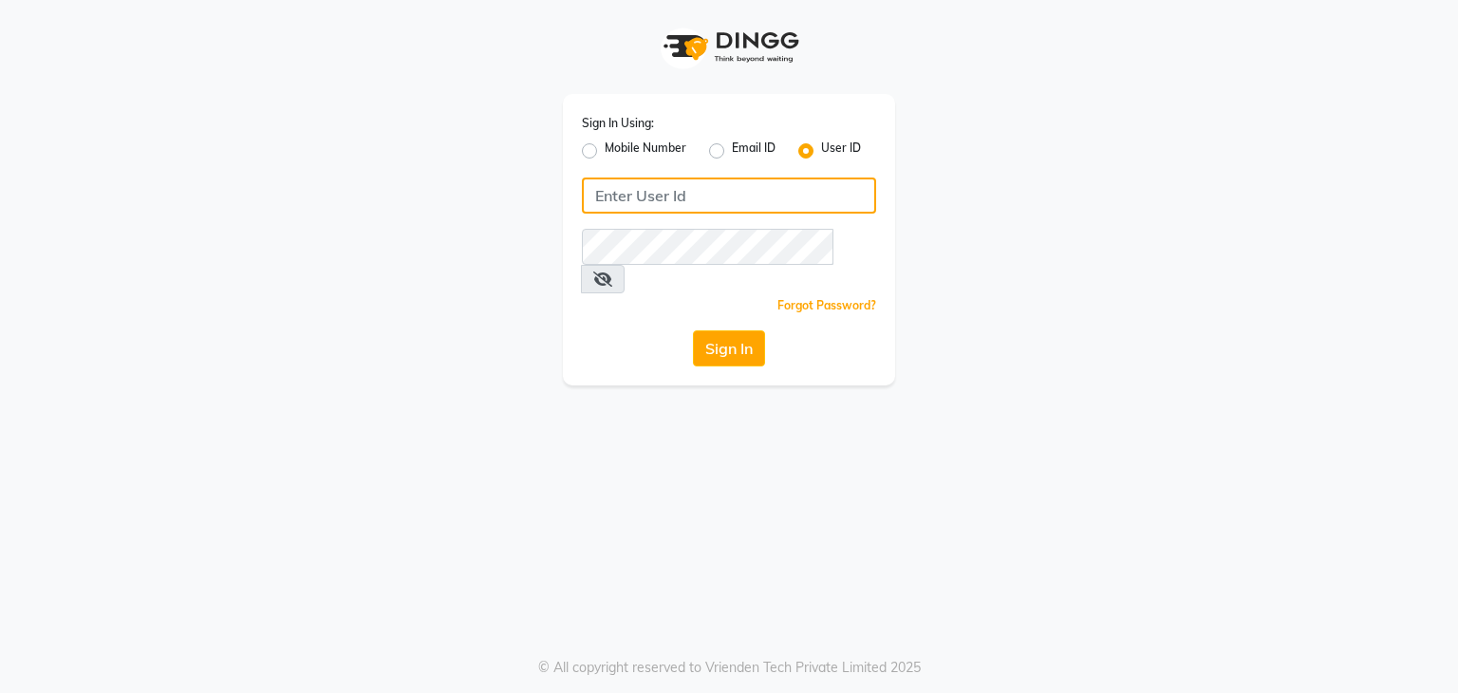
click at [681, 183] on input "Username" at bounding box center [729, 196] width 294 height 36
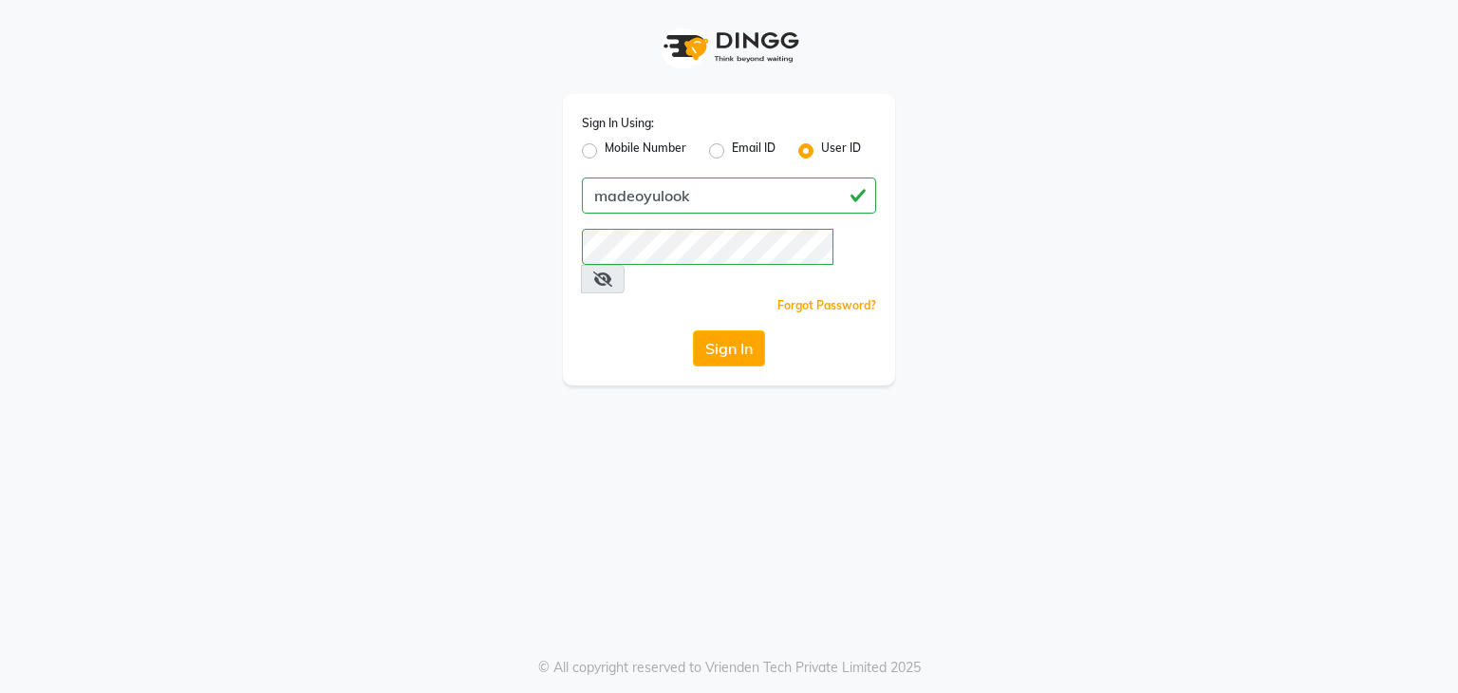
click at [612, 271] on icon at bounding box center [602, 278] width 19 height 15
click at [610, 271] on icon at bounding box center [601, 278] width 17 height 15
click at [612, 271] on icon at bounding box center [602, 278] width 19 height 15
click at [737, 330] on button "Sign In" at bounding box center [729, 348] width 72 height 36
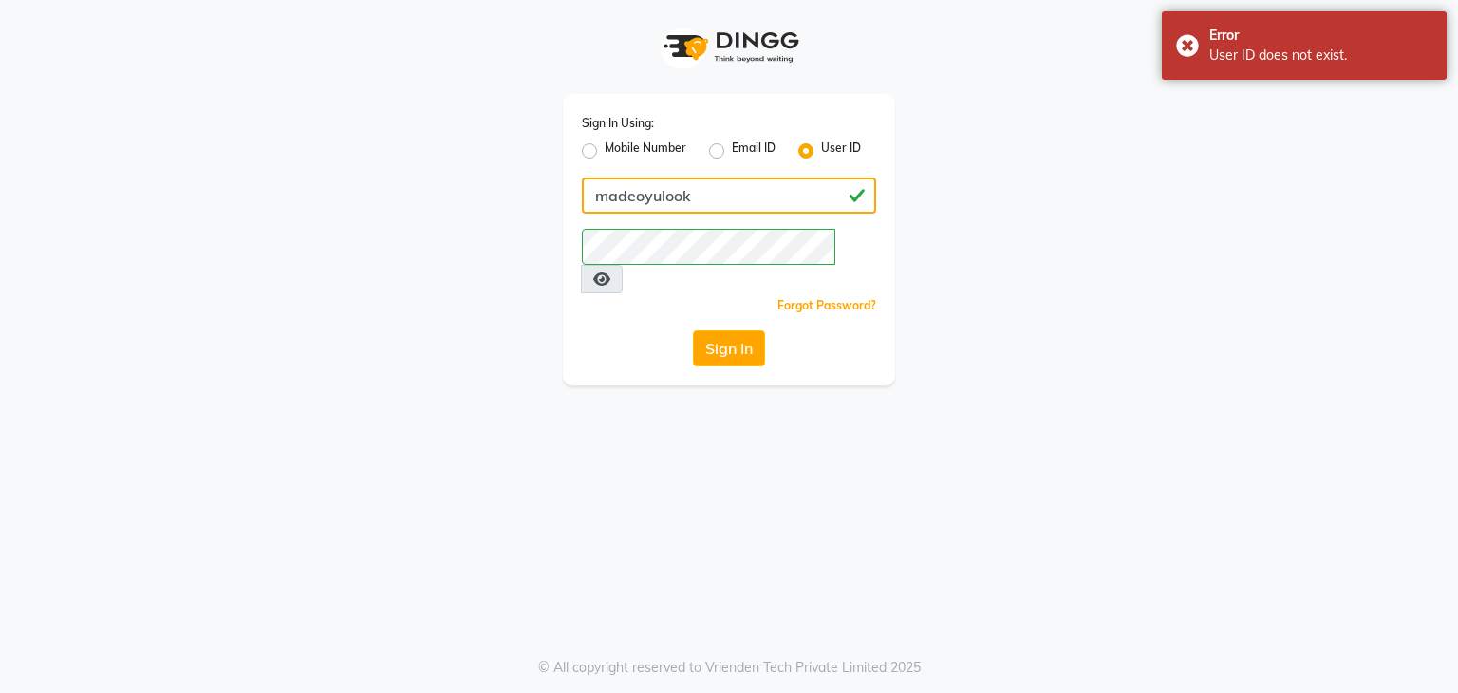
click at [661, 199] on input "madeoyulook" at bounding box center [729, 196] width 294 height 36
type input "madeyoulook"
click at [725, 330] on button "Sign In" at bounding box center [729, 348] width 72 height 36
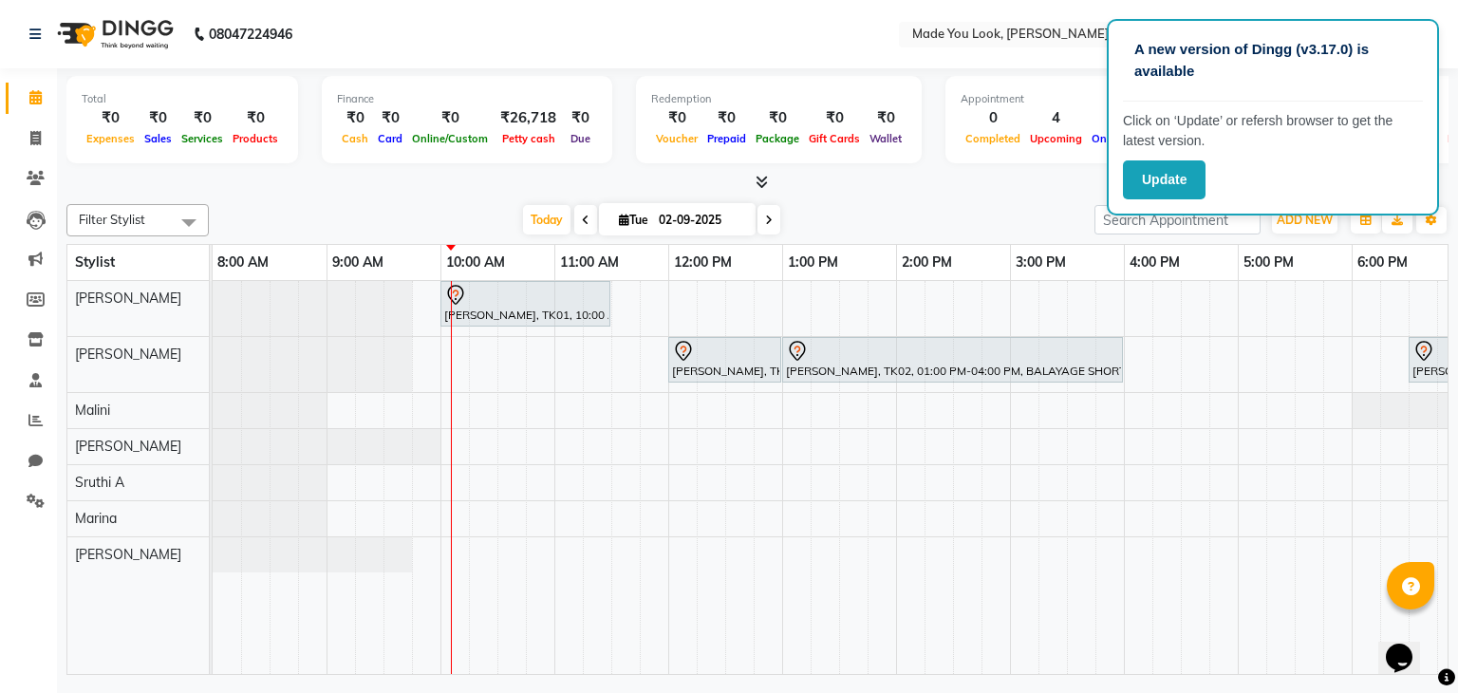
click at [213, 28] on b "08047224946" at bounding box center [251, 34] width 84 height 53
click at [1137, 176] on button "Update" at bounding box center [1164, 179] width 83 height 39
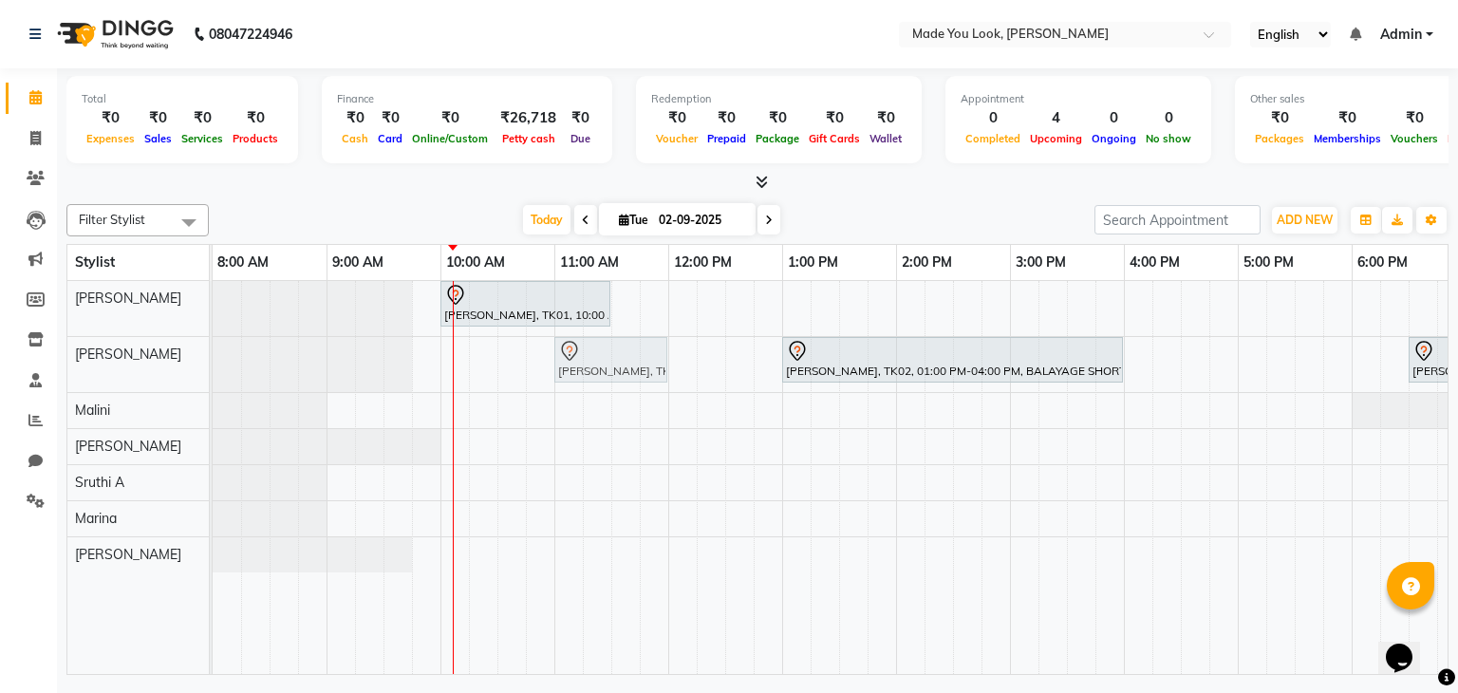
drag, startPoint x: 672, startPoint y: 354, endPoint x: 552, endPoint y: 375, distance: 122.3
click at [552, 375] on div "[PERSON_NAME], TK01, 10:00 AM-11:30 AM, CURL-CUT SHOULDER LENGTH [PERSON_NAME],…" at bounding box center [953, 478] width 1481 height 394
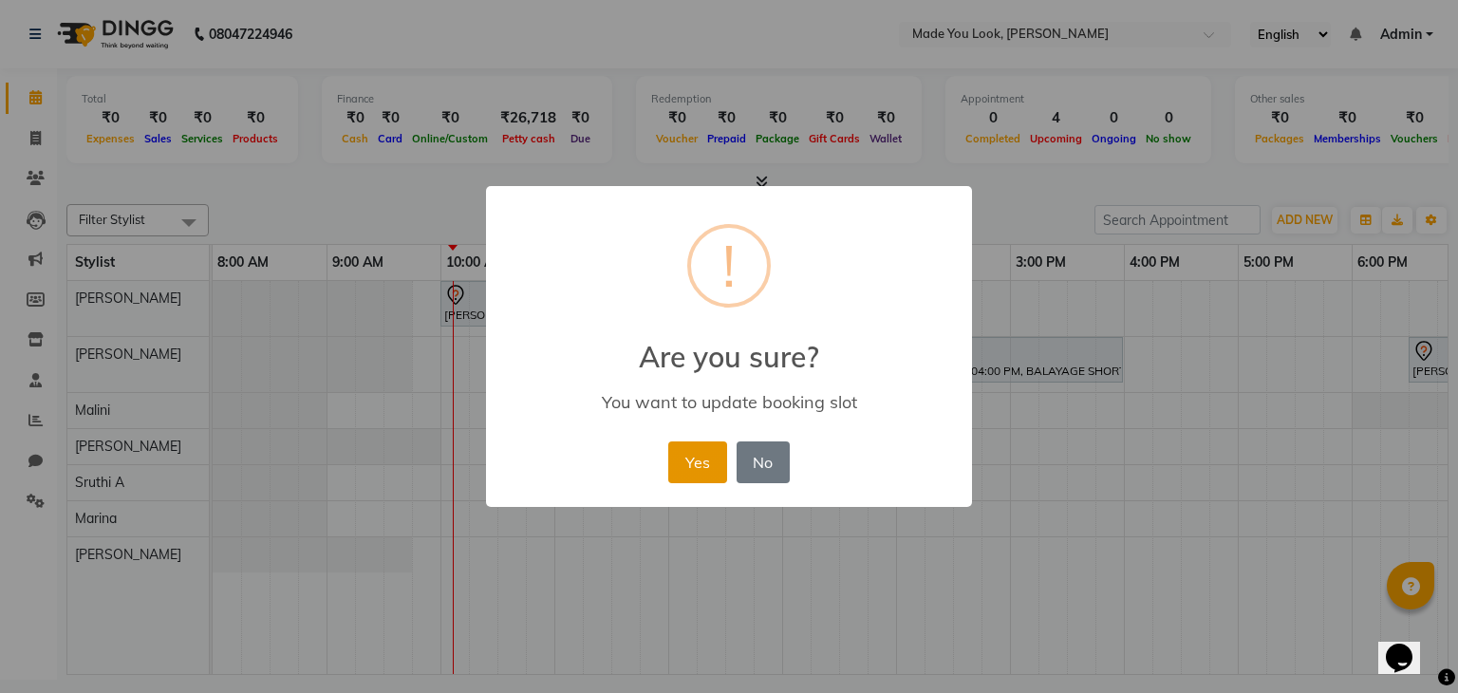
click at [691, 457] on button "Yes" at bounding box center [697, 462] width 58 height 42
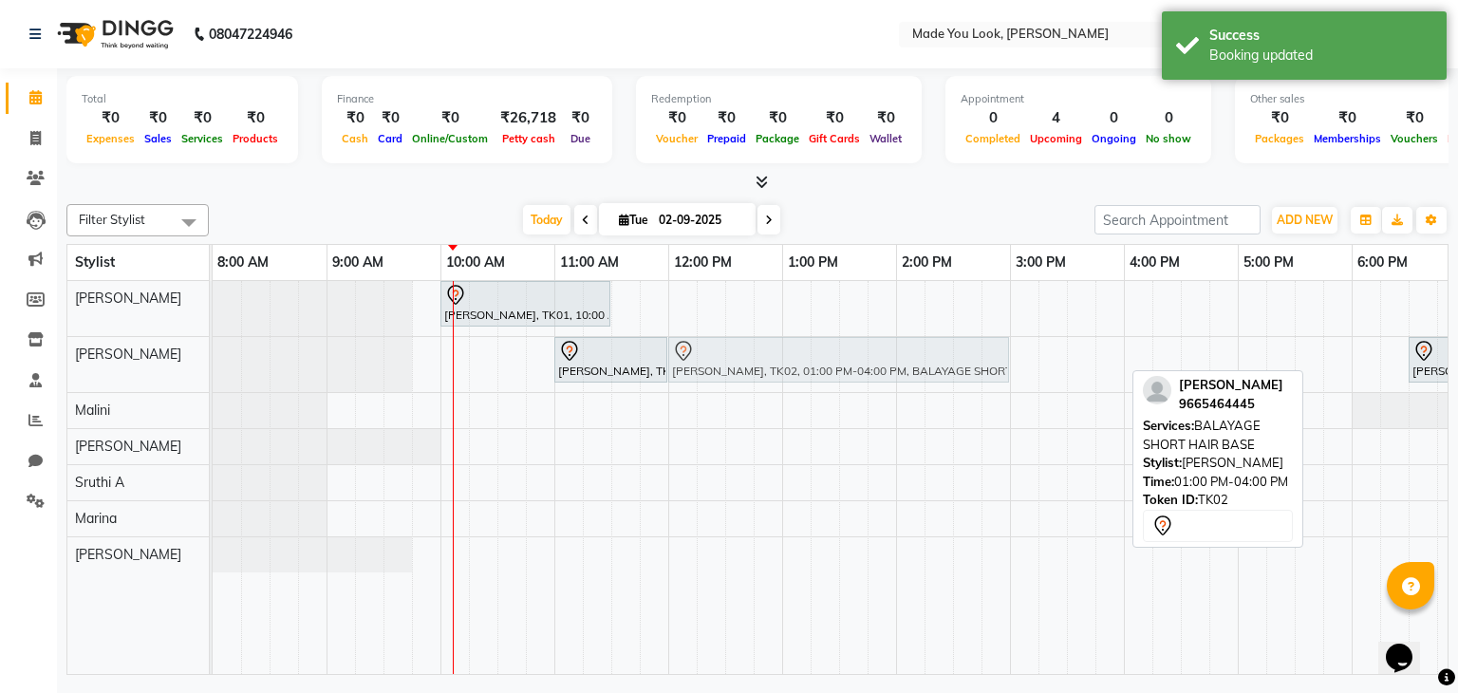
drag, startPoint x: 788, startPoint y: 358, endPoint x: 681, endPoint y: 361, distance: 107.3
click at [213, 361] on div "[PERSON_NAME], TK02, 11:00 AM-12:00 PM, HAIRCUT PALLAVI Pratiksha, TK02, 01:00 …" at bounding box center [213, 364] width 0 height 55
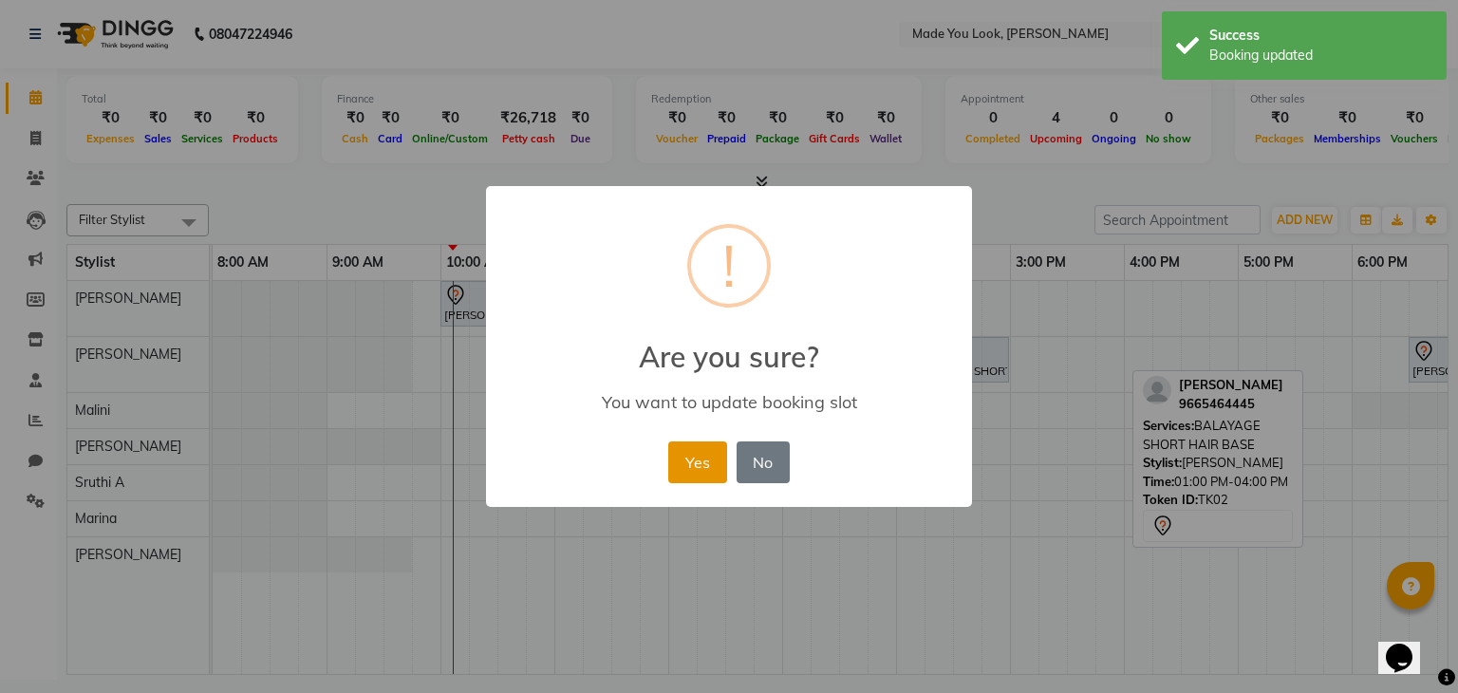
drag, startPoint x: 685, startPoint y: 458, endPoint x: 702, endPoint y: 455, distance: 17.3
click at [685, 459] on button "Yes" at bounding box center [697, 462] width 58 height 42
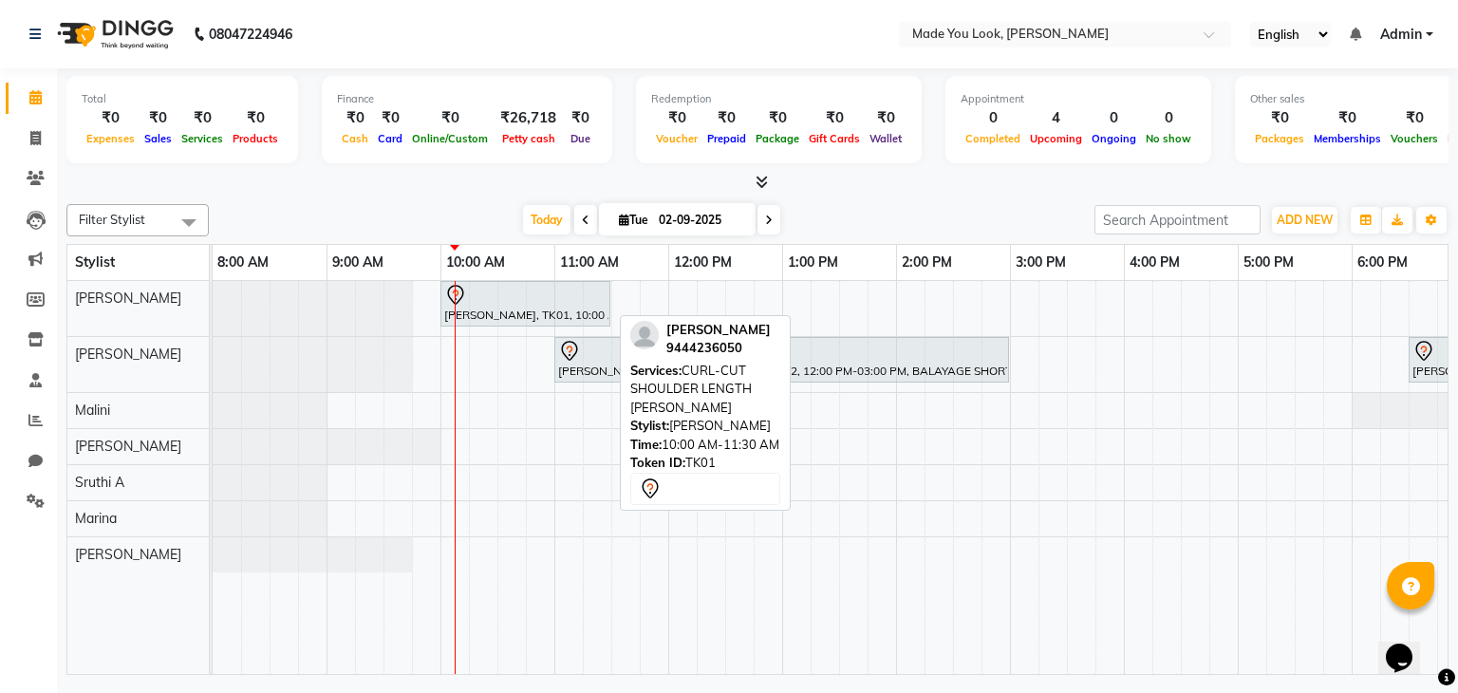
click at [514, 293] on div at bounding box center [525, 295] width 162 height 23
click at [514, 301] on div at bounding box center [525, 295] width 162 height 23
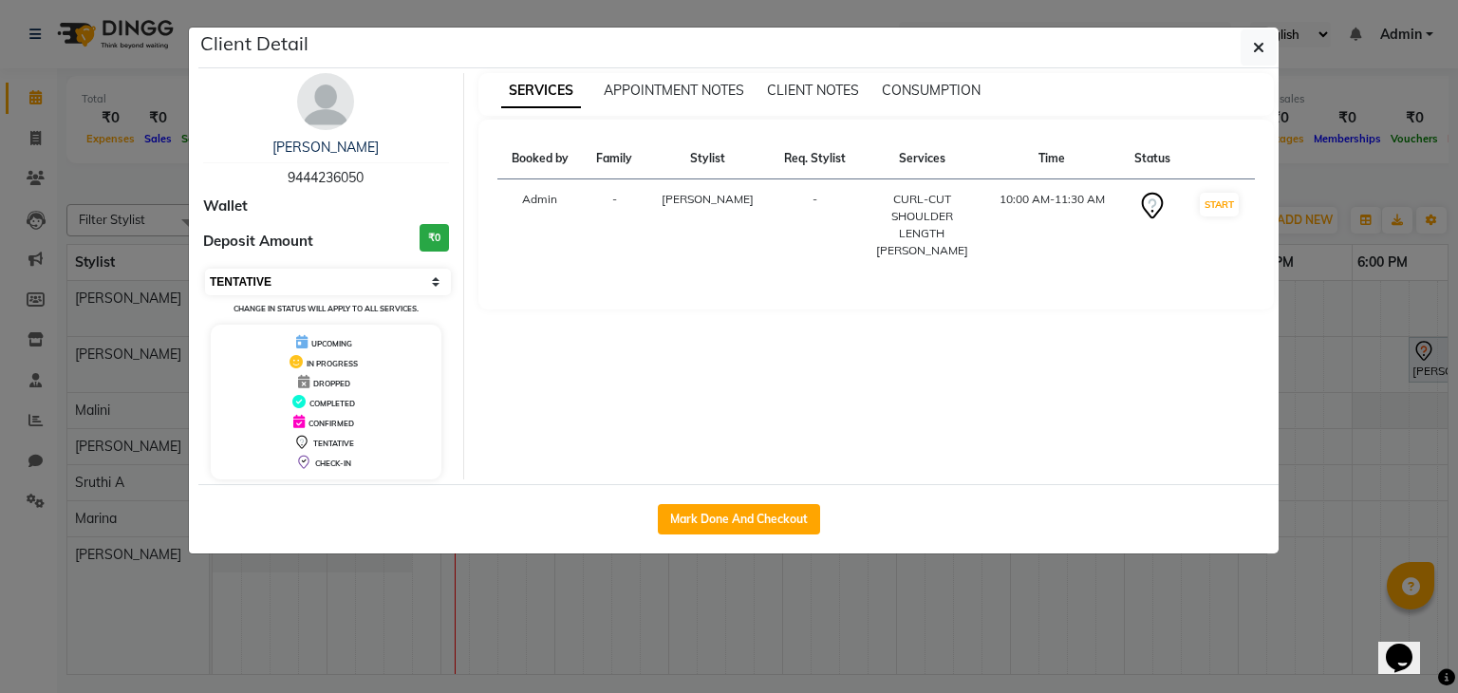
click at [421, 287] on select "Select IN SERVICE CONFIRMED TENTATIVE CHECK IN MARK DONE DROPPED UPCOMING" at bounding box center [328, 282] width 246 height 27
select select "8"
click at [205, 269] on select "Select IN SERVICE CONFIRMED TENTATIVE CHECK IN MARK DONE DROPPED UPCOMING" at bounding box center [328, 282] width 246 height 27
click at [1254, 45] on icon "button" at bounding box center [1258, 47] width 11 height 15
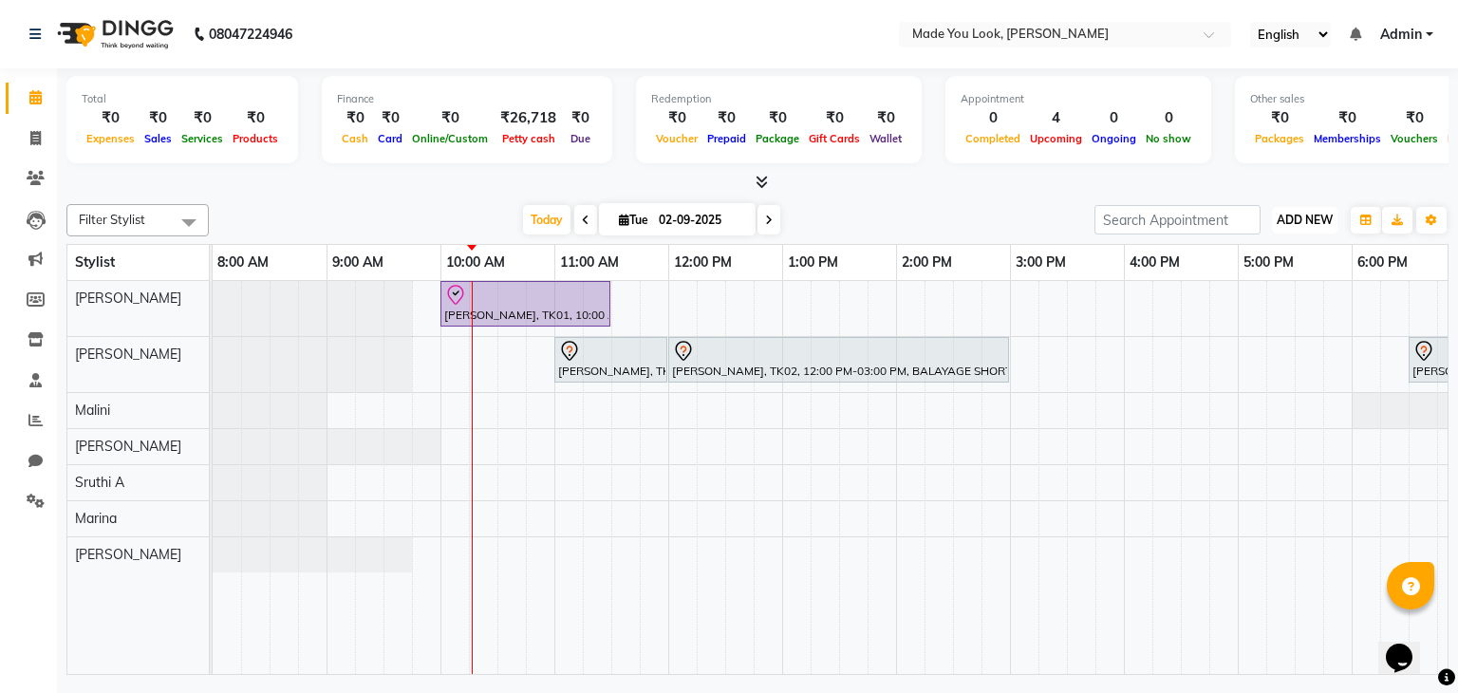
click at [1300, 217] on span "ADD NEW" at bounding box center [1305, 220] width 56 height 14
click at [771, 224] on span at bounding box center [768, 219] width 23 height 29
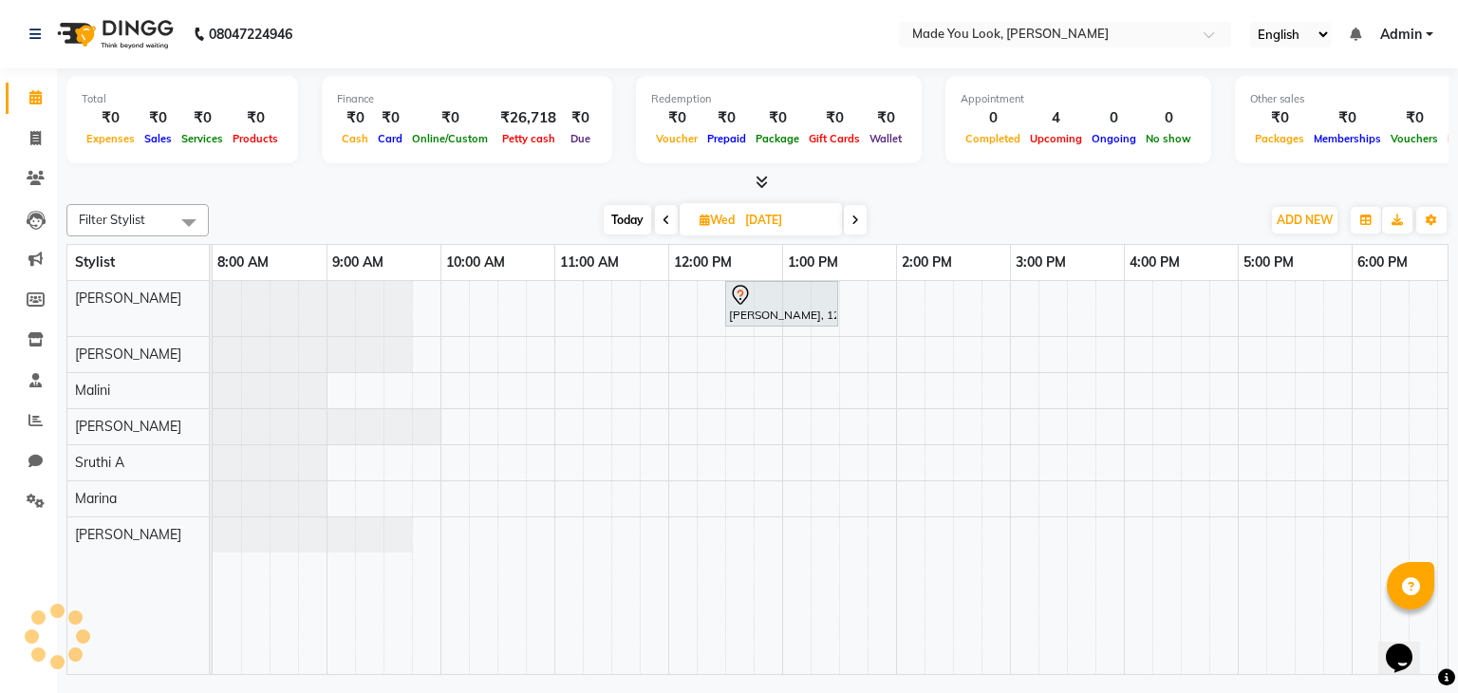
scroll to position [0, 228]
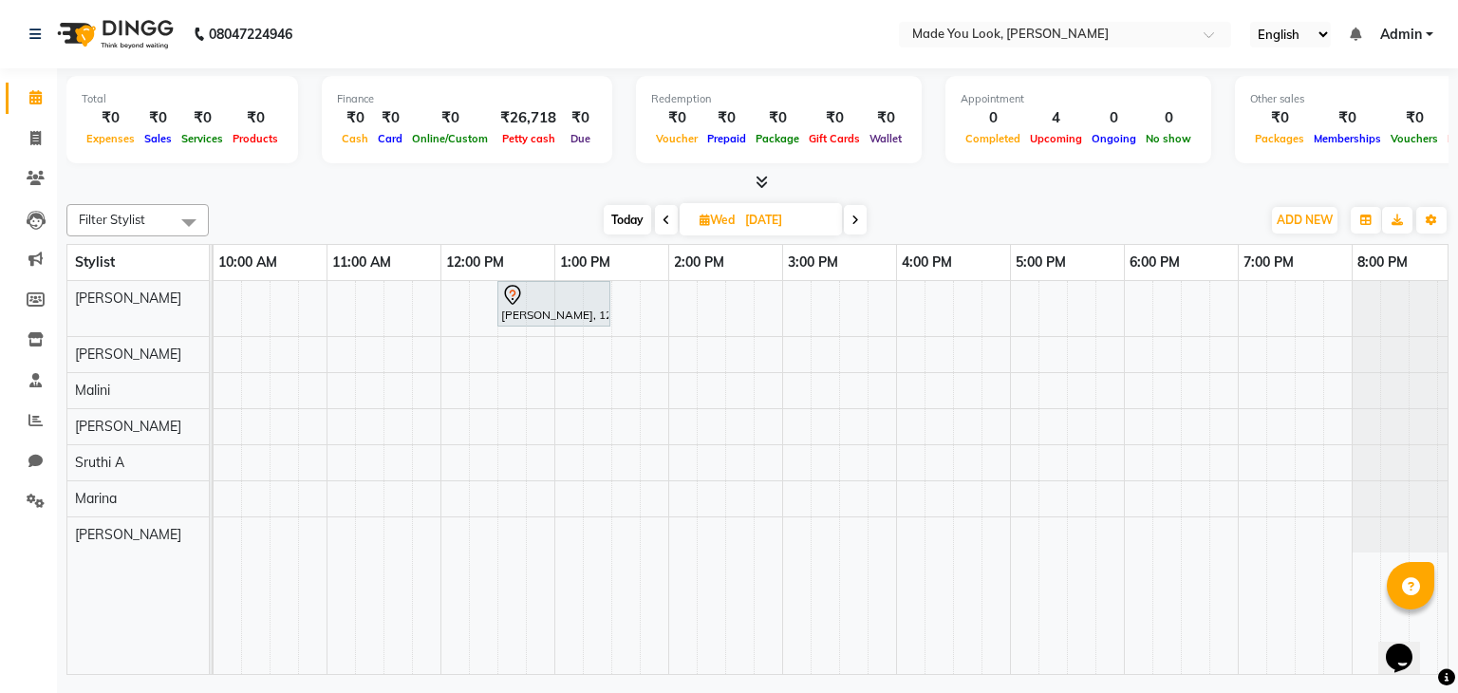
click at [852, 223] on icon at bounding box center [855, 220] width 8 height 11
click at [852, 223] on icon at bounding box center [853, 220] width 8 height 11
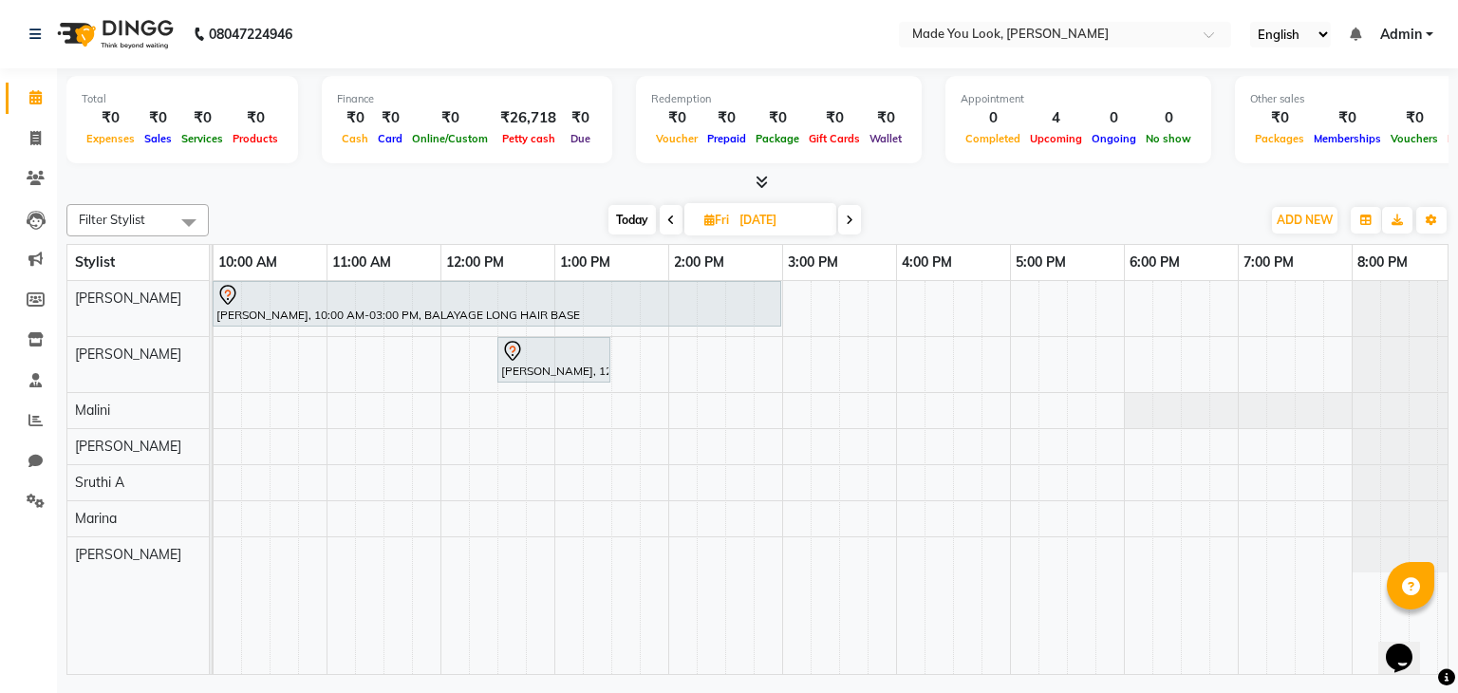
click at [852, 223] on icon at bounding box center [850, 220] width 8 height 11
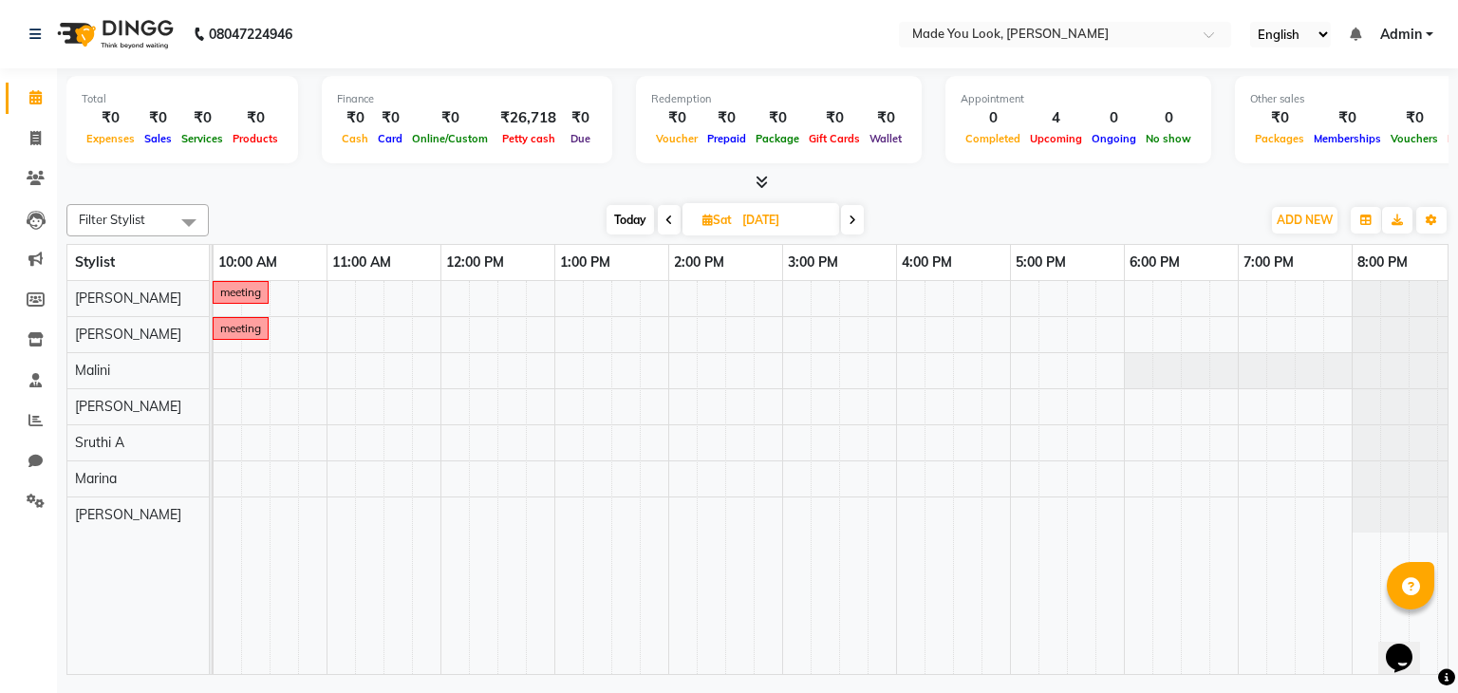
click at [852, 223] on icon at bounding box center [853, 220] width 8 height 11
type input "[DATE]"
click at [900, 340] on div at bounding box center [725, 478] width 1481 height 394
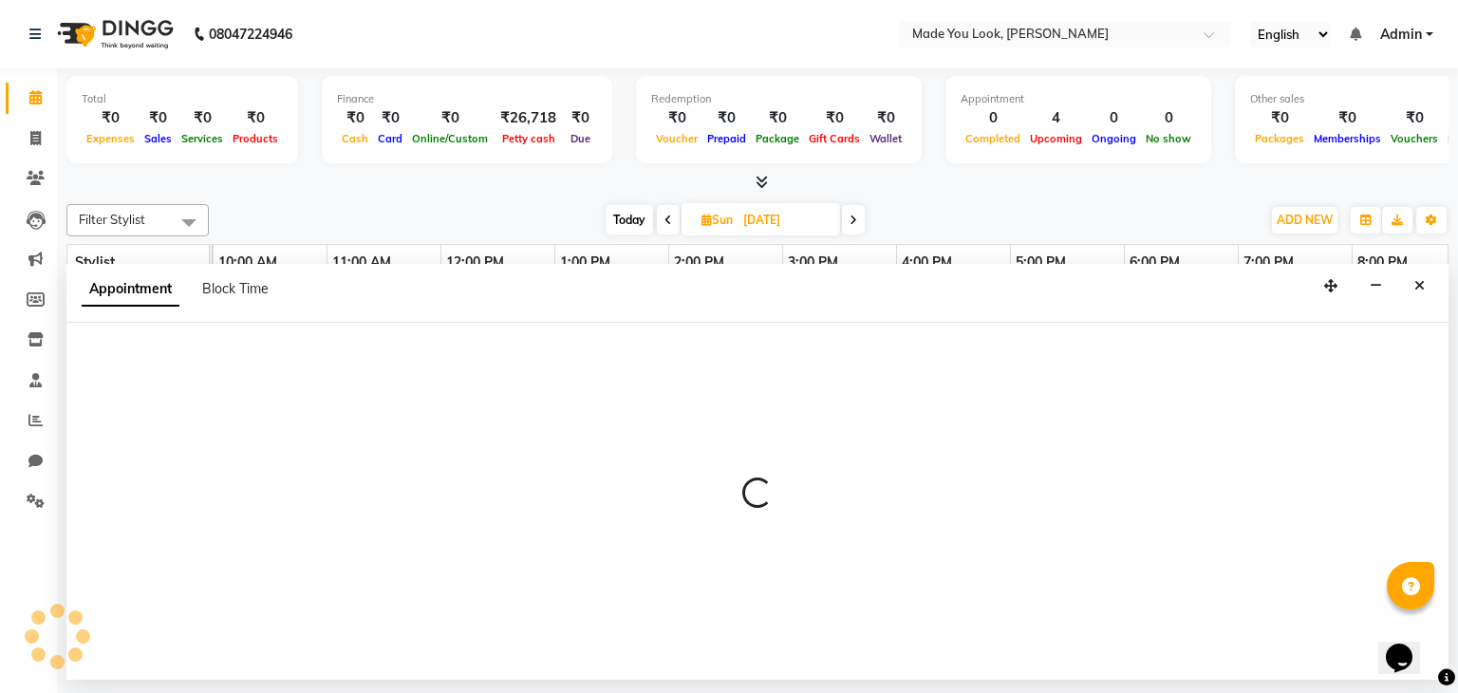
select select "83313"
select select "tentative"
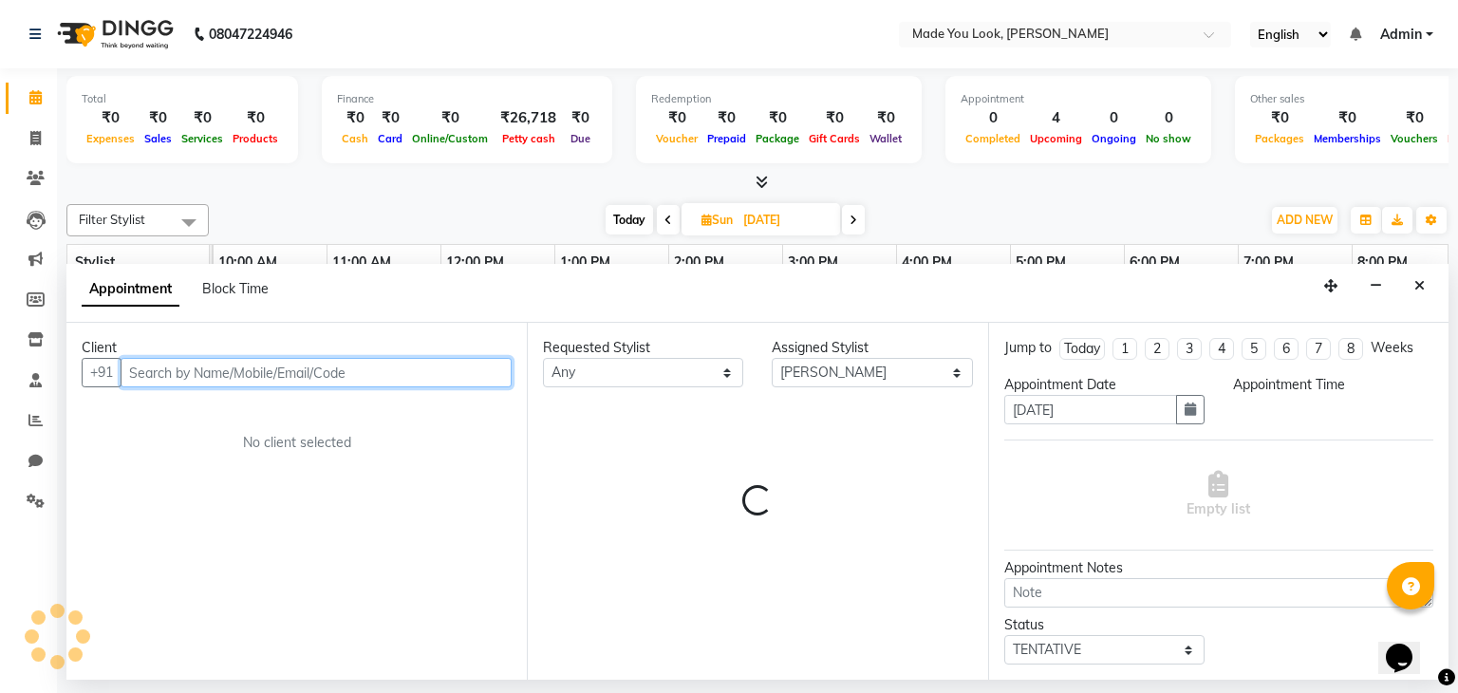
select select "960"
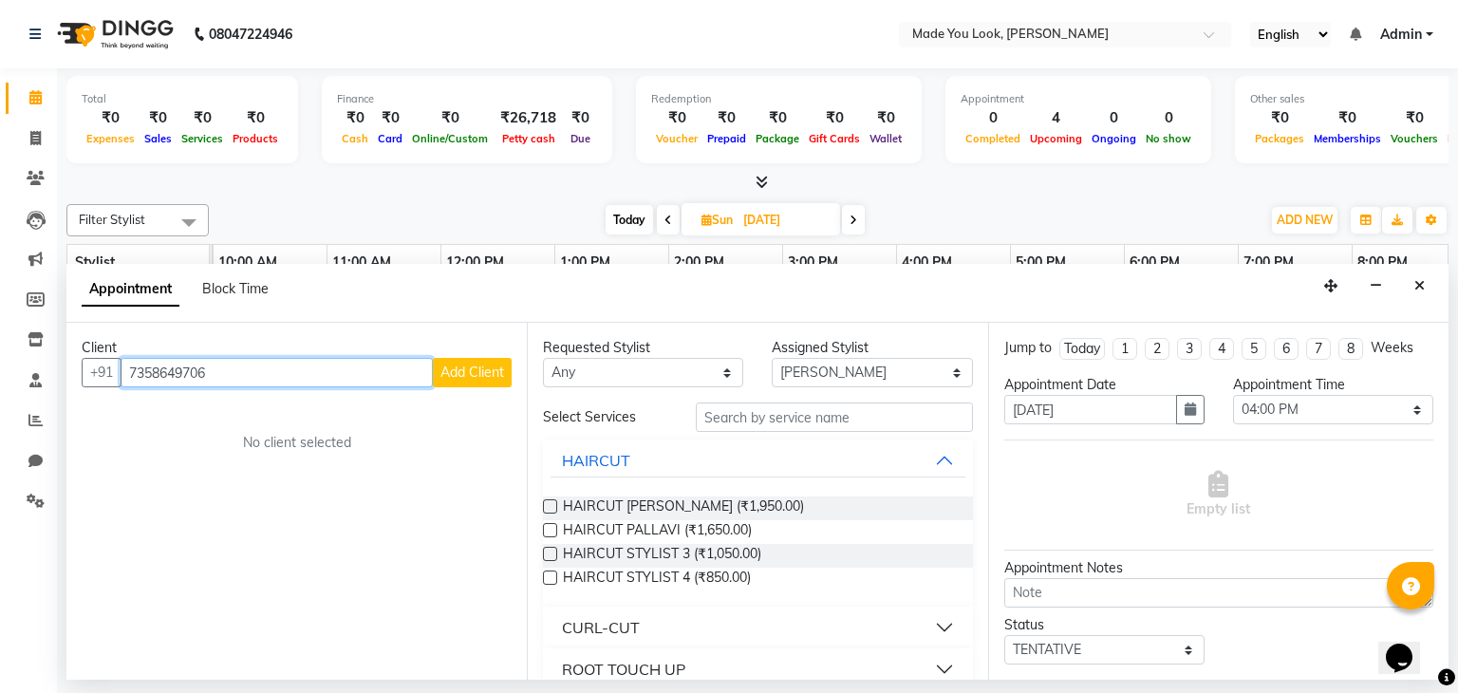
type input "7358649706"
click at [478, 374] on span "Add Client" at bounding box center [472, 372] width 64 height 17
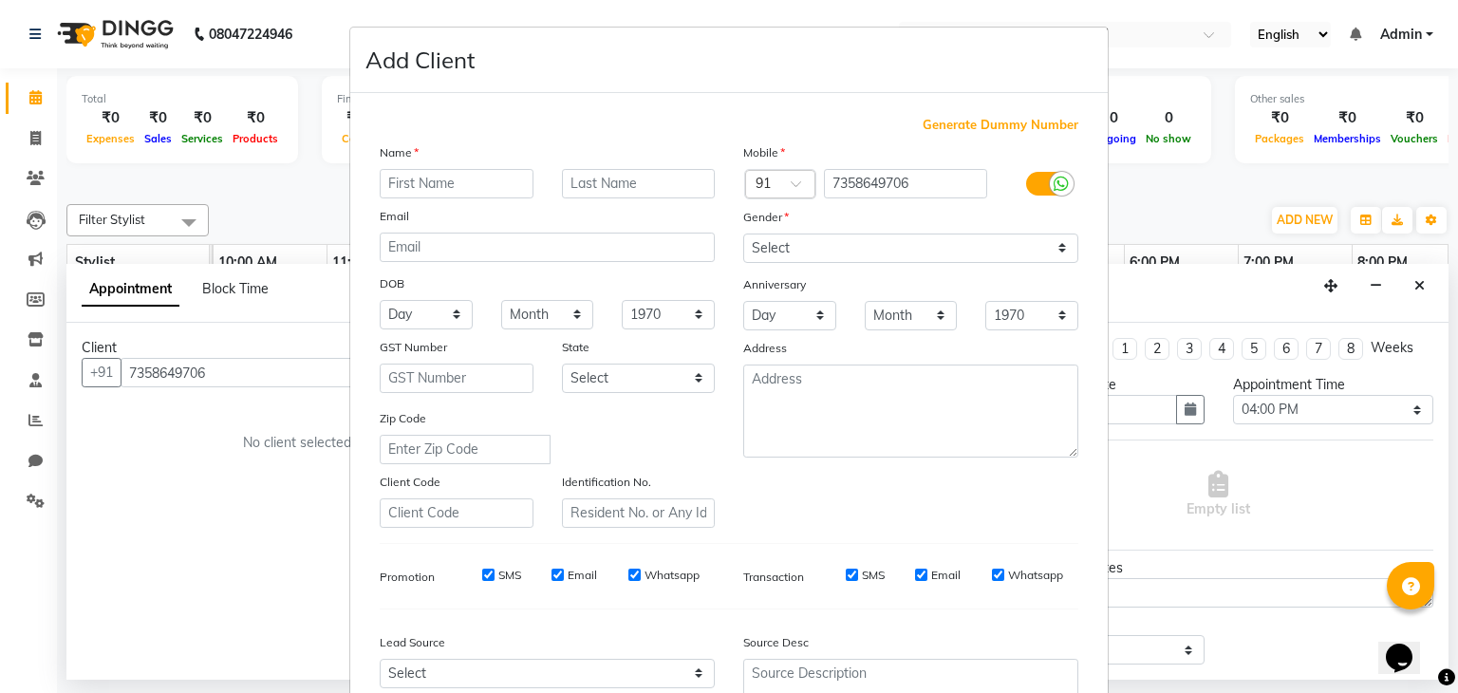
type input "m"
type input "Manasa"
click at [615, 186] on input "text" at bounding box center [639, 183] width 154 height 29
type input "s"
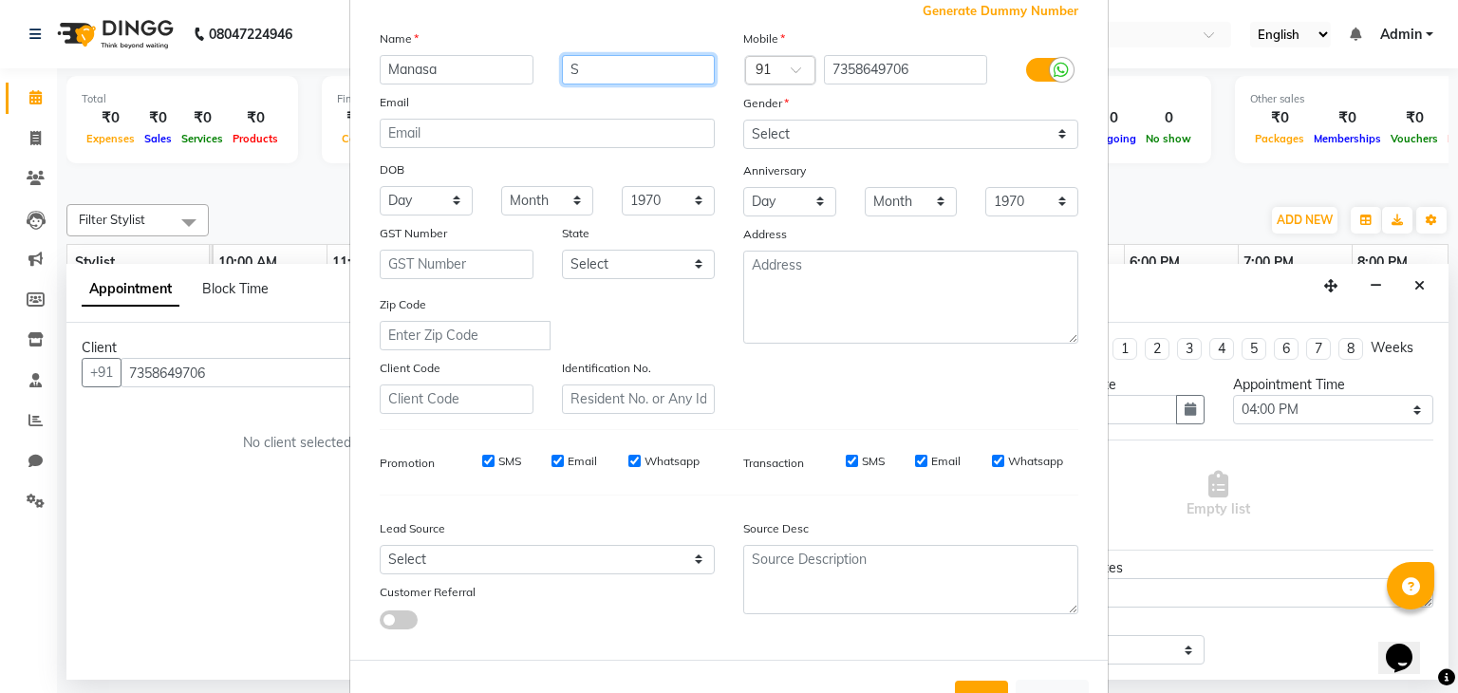
scroll to position [0, 0]
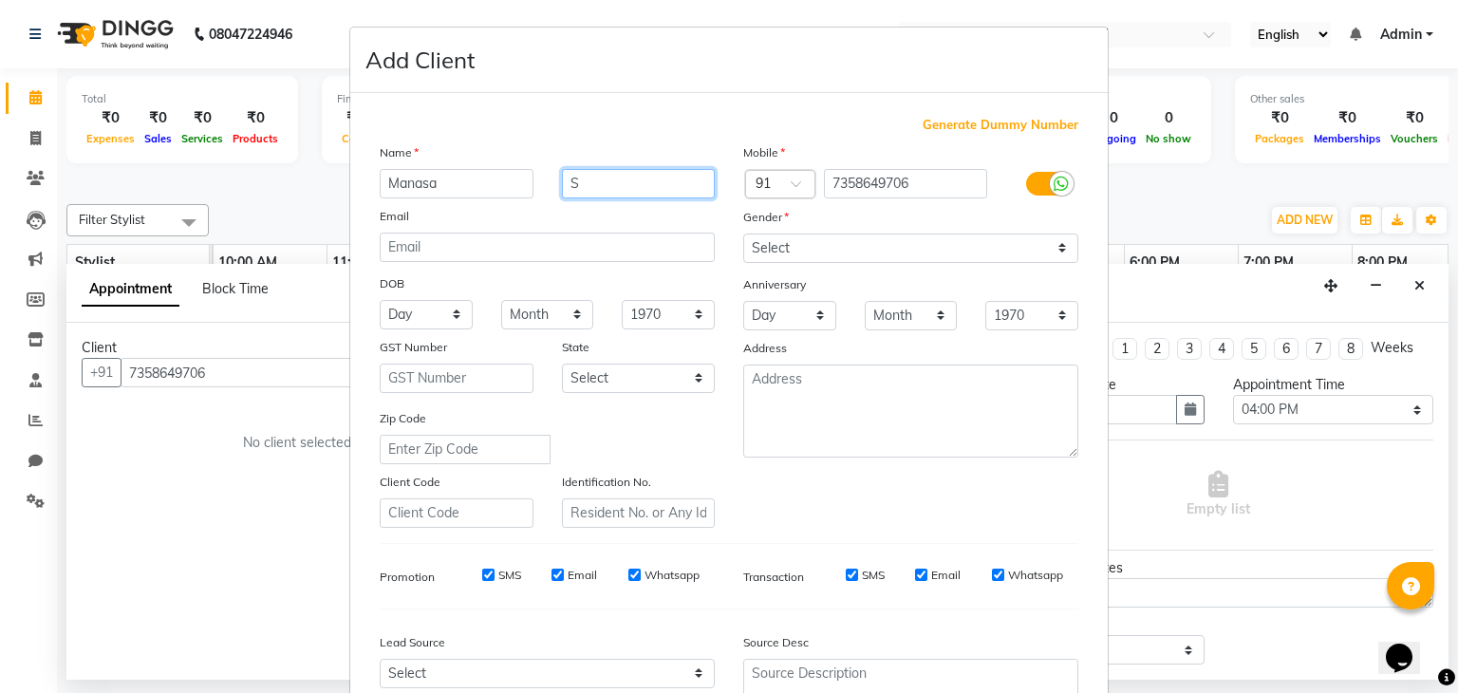
type input "S"
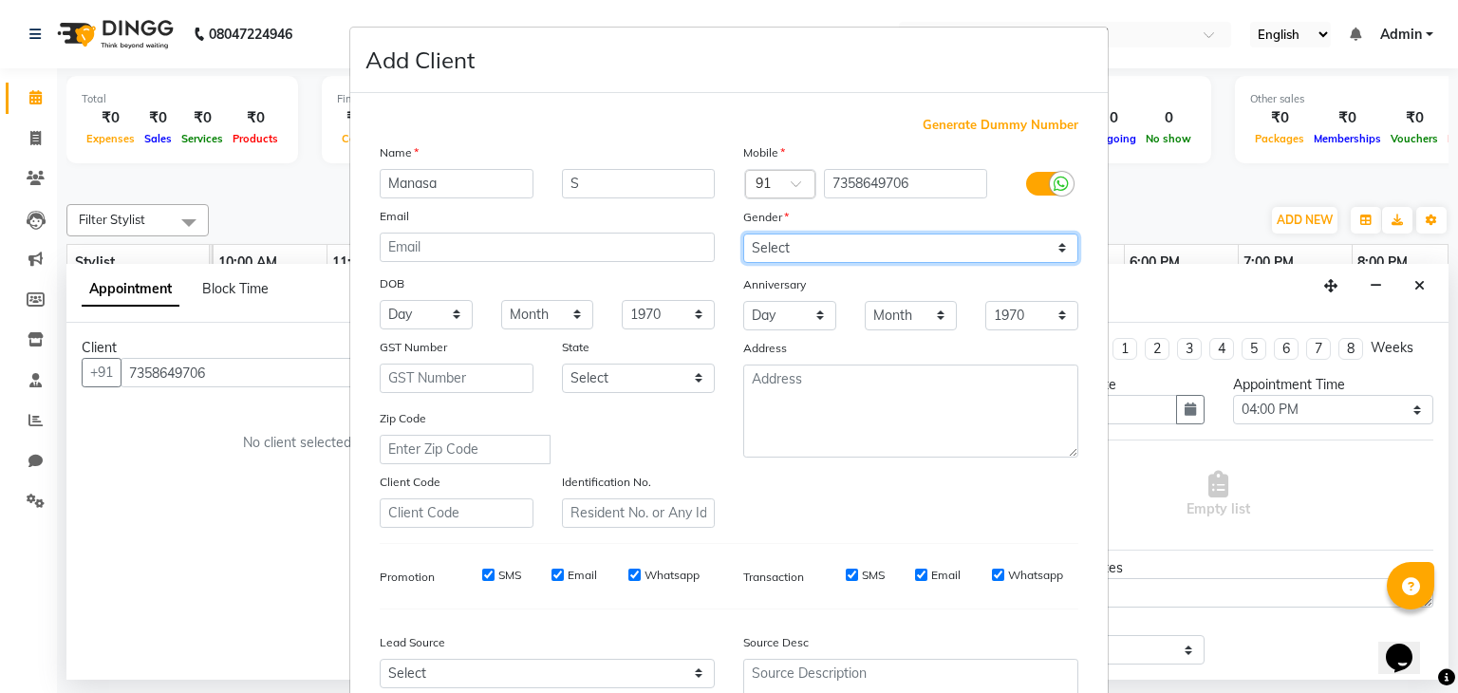
click at [1056, 245] on select "Select [DEMOGRAPHIC_DATA] [DEMOGRAPHIC_DATA] Other Prefer Not To Say" at bounding box center [910, 248] width 335 height 29
select select "[DEMOGRAPHIC_DATA]"
click at [743, 234] on select "Select [DEMOGRAPHIC_DATA] [DEMOGRAPHIC_DATA] Other Prefer Not To Say" at bounding box center [910, 248] width 335 height 29
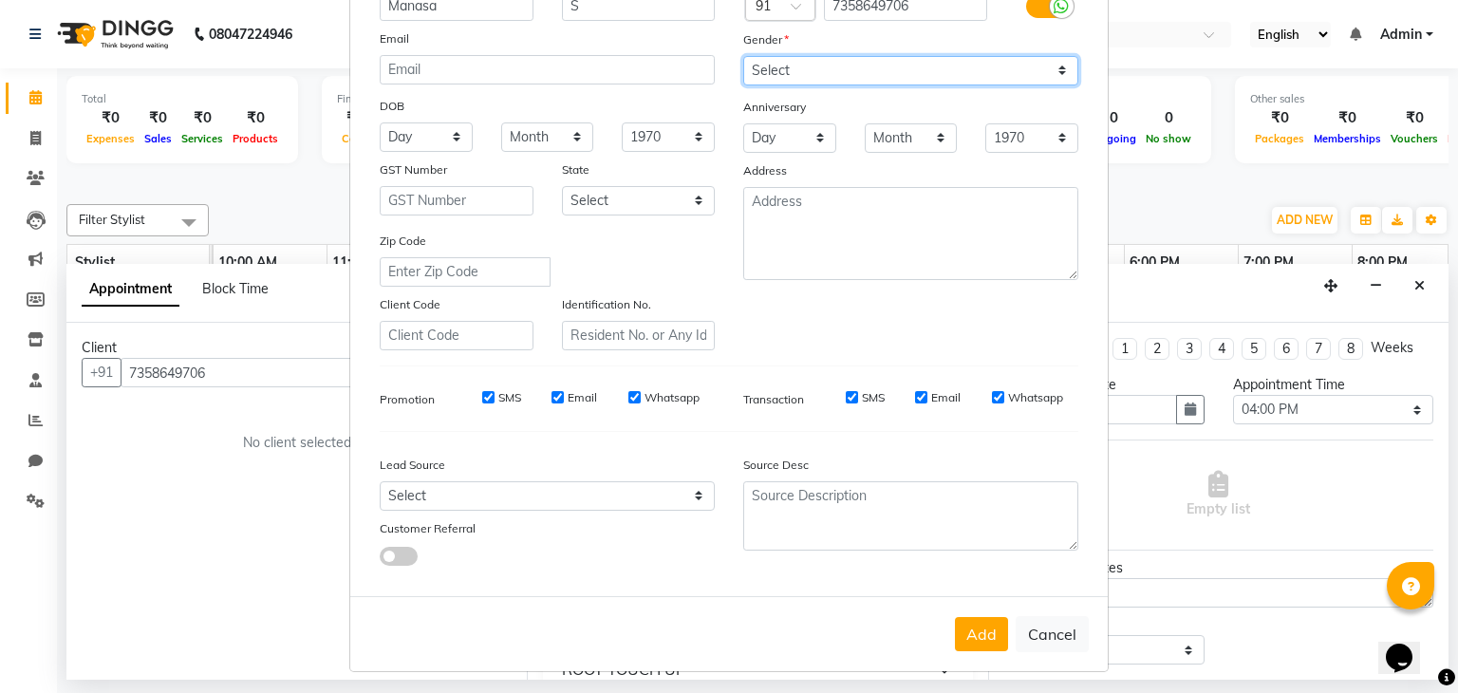
scroll to position [190, 0]
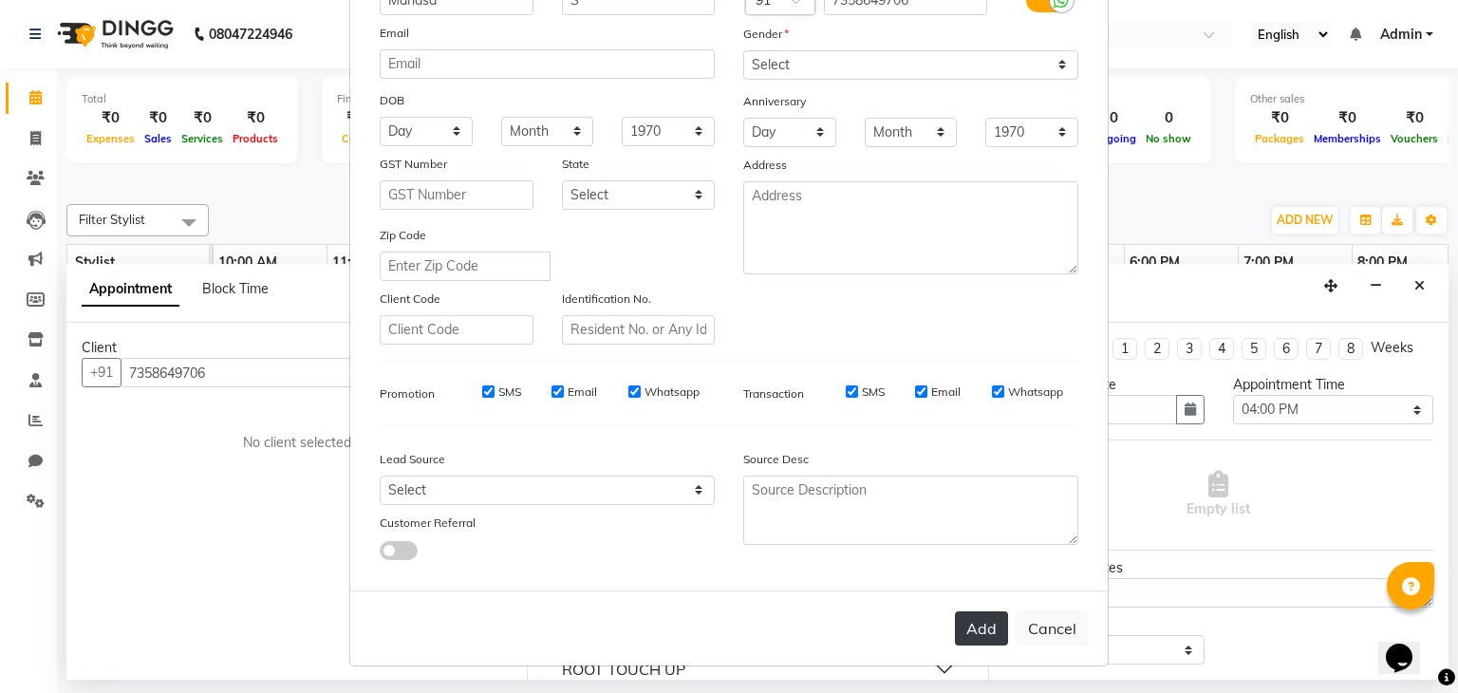
click at [988, 633] on button "Add" at bounding box center [981, 628] width 53 height 34
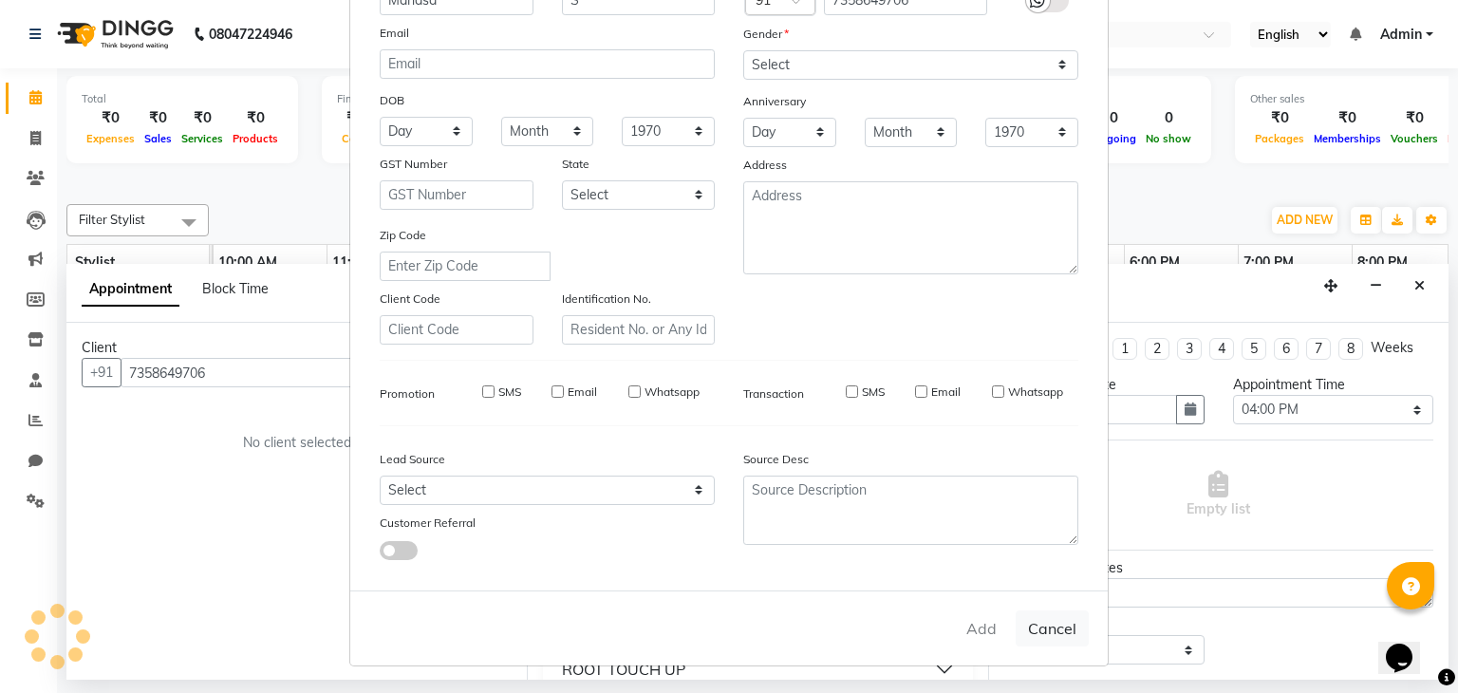
select select
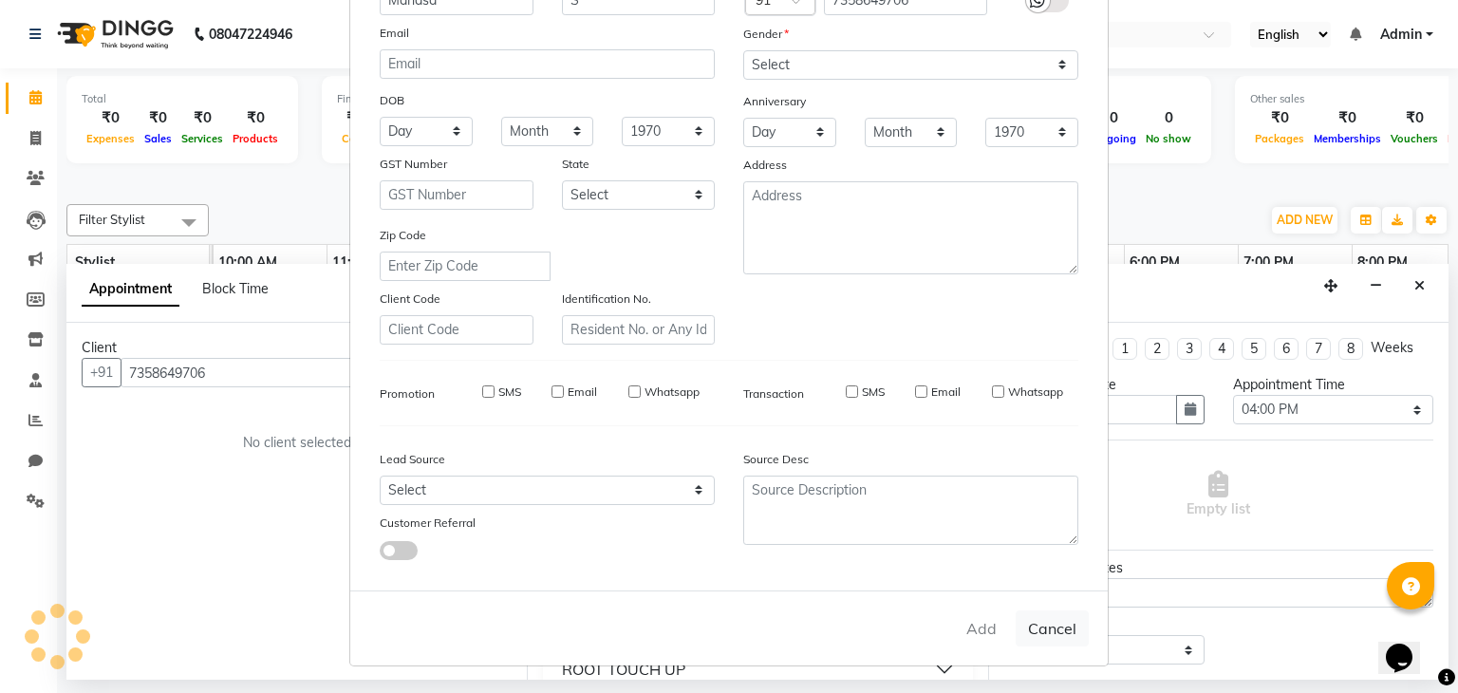
select select
checkbox input "false"
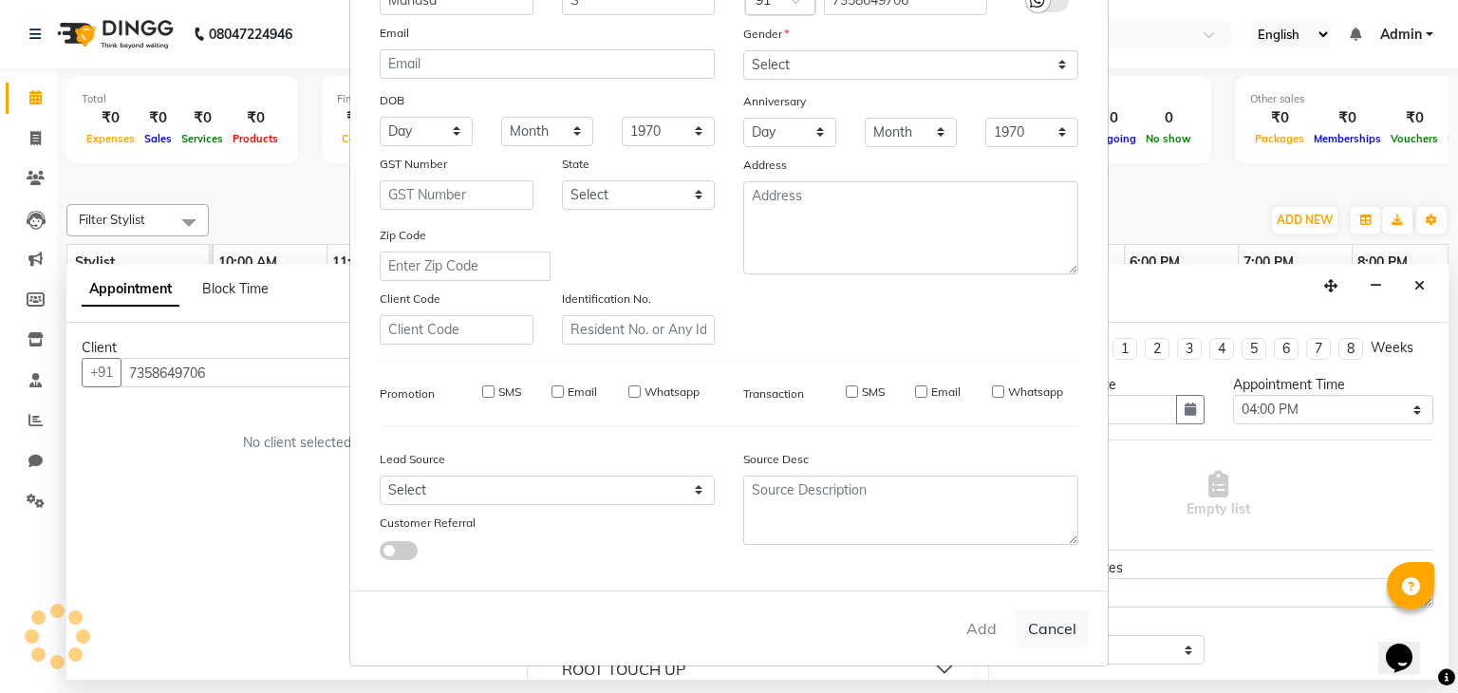
checkbox input "false"
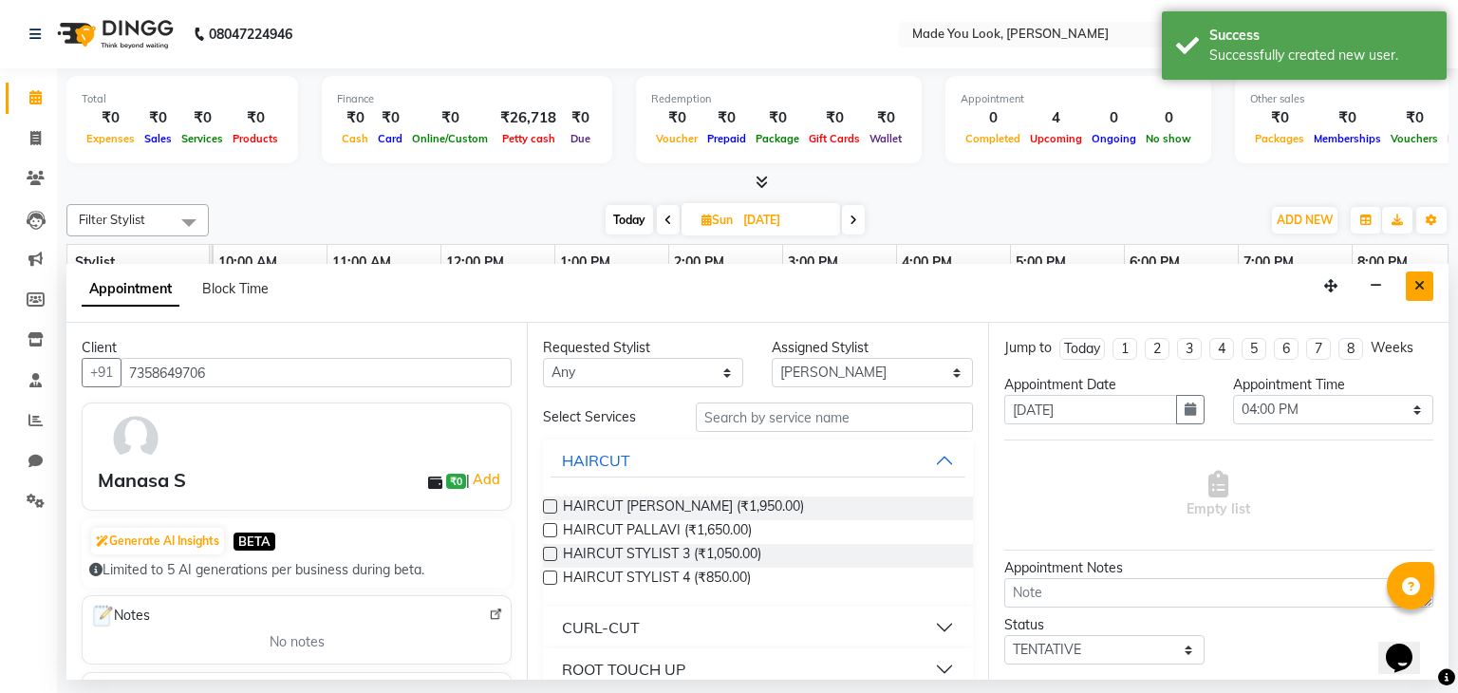
click at [1431, 291] on button "Close" at bounding box center [1420, 285] width 28 height 29
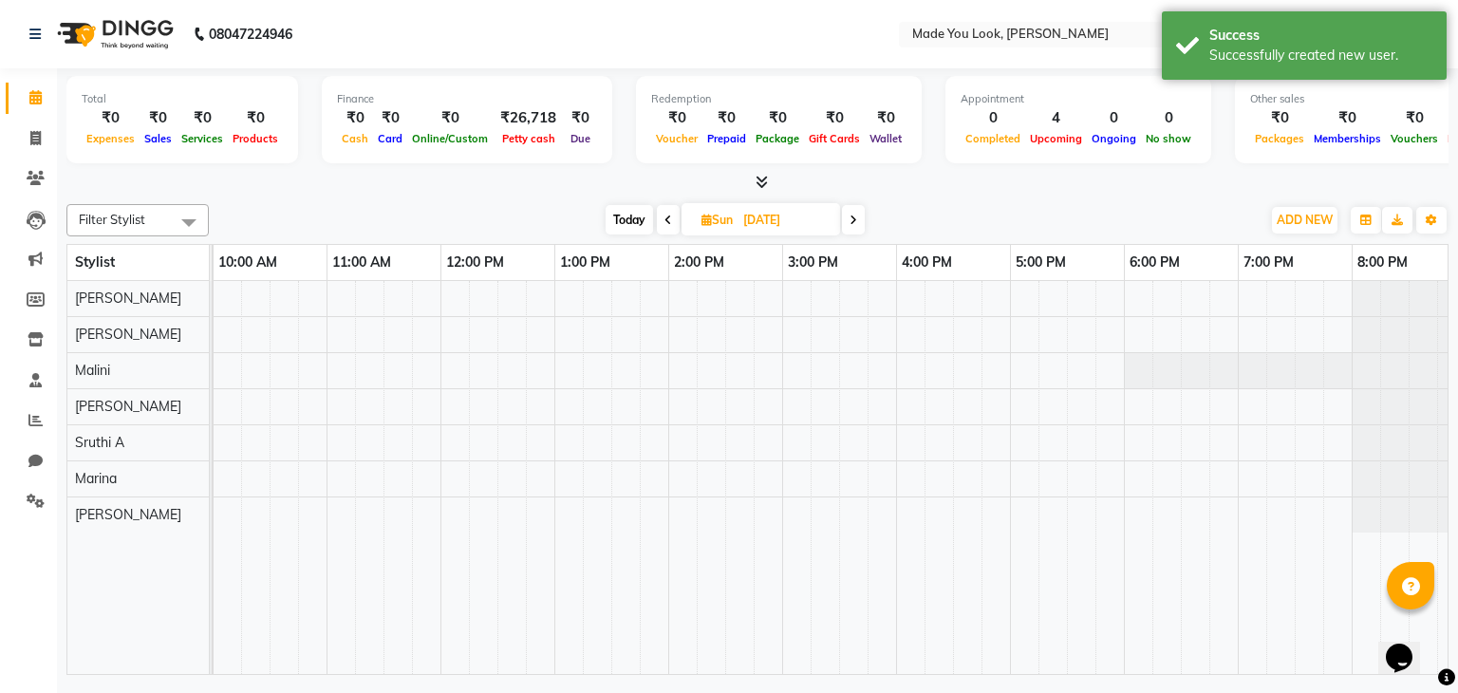
click at [665, 217] on icon at bounding box center [668, 220] width 8 height 11
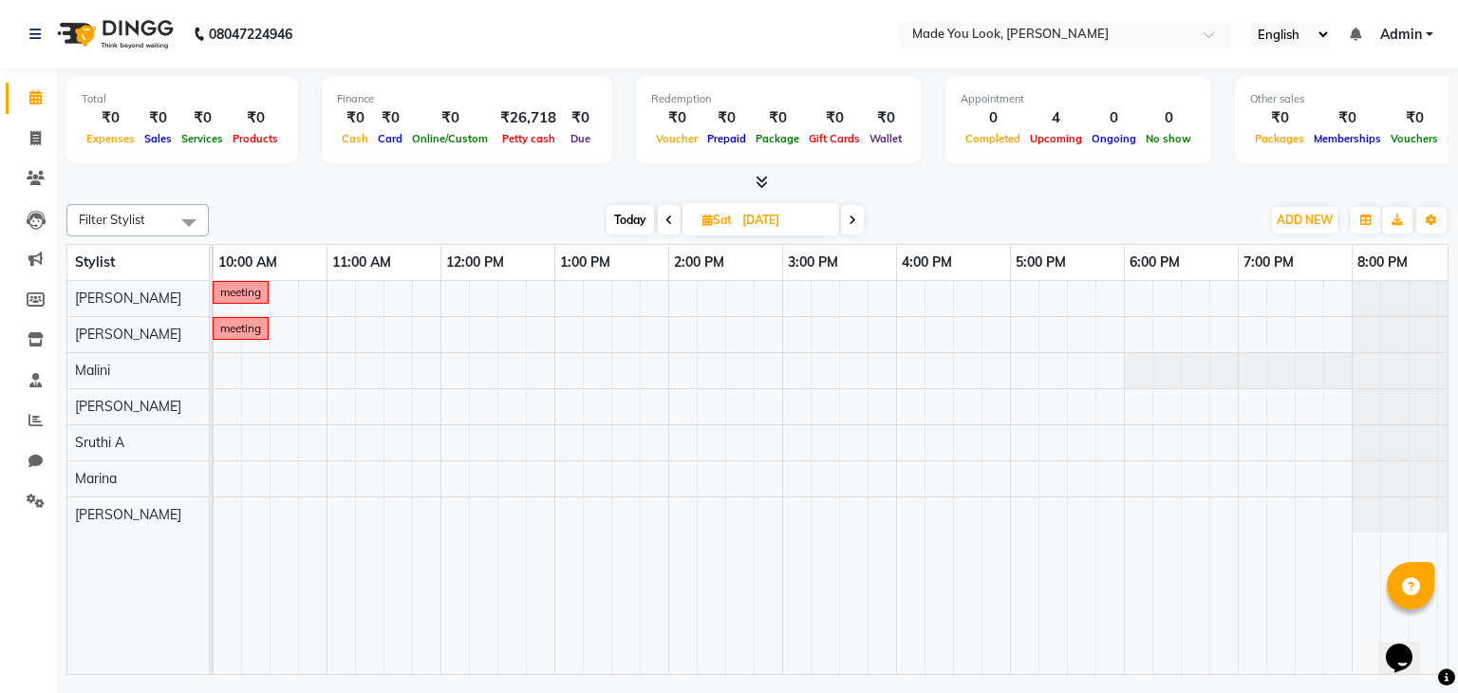
click at [860, 225] on span at bounding box center [852, 219] width 23 height 29
click at [664, 220] on icon at bounding box center [668, 220] width 8 height 11
type input "[DATE]"
click at [898, 329] on div "meeting meeting" at bounding box center [725, 478] width 1481 height 394
select select "83313"
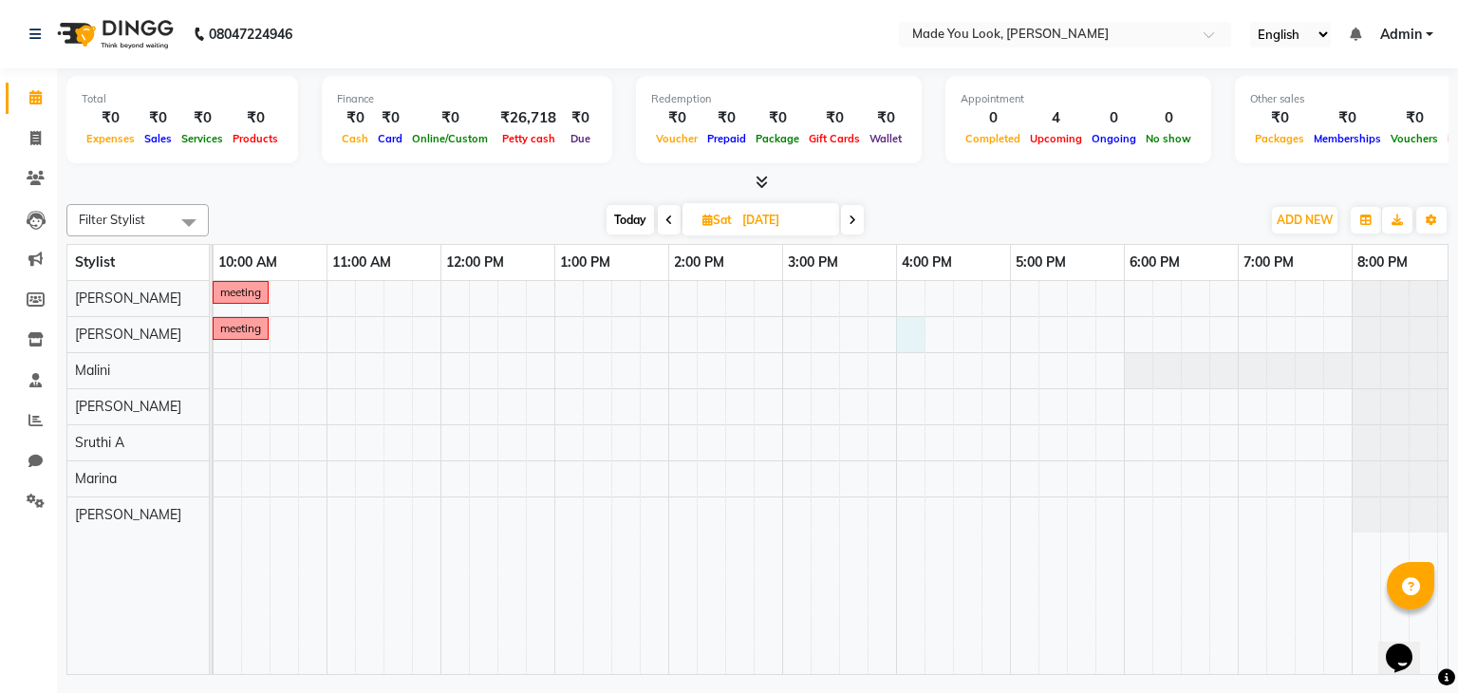
select select "tentative"
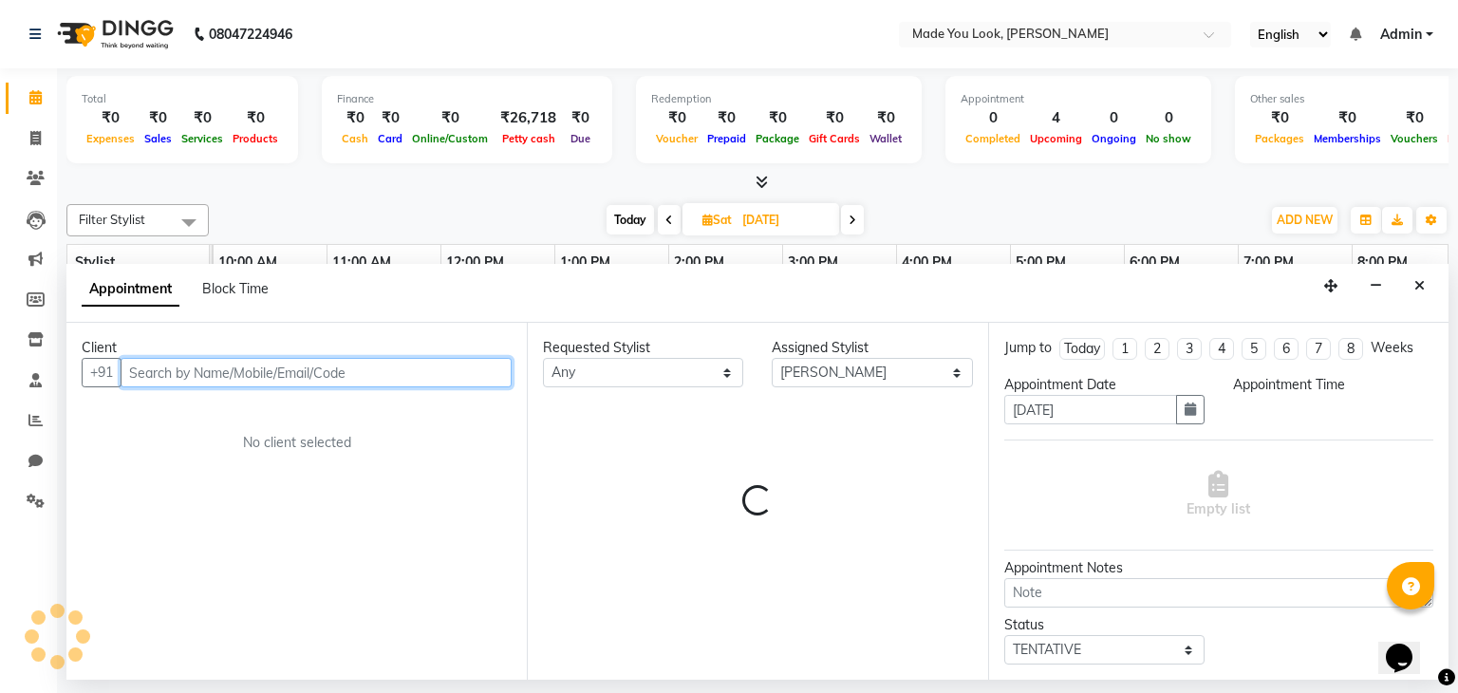
select select "960"
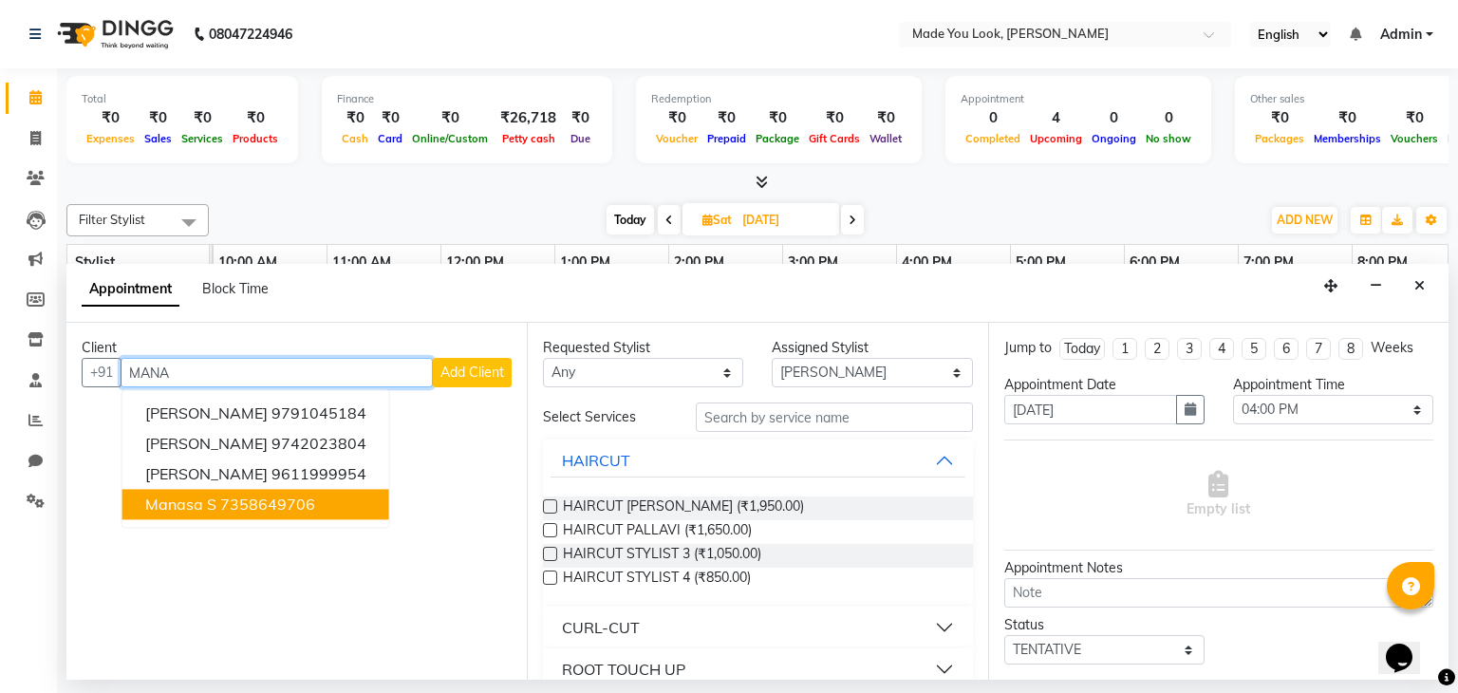
click at [200, 510] on span "Manasa S" at bounding box center [180, 505] width 71 height 19
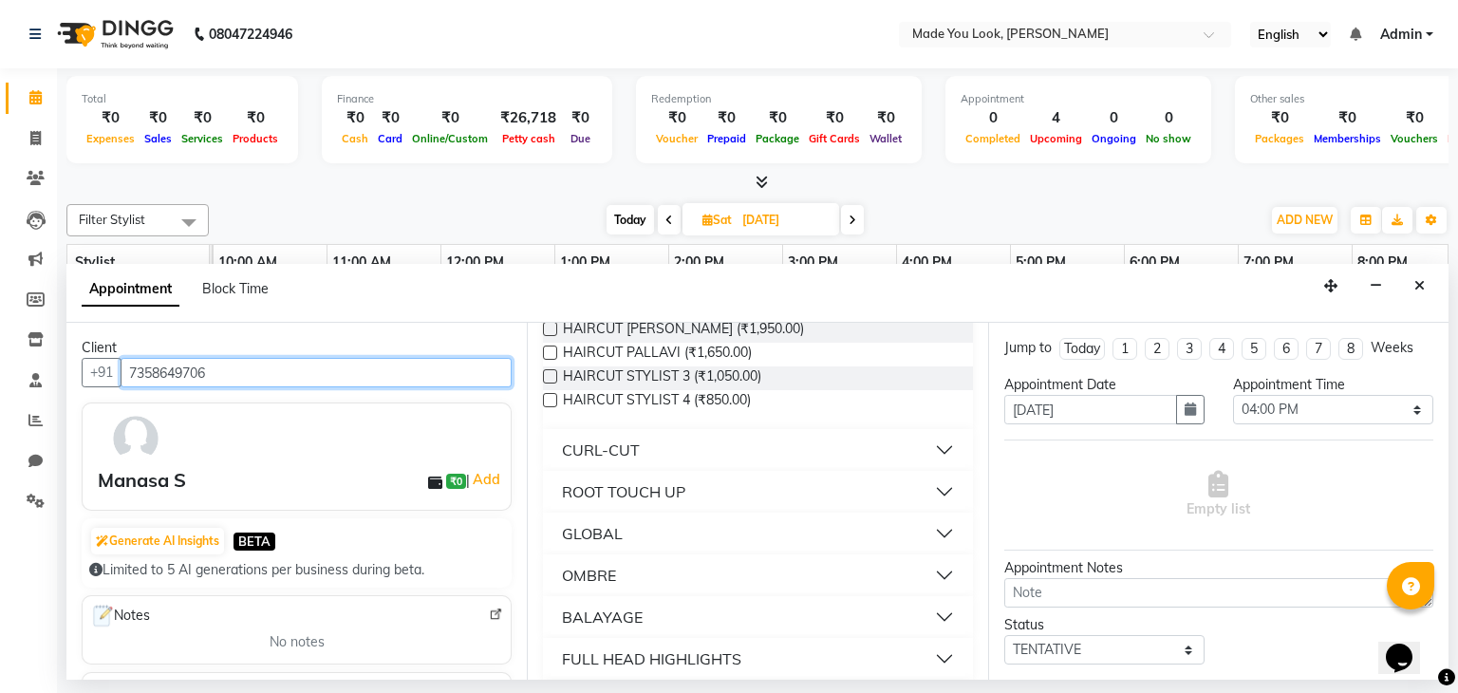
scroll to position [190, 0]
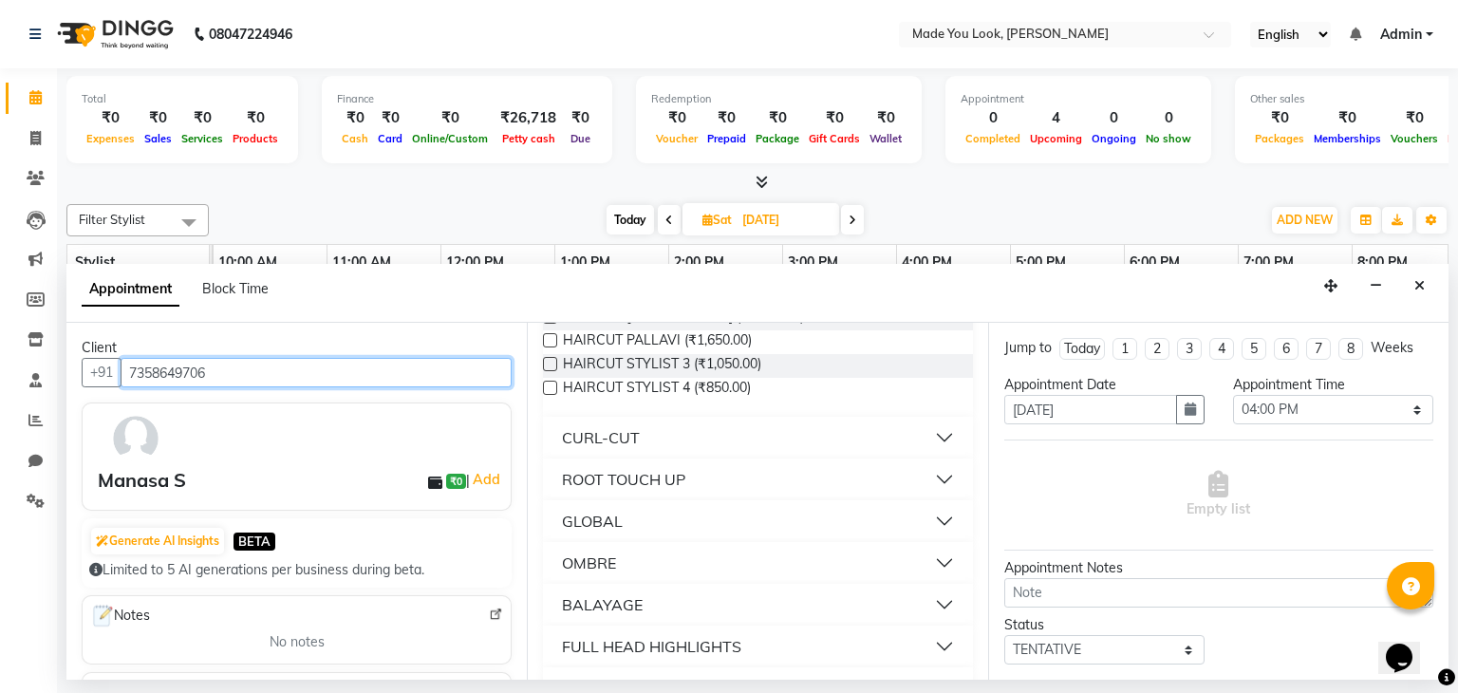
type input "7358649706"
click at [936, 434] on button "CURL-CUT" at bounding box center [758, 438] width 414 height 34
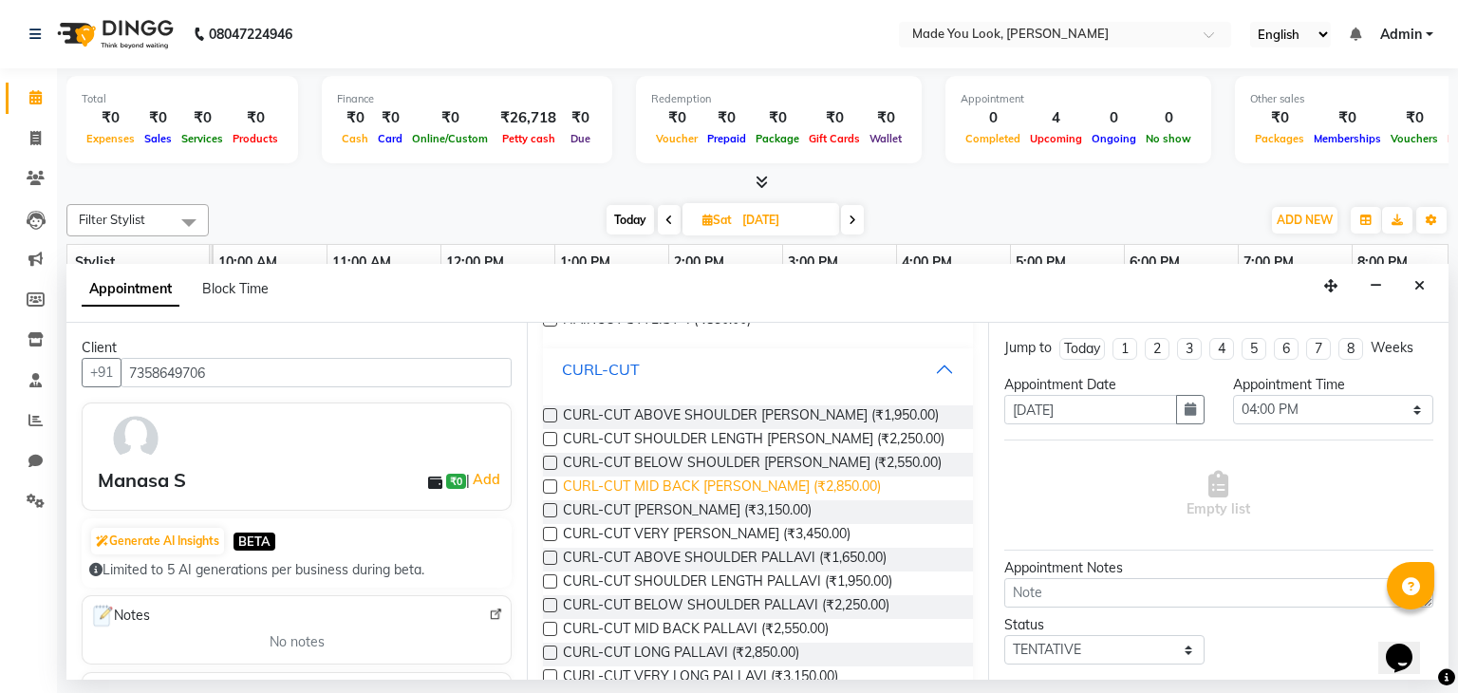
scroll to position [285, 0]
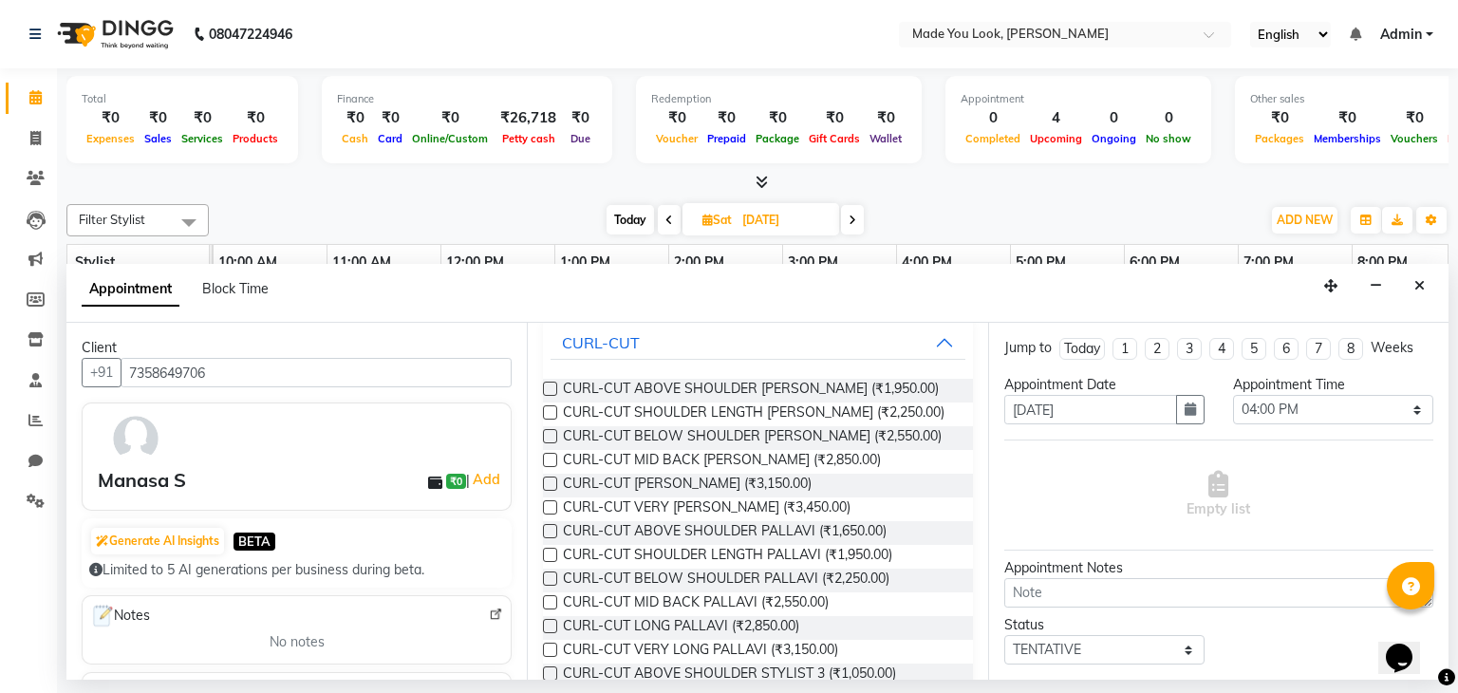
click at [546, 574] on label at bounding box center [550, 578] width 14 height 14
click at [546, 574] on input "checkbox" at bounding box center [549, 580] width 12 height 12
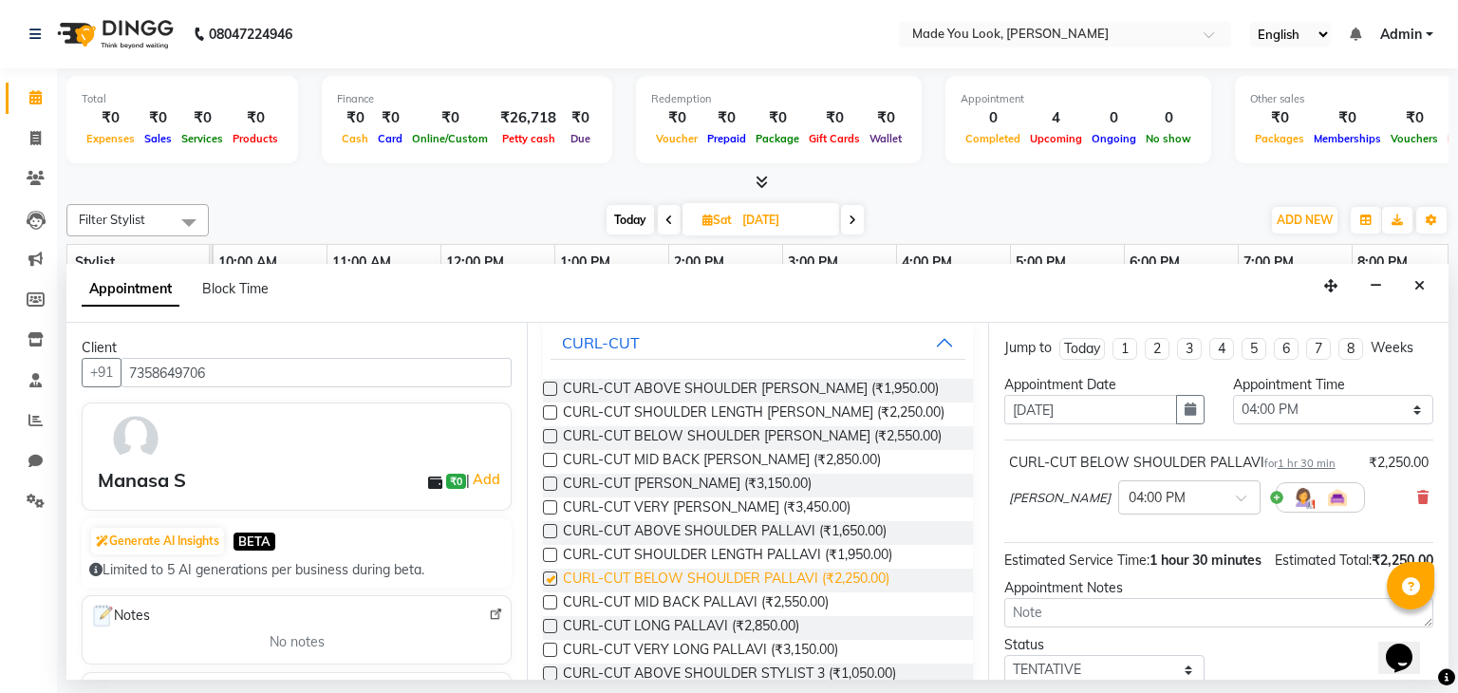
checkbox input "false"
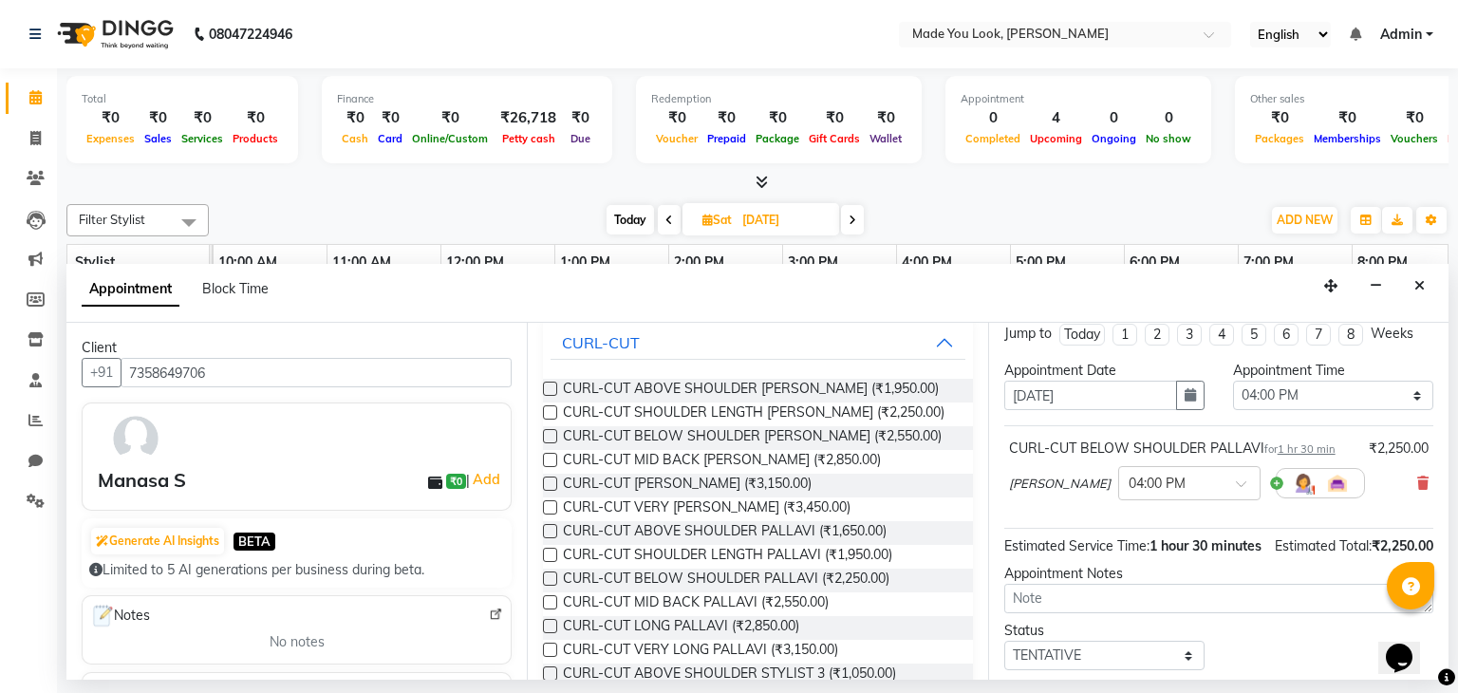
scroll to position [0, 0]
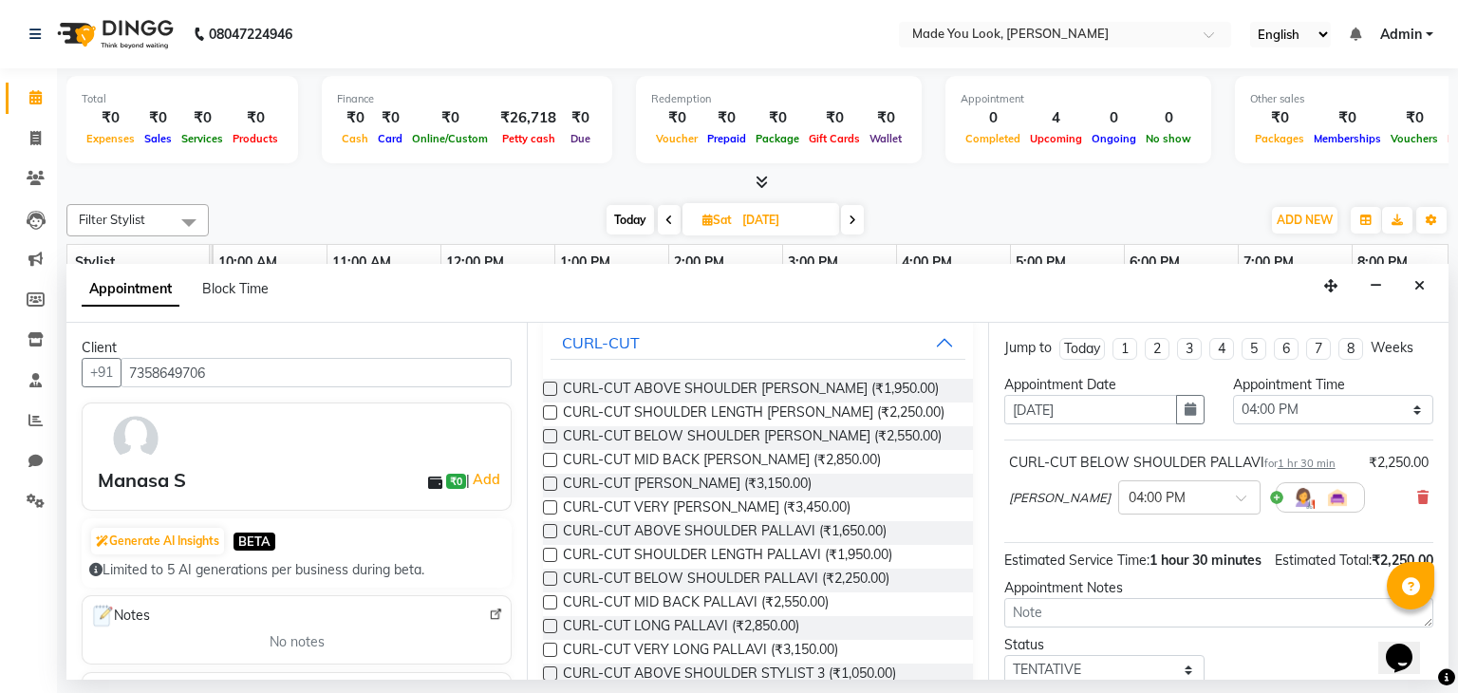
click at [1414, 497] on div "CURL-CUT BELOW SHOULDER PALLAVI for 1 hr 30 min ₹2,250.00 [PERSON_NAME] × 04:00…" at bounding box center [1218, 487] width 429 height 79
click at [1417, 497] on icon at bounding box center [1422, 497] width 11 height 13
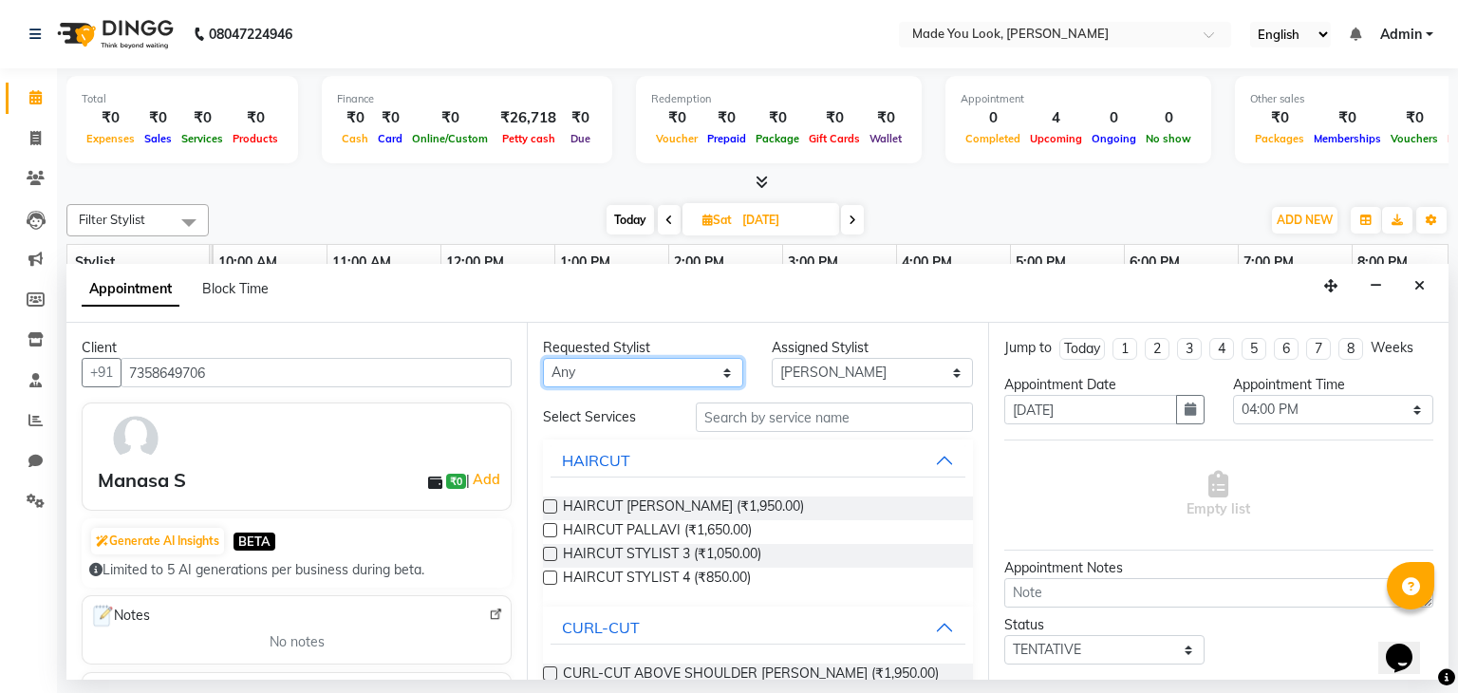
click at [705, 358] on select "Any [PERSON_NAME] [PERSON_NAME] Devi [PERSON_NAME] [PERSON_NAME] A" at bounding box center [643, 372] width 200 height 29
click at [724, 373] on select "Any [PERSON_NAME] [PERSON_NAME] Devi [PERSON_NAME] [PERSON_NAME] A" at bounding box center [643, 372] width 200 height 29
select select "83313"
click at [543, 358] on select "Any [PERSON_NAME] [PERSON_NAME] Devi [PERSON_NAME] [PERSON_NAME] A" at bounding box center [643, 372] width 200 height 29
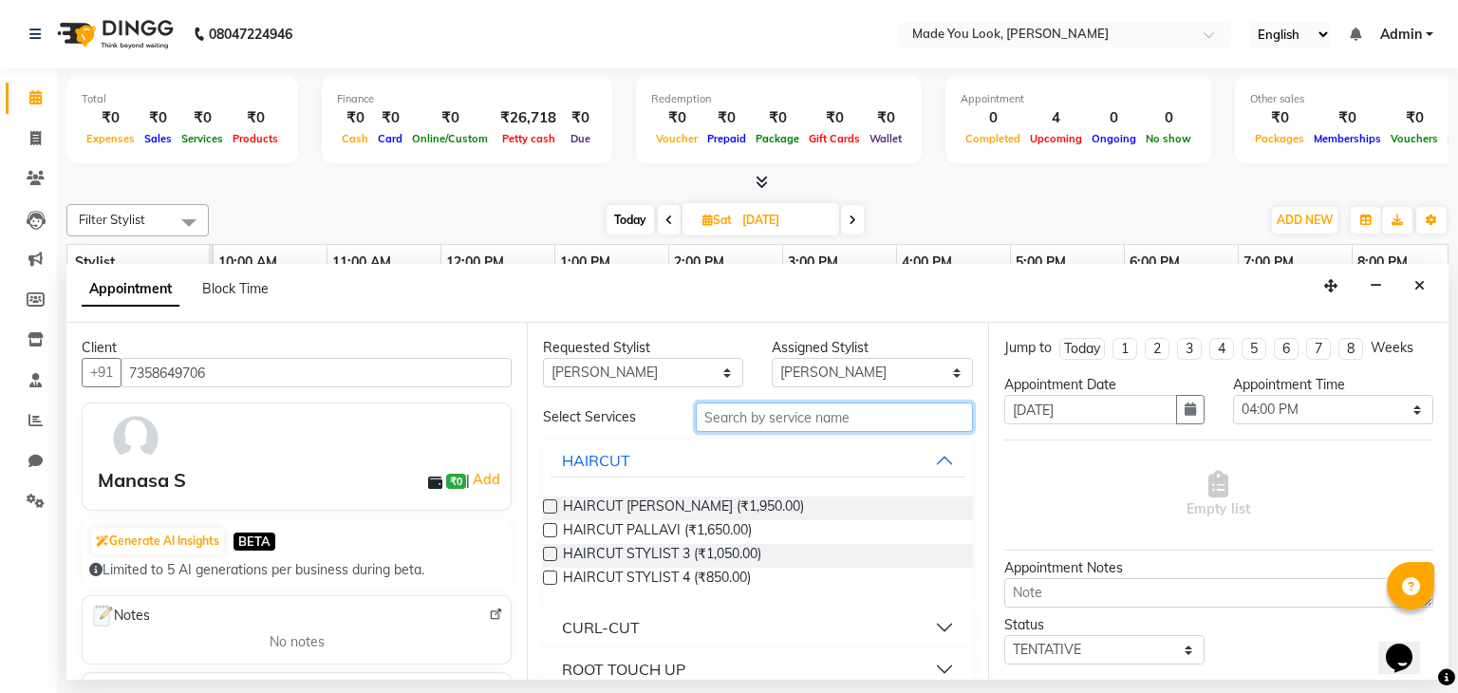
click at [780, 414] on input "text" at bounding box center [834, 416] width 277 height 29
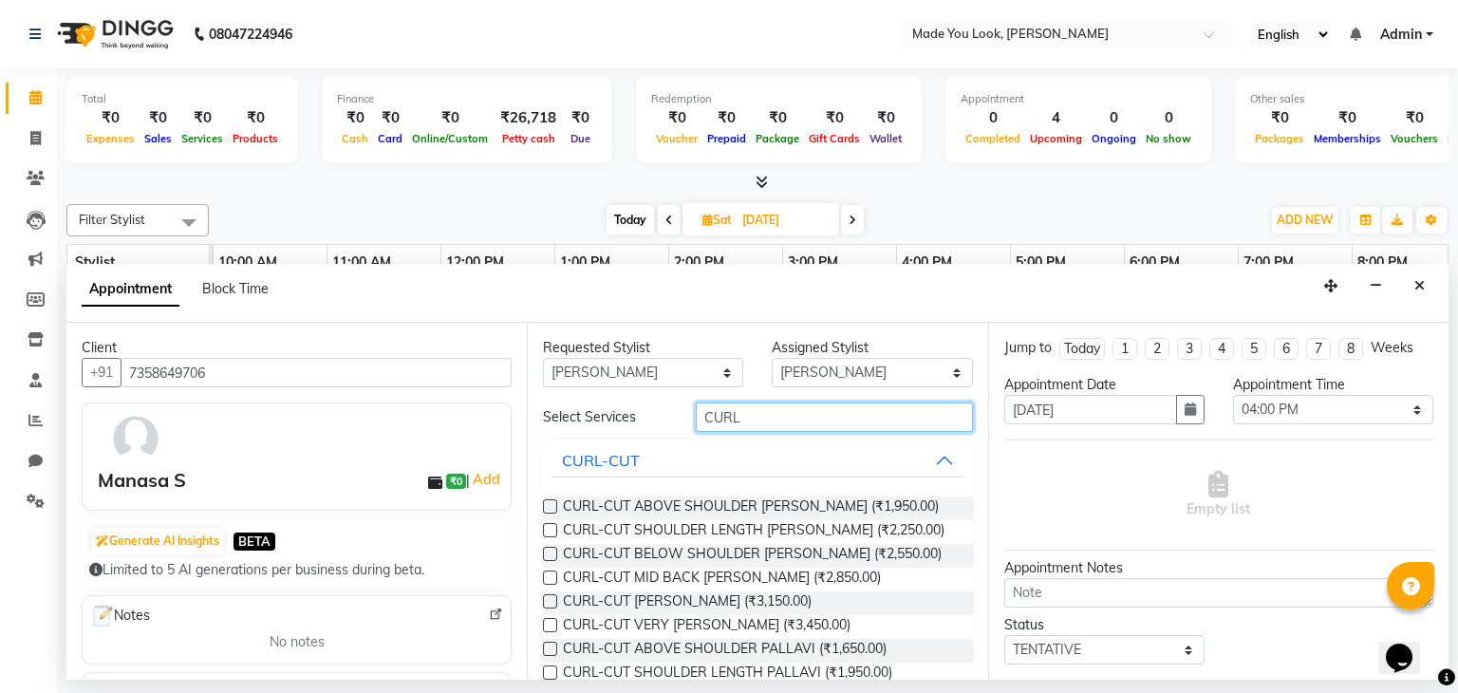
type input "CURL"
click at [551, 506] on label at bounding box center [550, 506] width 14 height 14
click at [551, 506] on input "checkbox" at bounding box center [549, 508] width 12 height 12
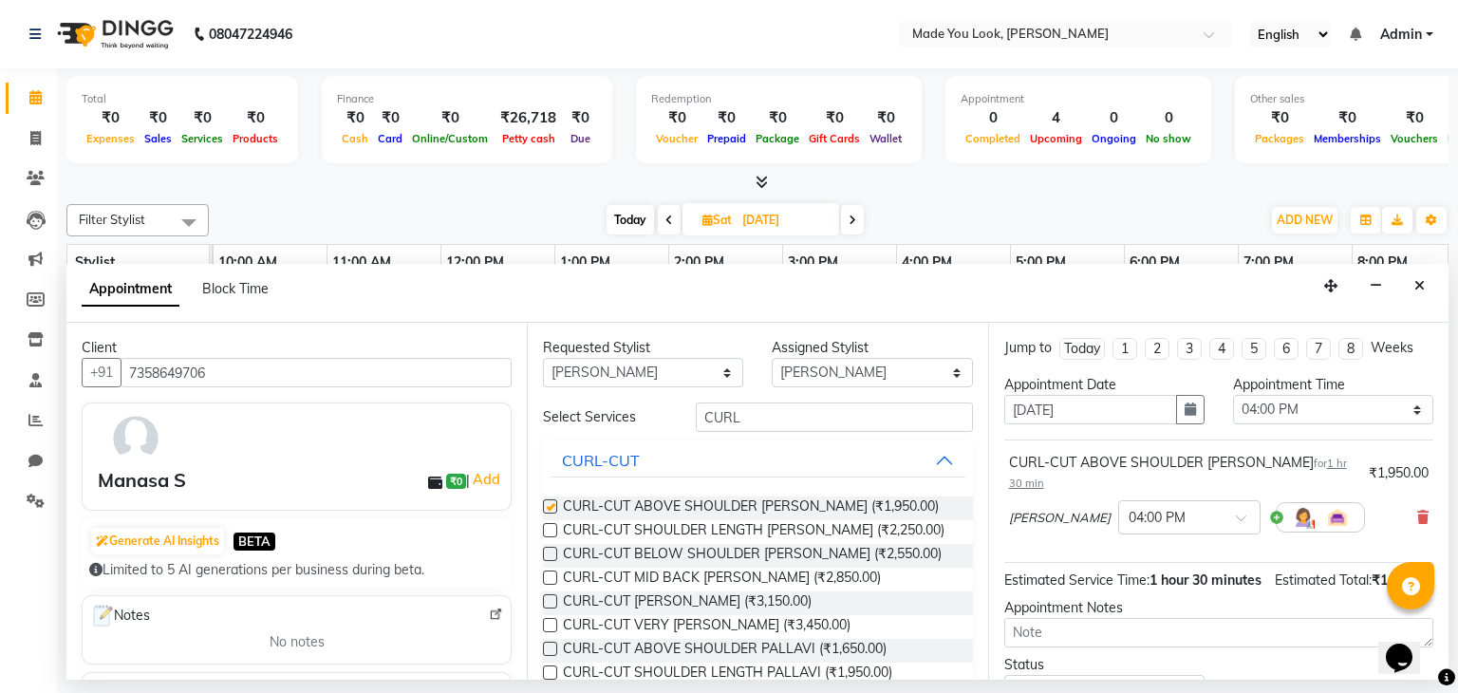
checkbox input "false"
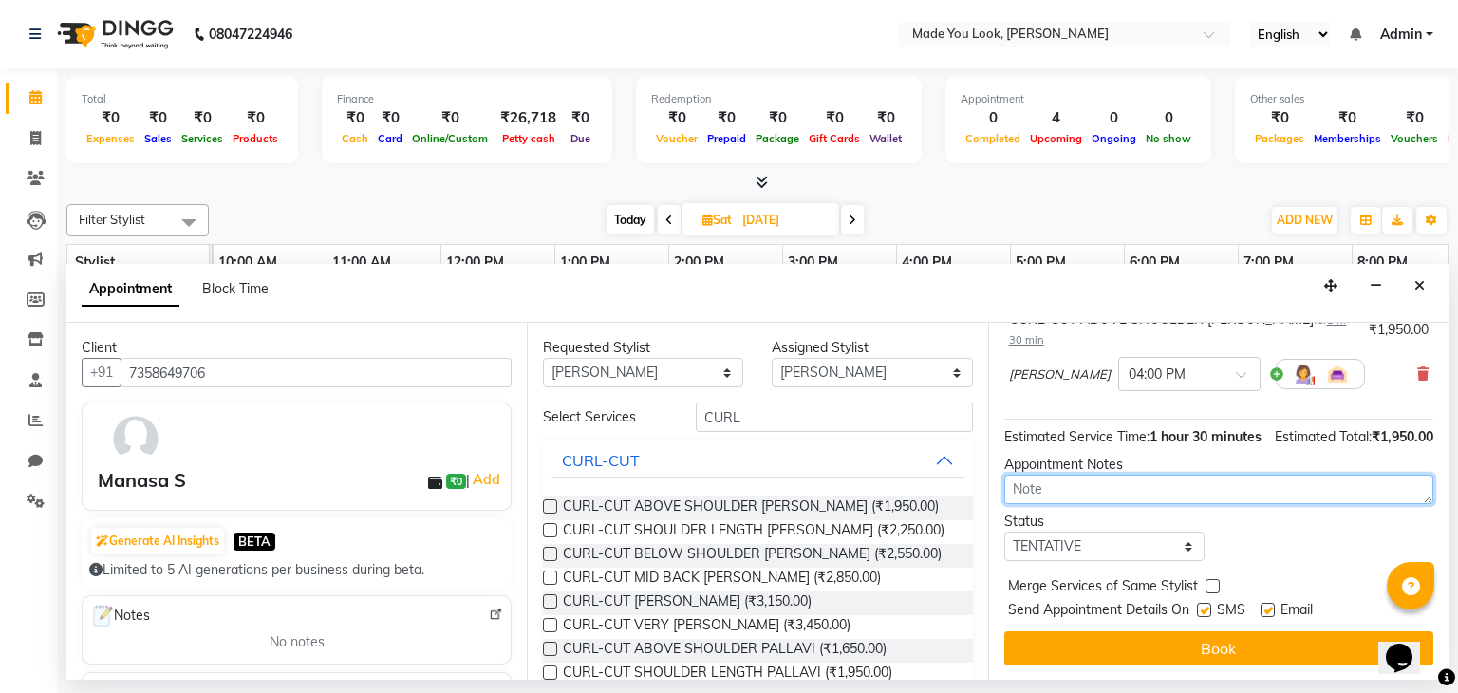
click at [1066, 489] on textarea at bounding box center [1218, 489] width 429 height 29
type textarea "C"
type textarea "WAVY TO CURLY"
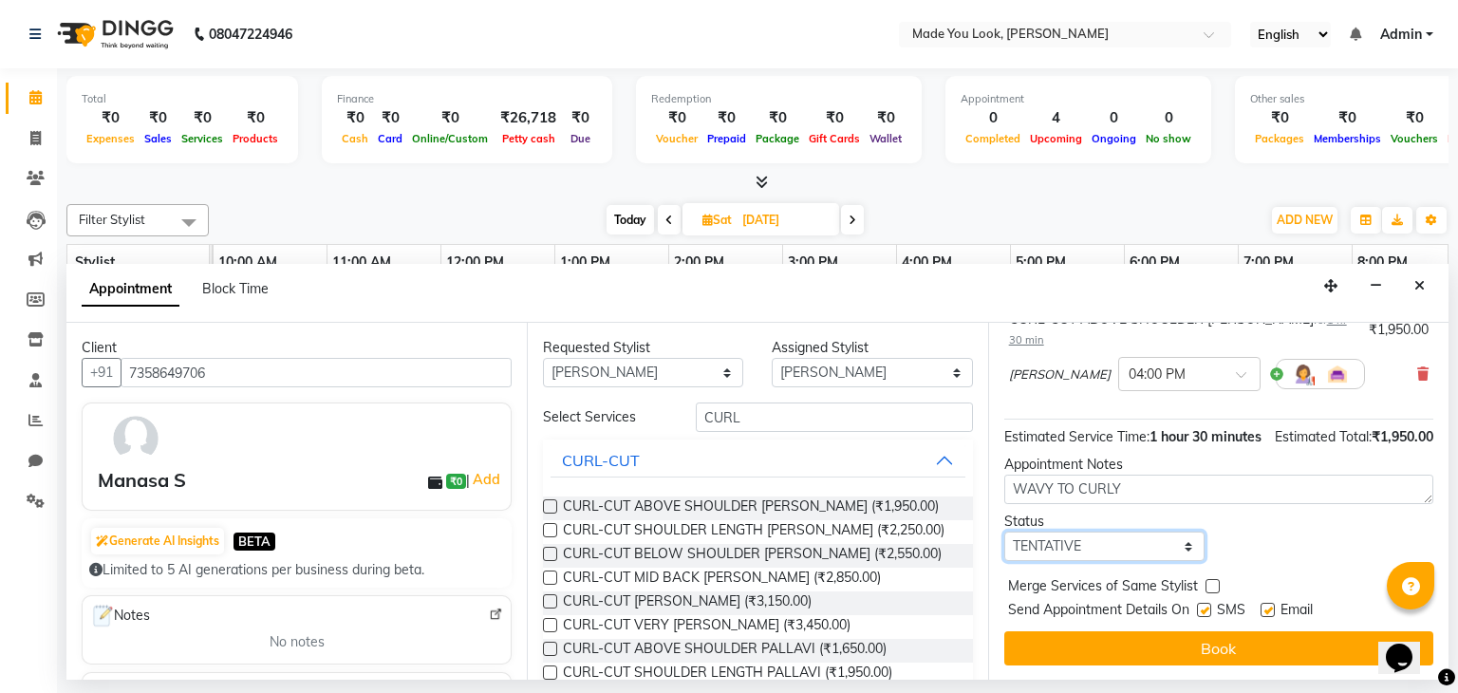
click at [1183, 543] on select "Select TENTATIVE CONFIRM UPCOMING" at bounding box center [1104, 546] width 200 height 29
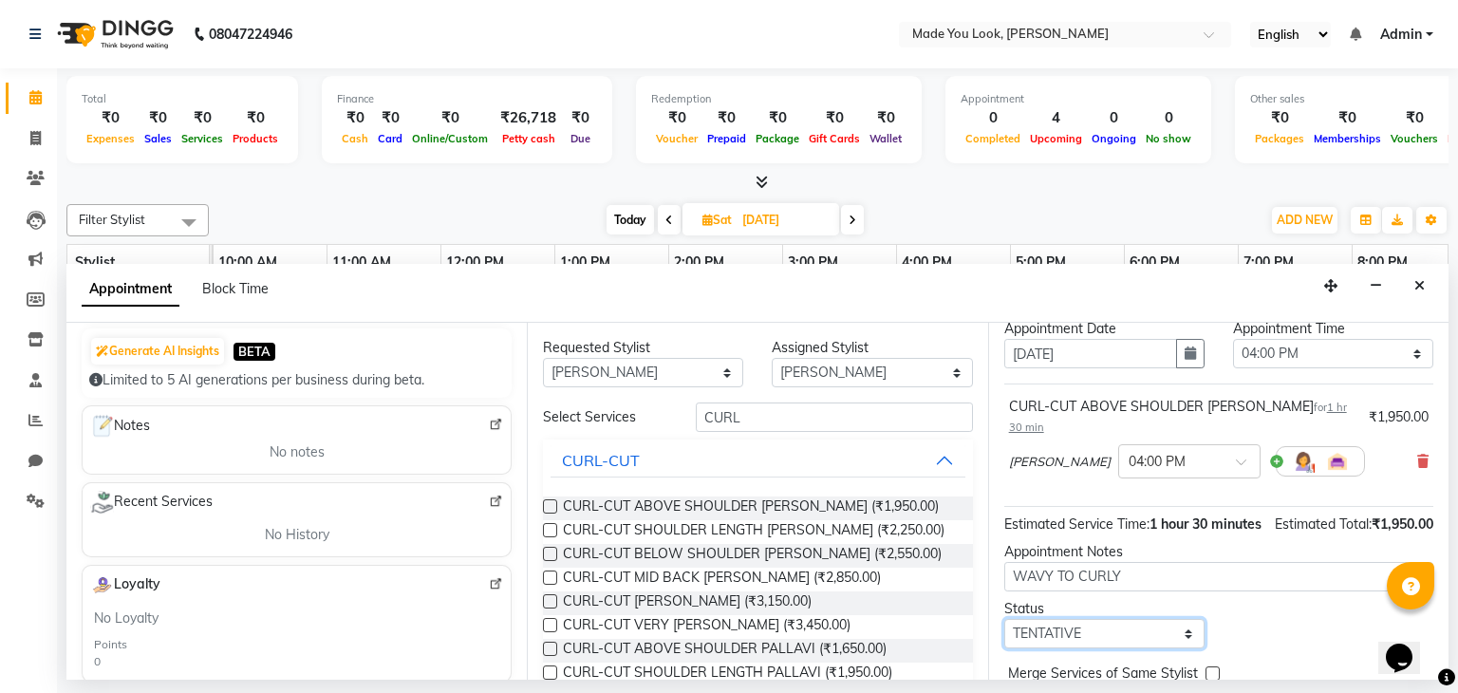
scroll to position [0, 0]
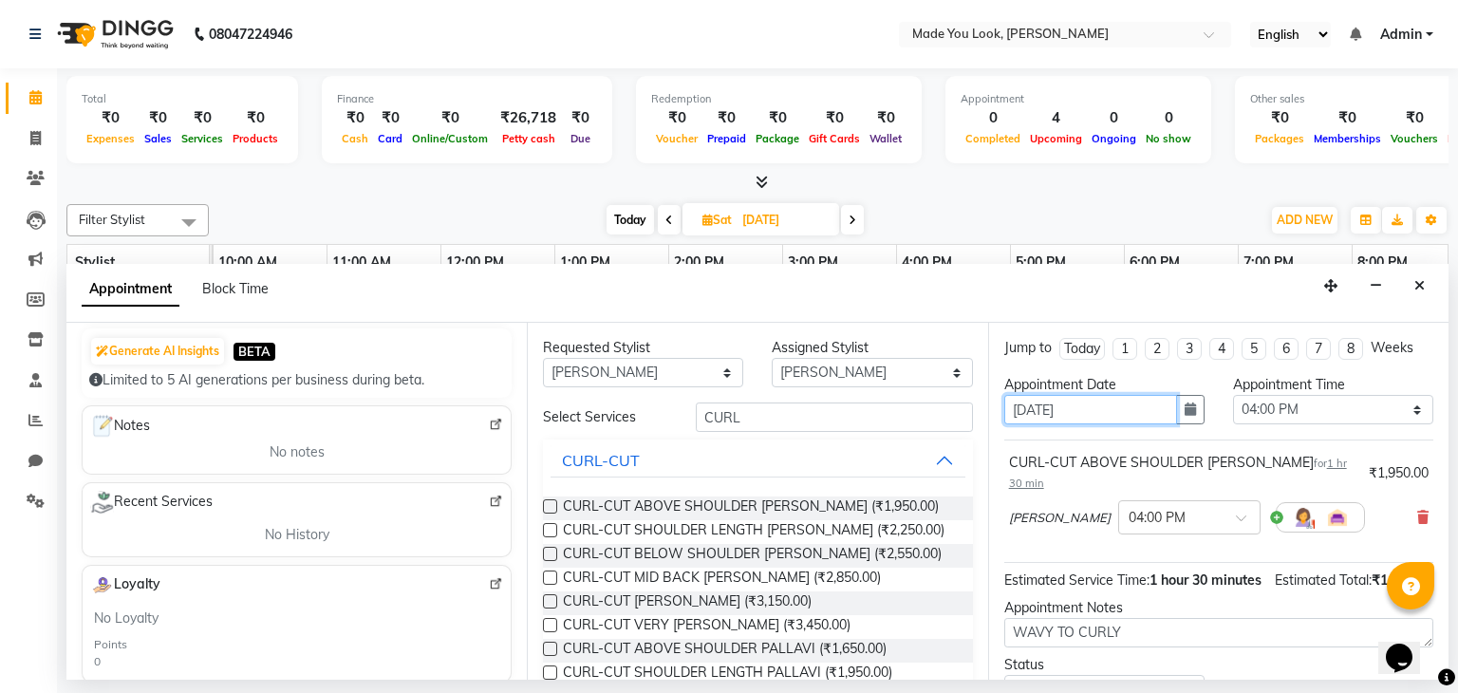
click at [1150, 409] on input "[DATE]" at bounding box center [1090, 409] width 173 height 29
click at [1189, 405] on button "button" at bounding box center [1190, 409] width 28 height 29
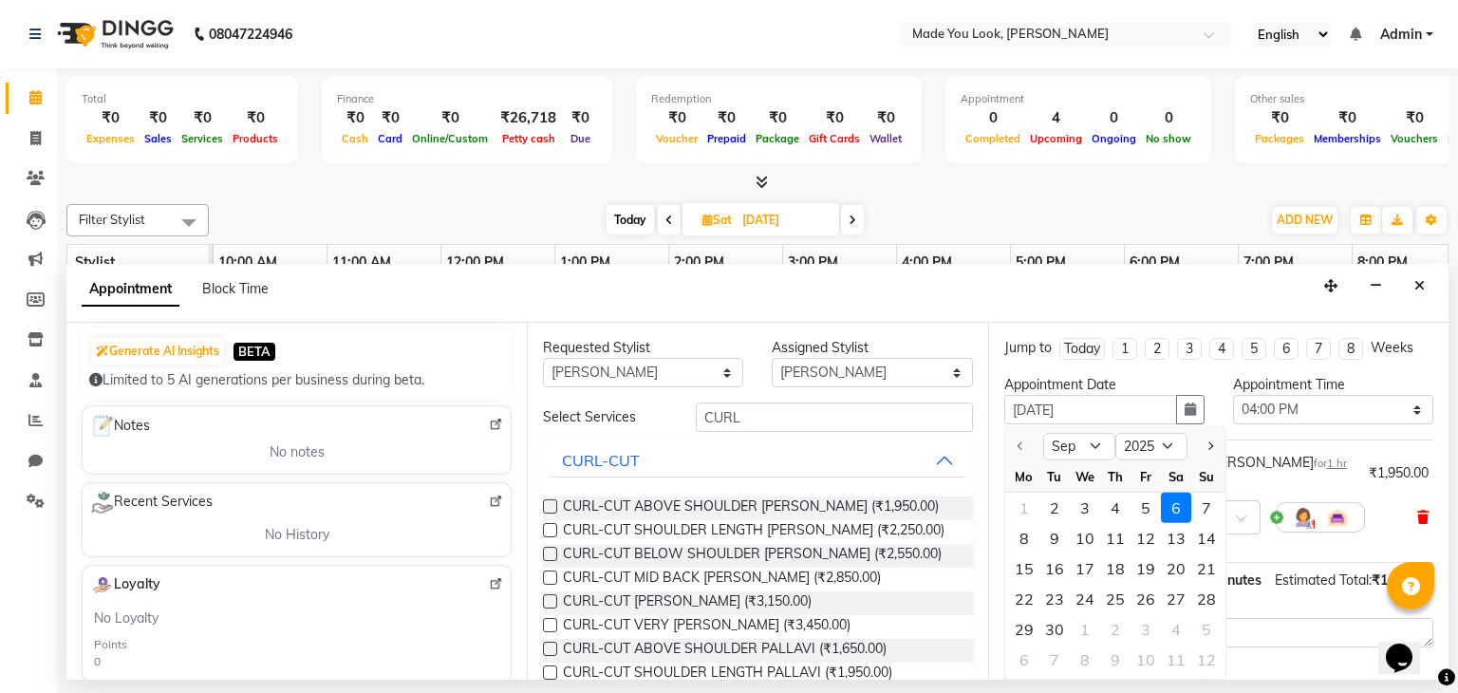
click at [1417, 511] on icon at bounding box center [1422, 517] width 11 height 13
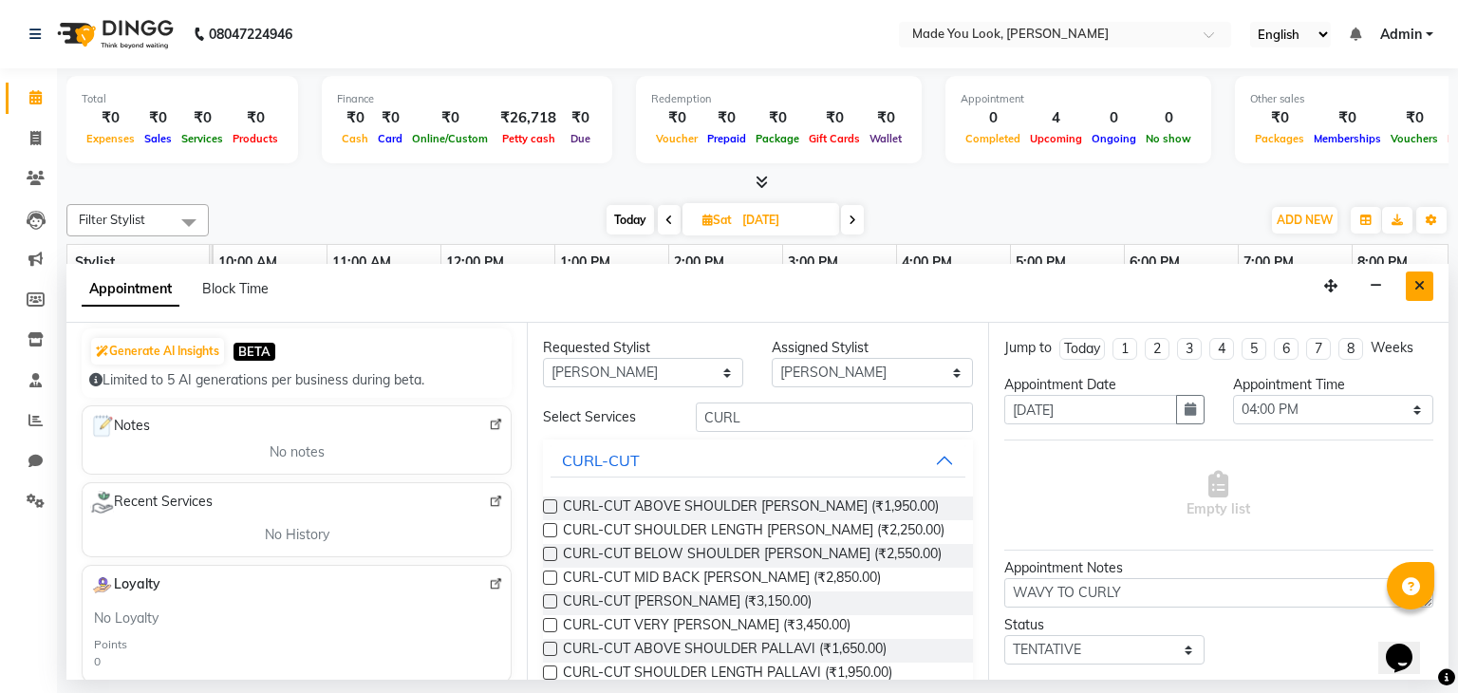
click at [1421, 280] on icon "Close" at bounding box center [1419, 285] width 10 height 13
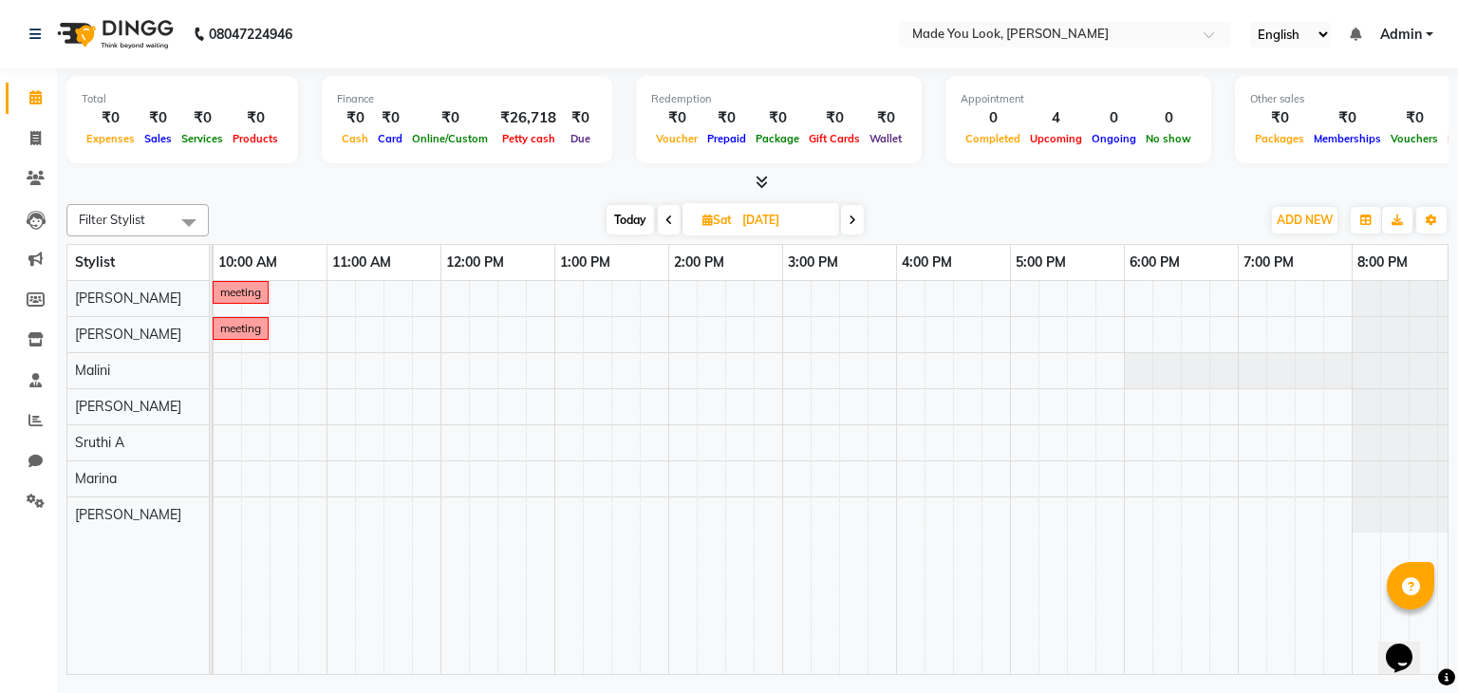
click at [854, 217] on icon at bounding box center [853, 220] width 8 height 11
type input "[DATE]"
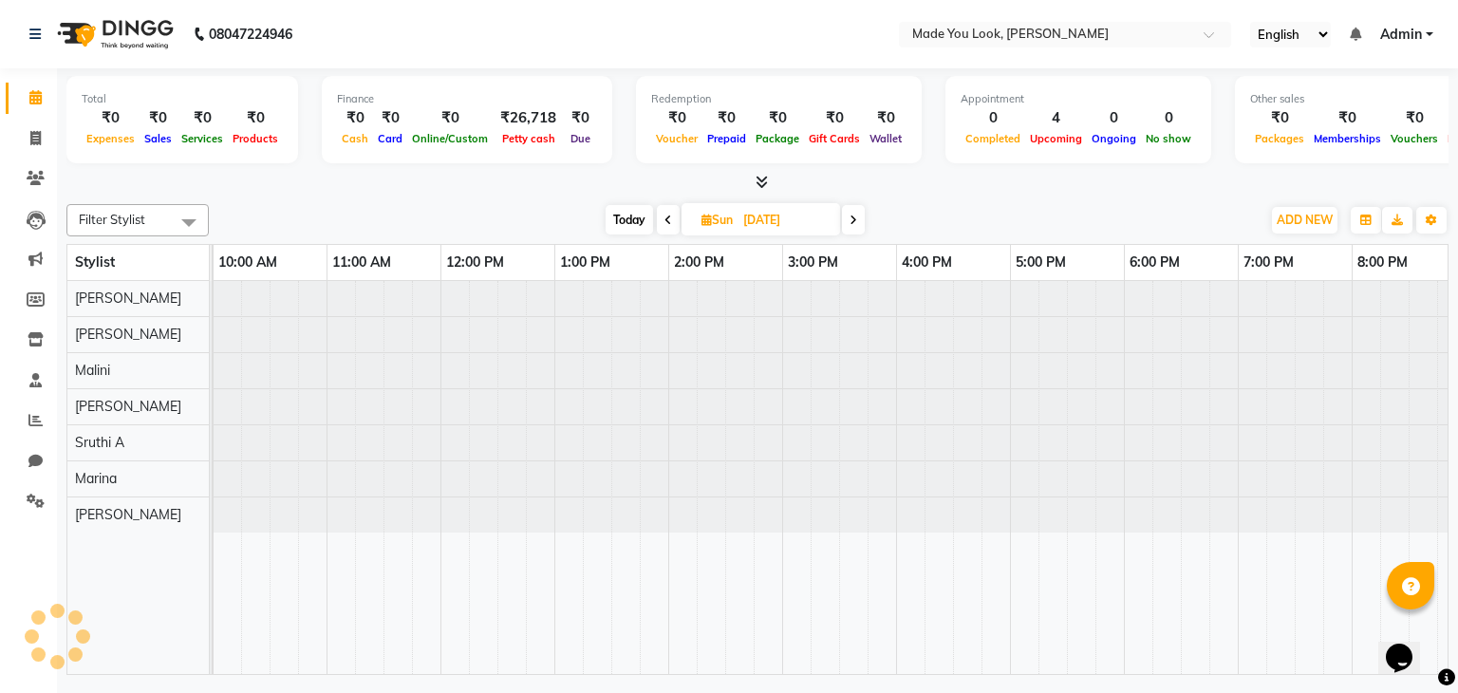
scroll to position [0, 228]
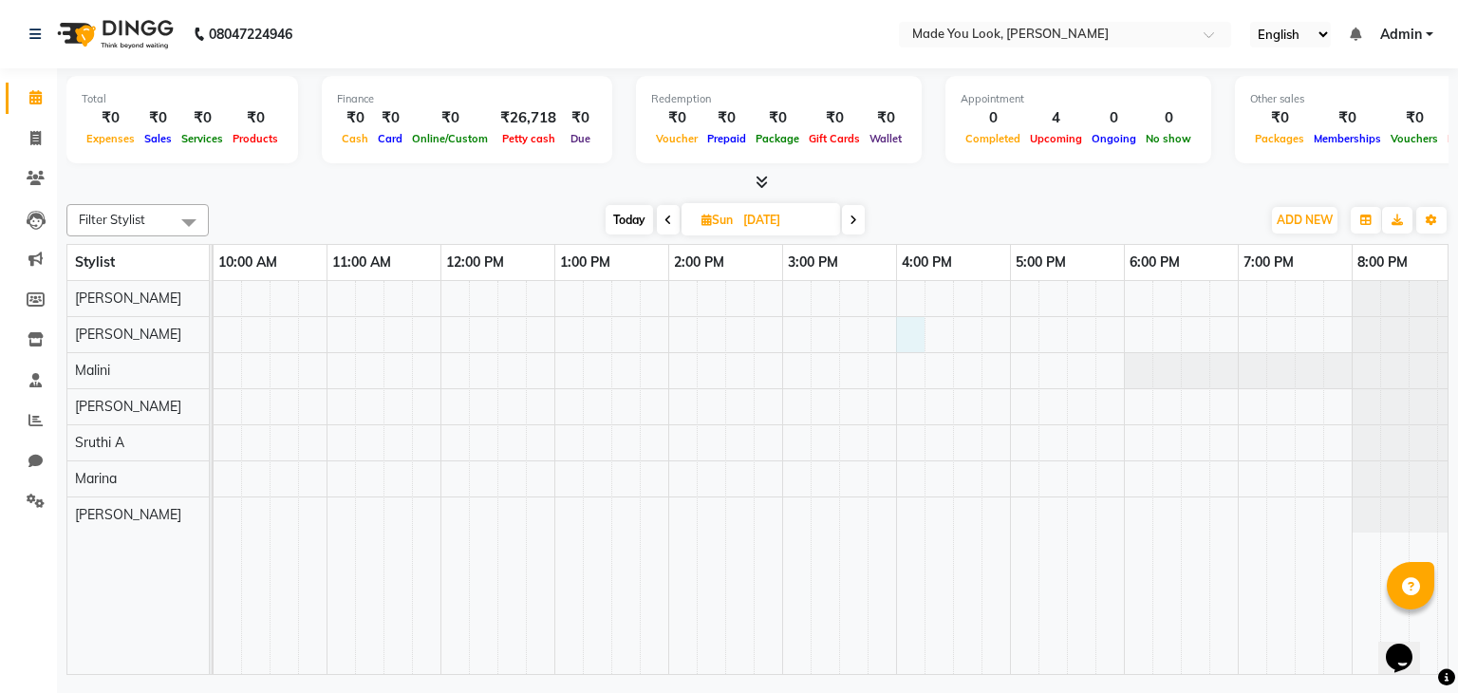
click at [899, 320] on div at bounding box center [725, 478] width 1481 height 394
select select "83313"
select select "960"
select select "tentative"
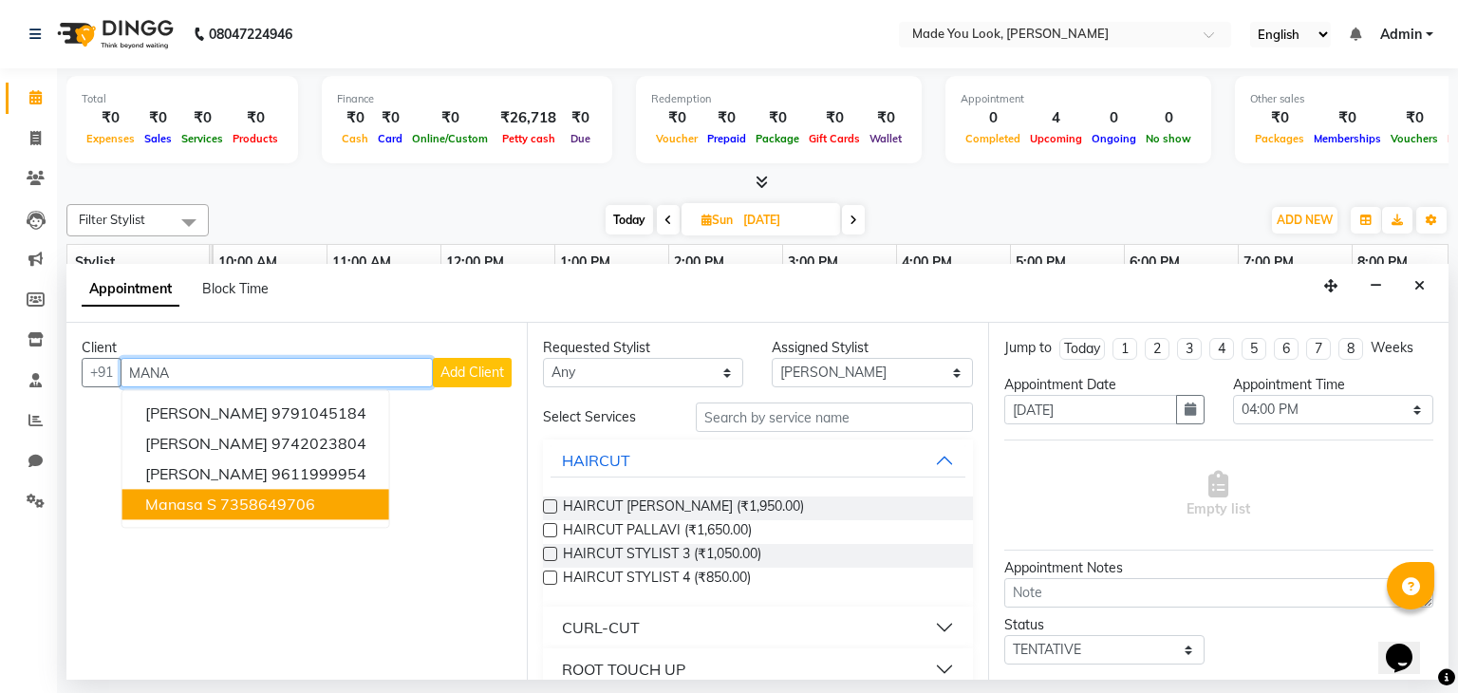
click at [220, 504] on ngb-highlight "7358649706" at bounding box center [267, 505] width 95 height 19
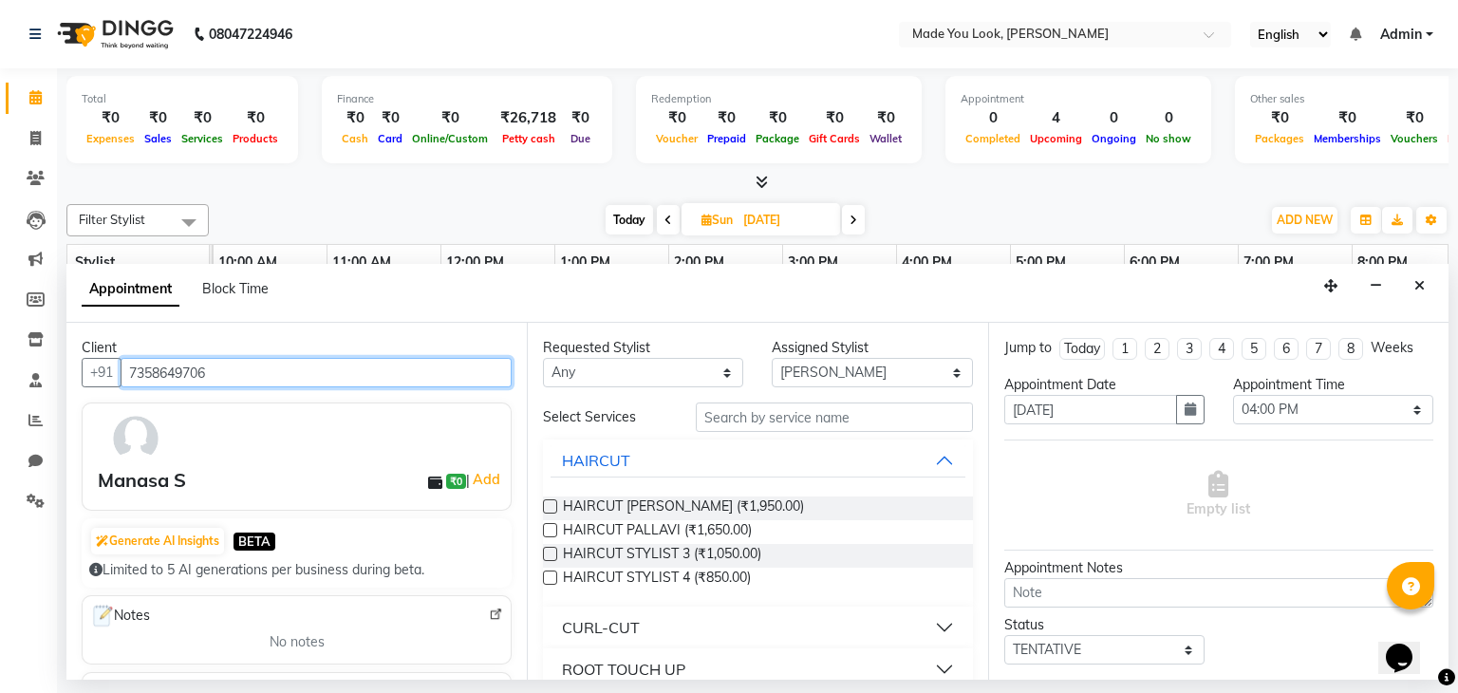
type input "7358649706"
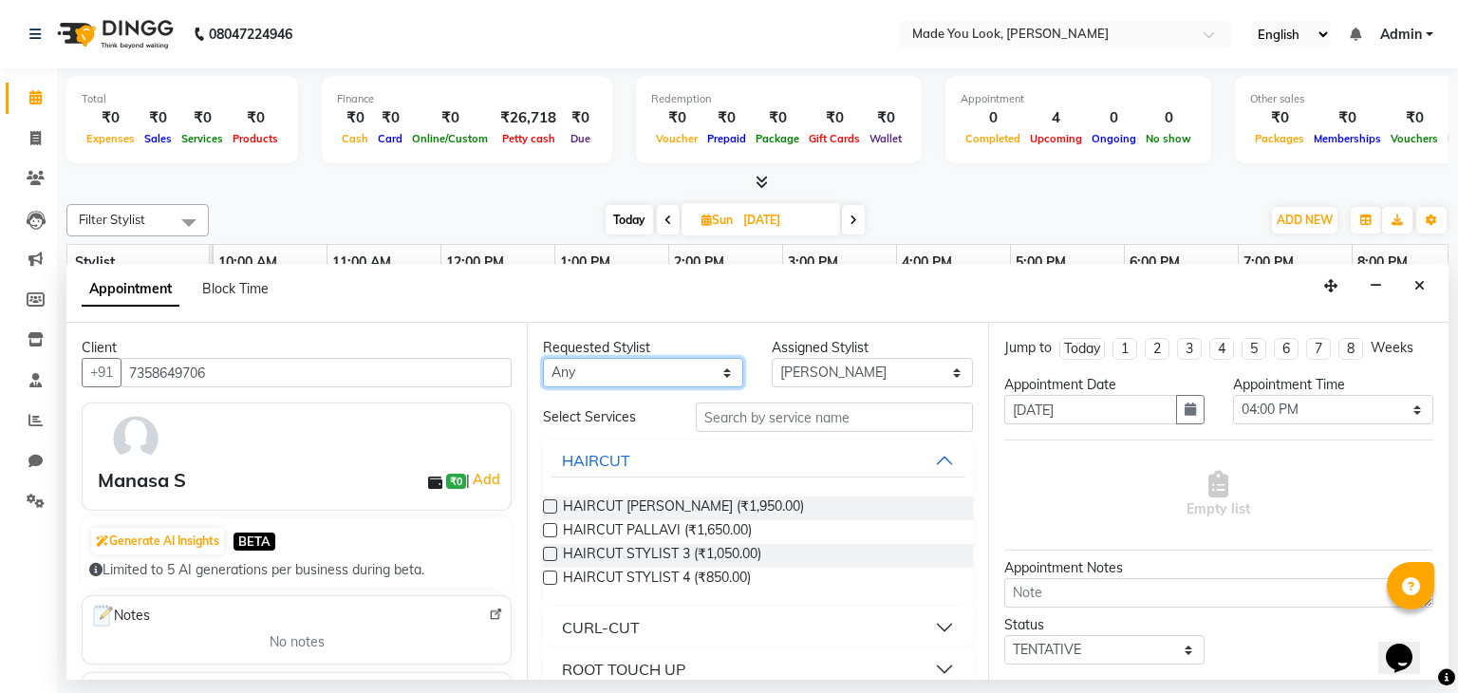
click at [717, 358] on select "Any [PERSON_NAME] [PERSON_NAME] Devi [PERSON_NAME] [PERSON_NAME] A" at bounding box center [643, 372] width 200 height 29
select select "83313"
click at [543, 358] on select "Any [PERSON_NAME] [PERSON_NAME] Devi [PERSON_NAME] [PERSON_NAME] A" at bounding box center [643, 372] width 200 height 29
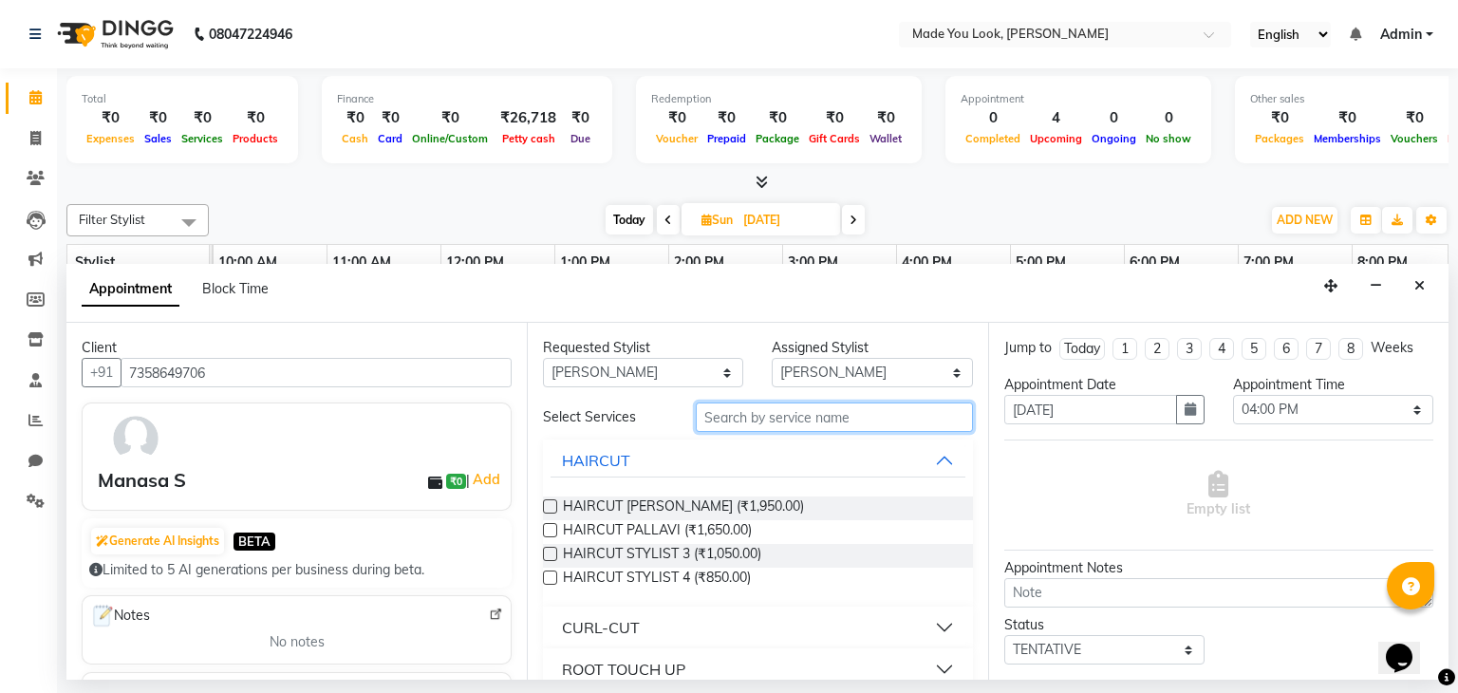
click at [795, 415] on input "text" at bounding box center [834, 416] width 277 height 29
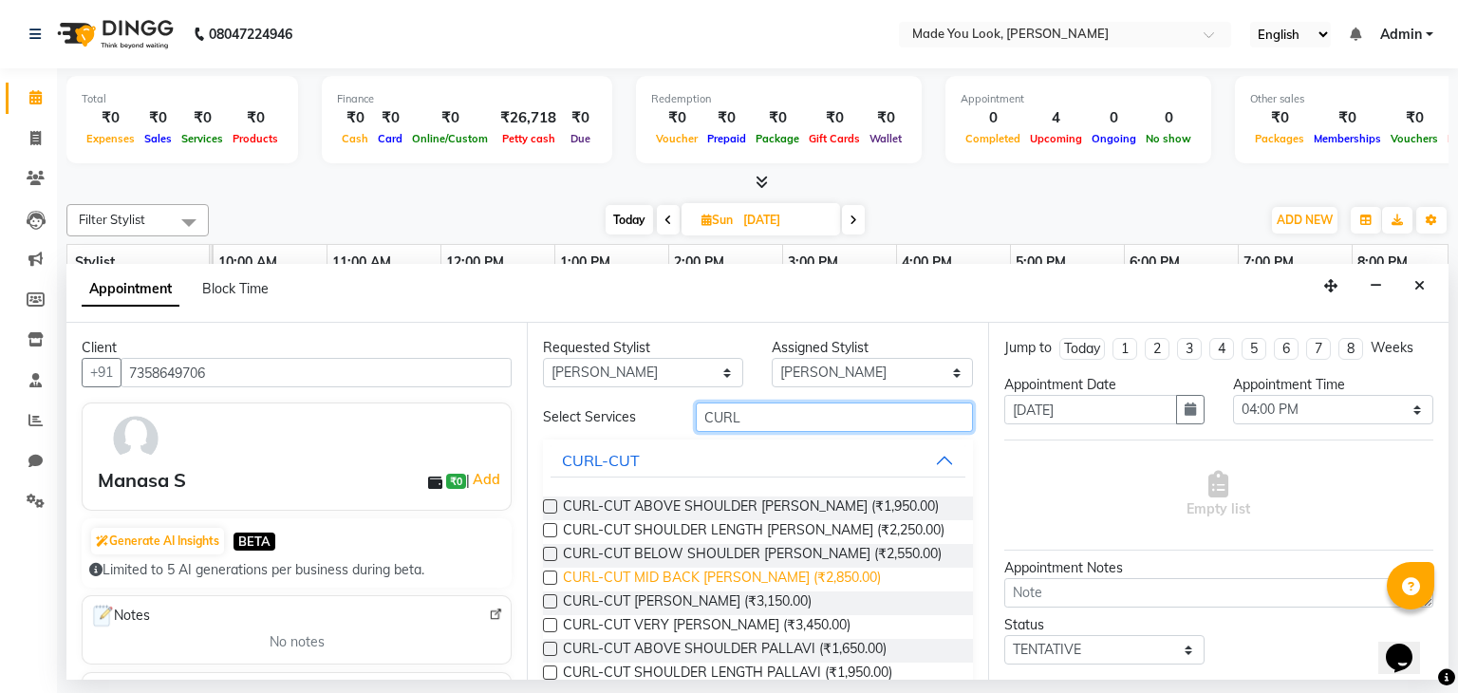
scroll to position [95, 0]
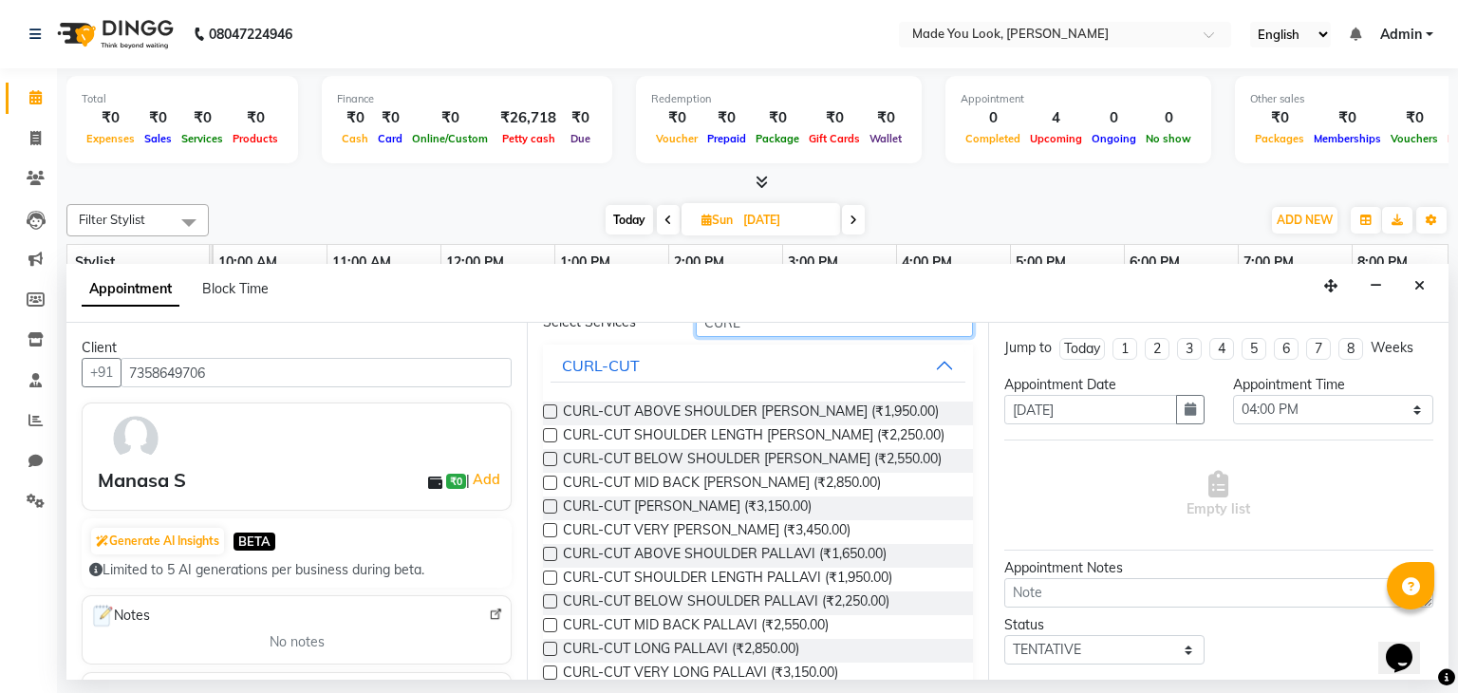
type input "CURL"
click at [558, 552] on div "CURL-CUT ABOVE SHOULDER PALLAVI (₹1,650.00)" at bounding box center [757, 556] width 429 height 24
click at [552, 574] on label at bounding box center [550, 577] width 14 height 14
click at [552, 574] on input "checkbox" at bounding box center [549, 579] width 12 height 12
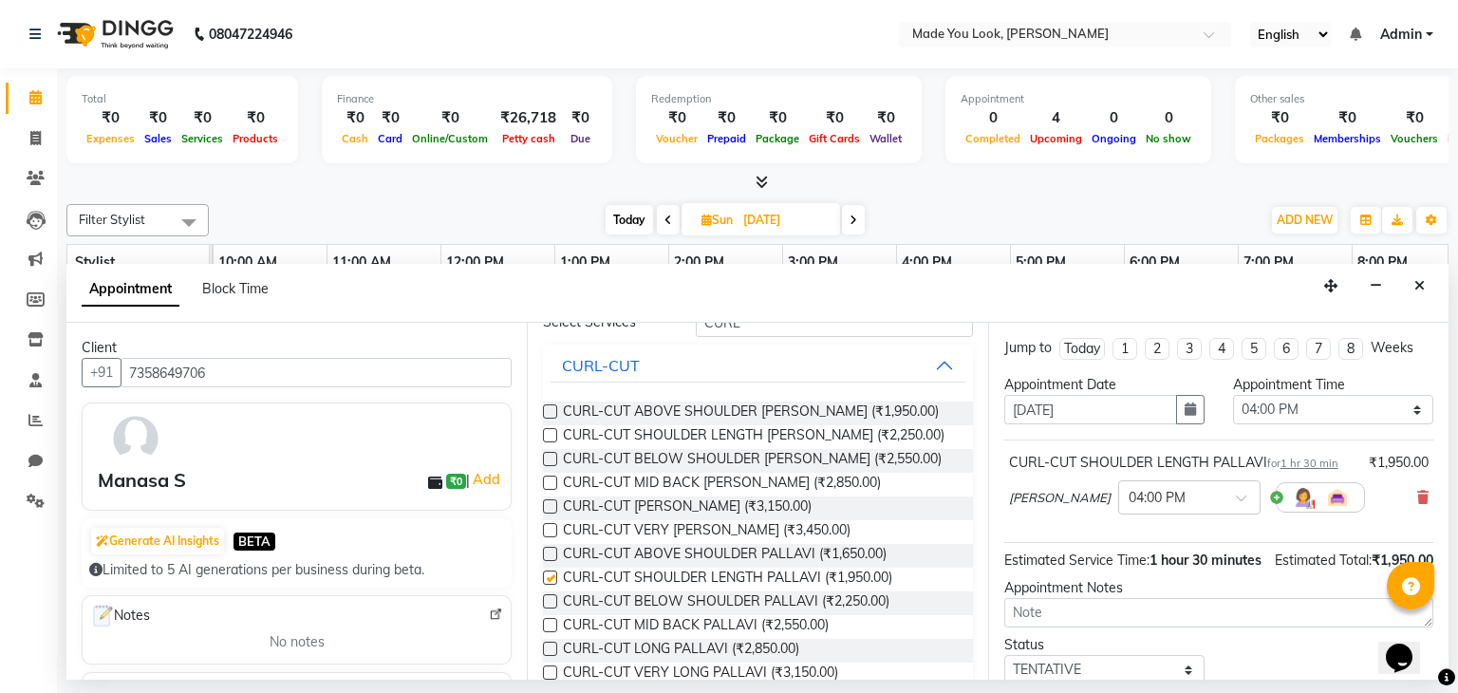
checkbox input "false"
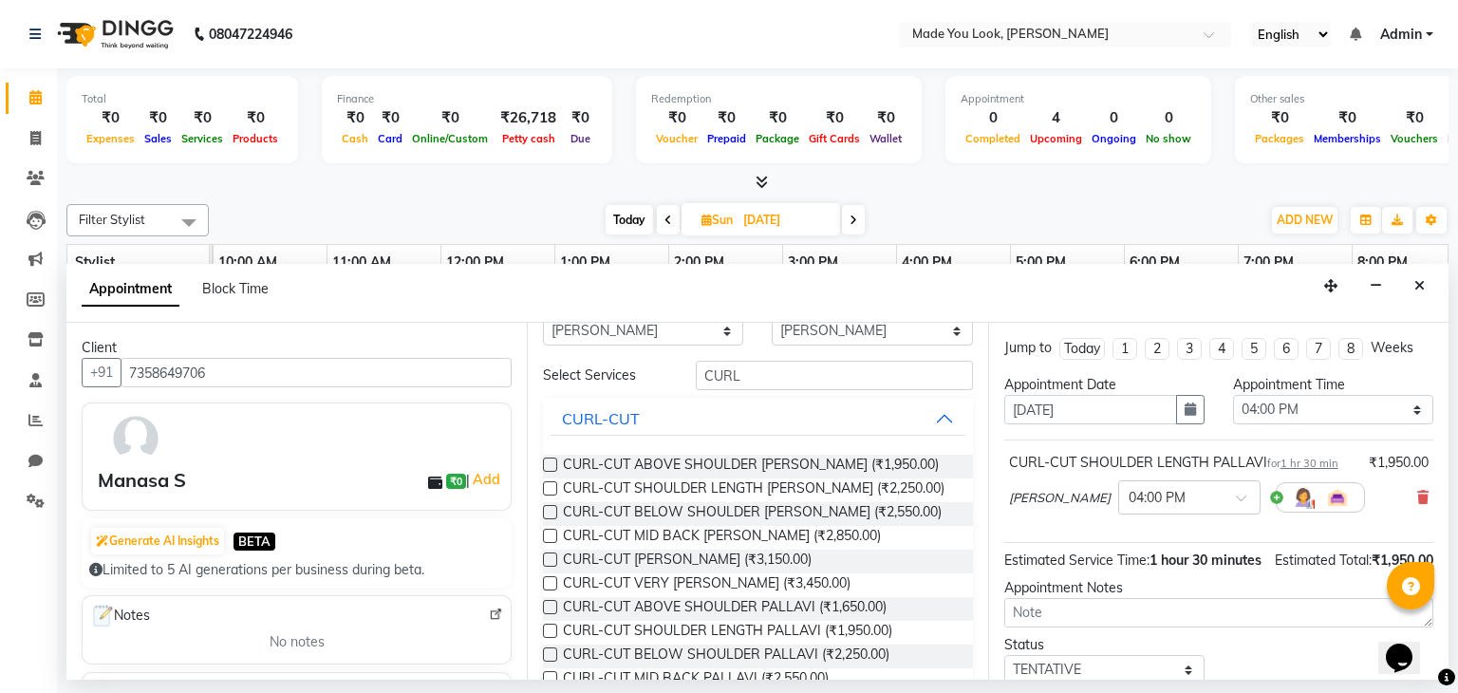
scroll to position [0, 0]
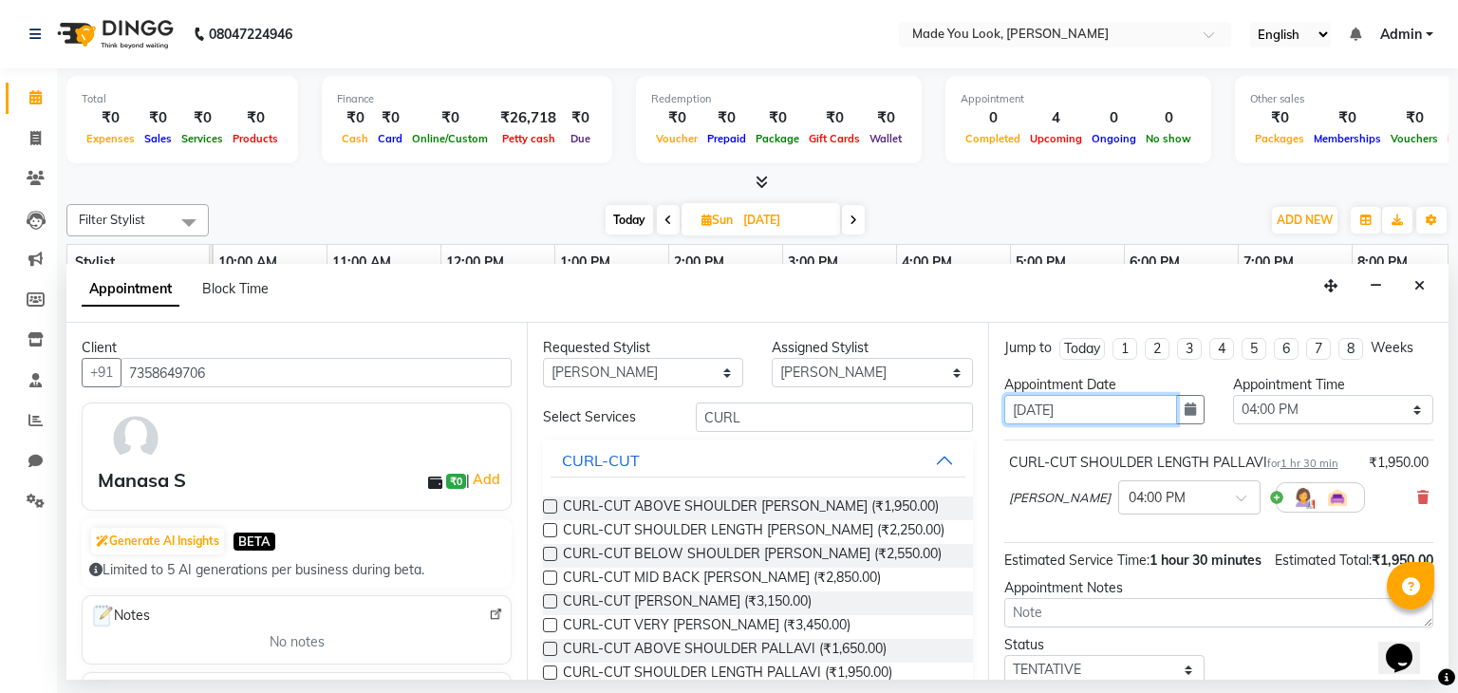
click at [1128, 407] on input "[DATE]" at bounding box center [1090, 409] width 173 height 29
click at [1185, 405] on icon "button" at bounding box center [1190, 408] width 11 height 13
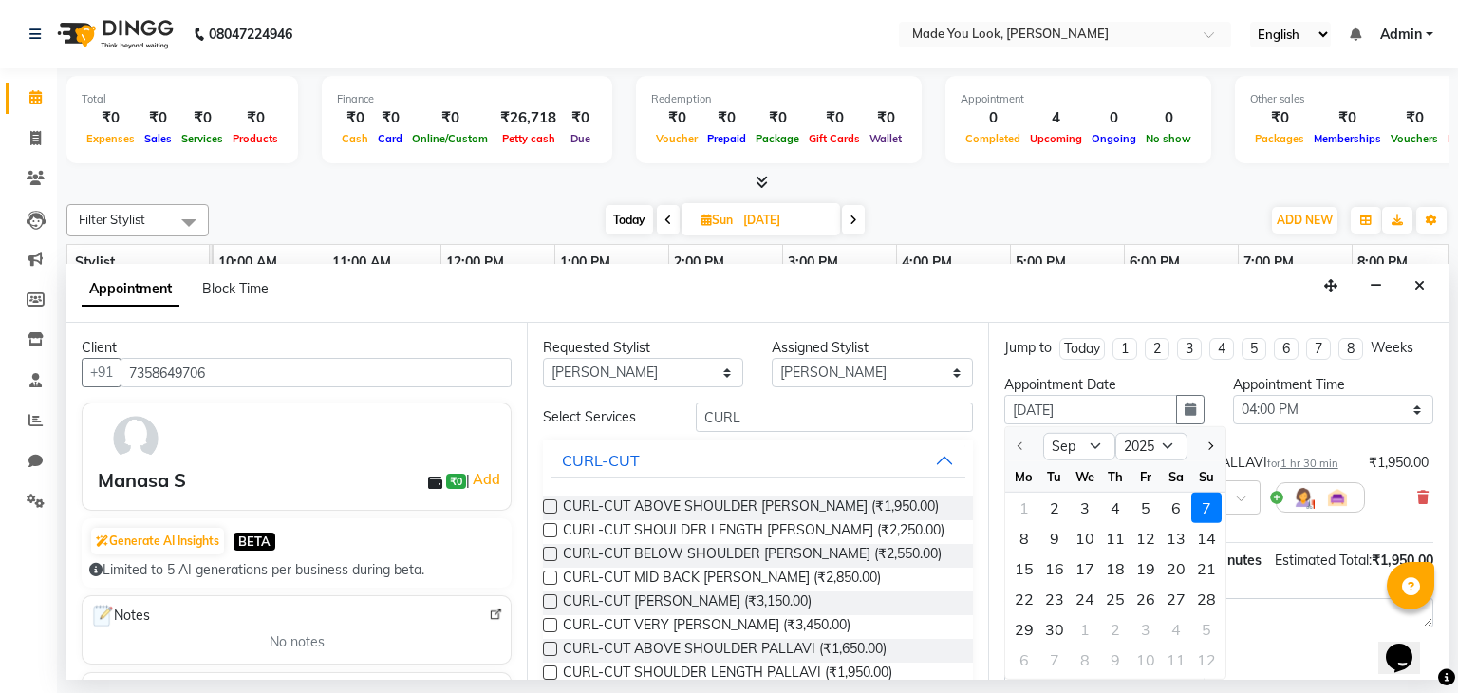
click at [1206, 503] on div "7" at bounding box center [1206, 508] width 30 height 30
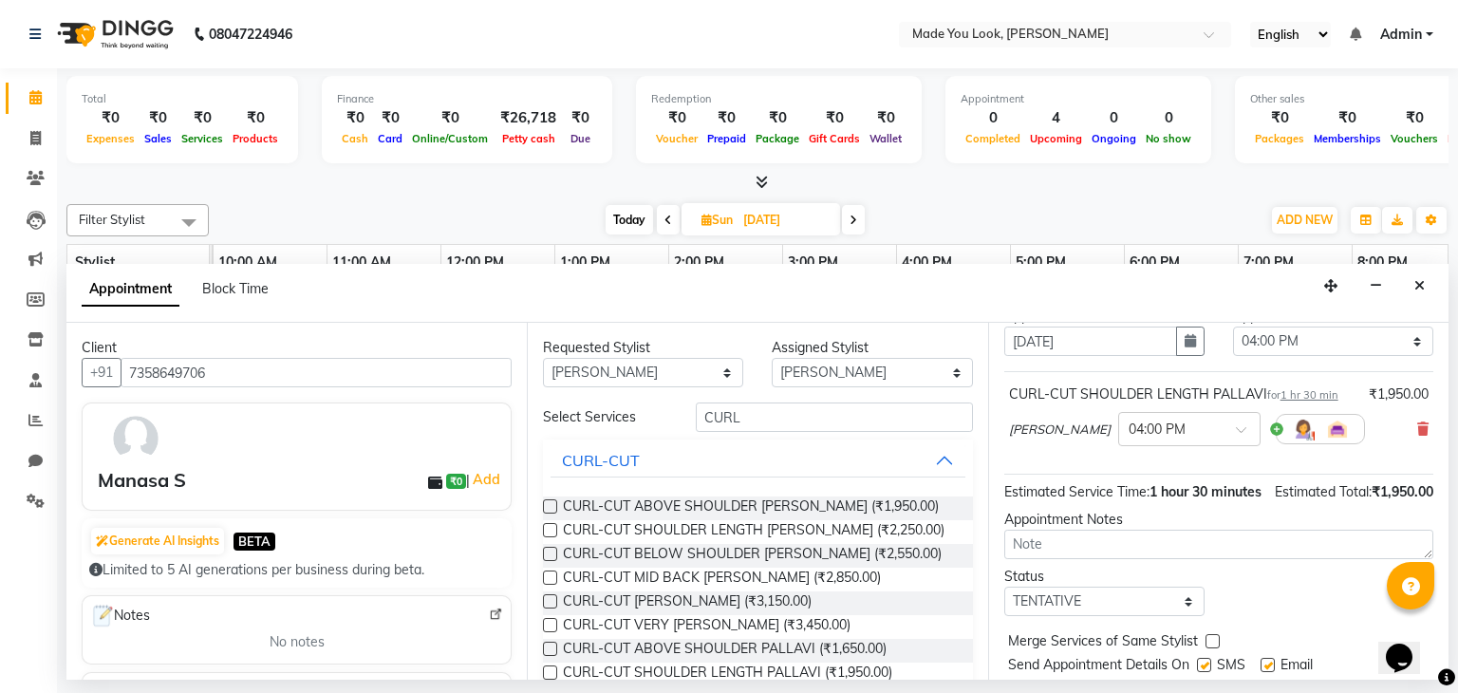
scroll to position [143, 0]
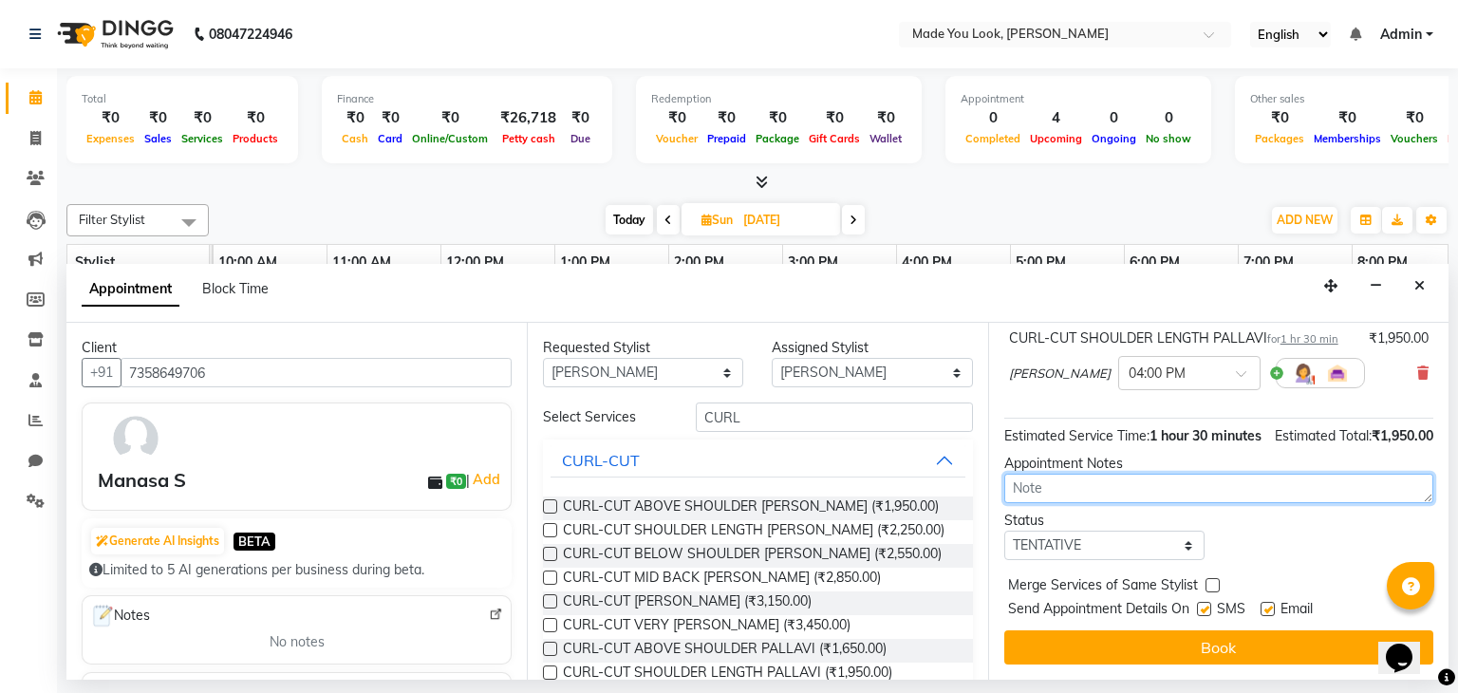
click at [1081, 476] on textarea at bounding box center [1218, 488] width 429 height 29
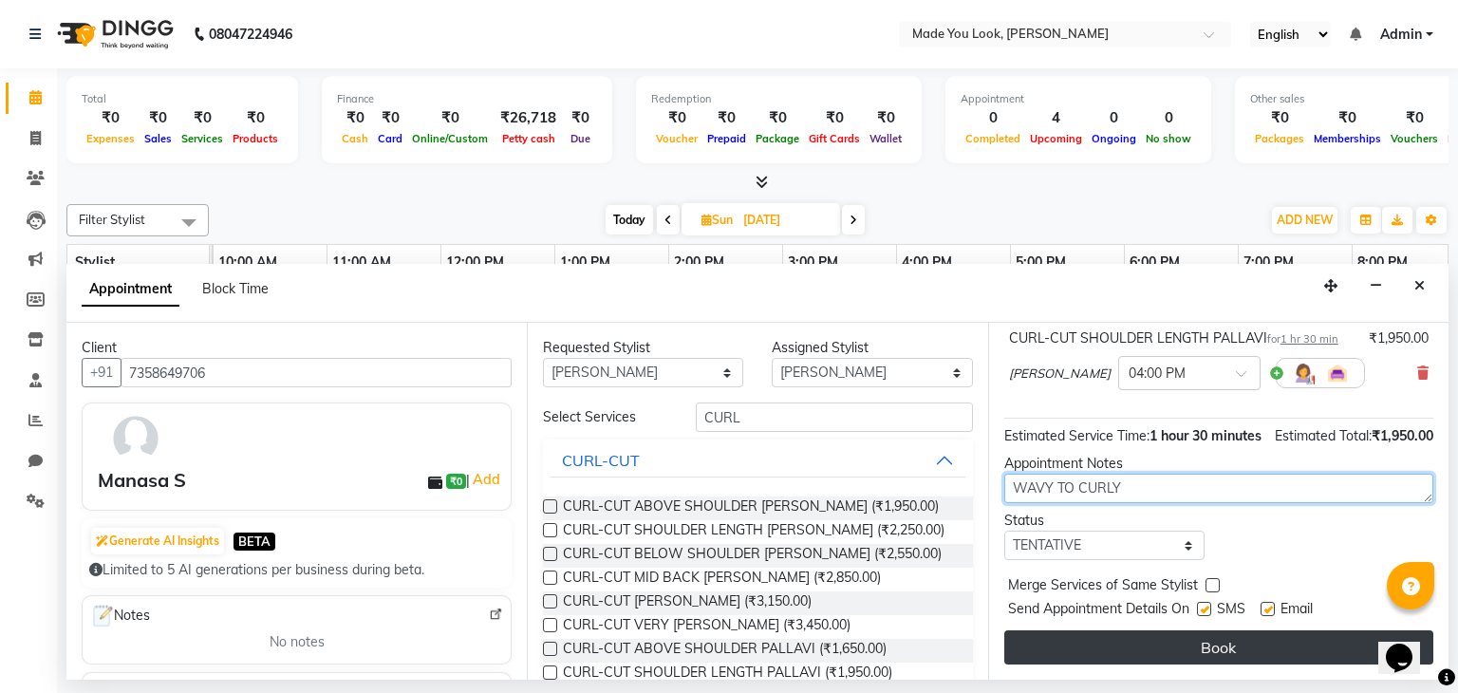
type textarea "WAVY TO CURLY"
click at [1143, 653] on button "Book" at bounding box center [1218, 647] width 429 height 34
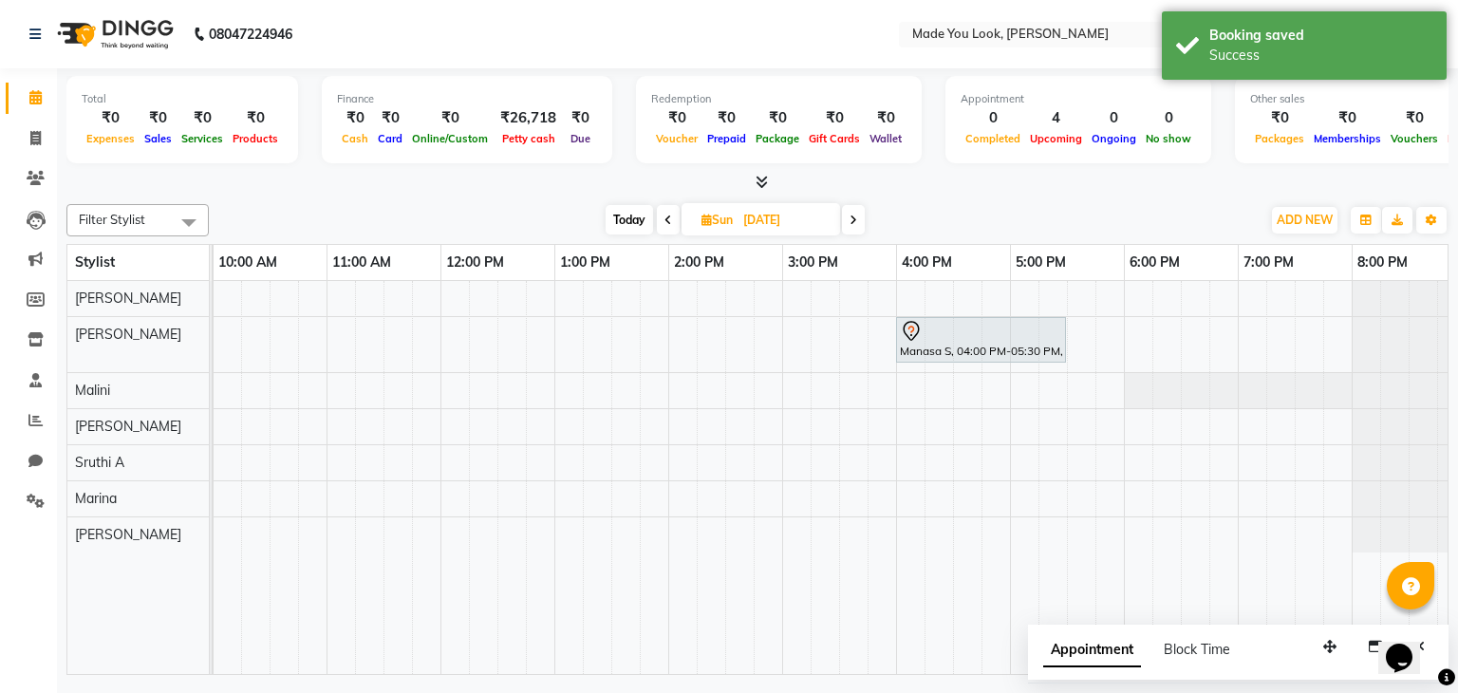
click at [671, 215] on span at bounding box center [668, 219] width 23 height 29
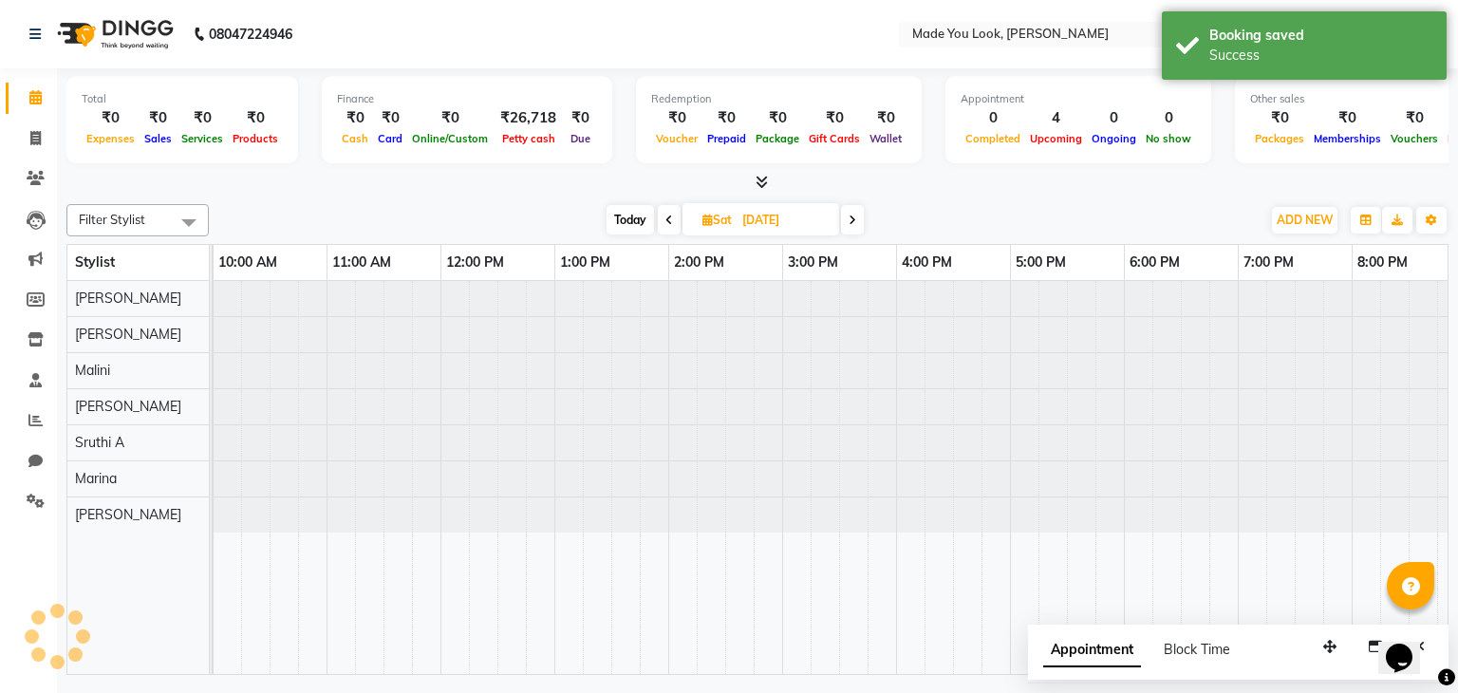
scroll to position [0, 228]
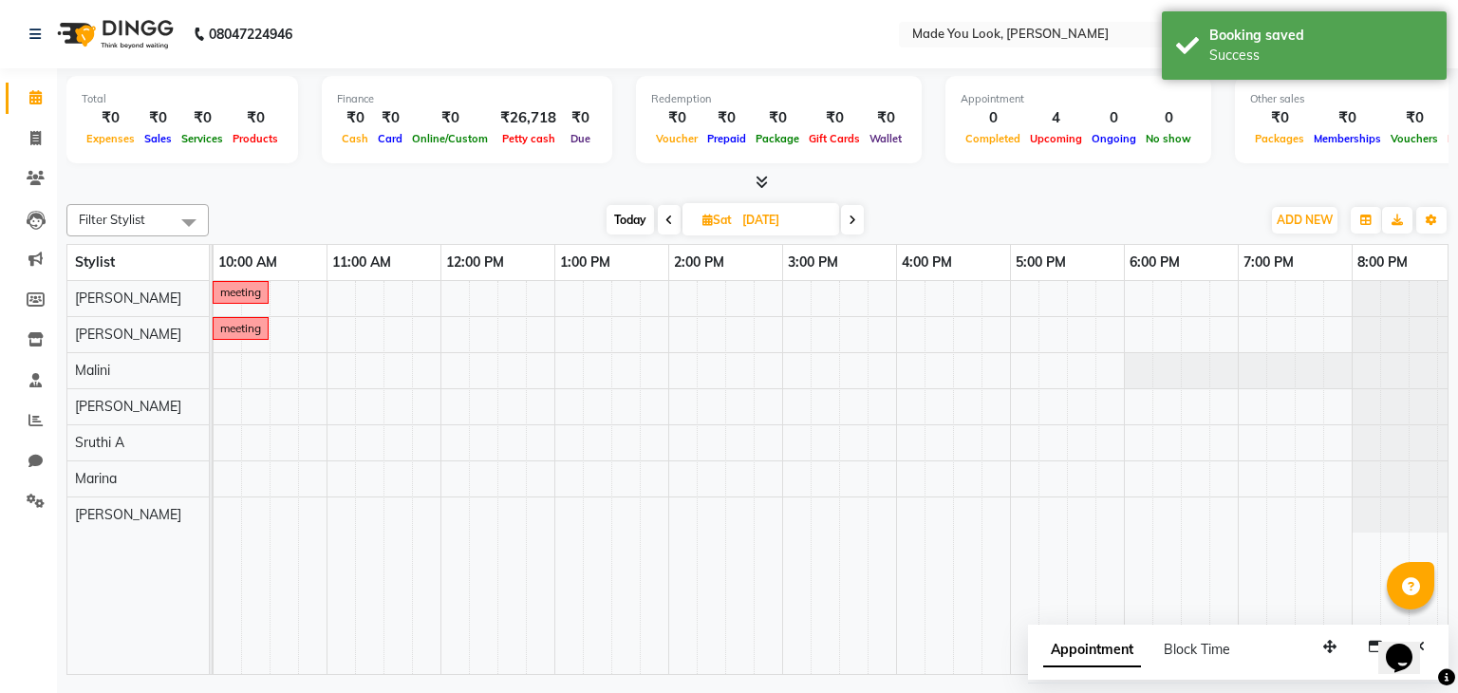
click at [665, 217] on icon at bounding box center [669, 220] width 8 height 11
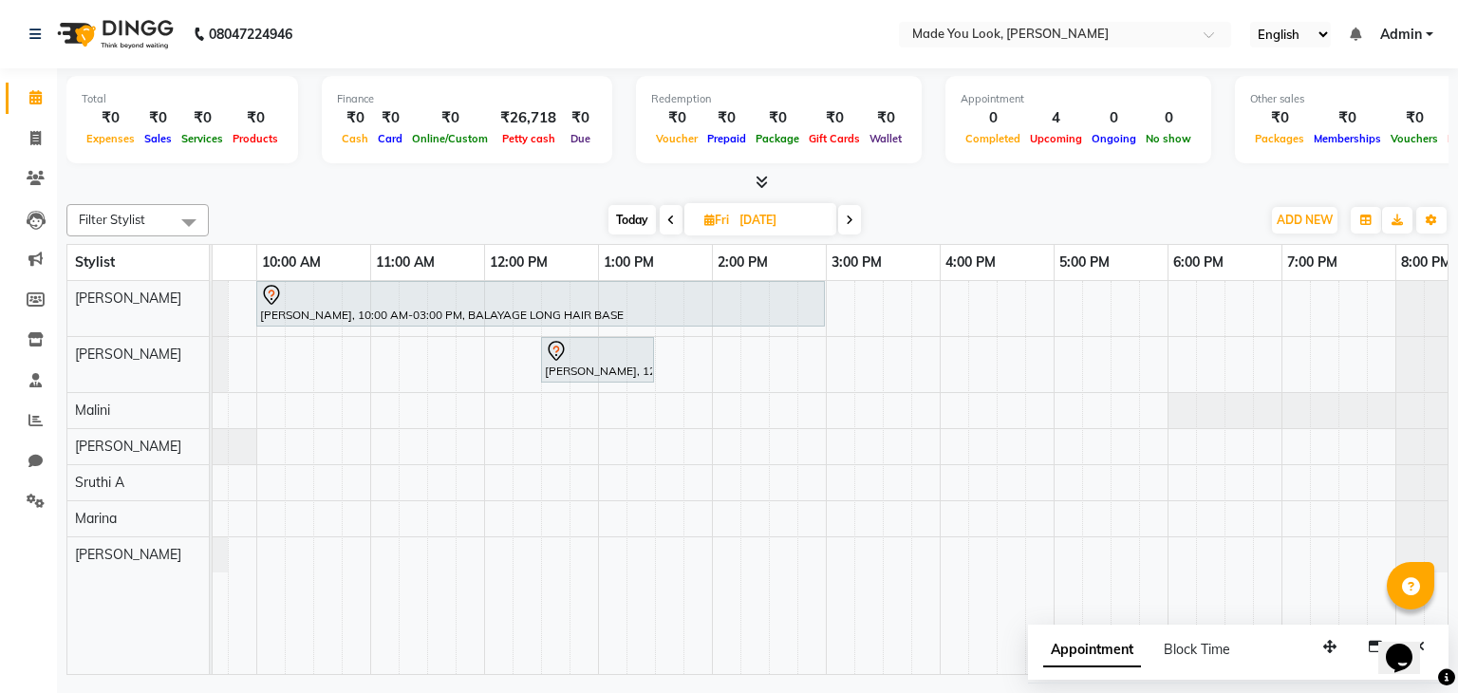
scroll to position [0, 0]
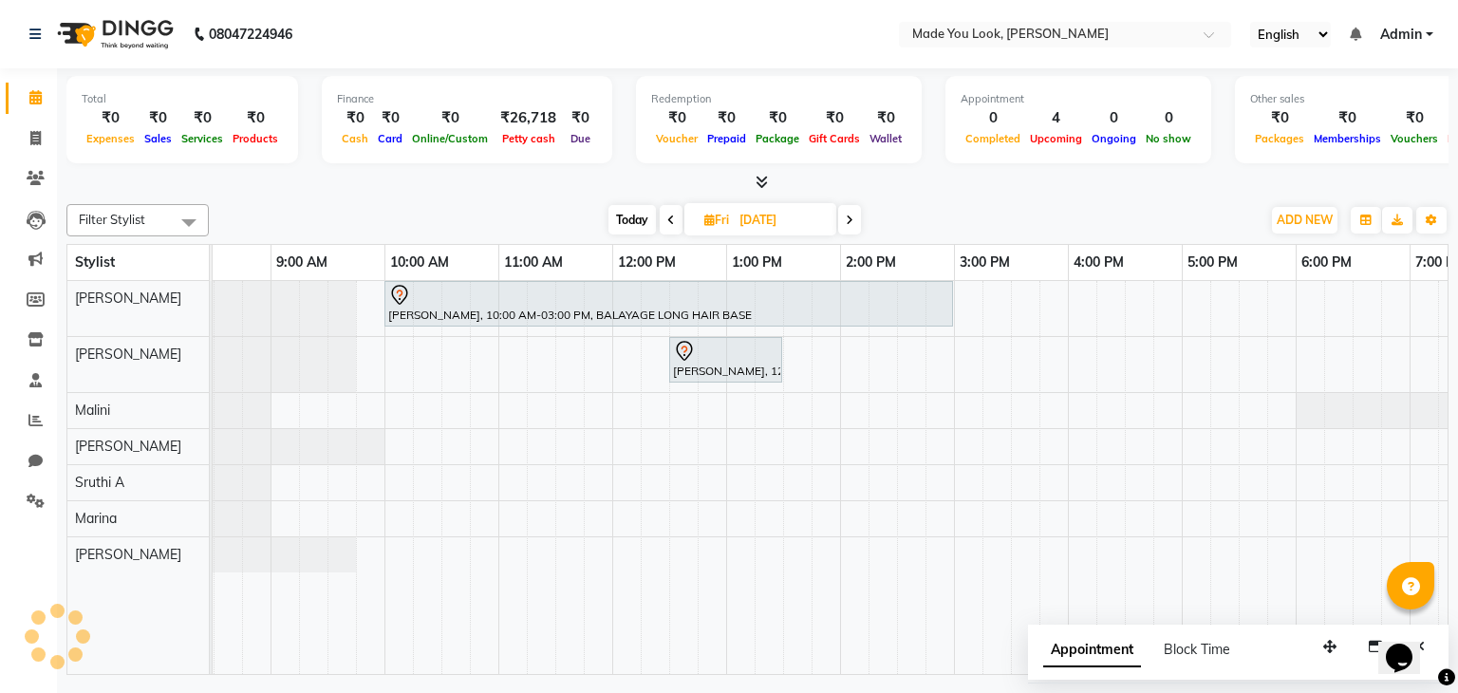
click at [630, 219] on span "Today" at bounding box center [631, 219] width 47 height 29
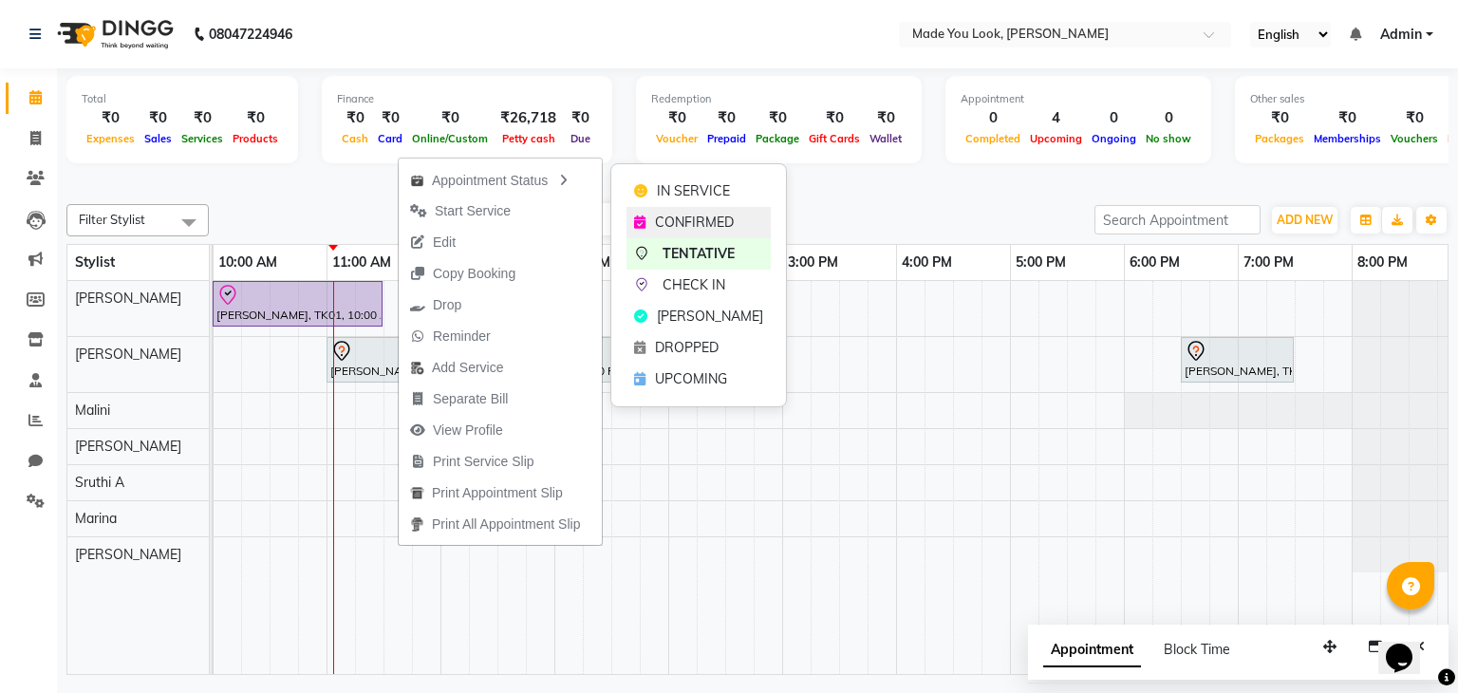
click at [677, 221] on span "CONFIRMED" at bounding box center [694, 223] width 79 height 20
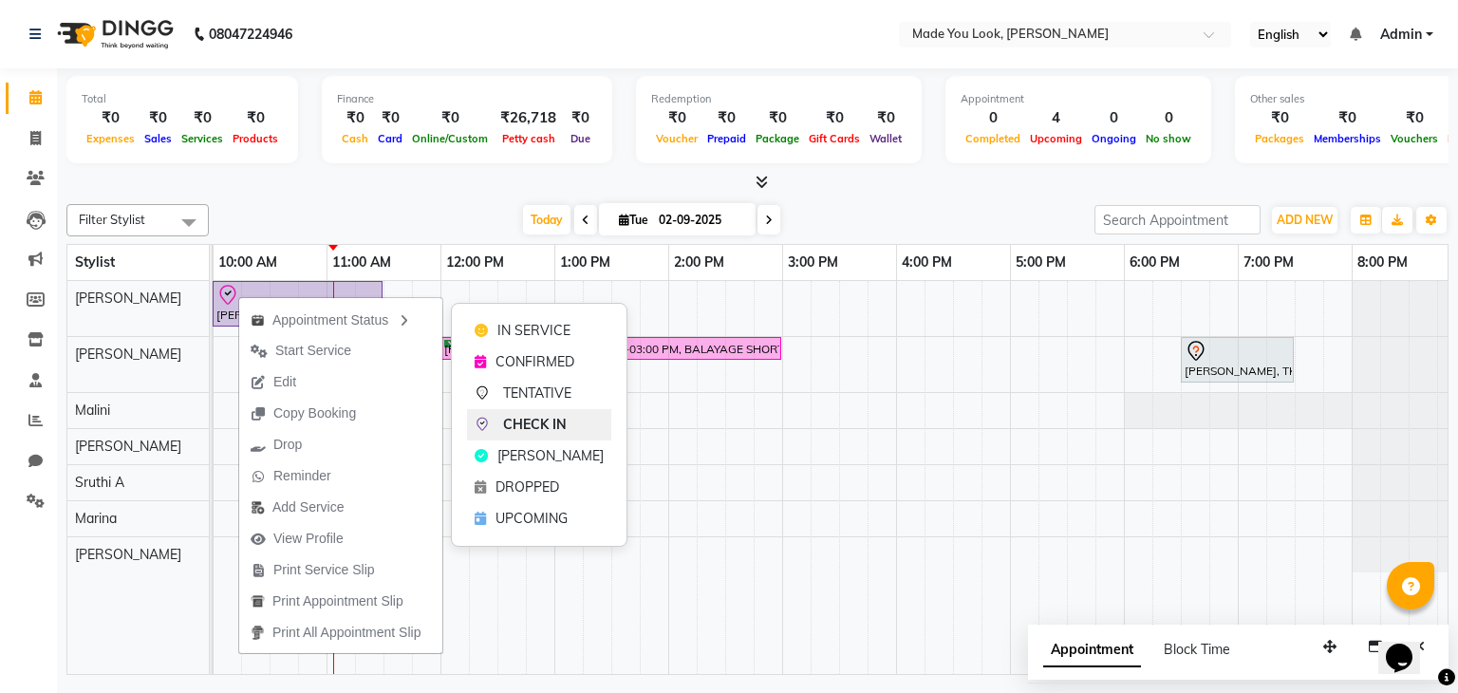
click at [533, 416] on span "CHECK IN" at bounding box center [535, 425] width 64 height 20
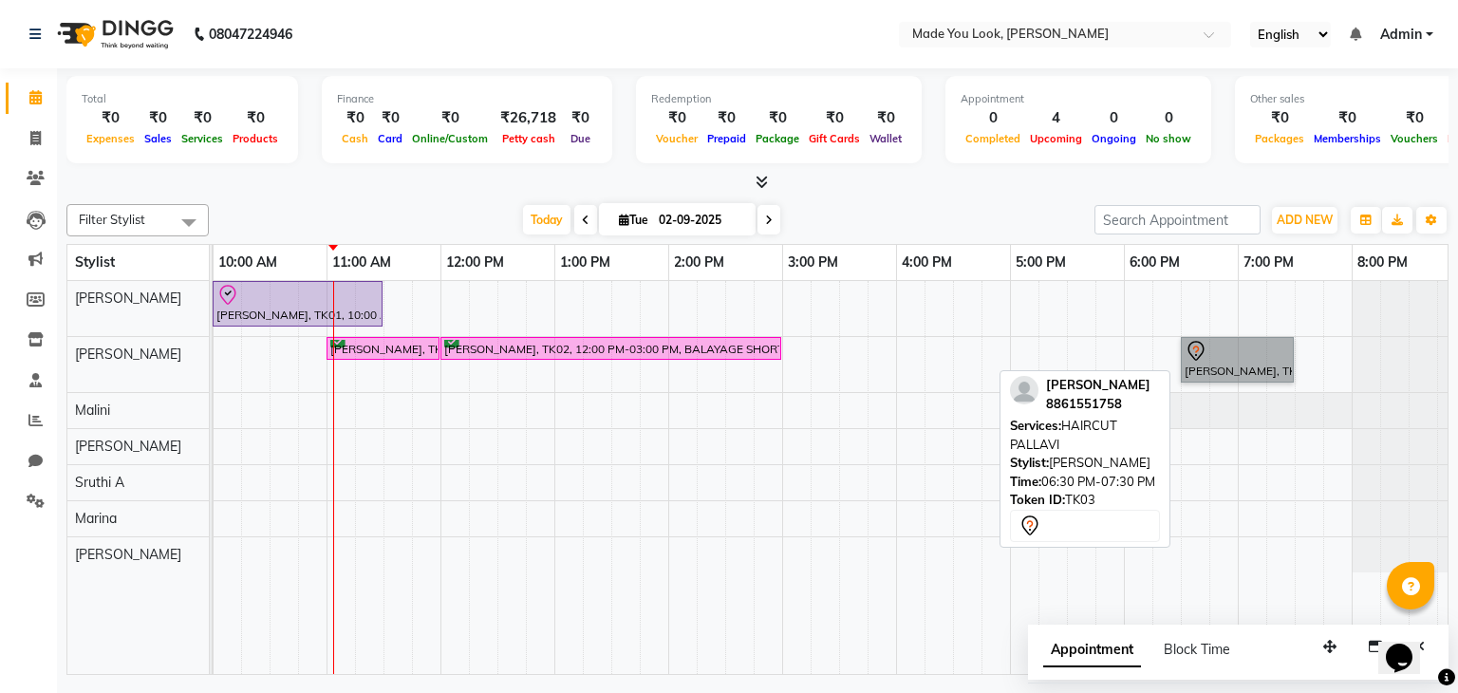
drag, startPoint x: 1172, startPoint y: 369, endPoint x: 1194, endPoint y: 359, distance: 24.2
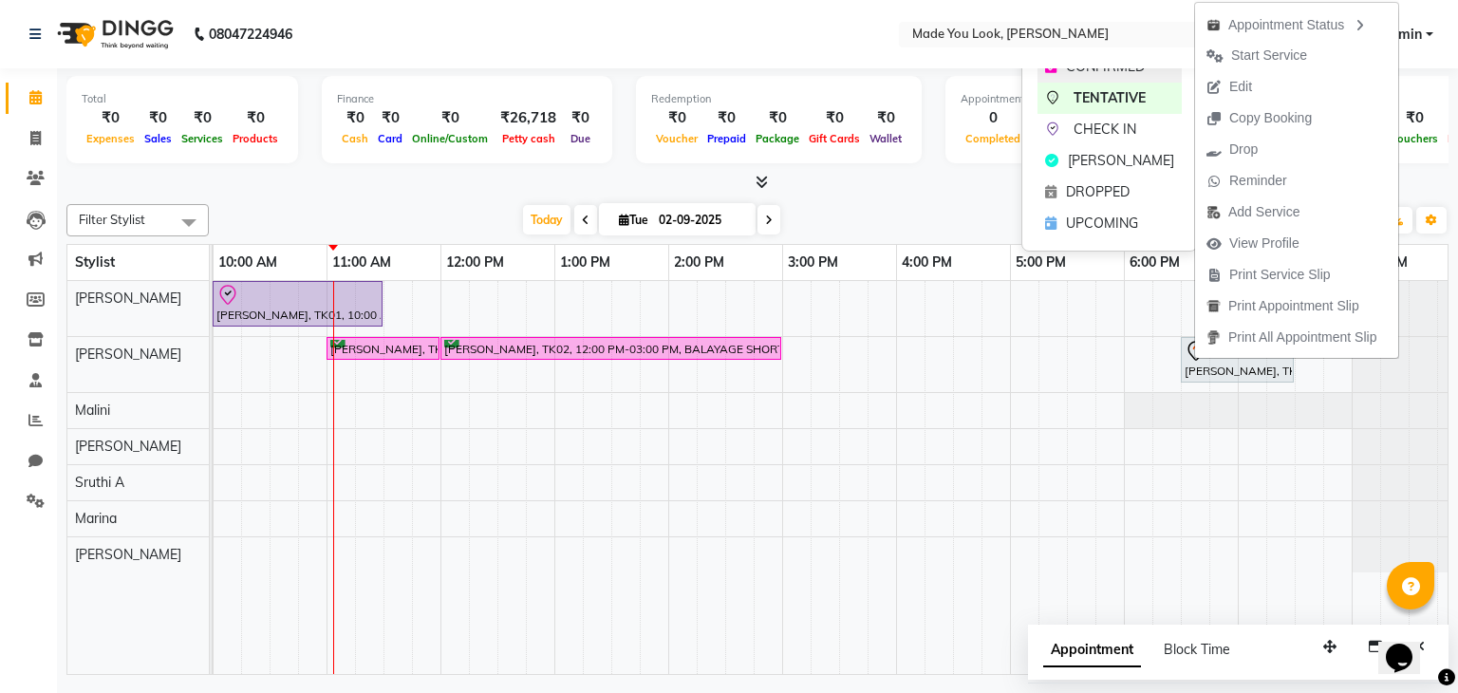
click at [1086, 70] on span "CONFIRMED" at bounding box center [1105, 67] width 79 height 20
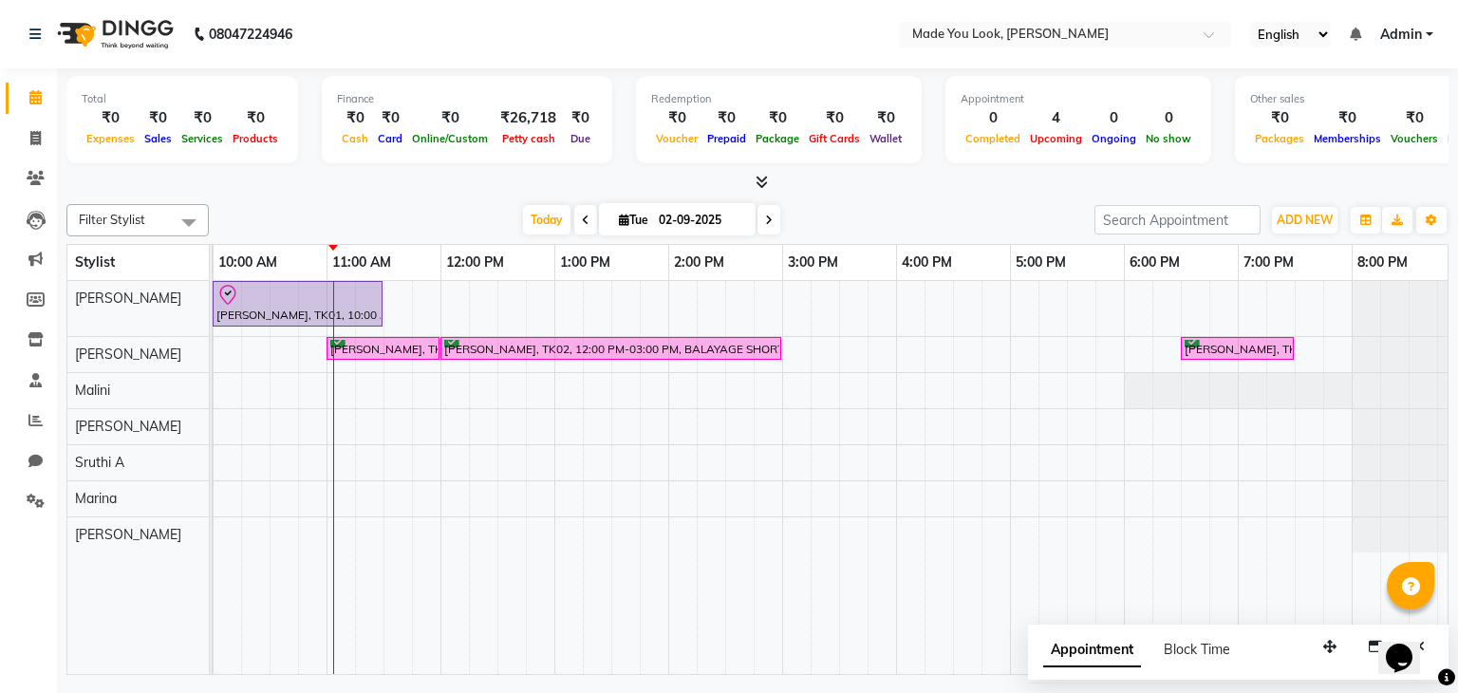
click at [772, 209] on span at bounding box center [768, 219] width 23 height 29
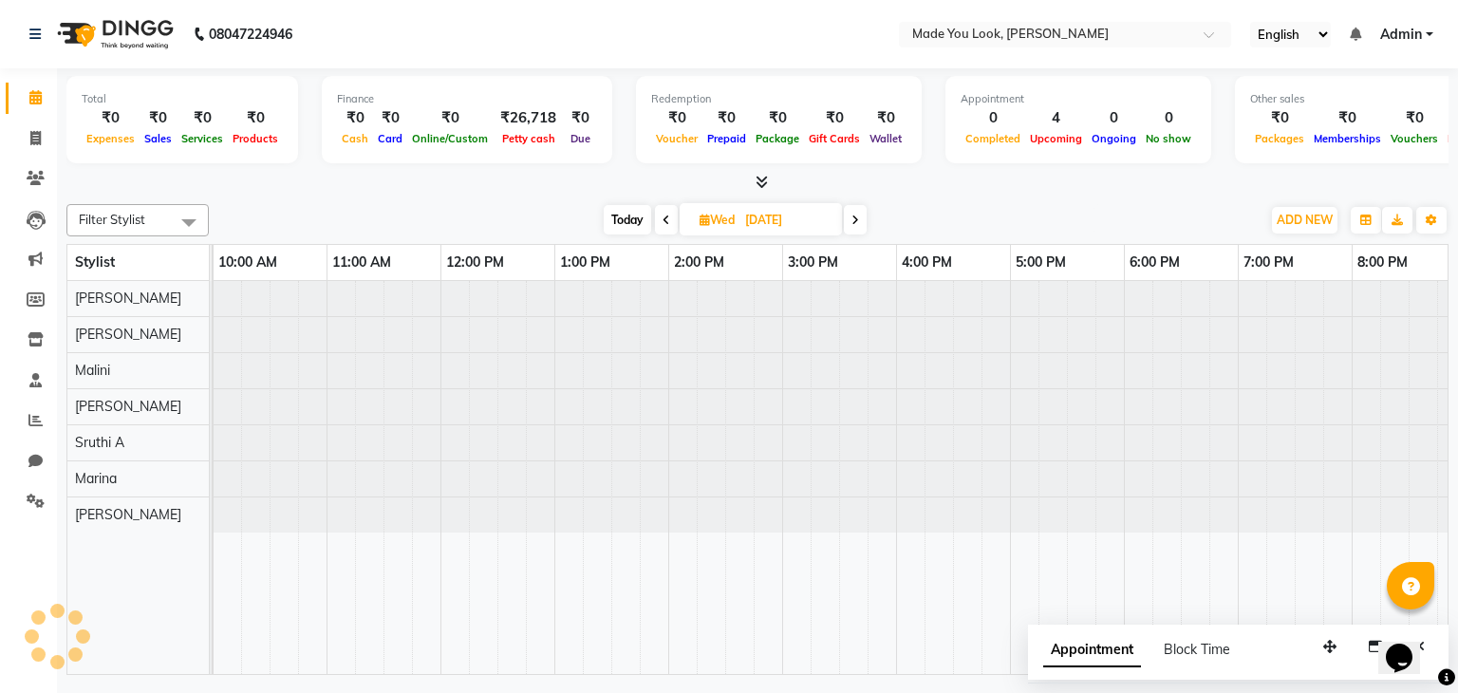
scroll to position [0, 245]
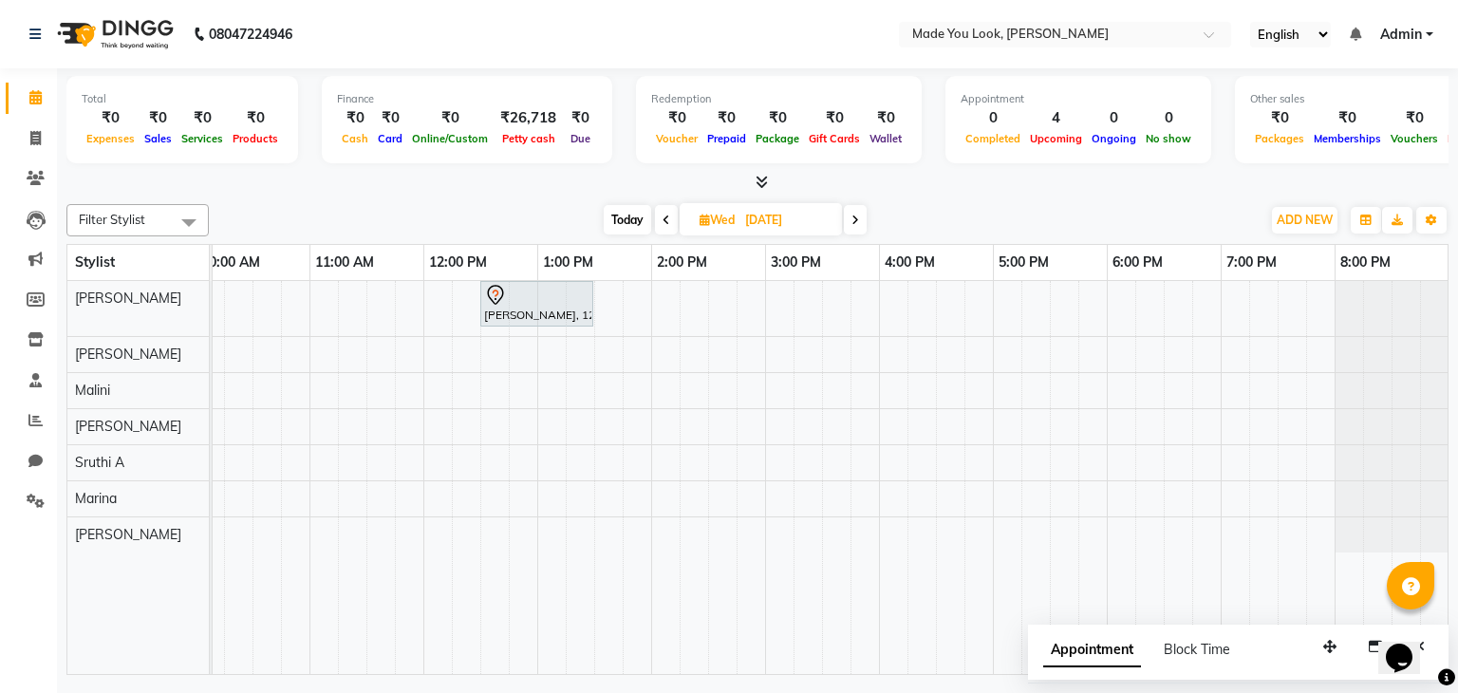
click at [859, 220] on icon at bounding box center [855, 220] width 8 height 11
click at [859, 221] on span at bounding box center [852, 219] width 23 height 29
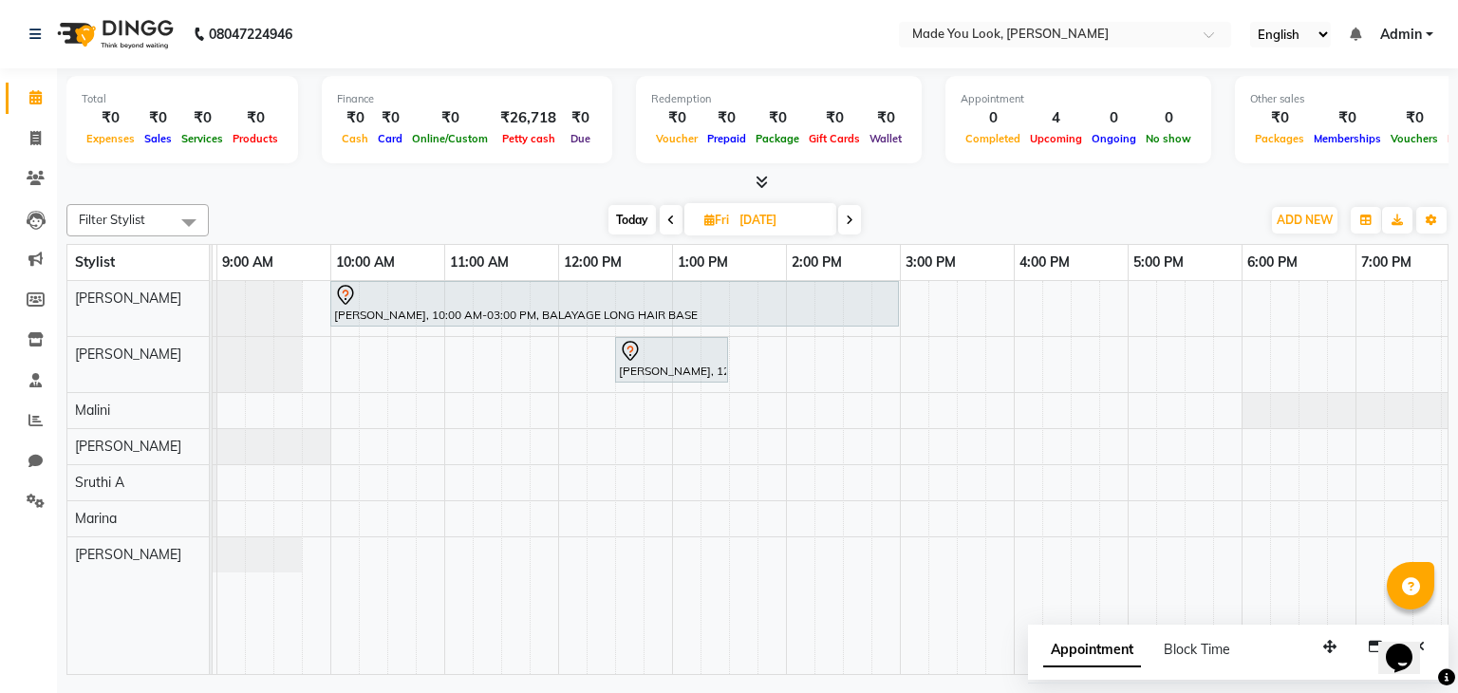
scroll to position [0, 106]
click at [846, 221] on span at bounding box center [849, 219] width 23 height 29
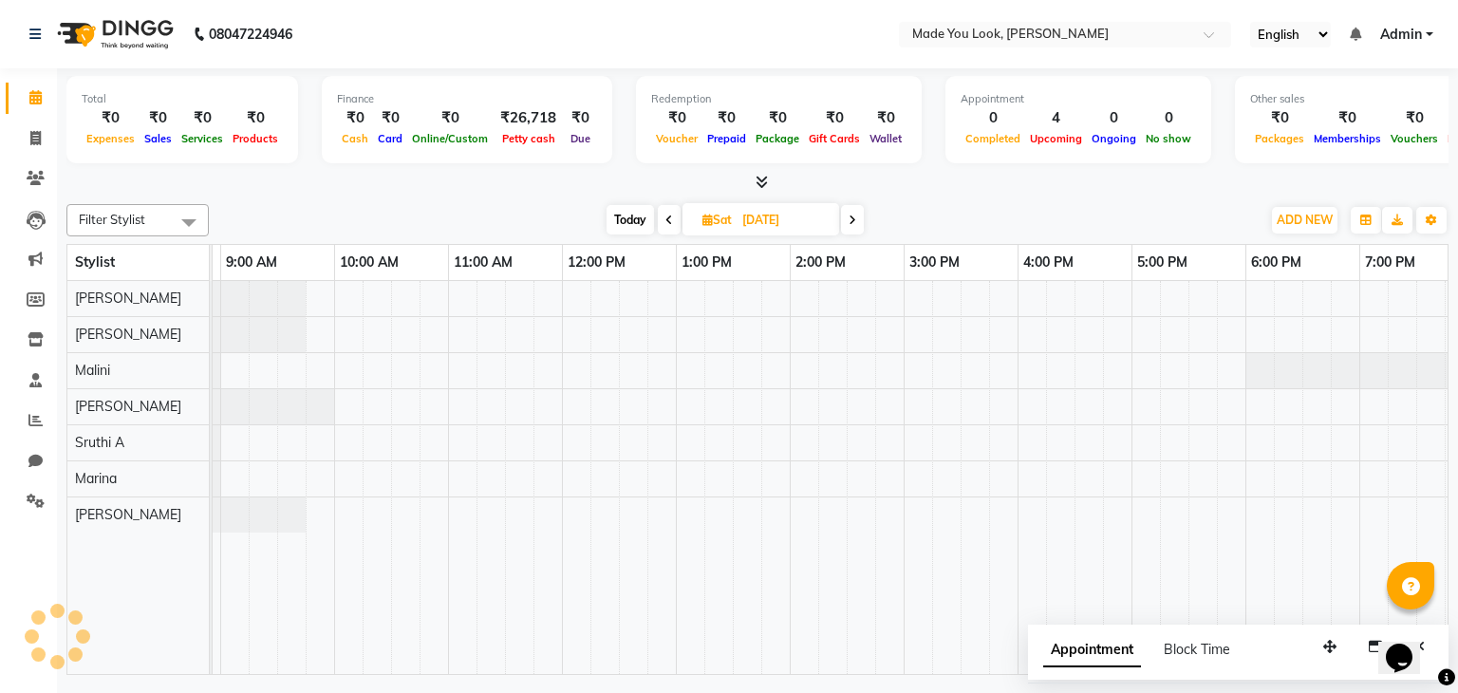
scroll to position [0, 245]
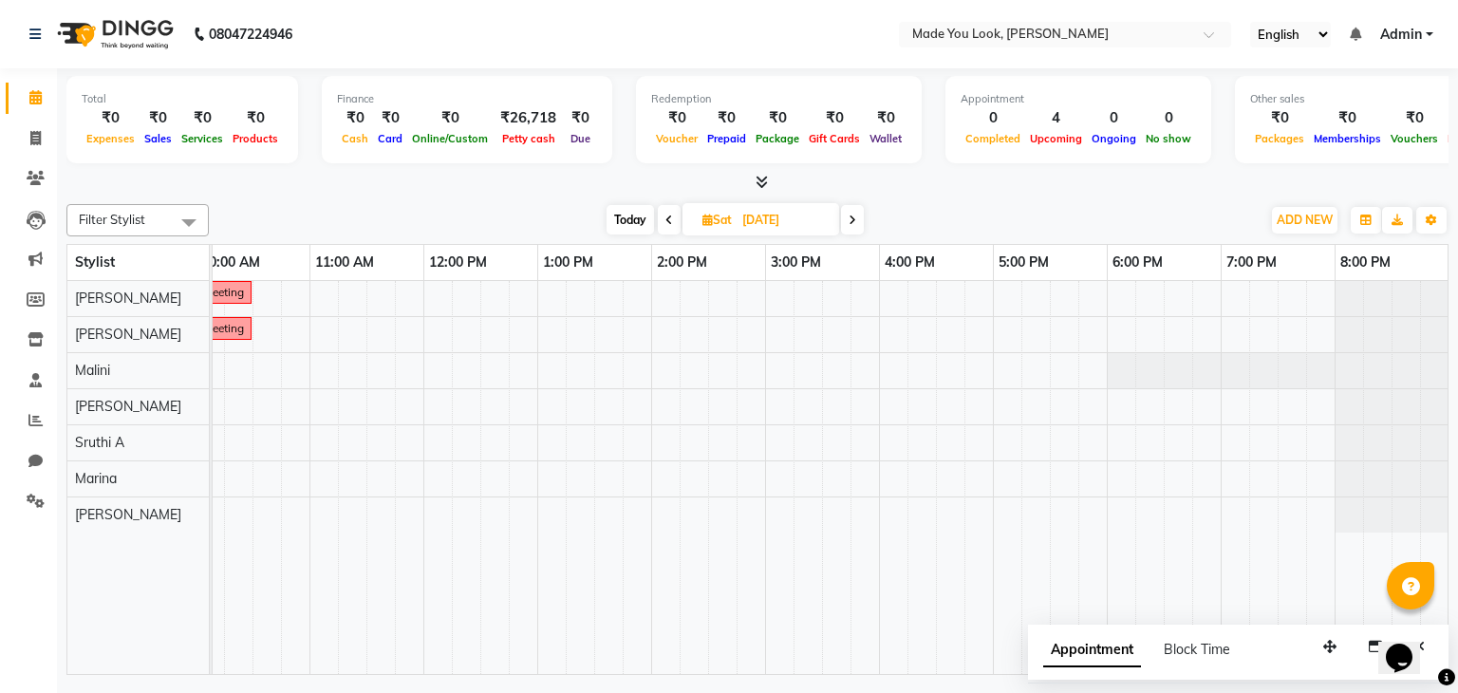
click at [858, 224] on span at bounding box center [852, 219] width 23 height 29
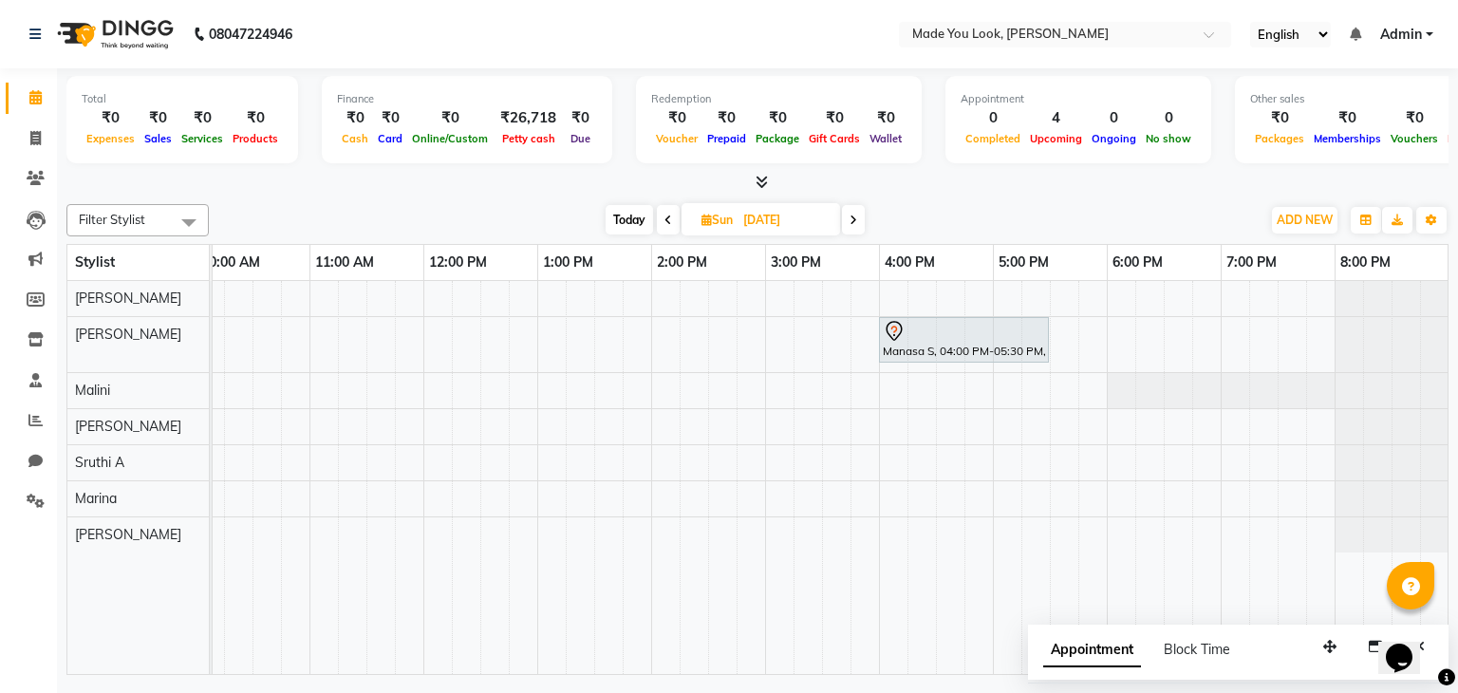
click at [858, 224] on span at bounding box center [853, 219] width 23 height 29
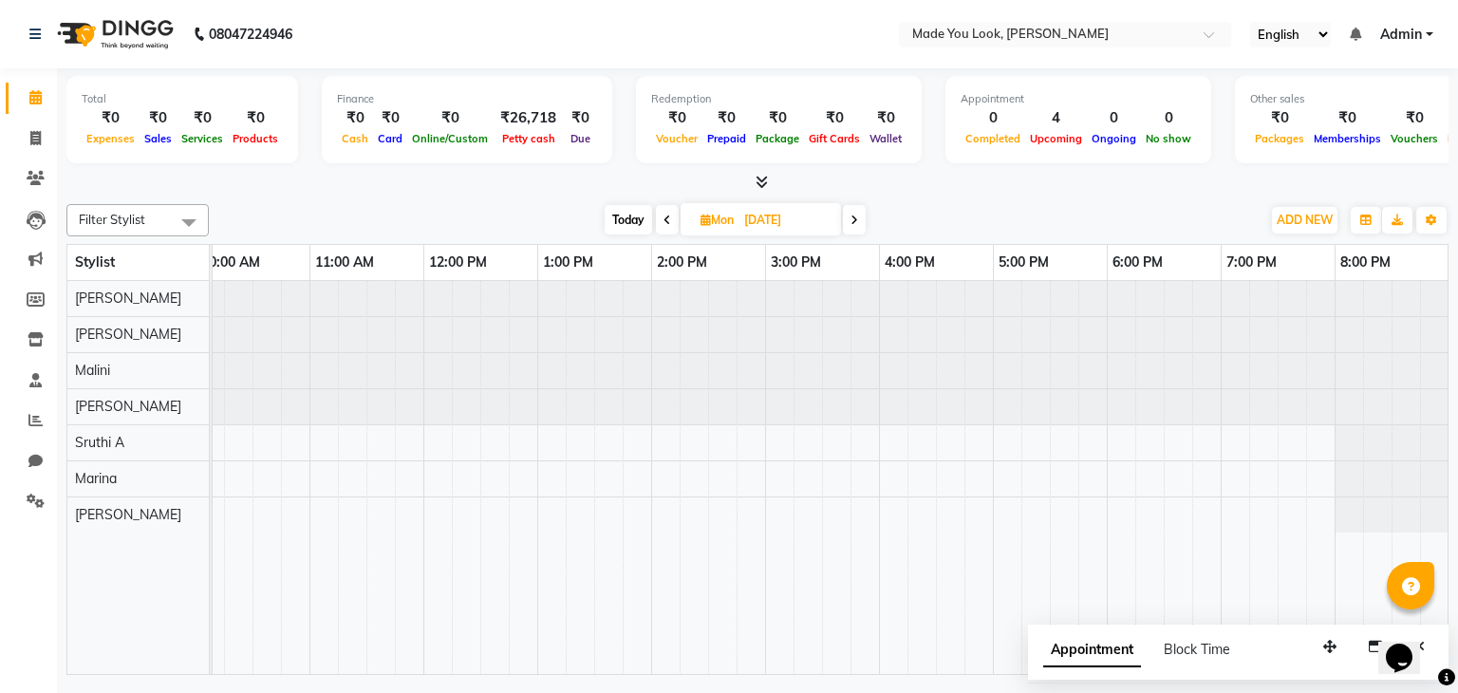
click at [858, 224] on span at bounding box center [854, 219] width 23 height 29
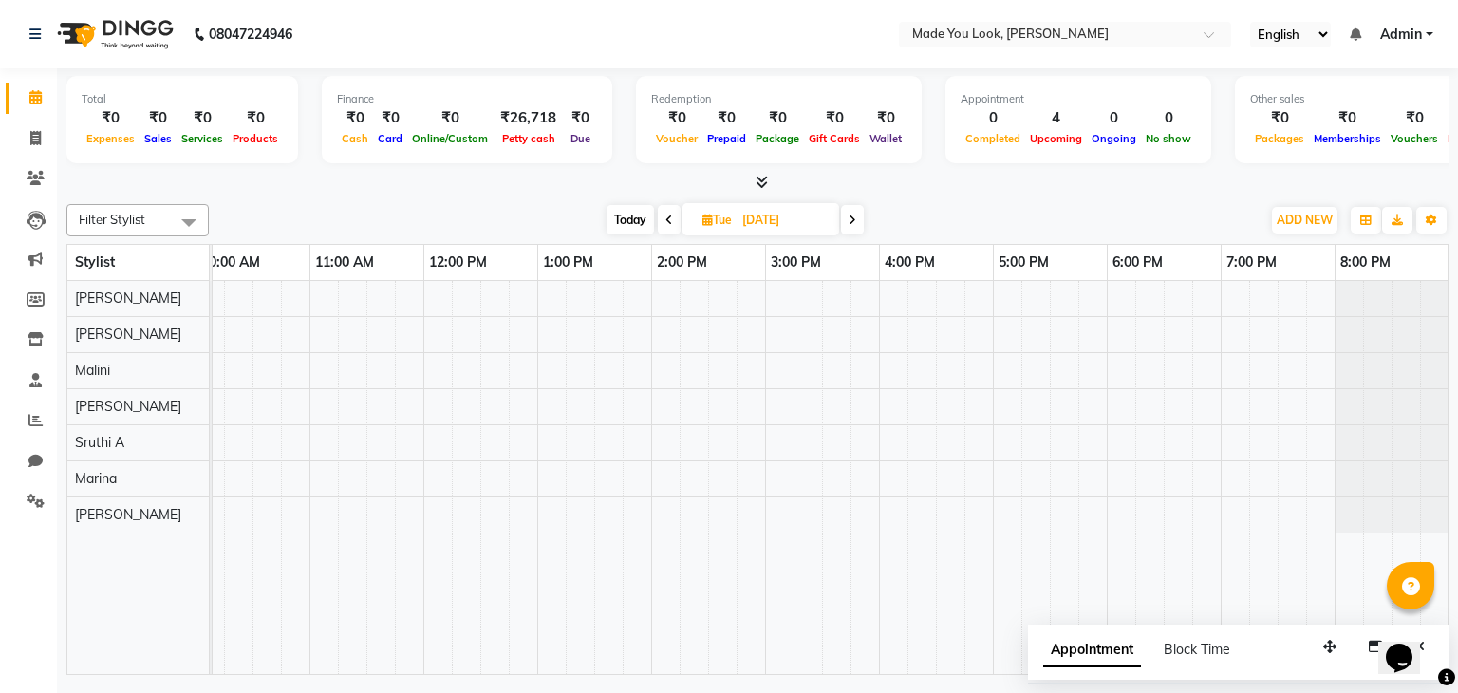
click at [858, 224] on span at bounding box center [852, 219] width 23 height 29
click at [858, 224] on span at bounding box center [855, 219] width 23 height 29
click at [858, 224] on span at bounding box center [852, 219] width 23 height 29
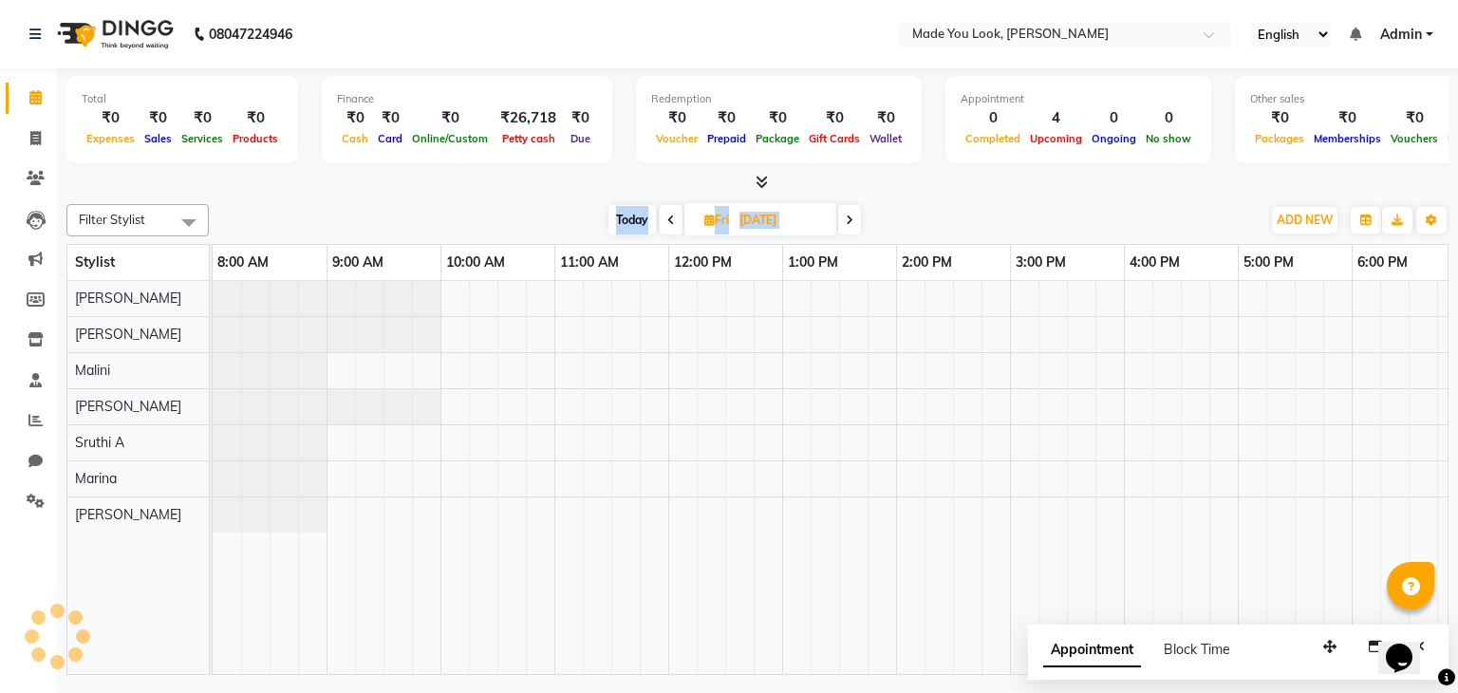
click at [858, 224] on span at bounding box center [849, 219] width 23 height 29
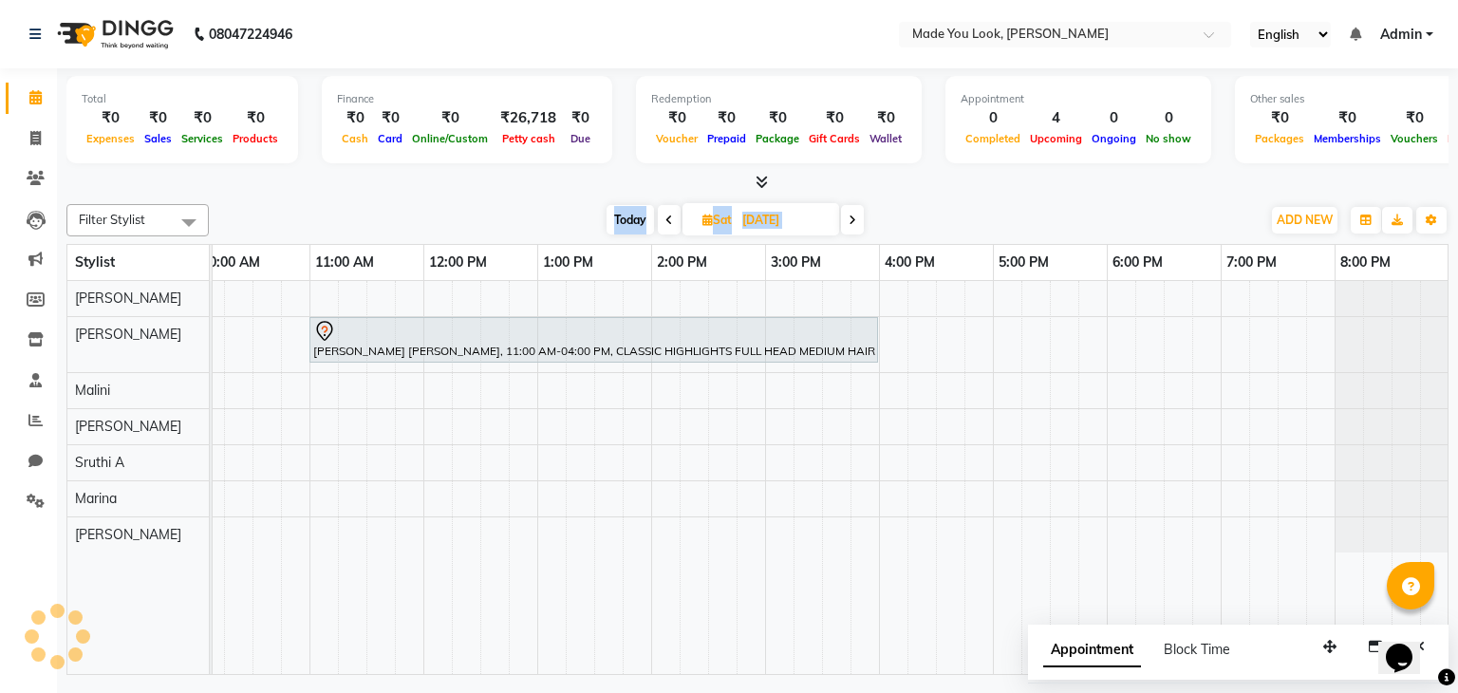
click at [858, 224] on span at bounding box center [852, 219] width 23 height 29
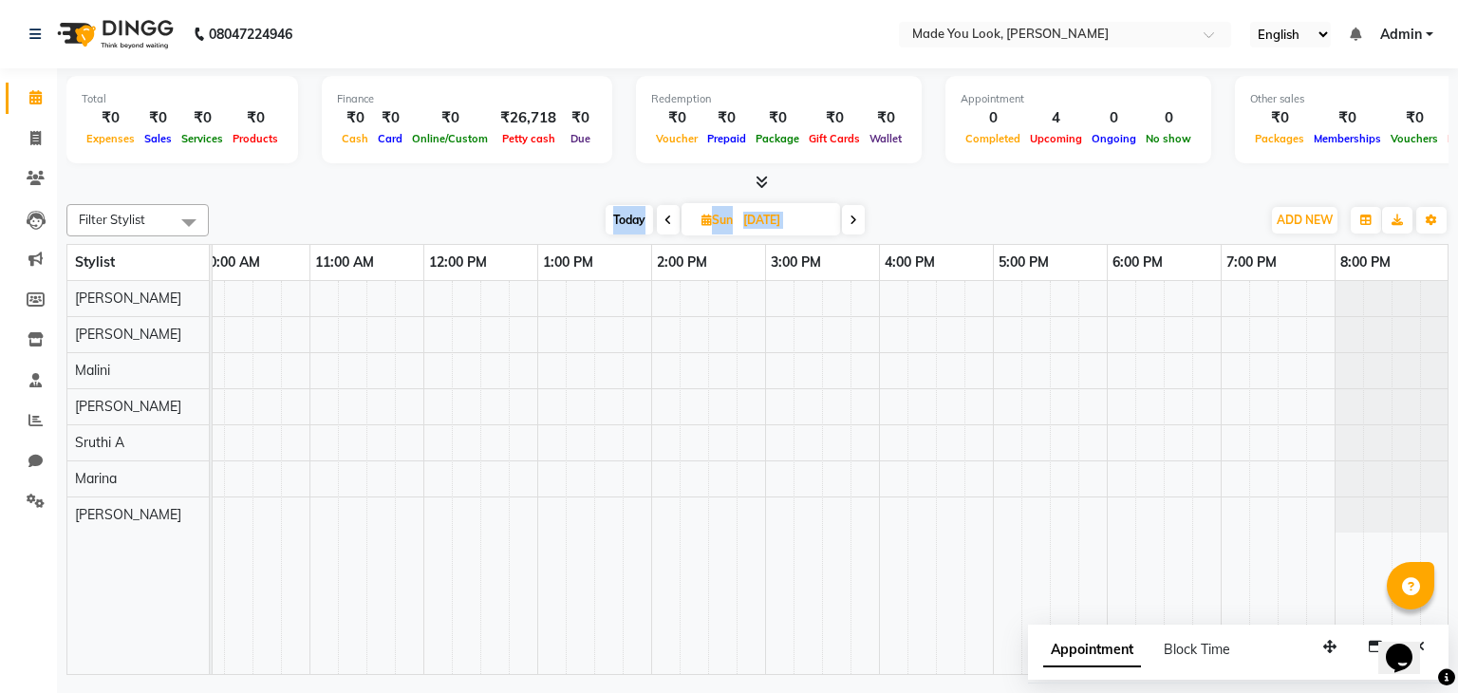
click at [664, 219] on icon at bounding box center [668, 220] width 8 height 11
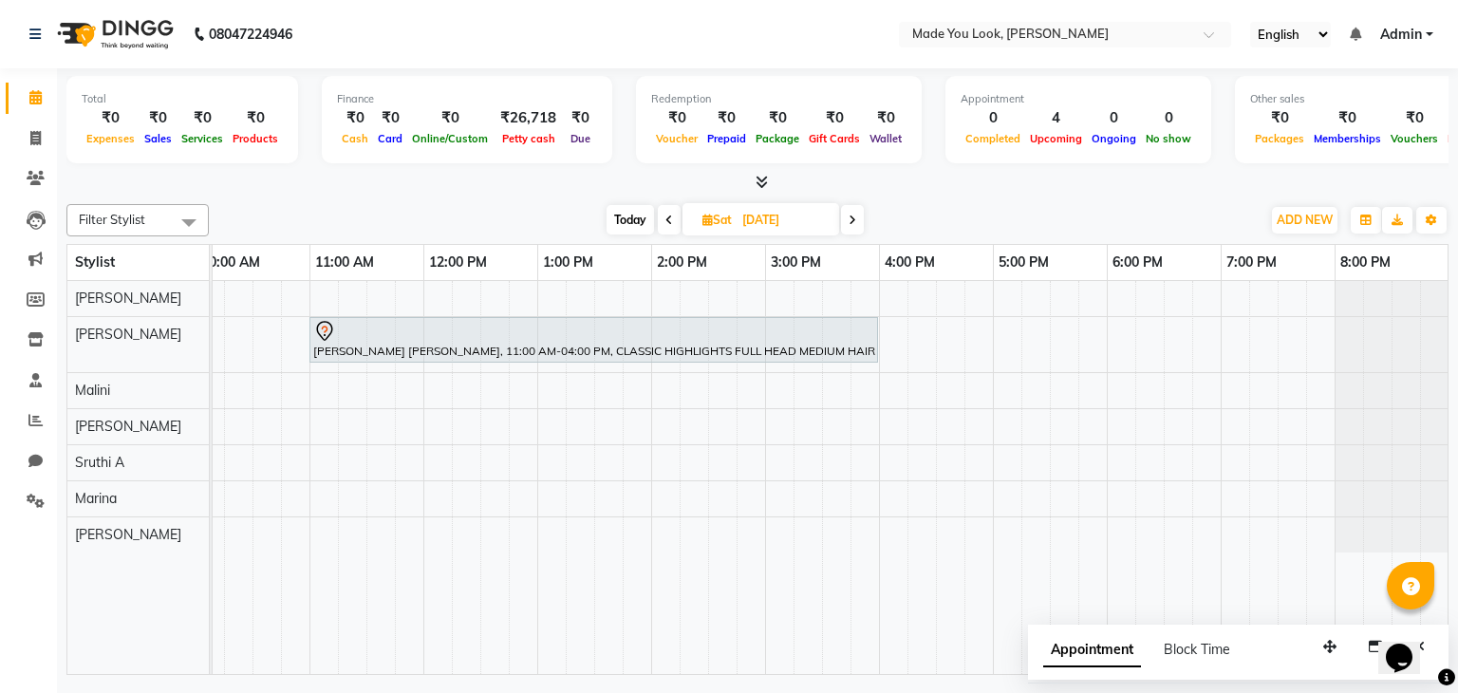
click at [858, 225] on span at bounding box center [852, 219] width 23 height 29
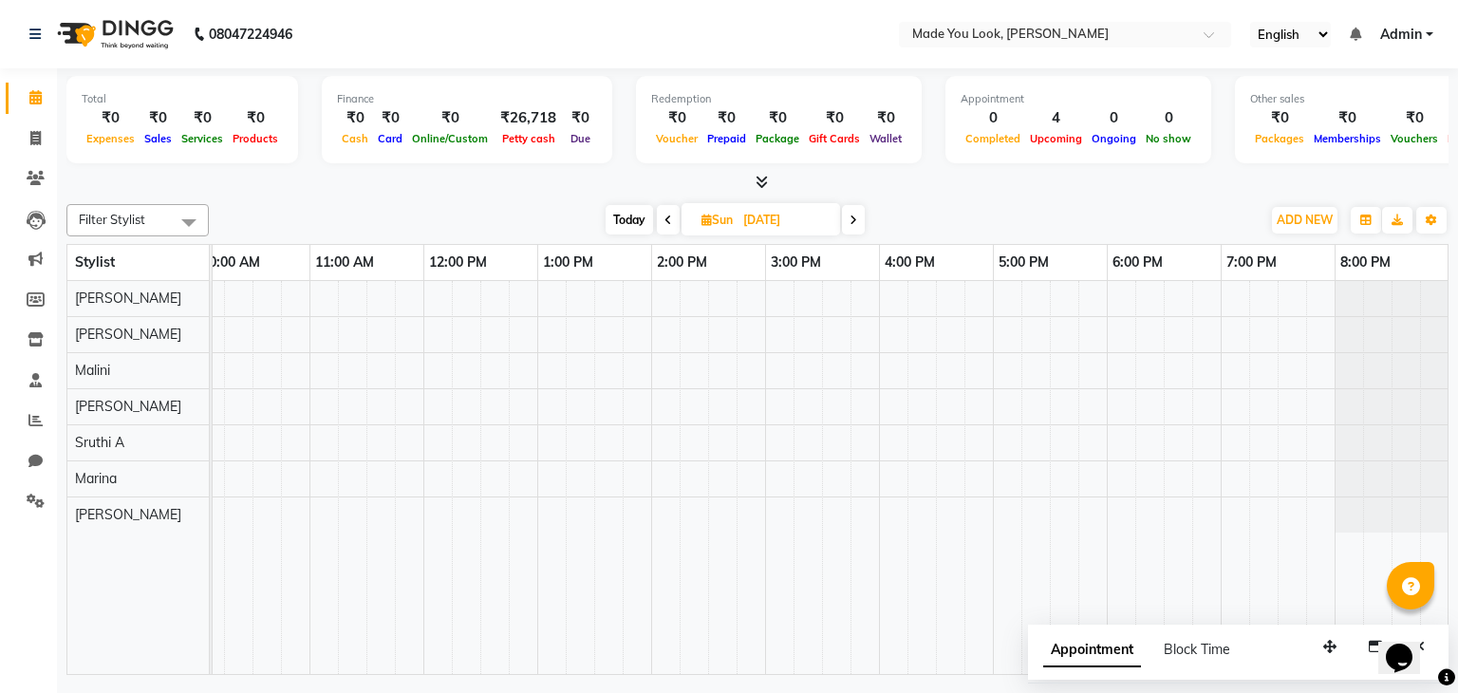
click at [854, 215] on icon at bounding box center [854, 220] width 8 height 11
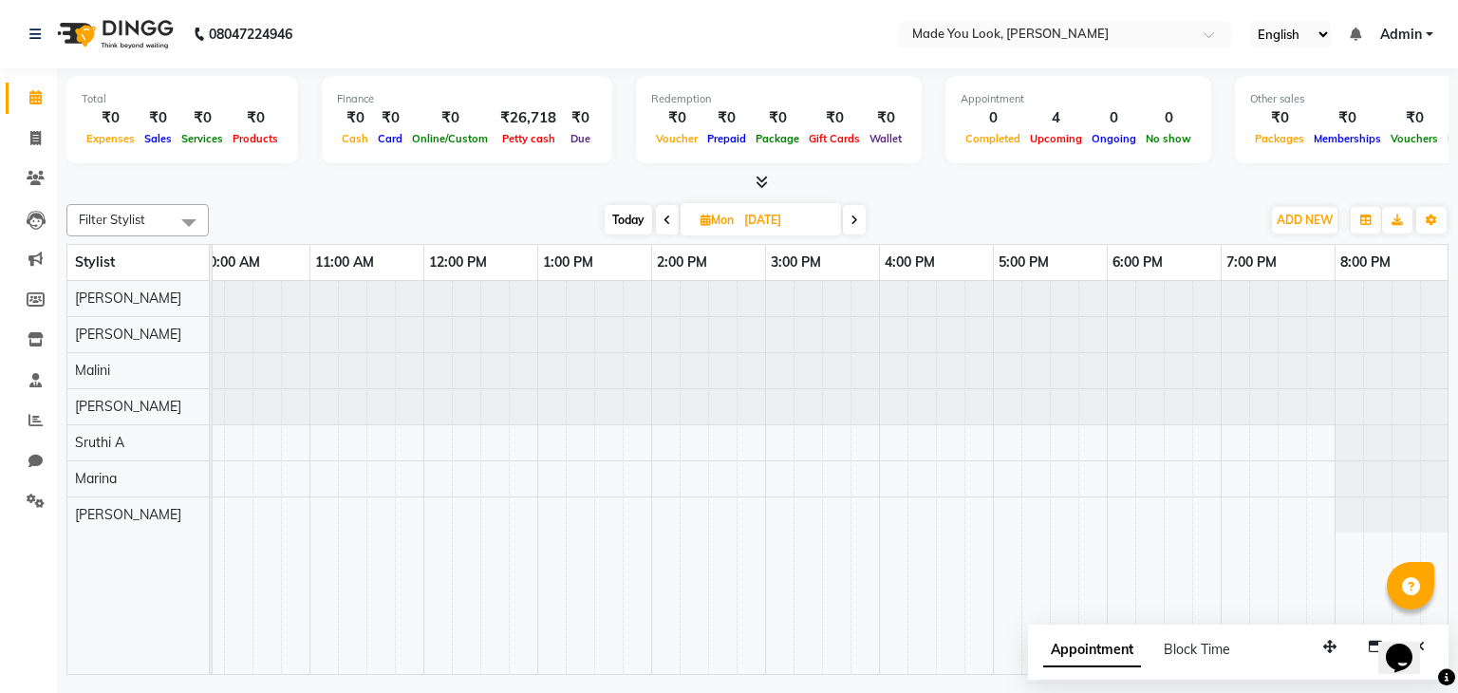
click at [660, 221] on span at bounding box center [667, 219] width 23 height 29
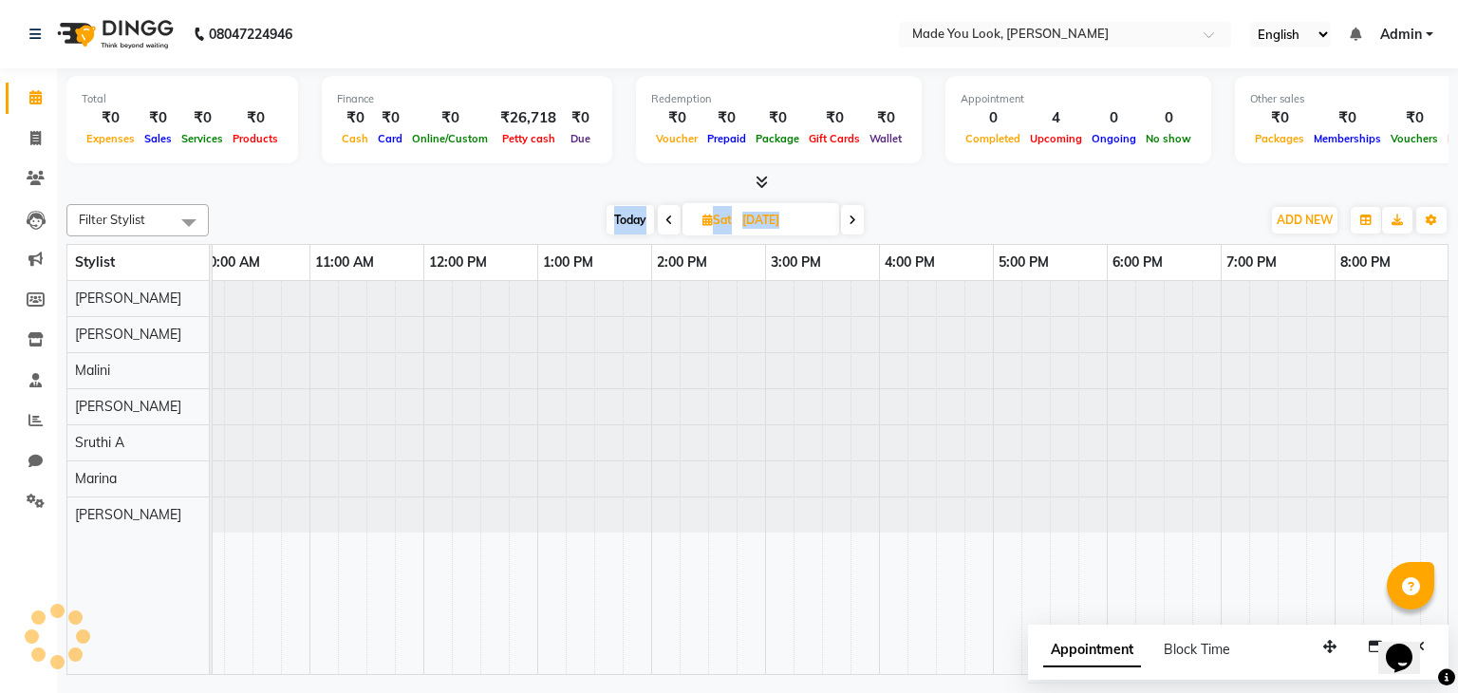
click at [660, 221] on span at bounding box center [669, 219] width 23 height 29
click at [660, 221] on span at bounding box center [671, 219] width 23 height 29
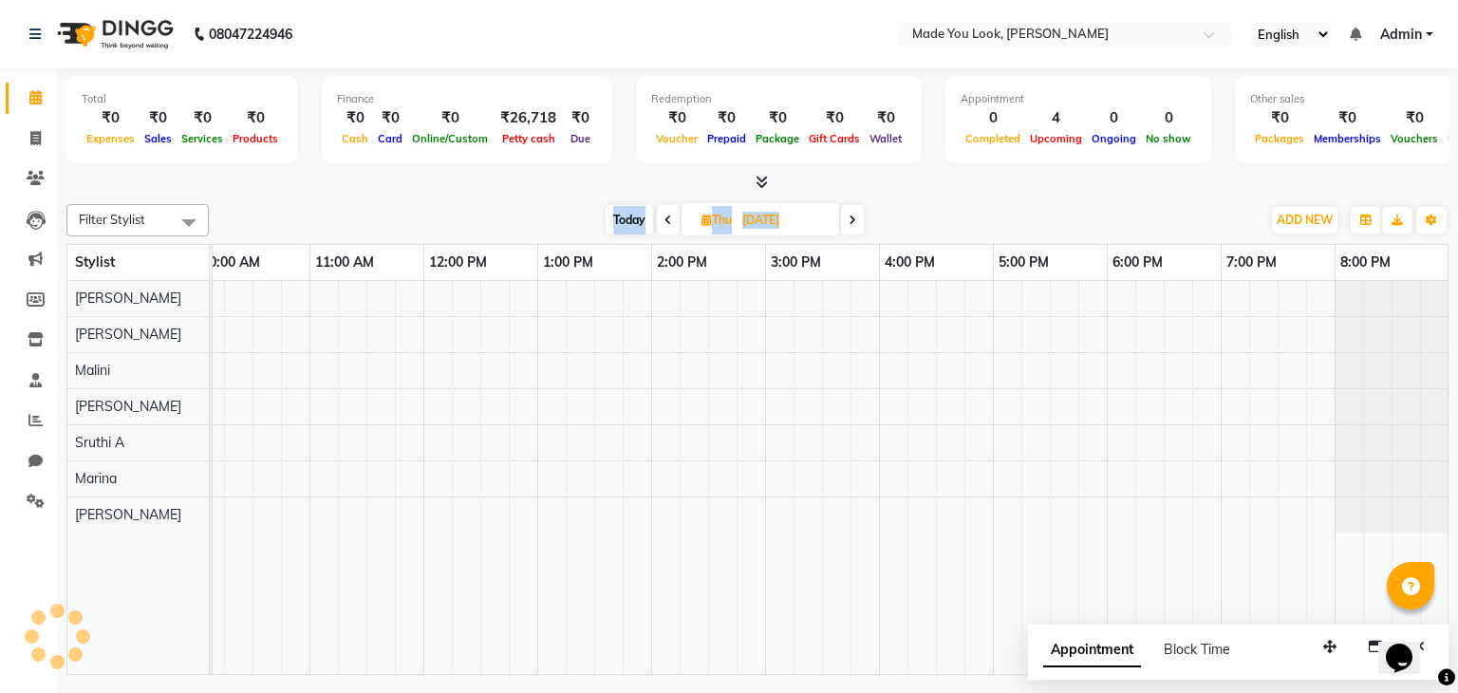
click at [660, 221] on span at bounding box center [668, 219] width 23 height 29
click at [660, 221] on span at bounding box center [666, 219] width 23 height 29
click at [660, 223] on span at bounding box center [669, 219] width 23 height 29
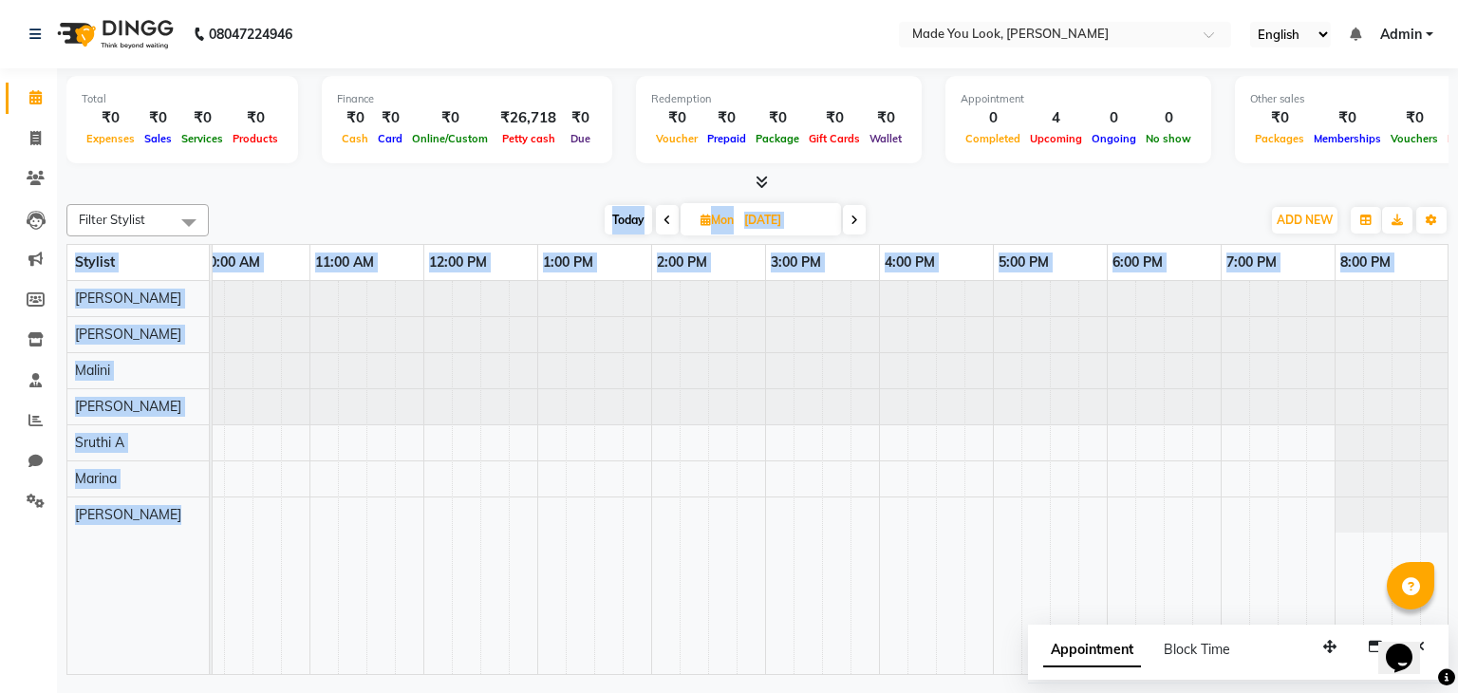
drag, startPoint x: 660, startPoint y: 223, endPoint x: 658, endPoint y: 240, distance: 17.2
click at [658, 240] on div "Filter Stylist Select All [PERSON_NAME] pallavi [PERSON_NAME] Devi [PERSON_NAME…" at bounding box center [757, 435] width 1382 height 478
click at [658, 221] on span at bounding box center [667, 219] width 23 height 29
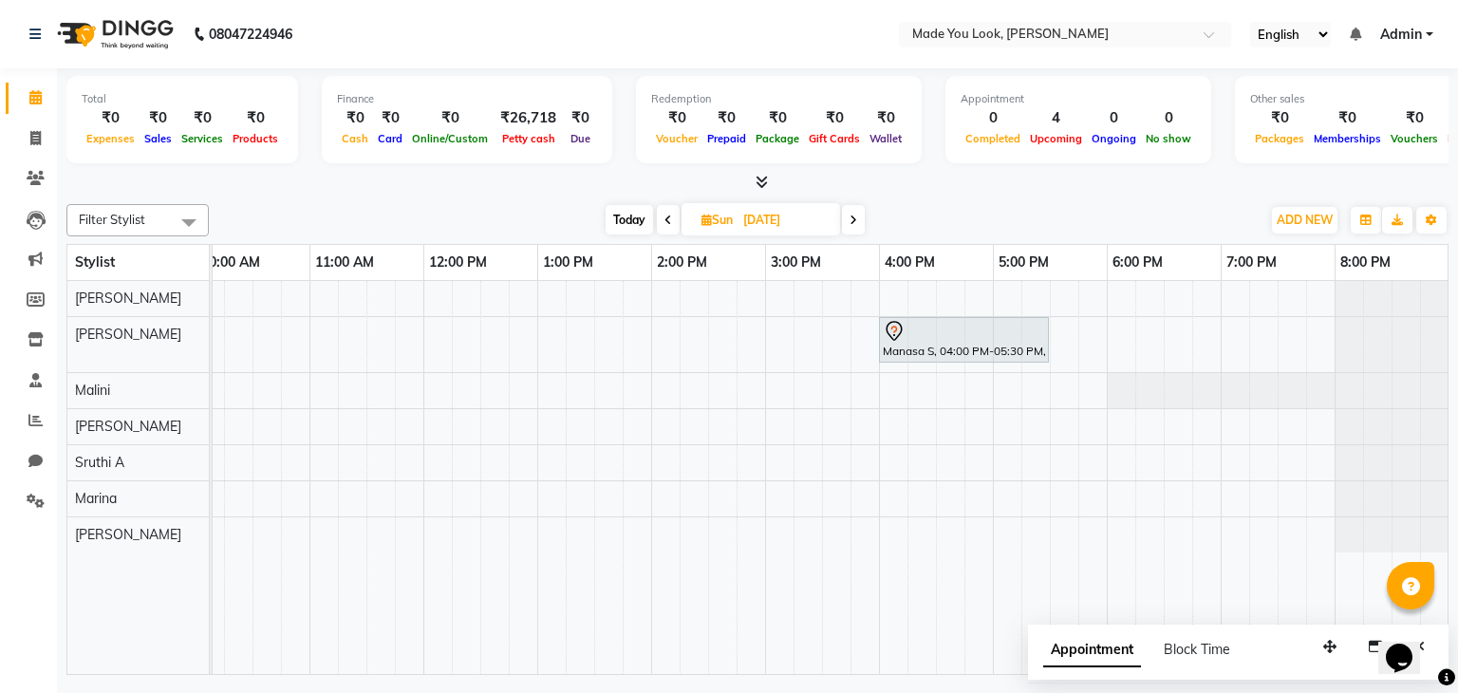
click at [659, 221] on span at bounding box center [668, 219] width 23 height 29
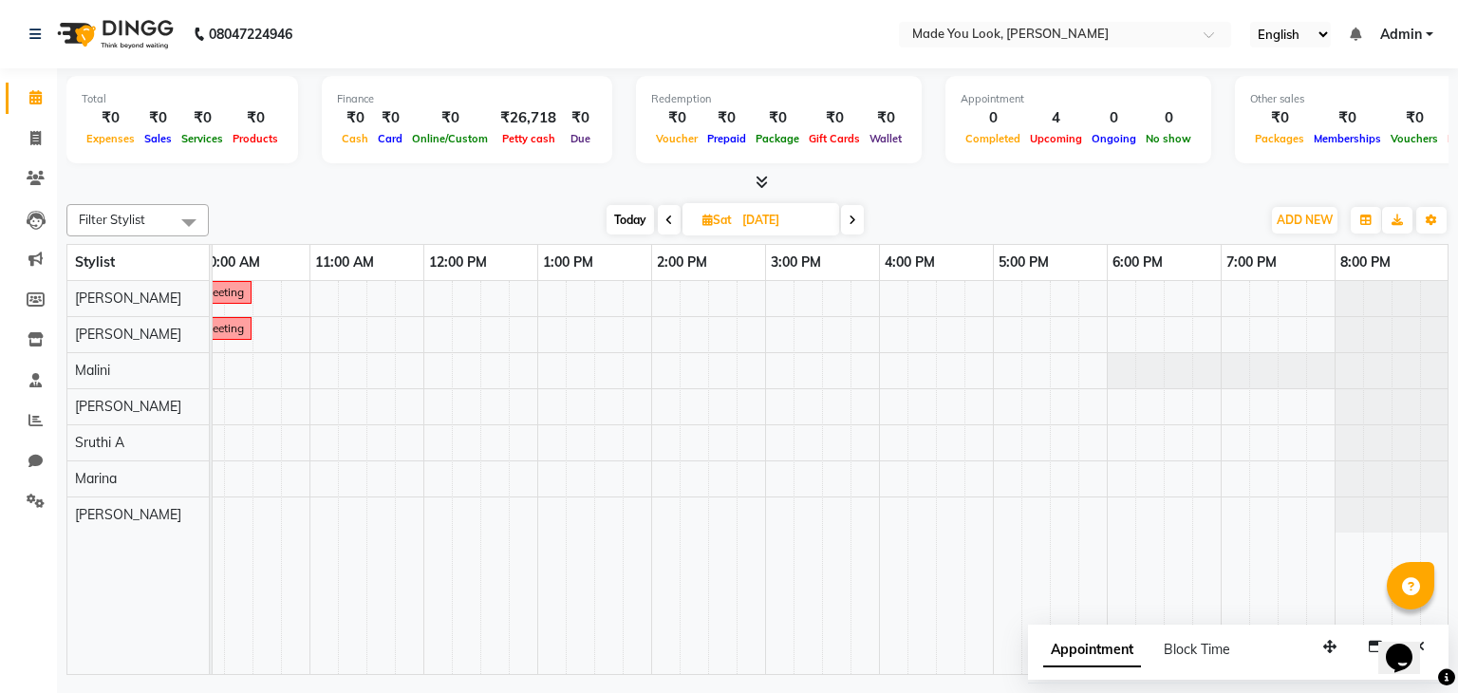
click at [848, 216] on span at bounding box center [852, 219] width 23 height 29
type input "[DATE]"
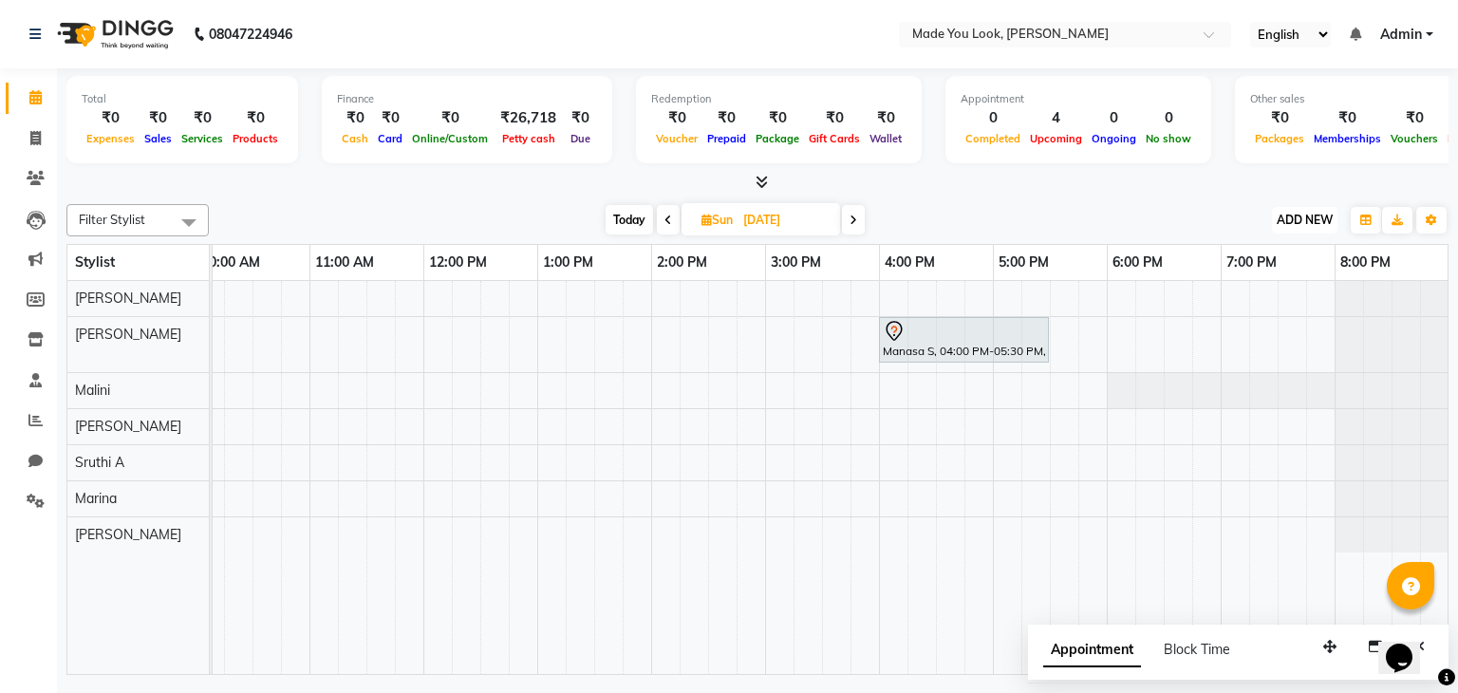
click at [1287, 213] on span "ADD NEW" at bounding box center [1305, 220] width 56 height 14
click at [577, 399] on div "Manasa S, 04:00 PM-05:30 PM, CURL-CUT SHOULDER LENGTH PALLAVI" at bounding box center [708, 478] width 1481 height 394
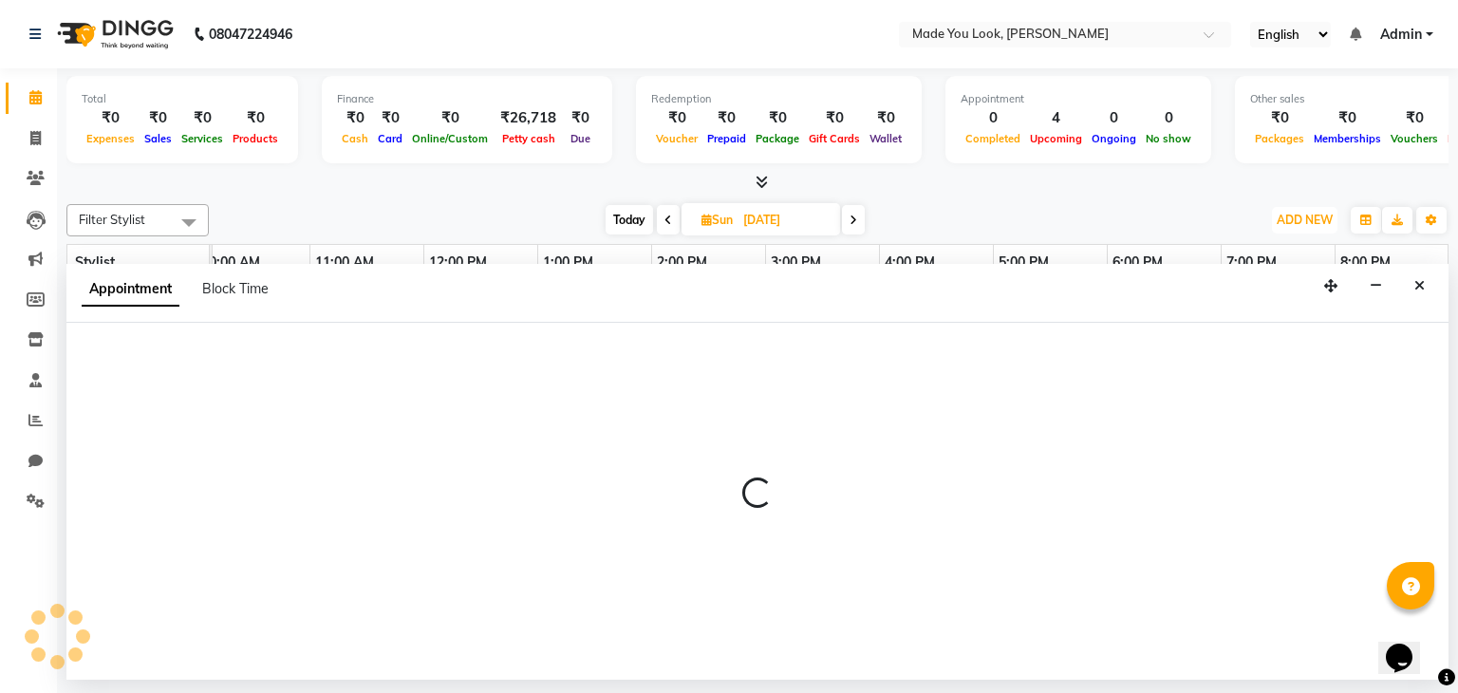
select select "84242"
select select "tentative"
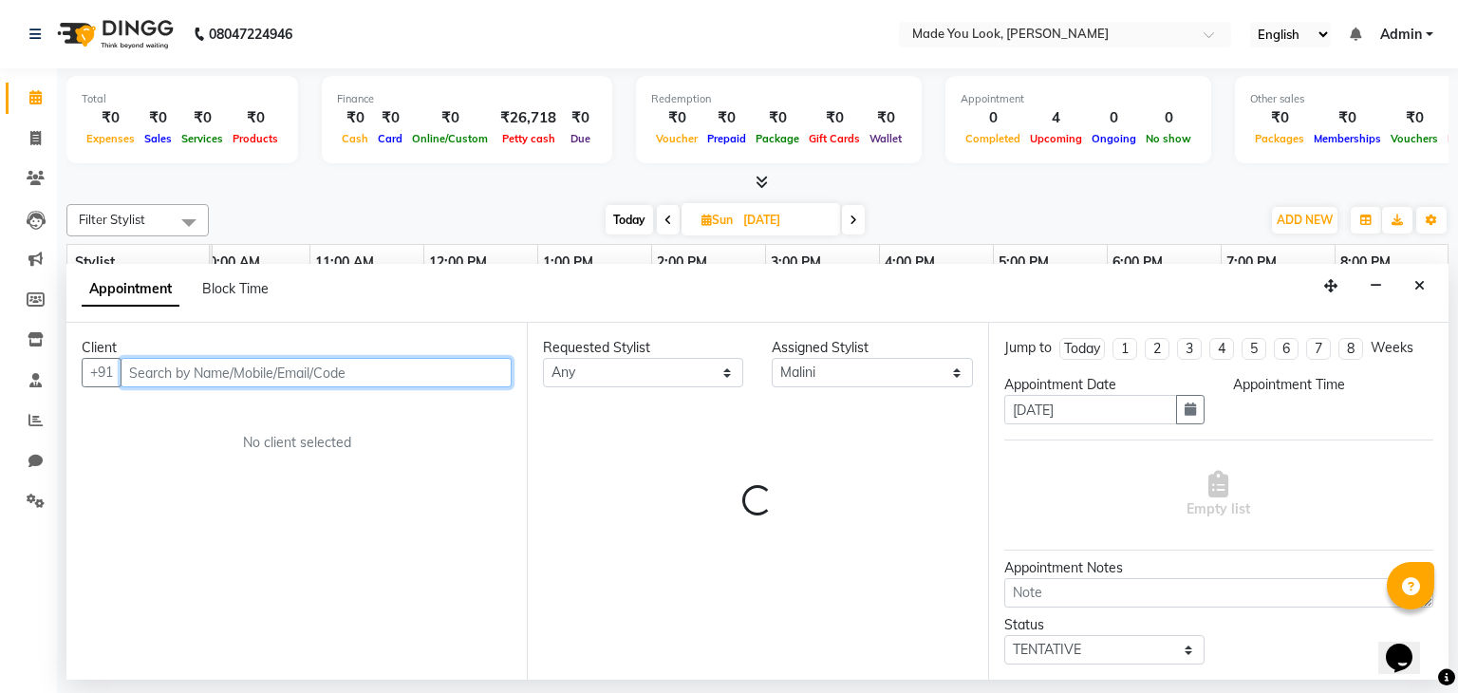
select select "795"
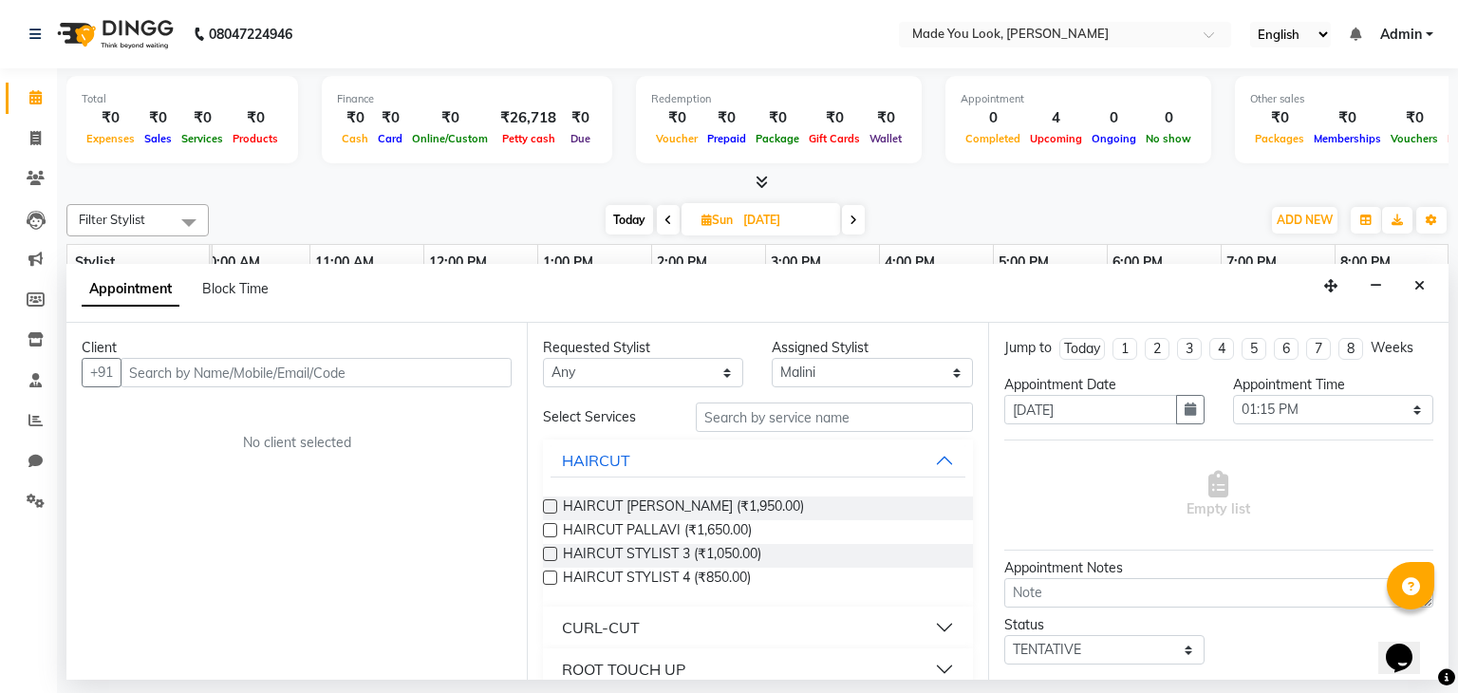
click at [919, 616] on button "CURL-CUT" at bounding box center [758, 627] width 414 height 34
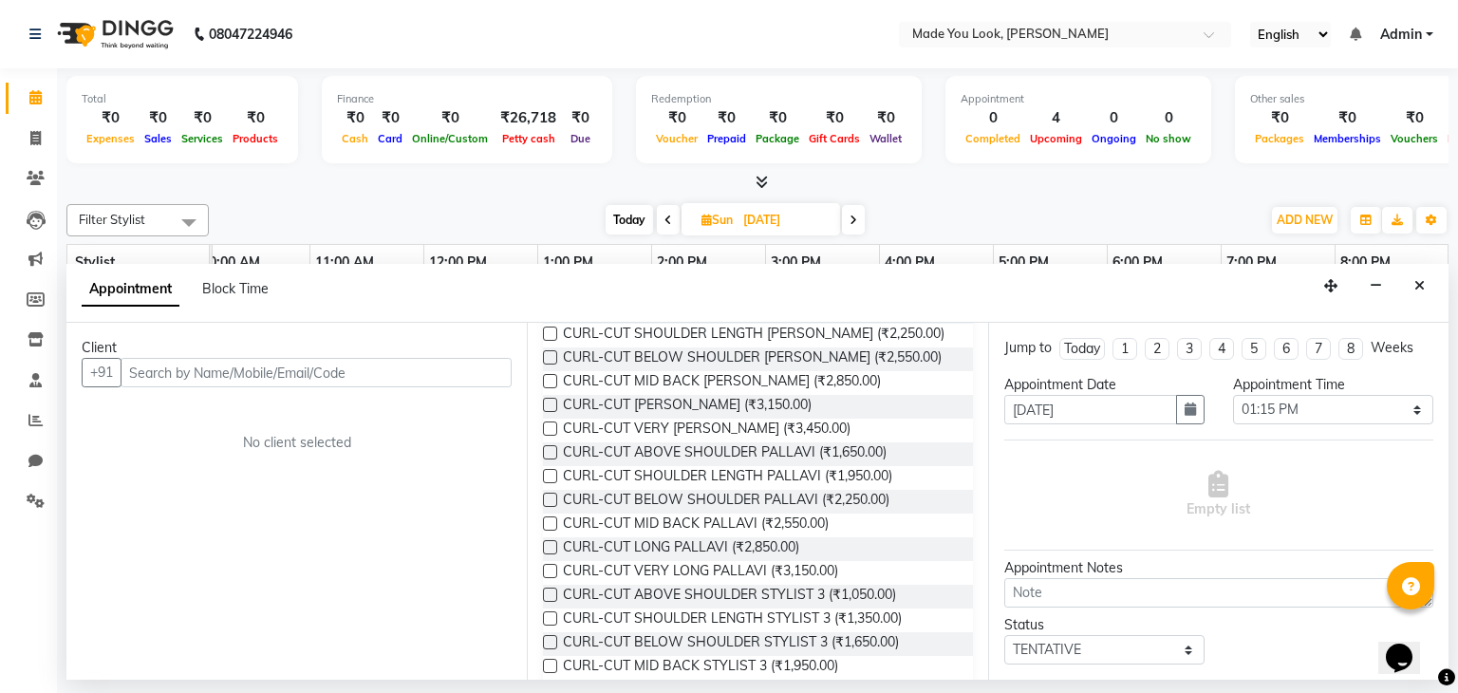
scroll to position [285, 0]
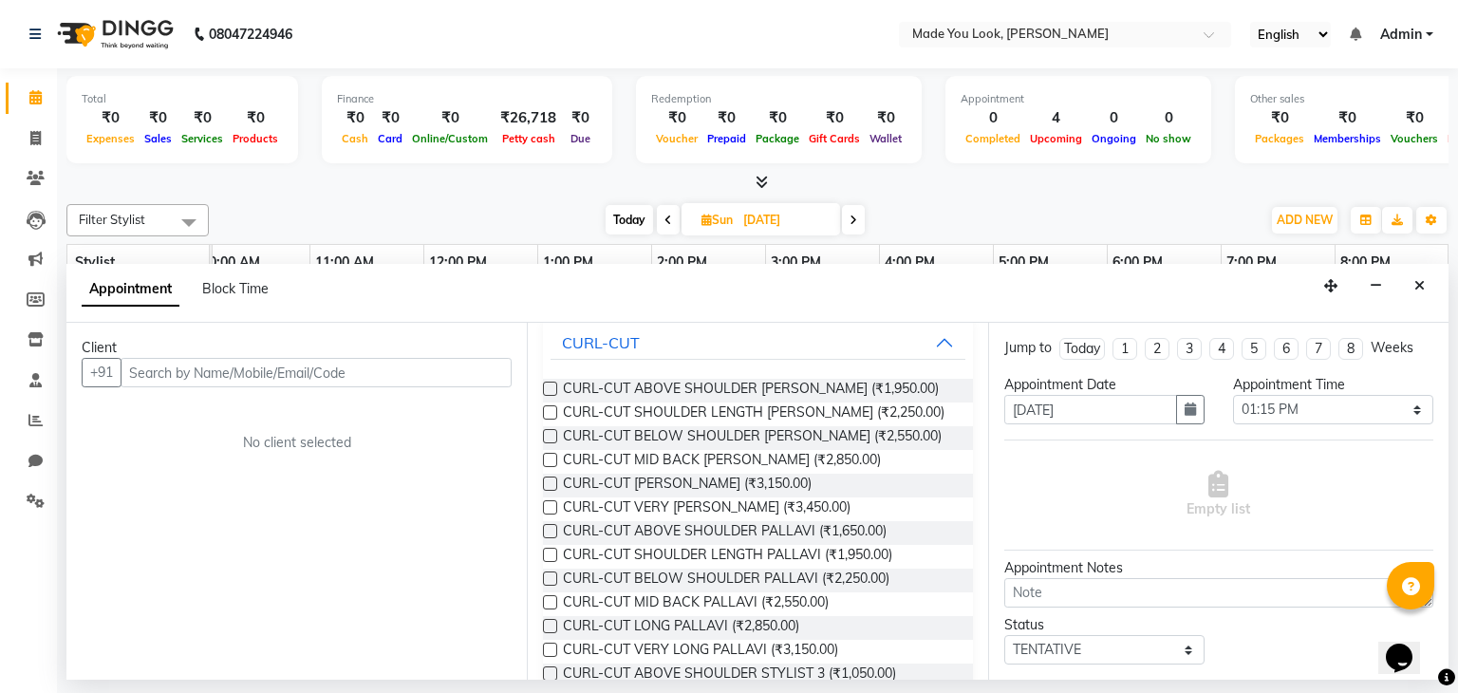
click at [1090, 210] on div "[DATE] [DATE]" at bounding box center [734, 220] width 1033 height 28
click at [1422, 279] on icon "Close" at bounding box center [1419, 285] width 10 height 13
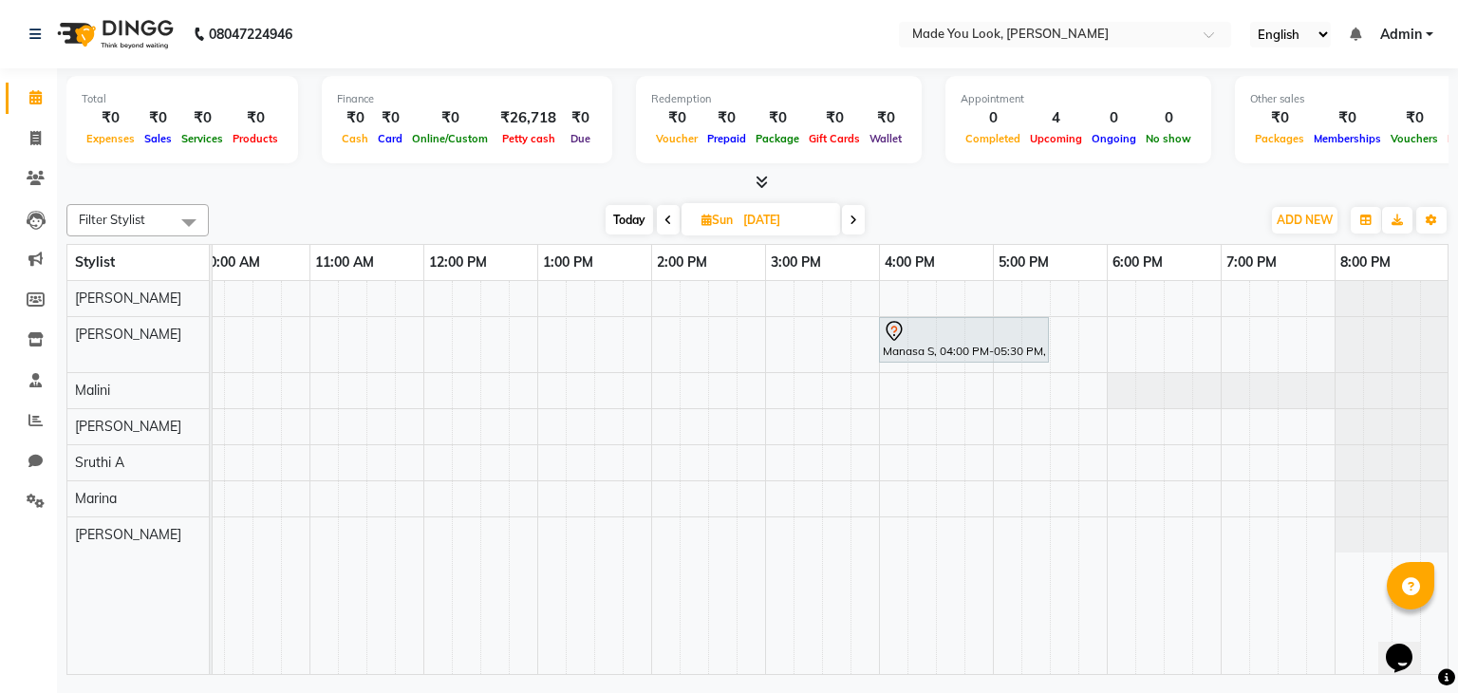
click at [1051, 332] on div "Manasa S, 04:00 PM-05:30 PM, CURL-CUT SHOULDER LENGTH PALLAVI" at bounding box center [708, 478] width 1481 height 394
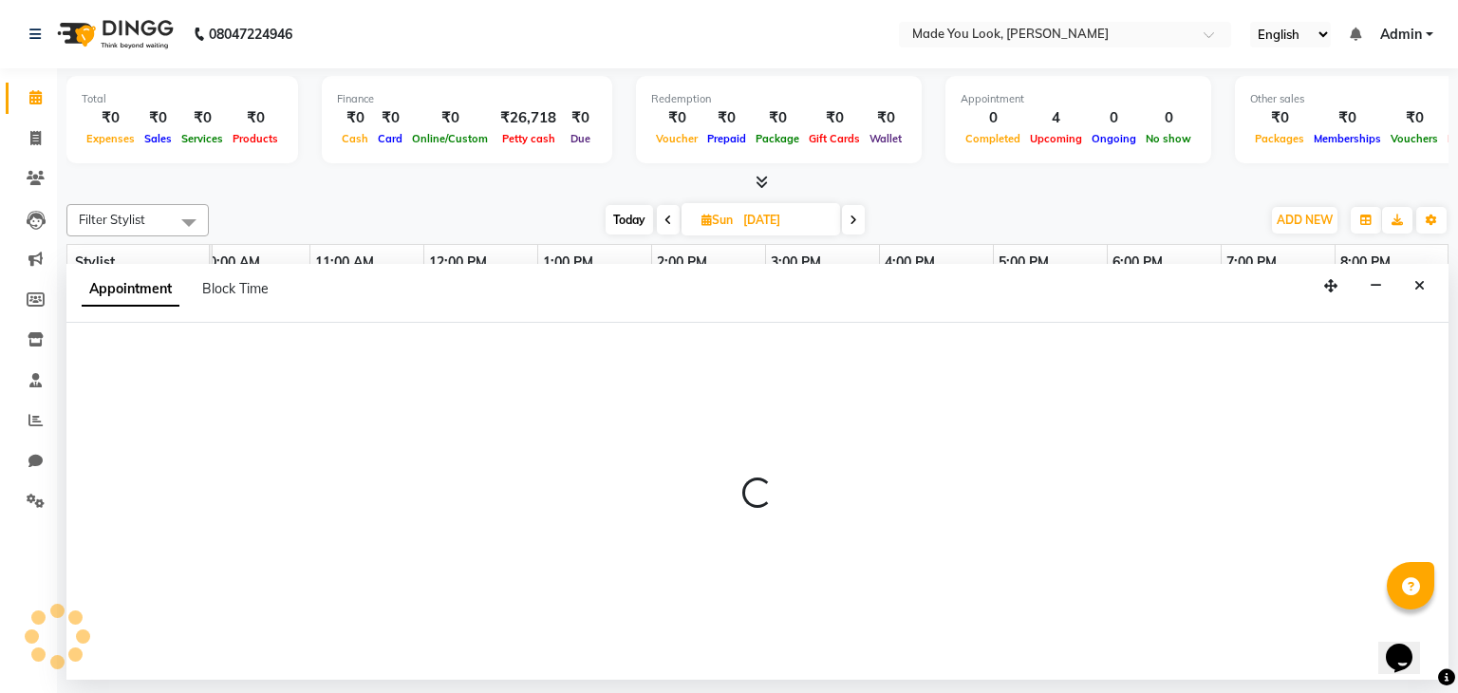
select select "83313"
select select "1050"
select select "tentative"
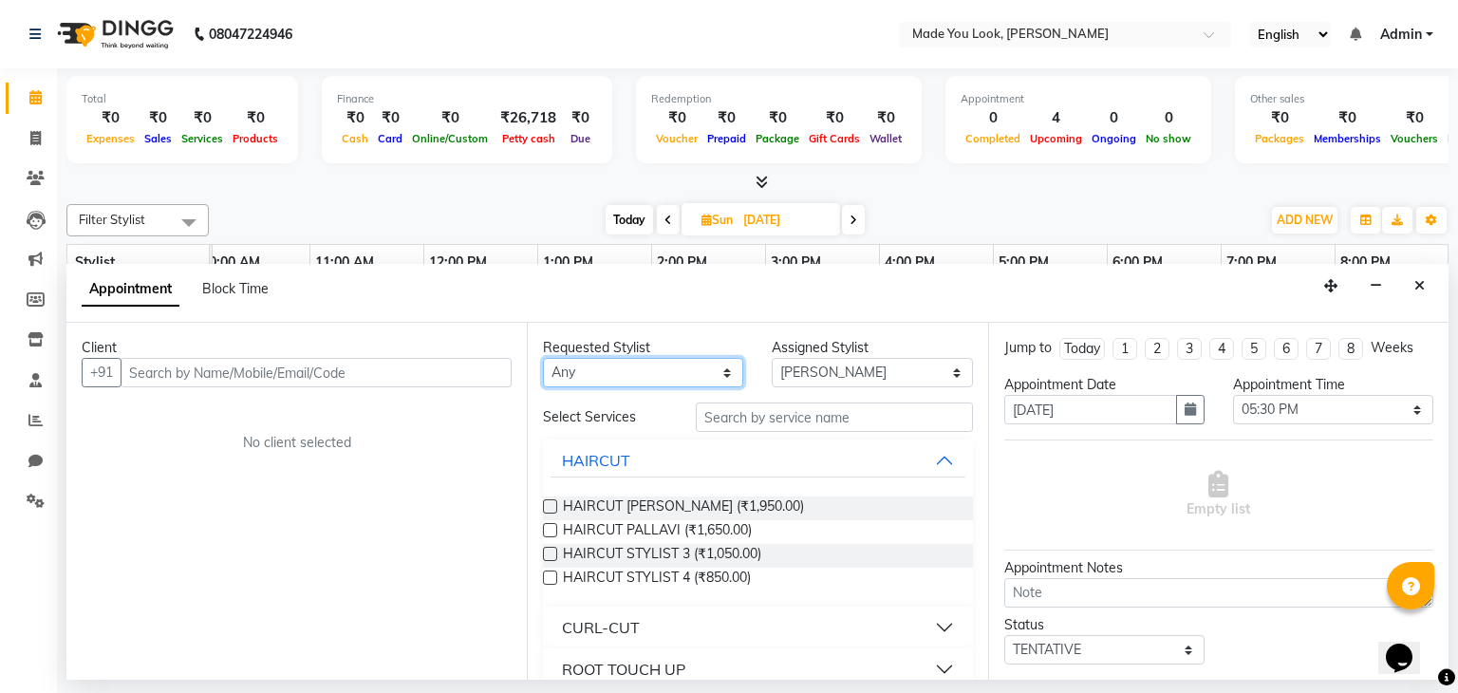
click at [718, 373] on select "Any [PERSON_NAME] [PERSON_NAME] Devi [PERSON_NAME] [PERSON_NAME] A" at bounding box center [643, 372] width 200 height 29
select select "83313"
click at [543, 358] on select "Any [PERSON_NAME] [PERSON_NAME] Devi [PERSON_NAME] [PERSON_NAME] A" at bounding box center [643, 372] width 200 height 29
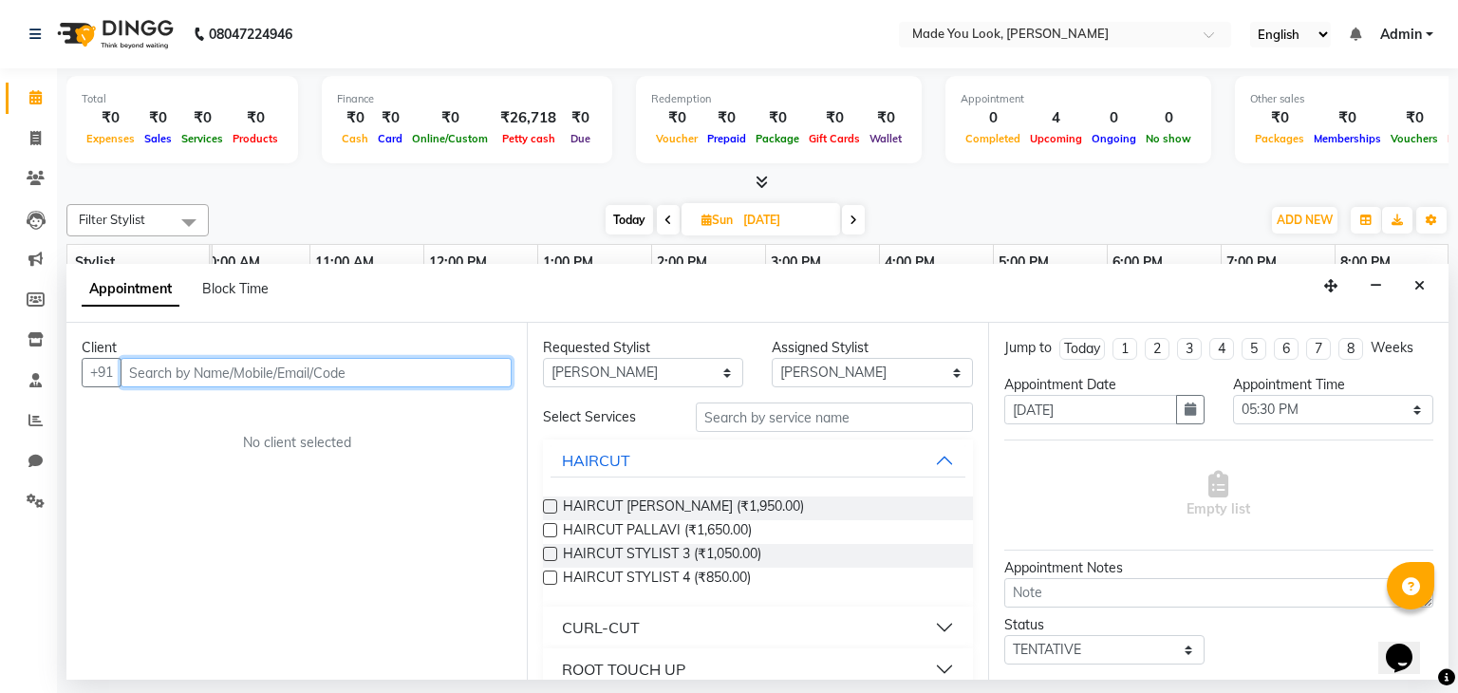
click at [294, 376] on input "text" at bounding box center [316, 372] width 391 height 29
click at [186, 369] on input "text" at bounding box center [316, 372] width 391 height 29
type input "7019270837"
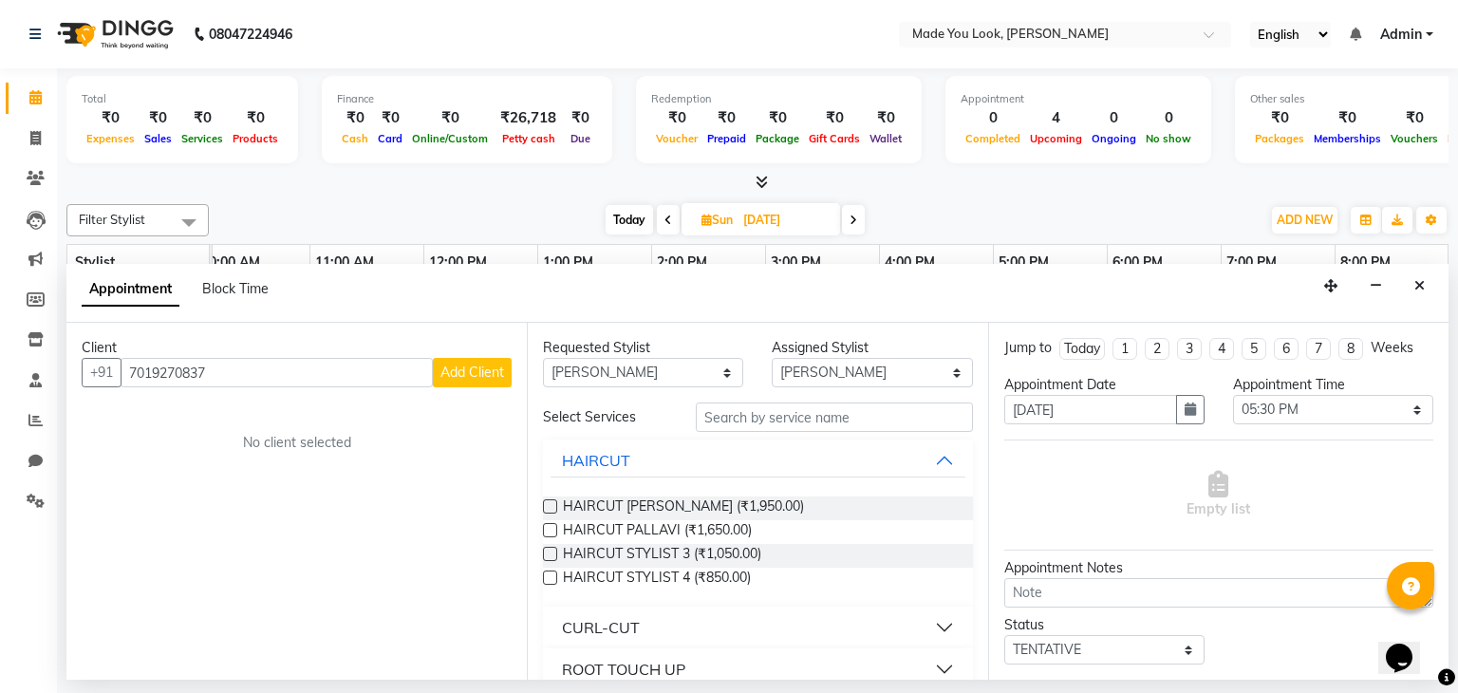
click at [456, 365] on span "Add Client" at bounding box center [472, 372] width 64 height 17
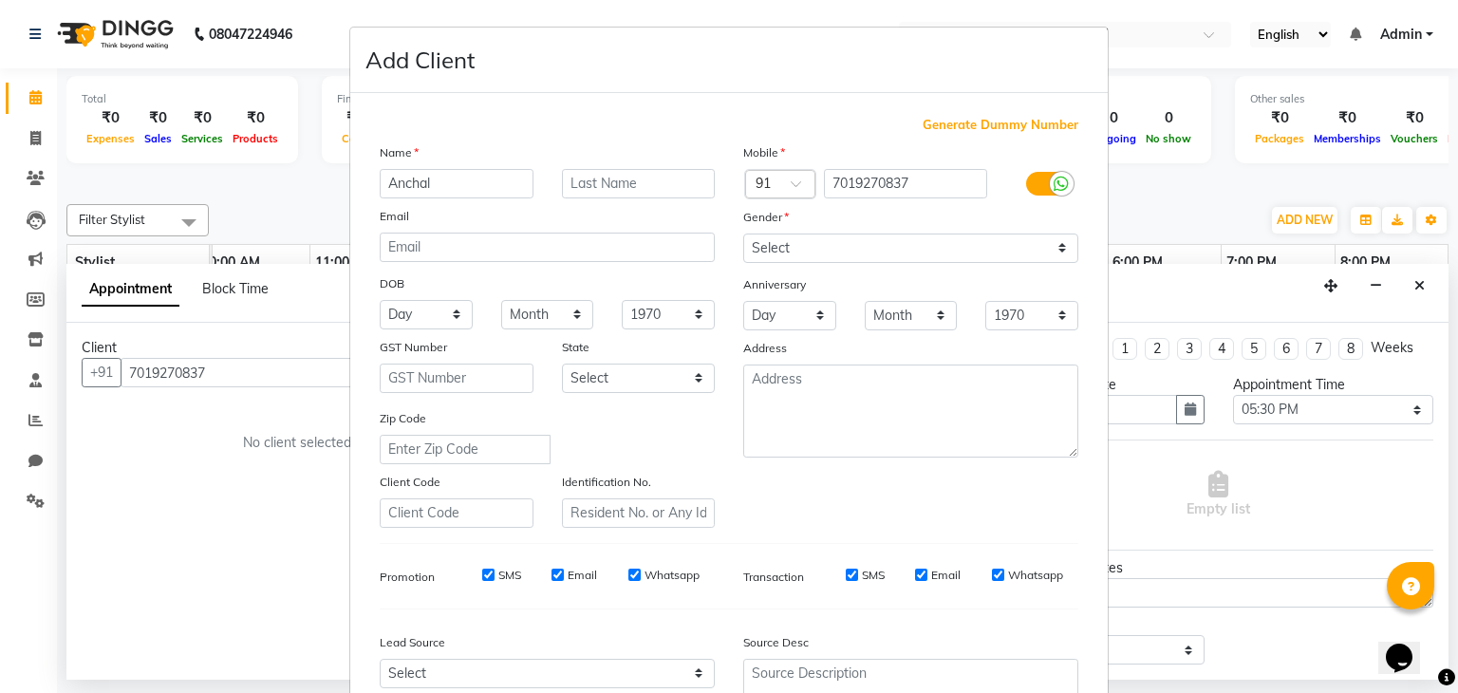
type input "Anchal"
click at [635, 194] on input "text" at bounding box center [639, 183] width 154 height 29
type input "v"
type input "Verma"
click at [1056, 248] on select "Select [DEMOGRAPHIC_DATA] [DEMOGRAPHIC_DATA] Other Prefer Not To Say" at bounding box center [910, 248] width 335 height 29
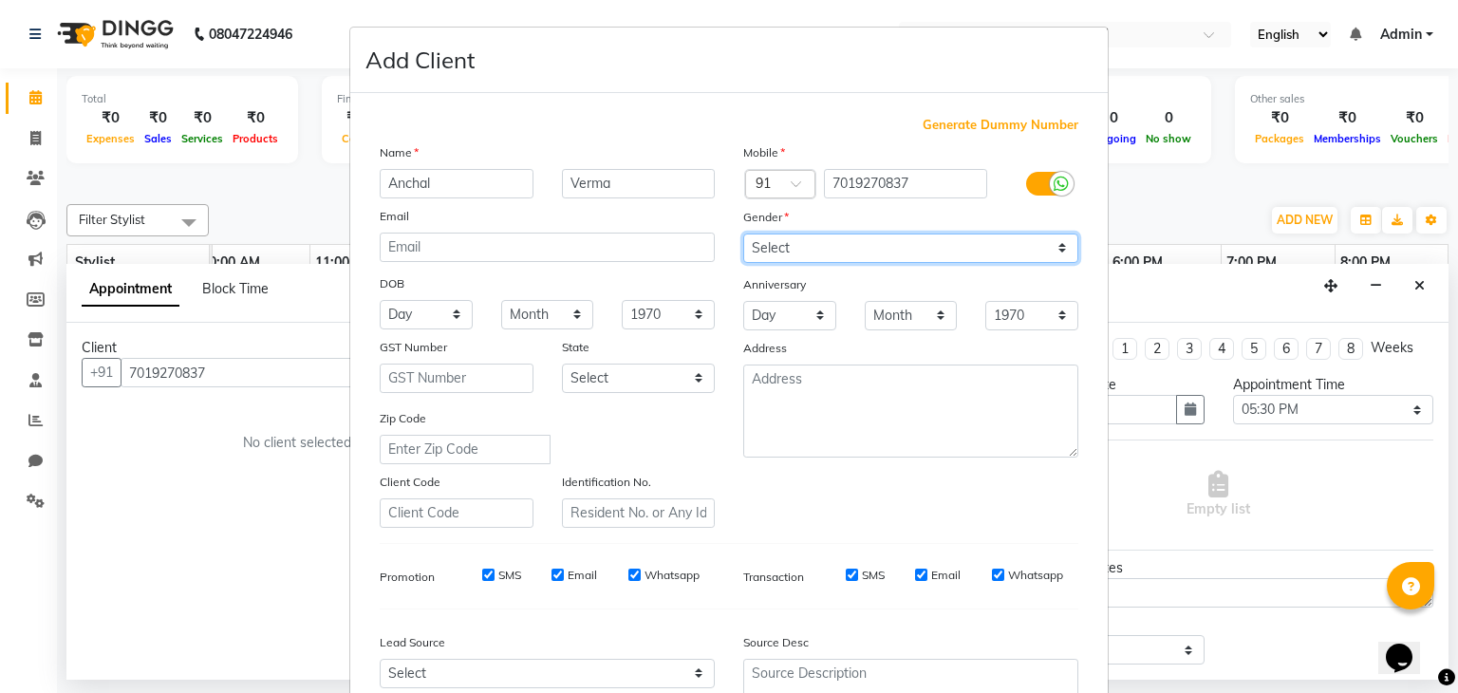
select select "[DEMOGRAPHIC_DATA]"
click at [743, 234] on select "Select [DEMOGRAPHIC_DATA] [DEMOGRAPHIC_DATA] Other Prefer Not To Say" at bounding box center [910, 248] width 335 height 29
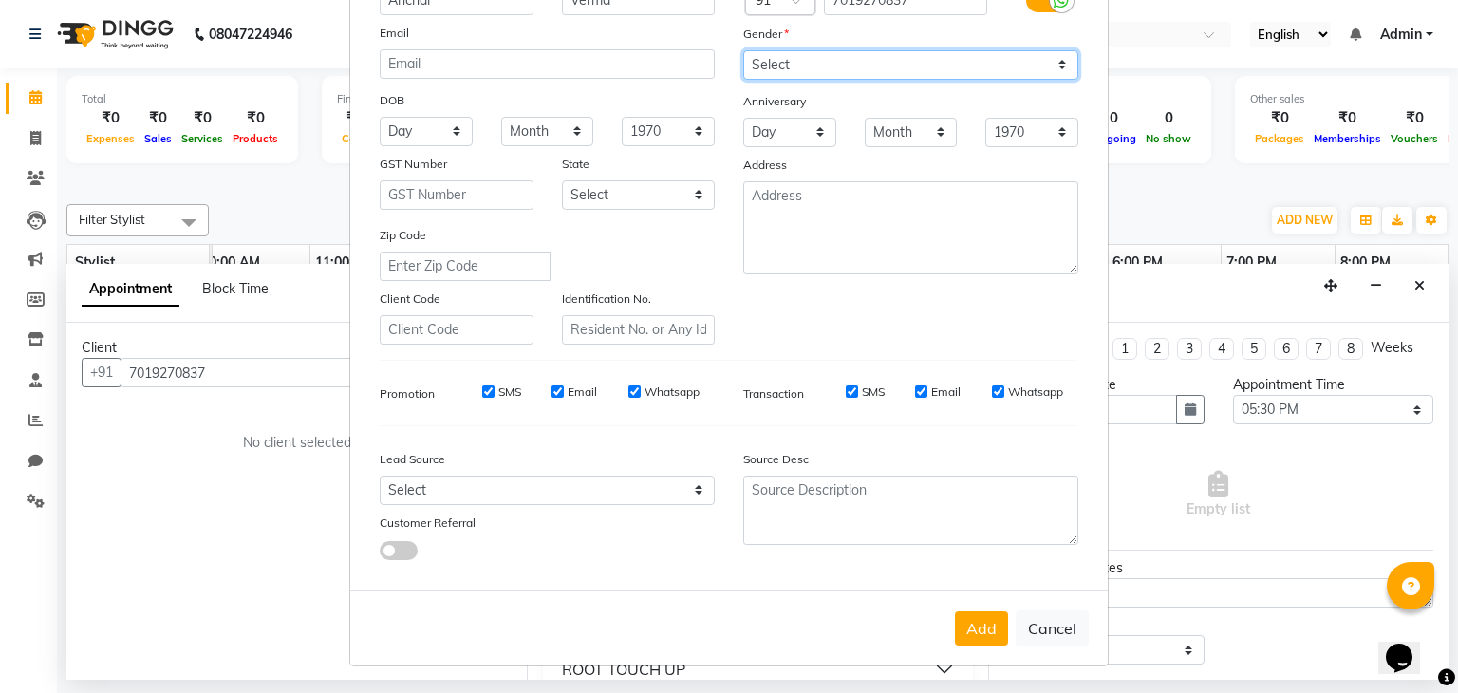
scroll to position [193, 0]
click at [971, 631] on button "Add" at bounding box center [981, 628] width 53 height 34
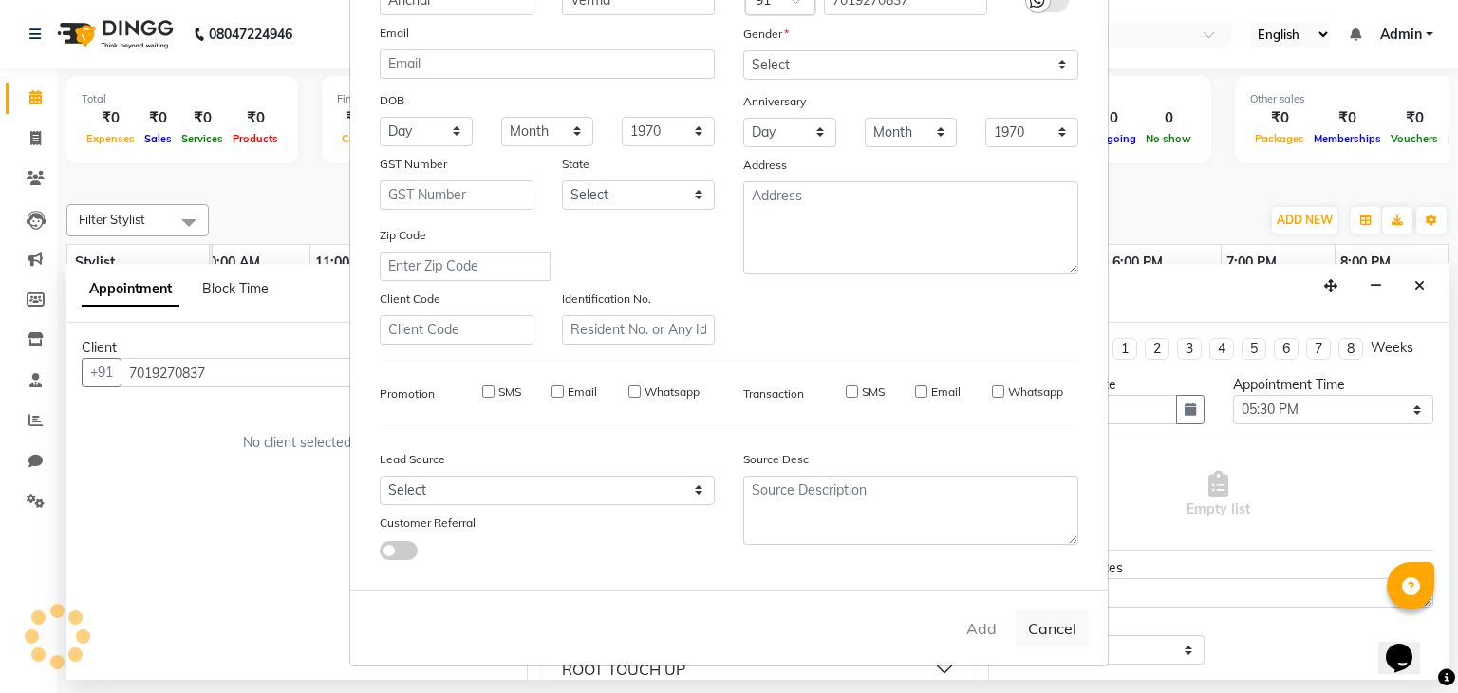
select select
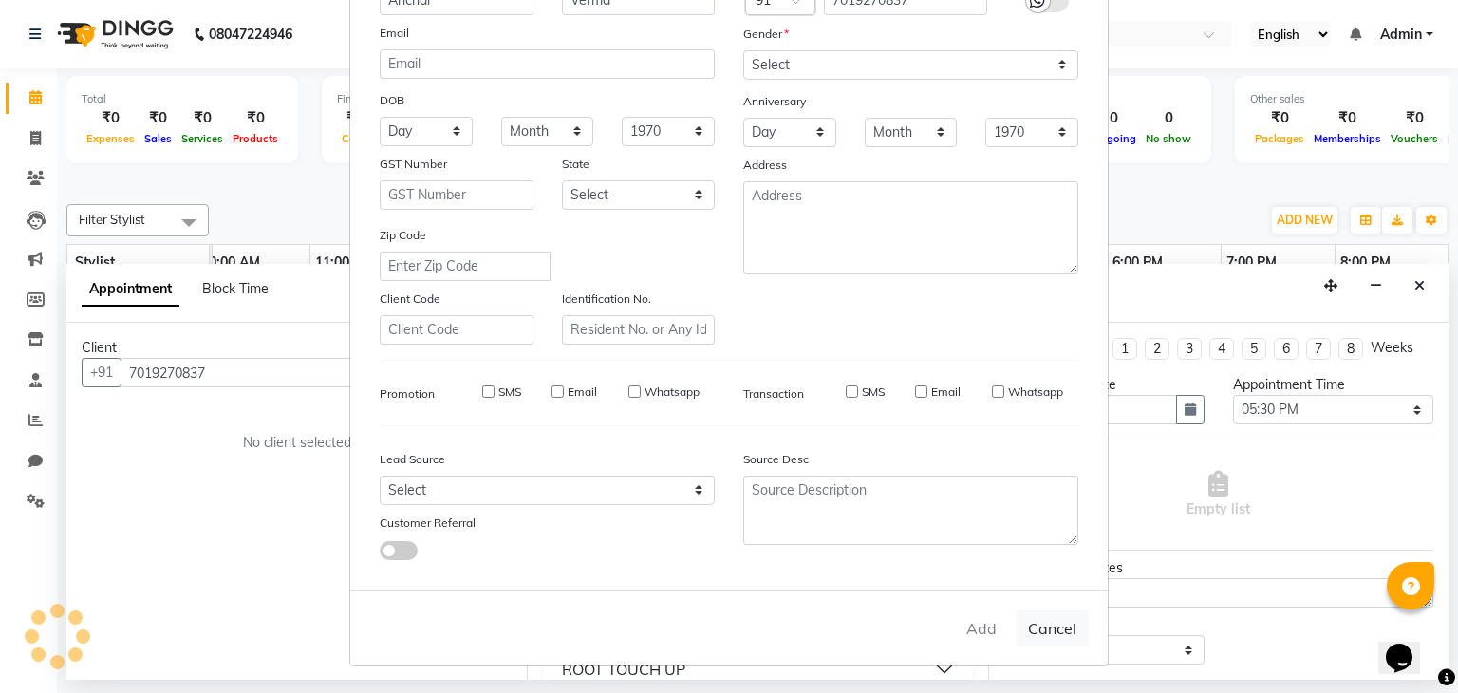
select select
checkbox input "false"
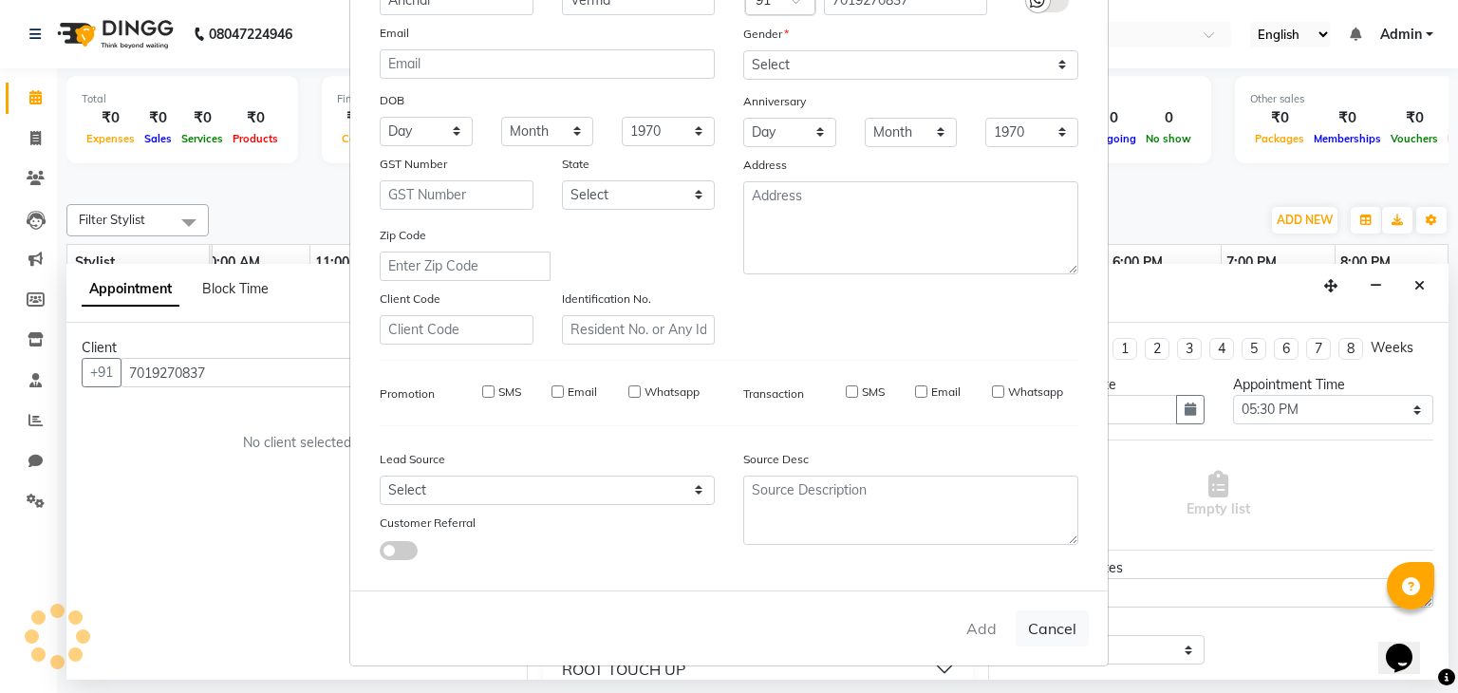
checkbox input "false"
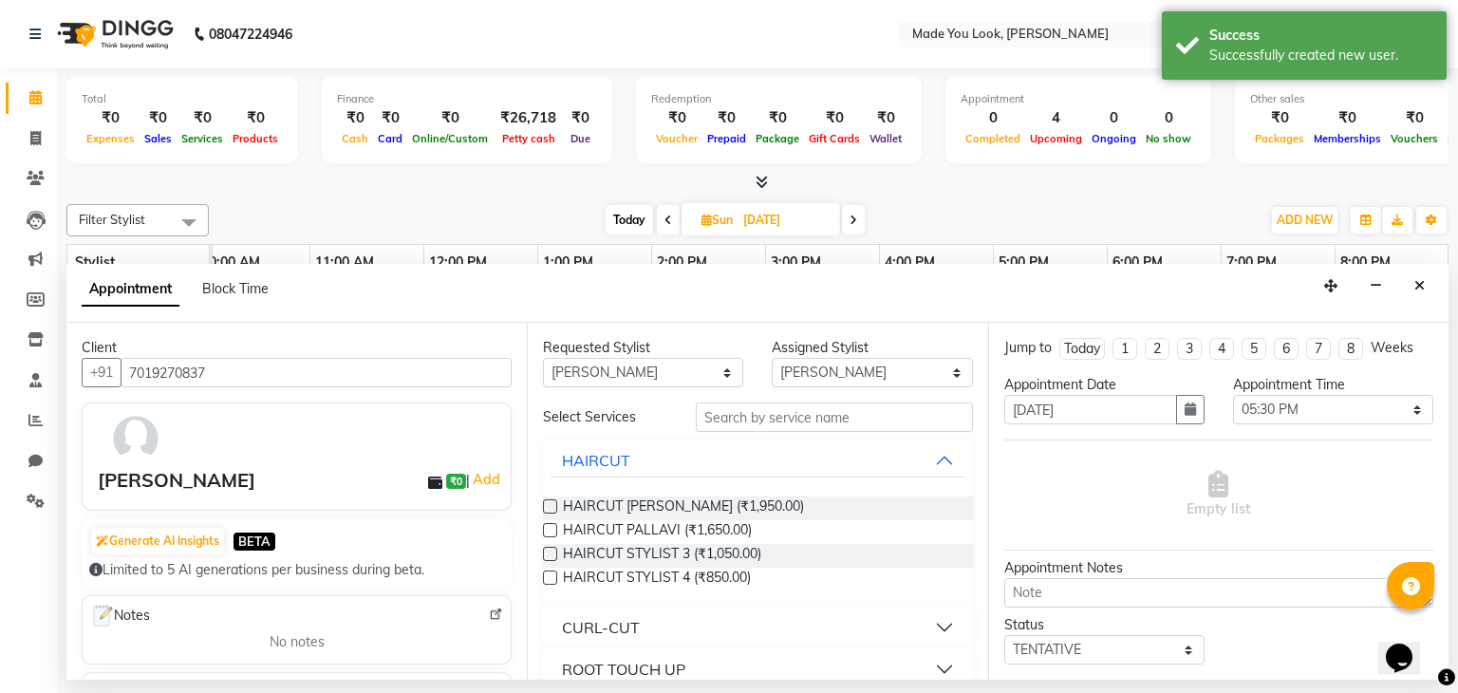
click at [1424, 283] on button "Close" at bounding box center [1420, 285] width 28 height 29
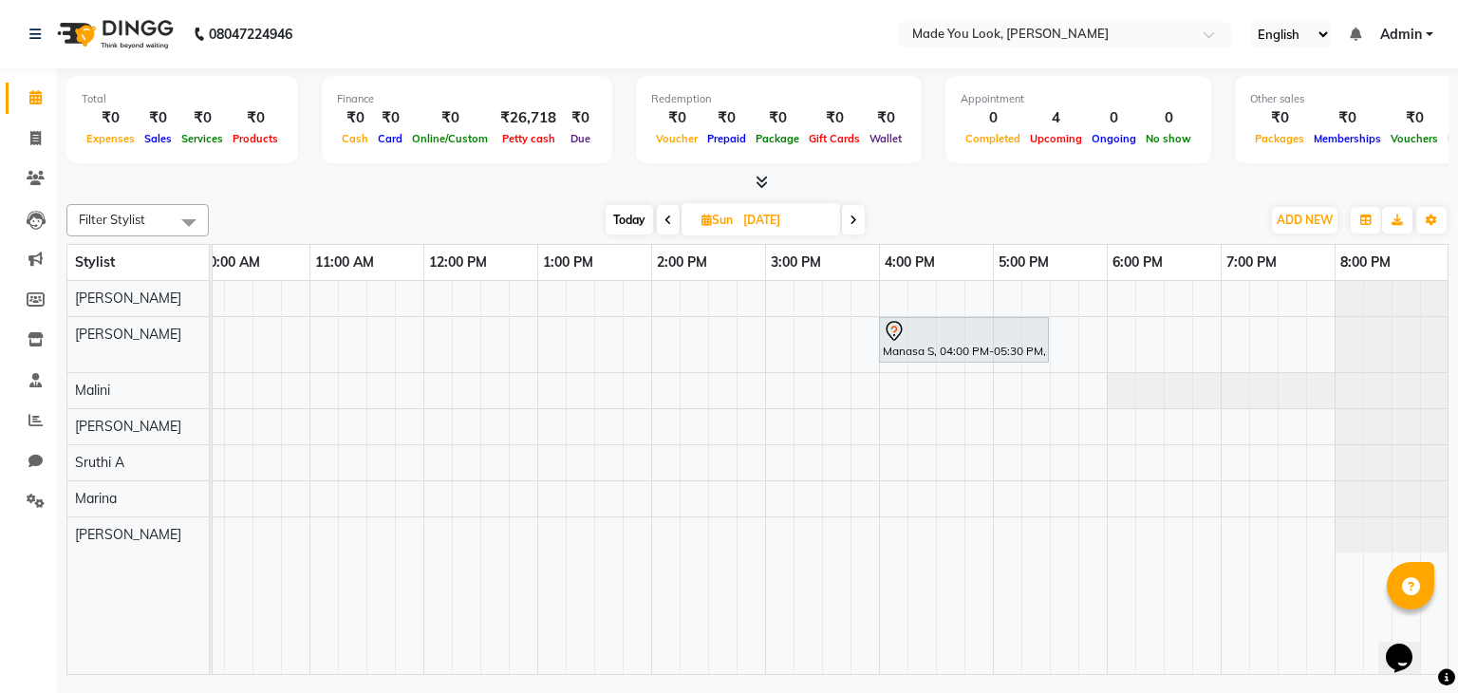
click at [666, 215] on icon at bounding box center [668, 220] width 8 height 11
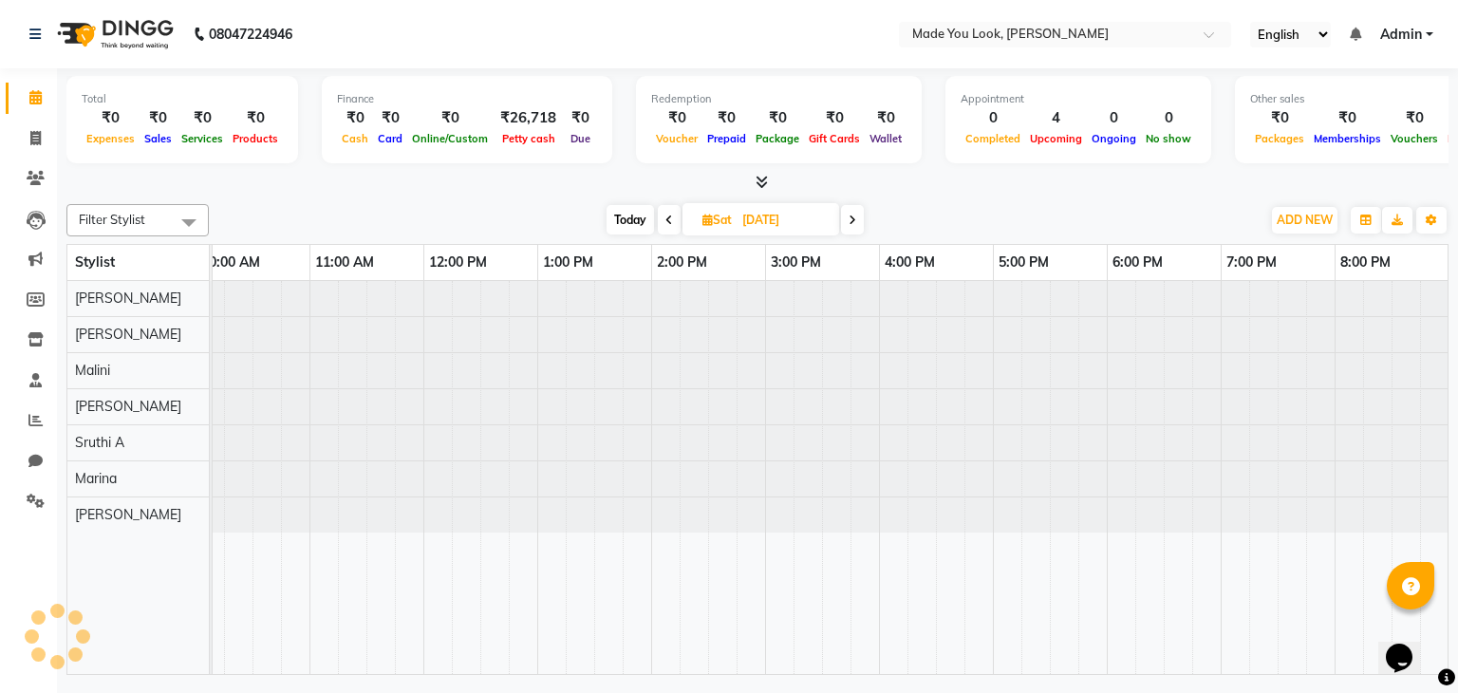
scroll to position [0, 245]
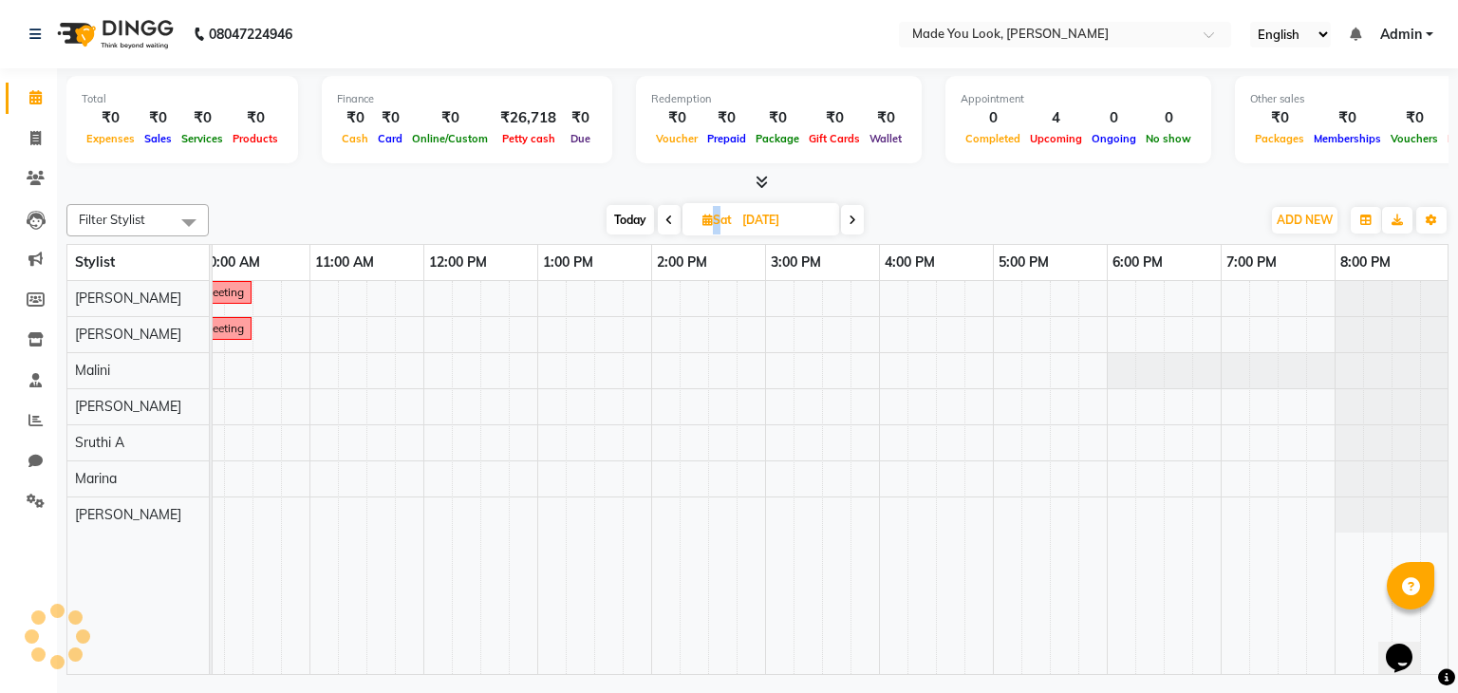
click at [666, 215] on icon at bounding box center [669, 220] width 8 height 11
click at [667, 215] on icon at bounding box center [671, 220] width 8 height 11
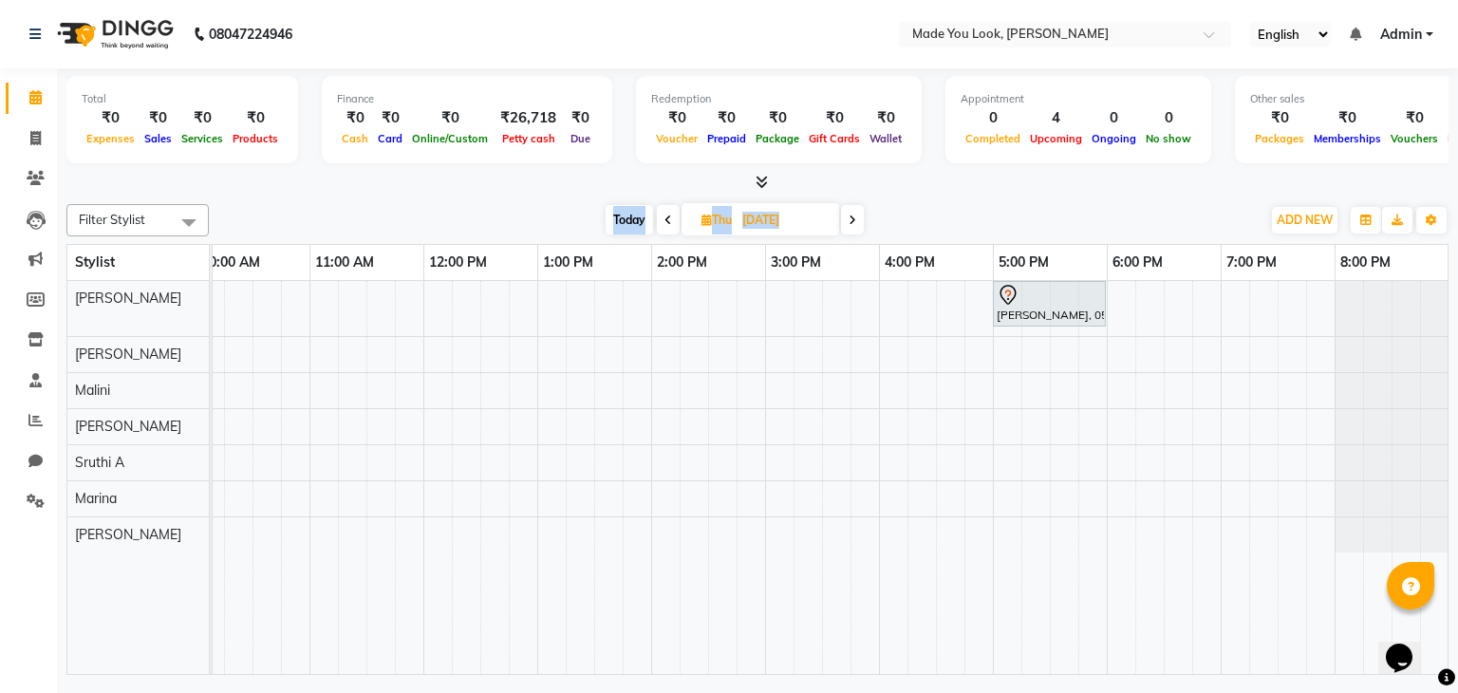
click at [621, 215] on span "Today" at bounding box center [629, 219] width 47 height 29
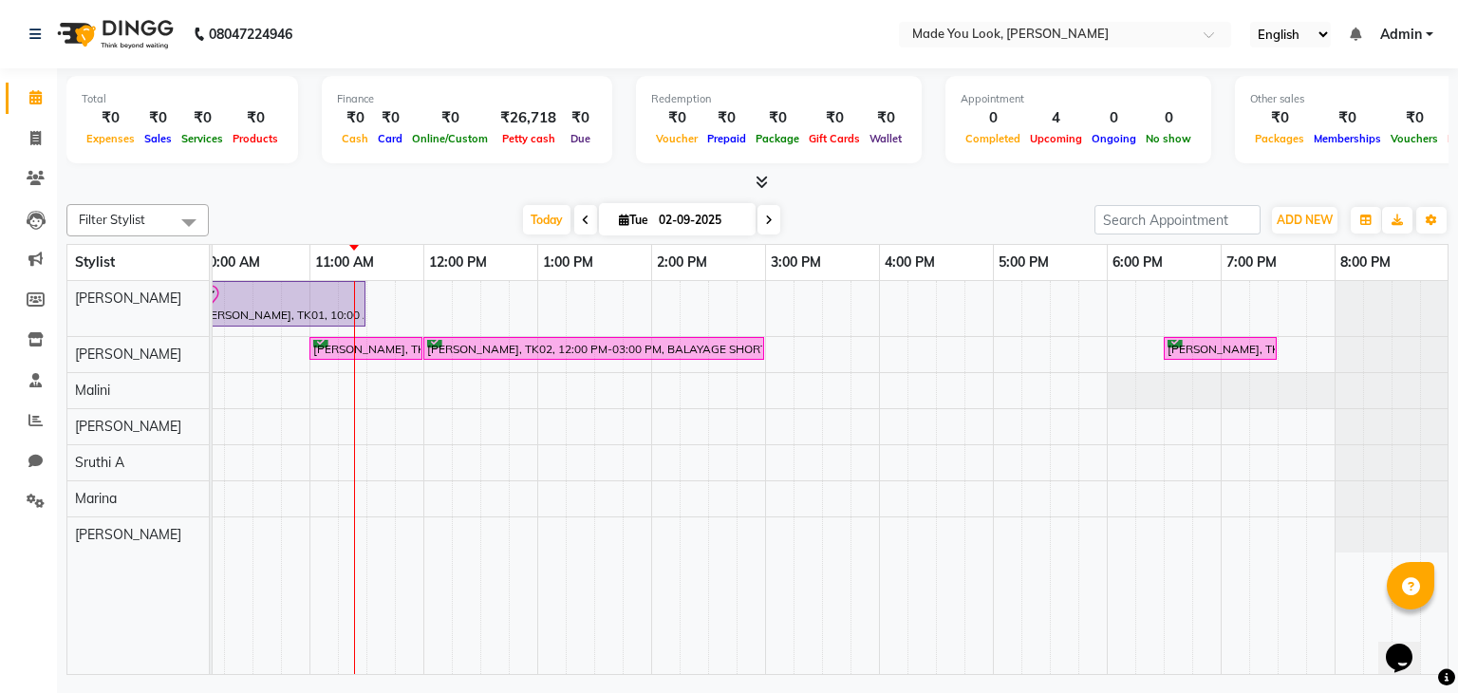
click at [770, 217] on icon at bounding box center [769, 220] width 8 height 11
type input "[DATE]"
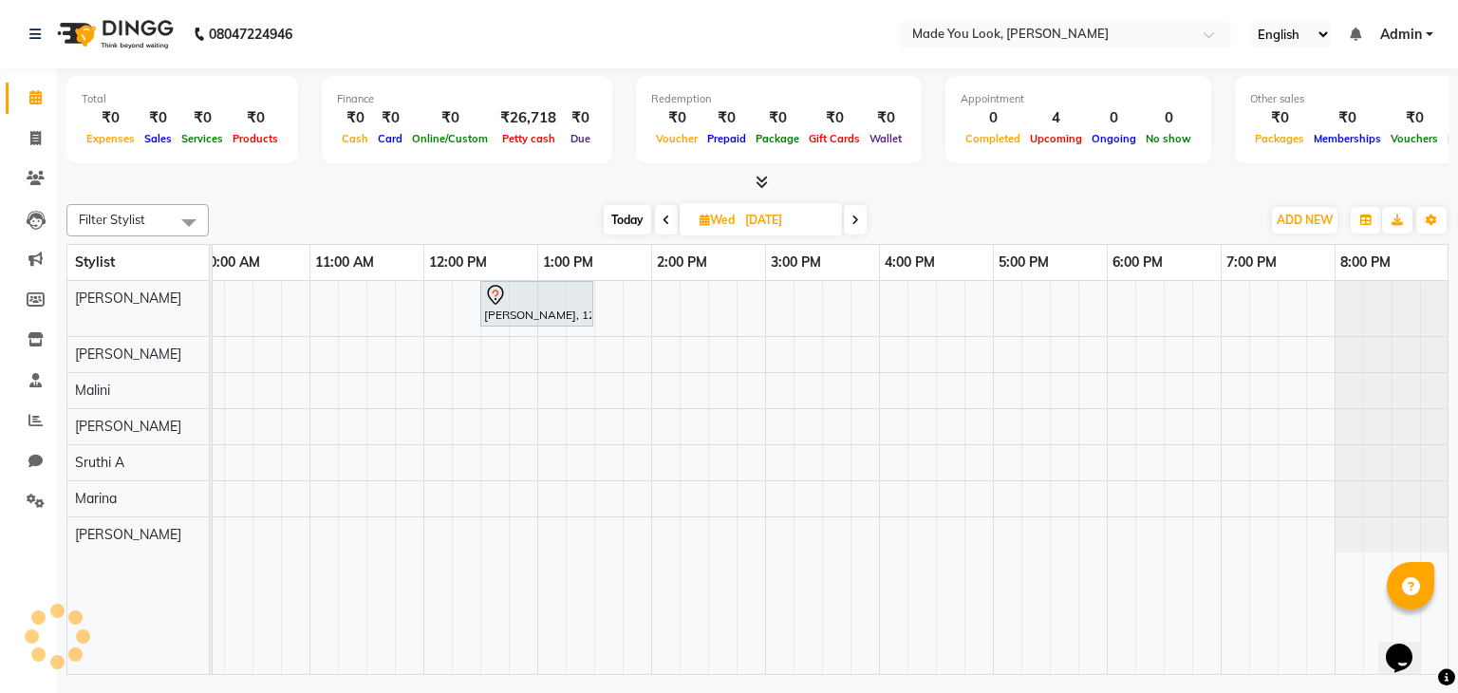
click at [770, 218] on input "[DATE]" at bounding box center [786, 220] width 95 height 28
select select "9"
select select "2025"
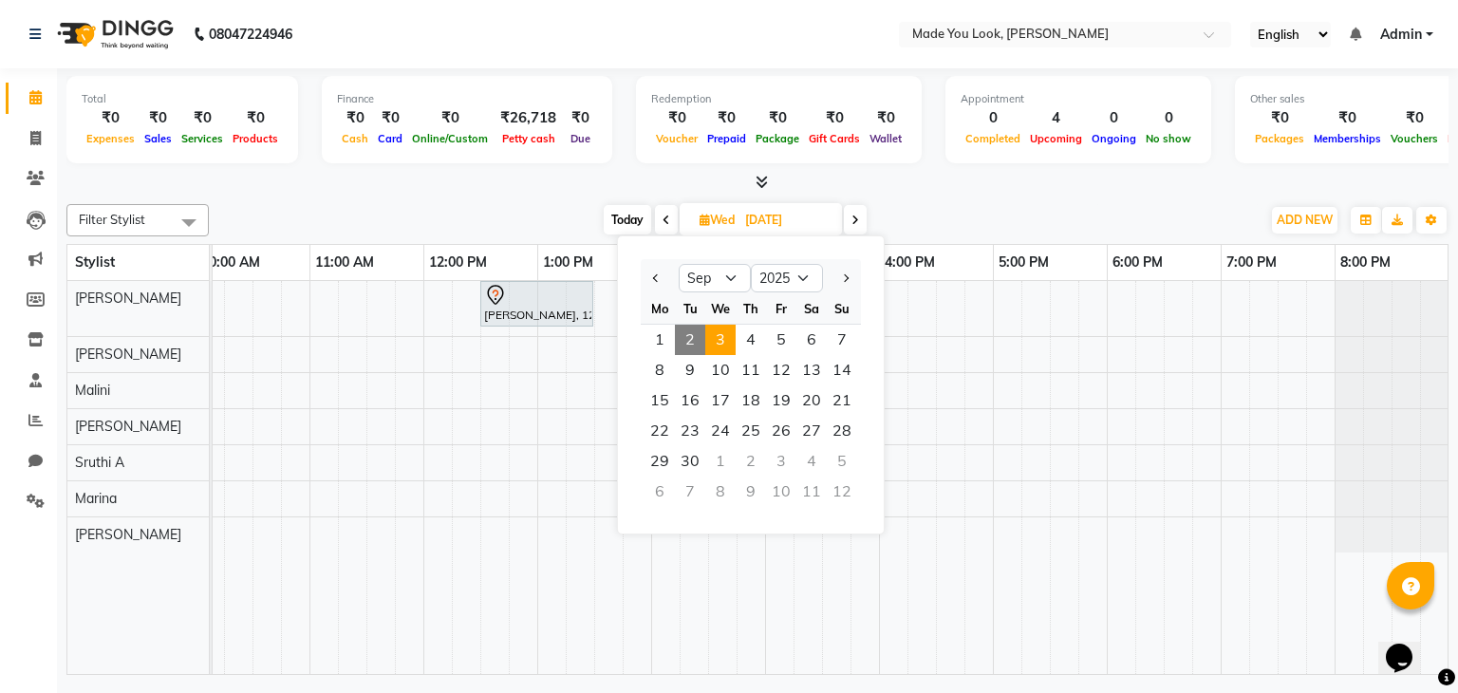
click at [856, 226] on span at bounding box center [855, 219] width 23 height 29
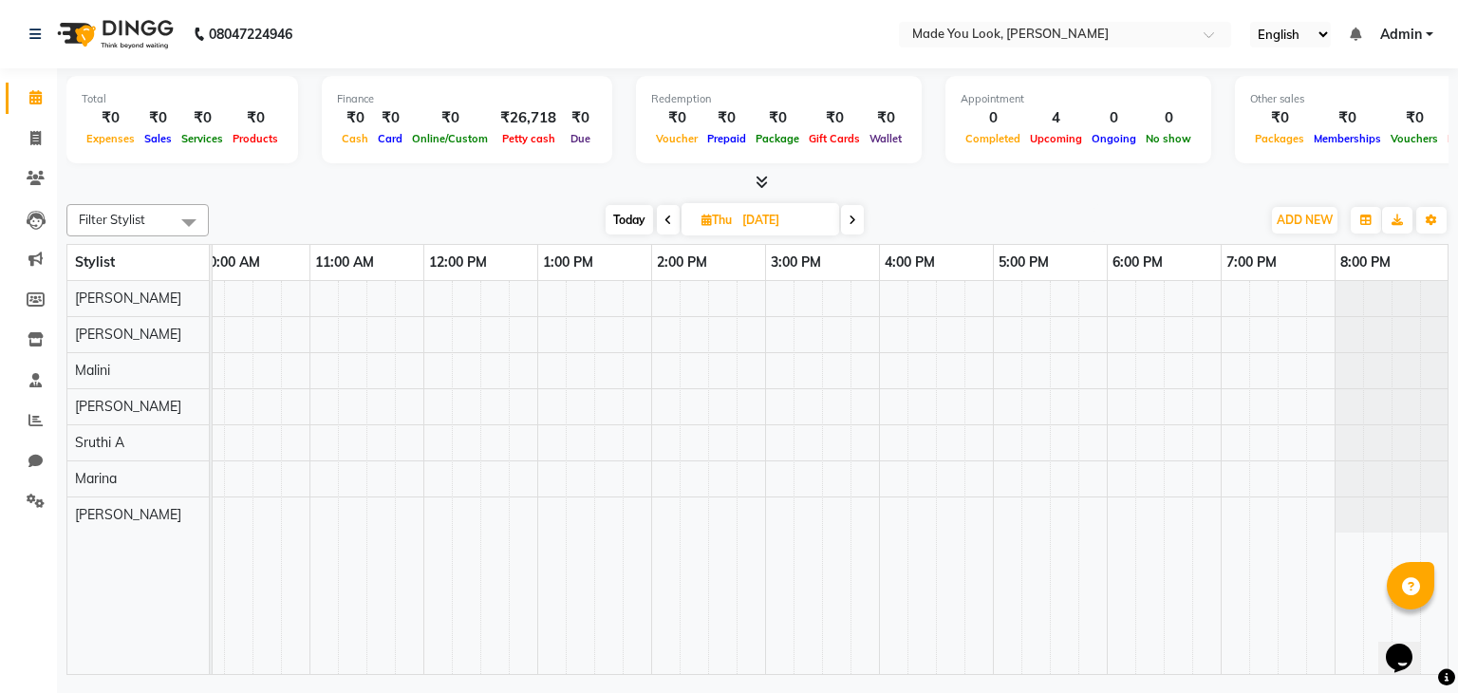
click at [856, 226] on span at bounding box center [852, 219] width 23 height 29
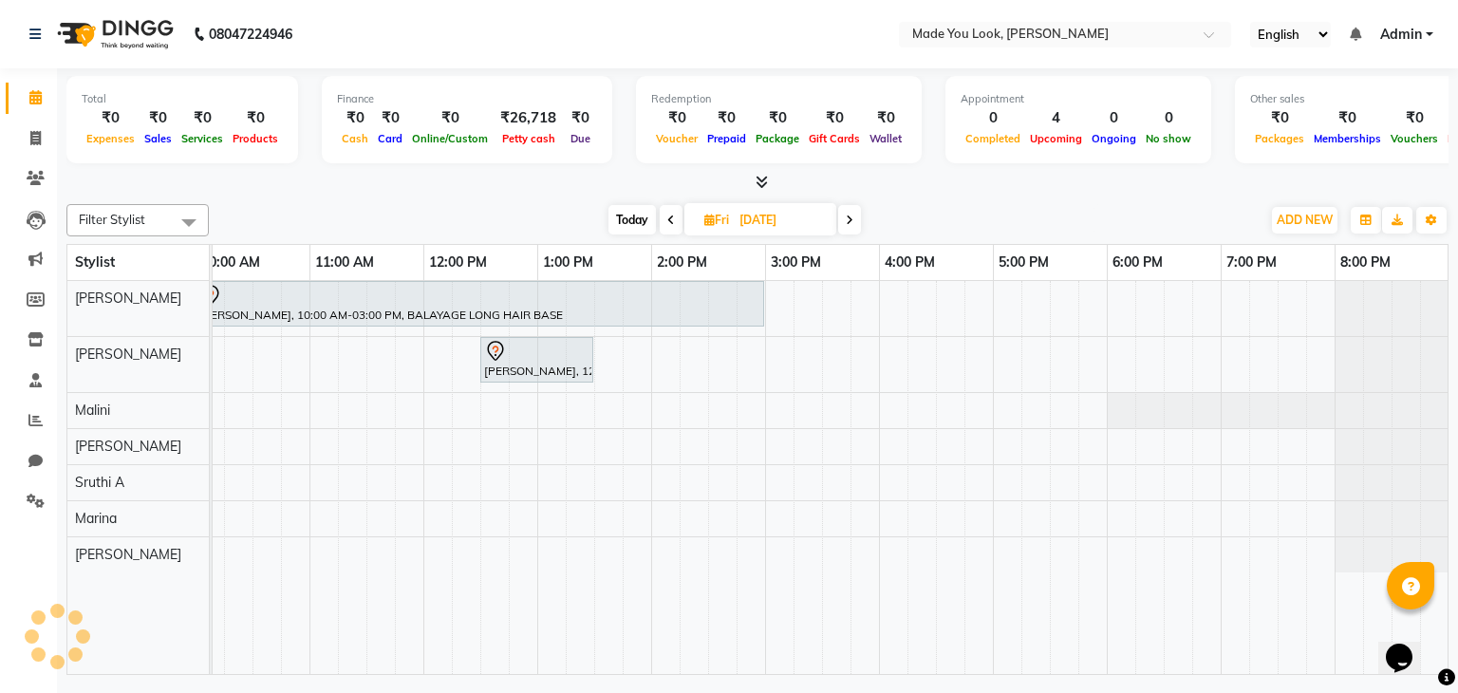
click at [858, 226] on span at bounding box center [849, 219] width 23 height 29
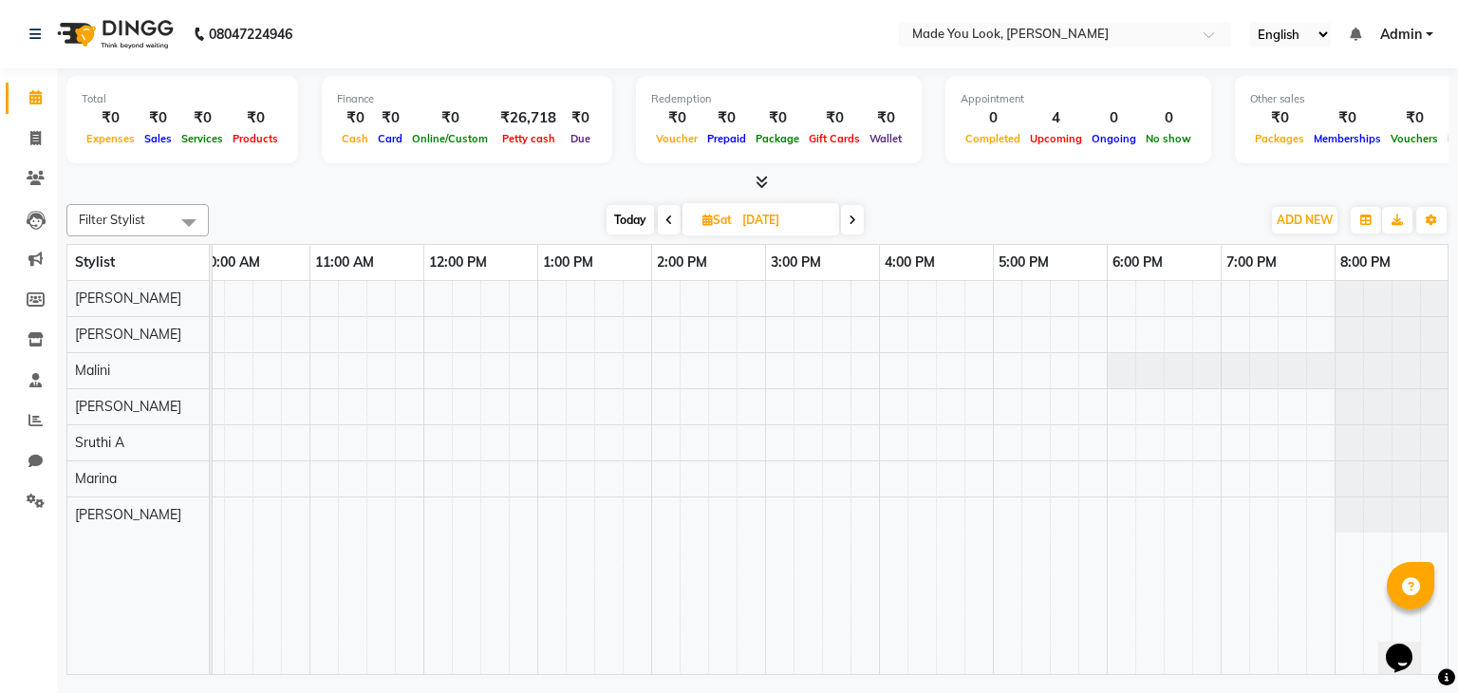
click at [858, 226] on span at bounding box center [852, 219] width 23 height 29
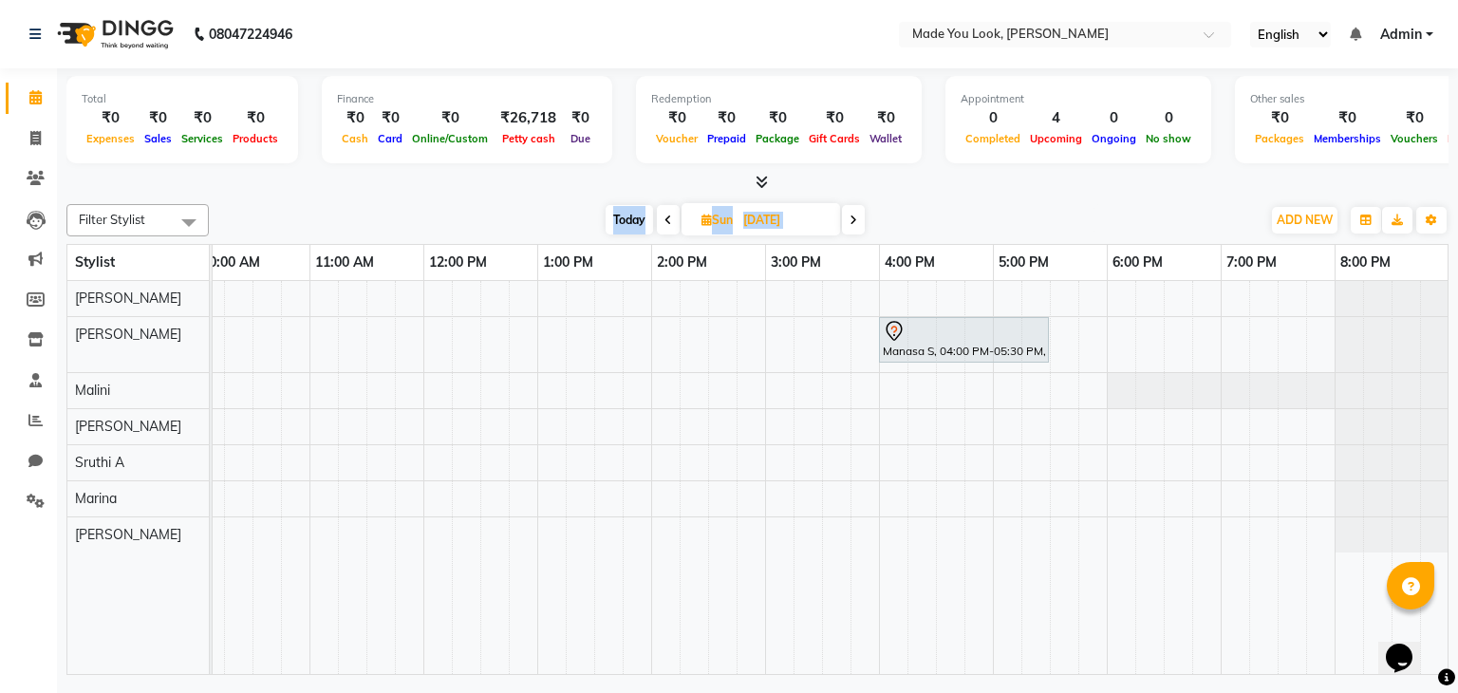
click at [858, 226] on span at bounding box center [853, 219] width 23 height 29
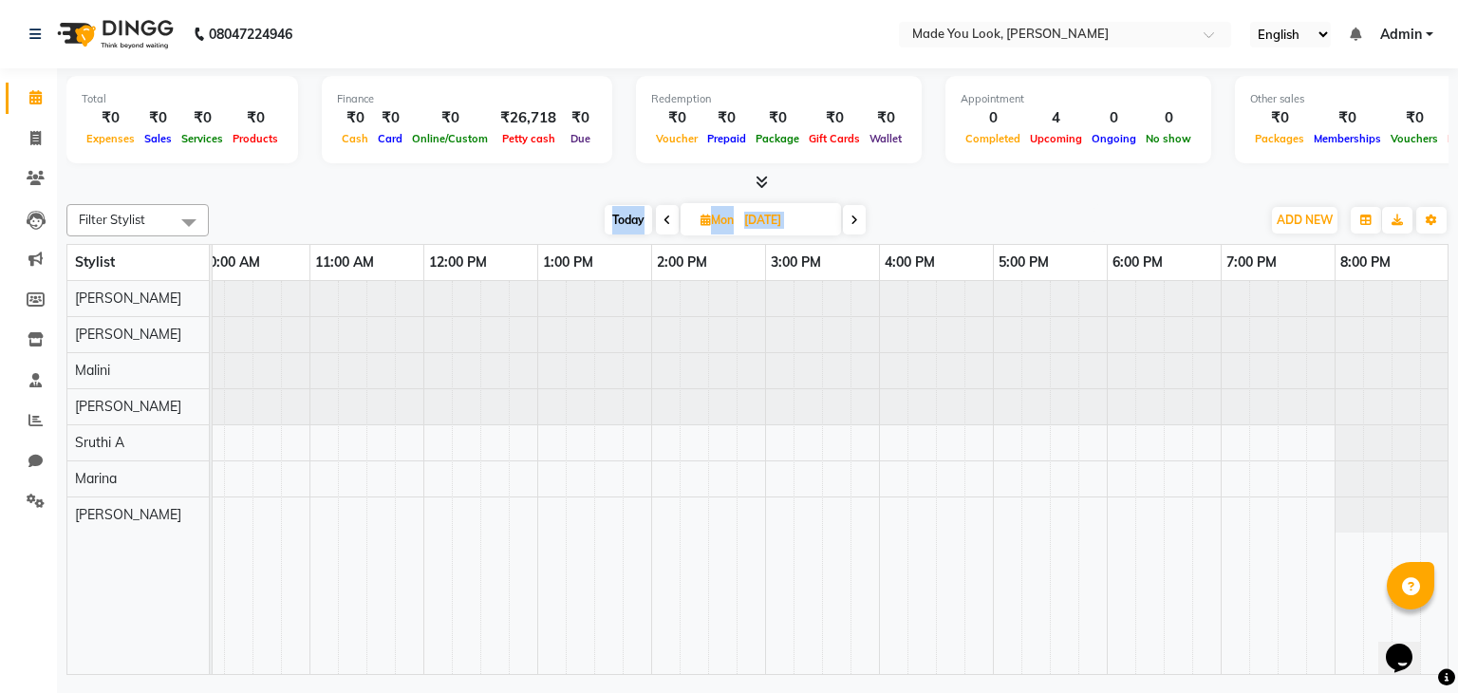
click at [858, 226] on span at bounding box center [854, 219] width 23 height 29
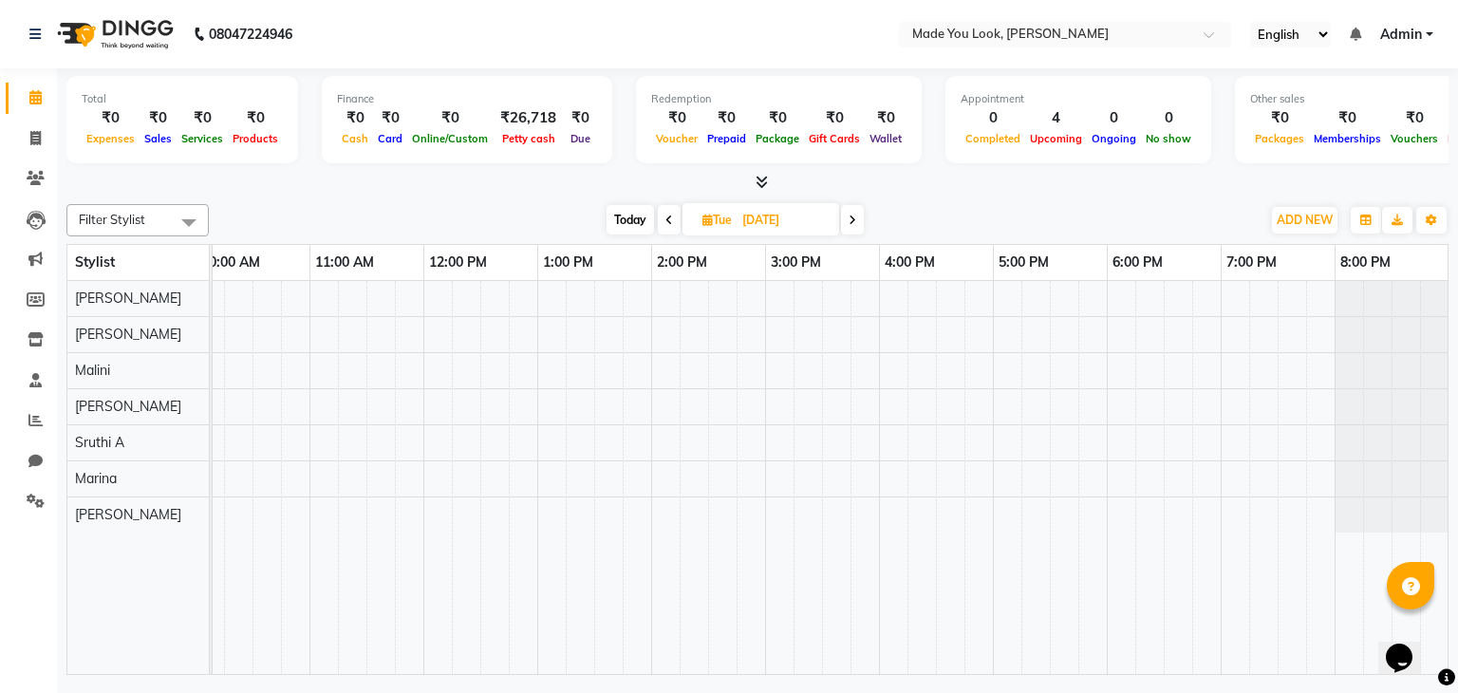
click at [858, 226] on span at bounding box center [852, 219] width 23 height 29
click at [858, 226] on span at bounding box center [855, 219] width 23 height 29
click at [858, 226] on span at bounding box center [852, 219] width 23 height 29
click at [860, 226] on span at bounding box center [849, 219] width 23 height 29
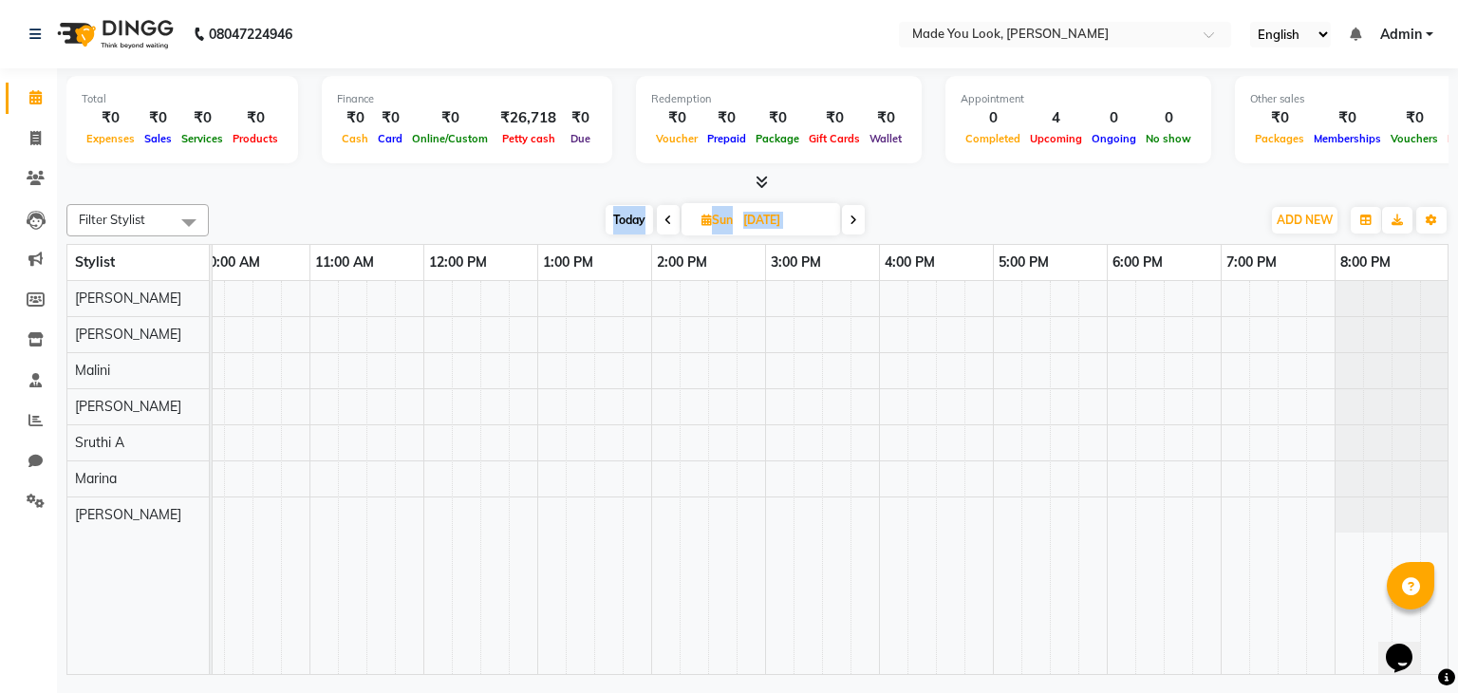
click at [675, 212] on span at bounding box center [668, 219] width 23 height 29
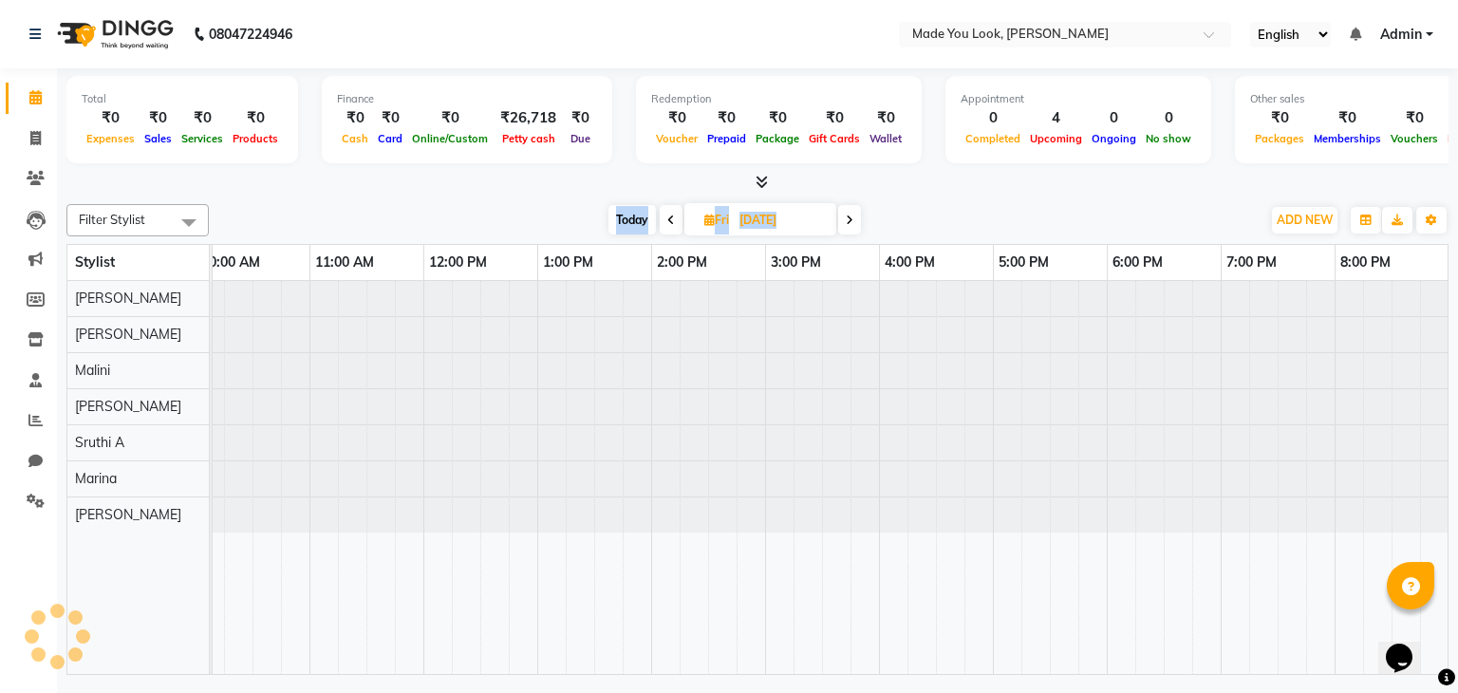
click at [675, 212] on span at bounding box center [671, 219] width 23 height 29
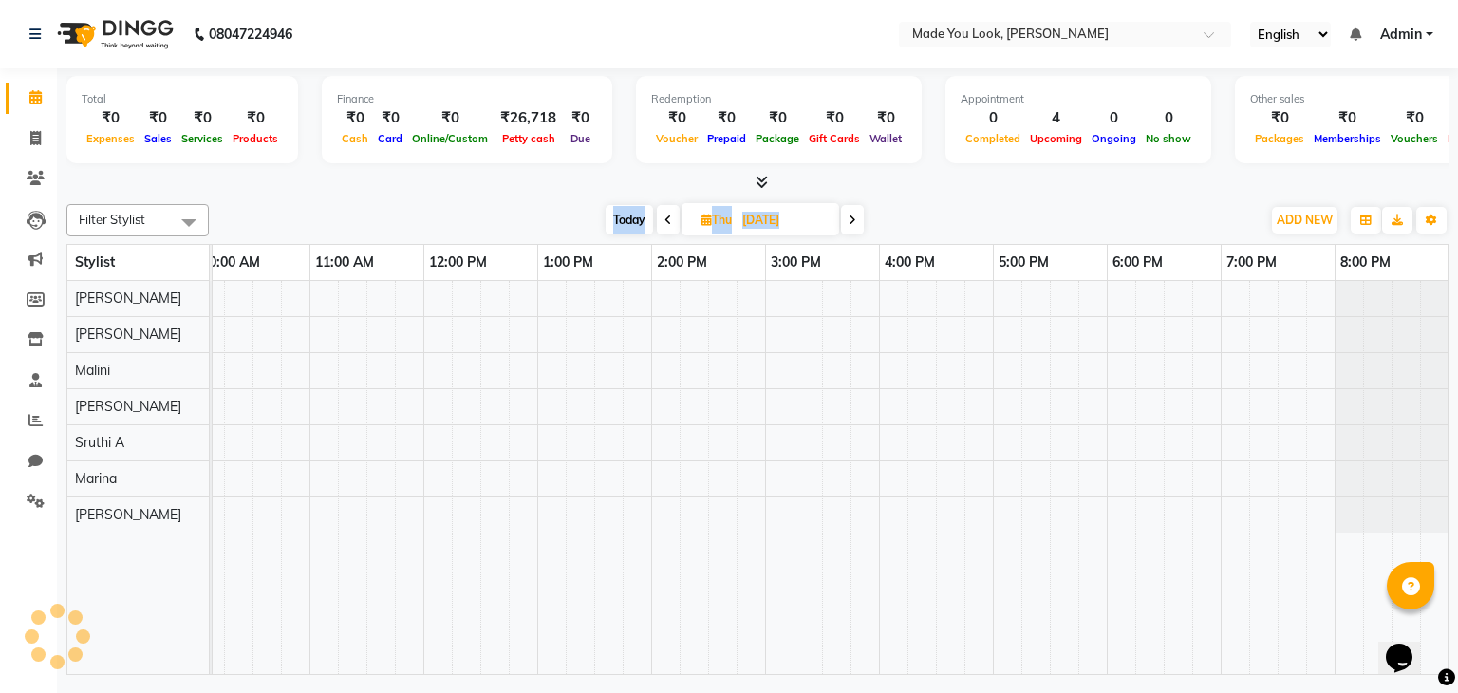
click at [676, 212] on span at bounding box center [668, 219] width 23 height 29
click at [676, 211] on div "[DATE] [DATE]" at bounding box center [735, 220] width 267 height 28
click at [660, 217] on span at bounding box center [666, 219] width 23 height 29
click at [660, 217] on span at bounding box center [669, 219] width 23 height 29
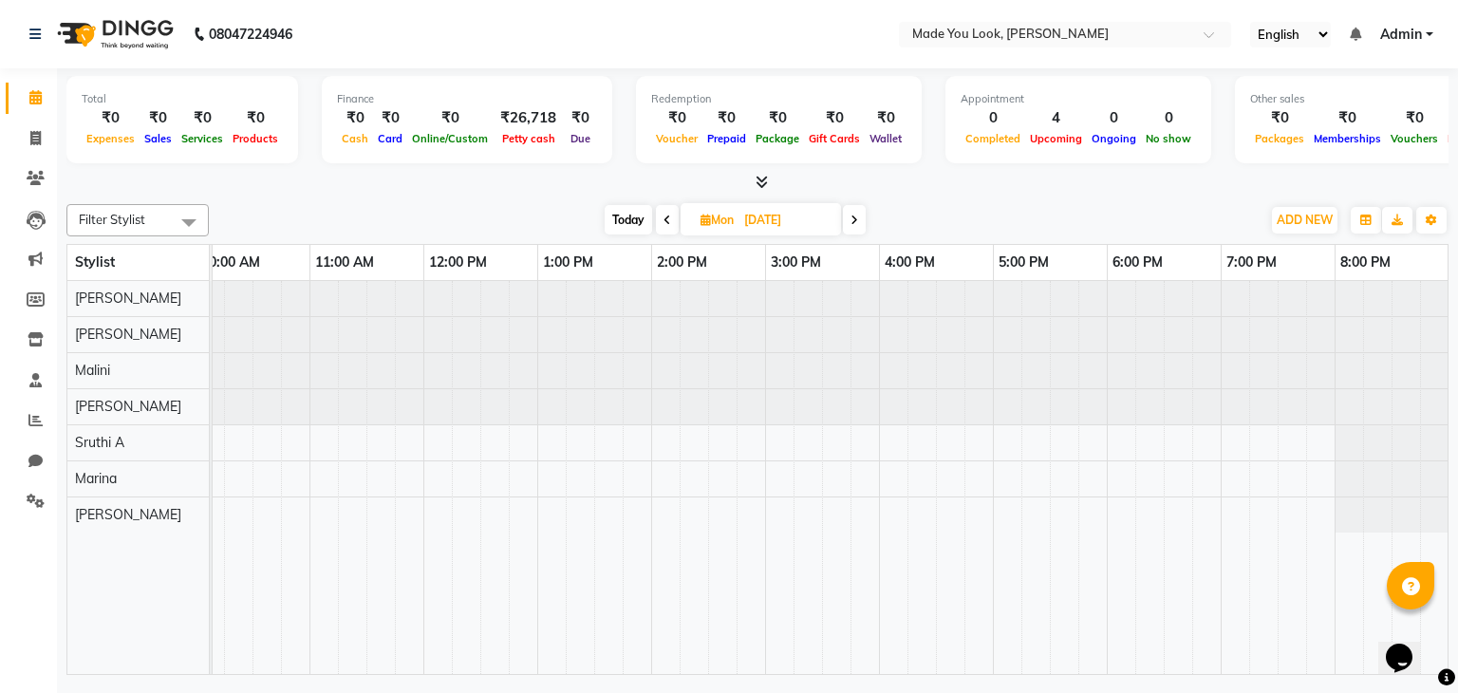
click at [660, 219] on span at bounding box center [667, 219] width 23 height 29
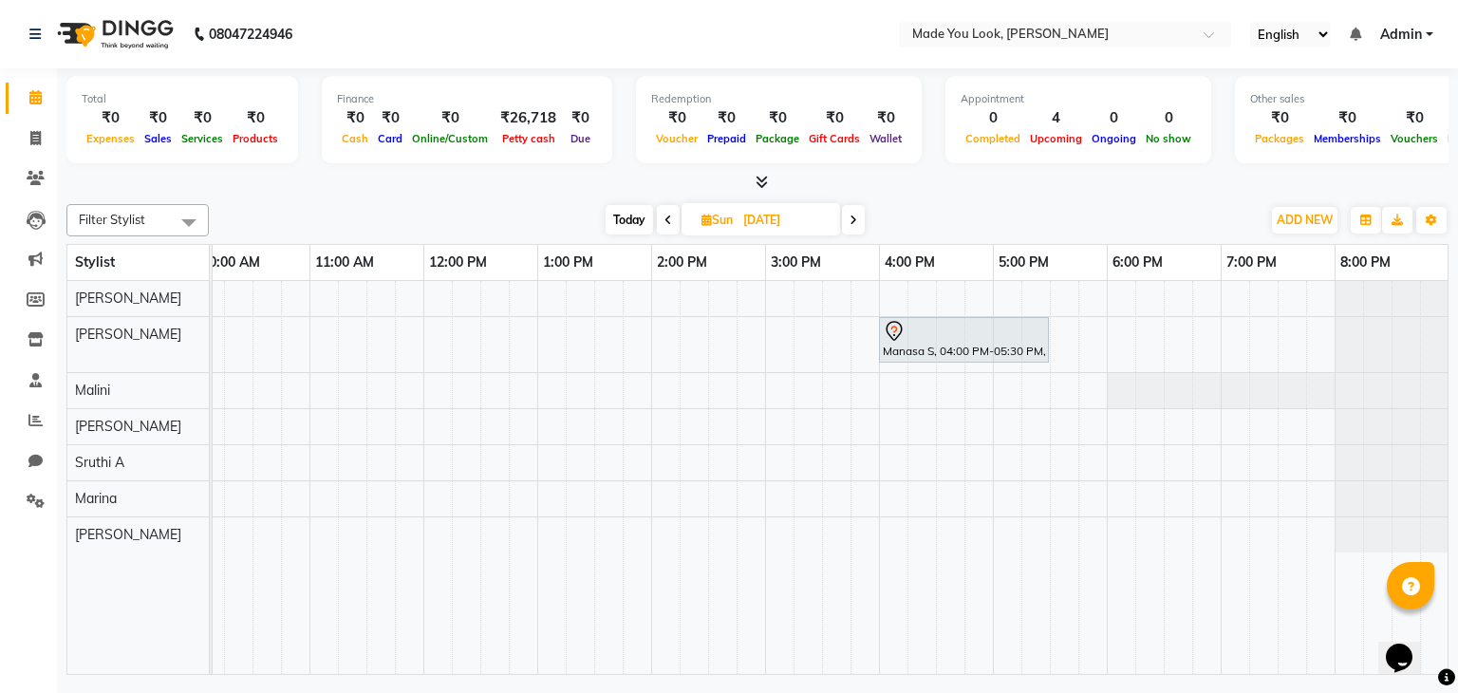
click at [660, 219] on span at bounding box center [668, 219] width 23 height 29
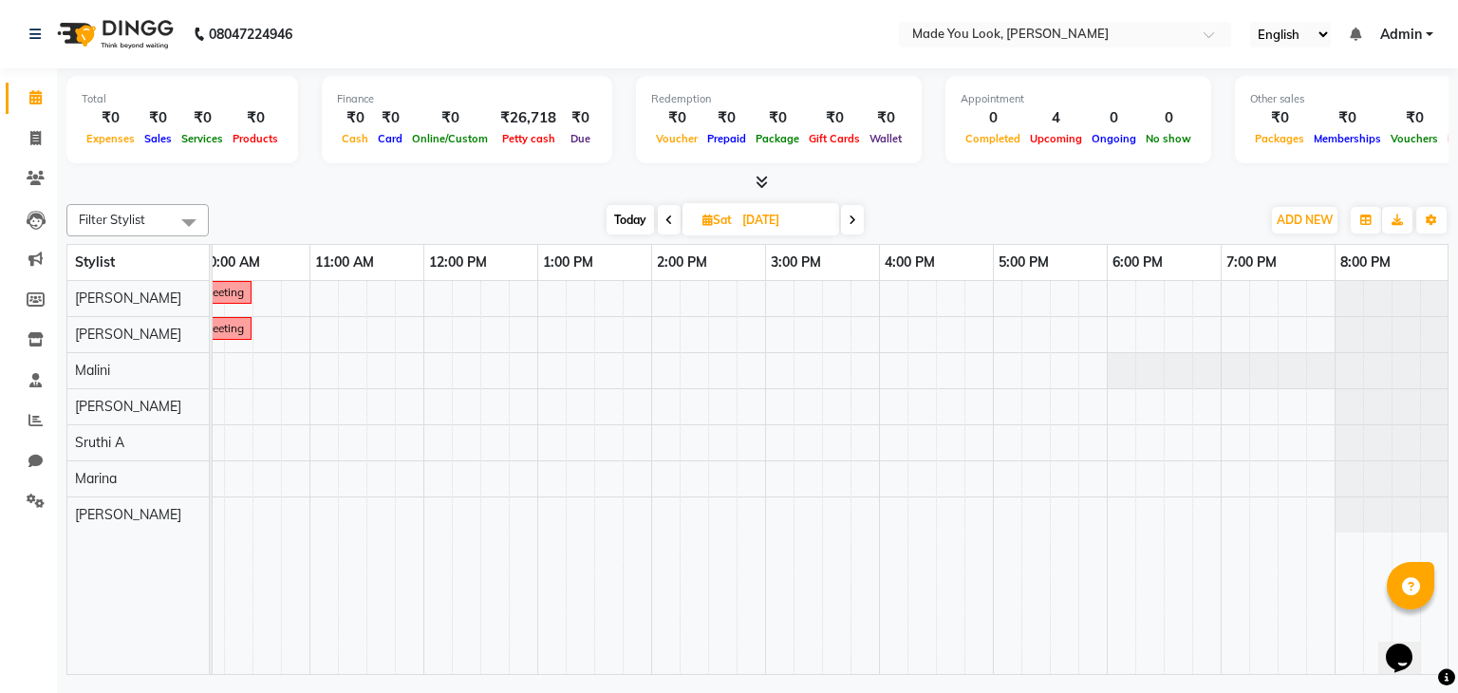
click at [666, 219] on icon at bounding box center [669, 220] width 8 height 11
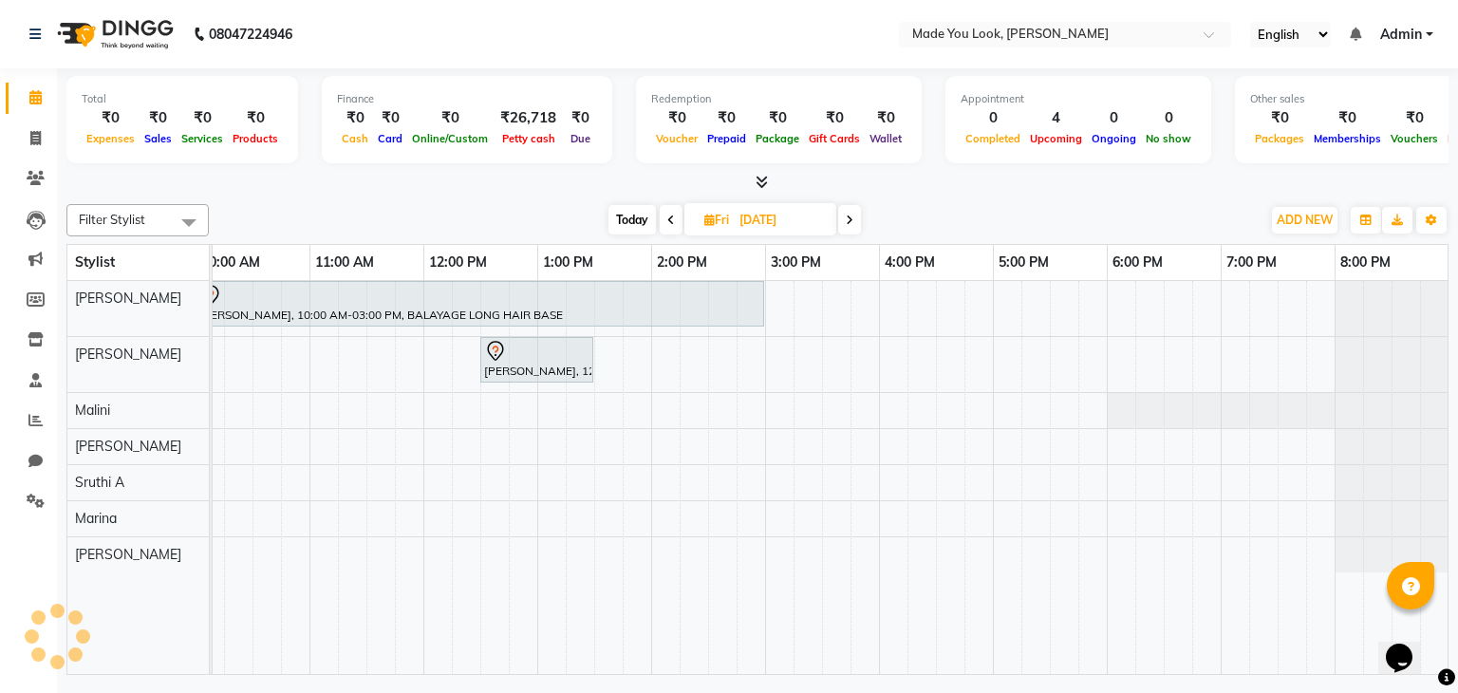
click at [667, 219] on icon at bounding box center [671, 220] width 8 height 11
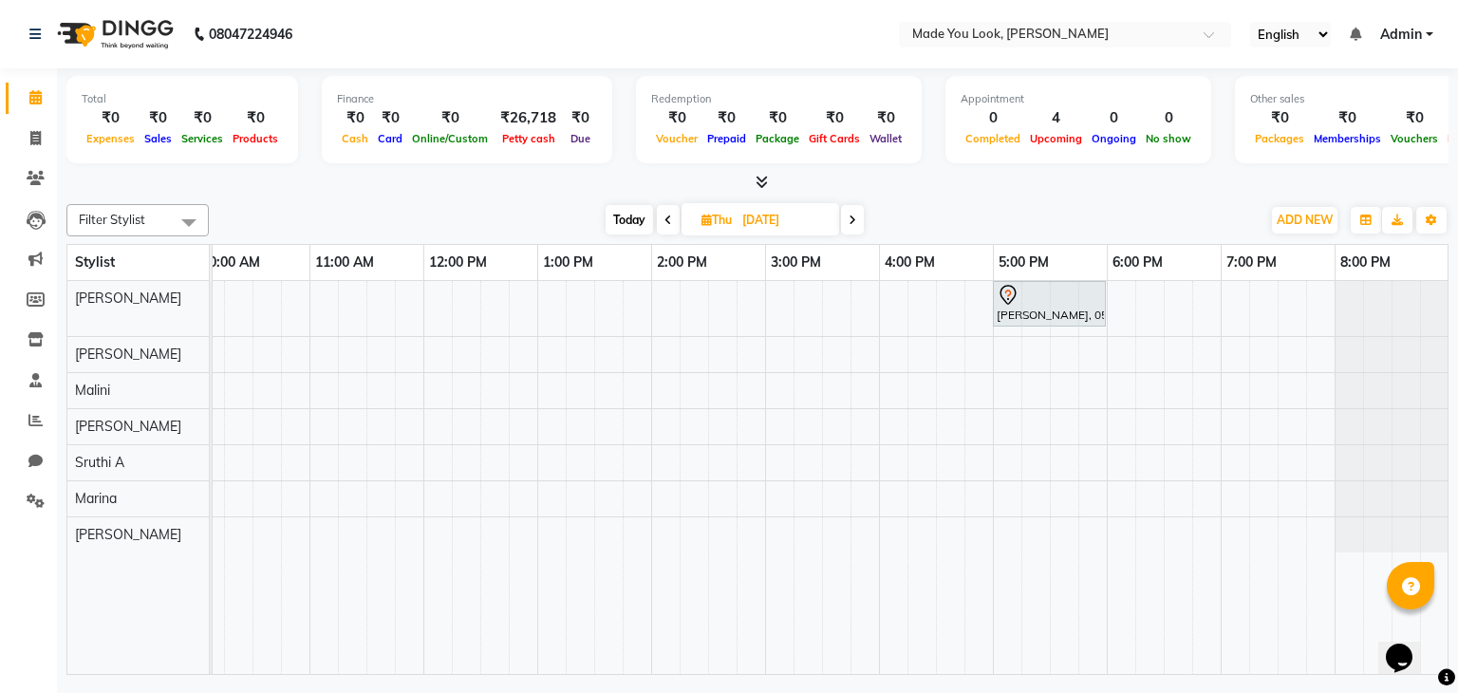
click at [666, 219] on icon at bounding box center [668, 220] width 8 height 11
click at [666, 219] on icon at bounding box center [667, 220] width 8 height 11
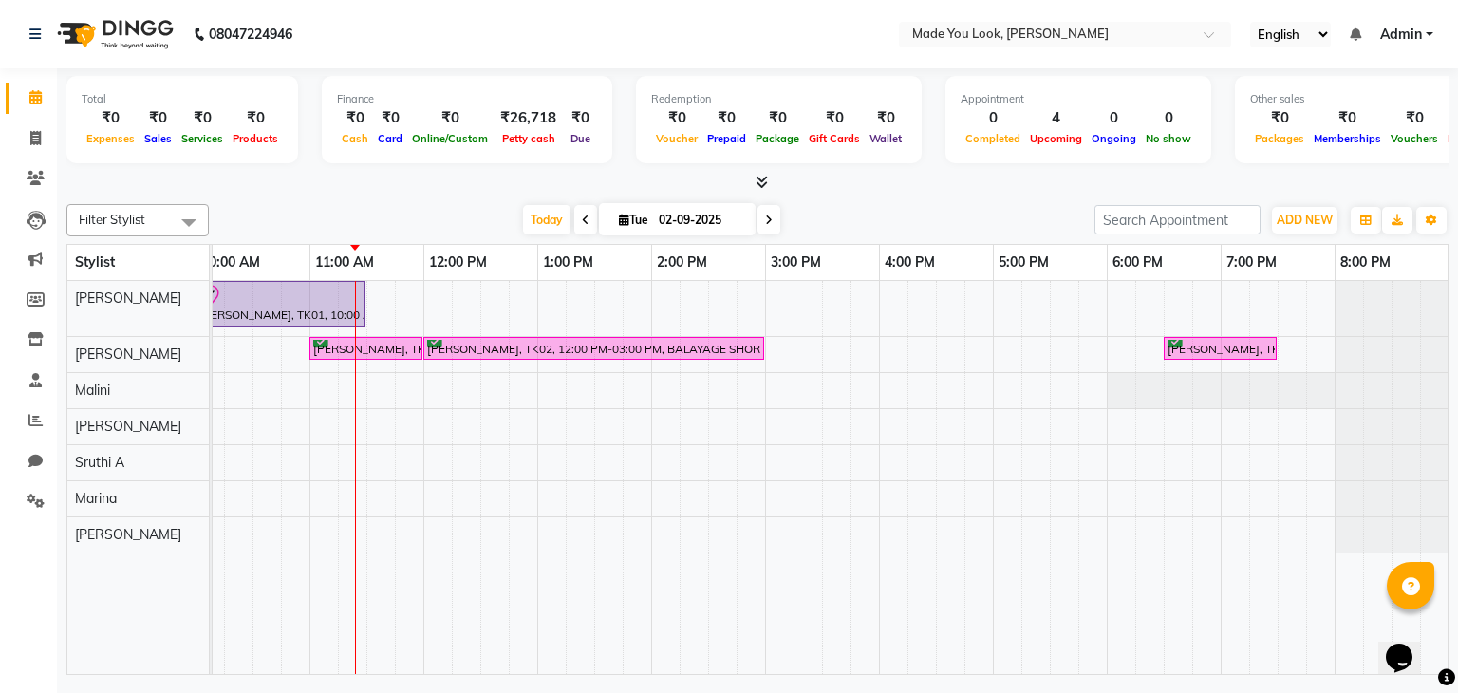
click at [771, 216] on span at bounding box center [768, 219] width 23 height 29
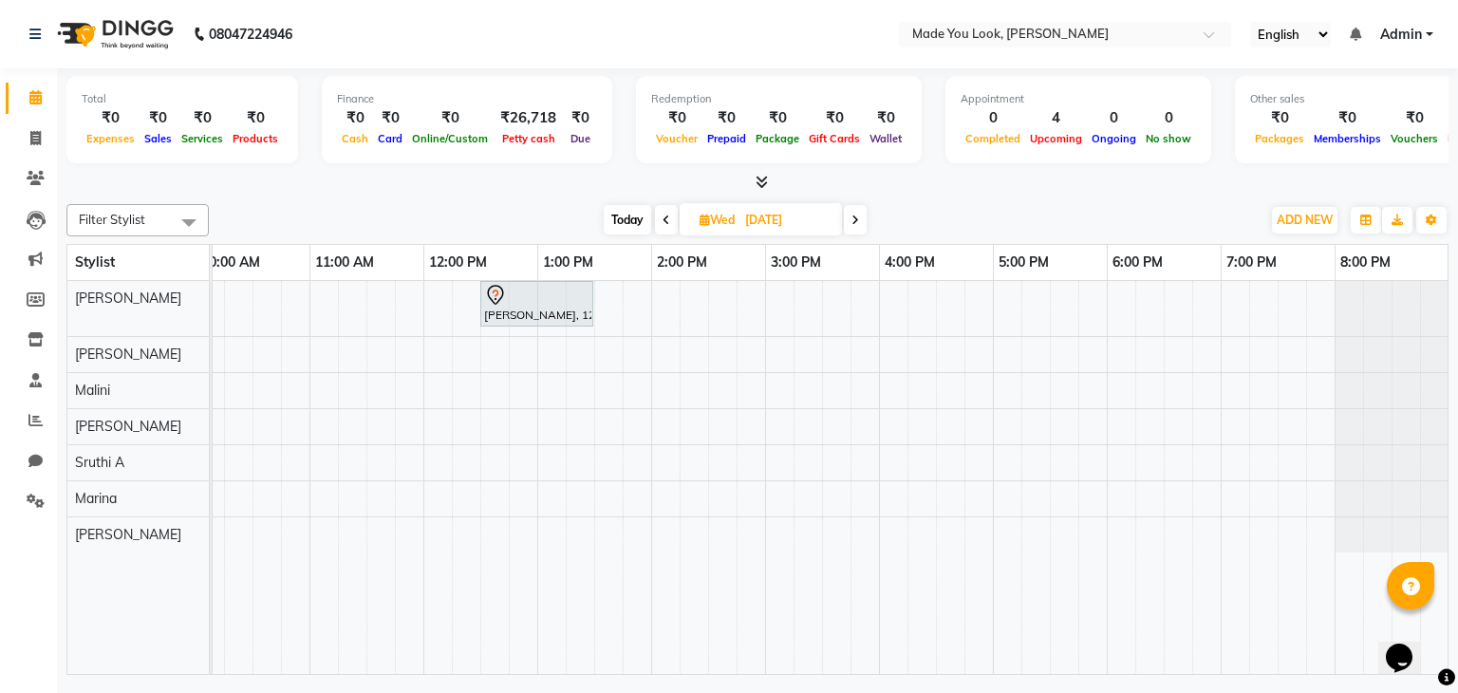
click at [863, 211] on span at bounding box center [855, 219] width 23 height 29
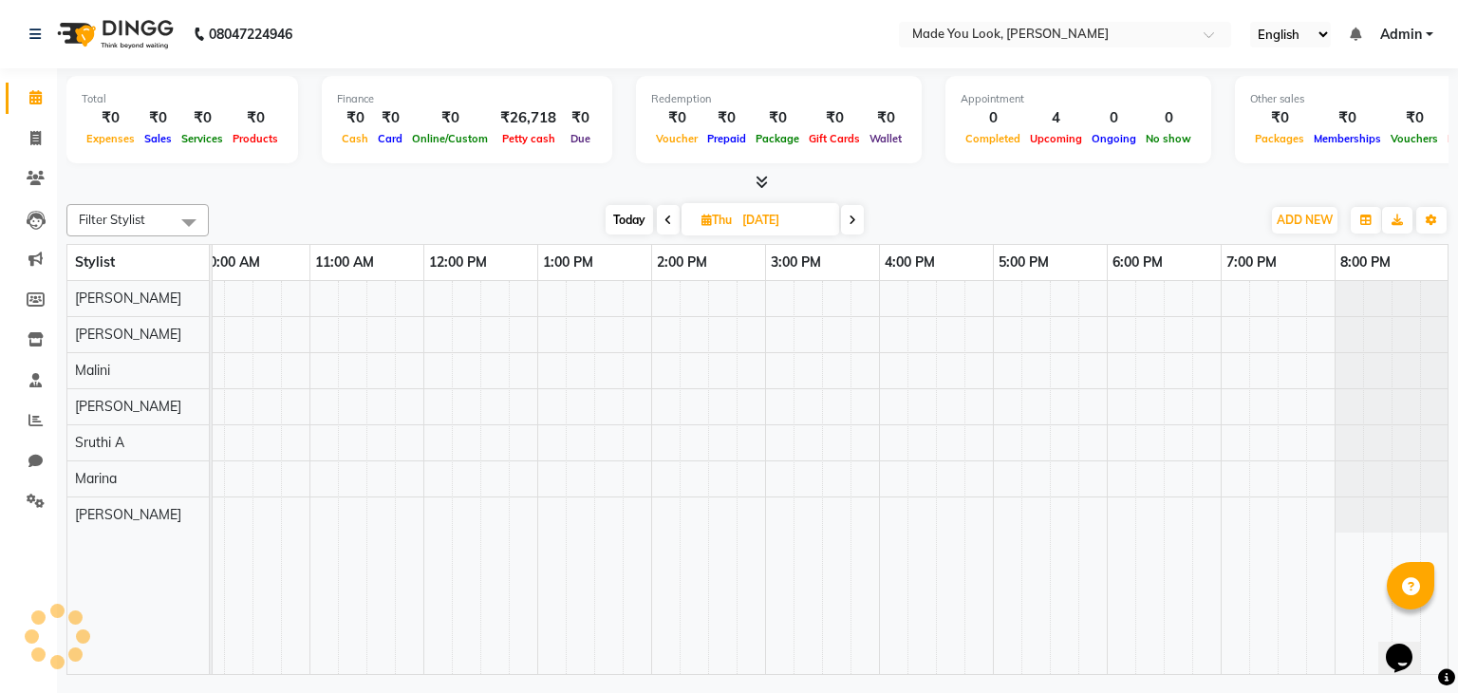
click at [863, 211] on span at bounding box center [852, 219] width 23 height 29
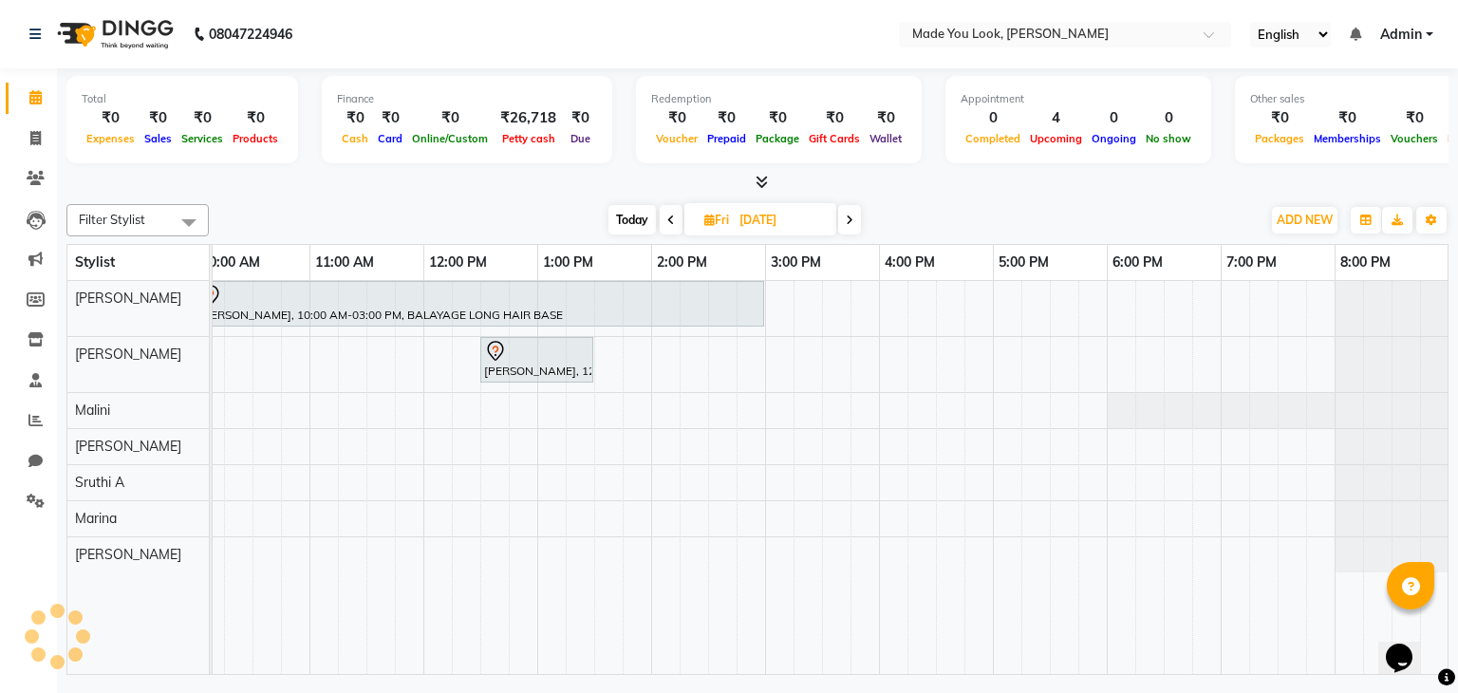
click at [863, 211] on div "[DATE] [DATE]" at bounding box center [734, 220] width 1033 height 28
drag, startPoint x: 863, startPoint y: 211, endPoint x: 853, endPoint y: 214, distance: 9.9
click at [858, 213] on div "[DATE] [DATE]" at bounding box center [734, 220] width 1033 height 28
click at [851, 215] on icon at bounding box center [850, 220] width 8 height 11
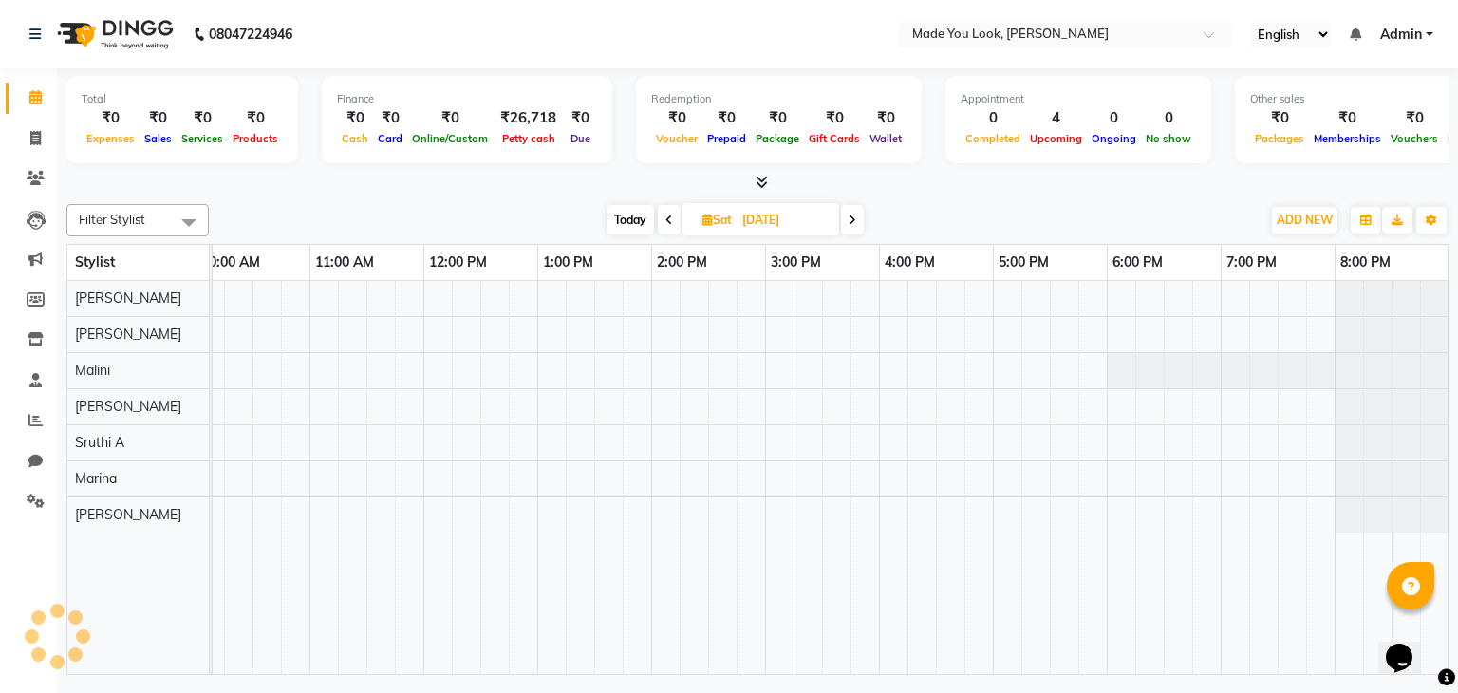
click at [851, 215] on icon at bounding box center [853, 220] width 8 height 11
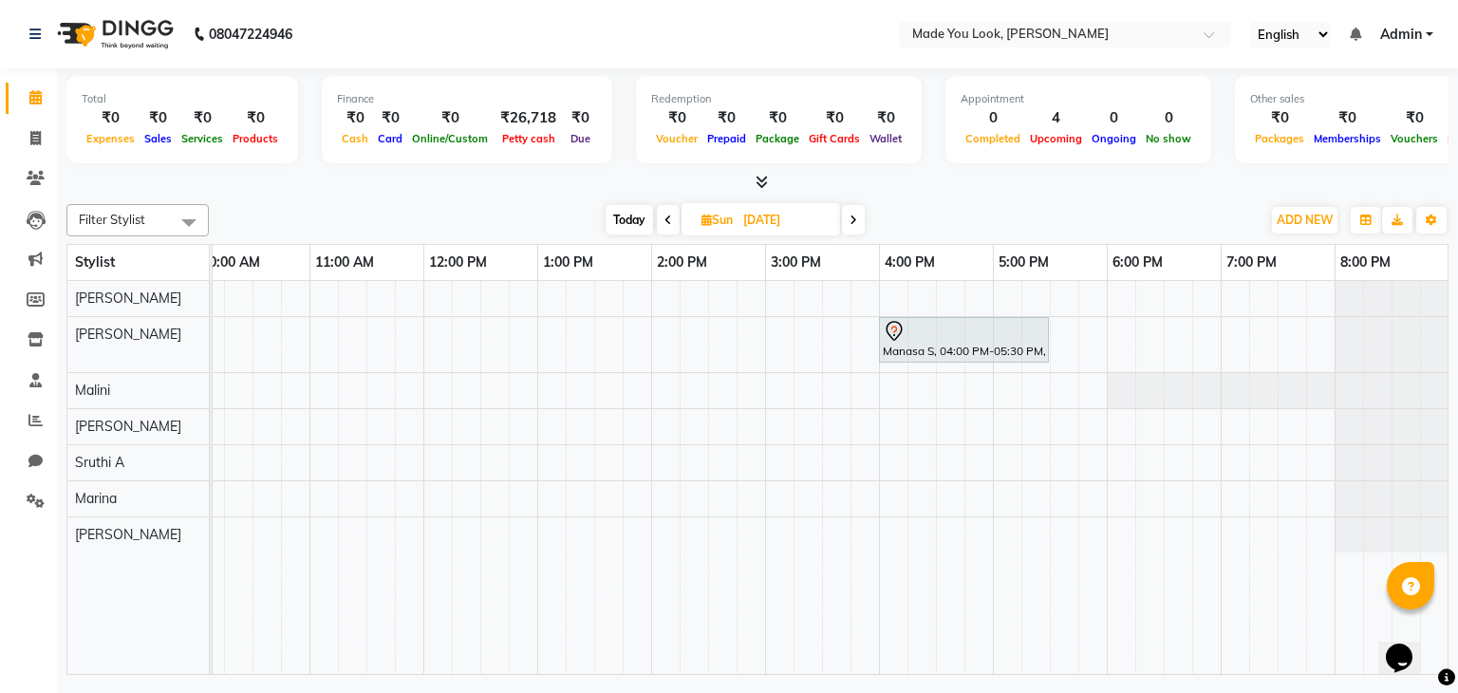
click at [664, 215] on icon at bounding box center [668, 220] width 8 height 11
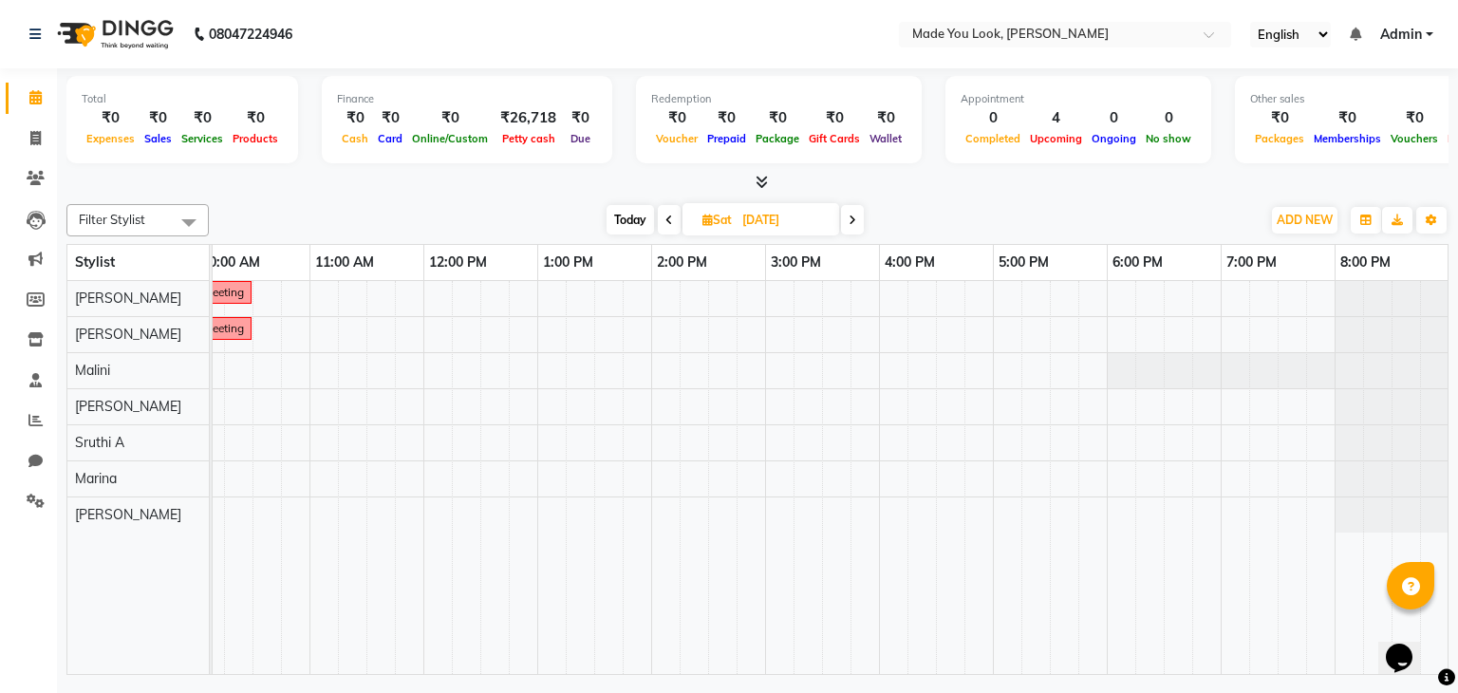
click at [665, 215] on icon at bounding box center [669, 220] width 8 height 11
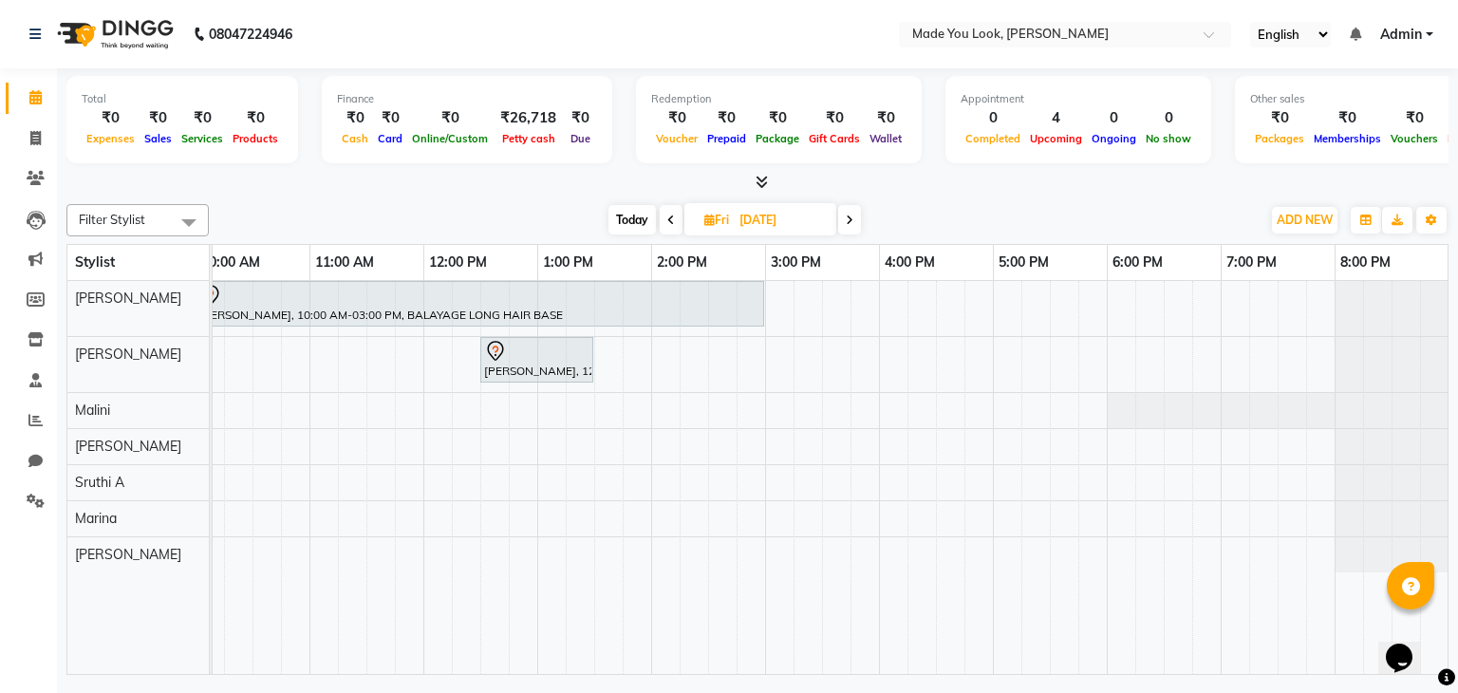
click at [672, 210] on span at bounding box center [671, 219] width 23 height 29
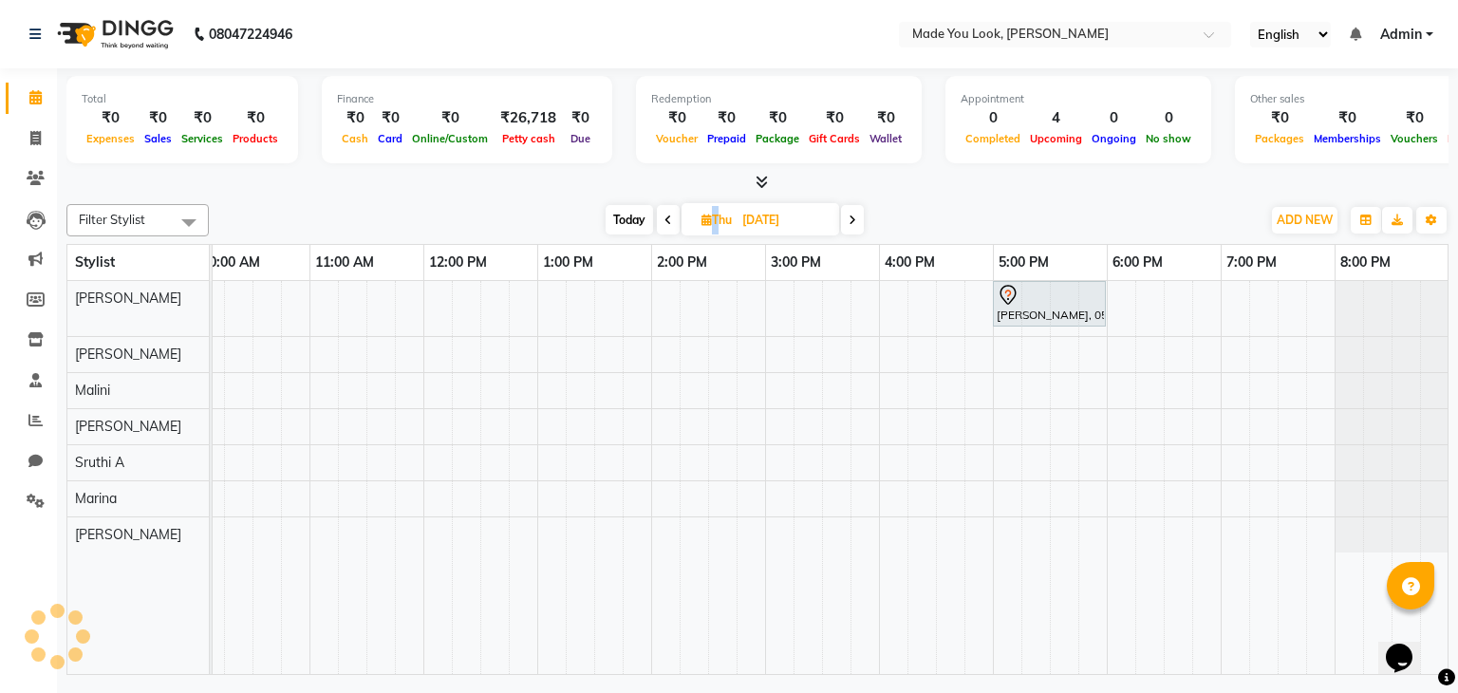
click at [672, 210] on span at bounding box center [668, 219] width 23 height 29
click at [672, 210] on span at bounding box center [666, 219] width 23 height 29
type input "02-09-2025"
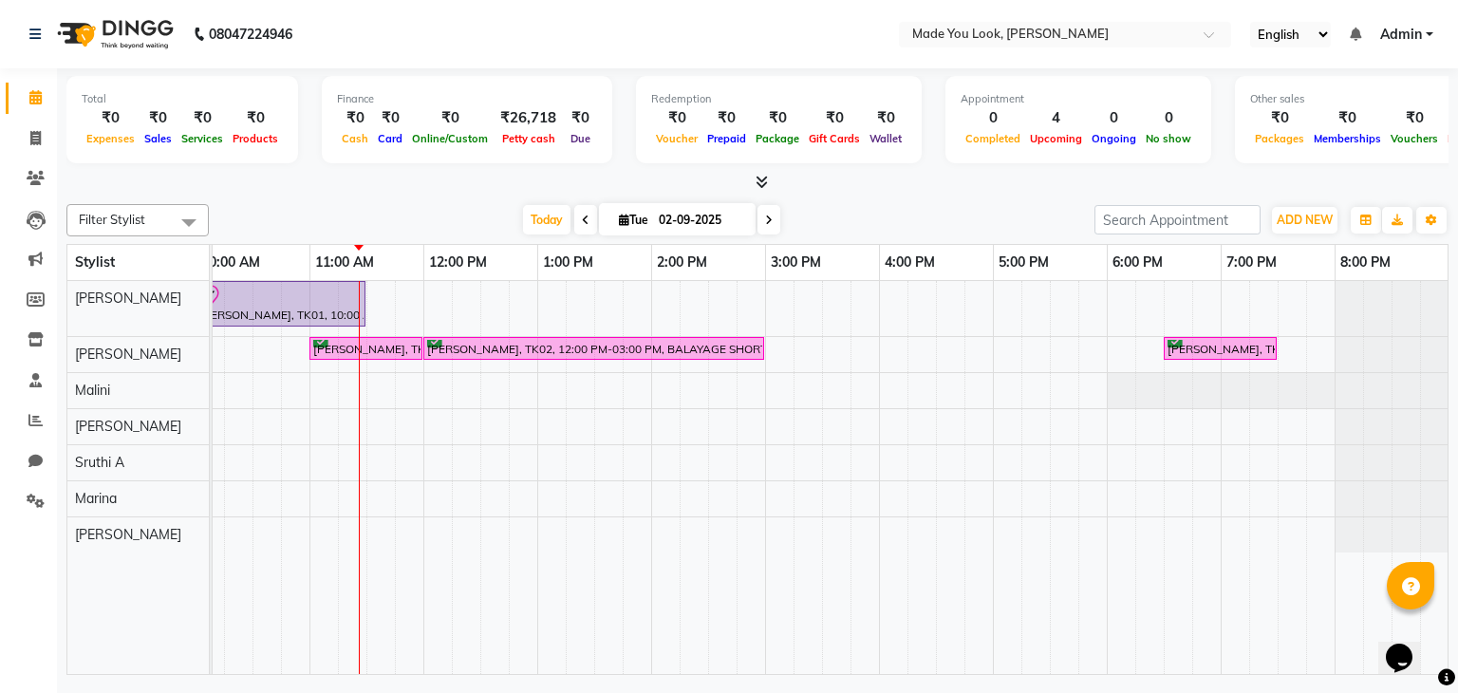
click at [1059, 304] on div "[PERSON_NAME], TK01, 10:00 AM-11:30 AM, CURL-CUT SHOULDER LENGTH [PERSON_NAME],…" at bounding box center [708, 478] width 1481 height 394
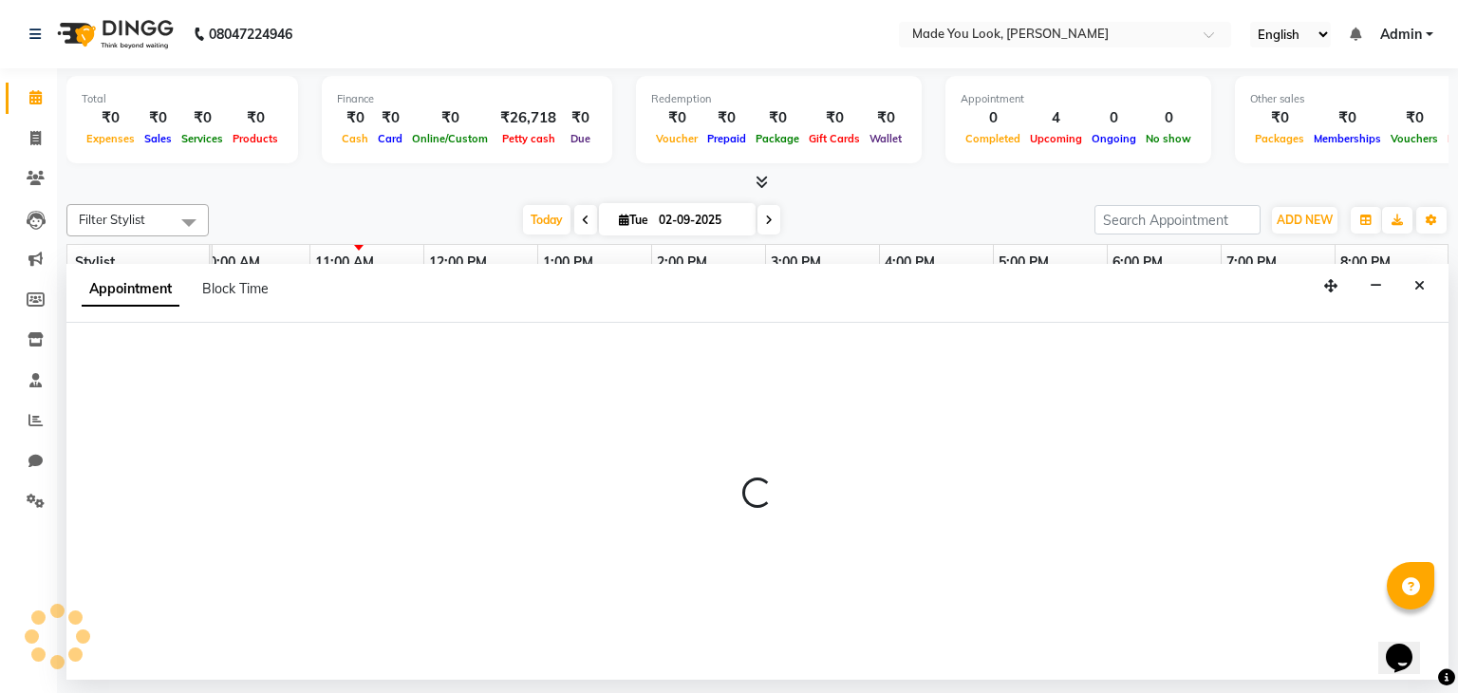
select select "83312"
select select "1050"
select select "tentative"
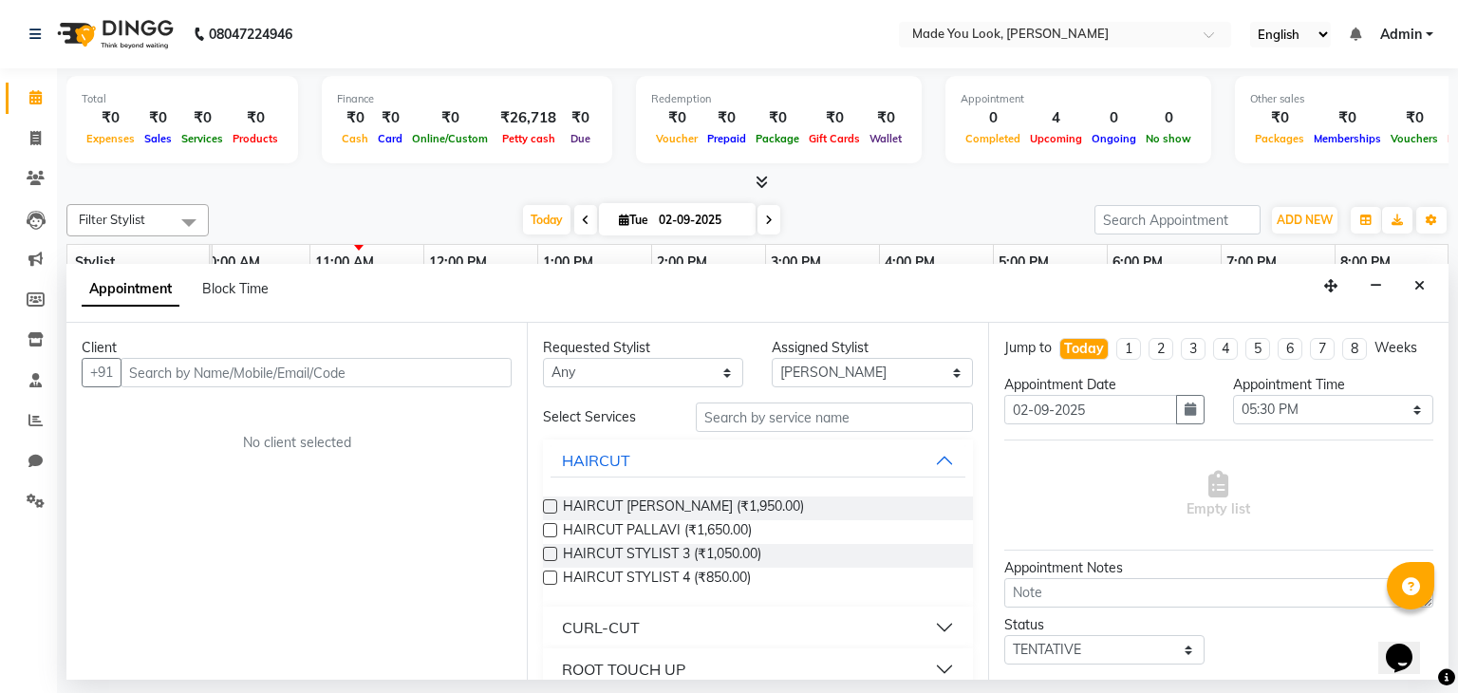
click at [243, 373] on input "text" at bounding box center [316, 372] width 391 height 29
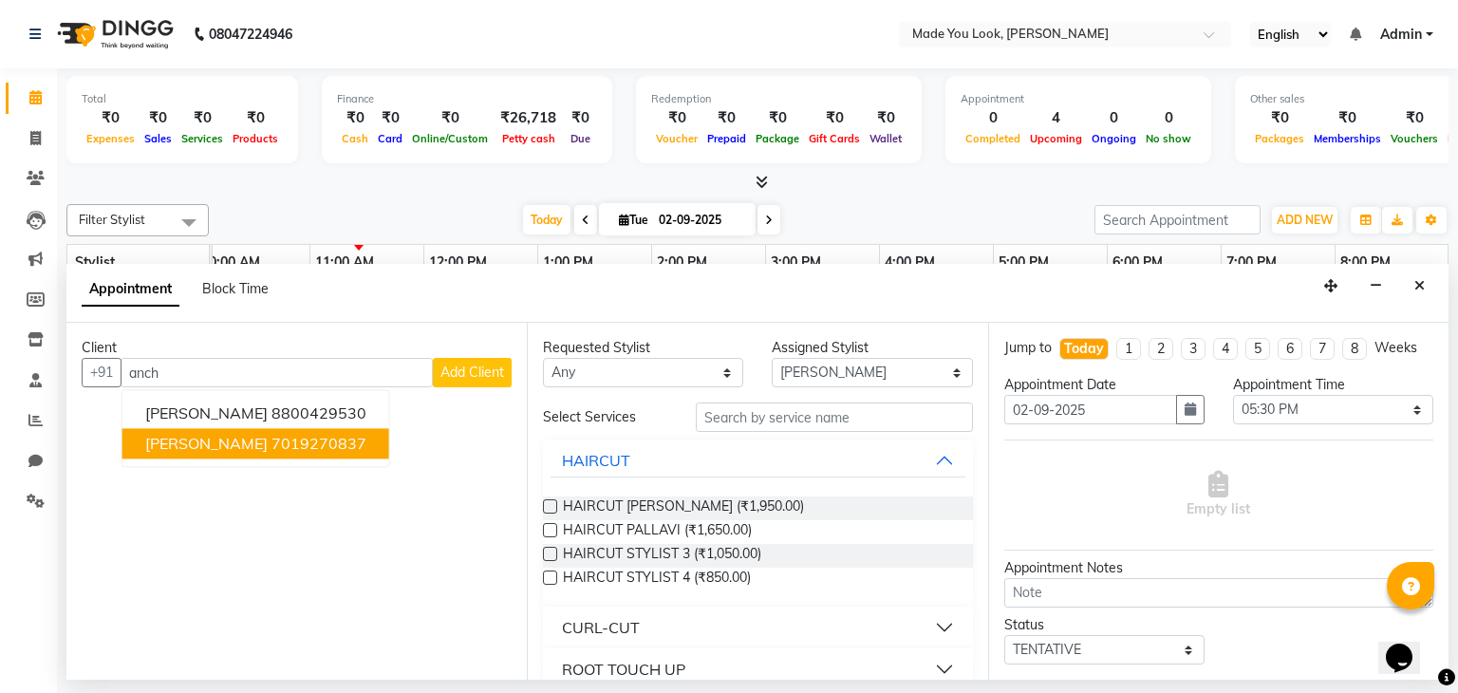
click at [281, 447] on ngb-highlight "7019270837" at bounding box center [318, 444] width 95 height 19
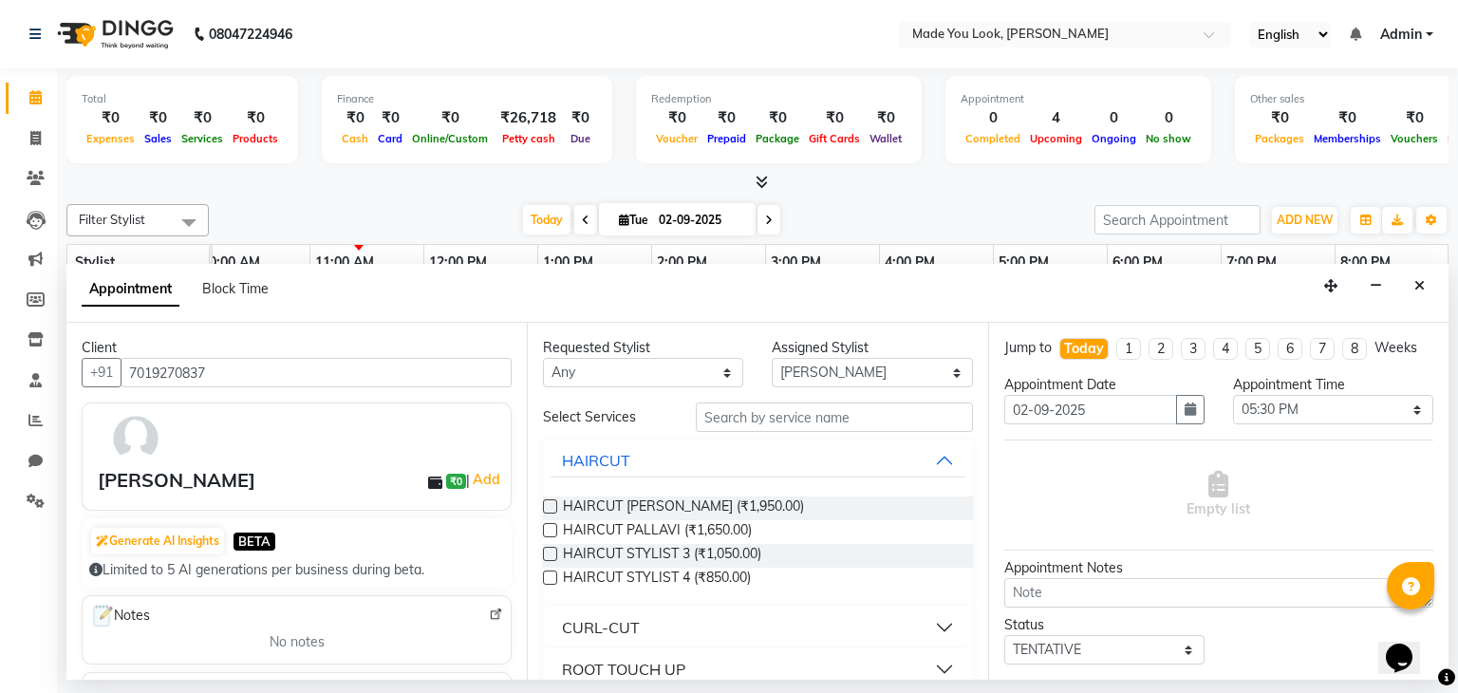
type input "7019270837"
click at [715, 371] on select "Any [PERSON_NAME] [PERSON_NAME] Devi [PERSON_NAME] [PERSON_NAME] A" at bounding box center [643, 372] width 200 height 29
select select "83312"
click at [543, 358] on select "Any [PERSON_NAME] [PERSON_NAME] Devi [PERSON_NAME] [PERSON_NAME] A" at bounding box center [643, 372] width 200 height 29
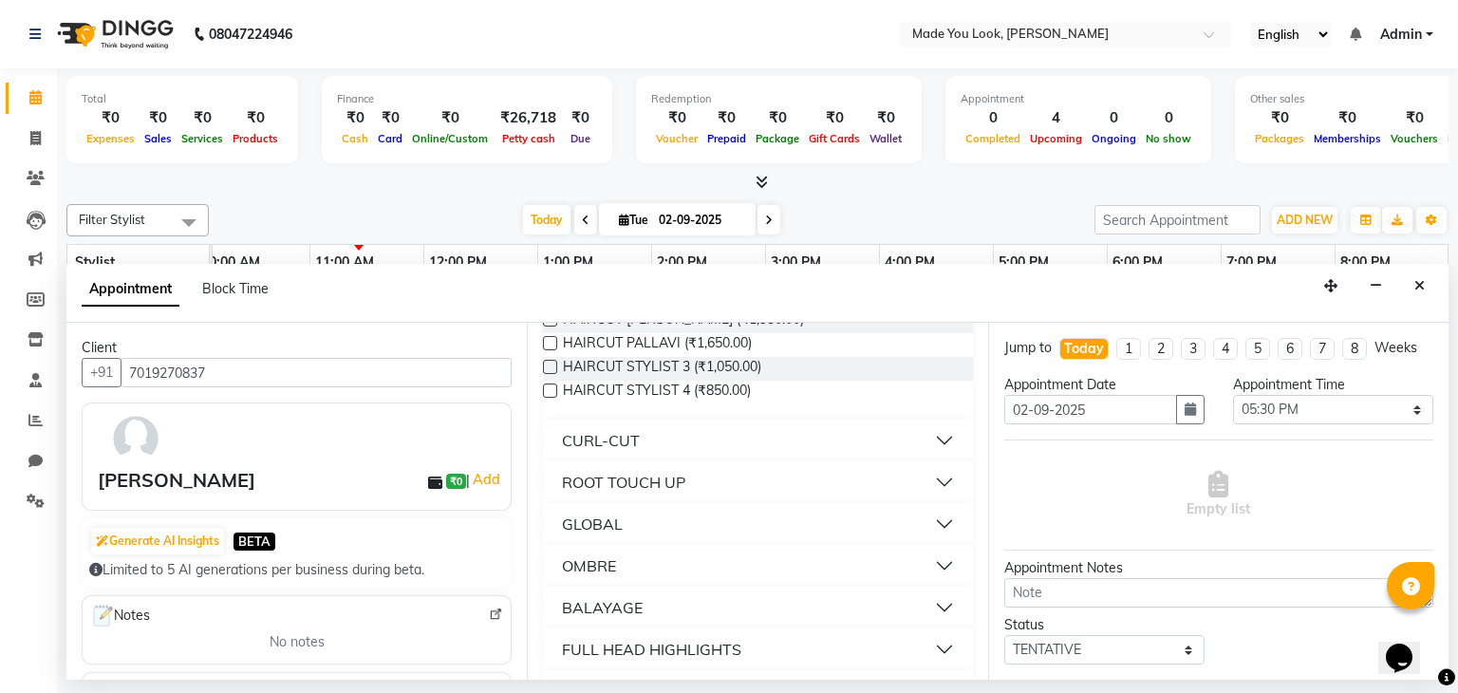
scroll to position [190, 0]
click at [931, 427] on button "CURL-CUT" at bounding box center [758, 438] width 414 height 34
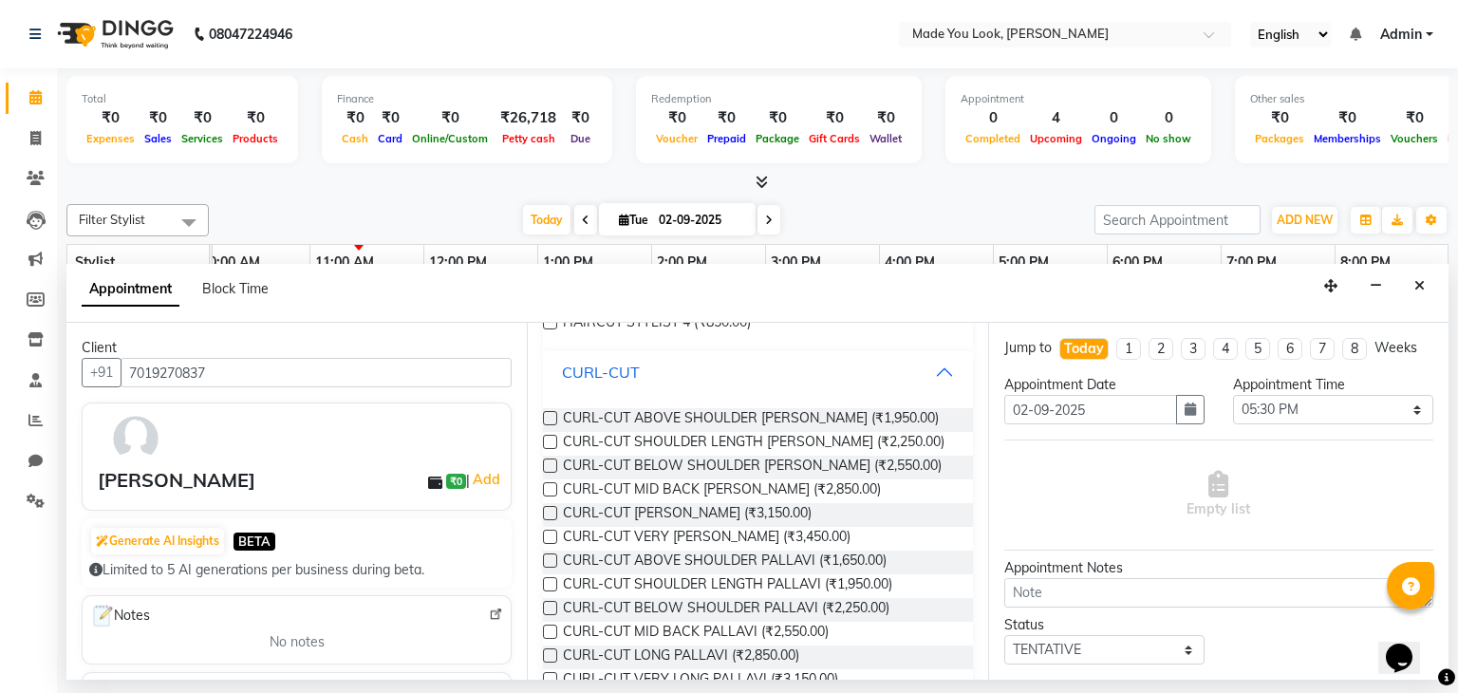
scroll to position [285, 0]
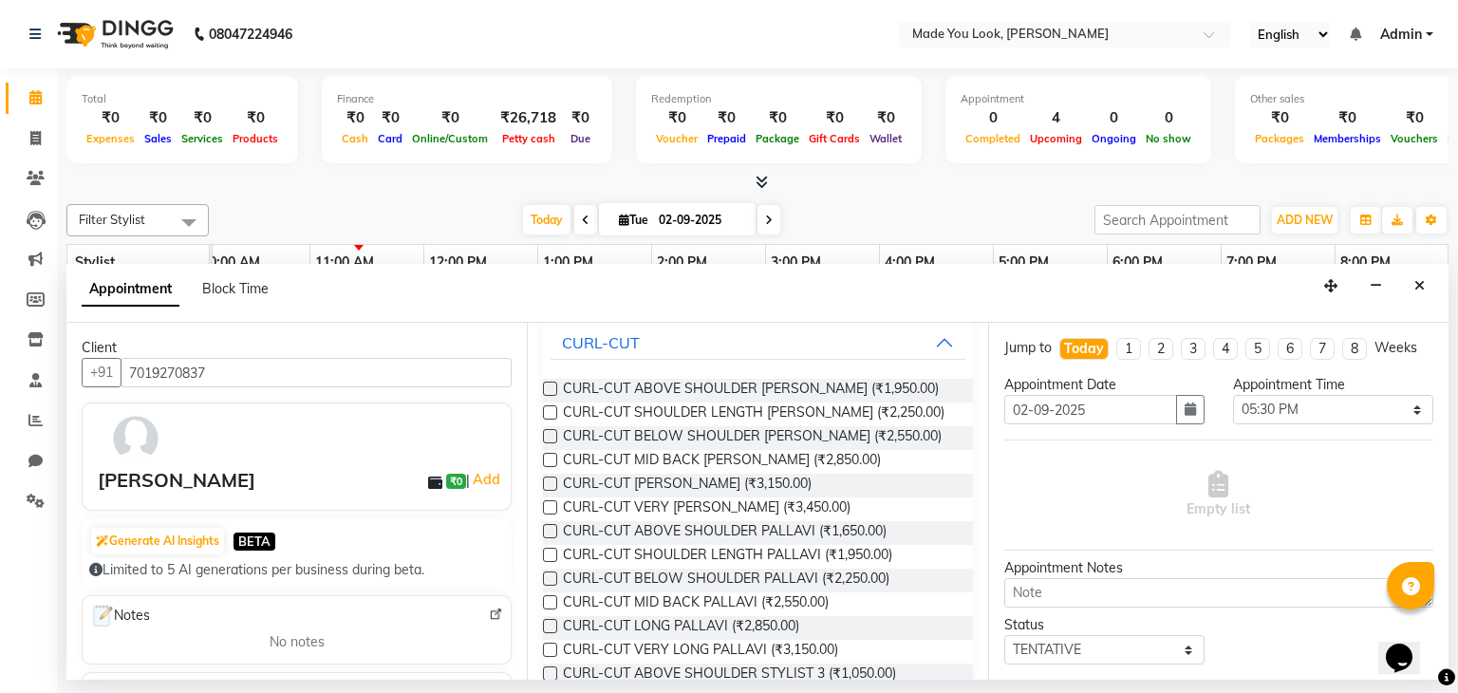
click at [558, 440] on div "CURL-CUT BELOW SHOULDER [PERSON_NAME] (₹2,550.00)" at bounding box center [757, 438] width 429 height 24
click at [552, 430] on label at bounding box center [550, 436] width 14 height 14
click at [552, 432] on input "checkbox" at bounding box center [549, 438] width 12 height 12
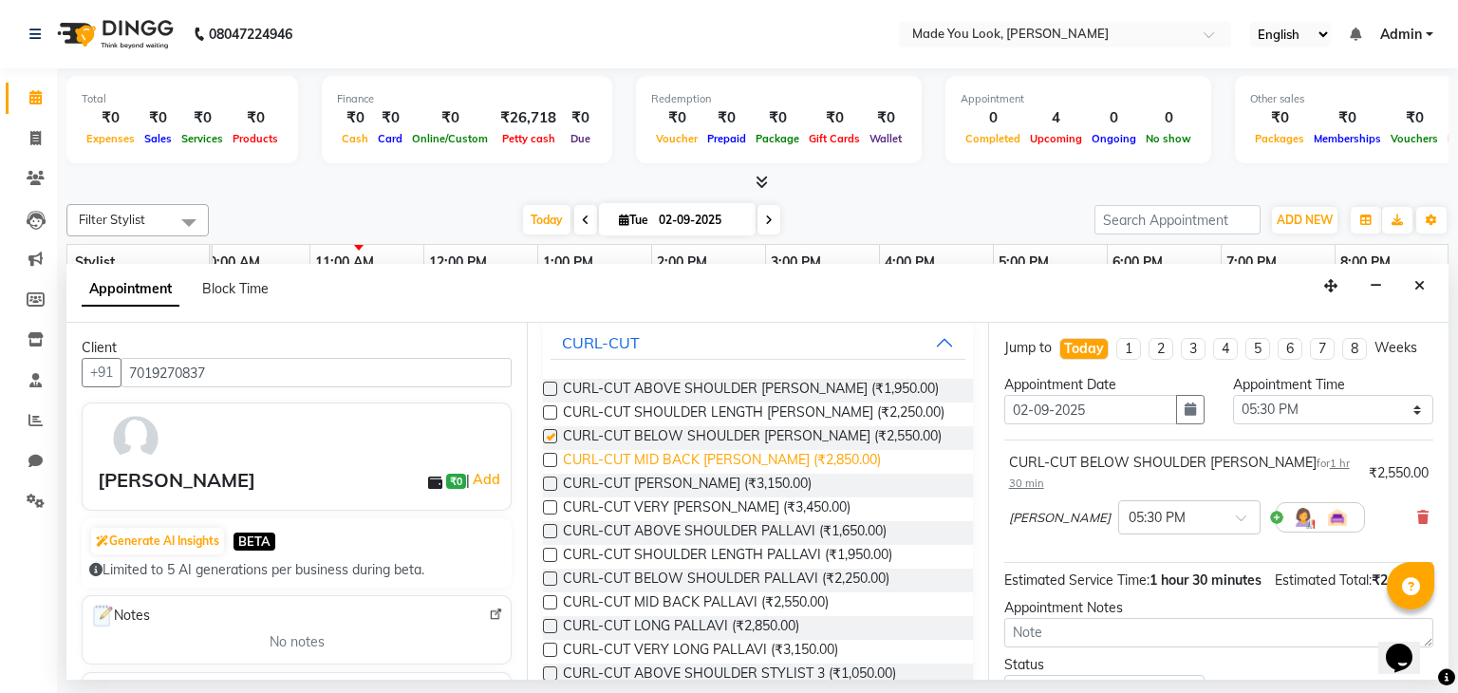
checkbox input "false"
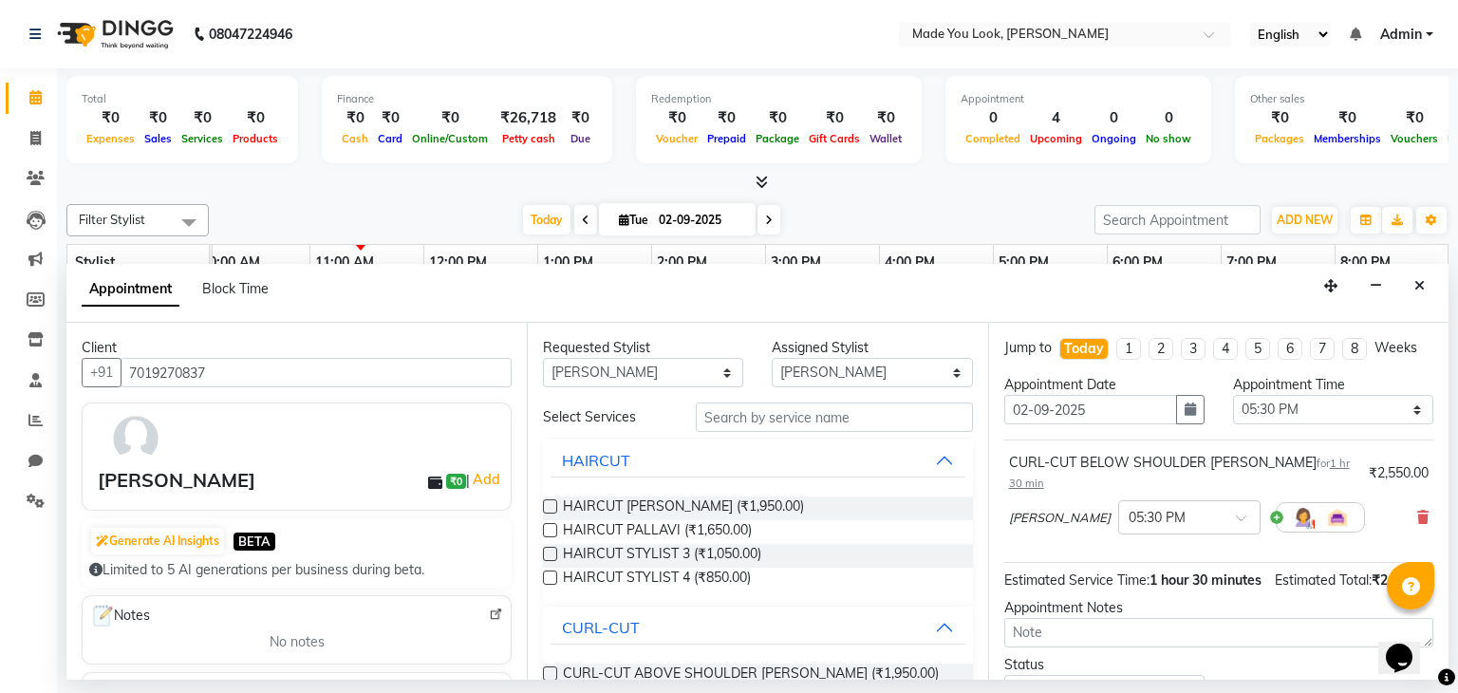
scroll to position [380, 0]
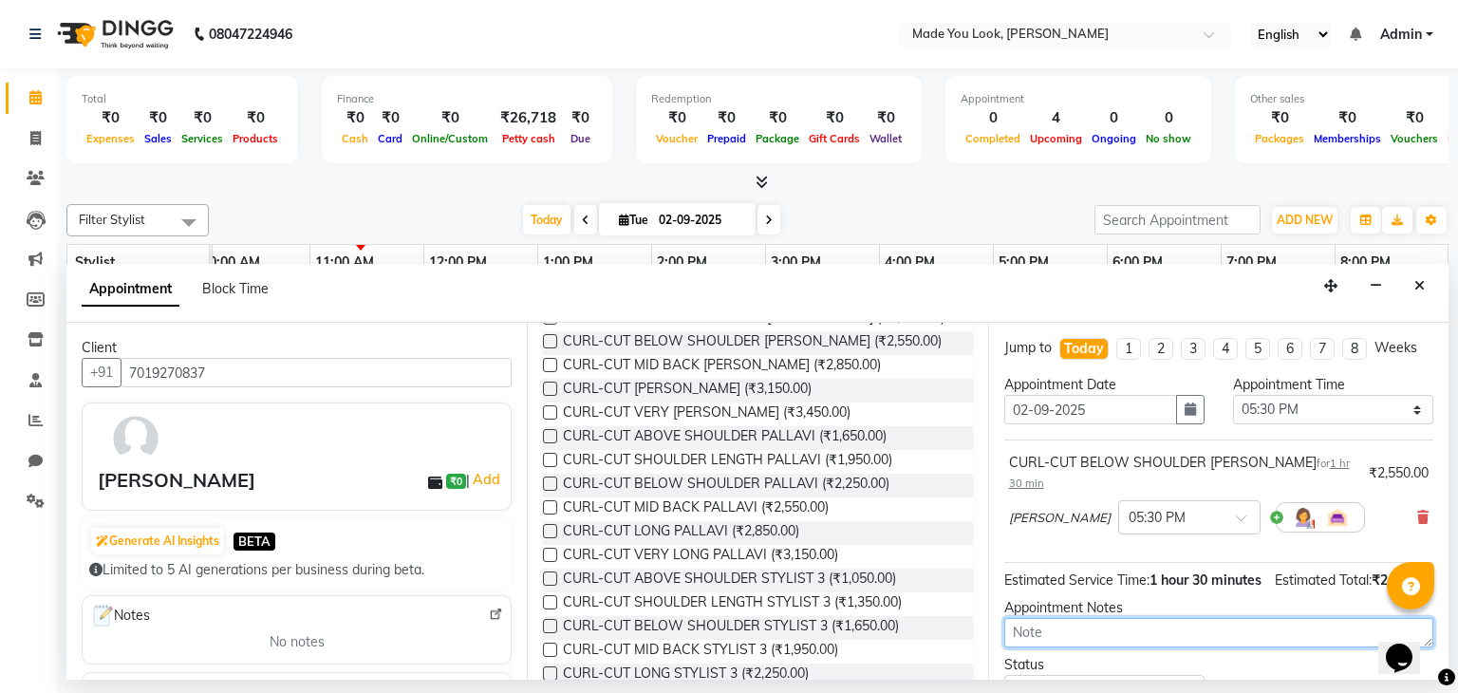
click at [1026, 622] on textarea at bounding box center [1218, 632] width 429 height 29
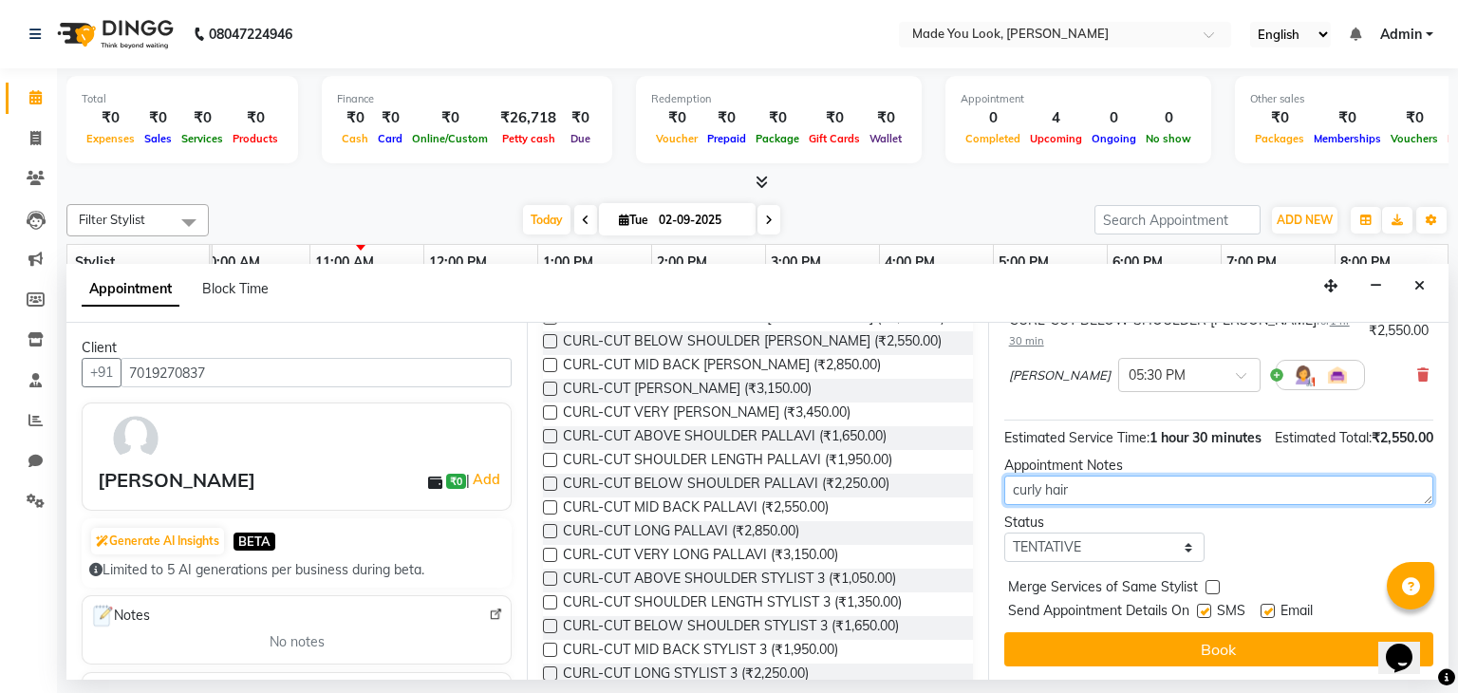
scroll to position [143, 0]
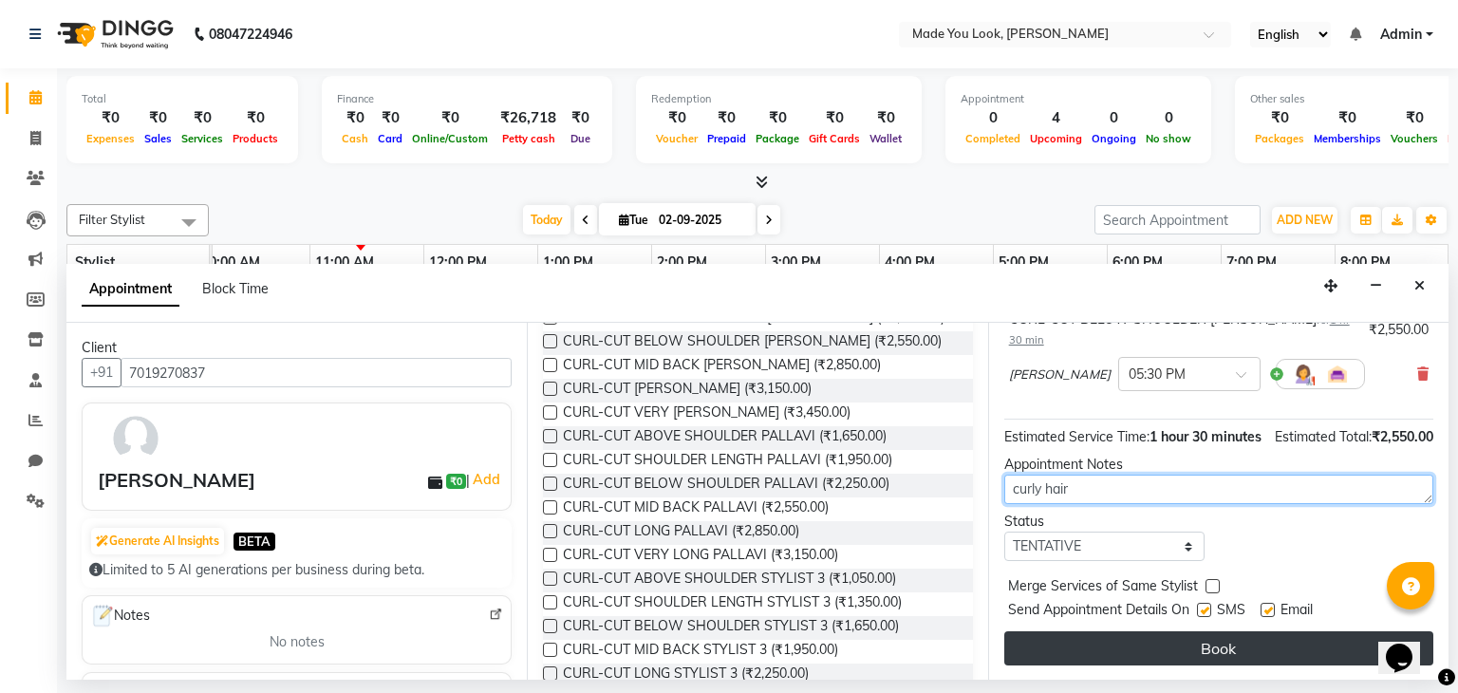
type textarea "curly hair"
click at [1132, 648] on button "Book" at bounding box center [1218, 648] width 429 height 34
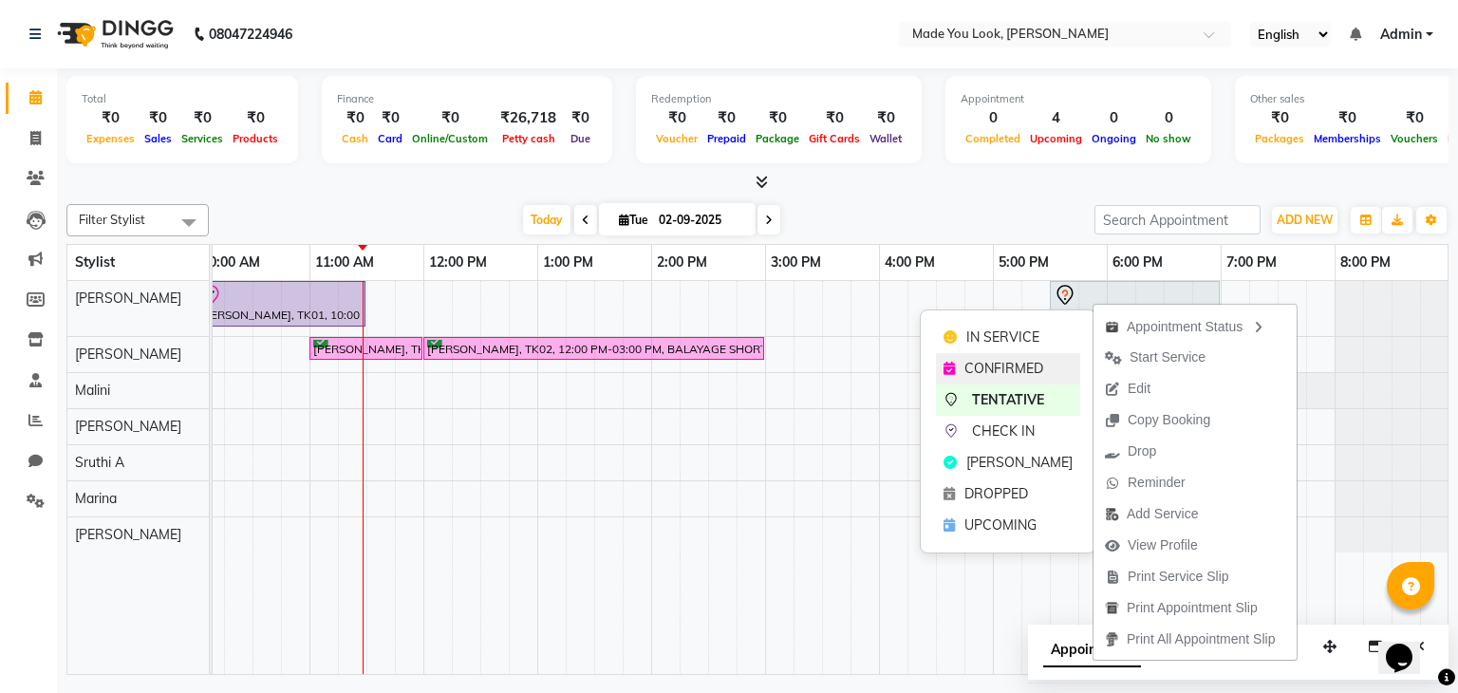
click at [1037, 364] on span "CONFIRMED" at bounding box center [1003, 369] width 79 height 20
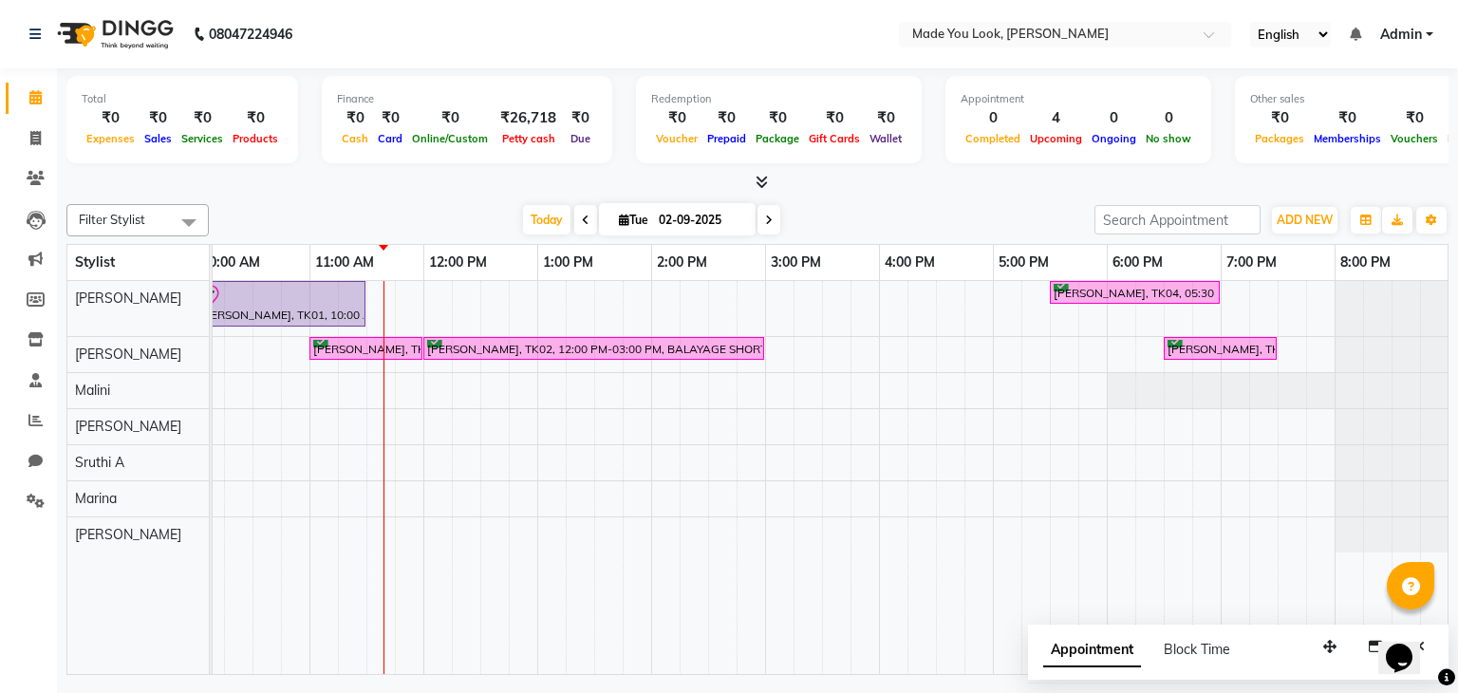
click at [764, 210] on span at bounding box center [768, 219] width 23 height 29
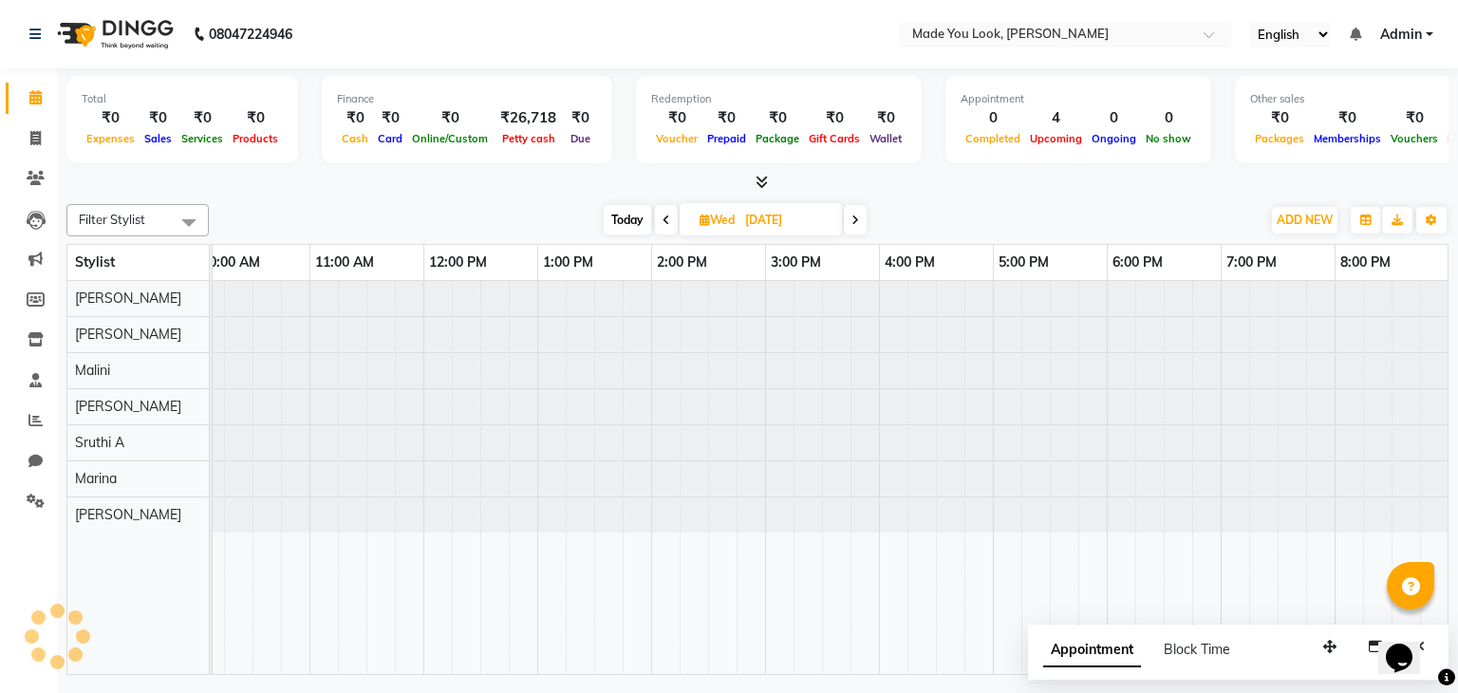
scroll to position [0, 245]
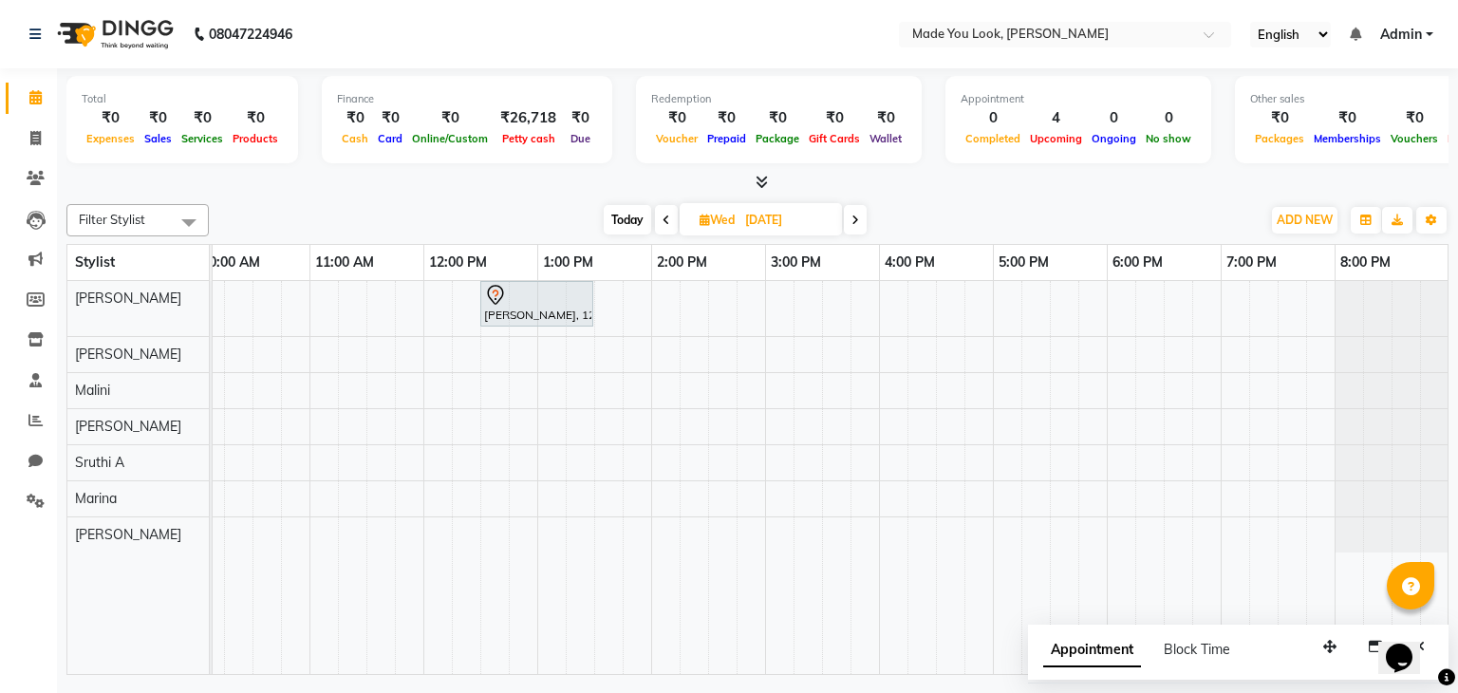
click at [853, 224] on span at bounding box center [855, 219] width 23 height 29
click at [654, 221] on div "[DATE] [DATE]" at bounding box center [735, 220] width 262 height 28
click at [667, 217] on icon at bounding box center [668, 220] width 8 height 11
click at [667, 217] on icon at bounding box center [667, 220] width 8 height 11
type input "02-09-2025"
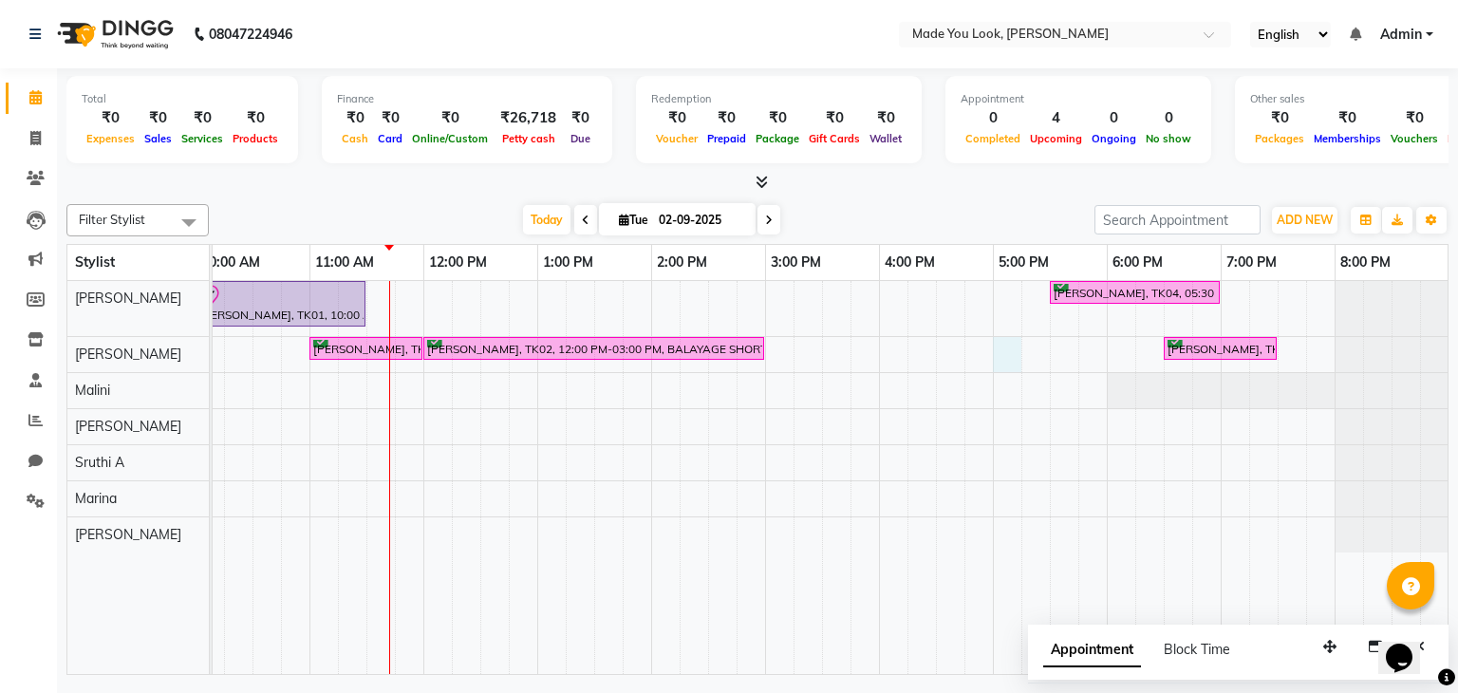
click at [998, 352] on div "[PERSON_NAME], TK01, 10:00 AM-11:30 AM, CURL-CUT SHOULDER LENGTH [PERSON_NAME] …" at bounding box center [708, 478] width 1481 height 394
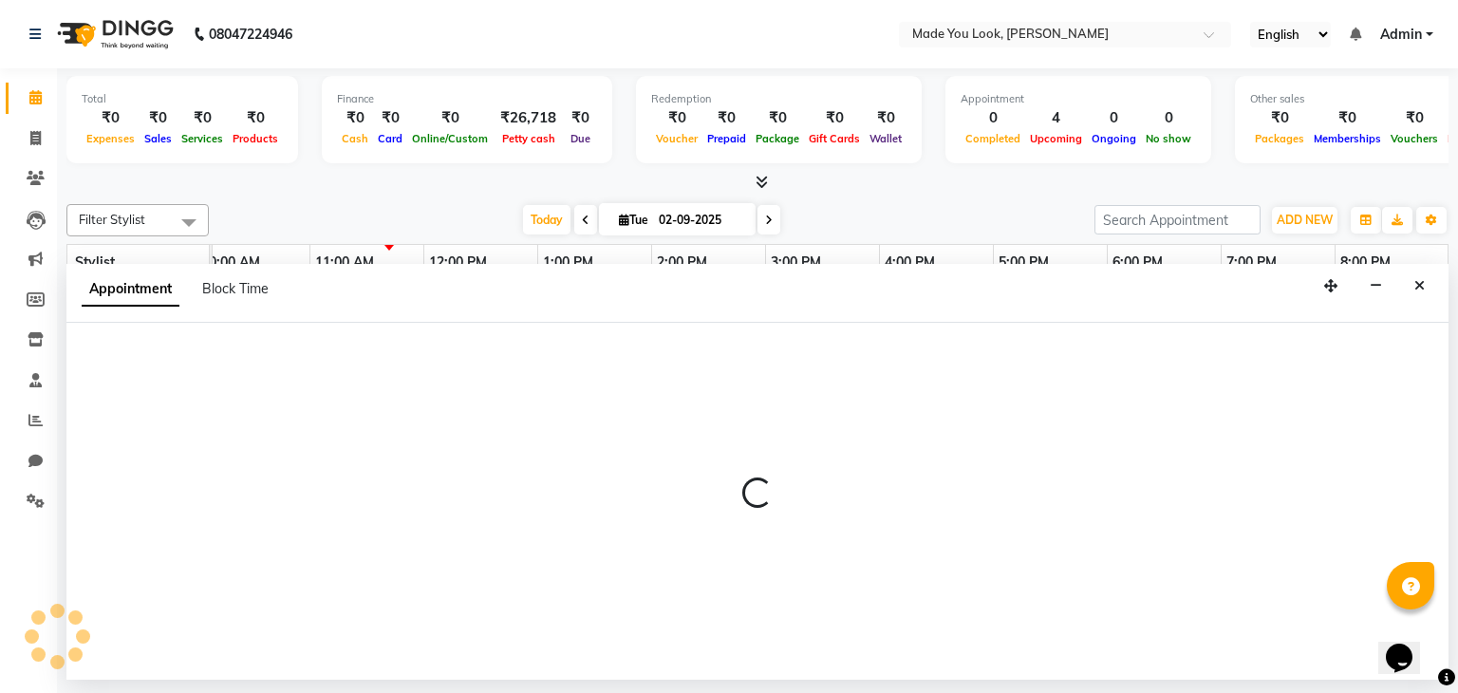
select select "83313"
select select "1020"
select select "tentative"
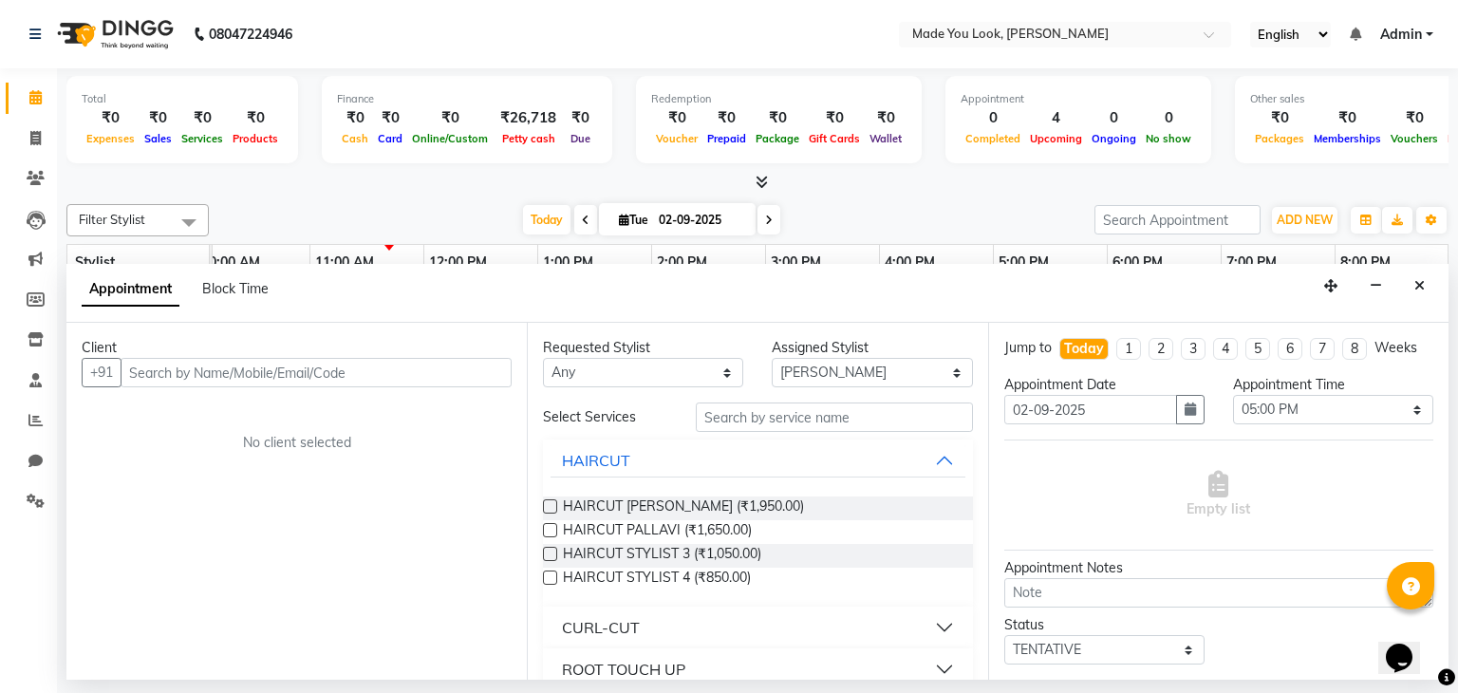
click at [926, 627] on button "CURL-CUT" at bounding box center [758, 627] width 414 height 34
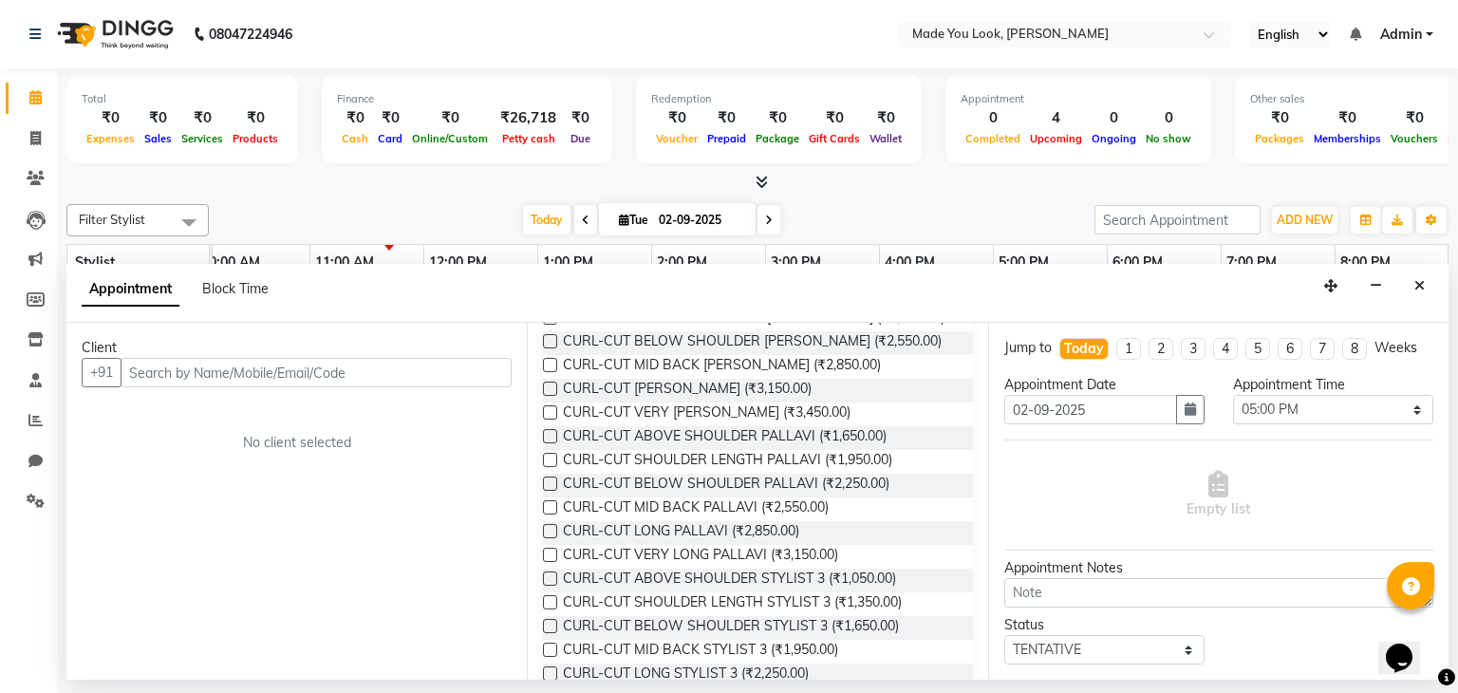
scroll to position [190, 0]
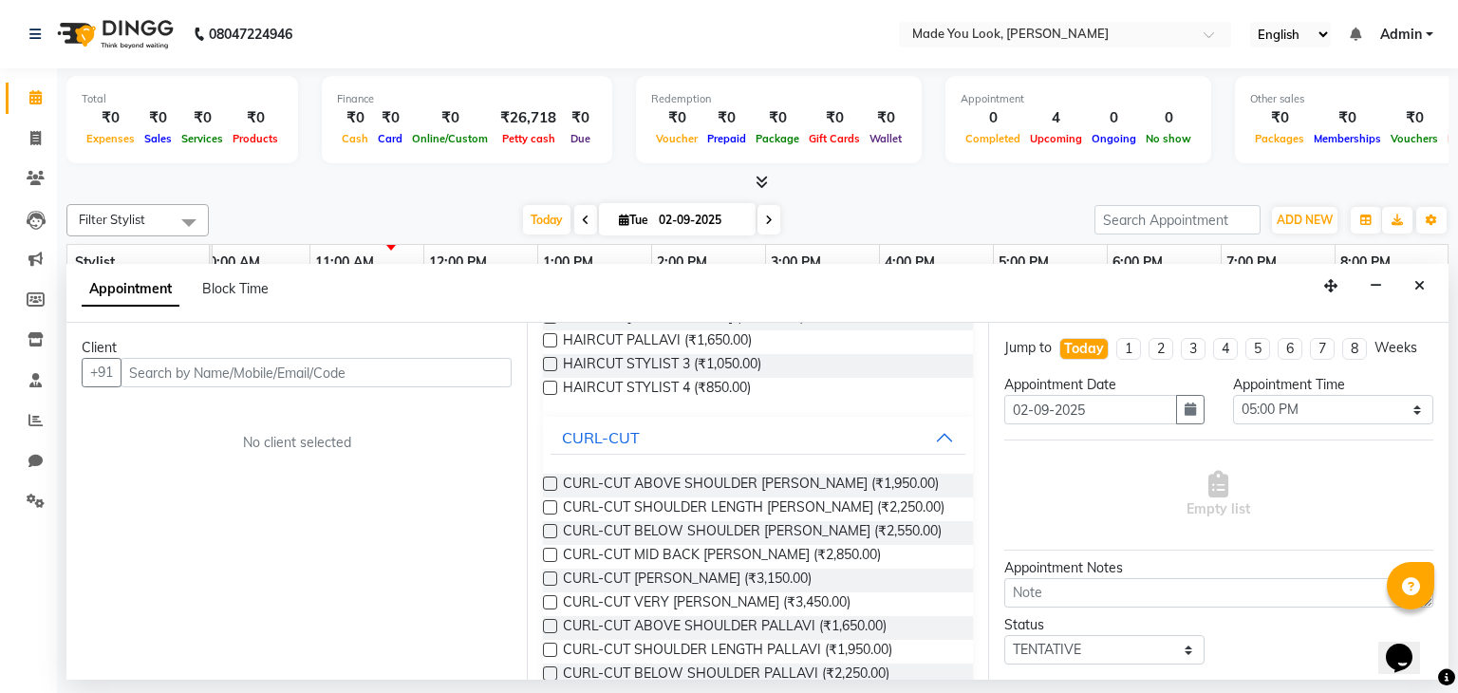
click at [550, 625] on label at bounding box center [550, 626] width 14 height 14
click at [550, 625] on input "checkbox" at bounding box center [549, 628] width 12 height 12
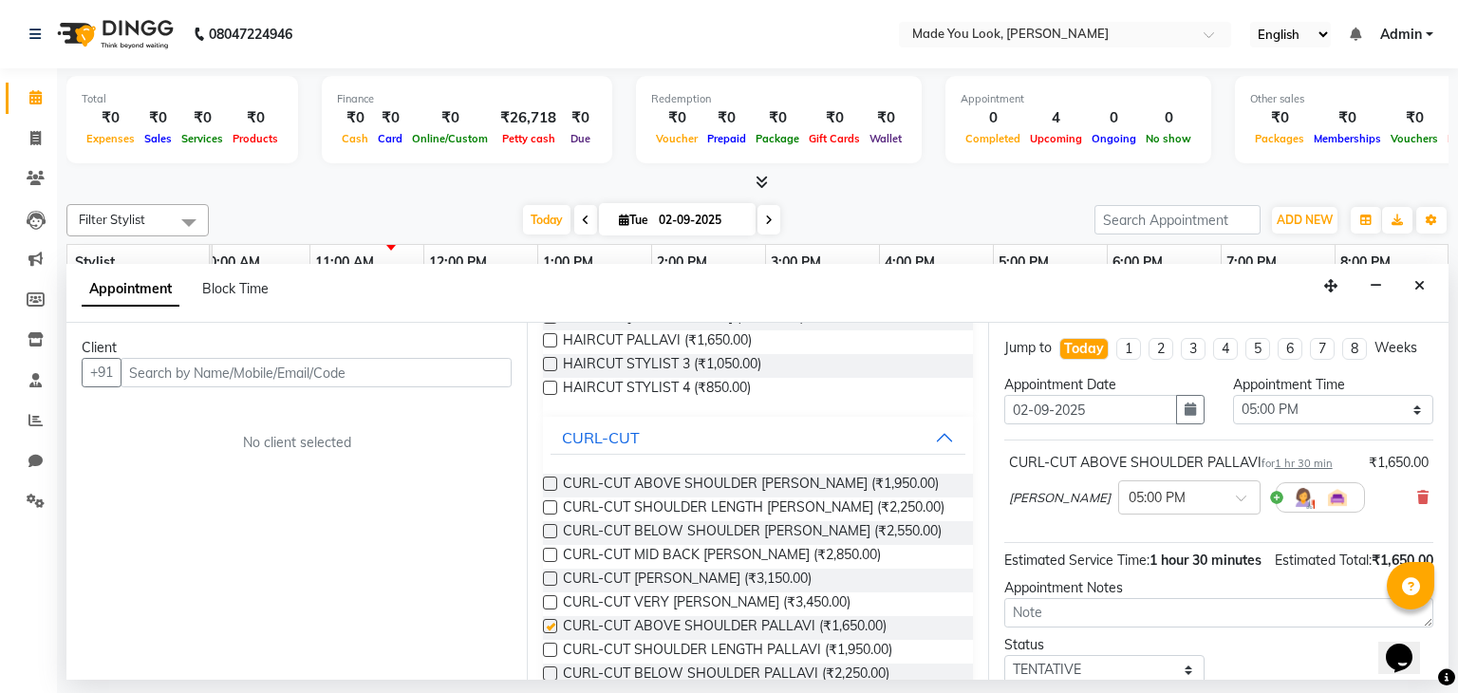
checkbox input "false"
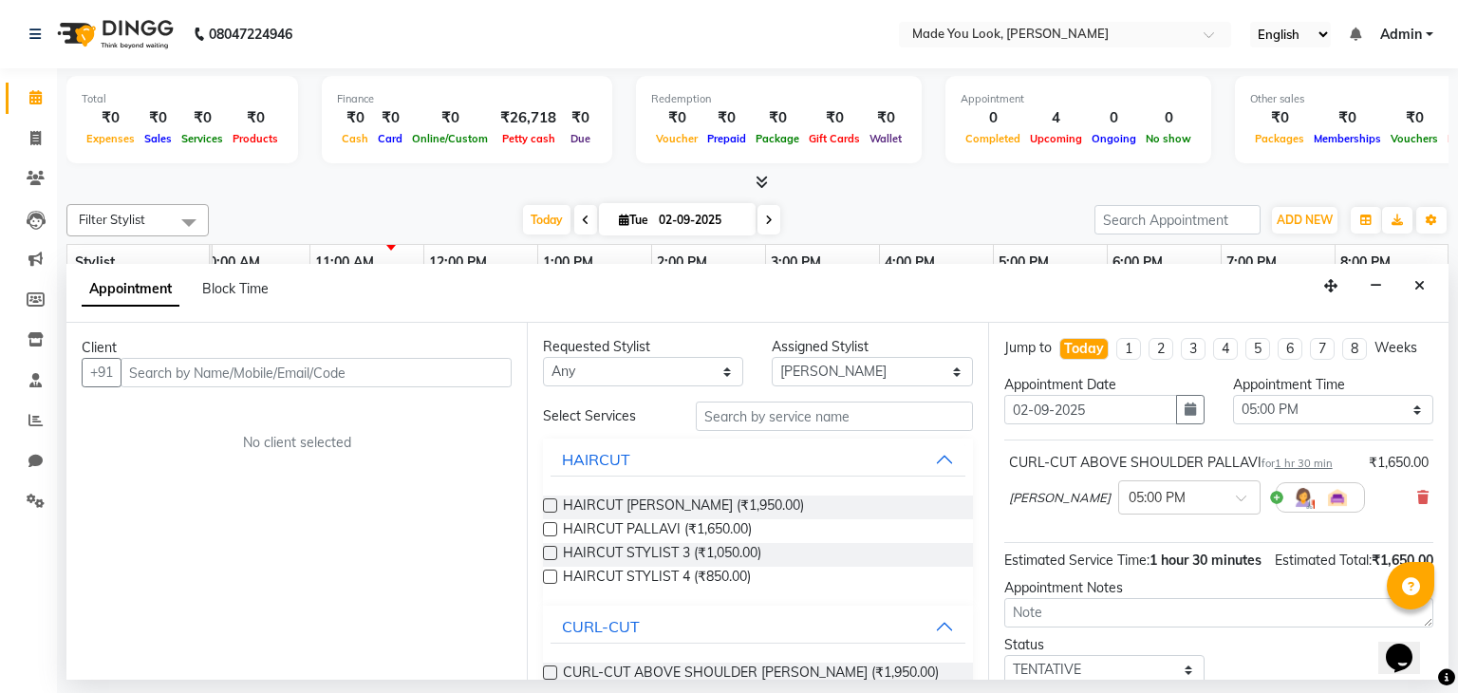
scroll to position [0, 0]
click at [1417, 500] on icon at bounding box center [1422, 497] width 11 height 13
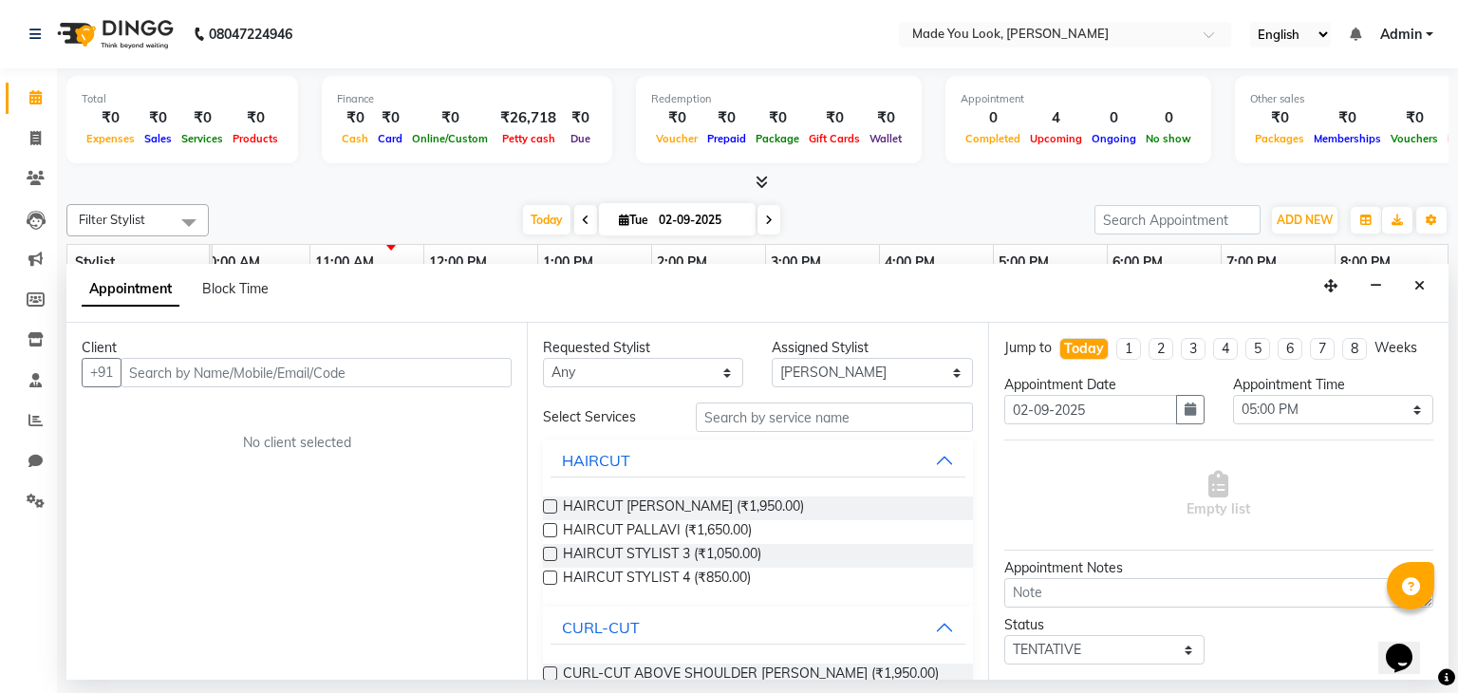
click at [239, 350] on div "Client" at bounding box center [297, 348] width 430 height 20
click at [233, 358] on input "text" at bounding box center [316, 372] width 391 height 29
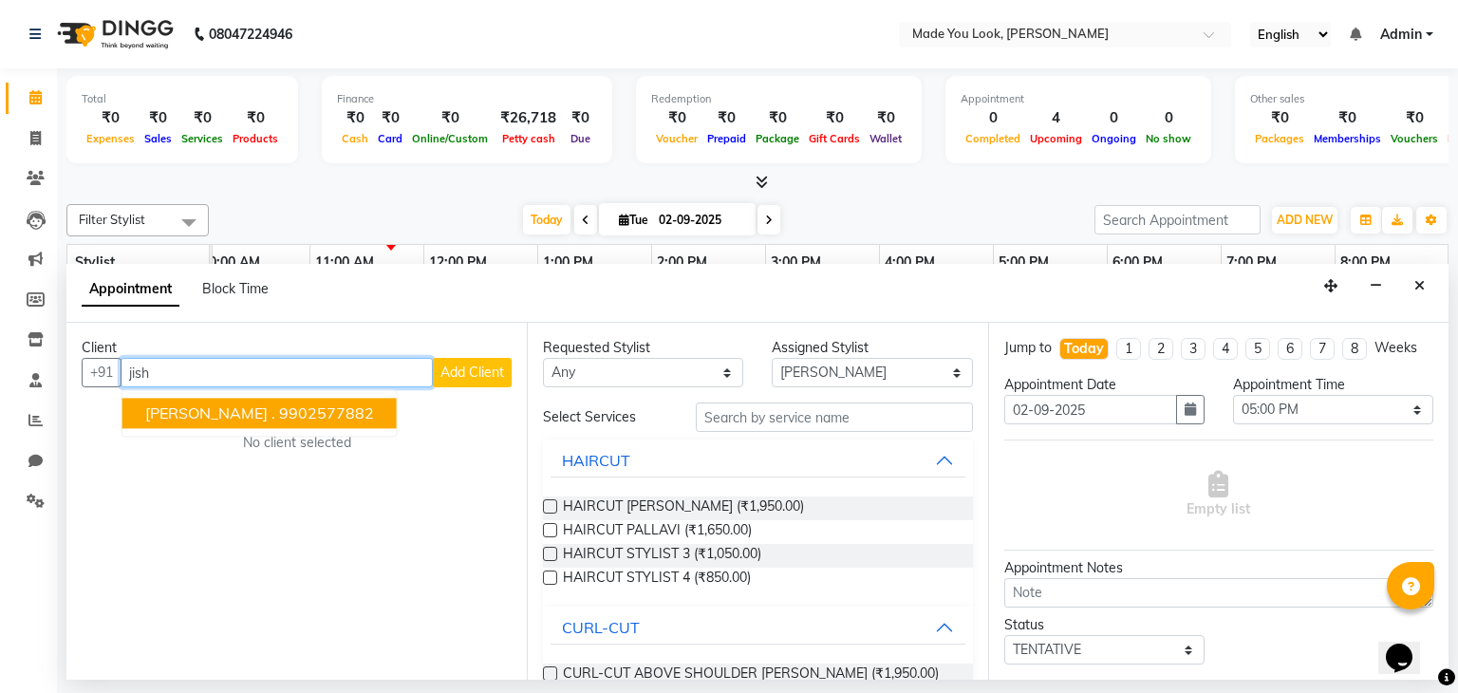
click at [186, 421] on span "[PERSON_NAME] ." at bounding box center [210, 413] width 130 height 19
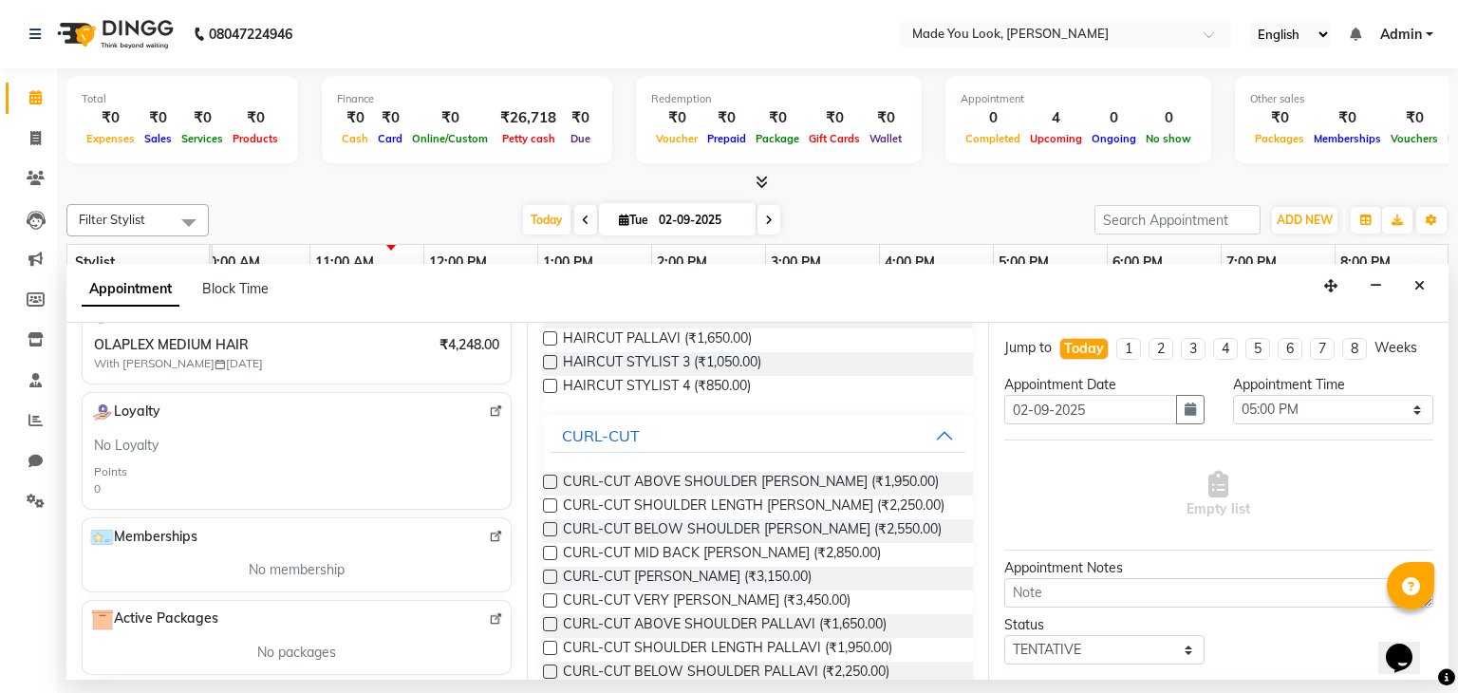
scroll to position [190, 0]
type input "9902577882"
click at [1431, 290] on button "Close" at bounding box center [1420, 285] width 28 height 29
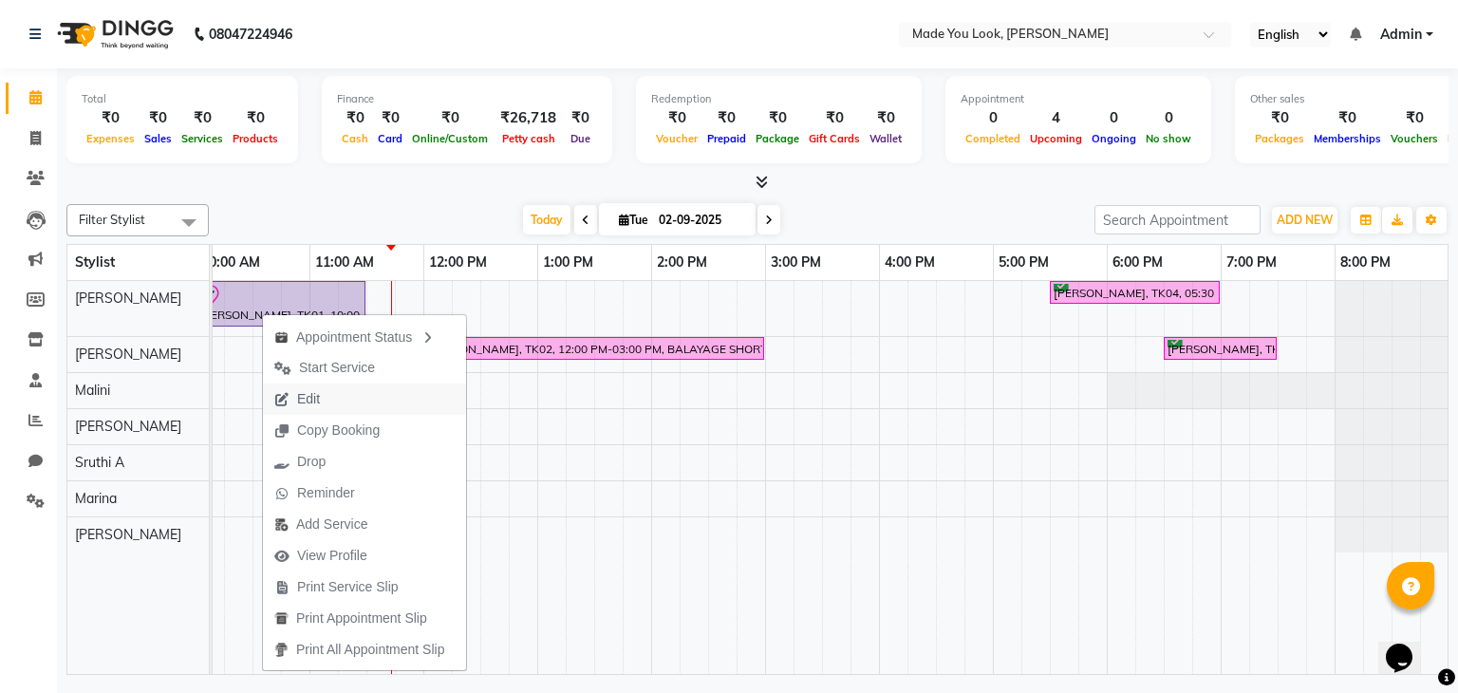
click at [311, 400] on span "Edit" at bounding box center [308, 399] width 23 height 20
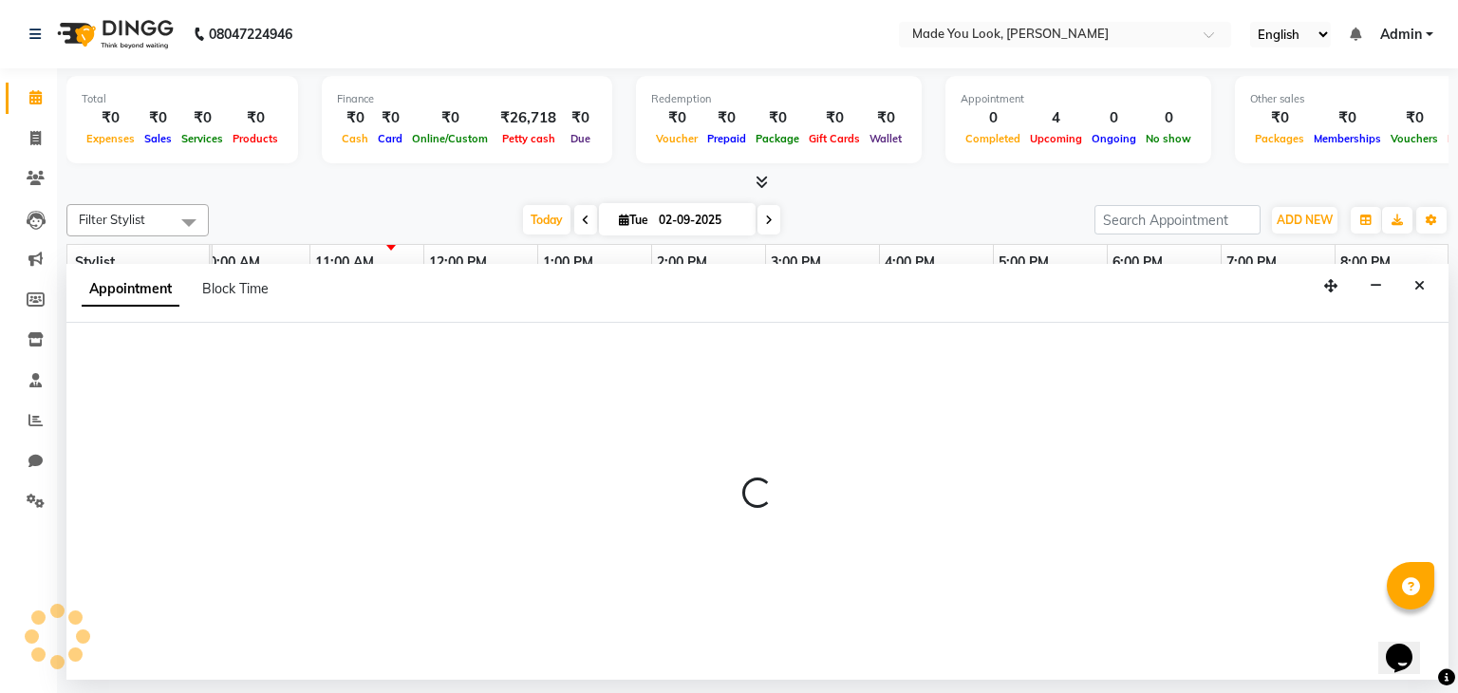
select select "check-in"
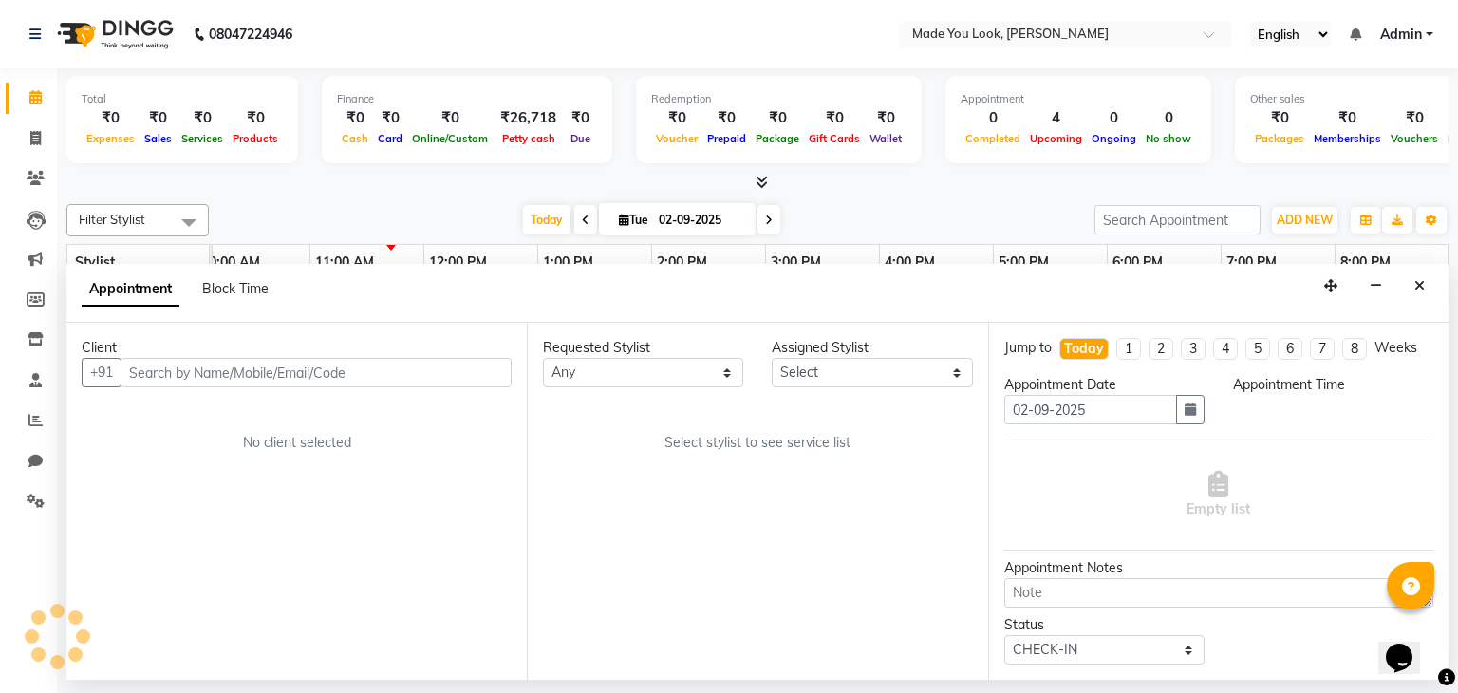
select select "83312"
select select "600"
select select "4108"
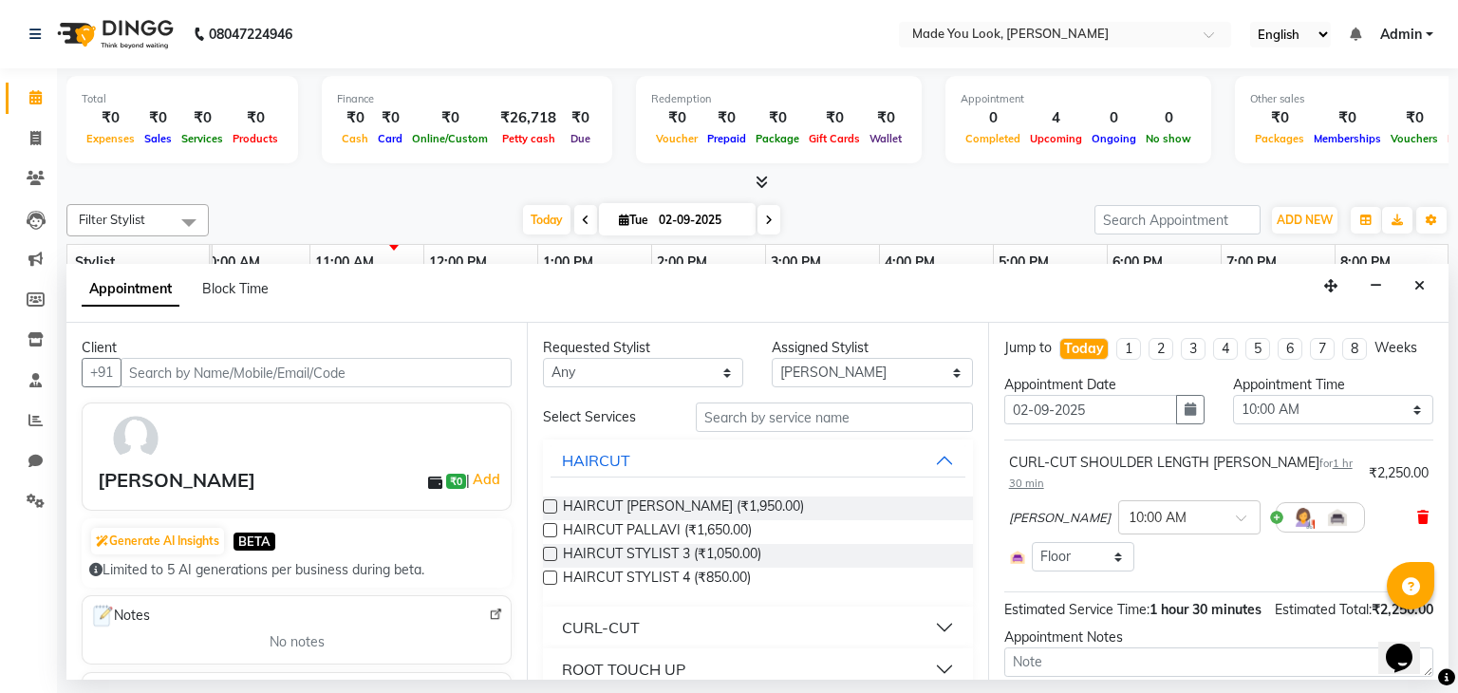
click at [1417, 508] on span at bounding box center [1422, 518] width 11 height 20
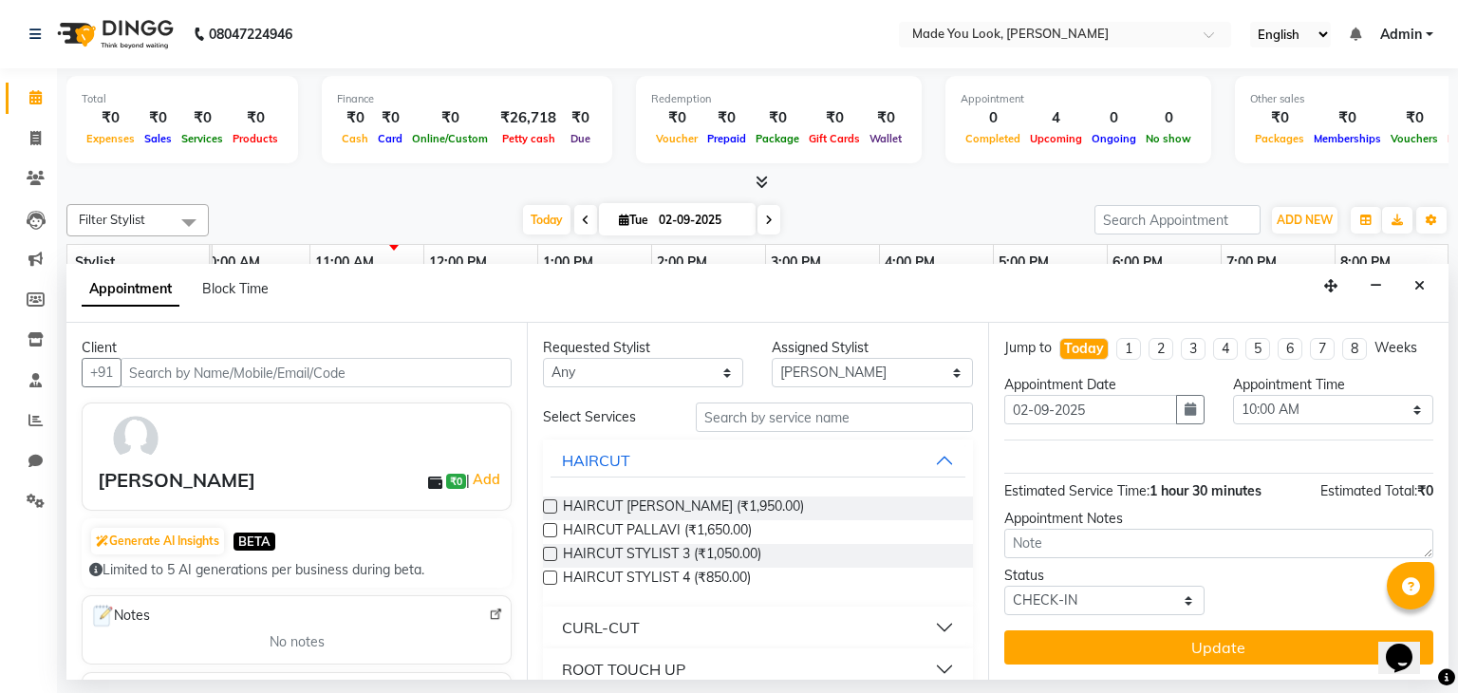
click at [921, 620] on button "CURL-CUT" at bounding box center [758, 627] width 414 height 34
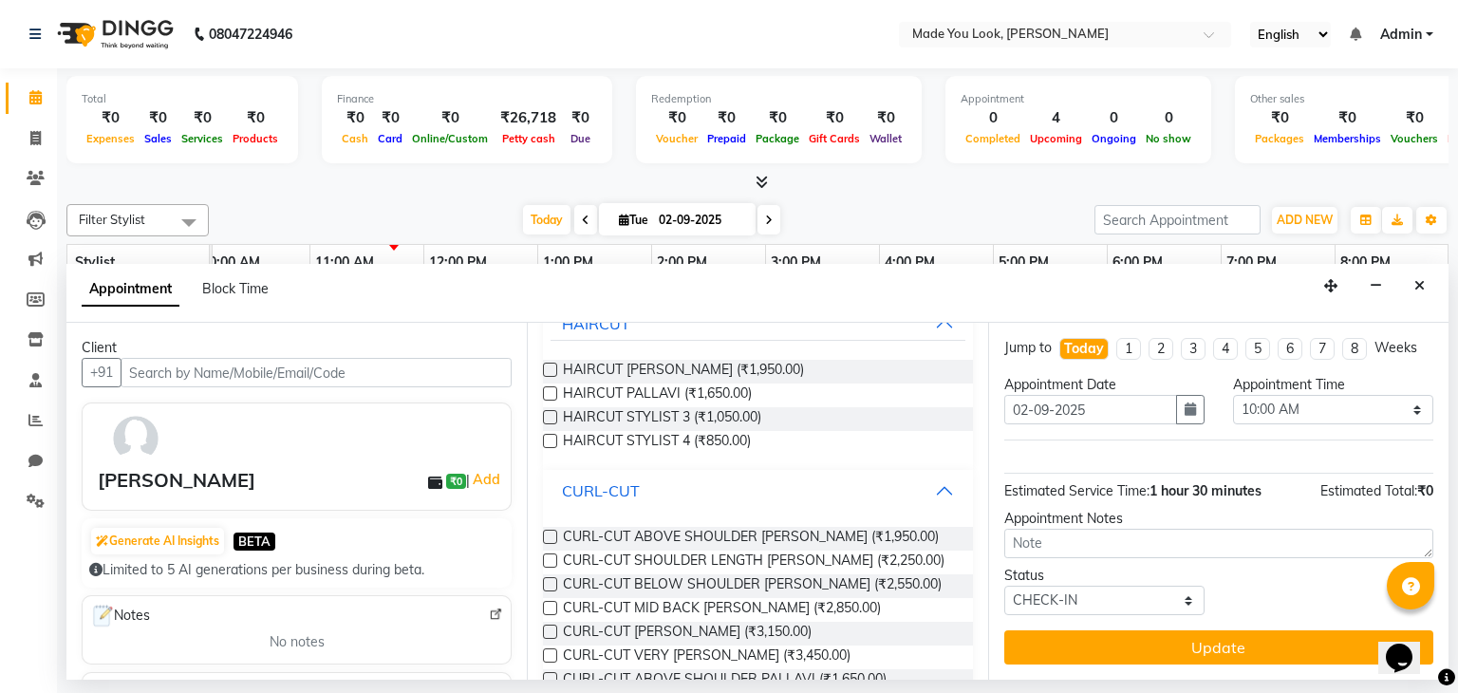
scroll to position [285, 0]
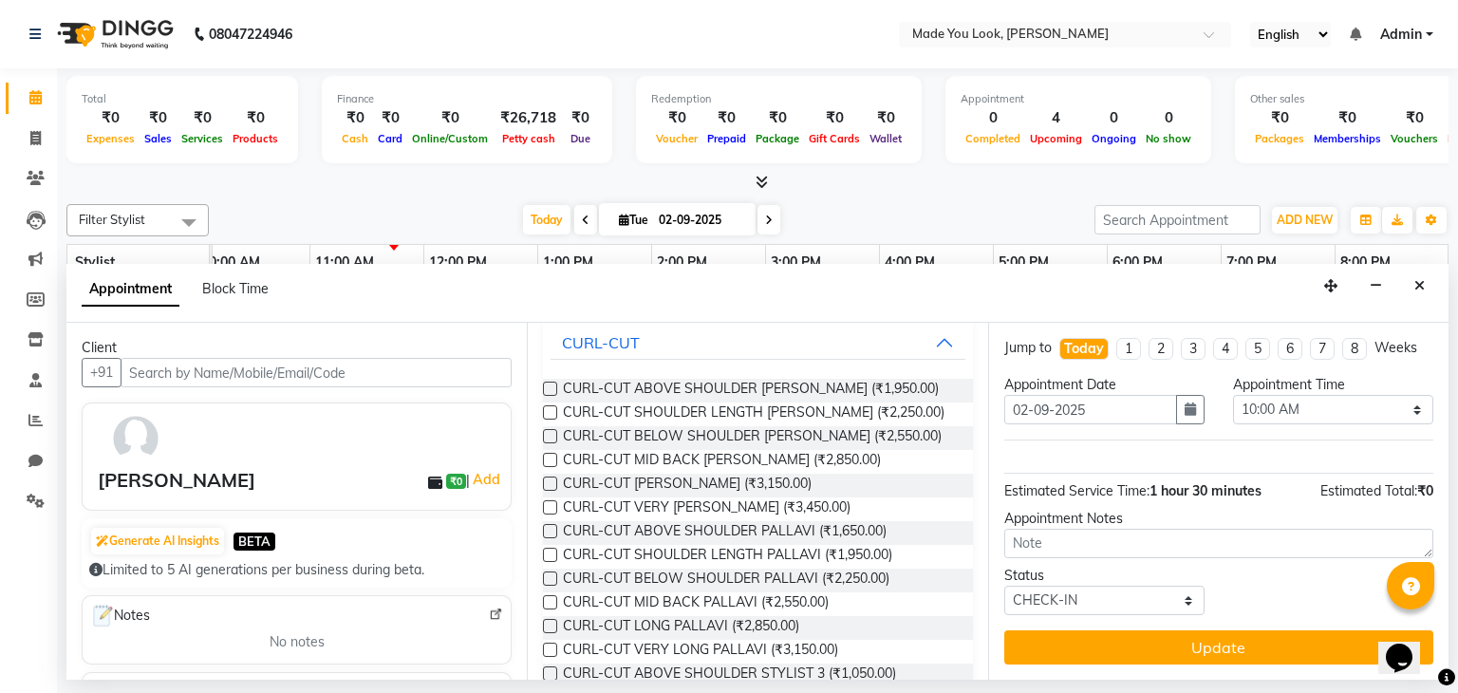
click at [547, 434] on label at bounding box center [550, 436] width 14 height 14
click at [547, 434] on input "checkbox" at bounding box center [549, 438] width 12 height 12
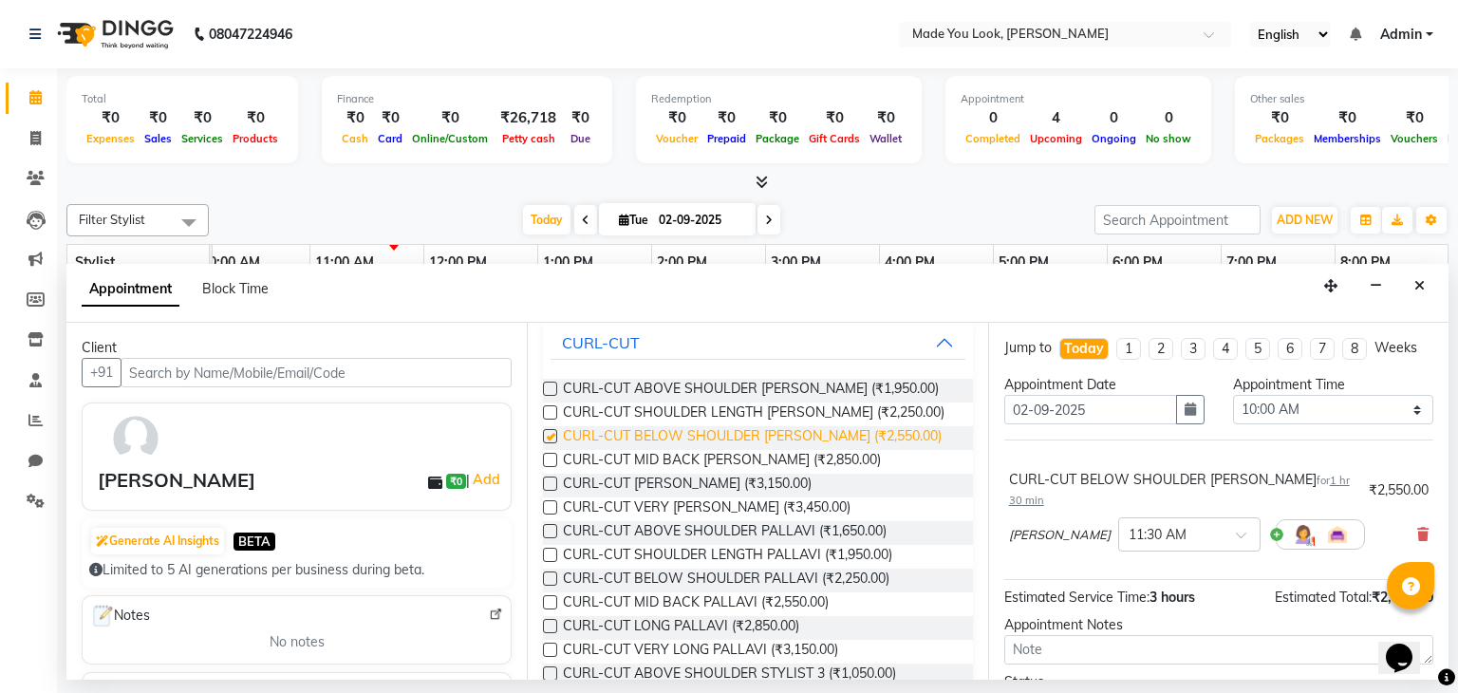
checkbox input "false"
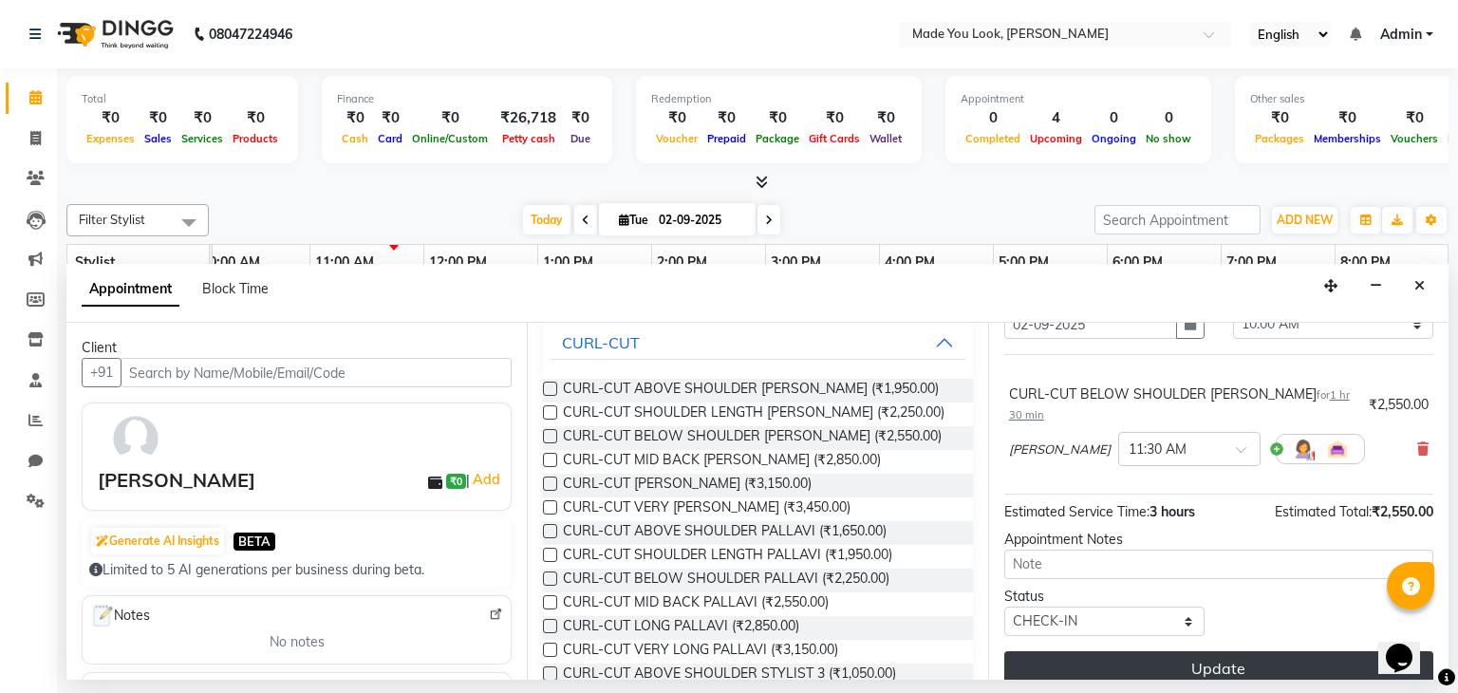
click at [1132, 655] on button "Update" at bounding box center [1218, 668] width 429 height 34
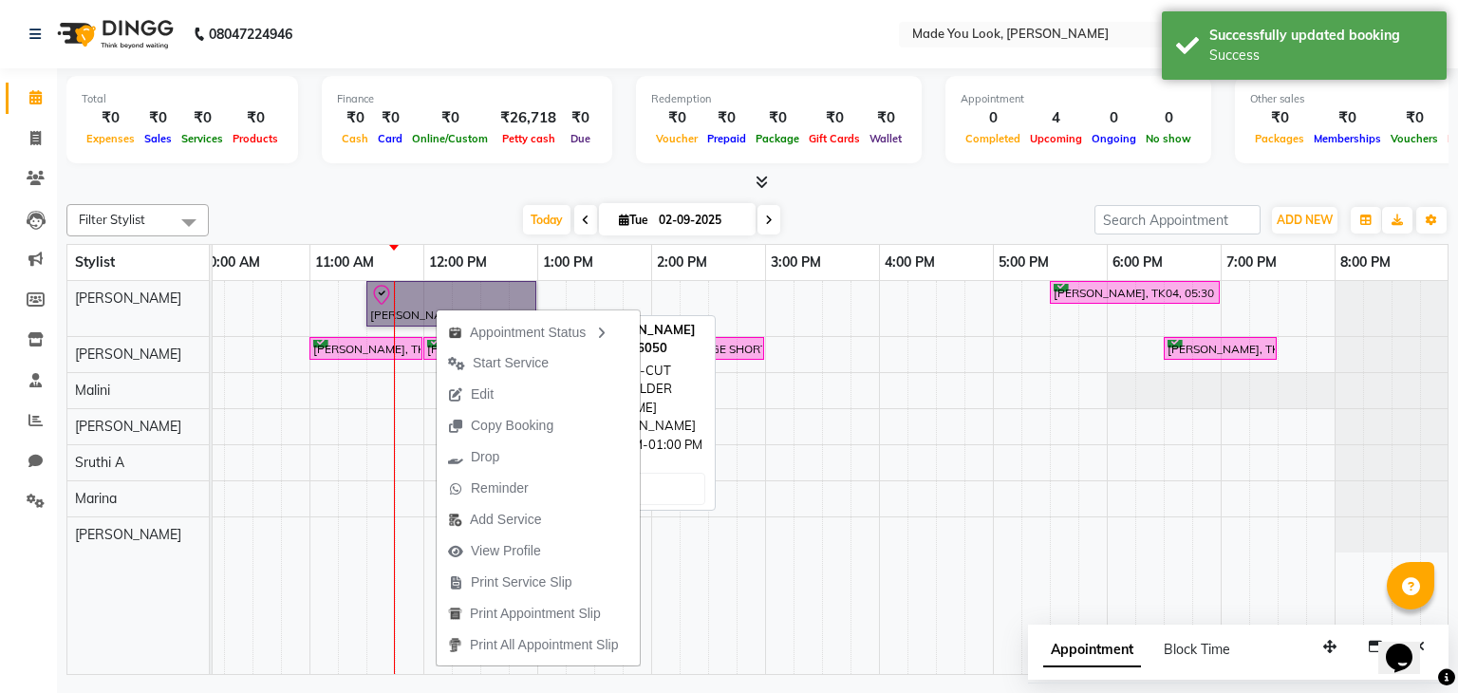
click at [385, 299] on link "[PERSON_NAME], TK01, 11:30 AM-01:00 PM, CURL-CUT BELOW SHOULDER [PERSON_NAME]" at bounding box center [451, 304] width 170 height 46
select select "8"
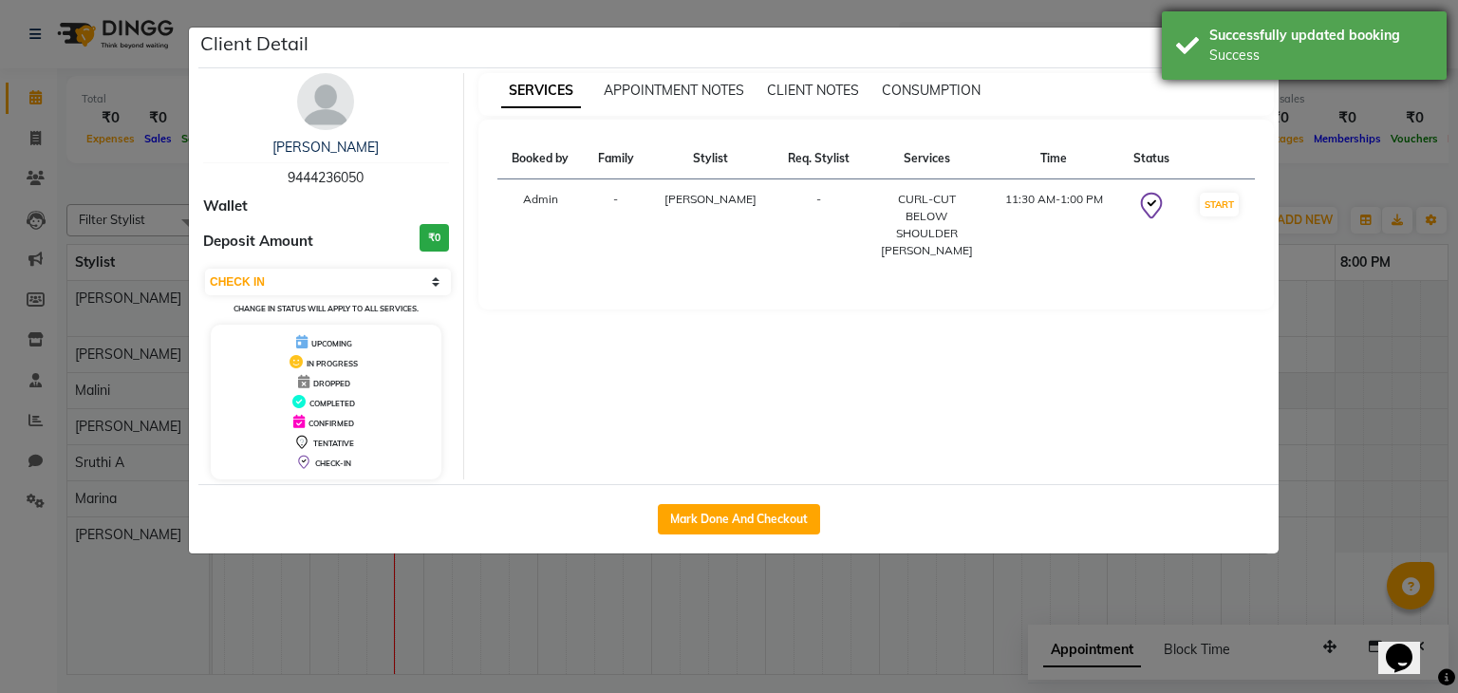
drag, startPoint x: 991, startPoint y: 327, endPoint x: 1192, endPoint y: 24, distance: 364.4
click at [991, 320] on div "SERVICES APPOINTMENT NOTES CLIENT NOTES CONSUMPTION Booked by Family Stylist Re…" at bounding box center [876, 276] width 825 height 406
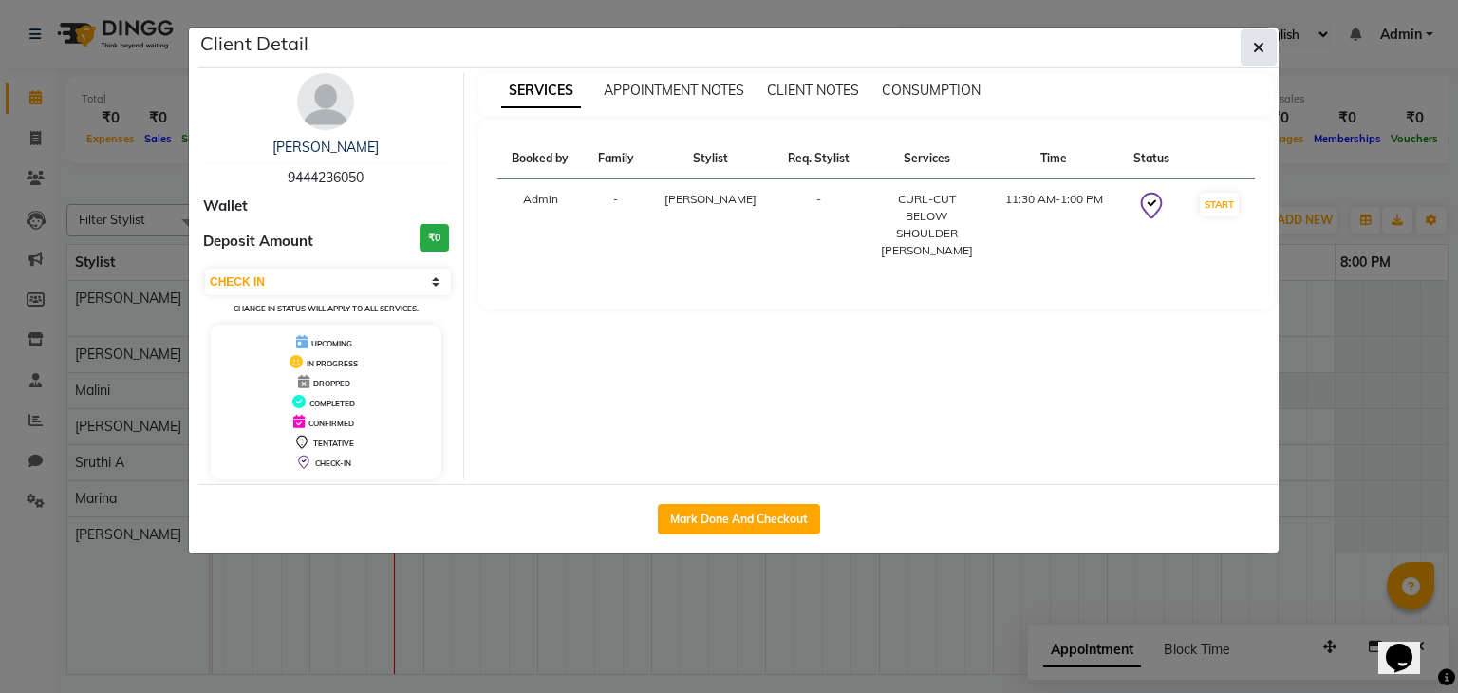
click at [1242, 49] on button "button" at bounding box center [1259, 47] width 36 height 36
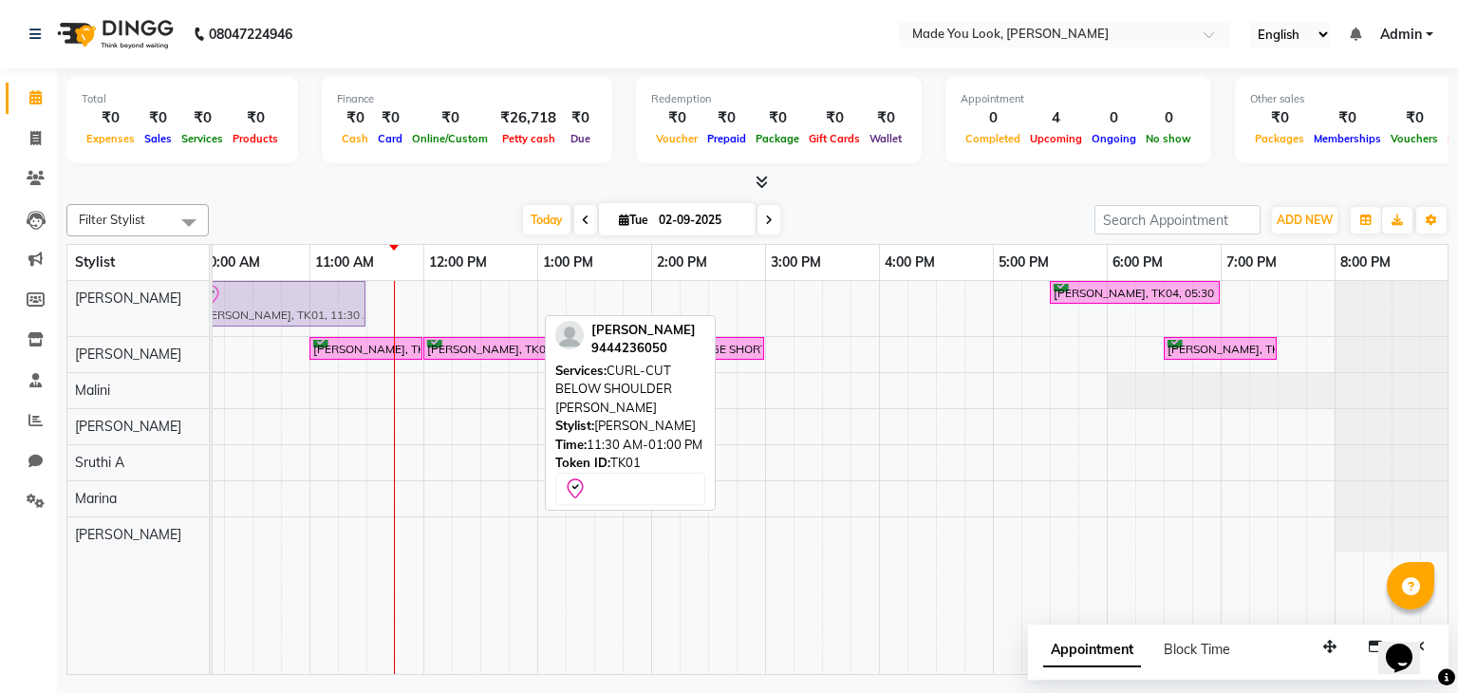
scroll to position [0, 238]
drag, startPoint x: 414, startPoint y: 301, endPoint x: 254, endPoint y: 314, distance: 160.0
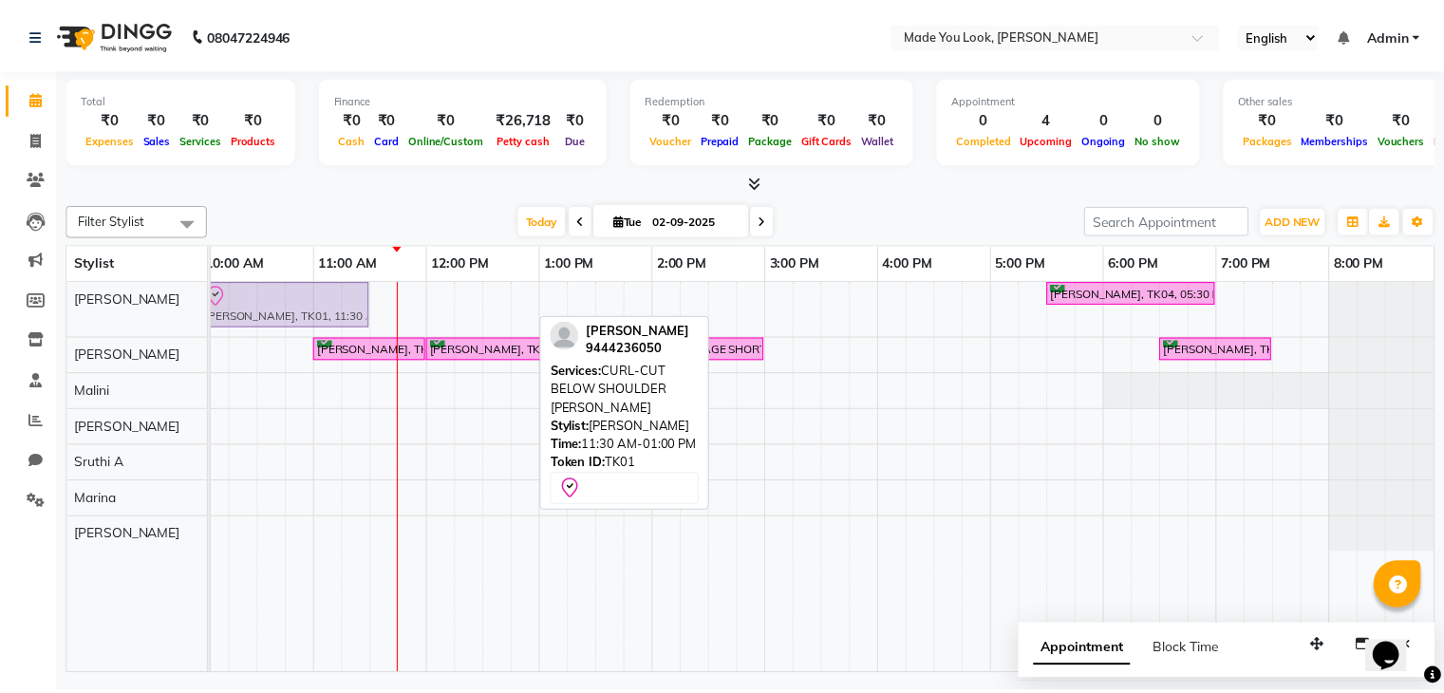
scroll to position [0, 234]
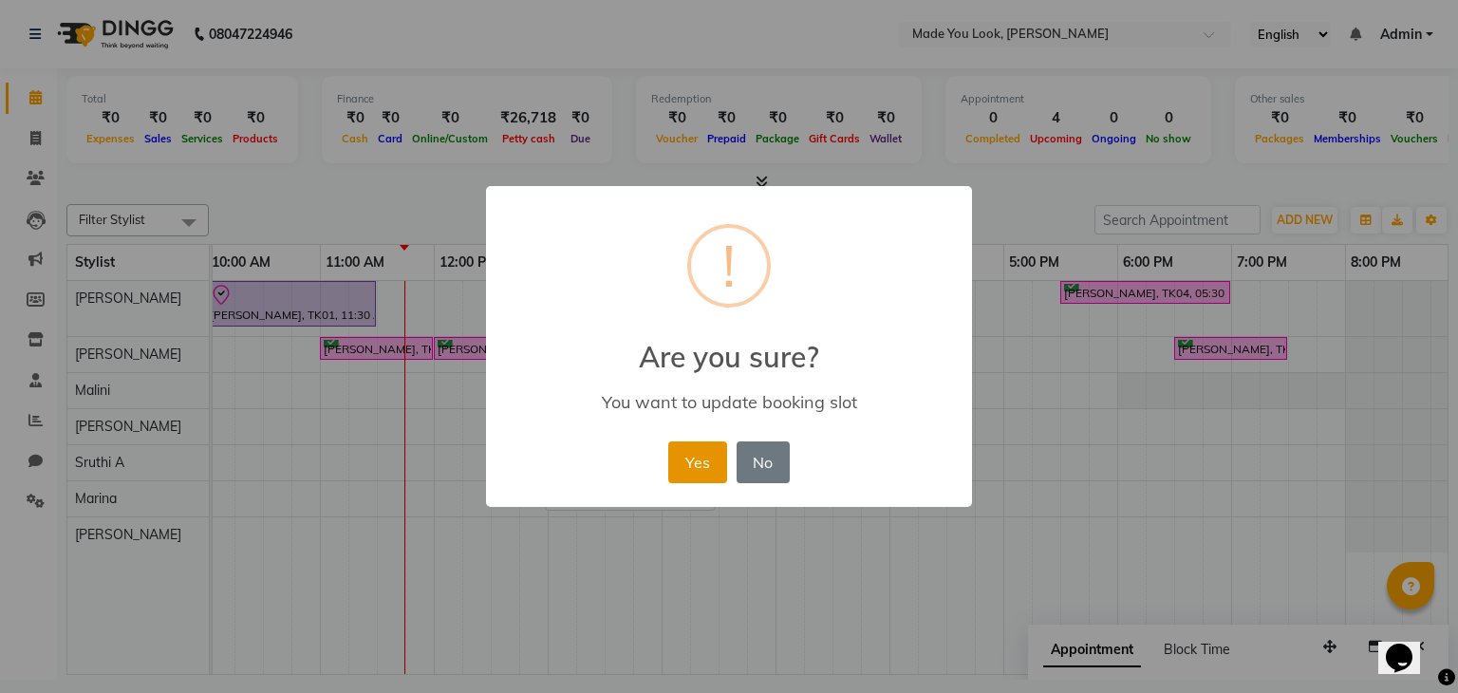
click at [688, 466] on button "Yes" at bounding box center [697, 462] width 58 height 42
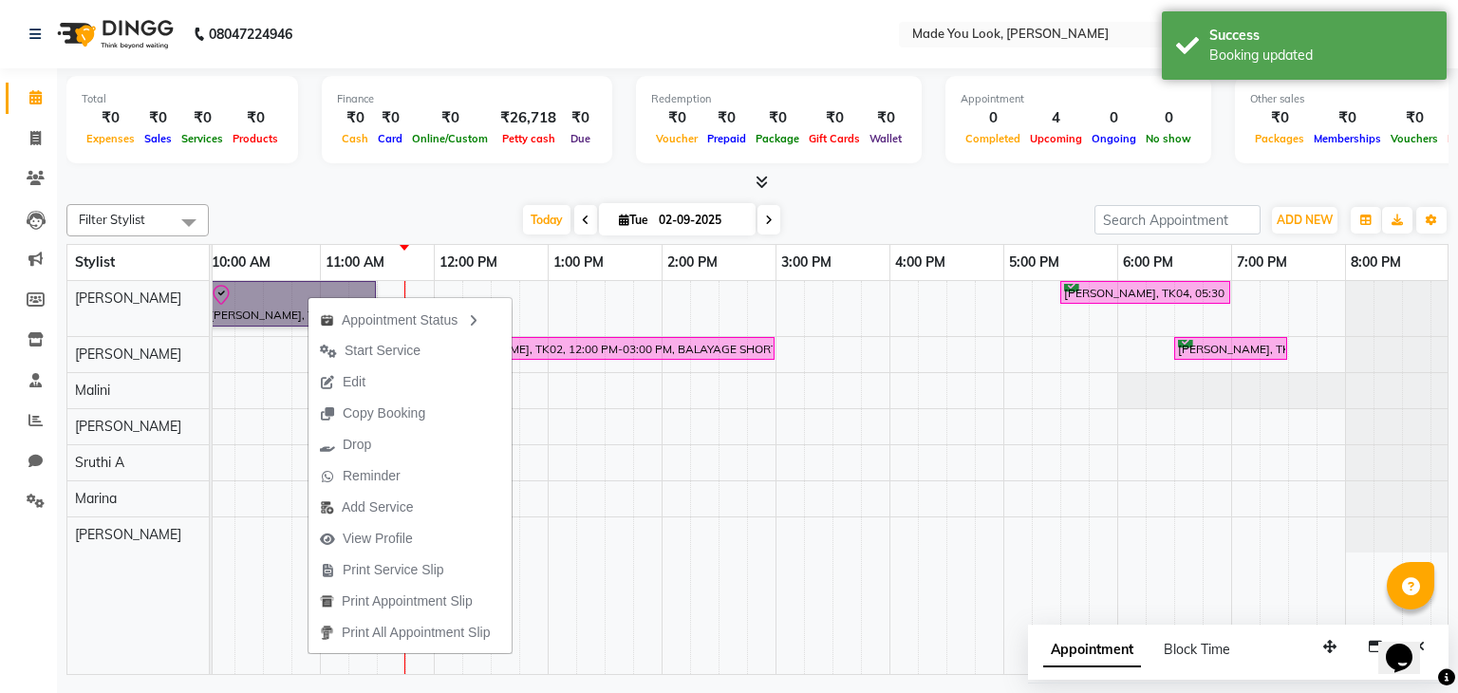
click at [258, 406] on td at bounding box center [248, 478] width 28 height 394
select select "84242"
select select "tentative"
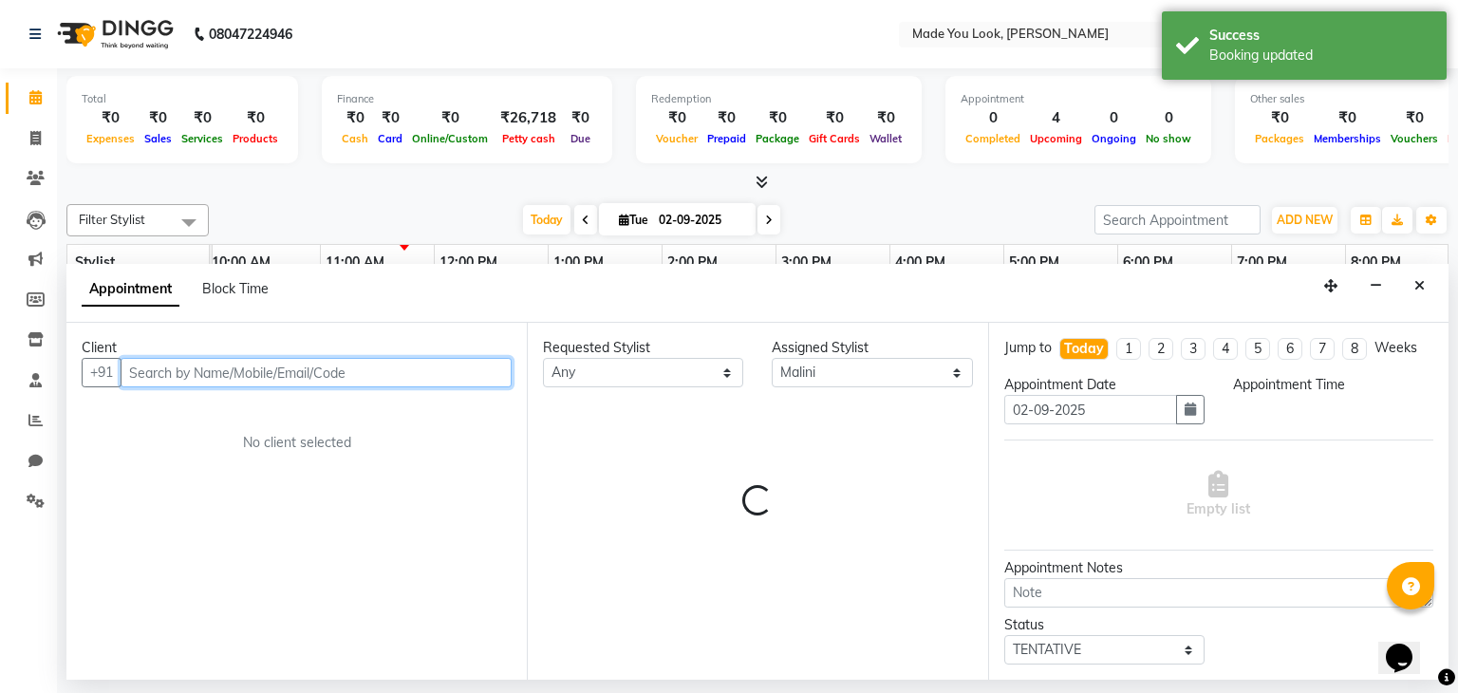
select select "615"
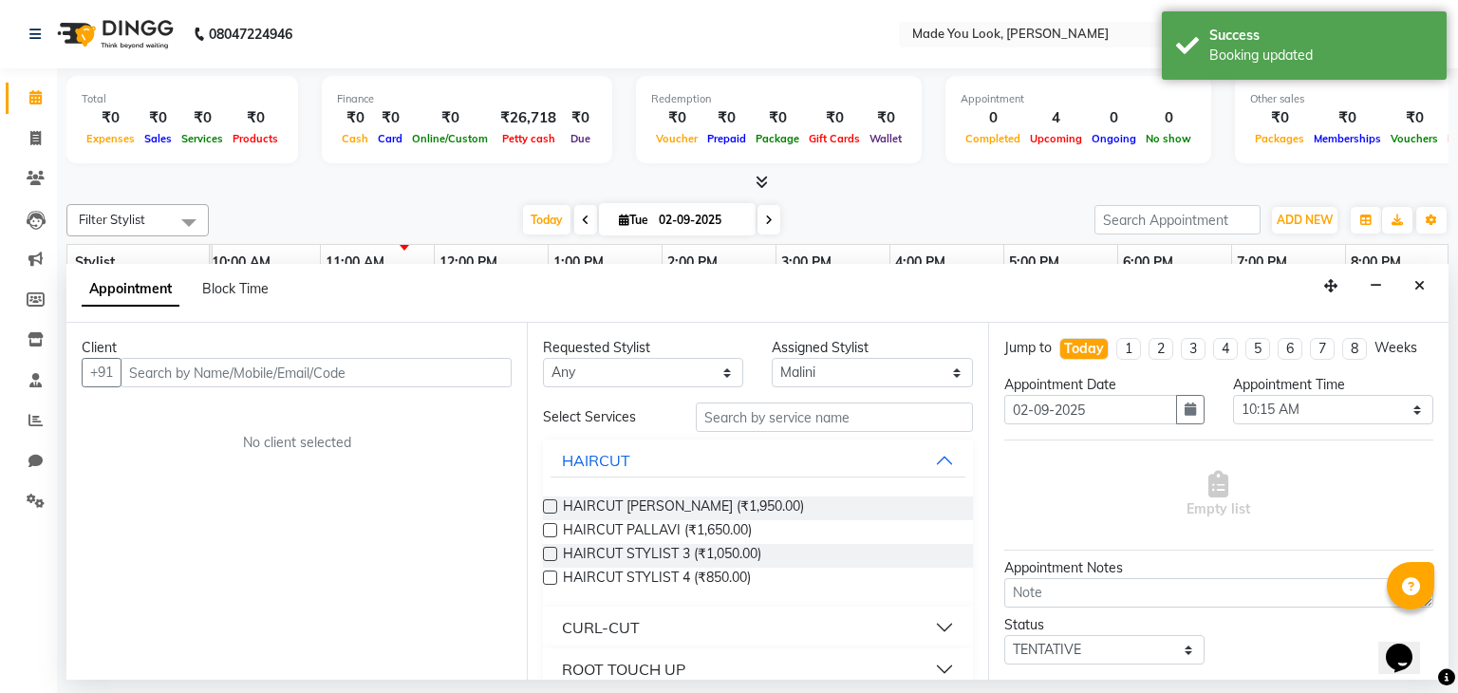
drag, startPoint x: 1406, startPoint y: 290, endPoint x: 1393, endPoint y: 290, distance: 13.3
click at [1406, 289] on button "Close" at bounding box center [1420, 285] width 28 height 29
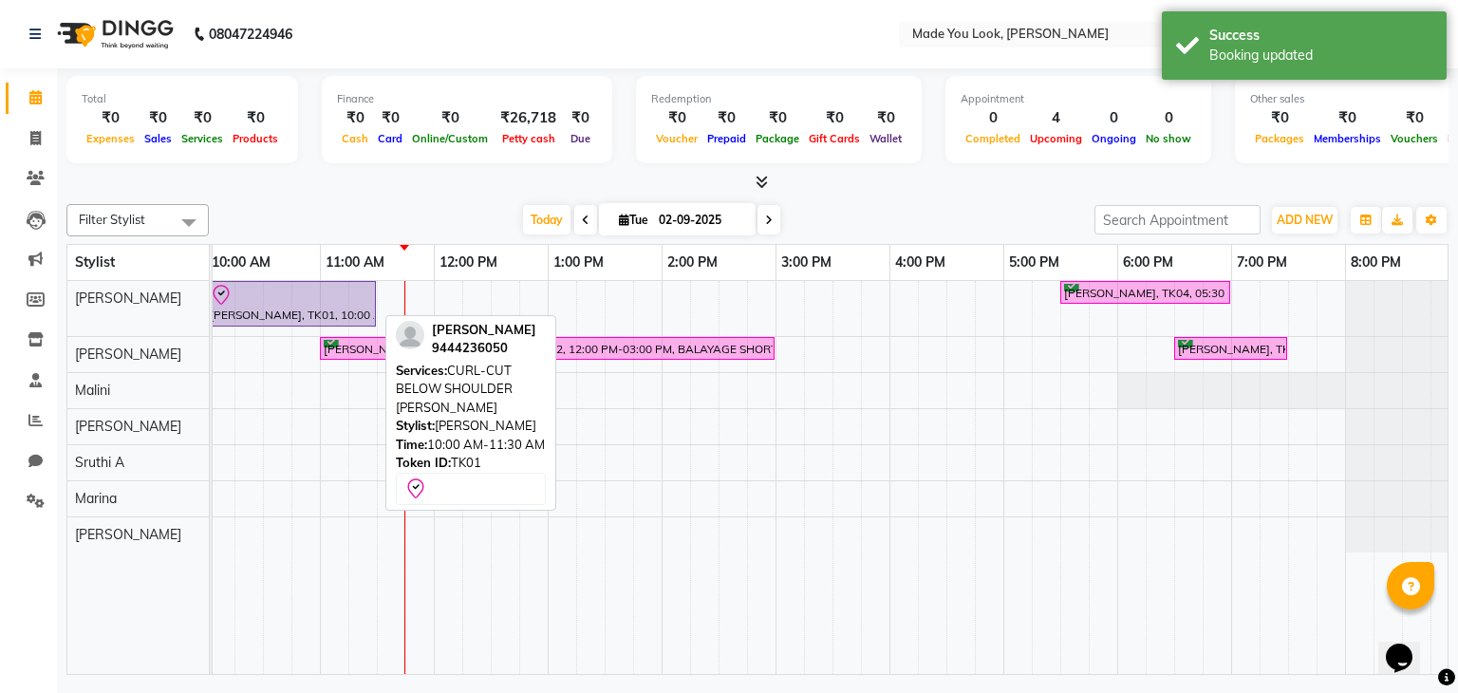
click at [297, 296] on div at bounding box center [291, 295] width 162 height 23
click at [268, 297] on div at bounding box center [291, 295] width 162 height 23
select select "8"
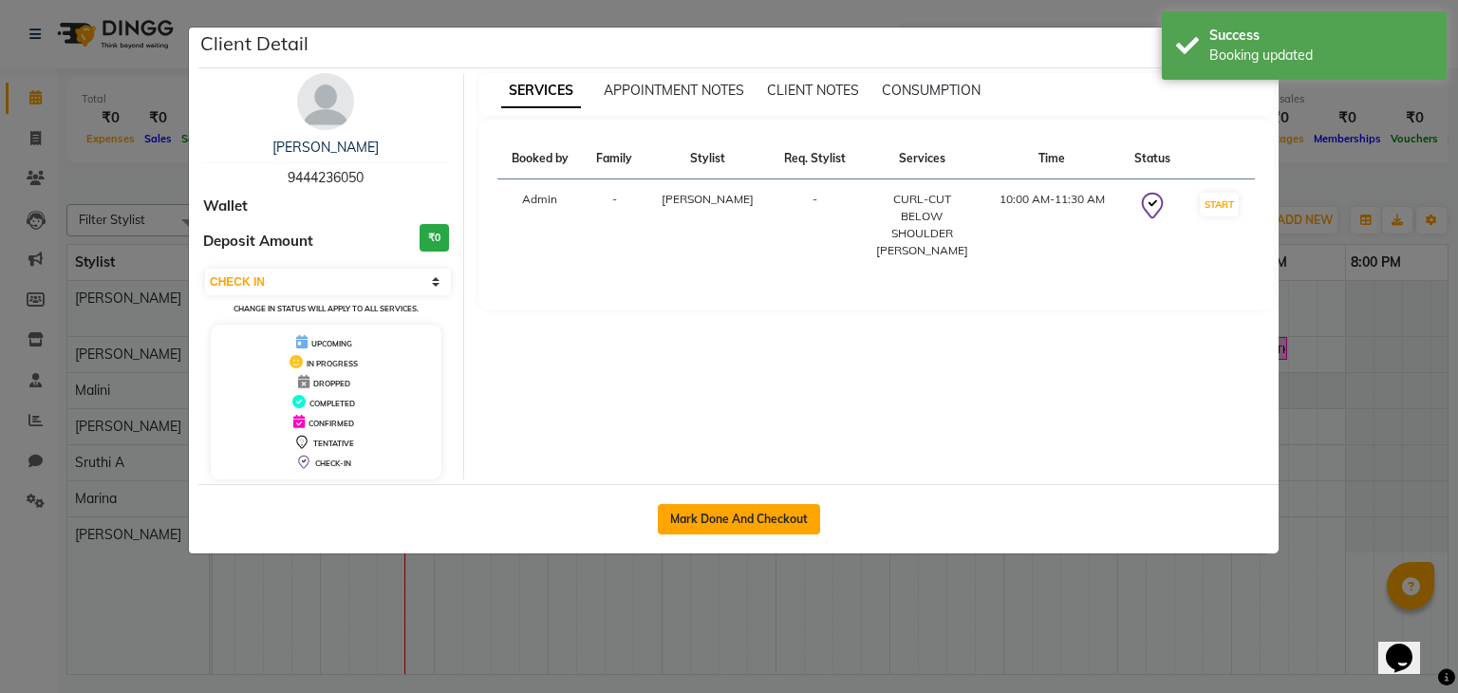
click at [701, 519] on button "Mark Done And Checkout" at bounding box center [739, 519] width 162 height 30
select select "service"
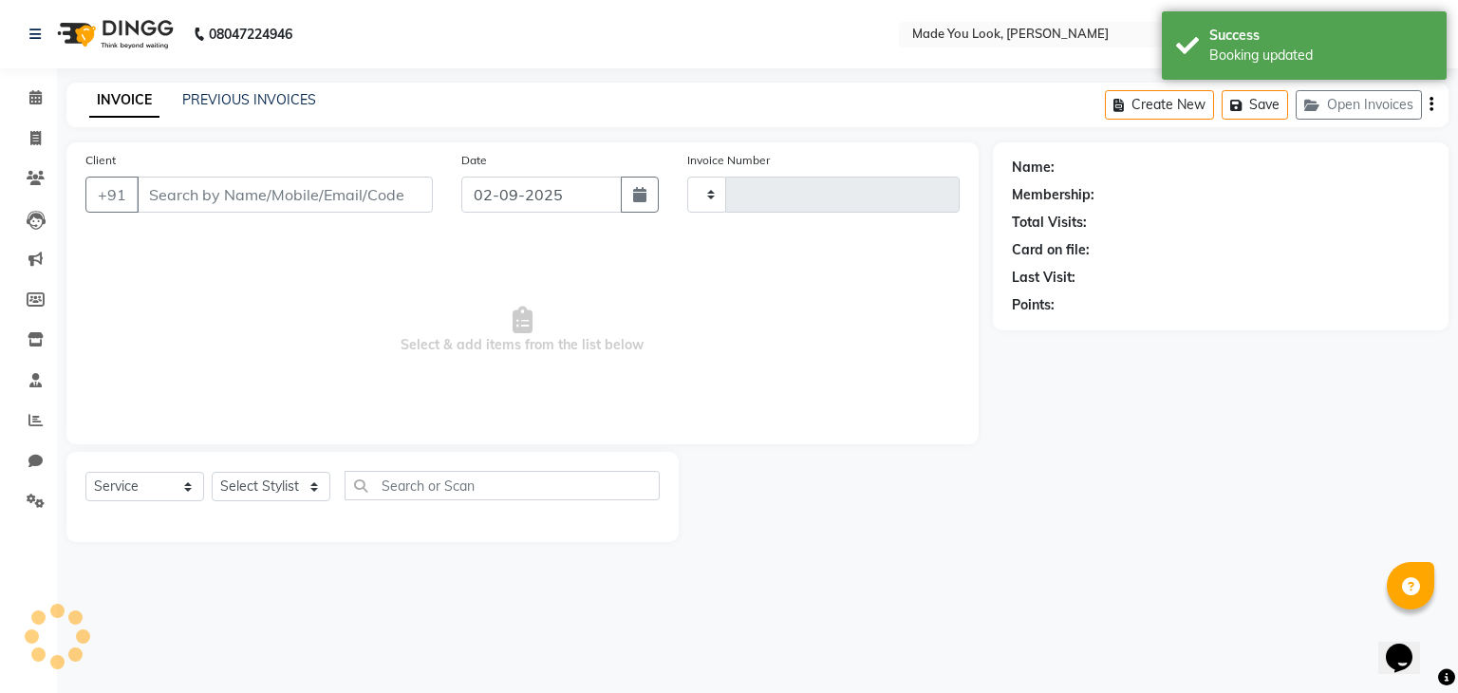
type input "0257"
select select "8181"
type input "9444236050"
select select "83312"
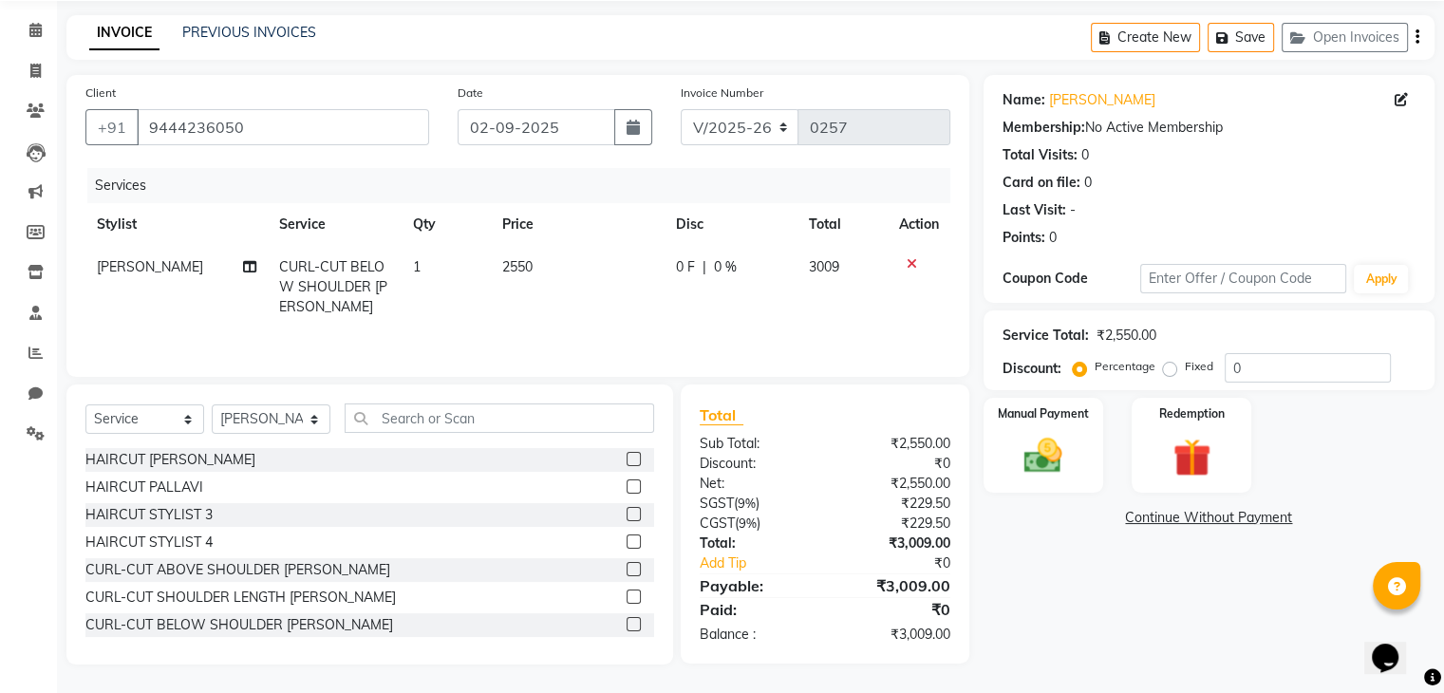
scroll to position [68, 0]
click at [1040, 442] on img at bounding box center [1043, 457] width 64 height 46
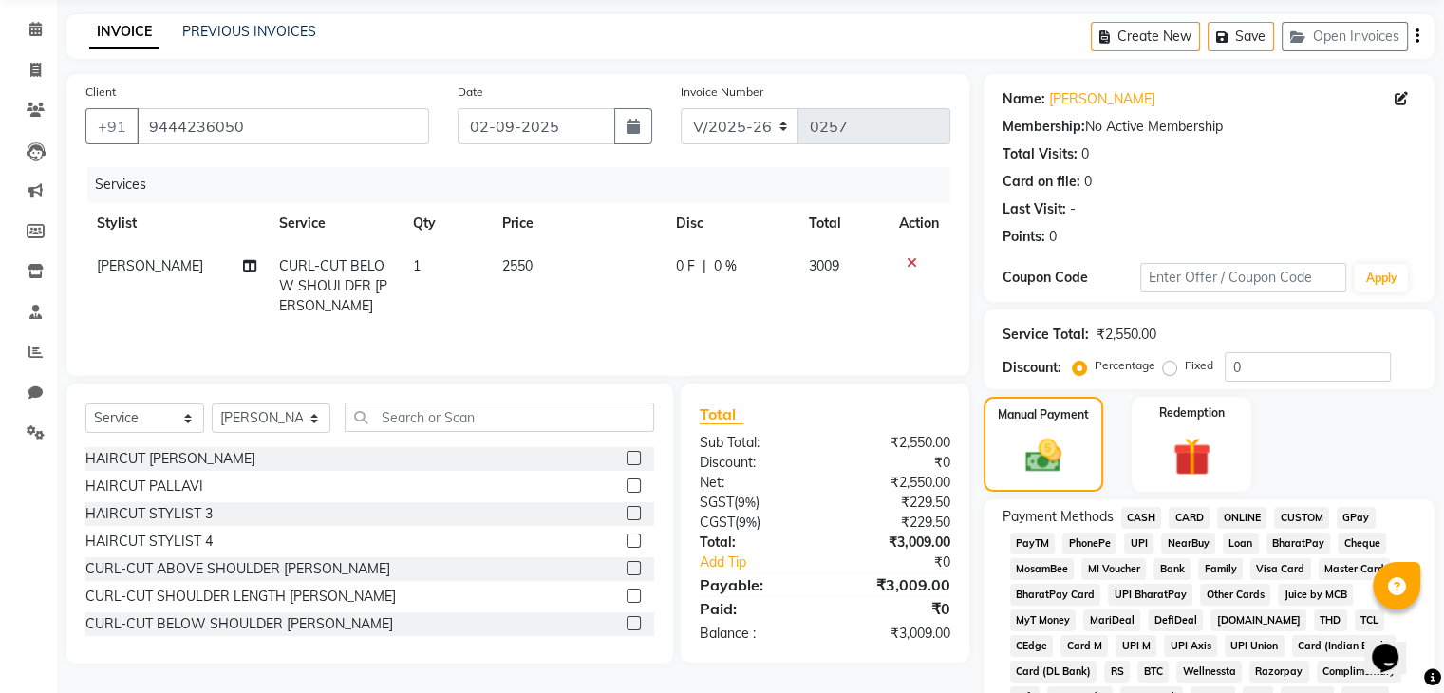
click at [1192, 518] on span "CARD" at bounding box center [1189, 518] width 41 height 22
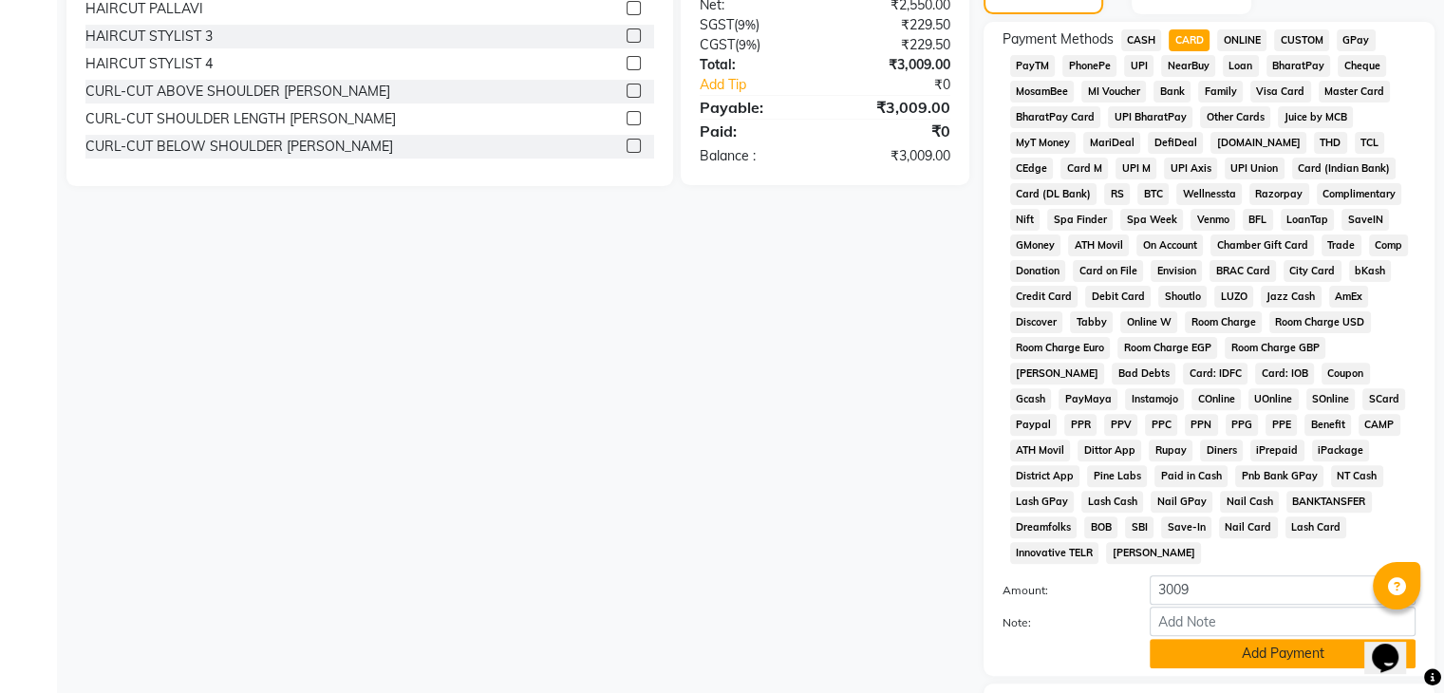
scroll to position [658, 0]
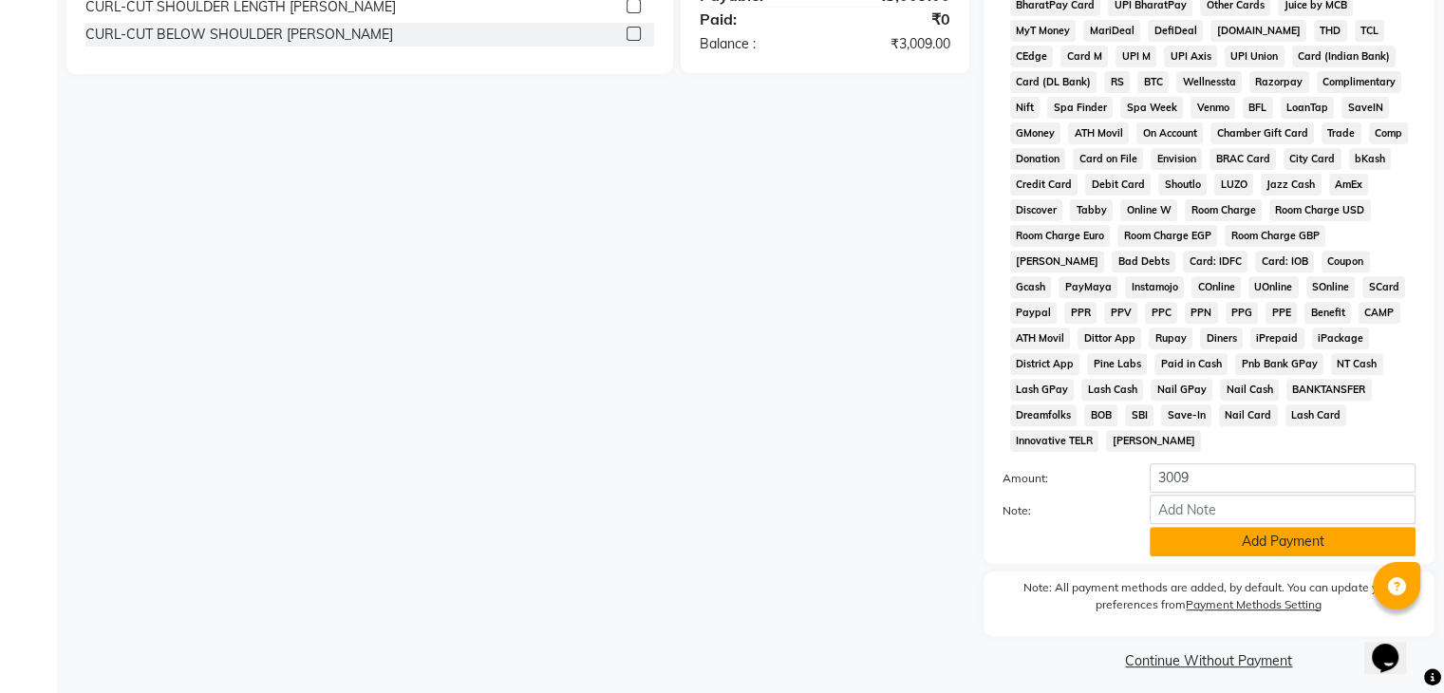
click at [1238, 535] on button "Add Payment" at bounding box center [1283, 541] width 266 height 29
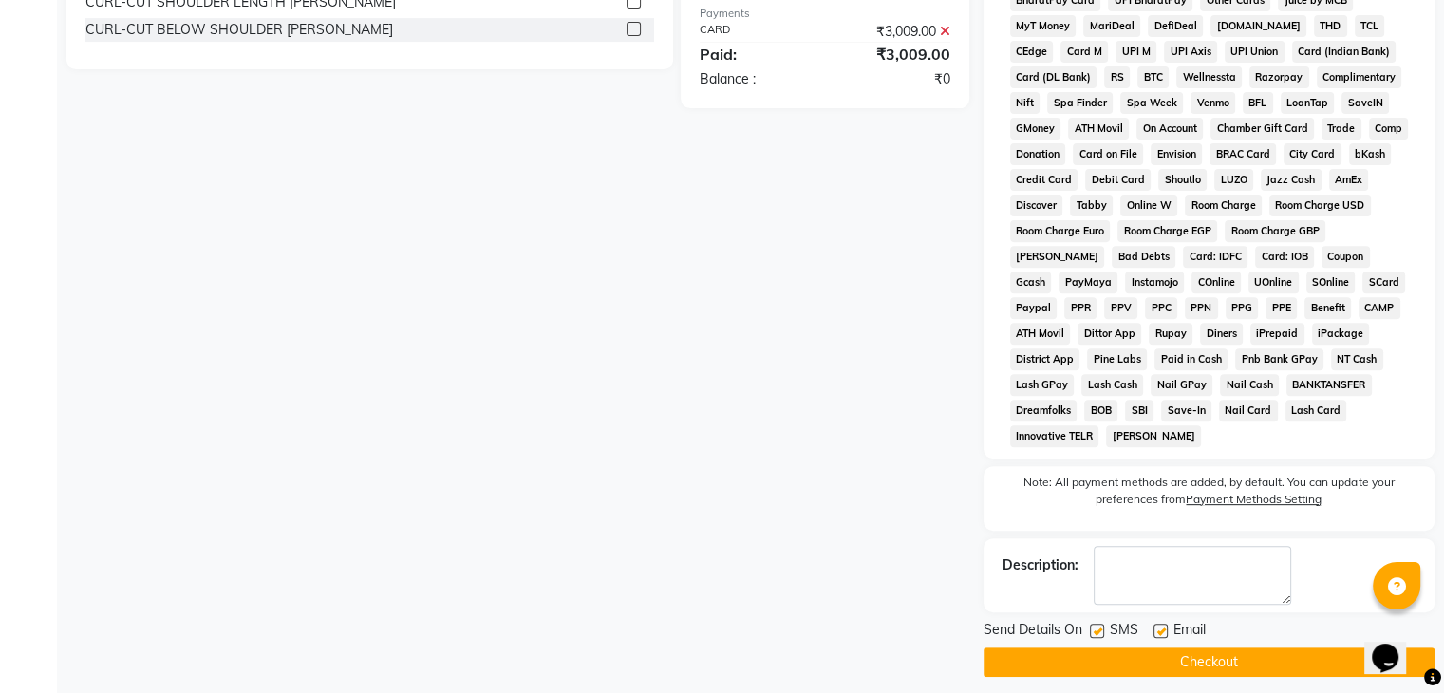
scroll to position [664, 0]
click at [1194, 653] on button "Checkout" at bounding box center [1208, 660] width 451 height 29
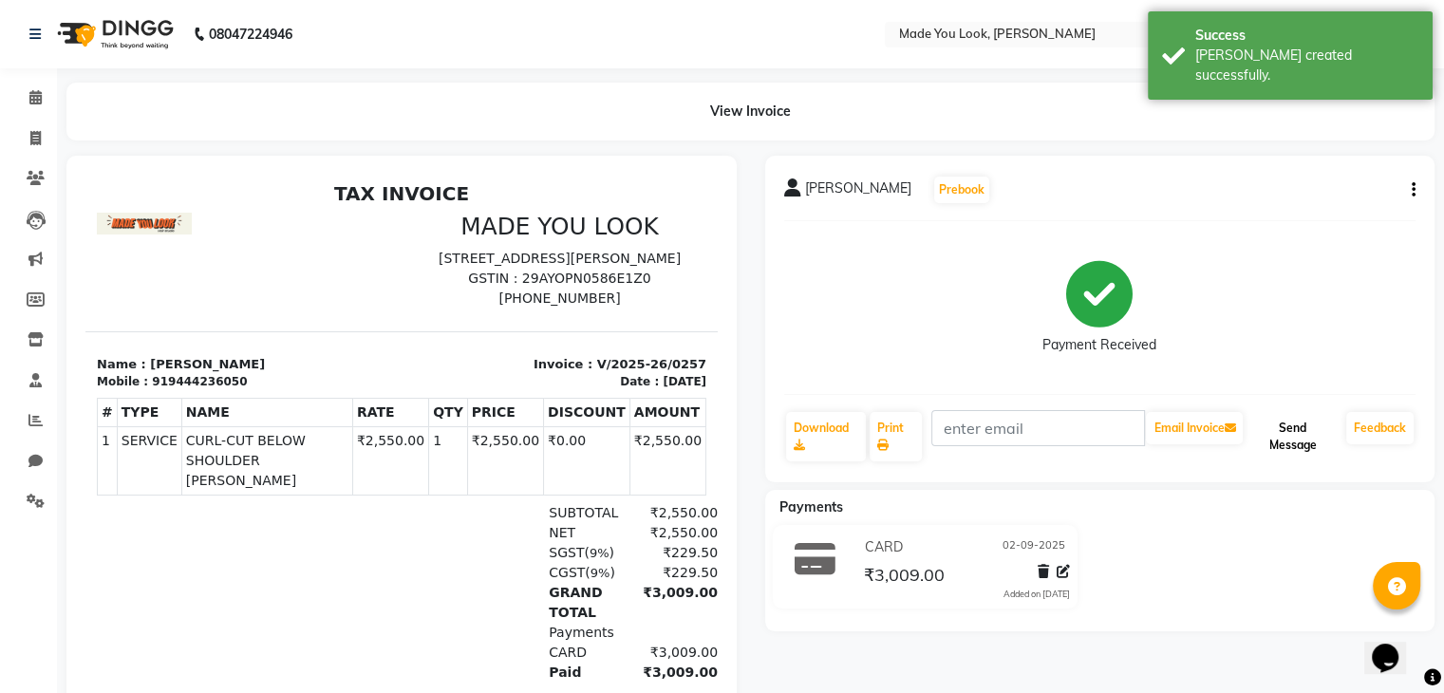
click at [1310, 436] on button "Send Message" at bounding box center [1292, 436] width 92 height 49
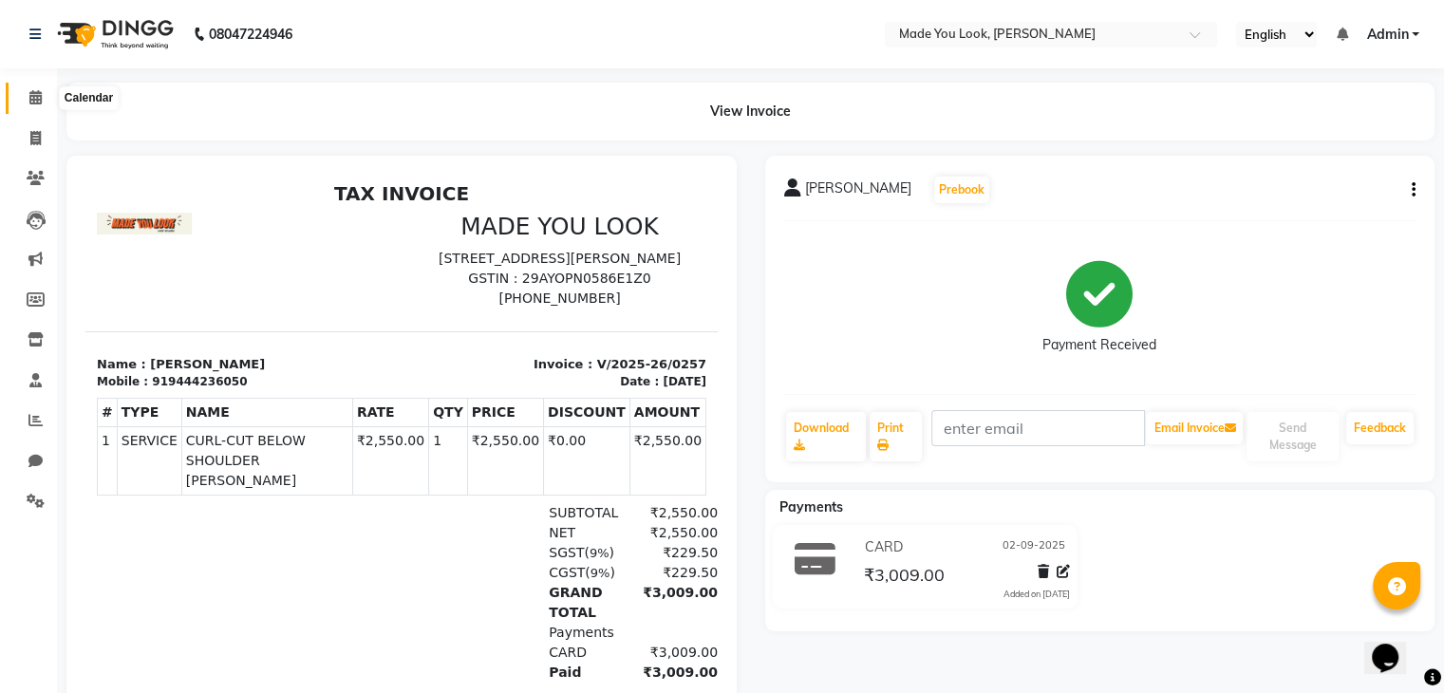
click at [32, 103] on icon at bounding box center [35, 97] width 12 height 14
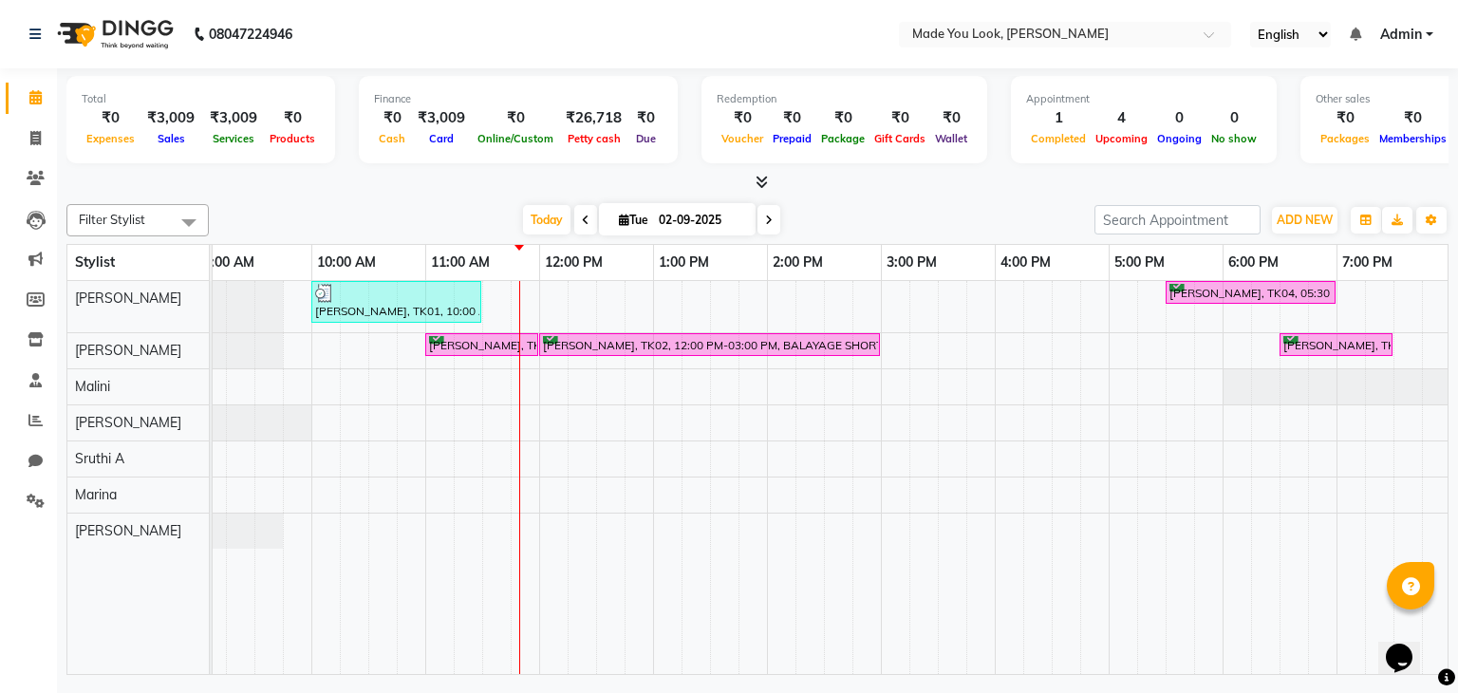
scroll to position [0, 178]
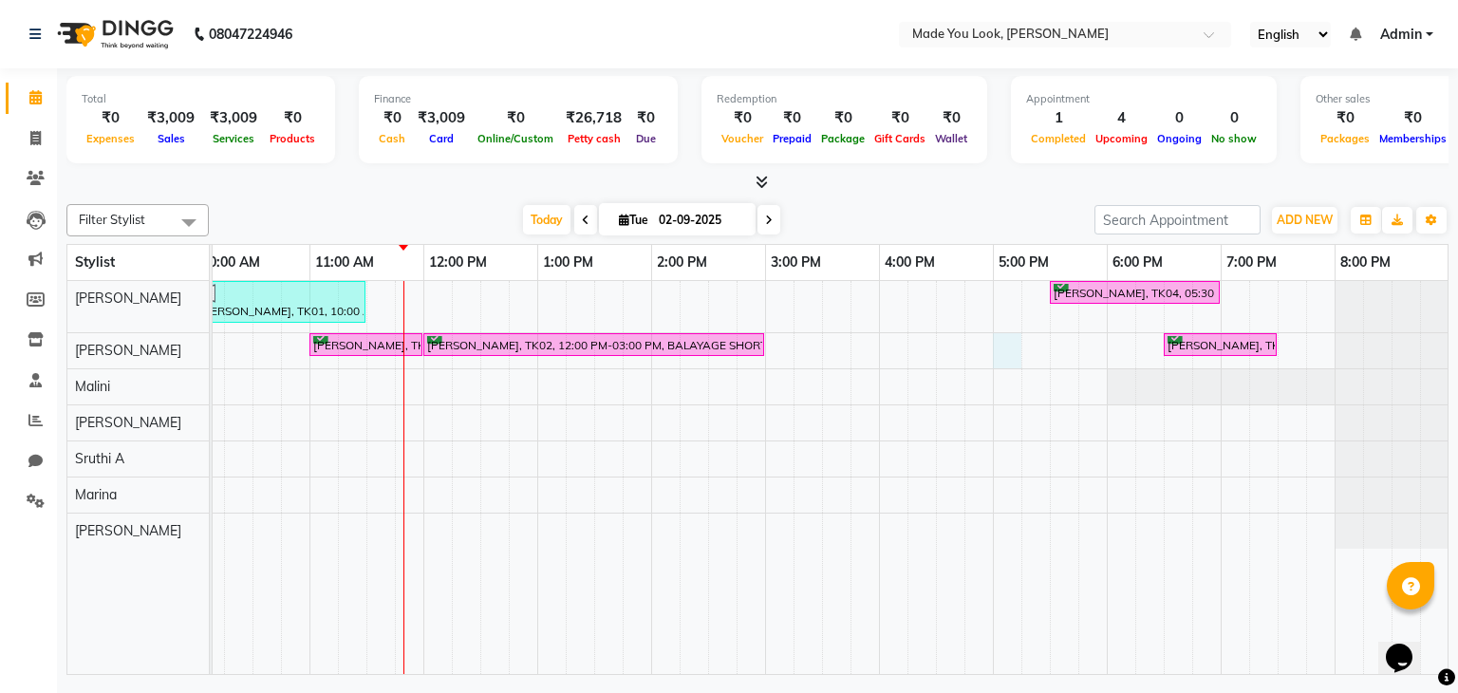
click at [998, 343] on div "[PERSON_NAME], TK01, 10:00 AM-11:30 AM, CURL-CUT BELOW SHOULDER [PERSON_NAME] […" at bounding box center [708, 478] width 1481 height 394
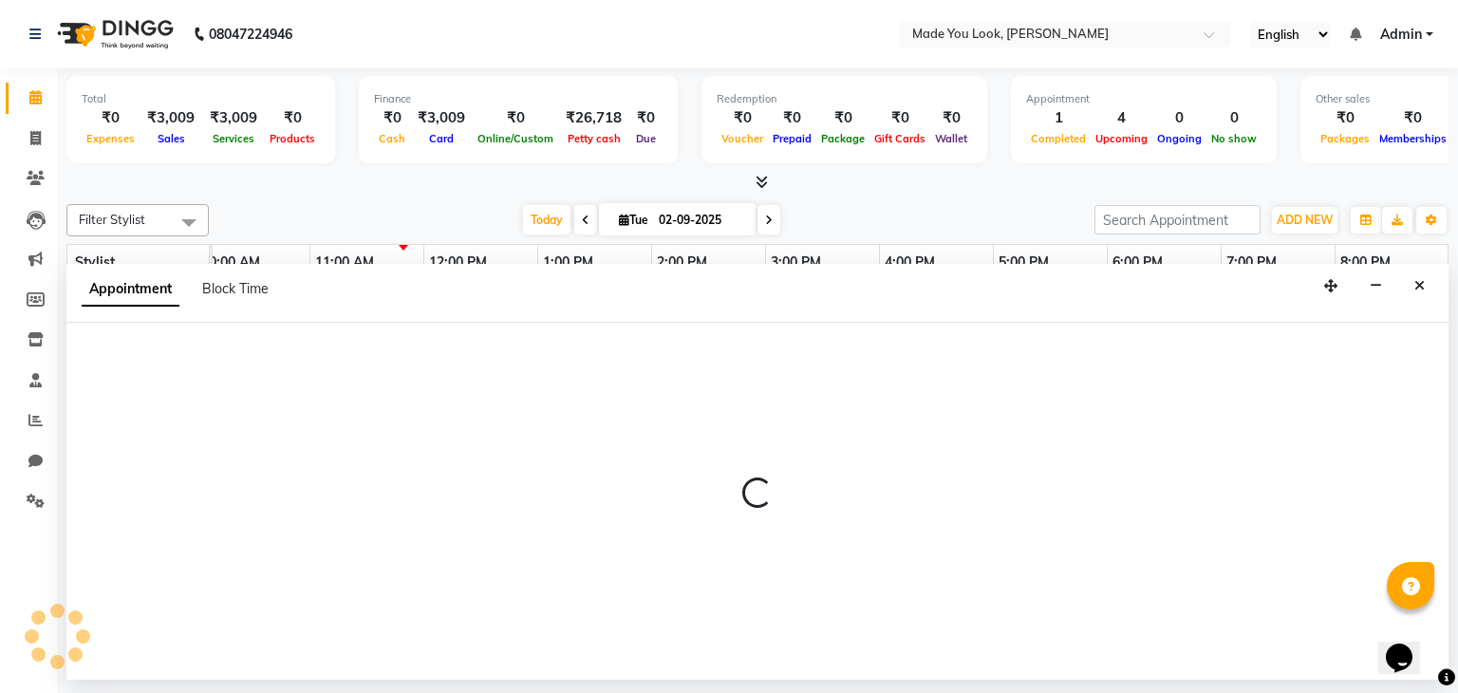
select select "83313"
select select "1020"
select select "tentative"
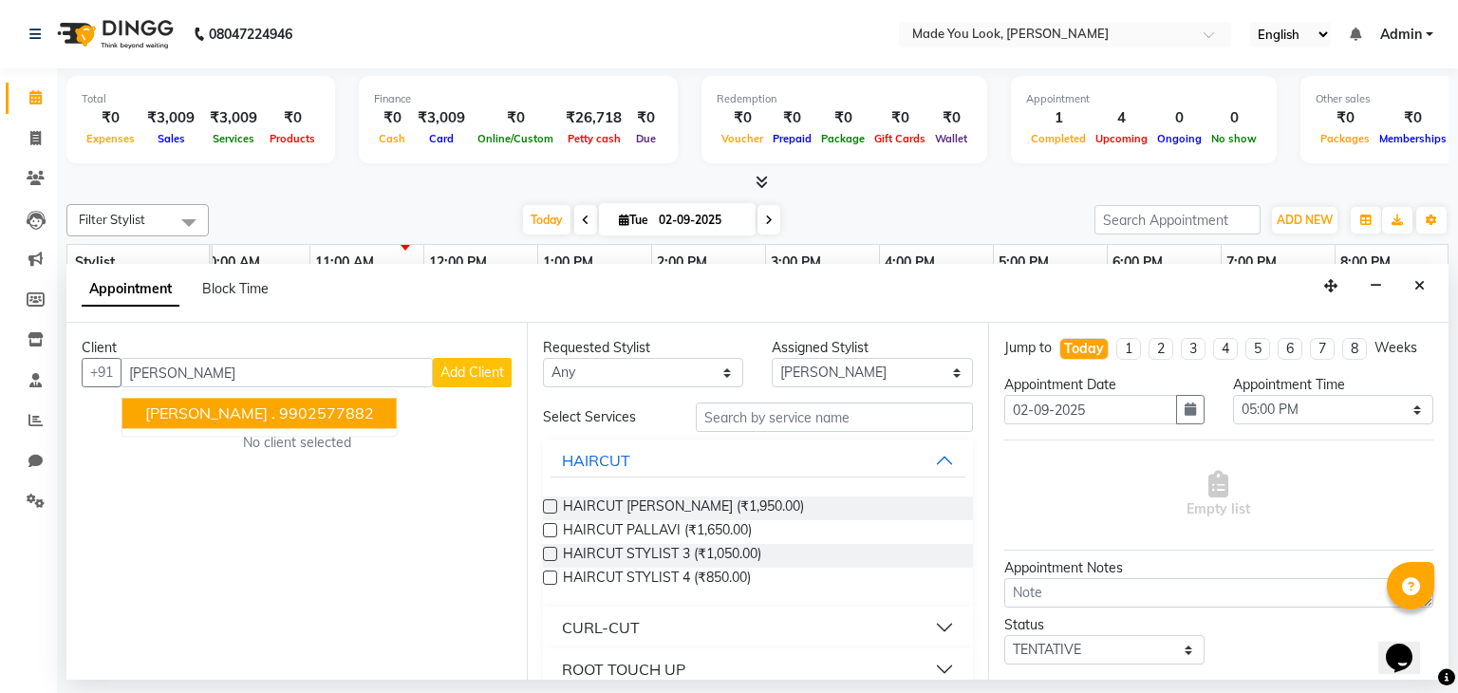
click at [279, 408] on ngb-highlight "9902577882" at bounding box center [326, 413] width 95 height 19
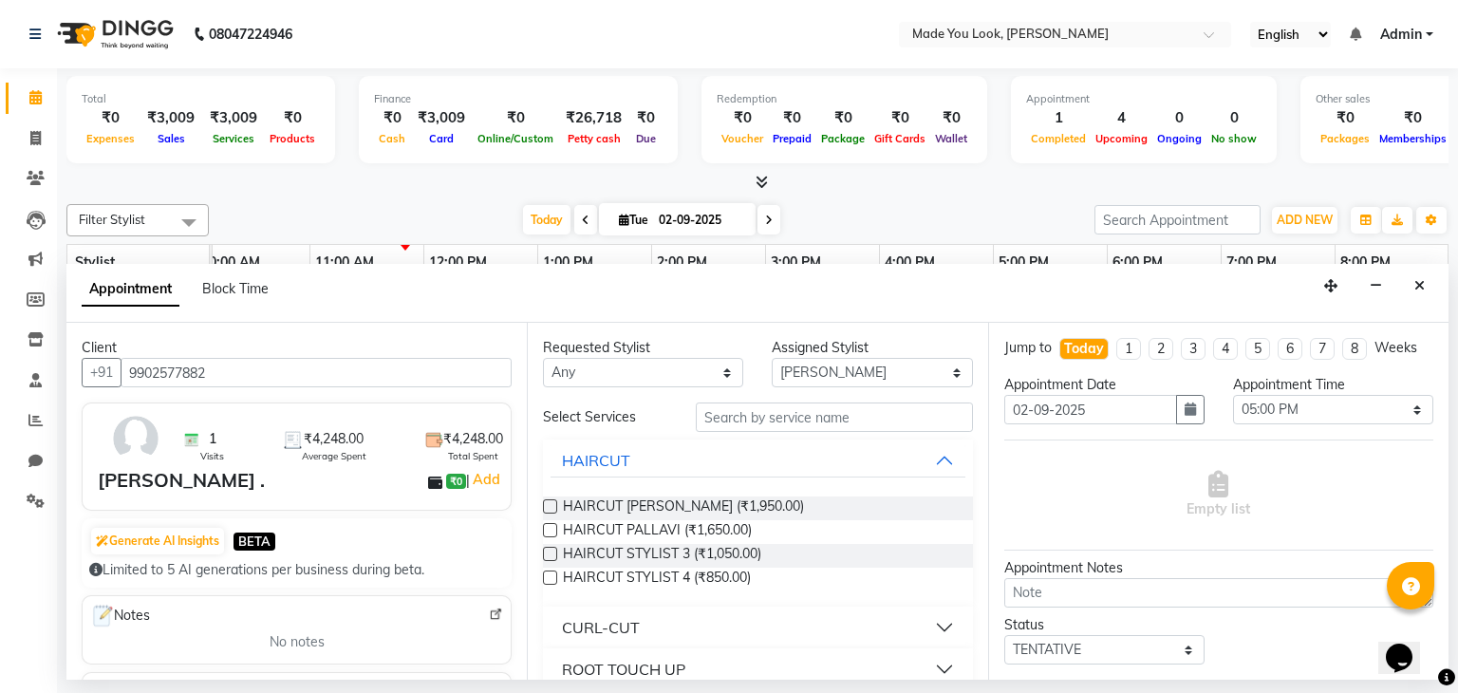
type input "9902577882"
click at [718, 371] on select "Any [PERSON_NAME] [PERSON_NAME] Devi [PERSON_NAME] [PERSON_NAME] A" at bounding box center [643, 372] width 200 height 29
select select "83313"
click at [543, 358] on select "Any [PERSON_NAME] [PERSON_NAME] Devi [PERSON_NAME] [PERSON_NAME] A" at bounding box center [643, 372] width 200 height 29
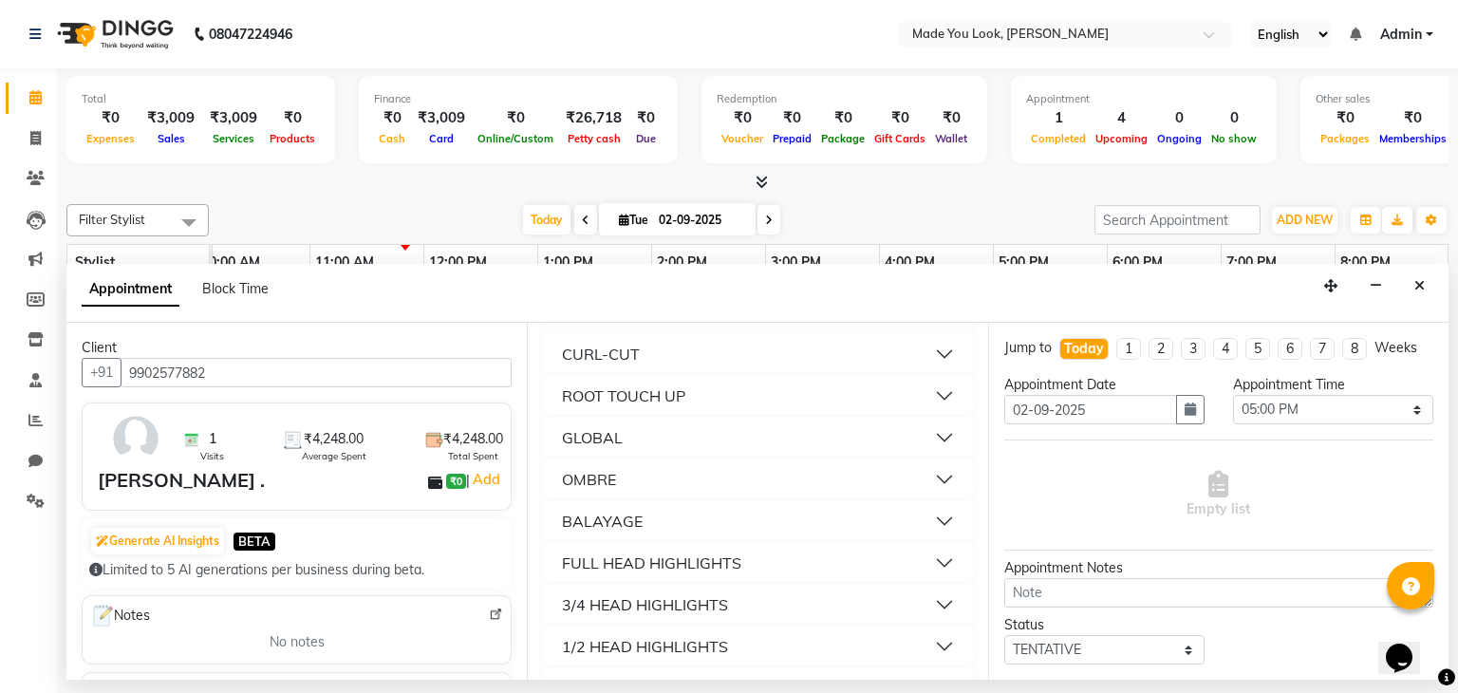
scroll to position [285, 0]
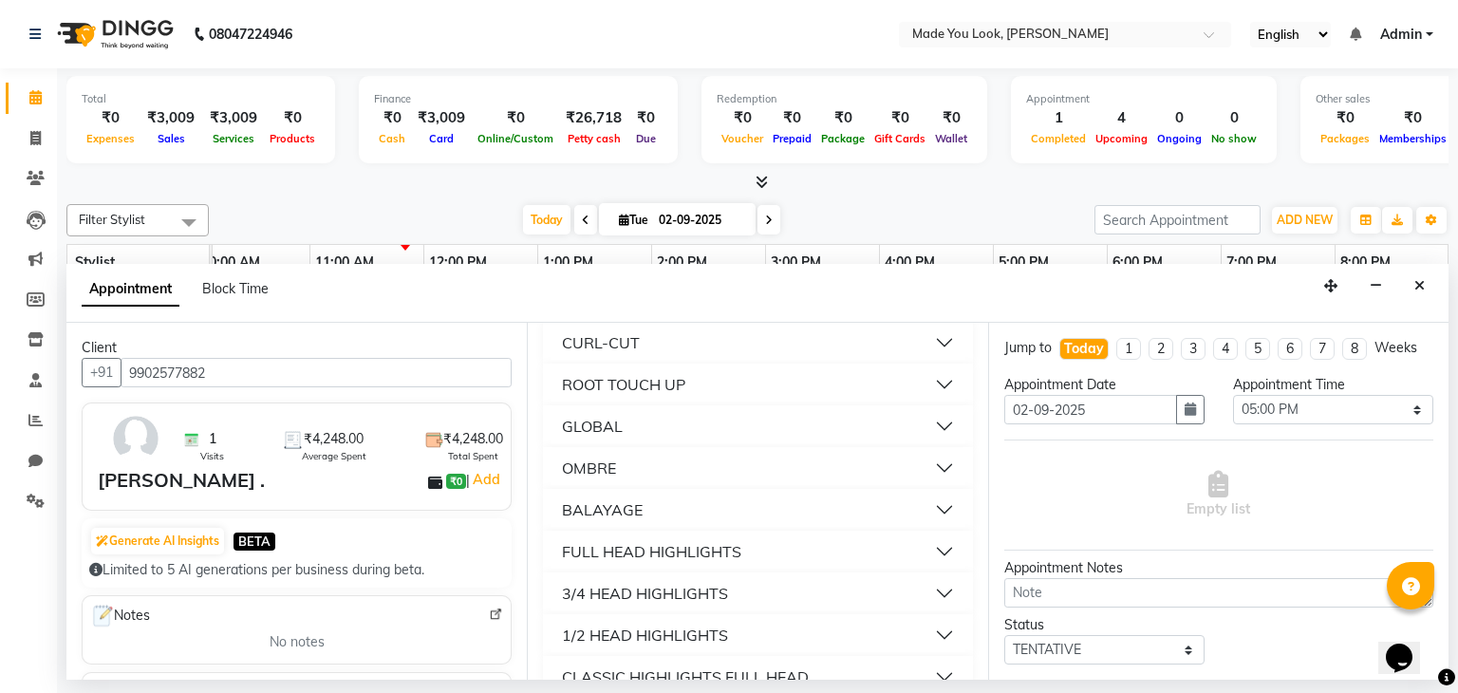
click at [924, 341] on button "CURL-CUT" at bounding box center [758, 343] width 414 height 34
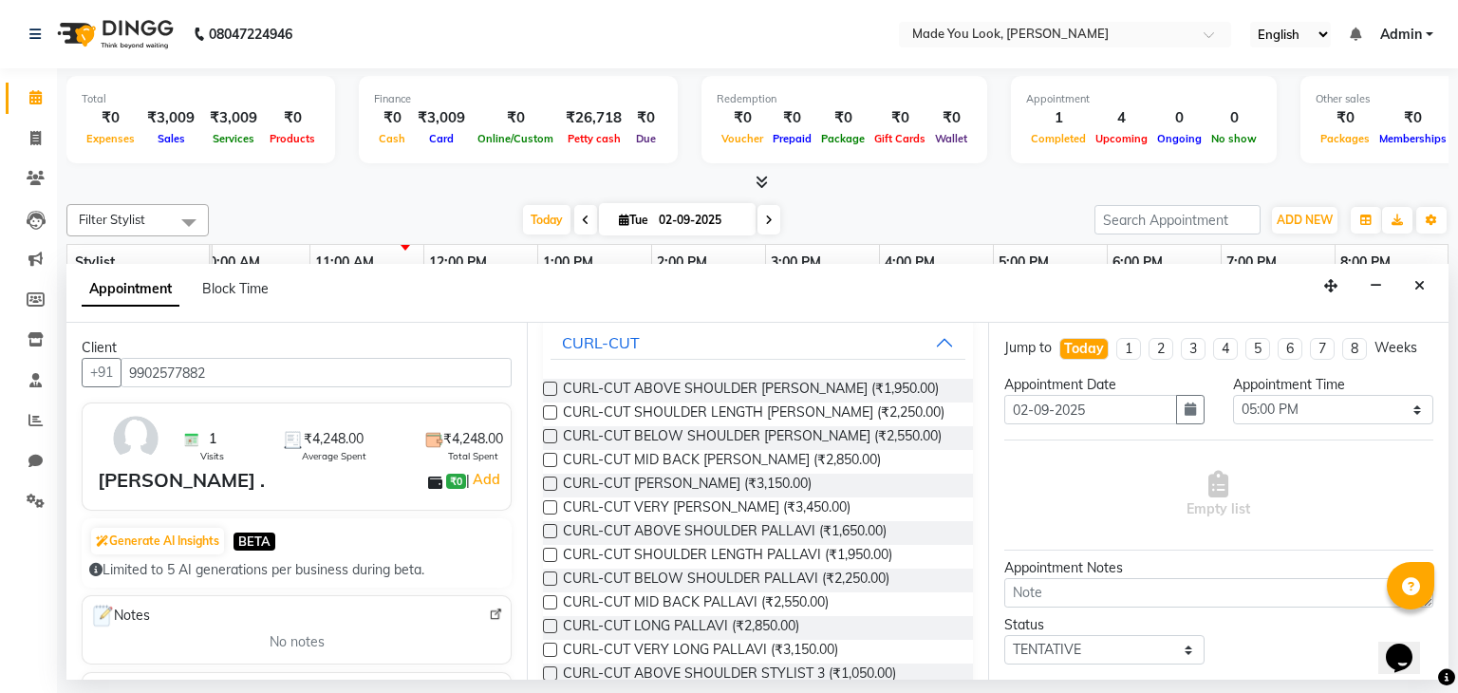
click at [550, 387] on label at bounding box center [550, 389] width 14 height 14
click at [550, 387] on input "checkbox" at bounding box center [549, 390] width 12 height 12
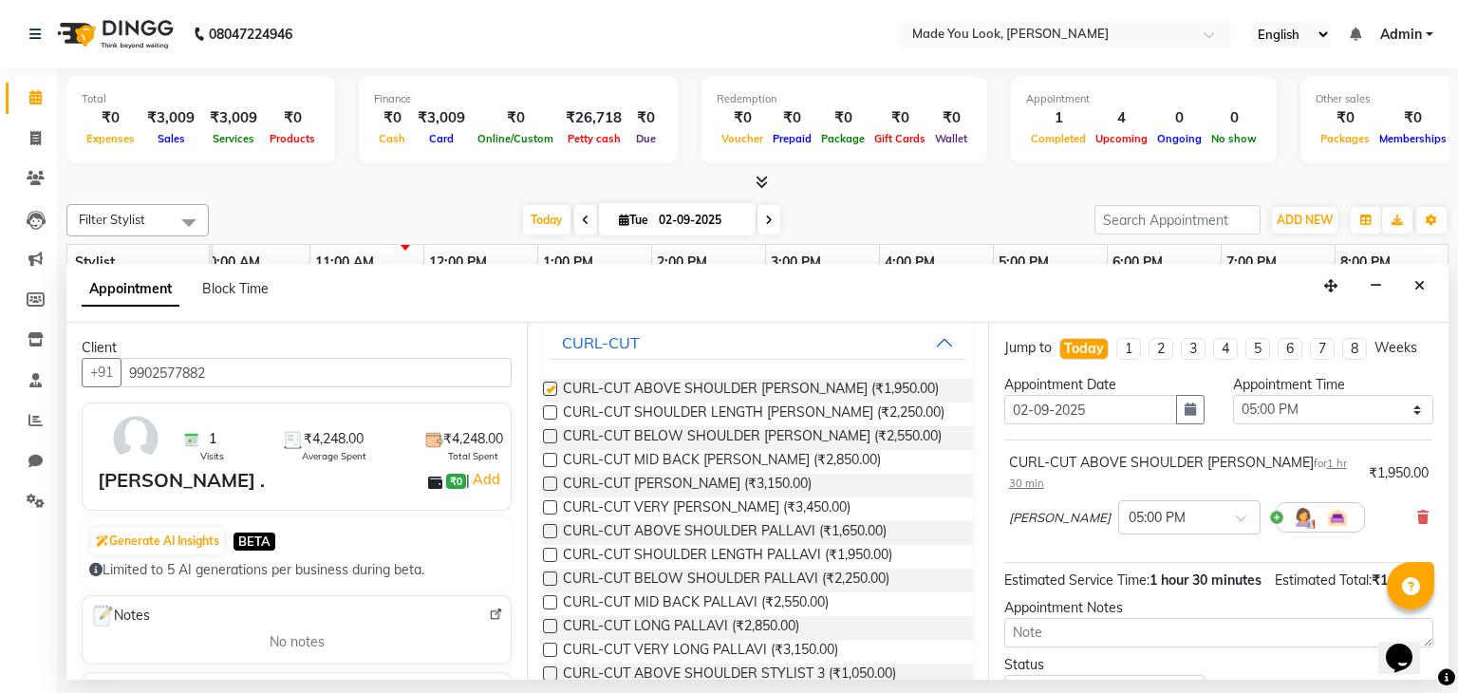
checkbox input "false"
click at [545, 532] on label at bounding box center [550, 531] width 14 height 14
click at [545, 532] on input "checkbox" at bounding box center [549, 533] width 12 height 12
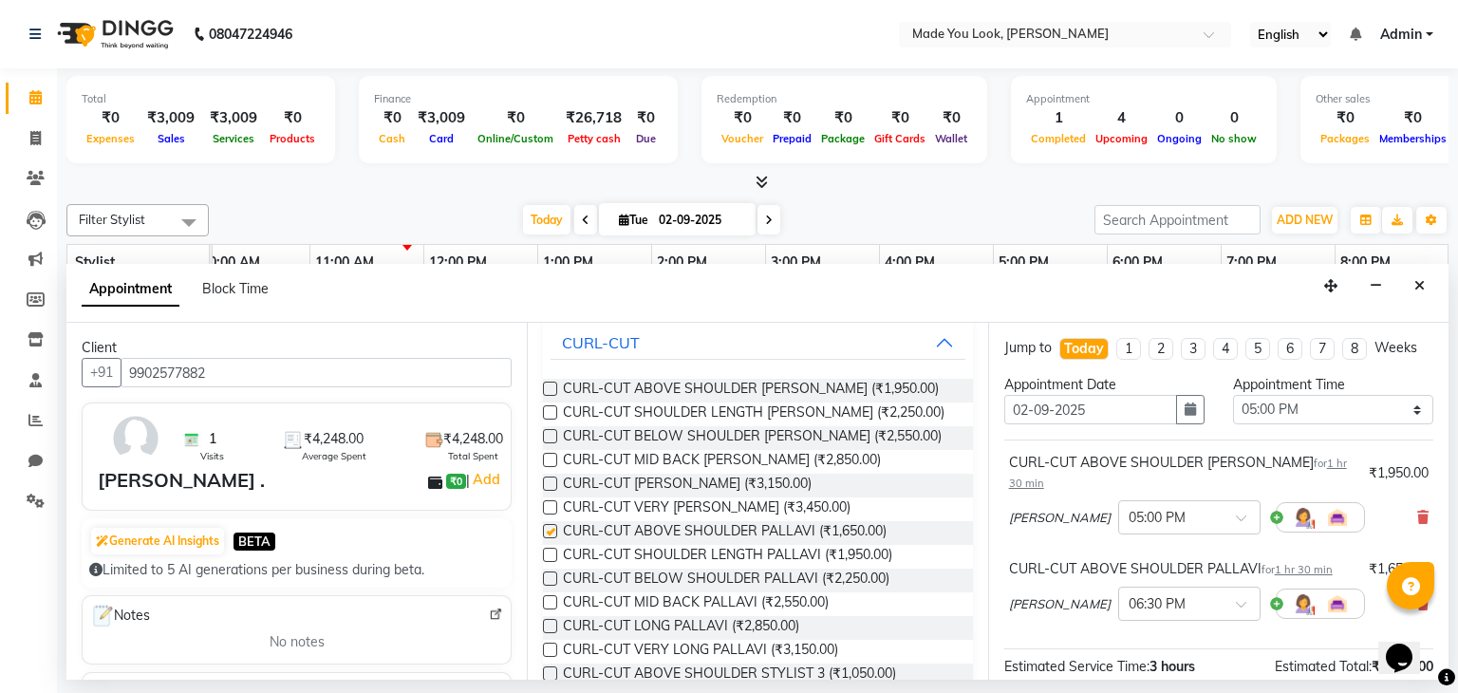
checkbox input "false"
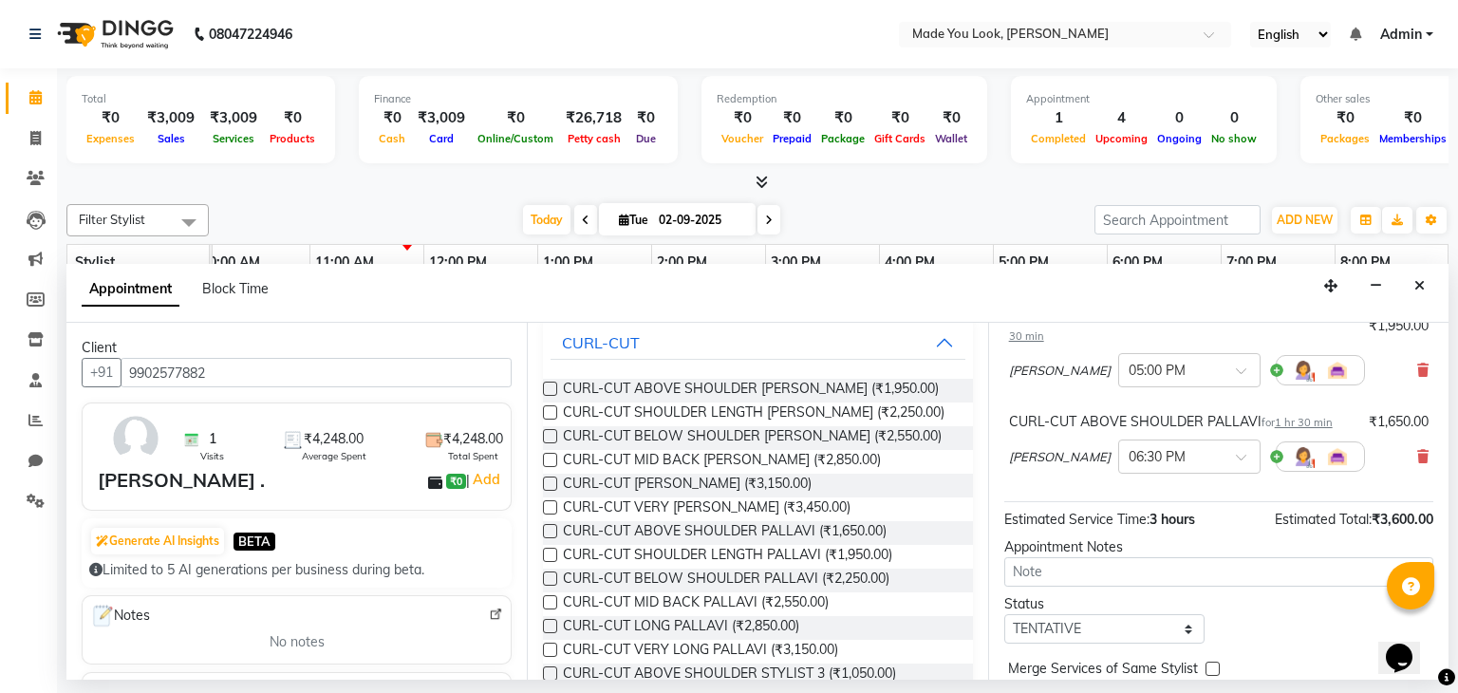
scroll to position [114, 0]
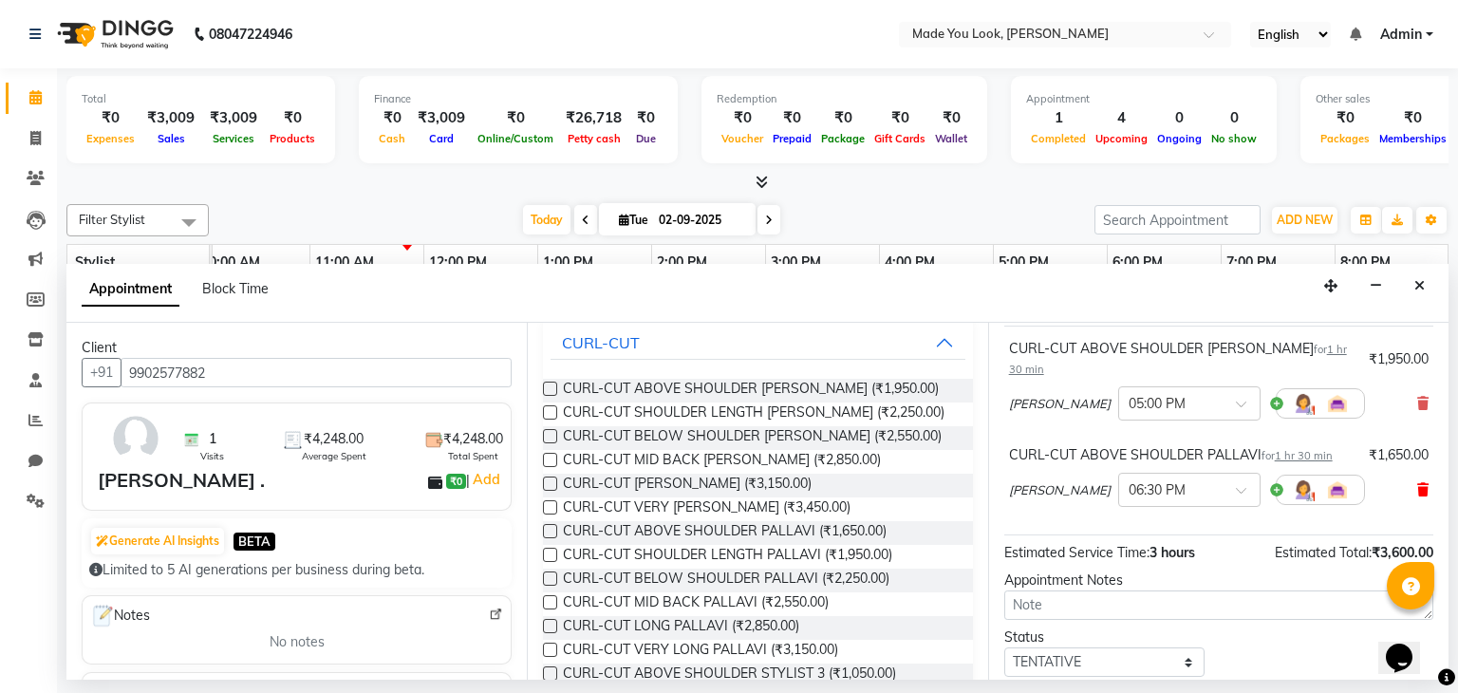
click at [1417, 483] on icon at bounding box center [1422, 489] width 11 height 13
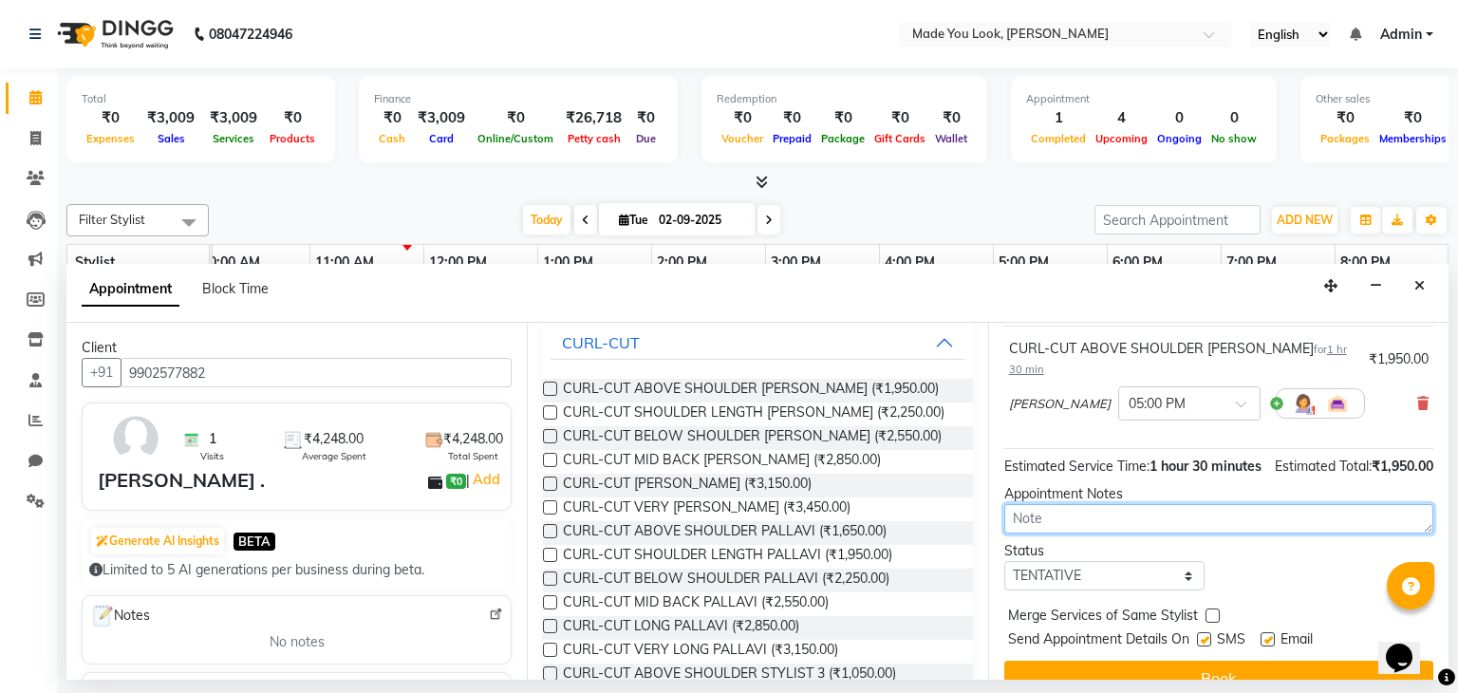
click at [1057, 516] on textarea at bounding box center [1218, 518] width 429 height 29
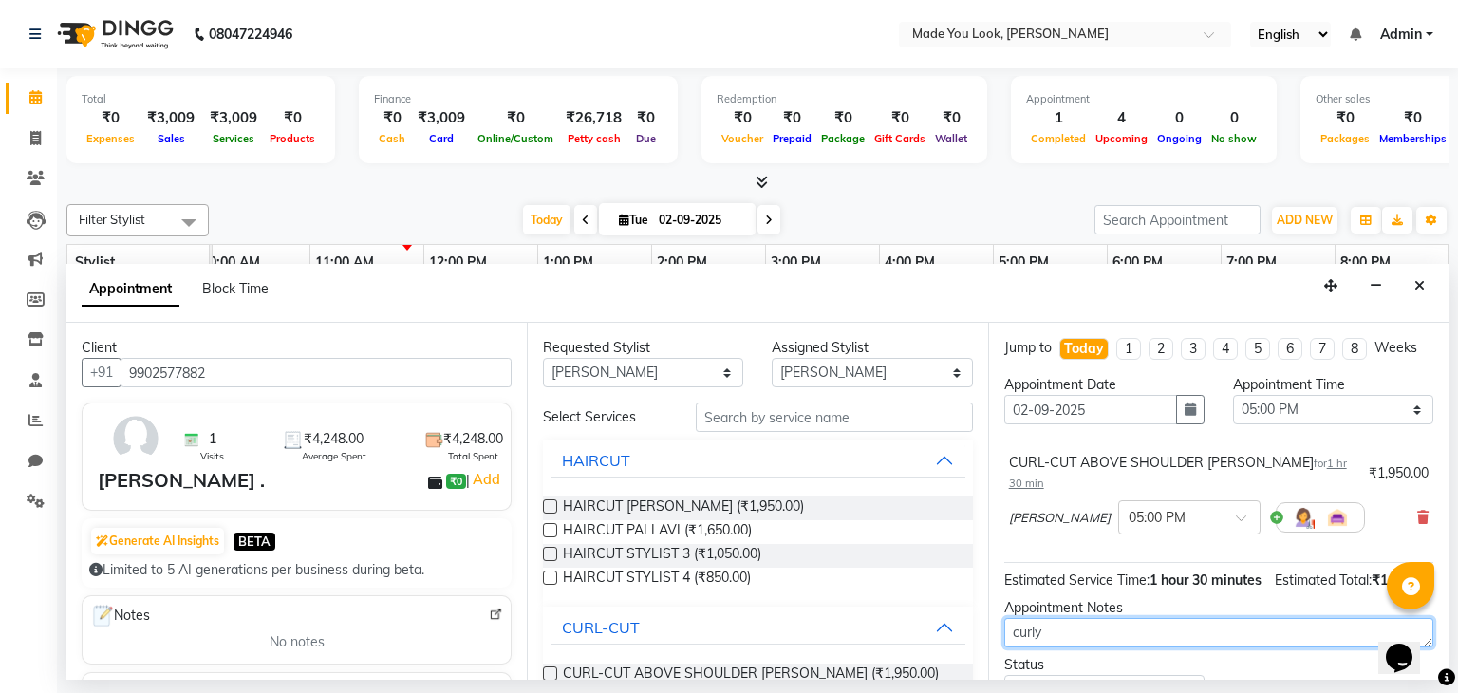
scroll to position [143, 0]
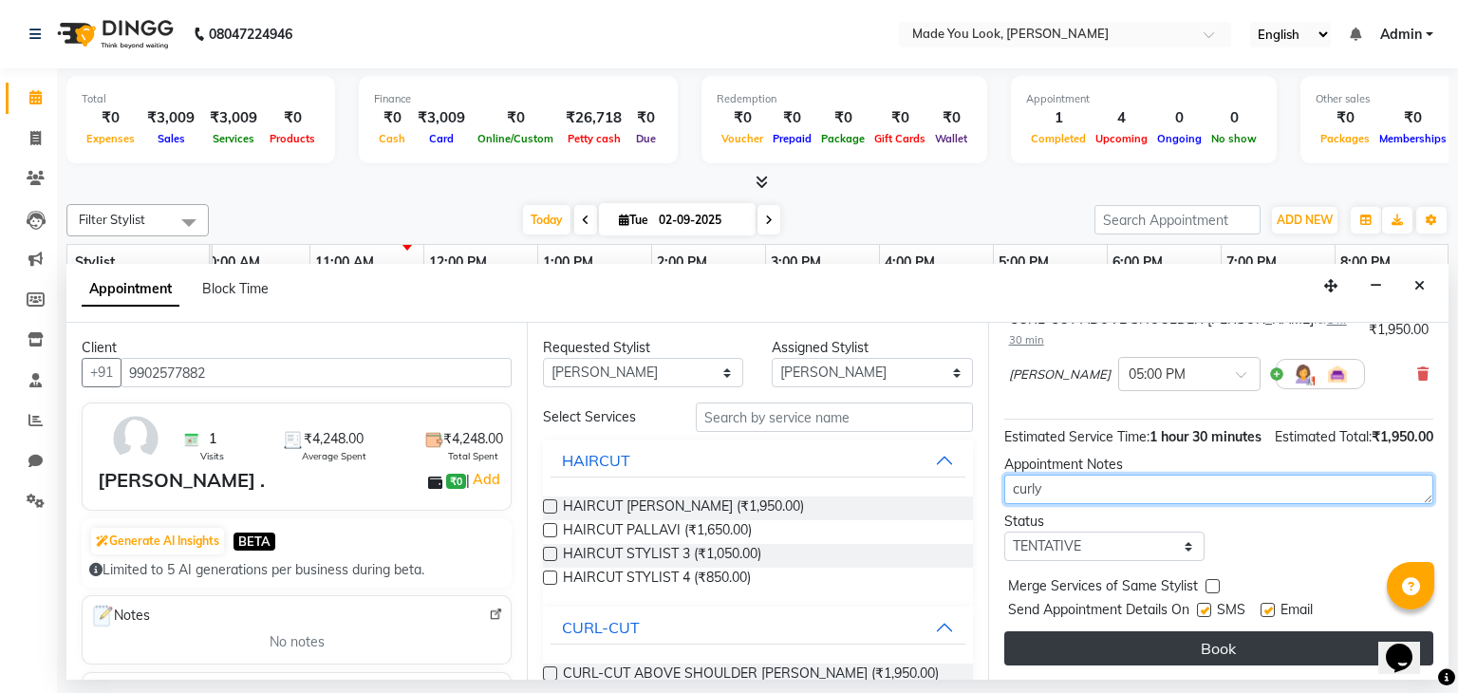
type textarea "curly"
click at [1155, 640] on button "Book" at bounding box center [1218, 648] width 429 height 34
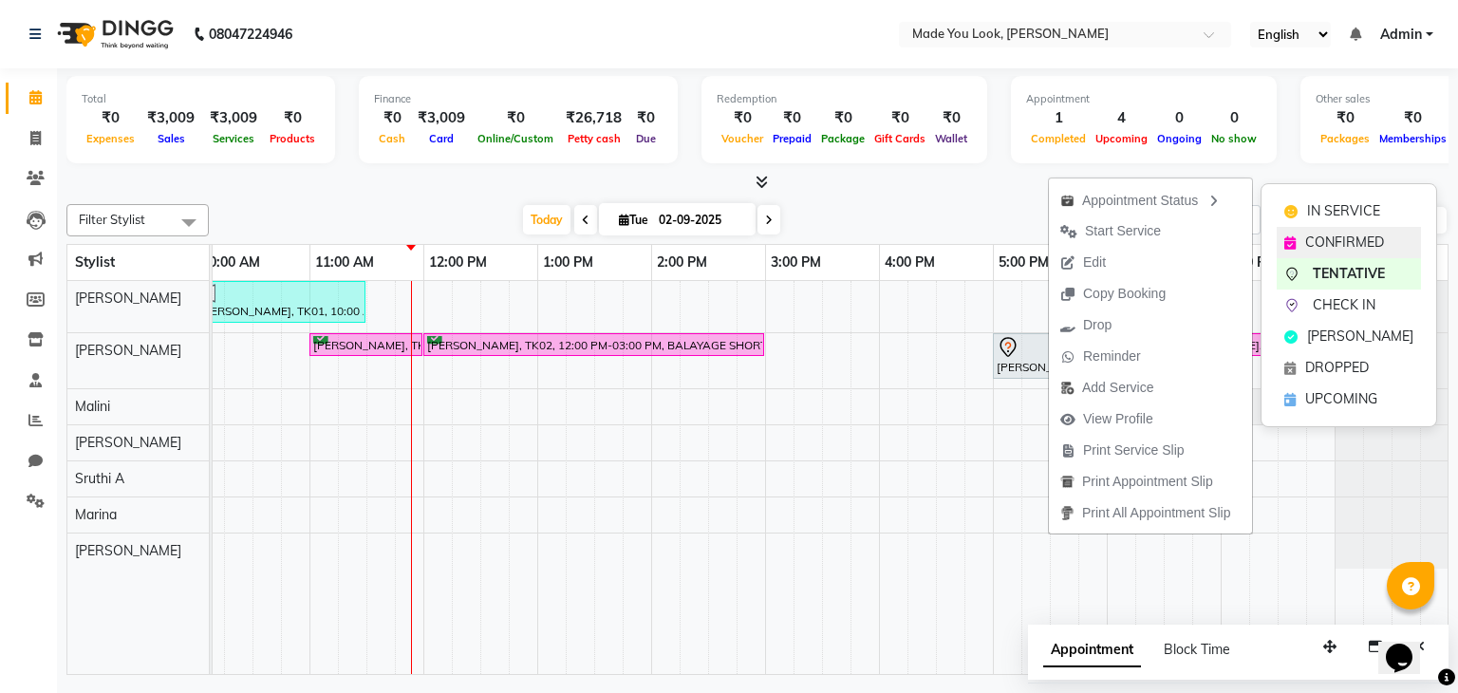
click at [1309, 252] on div "CONFIRMED" at bounding box center [1349, 242] width 144 height 31
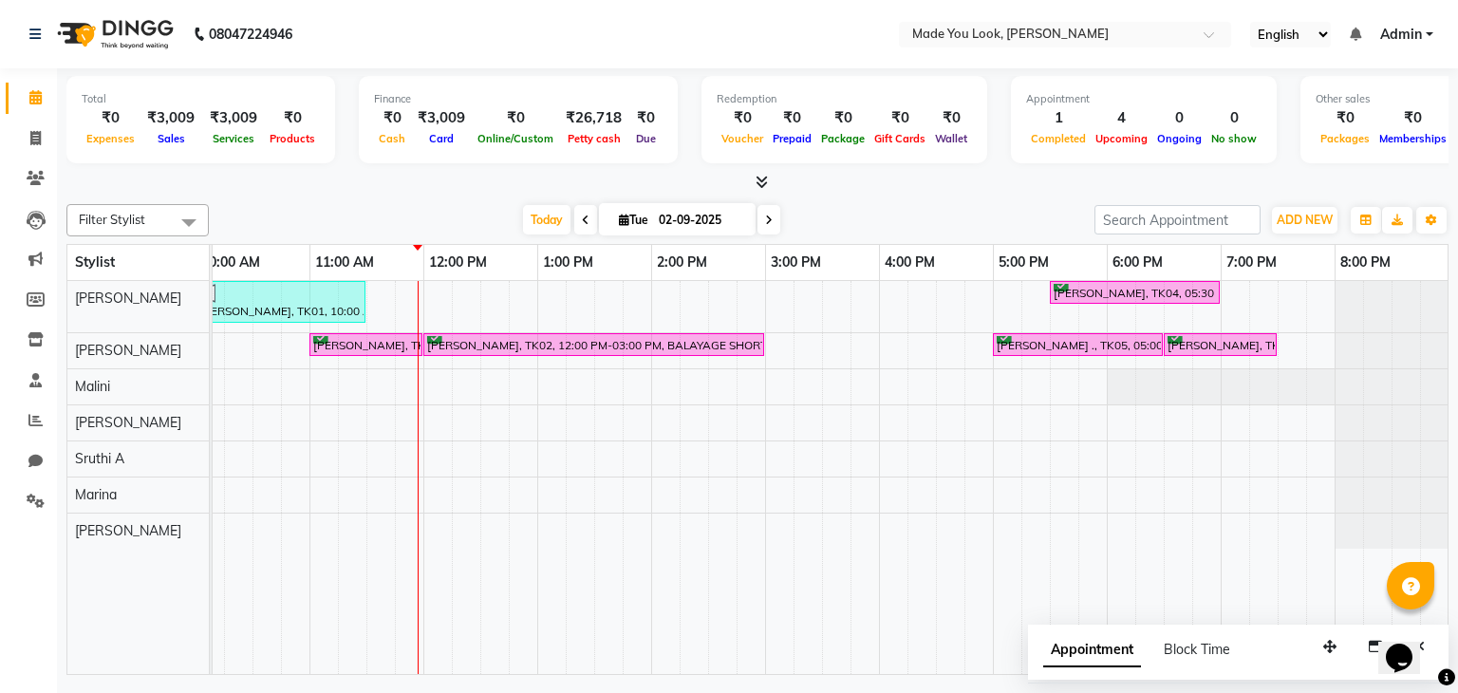
click at [758, 219] on span at bounding box center [768, 219] width 23 height 29
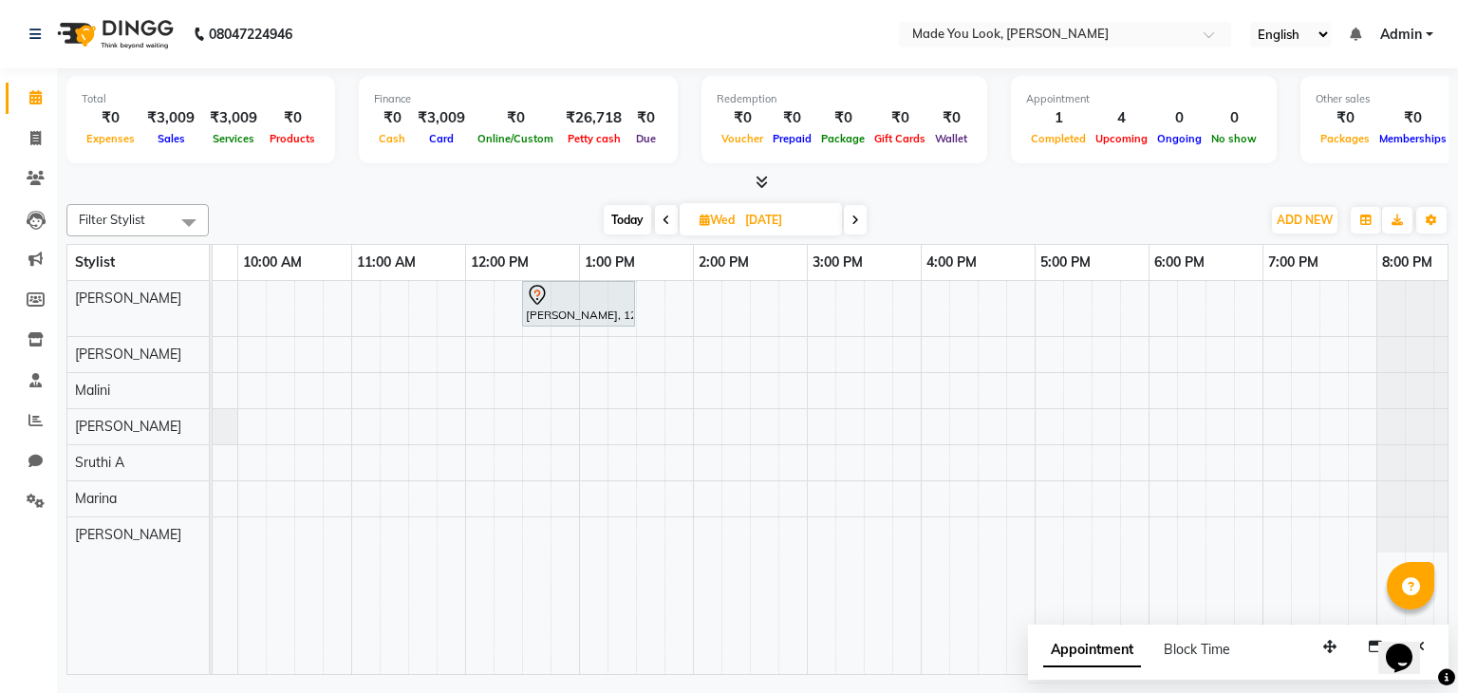
scroll to position [0, 245]
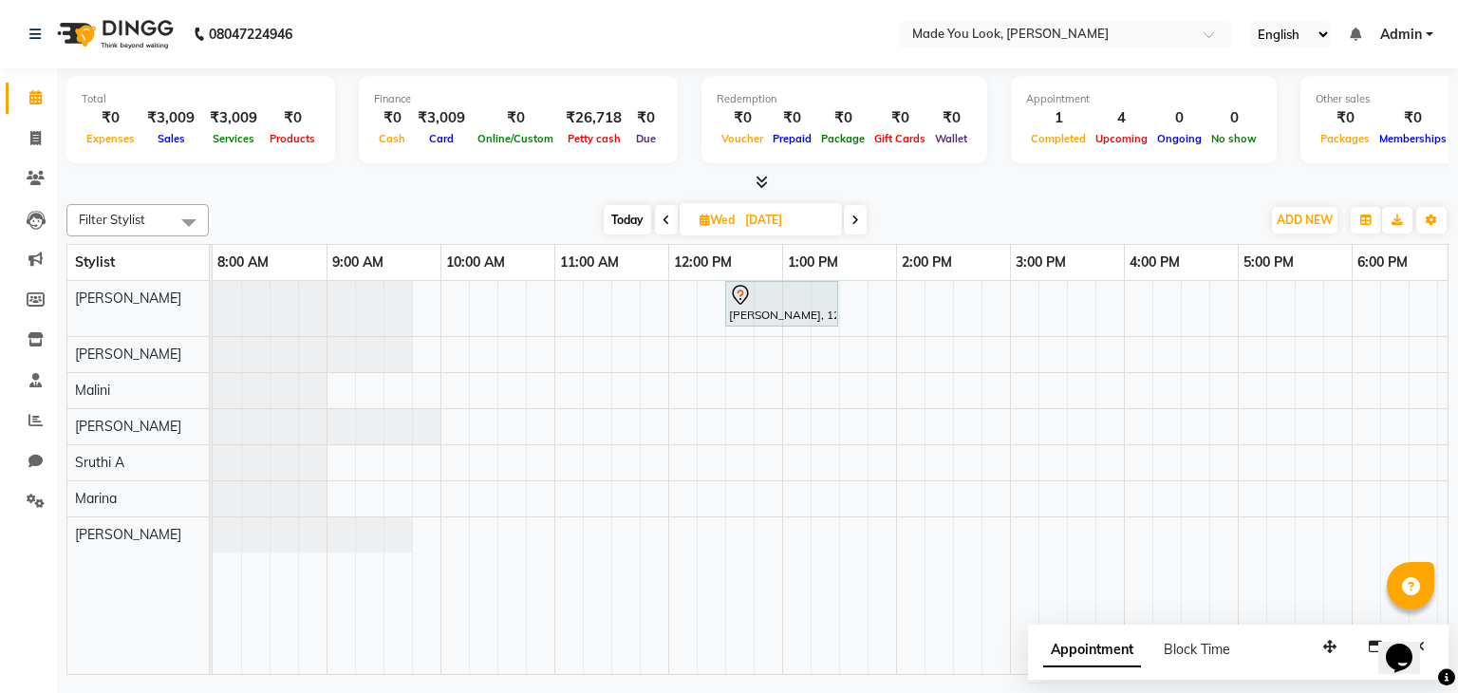
click at [664, 215] on icon at bounding box center [667, 220] width 8 height 11
type input "02-09-2025"
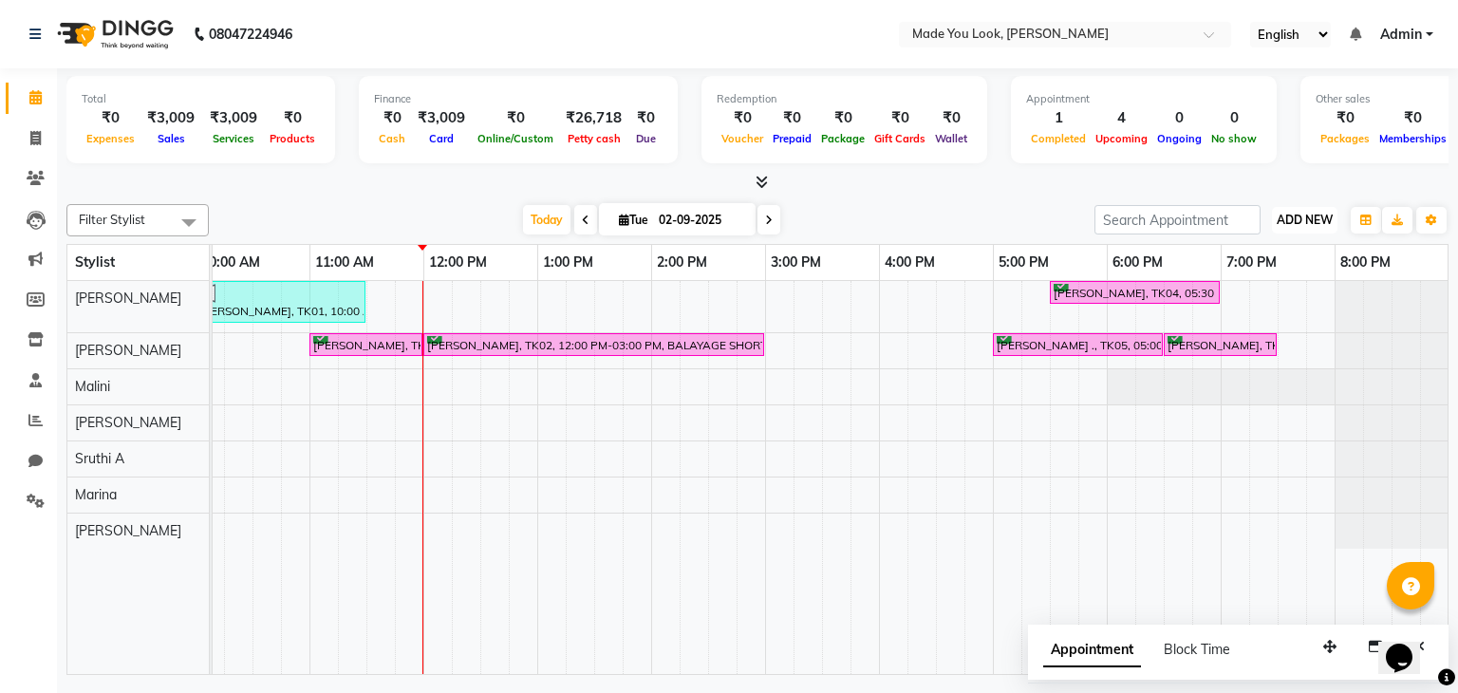
click at [1318, 217] on span "ADD NEW" at bounding box center [1305, 220] width 56 height 14
click at [1253, 308] on link "Add Expense" at bounding box center [1262, 304] width 150 height 25
select select "1"
select select "7309"
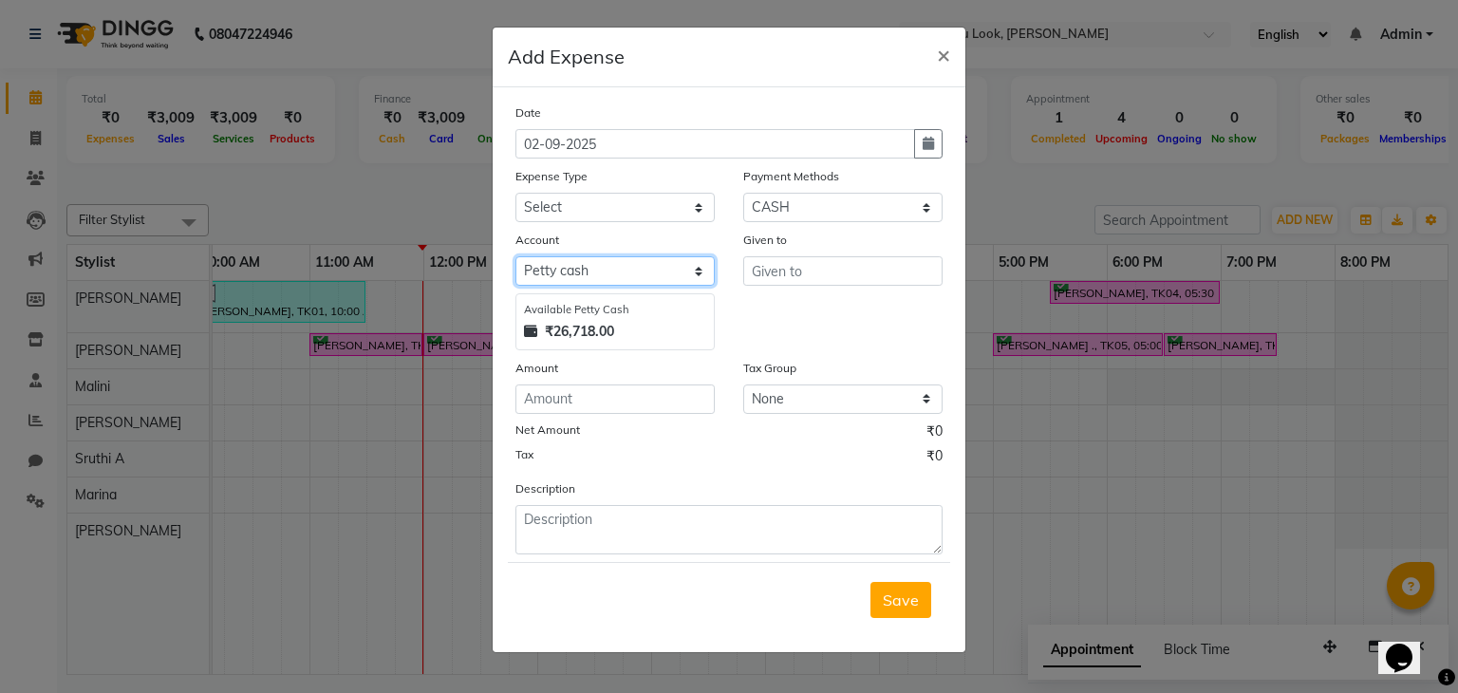
click at [594, 271] on select "Select [PERSON_NAME] cash Default account" at bounding box center [614, 270] width 199 height 29
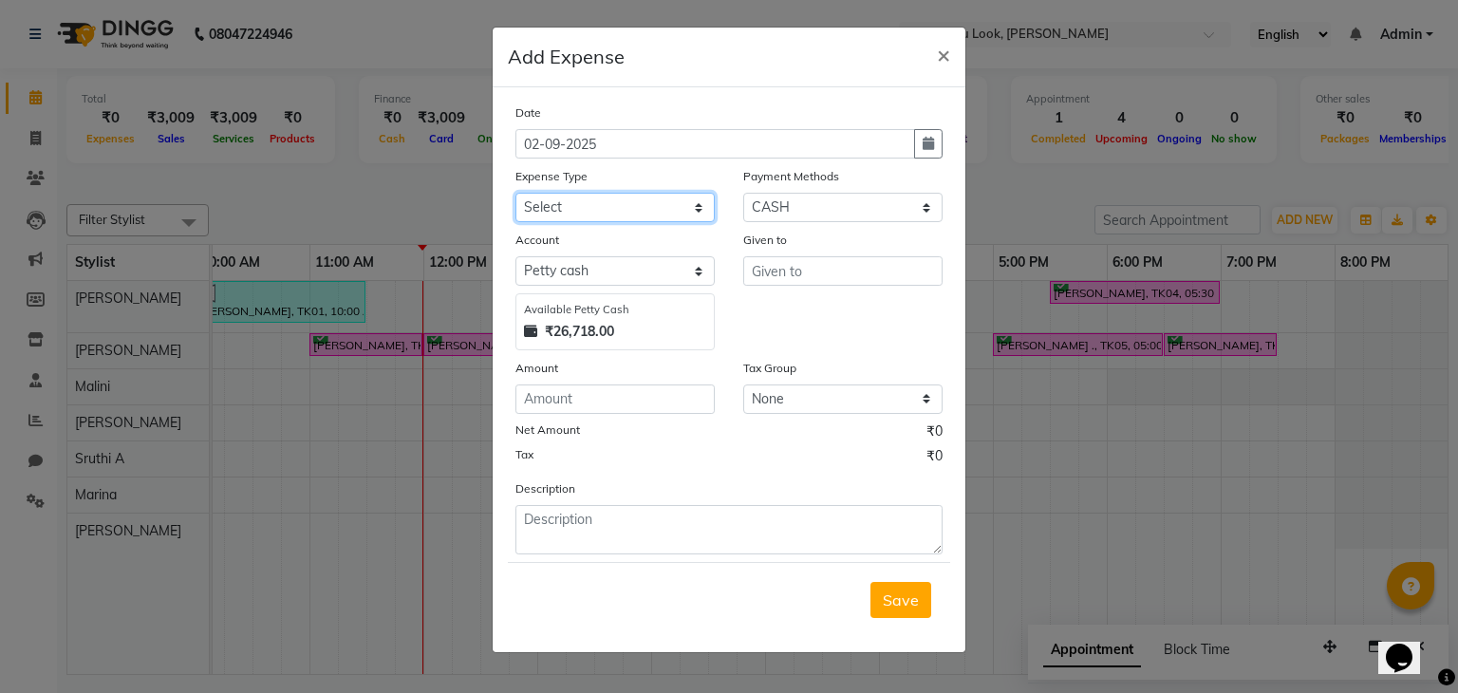
click at [596, 196] on select "Select Advance Salary Bank charges Car maintenance Cash transfer to bank Cash t…" at bounding box center [614, 207] width 199 height 29
select select "14"
click at [515, 195] on select "Select Advance Salary Bank charges Car maintenance Cash transfer to bank Cash t…" at bounding box center [614, 207] width 199 height 29
click at [942, 54] on span "×" at bounding box center [943, 54] width 13 height 28
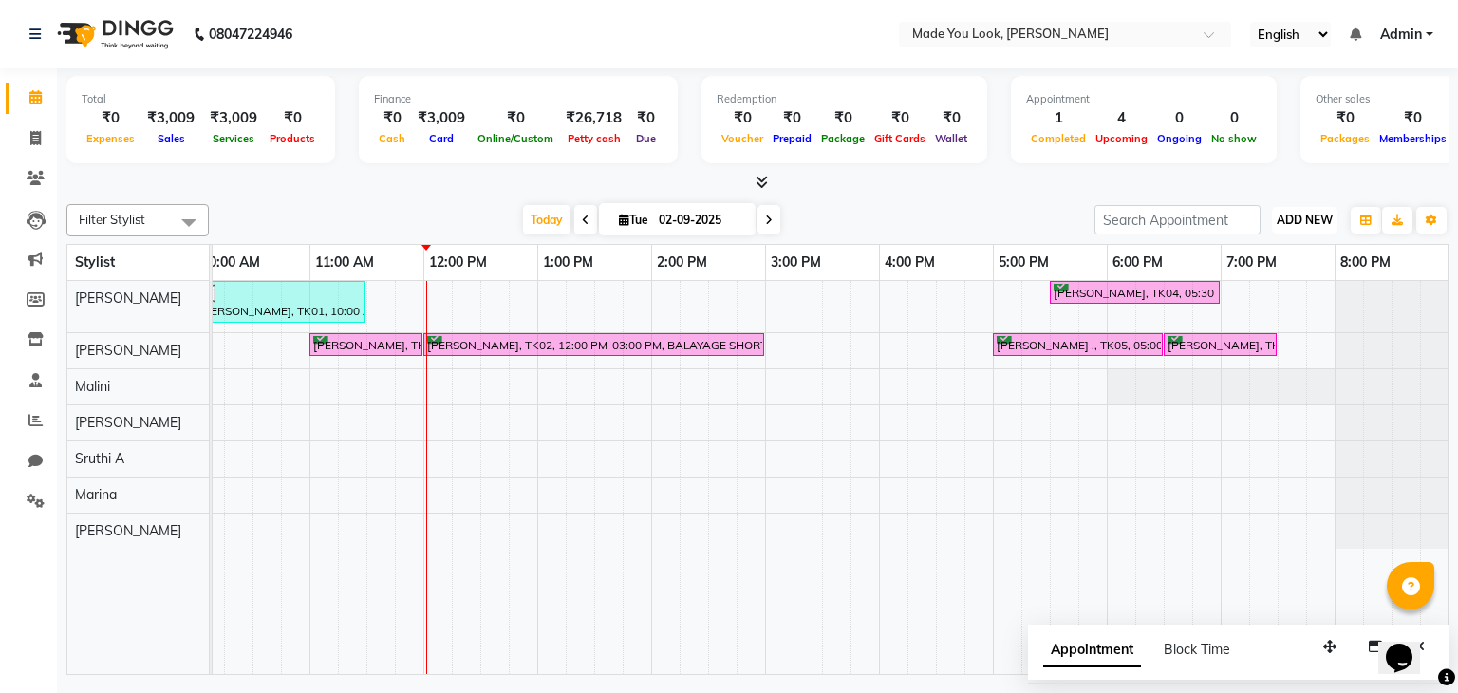
click at [1316, 223] on span "ADD NEW" at bounding box center [1305, 220] width 56 height 14
click at [1282, 296] on link "Add Expense" at bounding box center [1262, 304] width 150 height 25
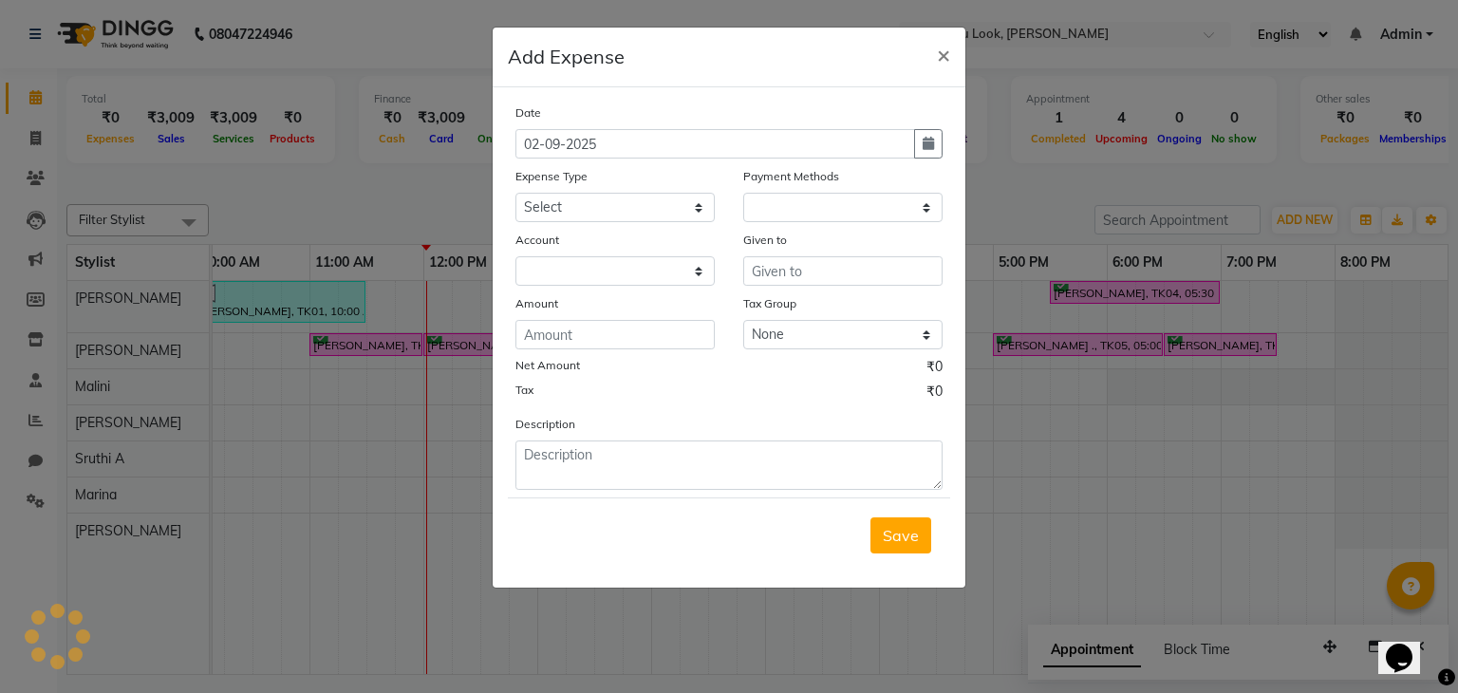
select select "1"
select select "7309"
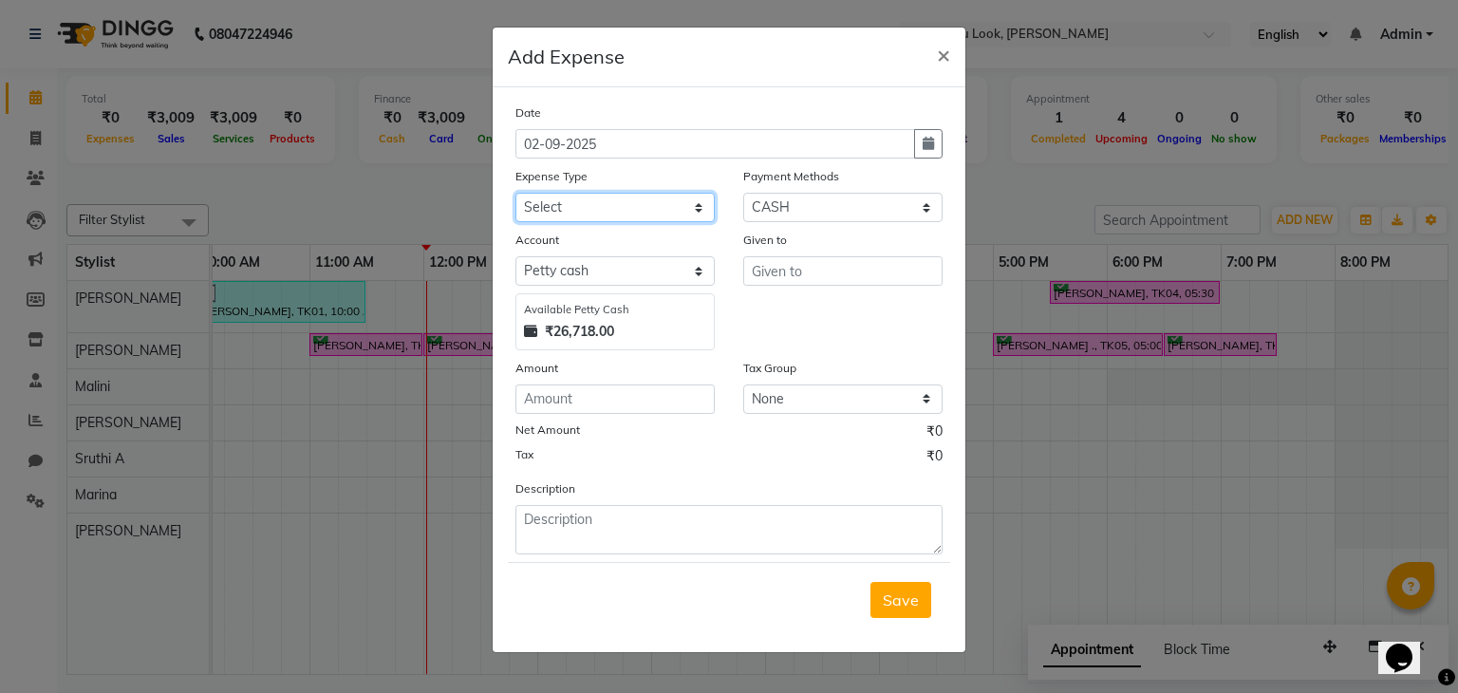
click at [699, 210] on select "Select Advance Salary Bank charges Car maintenance Cash transfer to bank Cash t…" at bounding box center [614, 207] width 199 height 29
select select "17"
click at [515, 195] on select "Select Advance Salary Bank charges Car maintenance Cash transfer to bank Cash t…" at bounding box center [614, 207] width 199 height 29
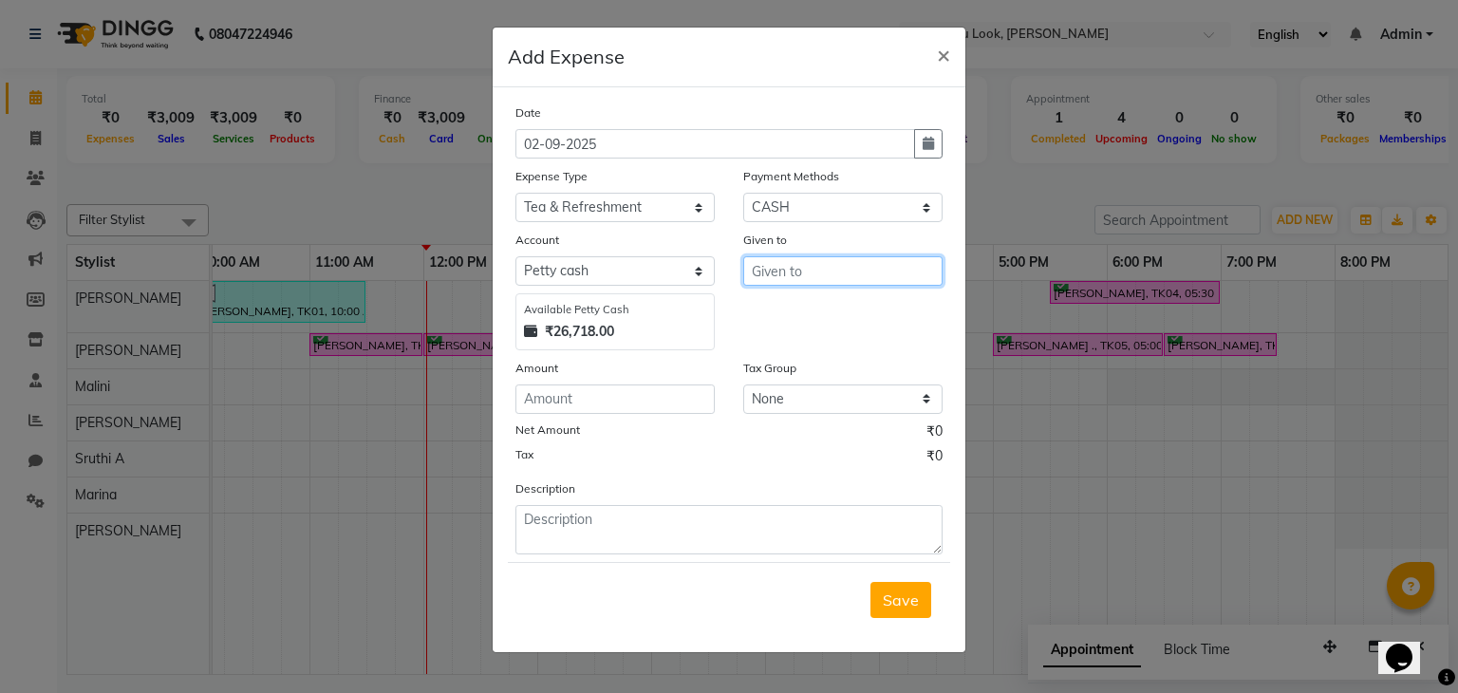
click at [794, 280] on input "text" at bounding box center [842, 270] width 199 height 29
click at [814, 312] on button "[PERSON_NAME]" at bounding box center [819, 312] width 150 height 30
type input "Malini"
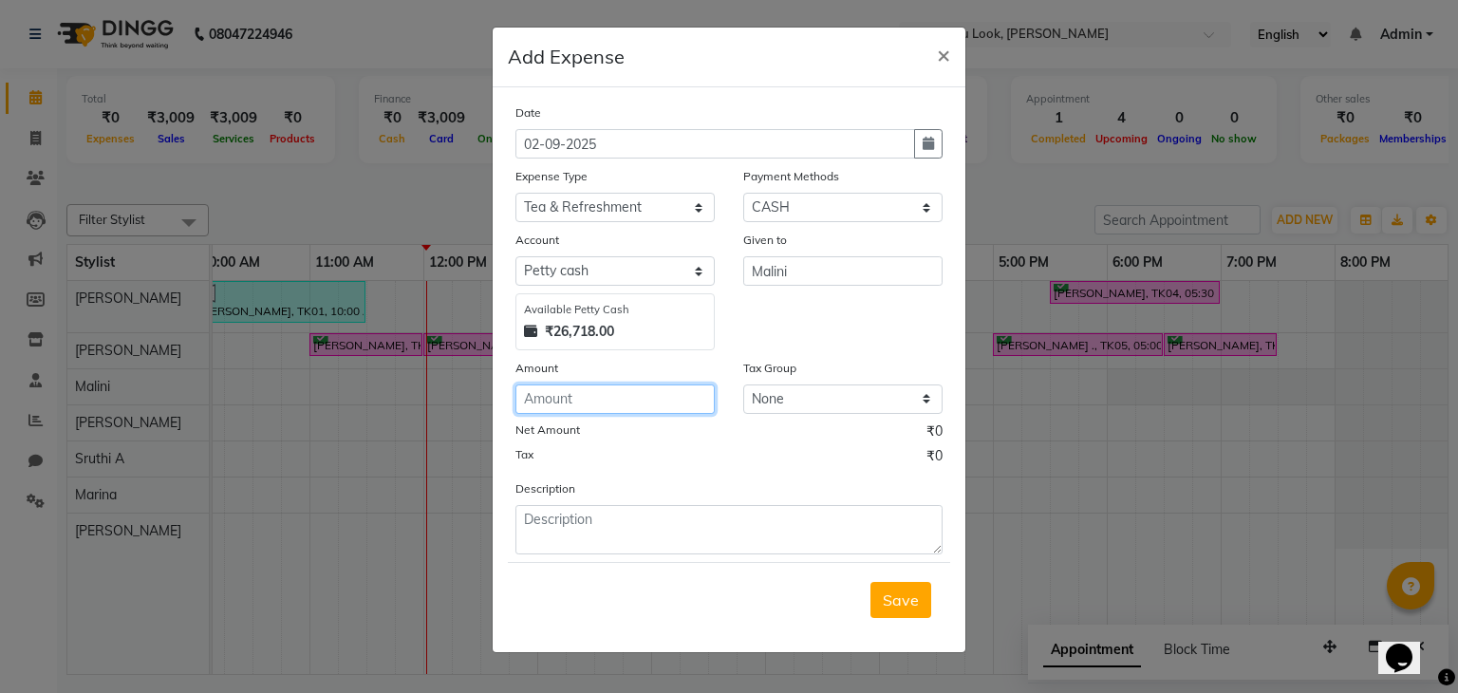
click at [592, 398] on input "number" at bounding box center [614, 398] width 199 height 29
type input "29"
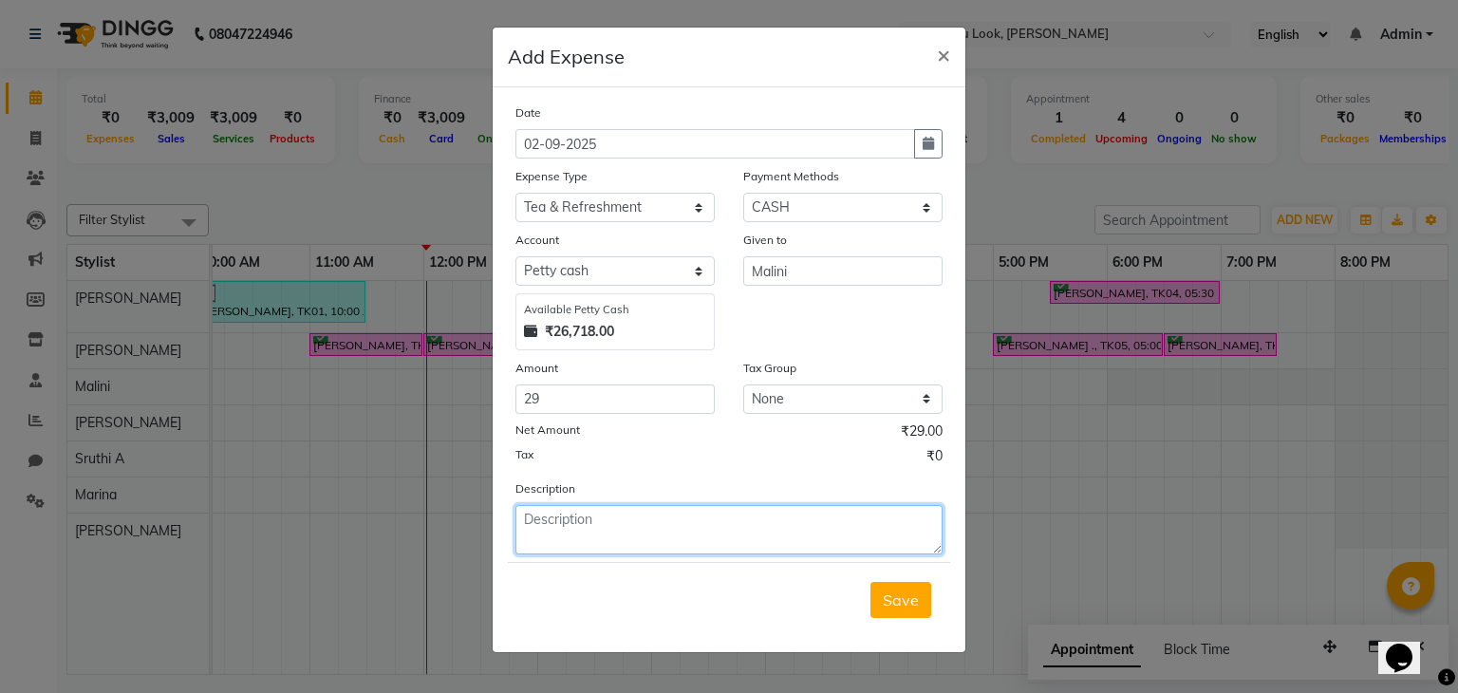
click at [595, 536] on textarea at bounding box center [728, 529] width 427 height 49
type textarea "milk"
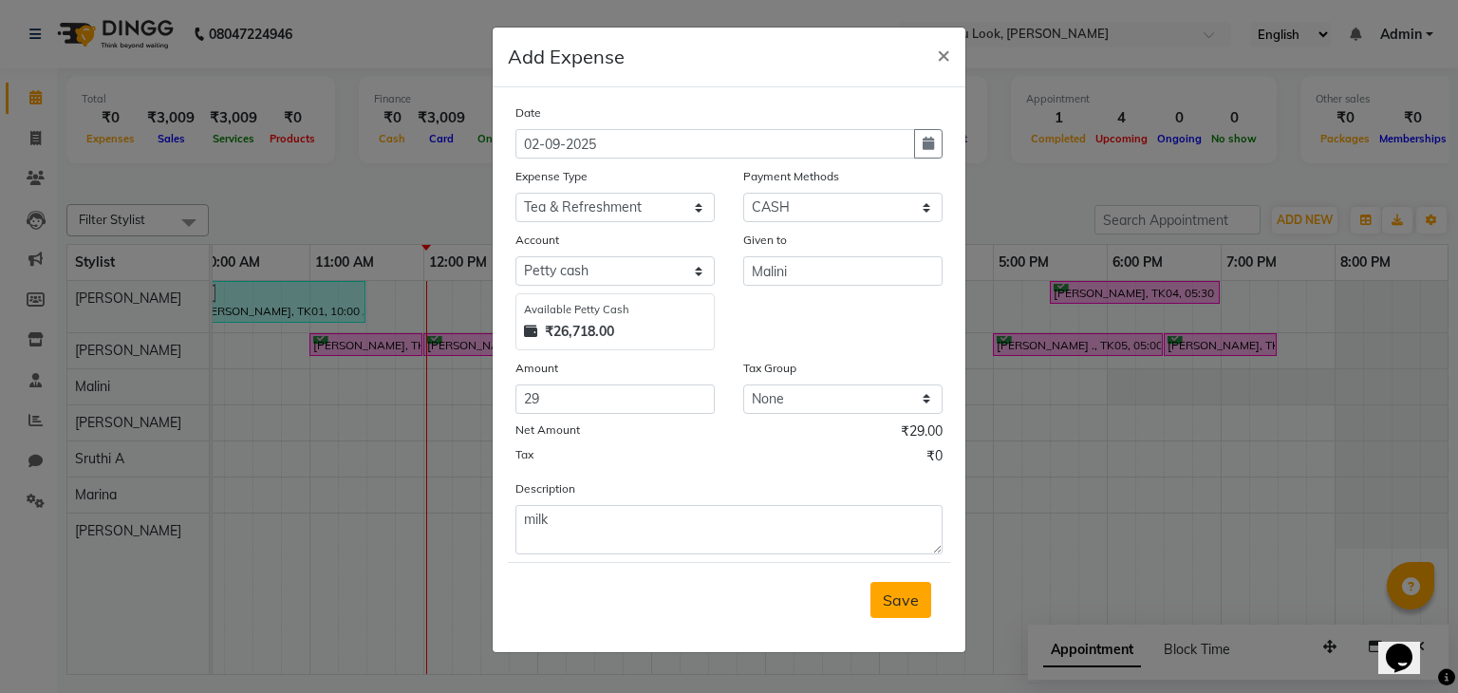
click at [890, 609] on span "Save" at bounding box center [901, 599] width 36 height 19
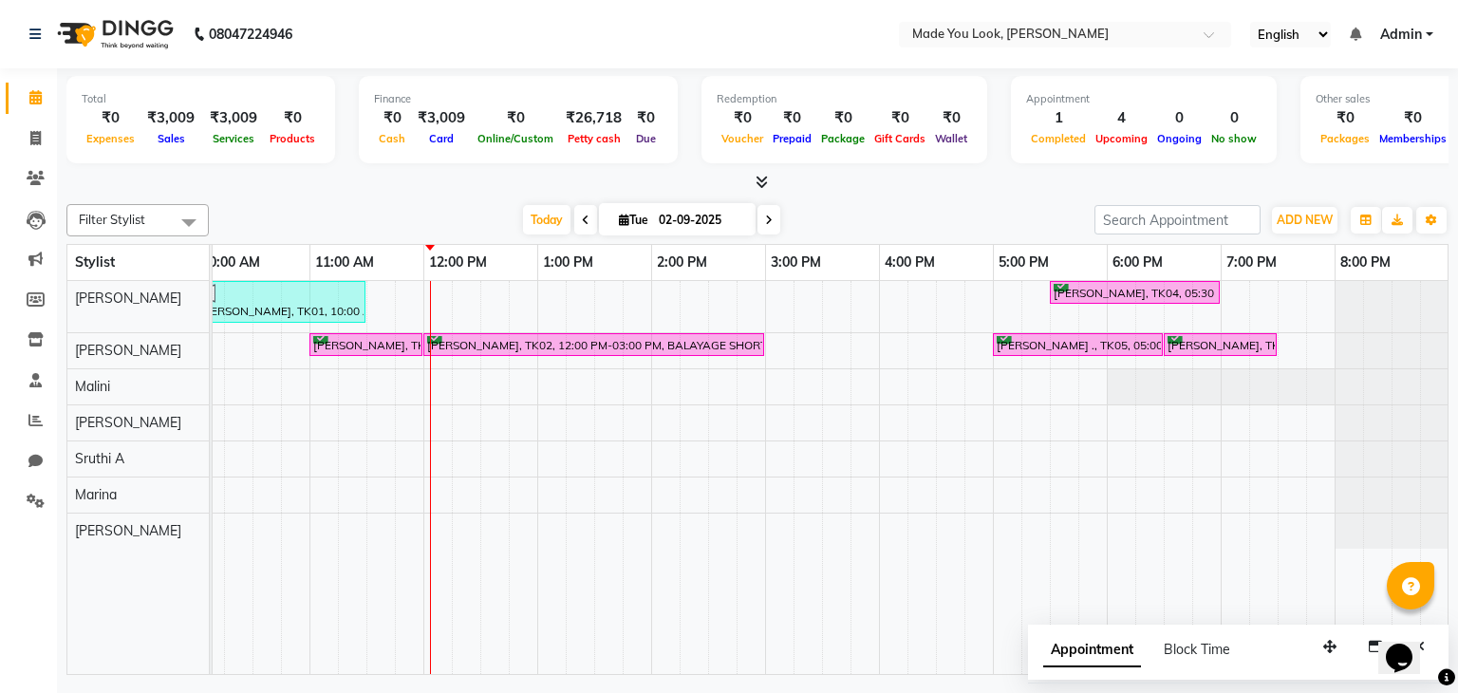
click at [760, 180] on icon at bounding box center [762, 182] width 12 height 14
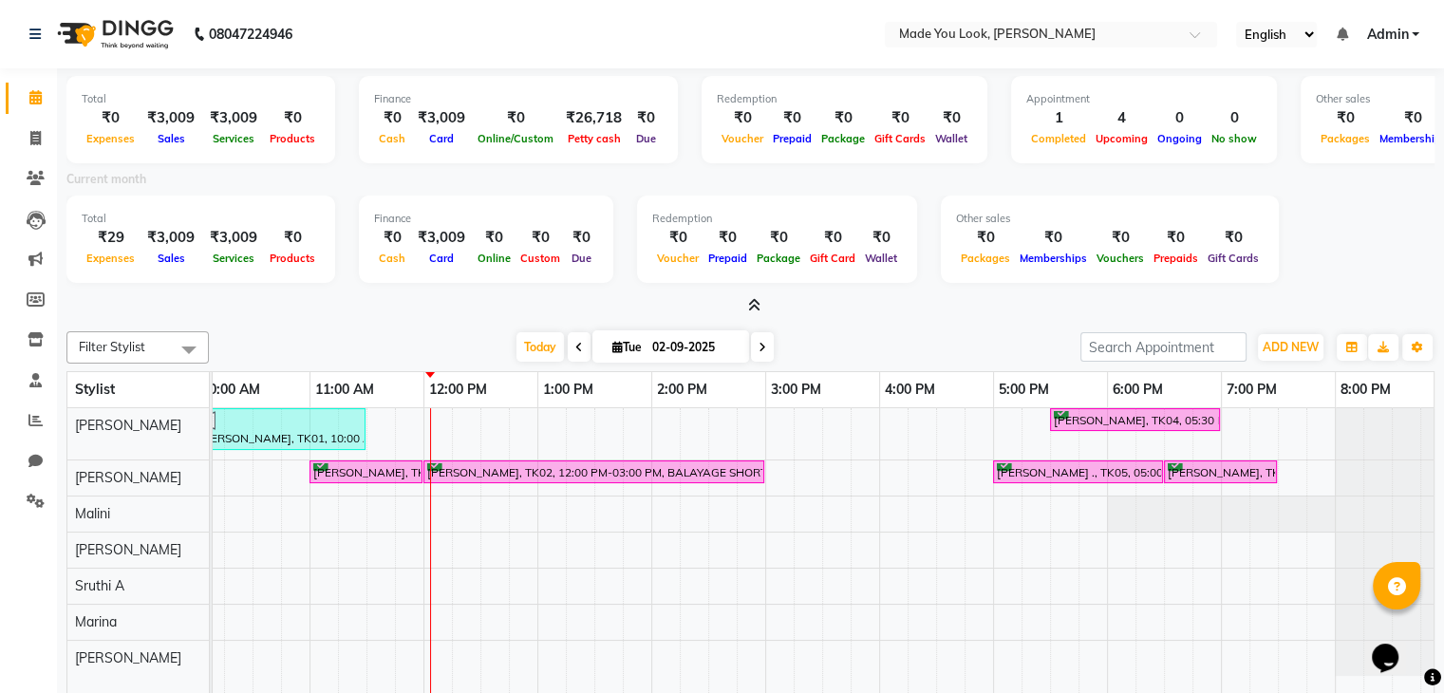
click at [756, 301] on icon at bounding box center [754, 305] width 12 height 14
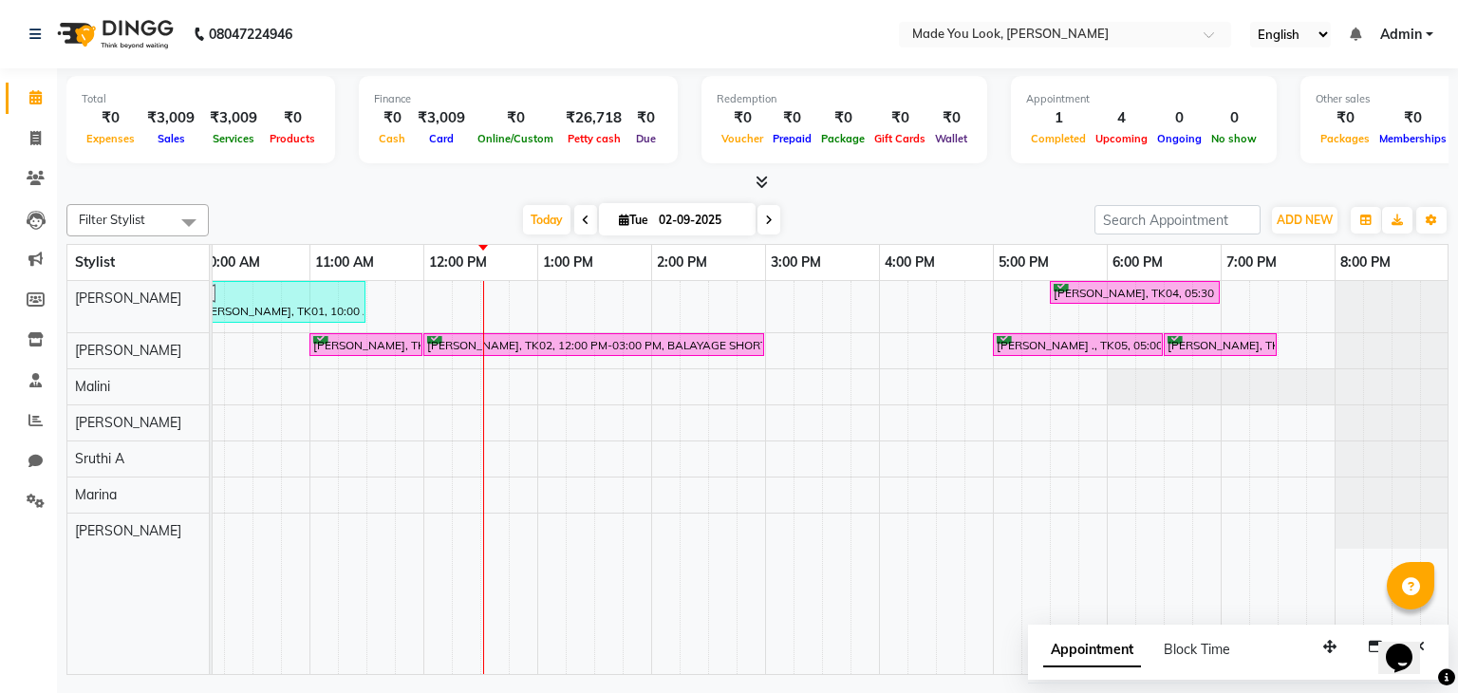
click at [756, 183] on icon at bounding box center [762, 182] width 12 height 14
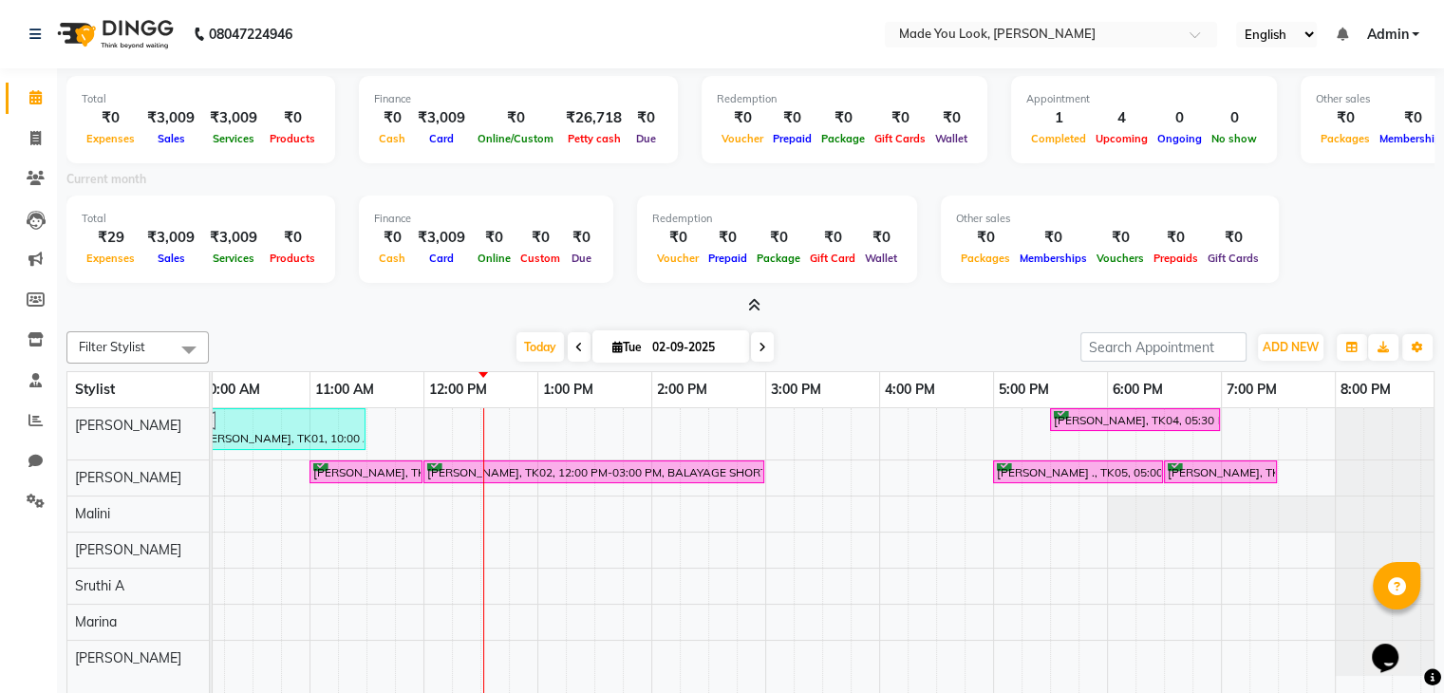
click at [752, 308] on icon at bounding box center [754, 305] width 12 height 14
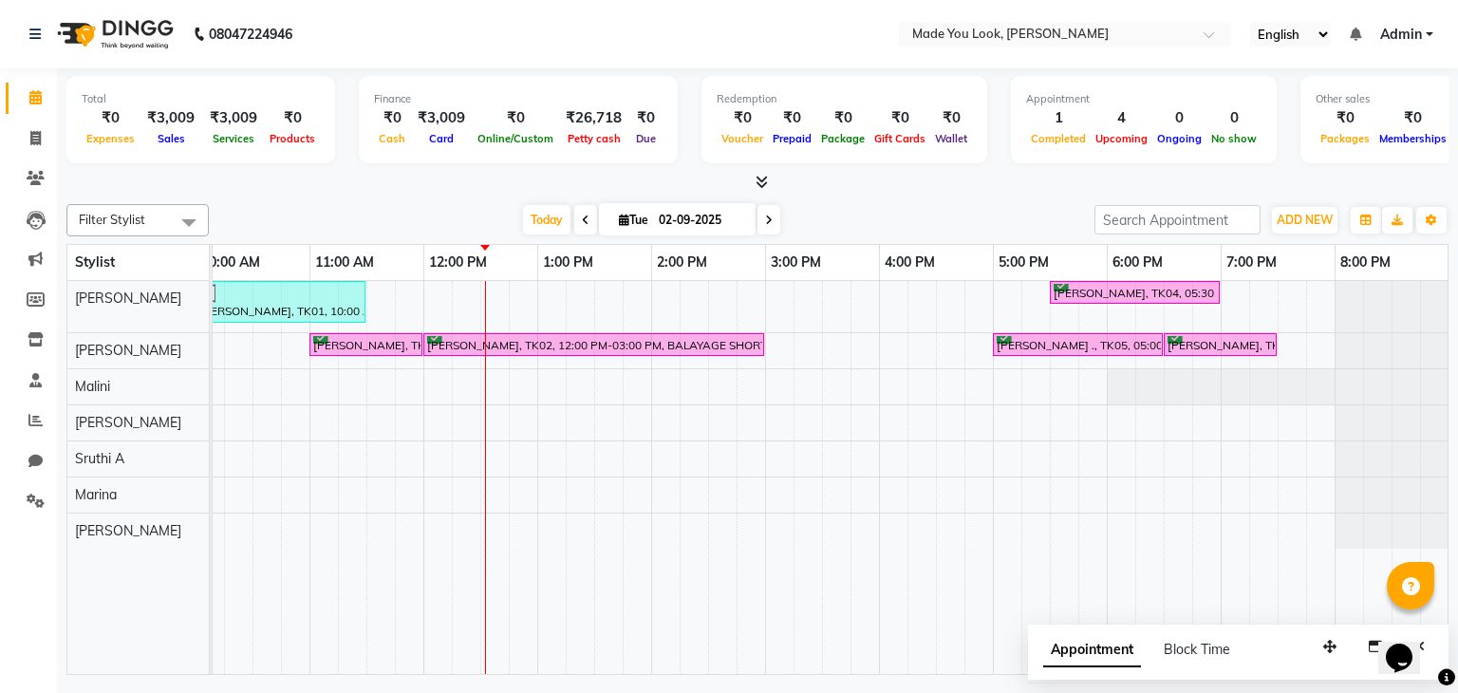
click at [765, 221] on icon at bounding box center [769, 220] width 8 height 11
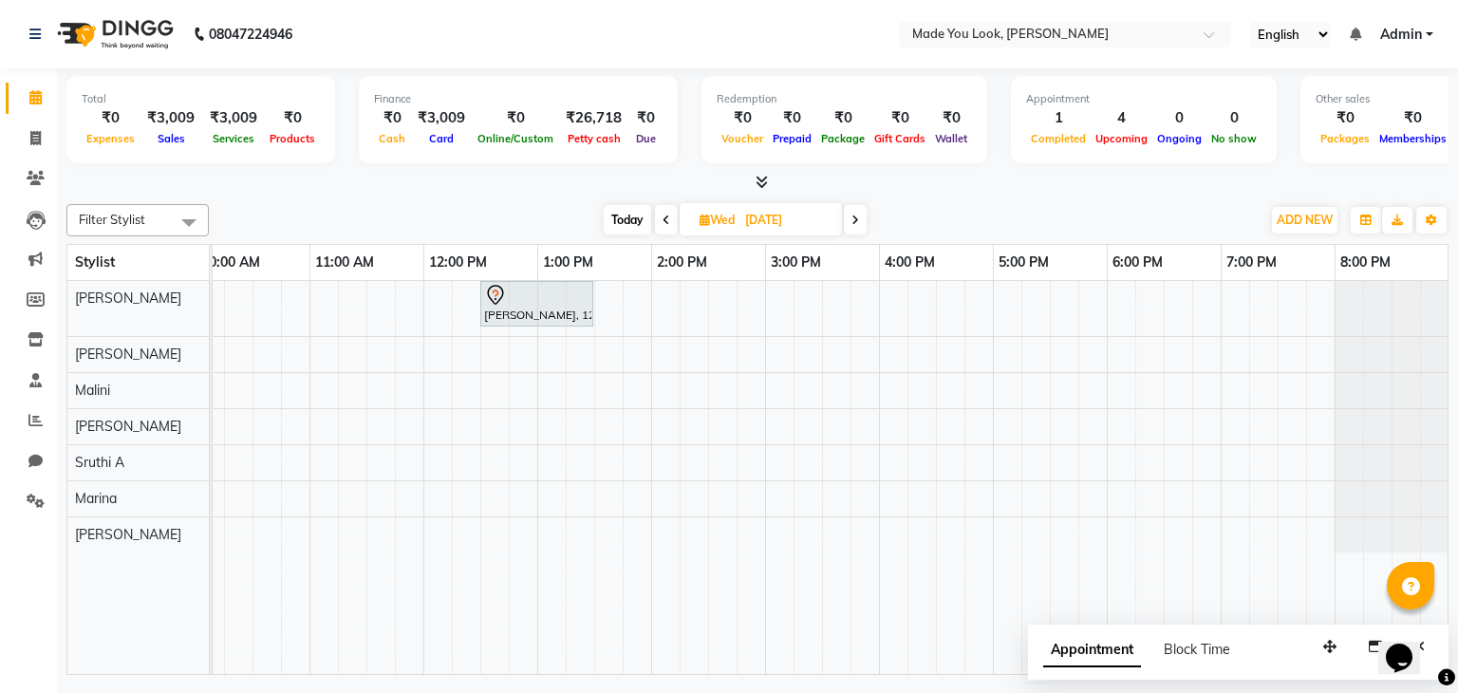
click at [857, 217] on icon at bounding box center [855, 220] width 8 height 11
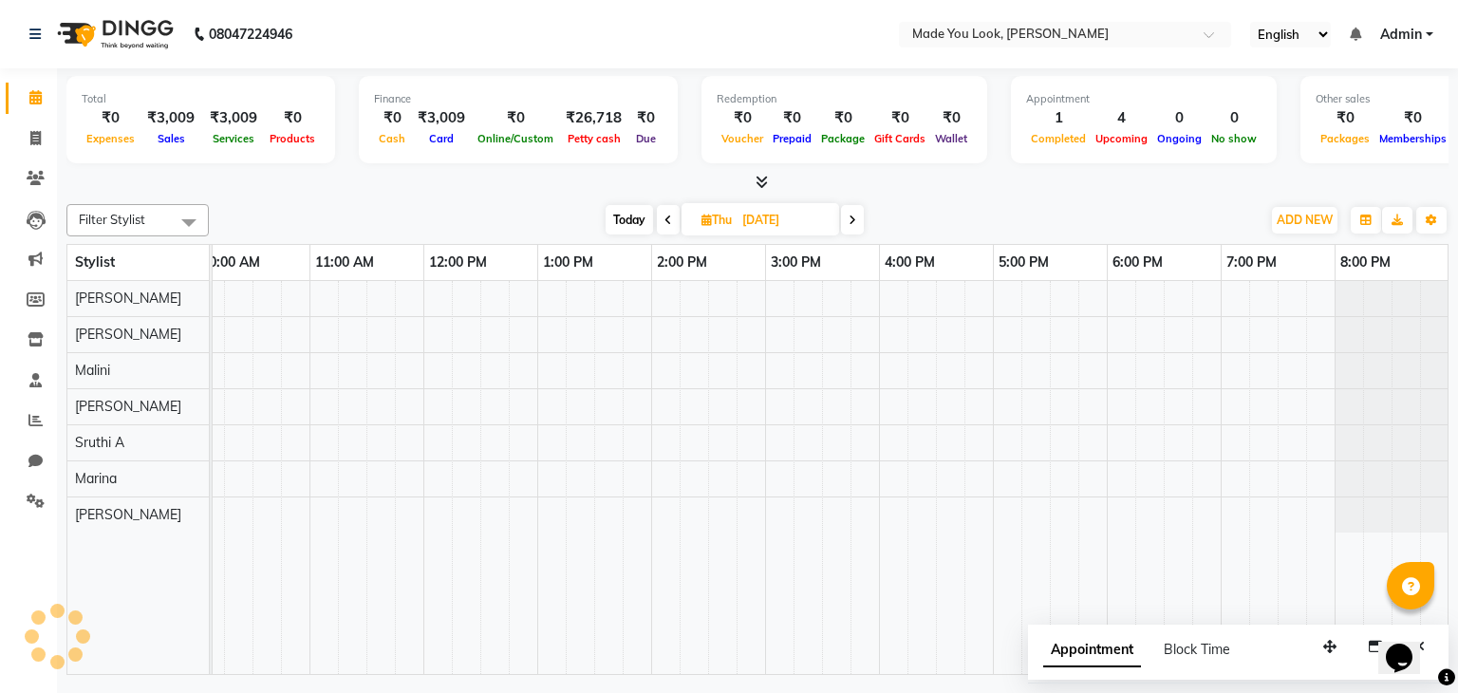
click at [857, 217] on span at bounding box center [852, 219] width 23 height 29
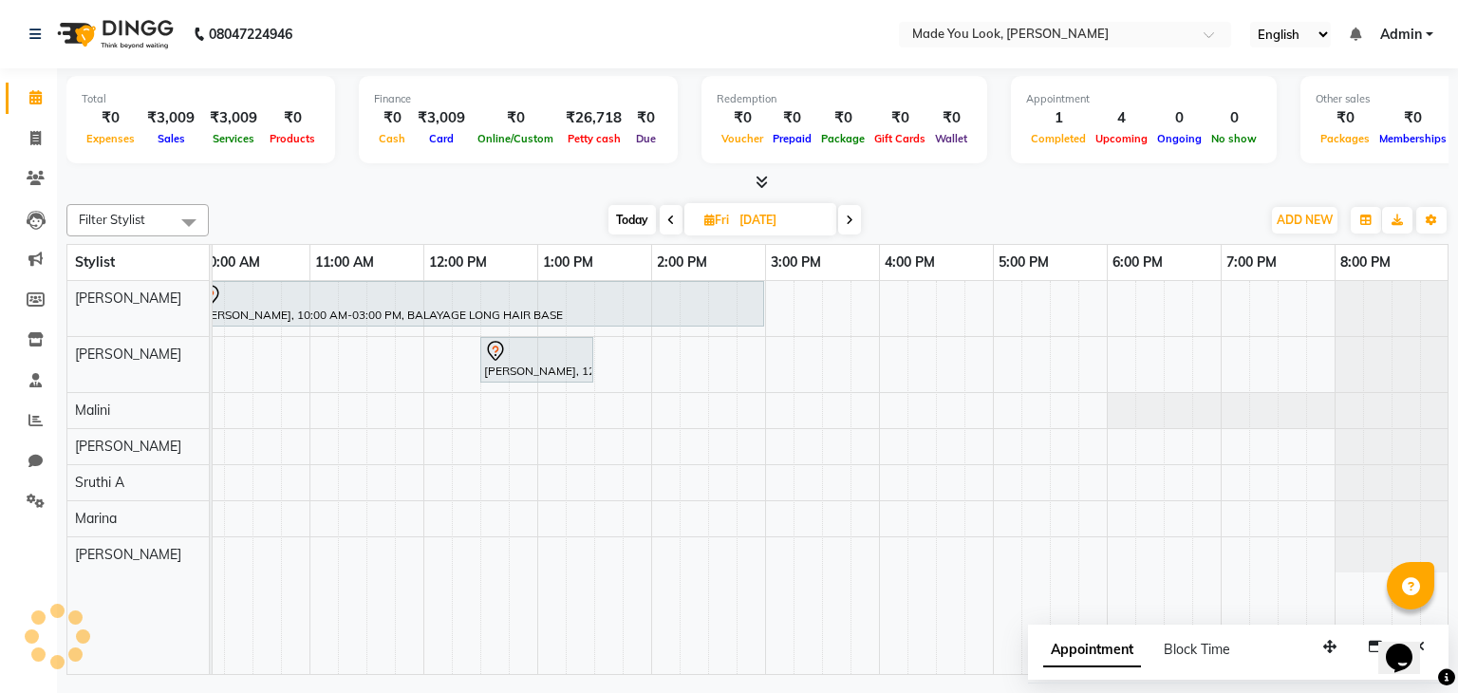
click at [857, 217] on span at bounding box center [849, 219] width 23 height 29
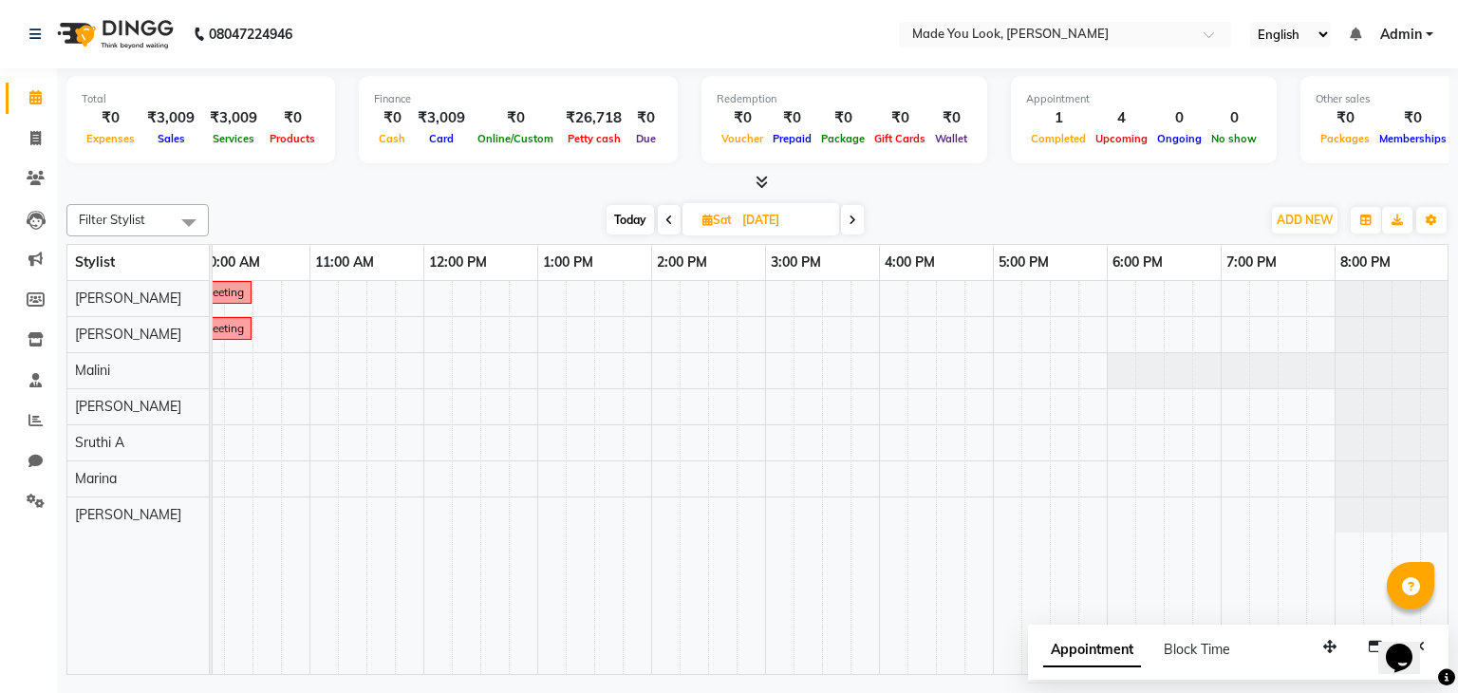
click at [857, 217] on span at bounding box center [852, 219] width 23 height 29
type input "[DATE]"
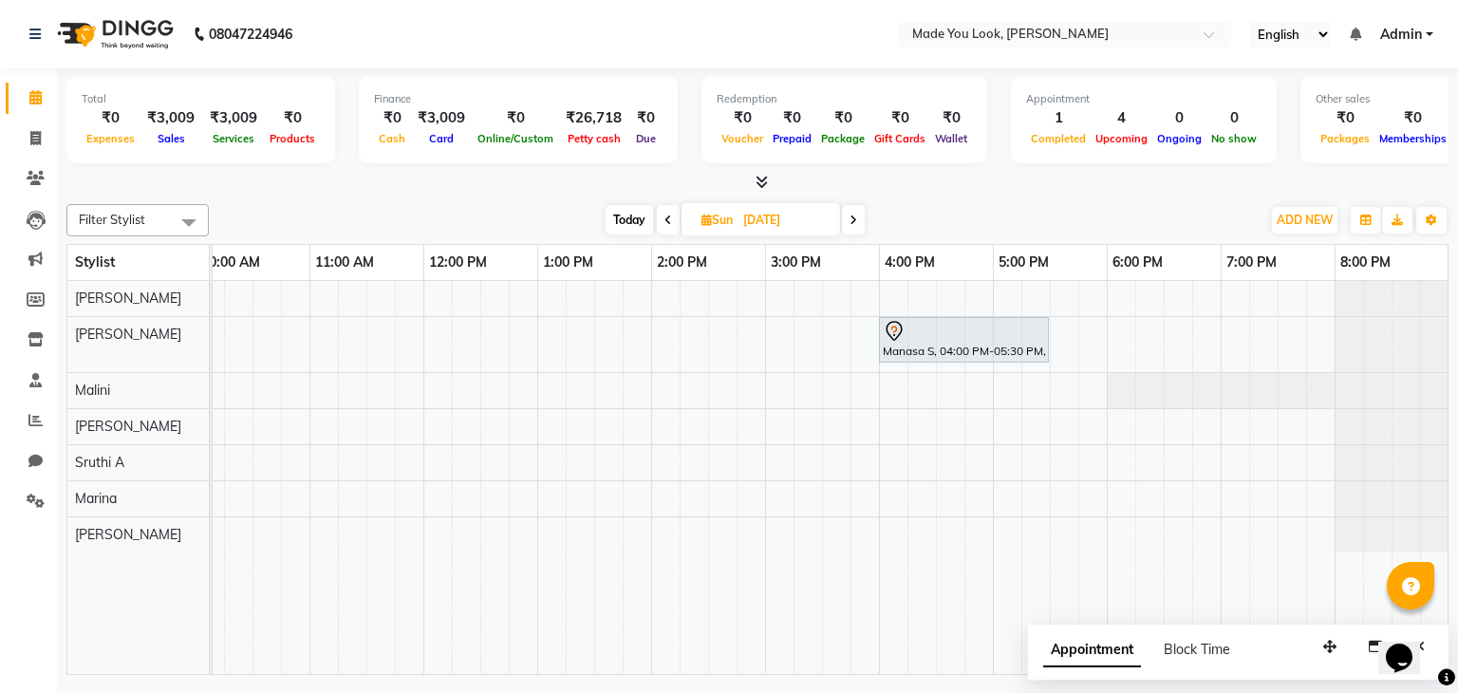
click at [544, 340] on div "Manasa S, 04:00 PM-05:30 PM, CURL-CUT SHOULDER LENGTH PALLAVI" at bounding box center [708, 478] width 1481 height 394
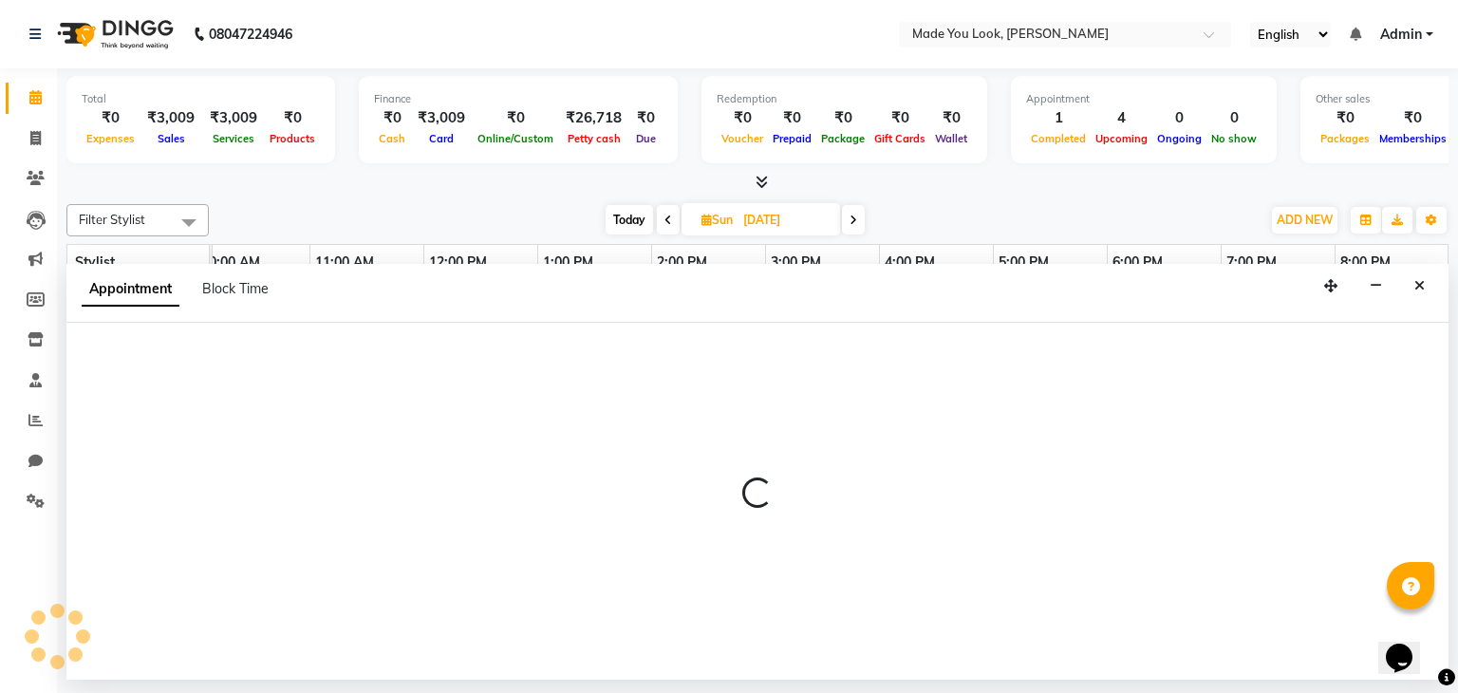
select select "83313"
select select "780"
select select "tentative"
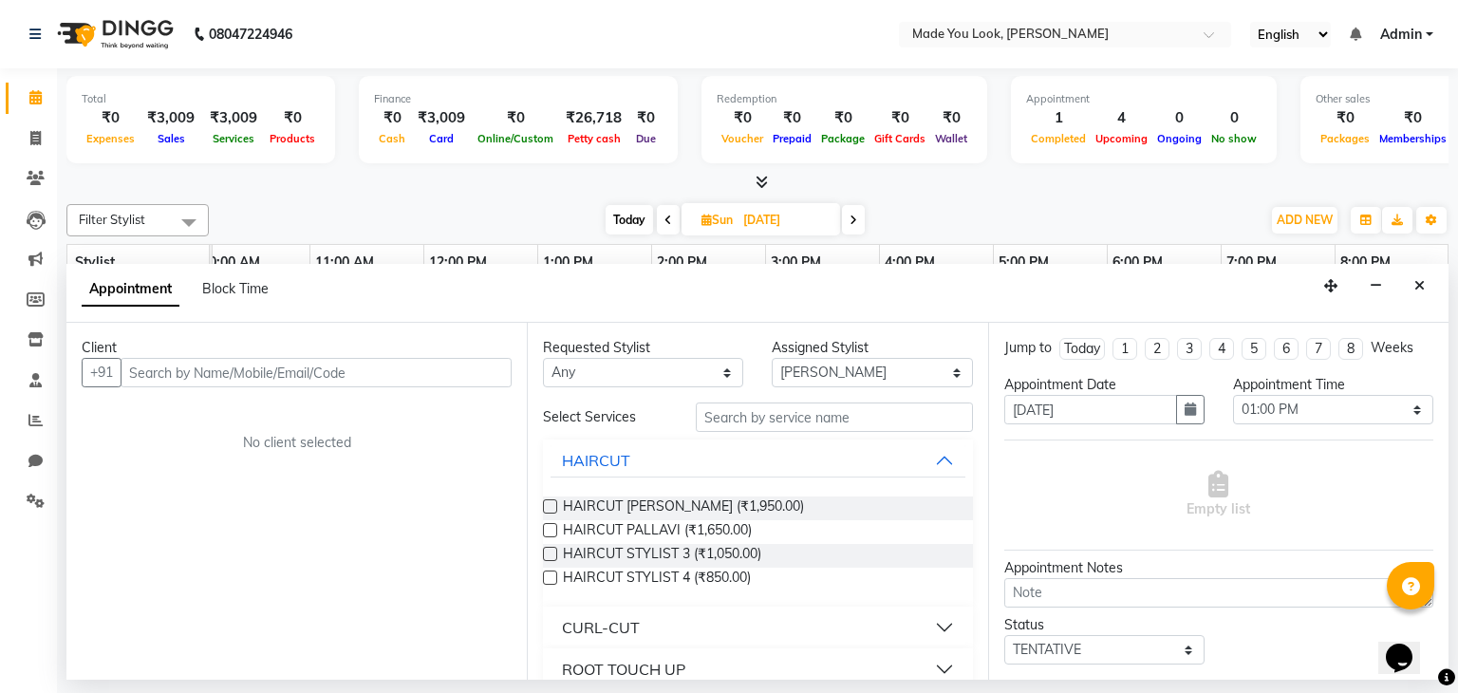
click at [928, 623] on button "CURL-CUT" at bounding box center [758, 627] width 414 height 34
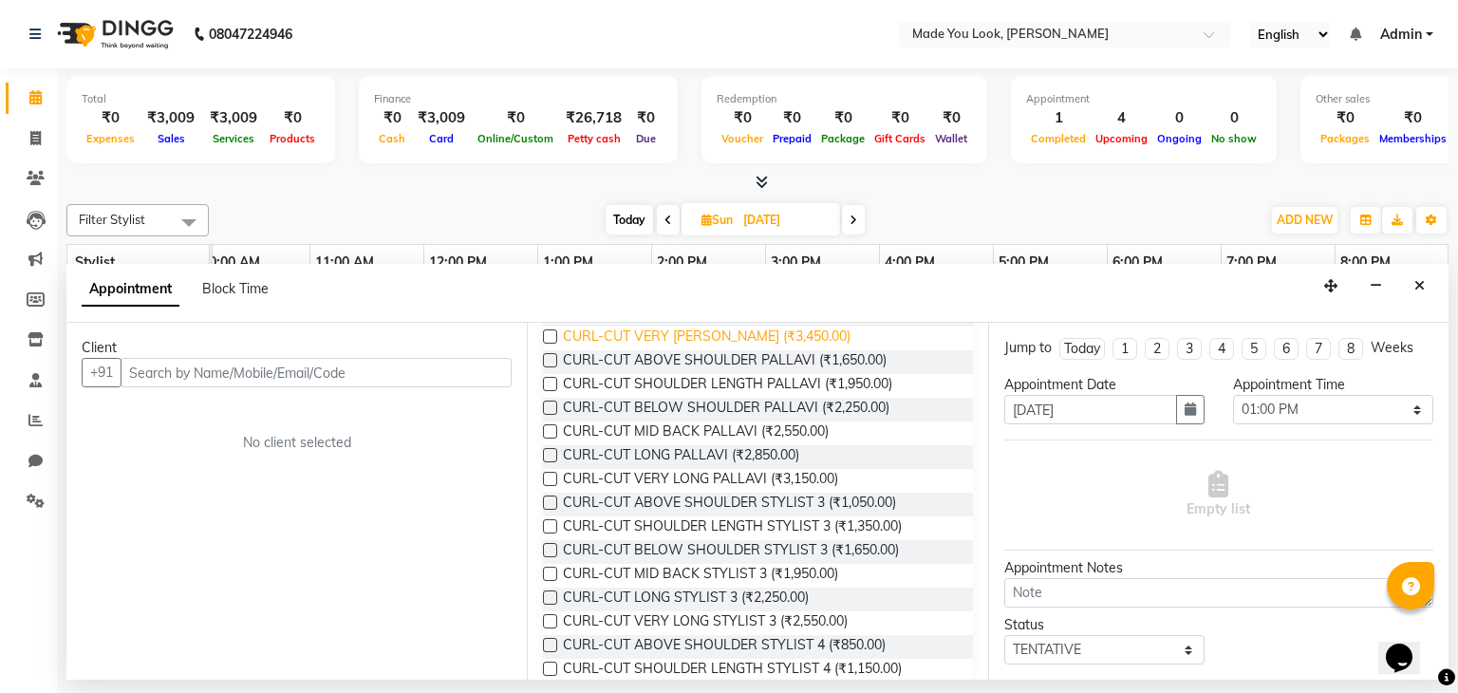
scroll to position [475, 0]
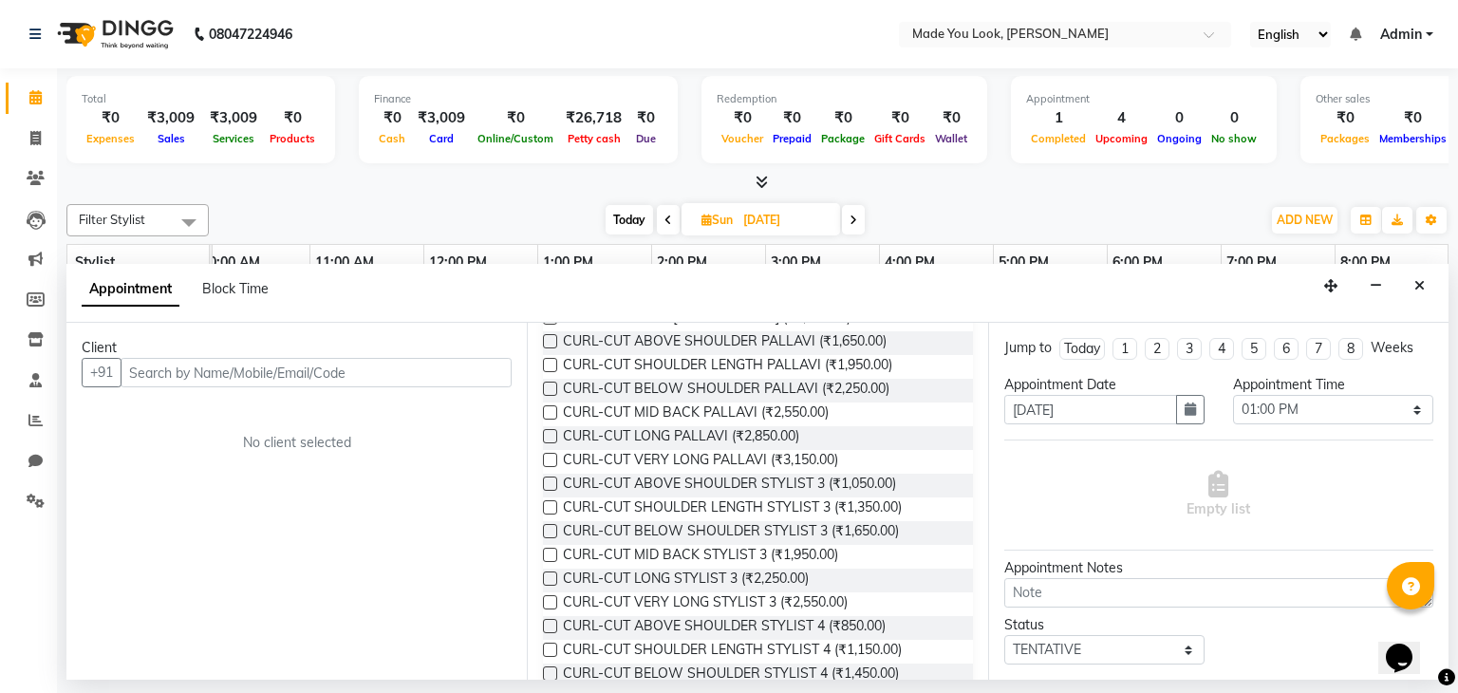
drag, startPoint x: 1427, startPoint y: 280, endPoint x: 1412, endPoint y: 285, distance: 15.0
click at [1425, 280] on button "Close" at bounding box center [1420, 285] width 28 height 29
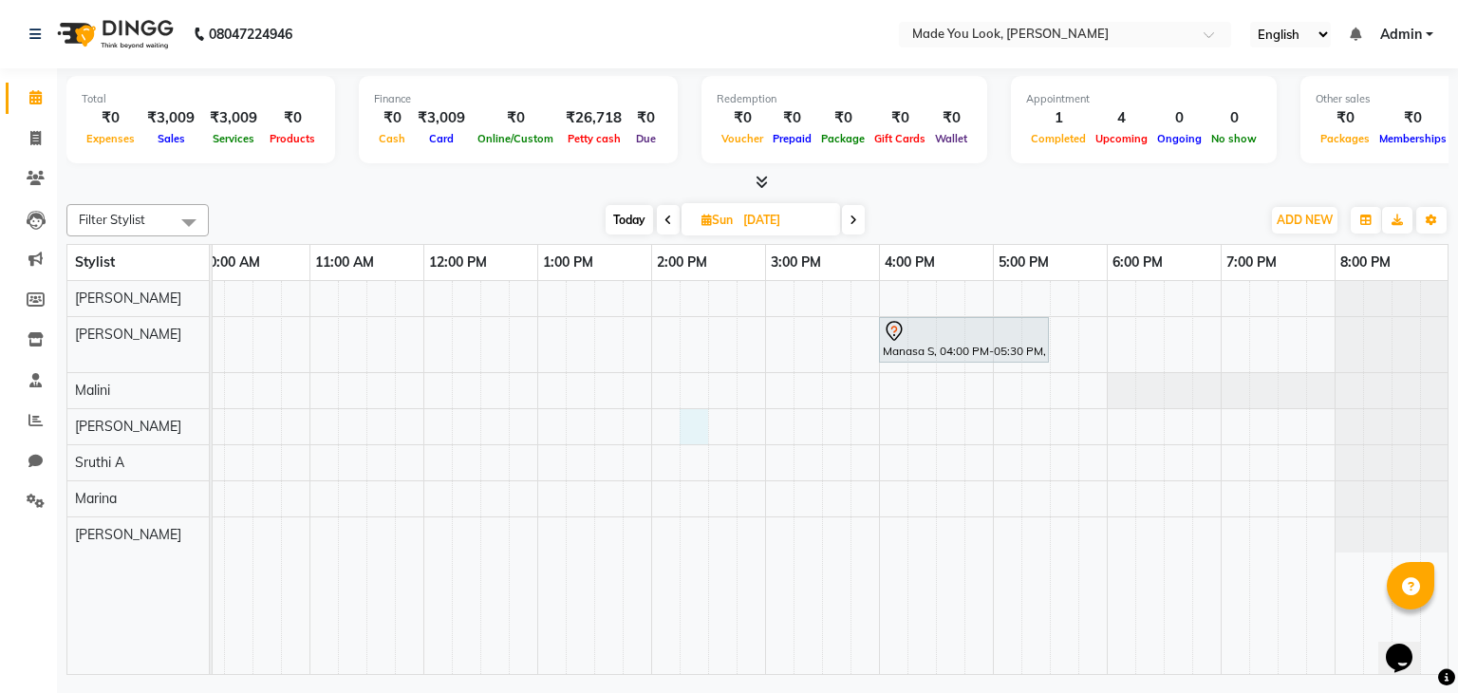
click at [695, 426] on div "Manasa S, 04:00 PM-05:30 PM, CURL-CUT SHOULDER LENGTH PALLAVI" at bounding box center [708, 478] width 1481 height 394
select select "84244"
select select "855"
select select "tentative"
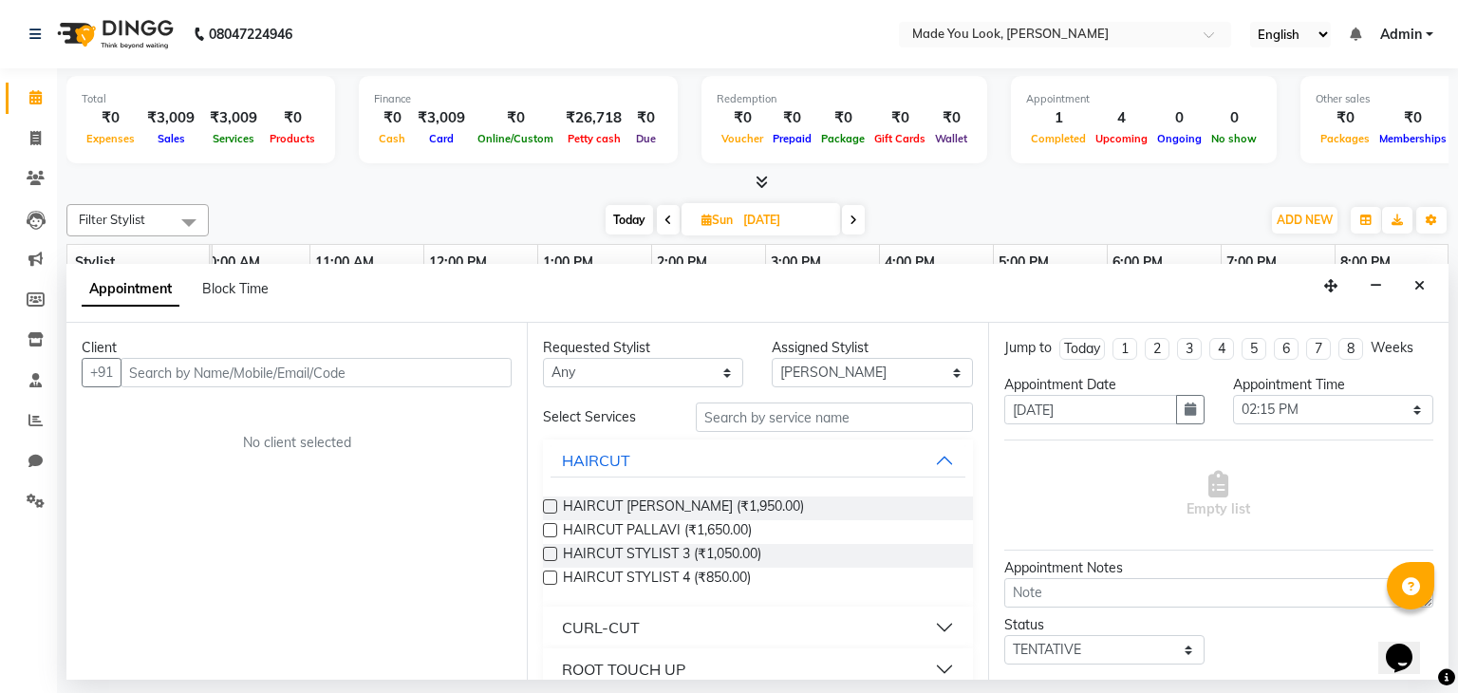
scroll to position [285, 0]
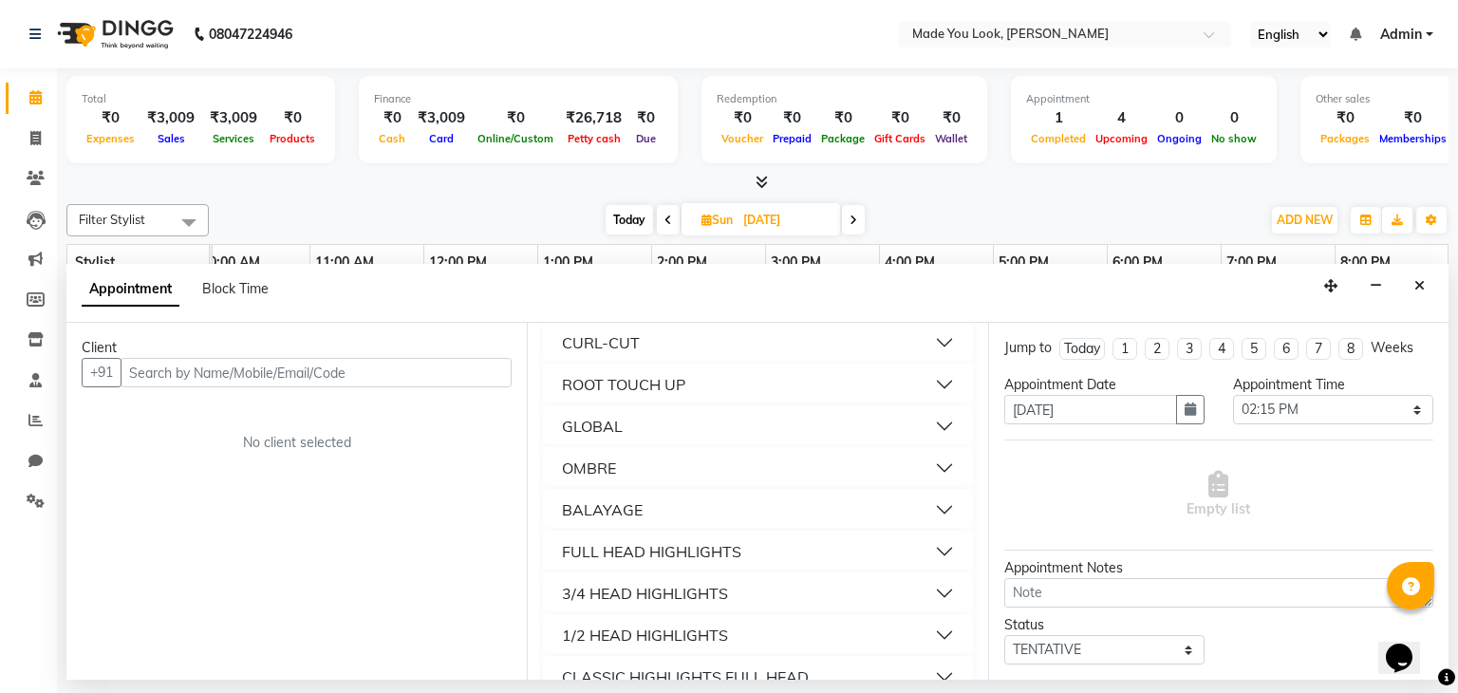
click at [930, 326] on button "CURL-CUT" at bounding box center [758, 343] width 414 height 34
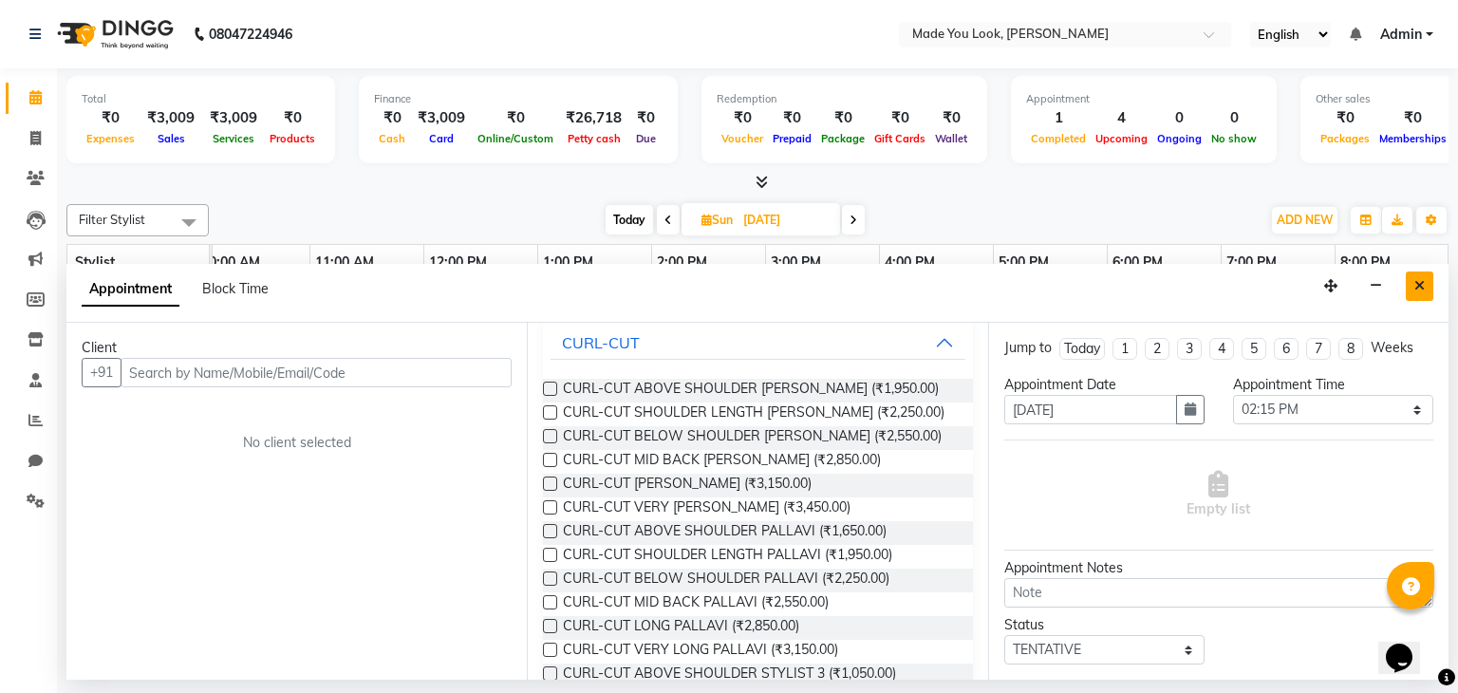
click at [1424, 290] on icon "Close" at bounding box center [1419, 285] width 10 height 13
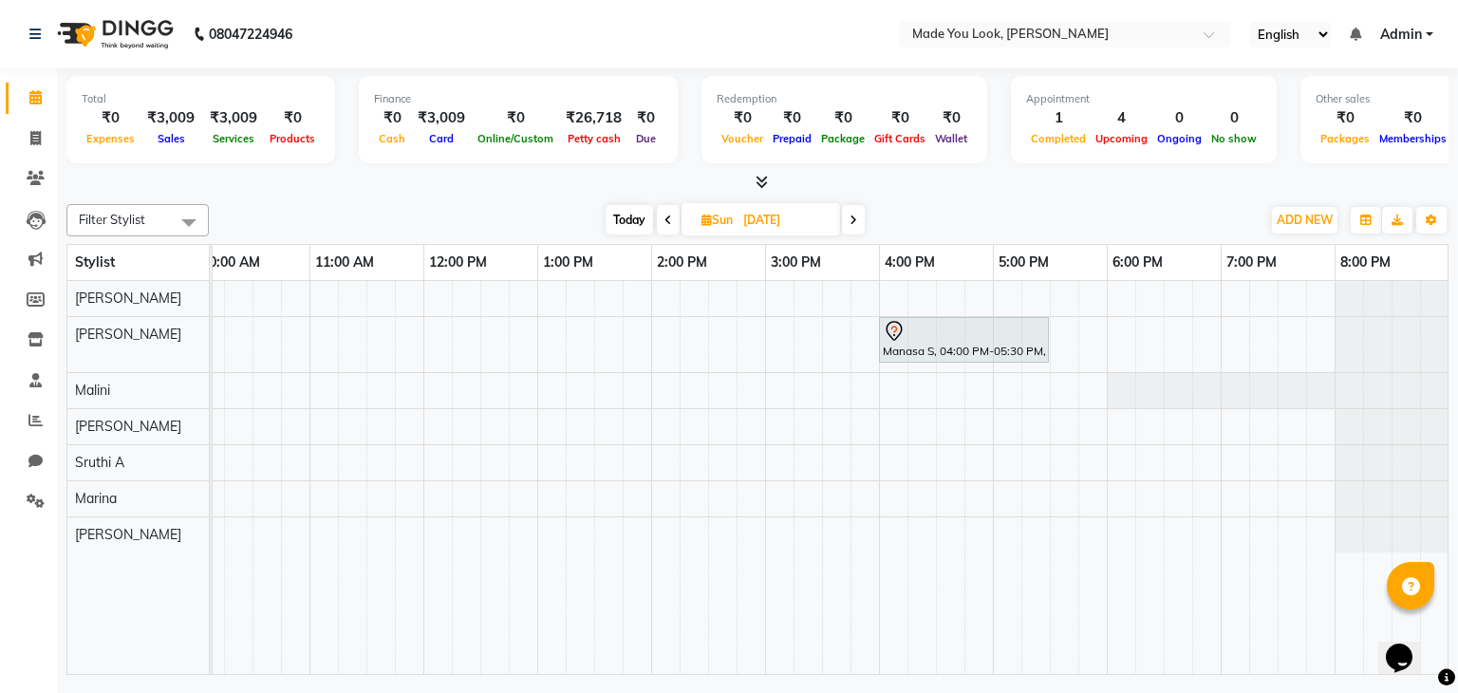
click at [666, 215] on icon at bounding box center [668, 220] width 8 height 11
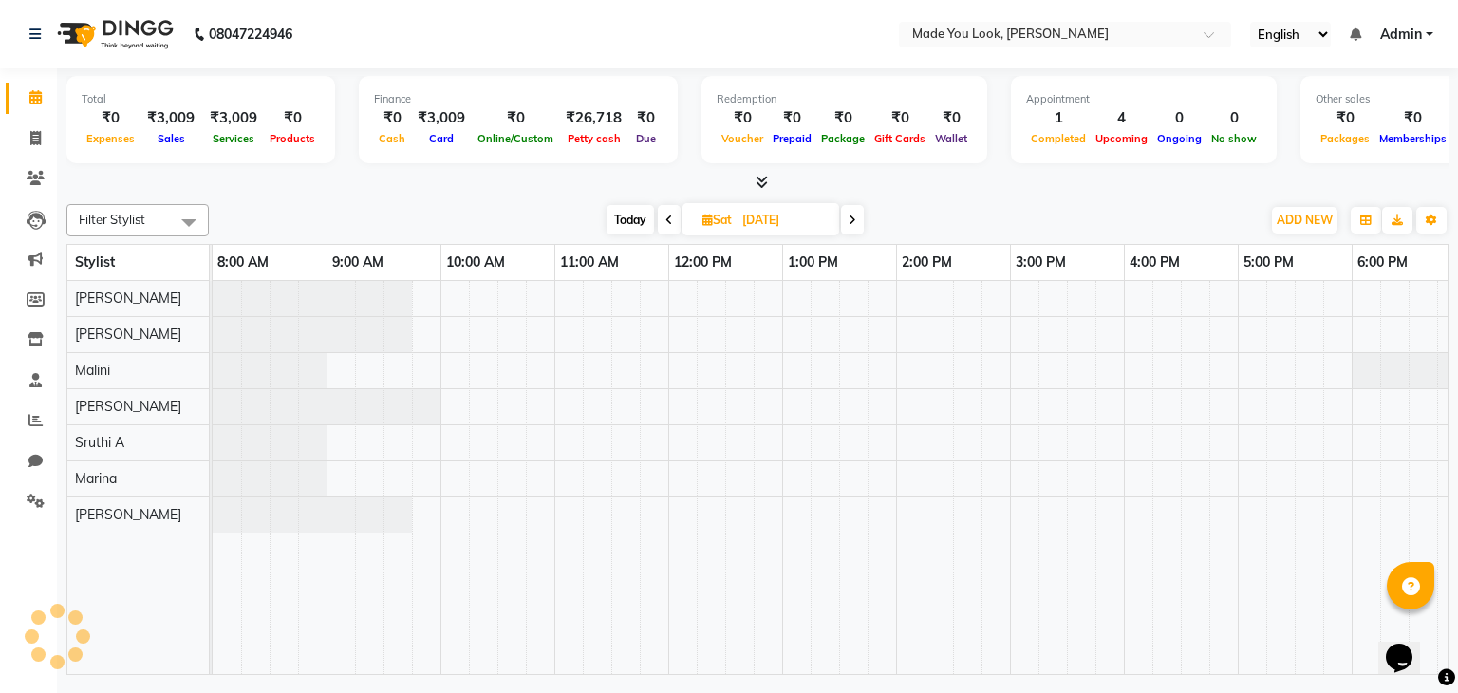
scroll to position [0, 245]
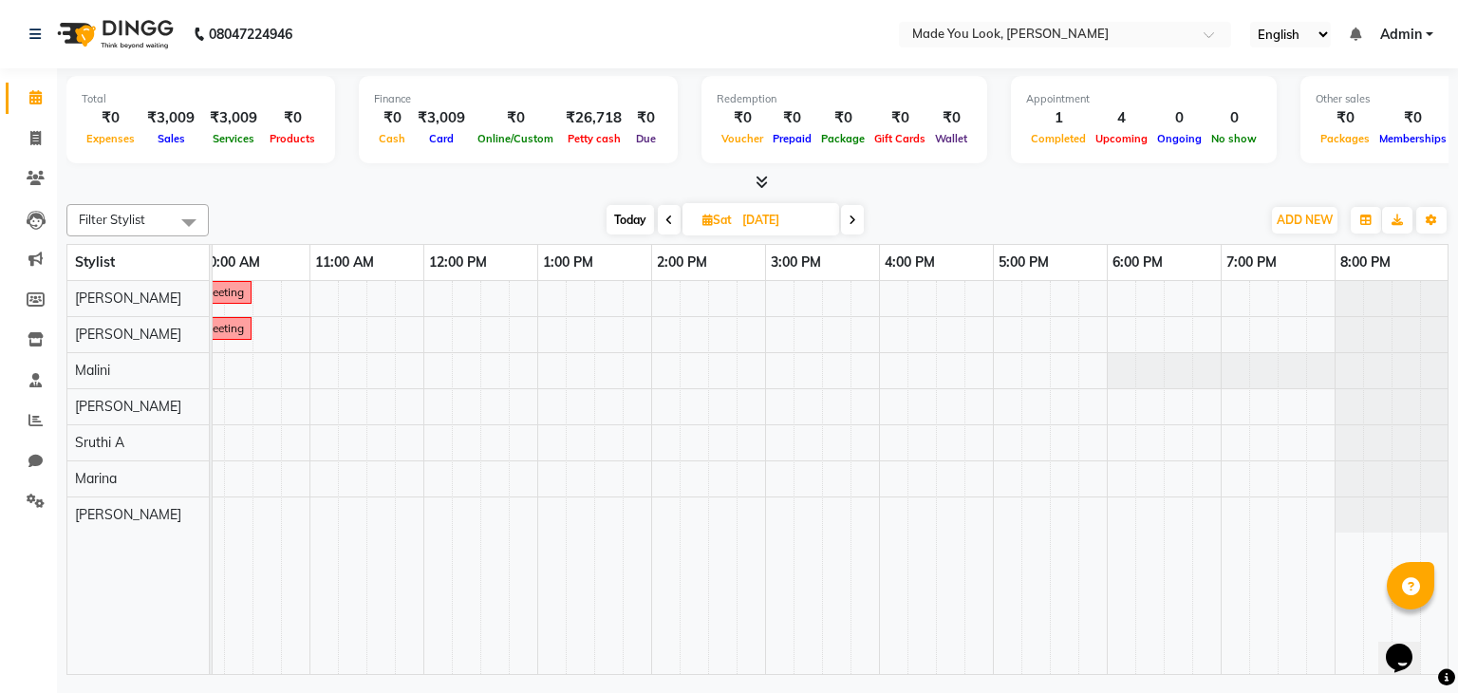
click at [855, 225] on span at bounding box center [852, 219] width 23 height 29
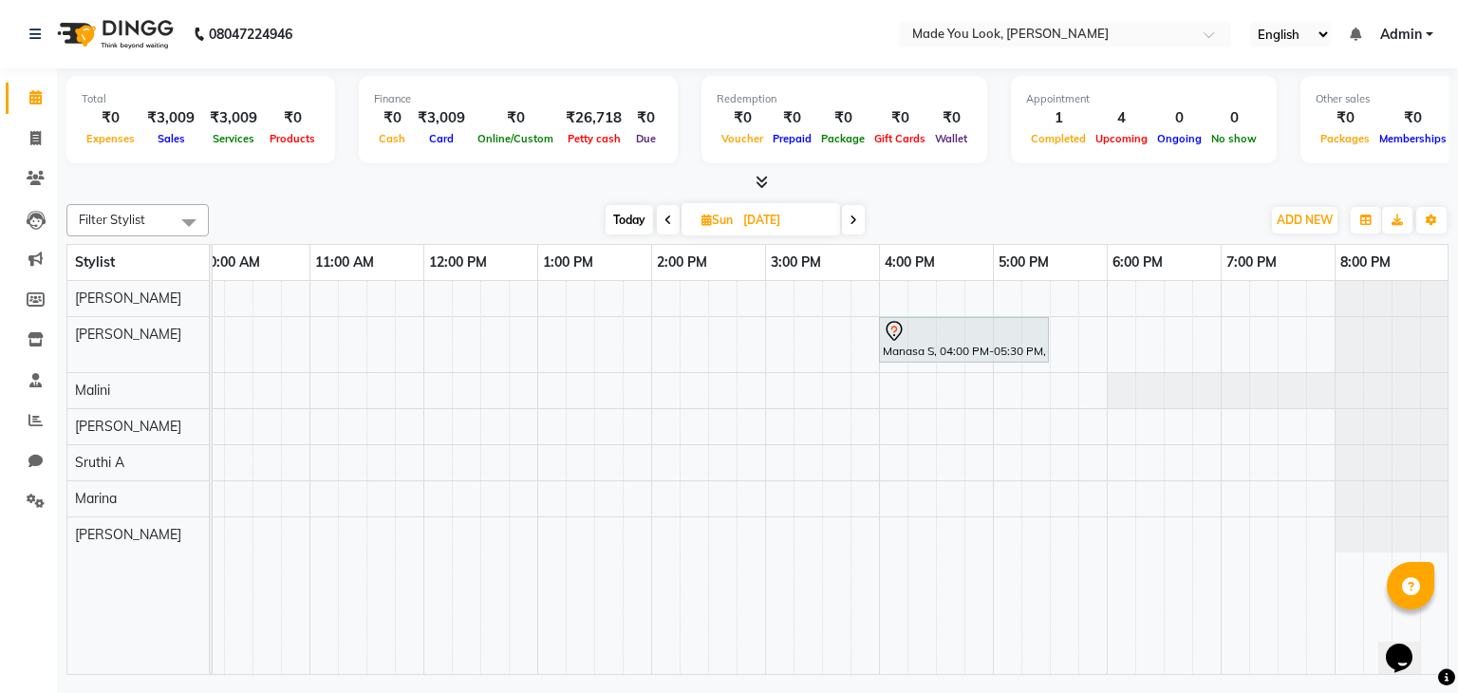
click at [662, 221] on span at bounding box center [668, 219] width 23 height 29
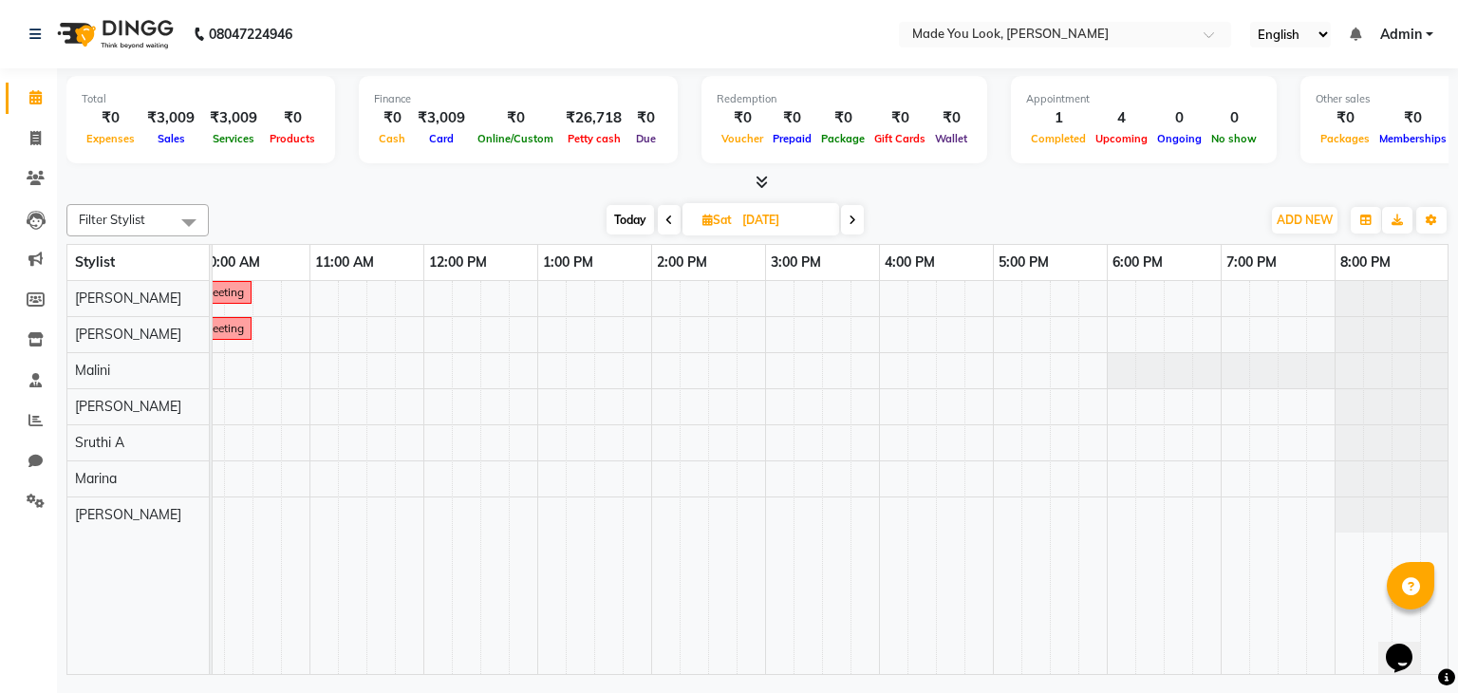
click at [636, 219] on span "Today" at bounding box center [630, 219] width 47 height 29
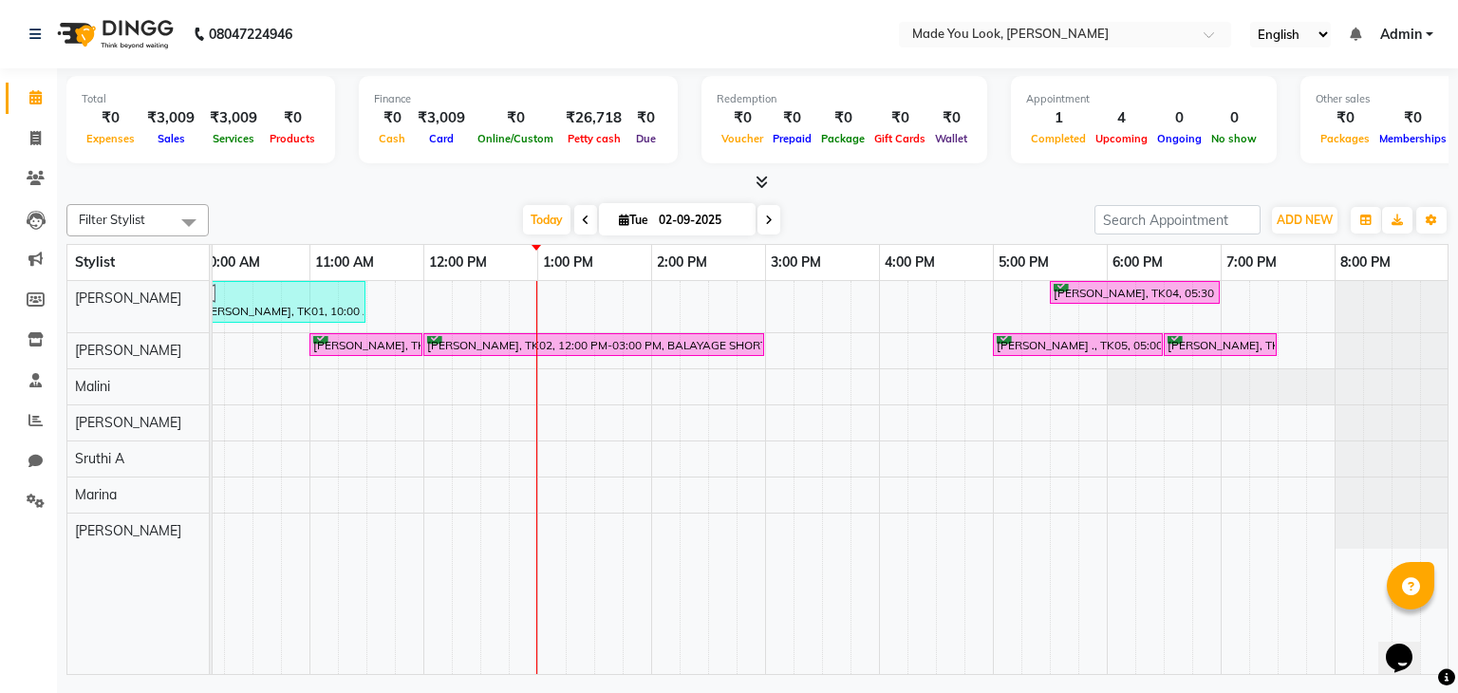
click at [766, 219] on icon at bounding box center [769, 220] width 8 height 11
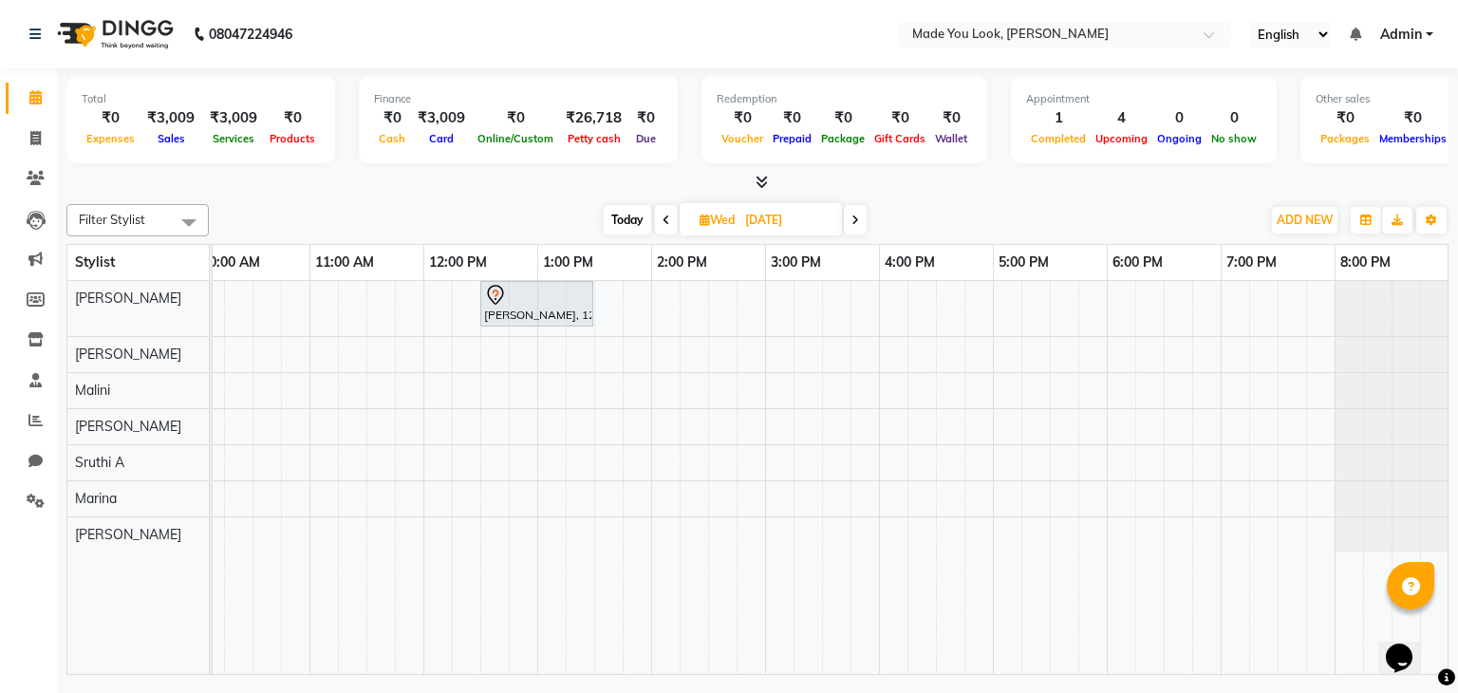
click at [866, 218] on span at bounding box center [855, 219] width 23 height 29
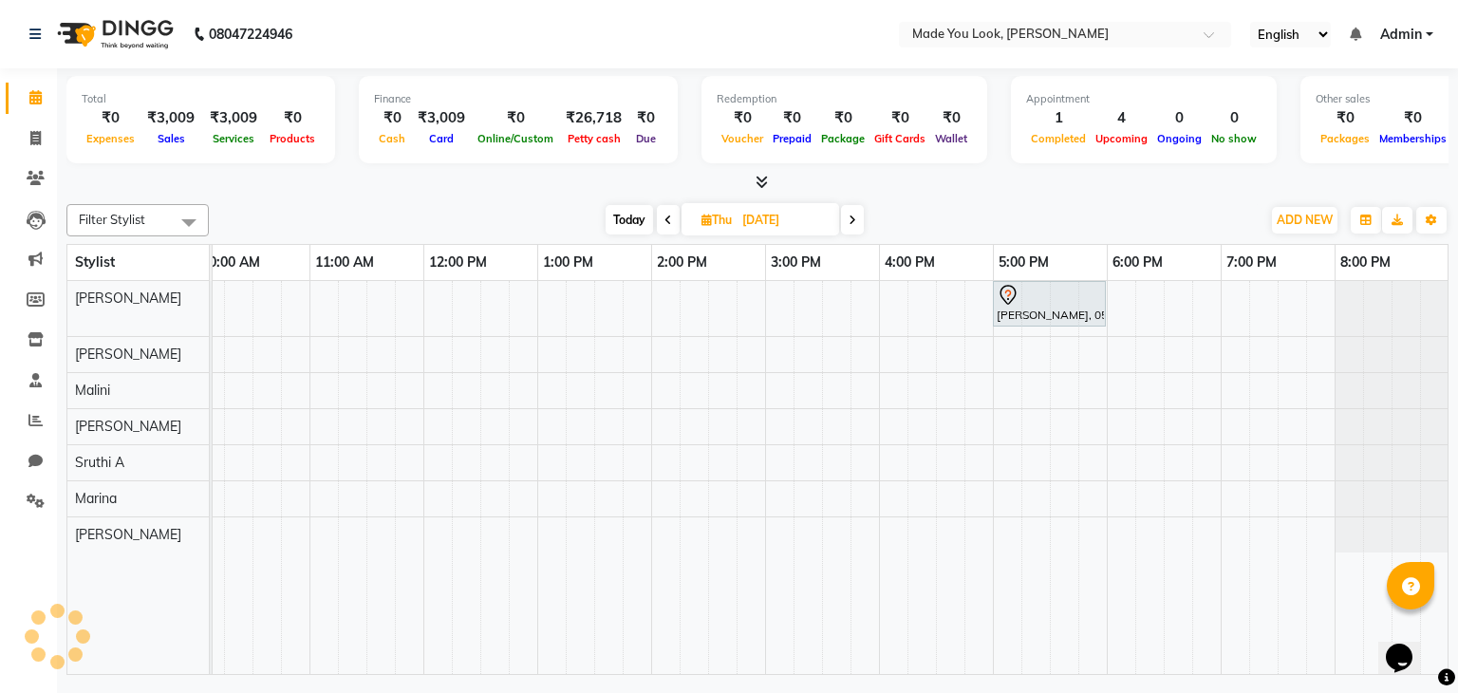
click at [867, 217] on div "[DATE] [DATE]" at bounding box center [734, 220] width 1033 height 28
click at [854, 223] on span at bounding box center [852, 219] width 23 height 29
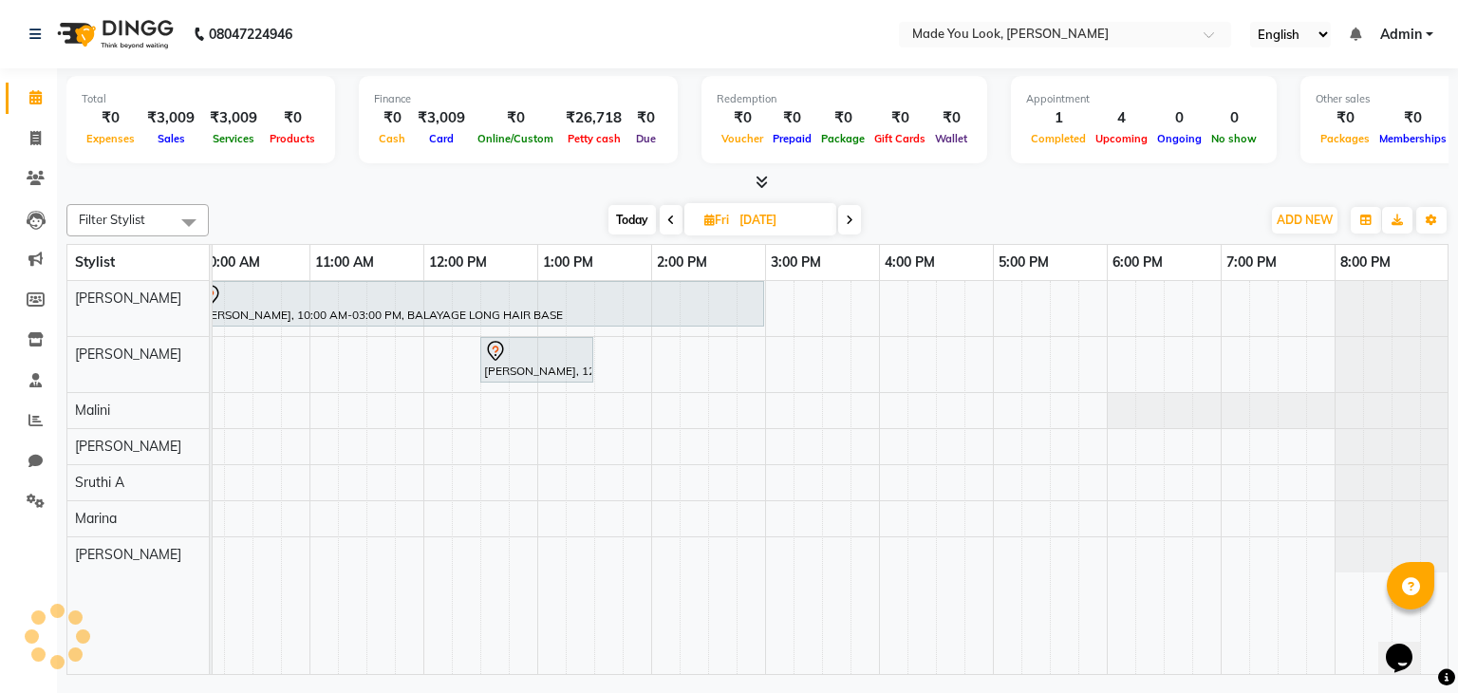
click at [854, 223] on span at bounding box center [849, 219] width 23 height 29
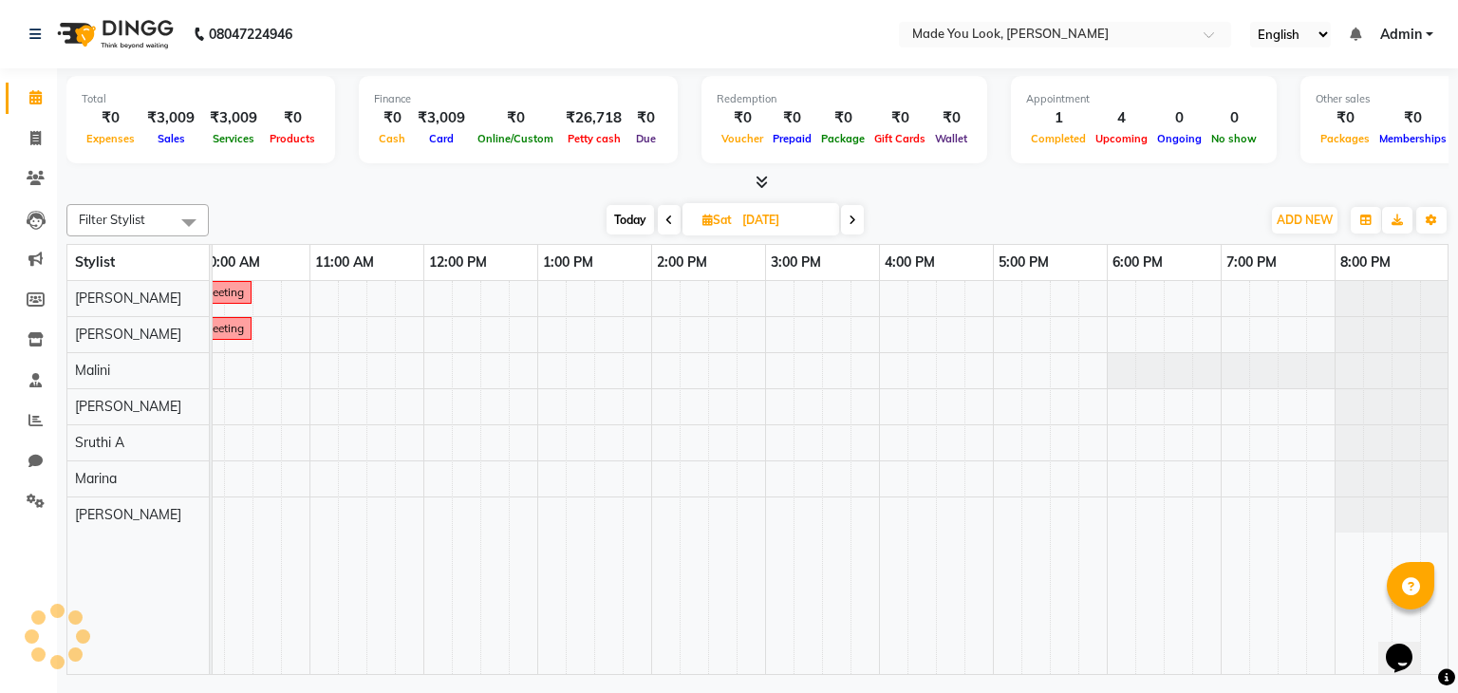
click at [854, 223] on icon at bounding box center [853, 220] width 8 height 11
type input "[DATE]"
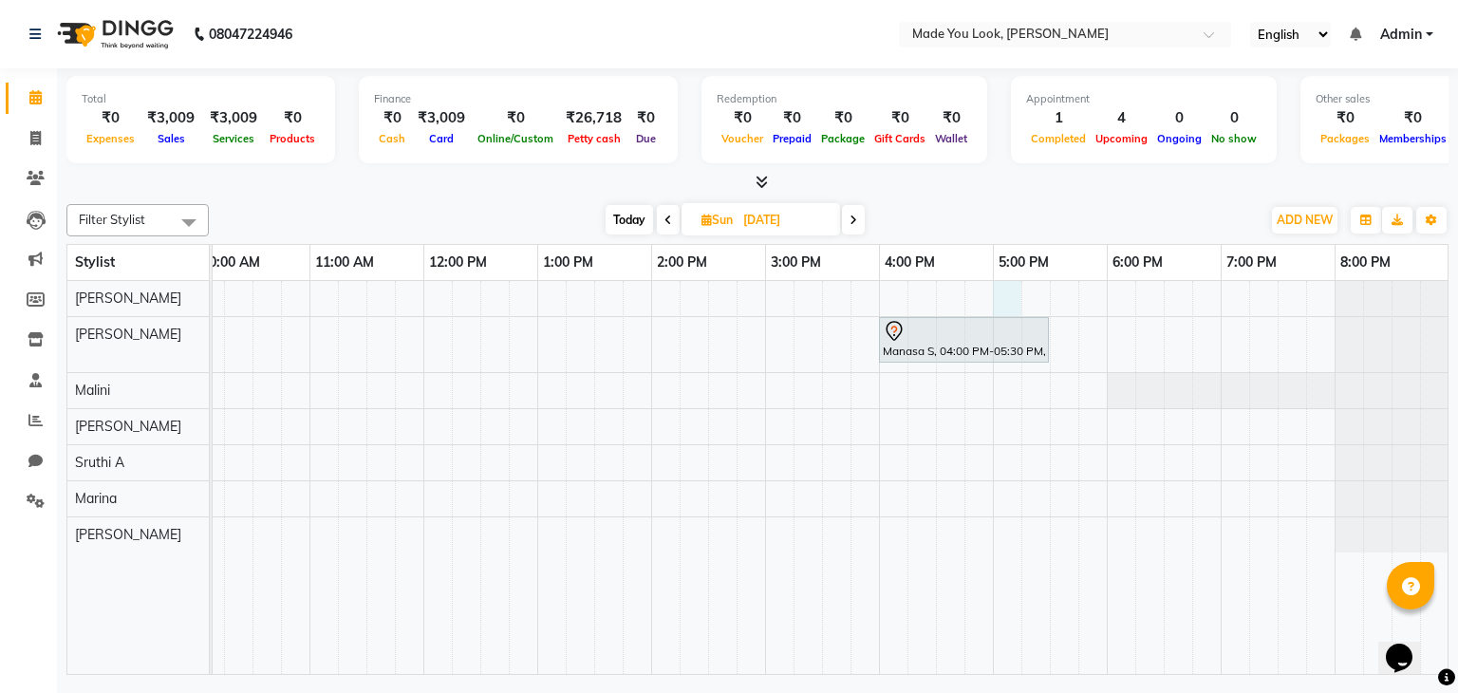
click at [1002, 286] on div "Manasa S, 04:00 PM-05:30 PM, CURL-CUT SHOULDER LENGTH PALLAVI" at bounding box center [708, 478] width 1481 height 394
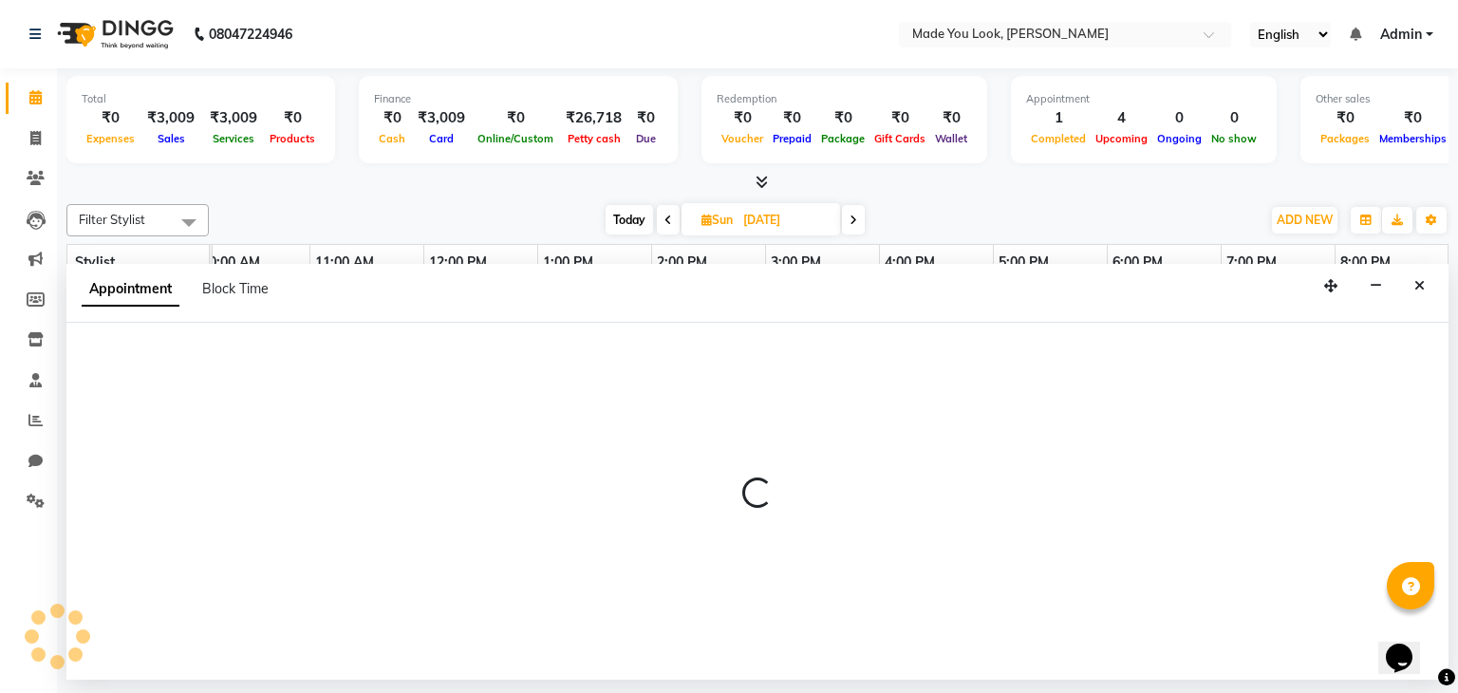
select select "83312"
select select "tentative"
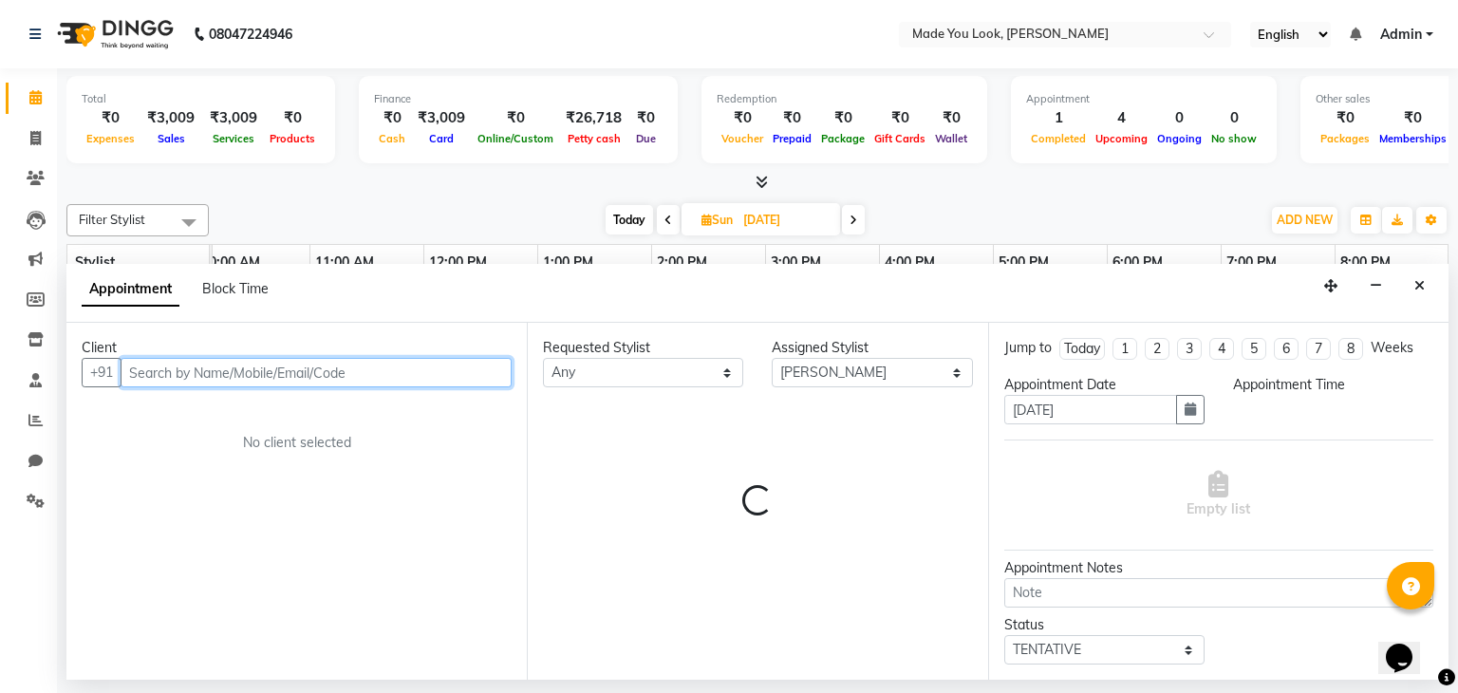
select select "1020"
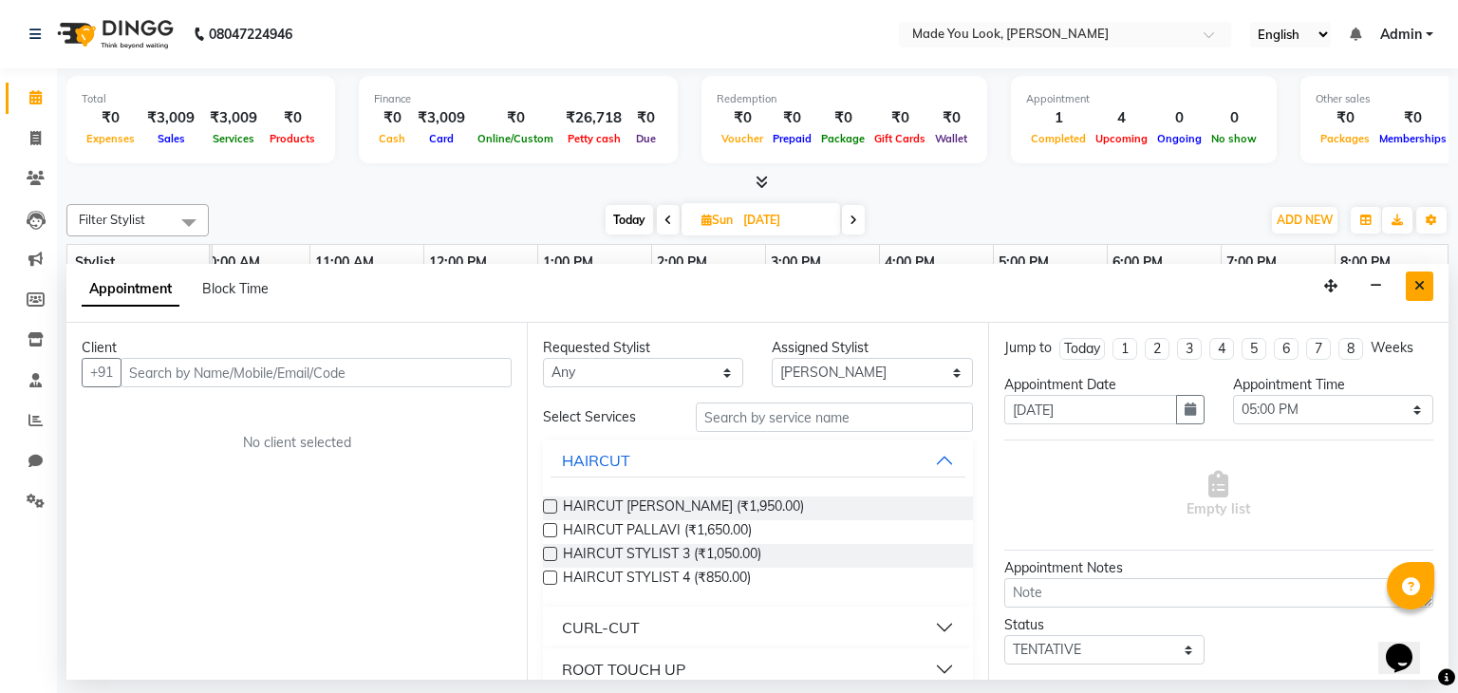
click at [1424, 290] on icon "Close" at bounding box center [1419, 285] width 10 height 13
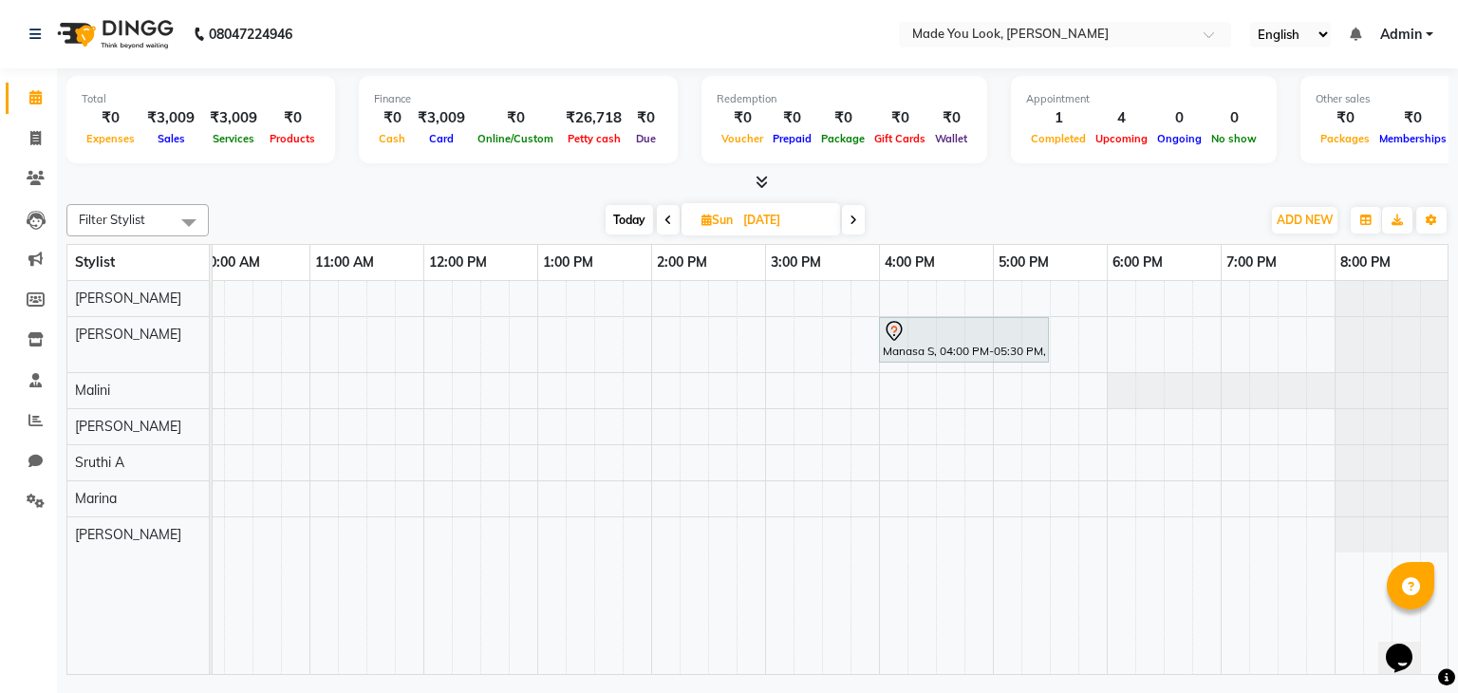
click at [772, 290] on div "Manasa S, 04:00 PM-05:30 PM, CURL-CUT SHOULDER LENGTH PALLAVI" at bounding box center [708, 478] width 1481 height 394
select select "83312"
select select "900"
select select "tentative"
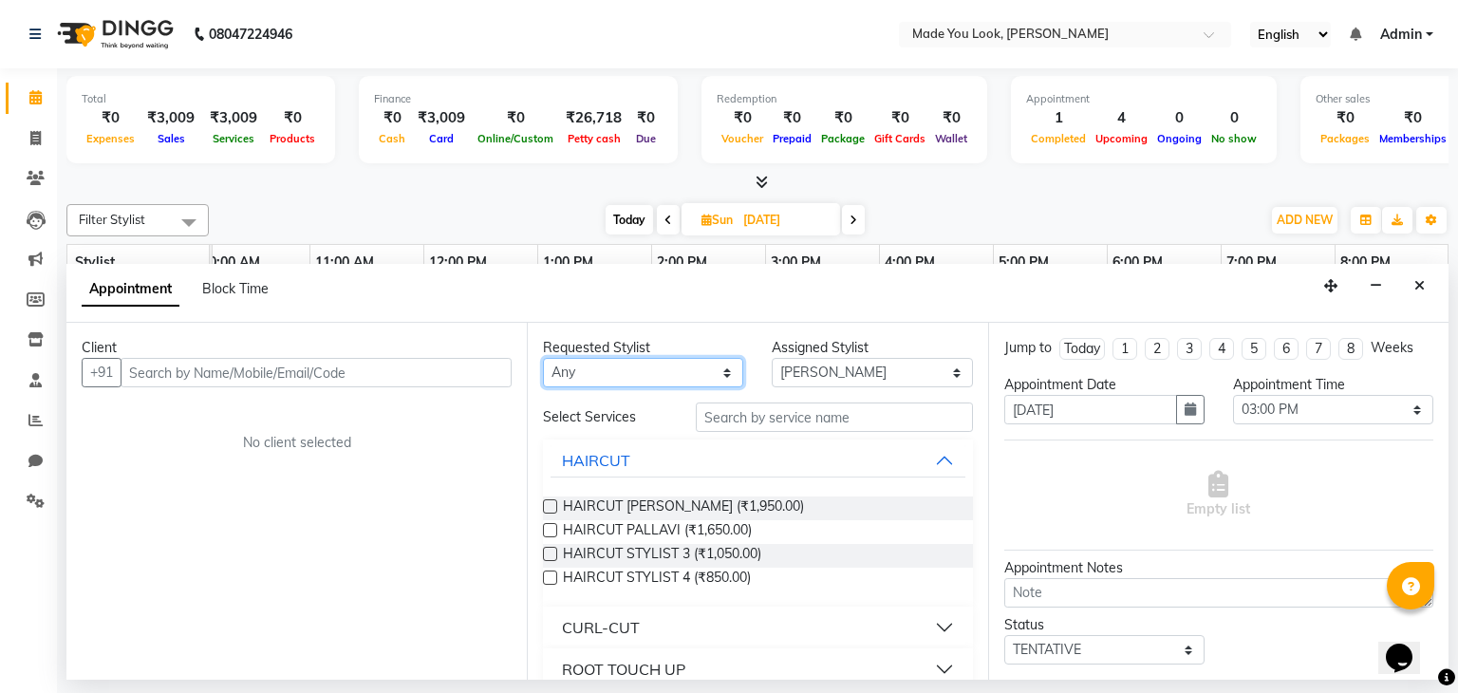
click at [715, 370] on select "Any [PERSON_NAME] [PERSON_NAME] Devi [PERSON_NAME] [PERSON_NAME] A" at bounding box center [643, 372] width 200 height 29
select select "83312"
click at [543, 358] on select "Any [PERSON_NAME] [PERSON_NAME] Devi [PERSON_NAME] [PERSON_NAME] A" at bounding box center [643, 372] width 200 height 29
click at [549, 499] on label at bounding box center [550, 506] width 14 height 14
click at [549, 502] on input "checkbox" at bounding box center [549, 508] width 12 height 12
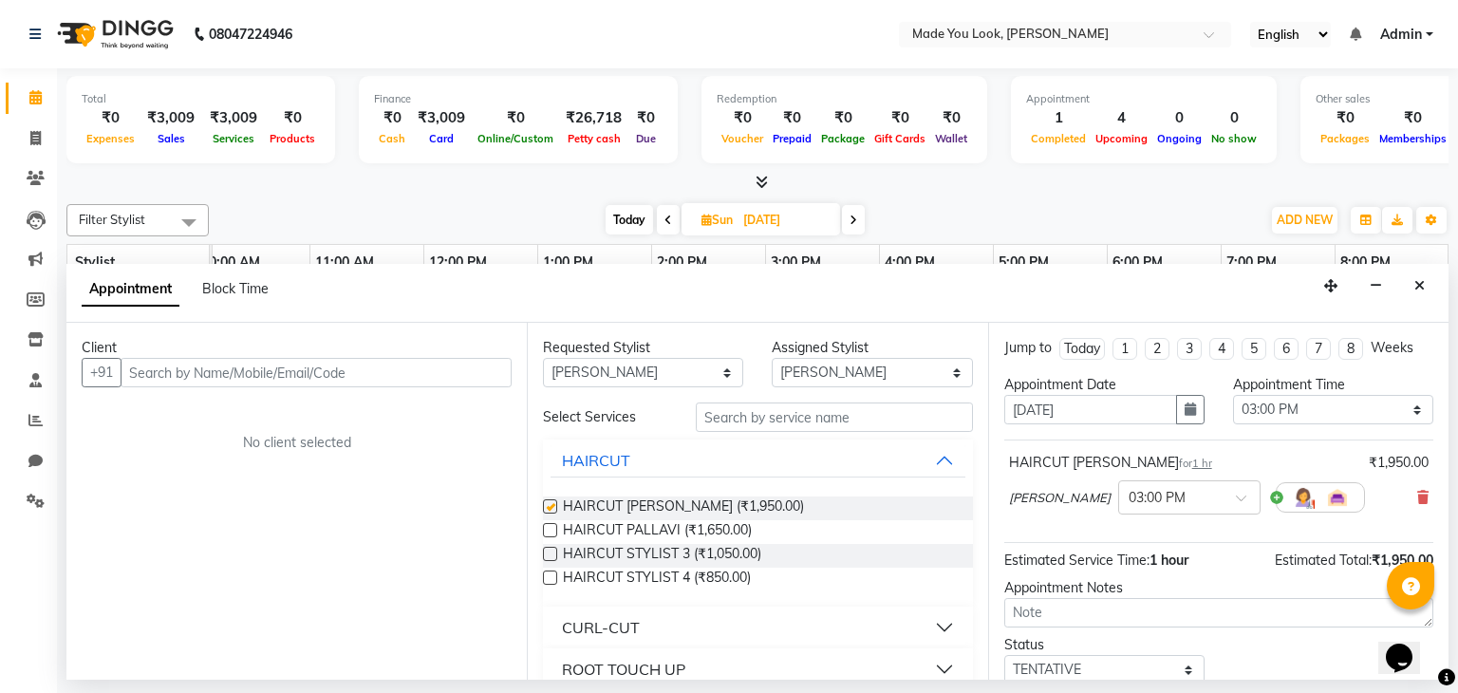
checkbox input "false"
click at [201, 369] on input "text" at bounding box center [316, 372] width 391 height 29
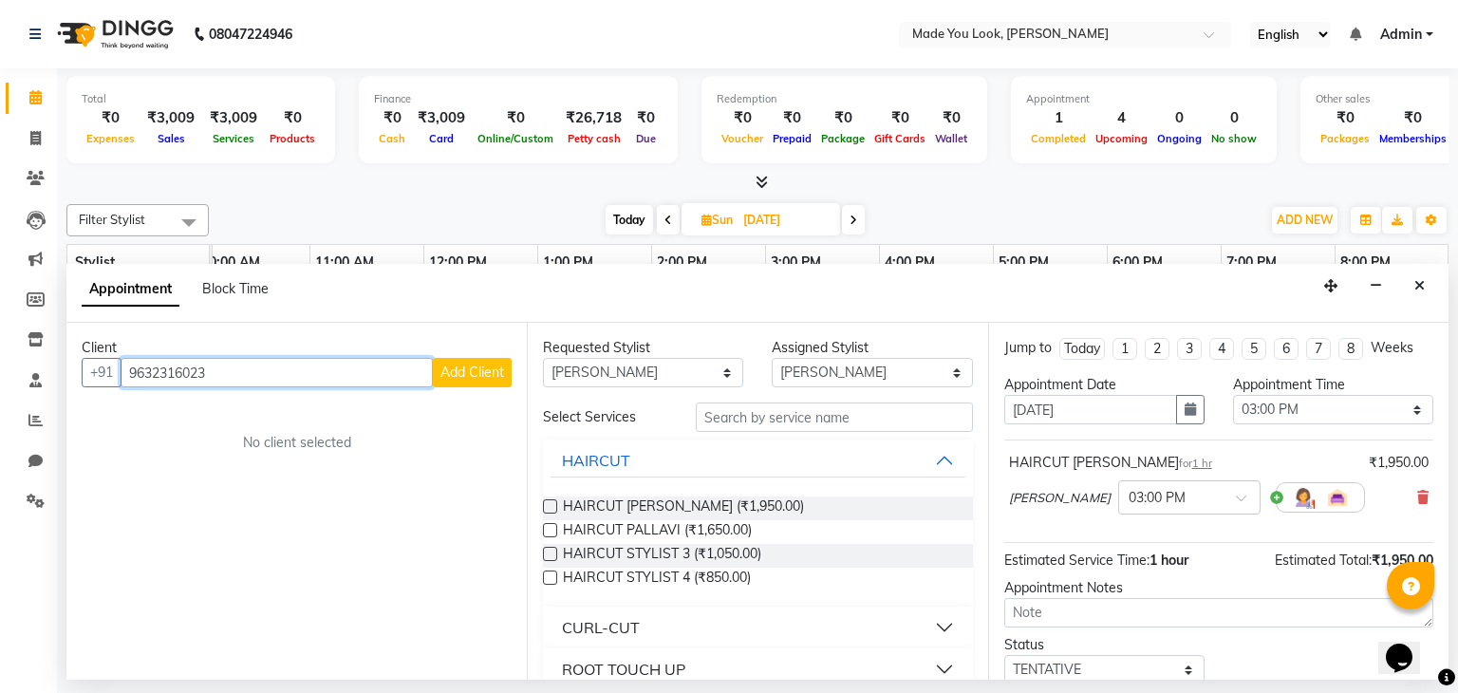
type input "9632316023"
click at [475, 377] on span "Add Client" at bounding box center [472, 372] width 64 height 17
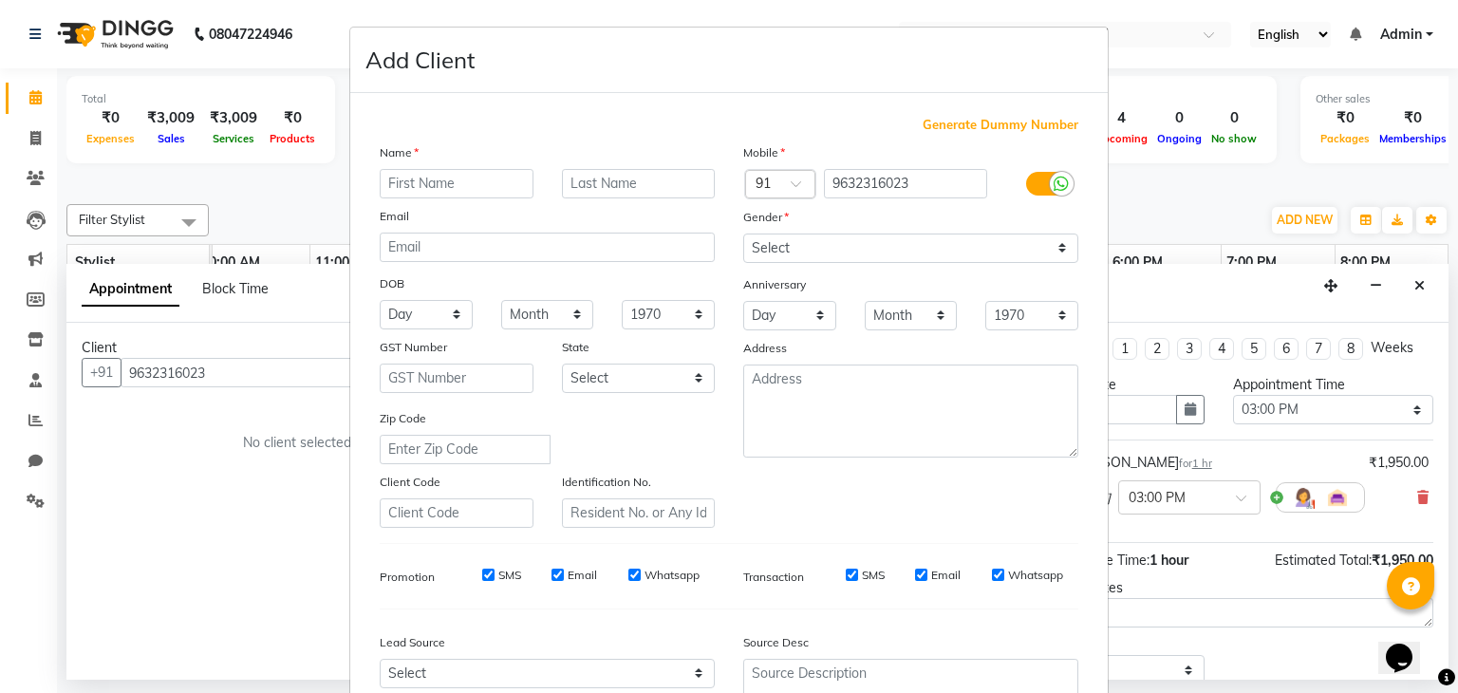
click at [1144, 77] on ngb-modal-window "Add Client Generate Dummy Number Name Email DOB Day 01 02 03 04 05 06 07 08 09 …" at bounding box center [729, 346] width 1458 height 693
click at [305, 197] on ngb-modal-window "Add Client Generate Dummy Number Name Email DOB Day 01 02 03 04 05 06 07 08 09 …" at bounding box center [729, 346] width 1458 height 693
click at [421, 186] on input "text" at bounding box center [457, 183] width 154 height 29
click at [390, 187] on input "[PERSON_NAME]" at bounding box center [457, 183] width 154 height 29
type input "[PERSON_NAME]"
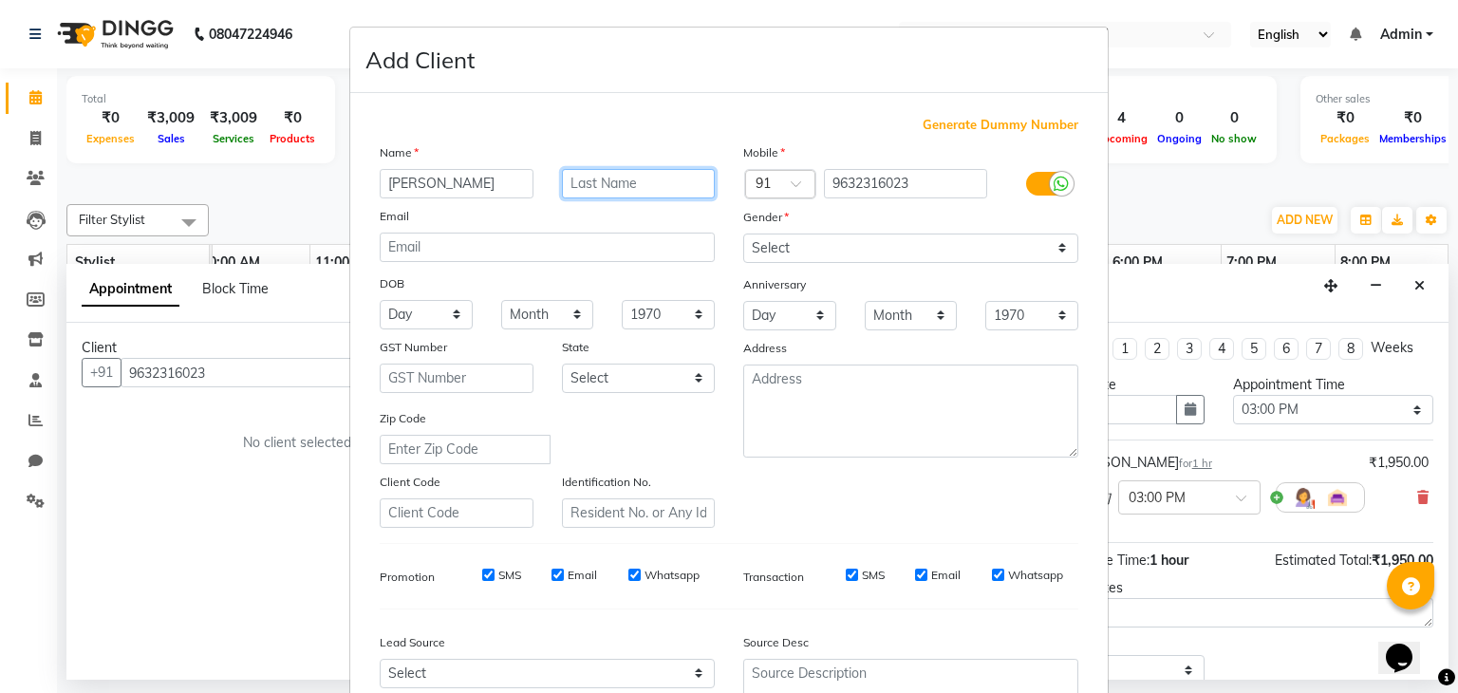
click at [606, 185] on input "text" at bounding box center [639, 183] width 154 height 29
type input "V"
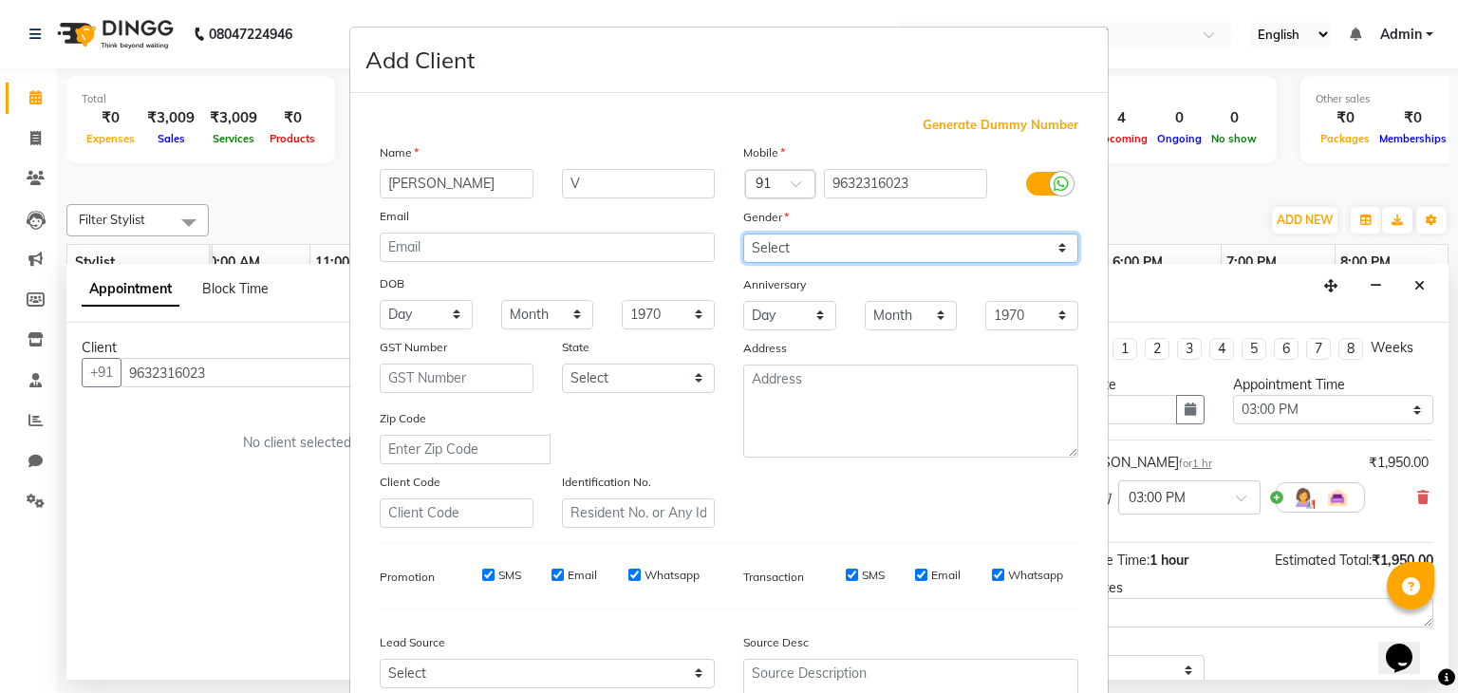
drag, startPoint x: 1056, startPoint y: 242, endPoint x: 1042, endPoint y: 246, distance: 13.8
click at [1056, 241] on select "Select [DEMOGRAPHIC_DATA] [DEMOGRAPHIC_DATA] Other Prefer Not To Say" at bounding box center [910, 248] width 335 height 29
select select "[DEMOGRAPHIC_DATA]"
click at [743, 234] on select "Select [DEMOGRAPHIC_DATA] [DEMOGRAPHIC_DATA] Other Prefer Not To Say" at bounding box center [910, 248] width 335 height 29
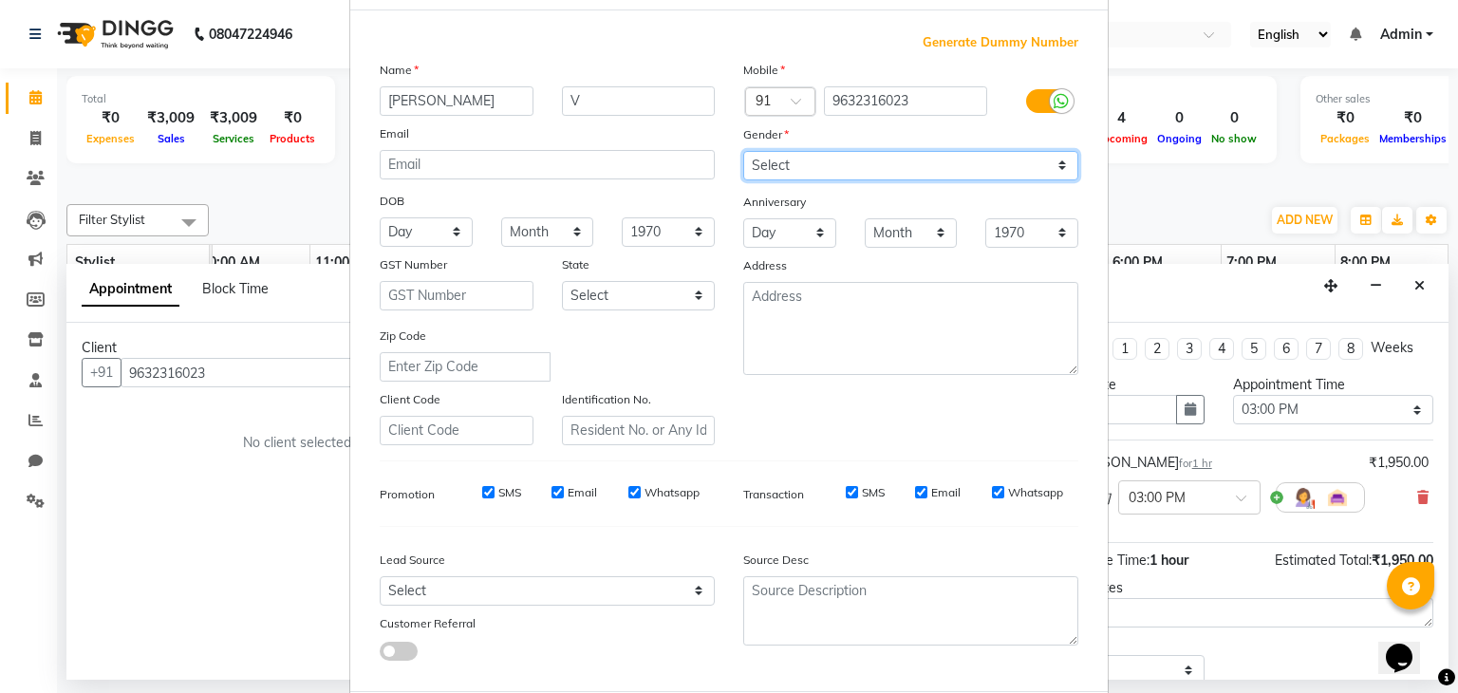
scroll to position [193, 0]
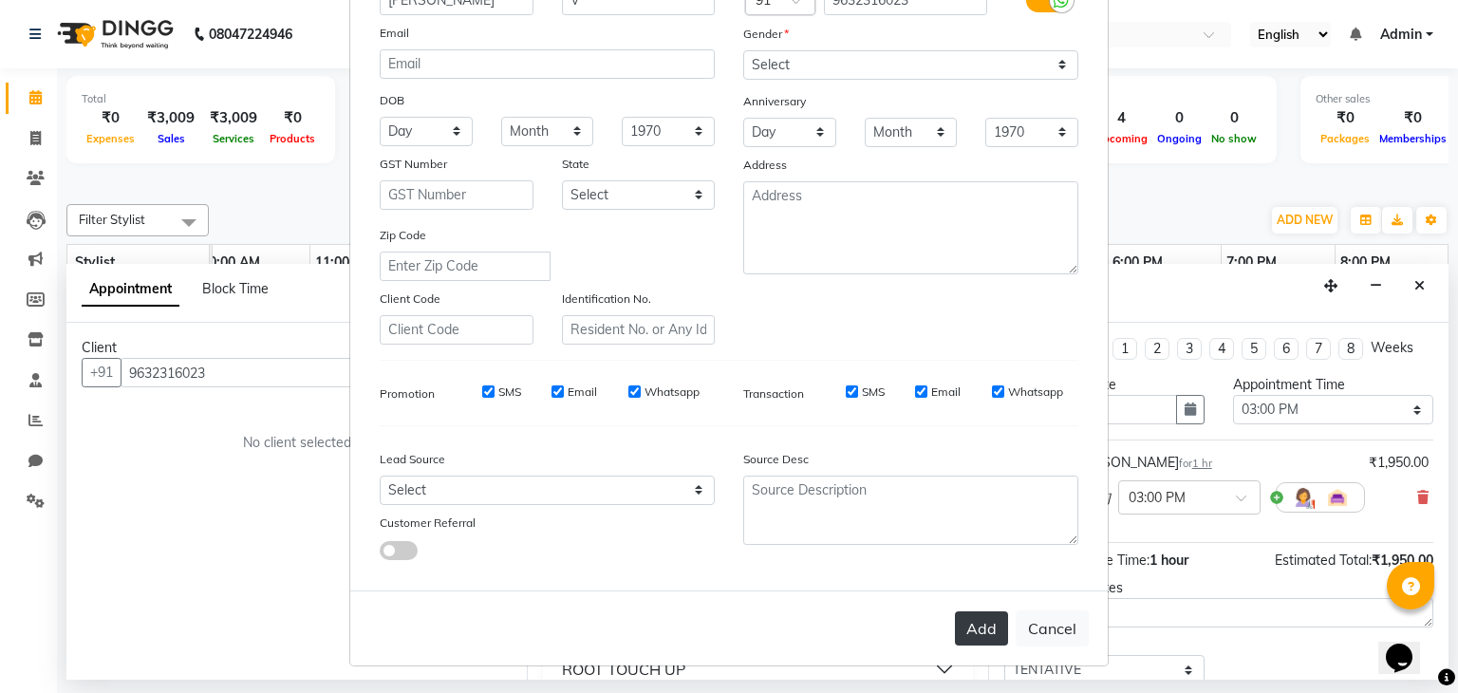
click at [964, 631] on button "Add" at bounding box center [981, 628] width 53 height 34
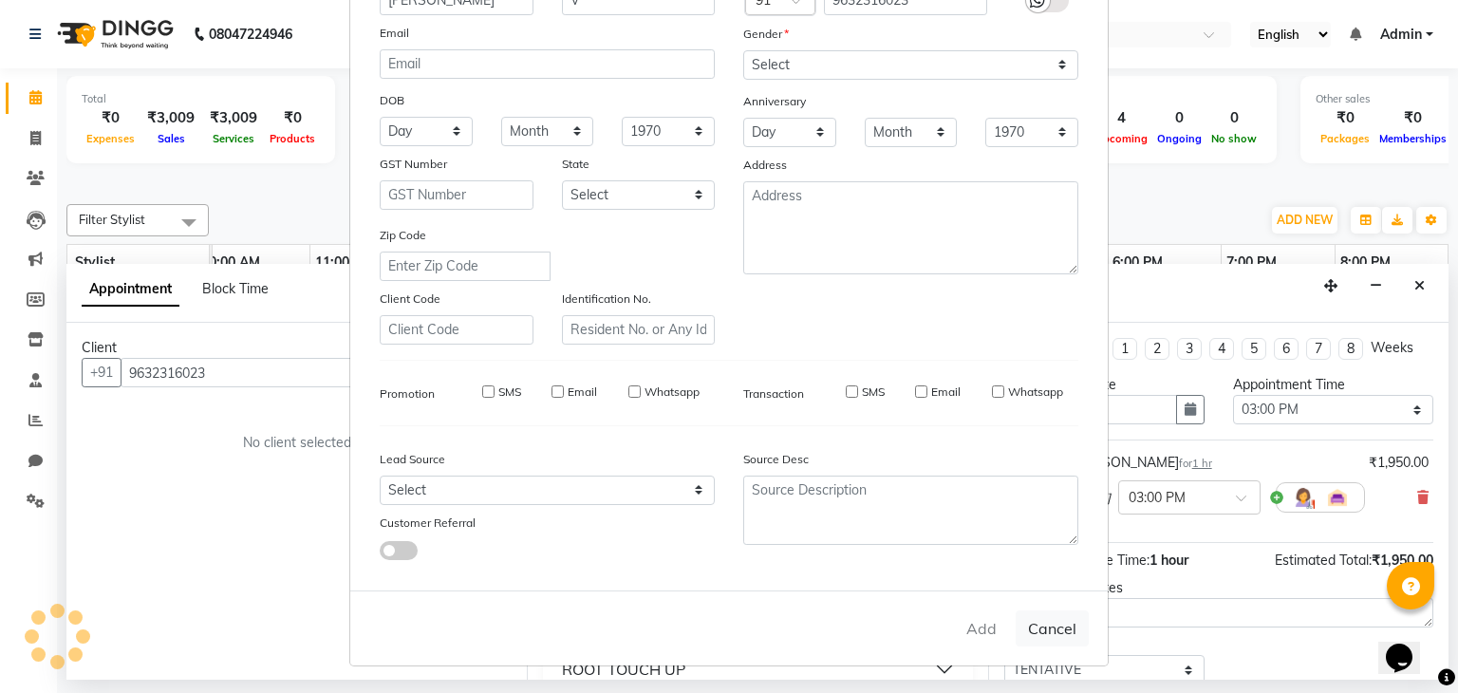
select select
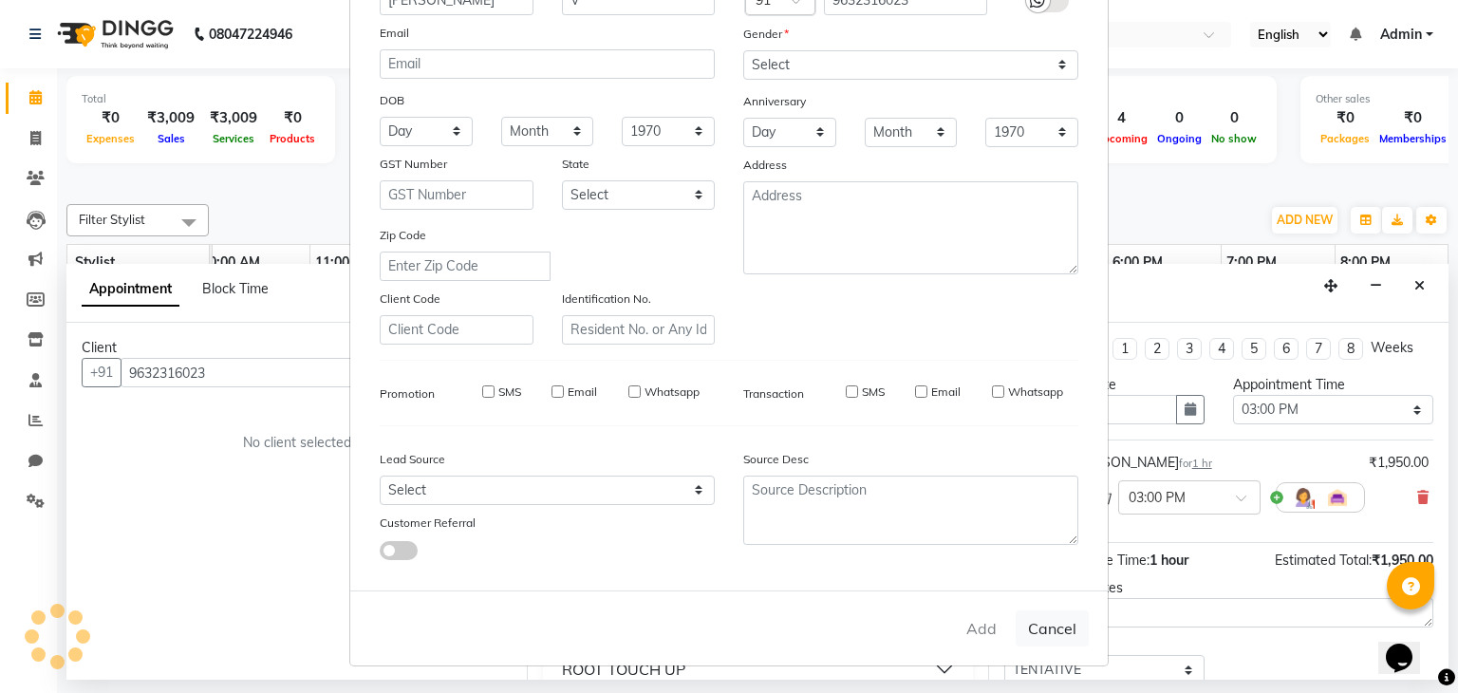
select select
checkbox input "false"
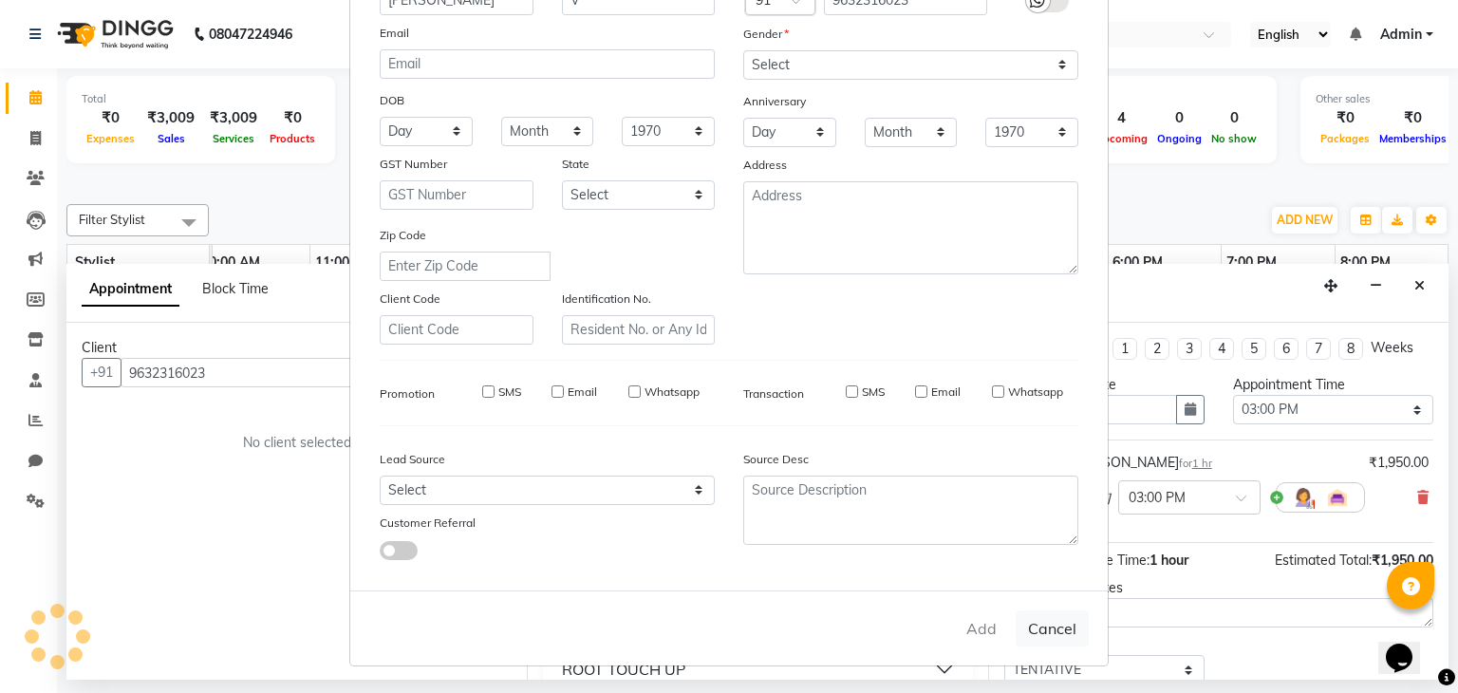
checkbox input "false"
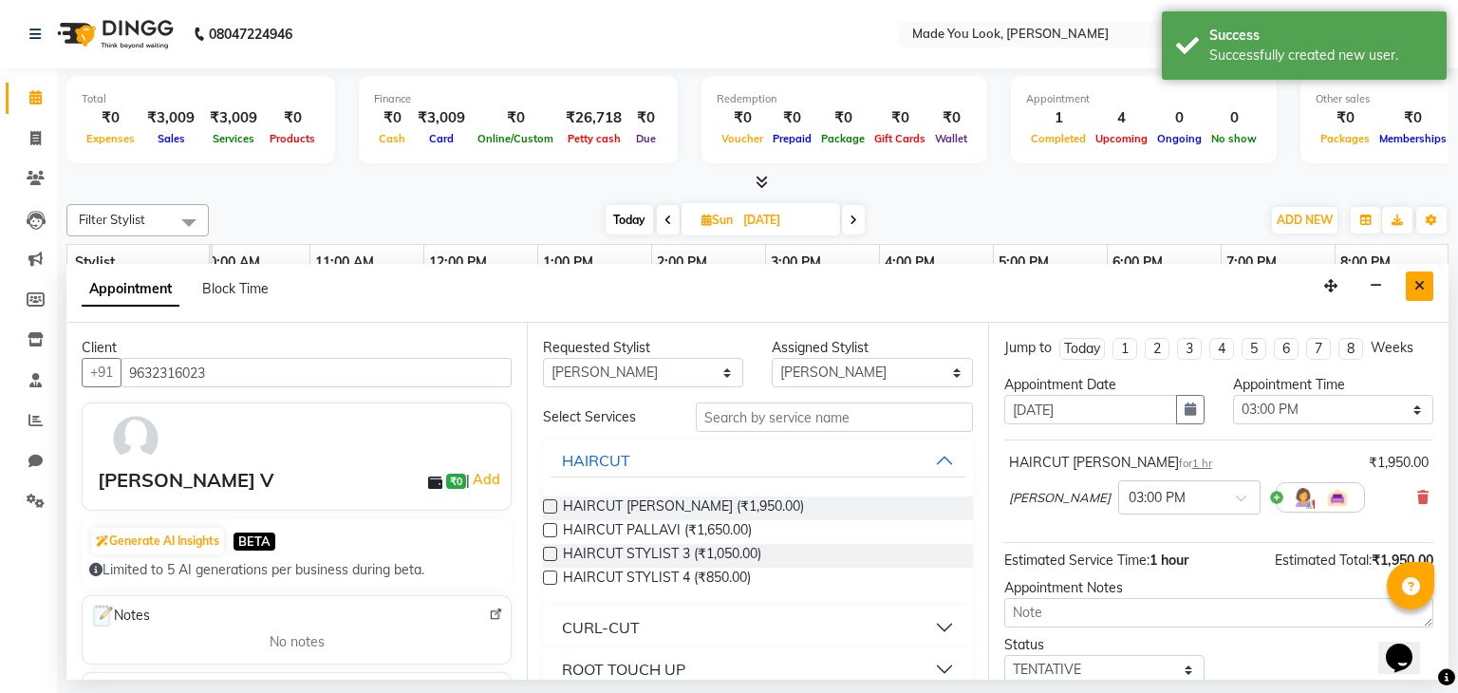
click at [1420, 284] on icon "Close" at bounding box center [1419, 285] width 10 height 13
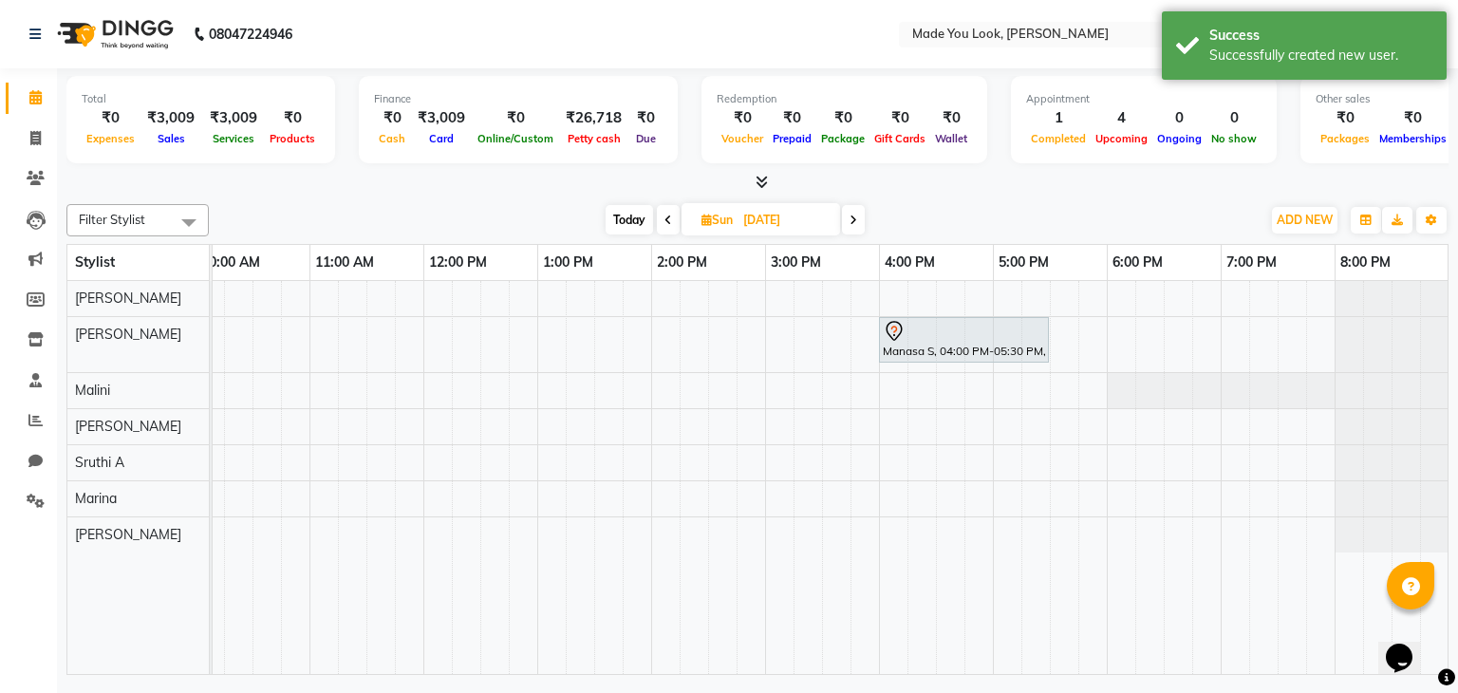
click at [857, 217] on icon at bounding box center [854, 220] width 8 height 11
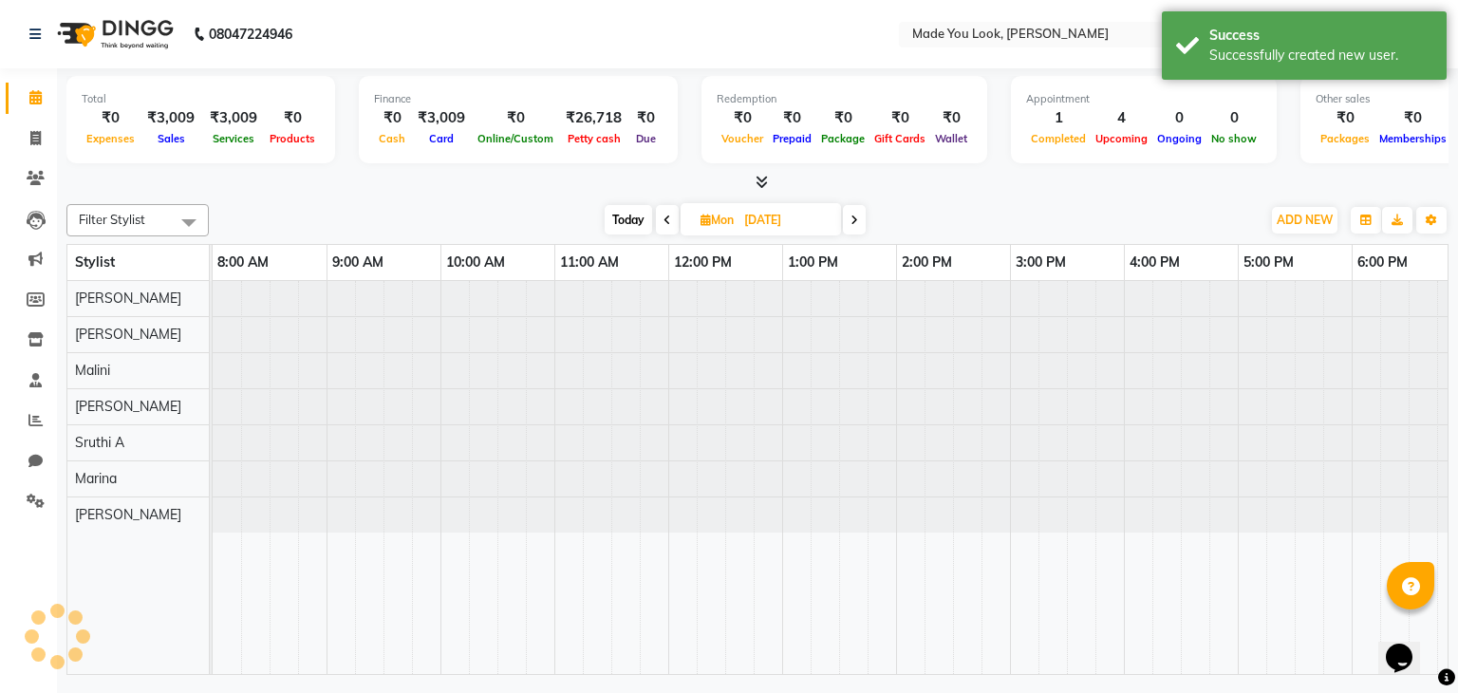
scroll to position [0, 245]
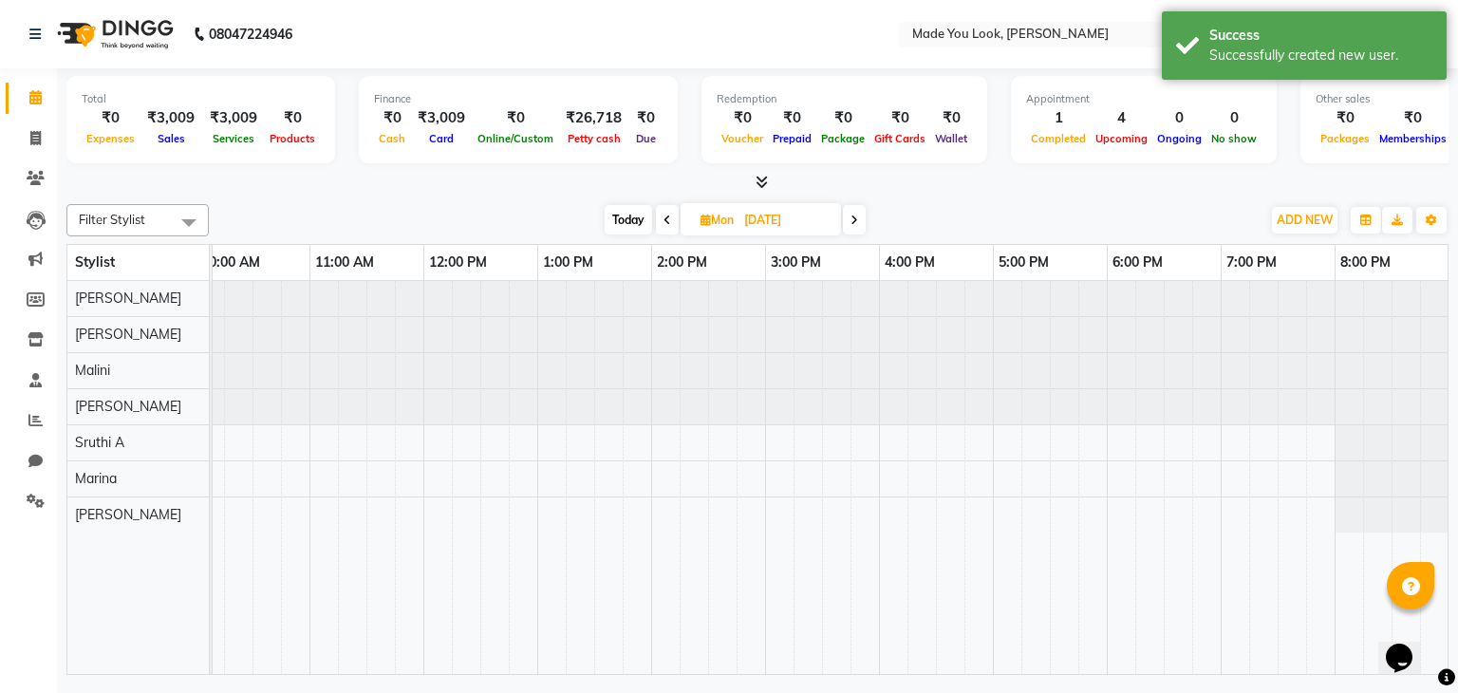
click at [626, 215] on span "Today" at bounding box center [628, 219] width 47 height 29
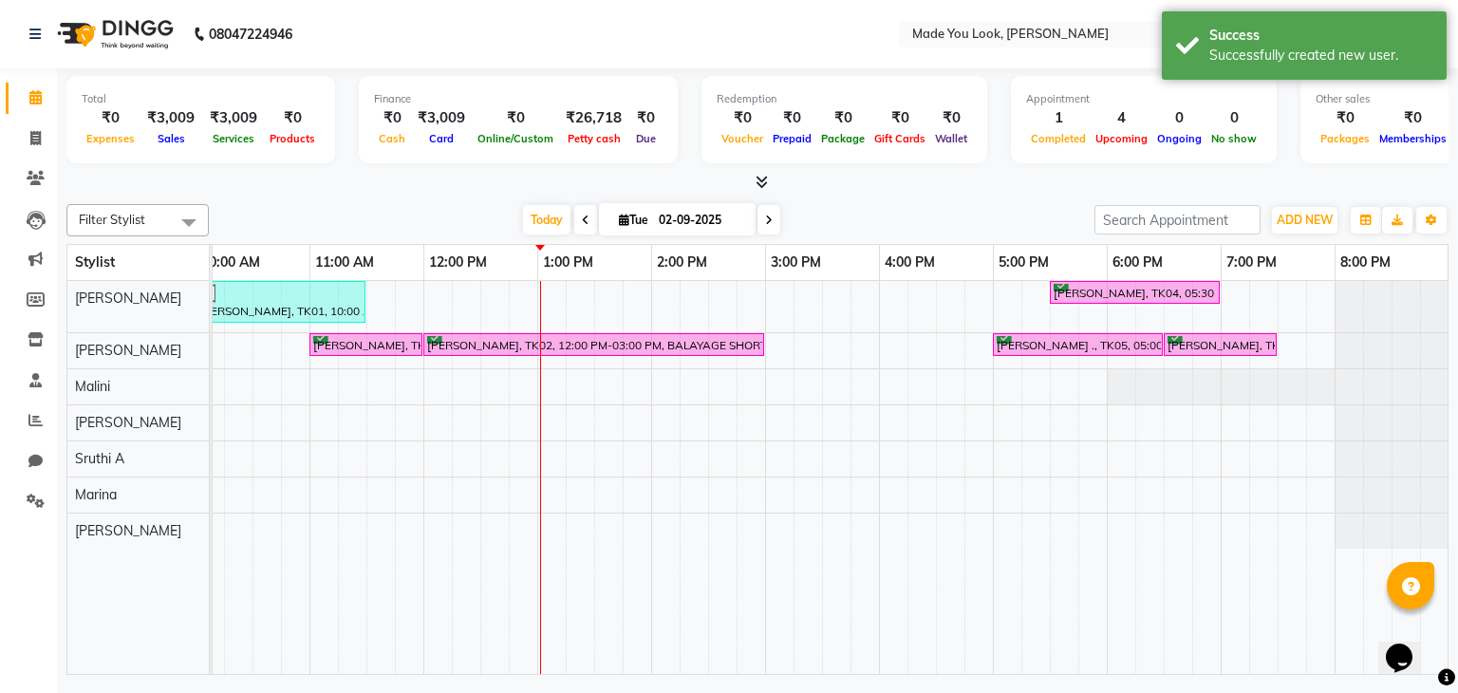
click at [771, 213] on span at bounding box center [768, 219] width 23 height 29
type input "[DATE]"
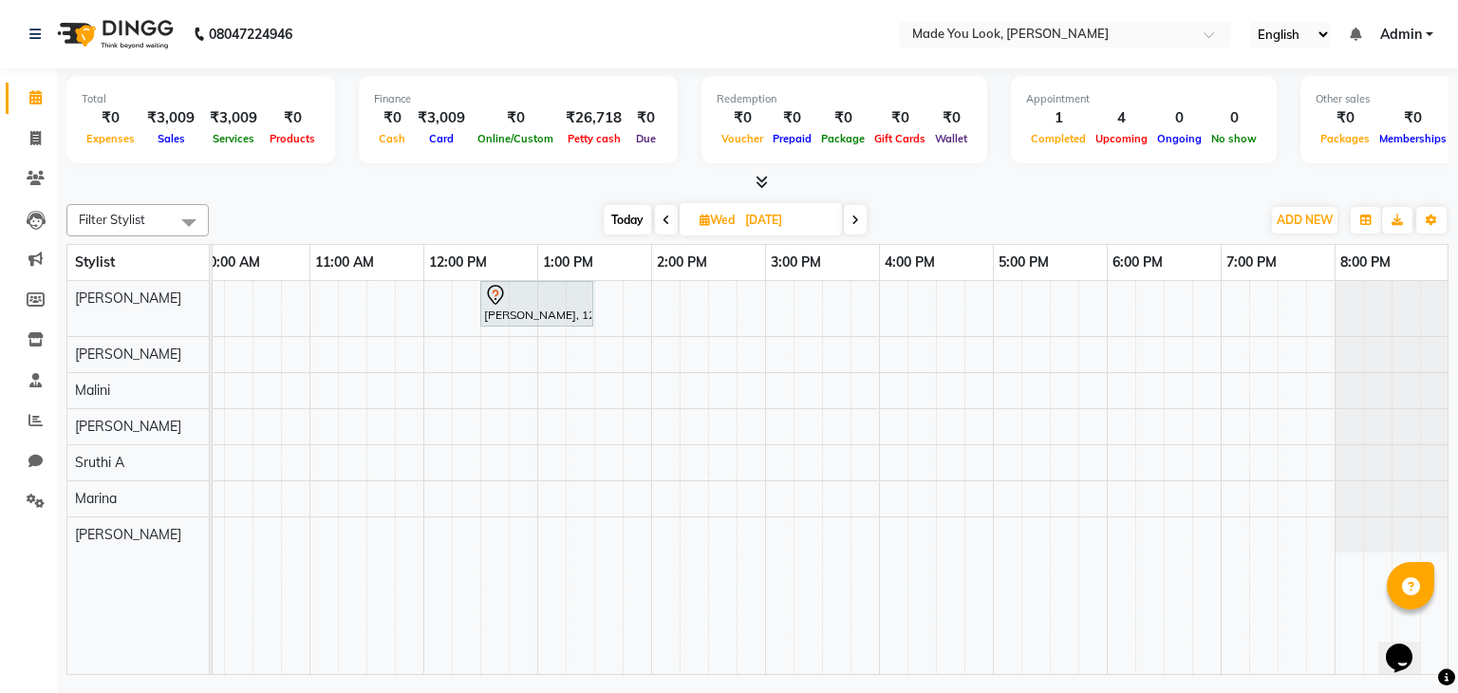
click at [653, 298] on div "[PERSON_NAME], 12:30 PM-01:30 PM, HAIRCUT [PERSON_NAME]" at bounding box center [708, 478] width 1481 height 394
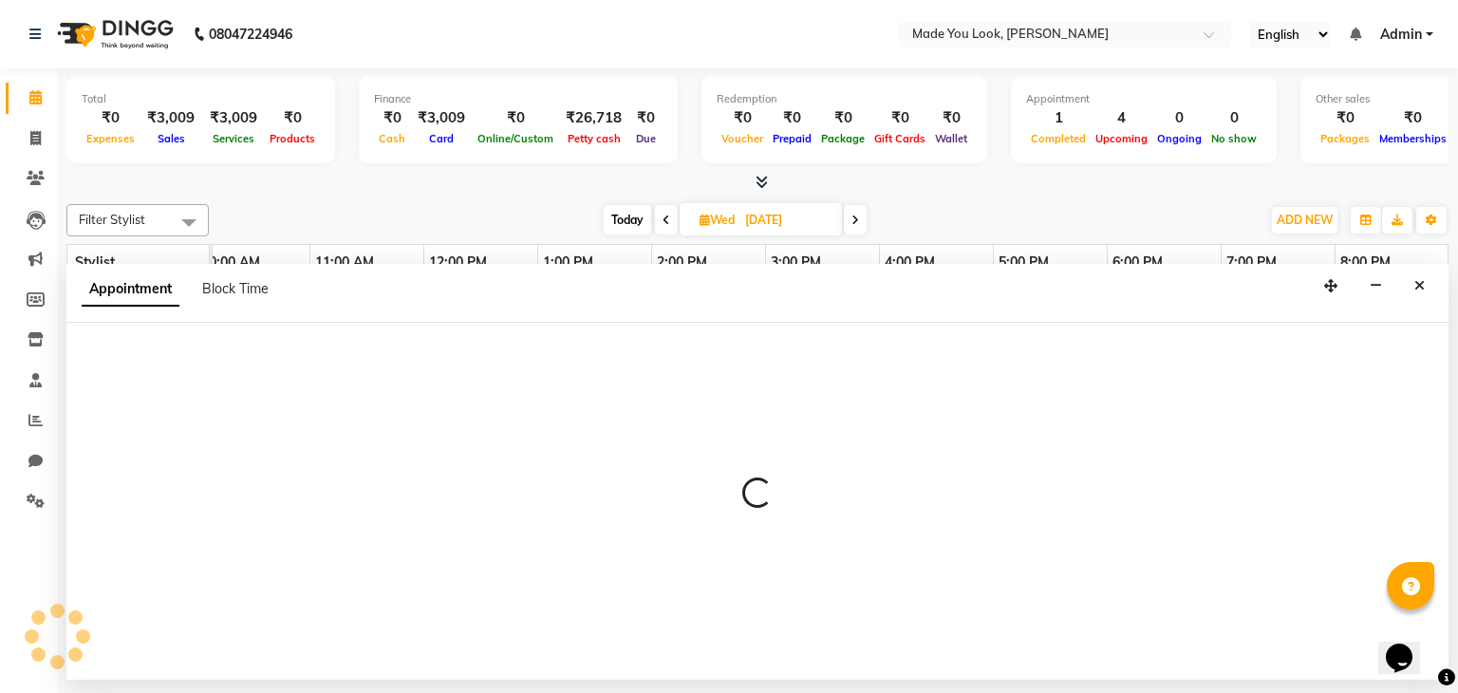
select select "83312"
select select "840"
select select "tentative"
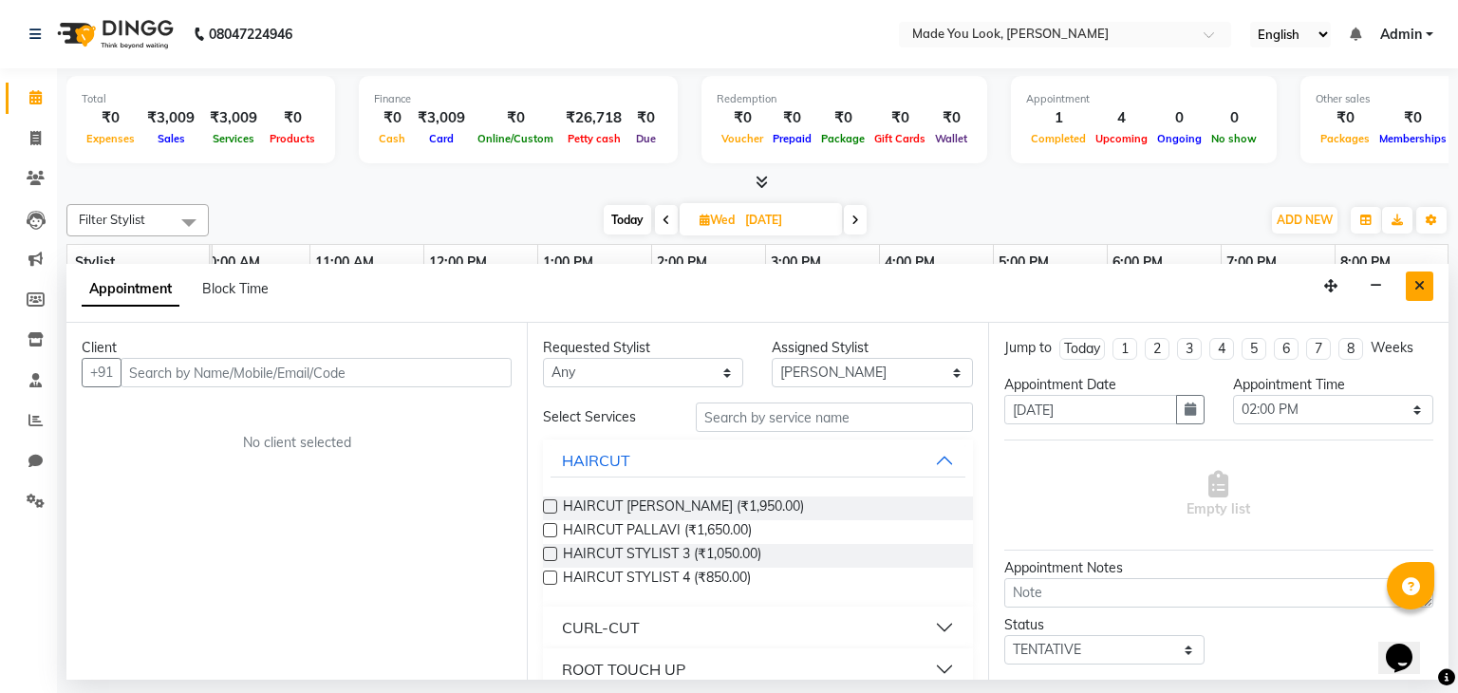
click at [1425, 286] on button "Close" at bounding box center [1420, 285] width 28 height 29
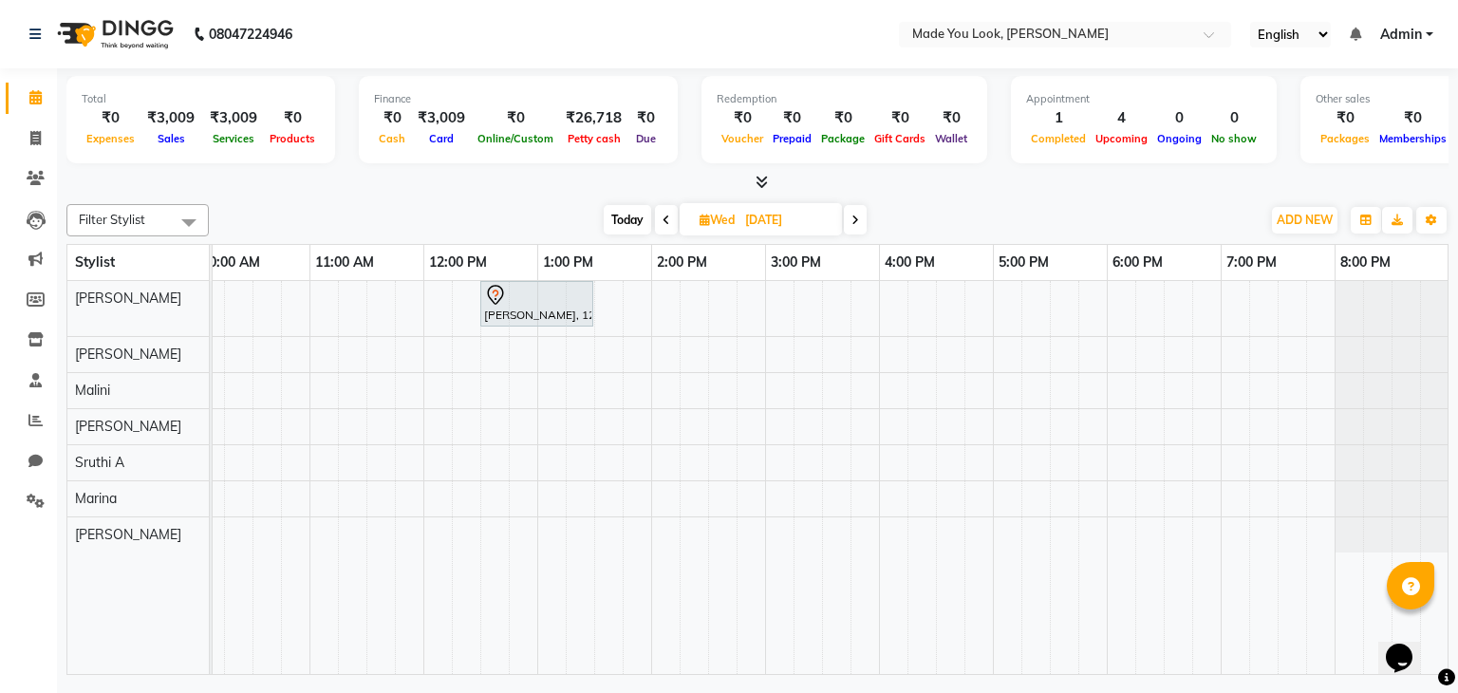
click at [664, 221] on icon at bounding box center [667, 220] width 8 height 11
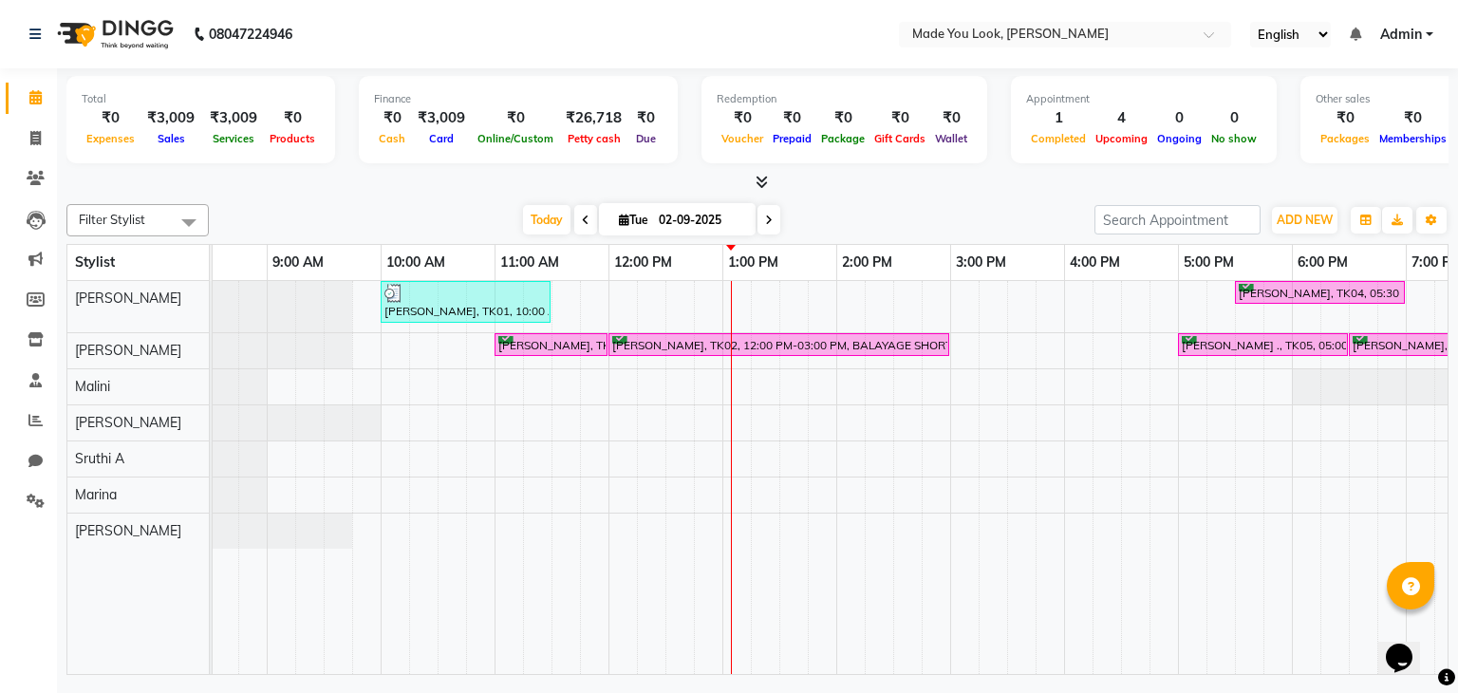
scroll to position [0, 7]
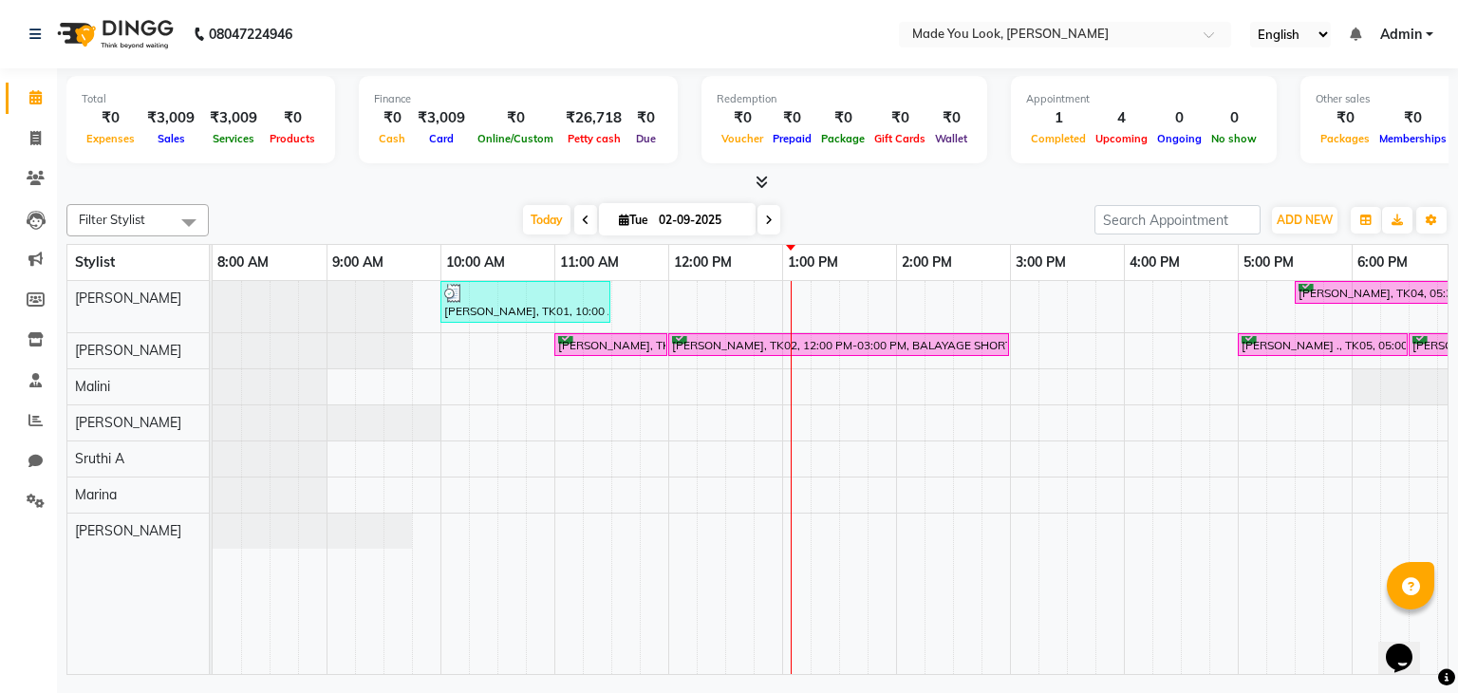
click at [772, 225] on span at bounding box center [768, 219] width 23 height 29
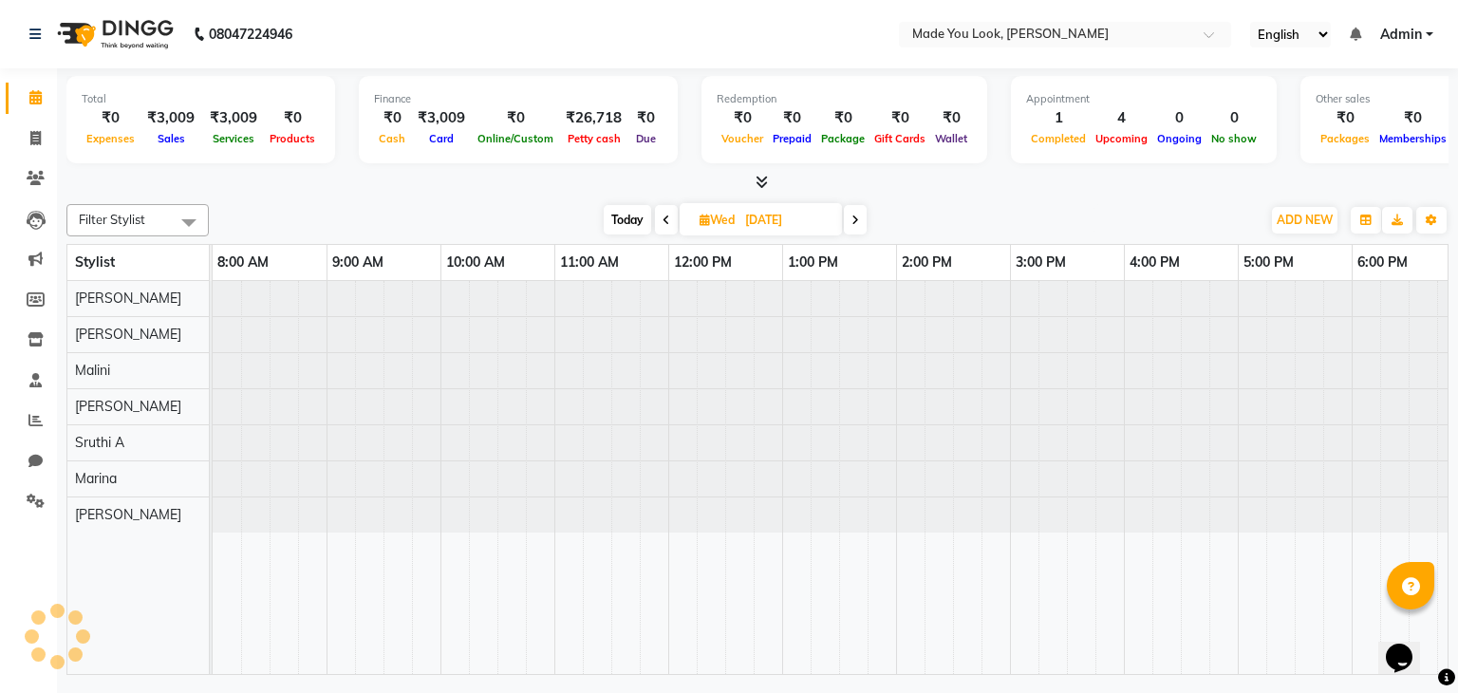
scroll to position [0, 245]
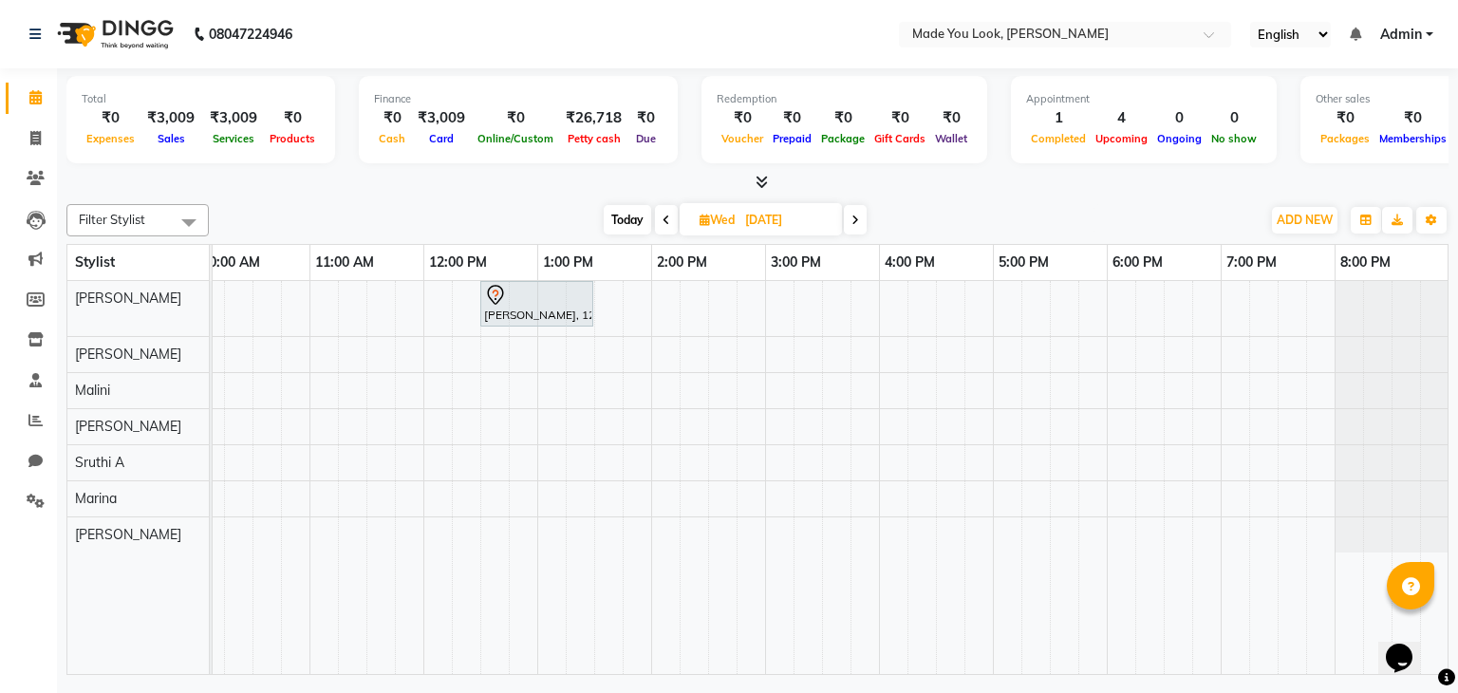
click at [857, 226] on span at bounding box center [855, 219] width 23 height 29
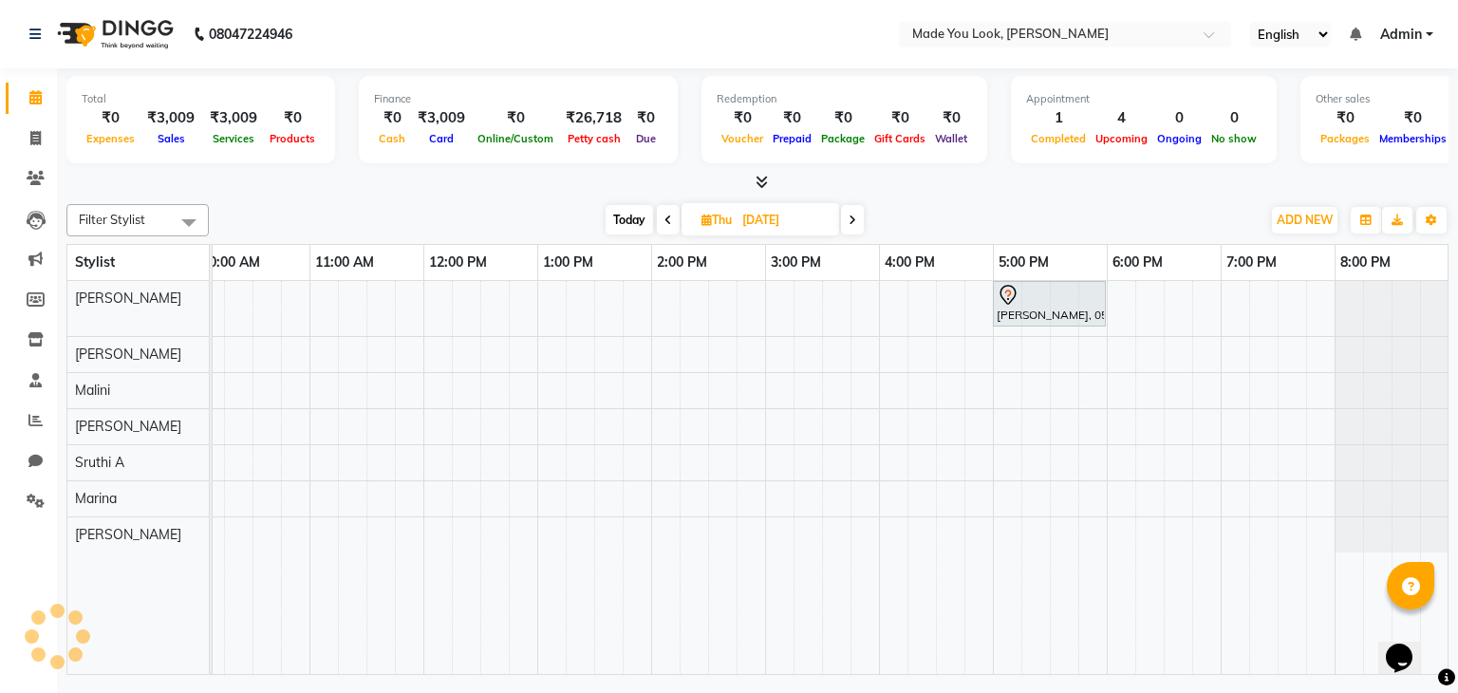
click at [664, 215] on icon at bounding box center [668, 220] width 8 height 11
type input "[DATE]"
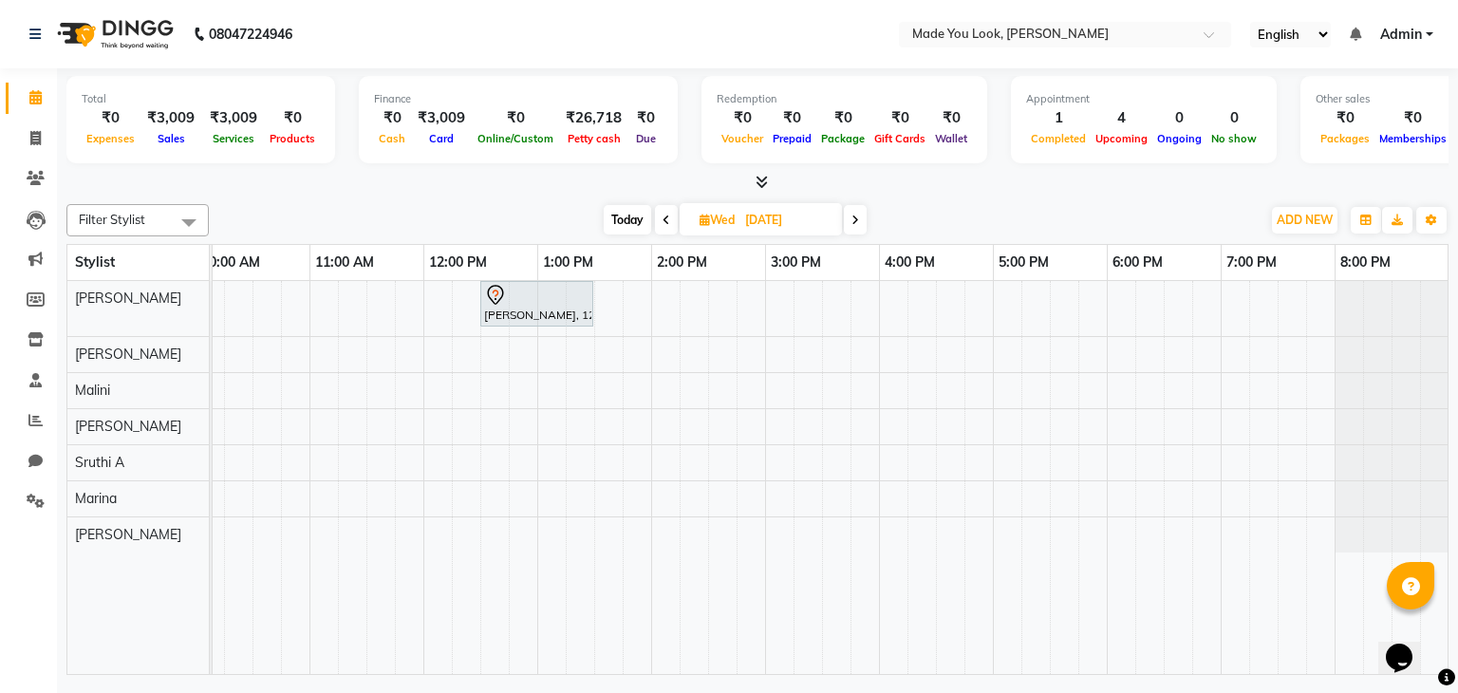
click at [776, 305] on div "[PERSON_NAME], 12:30 PM-01:30 PM, HAIRCUT [PERSON_NAME]" at bounding box center [708, 478] width 1481 height 394
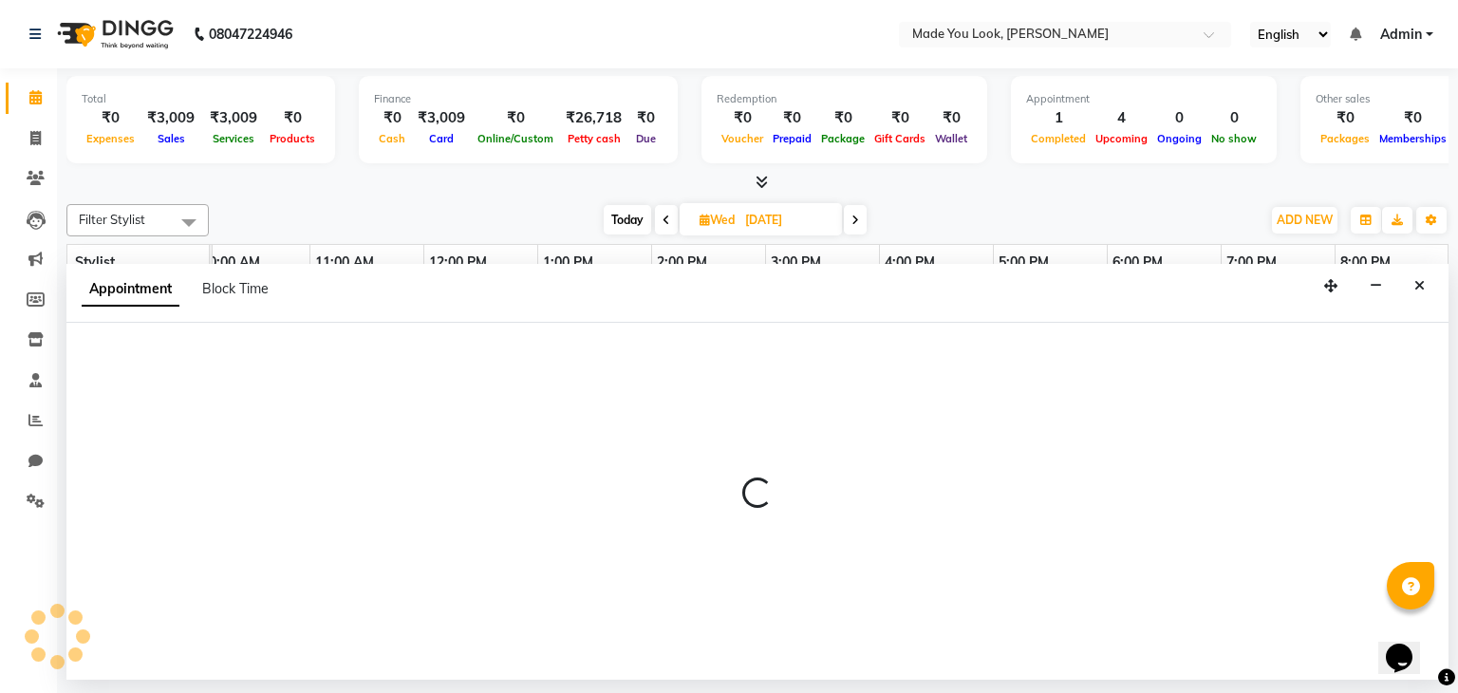
select select "83312"
select select "900"
select select "tentative"
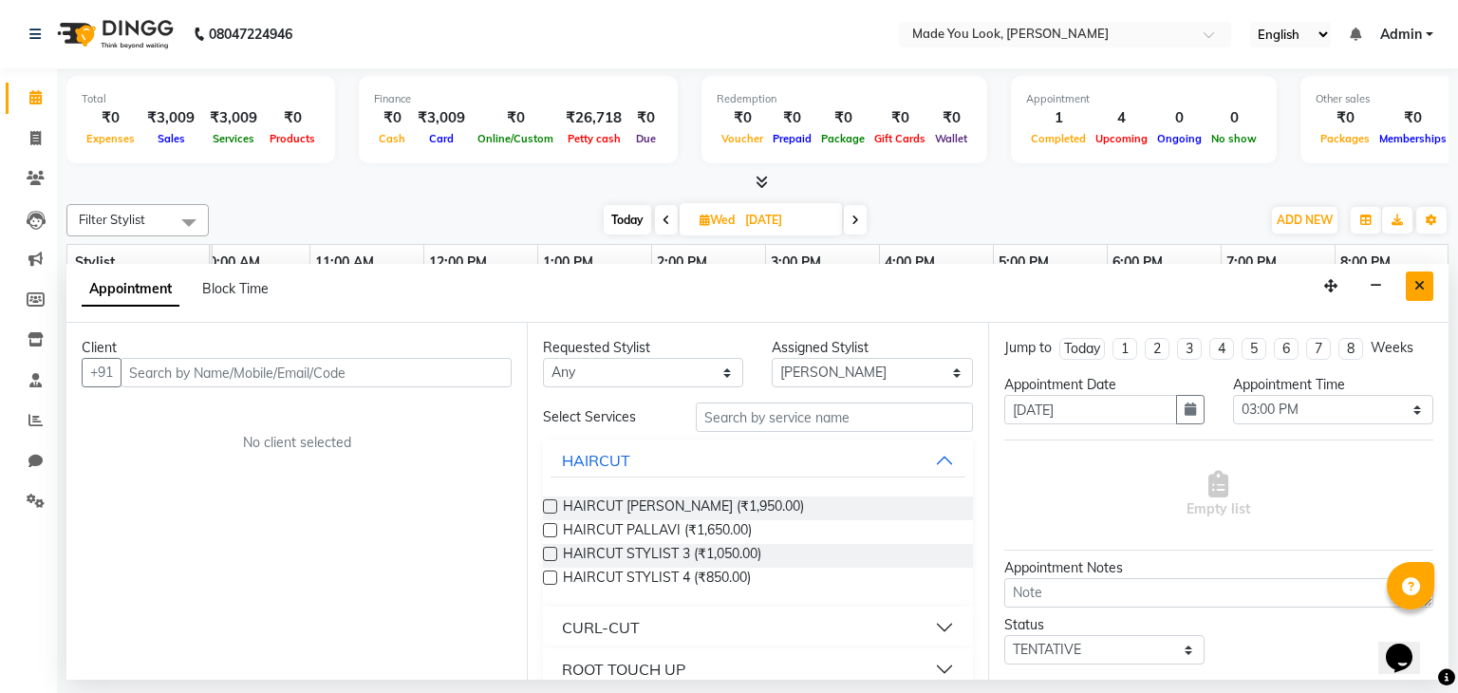
click at [1427, 284] on button "Close" at bounding box center [1420, 285] width 28 height 29
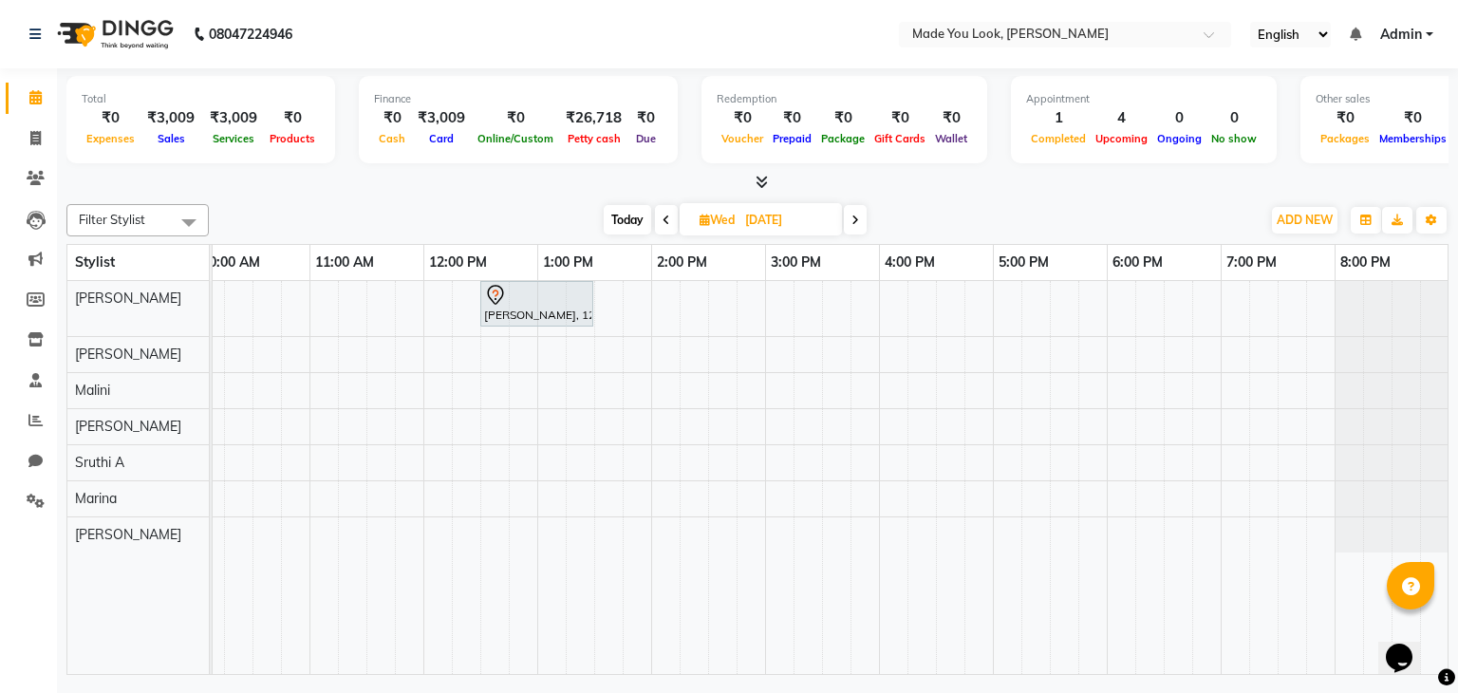
click at [853, 218] on icon at bounding box center [855, 220] width 8 height 11
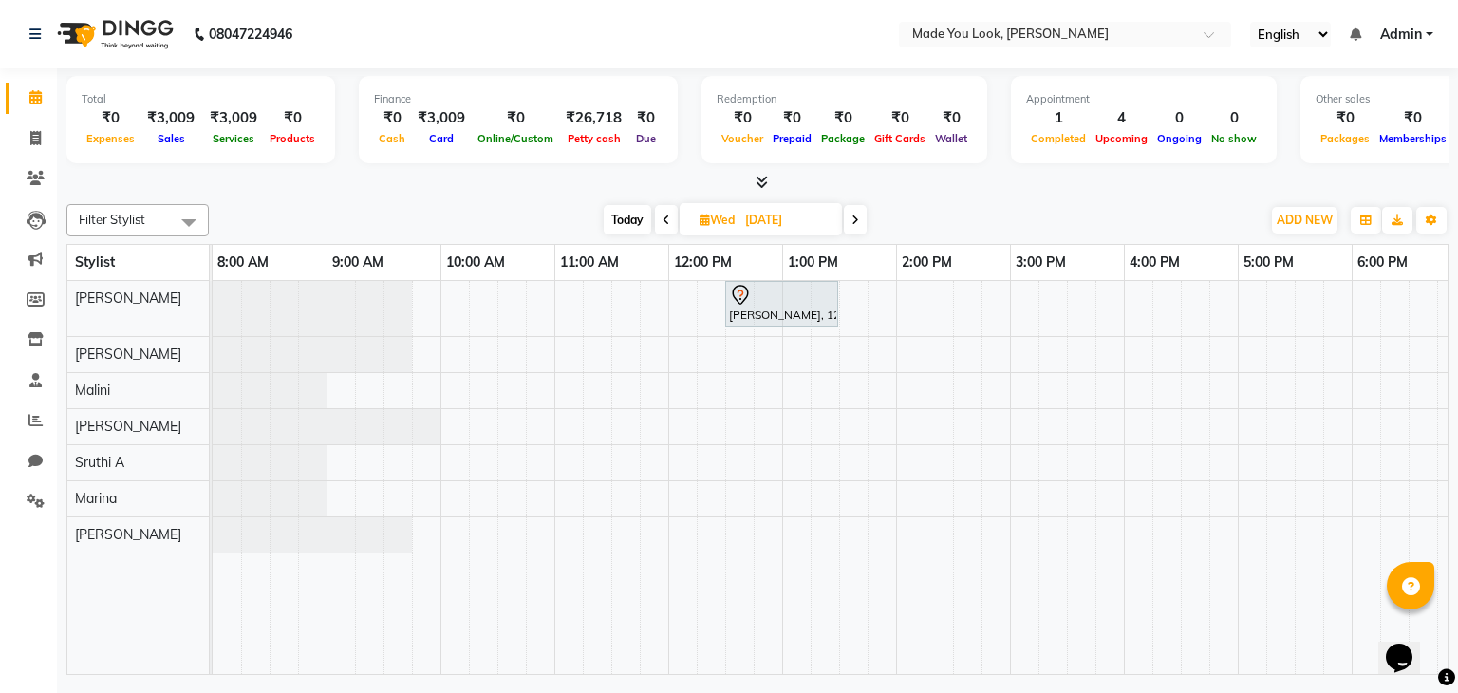
click at [853, 218] on icon at bounding box center [855, 220] width 8 height 11
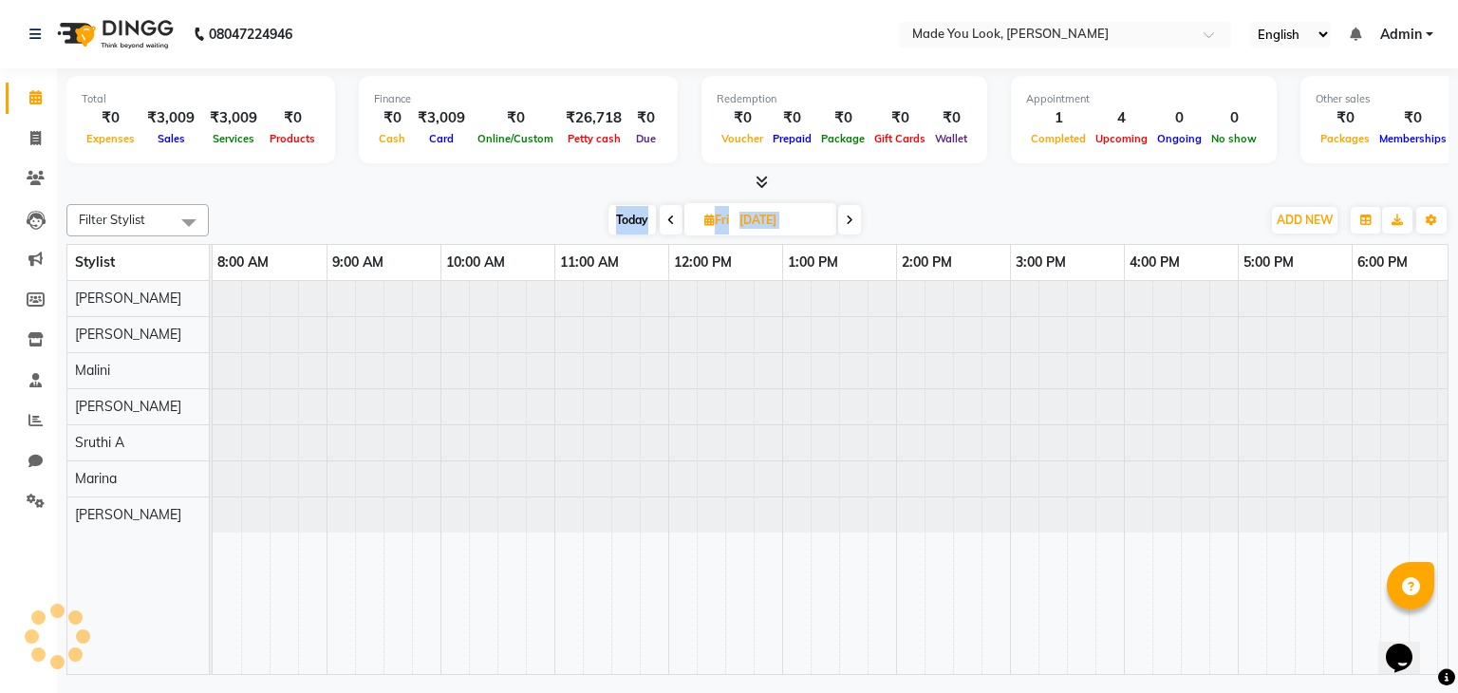
click at [853, 218] on icon at bounding box center [850, 220] width 8 height 11
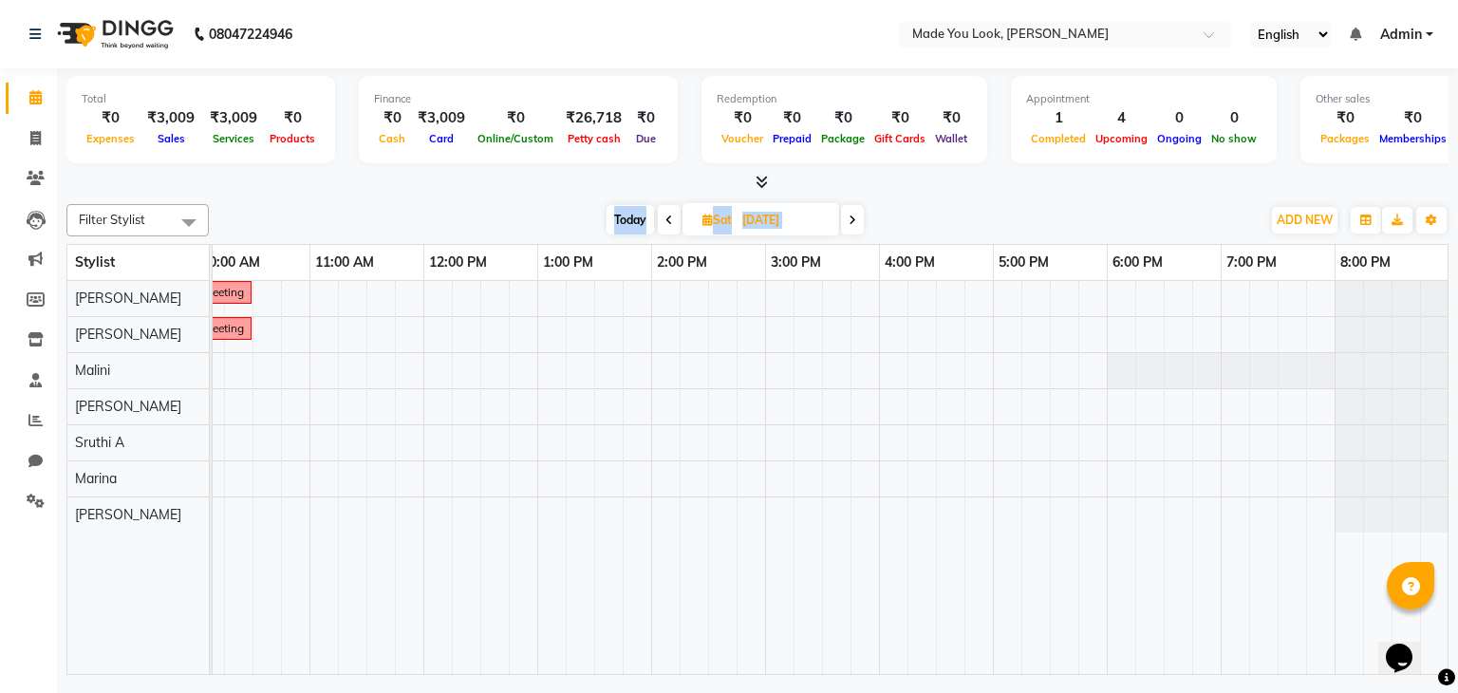
click at [857, 219] on span at bounding box center [852, 219] width 23 height 29
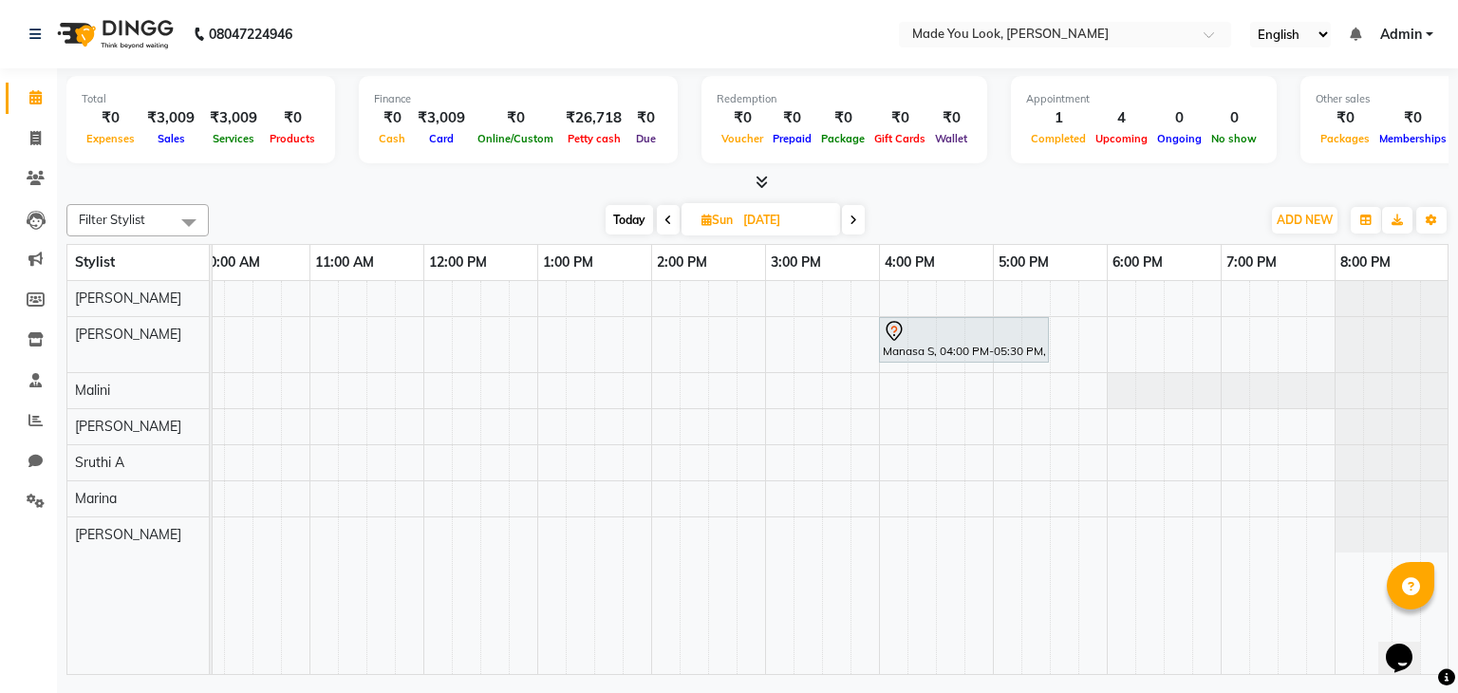
click at [673, 217] on span at bounding box center [668, 219] width 23 height 29
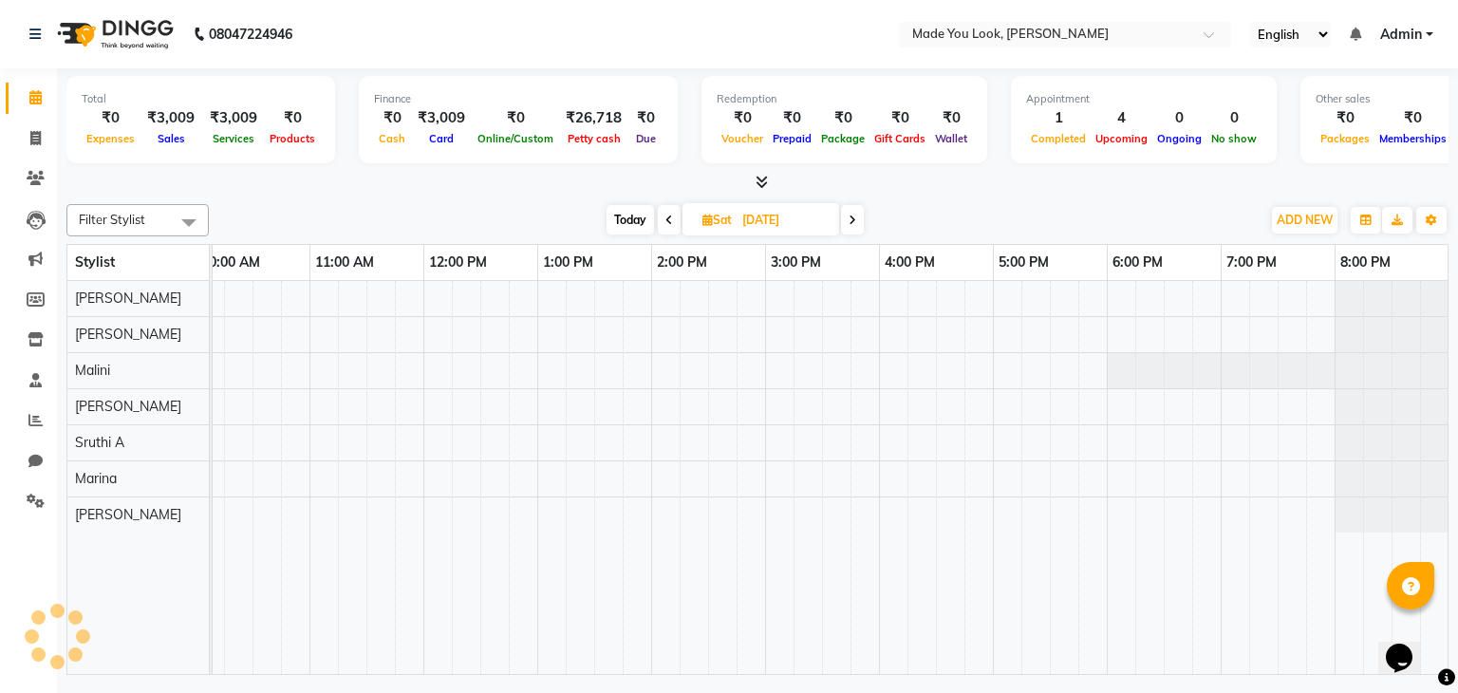
click at [665, 217] on icon at bounding box center [669, 220] width 8 height 11
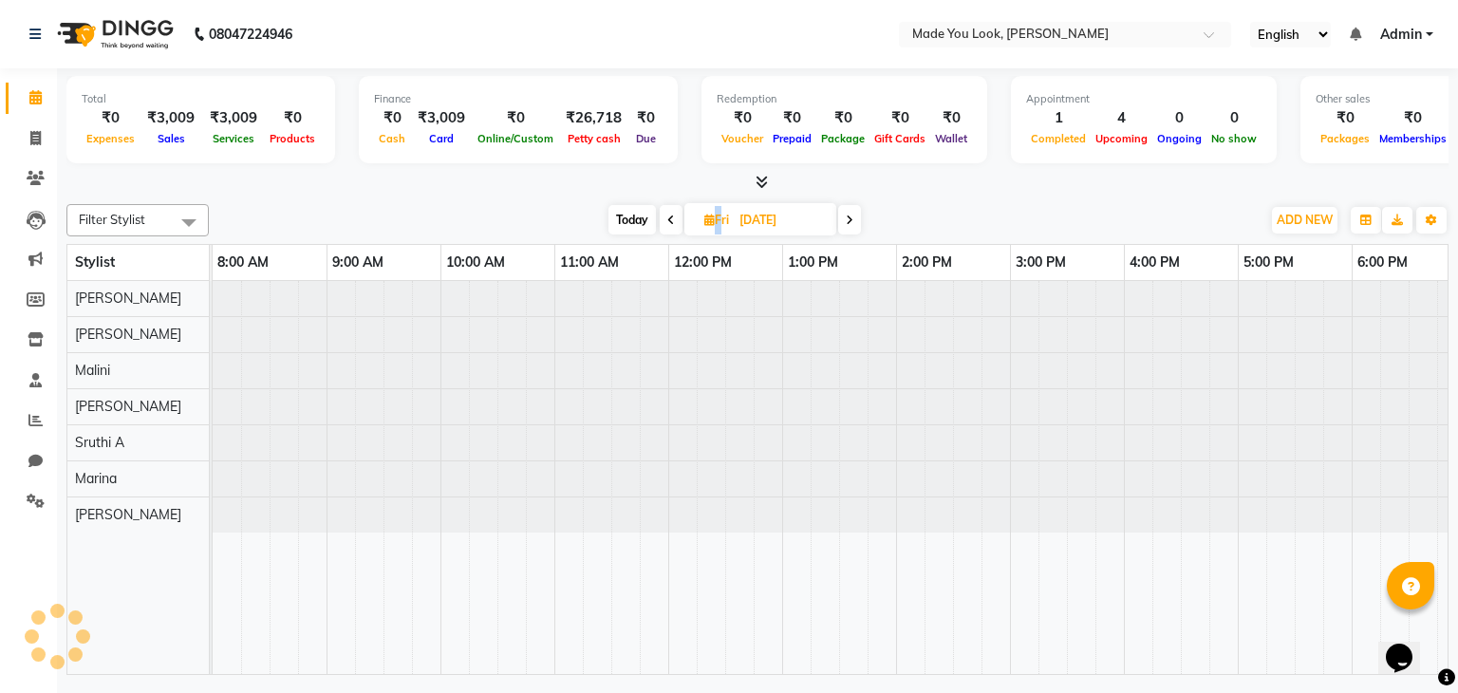
click at [664, 217] on span at bounding box center [671, 219] width 23 height 29
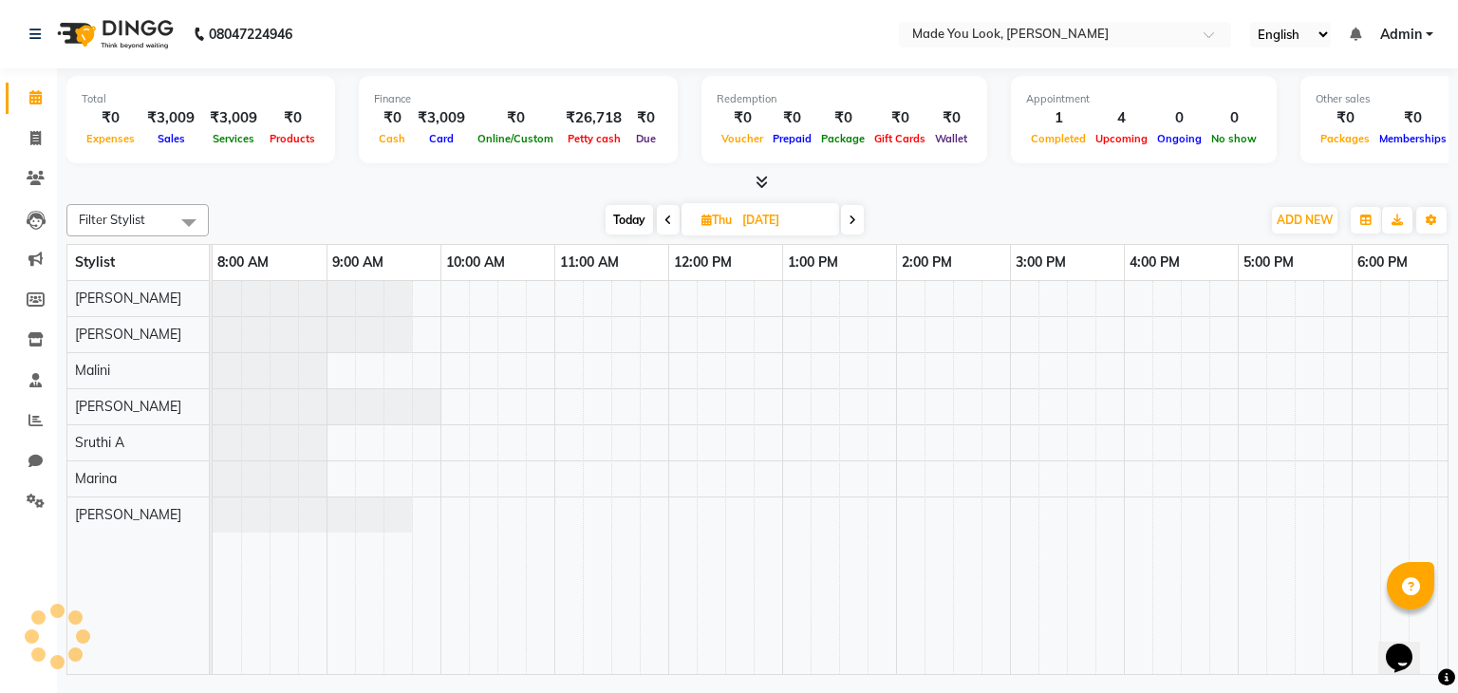
scroll to position [0, 245]
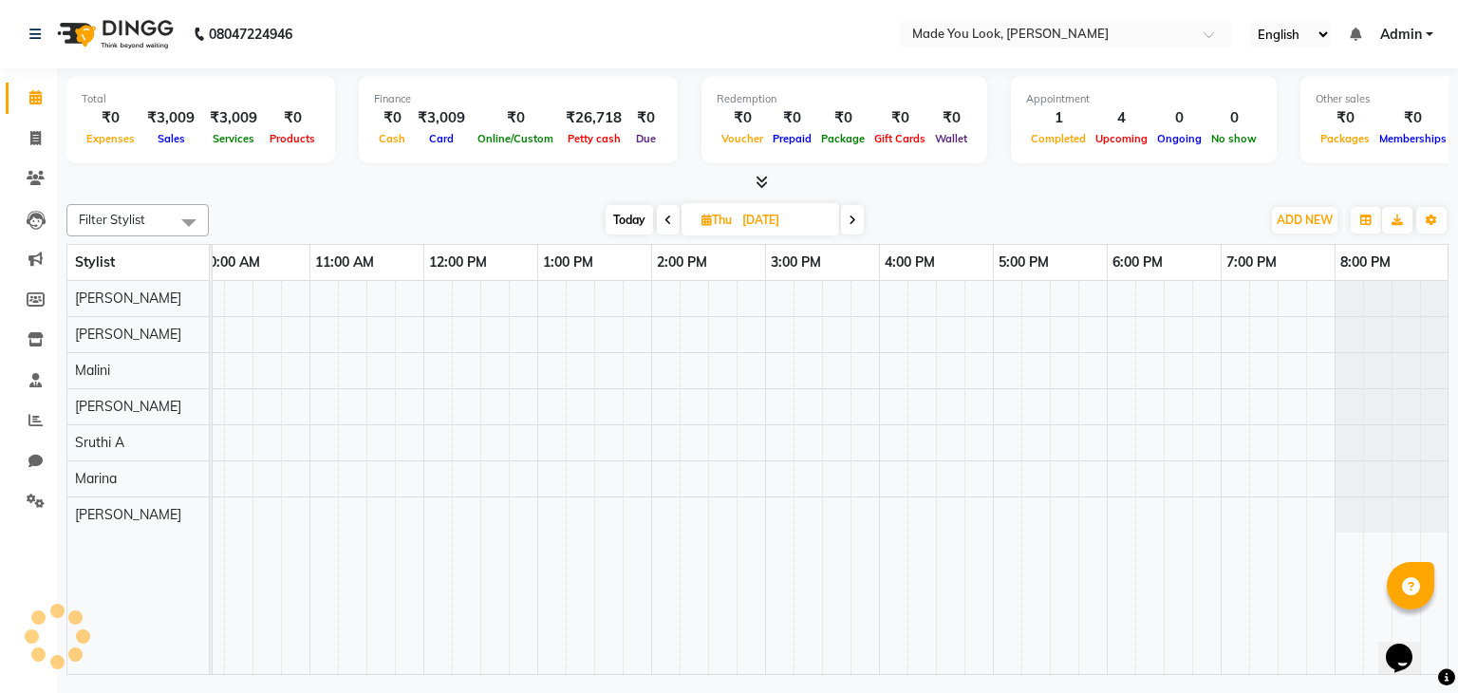
click at [664, 217] on icon at bounding box center [668, 220] width 8 height 11
type input "[DATE]"
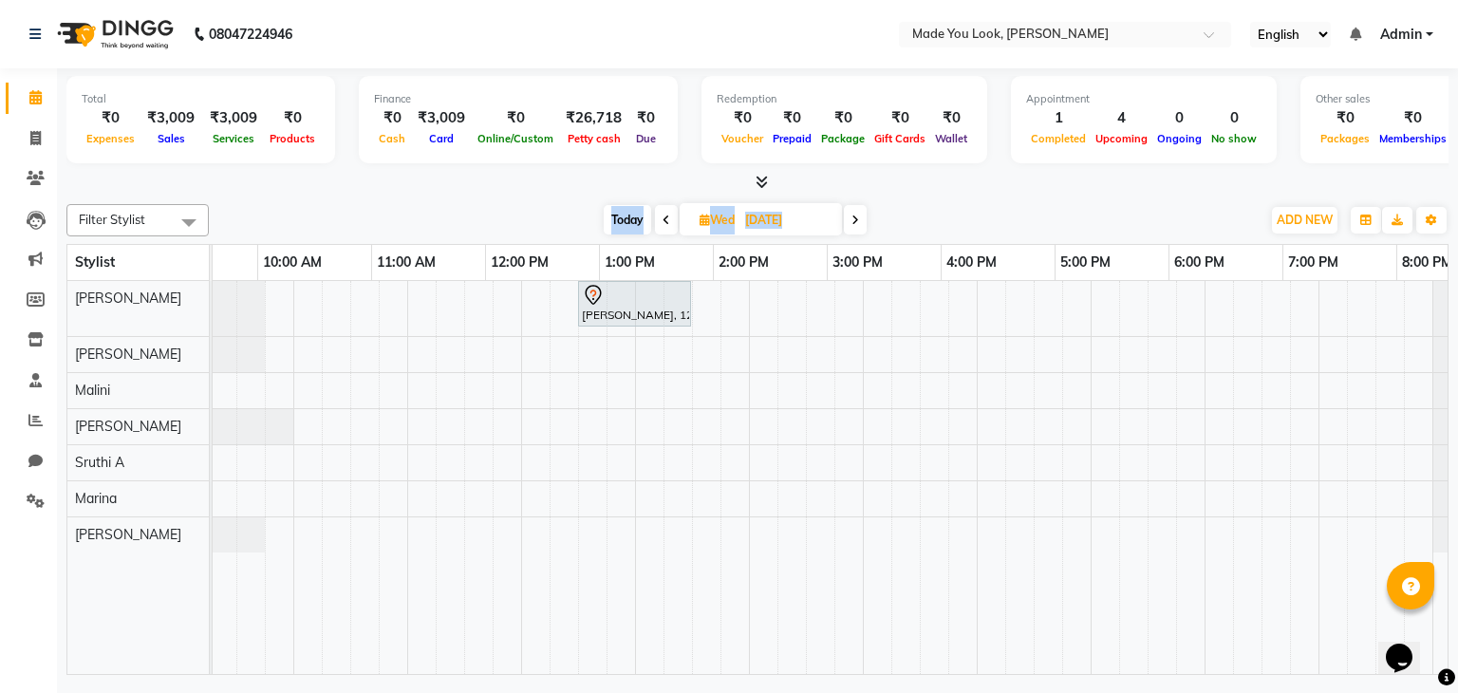
scroll to position [0, 147]
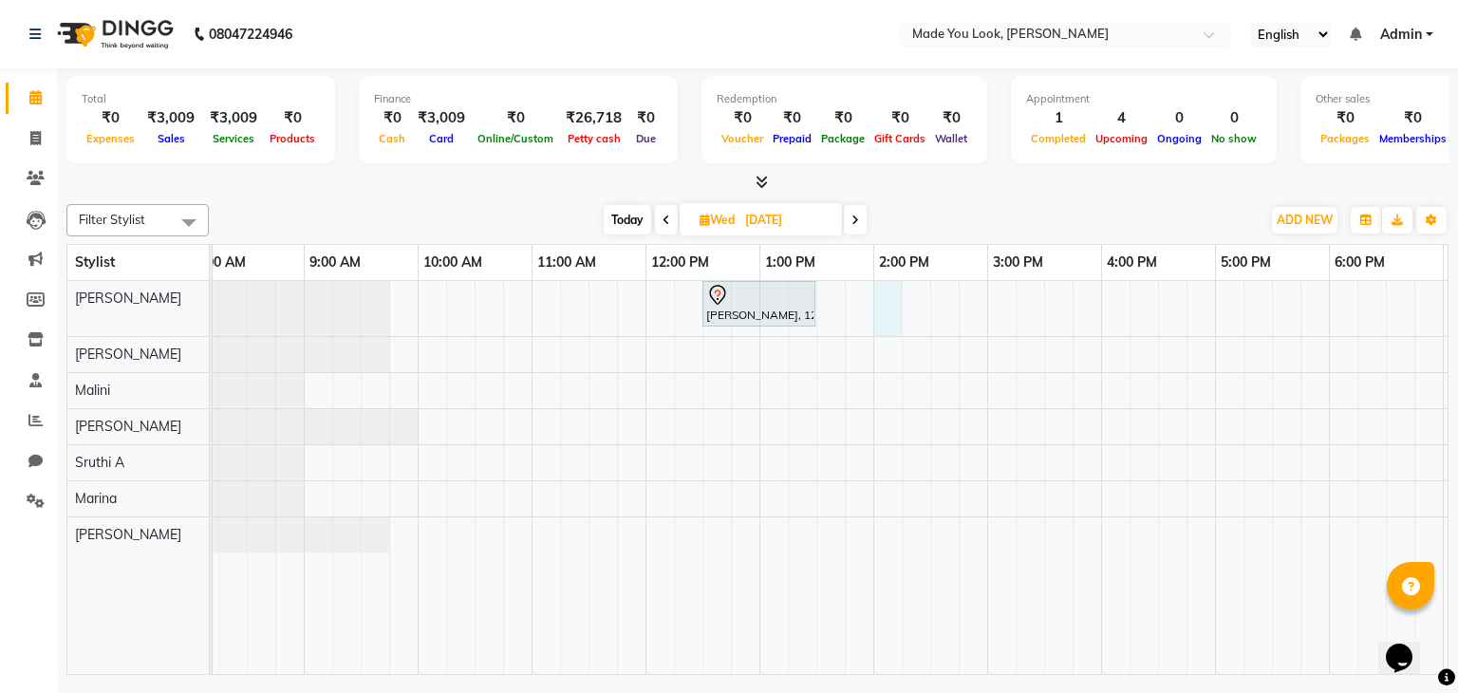
click at [881, 298] on div "[PERSON_NAME], 12:30 PM-01:30 PM, HAIRCUT [PERSON_NAME]" at bounding box center [930, 478] width 1481 height 394
select select "83312"
select select "tentative"
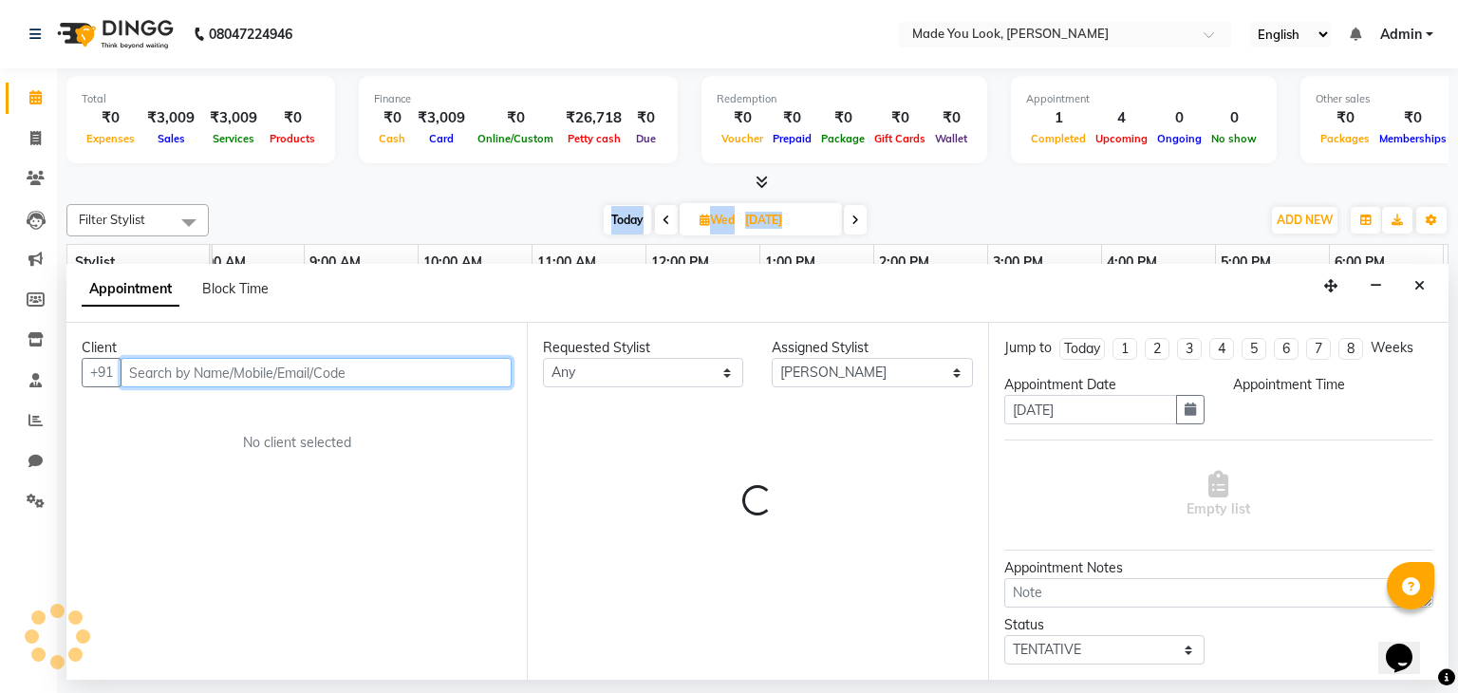
select select "840"
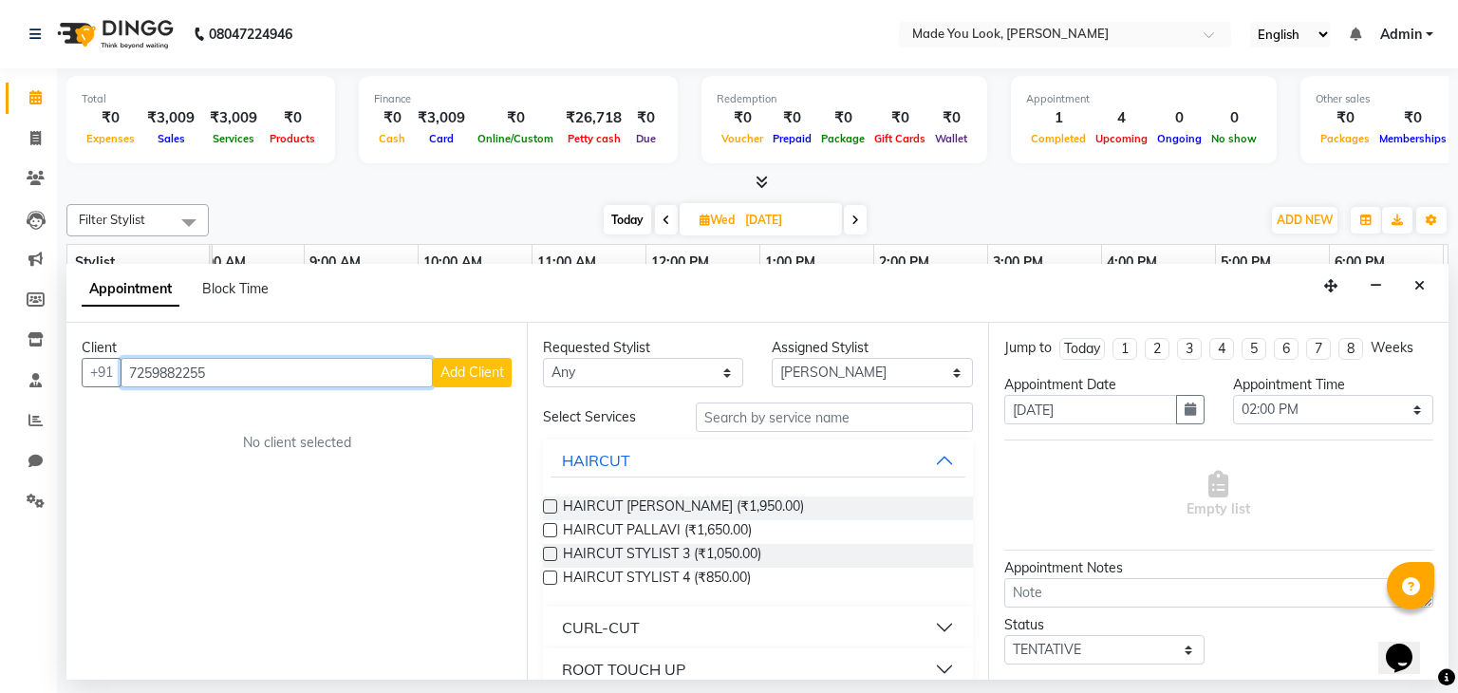
type input "7259882255"
click at [494, 376] on span "Add Client" at bounding box center [472, 372] width 64 height 17
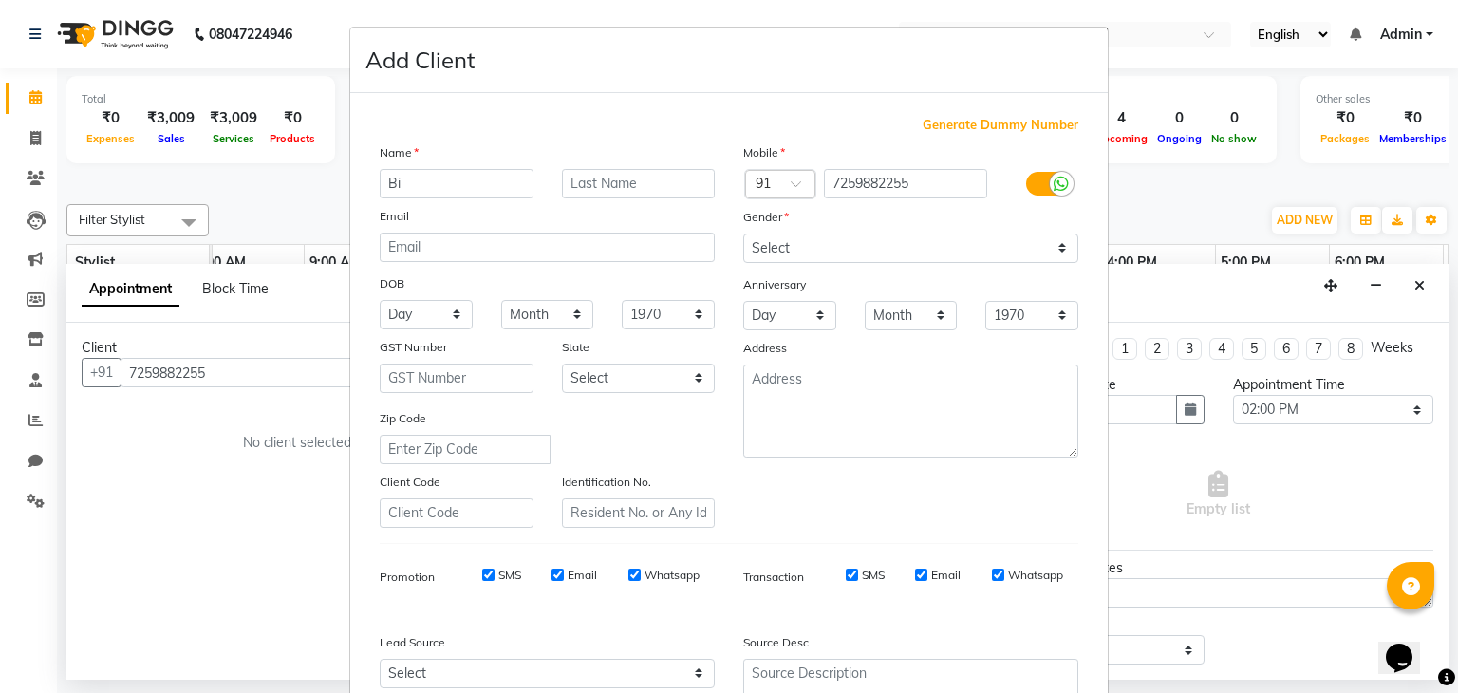
type input "B"
type input "a"
type input "[PERSON_NAME]"
click at [592, 183] on input "text" at bounding box center [639, 183] width 154 height 29
type input "[PERSON_NAME]"
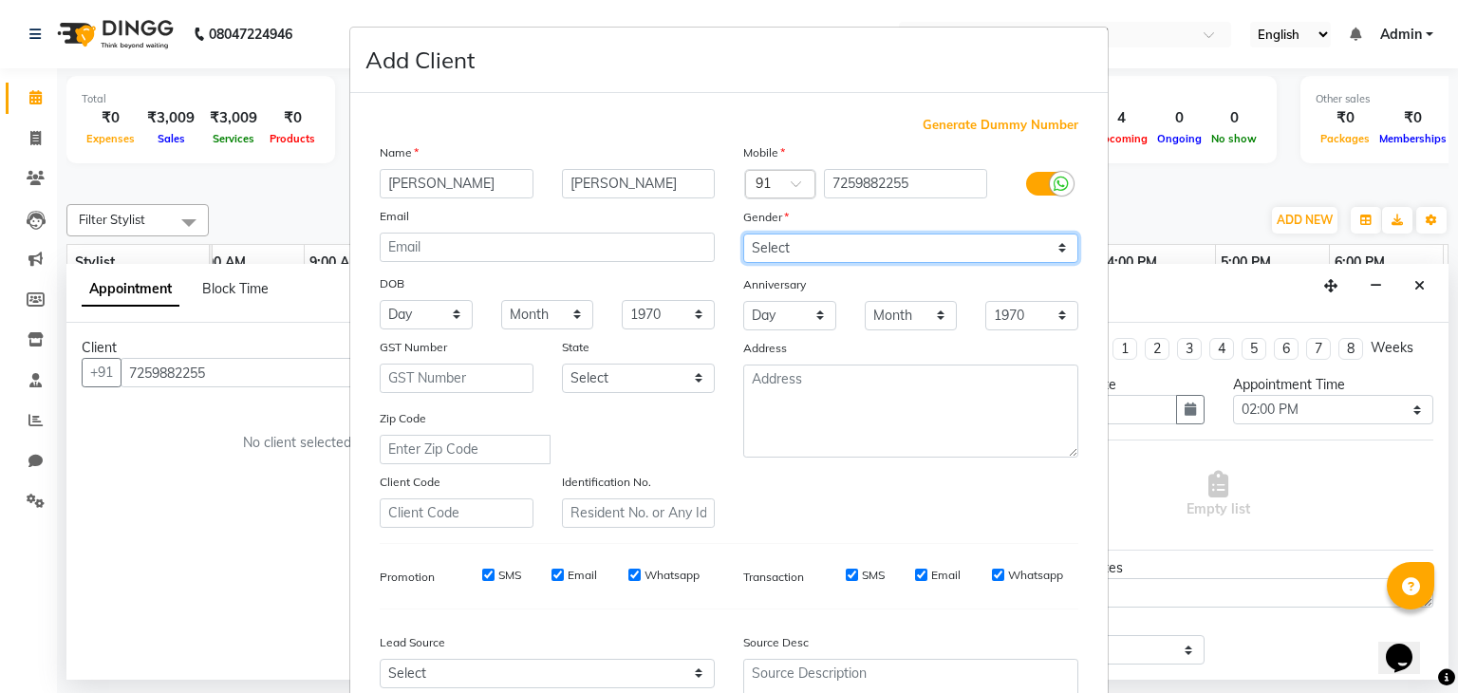
click at [1044, 255] on select "Select [DEMOGRAPHIC_DATA] [DEMOGRAPHIC_DATA] Other Prefer Not To Say" at bounding box center [910, 248] width 335 height 29
select select "[DEMOGRAPHIC_DATA]"
click at [743, 234] on select "Select [DEMOGRAPHIC_DATA] [DEMOGRAPHIC_DATA] Other Prefer Not To Say" at bounding box center [910, 248] width 335 height 29
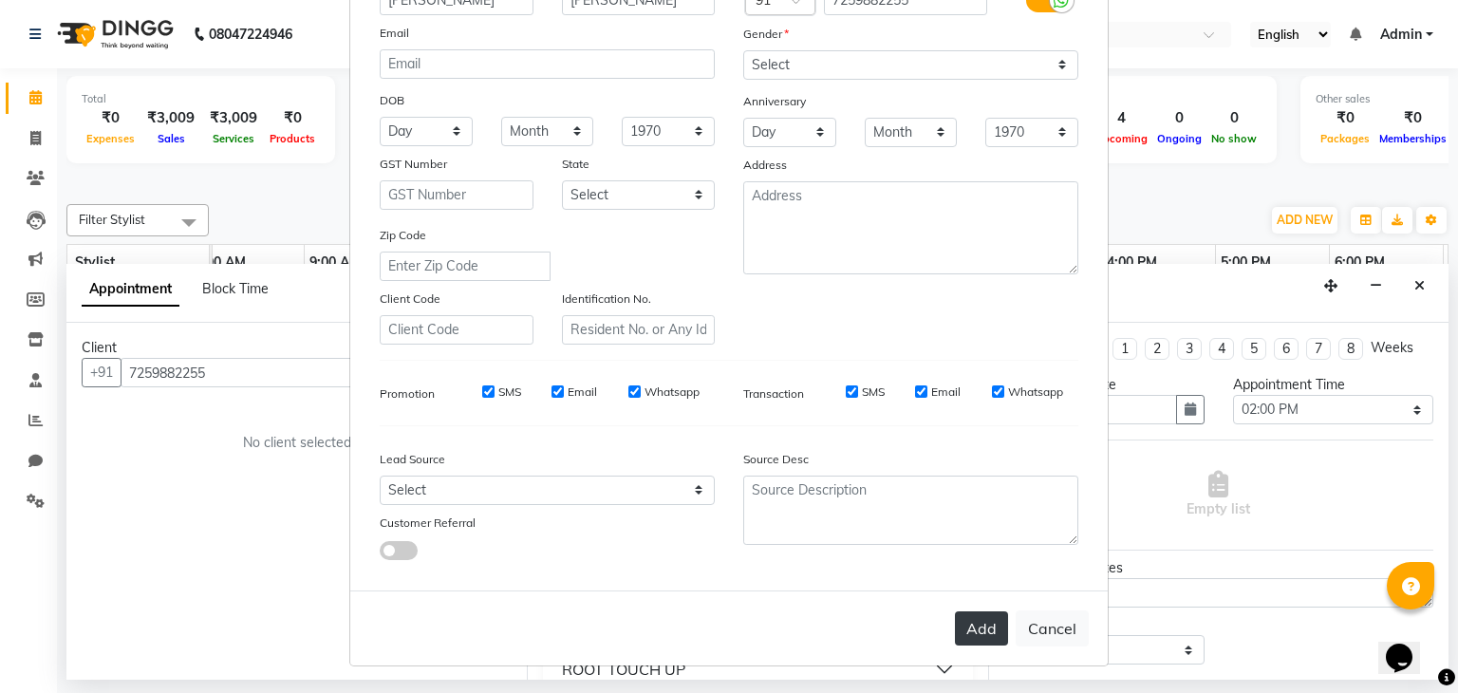
click at [969, 629] on button "Add" at bounding box center [981, 628] width 53 height 34
select select
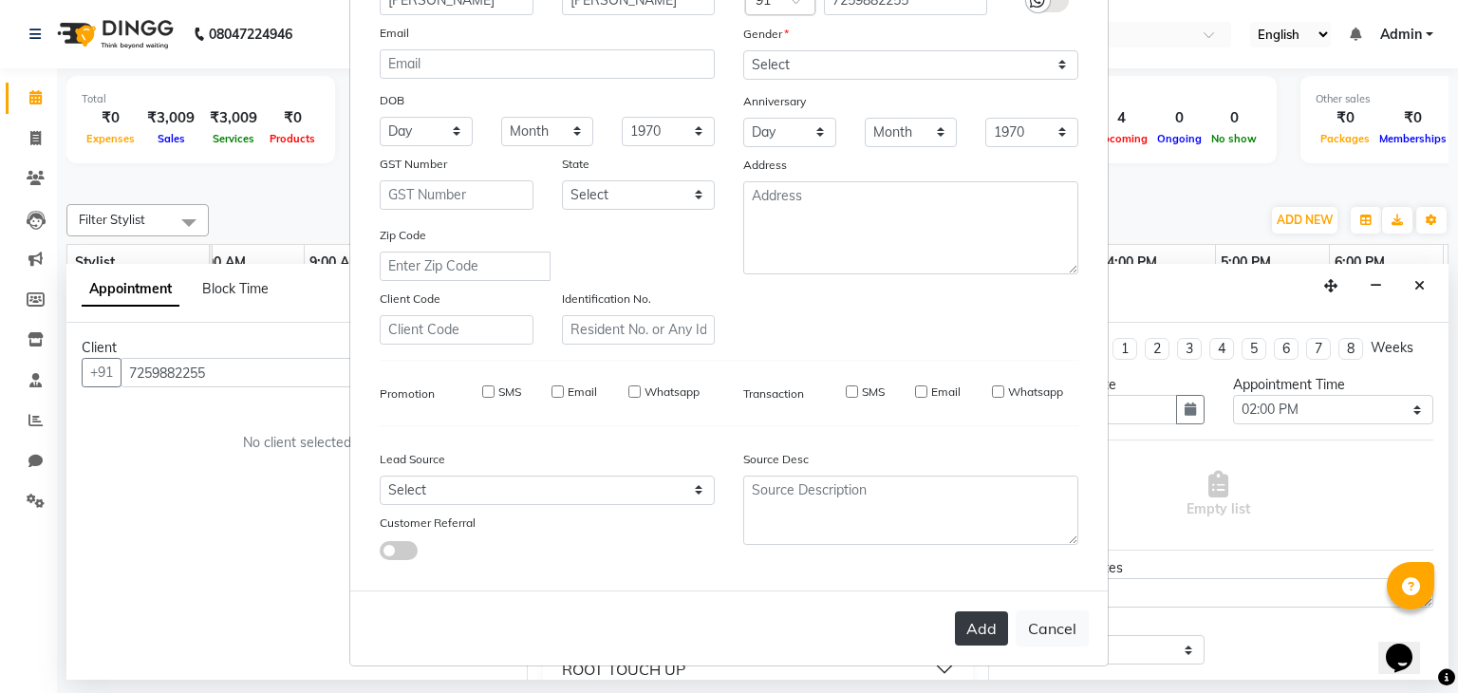
select select
checkbox input "false"
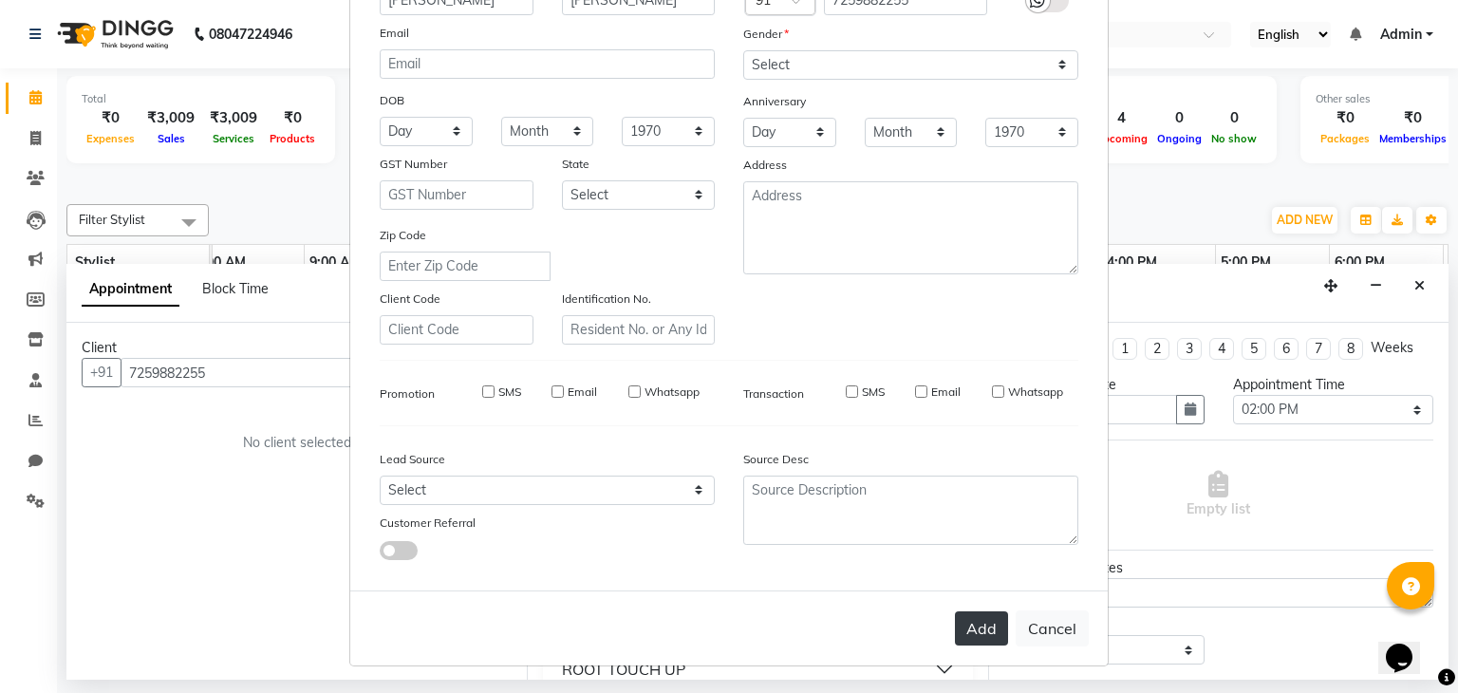
checkbox input "false"
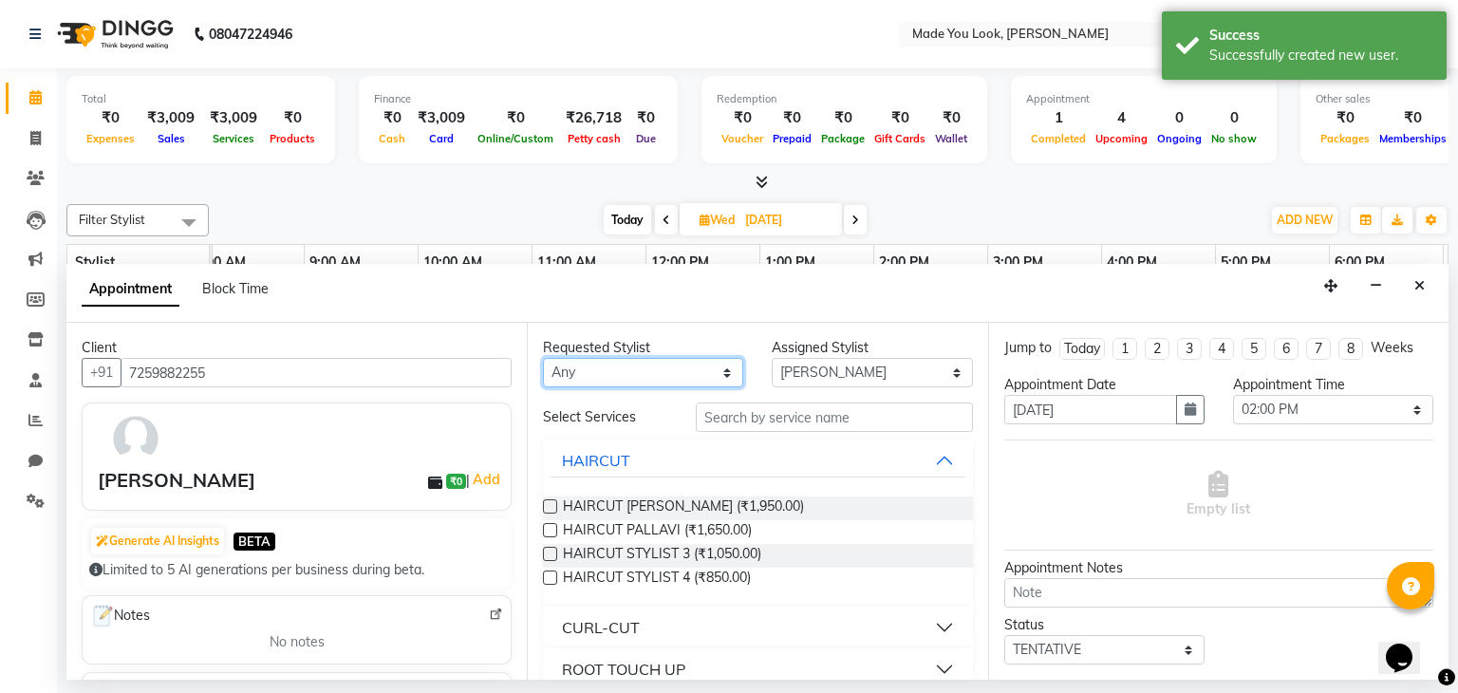
click at [717, 372] on select "Any [PERSON_NAME] [PERSON_NAME] Devi [PERSON_NAME] [PERSON_NAME] A" at bounding box center [643, 372] width 200 height 29
select select "83312"
click at [543, 358] on select "Any [PERSON_NAME] [PERSON_NAME] Devi [PERSON_NAME] [PERSON_NAME] A" at bounding box center [643, 372] width 200 height 29
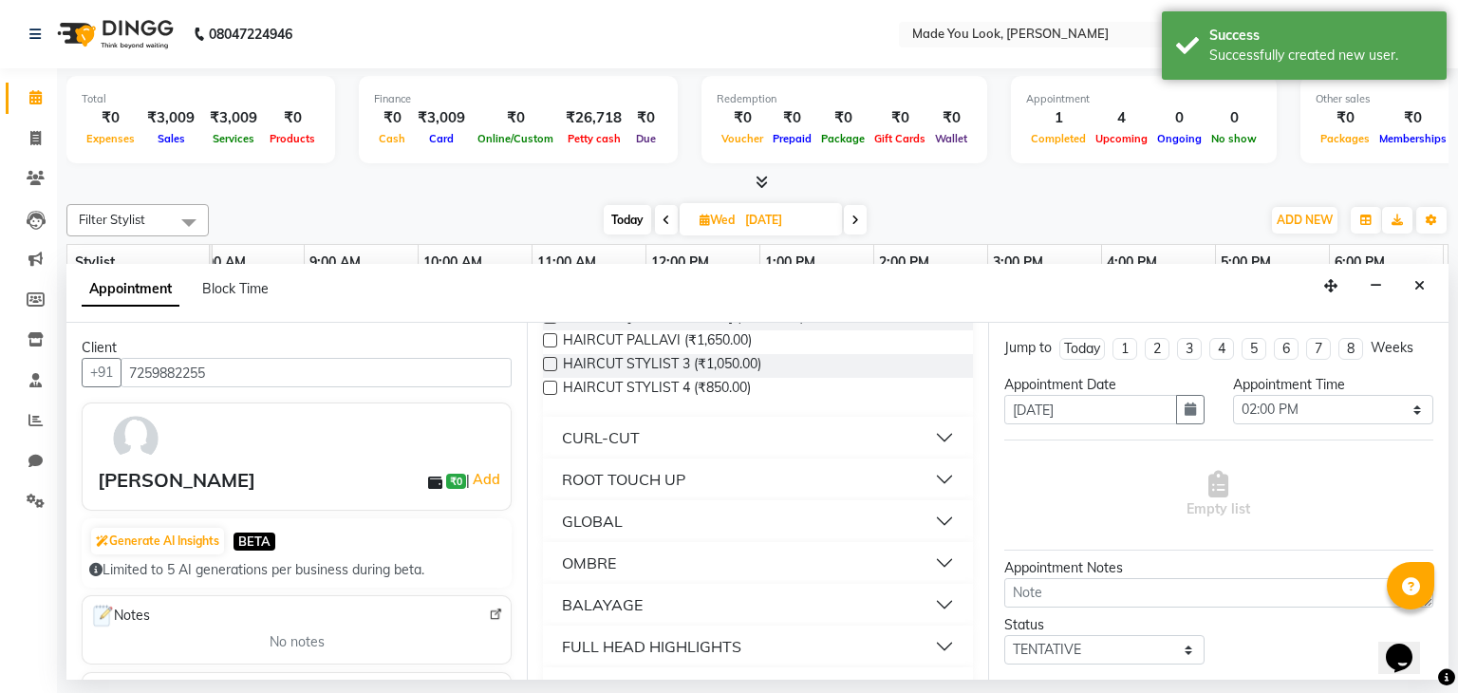
scroll to position [95, 0]
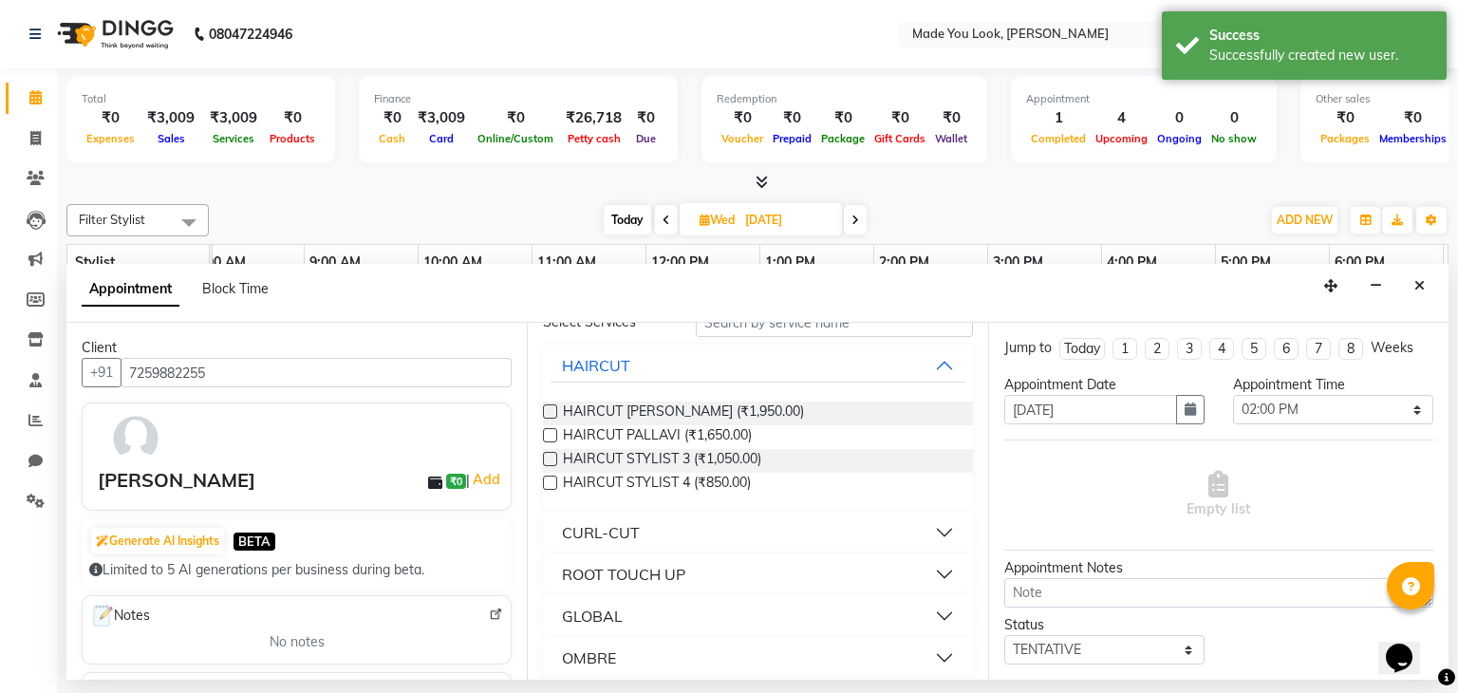
click at [549, 409] on label at bounding box center [550, 411] width 14 height 14
click at [549, 409] on input "checkbox" at bounding box center [549, 413] width 12 height 12
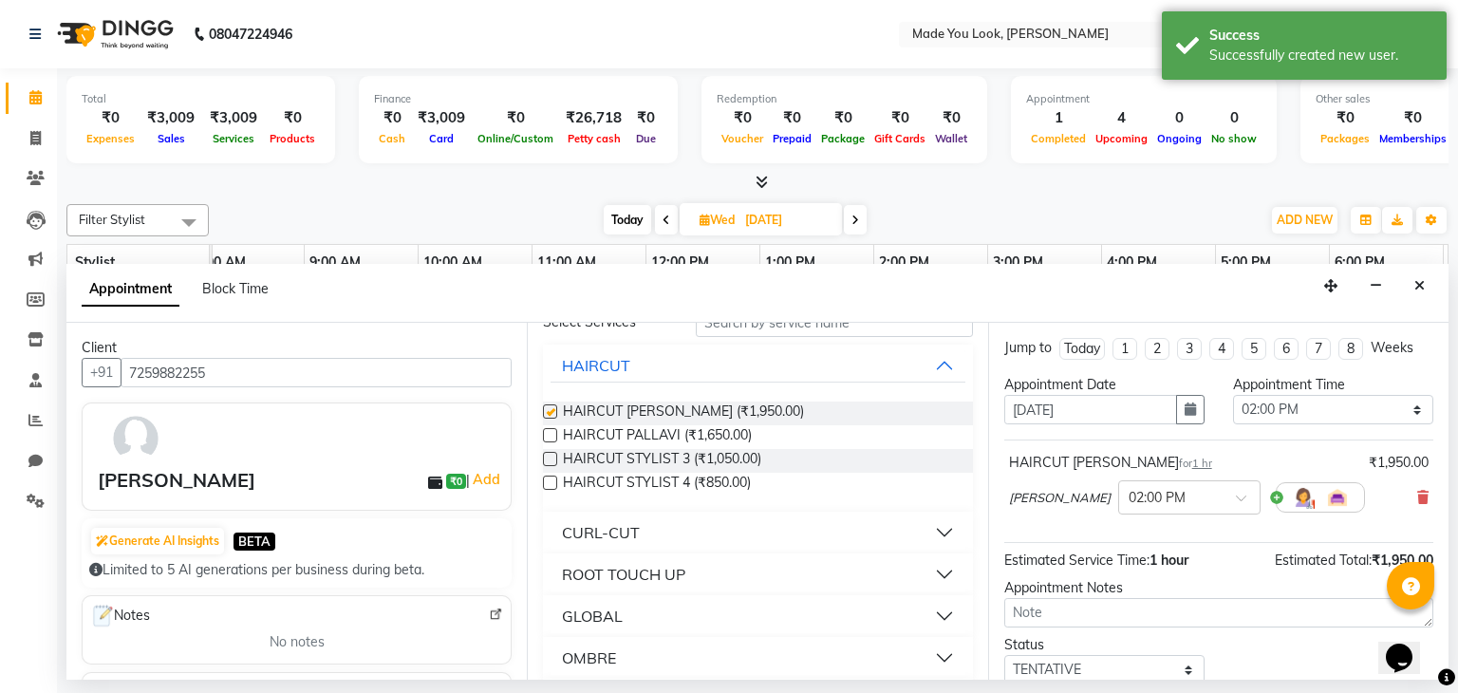
checkbox input "false"
click at [931, 576] on button "ROOT TOUCH UP" at bounding box center [758, 574] width 414 height 34
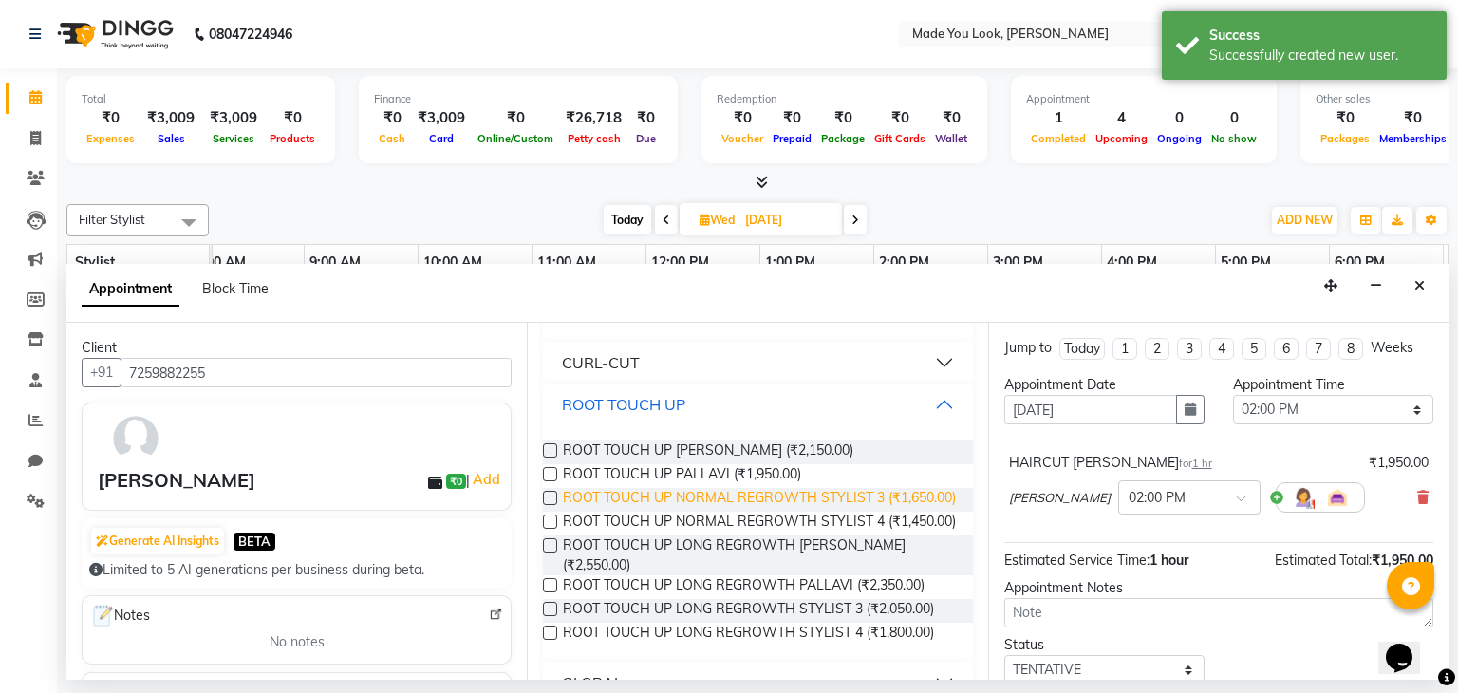
scroll to position [285, 0]
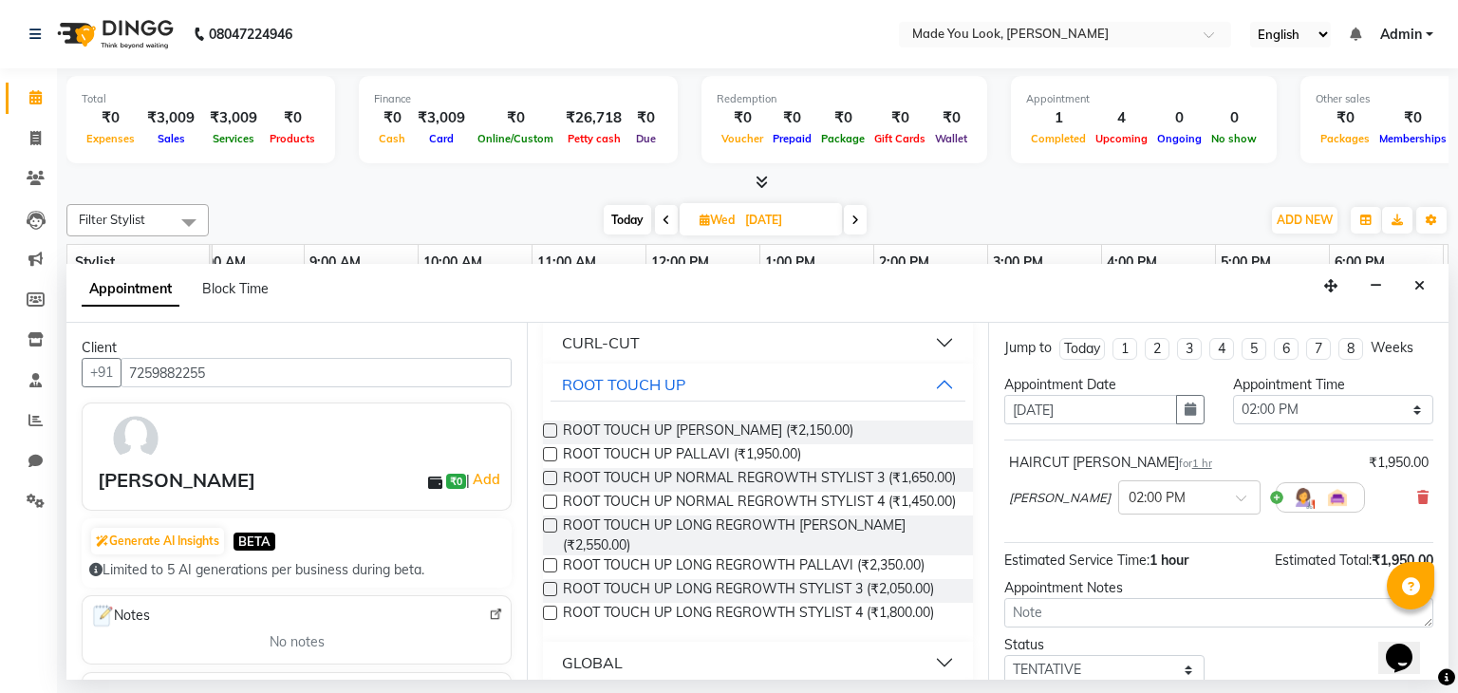
click at [546, 427] on label at bounding box center [550, 430] width 14 height 14
click at [546, 427] on input "checkbox" at bounding box center [549, 432] width 12 height 12
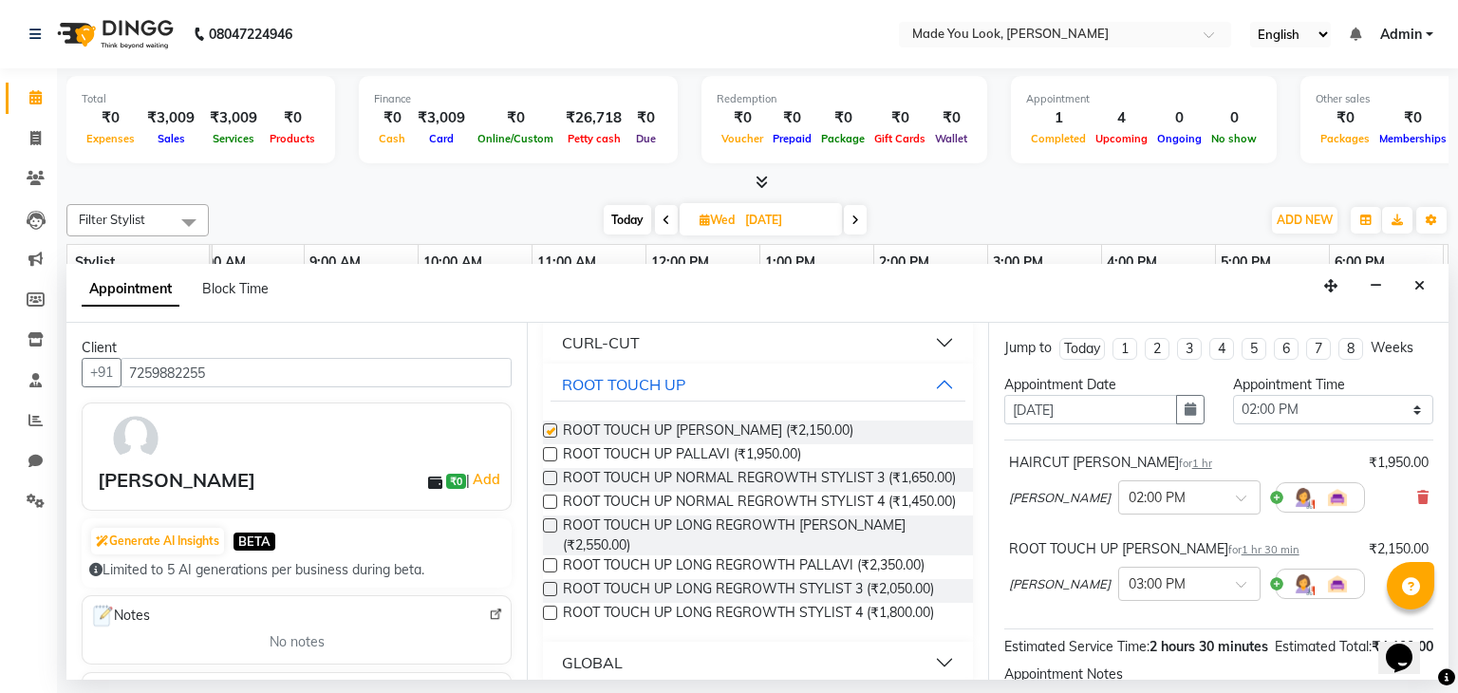
checkbox input "false"
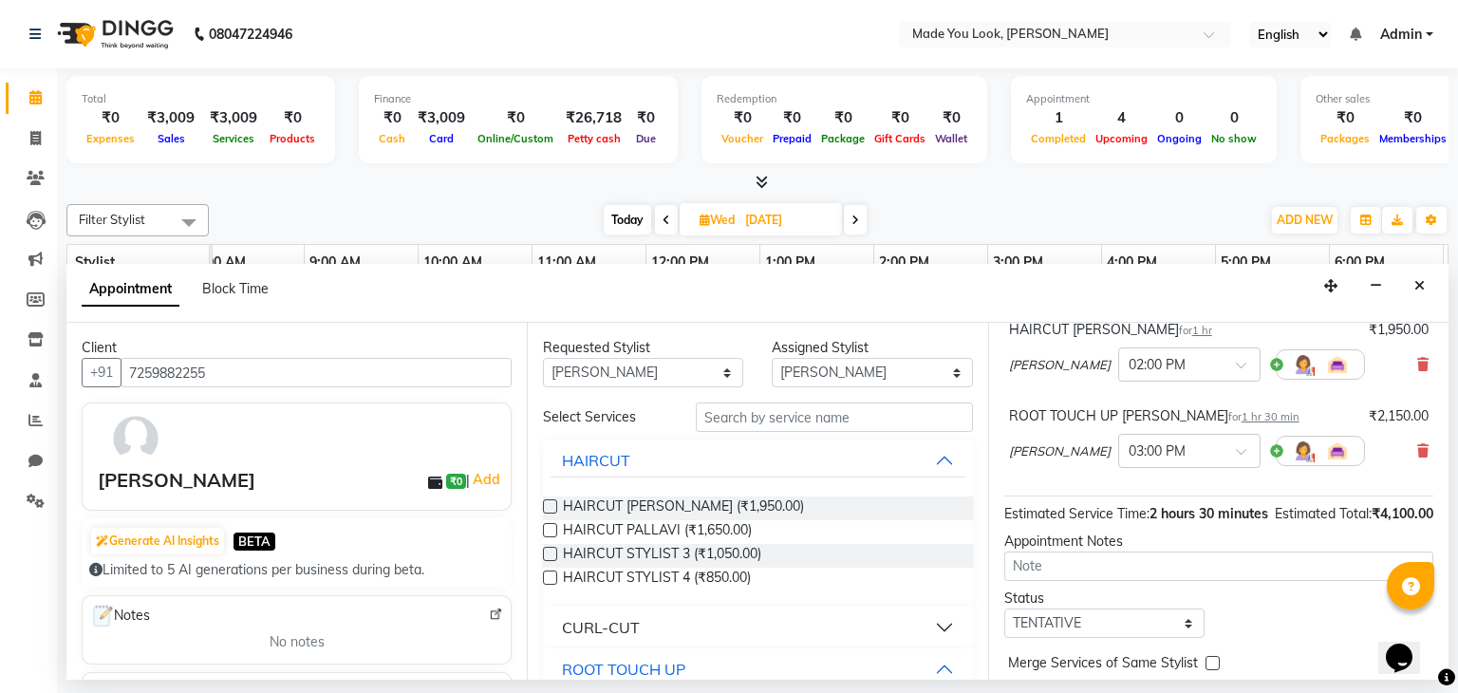
scroll to position [230, 0]
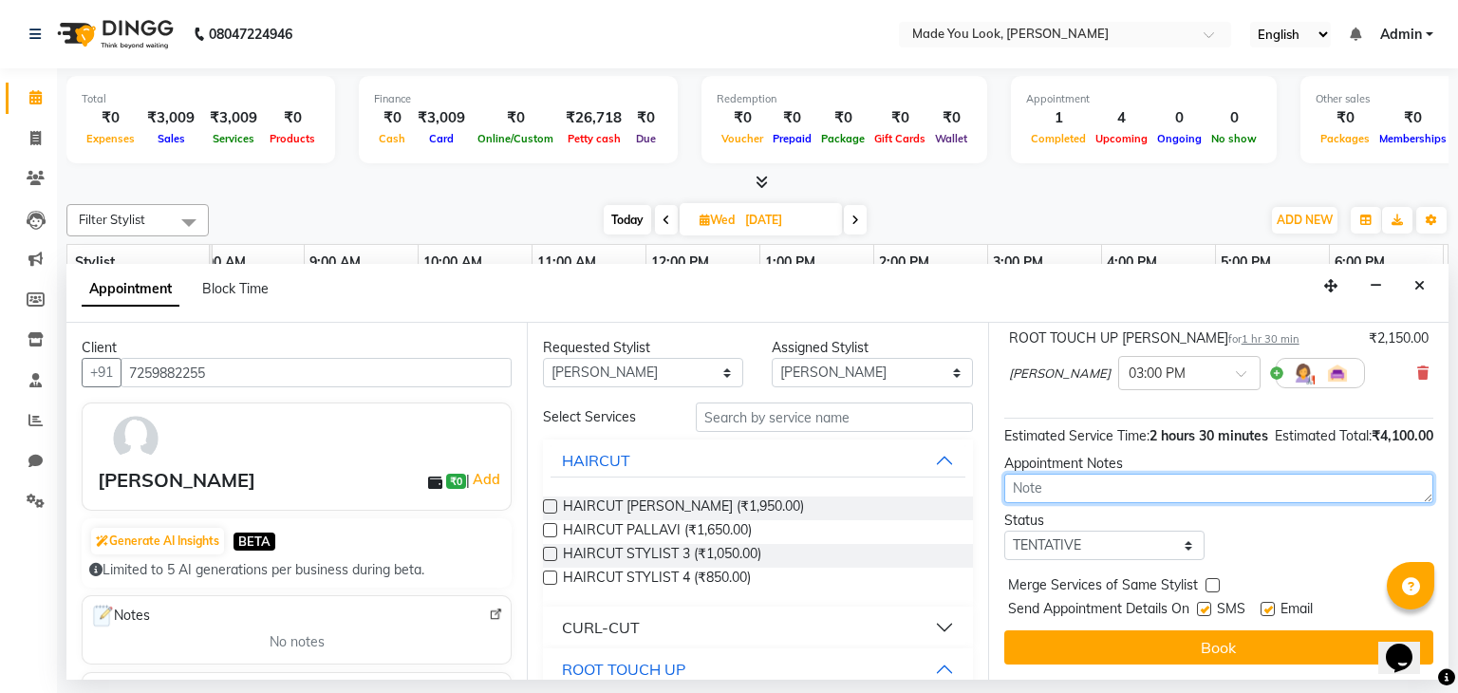
click at [1105, 496] on textarea at bounding box center [1218, 488] width 429 height 29
click at [1067, 486] on textarea "for MOM(Name:[PERSON_NAME])" at bounding box center [1218, 488] width 429 height 29
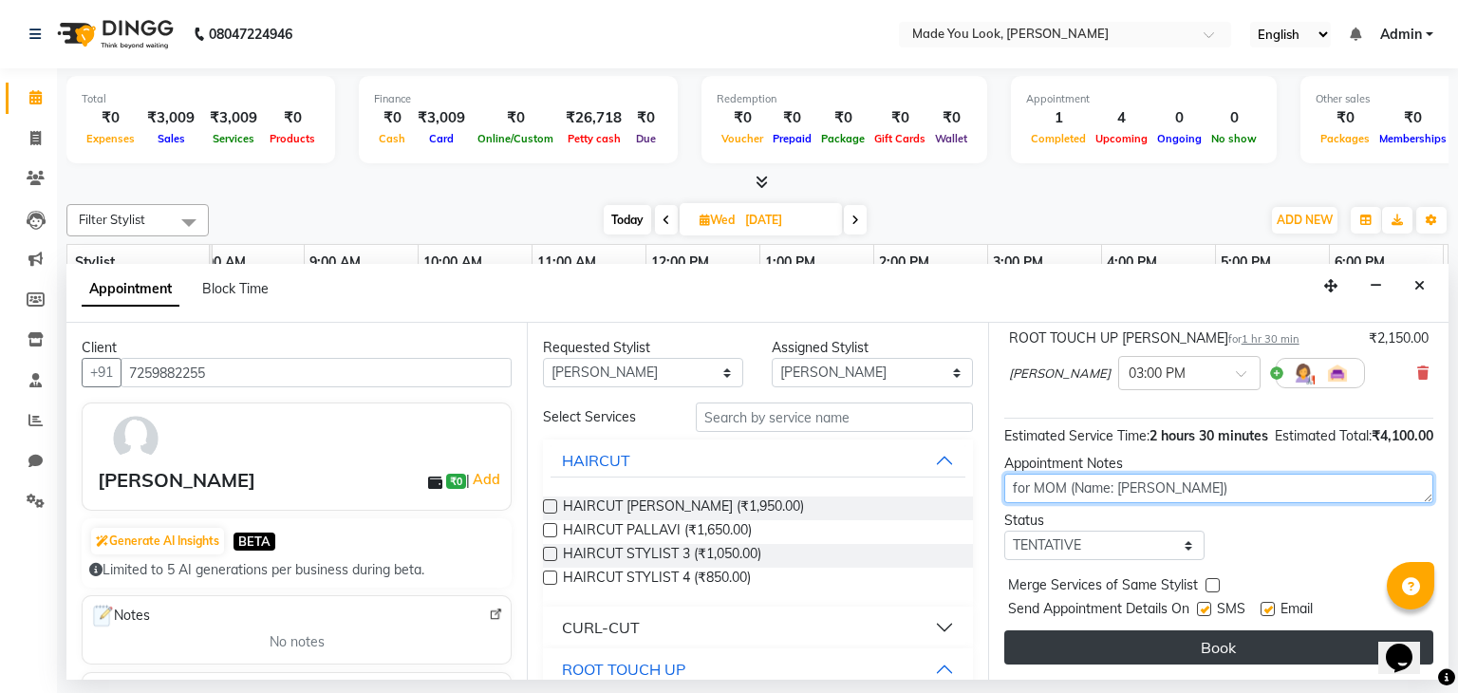
type textarea "for MOM (Name: [PERSON_NAME])"
click at [1169, 643] on button "Book" at bounding box center [1218, 647] width 429 height 34
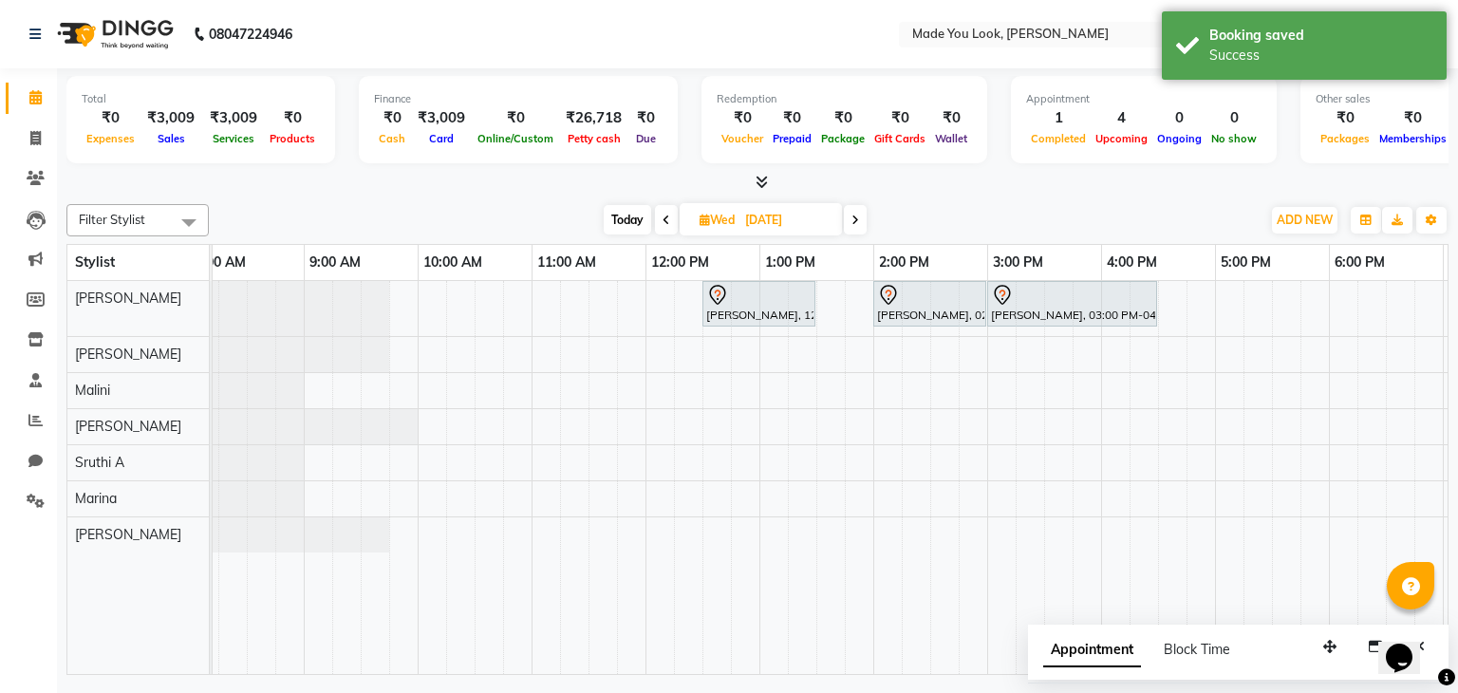
click at [859, 221] on icon at bounding box center [855, 220] width 8 height 11
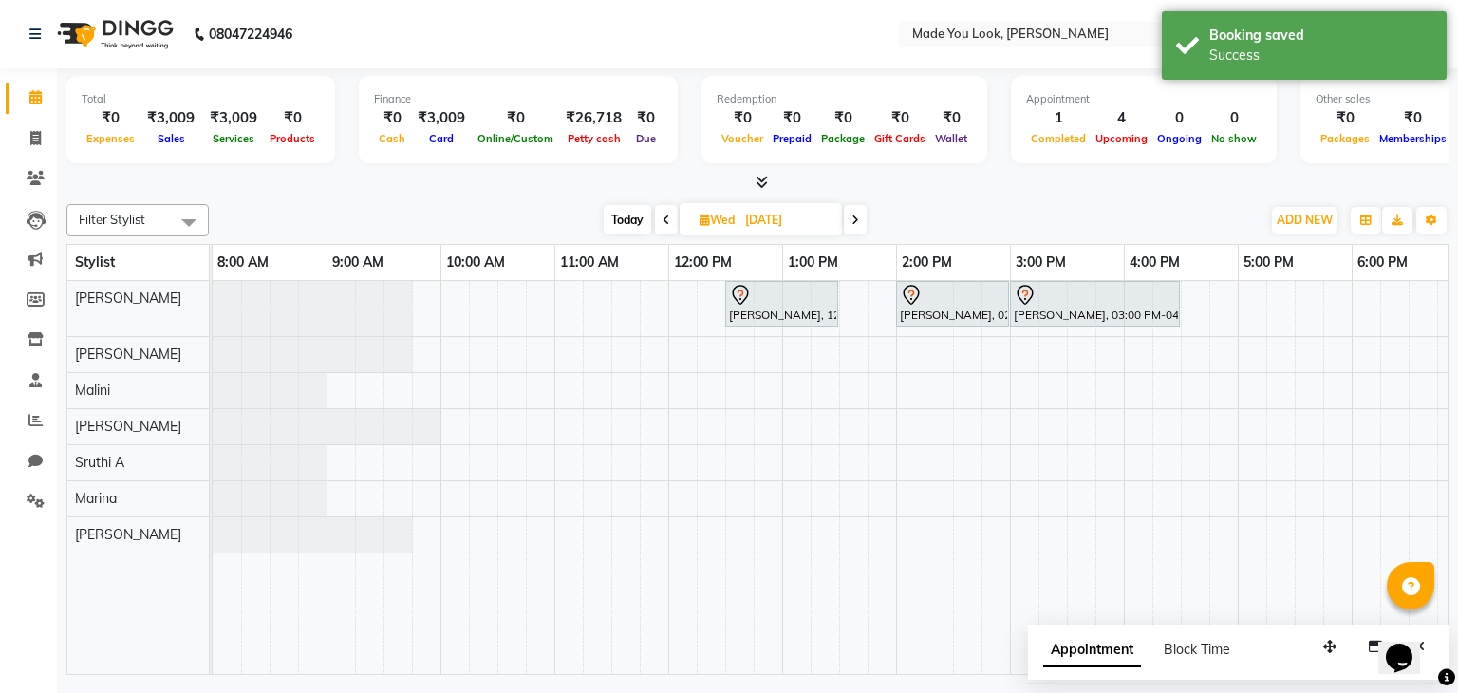
click at [859, 221] on span at bounding box center [855, 219] width 23 height 29
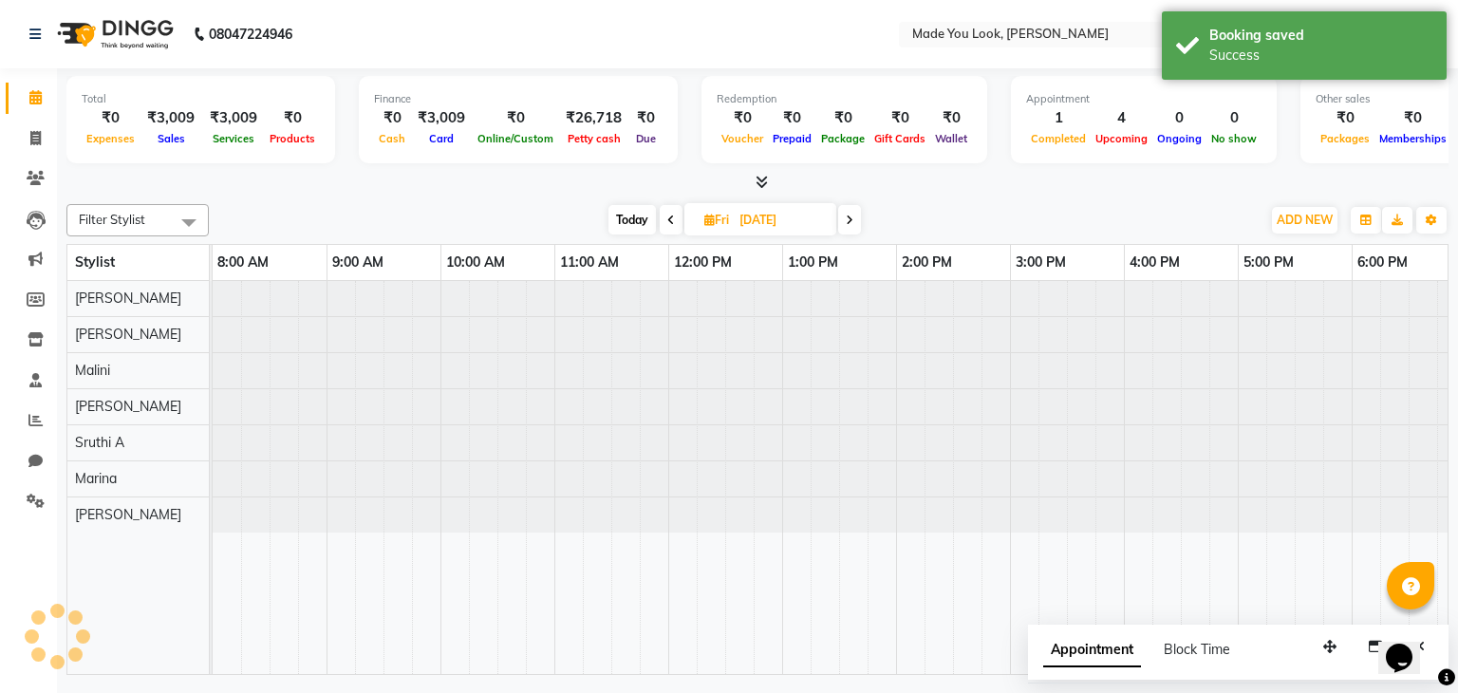
scroll to position [0, 245]
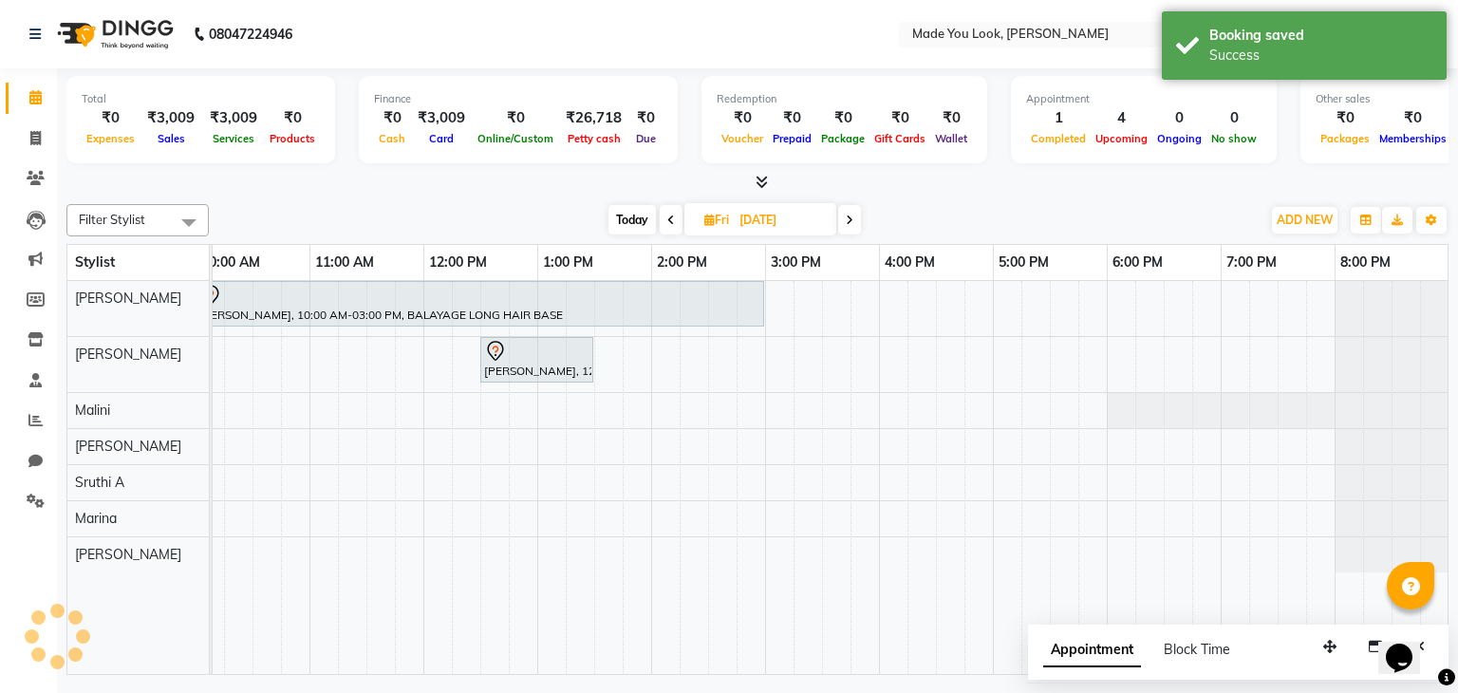
click at [859, 221] on span at bounding box center [849, 219] width 23 height 29
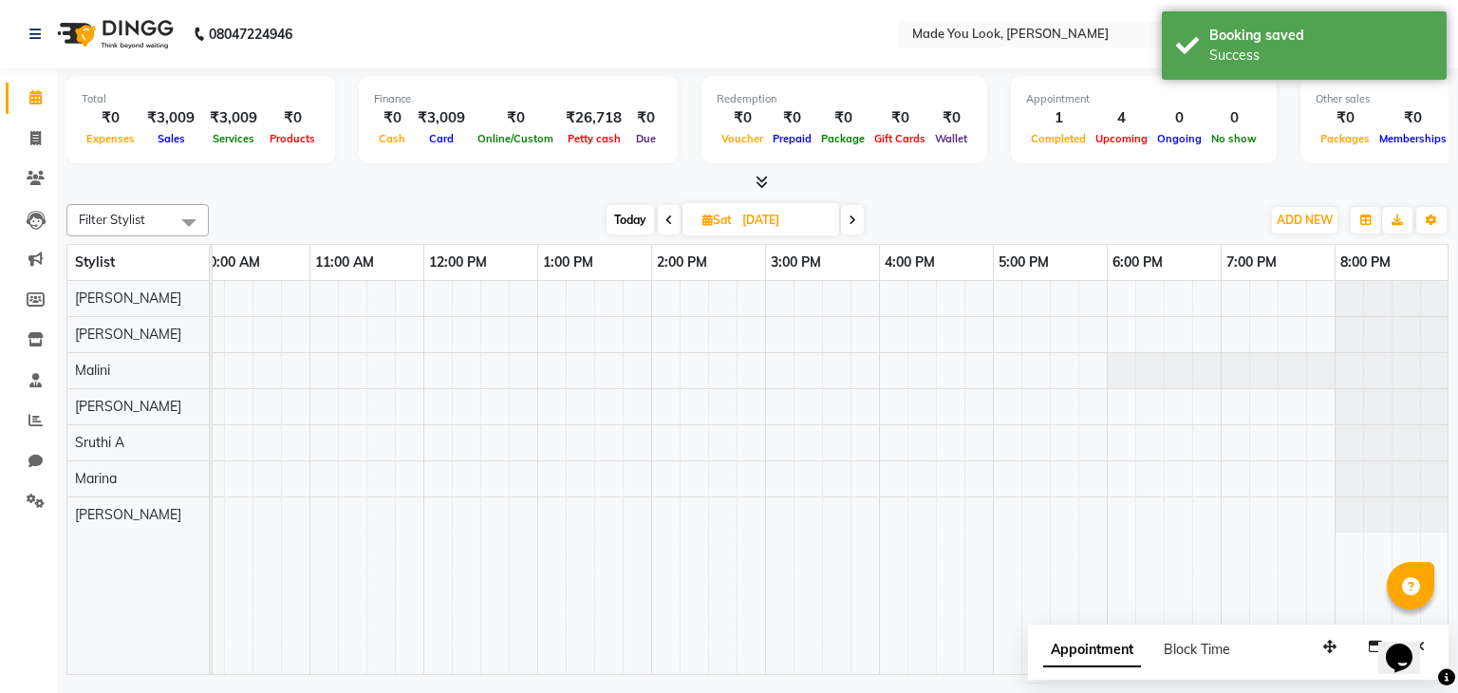
click at [859, 221] on span at bounding box center [852, 219] width 23 height 29
type input "[DATE]"
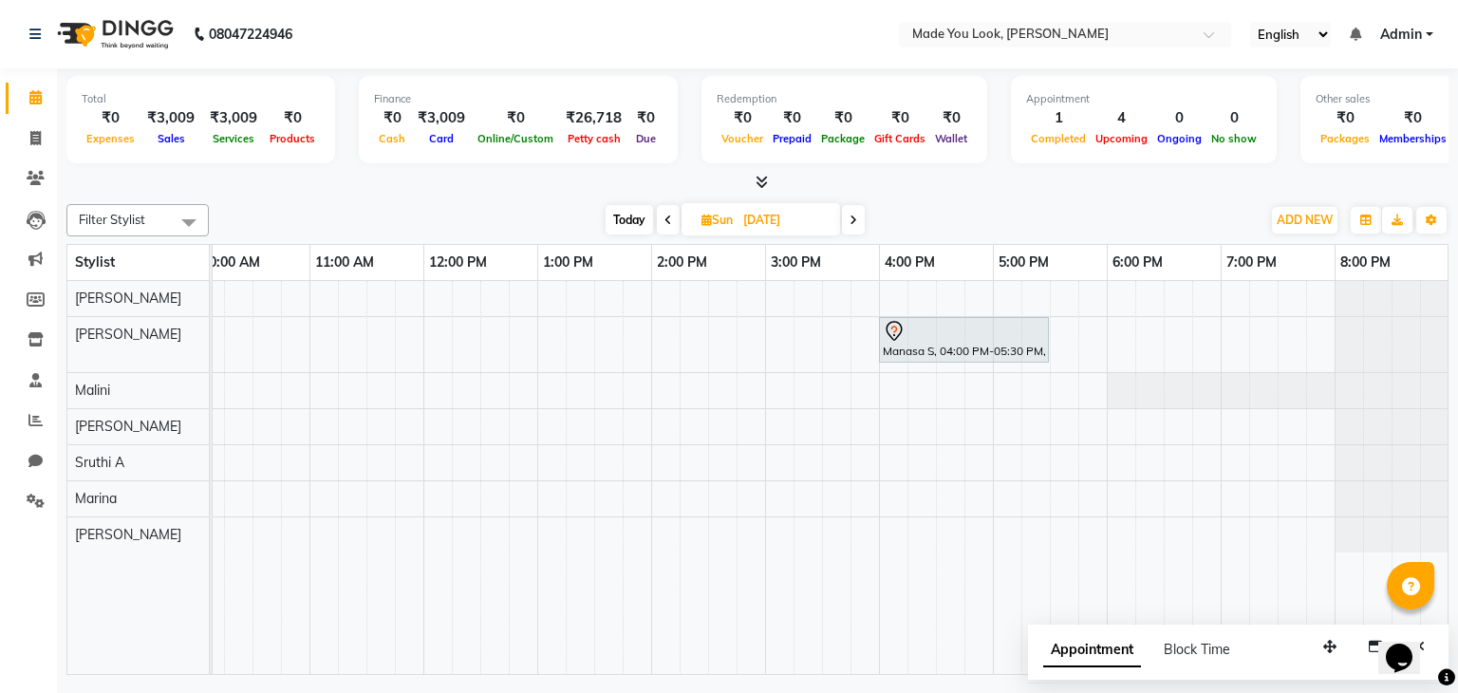
click at [778, 297] on div "Manasa S, 04:00 PM-05:30 PM, CURL-CUT SHOULDER LENGTH PALLAVI" at bounding box center [708, 478] width 1481 height 394
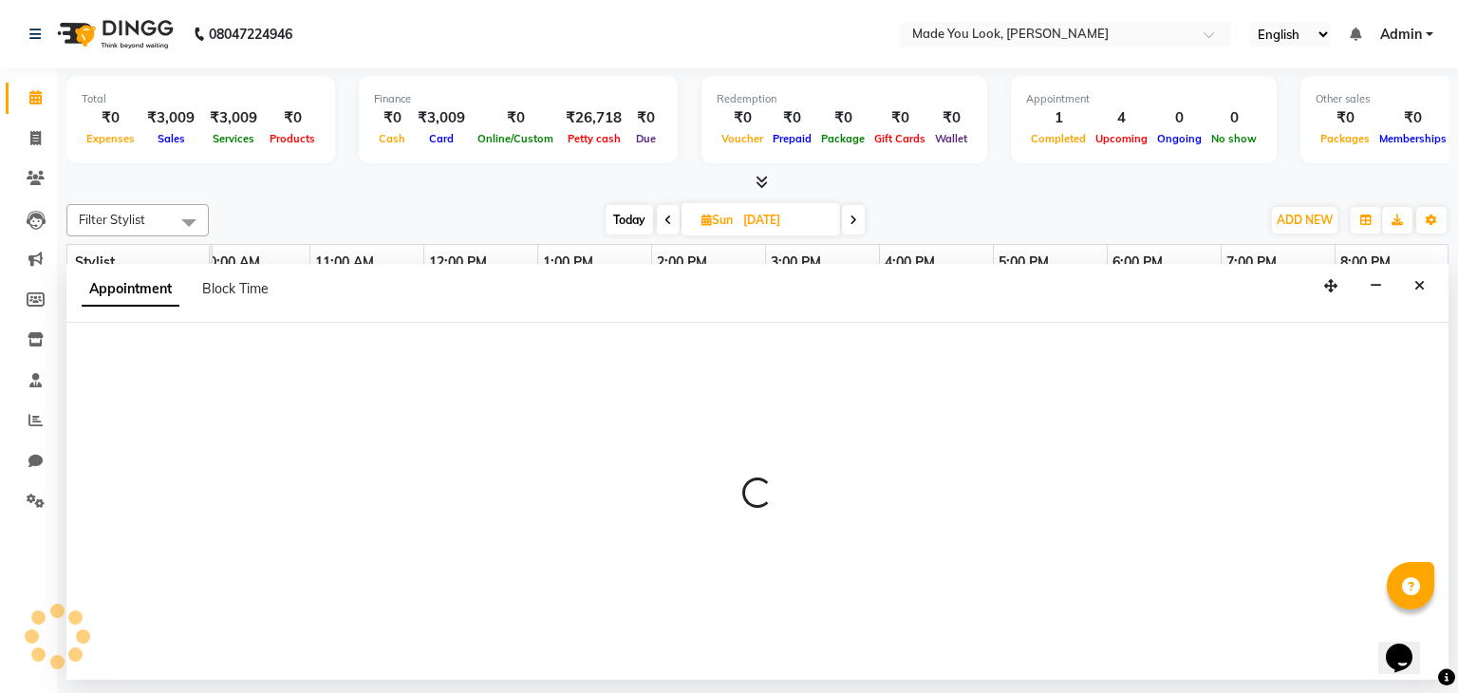
select select "83312"
select select "900"
select select "tentative"
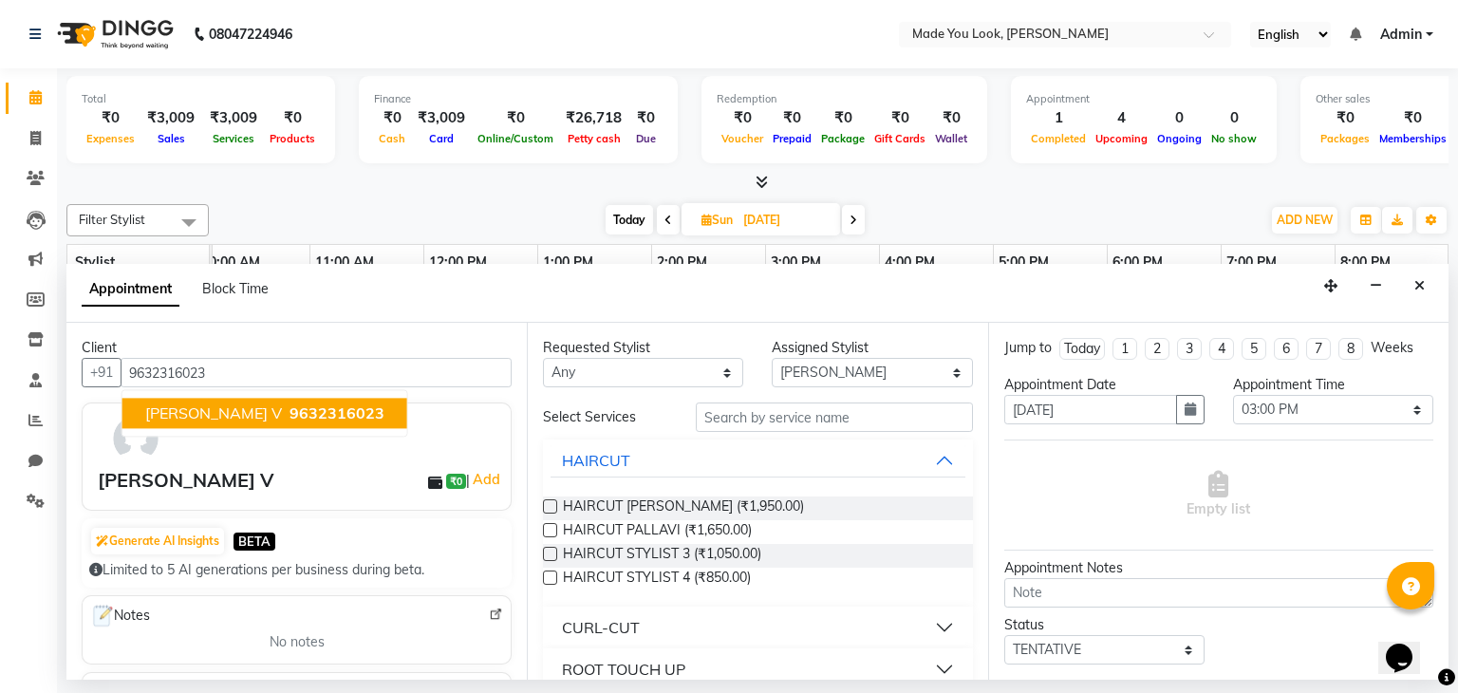
click at [290, 409] on span "9632316023" at bounding box center [337, 413] width 95 height 19
type input "9632316023"
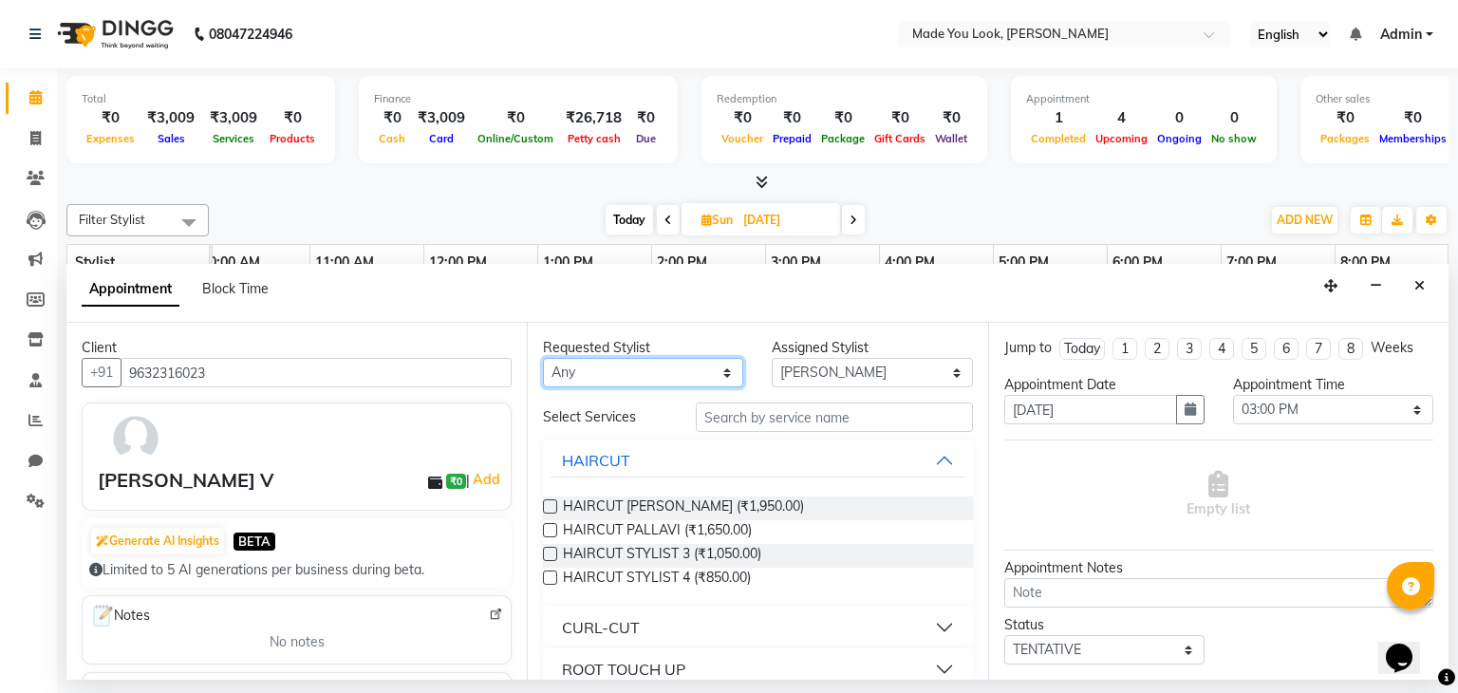
click at [727, 370] on select "Any [PERSON_NAME] [PERSON_NAME] Devi [PERSON_NAME] [PERSON_NAME] A" at bounding box center [643, 372] width 200 height 29
select select "83312"
click at [543, 358] on select "Any [PERSON_NAME] [PERSON_NAME] Devi [PERSON_NAME] [PERSON_NAME] A" at bounding box center [643, 372] width 200 height 29
click at [543, 503] on label at bounding box center [550, 506] width 14 height 14
click at [543, 503] on input "checkbox" at bounding box center [549, 508] width 12 height 12
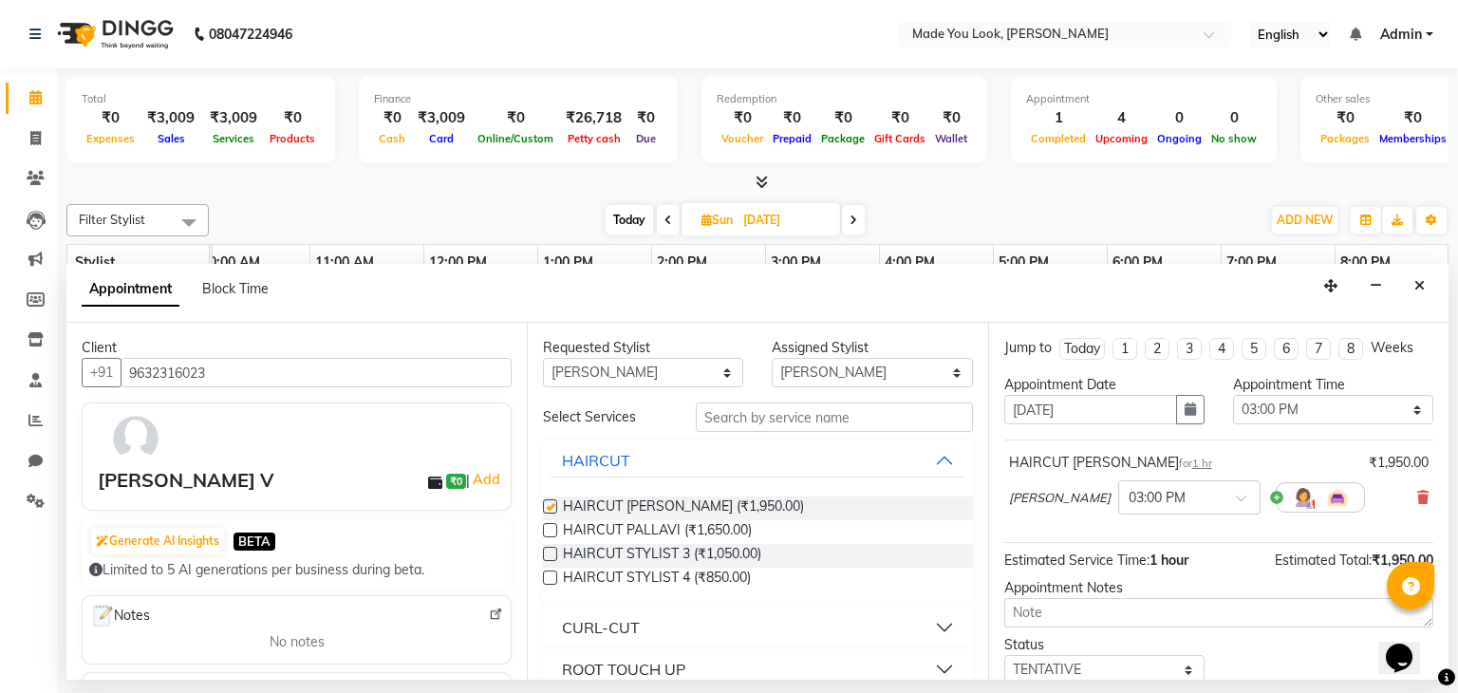
checkbox input "false"
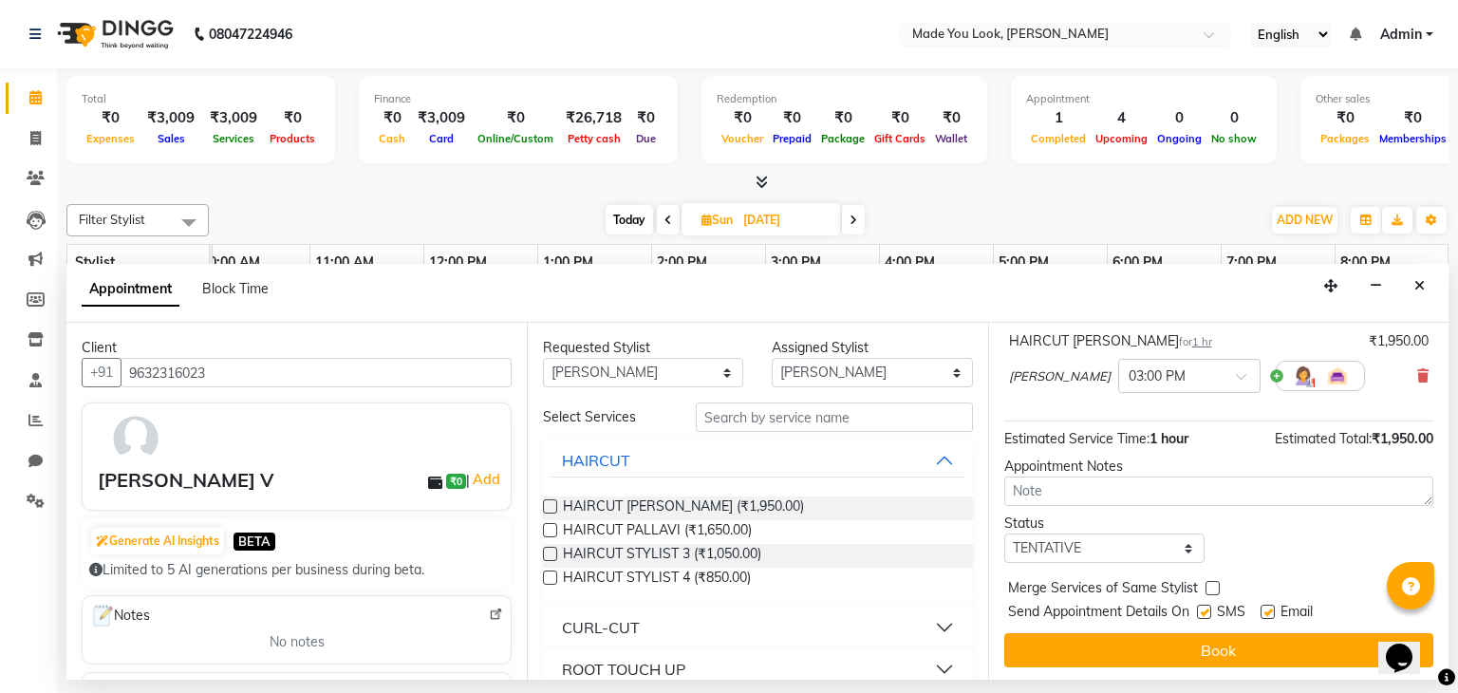
scroll to position [123, 0]
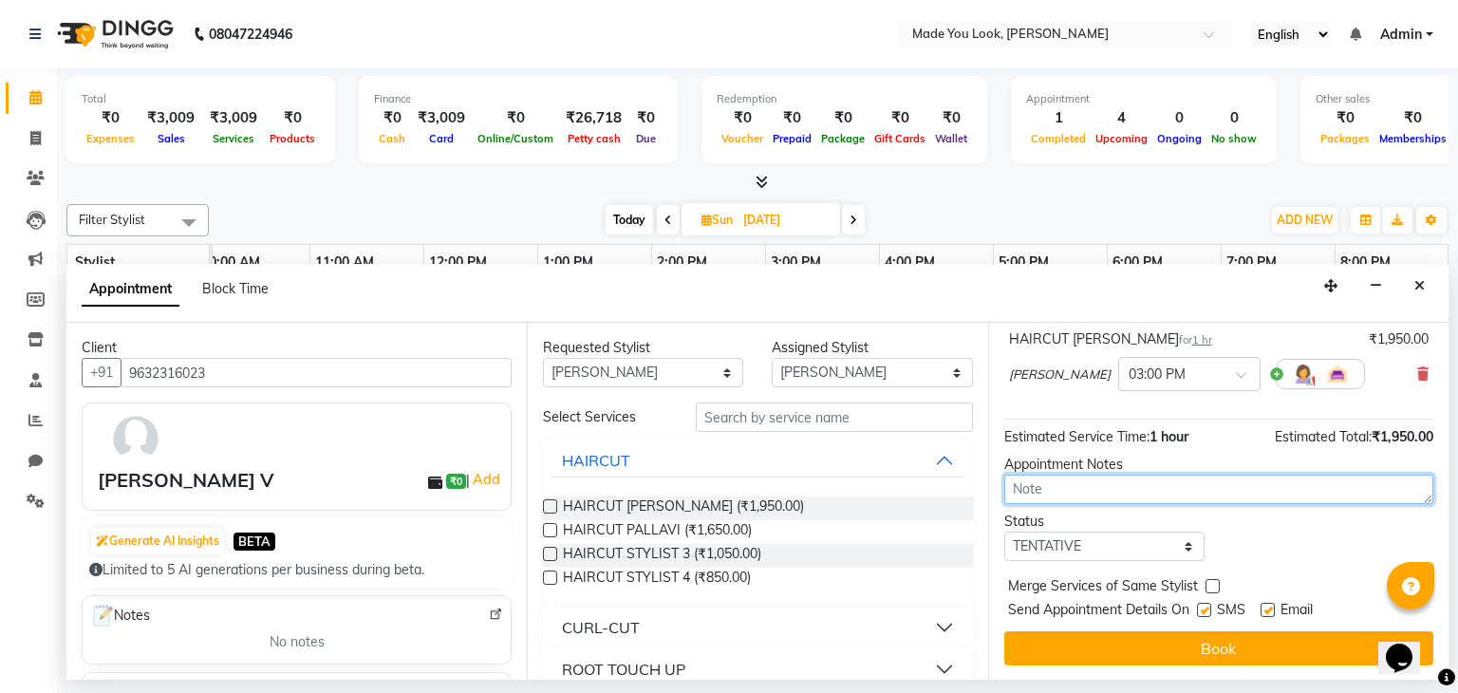
click at [1112, 484] on textarea at bounding box center [1218, 489] width 429 height 29
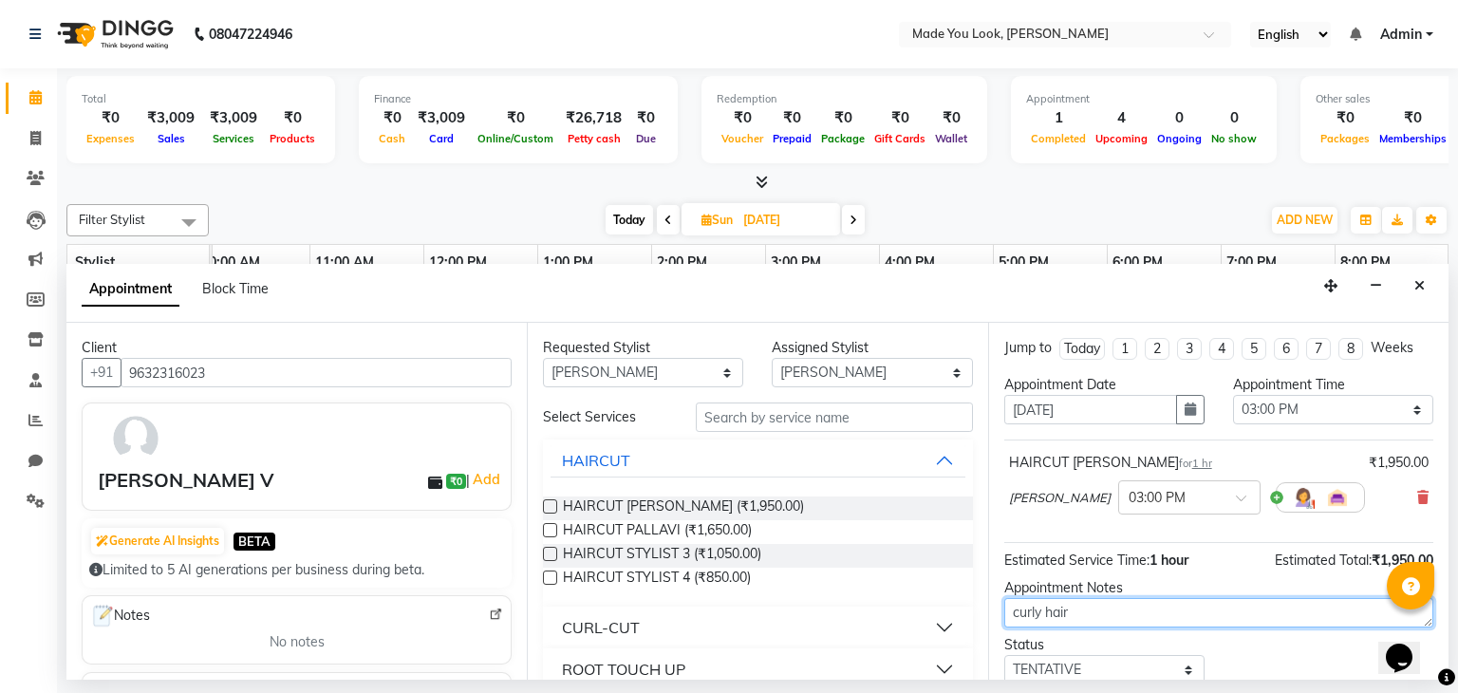
scroll to position [0, 0]
click at [1417, 491] on icon at bounding box center [1422, 497] width 11 height 13
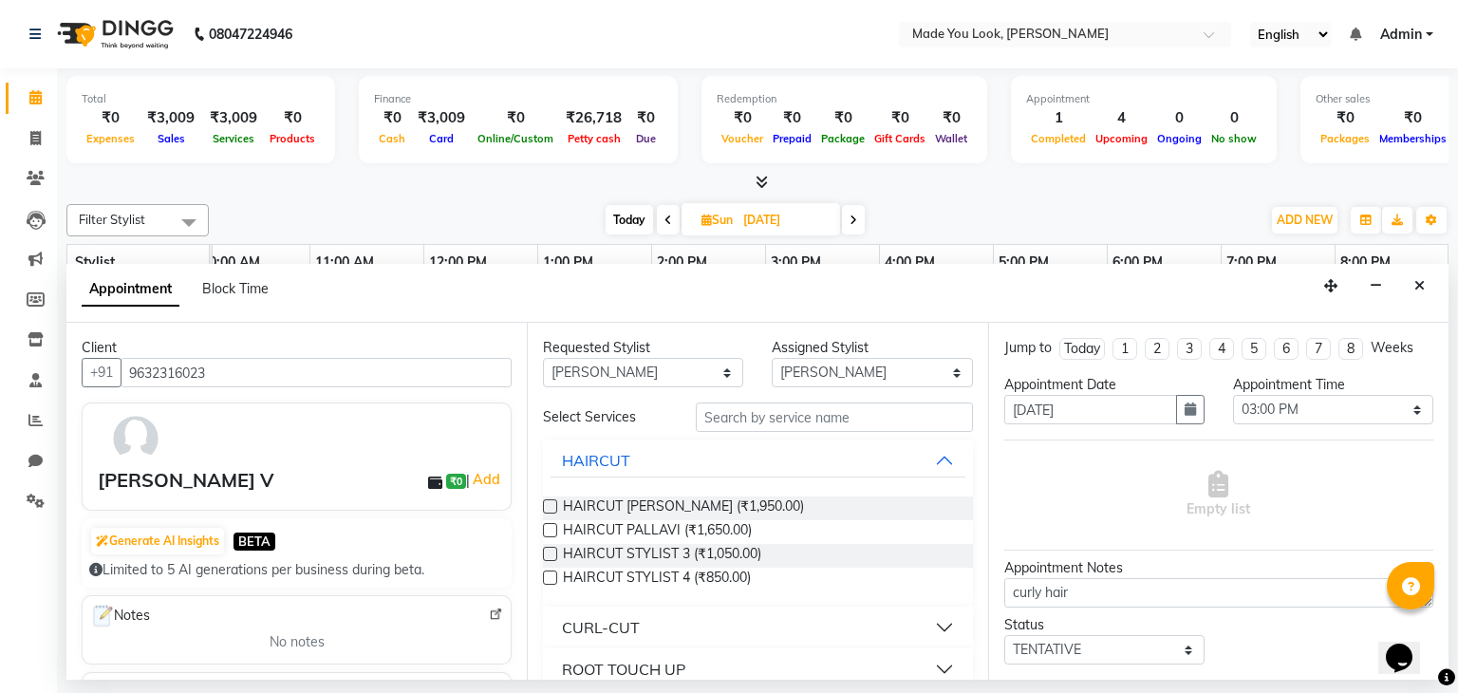
click at [938, 628] on button "CURL-CUT" at bounding box center [758, 627] width 414 height 34
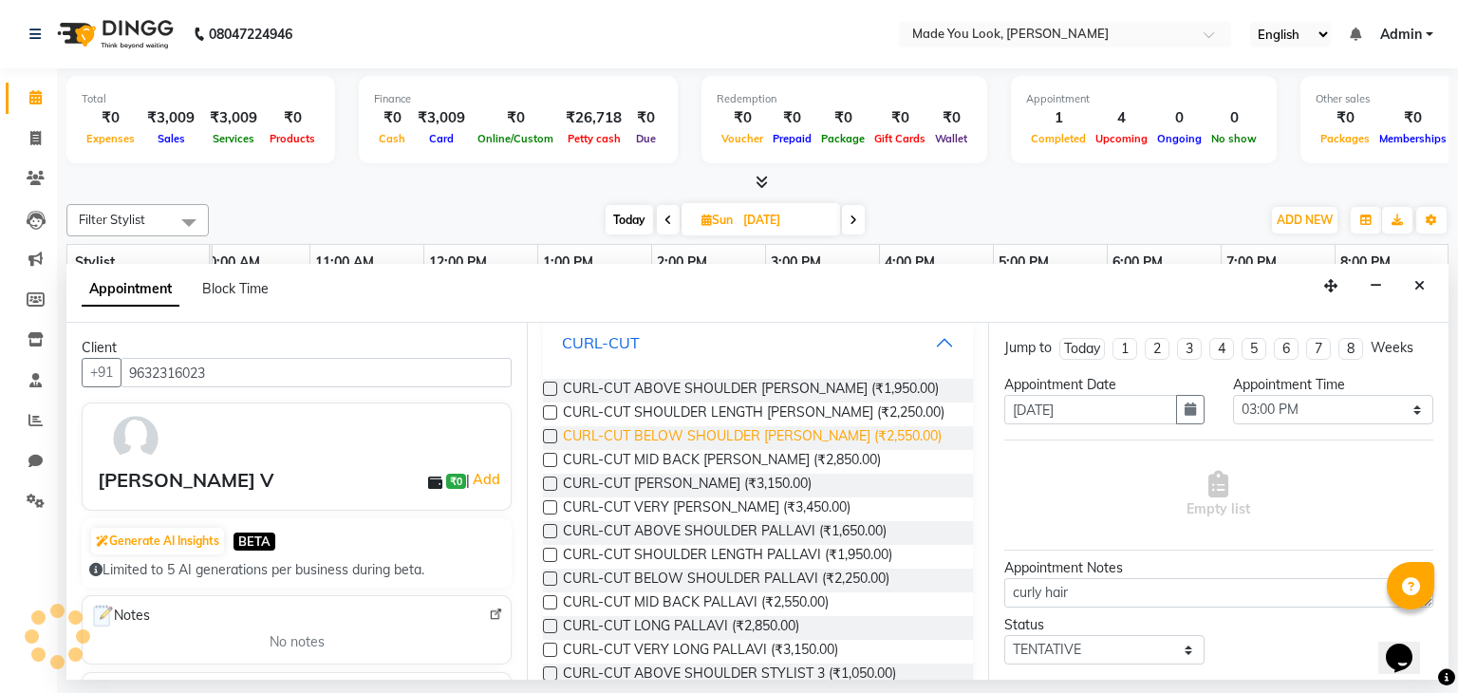
scroll to position [190, 0]
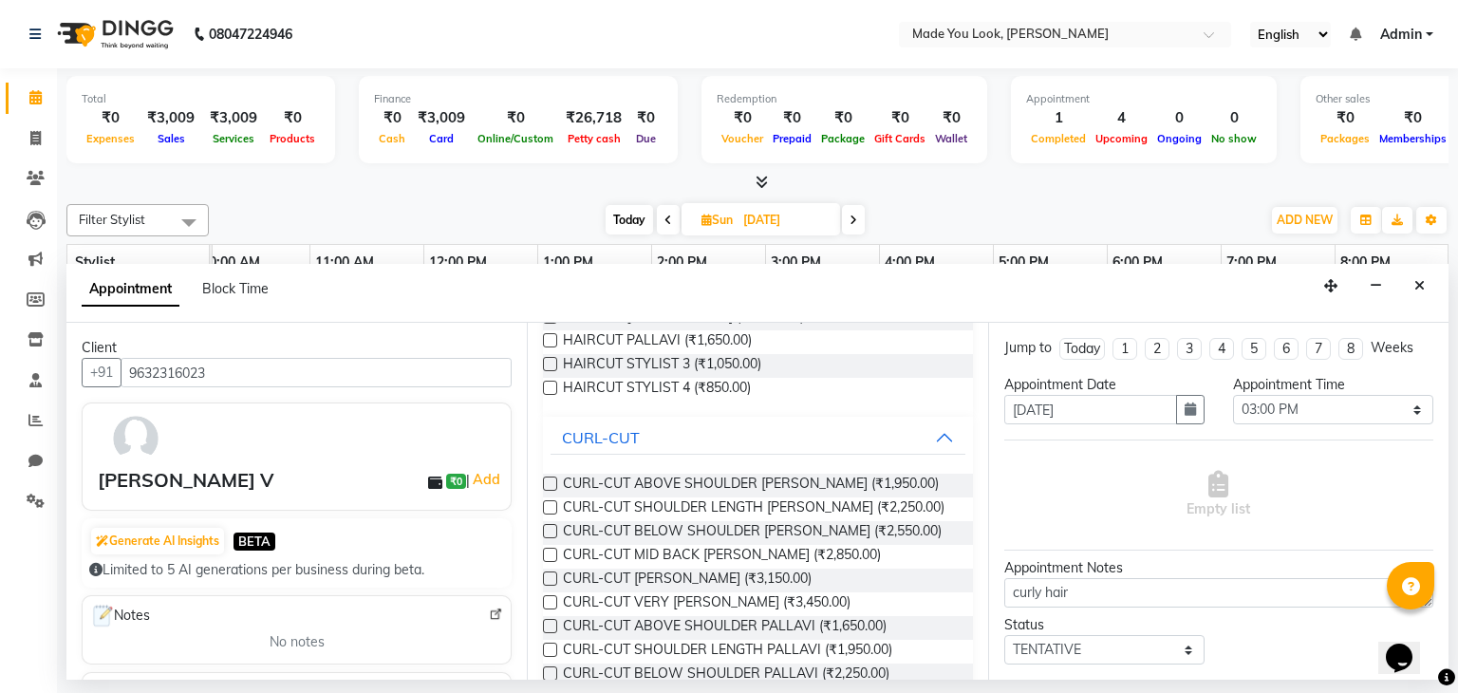
click at [552, 479] on label at bounding box center [550, 484] width 14 height 14
click at [552, 479] on input "checkbox" at bounding box center [549, 485] width 12 height 12
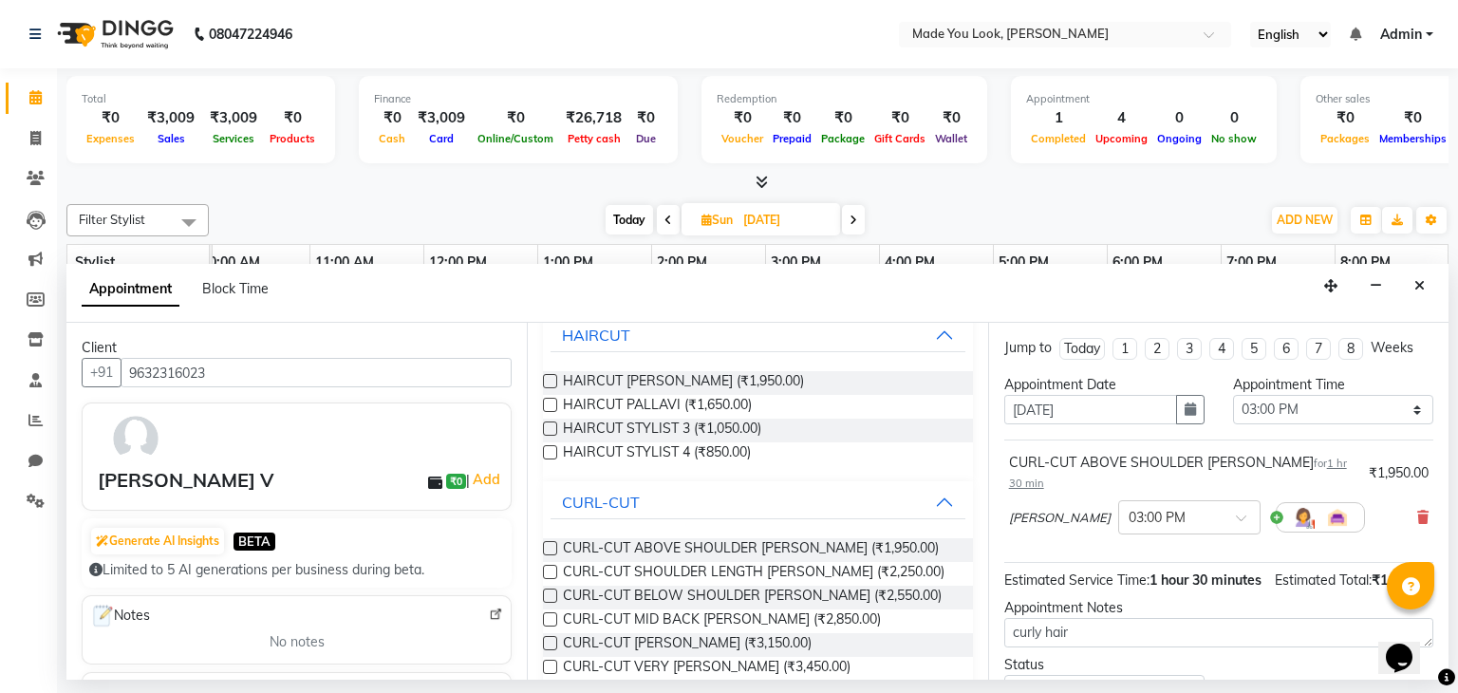
scroll to position [95, 0]
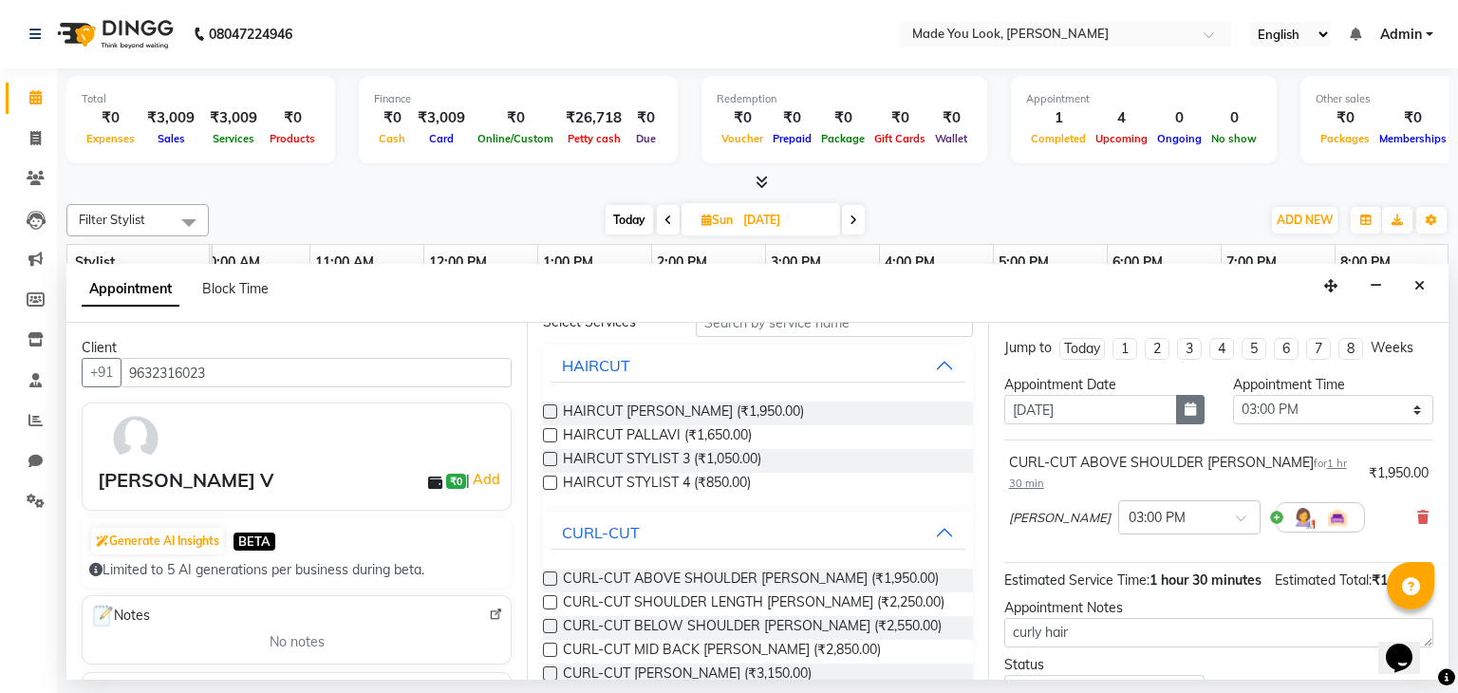
click at [1186, 405] on icon "button" at bounding box center [1190, 408] width 11 height 13
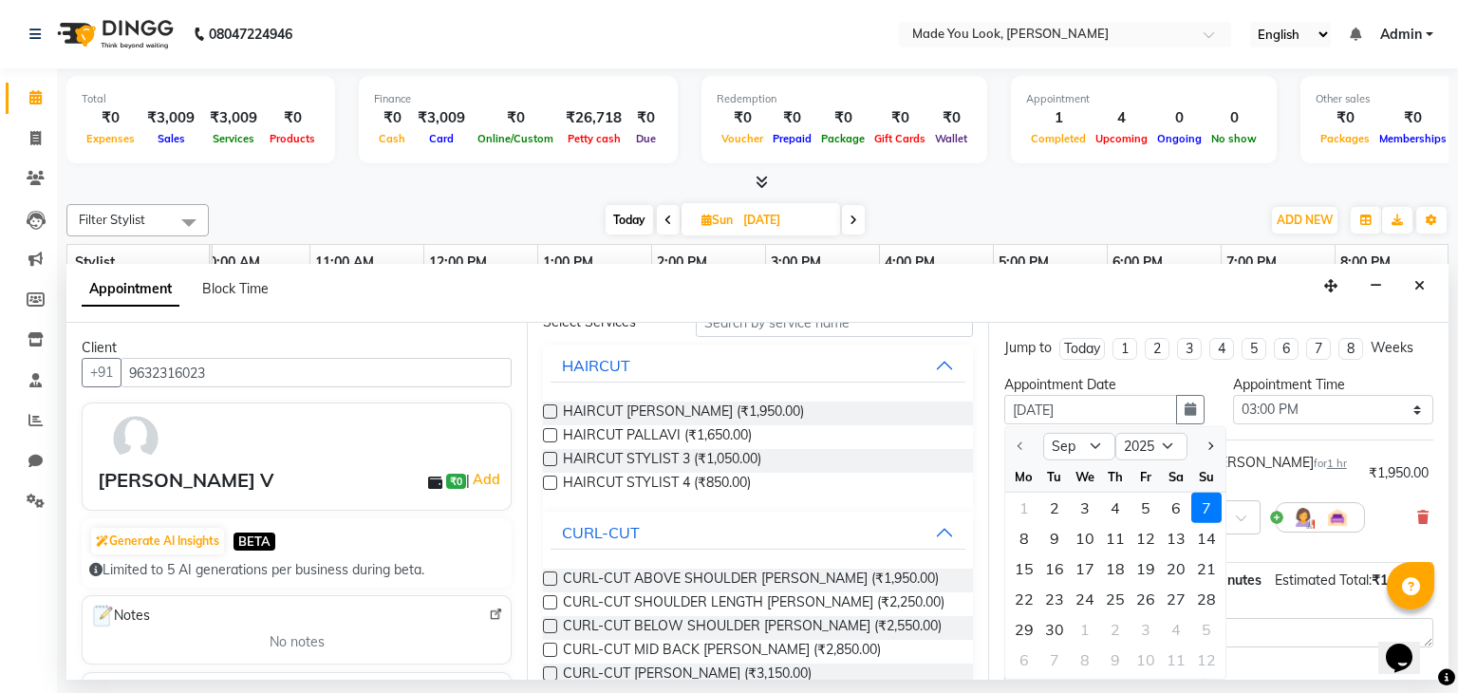
click at [1202, 513] on div "7" at bounding box center [1206, 508] width 30 height 30
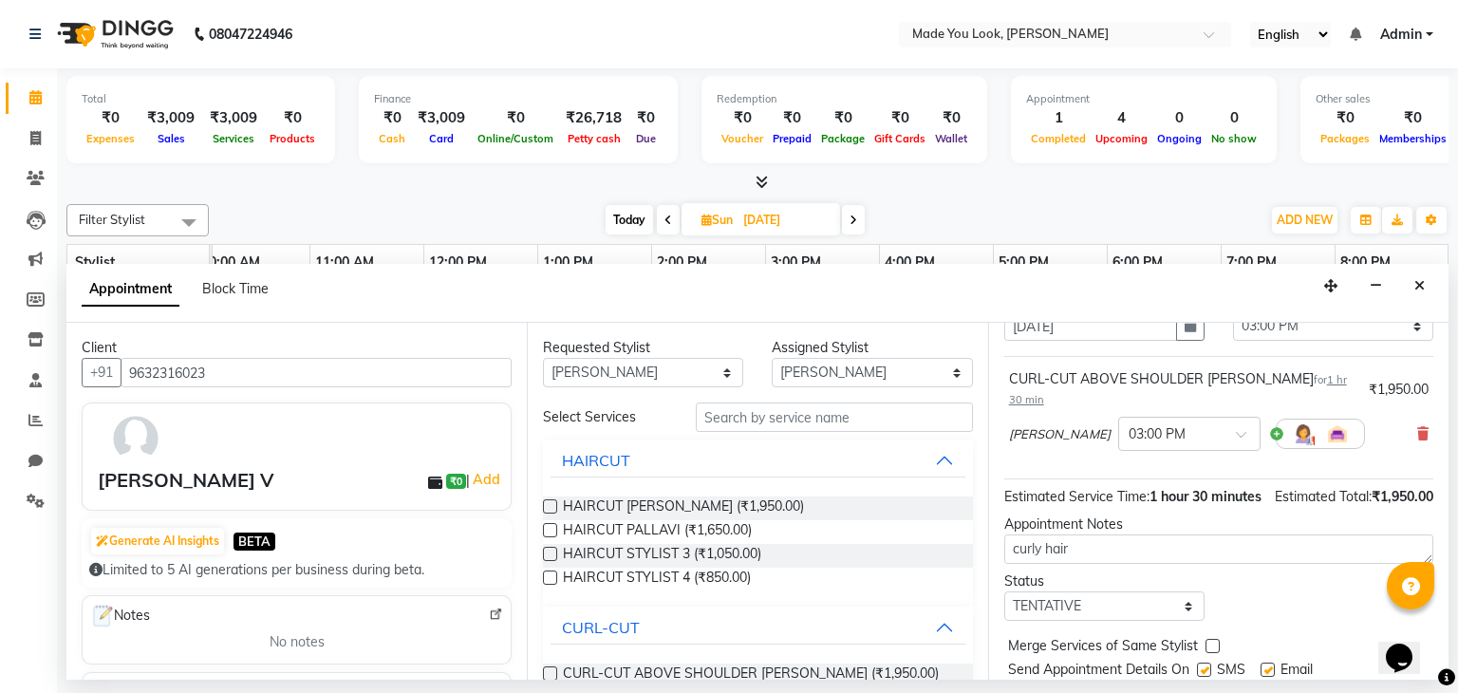
scroll to position [143, 0]
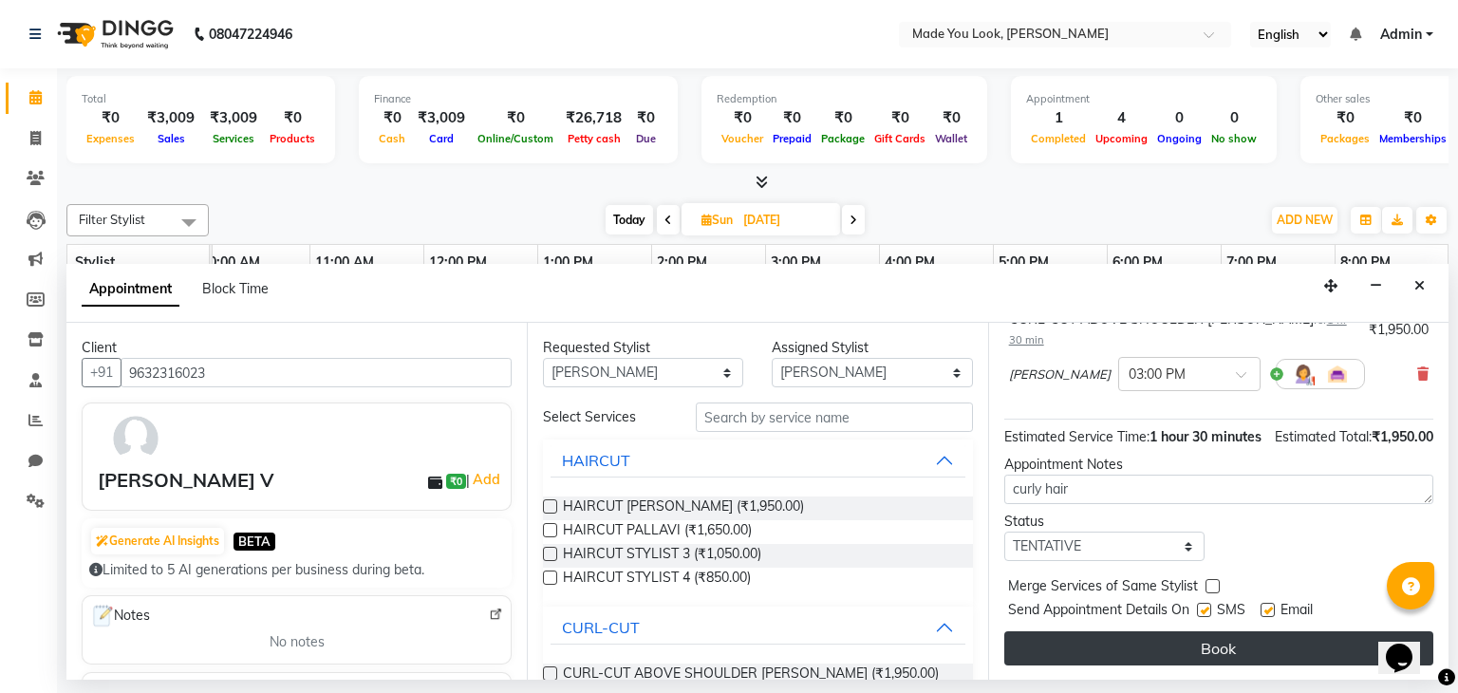
click at [1186, 646] on button "Book" at bounding box center [1218, 648] width 429 height 34
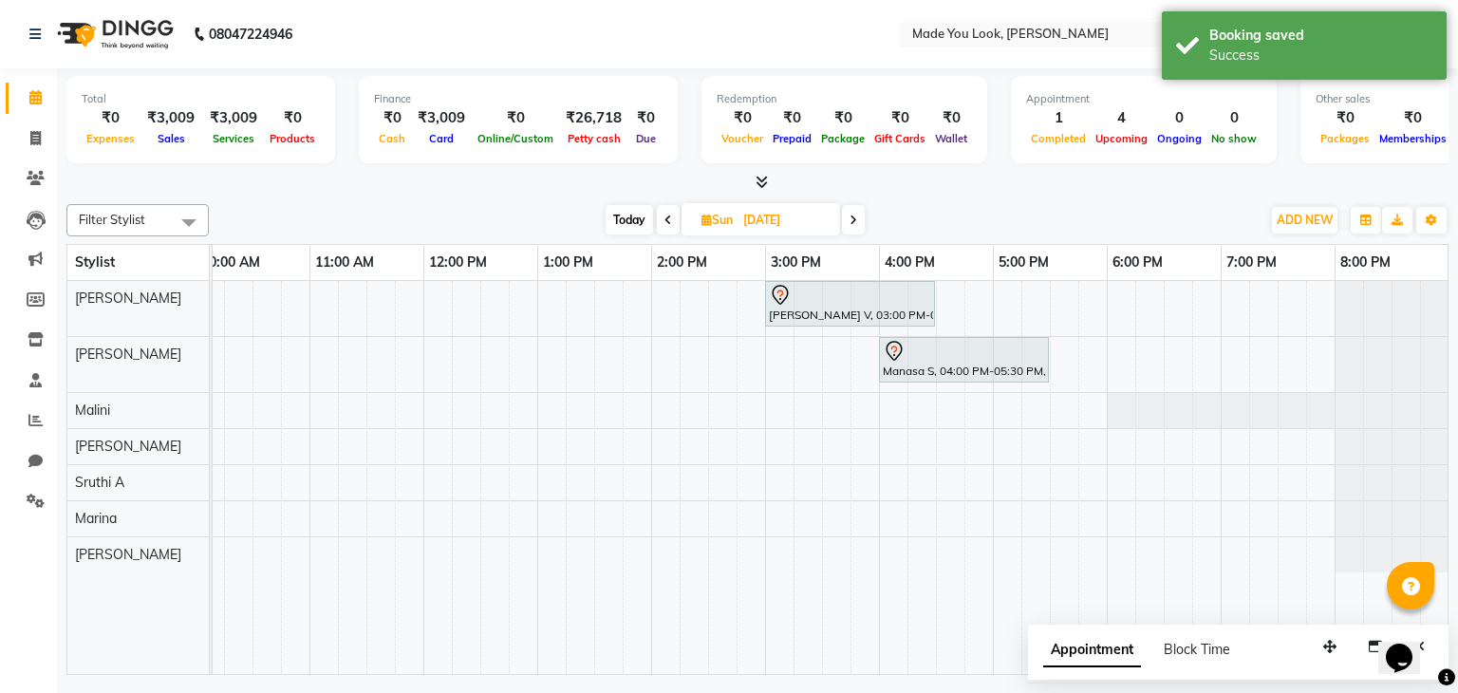
click at [667, 219] on icon at bounding box center [668, 220] width 8 height 11
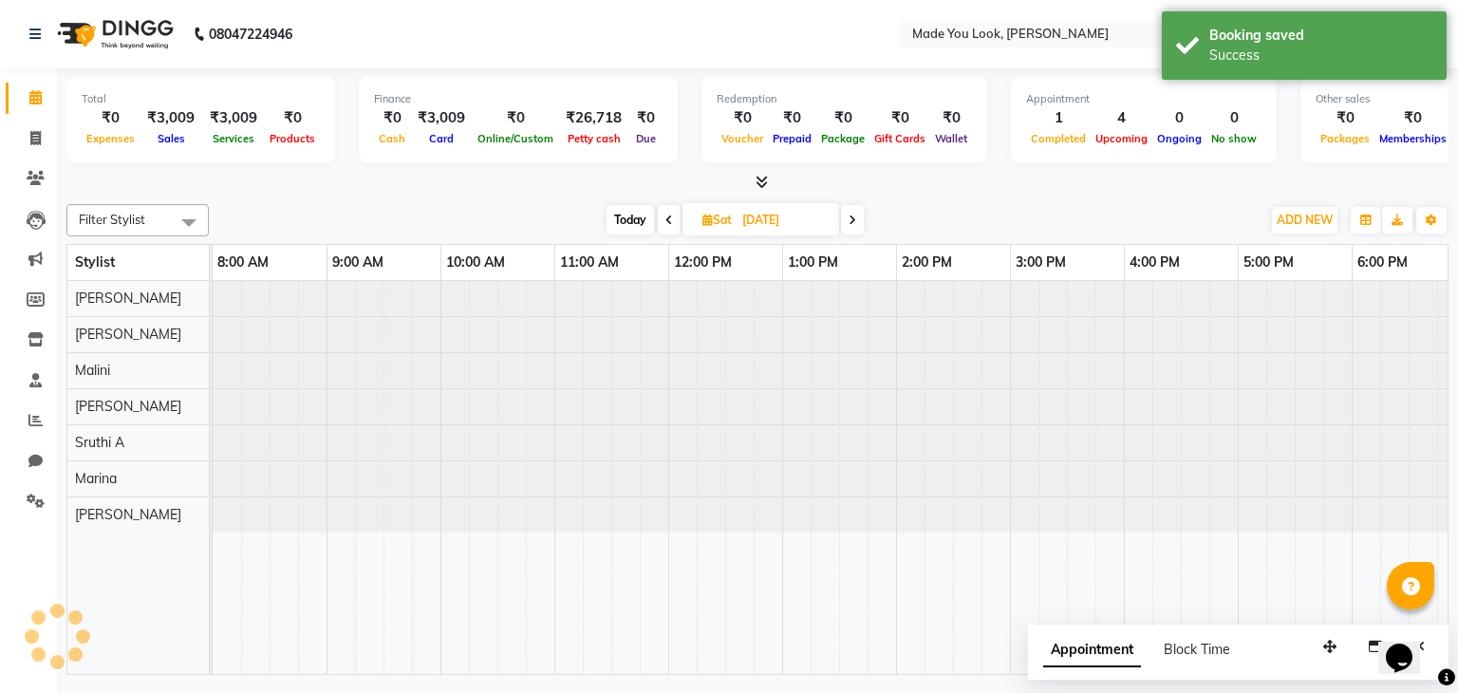
scroll to position [0, 245]
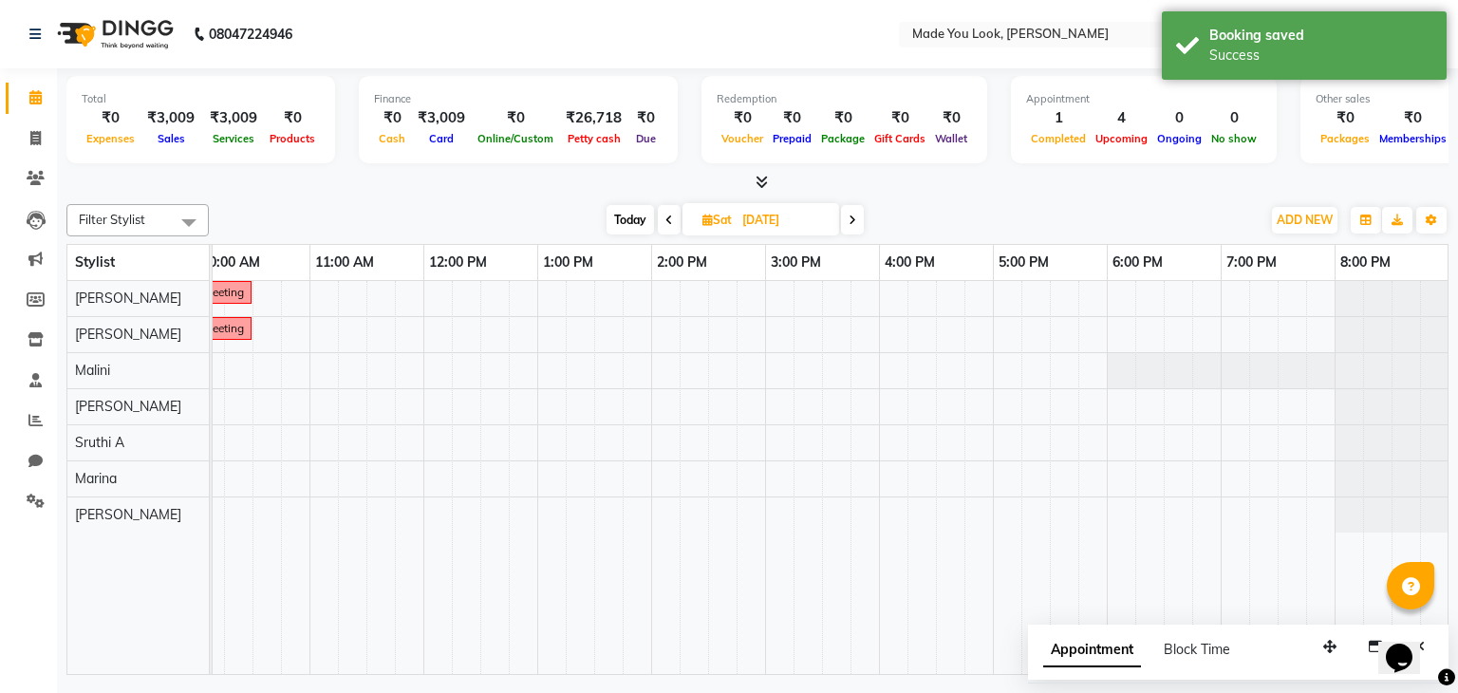
click at [661, 225] on span at bounding box center [669, 219] width 23 height 29
click at [661, 225] on span at bounding box center [671, 219] width 23 height 29
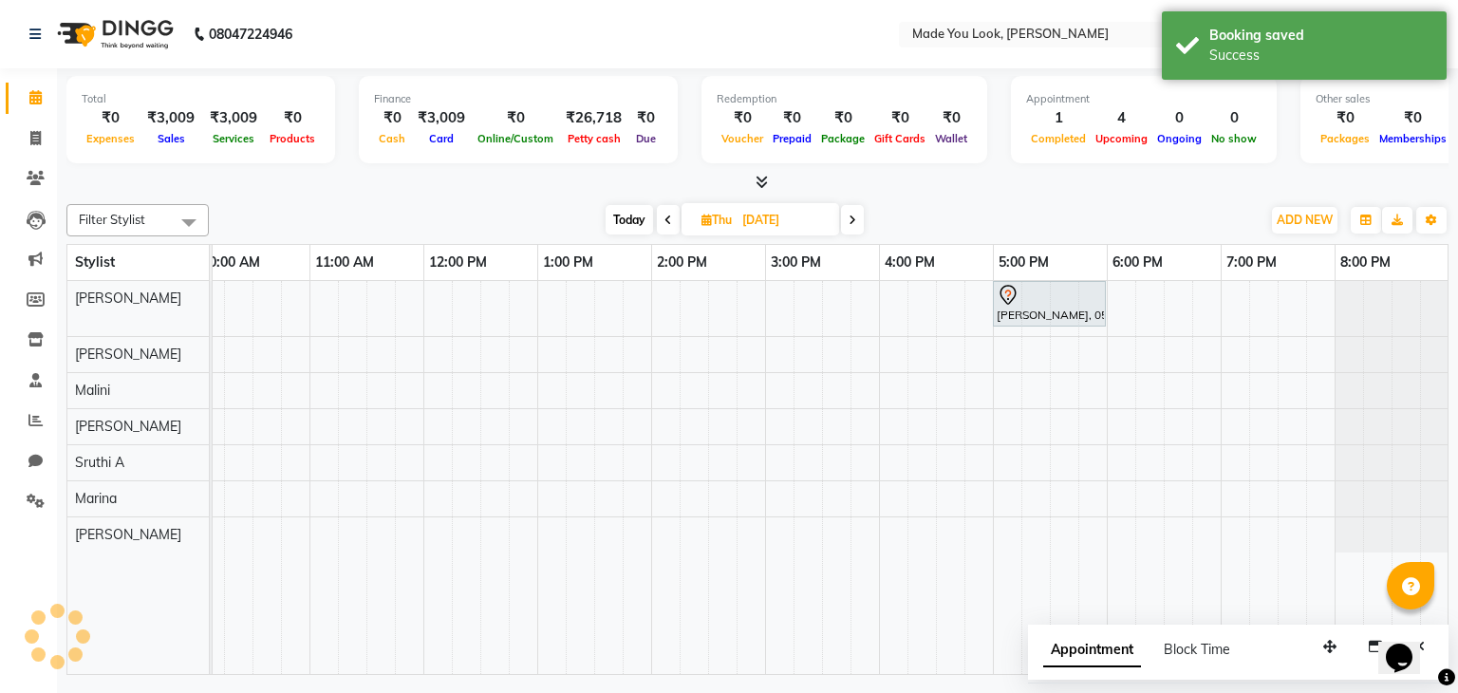
click at [661, 225] on span at bounding box center [668, 219] width 23 height 29
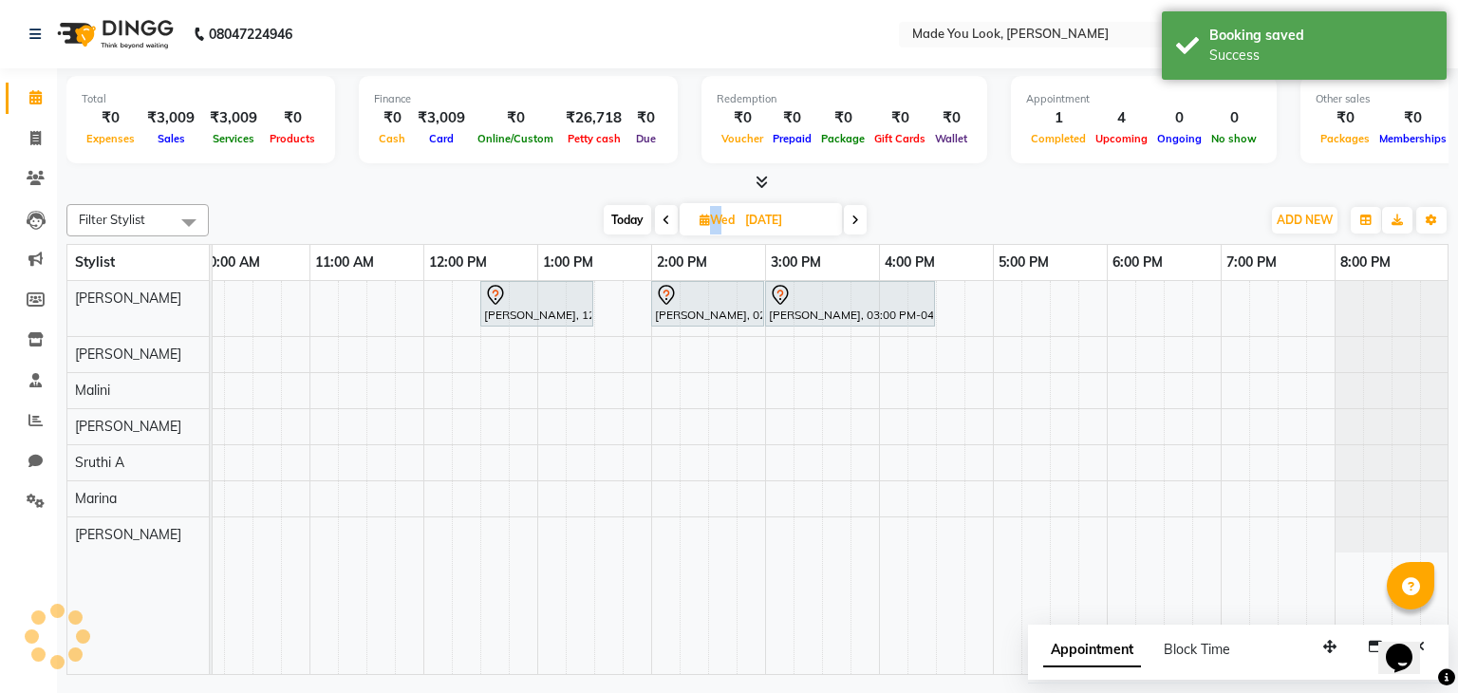
click at [661, 225] on span at bounding box center [666, 219] width 23 height 29
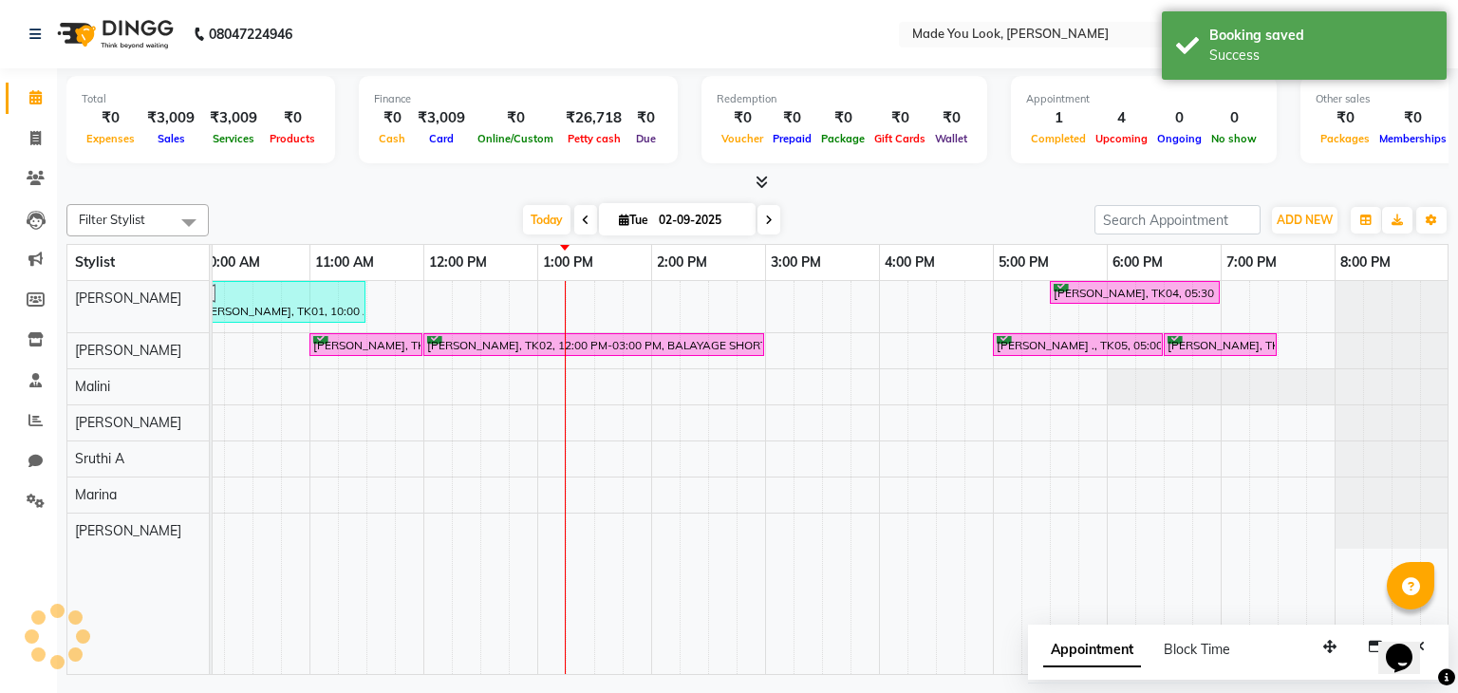
click at [661, 225] on input "02-09-2025" at bounding box center [700, 220] width 95 height 28
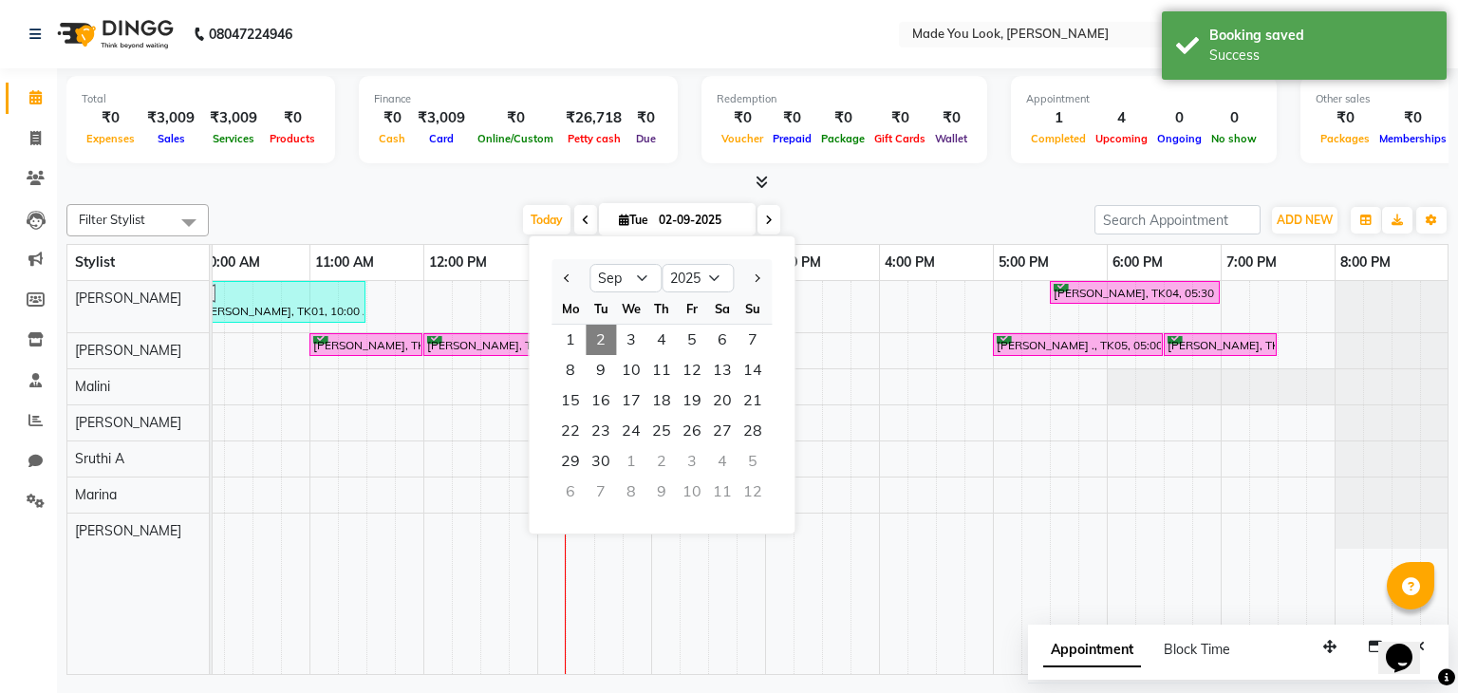
click at [762, 217] on span at bounding box center [768, 219] width 23 height 29
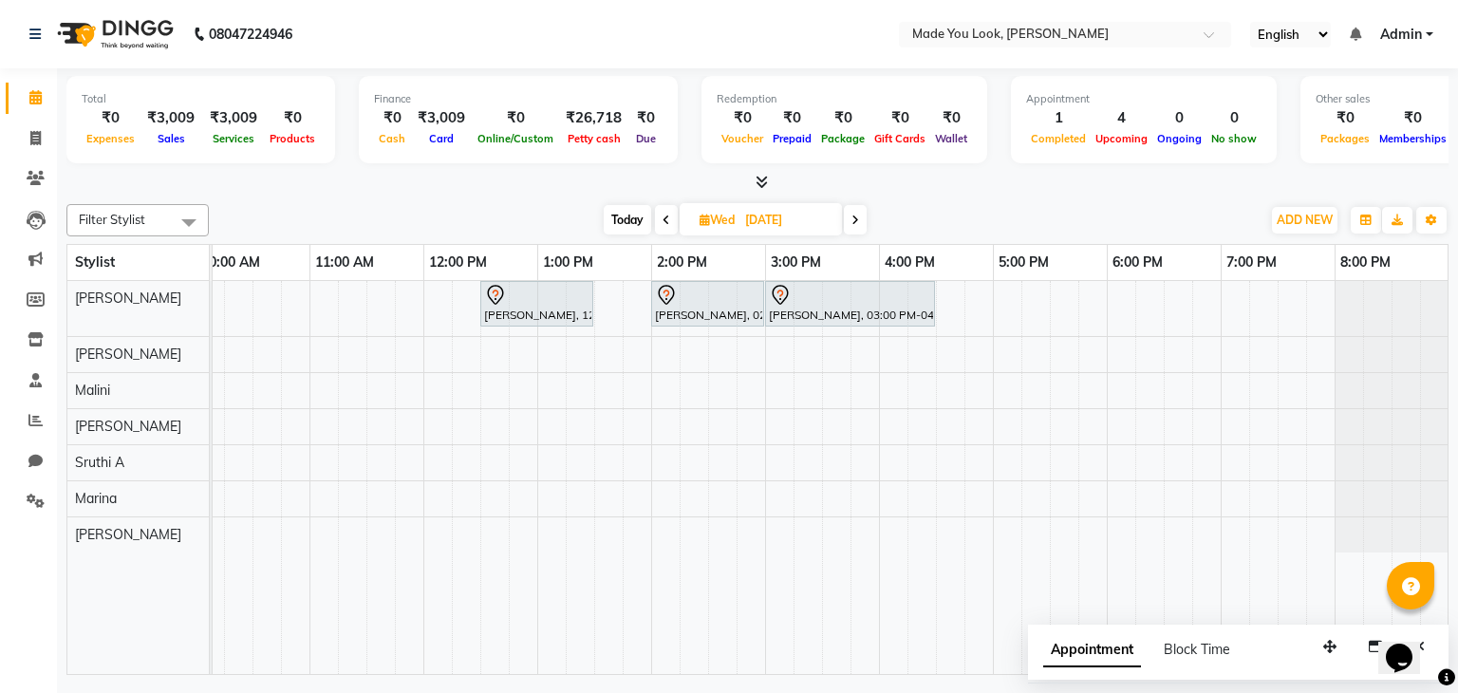
click at [664, 215] on icon at bounding box center [667, 220] width 8 height 11
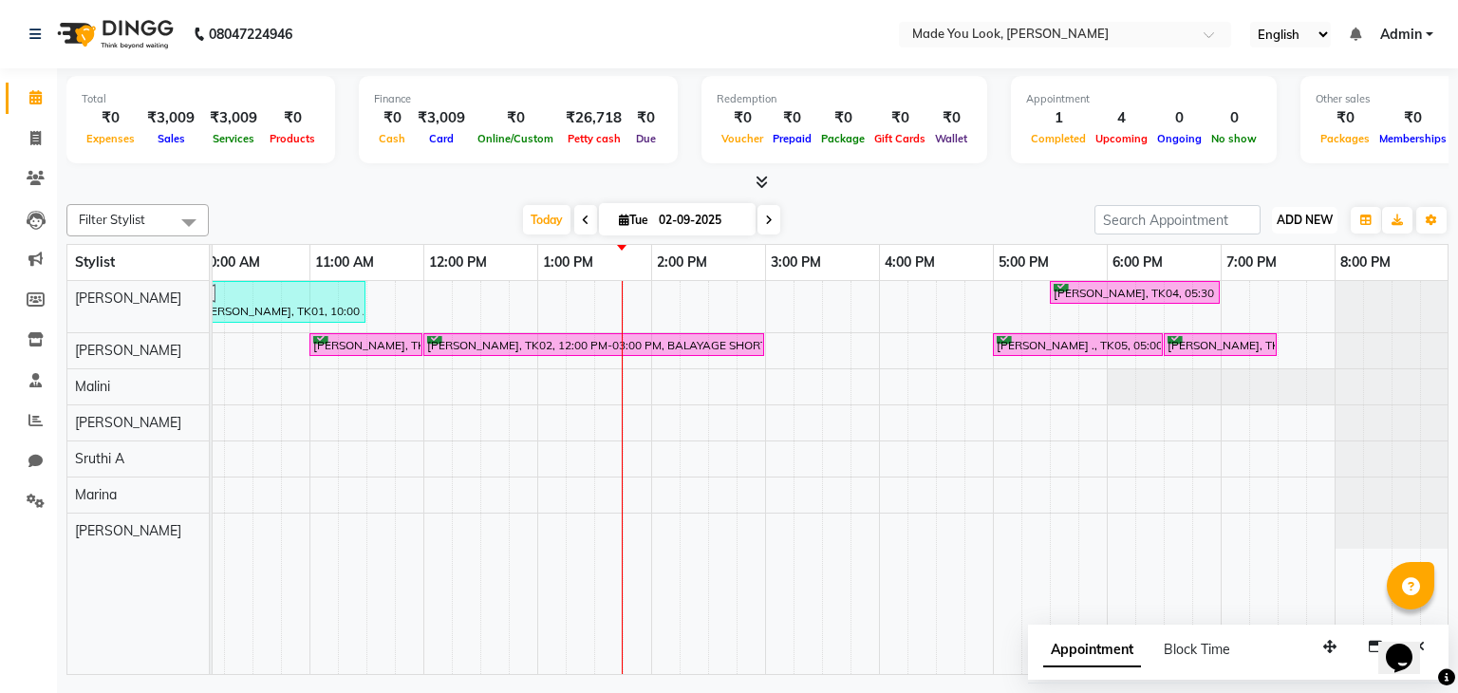
click at [1297, 224] on span "ADD NEW" at bounding box center [1305, 220] width 56 height 14
click at [1244, 326] on link "Add Attendance" at bounding box center [1262, 329] width 150 height 25
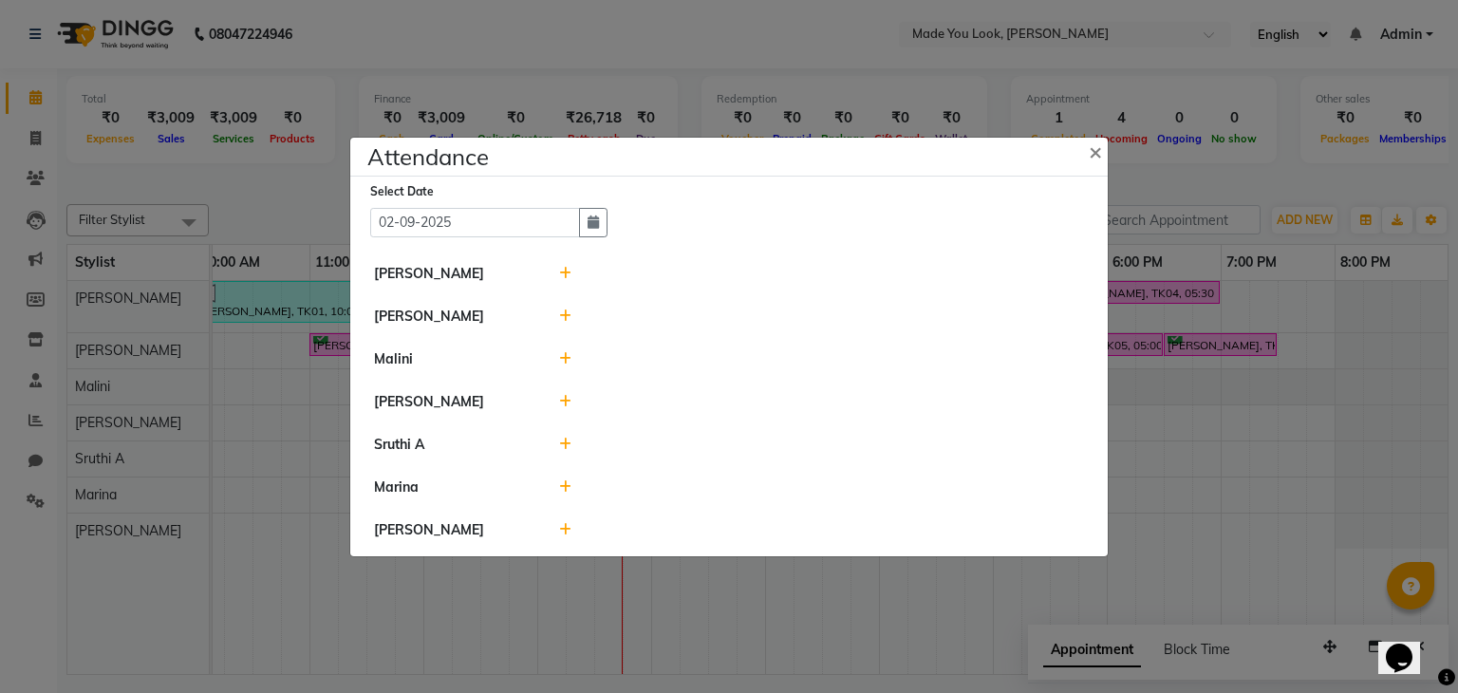
click at [563, 265] on span at bounding box center [565, 273] width 12 height 17
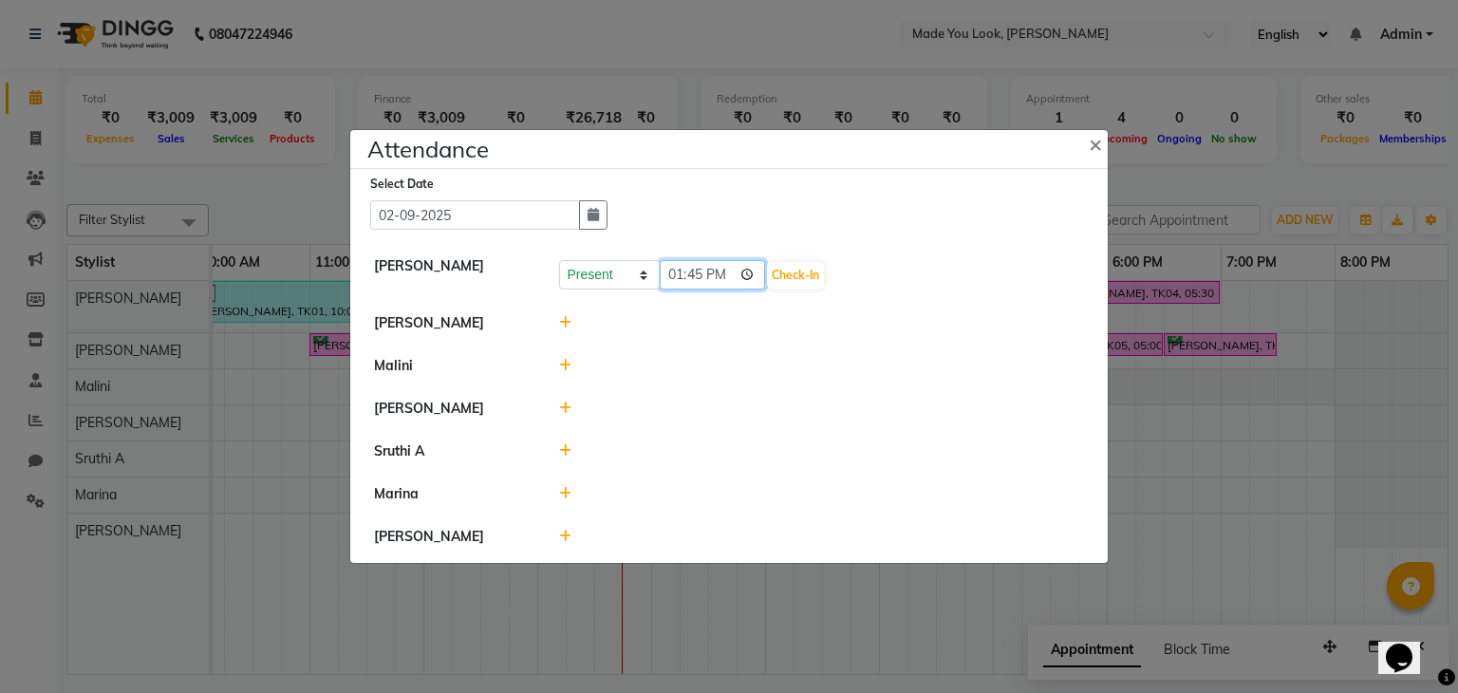
click at [674, 269] on input "13:45" at bounding box center [713, 274] width 106 height 29
click at [786, 280] on button "Check-In" at bounding box center [795, 275] width 57 height 27
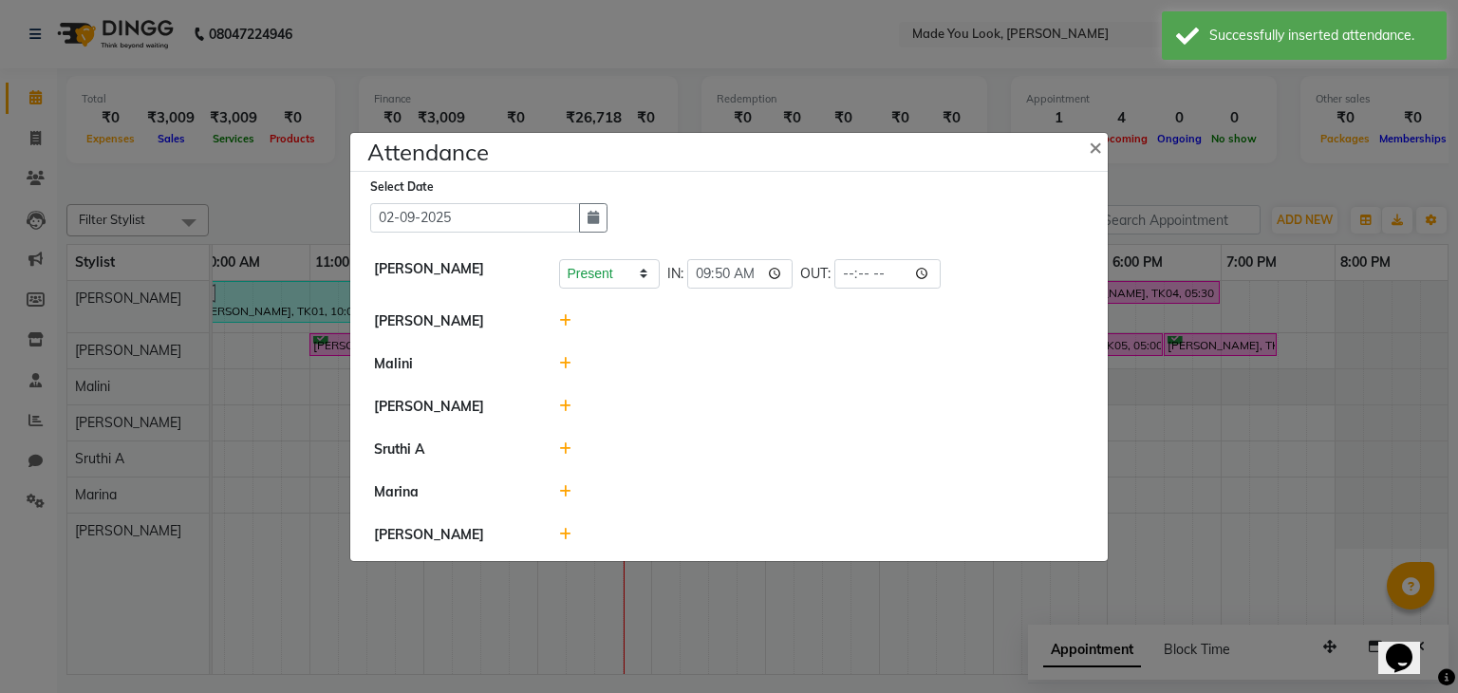
click at [564, 320] on icon at bounding box center [565, 320] width 12 height 13
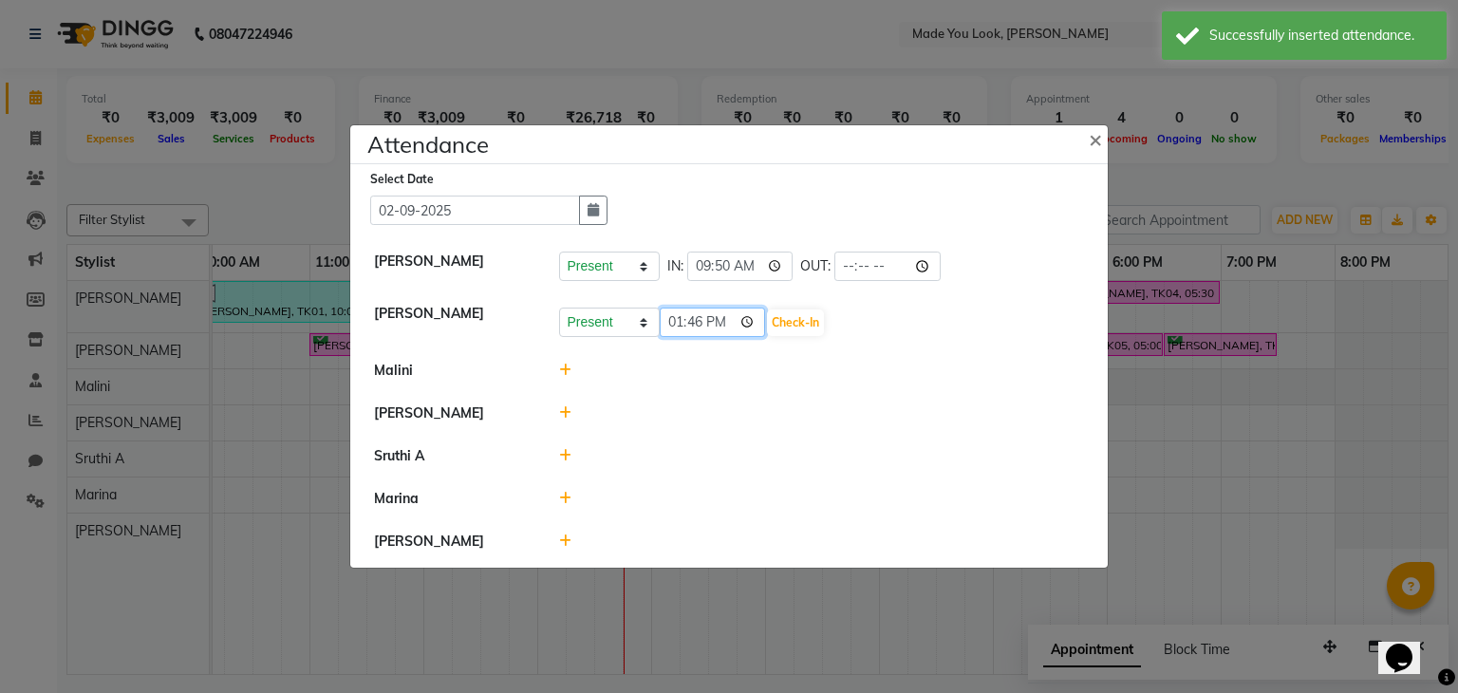
click at [677, 317] on input "13:46" at bounding box center [713, 322] width 106 height 29
click at [805, 321] on button "Check-In" at bounding box center [795, 322] width 57 height 27
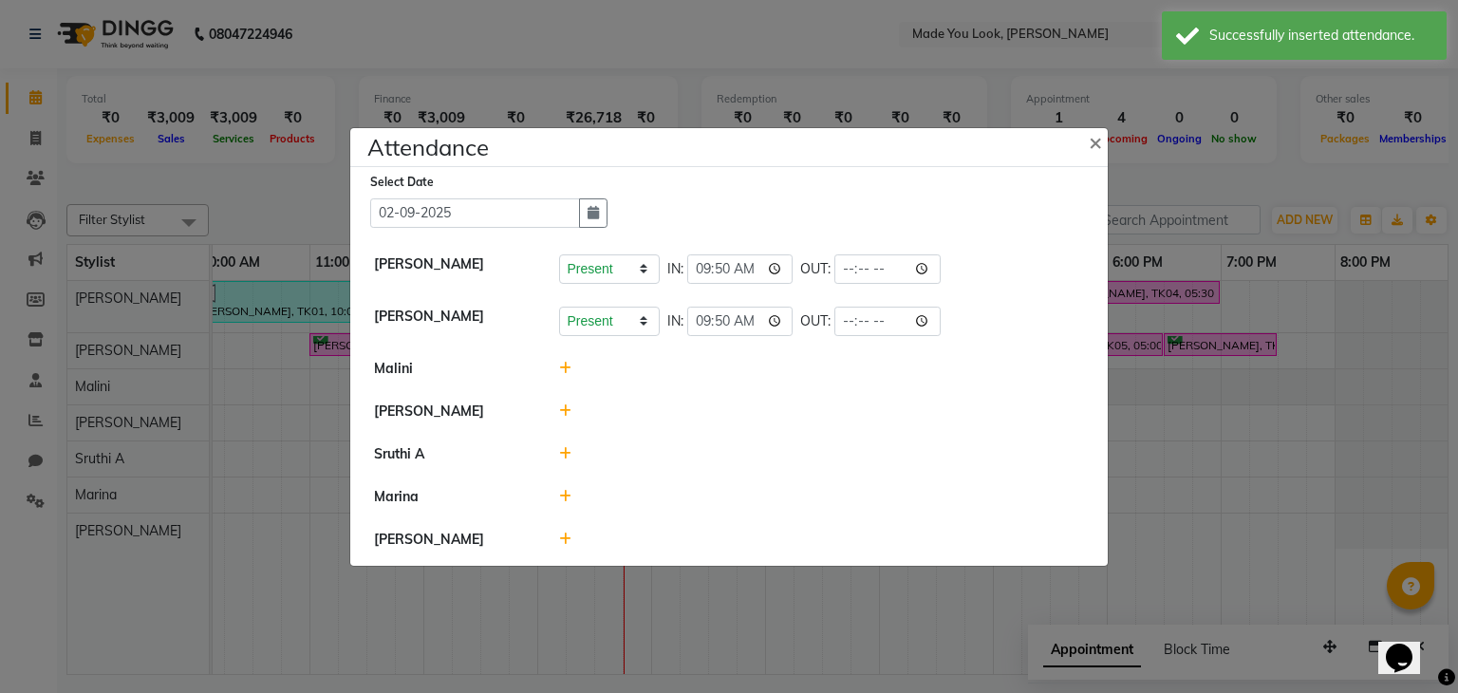
click at [566, 367] on icon at bounding box center [565, 368] width 12 height 13
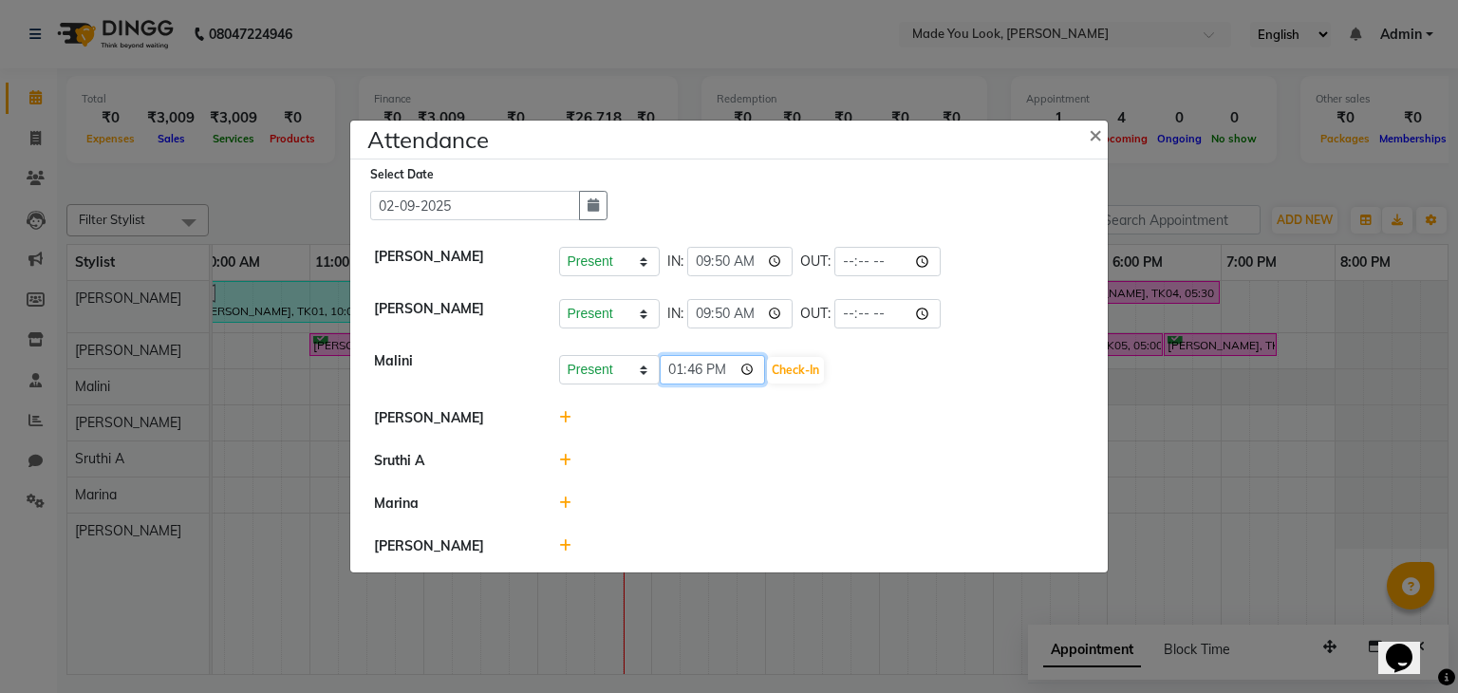
click at [677, 369] on input "13:46" at bounding box center [713, 369] width 106 height 29
click at [721, 363] on input "21:00" at bounding box center [713, 369] width 106 height 29
click at [721, 364] on input "21:00" at bounding box center [713, 369] width 106 height 29
click at [792, 369] on button "Check-In" at bounding box center [795, 370] width 57 height 27
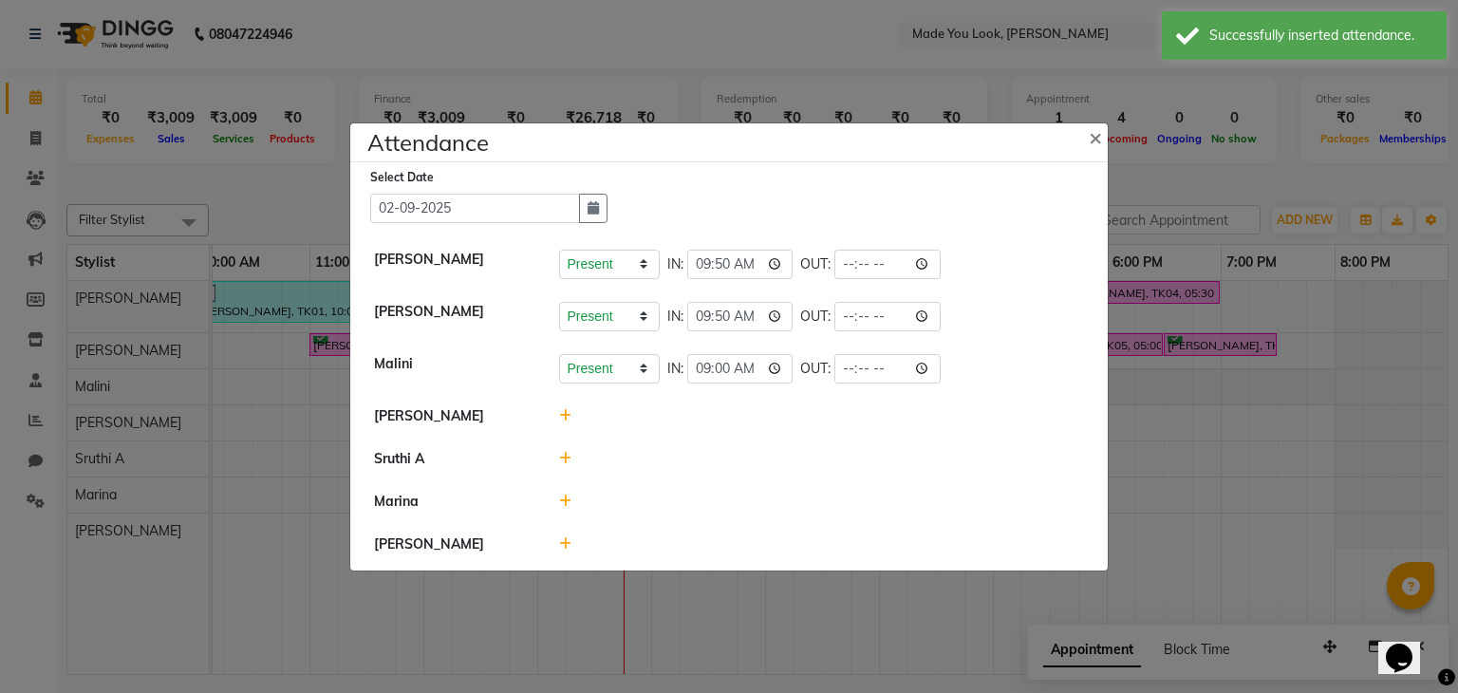
click at [572, 496] on div at bounding box center [822, 502] width 554 height 20
click at [567, 497] on icon at bounding box center [565, 501] width 12 height 13
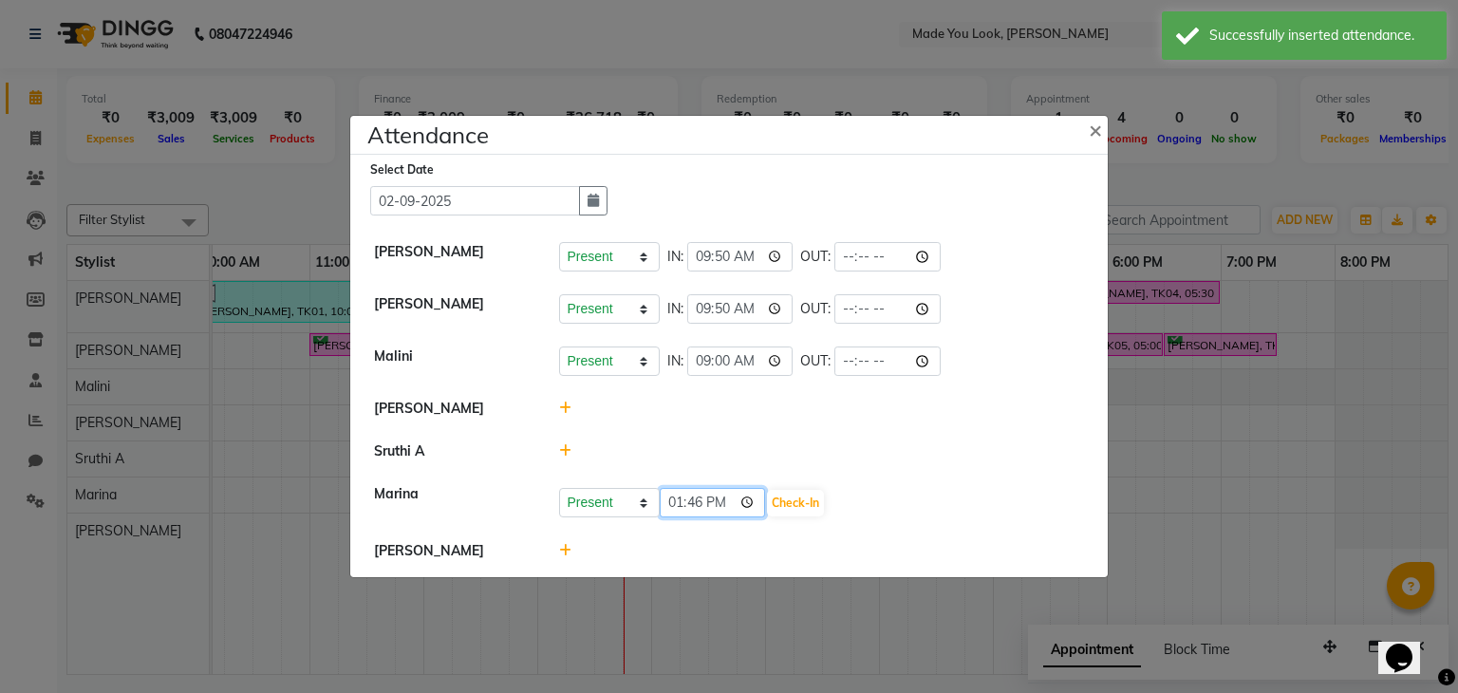
click at [672, 496] on input "13:46" at bounding box center [713, 502] width 106 height 29
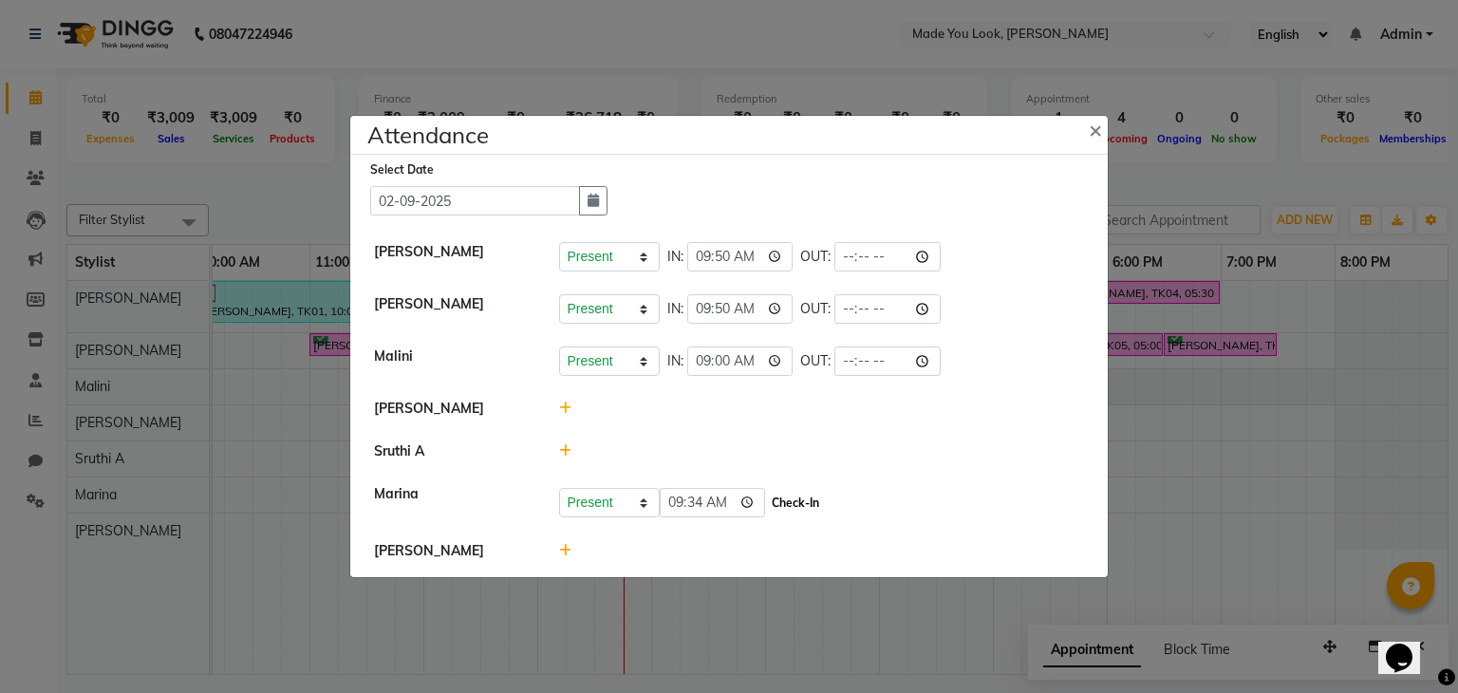
click at [790, 509] on button "Check-In" at bounding box center [795, 503] width 57 height 27
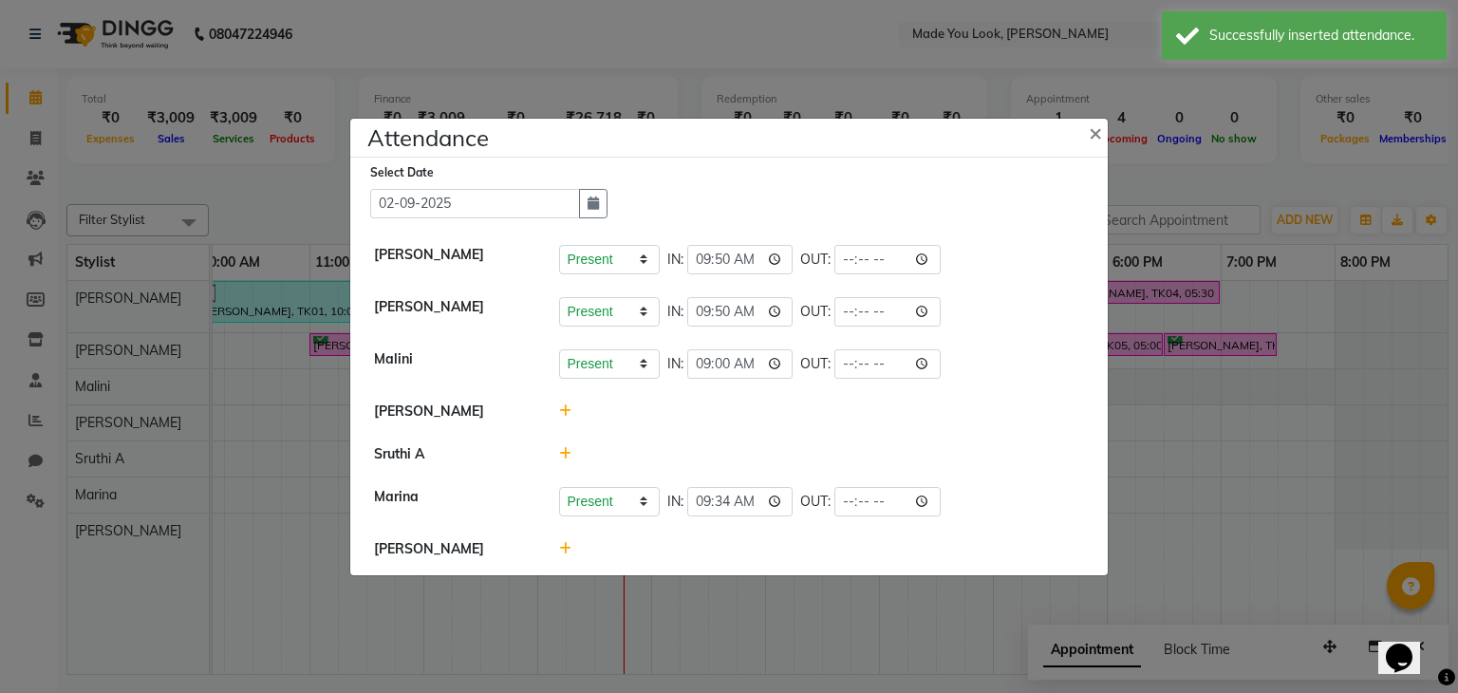
click at [566, 546] on icon at bounding box center [565, 548] width 12 height 13
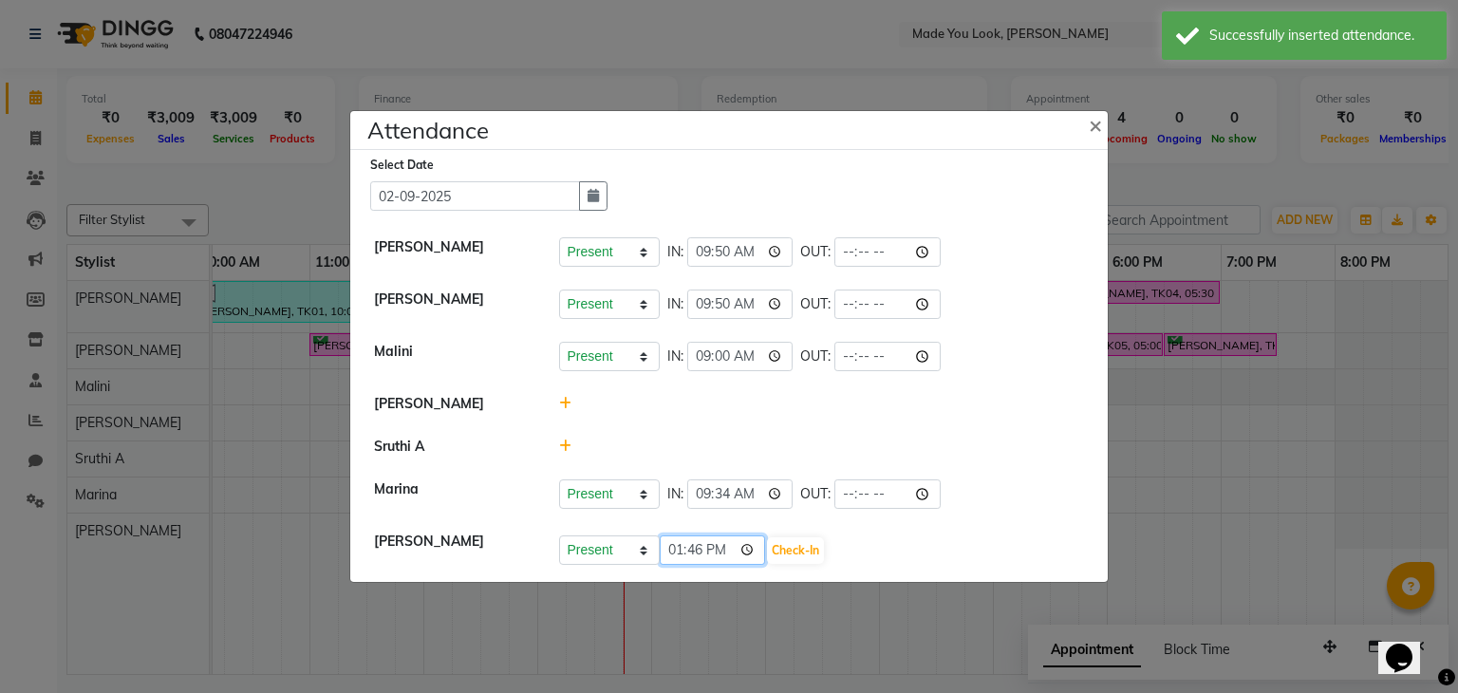
click at [674, 551] on input "13:46" at bounding box center [713, 549] width 106 height 29
click at [802, 553] on button "Check-In" at bounding box center [795, 550] width 57 height 27
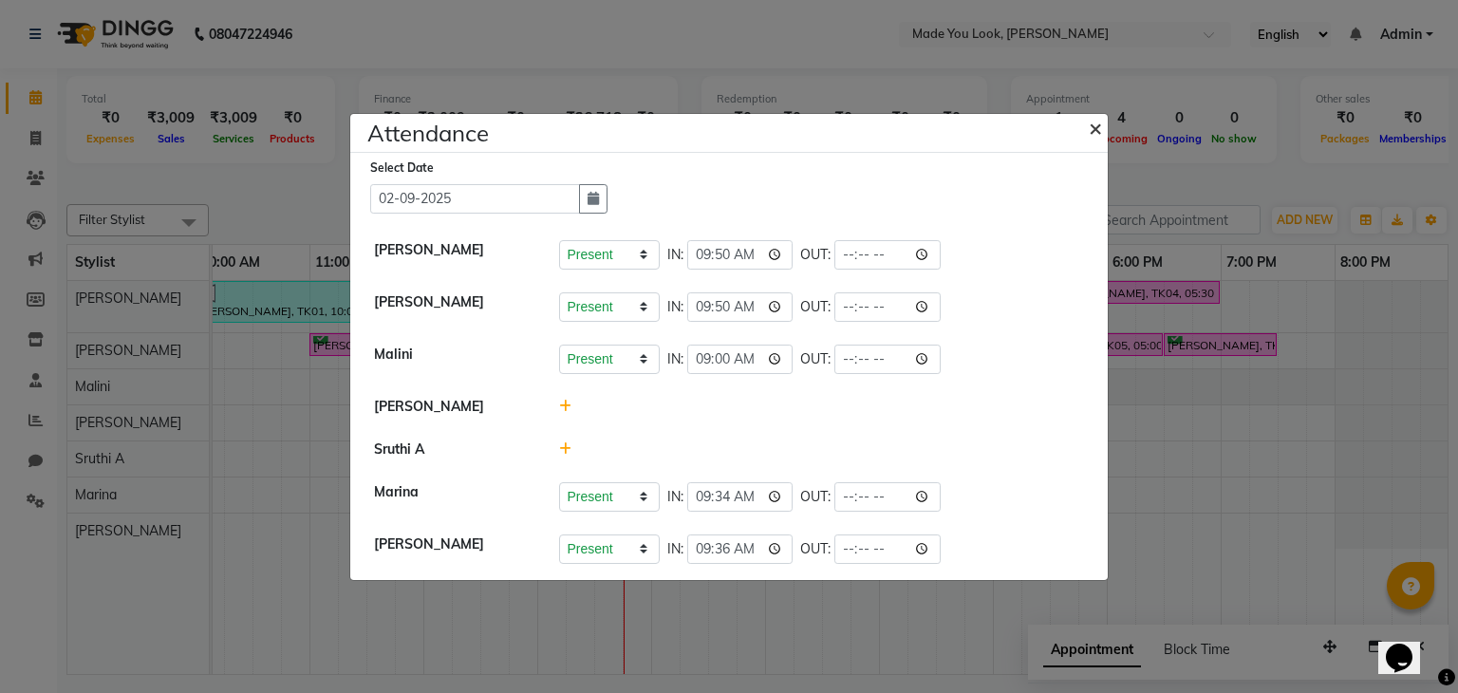
click at [1096, 119] on span "×" at bounding box center [1095, 127] width 13 height 28
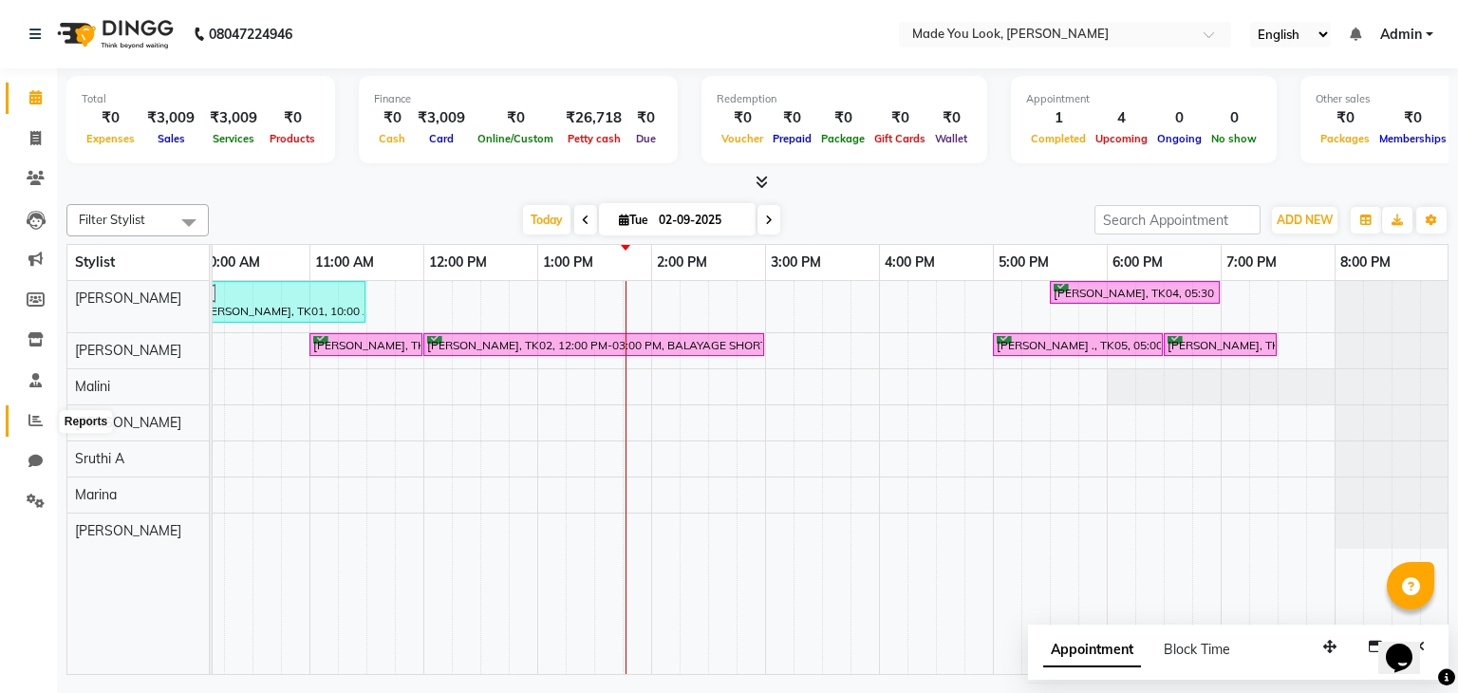
click at [34, 415] on icon at bounding box center [35, 420] width 14 height 14
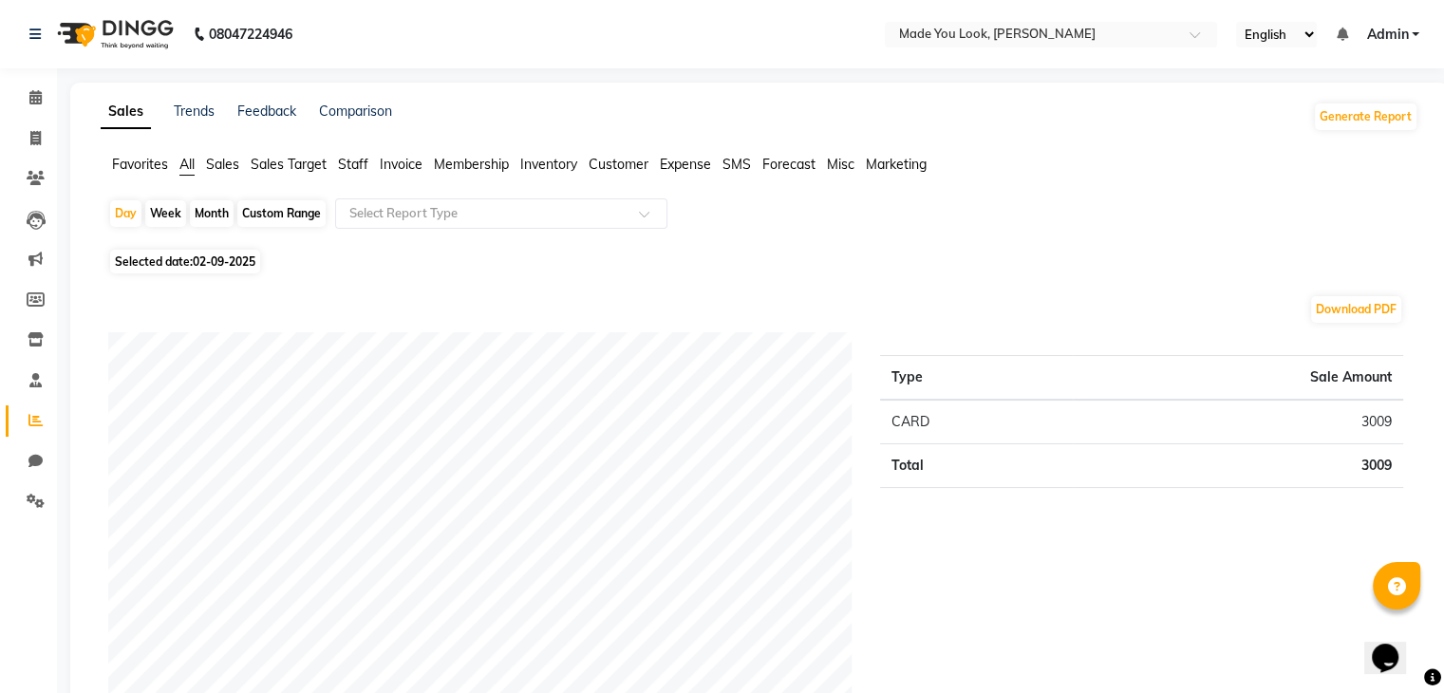
click at [365, 171] on span "Staff" at bounding box center [353, 164] width 30 height 17
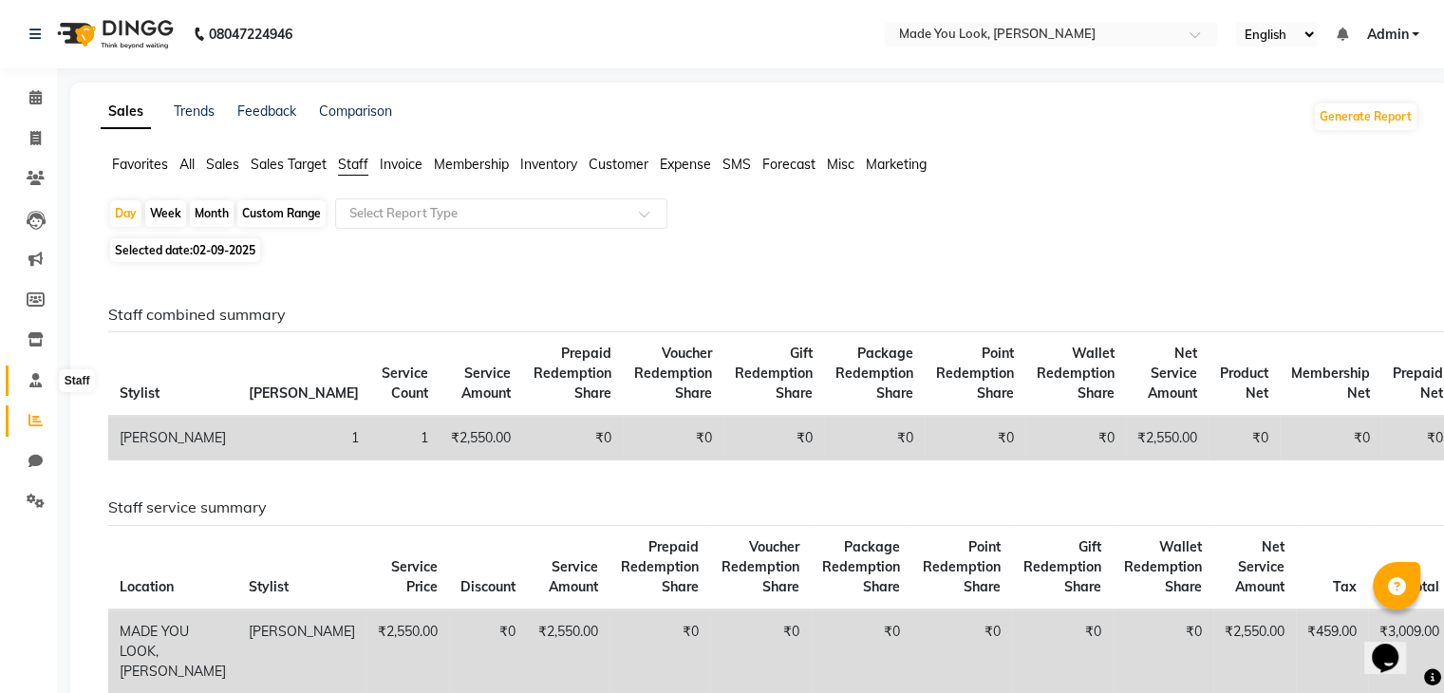
click at [40, 378] on icon at bounding box center [35, 380] width 12 height 14
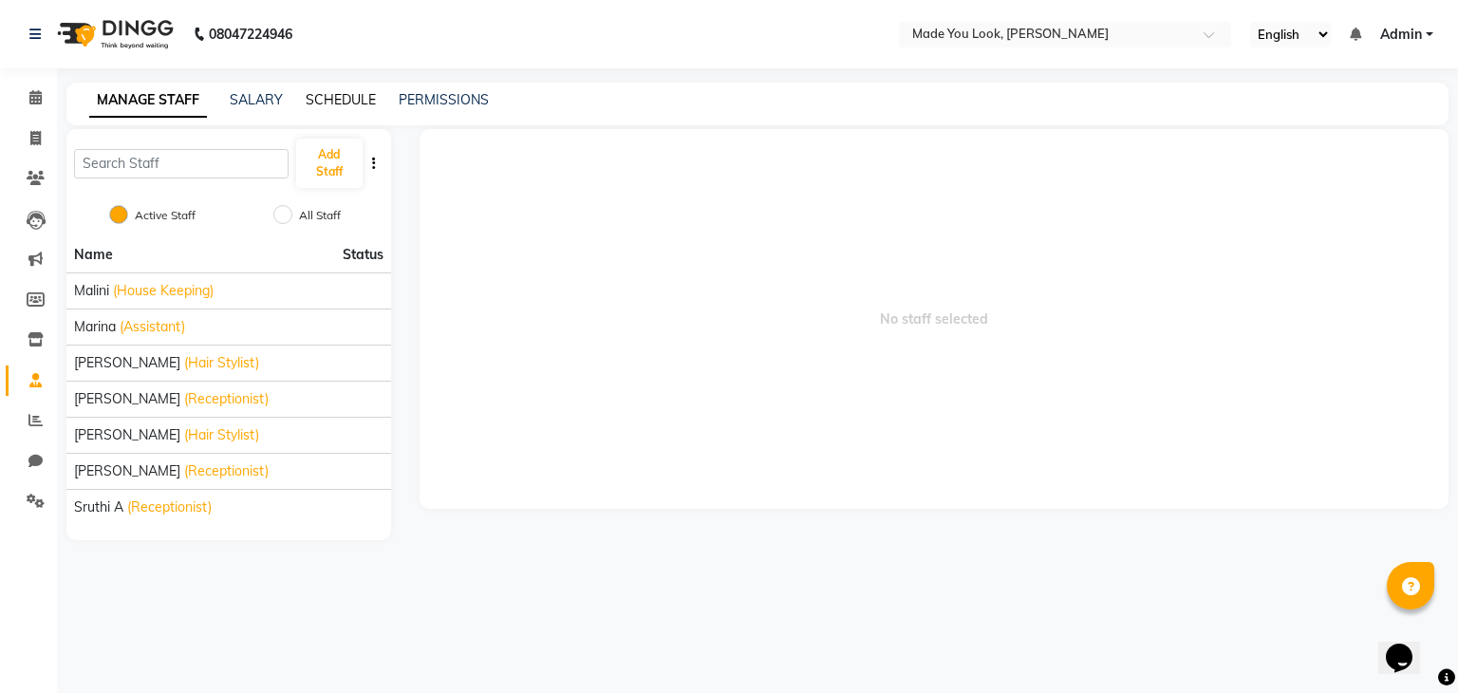
click at [342, 93] on link "SCHEDULE" at bounding box center [341, 99] width 70 height 17
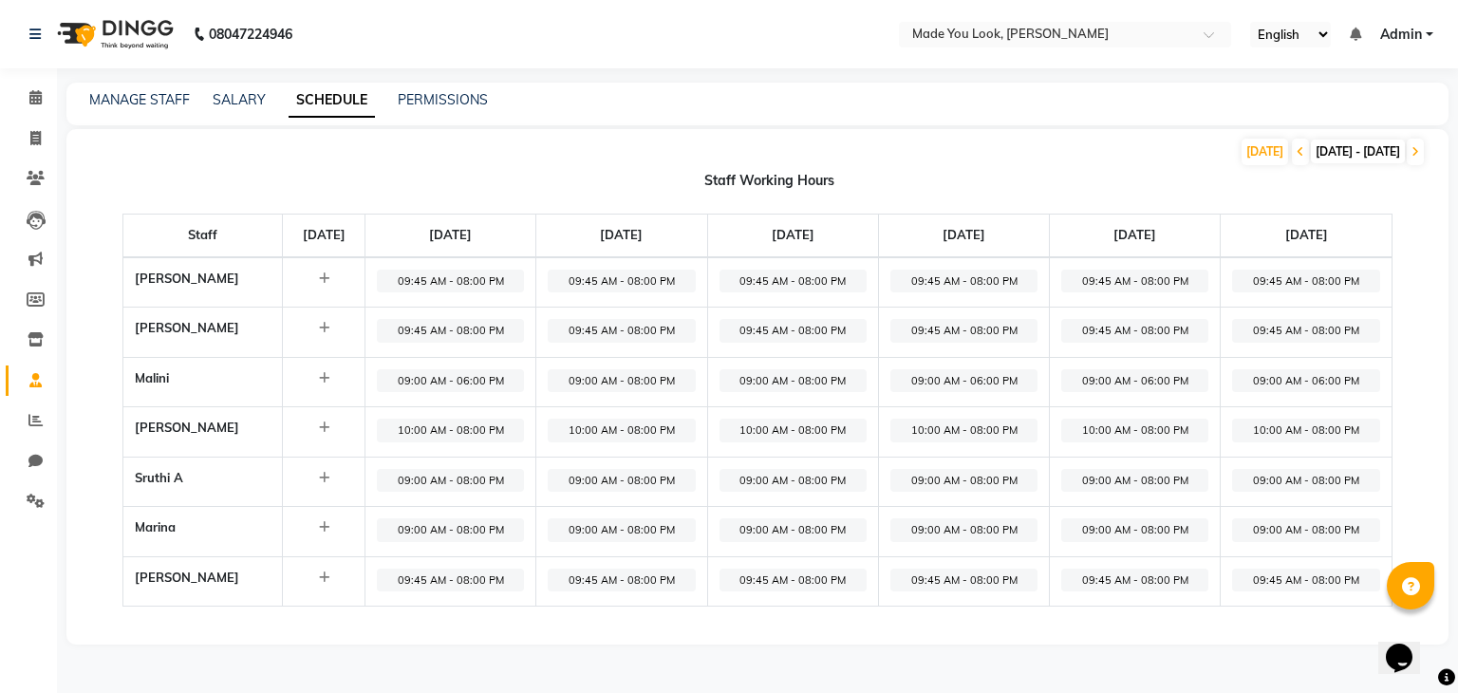
click at [463, 530] on span "09:00 AM - 08:00 PM" at bounding box center [450, 530] width 147 height 24
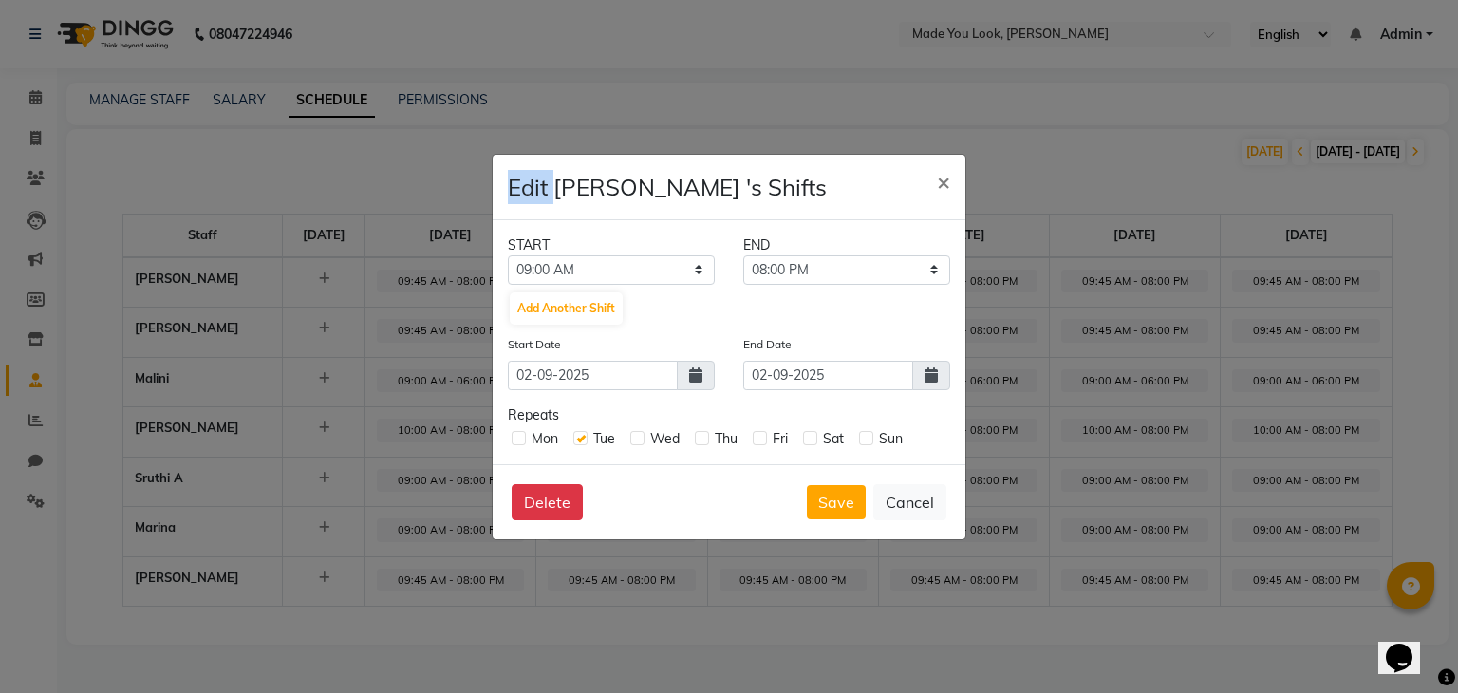
click at [463, 530] on ngb-modal-window "Edit [PERSON_NAME] 's Shifts × START END 12:00 AM 12:15 AM 12:30 AM 12:45 AM 01…" at bounding box center [729, 346] width 1458 height 693
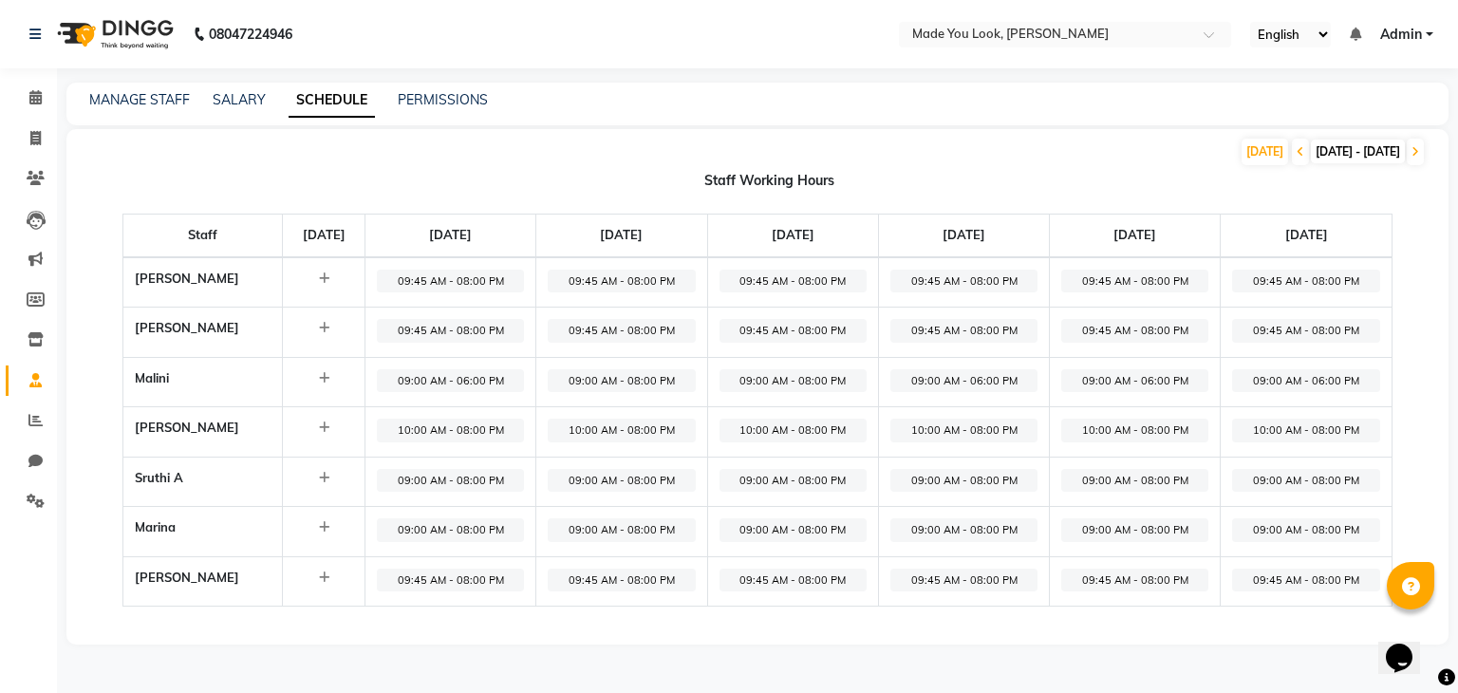
click at [463, 530] on span "09:00 AM - 08:00 PM" at bounding box center [450, 530] width 147 height 24
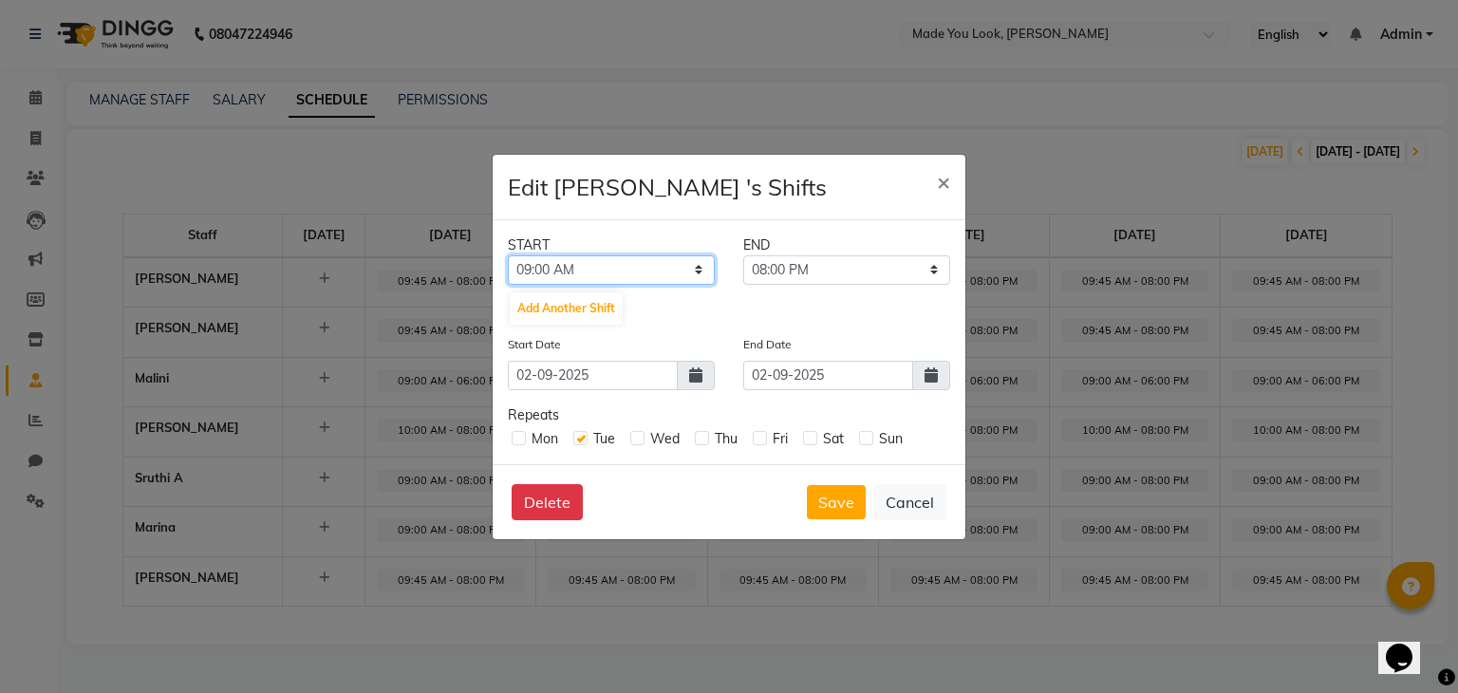
click at [540, 271] on select "12:00 AM 12:15 AM 12:30 AM 12:45 AM 01:00 AM 01:15 AM 01:30 AM 01:45 AM 02:00 A…" at bounding box center [611, 269] width 207 height 29
click at [508, 255] on select "12:00 AM 12:15 AM 12:30 AM 12:45 AM 01:00 AM 01:15 AM 01:30 AM 01:45 AM 02:00 A…" at bounding box center [611, 269] width 207 height 29
click at [836, 497] on button "Save" at bounding box center [836, 502] width 59 height 34
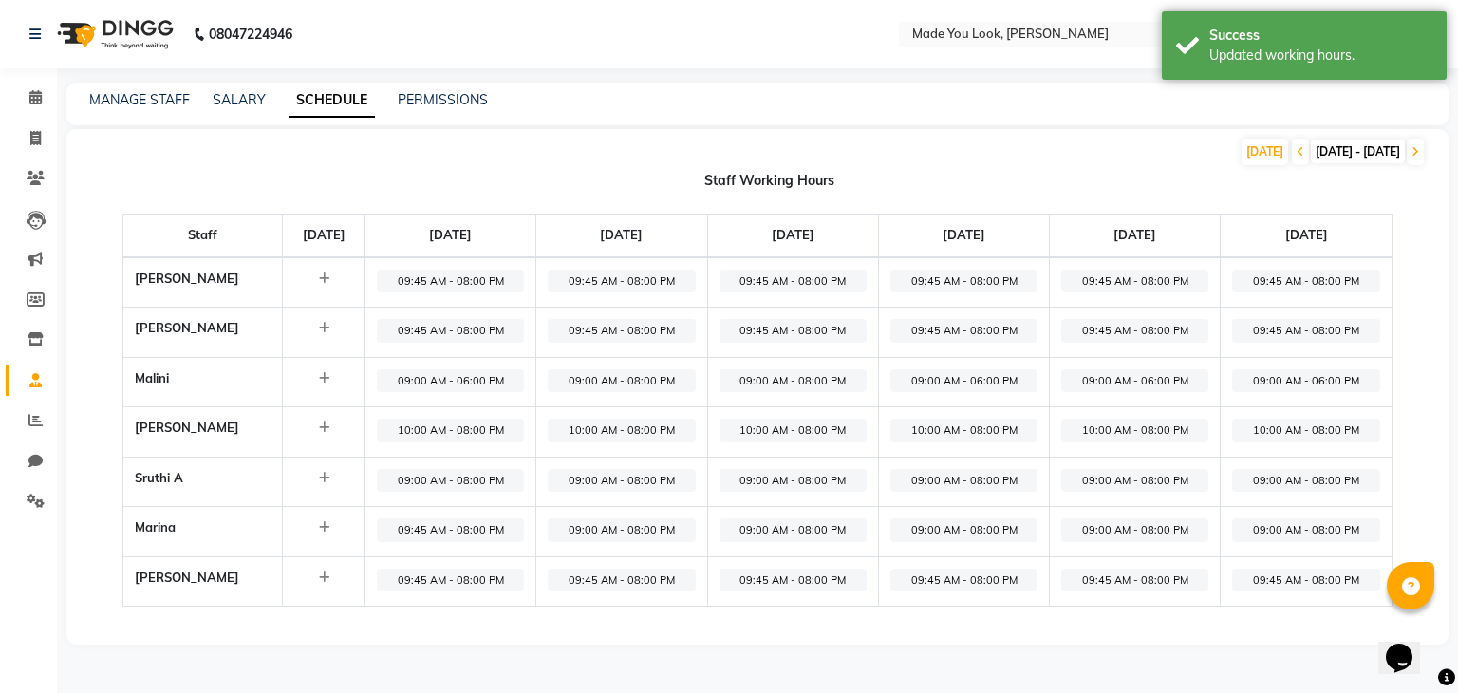
click at [620, 477] on span "09:00 AM - 08:00 PM" at bounding box center [621, 481] width 147 height 24
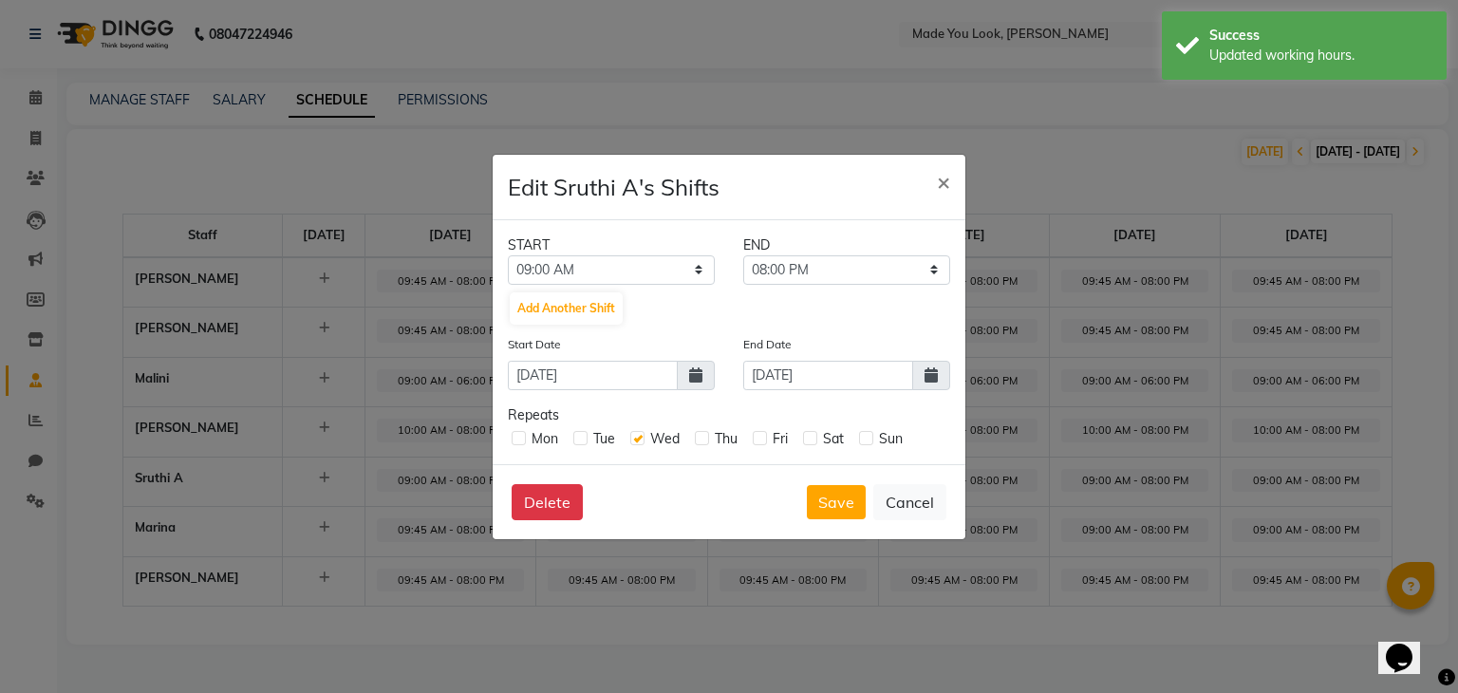
click at [620, 477] on div "Delete Save Cancel" at bounding box center [729, 501] width 473 height 75
click at [941, 181] on span "×" at bounding box center [943, 181] width 13 height 28
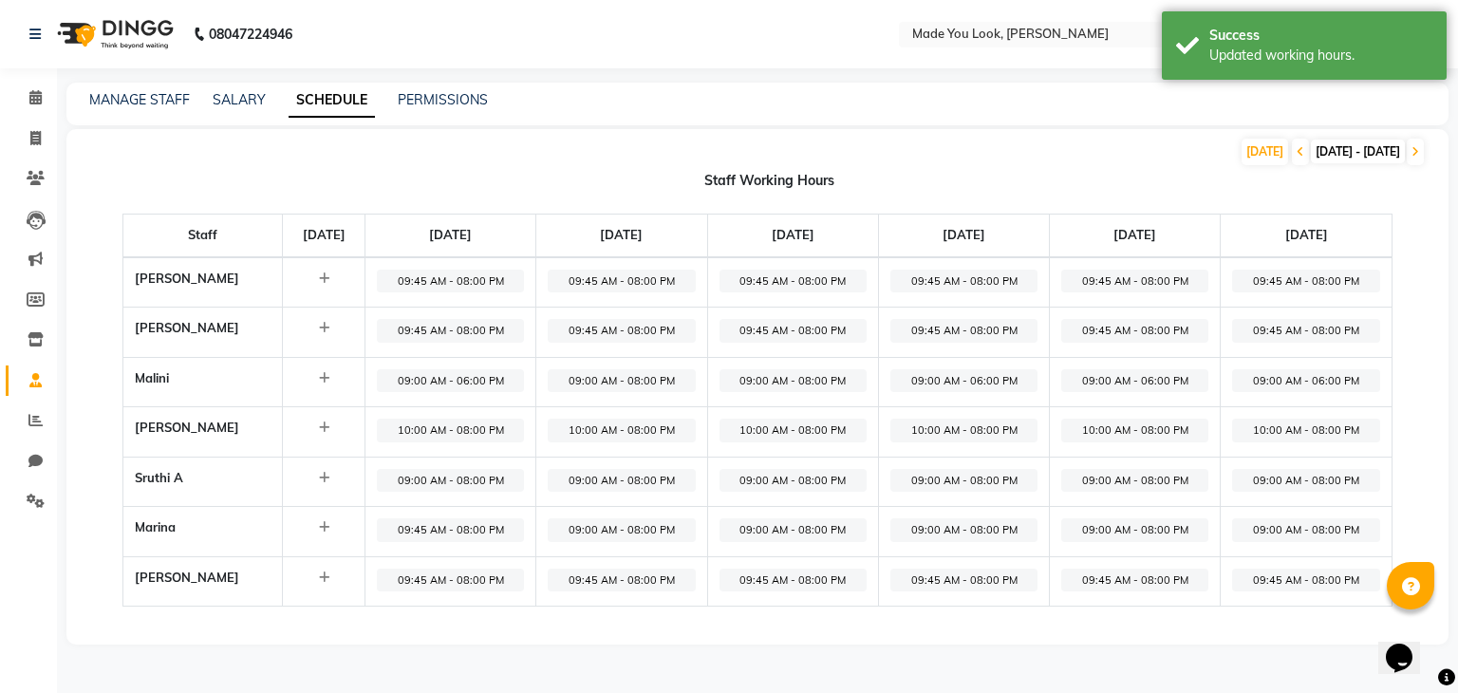
click at [623, 519] on span "09:00 AM - 08:00 PM" at bounding box center [621, 530] width 147 height 24
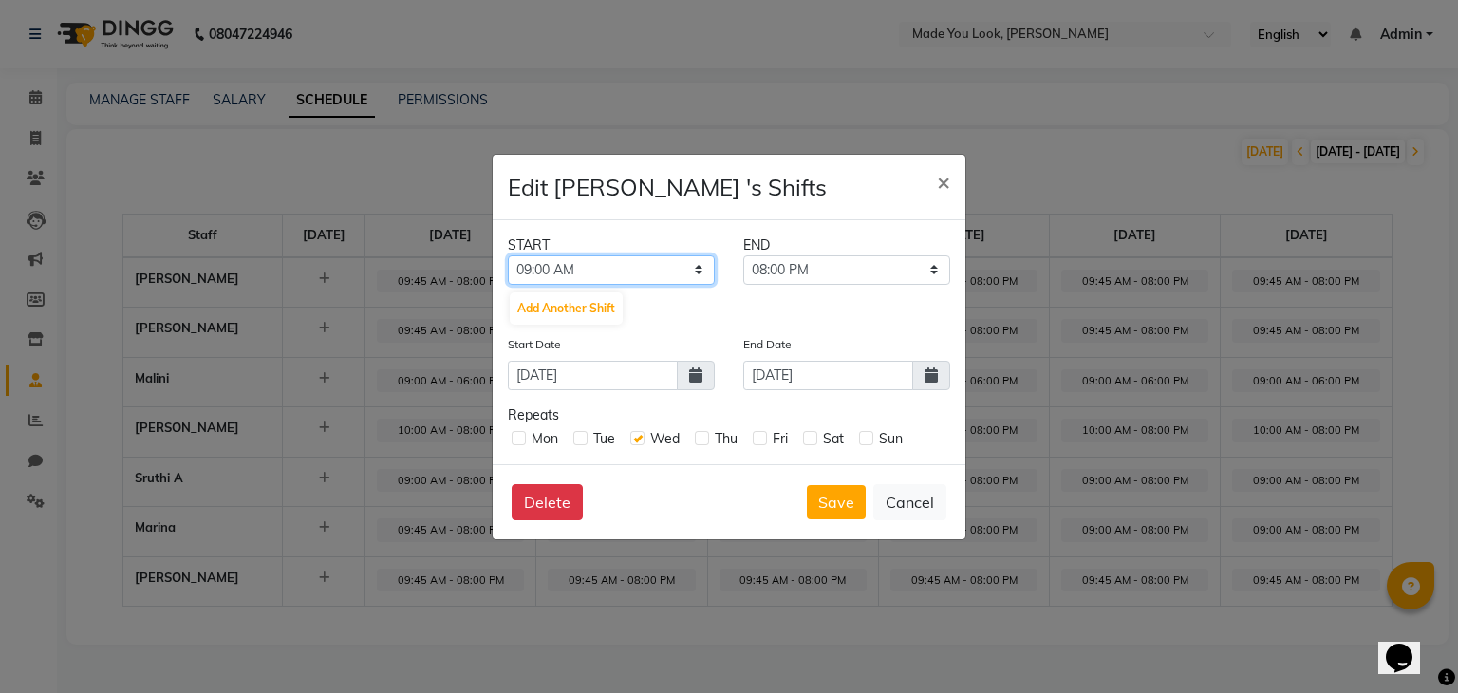
click at [699, 271] on select "12:00 AM 12:15 AM 12:30 AM 12:45 AM 01:00 AM 01:15 AM 01:30 AM 01:45 AM 02:00 A…" at bounding box center [611, 269] width 207 height 29
click at [508, 255] on select "12:00 AM 12:15 AM 12:30 AM 12:45 AM 01:00 AM 01:15 AM 01:30 AM 01:45 AM 02:00 A…" at bounding box center [611, 269] width 207 height 29
click at [582, 271] on select "12:00 AM 12:15 AM 12:30 AM 12:45 AM 01:00 AM 01:15 AM 01:30 AM 01:45 AM 02:00 A…" at bounding box center [611, 269] width 207 height 29
click at [508, 255] on select "12:00 AM 12:15 AM 12:30 AM 12:45 AM 01:00 AM 01:15 AM 01:30 AM 01:45 AM 02:00 A…" at bounding box center [611, 269] width 207 height 29
click at [837, 512] on button "Save" at bounding box center [836, 502] width 59 height 34
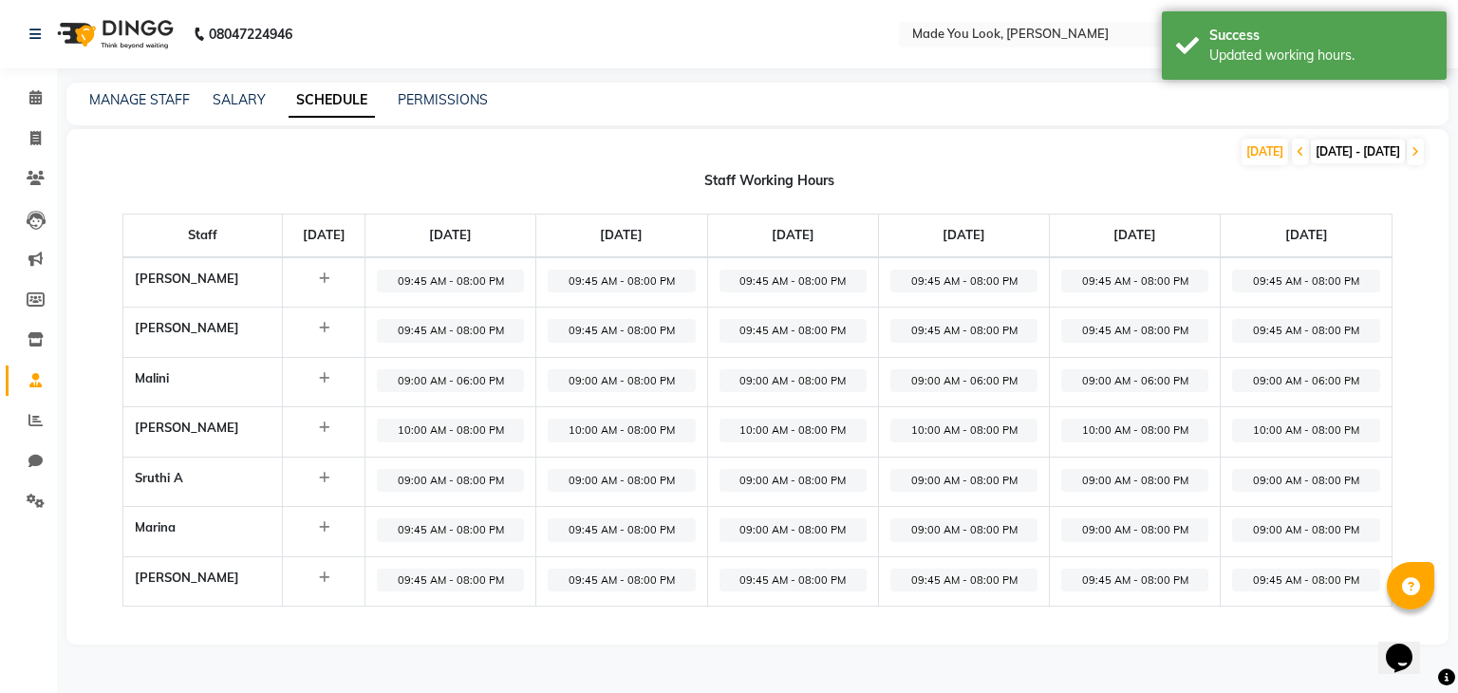
click at [800, 529] on span "09:00 AM - 08:00 PM" at bounding box center [793, 530] width 147 height 24
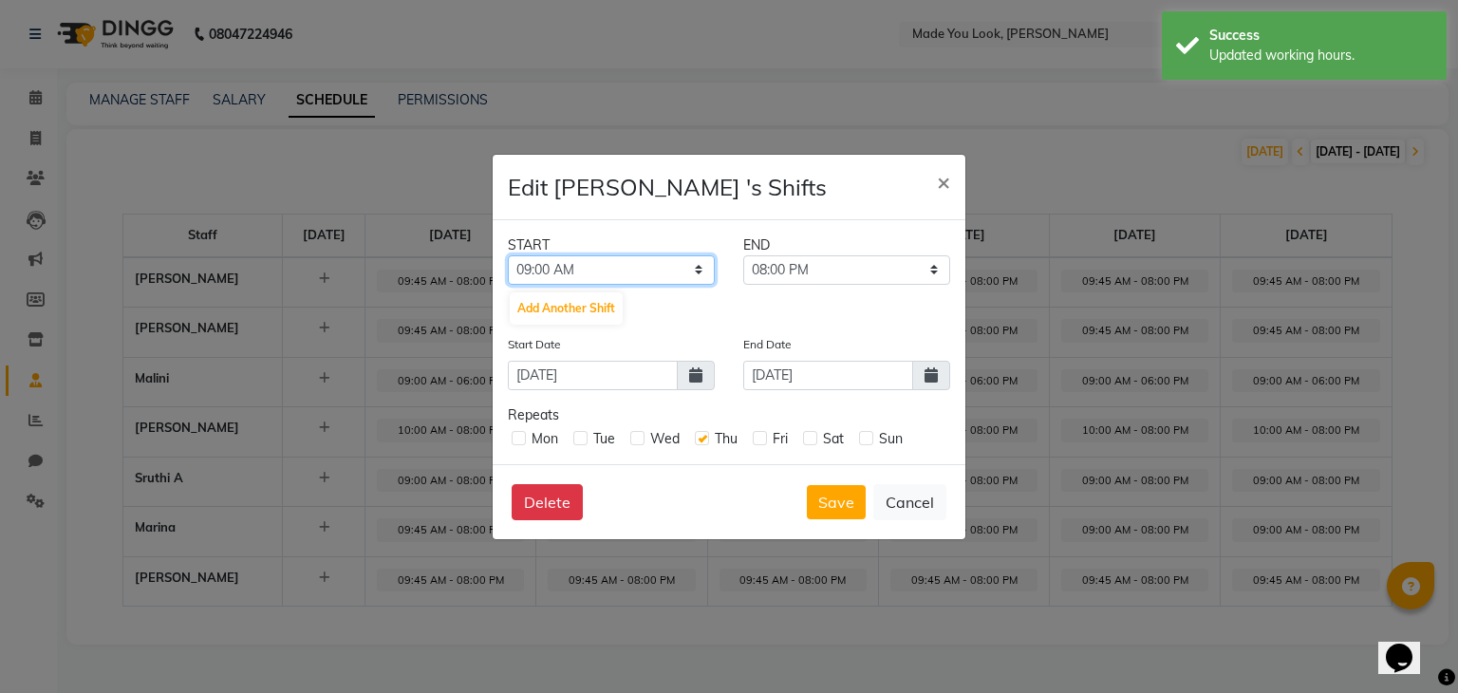
click at [694, 269] on select "12:00 AM 12:15 AM 12:30 AM 12:45 AM 01:00 AM 01:15 AM 01:30 AM 01:45 AM 02:00 A…" at bounding box center [611, 269] width 207 height 29
click at [508, 255] on select "12:00 AM 12:15 AM 12:30 AM 12:45 AM 01:00 AM 01:15 AM 01:30 AM 01:45 AM 02:00 A…" at bounding box center [611, 269] width 207 height 29
click at [839, 502] on button "Save" at bounding box center [836, 502] width 59 height 34
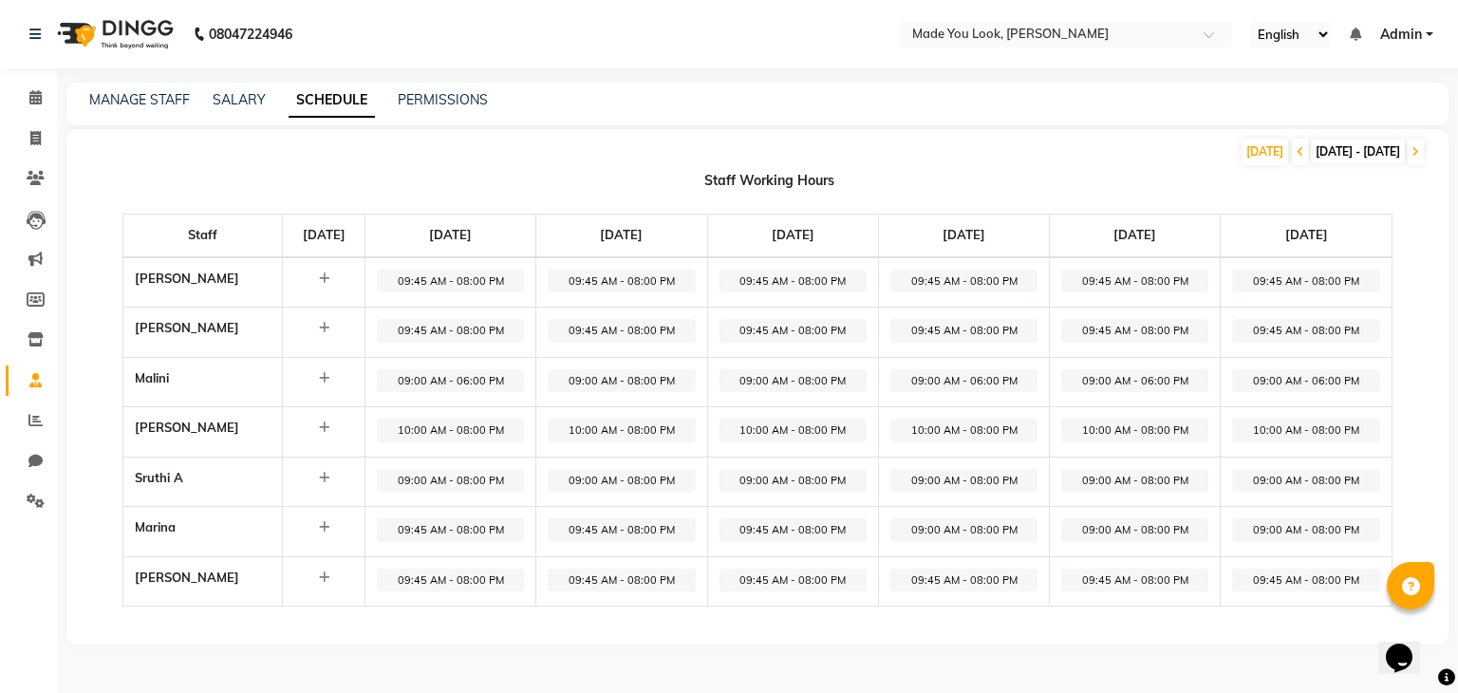
click at [939, 528] on span "09:00 AM - 08:00 PM" at bounding box center [963, 530] width 147 height 24
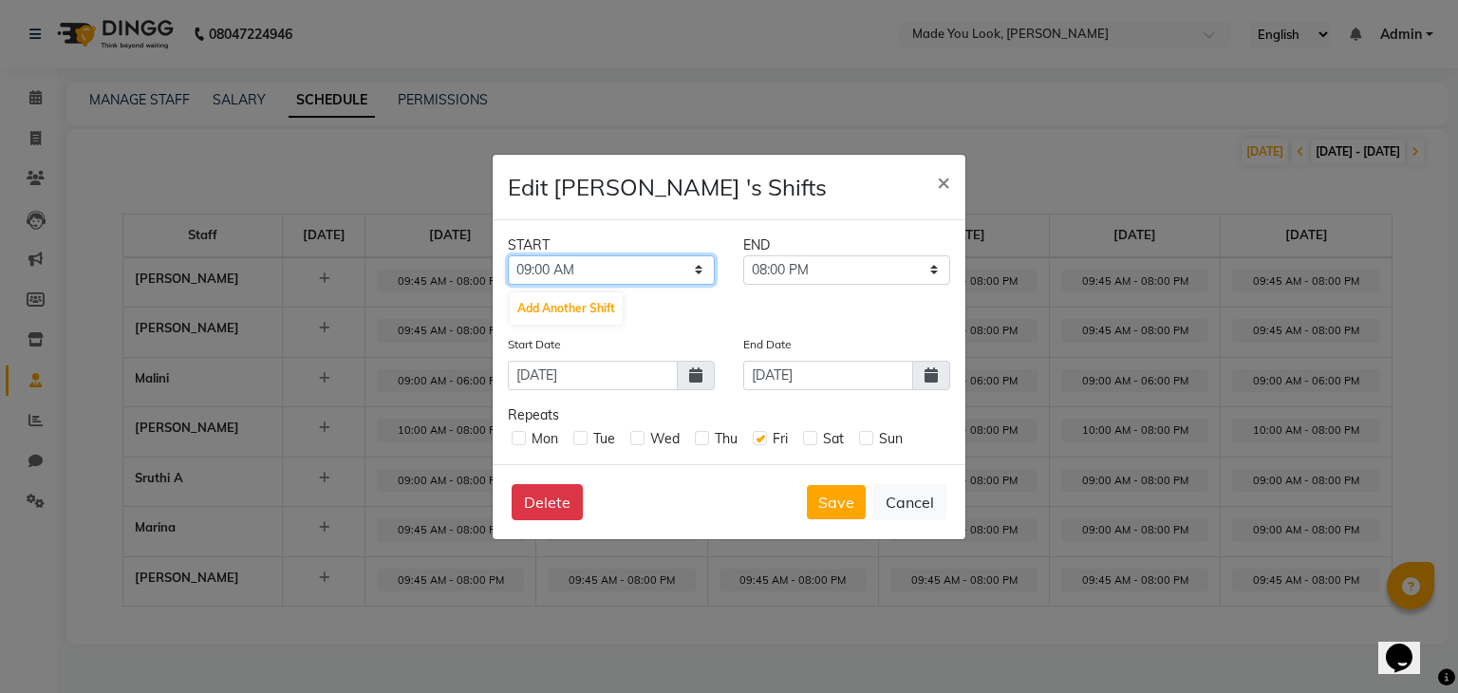
click at [691, 271] on select "12:00 AM 12:15 AM 12:30 AM 12:45 AM 01:00 AM 01:15 AM 01:30 AM 01:45 AM 02:00 A…" at bounding box center [611, 269] width 207 height 29
click at [508, 255] on select "12:00 AM 12:15 AM 12:30 AM 12:45 AM 01:00 AM 01:15 AM 01:30 AM 01:45 AM 02:00 A…" at bounding box center [611, 269] width 207 height 29
click at [839, 501] on button "Save" at bounding box center [836, 502] width 59 height 34
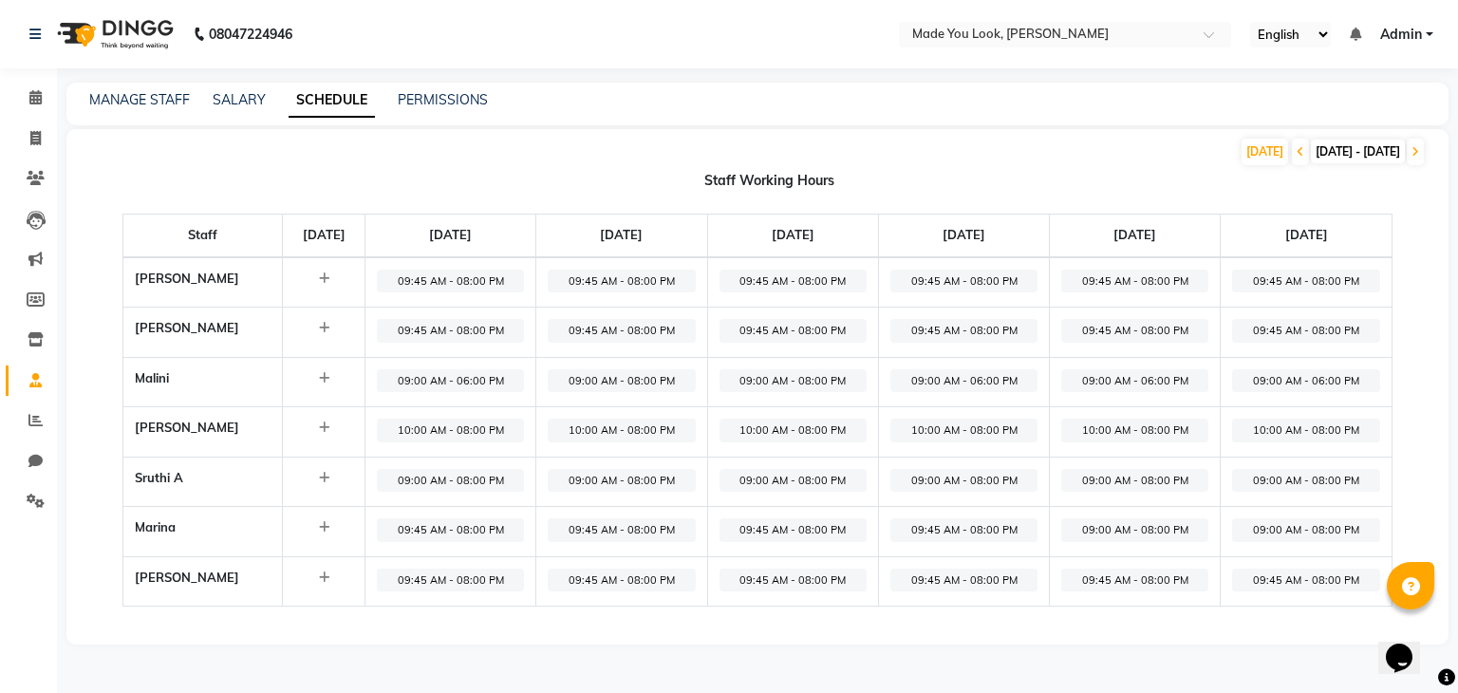
click at [1111, 531] on span "09:00 AM - 08:00 PM" at bounding box center [1134, 530] width 147 height 24
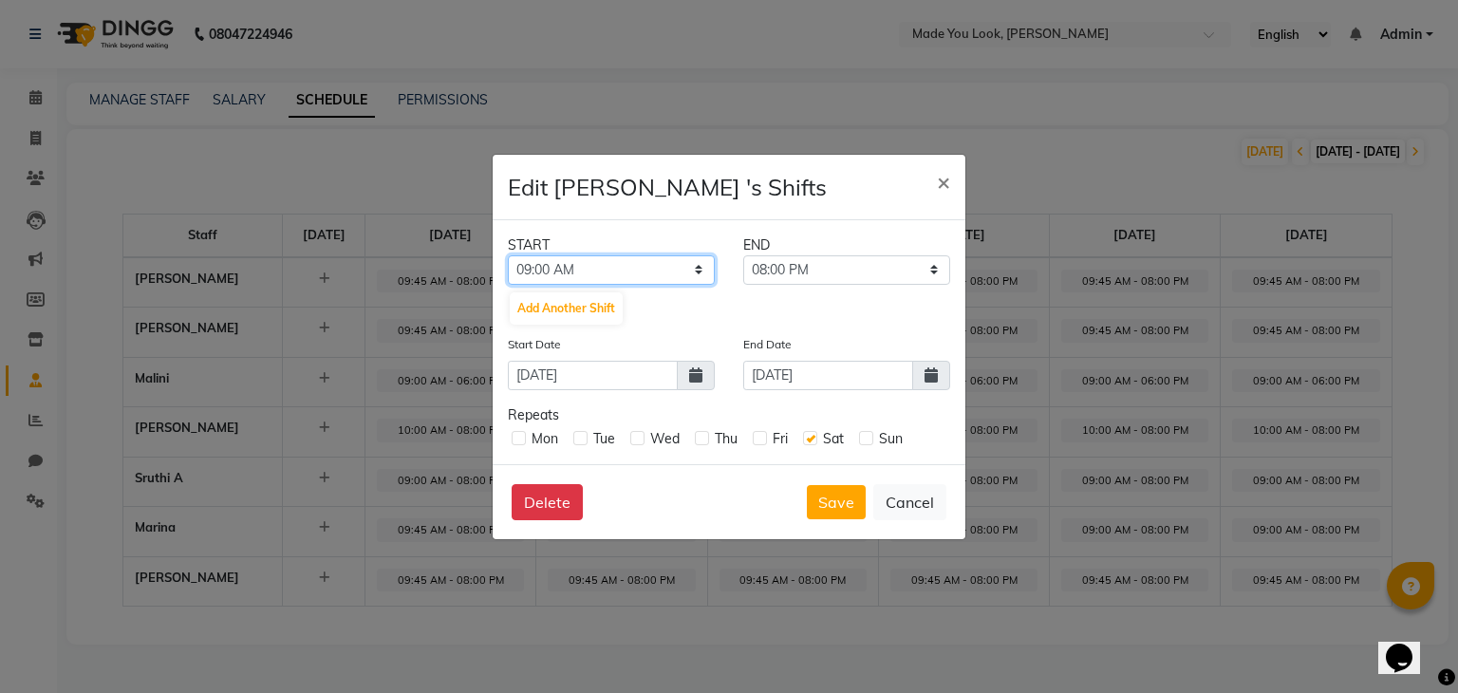
click at [695, 271] on select "12:00 AM 12:15 AM 12:30 AM 12:45 AM 01:00 AM 01:15 AM 01:30 AM 01:45 AM 02:00 A…" at bounding box center [611, 269] width 207 height 29
click at [508, 255] on select "12:00 AM 12:15 AM 12:30 AM 12:45 AM 01:00 AM 01:15 AM 01:30 AM 01:45 AM 02:00 A…" at bounding box center [611, 269] width 207 height 29
click at [825, 514] on button "Save" at bounding box center [836, 502] width 59 height 34
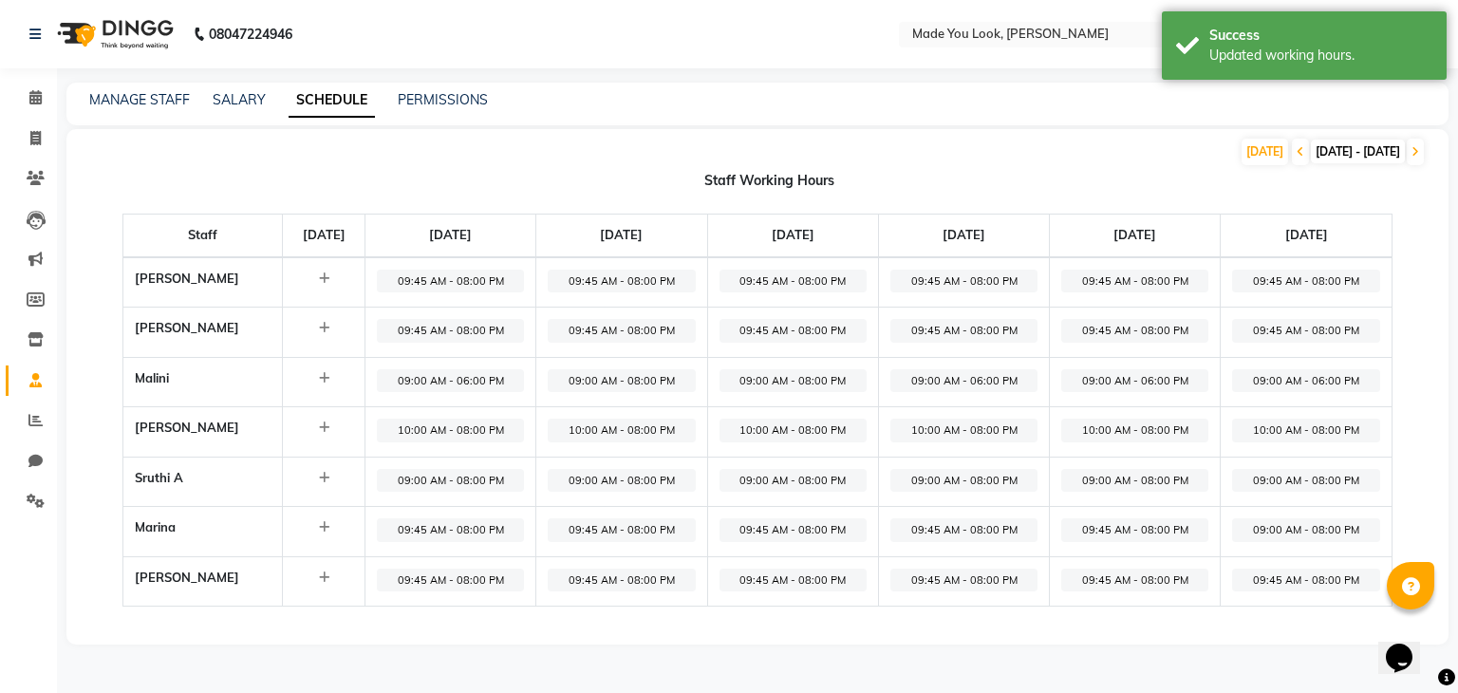
click at [1267, 534] on span "09:00 AM - 08:00 PM" at bounding box center [1305, 530] width 147 height 24
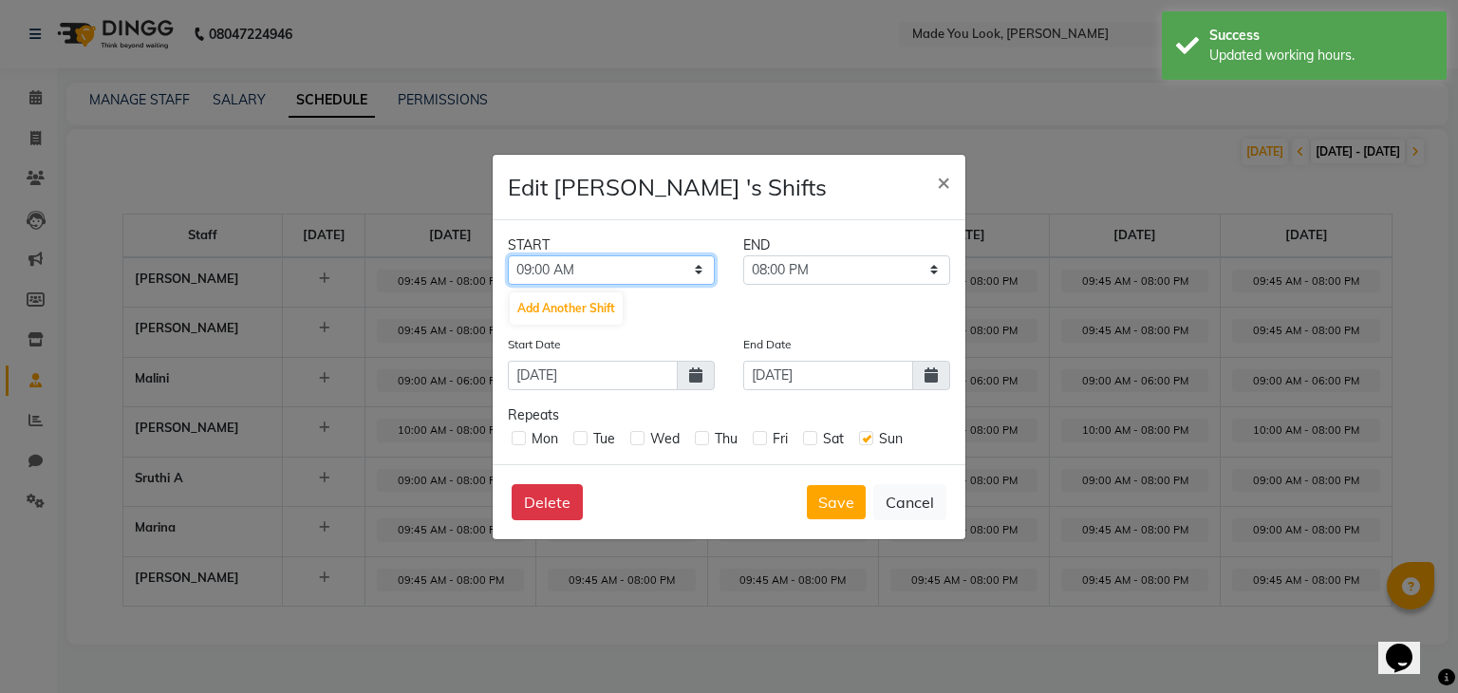
click at [699, 269] on select "12:00 AM 12:15 AM 12:30 AM 12:45 AM 01:00 AM 01:15 AM 01:30 AM 01:45 AM 02:00 A…" at bounding box center [611, 269] width 207 height 29
click at [508, 255] on select "12:00 AM 12:15 AM 12:30 AM 12:45 AM 01:00 AM 01:15 AM 01:30 AM 01:45 AM 02:00 A…" at bounding box center [611, 269] width 207 height 29
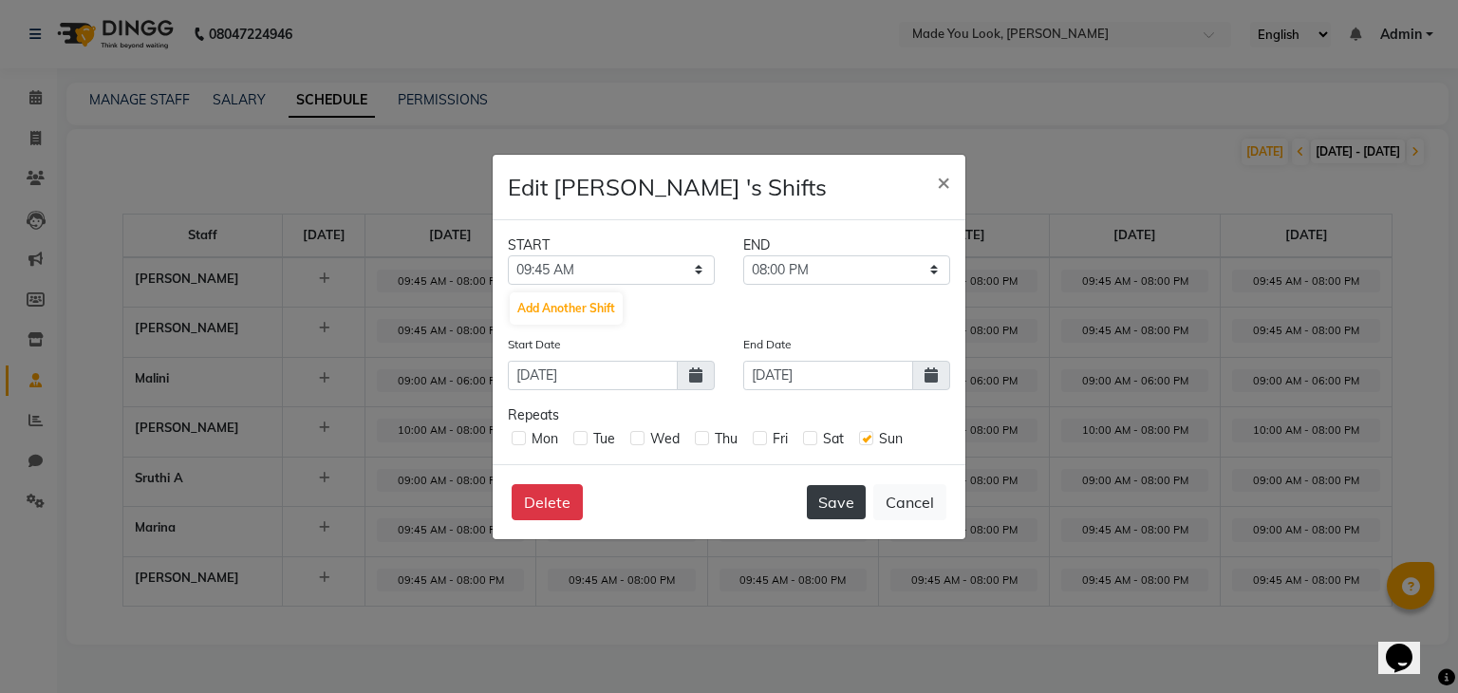
click at [843, 509] on button "Save" at bounding box center [836, 502] width 59 height 34
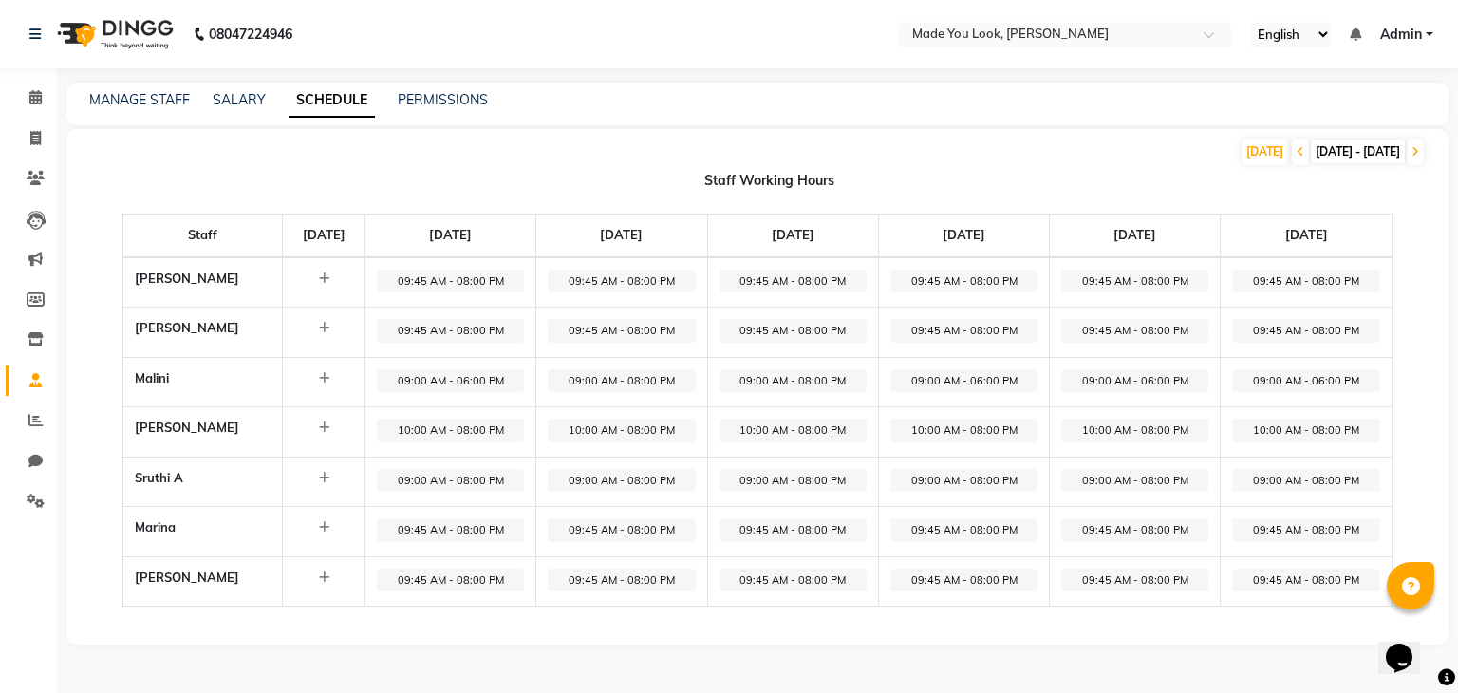
click at [140, 84] on div "MANAGE STAFF SALARY SCHEDULE PERMISSIONS" at bounding box center [757, 104] width 1382 height 43
click at [140, 103] on link "MANAGE STAFF" at bounding box center [139, 99] width 101 height 17
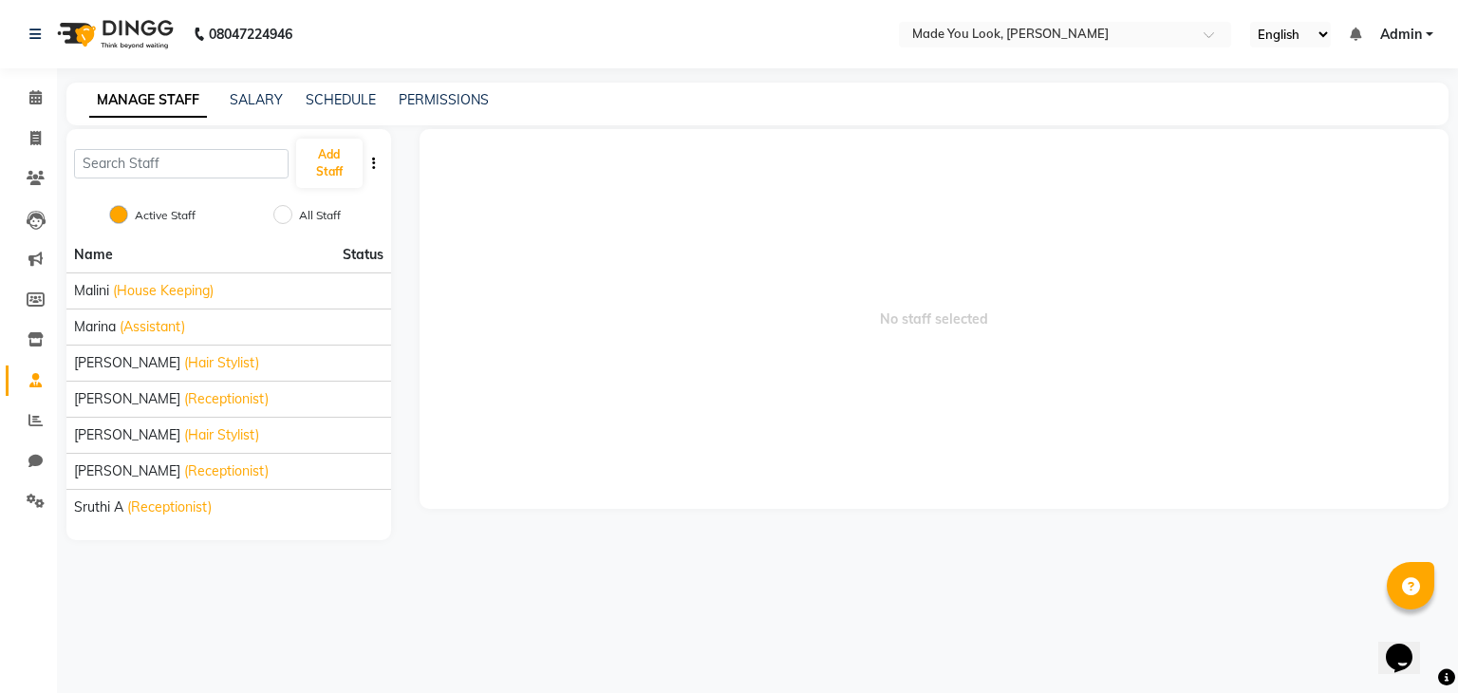
click at [372, 168] on icon "button" at bounding box center [374, 163] width 4 height 13
click at [136, 396] on span "[PERSON_NAME]" at bounding box center [127, 399] width 106 height 20
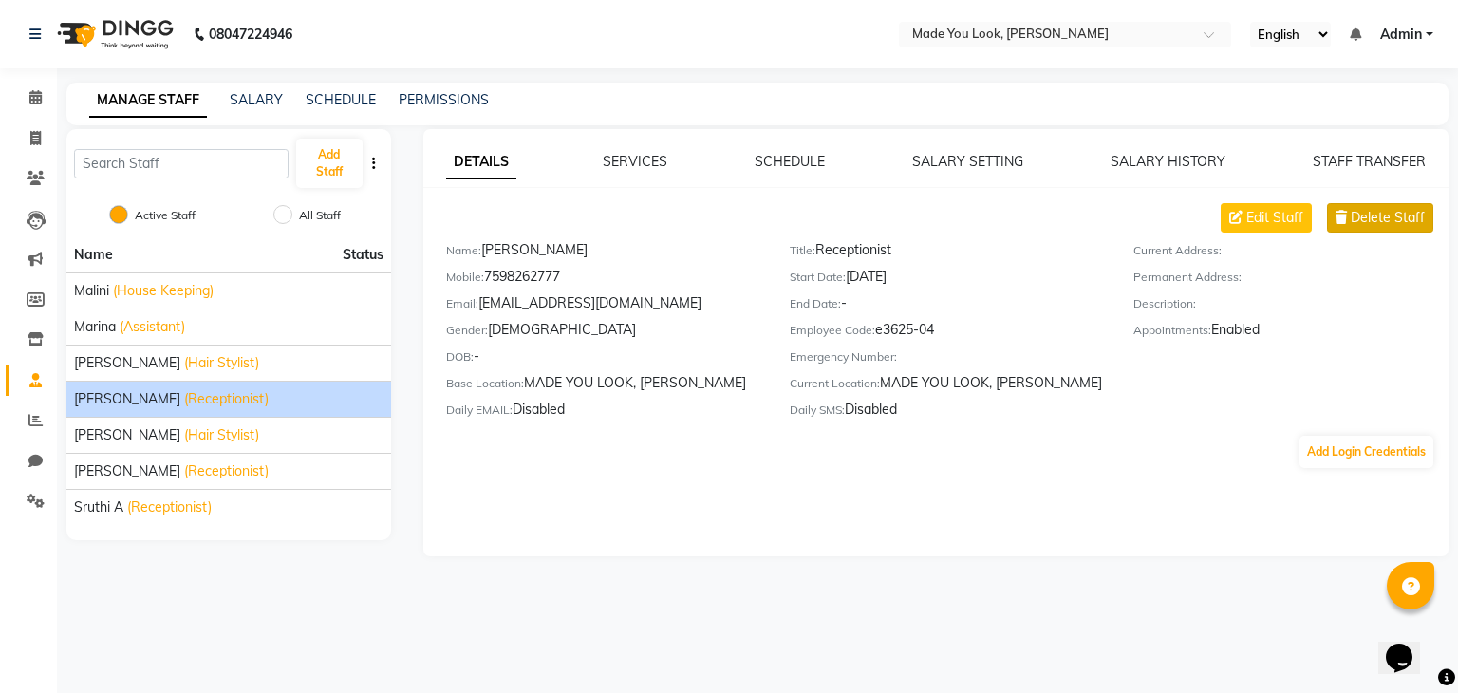
click at [1372, 221] on span "Delete Staff" at bounding box center [1388, 218] width 74 height 20
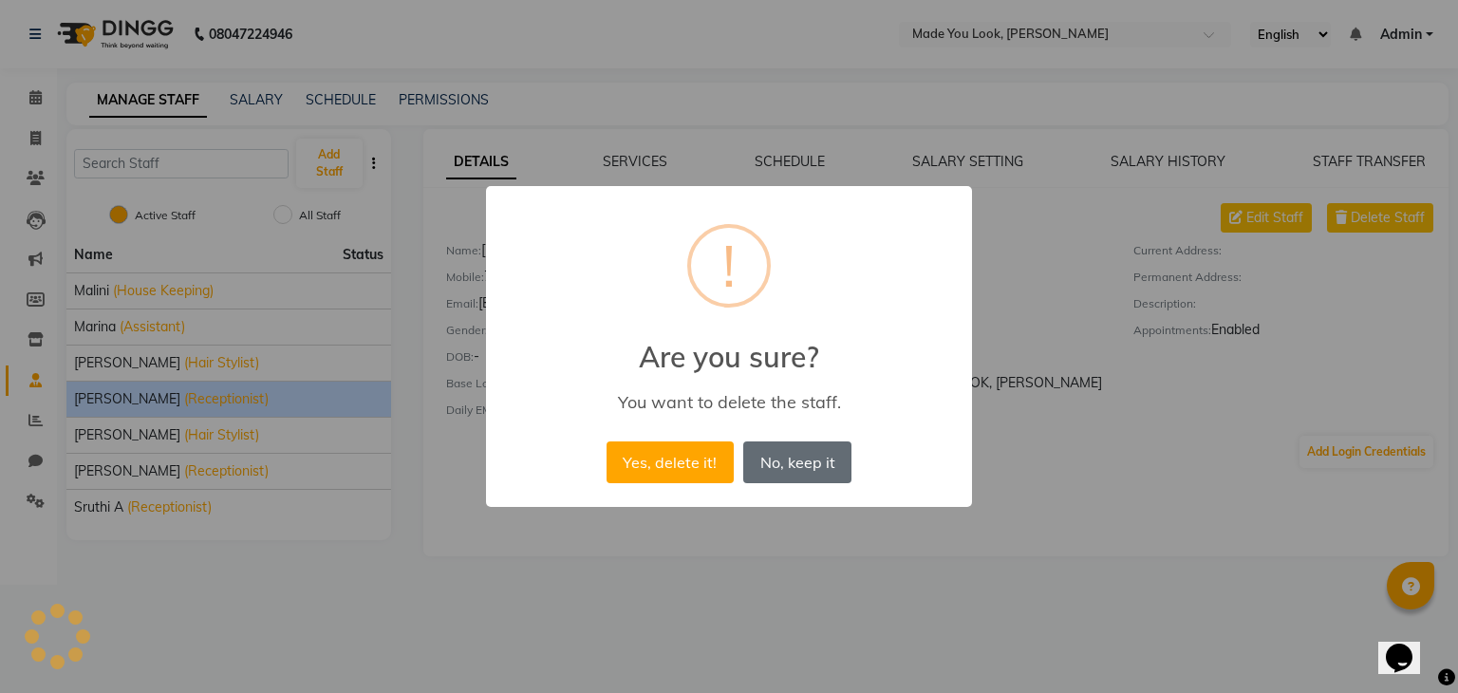
click at [787, 461] on button "No, keep it" at bounding box center [797, 462] width 108 height 42
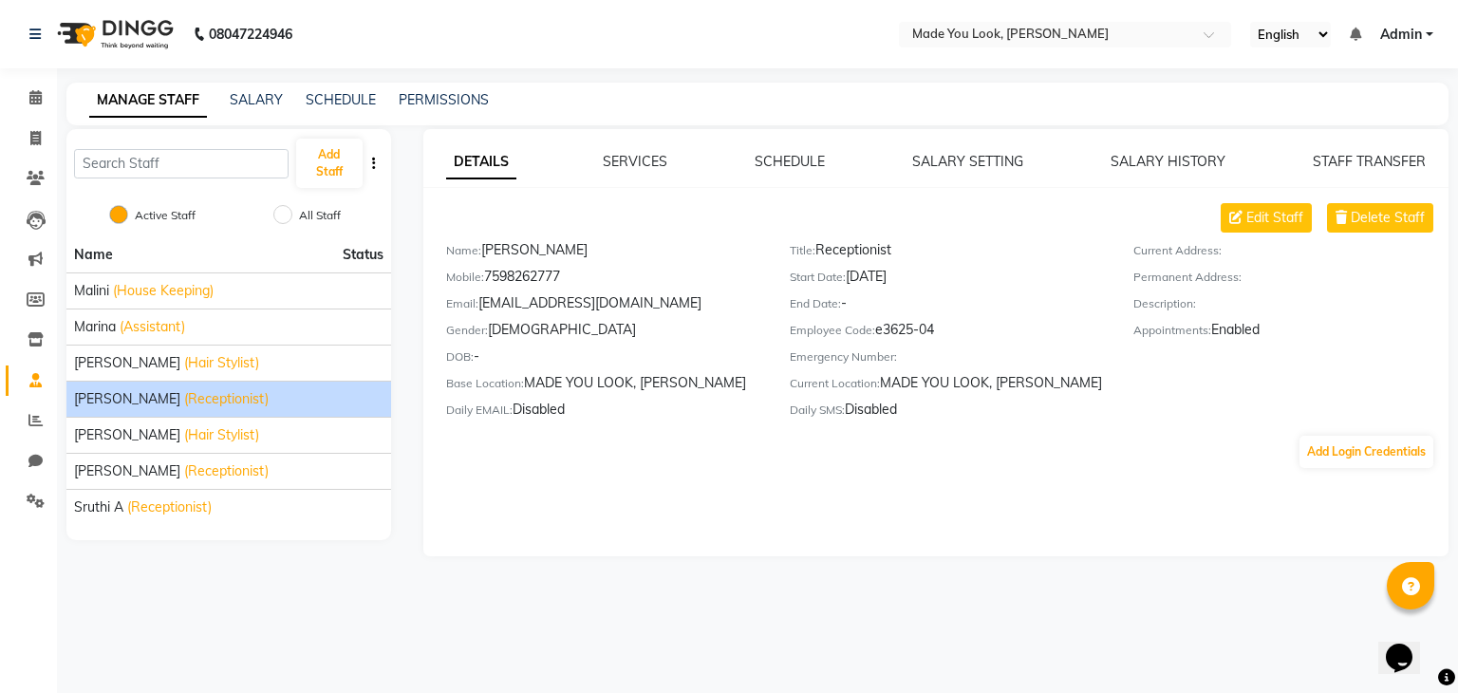
click at [305, 214] on label "All Staff" at bounding box center [320, 215] width 42 height 17
click at [292, 214] on input "All Staff" at bounding box center [282, 214] width 19 height 19
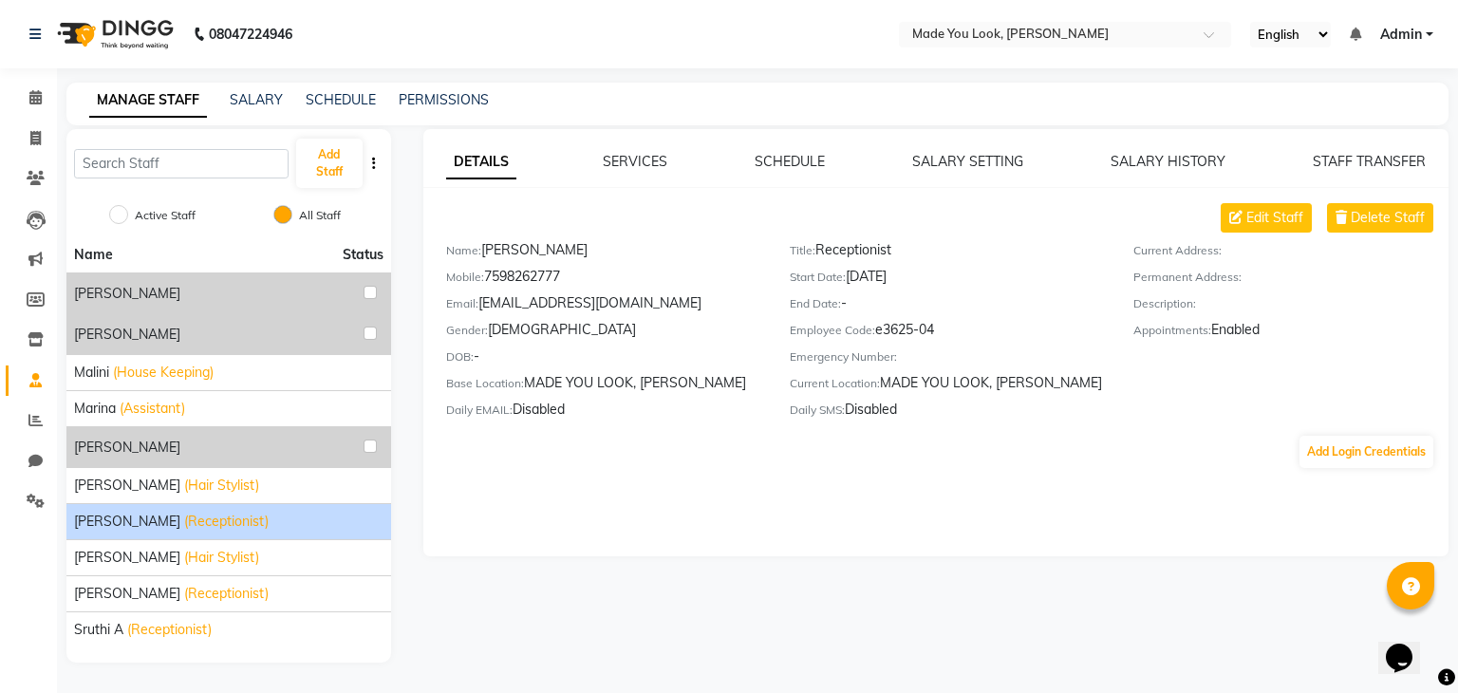
click at [137, 213] on label "Active Staff" at bounding box center [165, 215] width 61 height 17
click at [128, 213] on input "Active Staff" at bounding box center [118, 214] width 19 height 19
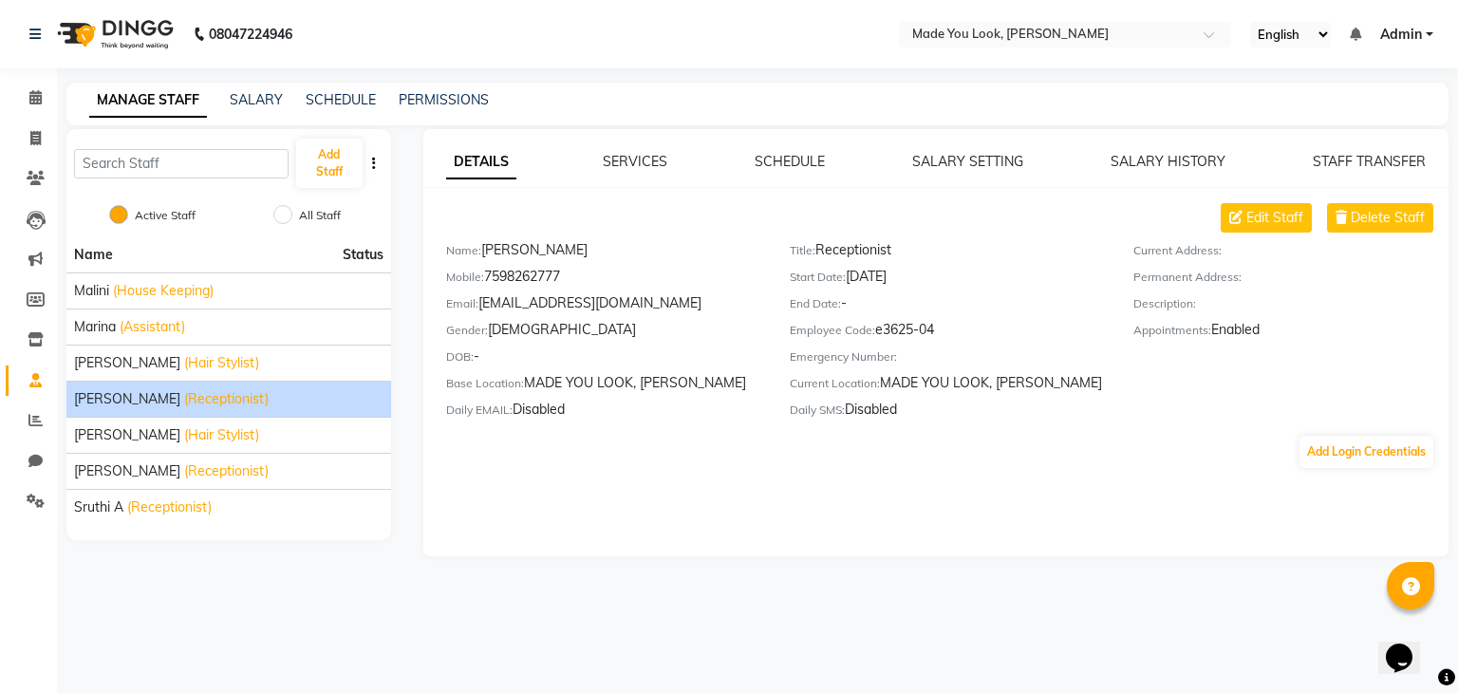
click at [322, 398] on div "[PERSON_NAME] (Receptionist)" at bounding box center [228, 399] width 309 height 20
click at [323, 399] on div "[PERSON_NAME] (Receptionist)" at bounding box center [228, 399] width 309 height 20
click at [583, 451] on div "Add Login Credentials" at bounding box center [936, 452] width 1026 height 36
click at [1256, 211] on span "Edit Staff" at bounding box center [1274, 218] width 57 height 20
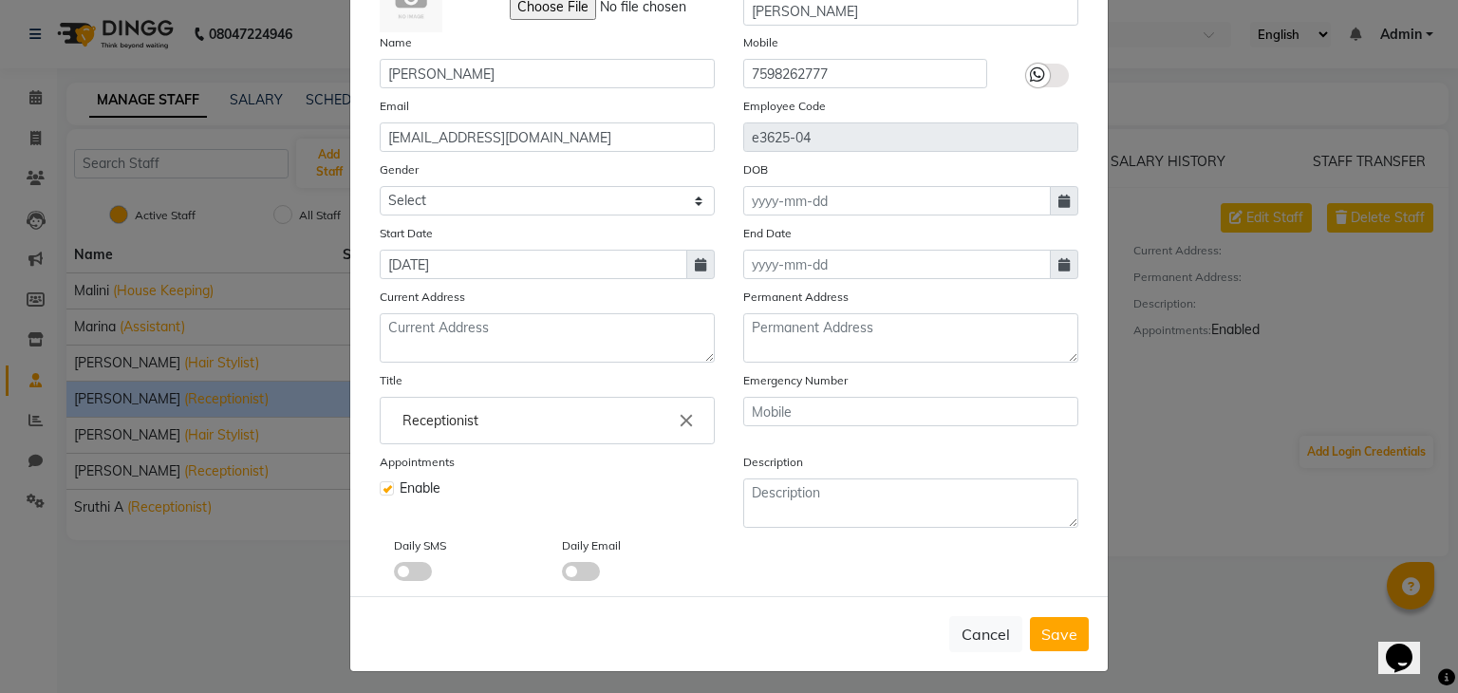
scroll to position [152, 0]
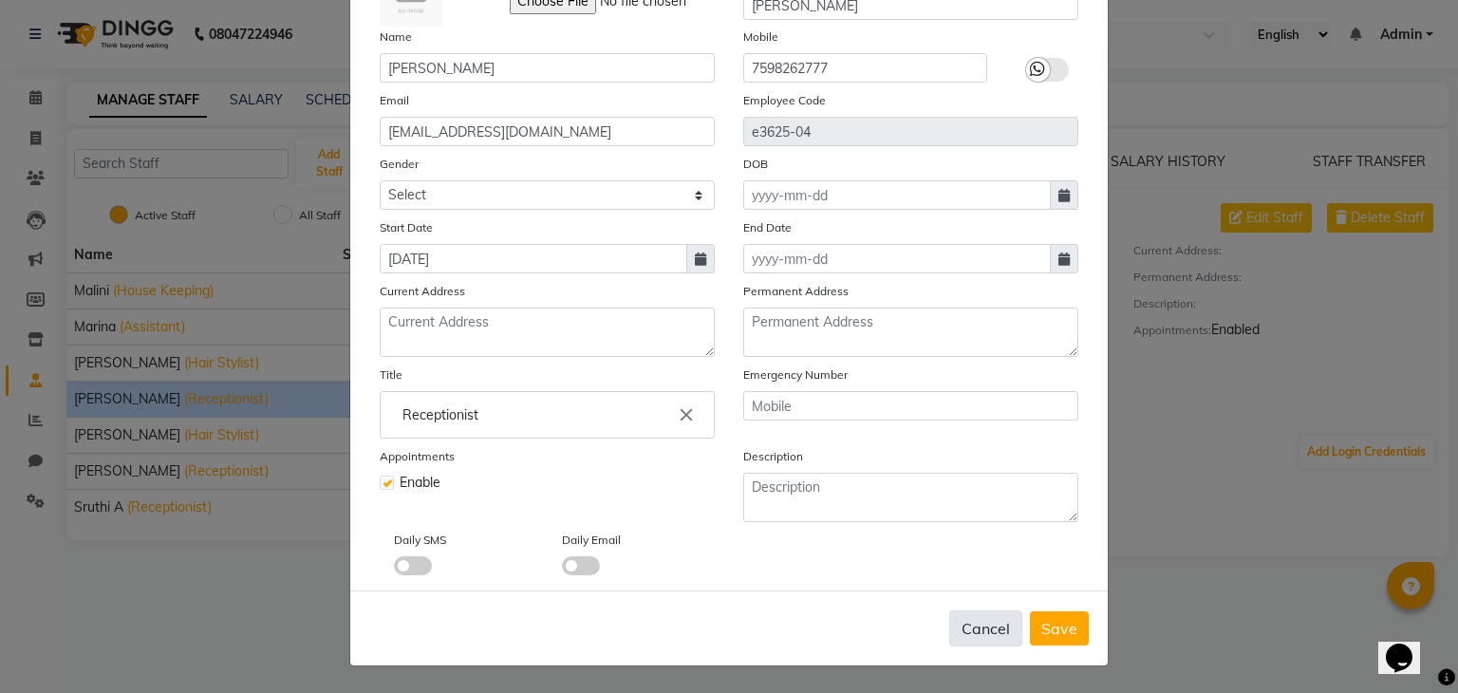
click at [957, 627] on button "Cancel" at bounding box center [985, 628] width 73 height 36
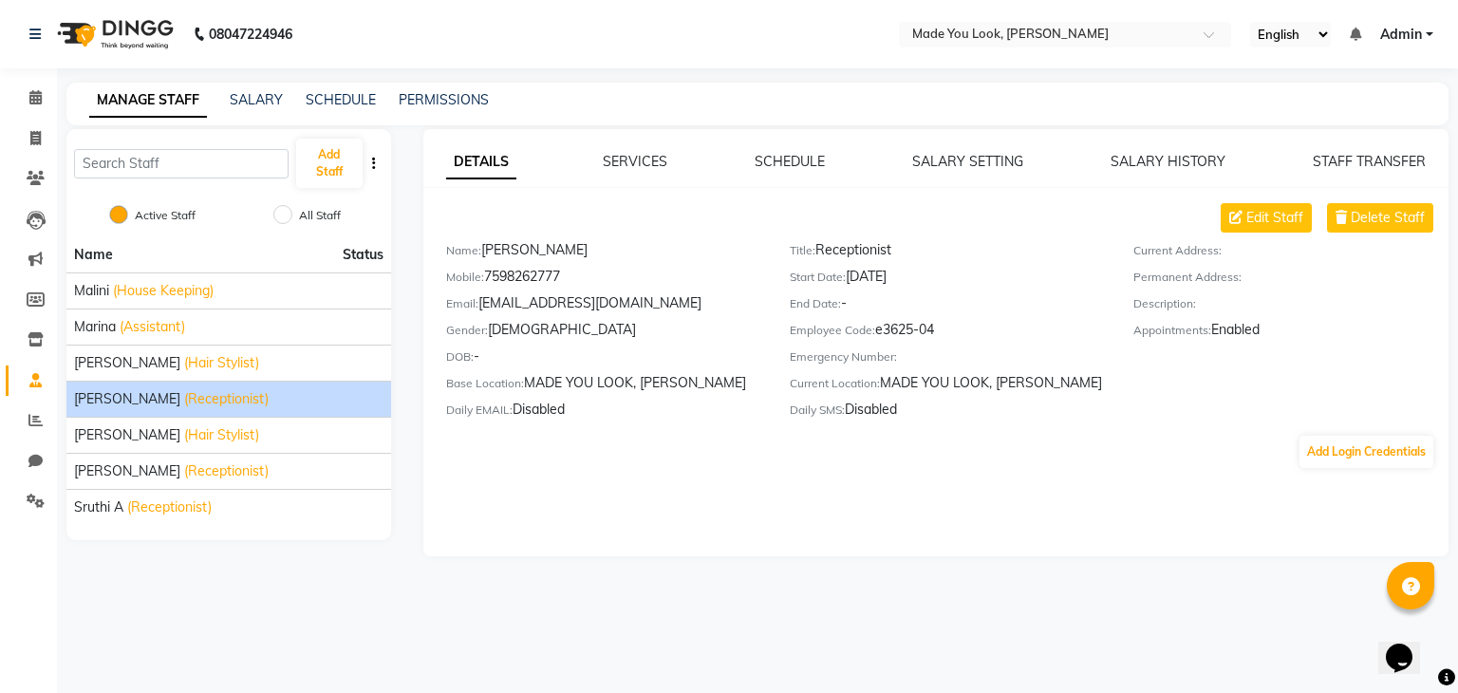
drag, startPoint x: 122, startPoint y: 390, endPoint x: 190, endPoint y: 630, distance: 249.7
click at [190, 630] on div "08047224946 Select Location × Made You Look, Koramanagala English ENGLISH Españ…" at bounding box center [729, 346] width 1458 height 693
click at [157, 494] on li "Sruthi A (Receptionist)" at bounding box center [228, 507] width 325 height 36
click at [161, 503] on span "(Receptionist)" at bounding box center [169, 507] width 84 height 20
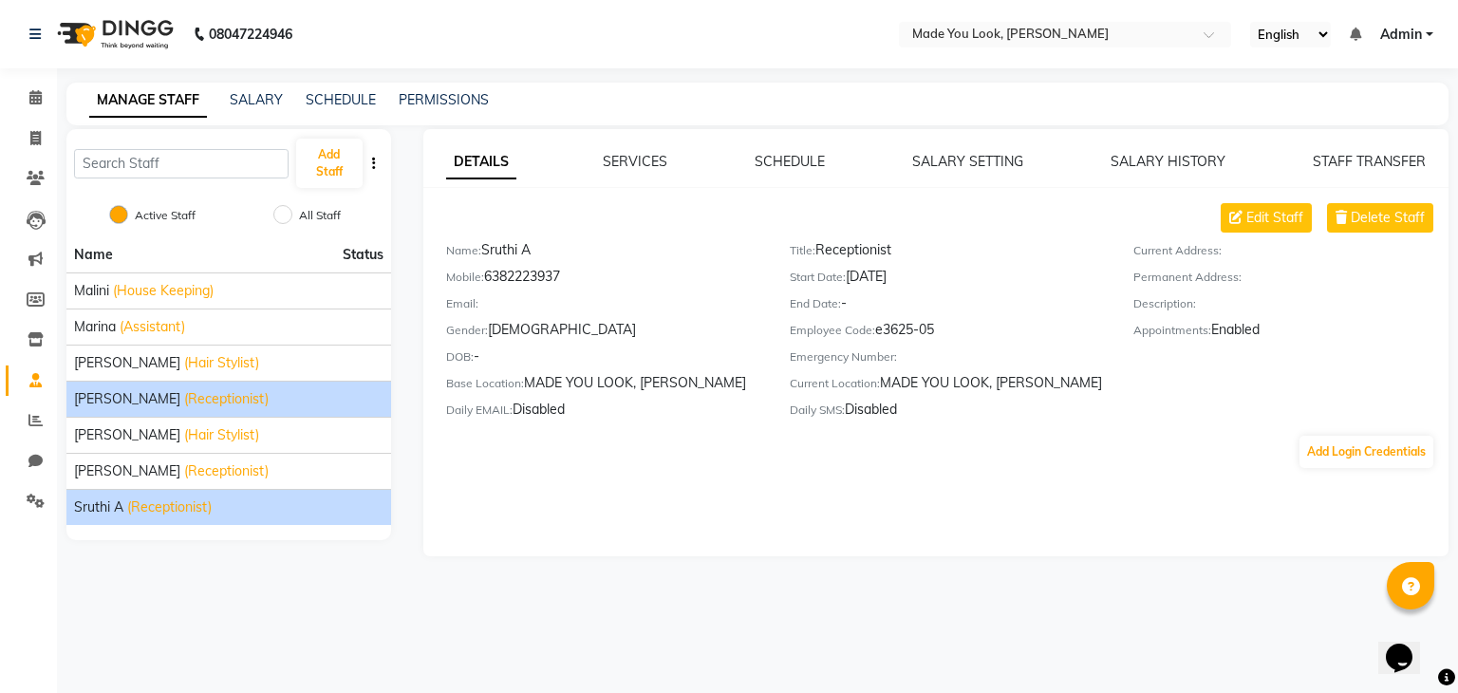
click at [130, 403] on span "[PERSON_NAME]" at bounding box center [127, 399] width 106 height 20
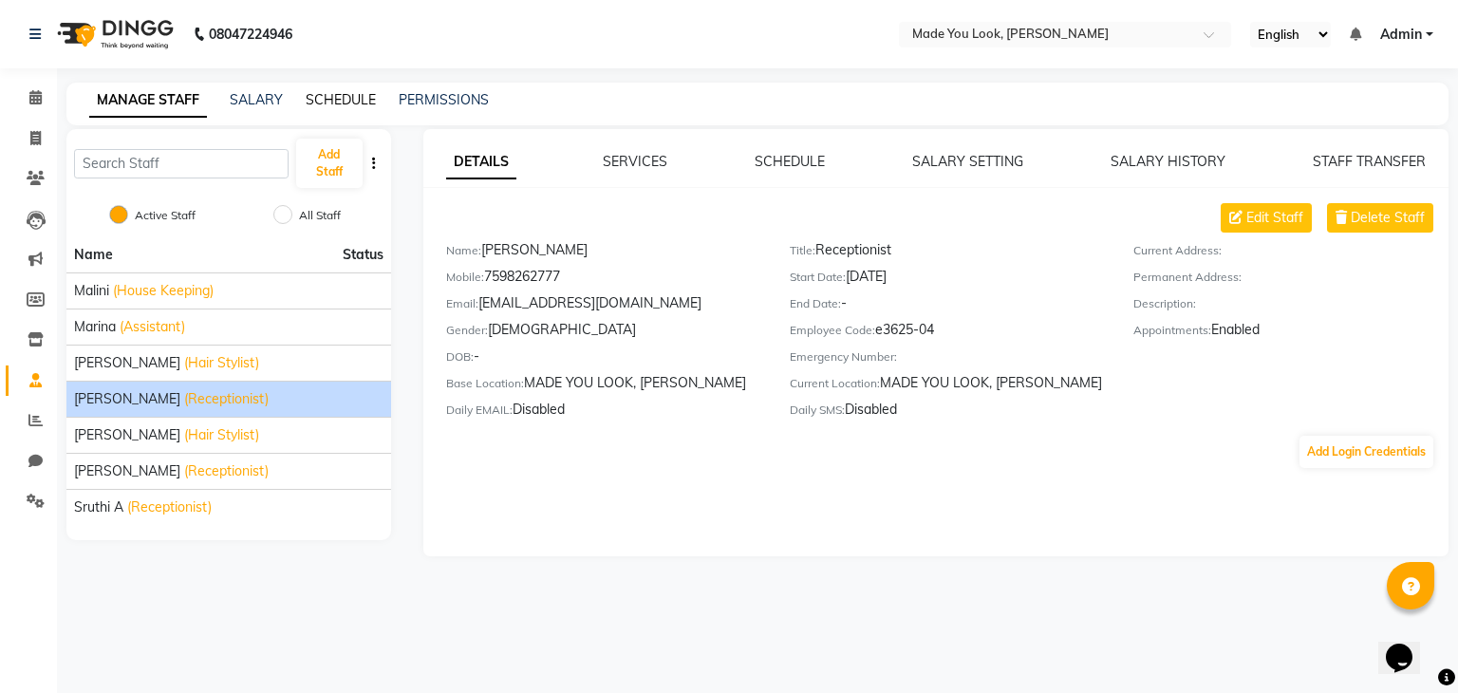
click at [343, 98] on link "SCHEDULE" at bounding box center [341, 99] width 70 height 17
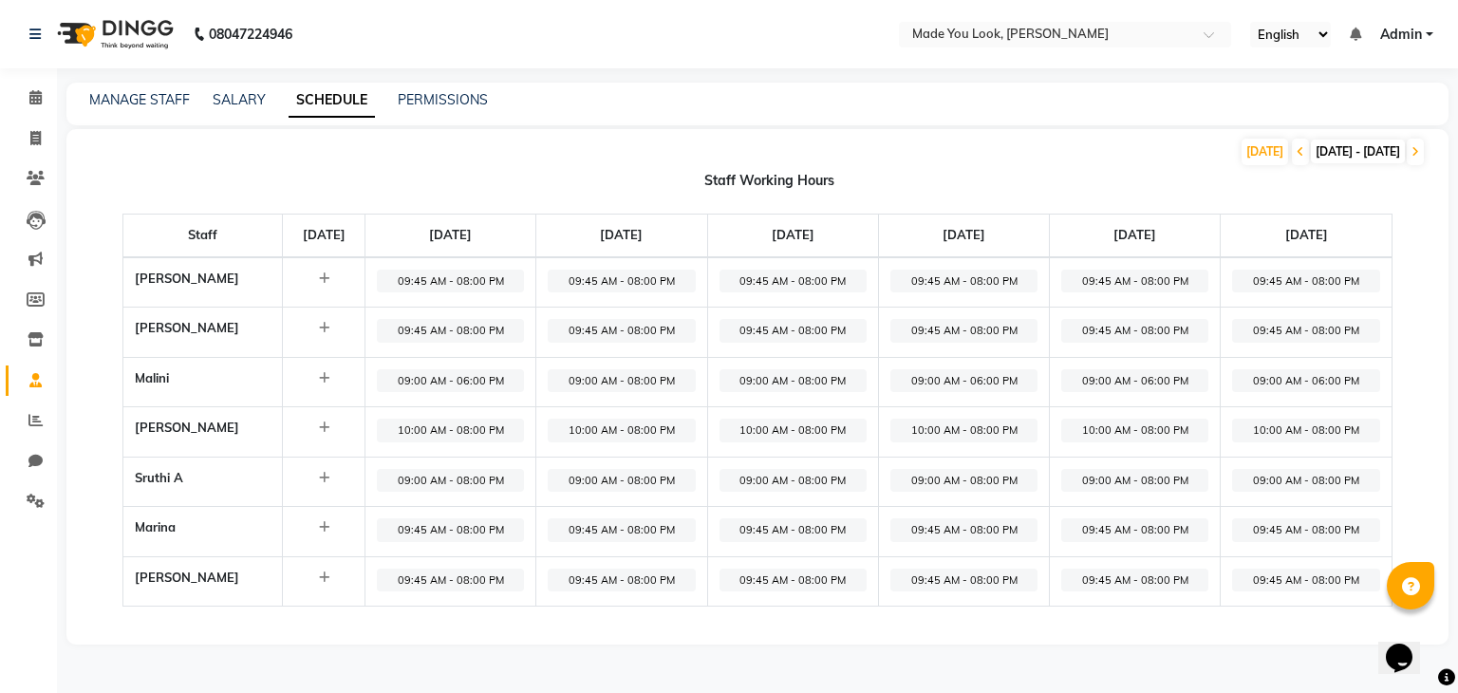
click at [478, 419] on span "10:00 AM - 08:00 PM" at bounding box center [450, 431] width 147 height 24
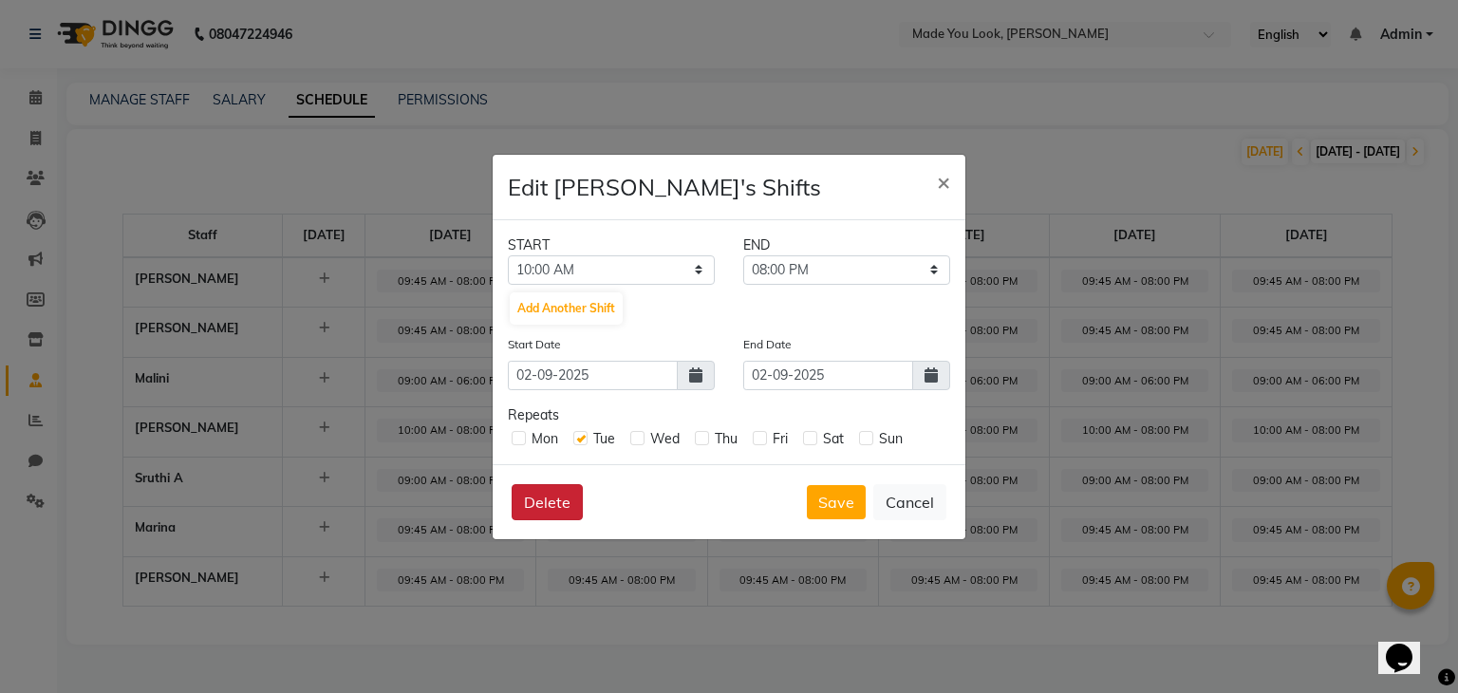
click at [554, 497] on button "Delete" at bounding box center [547, 502] width 71 height 36
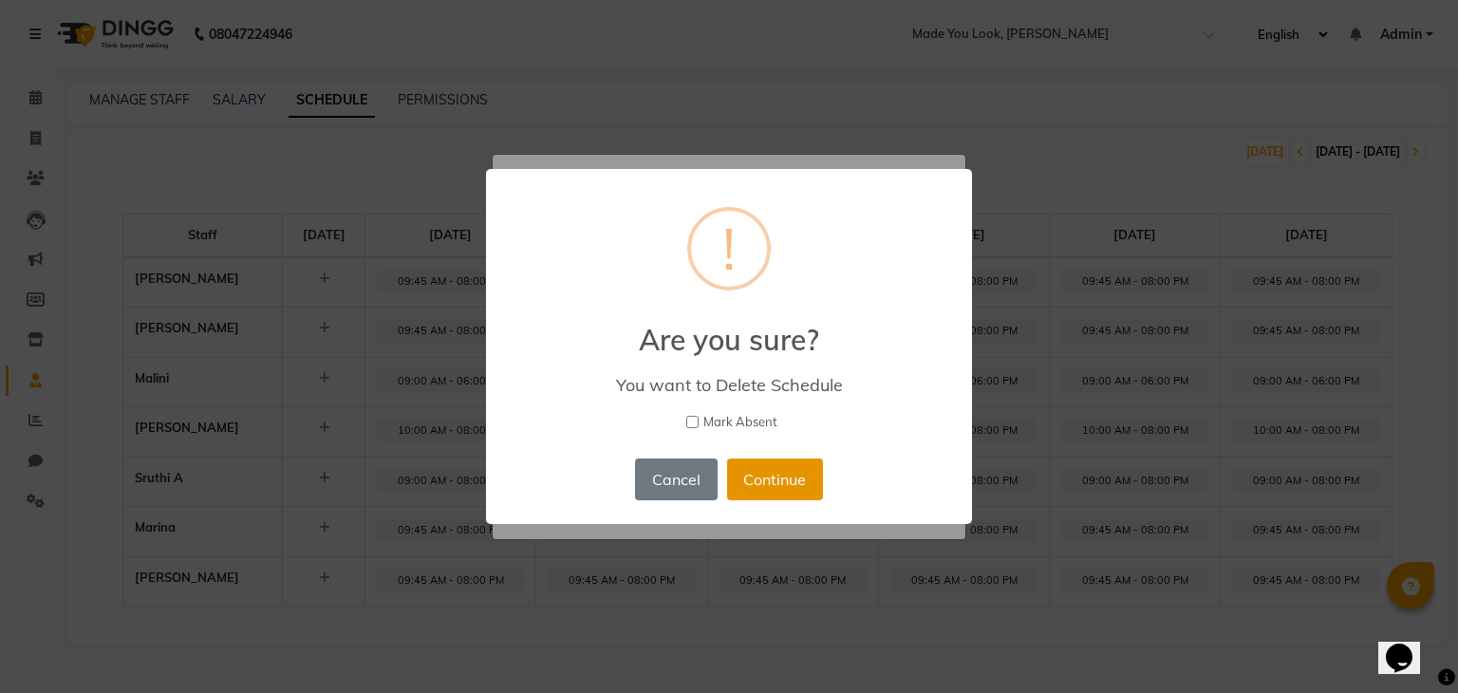
click at [775, 480] on button "Continue" at bounding box center [775, 479] width 96 height 42
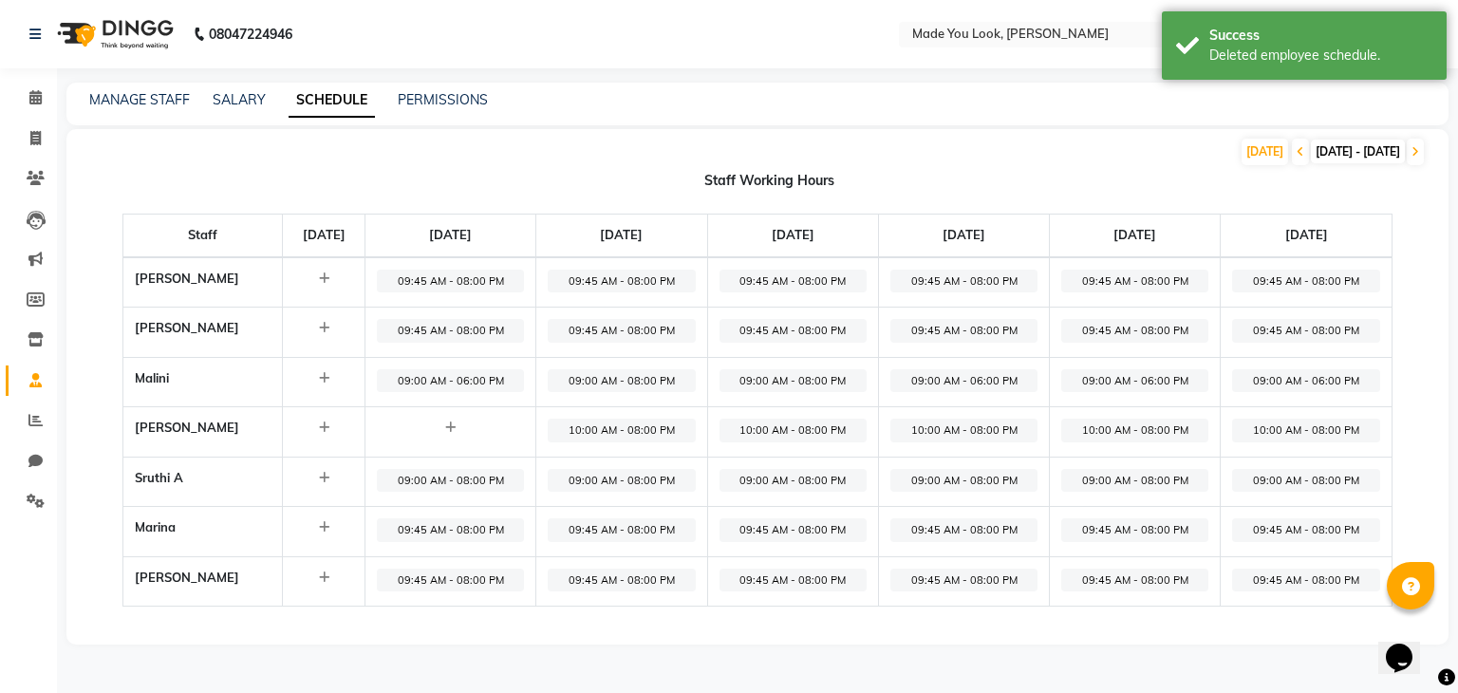
drag, startPoint x: 653, startPoint y: 433, endPoint x: 617, endPoint y: 421, distance: 38.1
click at [617, 421] on span "10:00 AM - 08:00 PM" at bounding box center [621, 431] width 147 height 24
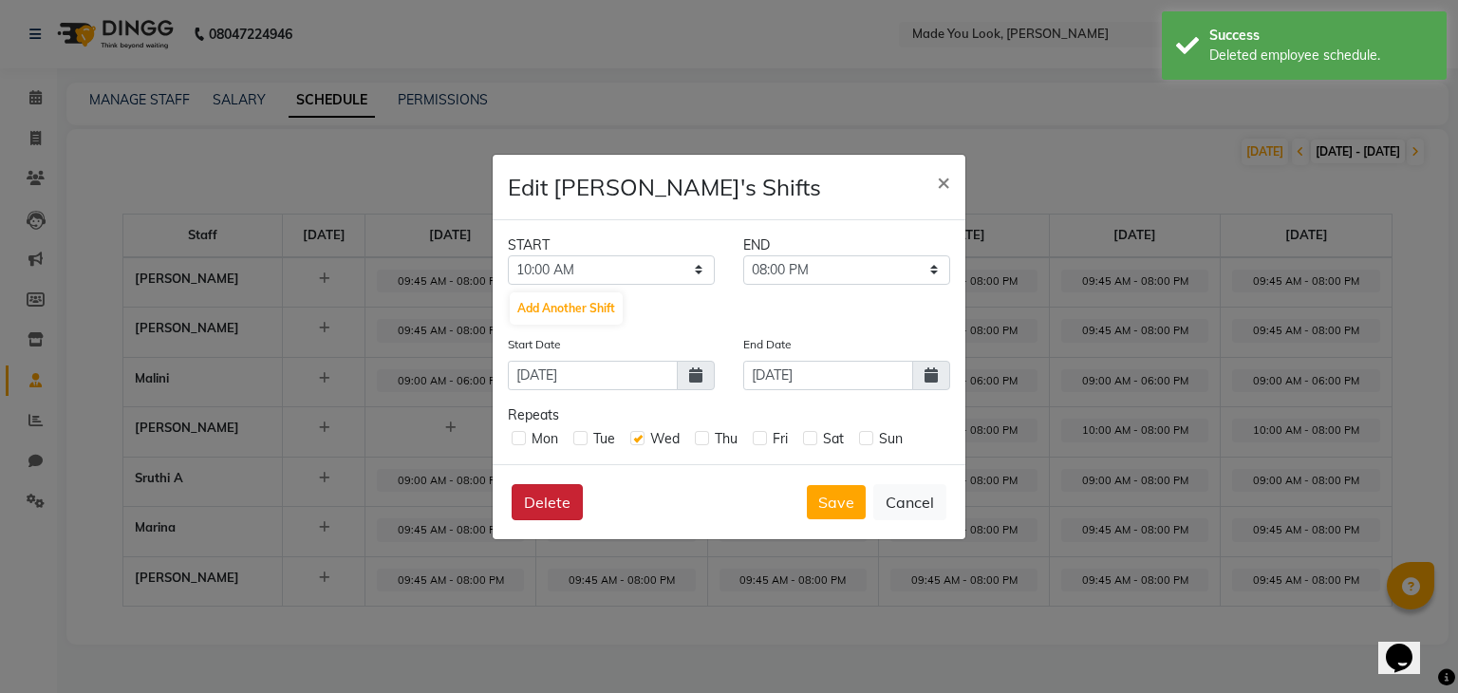
click at [562, 497] on button "Delete" at bounding box center [547, 502] width 71 height 36
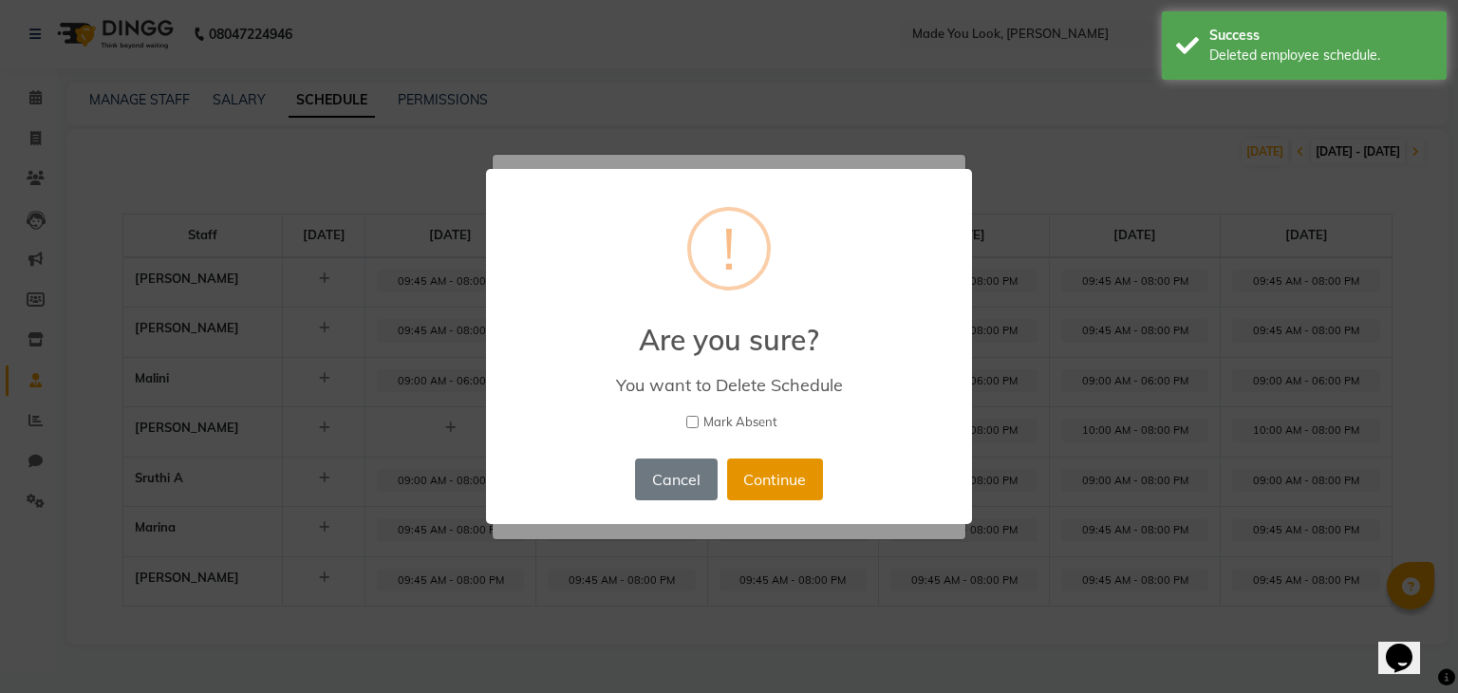
click at [771, 479] on button "Continue" at bounding box center [775, 479] width 96 height 42
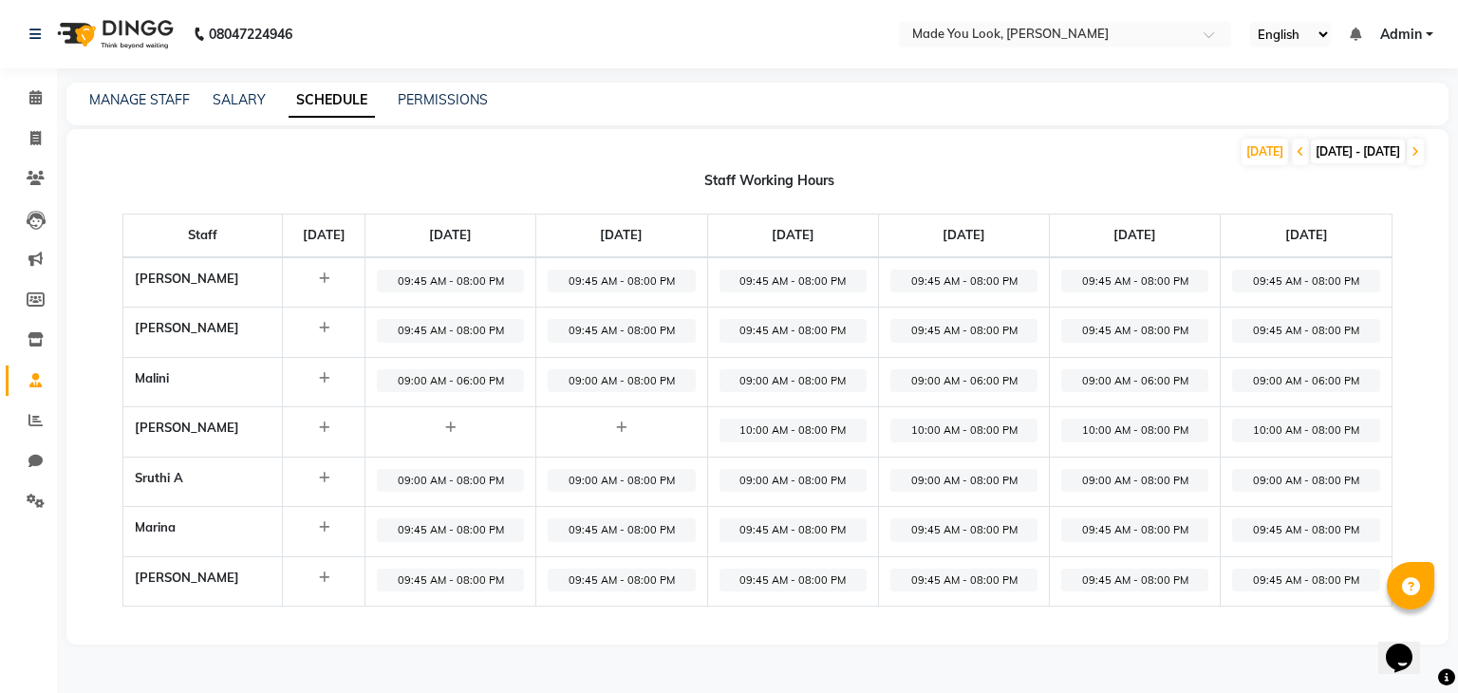
click at [810, 437] on span "10:00 AM - 08:00 PM" at bounding box center [793, 431] width 147 height 24
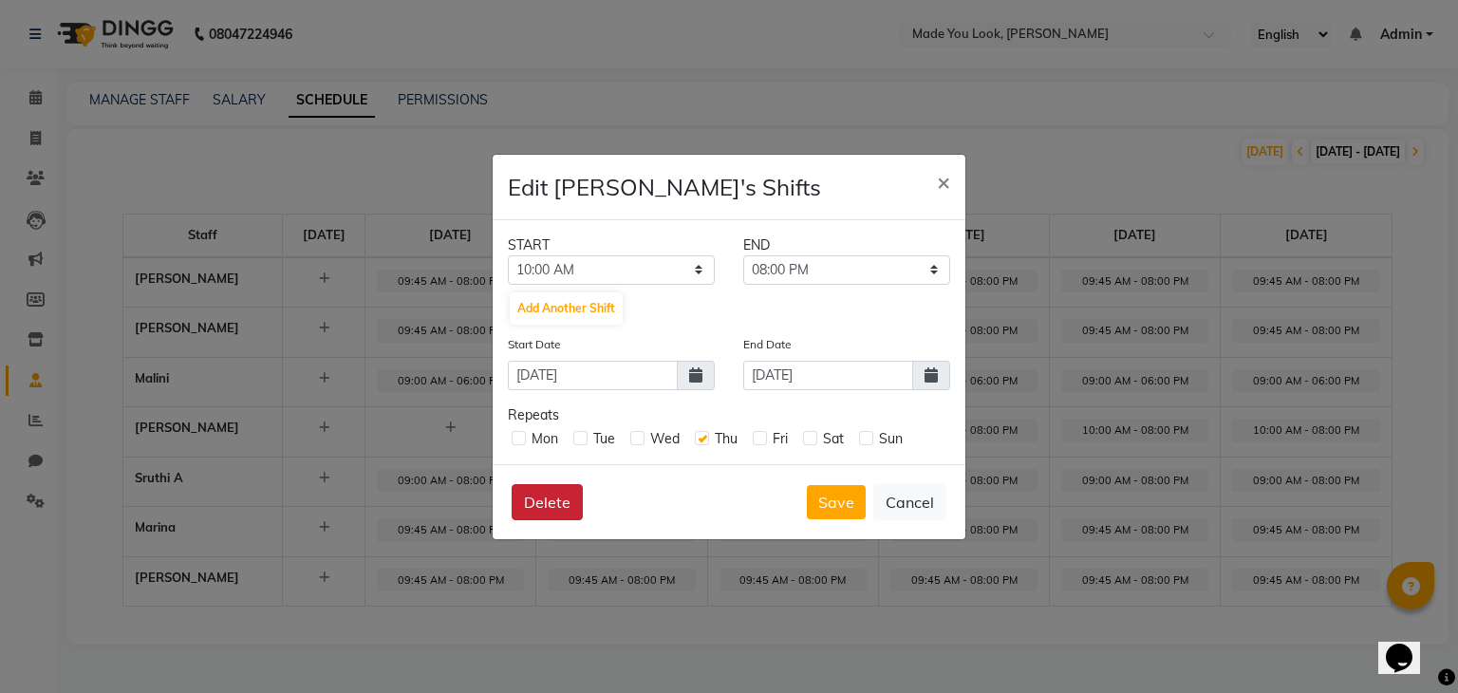
click at [558, 502] on button "Delete" at bounding box center [547, 502] width 71 height 36
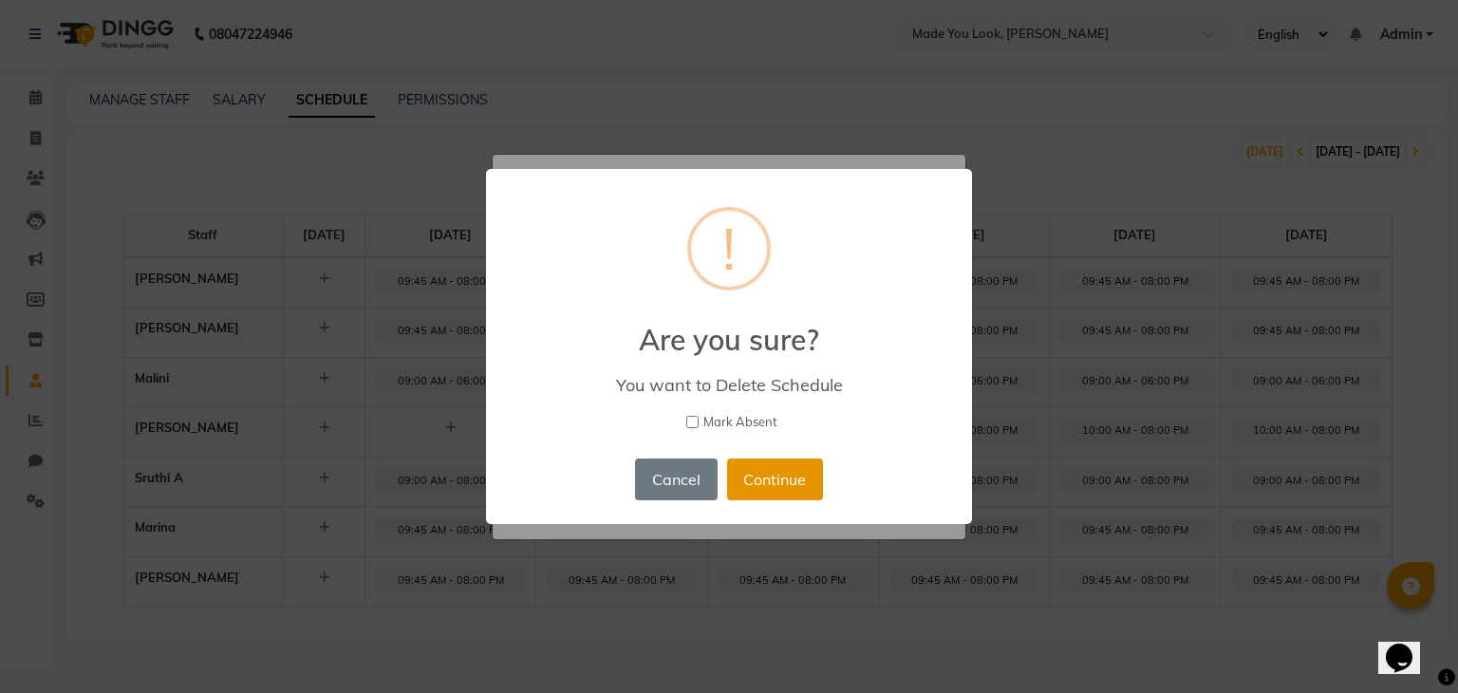
click at [776, 479] on button "Continue" at bounding box center [775, 479] width 96 height 42
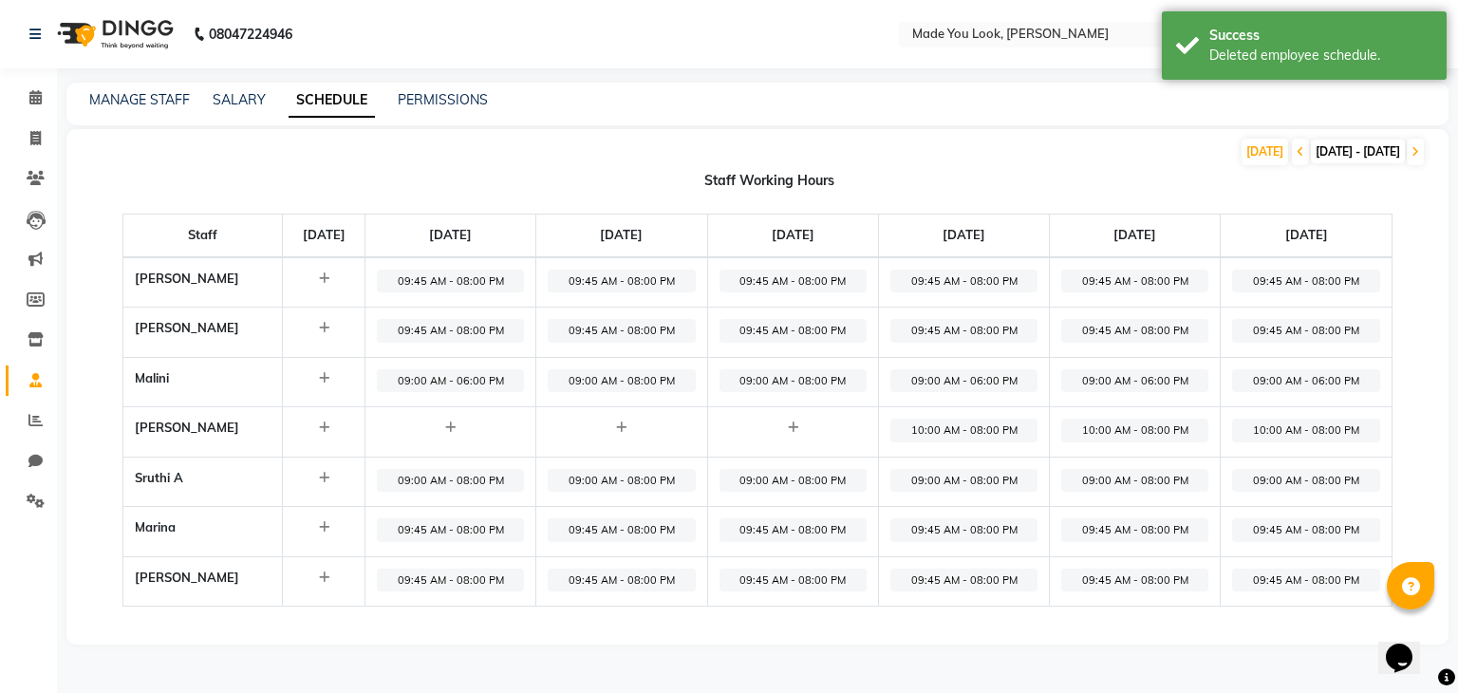
click at [963, 439] on span "10:00 AM - 08:00 PM" at bounding box center [963, 431] width 147 height 24
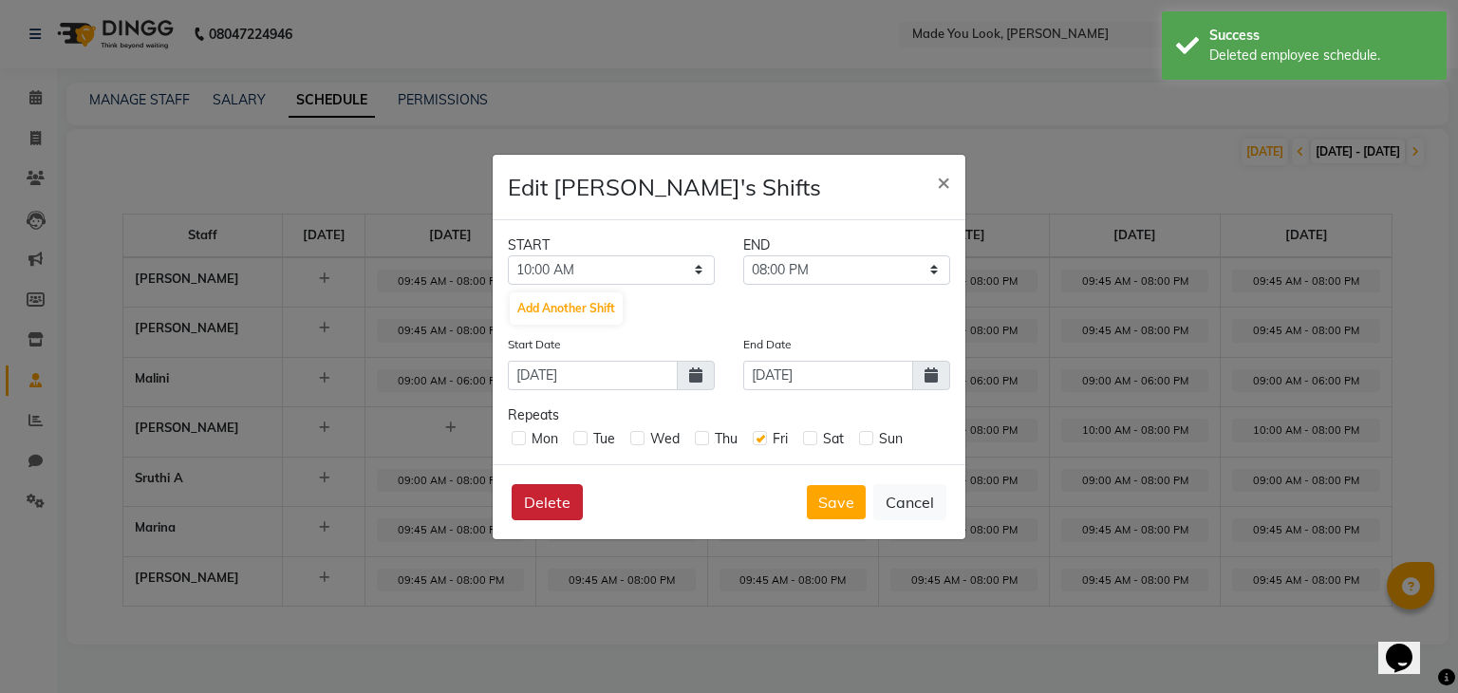
click at [562, 502] on button "Delete" at bounding box center [547, 502] width 71 height 36
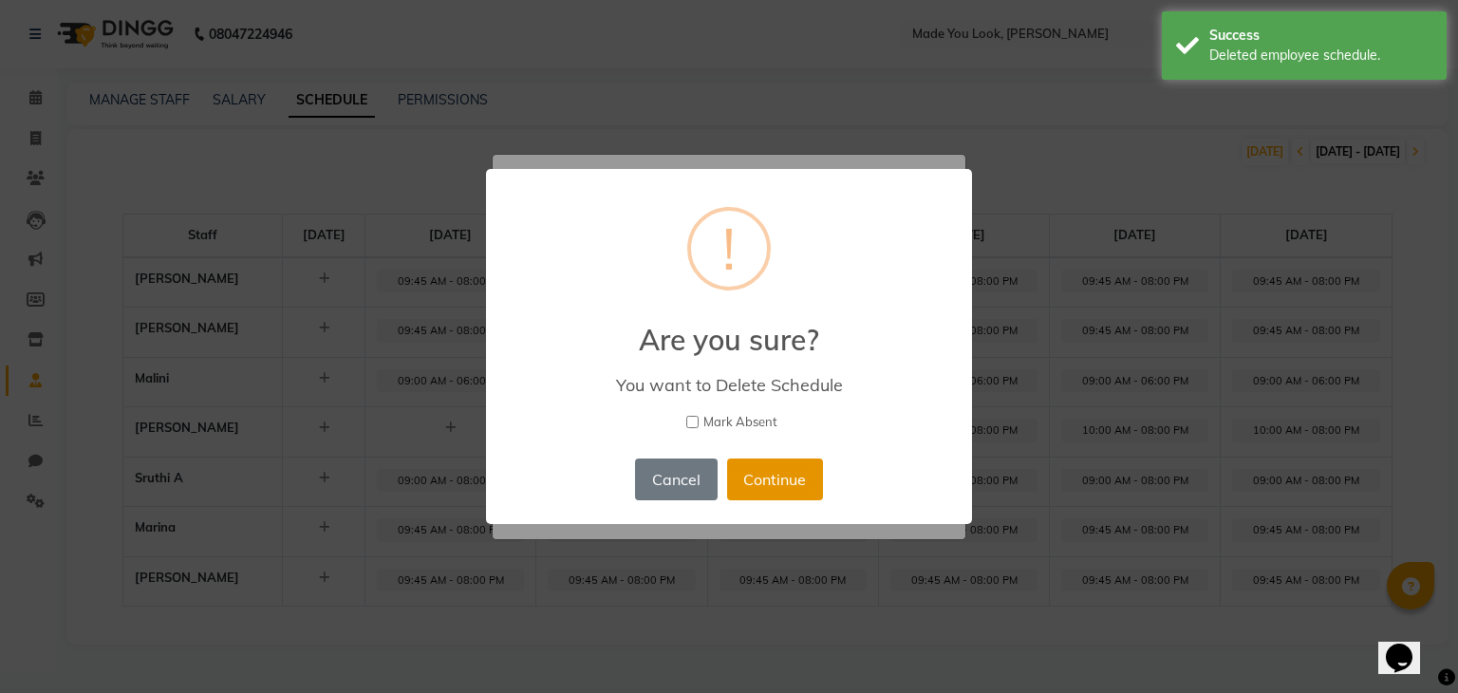
click at [776, 477] on button "Continue" at bounding box center [775, 479] width 96 height 42
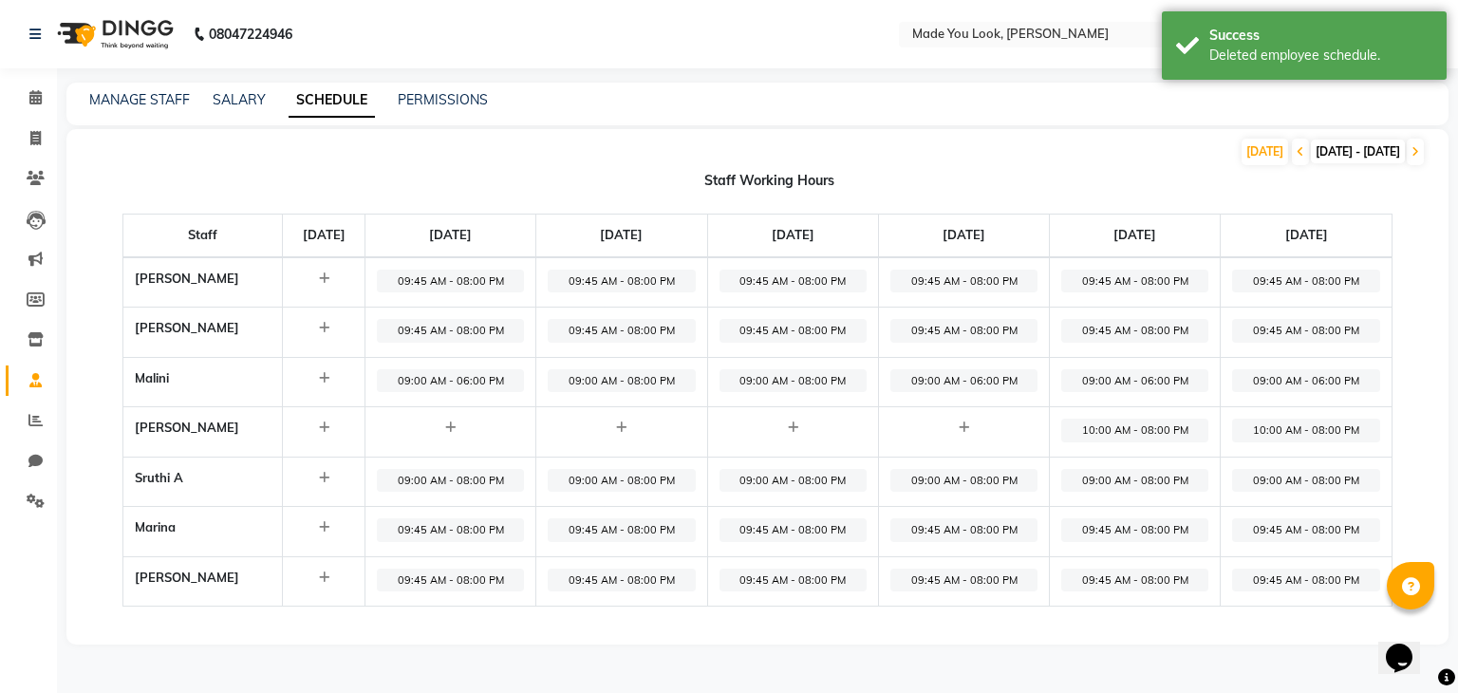
click at [1120, 430] on span "10:00 AM - 08:00 PM" at bounding box center [1134, 431] width 147 height 24
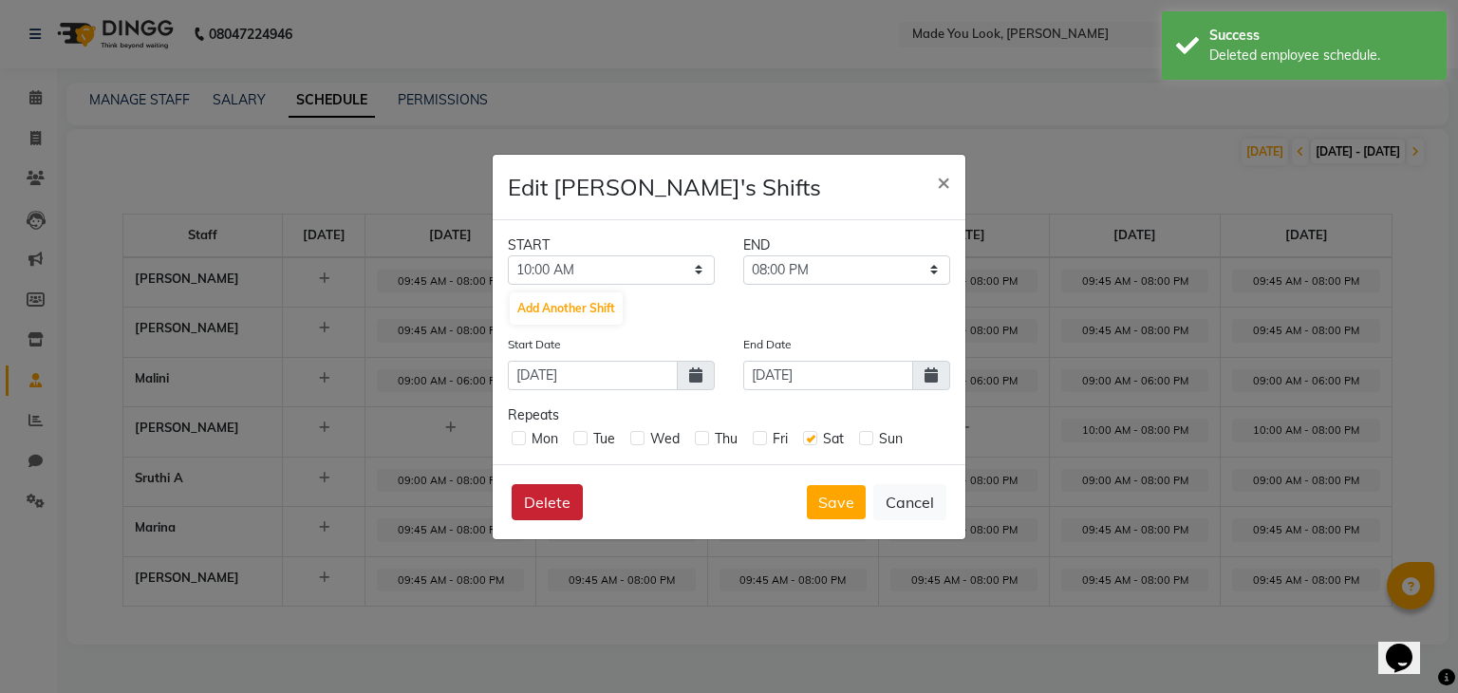
click at [573, 495] on button "Delete" at bounding box center [547, 502] width 71 height 36
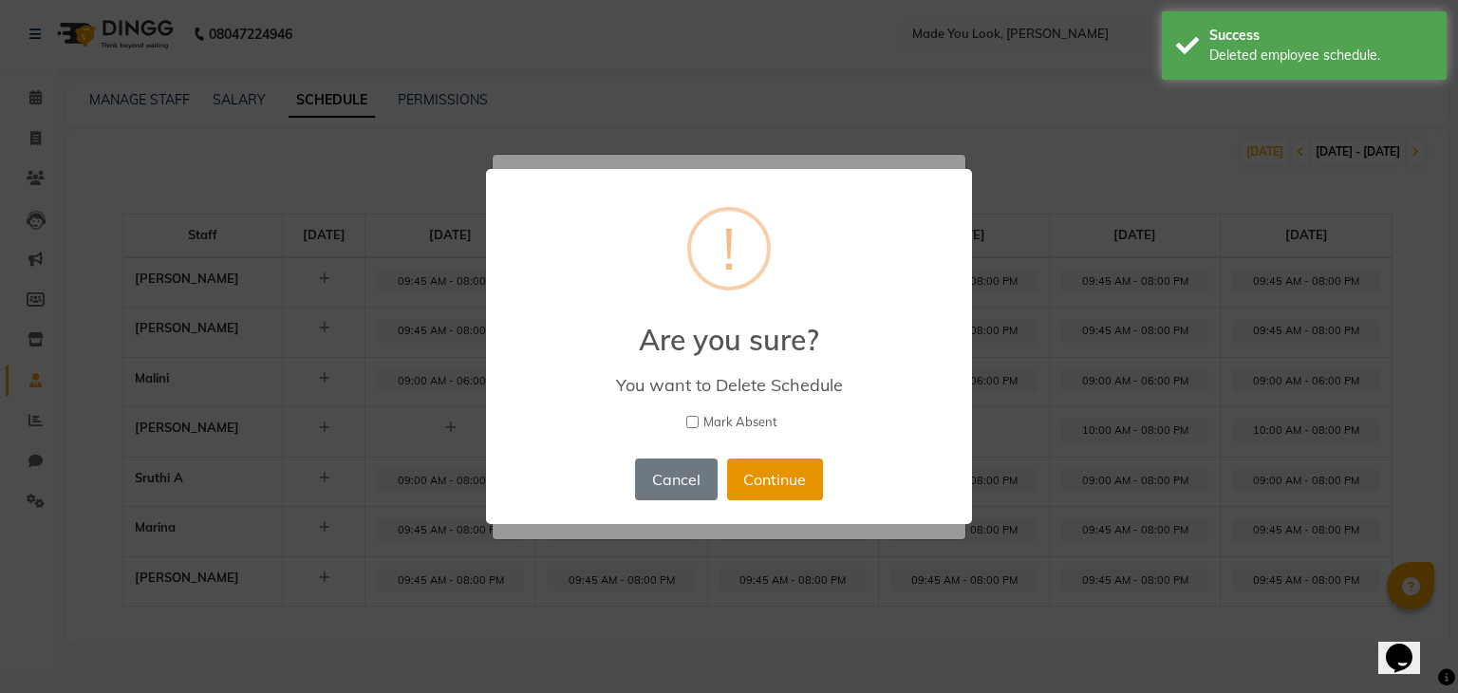
click at [767, 477] on button "Continue" at bounding box center [775, 479] width 96 height 42
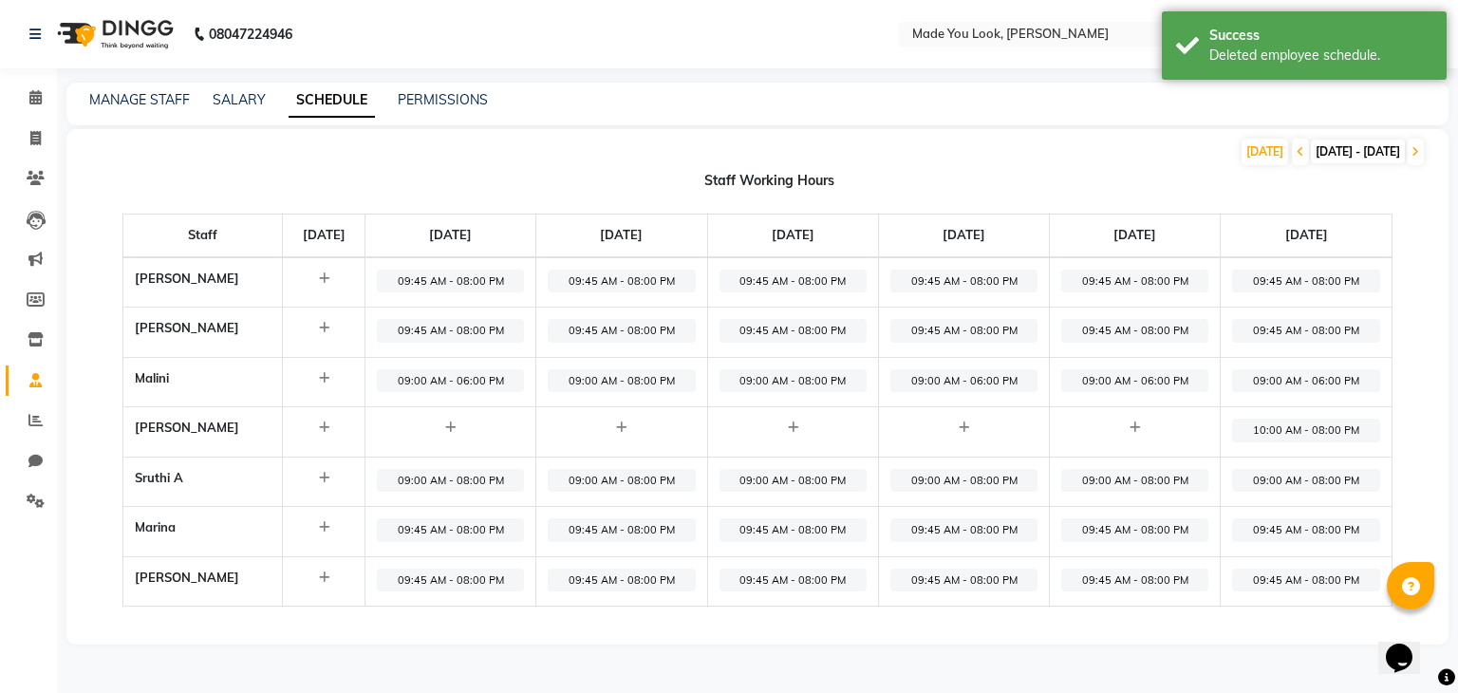
click at [1272, 427] on span "10:00 AM - 08:00 PM" at bounding box center [1305, 431] width 147 height 24
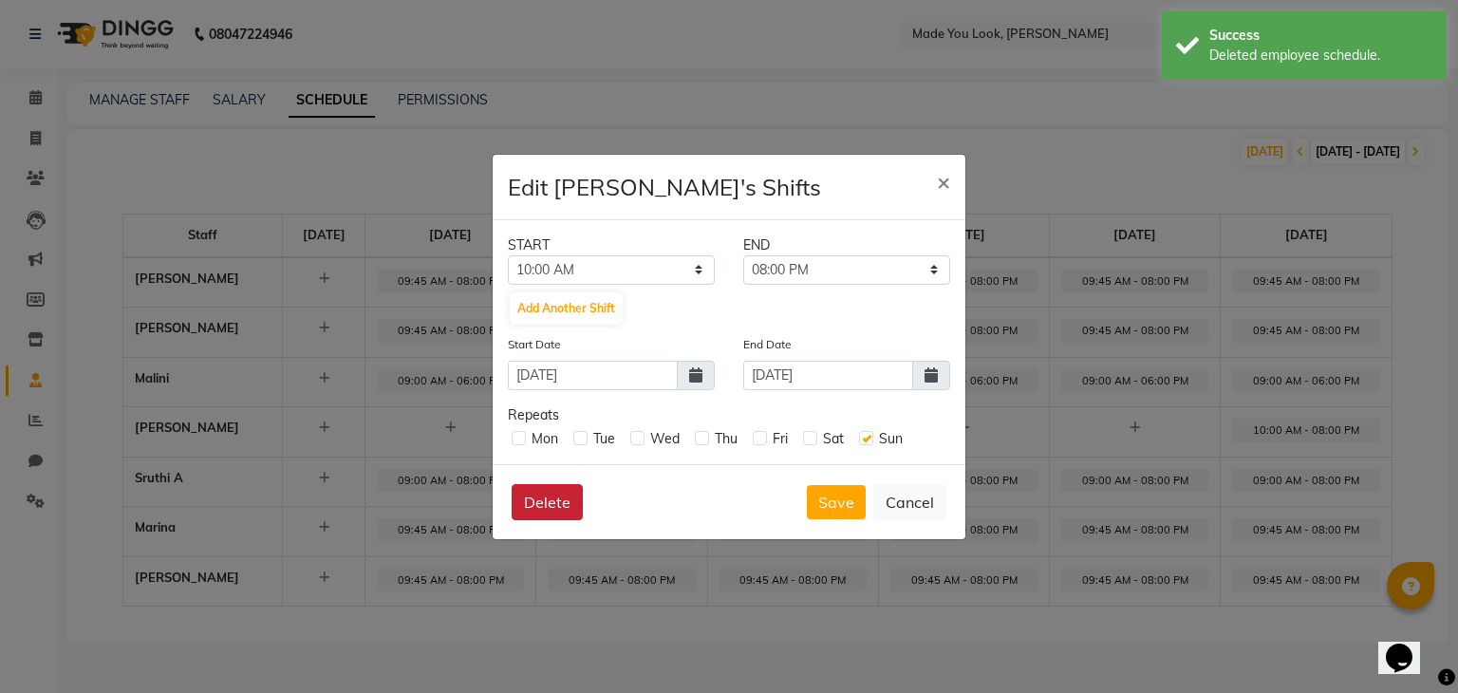
click at [566, 498] on button "Delete" at bounding box center [547, 502] width 71 height 36
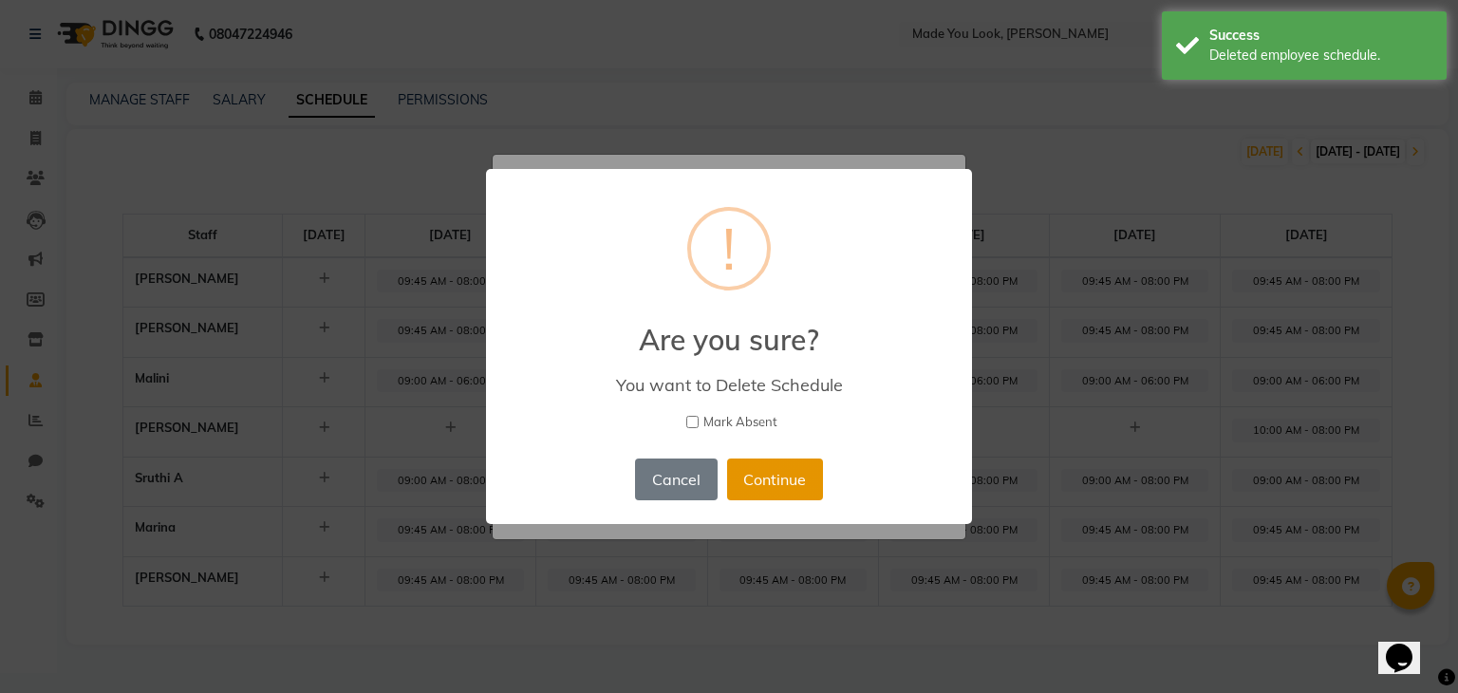
click at [780, 481] on button "Continue" at bounding box center [775, 479] width 96 height 42
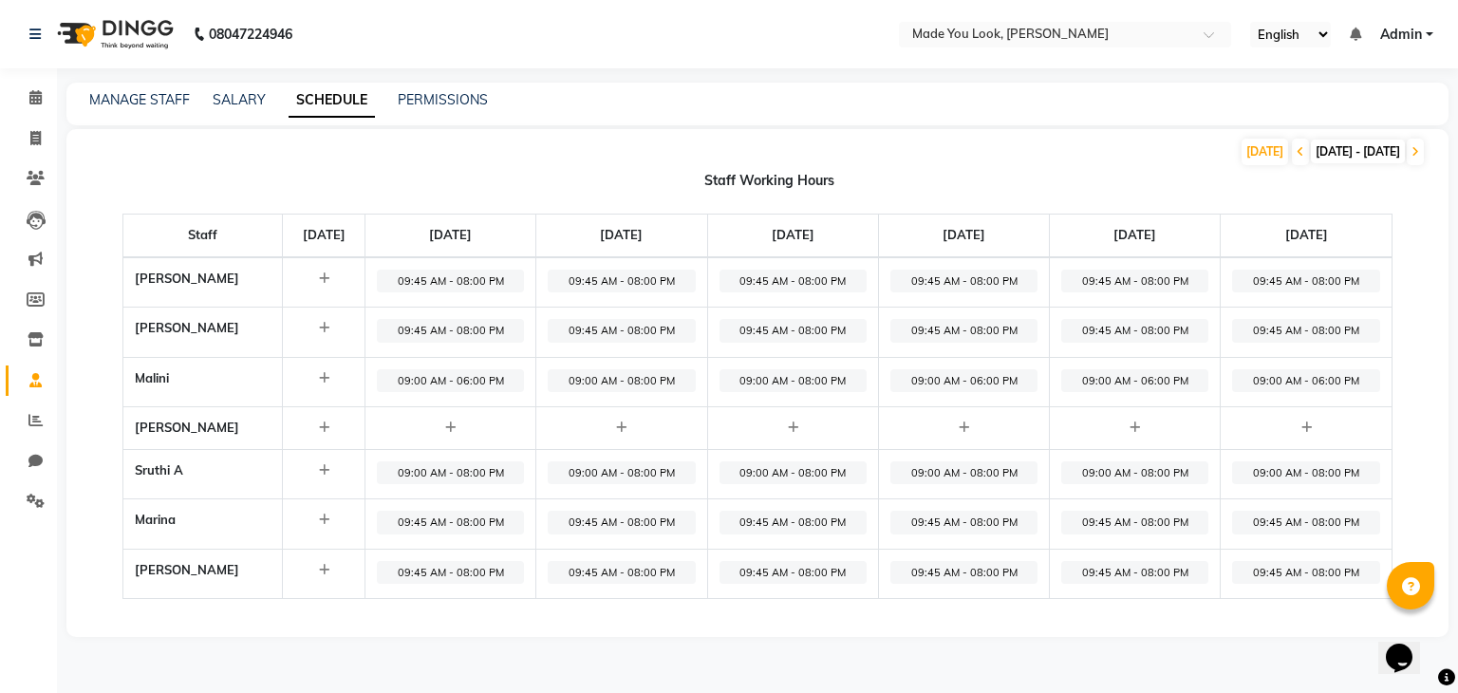
click at [455, 468] on span "09:00 AM - 08:00 PM" at bounding box center [450, 473] width 147 height 24
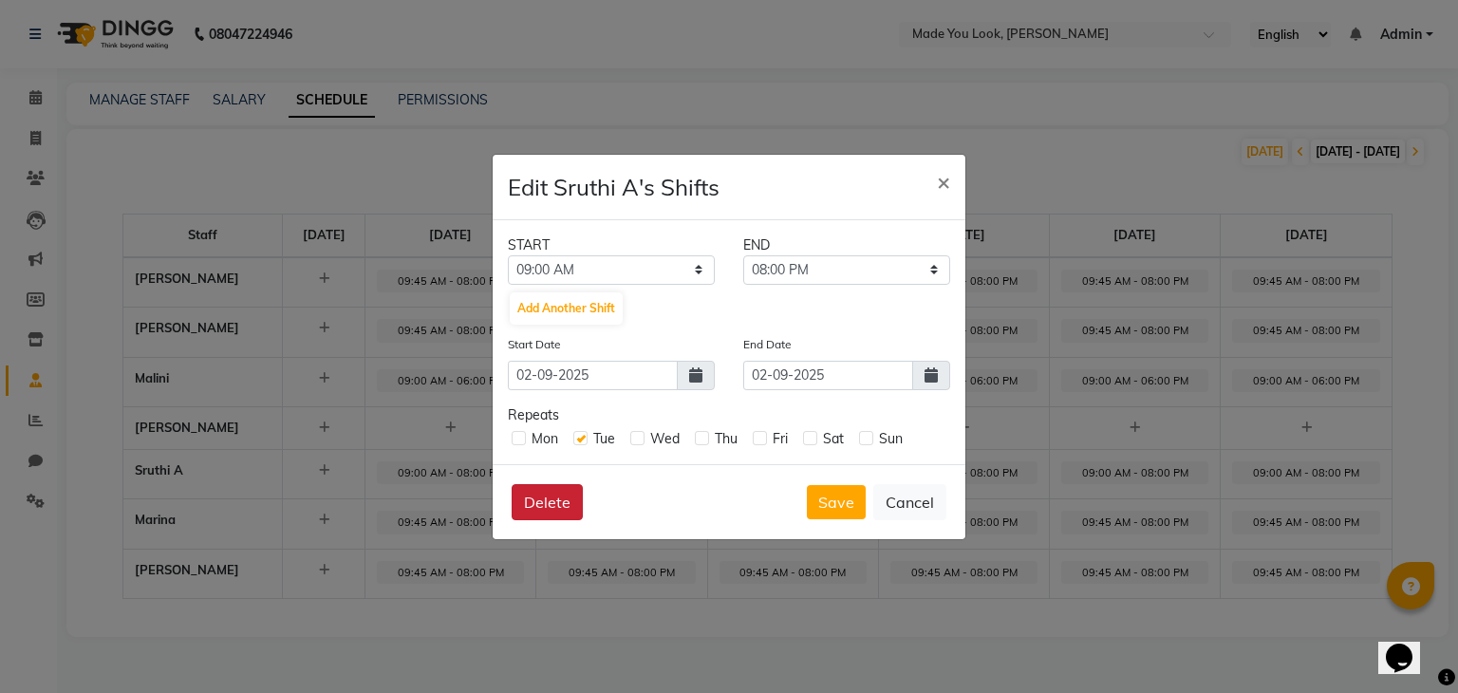
click at [554, 499] on button "Delete" at bounding box center [547, 502] width 71 height 36
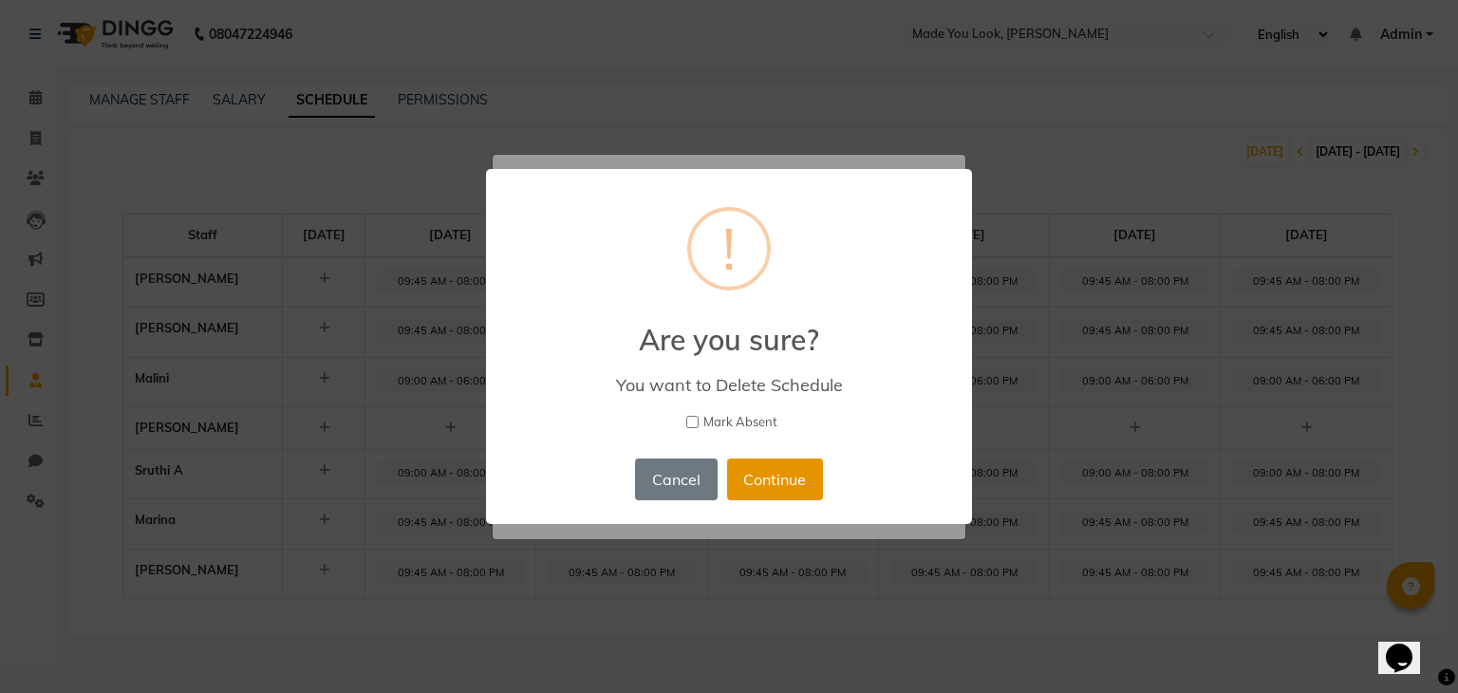
click at [798, 480] on button "Continue" at bounding box center [775, 479] width 96 height 42
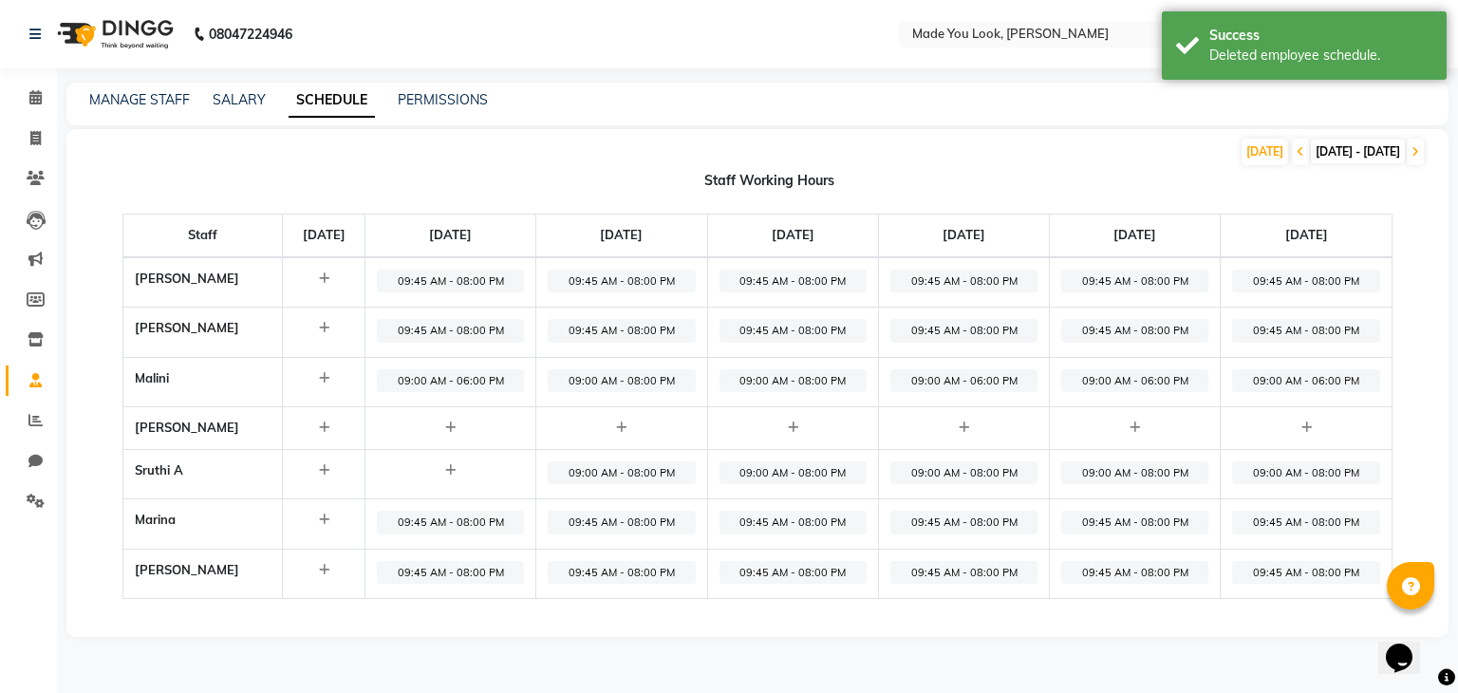
click at [667, 479] on span "09:00 AM - 08:00 PM" at bounding box center [621, 473] width 147 height 24
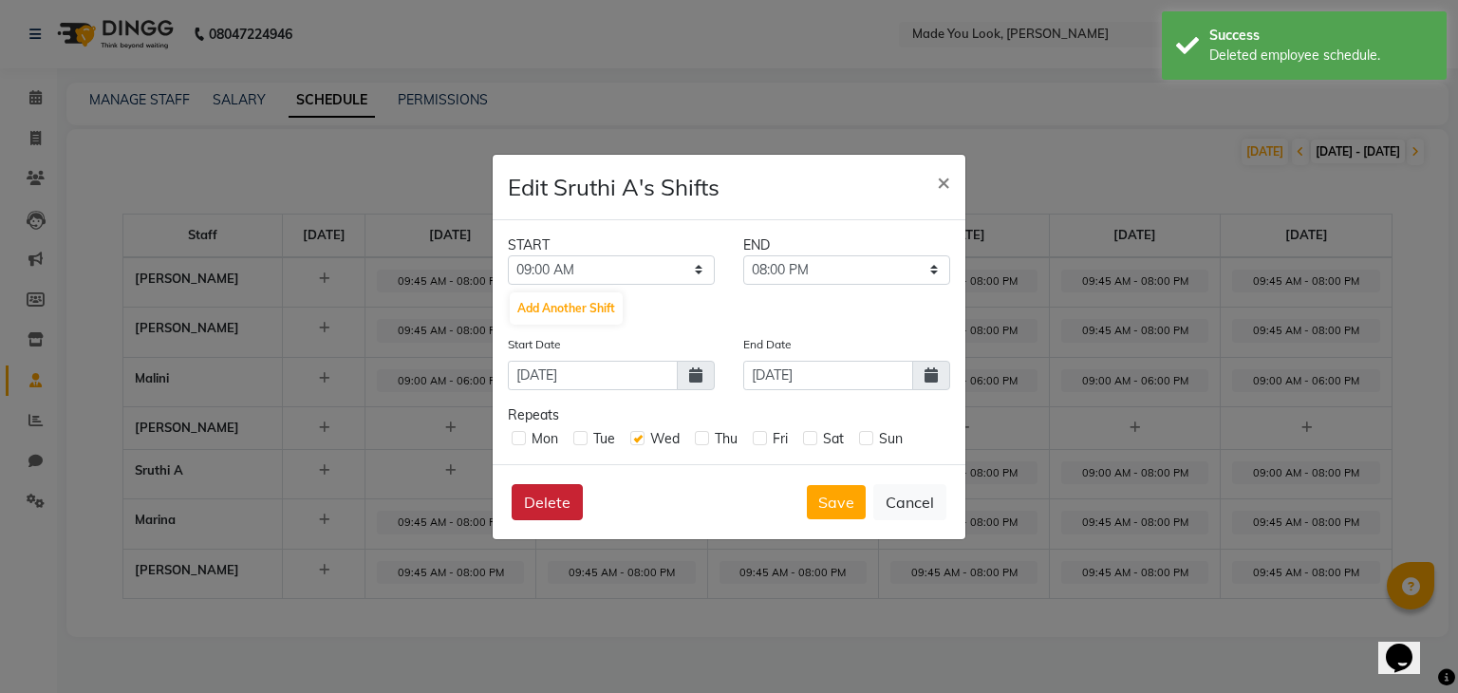
click at [568, 500] on button "Delete" at bounding box center [547, 502] width 71 height 36
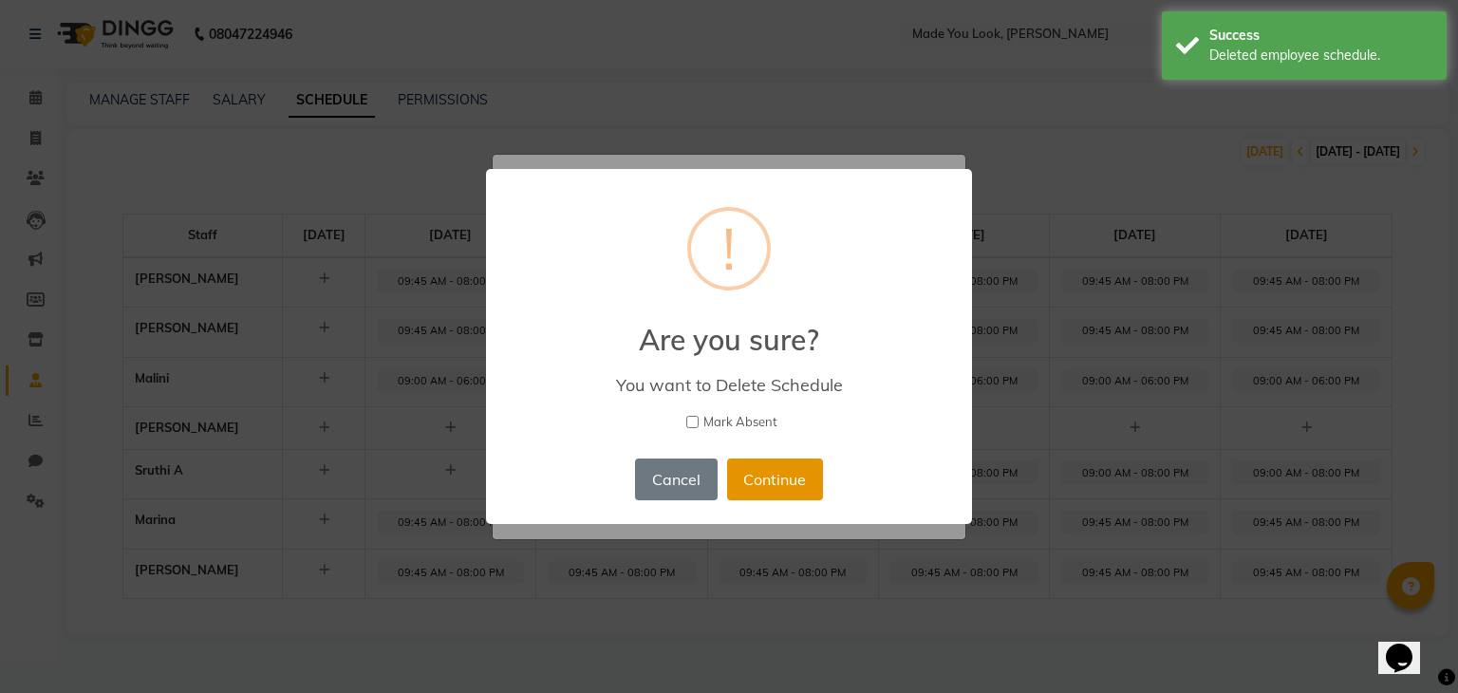
click at [794, 483] on button "Continue" at bounding box center [775, 479] width 96 height 42
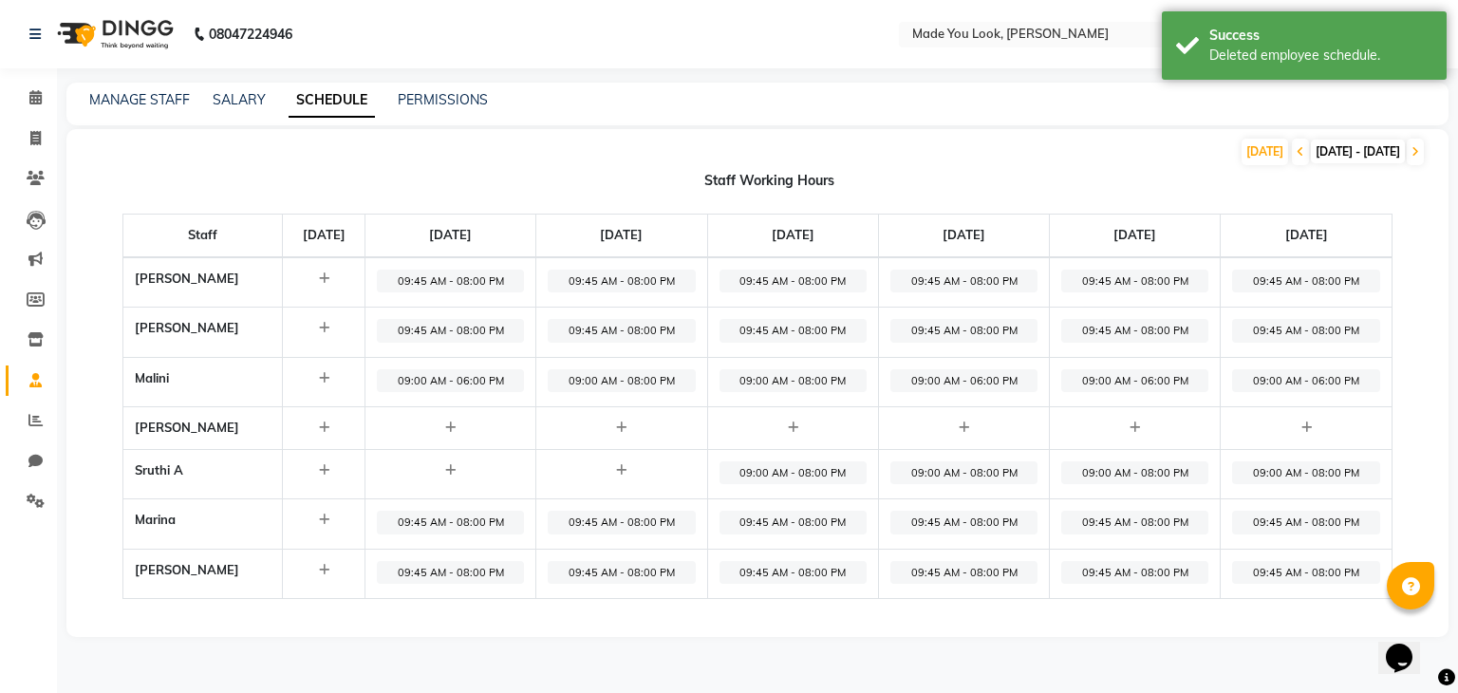
click at [820, 474] on span "09:00 AM - 08:00 PM" at bounding box center [793, 473] width 147 height 24
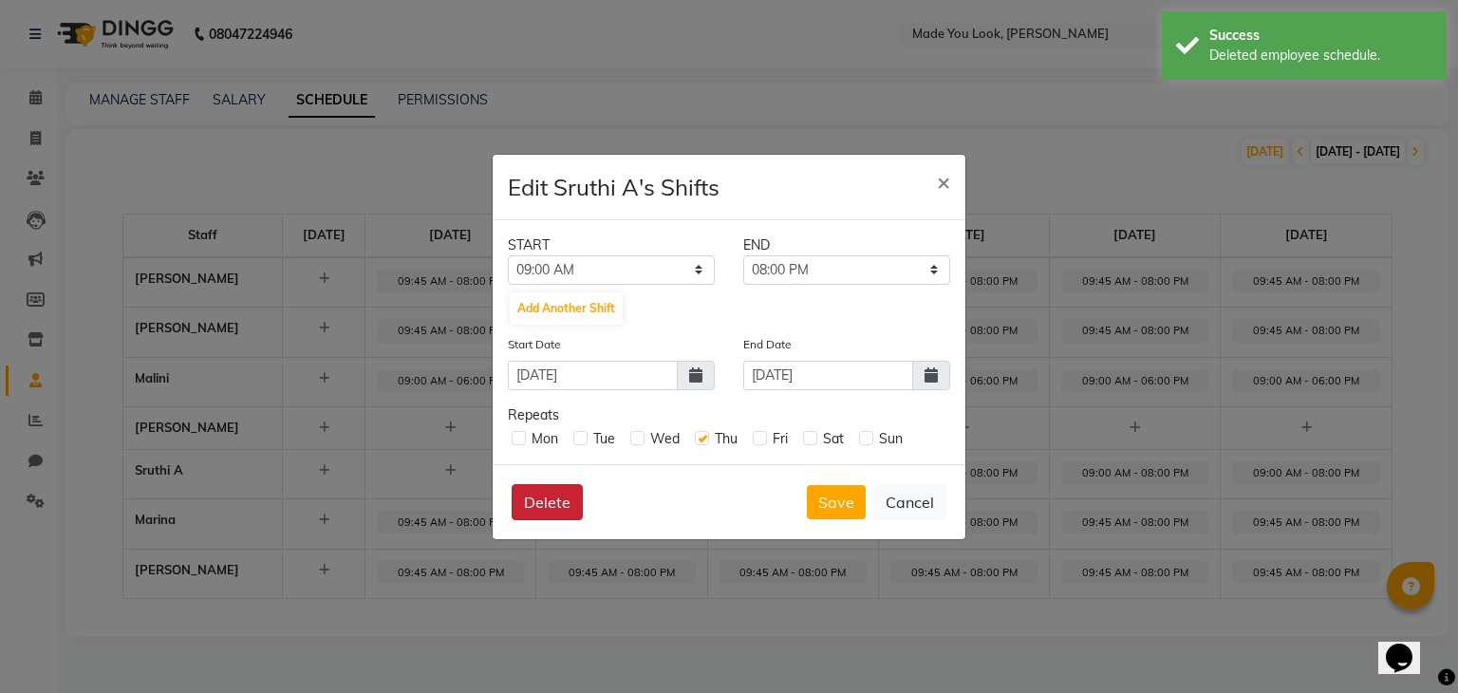
click at [572, 496] on button "Delete" at bounding box center [547, 502] width 71 height 36
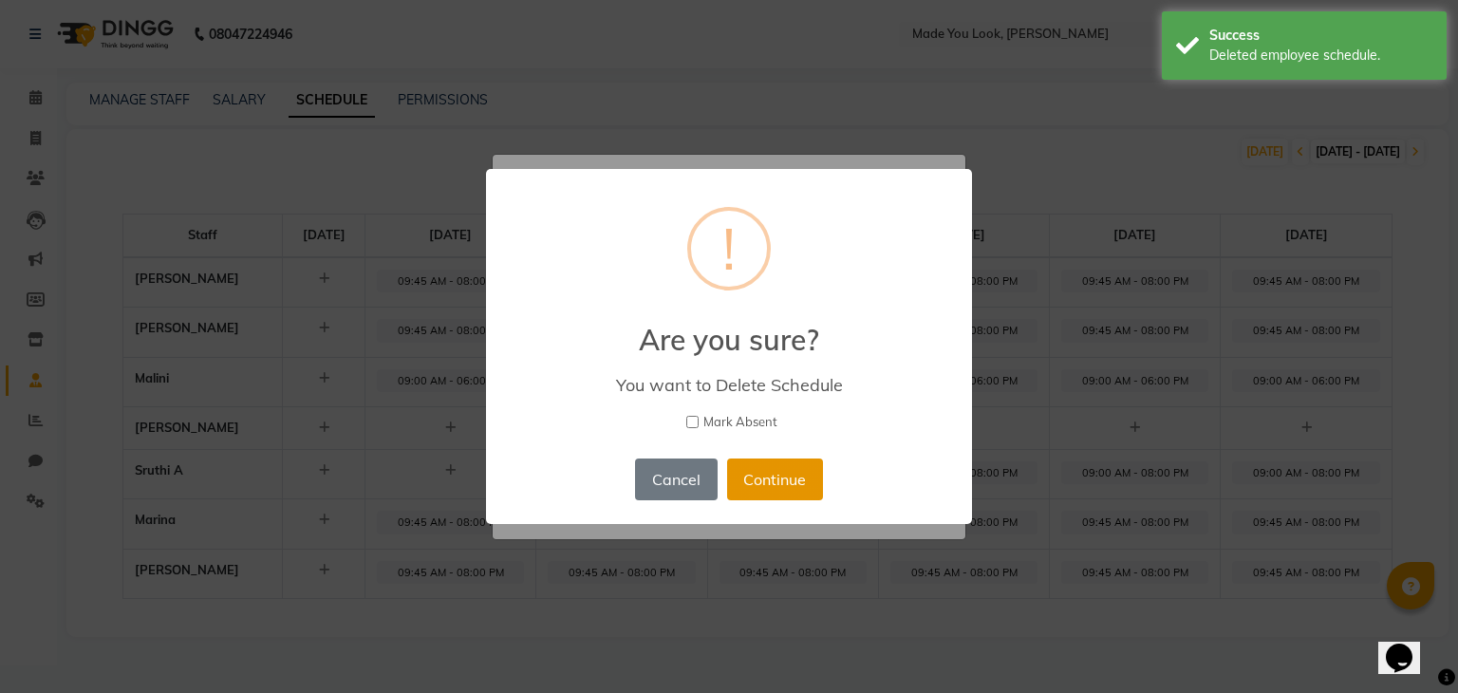
click at [745, 476] on button "Continue" at bounding box center [775, 479] width 96 height 42
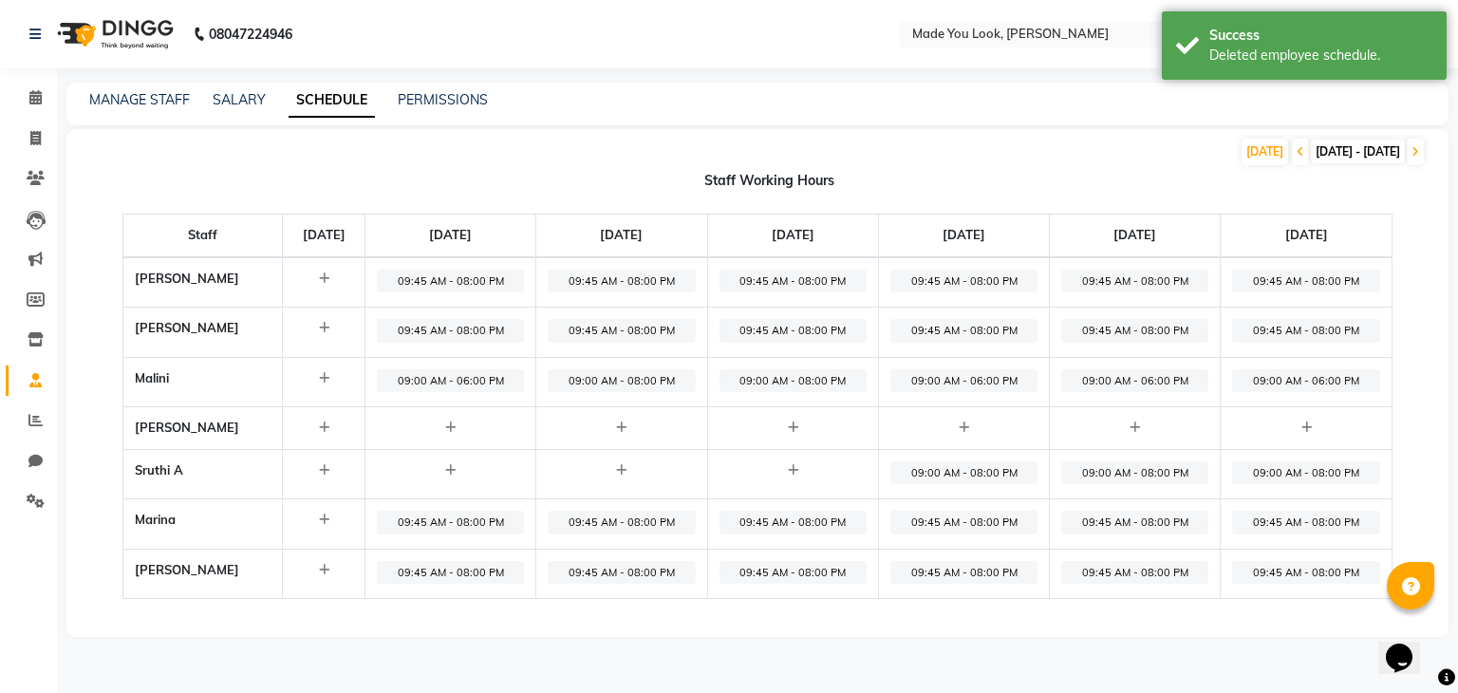
click at [947, 476] on span "09:00 AM - 08:00 PM" at bounding box center [963, 473] width 147 height 24
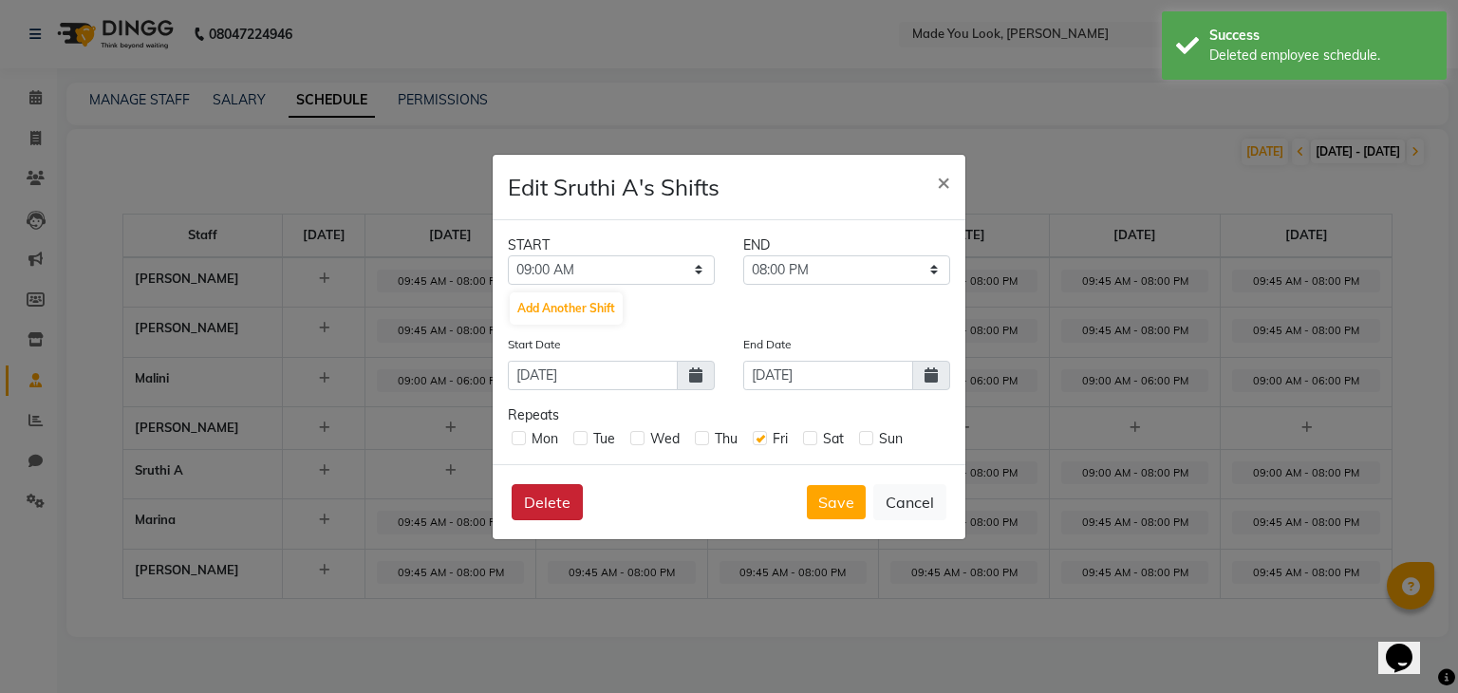
click at [543, 495] on button "Delete" at bounding box center [547, 502] width 71 height 36
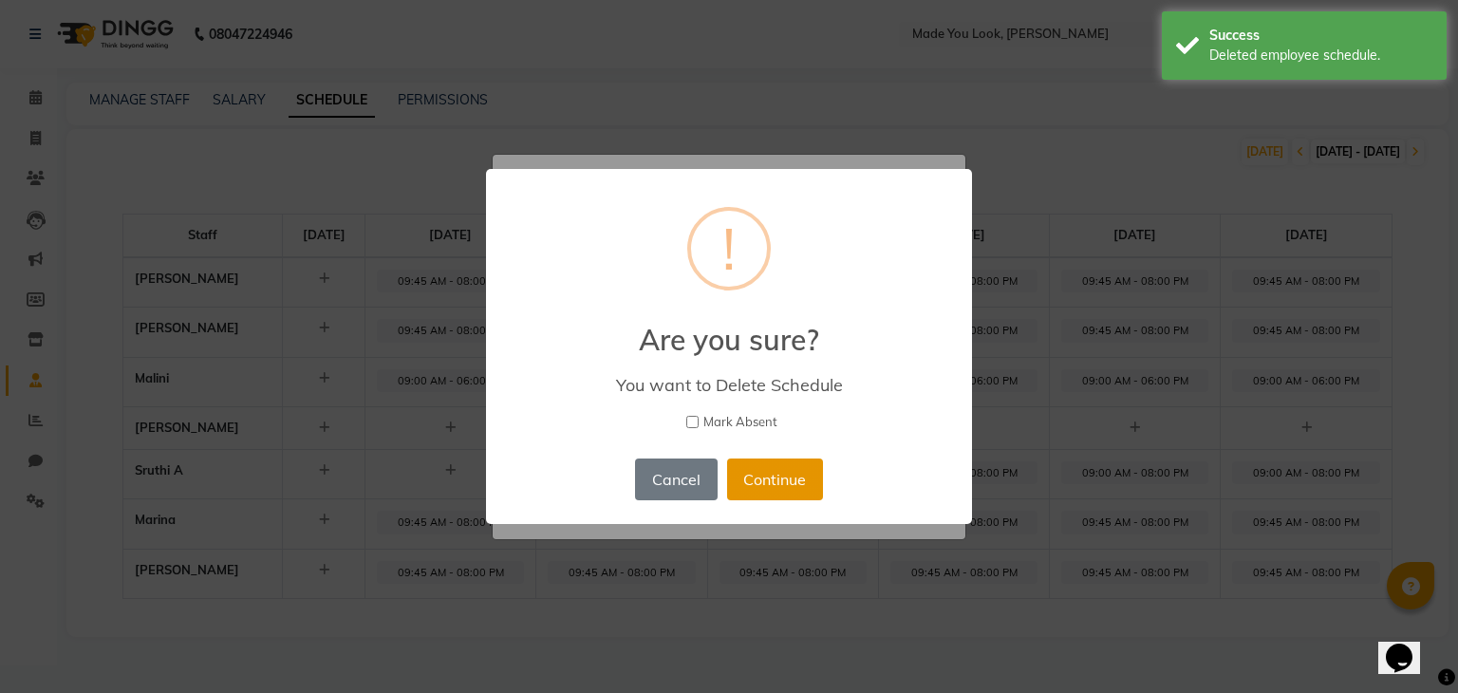
click at [774, 481] on button "Continue" at bounding box center [775, 479] width 96 height 42
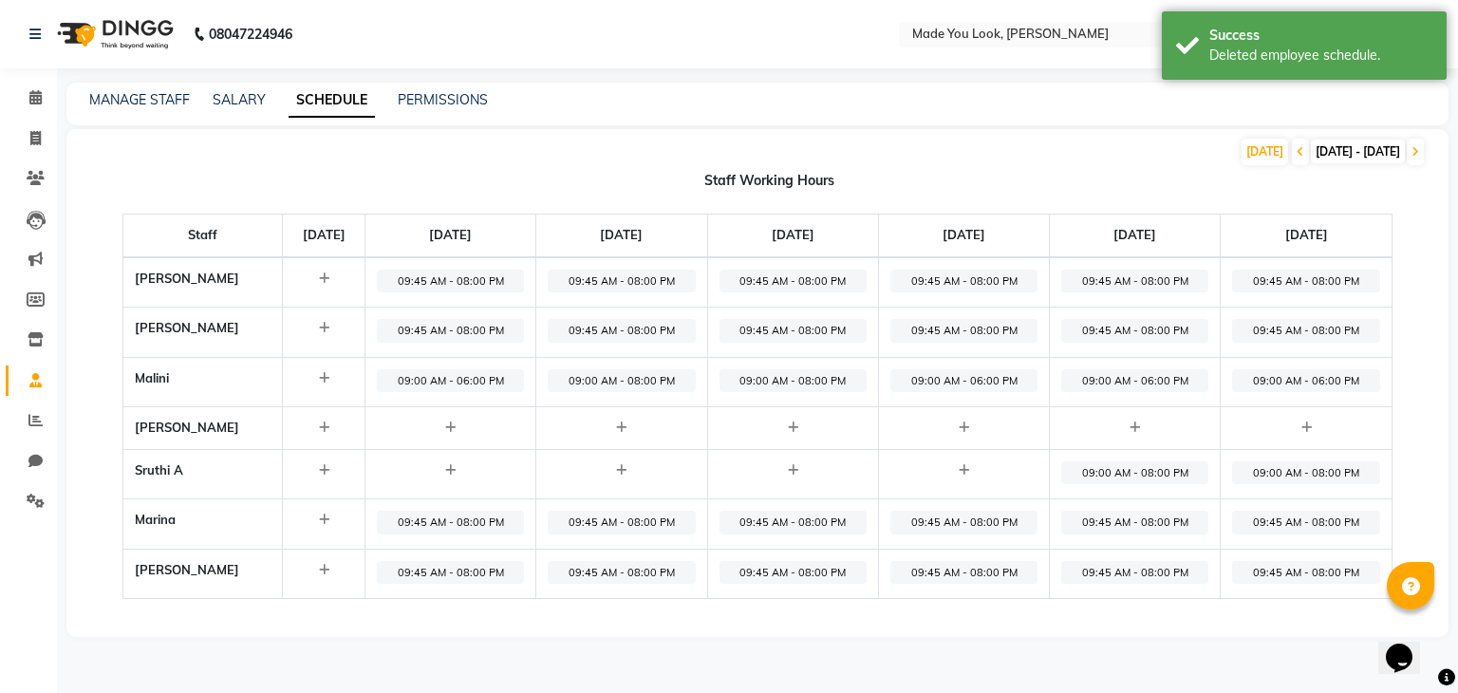
click at [1090, 478] on span "09:00 AM - 08:00 PM" at bounding box center [1134, 473] width 147 height 24
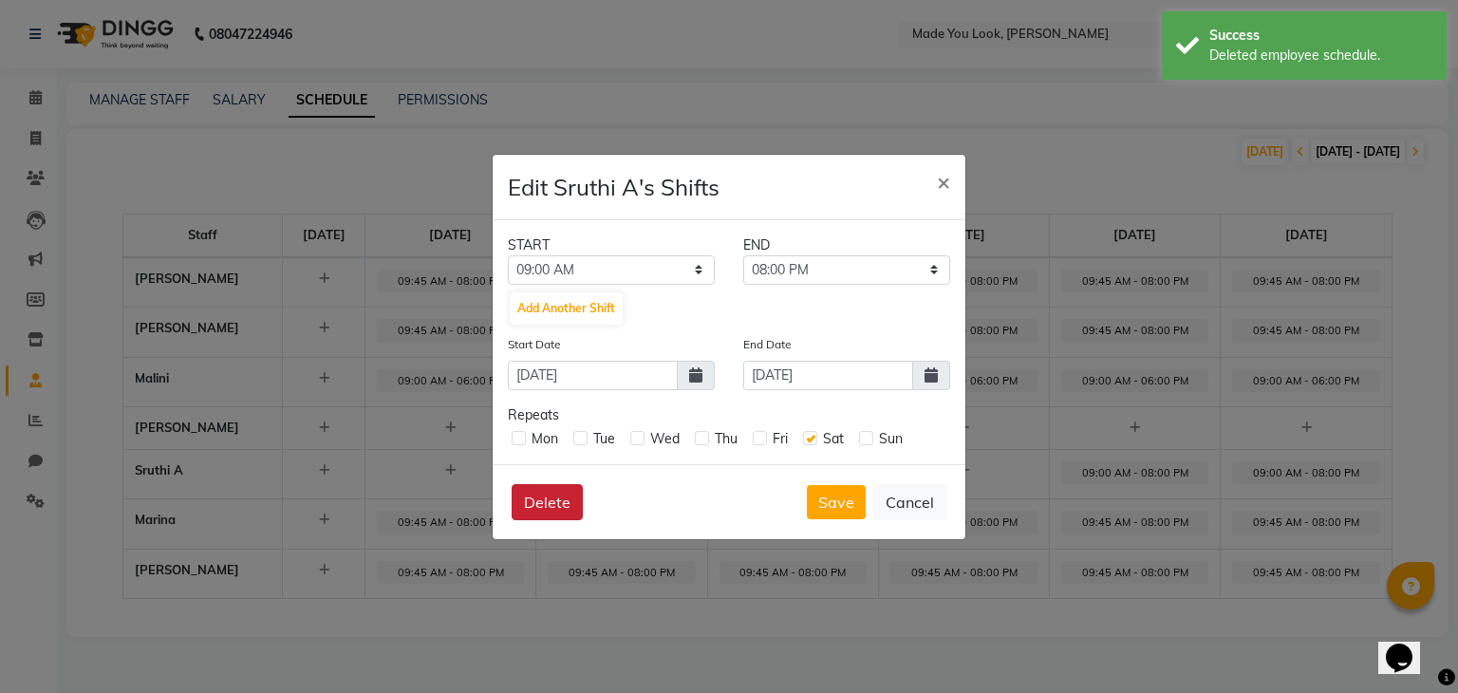
click at [544, 495] on button "Delete" at bounding box center [547, 502] width 71 height 36
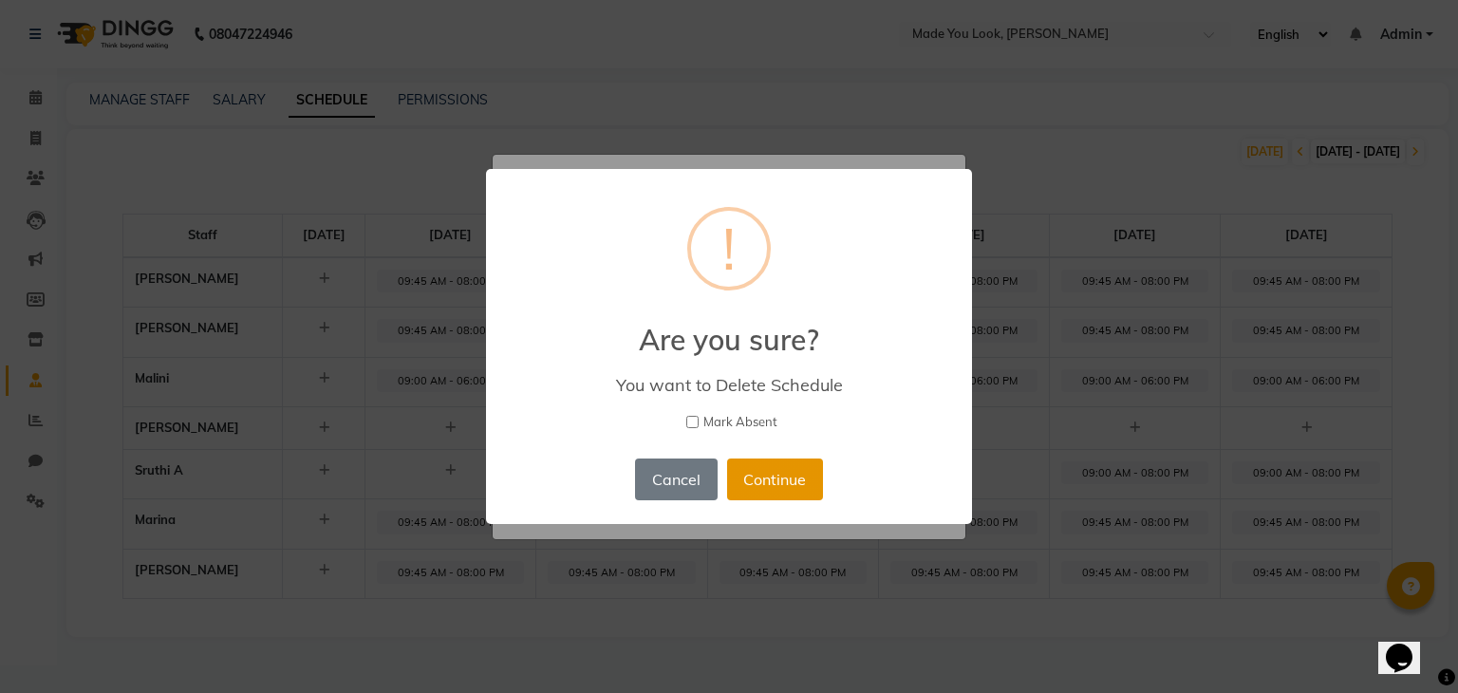
click at [777, 483] on button "Continue" at bounding box center [775, 479] width 96 height 42
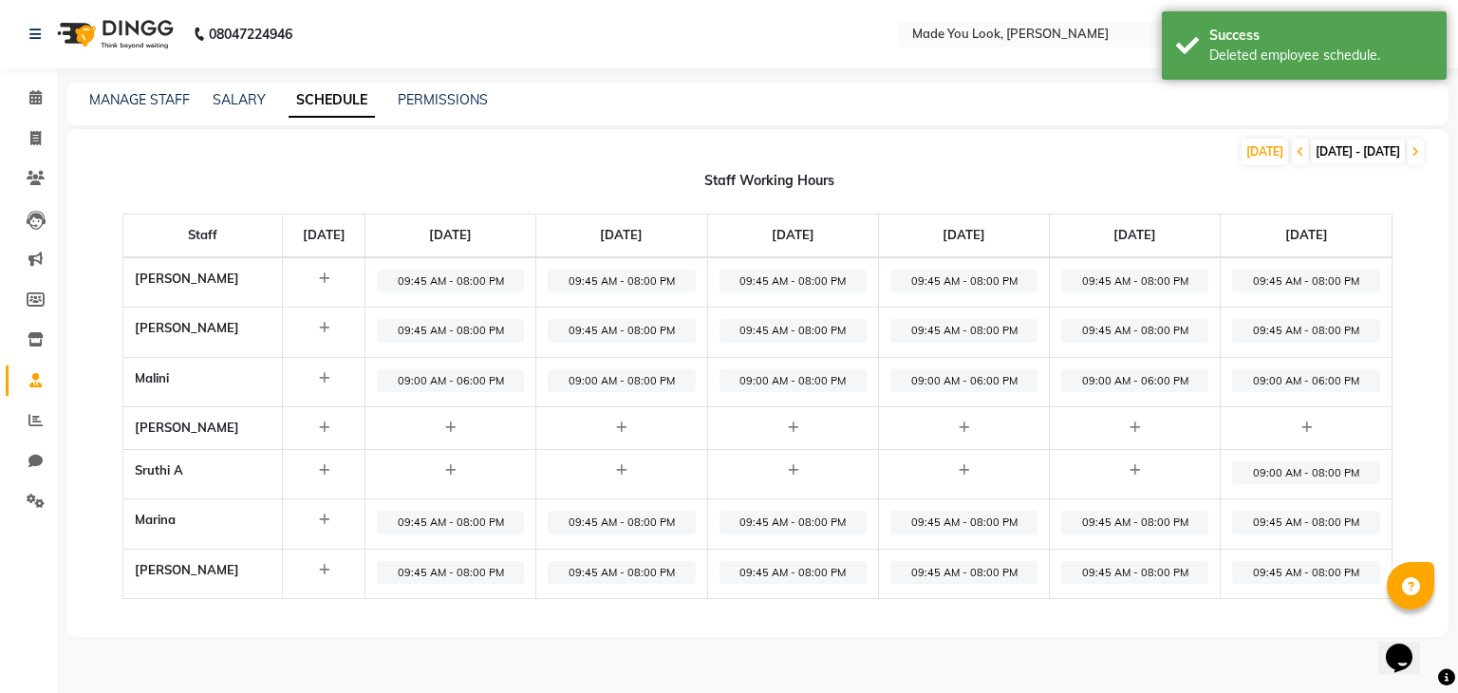
click at [1250, 472] on span "09:00 AM - 08:00 PM" at bounding box center [1305, 473] width 147 height 24
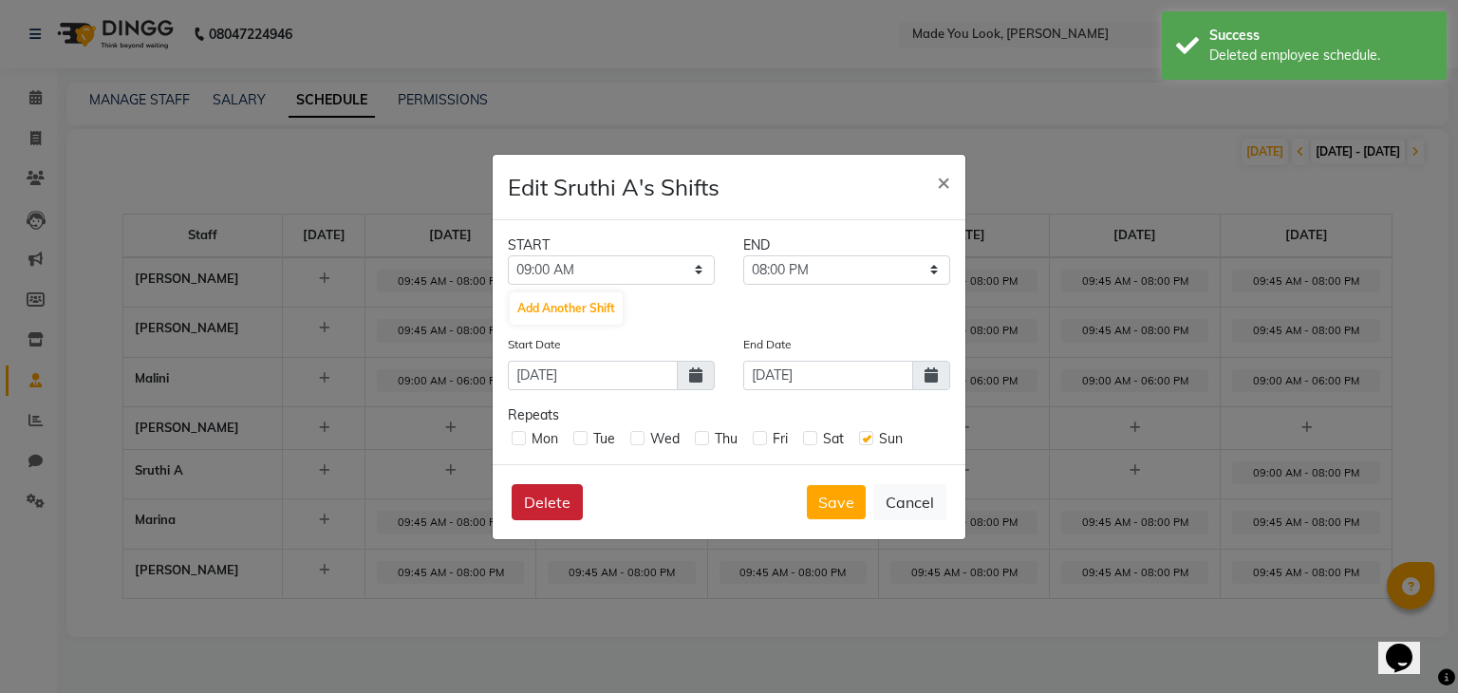
click at [565, 503] on button "Delete" at bounding box center [547, 502] width 71 height 36
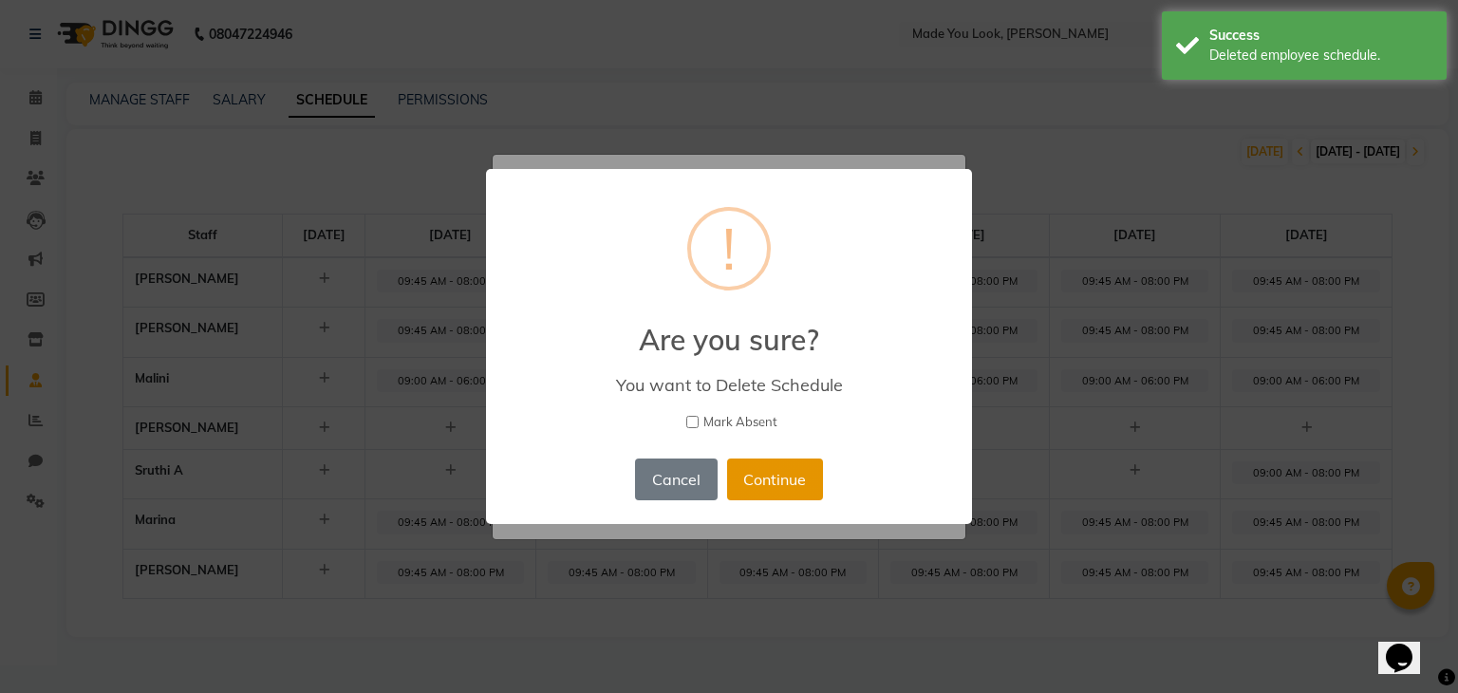
click at [794, 468] on button "Continue" at bounding box center [775, 479] width 96 height 42
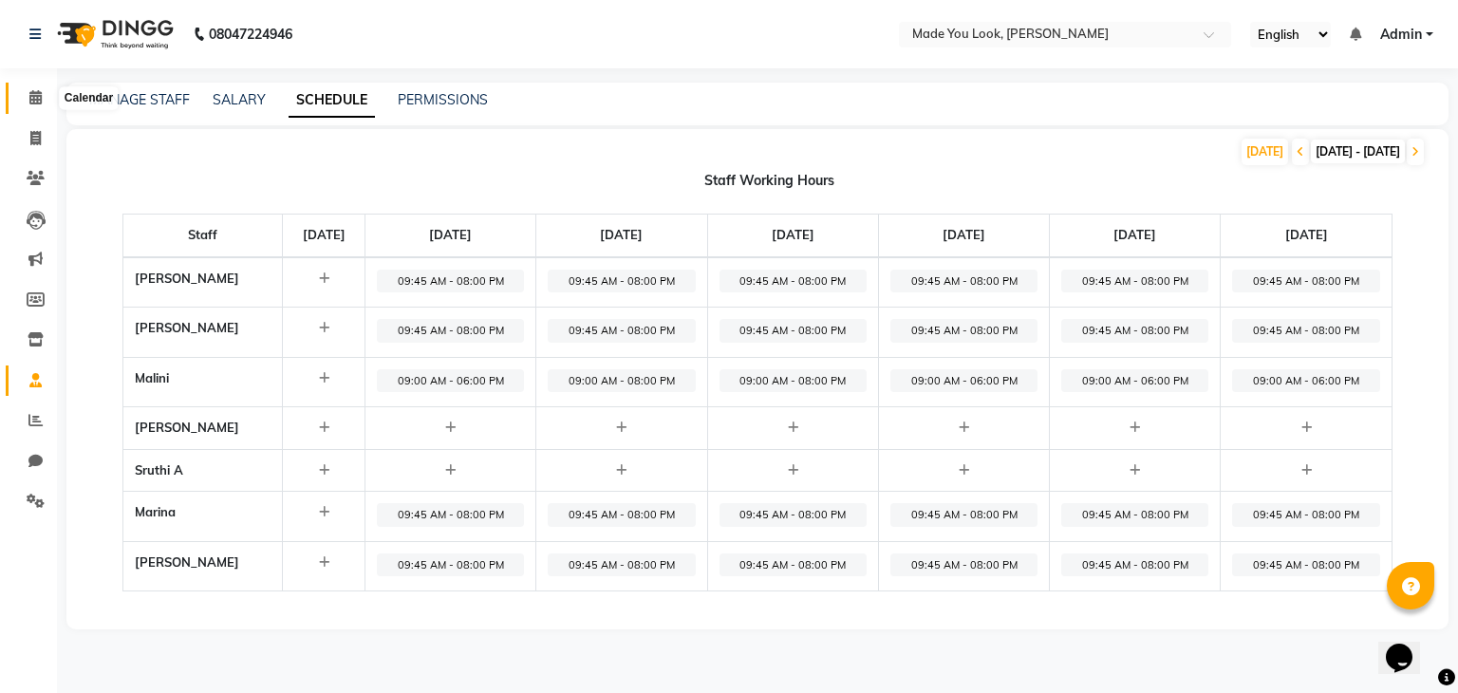
click at [45, 99] on span at bounding box center [35, 98] width 33 height 22
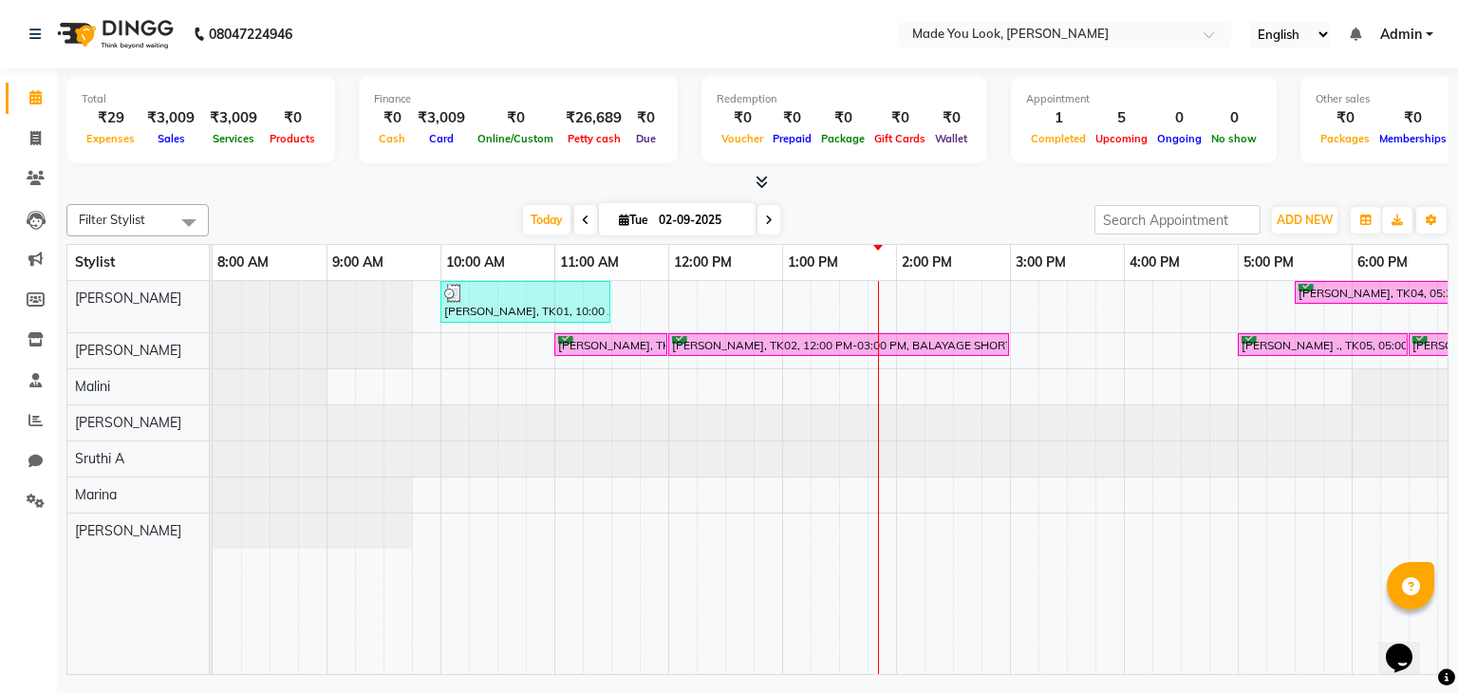
click at [178, 223] on span at bounding box center [189, 222] width 38 height 36
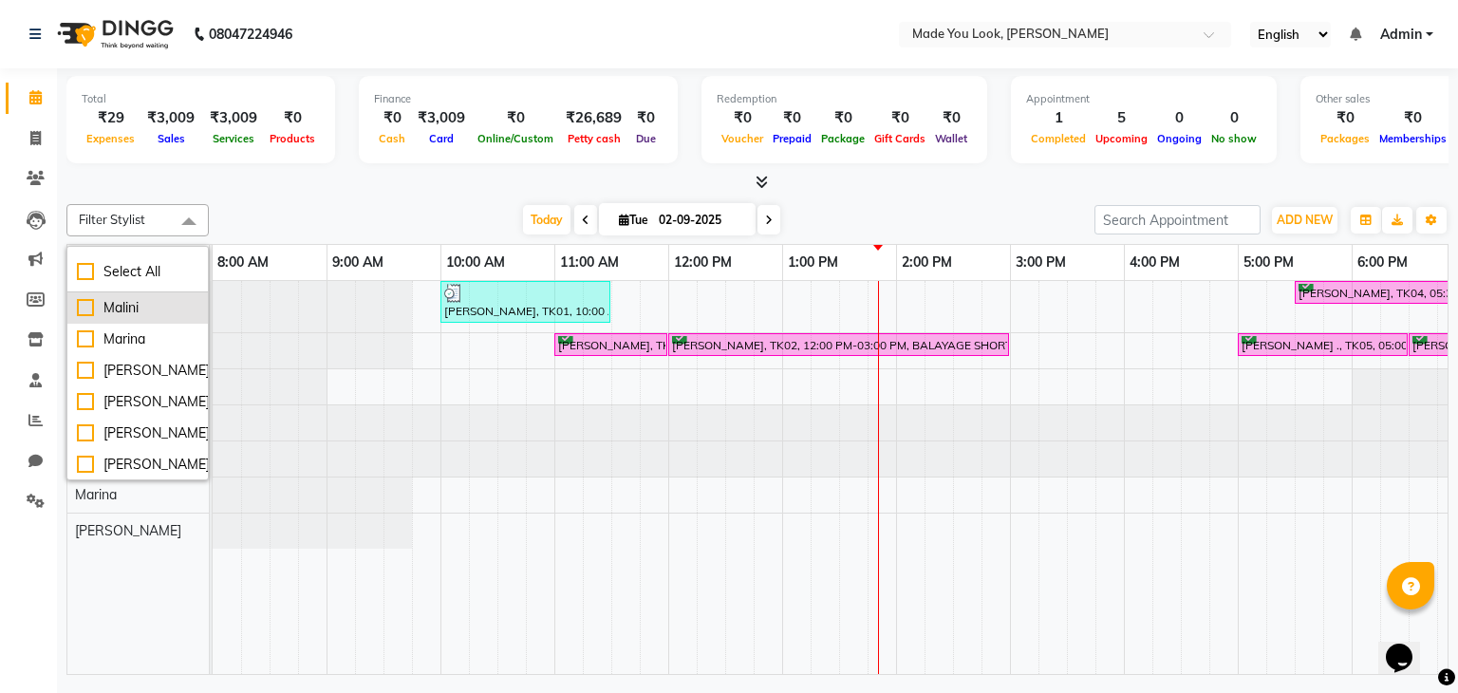
click at [95, 303] on div "Malini" at bounding box center [138, 308] width 122 height 20
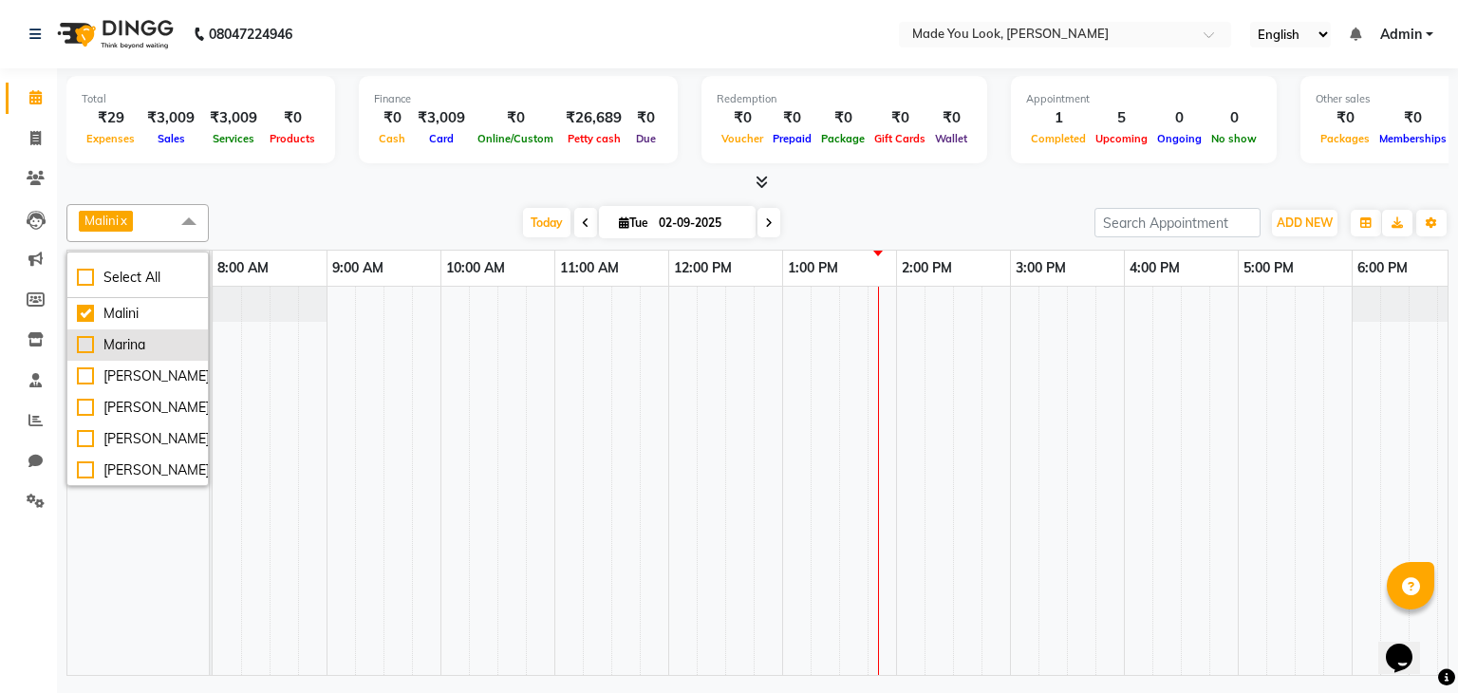
click at [97, 342] on div "Marina" at bounding box center [138, 345] width 122 height 20
click at [106, 334] on div "[PERSON_NAME]" at bounding box center [138, 344] width 122 height 20
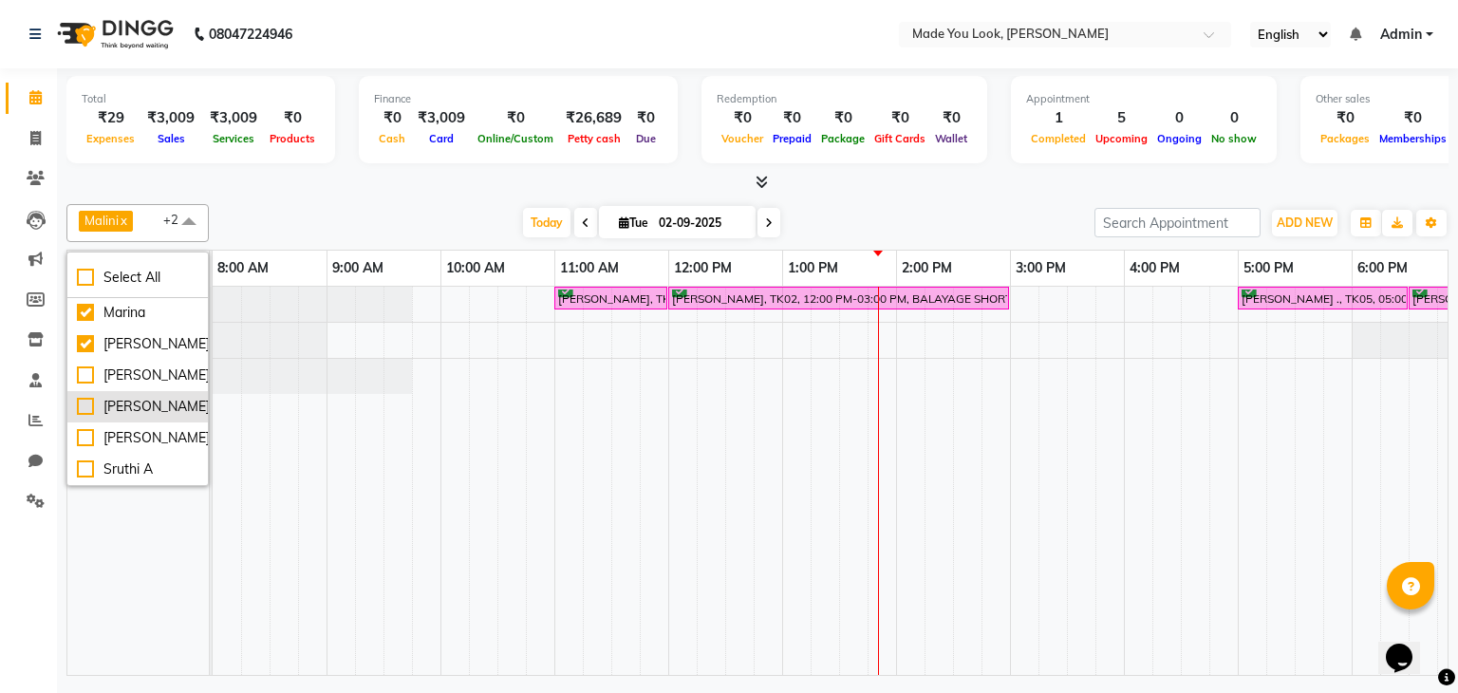
click at [105, 397] on div "[PERSON_NAME]" at bounding box center [138, 407] width 122 height 20
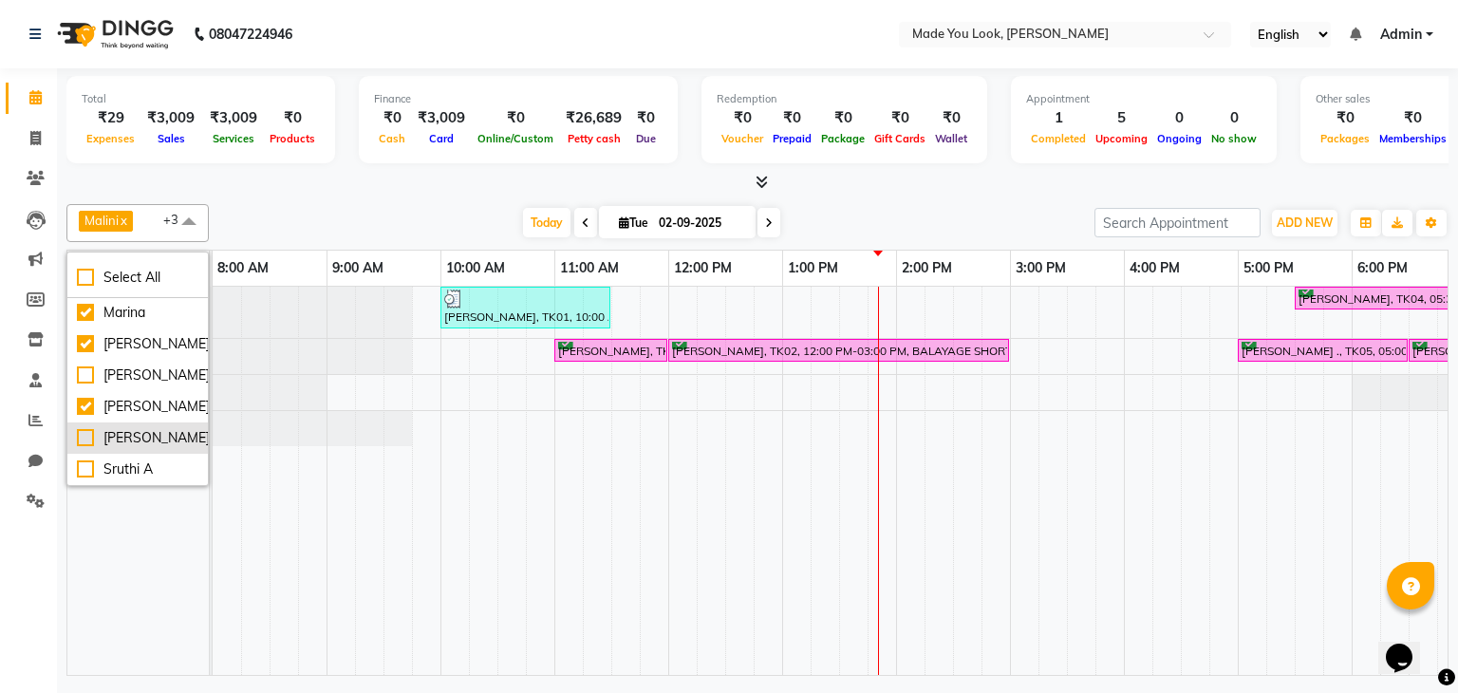
click at [107, 429] on div "[PERSON_NAME]" at bounding box center [138, 438] width 122 height 20
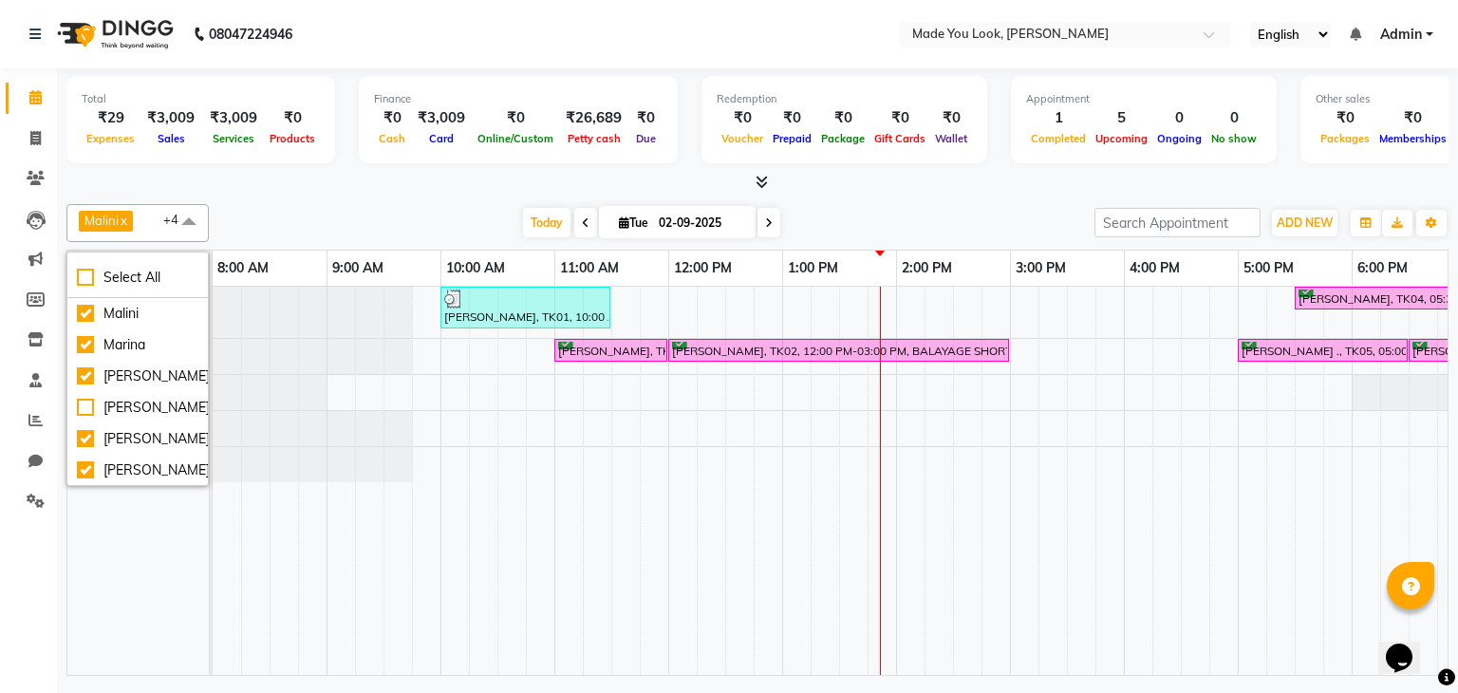
click at [194, 221] on span at bounding box center [189, 222] width 38 height 36
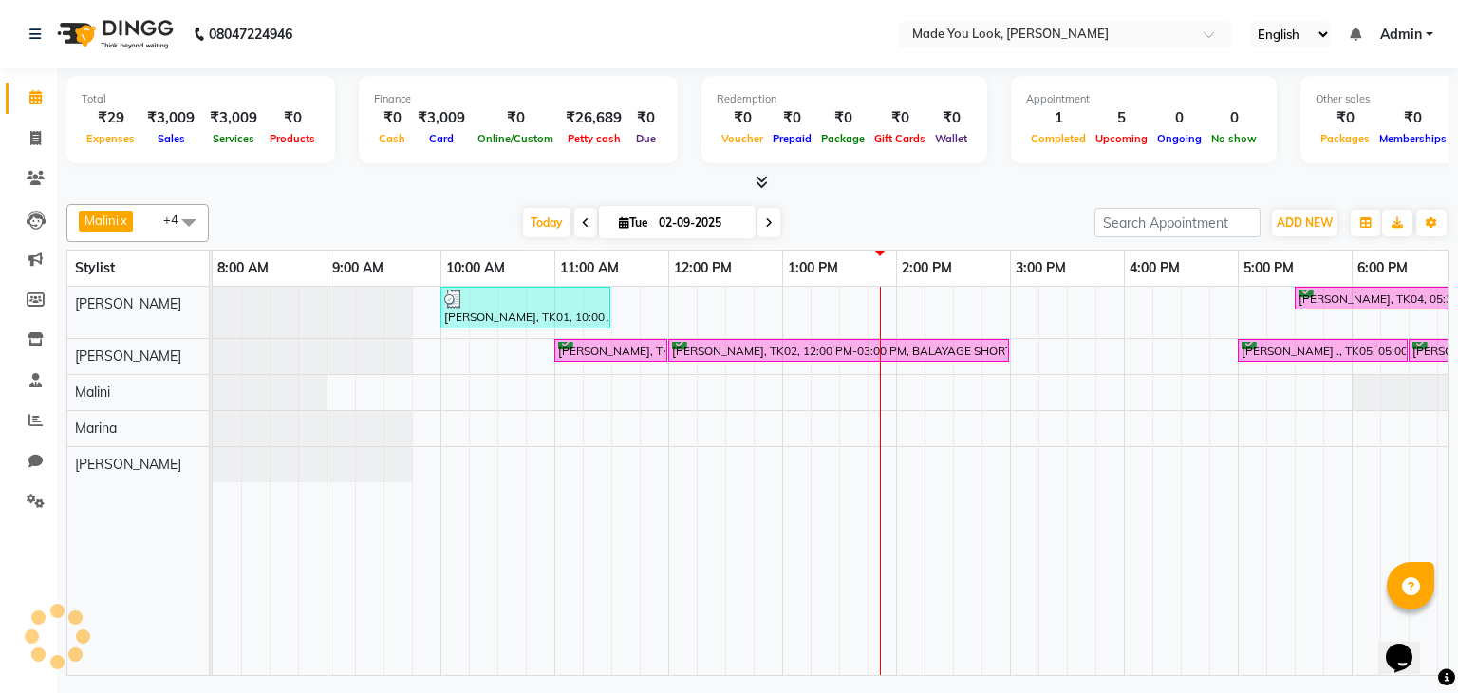
click at [194, 221] on span at bounding box center [189, 222] width 38 height 36
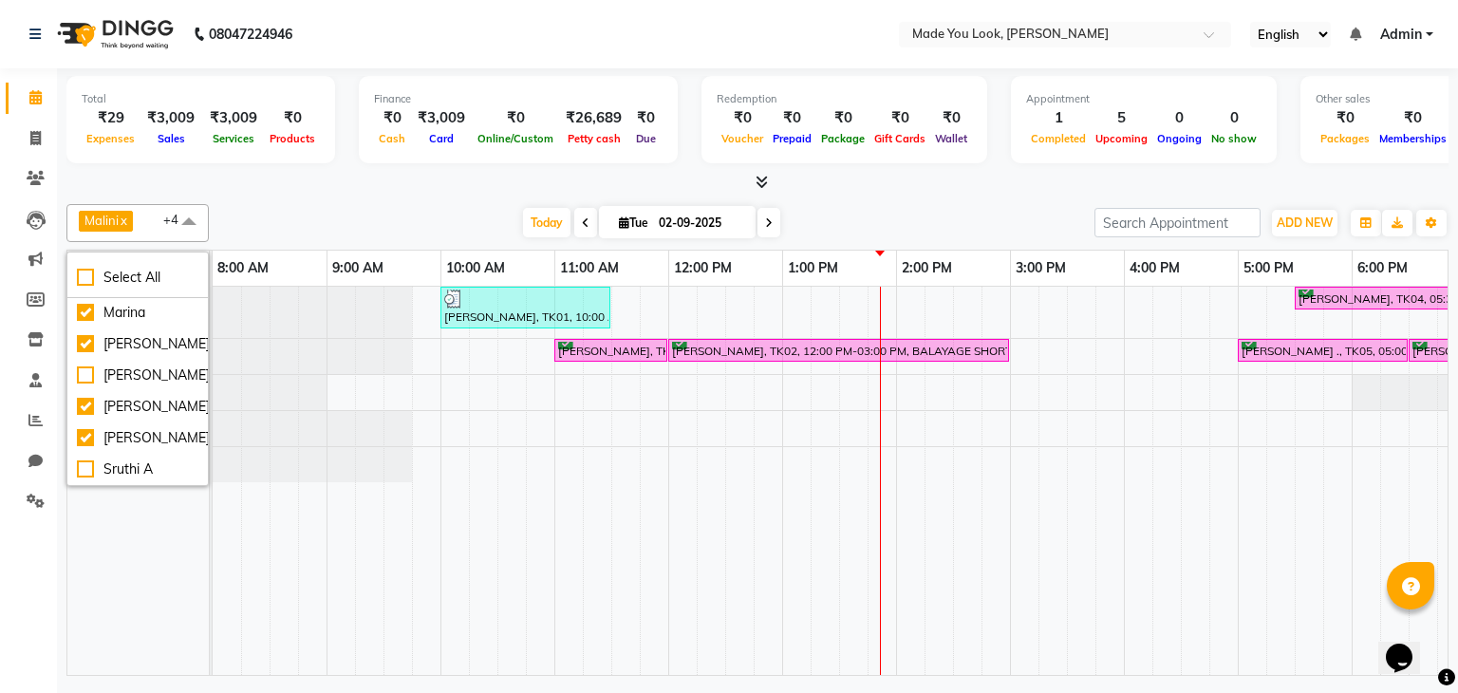
scroll to position [91, 0]
click at [148, 569] on div "[PERSON_NAME] [PERSON_NAME] [PERSON_NAME]" at bounding box center [145, 481] width 156 height 388
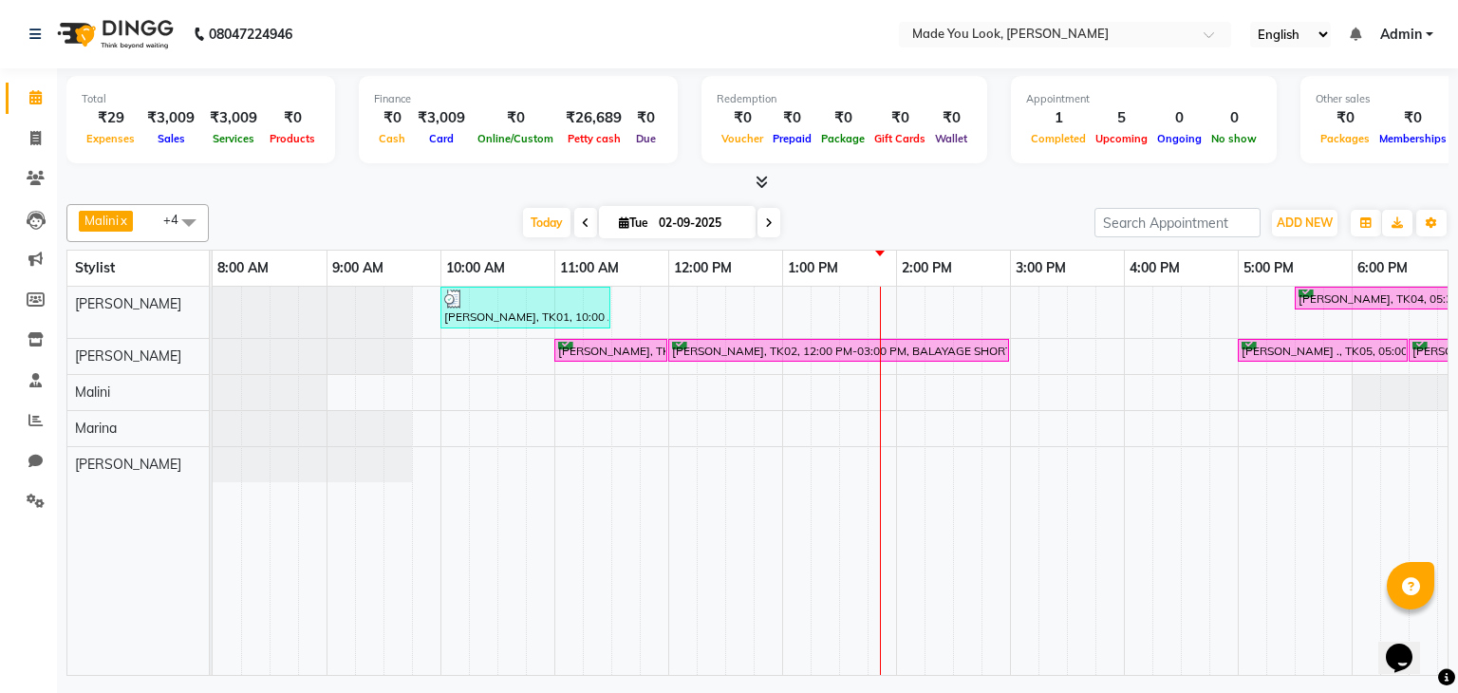
click at [197, 211] on span at bounding box center [189, 222] width 38 height 36
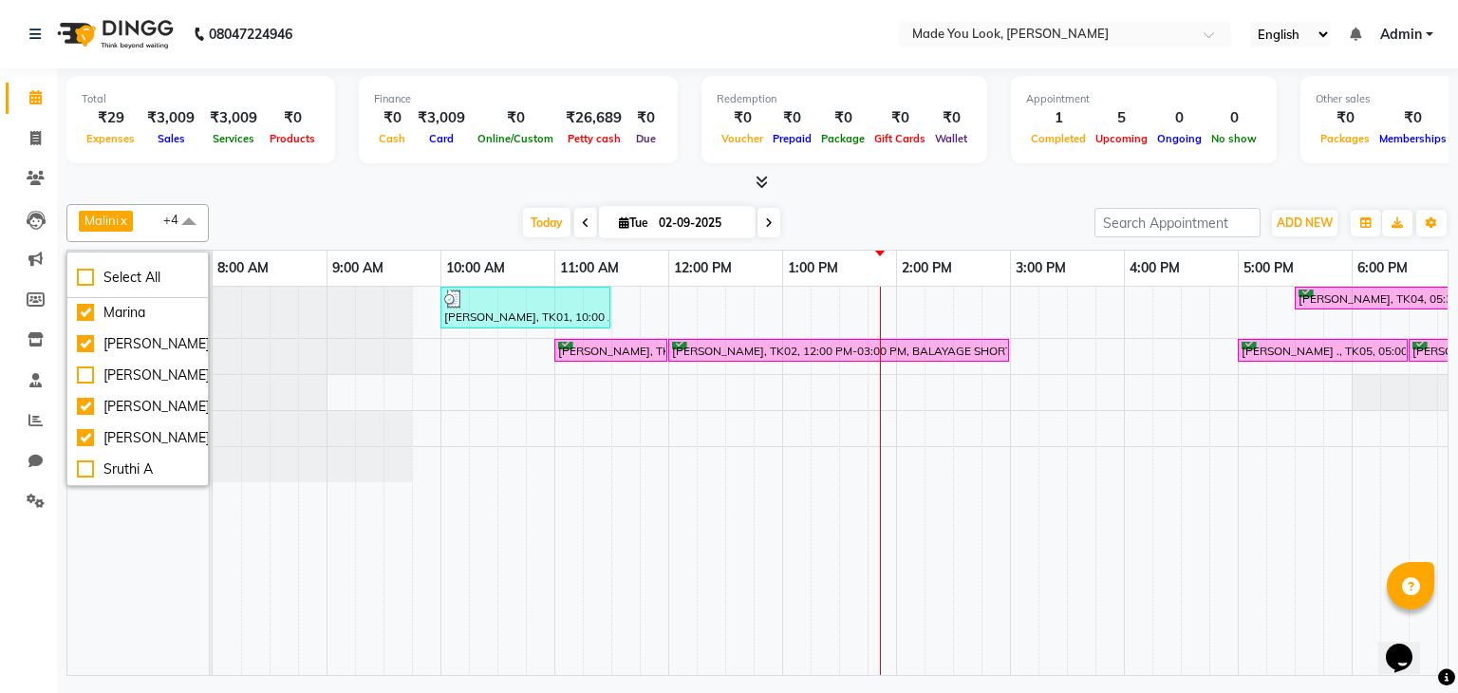
click at [154, 218] on span "Malini x Marina x [PERSON_NAME] x [PERSON_NAME] x [PERSON_NAME] x +4" at bounding box center [137, 223] width 142 height 38
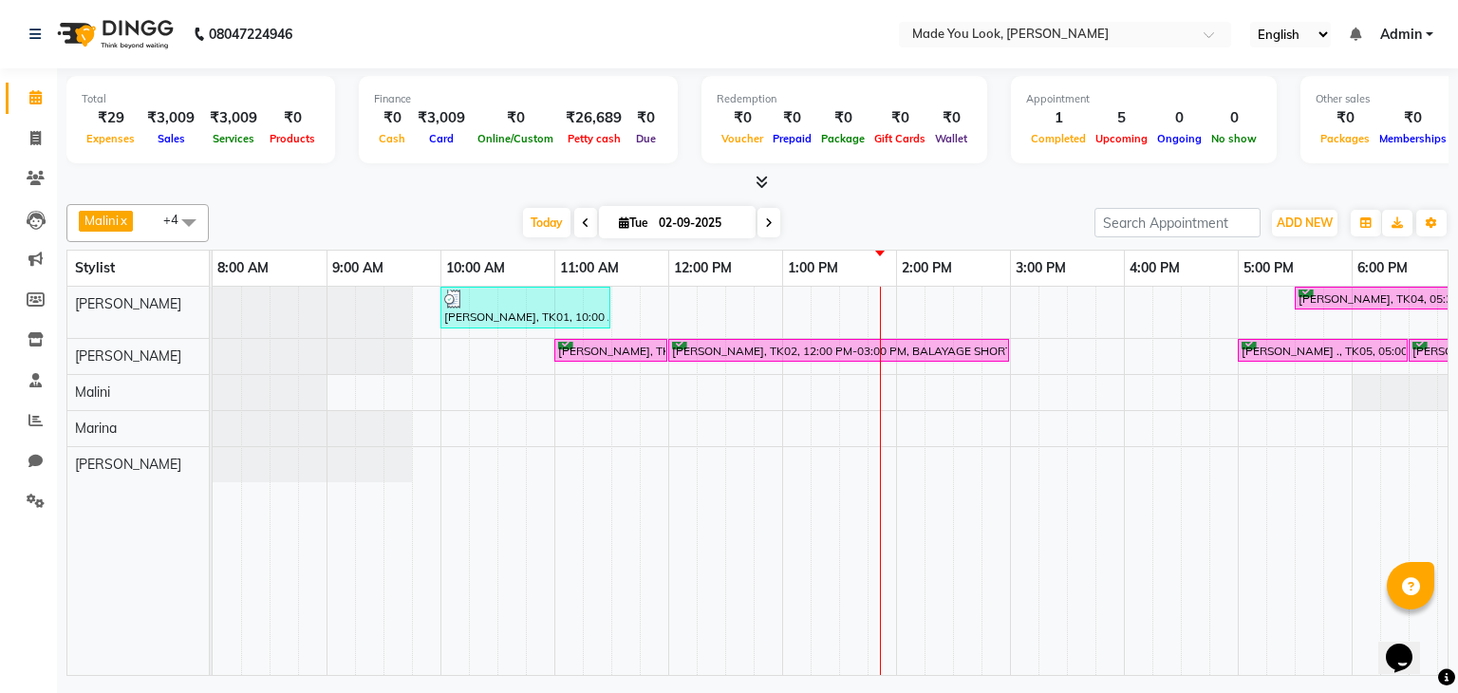
click at [154, 218] on span "Malini x Marina x [PERSON_NAME] x [PERSON_NAME] x [PERSON_NAME] x +4" at bounding box center [137, 223] width 142 height 38
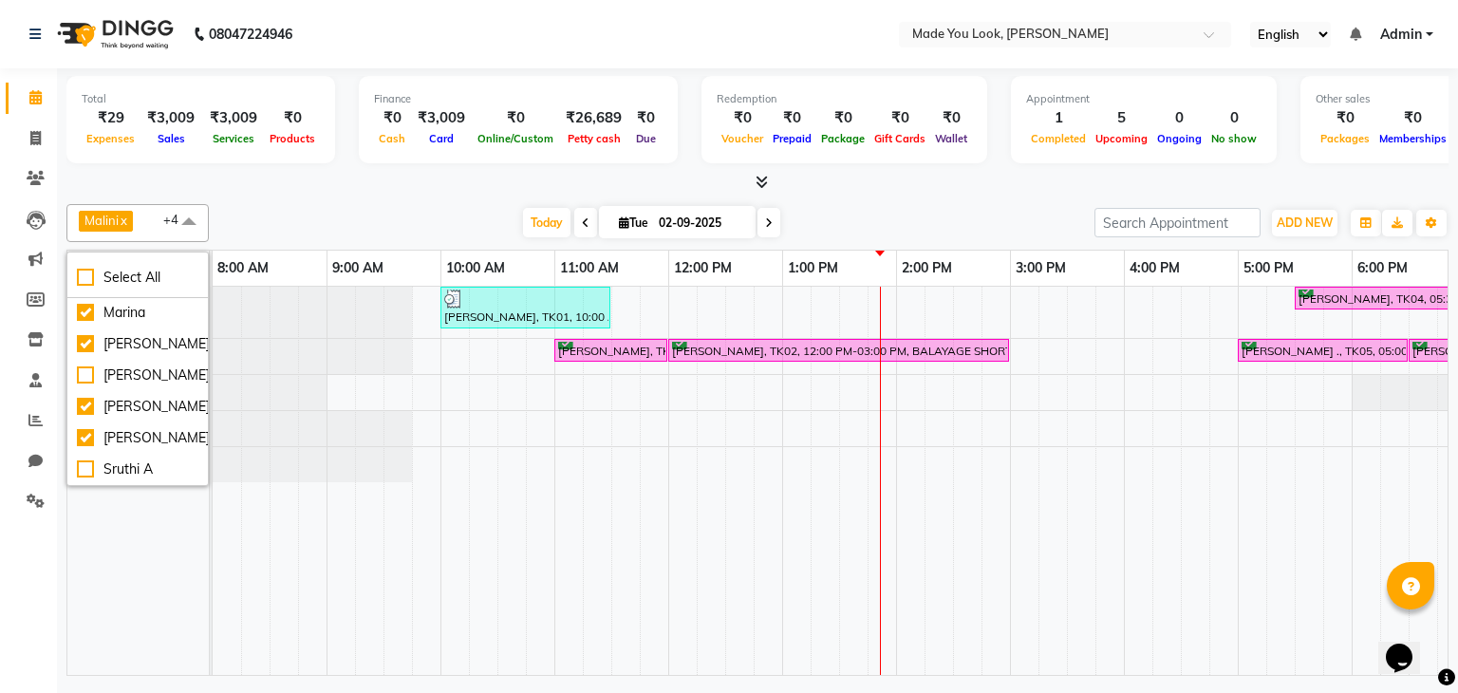
click at [130, 214] on span "Malini x" at bounding box center [106, 221] width 54 height 21
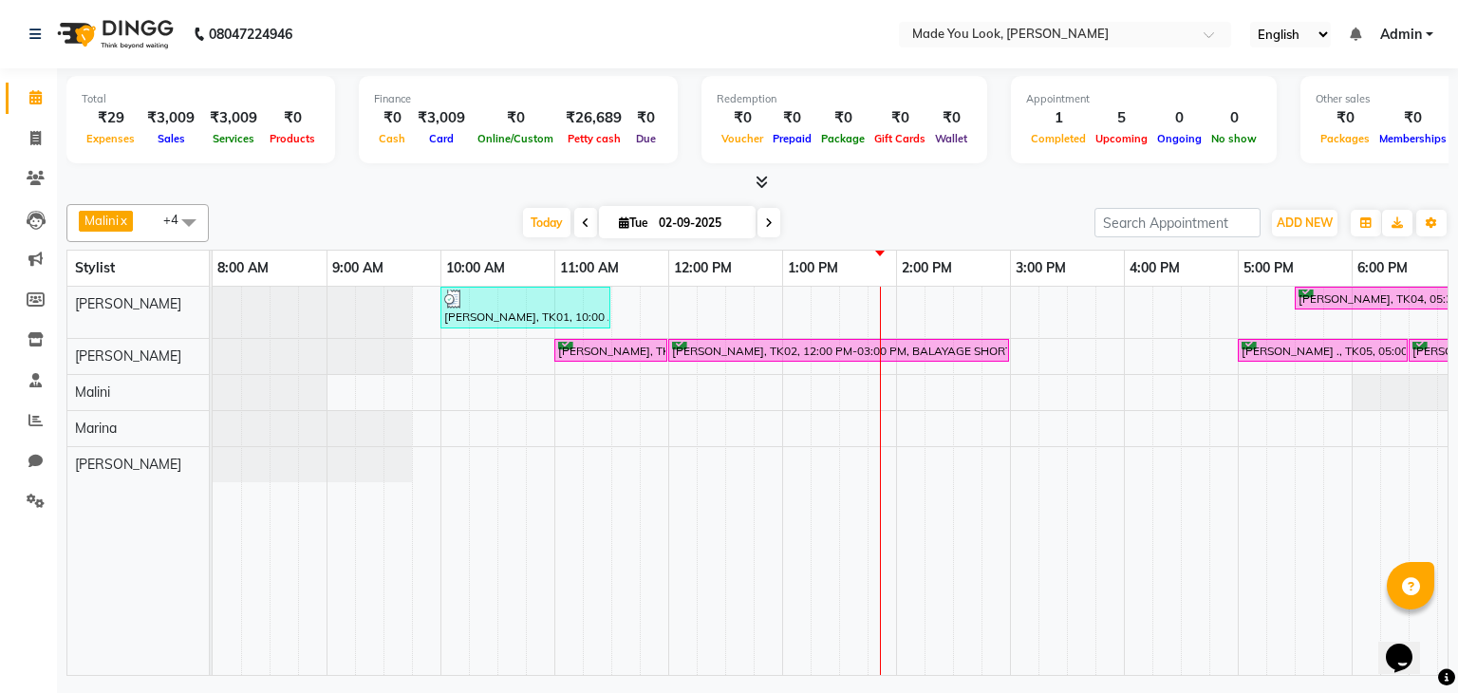
click at [136, 217] on span "Malini x" at bounding box center [108, 223] width 58 height 25
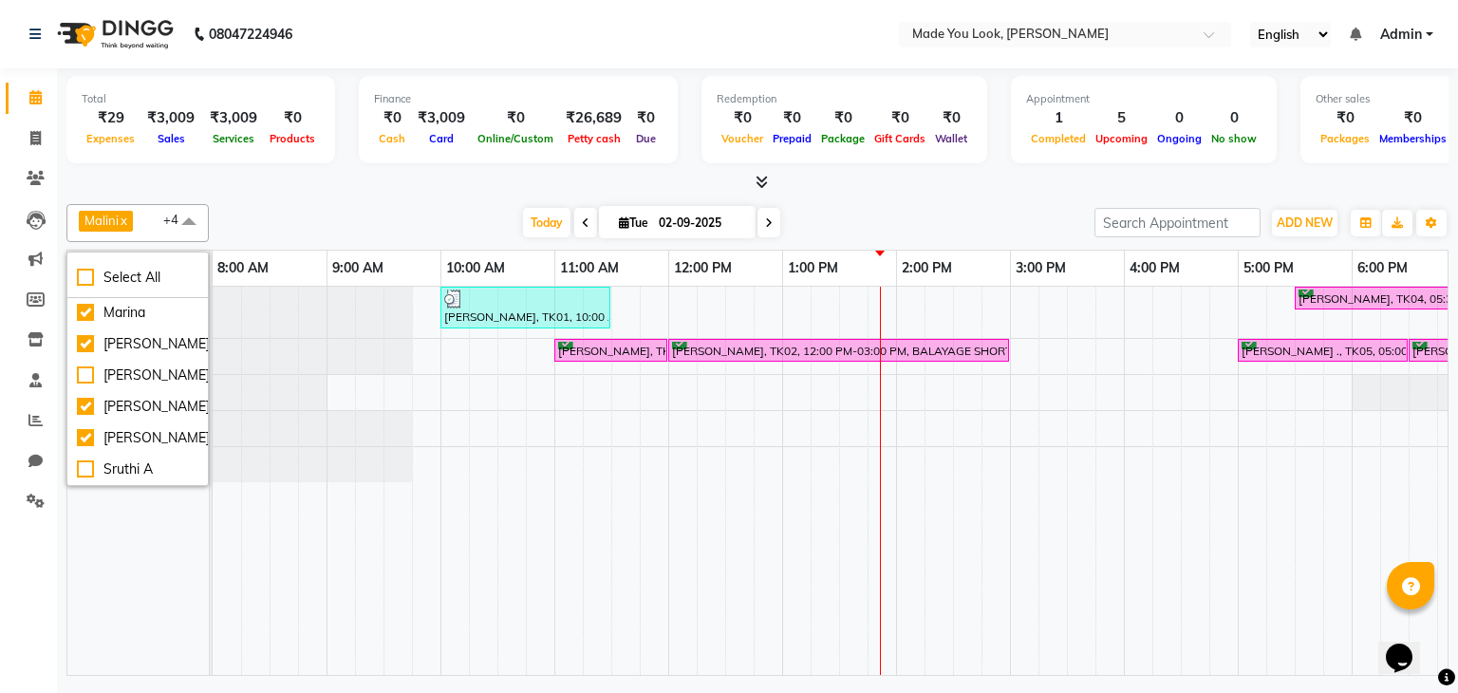
click at [122, 215] on link "x" at bounding box center [123, 220] width 9 height 15
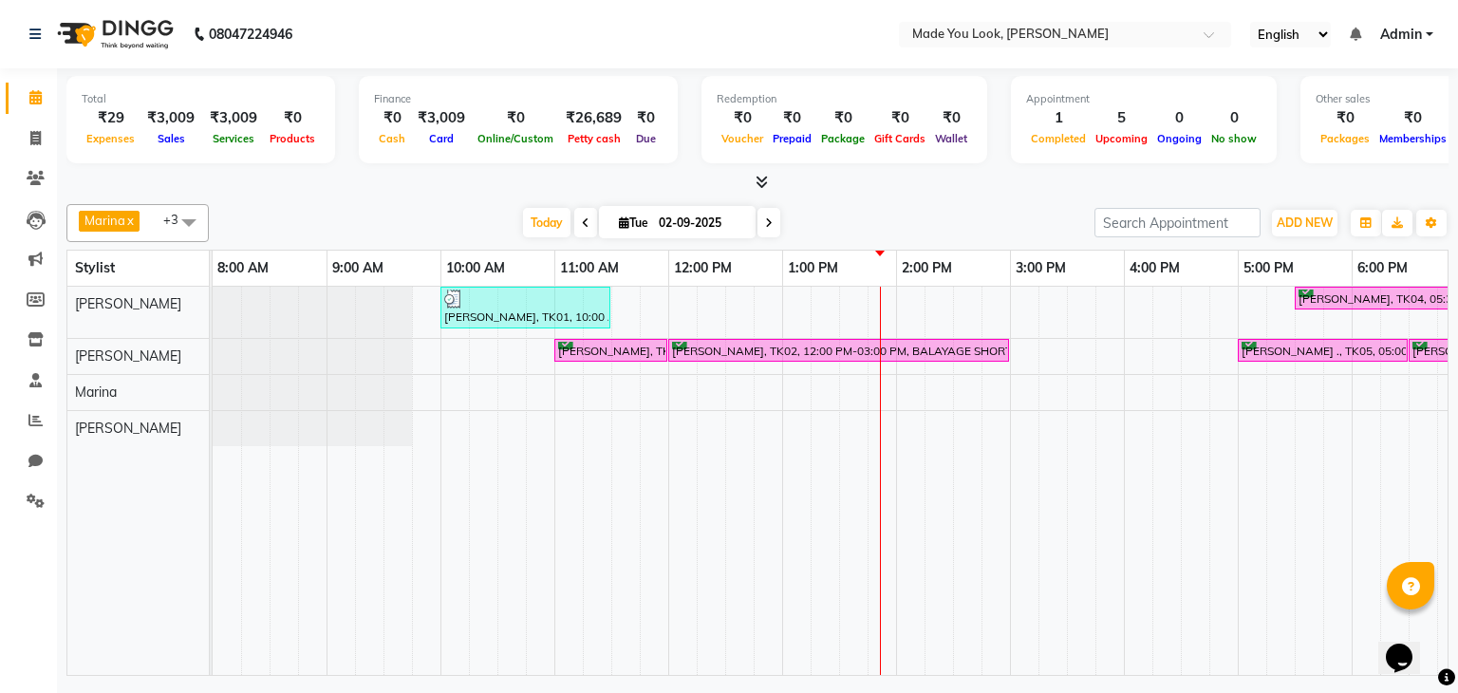
click at [134, 225] on link "x" at bounding box center [129, 220] width 9 height 15
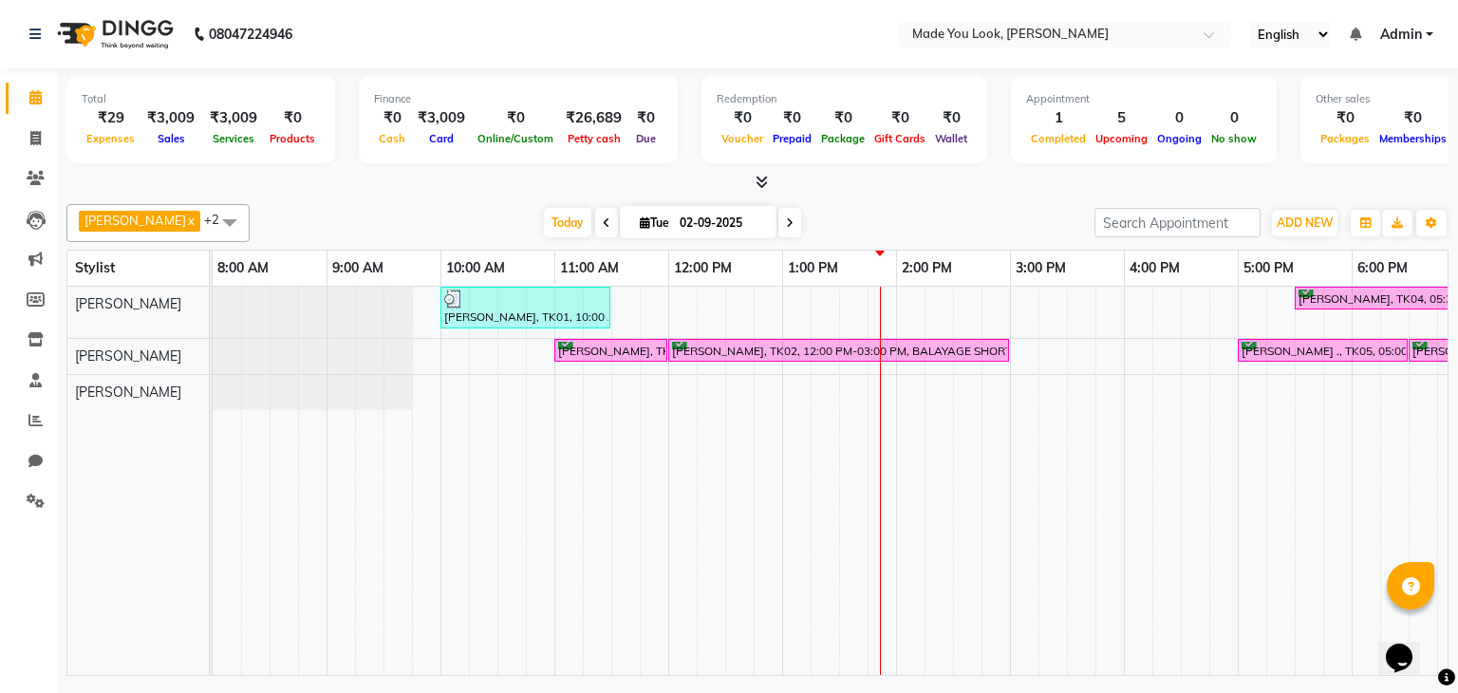
click at [213, 211] on span at bounding box center [230, 222] width 38 height 36
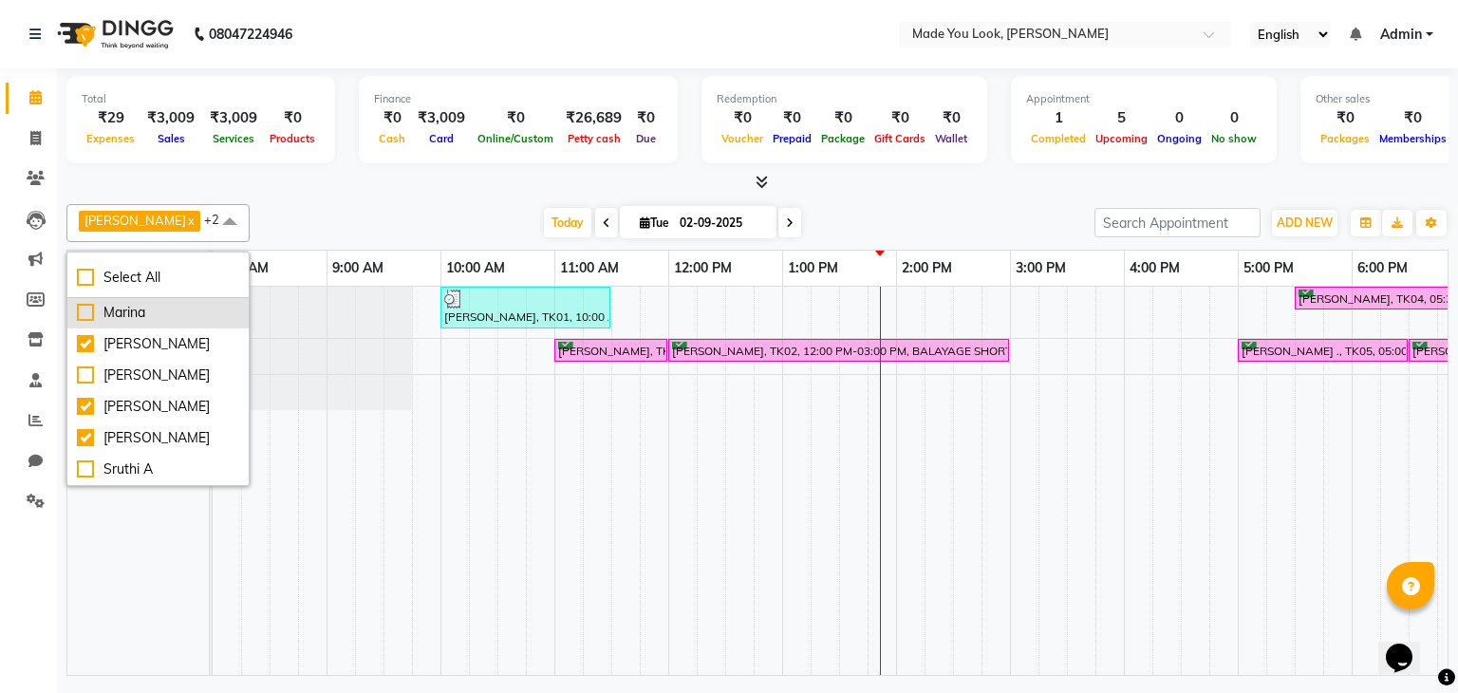
click at [123, 308] on div "Marina" at bounding box center [158, 313] width 162 height 20
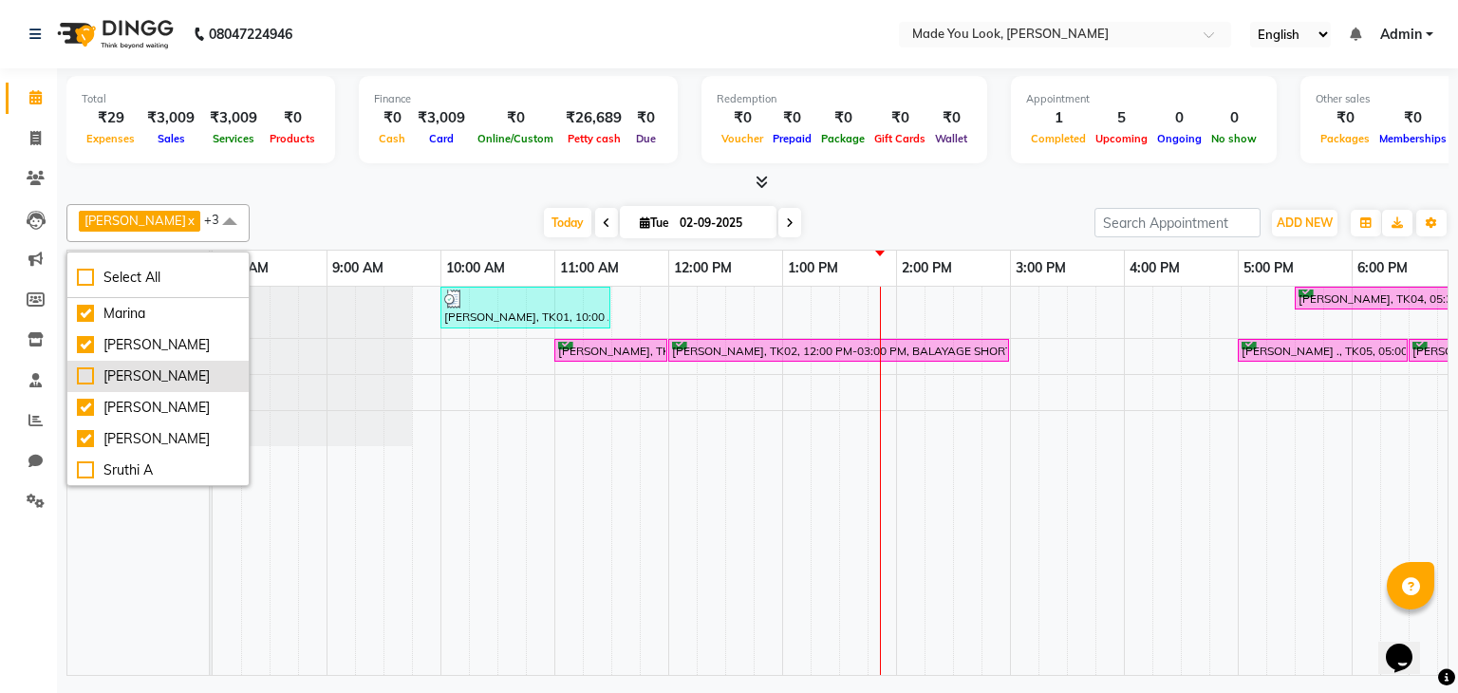
scroll to position [0, 0]
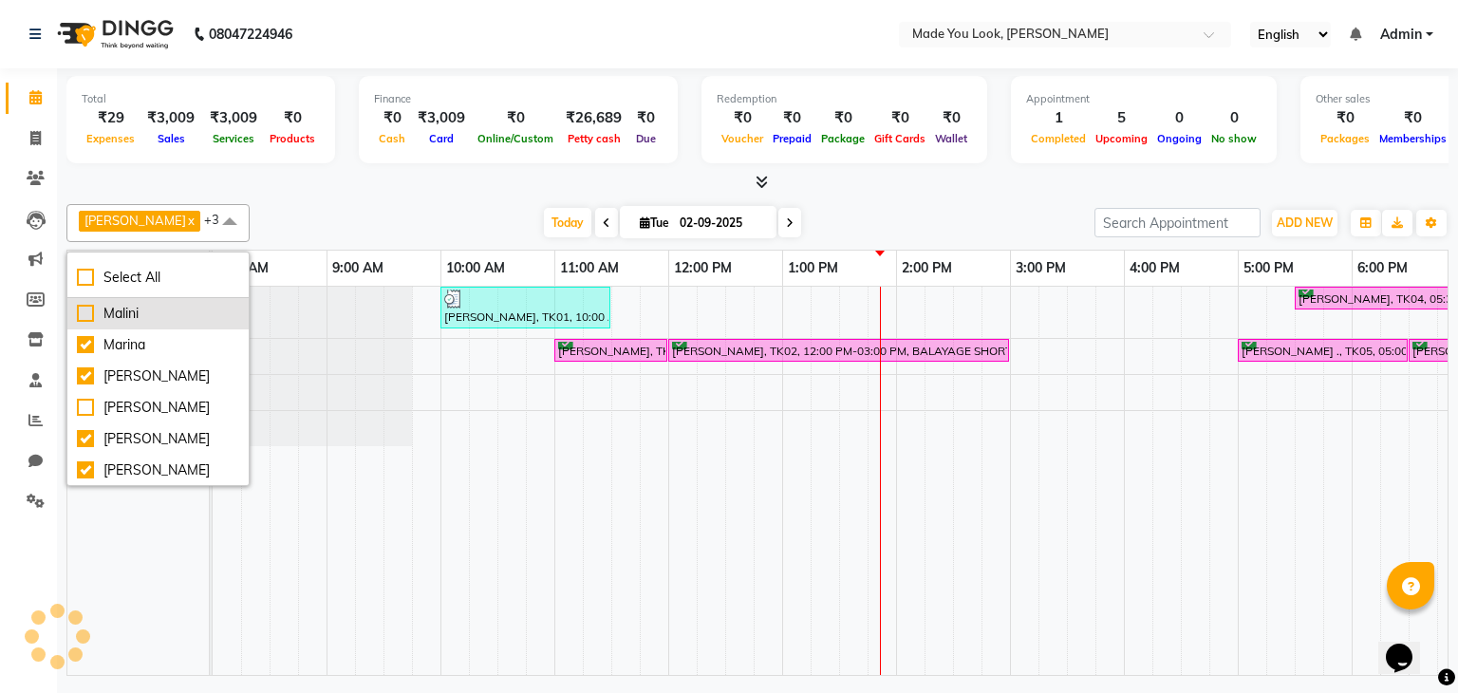
click at [132, 317] on div "Malini" at bounding box center [158, 314] width 162 height 20
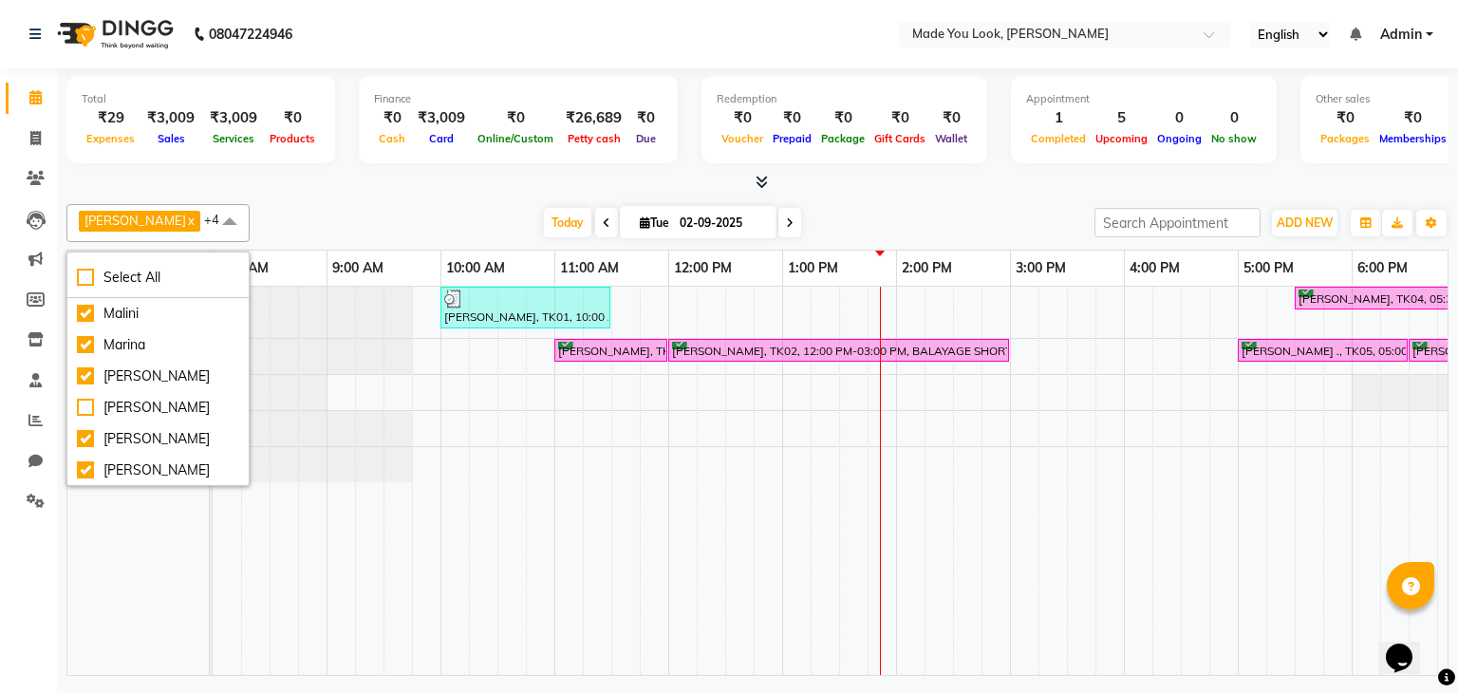
click at [178, 525] on div "[PERSON_NAME] [PERSON_NAME] [PERSON_NAME]" at bounding box center [145, 481] width 156 height 388
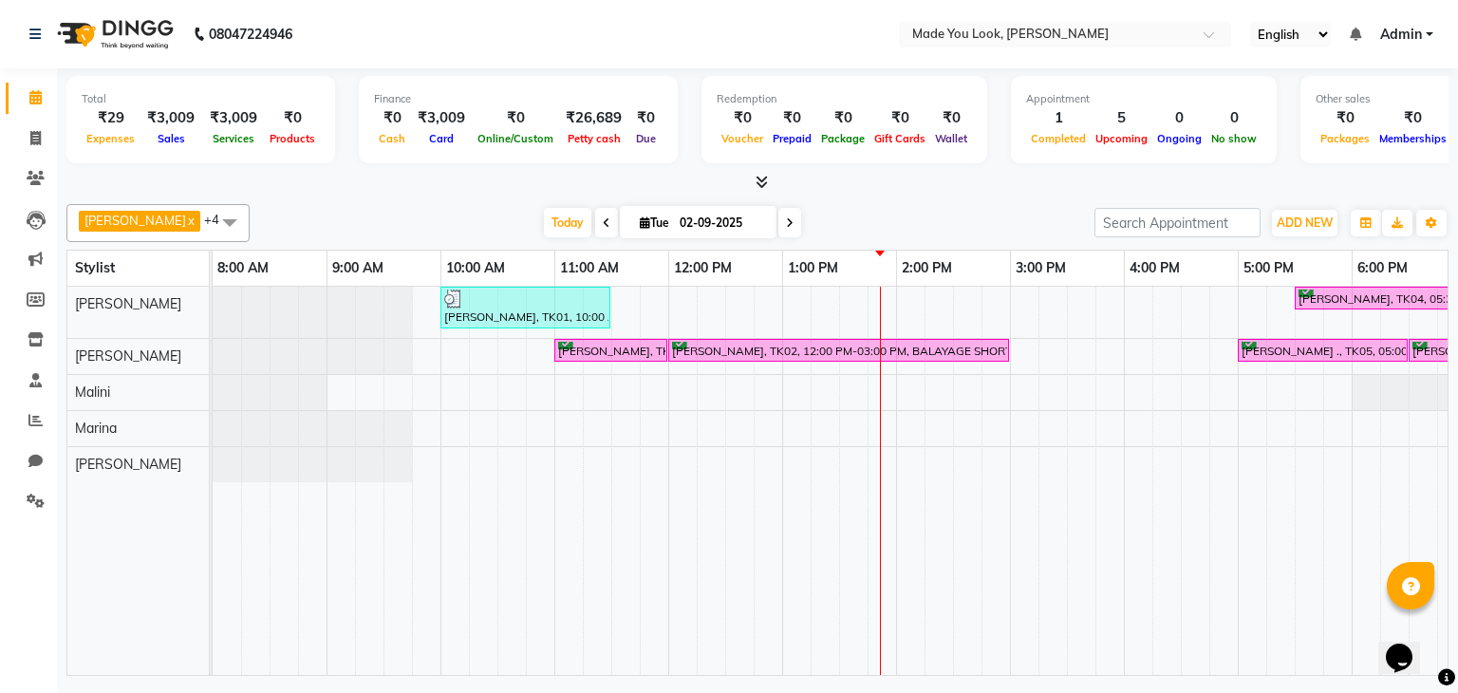
click at [220, 215] on span at bounding box center [230, 222] width 38 height 36
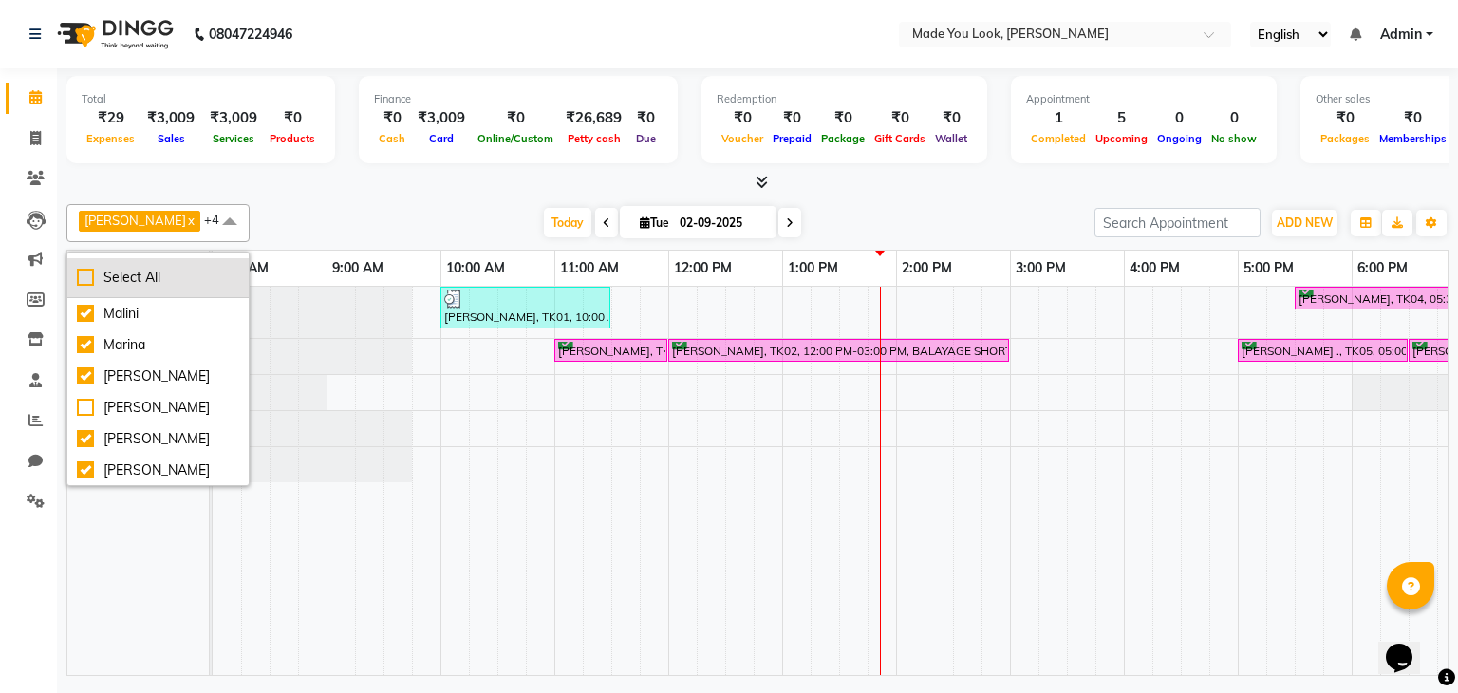
click at [137, 271] on div "Select All" at bounding box center [158, 278] width 162 height 20
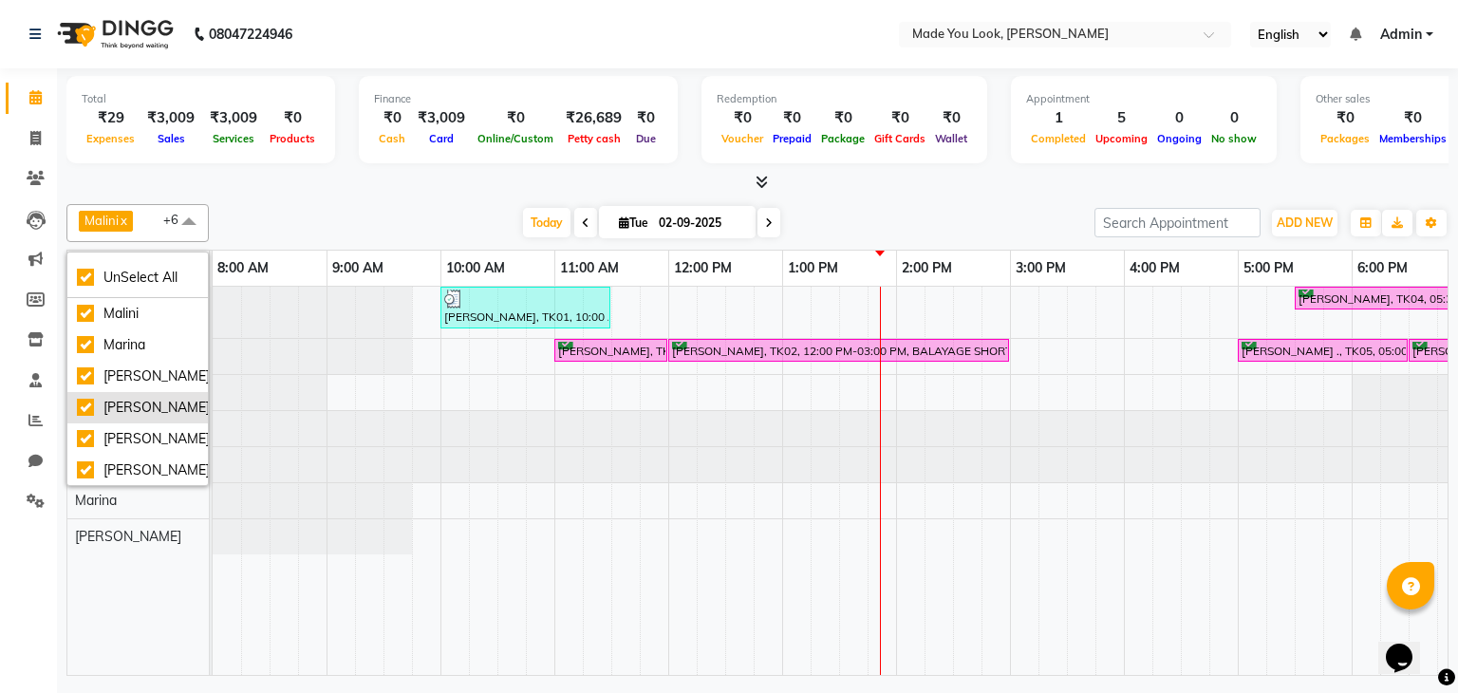
scroll to position [91, 0]
click at [133, 605] on div "[PERSON_NAME] [PERSON_NAME] [PERSON_NAME] Devi [PERSON_NAME] A [PERSON_NAME]" at bounding box center [145, 481] width 156 height 388
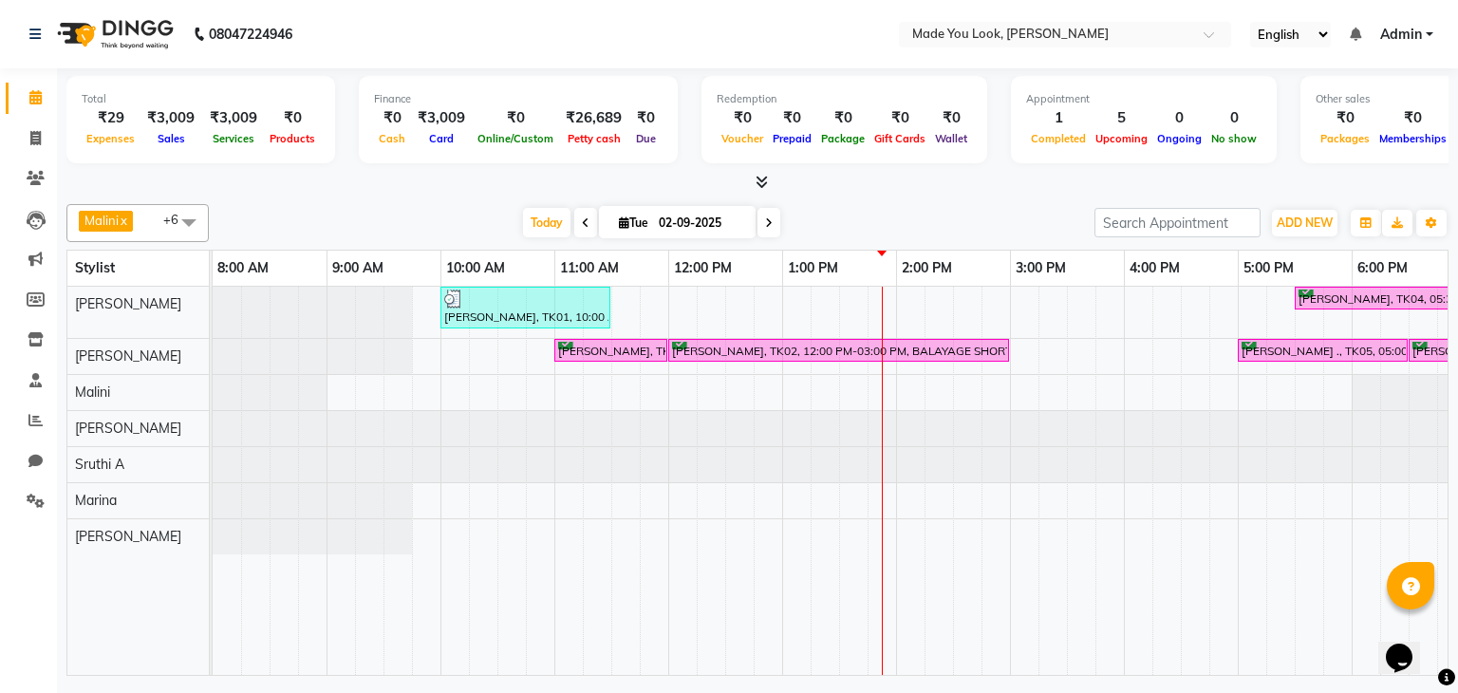
click at [194, 221] on span at bounding box center [189, 222] width 38 height 36
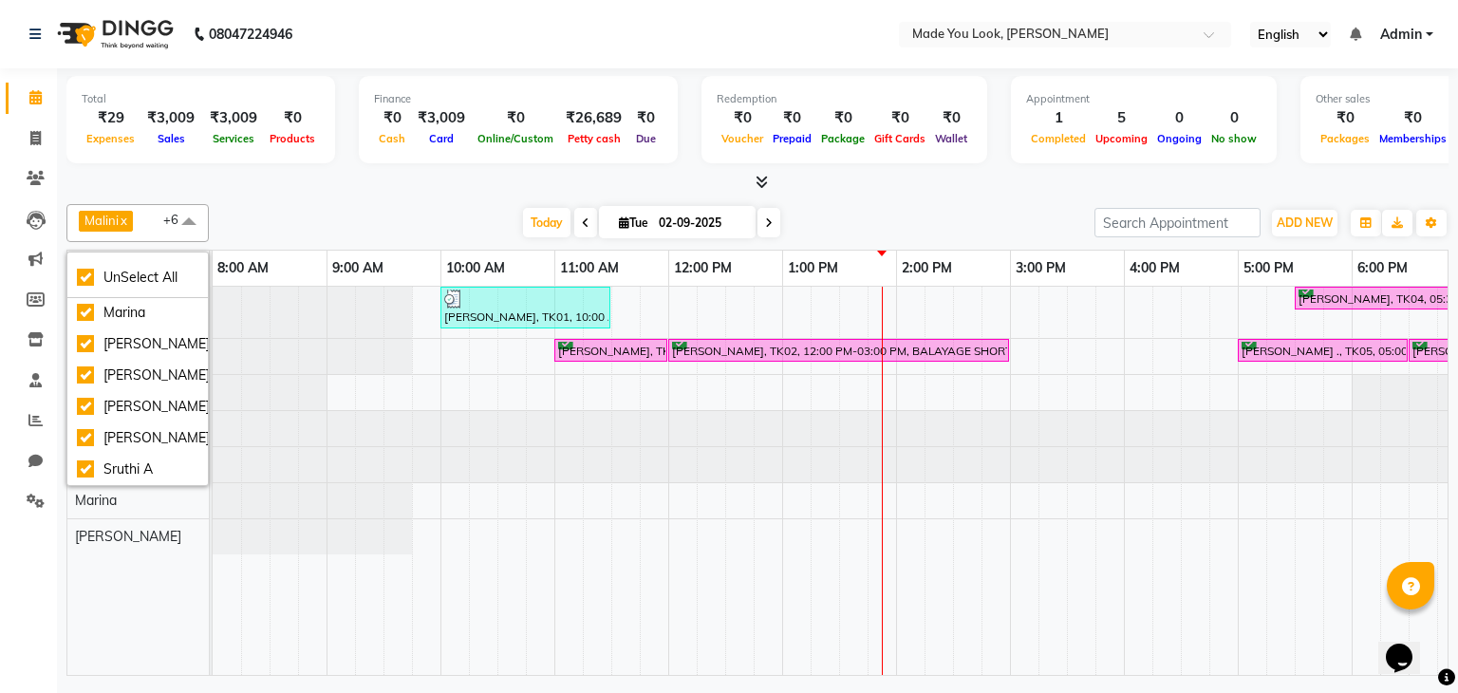
click at [194, 221] on span at bounding box center [189, 222] width 38 height 36
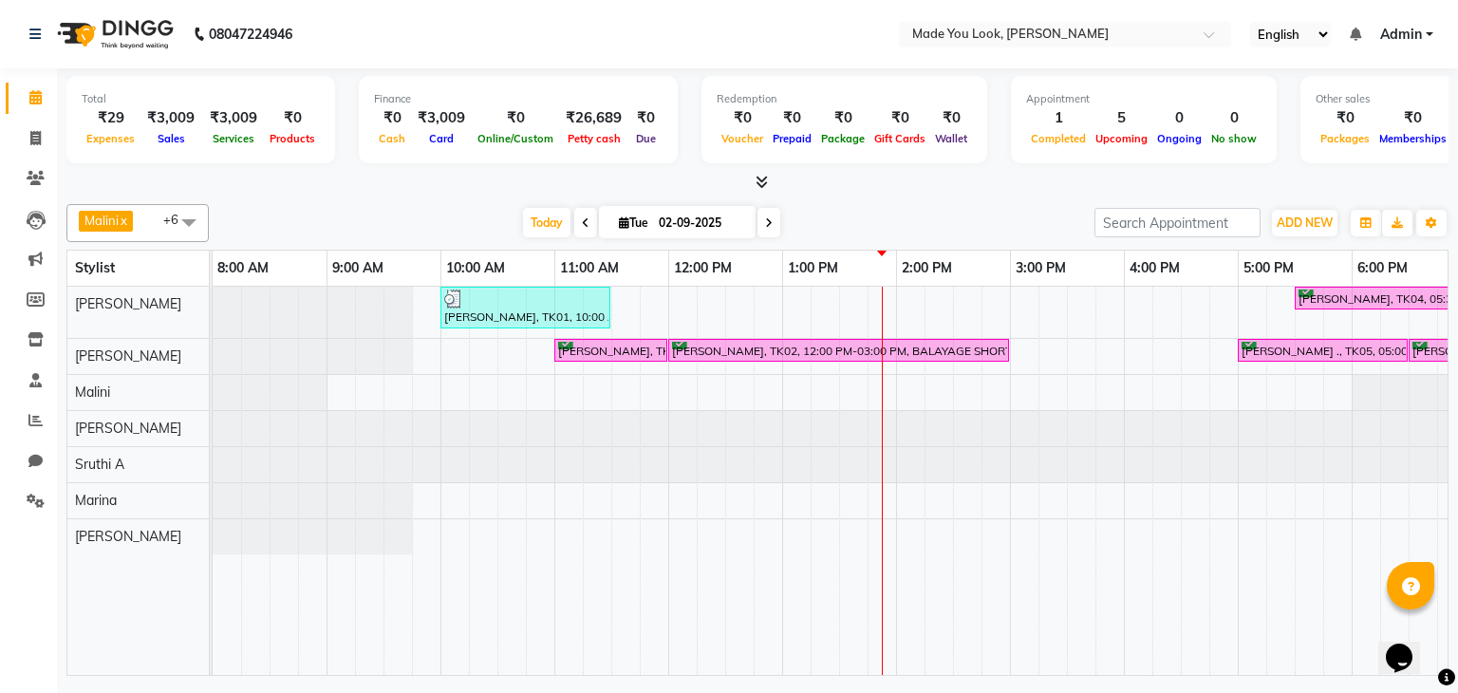
click at [340, 210] on div "[DATE] [DATE]" at bounding box center [651, 223] width 867 height 28
click at [587, 481] on div "[PERSON_NAME], TK01, 10:00 AM-11:30 AM, CURL-CUT BELOW SHOULDER [PERSON_NAME] […" at bounding box center [953, 481] width 1481 height 388
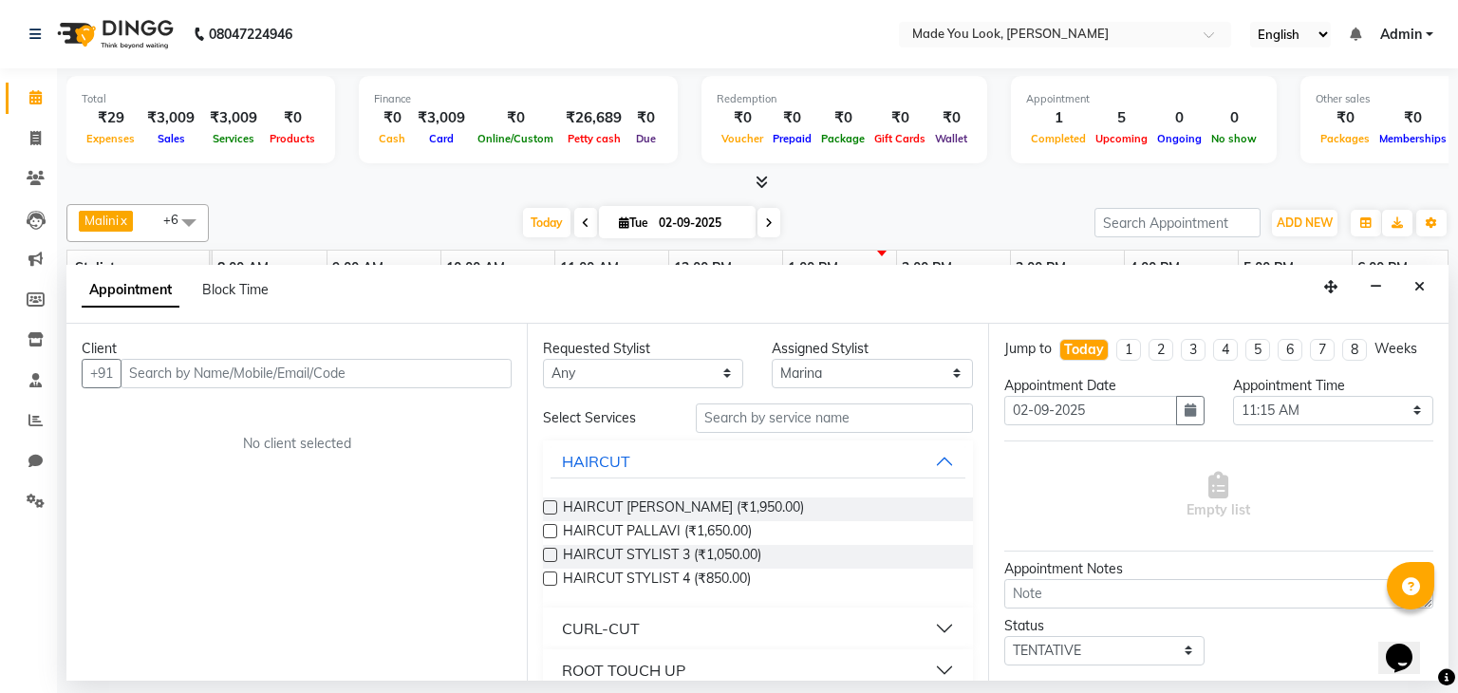
click at [357, 206] on div "Malini x Marina x [PERSON_NAME] x [PERSON_NAME] Devi x [PERSON_NAME] x [PERSON_…" at bounding box center [757, 223] width 1382 height 38
click at [1420, 280] on icon "Close" at bounding box center [1419, 286] width 10 height 13
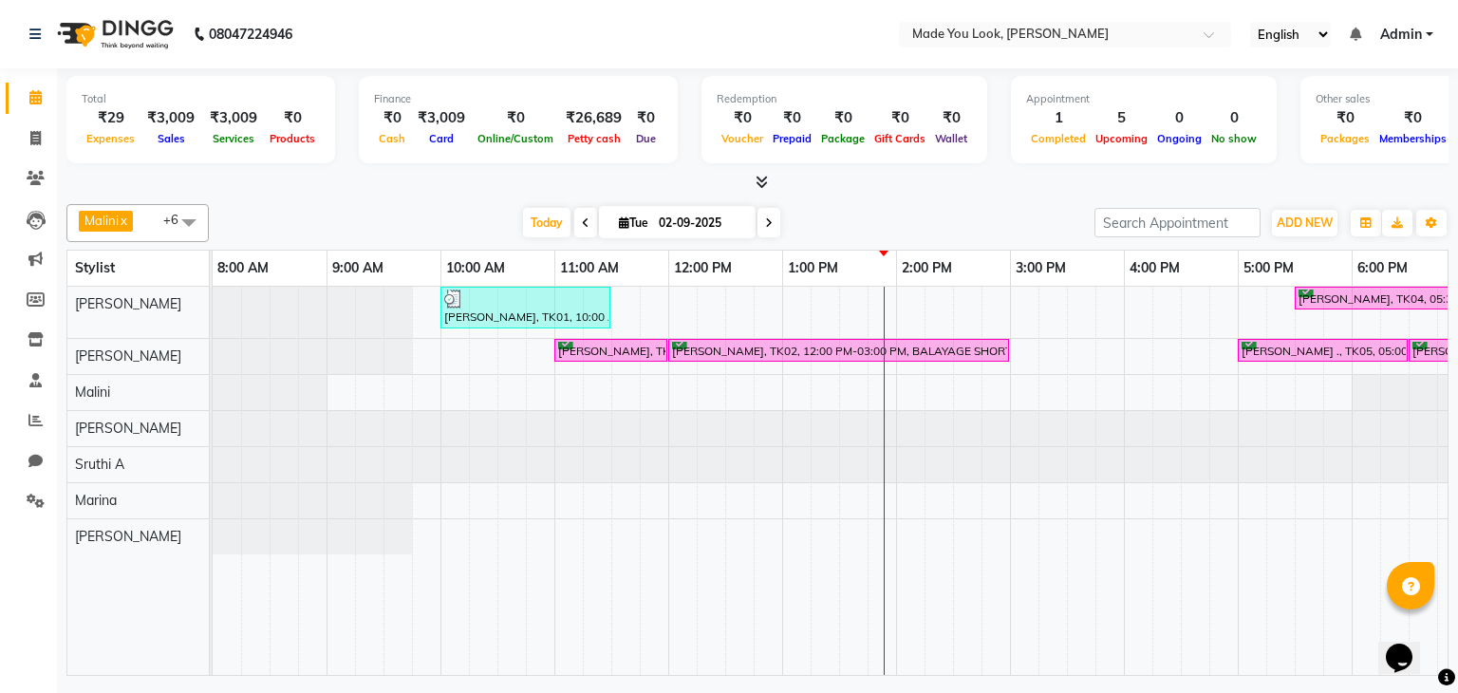
click at [298, 209] on div "[DATE] [DATE]" at bounding box center [651, 223] width 867 height 28
click at [187, 217] on span at bounding box center [189, 222] width 38 height 36
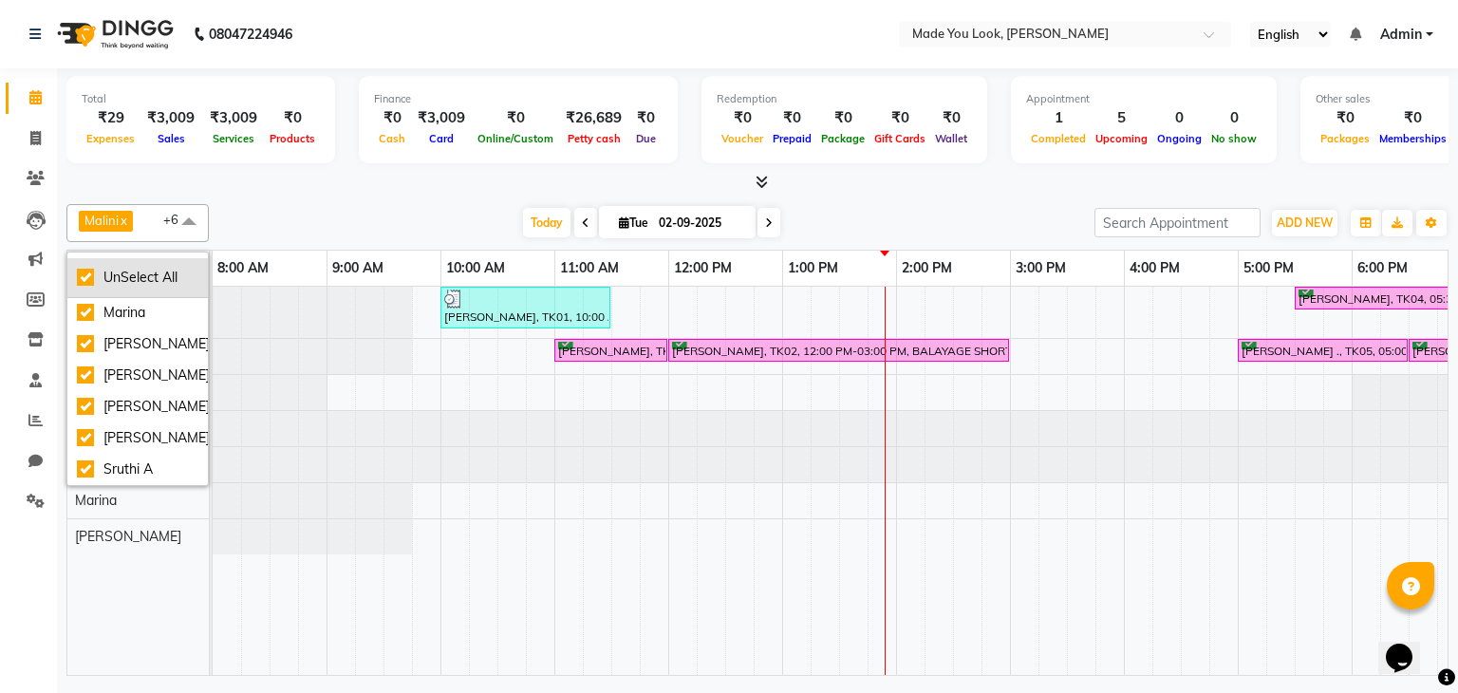
click at [88, 270] on div "UnSelect All" at bounding box center [138, 278] width 122 height 20
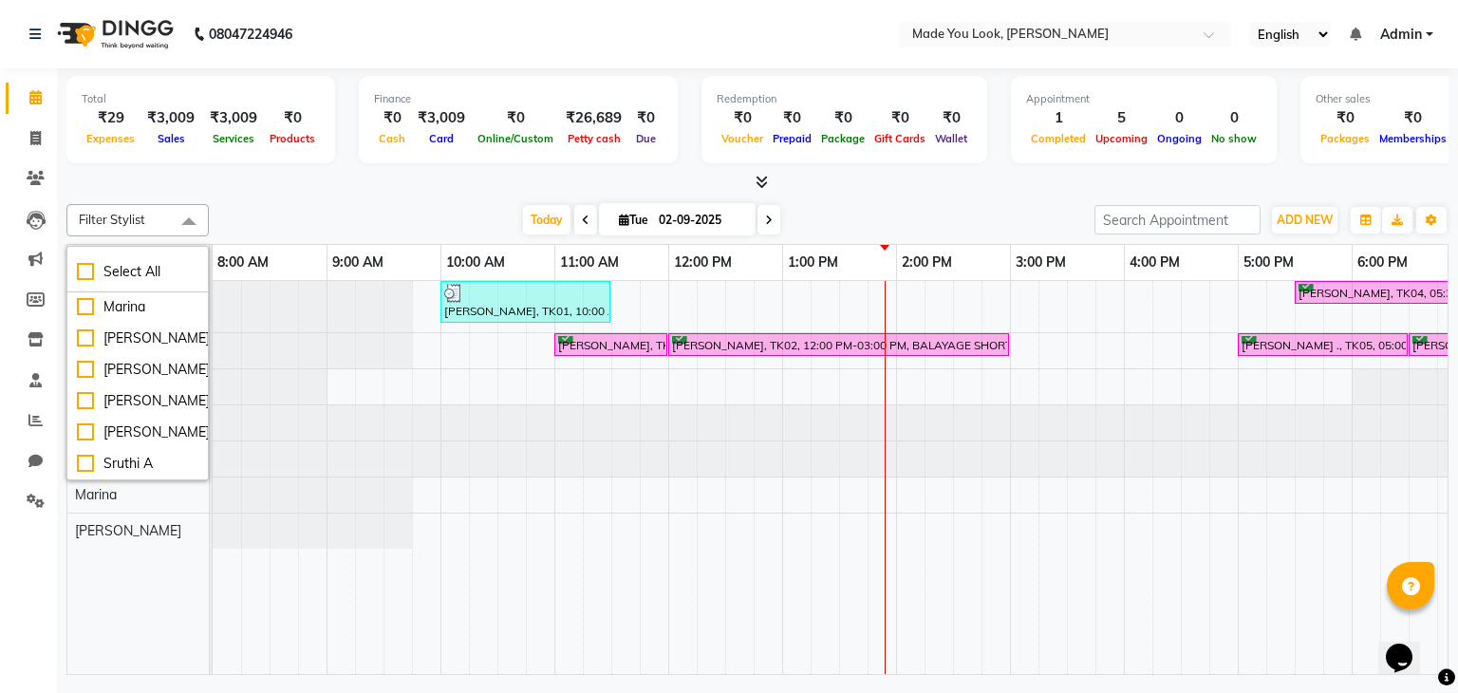
click at [245, 197] on div "Filter Stylist Select All [PERSON_NAME] pallavi [PERSON_NAME] Devi [PERSON_NAME…" at bounding box center [757, 435] width 1382 height 478
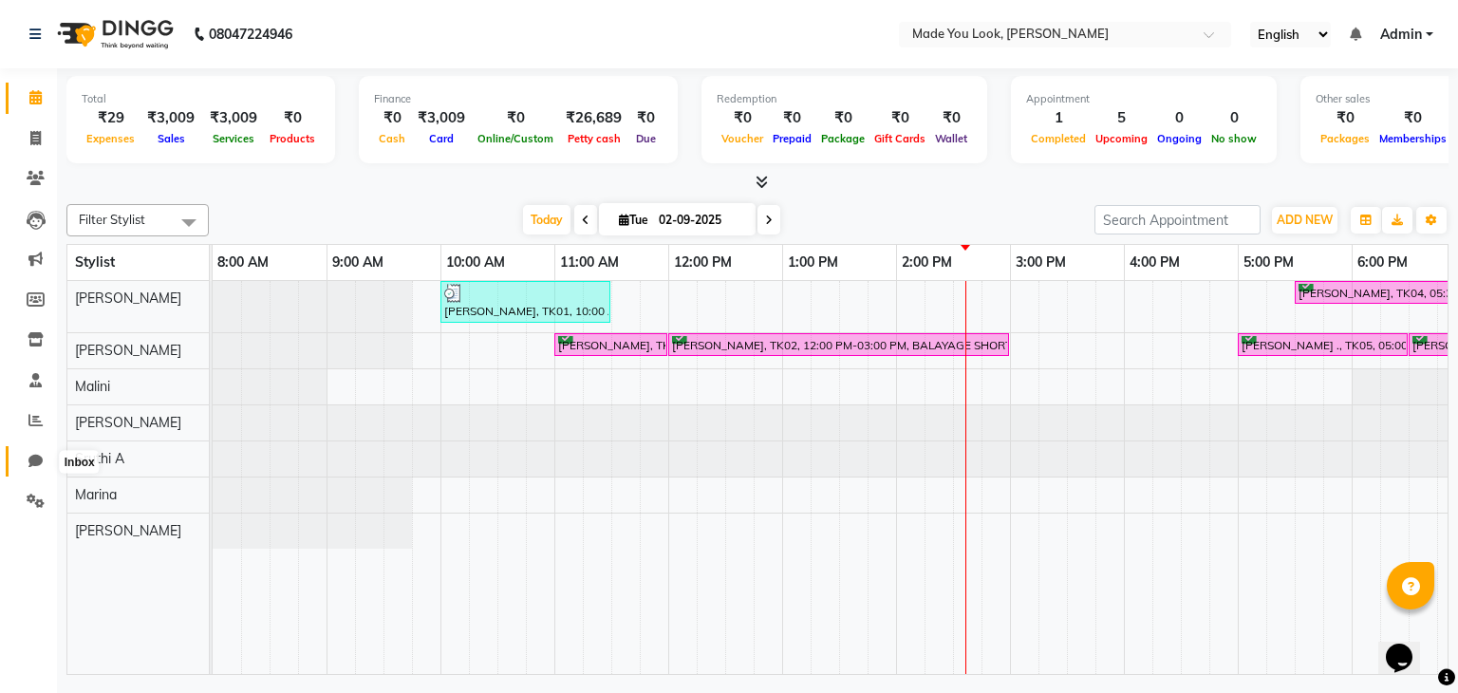
click at [46, 467] on span at bounding box center [35, 462] width 33 height 22
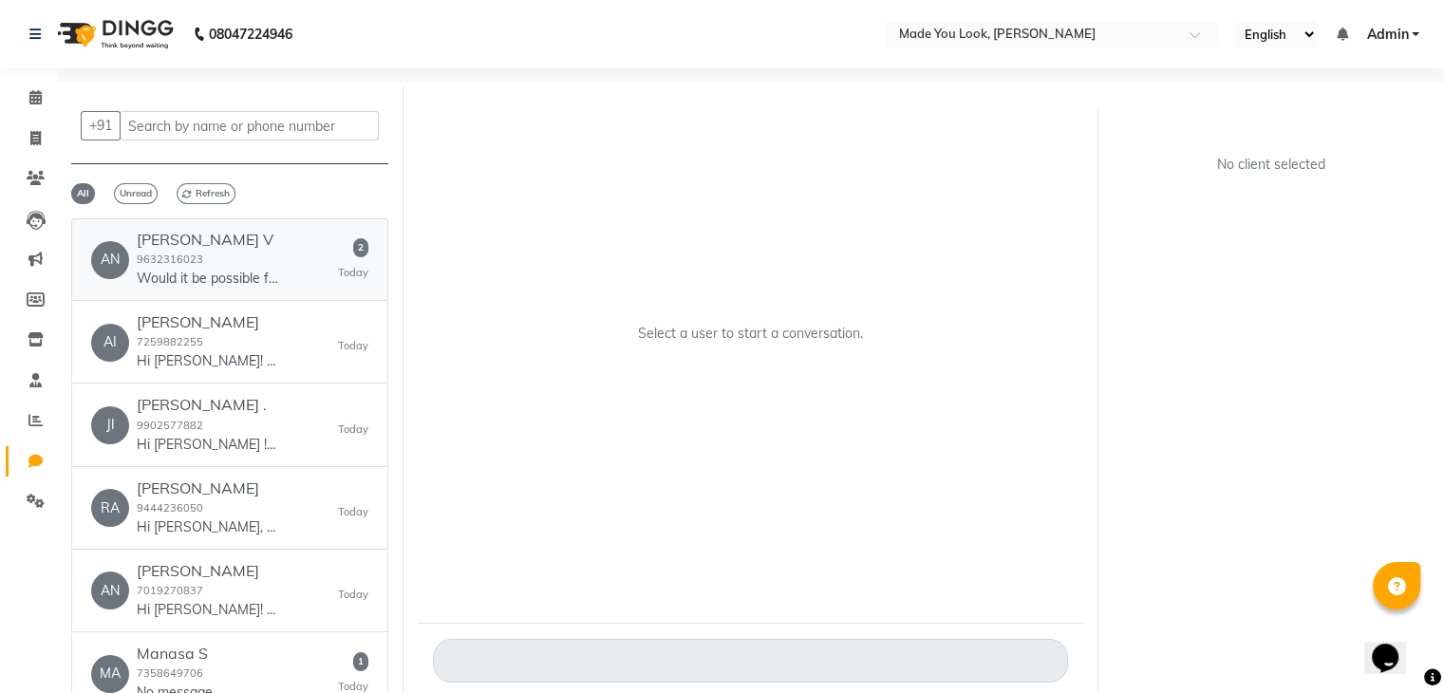
click at [265, 251] on div "[PERSON_NAME] V 9632316023 Would it be possible for you to cancel my appointmen…" at bounding box center [208, 260] width 142 height 58
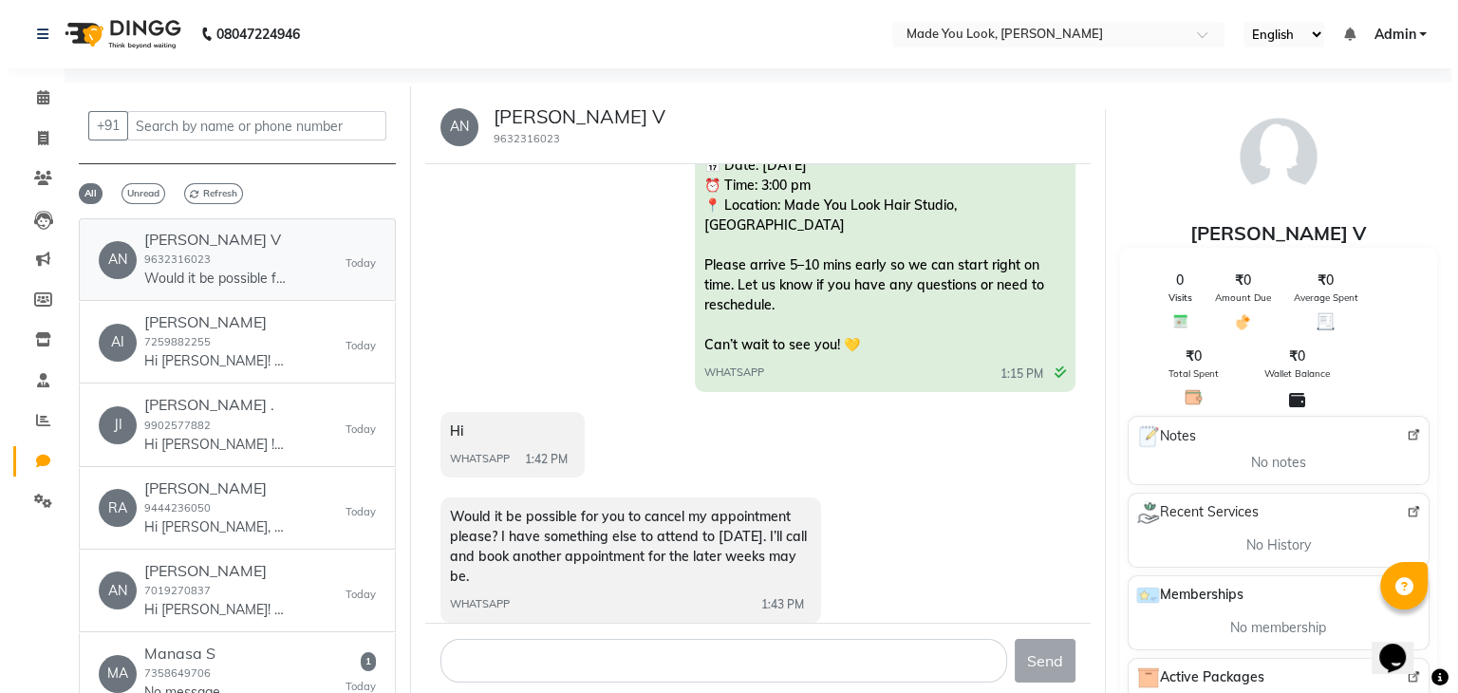
scroll to position [289, 0]
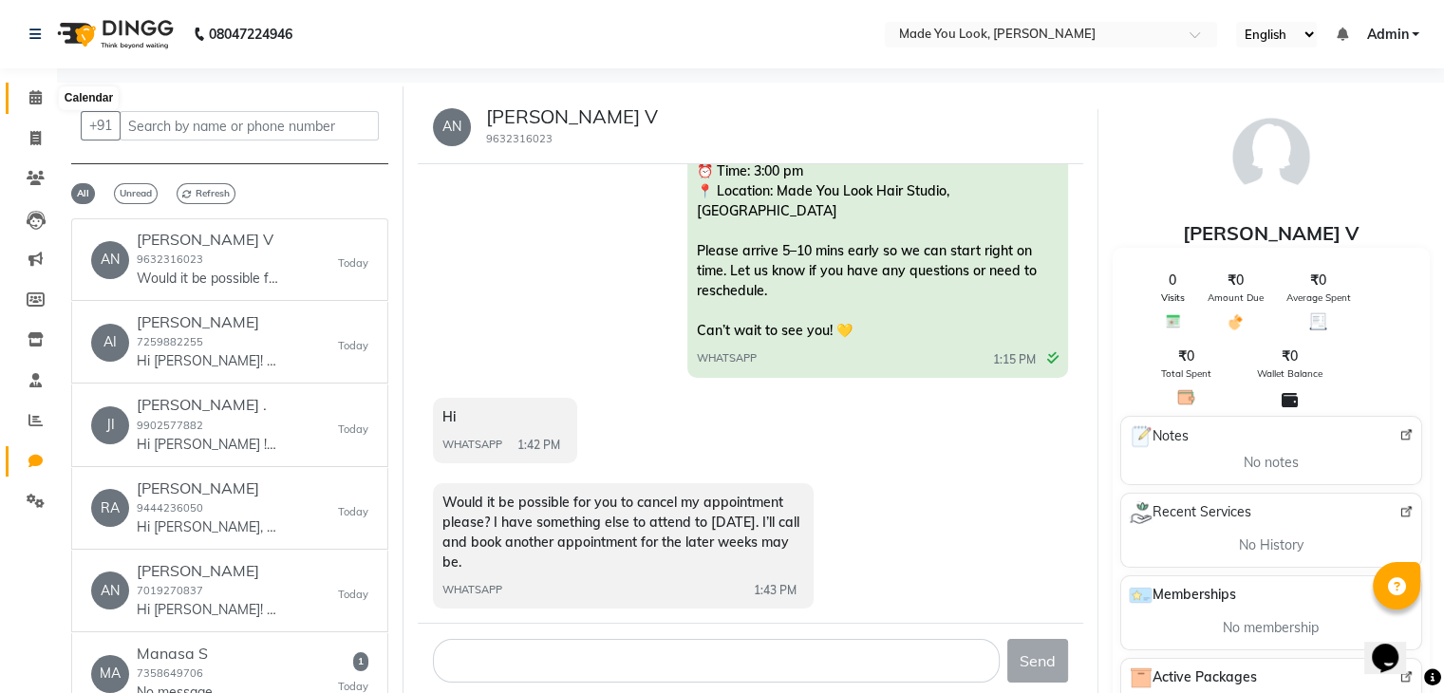
click at [34, 96] on icon at bounding box center [35, 97] width 12 height 14
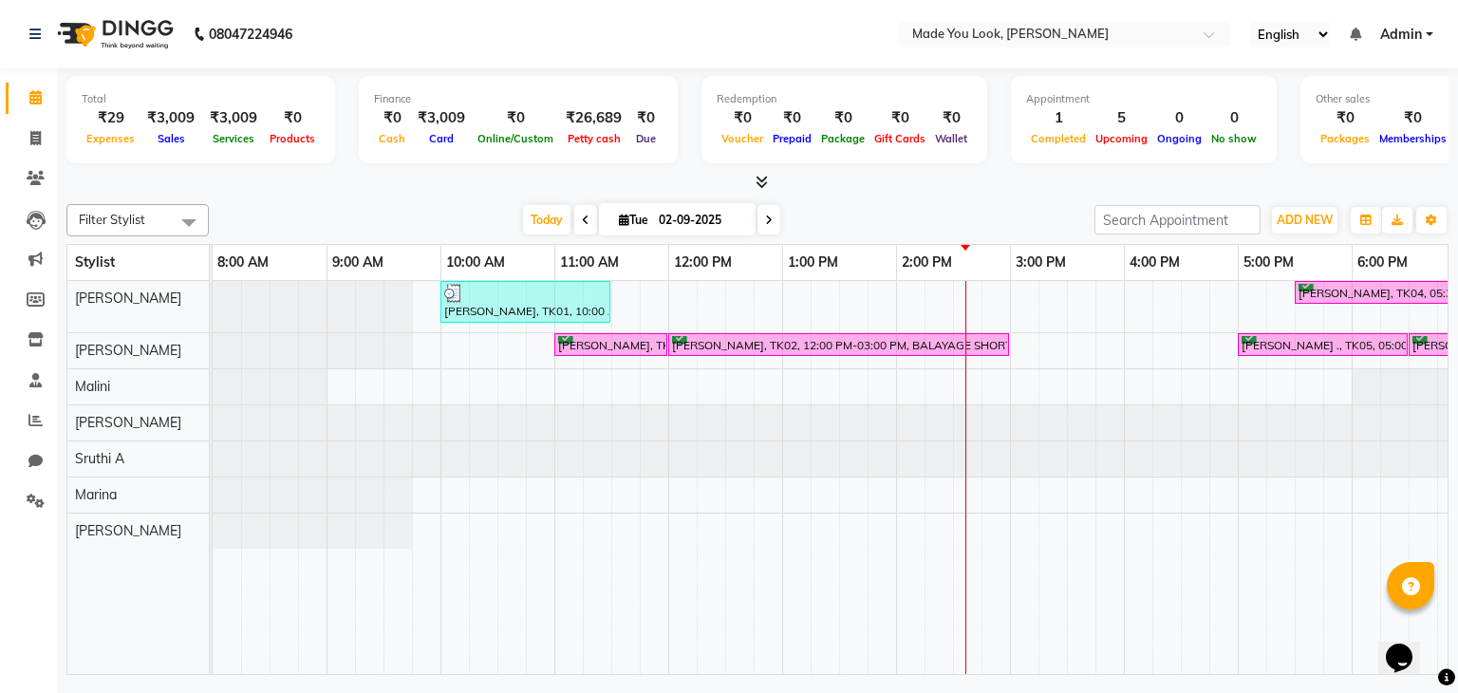
click at [772, 221] on span at bounding box center [768, 219] width 23 height 29
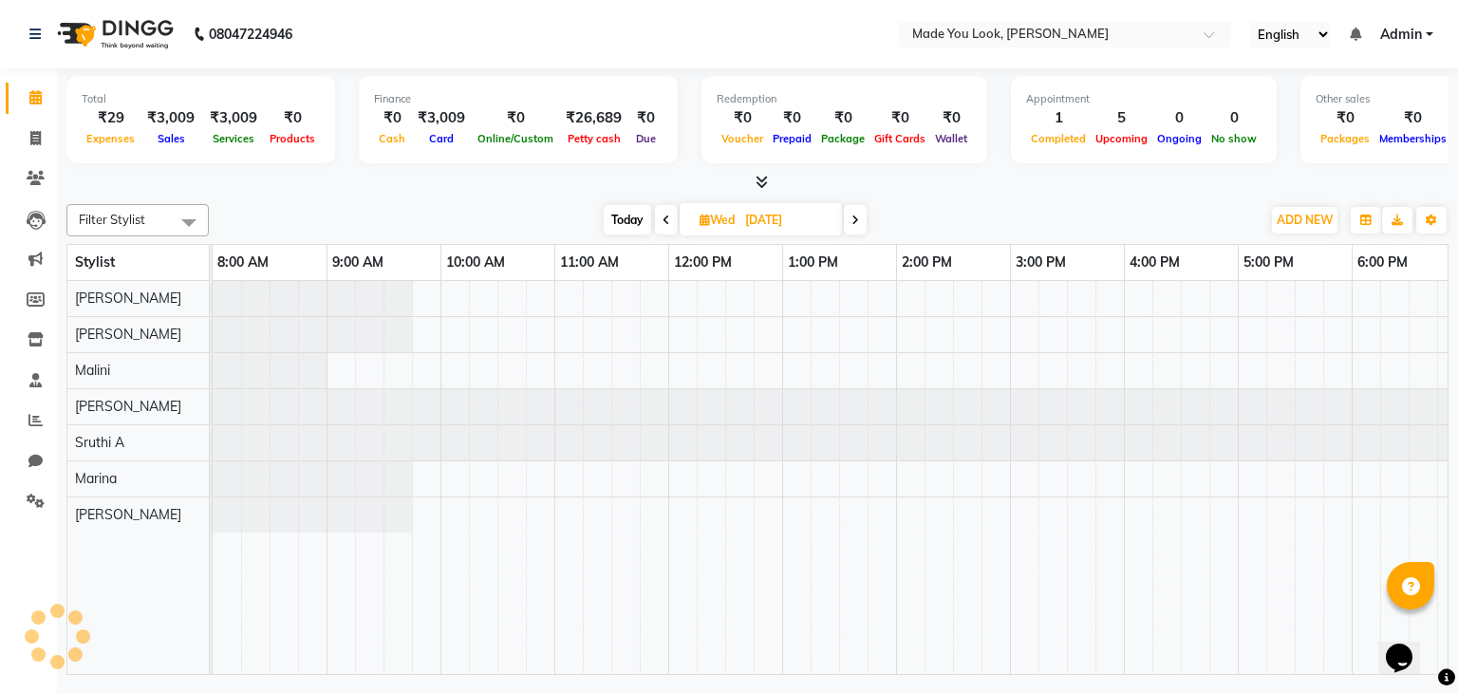
scroll to position [0, 245]
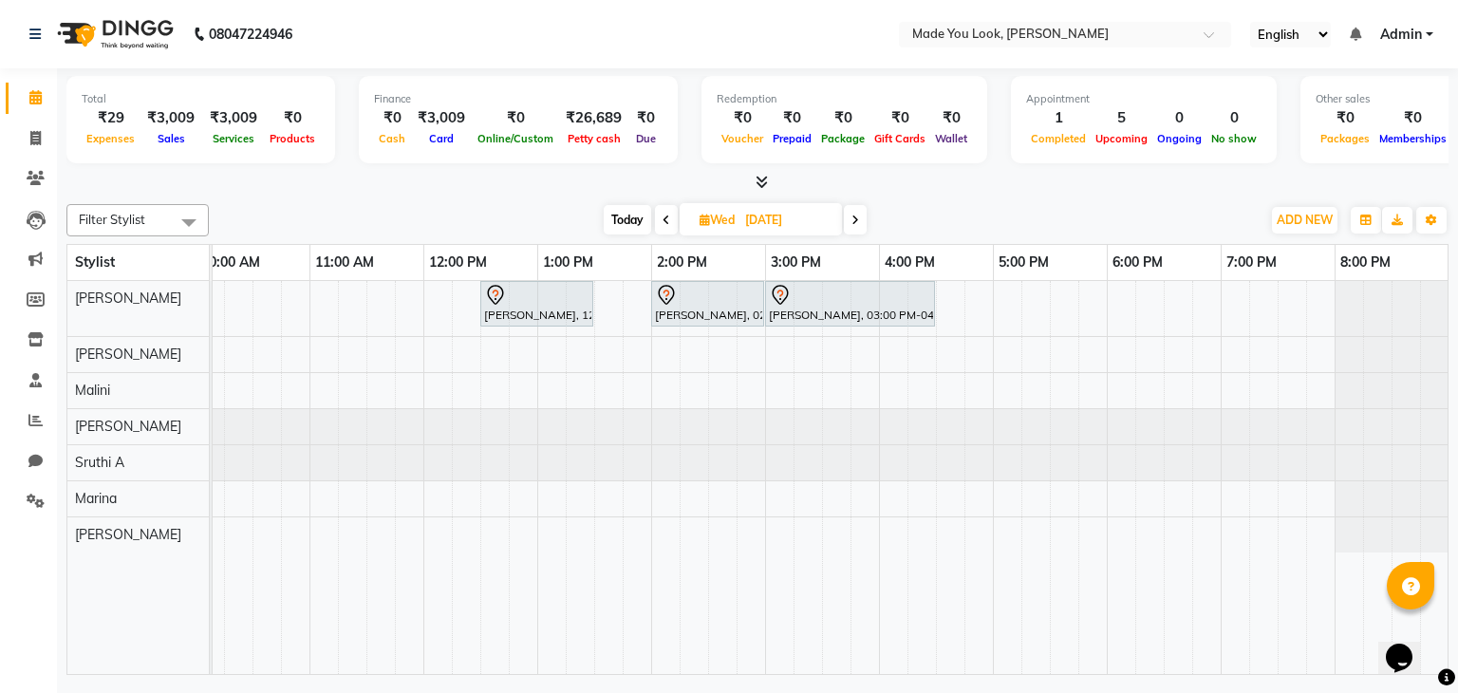
click at [803, 224] on input "[DATE]" at bounding box center [786, 220] width 95 height 28
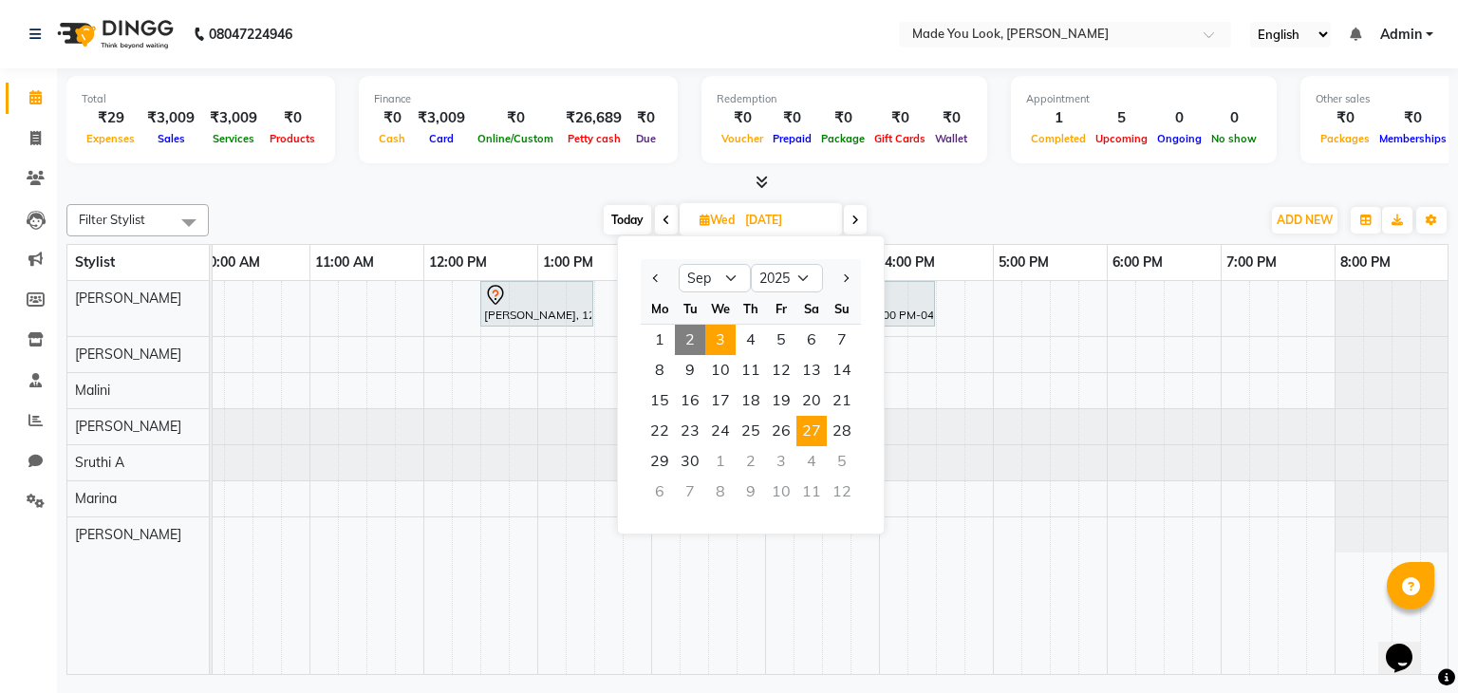
click at [822, 434] on span "27" at bounding box center [811, 431] width 30 height 30
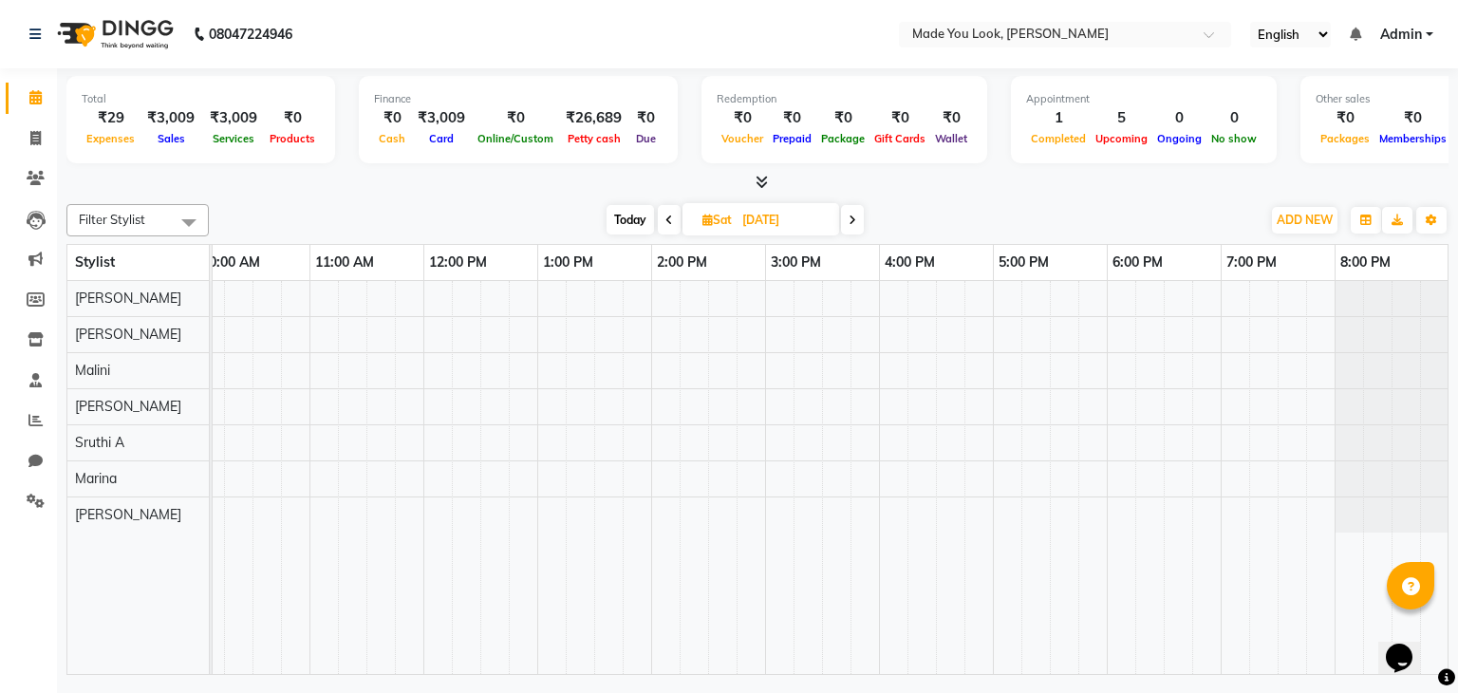
click at [853, 223] on icon at bounding box center [853, 220] width 8 height 11
click at [30, 455] on icon at bounding box center [35, 461] width 14 height 14
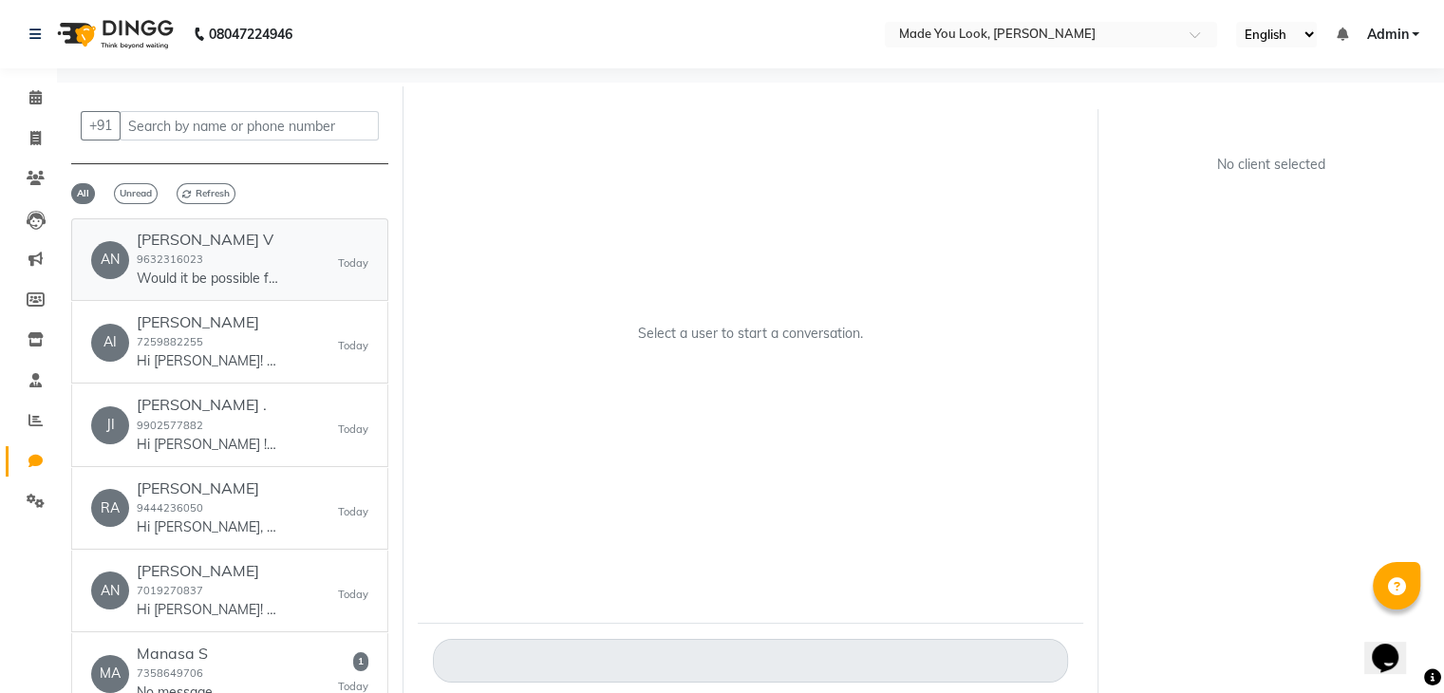
click at [252, 249] on div "[PERSON_NAME] V 9632316023 Would it be possible for you to cancel my appointmen…" at bounding box center [208, 260] width 142 height 58
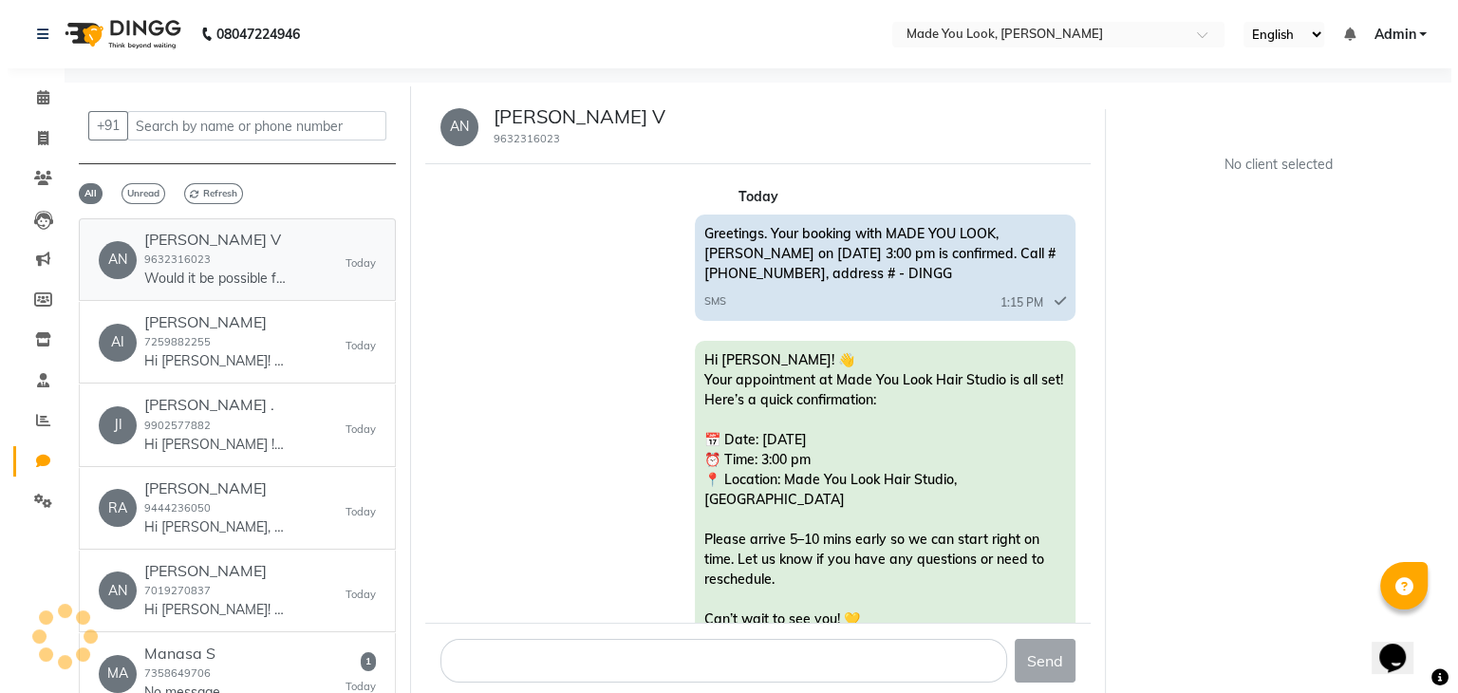
scroll to position [258, 0]
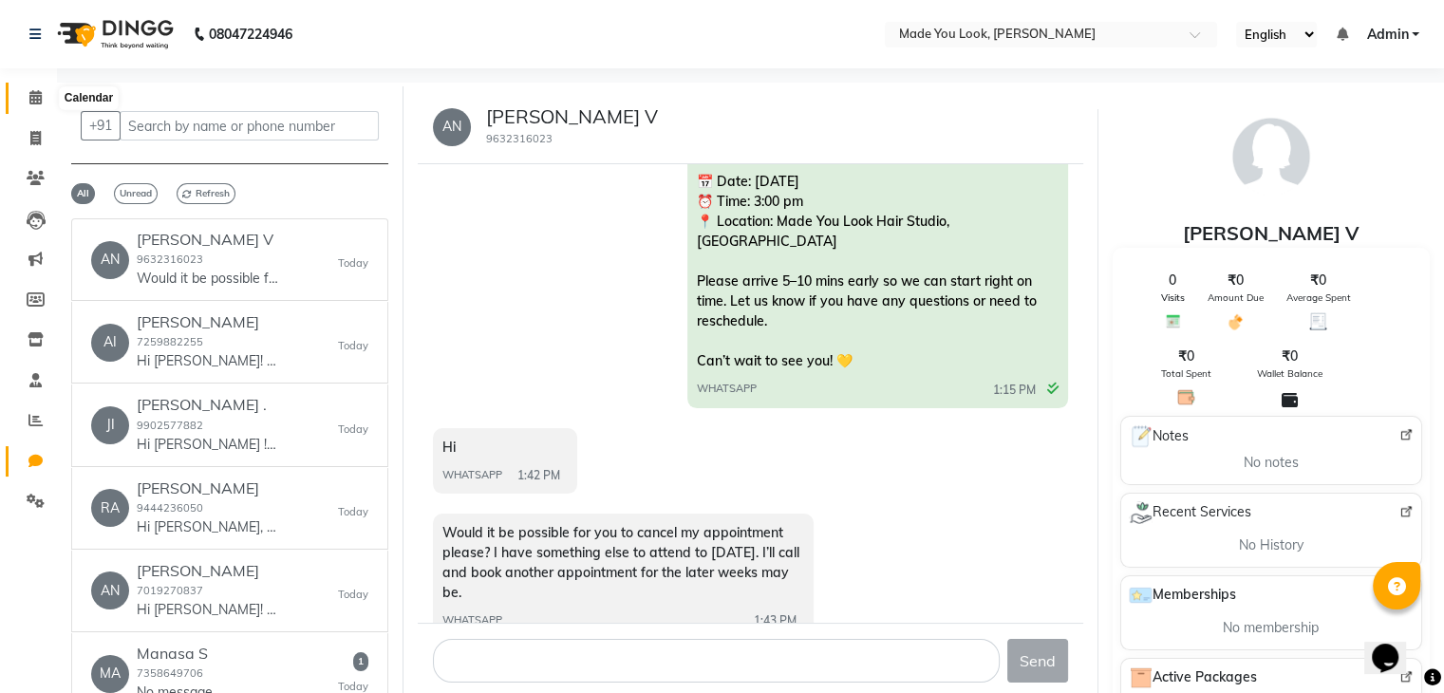
click at [23, 88] on span at bounding box center [35, 98] width 33 height 22
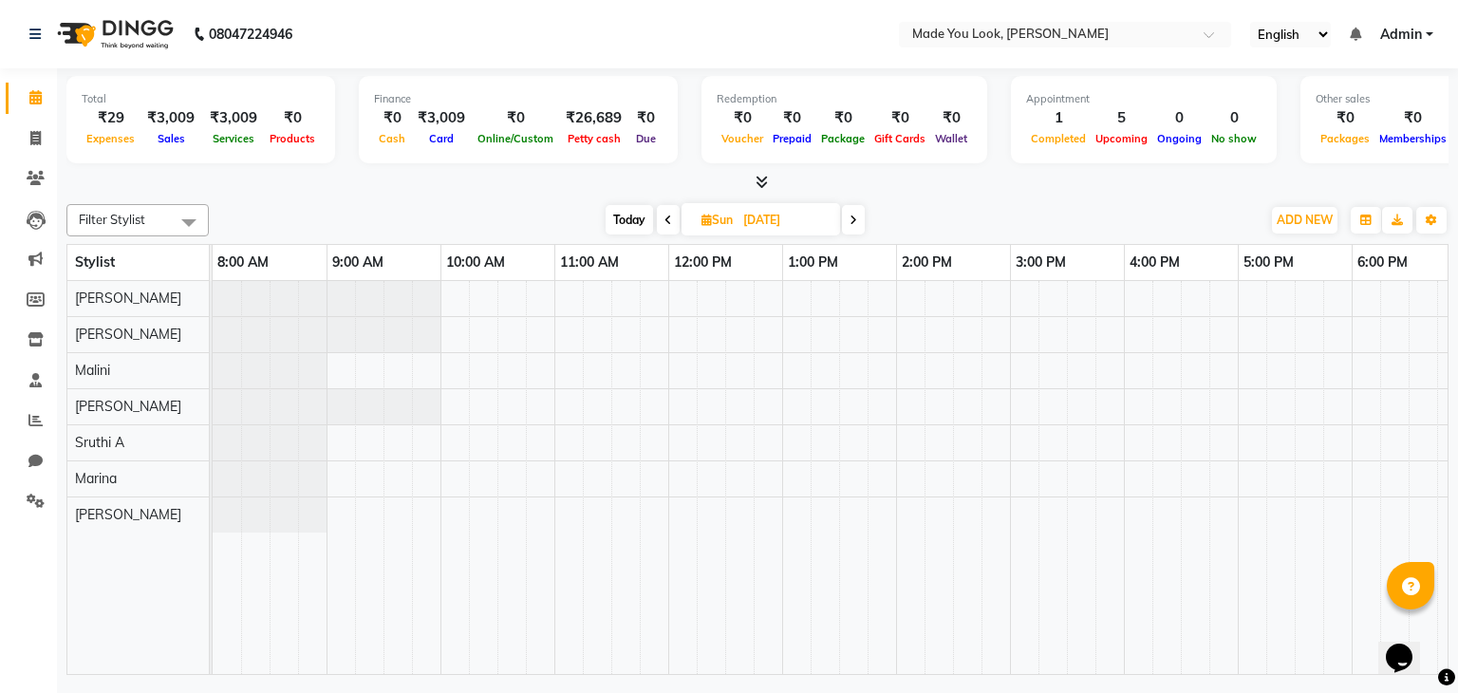
click at [745, 210] on input "[DATE]" at bounding box center [785, 220] width 95 height 28
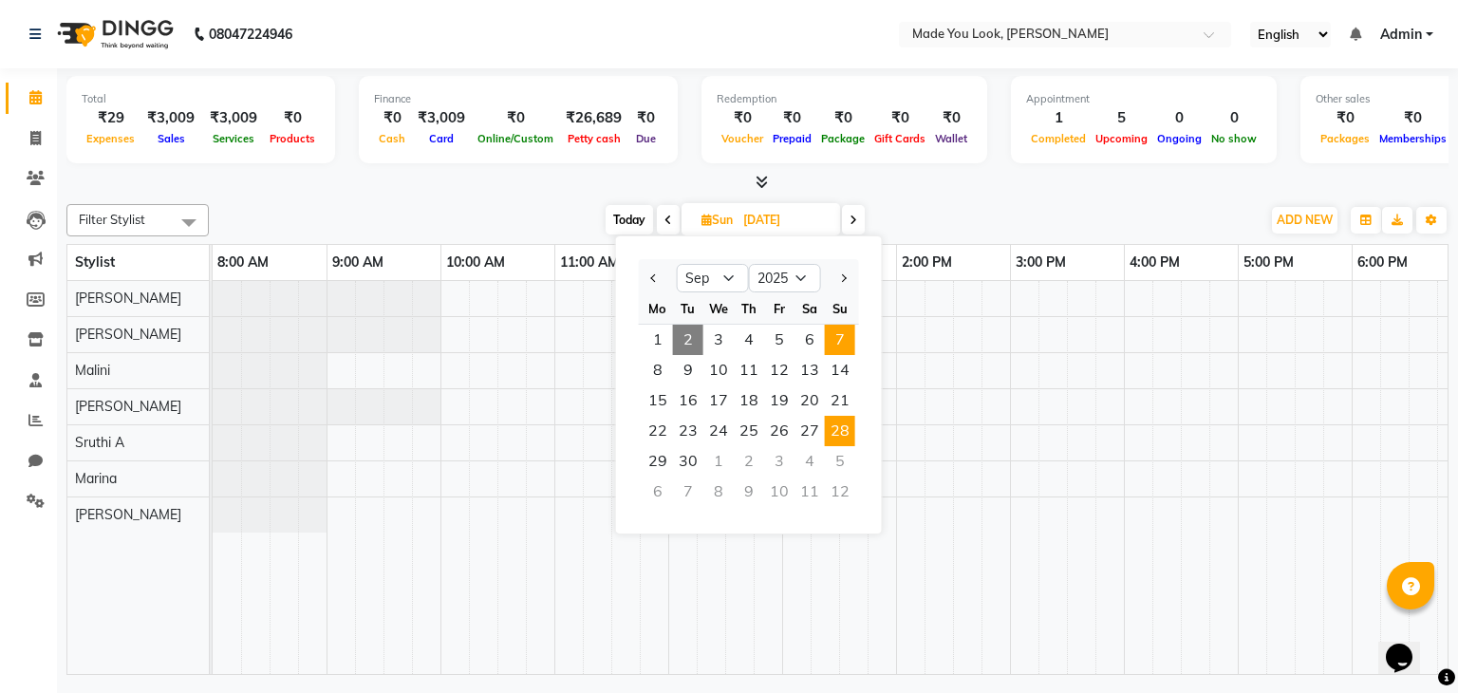
click at [838, 340] on span "7" at bounding box center [840, 340] width 30 height 30
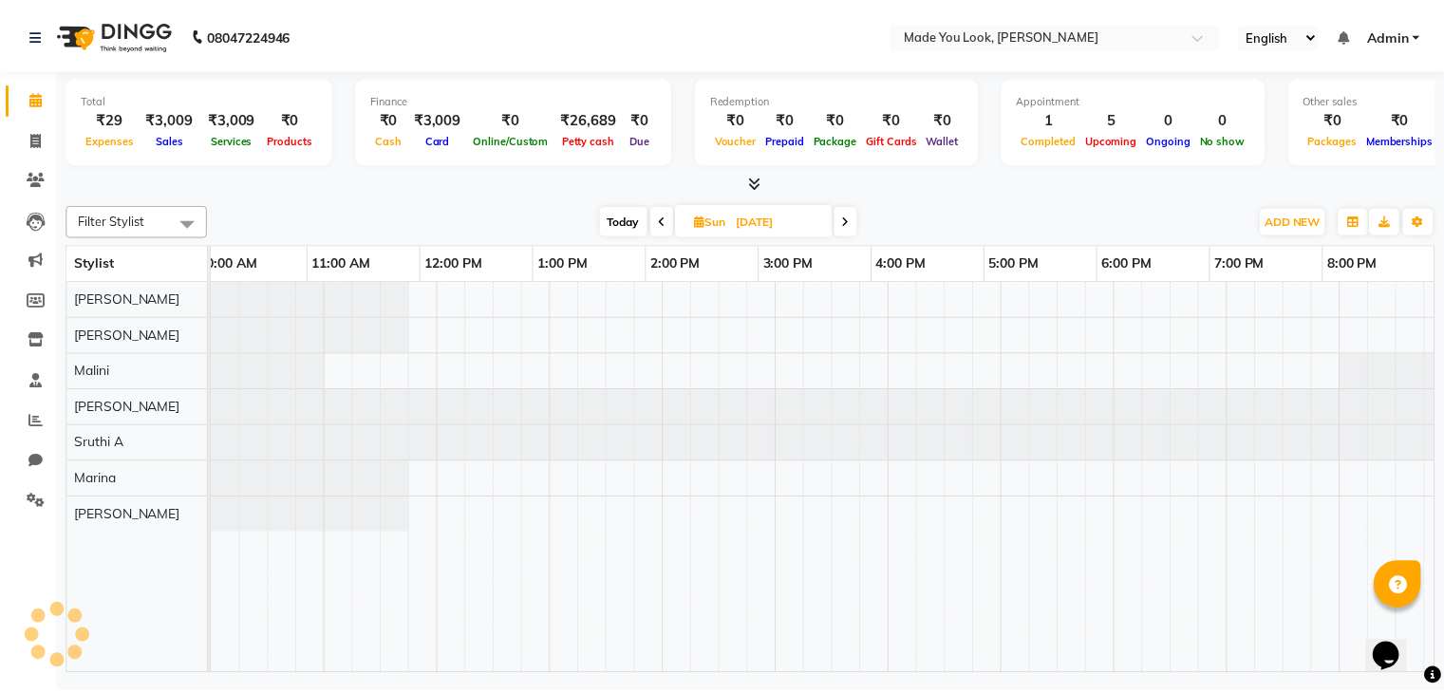
scroll to position [0, 245]
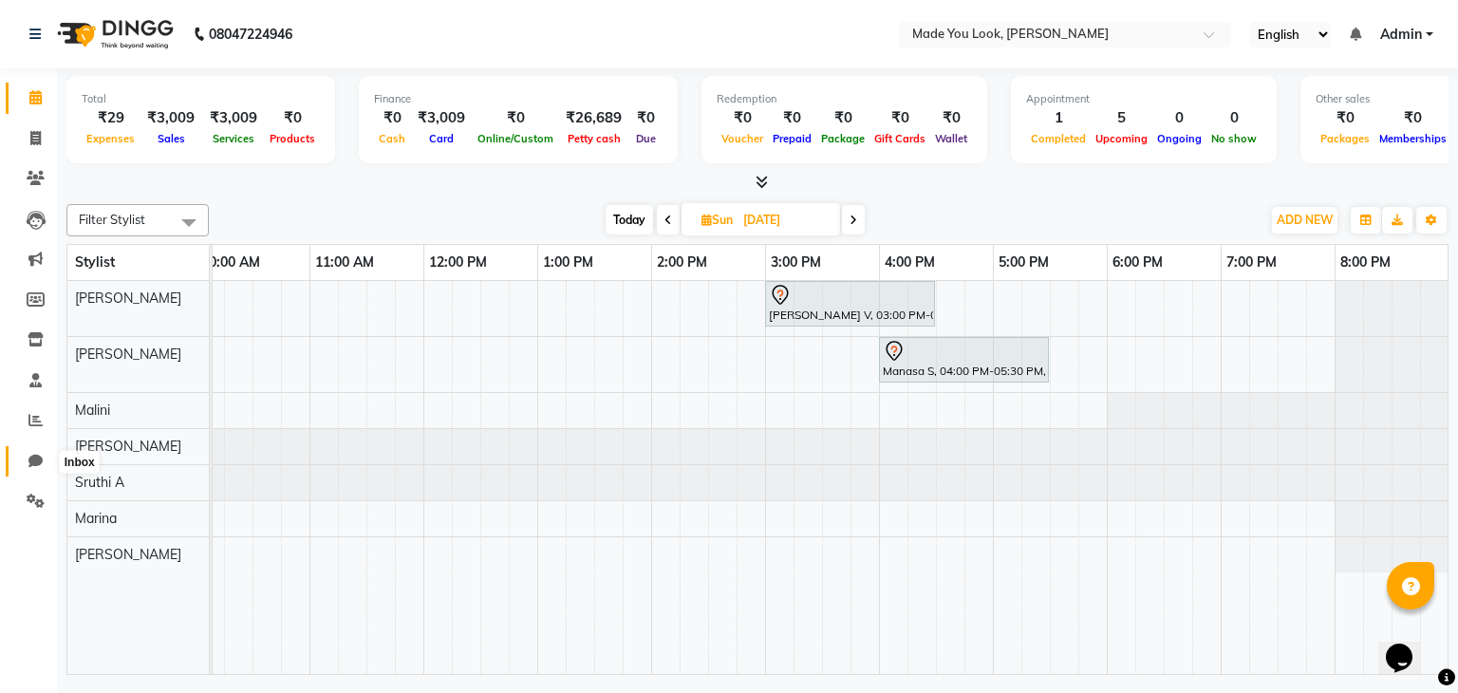
click at [39, 466] on icon at bounding box center [35, 461] width 14 height 14
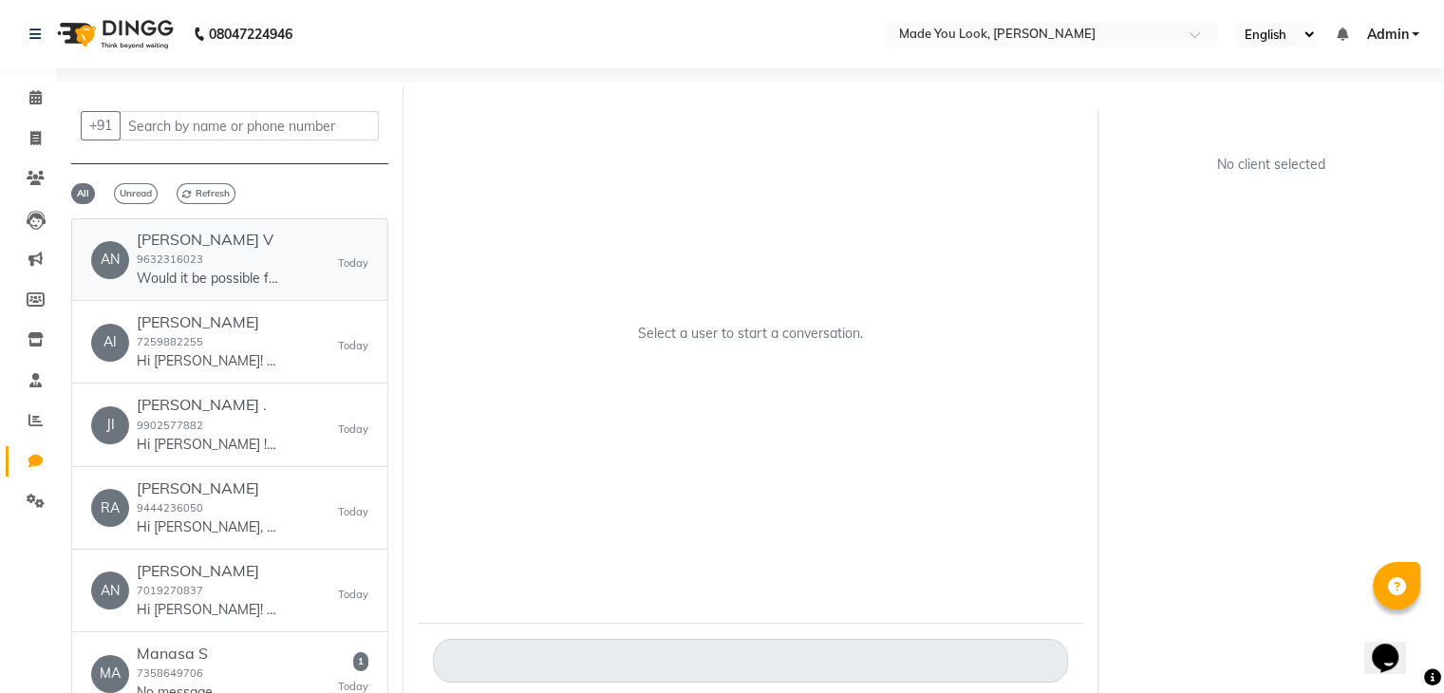
click at [253, 274] on p "Would it be possible for you to cancel my appointment please? I have something …" at bounding box center [208, 279] width 142 height 20
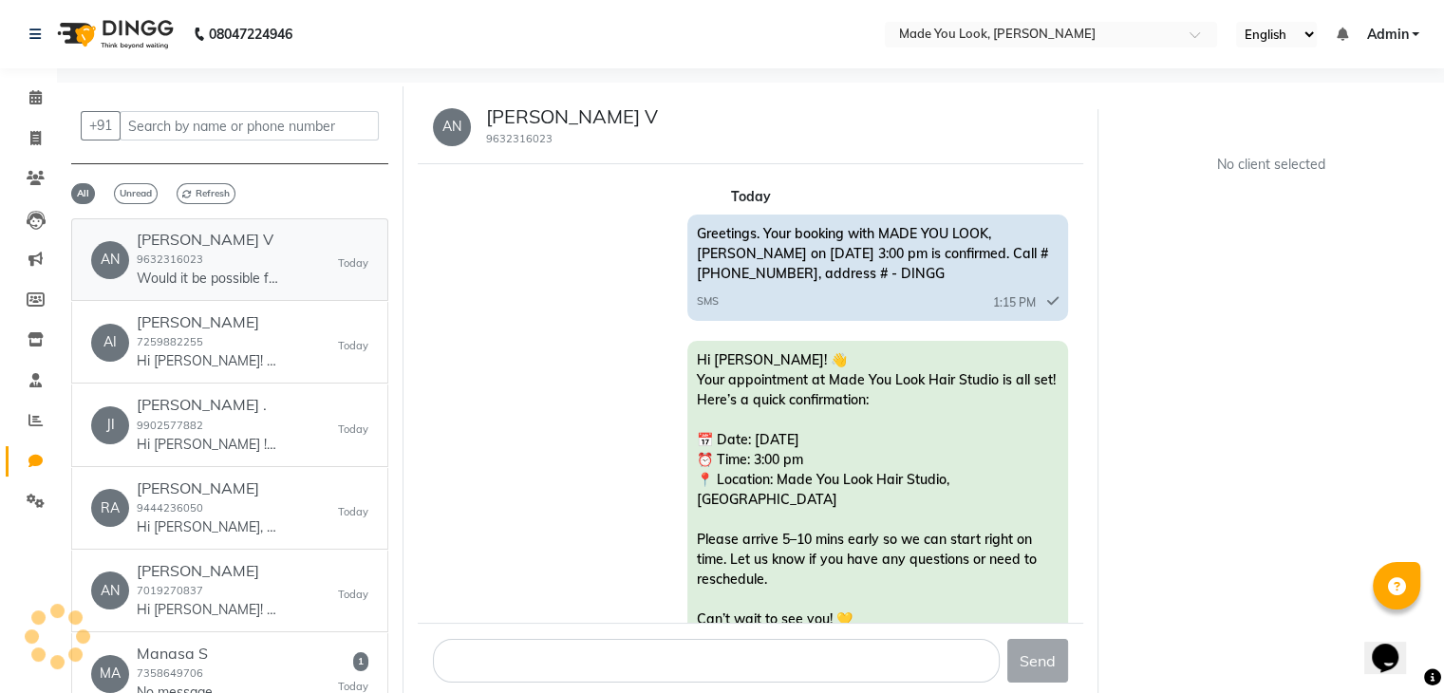
scroll to position [258, 0]
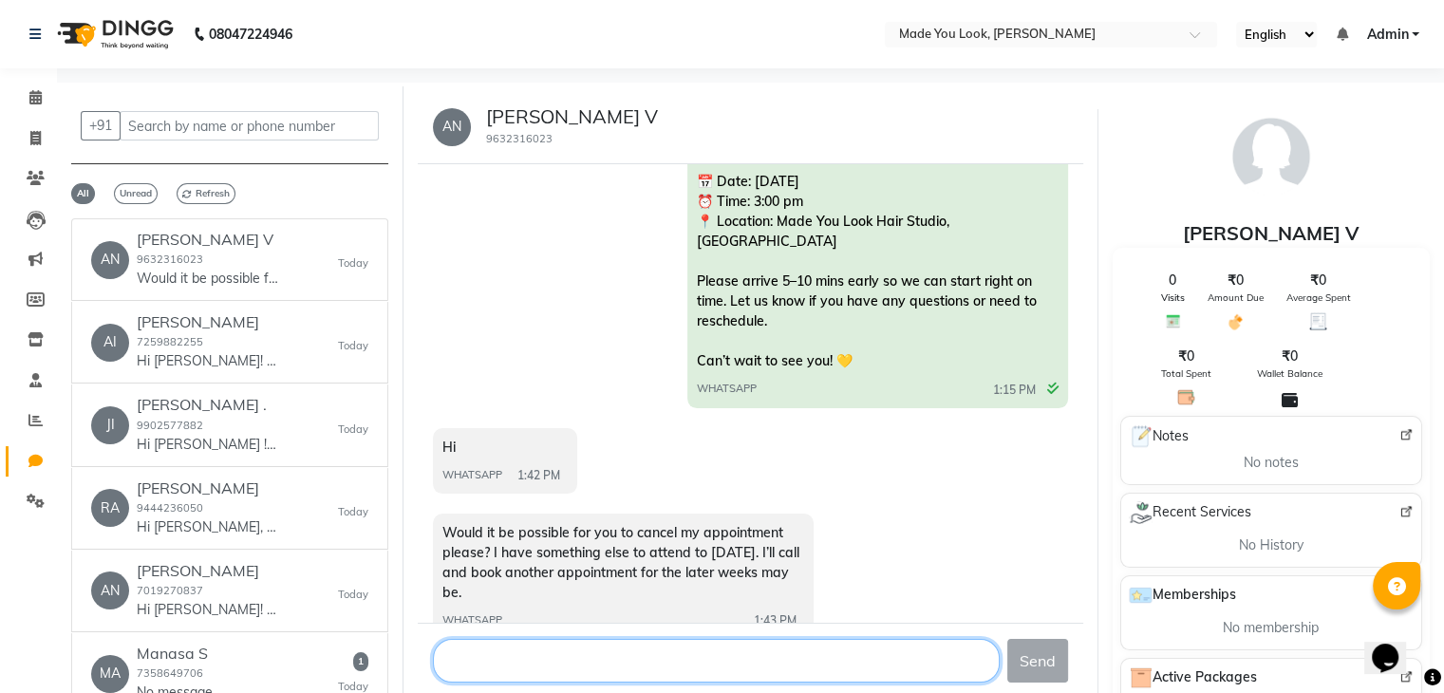
click at [635, 660] on textarea at bounding box center [716, 661] width 567 height 44
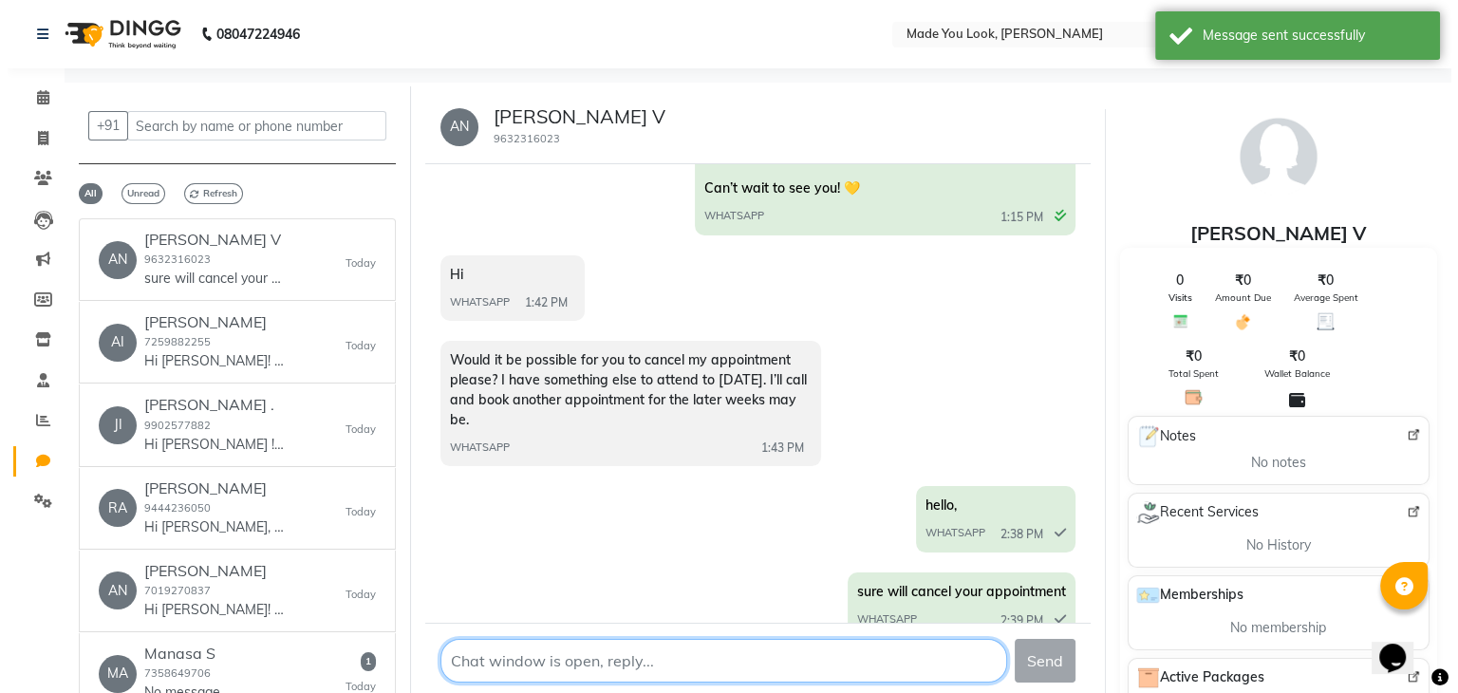
scroll to position [517, 0]
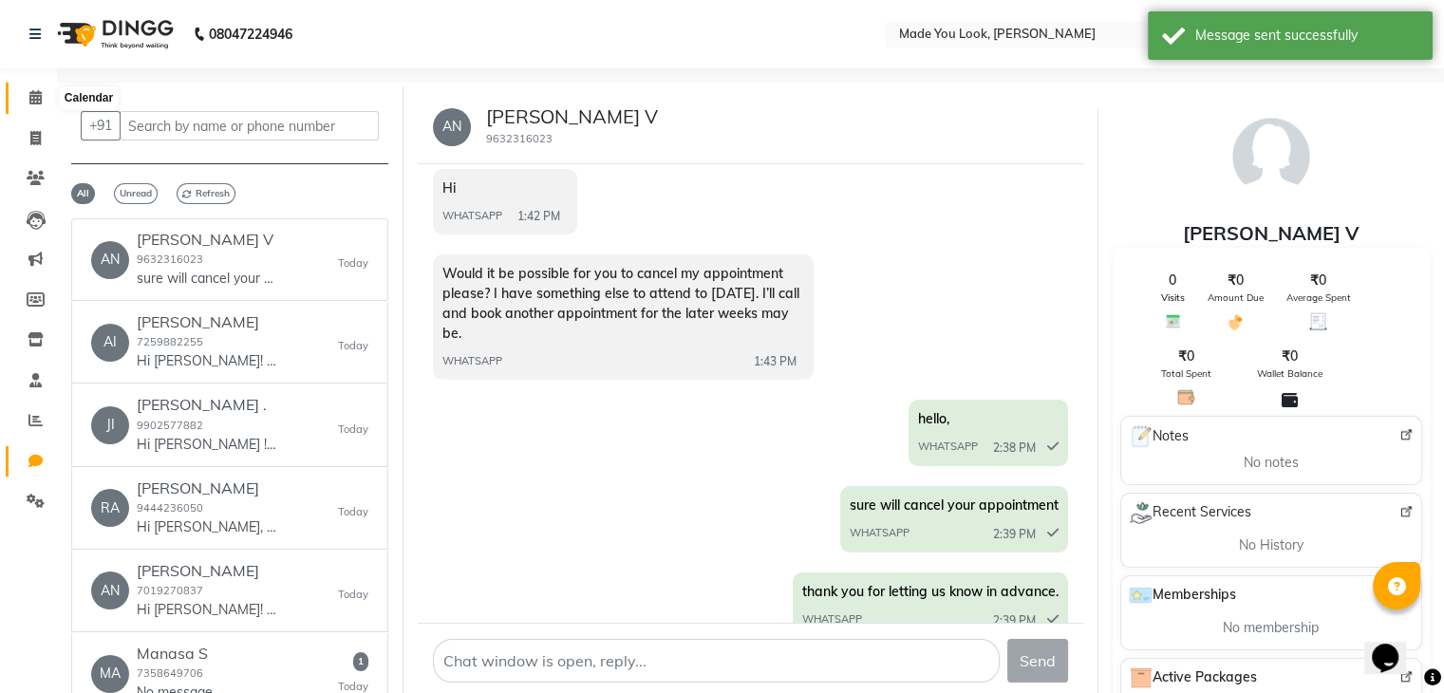
click at [27, 88] on span at bounding box center [35, 98] width 33 height 22
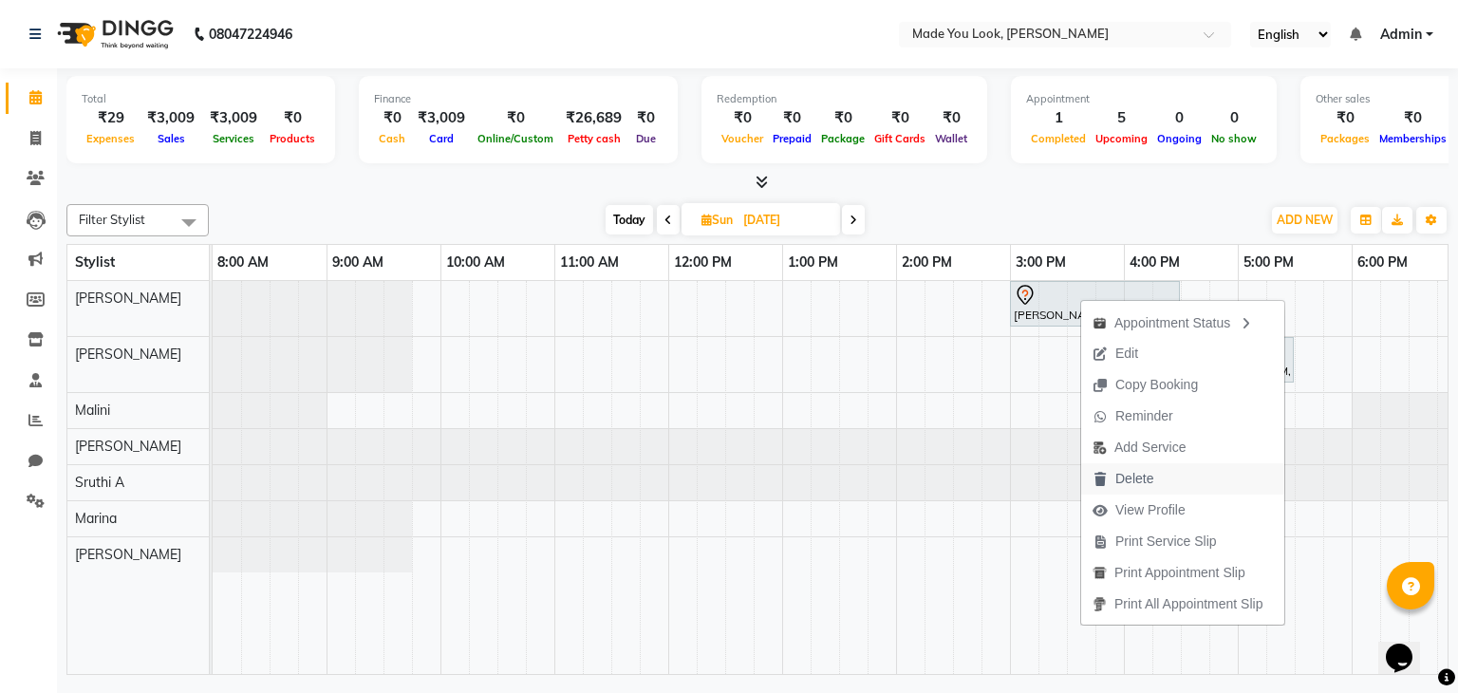
click at [1178, 489] on button "Delete" at bounding box center [1182, 478] width 203 height 31
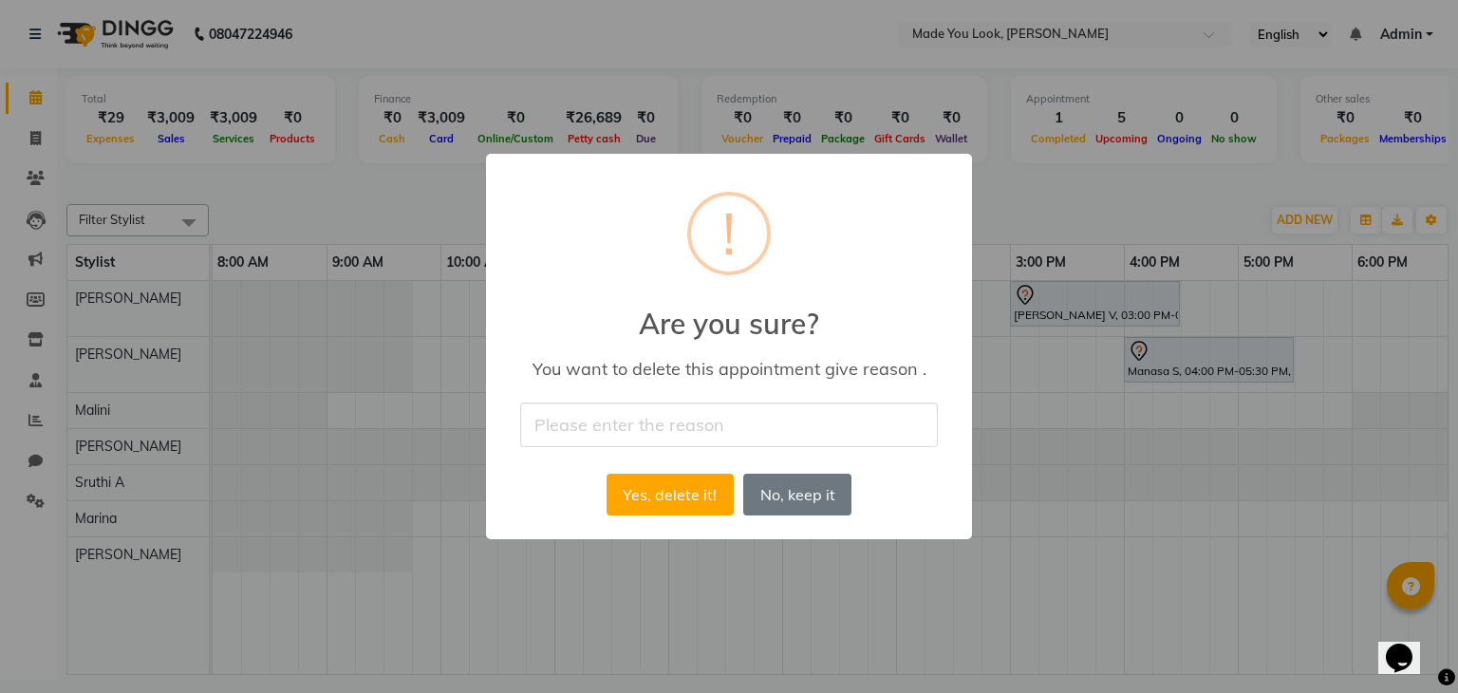
click at [757, 431] on input "text" at bounding box center [729, 424] width 418 height 45
click at [683, 483] on button "Yes, delete it!" at bounding box center [670, 495] width 127 height 42
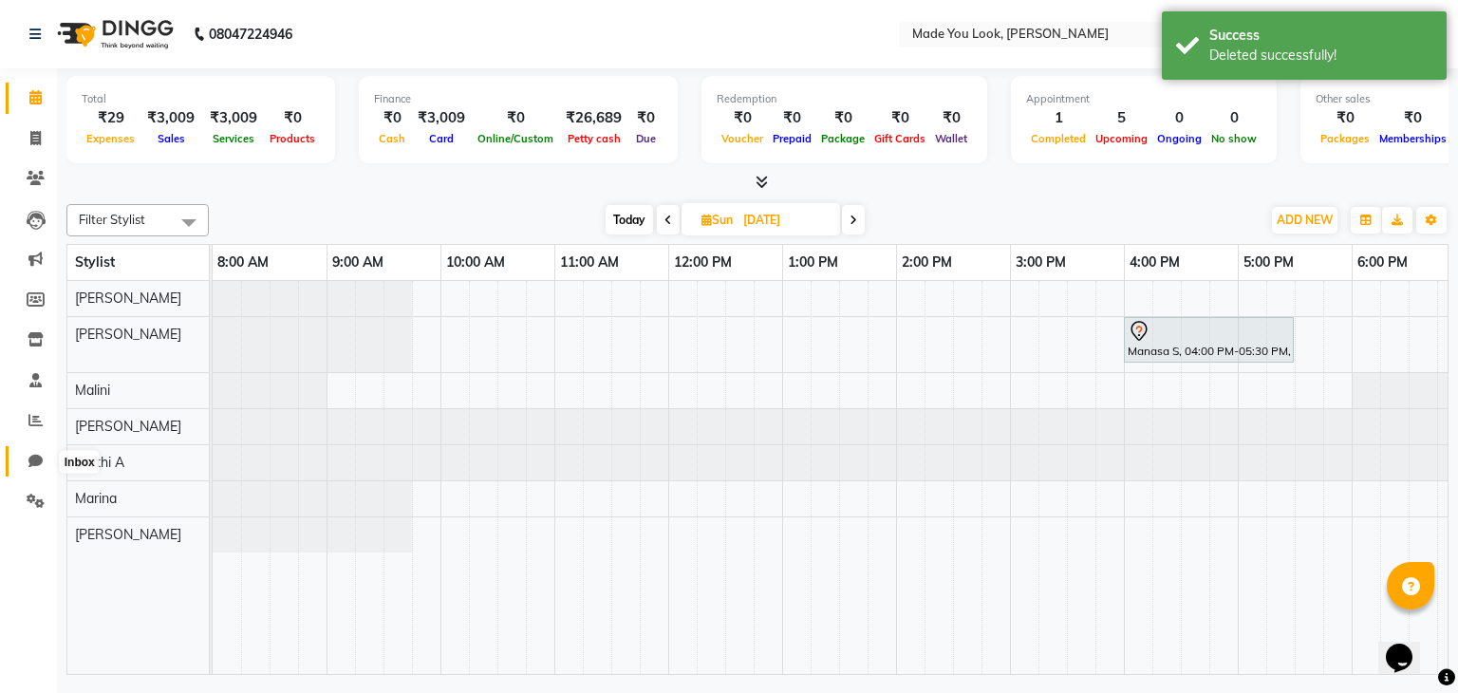
click at [33, 455] on icon at bounding box center [35, 461] width 14 height 14
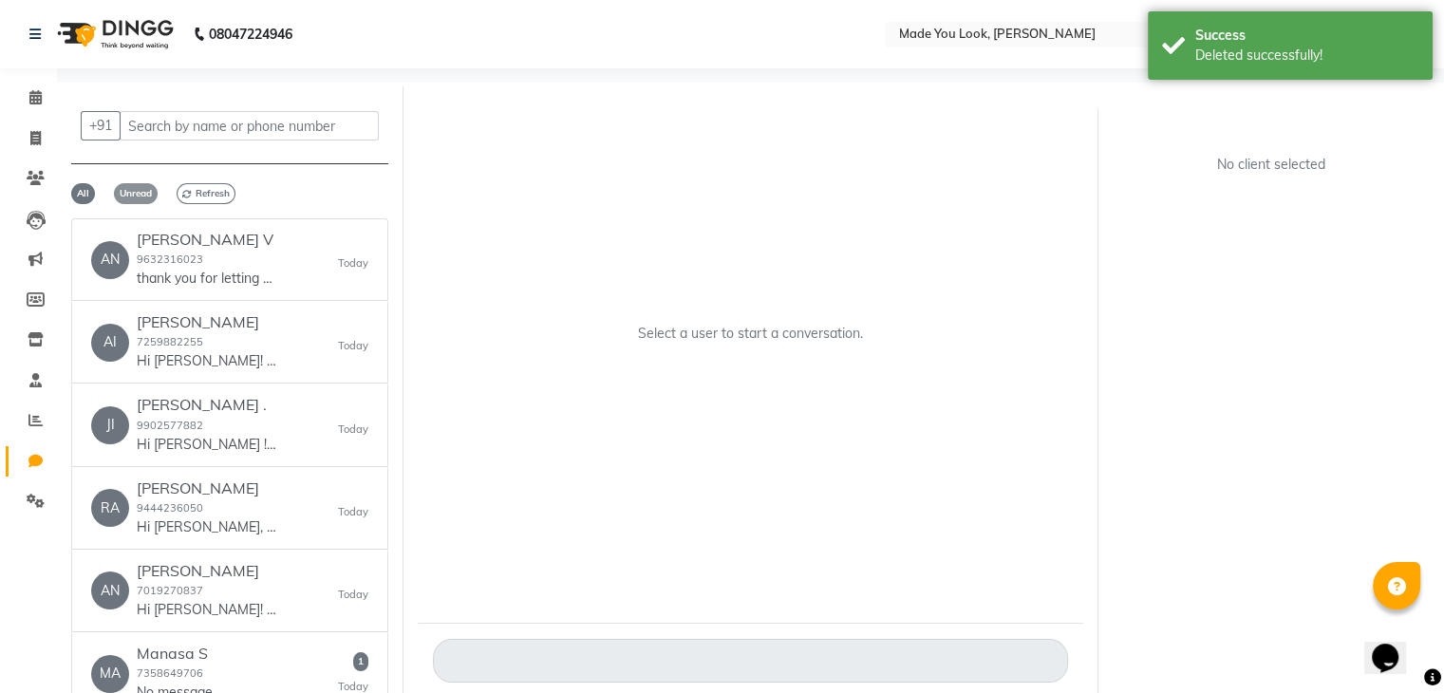
click at [137, 202] on span "Unread" at bounding box center [136, 193] width 44 height 21
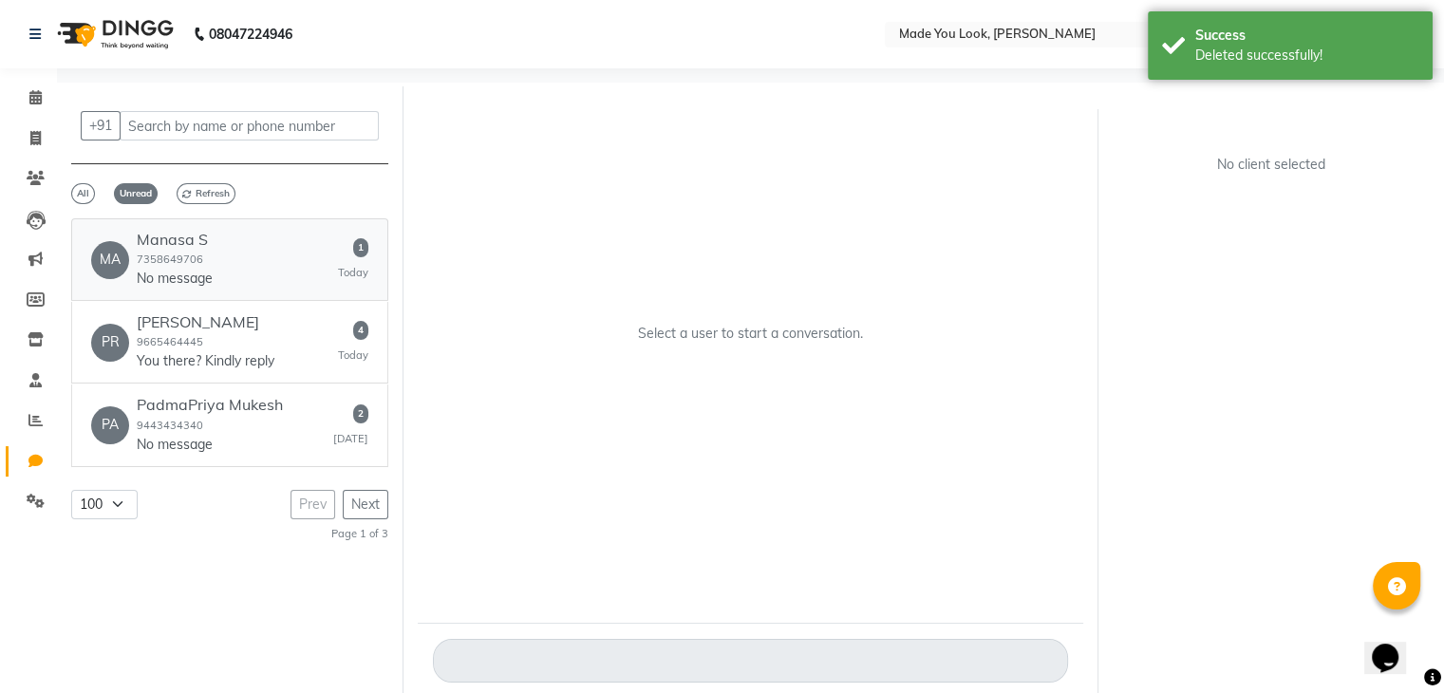
click at [183, 246] on h6 "Manasa S" at bounding box center [175, 240] width 76 height 18
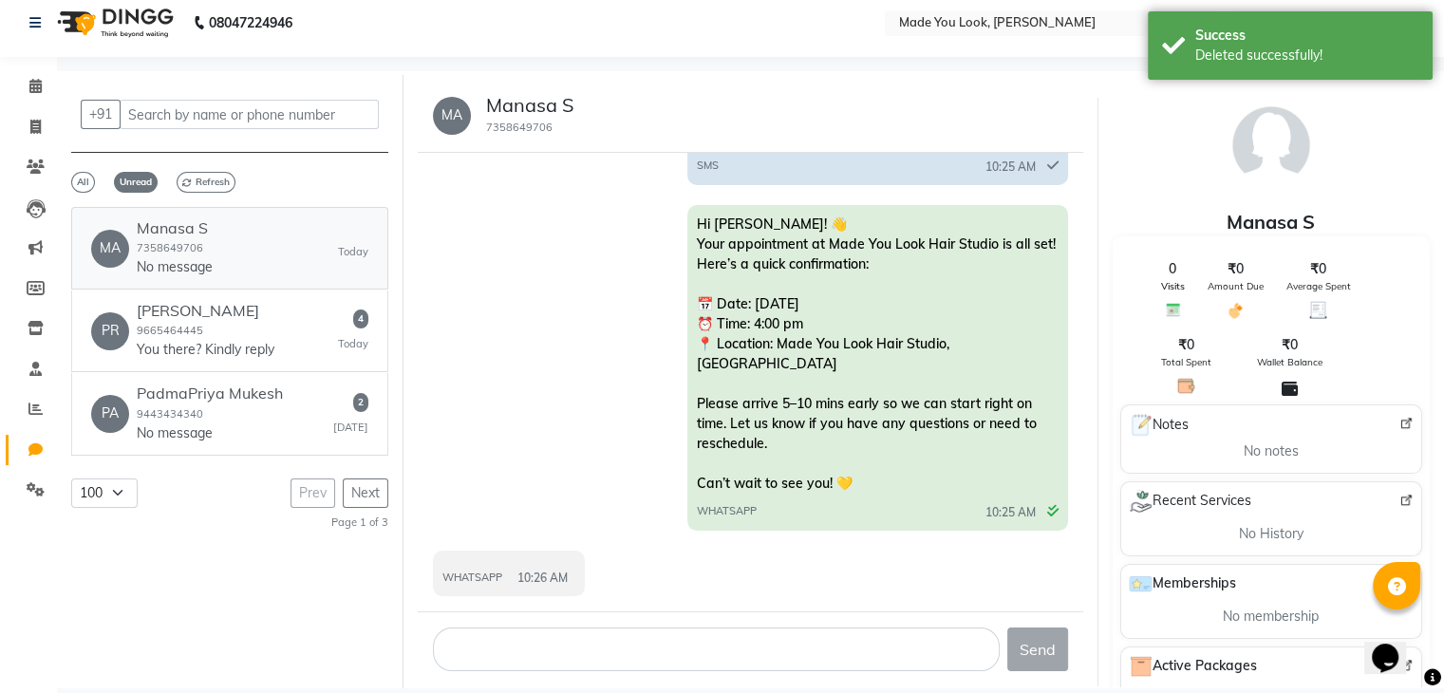
scroll to position [14, 0]
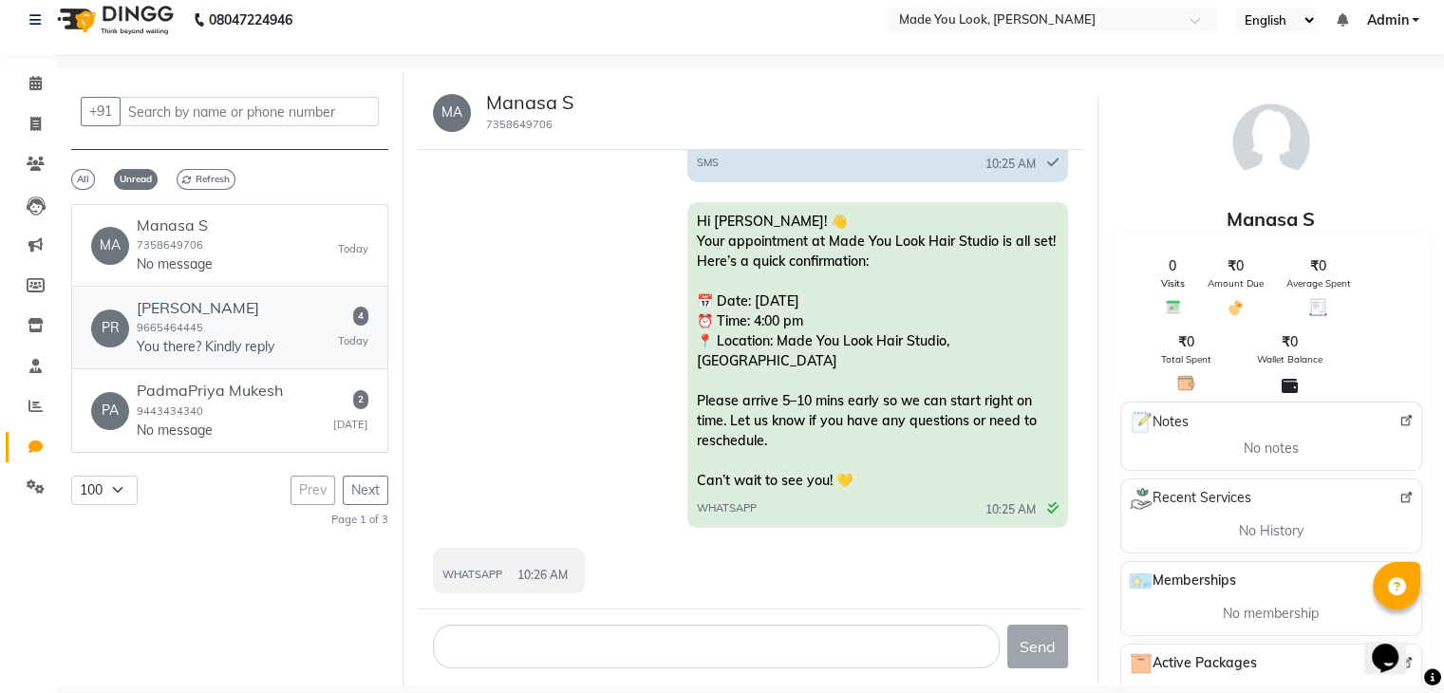
click at [265, 322] on div "[PERSON_NAME] 9665464445 You there? Kindly reply" at bounding box center [206, 328] width 138 height 58
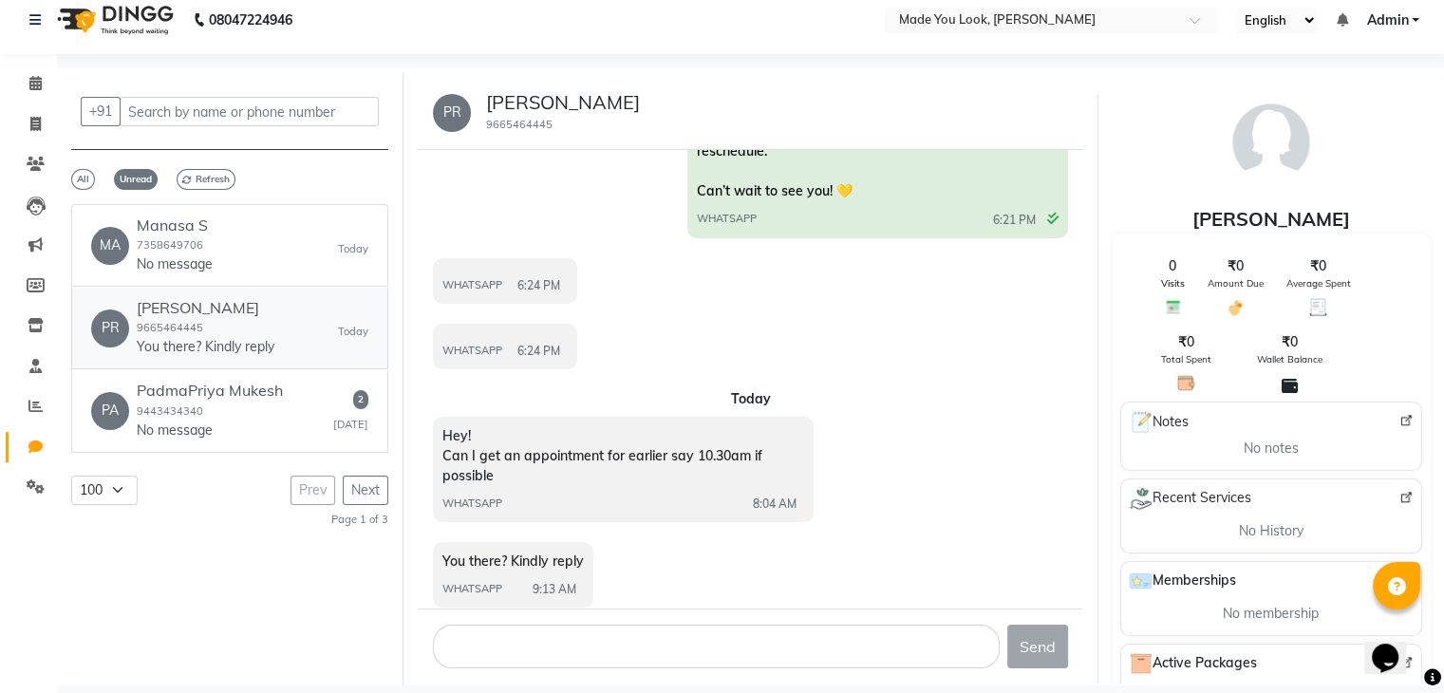
scroll to position [428, 0]
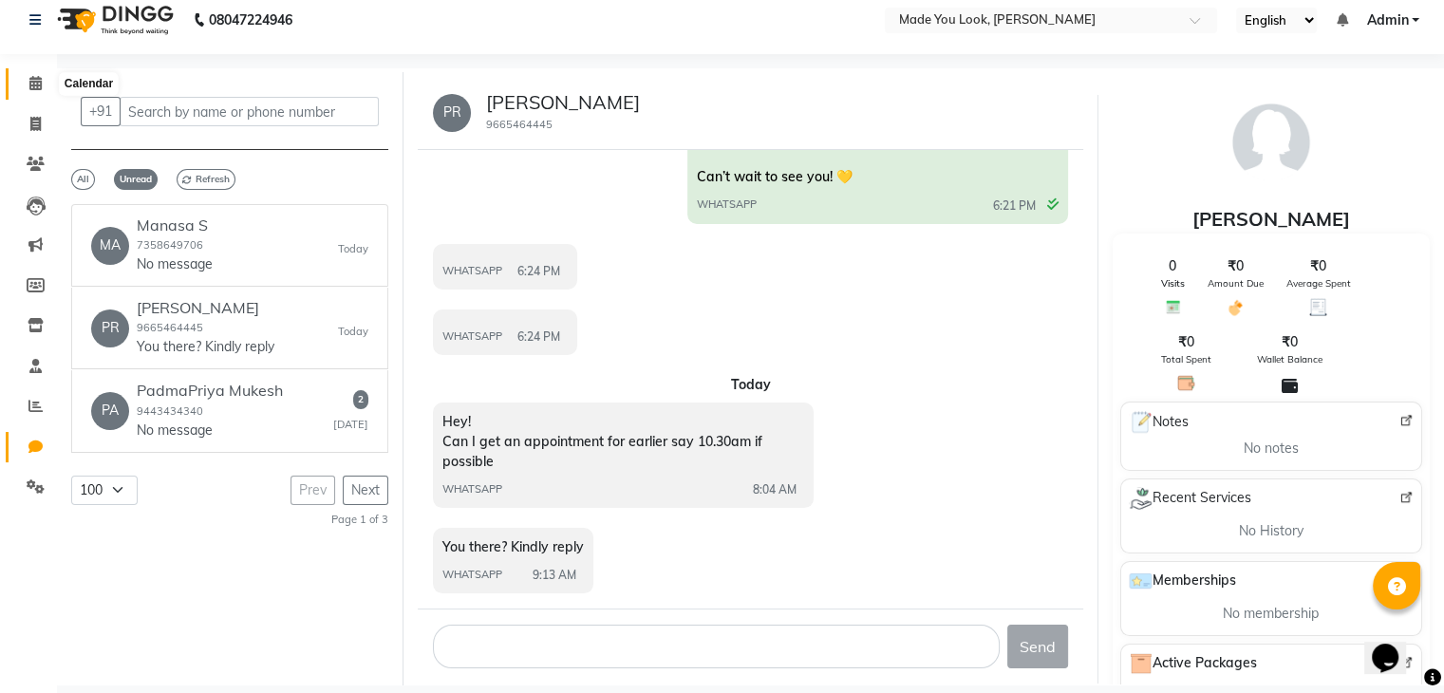
click at [40, 76] on icon at bounding box center [35, 83] width 12 height 14
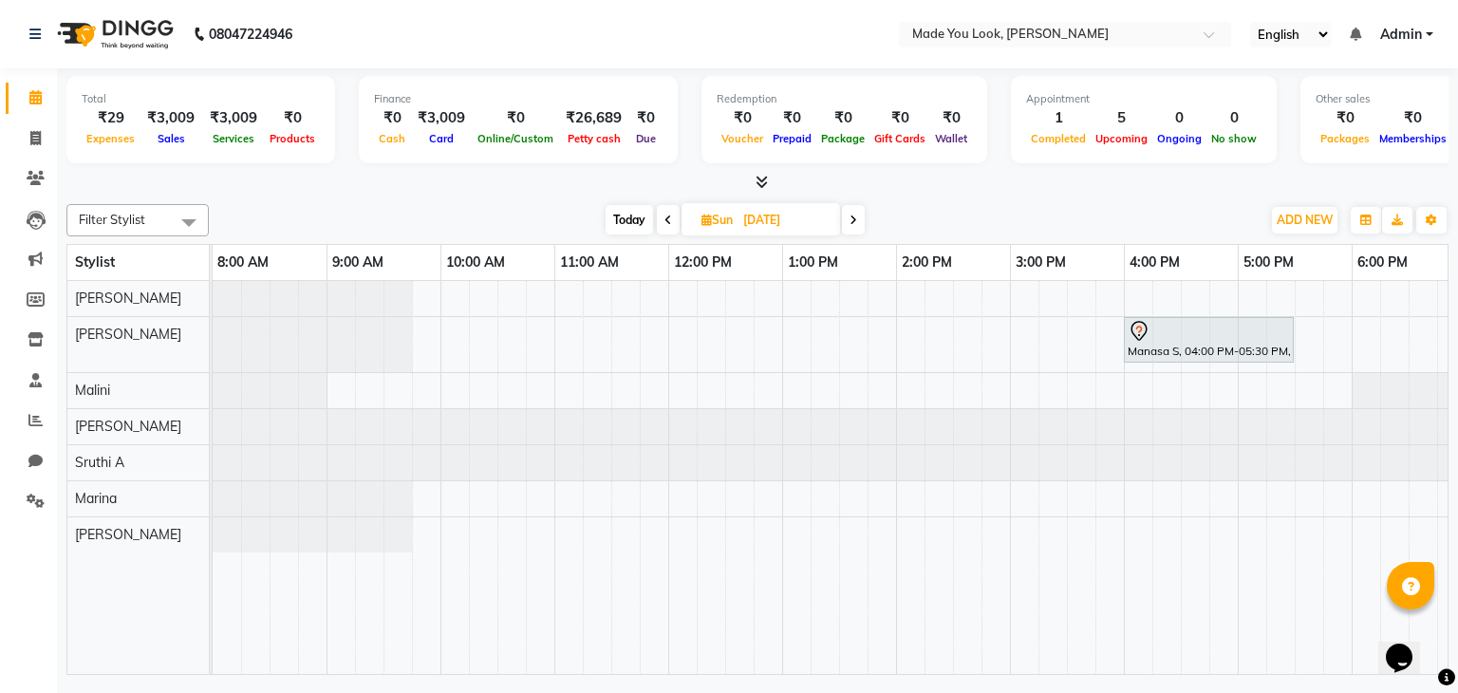
click at [620, 220] on span "Today" at bounding box center [629, 219] width 47 height 29
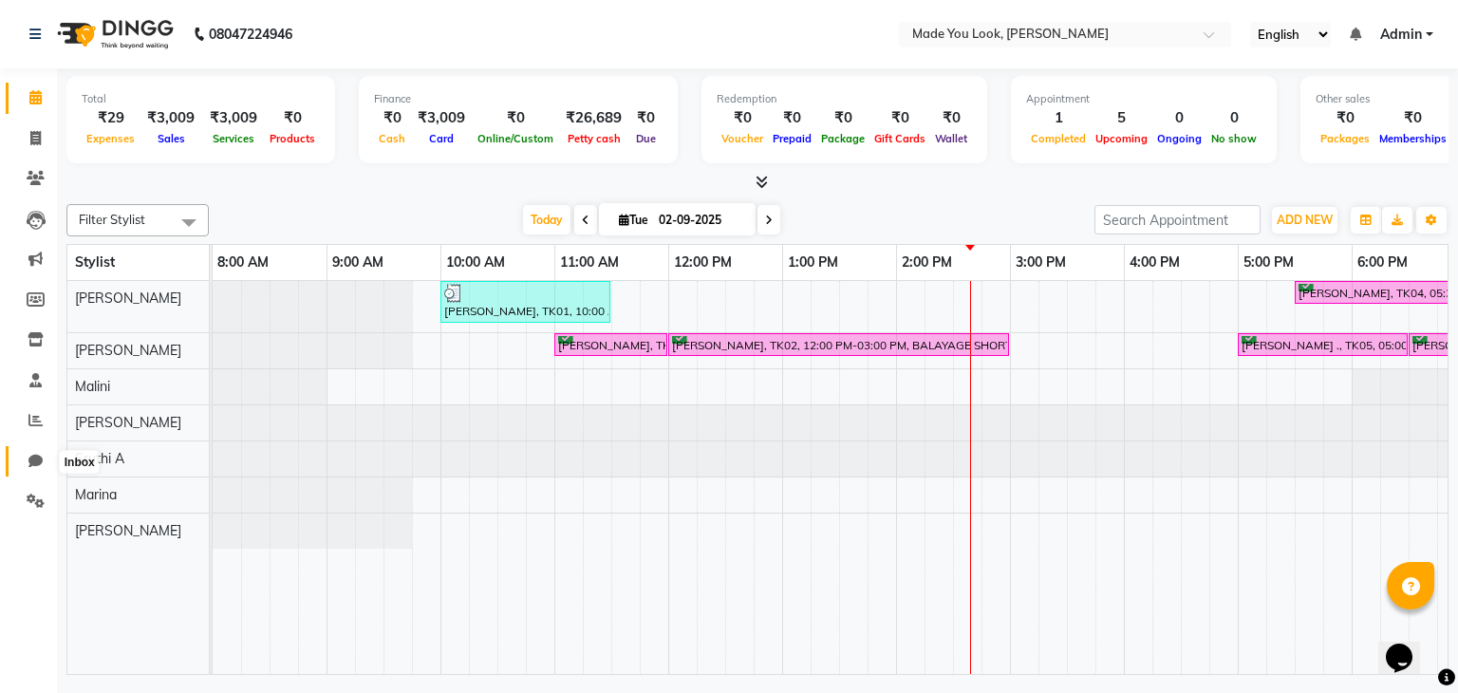
click at [37, 457] on icon at bounding box center [35, 461] width 14 height 14
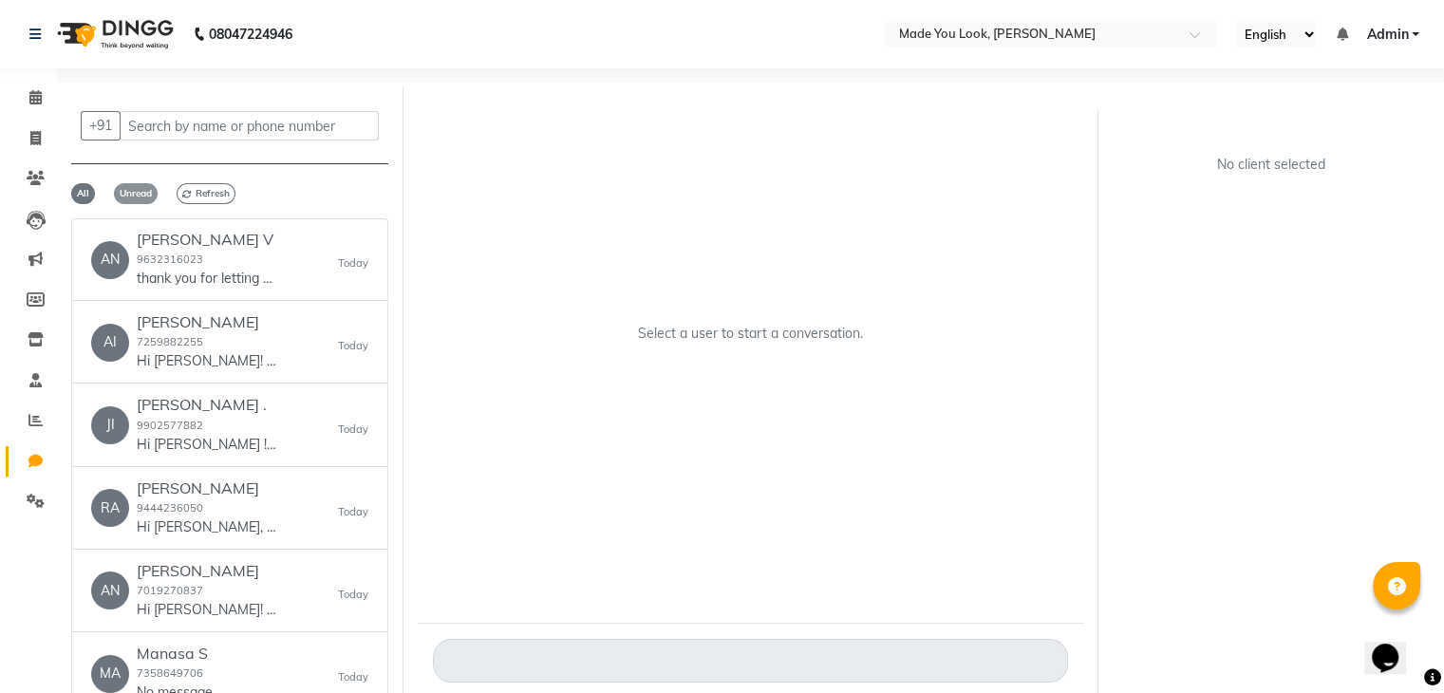
click at [141, 191] on span "Unread" at bounding box center [136, 193] width 44 height 21
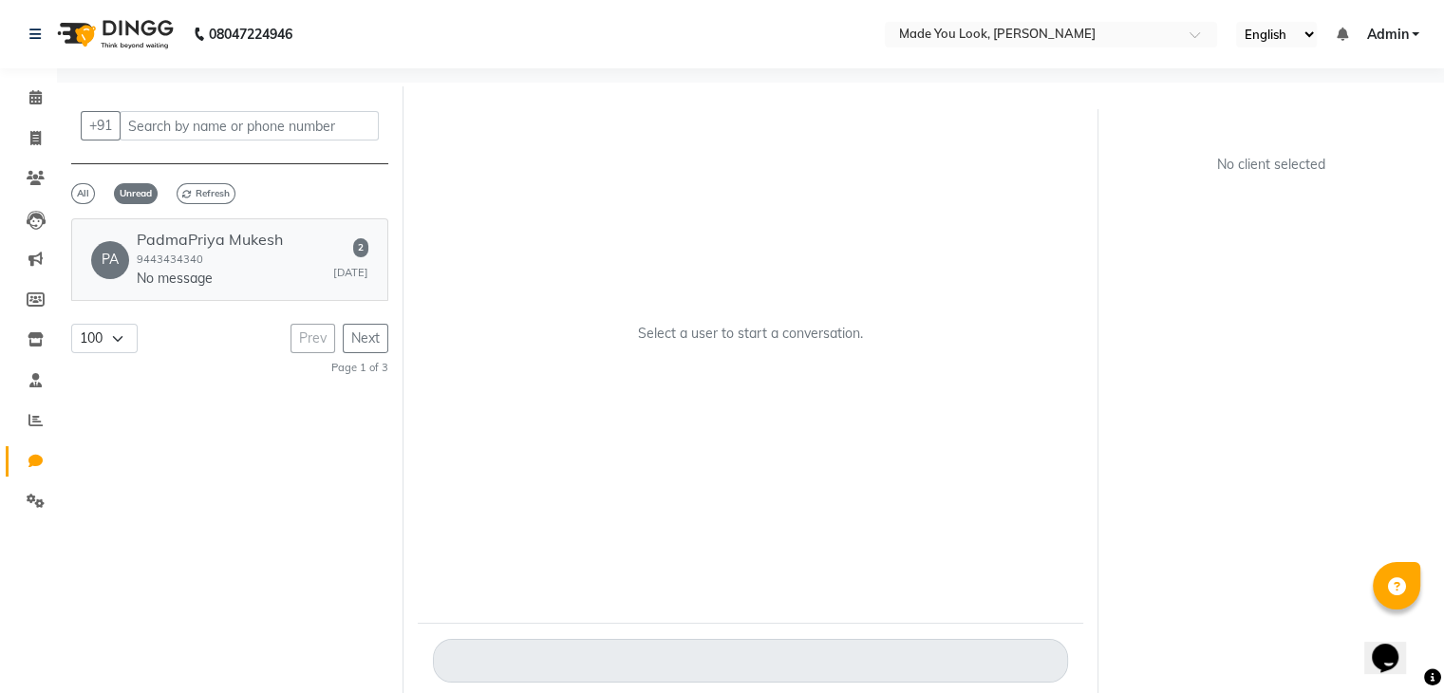
click at [222, 259] on div "PadmaPriya Mukesh 9443434340 No message" at bounding box center [210, 260] width 146 height 58
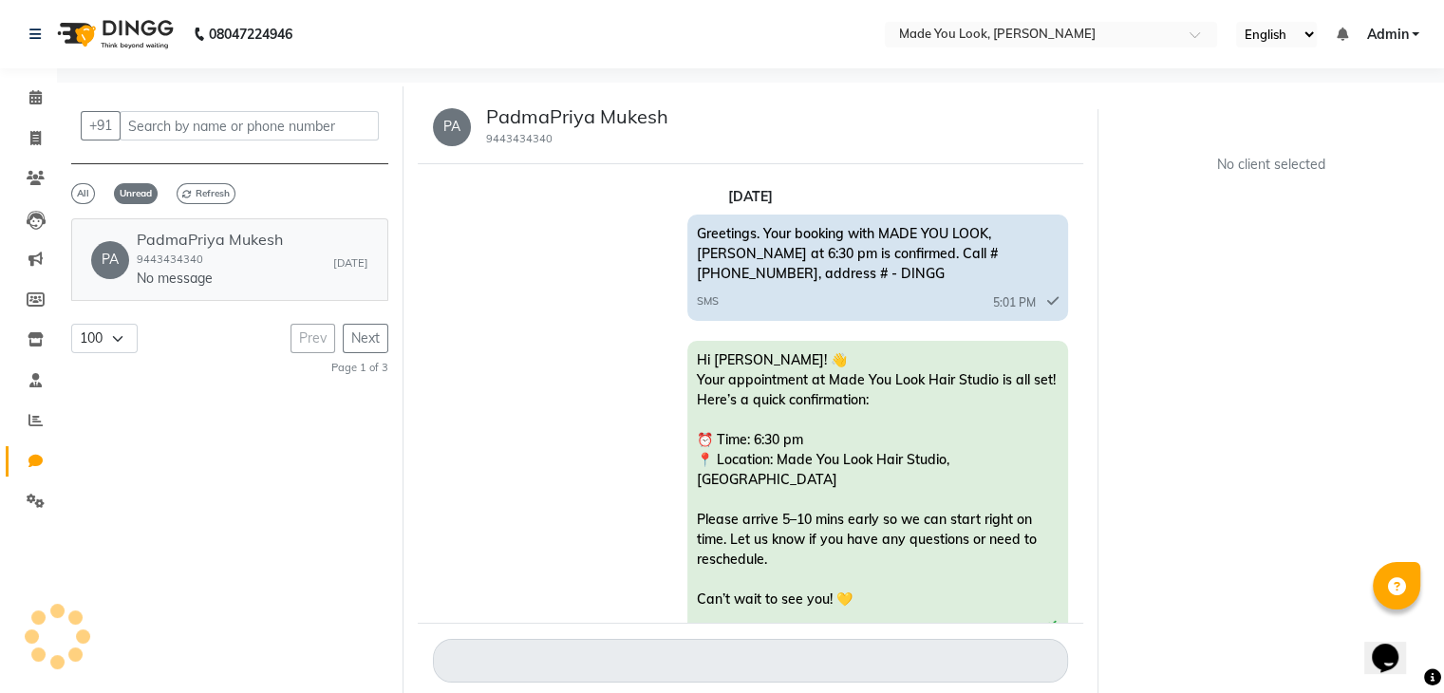
scroll to position [904, 0]
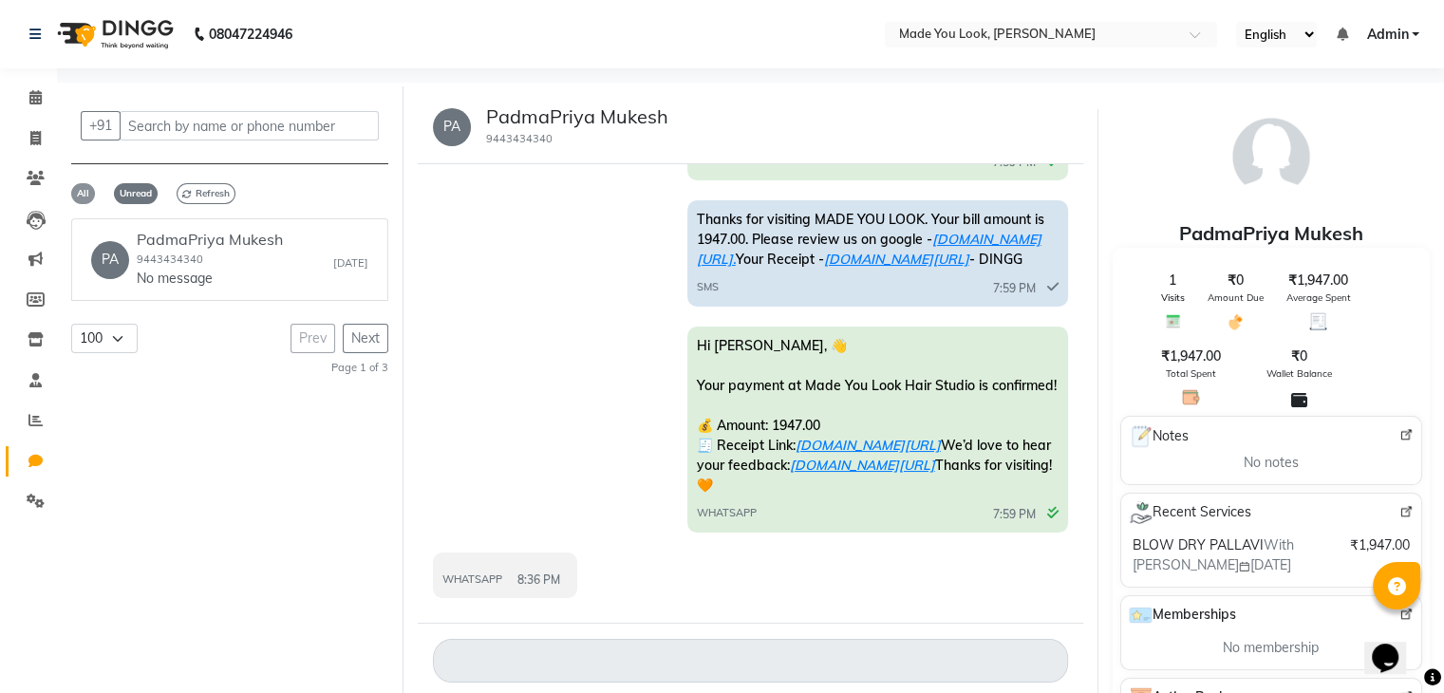
click at [89, 193] on span "All" at bounding box center [83, 193] width 24 height 21
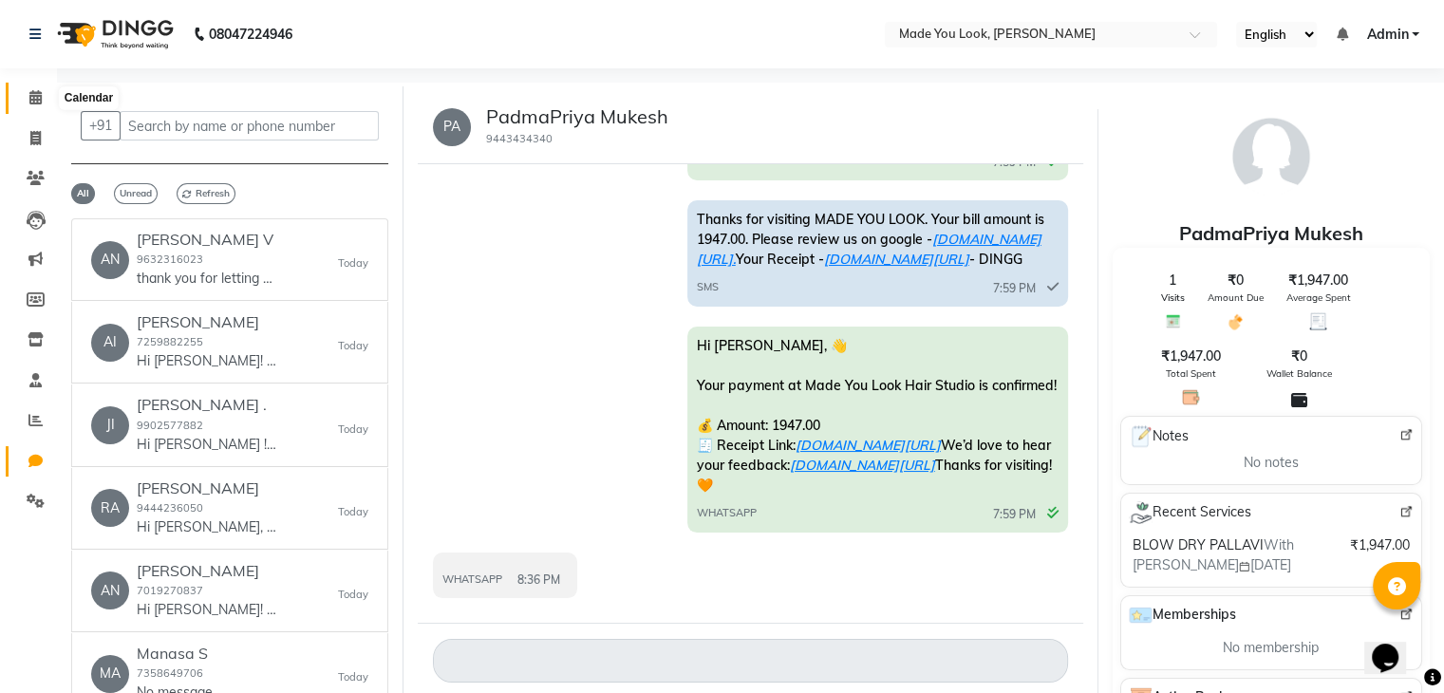
click at [25, 96] on span at bounding box center [35, 98] width 33 height 22
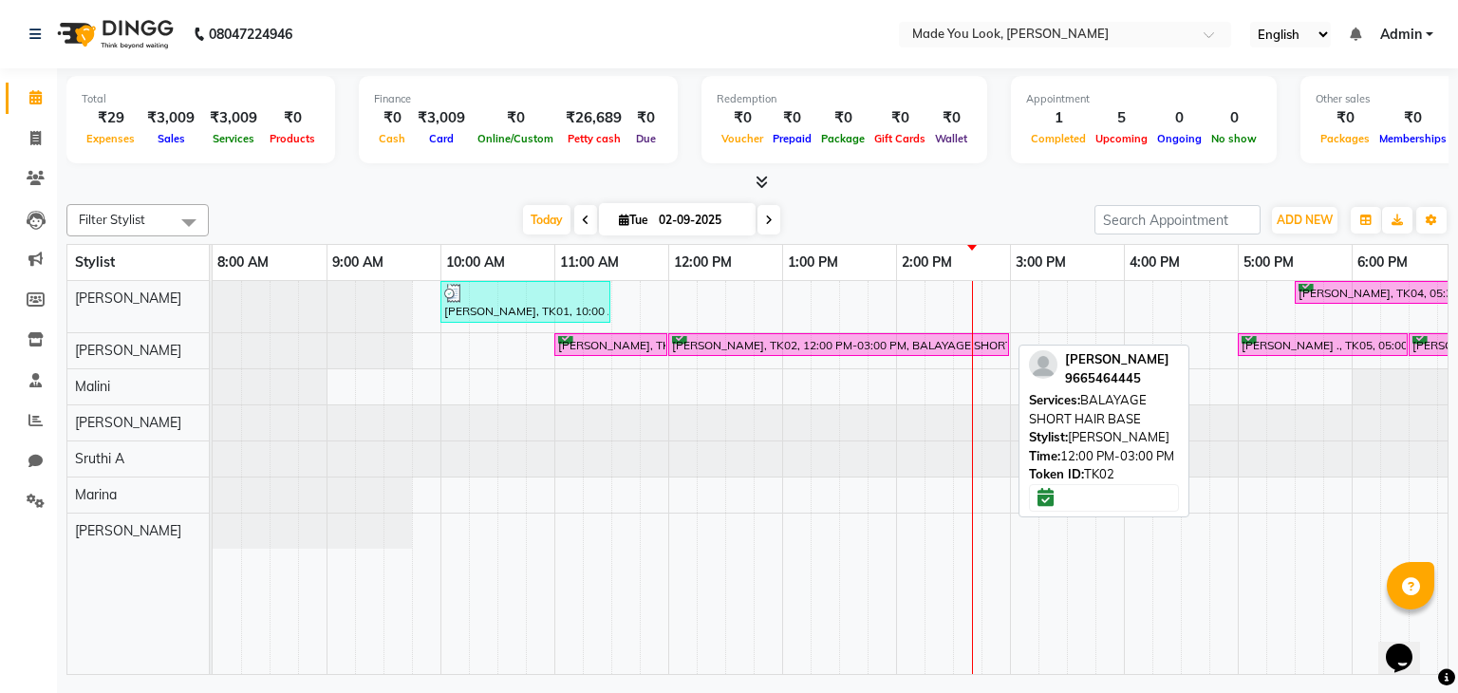
click at [711, 342] on div "[PERSON_NAME], TK02, 12:00 PM-03:00 PM, BALAYAGE SHORT HAIR BASE" at bounding box center [838, 345] width 337 height 18
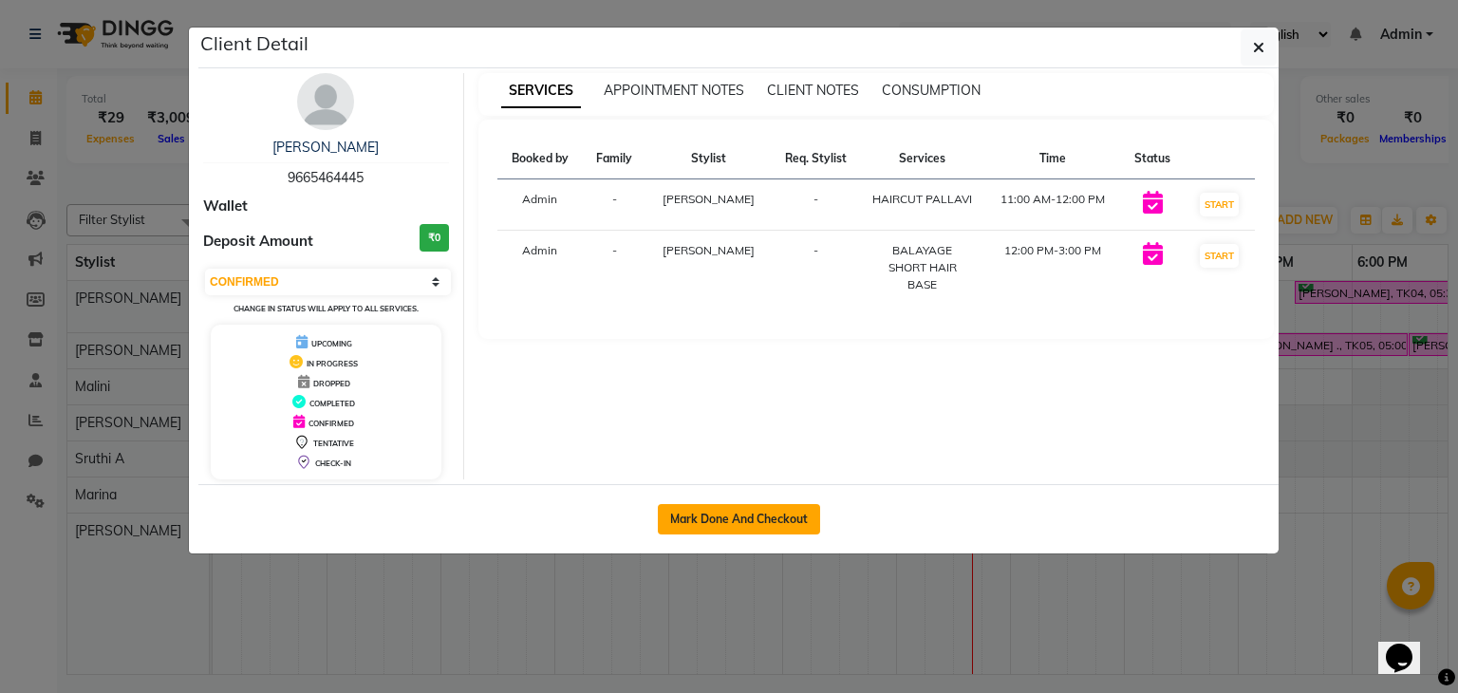
click at [744, 517] on button "Mark Done And Checkout" at bounding box center [739, 519] width 162 height 30
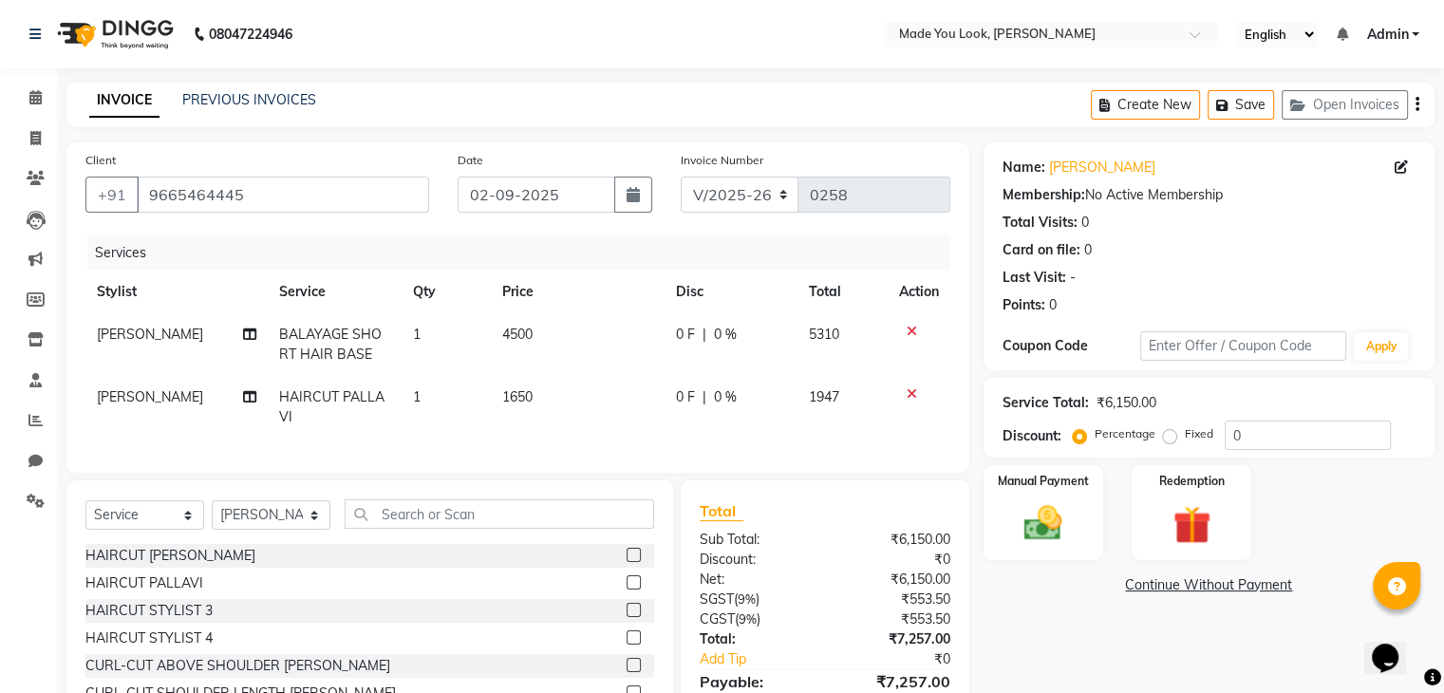
click at [911, 332] on icon at bounding box center [912, 331] width 10 height 13
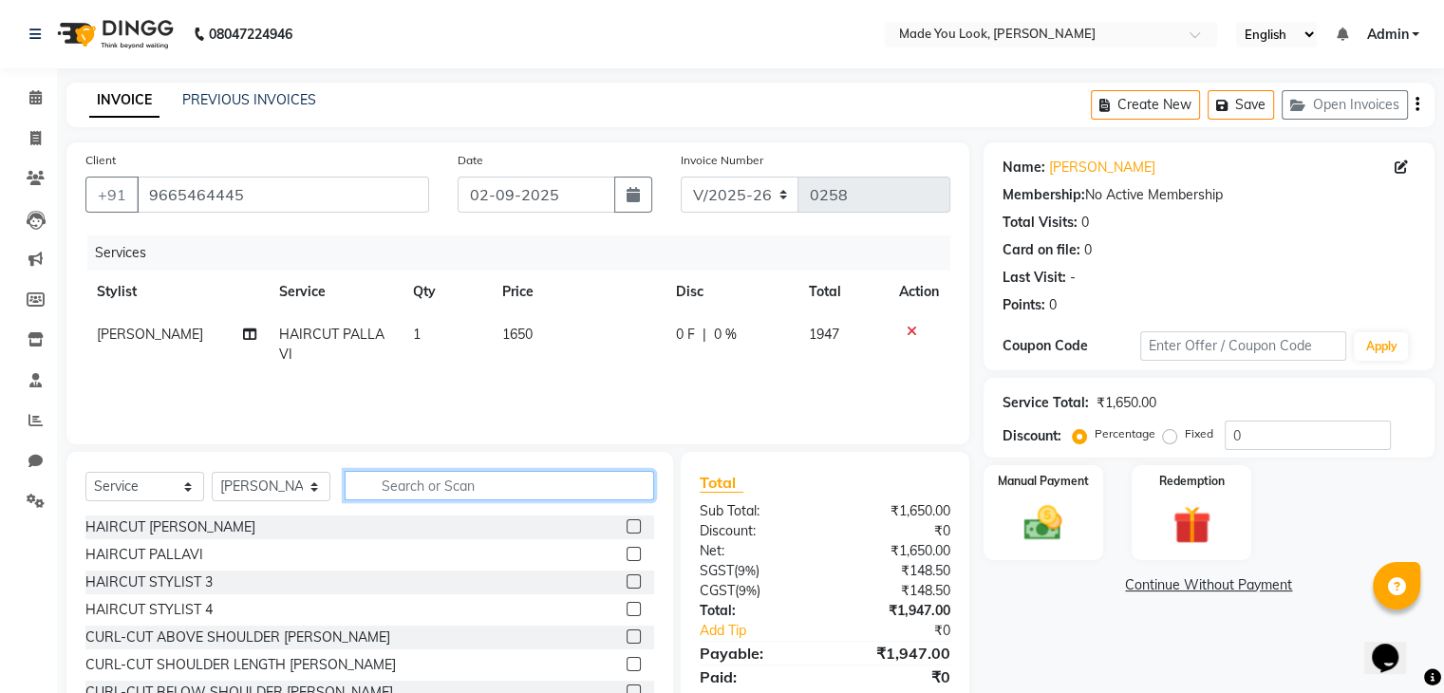
click at [539, 478] on input "text" at bounding box center [499, 485] width 309 height 29
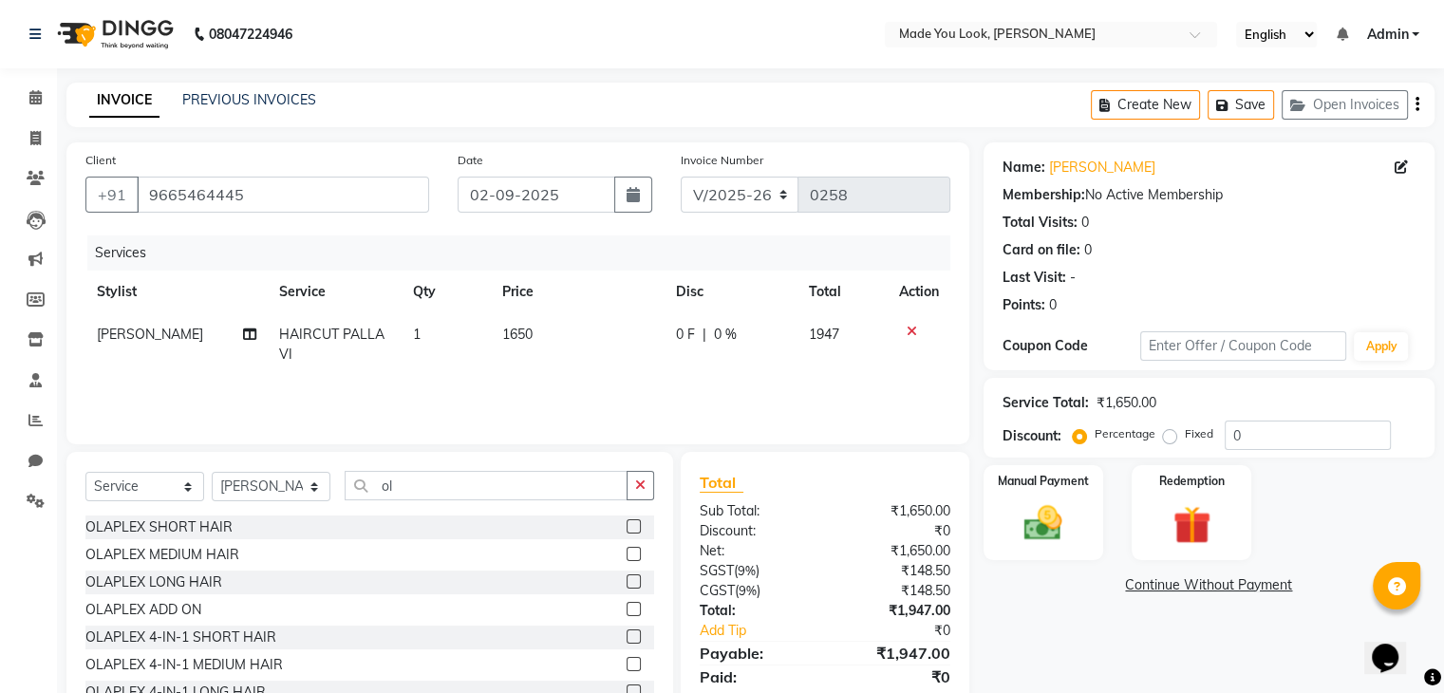
click at [627, 586] on label at bounding box center [634, 581] width 14 height 14
click at [627, 586] on input "checkbox" at bounding box center [633, 582] width 12 height 12
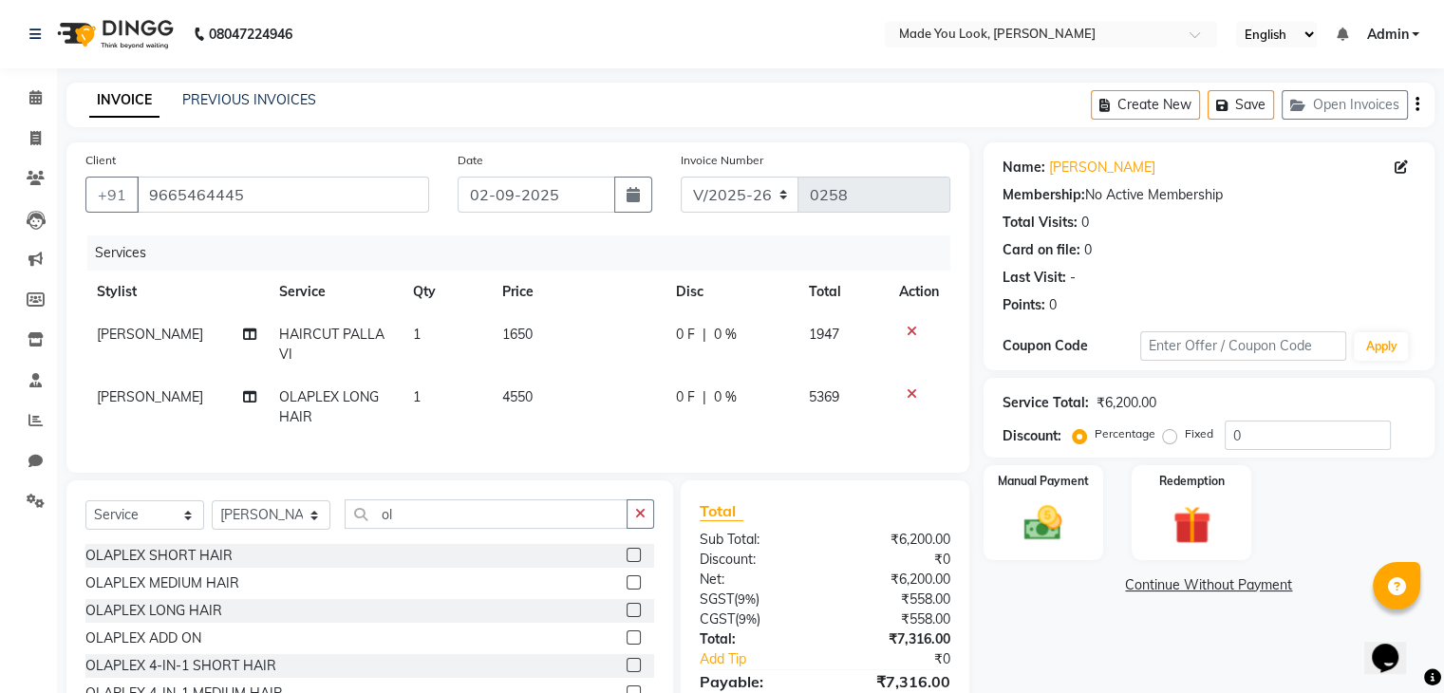
click at [627, 589] on label at bounding box center [634, 582] width 14 height 14
click at [627, 589] on input "checkbox" at bounding box center [633, 583] width 12 height 12
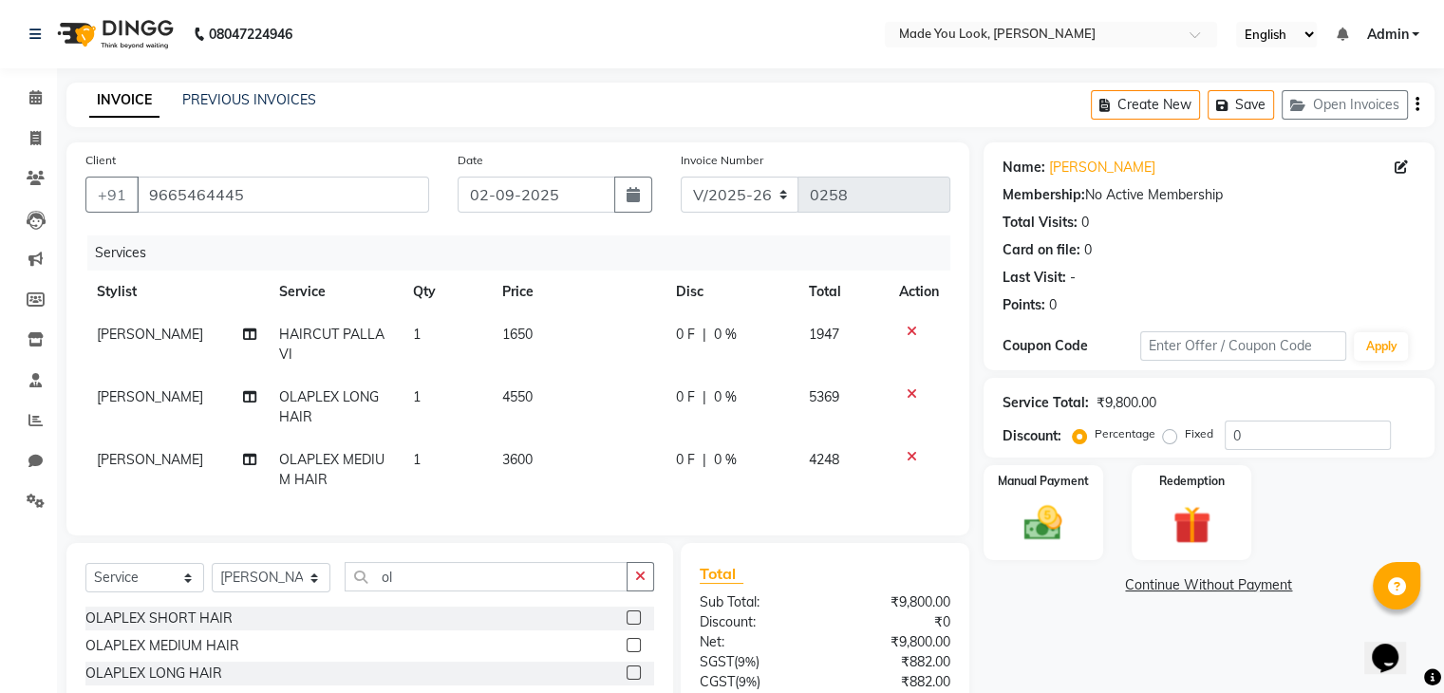
click at [910, 389] on icon at bounding box center [912, 393] width 10 height 13
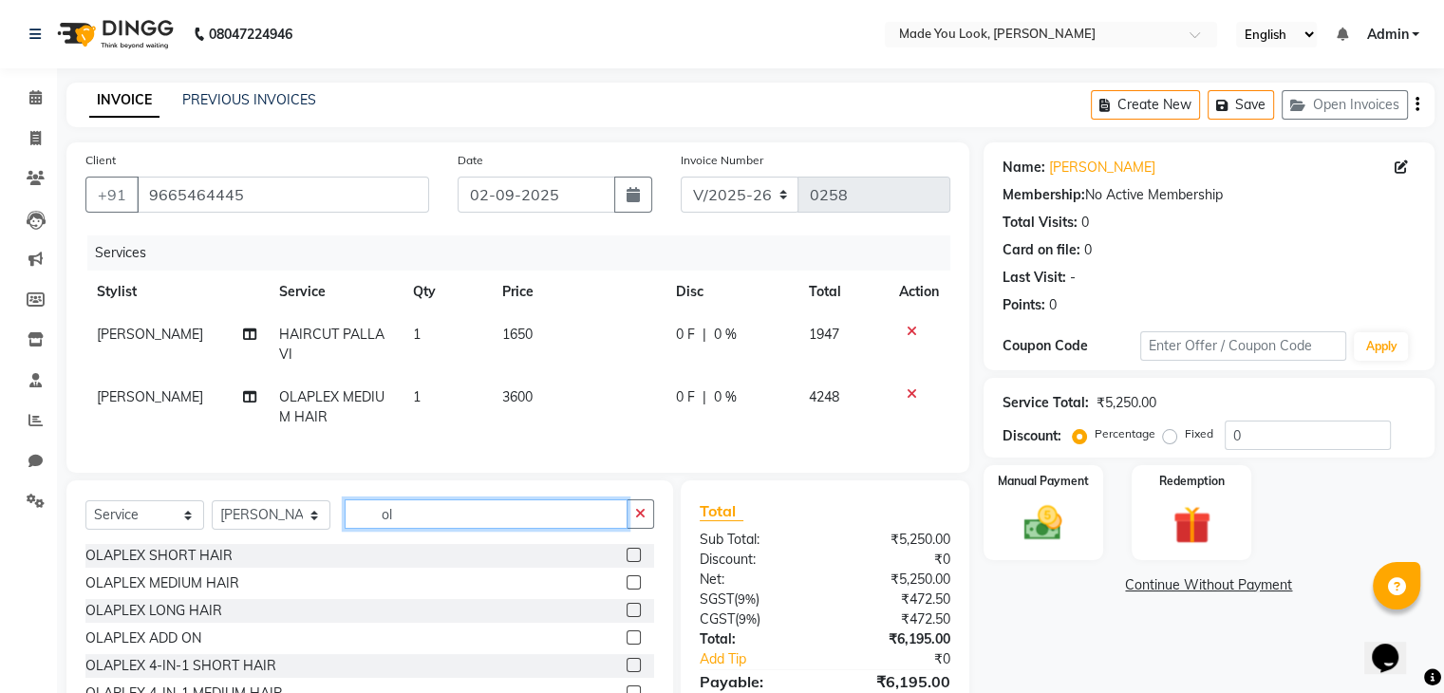
click at [416, 529] on input "ol" at bounding box center [486, 513] width 283 height 29
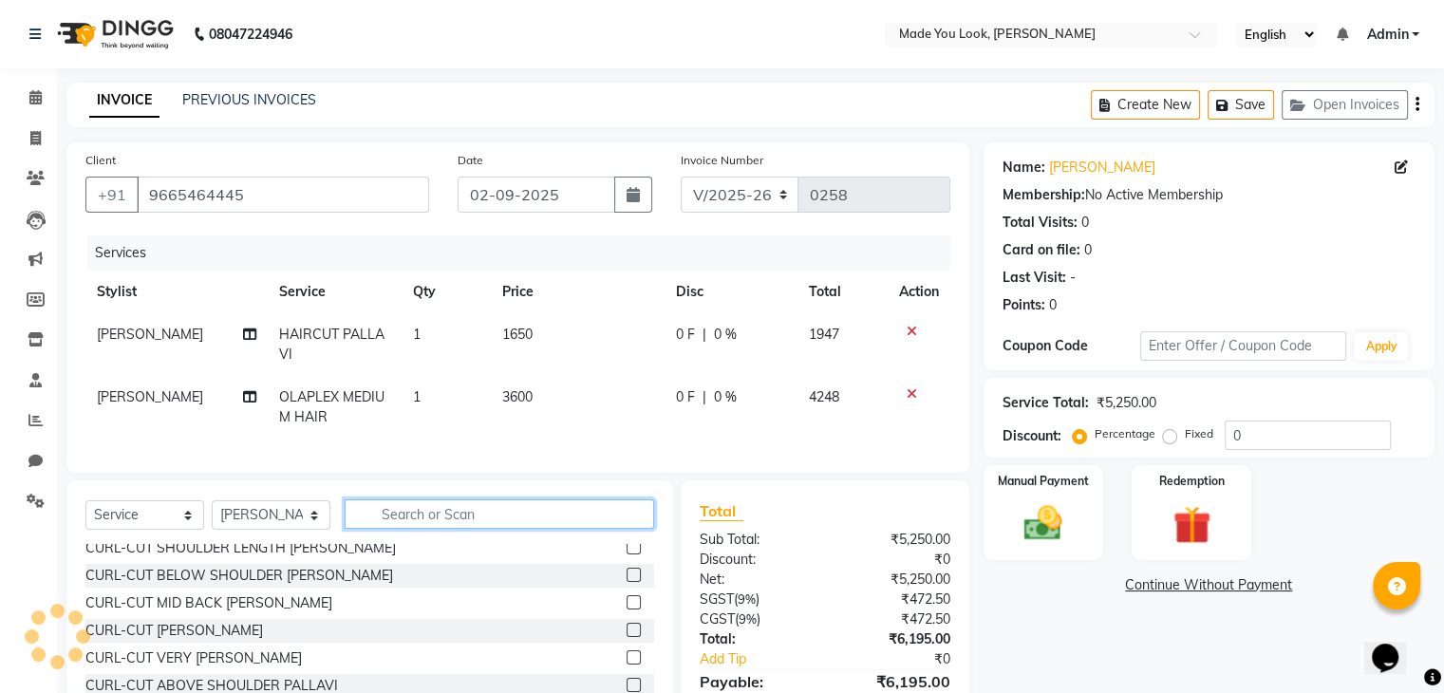
scroll to position [190, 0]
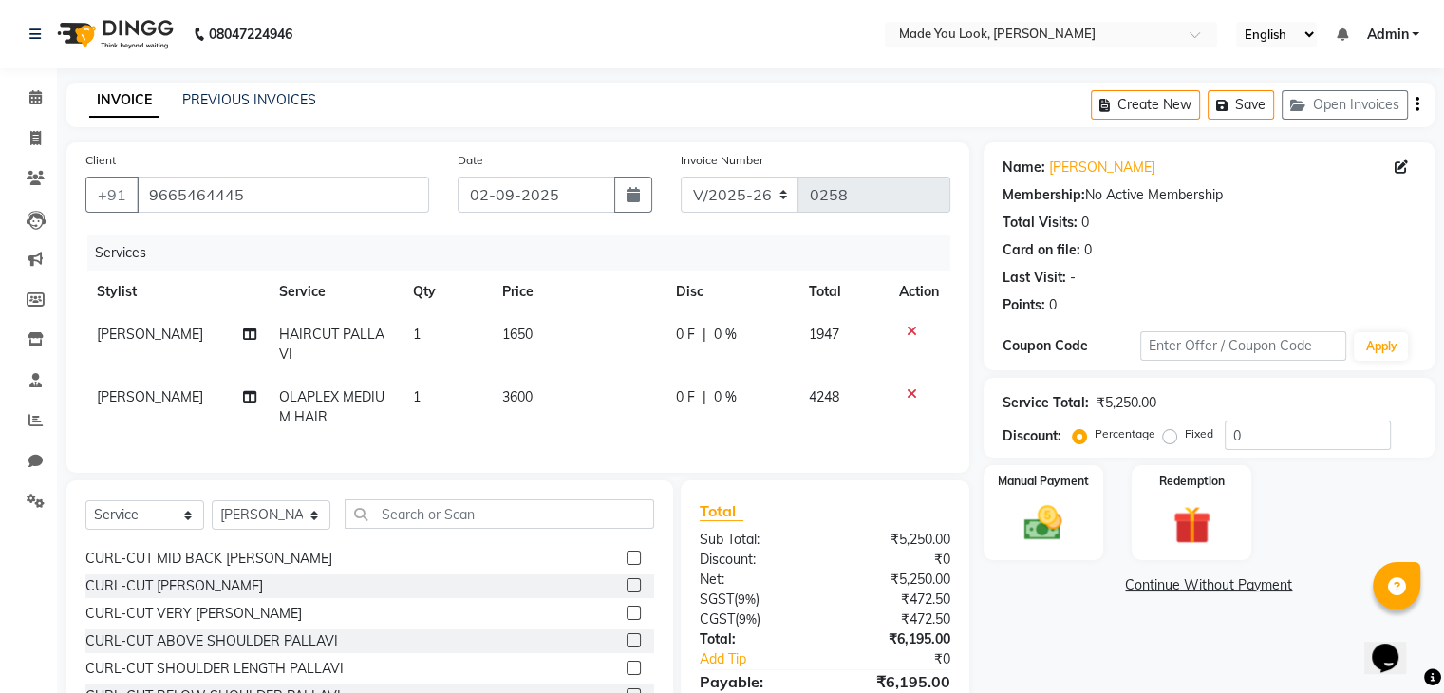
click at [627, 675] on label at bounding box center [634, 668] width 14 height 14
click at [627, 675] on input "checkbox" at bounding box center [633, 669] width 12 height 12
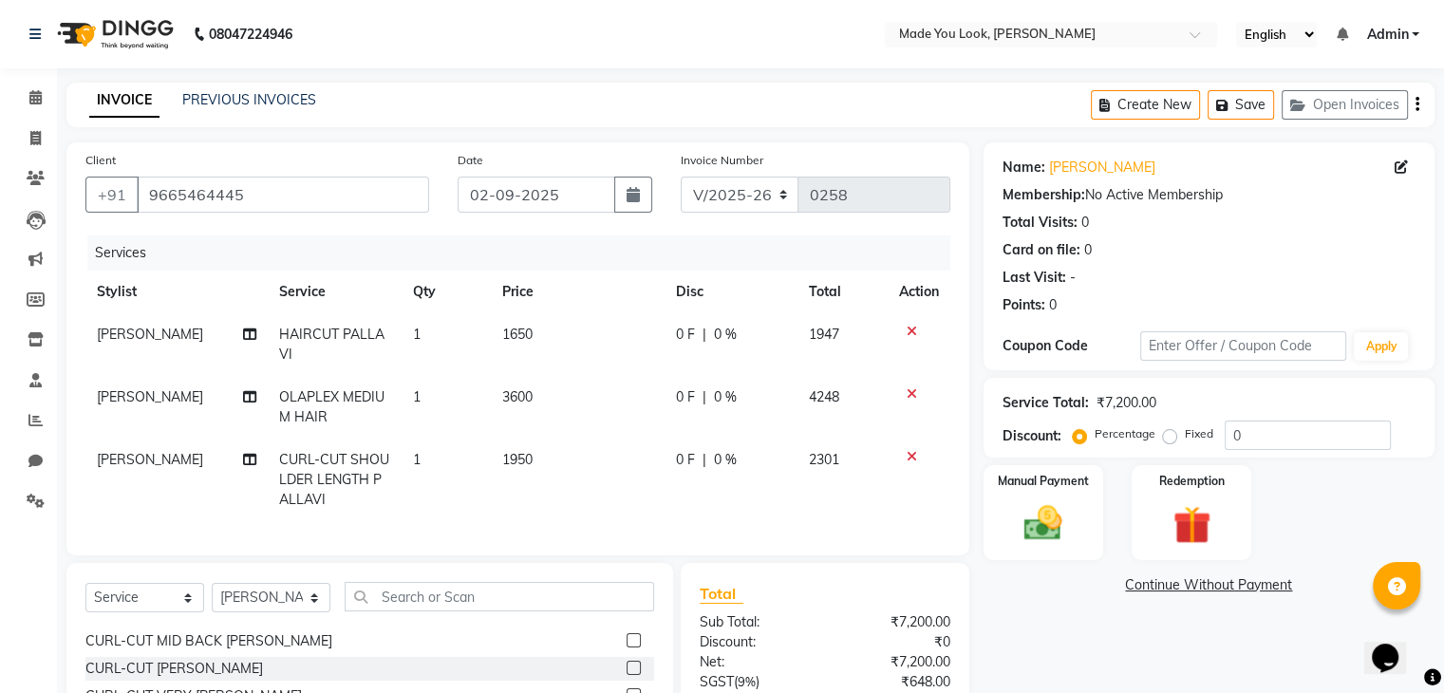
click at [911, 330] on icon at bounding box center [912, 331] width 10 height 13
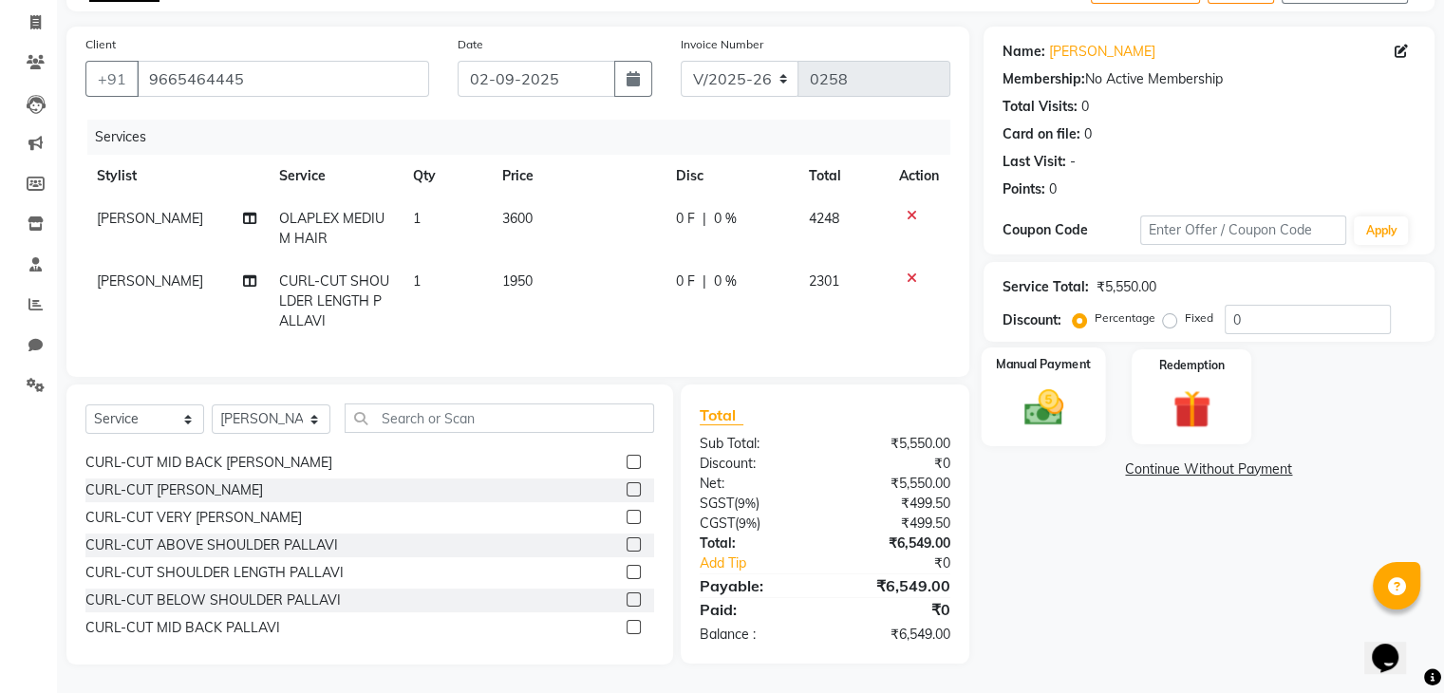
scroll to position [131, 0]
click at [1025, 415] on div "Manual Payment" at bounding box center [1043, 396] width 124 height 98
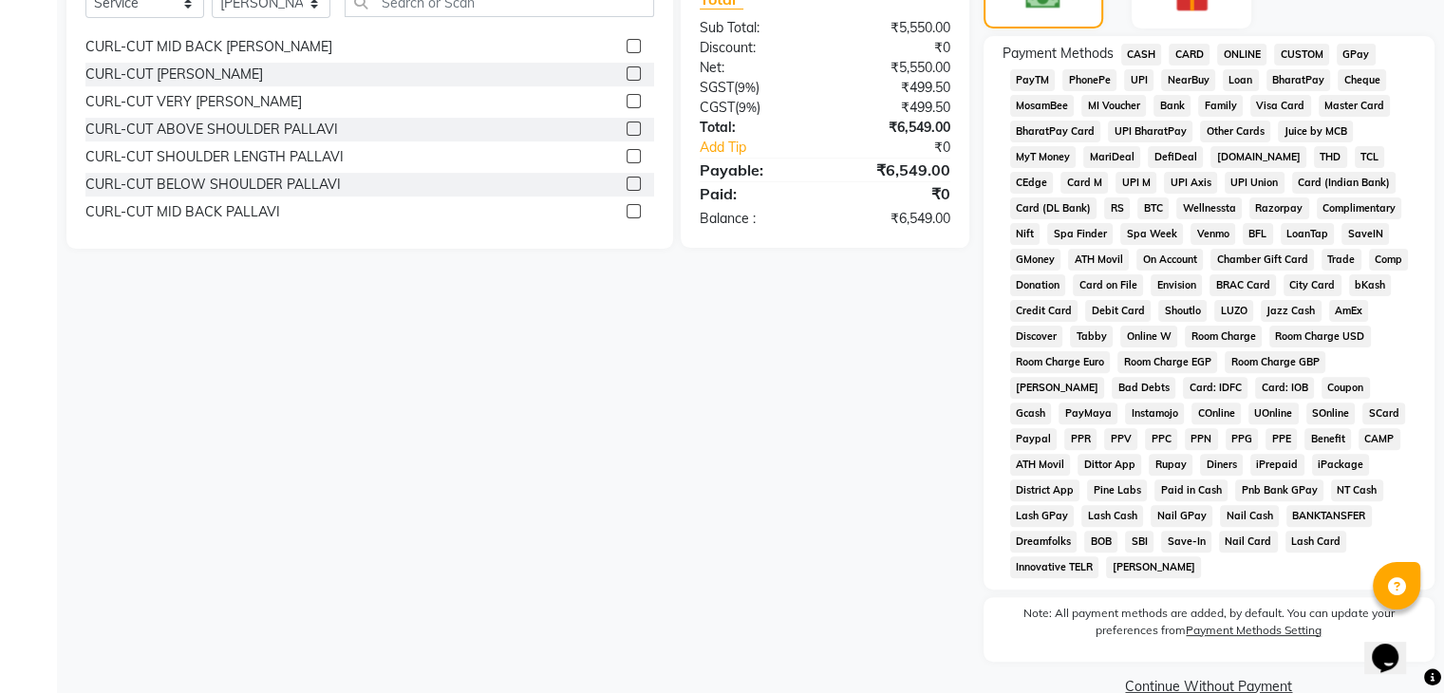
scroll to position [556, 0]
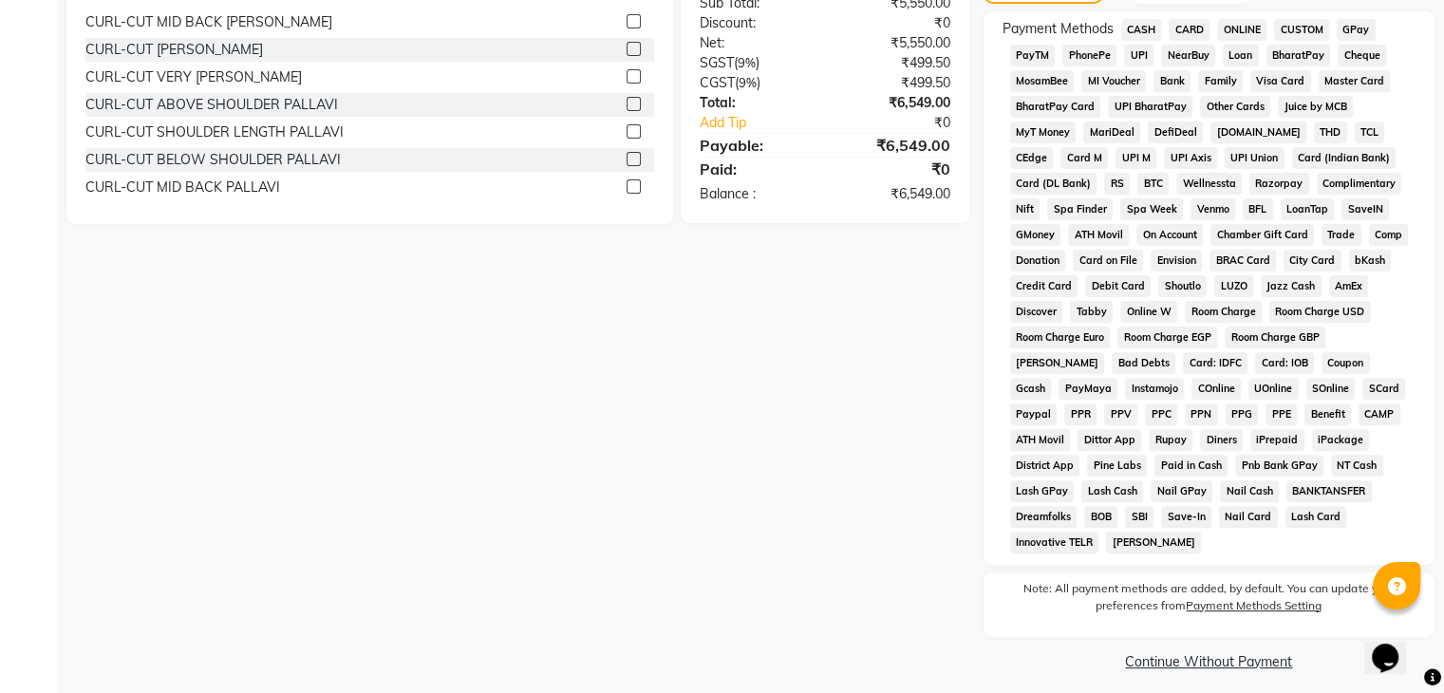
click at [1141, 26] on span "CASH" at bounding box center [1141, 30] width 41 height 22
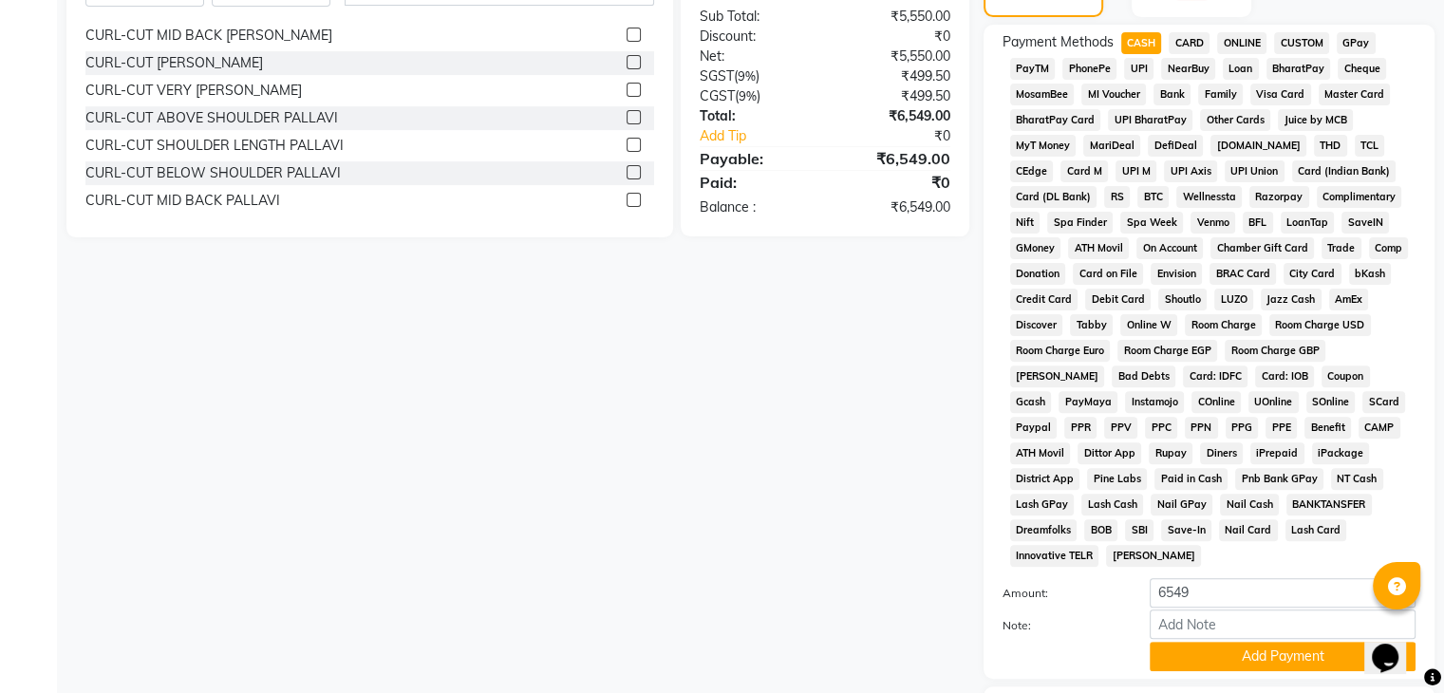
scroll to position [563, 0]
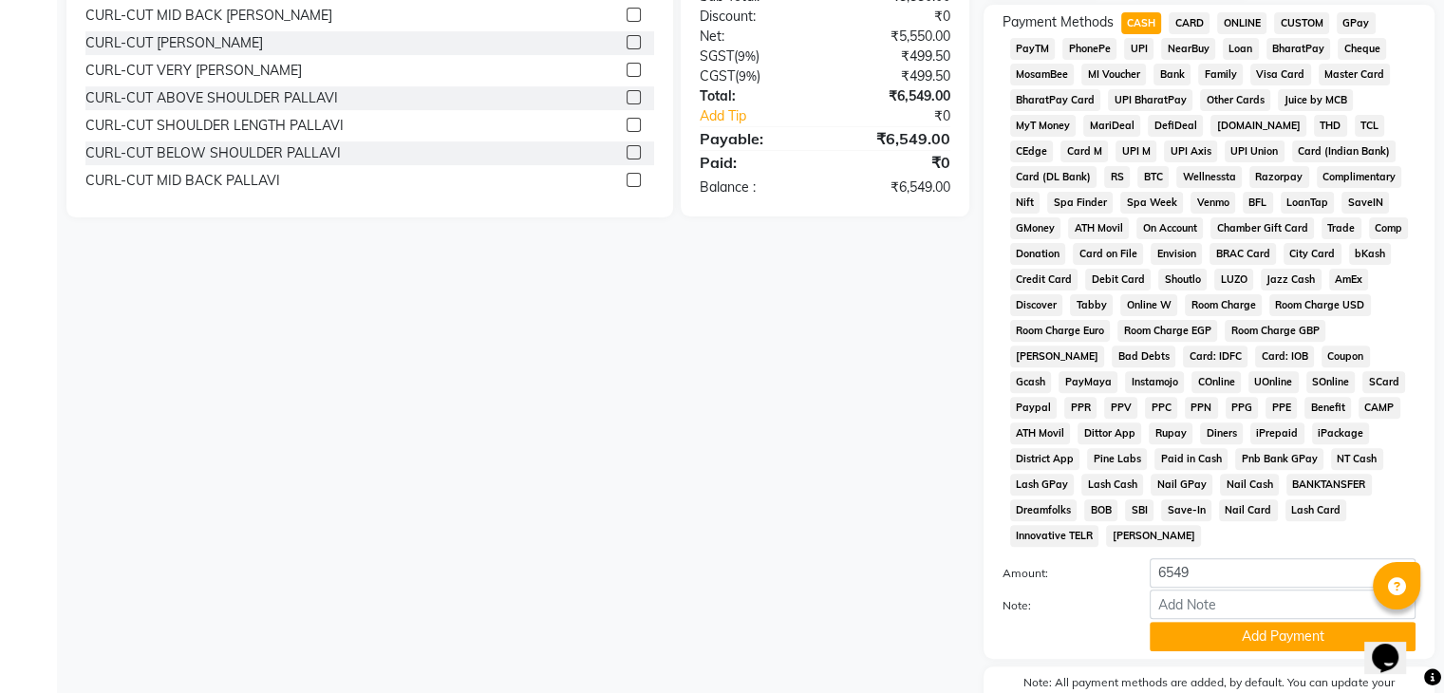
click at [1198, 624] on button "Add Payment" at bounding box center [1283, 636] width 266 height 29
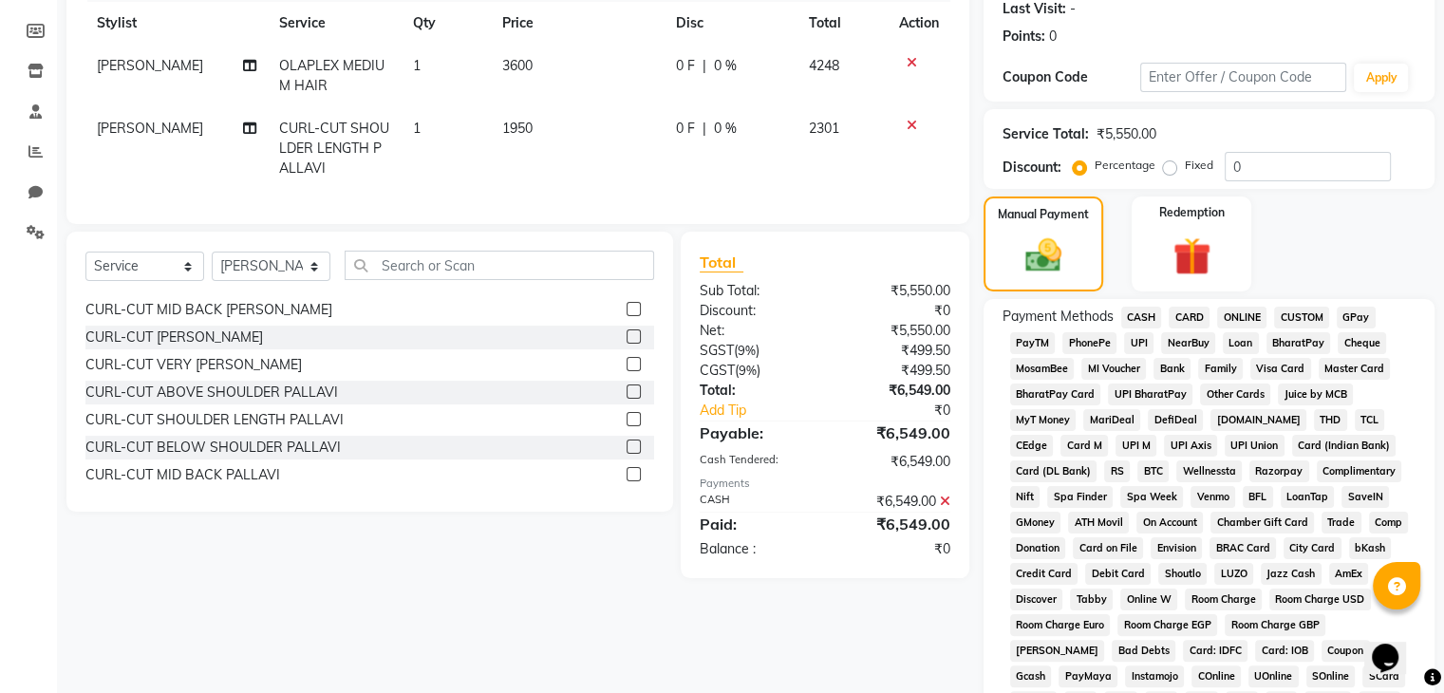
scroll to position [664, 0]
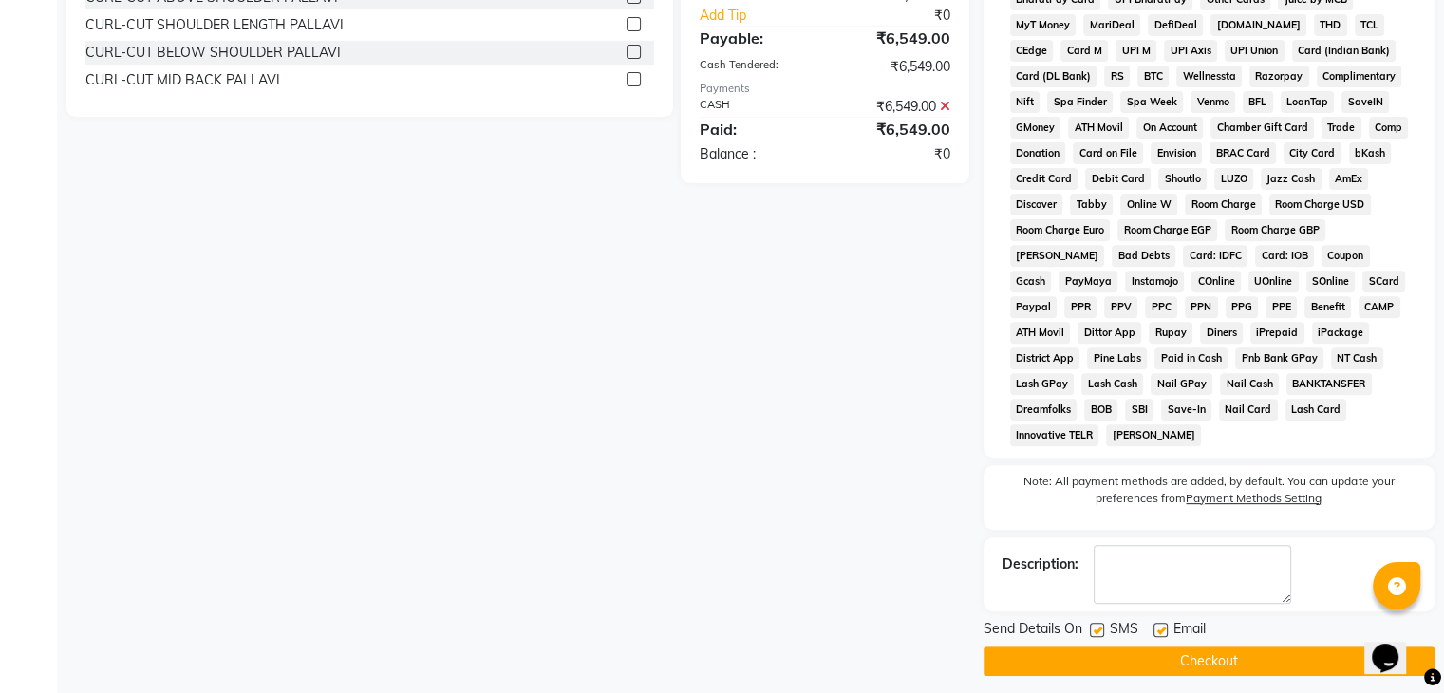
click at [1169, 651] on button "Checkout" at bounding box center [1208, 660] width 451 height 29
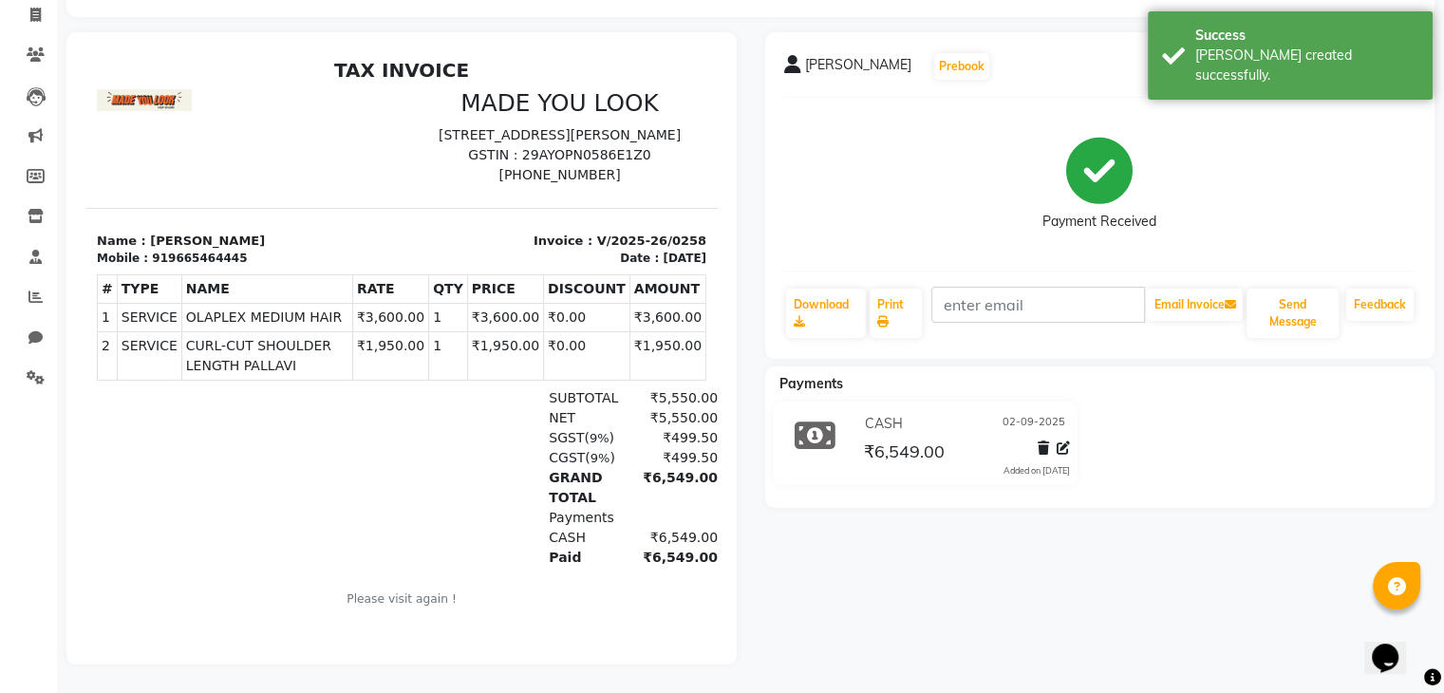
scroll to position [137, 0]
click at [1314, 306] on button "Send Message" at bounding box center [1292, 313] width 92 height 49
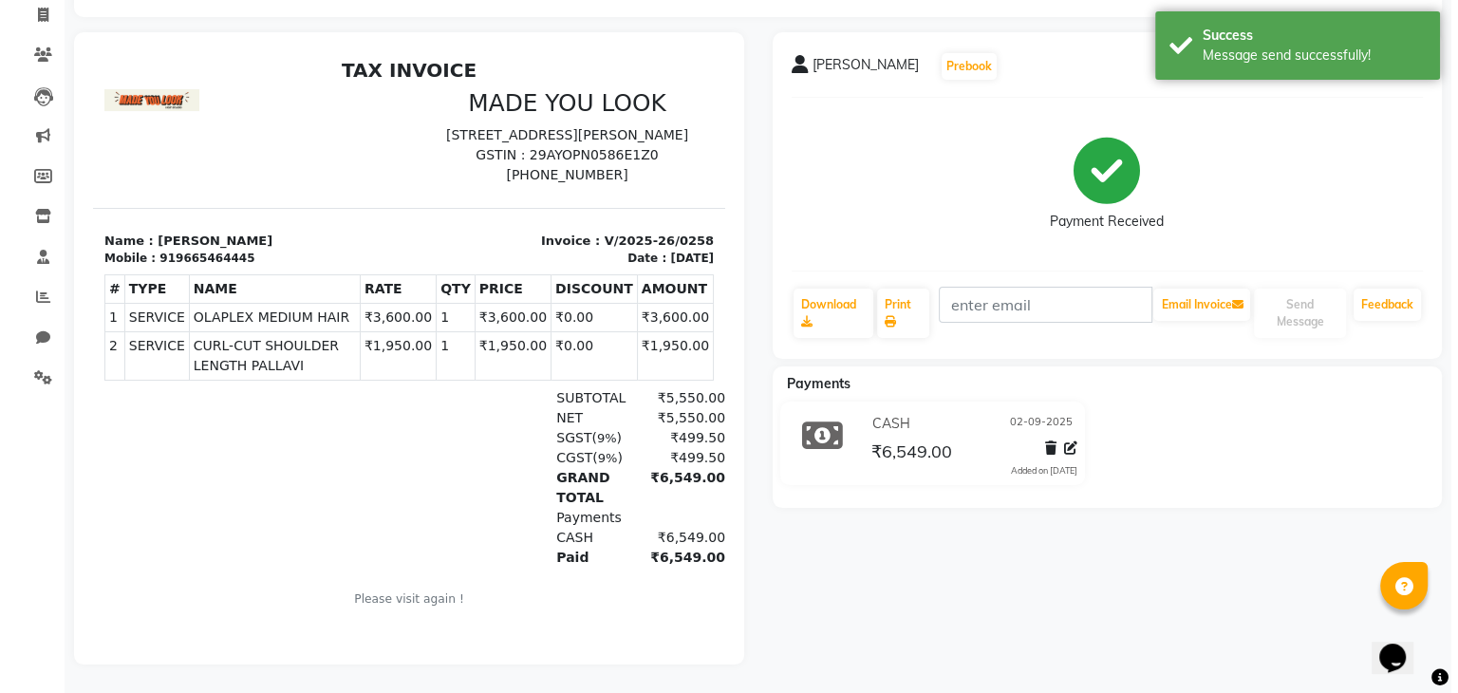
scroll to position [0, 0]
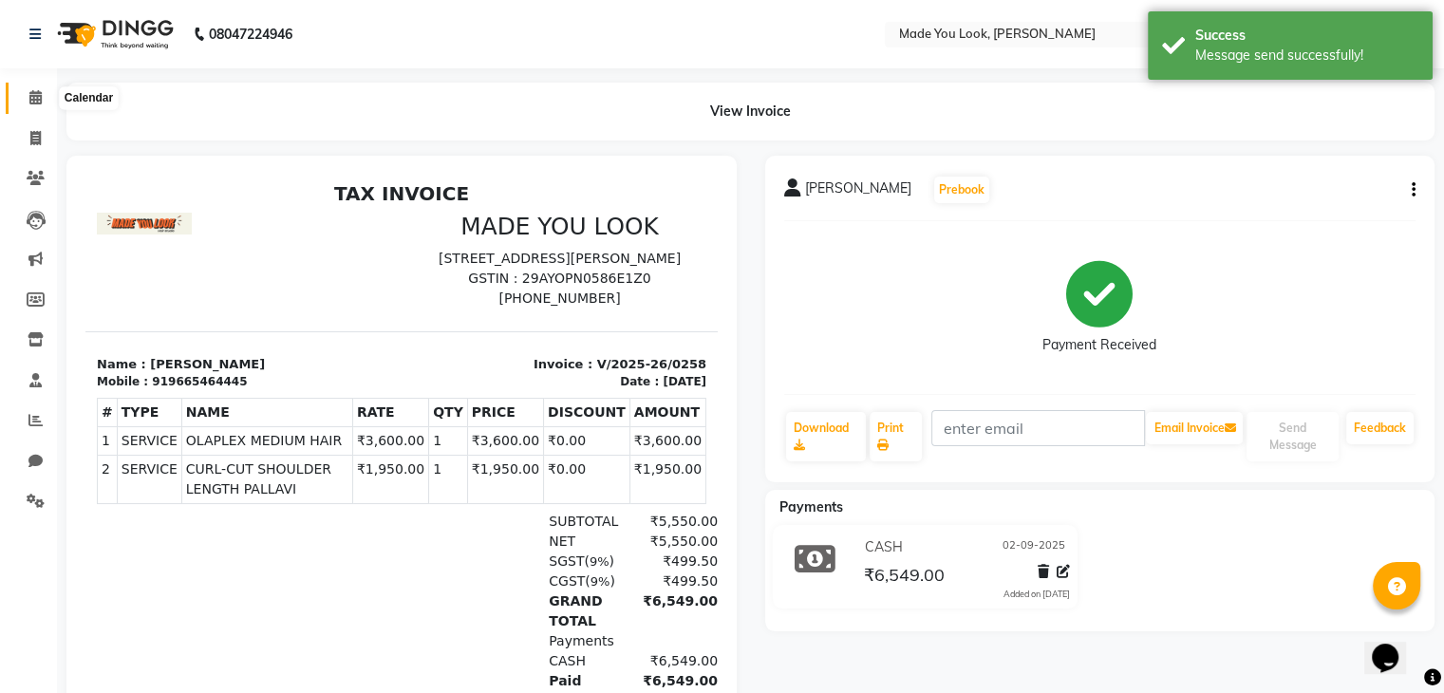
click at [29, 103] on icon at bounding box center [35, 97] width 12 height 14
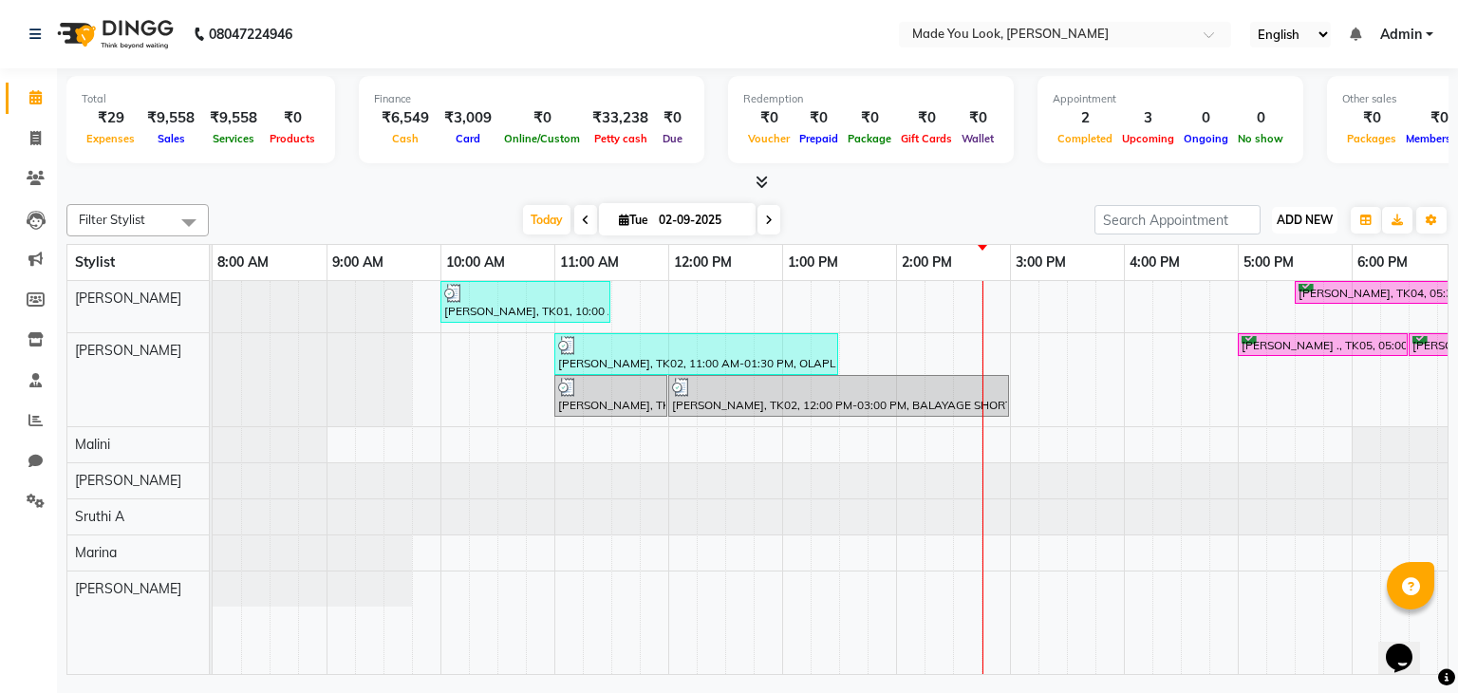
click at [1280, 228] on button "ADD NEW Toggle Dropdown" at bounding box center [1304, 220] width 65 height 27
click at [1242, 307] on link "Add Expense" at bounding box center [1262, 304] width 150 height 25
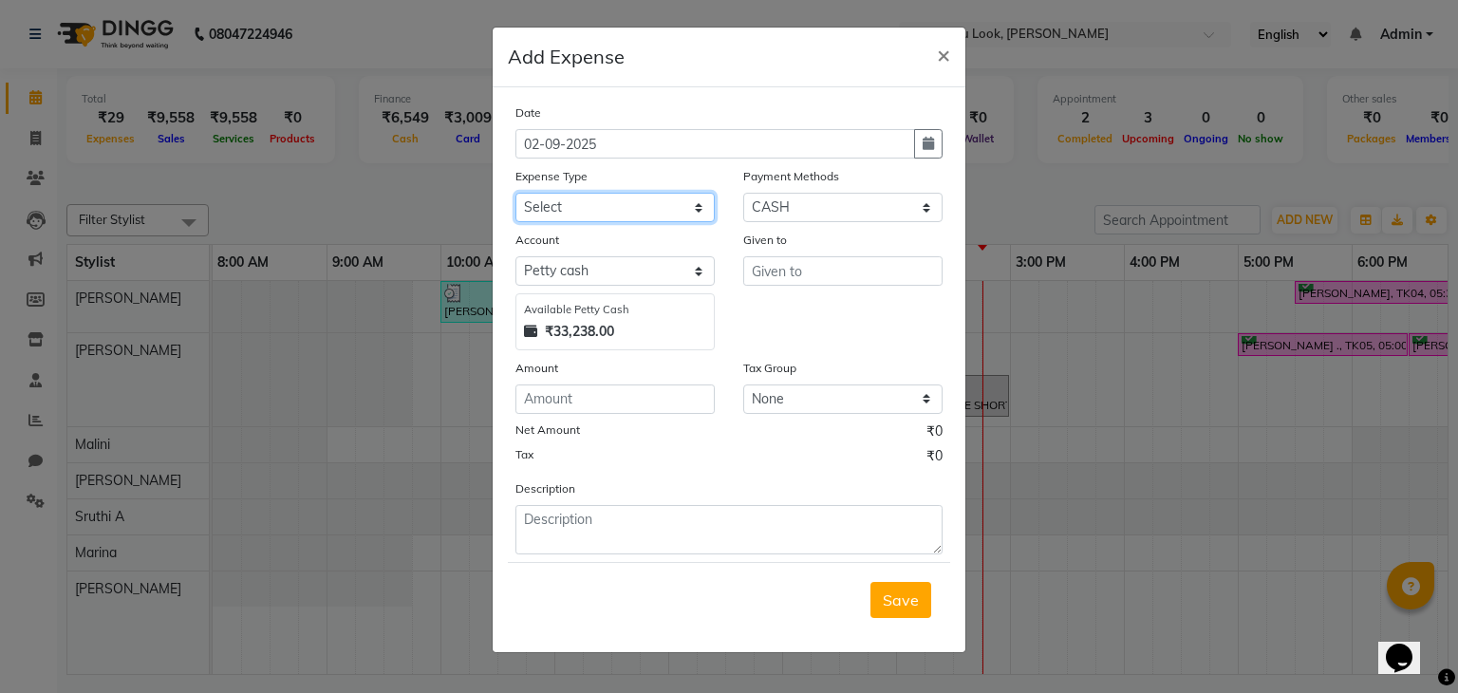
click at [674, 214] on select "Select Advance Salary Bank charges Car maintenance Cash transfer to bank Cash t…" at bounding box center [614, 207] width 199 height 29
click at [515, 195] on select "Select Advance Salary Bank charges Car maintenance Cash transfer to bank Cash t…" at bounding box center [614, 207] width 199 height 29
click at [700, 206] on select "Select Advance Salary Bank charges Car maintenance Cash transfer to bank Cash t…" at bounding box center [614, 207] width 199 height 29
click at [515, 195] on select "Select Advance Salary Bank charges Car maintenance Cash transfer to bank Cash t…" at bounding box center [614, 207] width 199 height 29
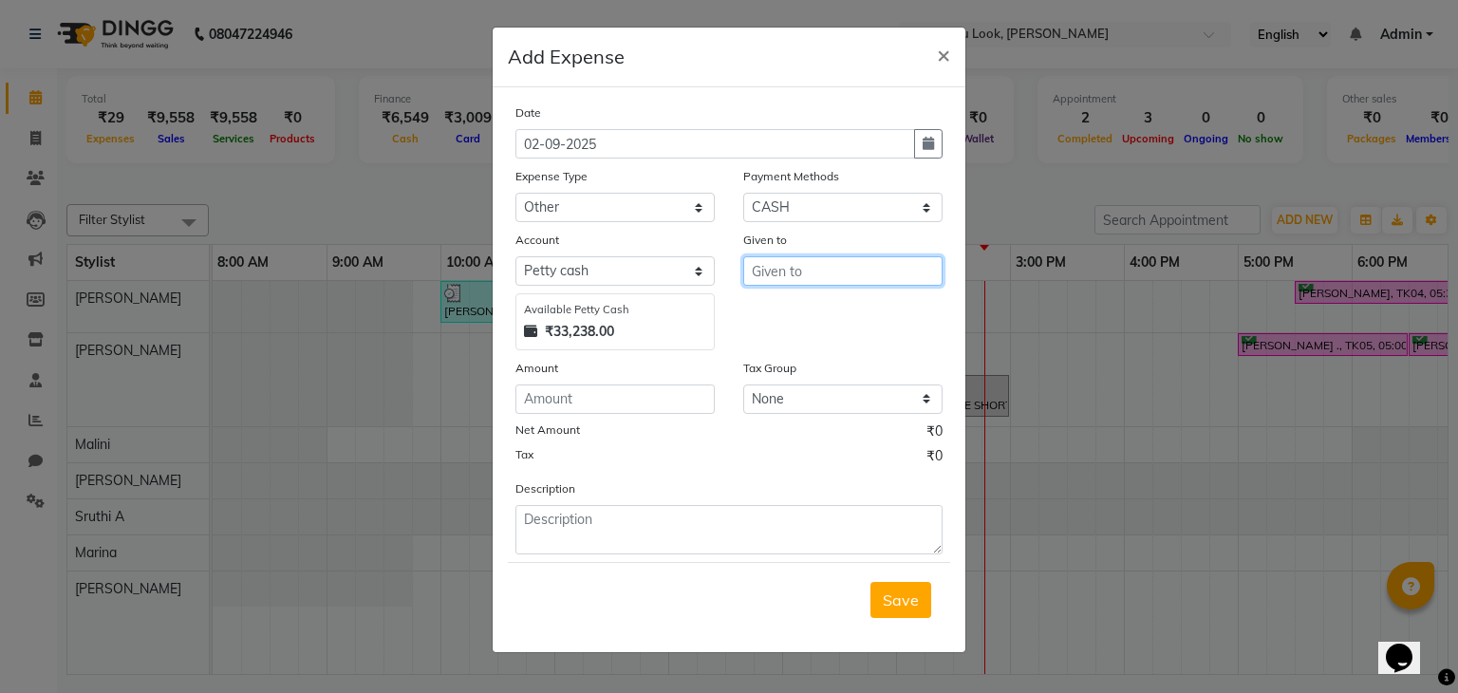
click at [840, 279] on input "text" at bounding box center [842, 270] width 199 height 29
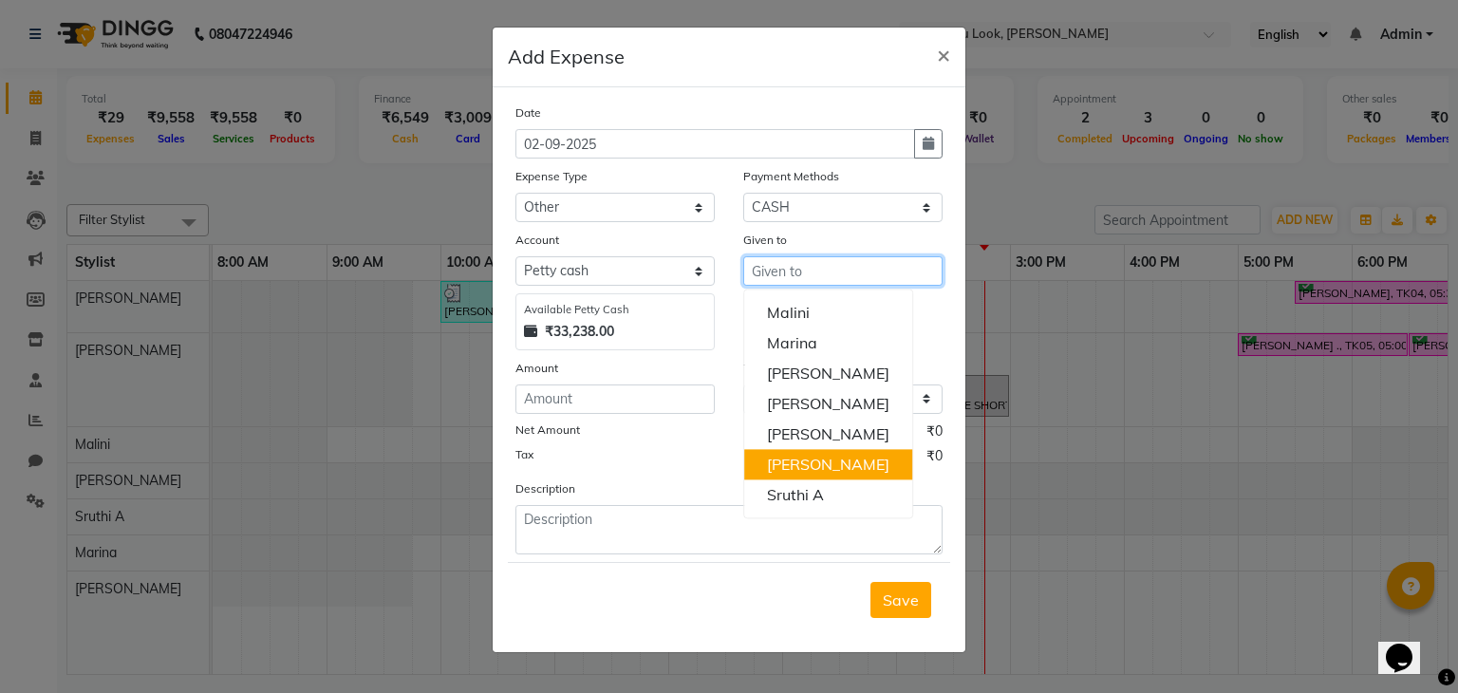
click at [807, 457] on ngb-highlight "[PERSON_NAME]" at bounding box center [828, 464] width 122 height 19
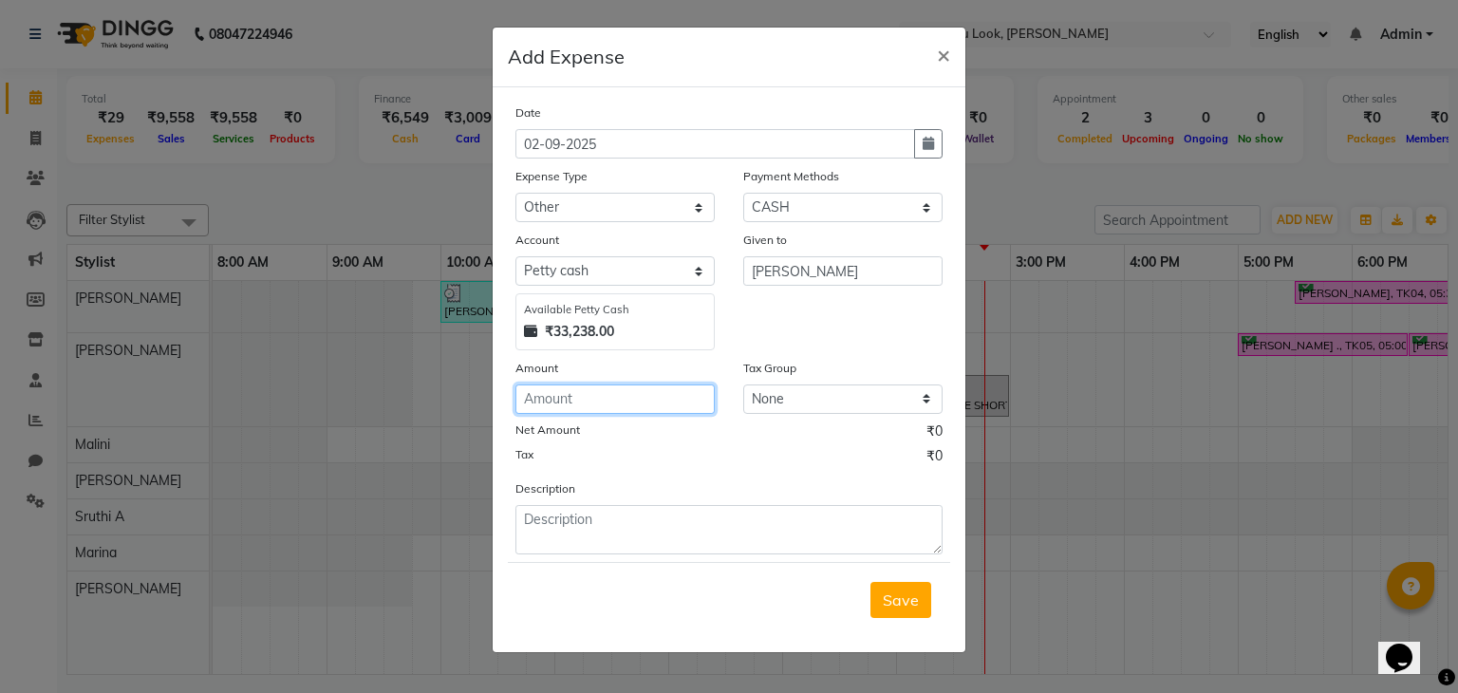
click at [603, 399] on input "number" at bounding box center [614, 398] width 199 height 29
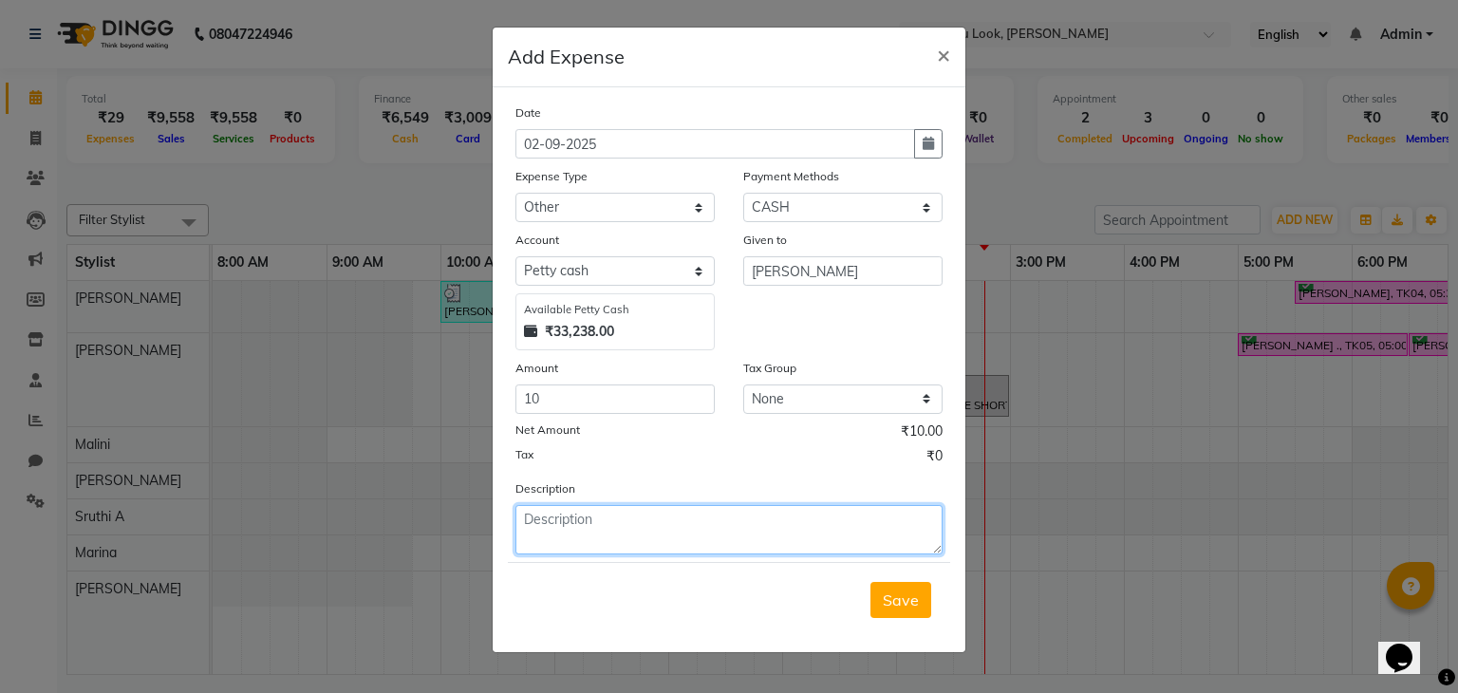
click at [570, 528] on textarea at bounding box center [728, 529] width 427 height 49
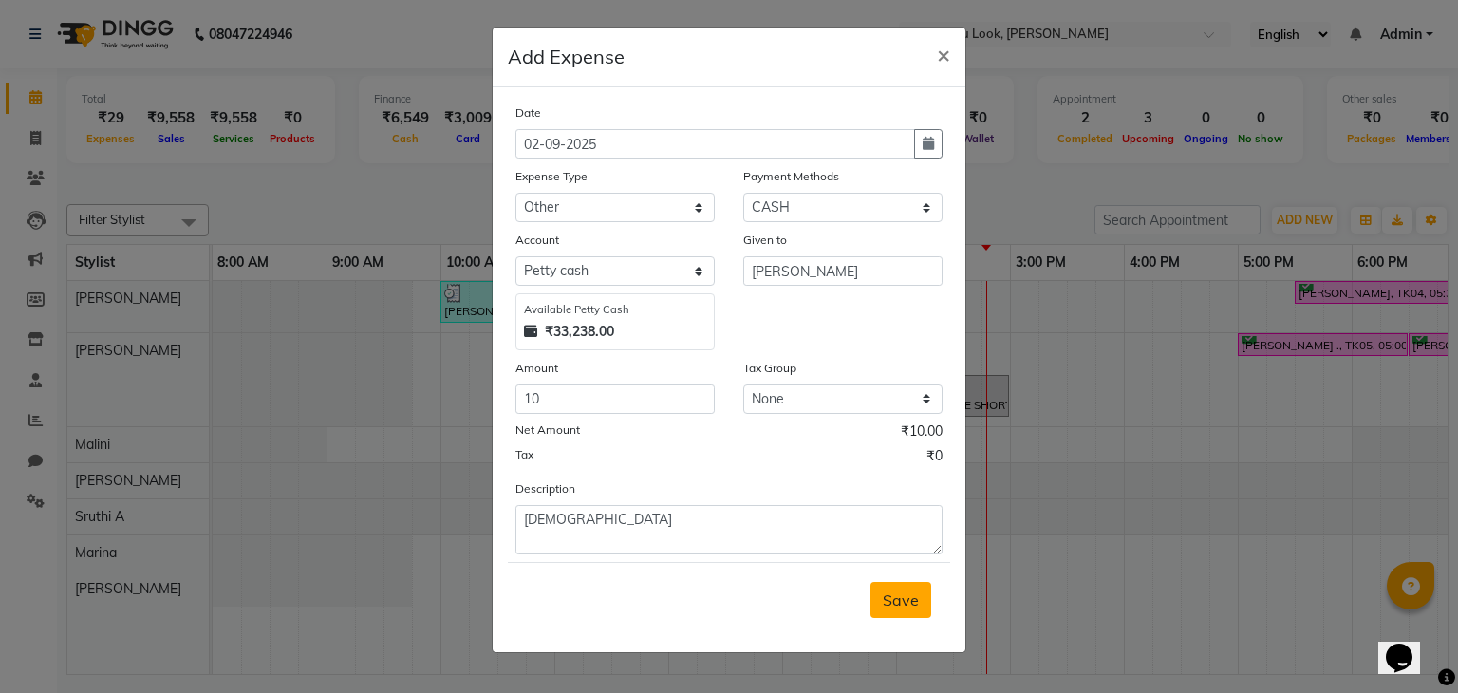
click at [922, 604] on button "Save" at bounding box center [900, 600] width 61 height 36
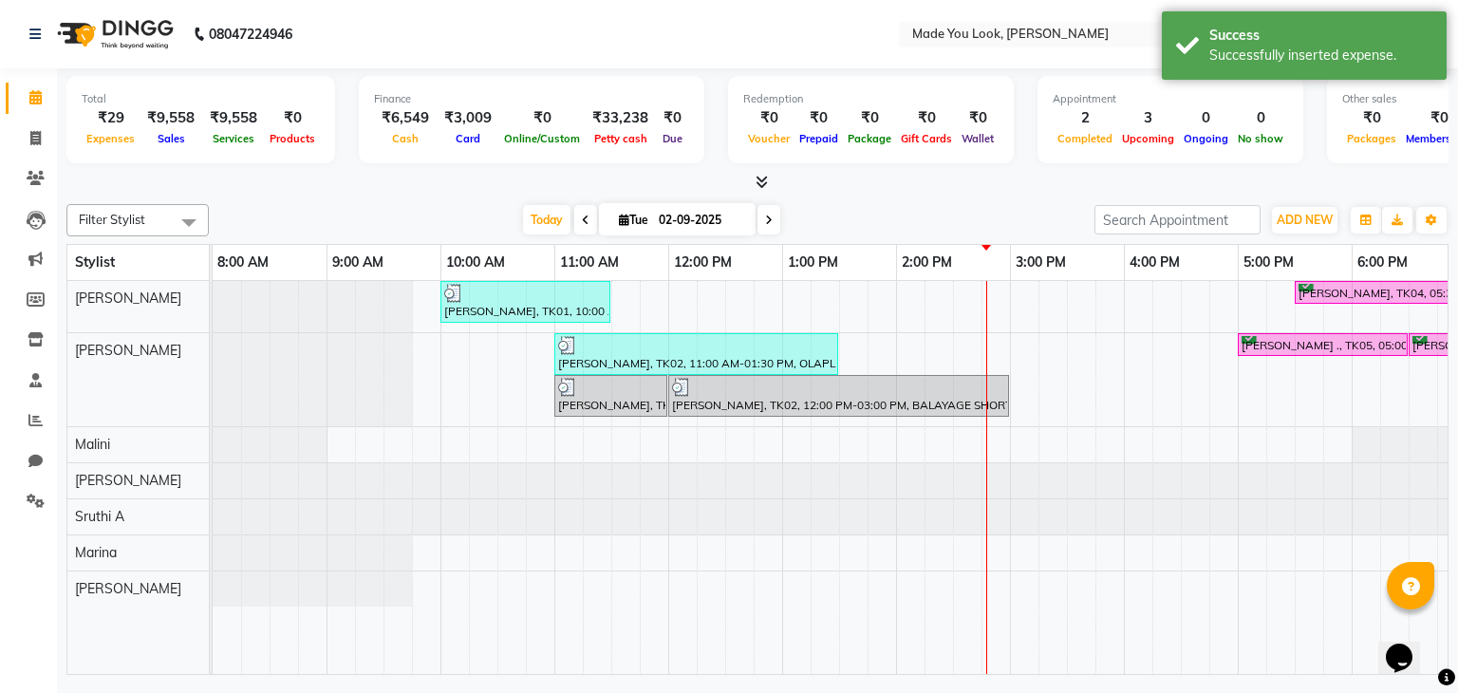
click at [755, 173] on span at bounding box center [758, 183] width 20 height 20
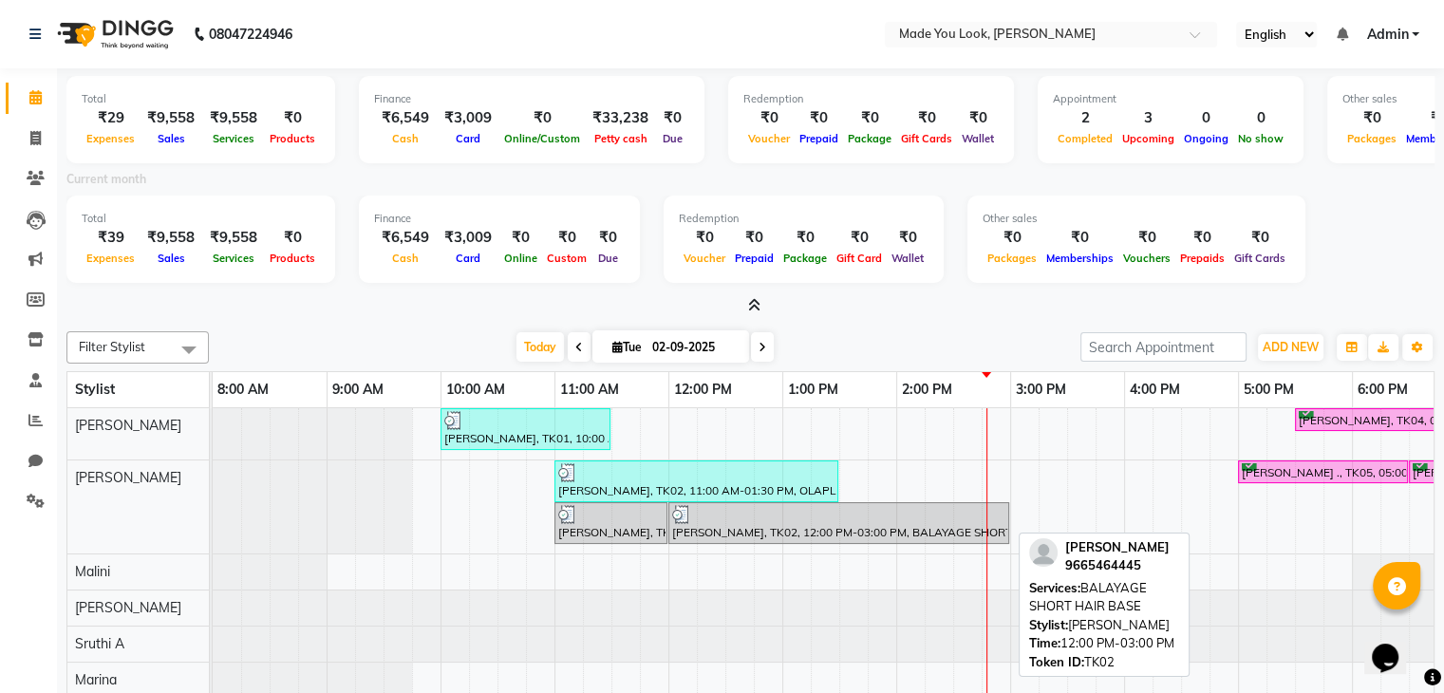
click at [684, 511] on img at bounding box center [681, 514] width 19 height 19
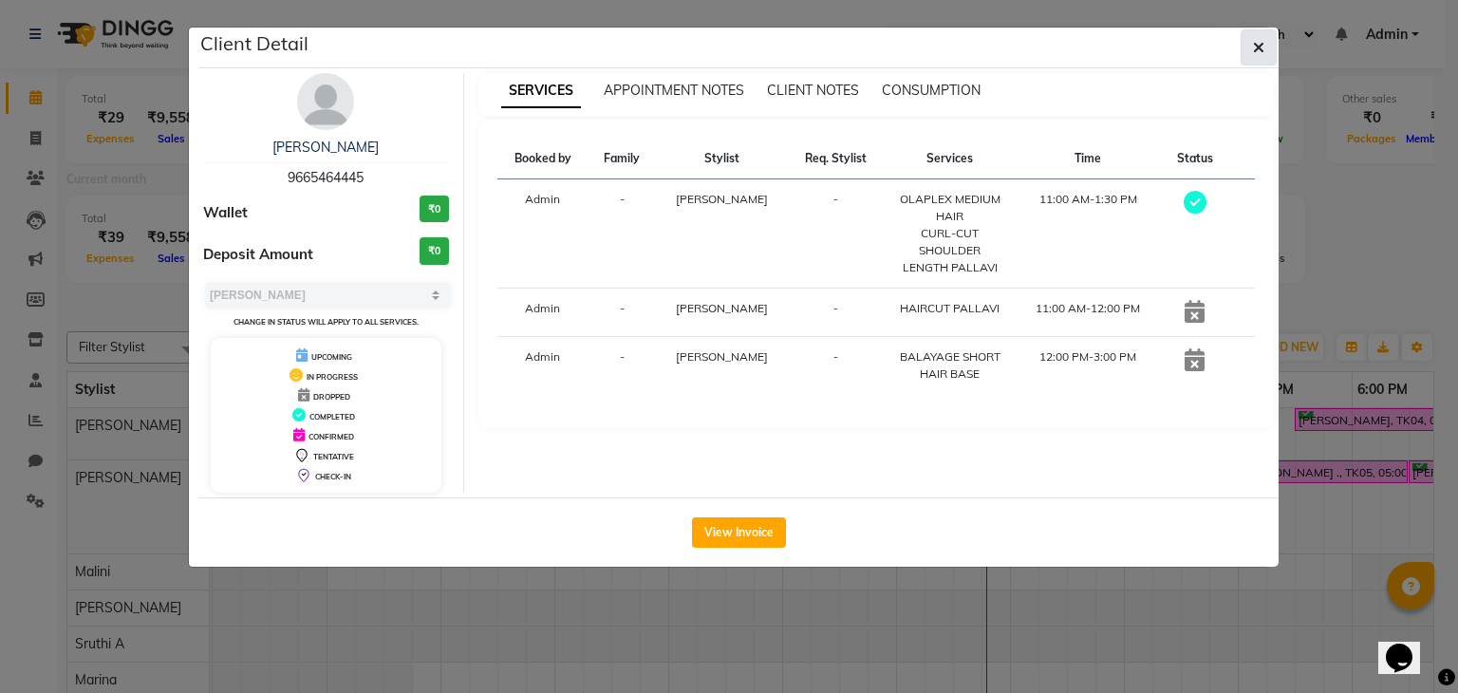
click at [1245, 50] on button "button" at bounding box center [1259, 47] width 36 height 36
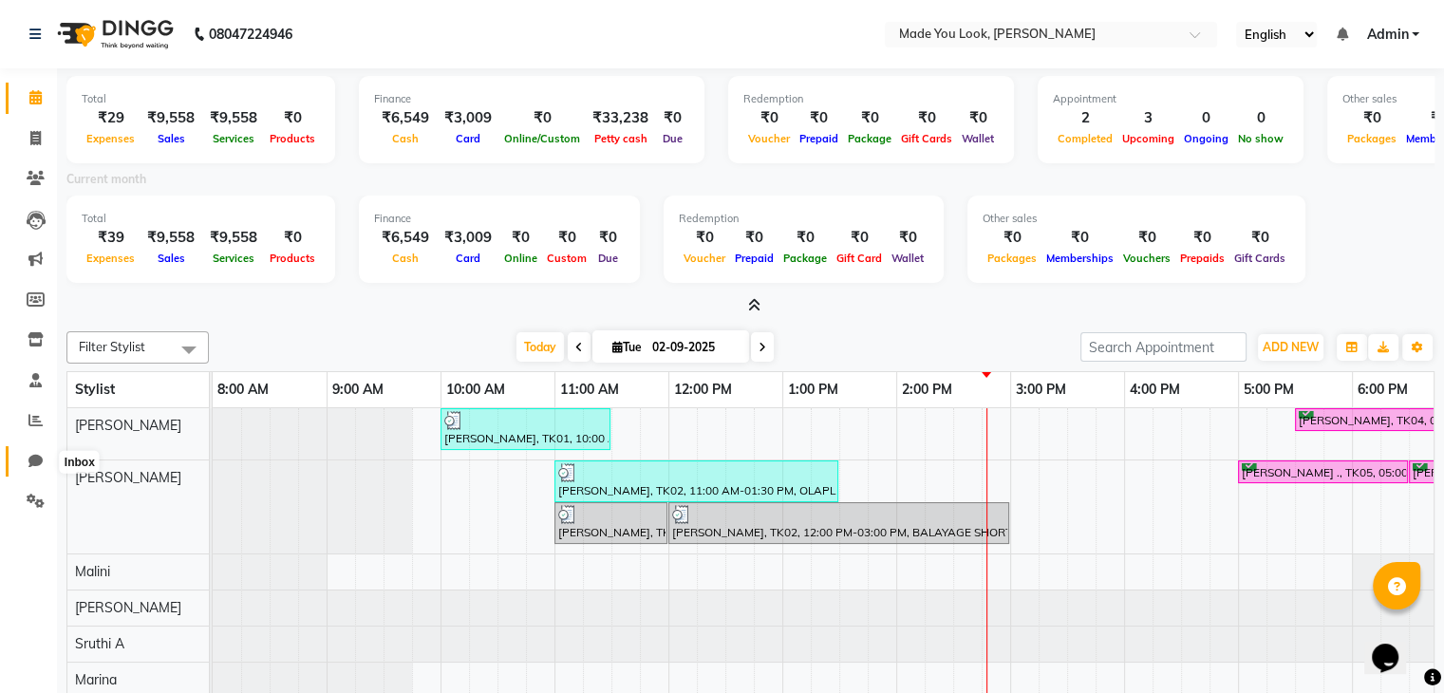
click at [33, 459] on icon at bounding box center [35, 461] width 14 height 14
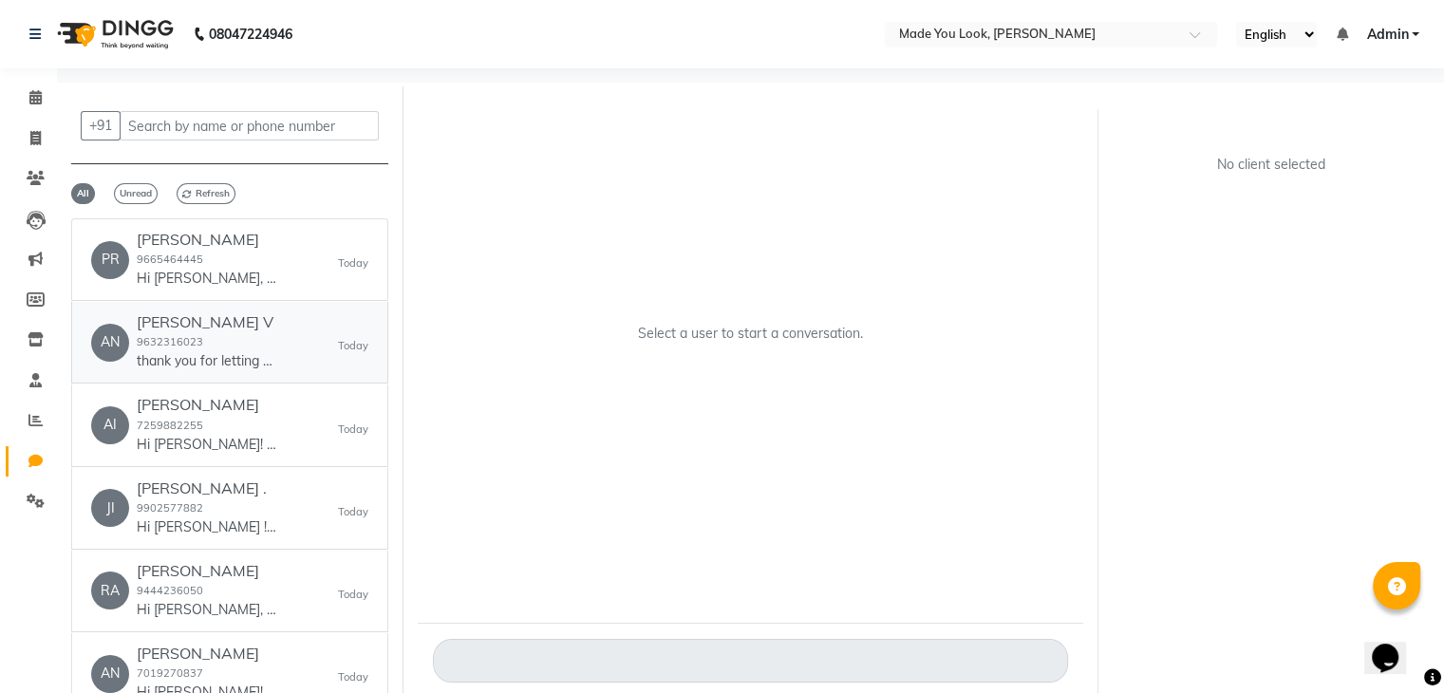
click at [209, 338] on div "[PERSON_NAME] V 9632316023 thank you for letting us know in advance." at bounding box center [208, 342] width 142 height 58
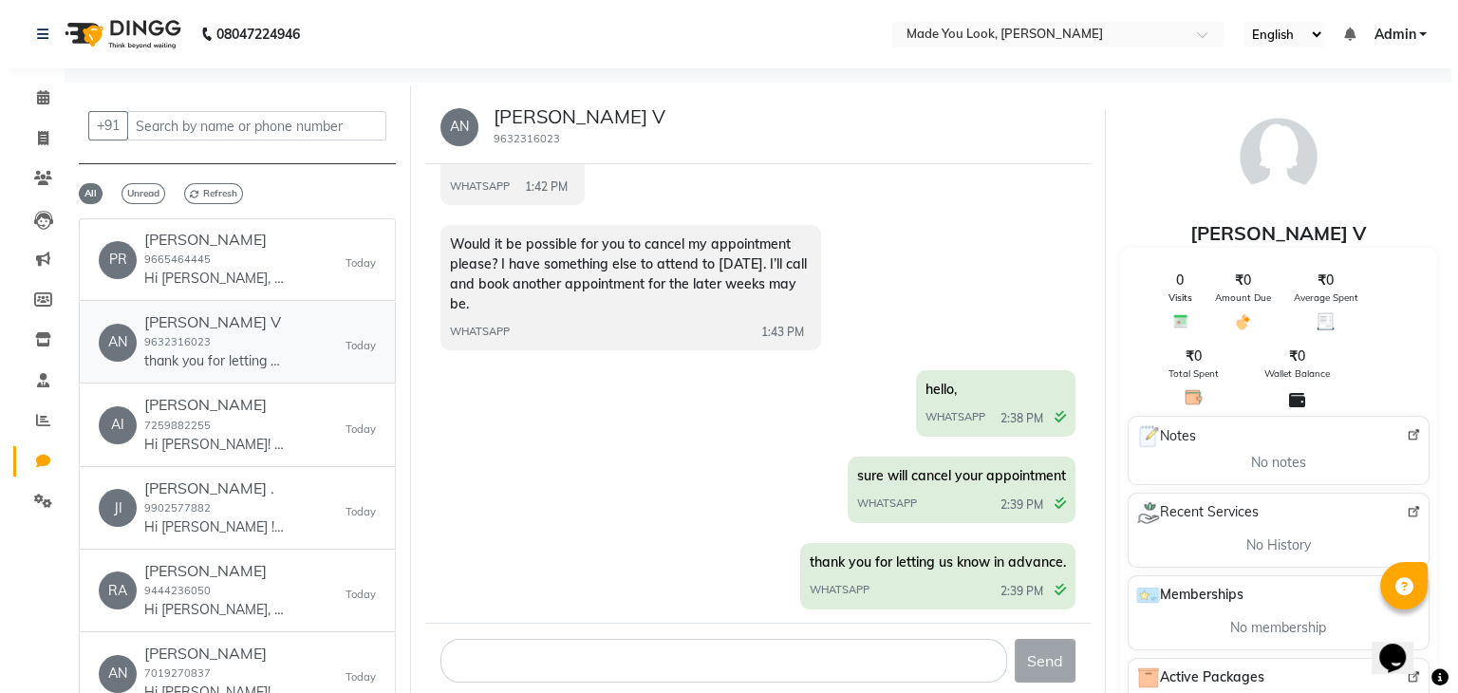
scroll to position [548, 0]
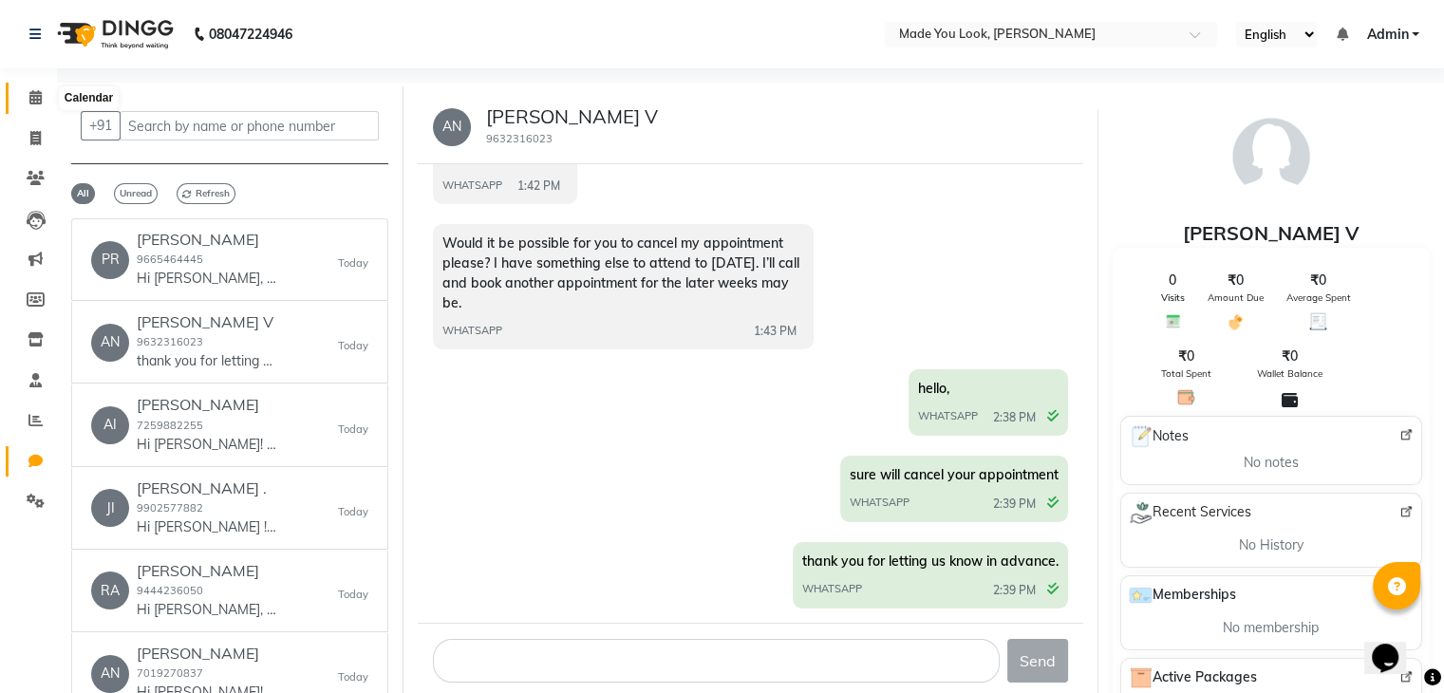
click at [30, 103] on icon at bounding box center [35, 97] width 12 height 14
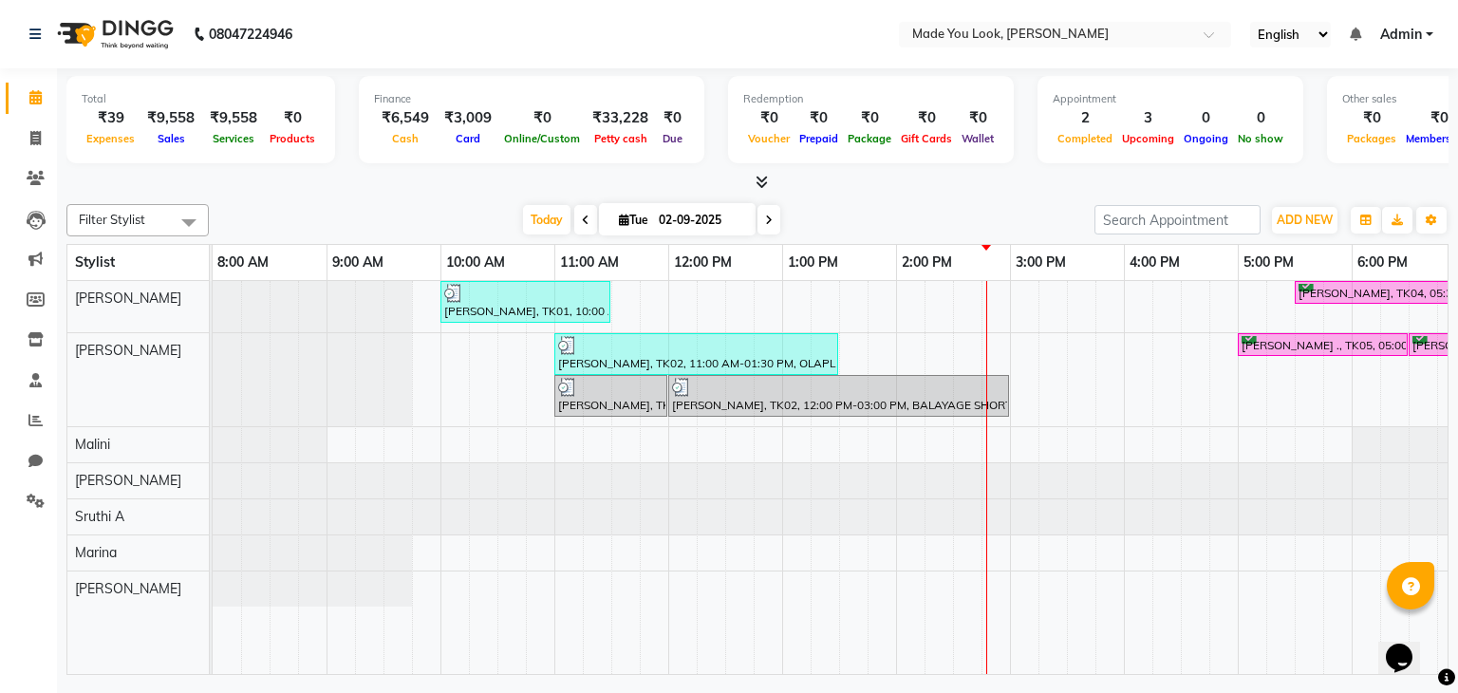
click at [704, 216] on input "02-09-2025" at bounding box center [700, 220] width 95 height 28
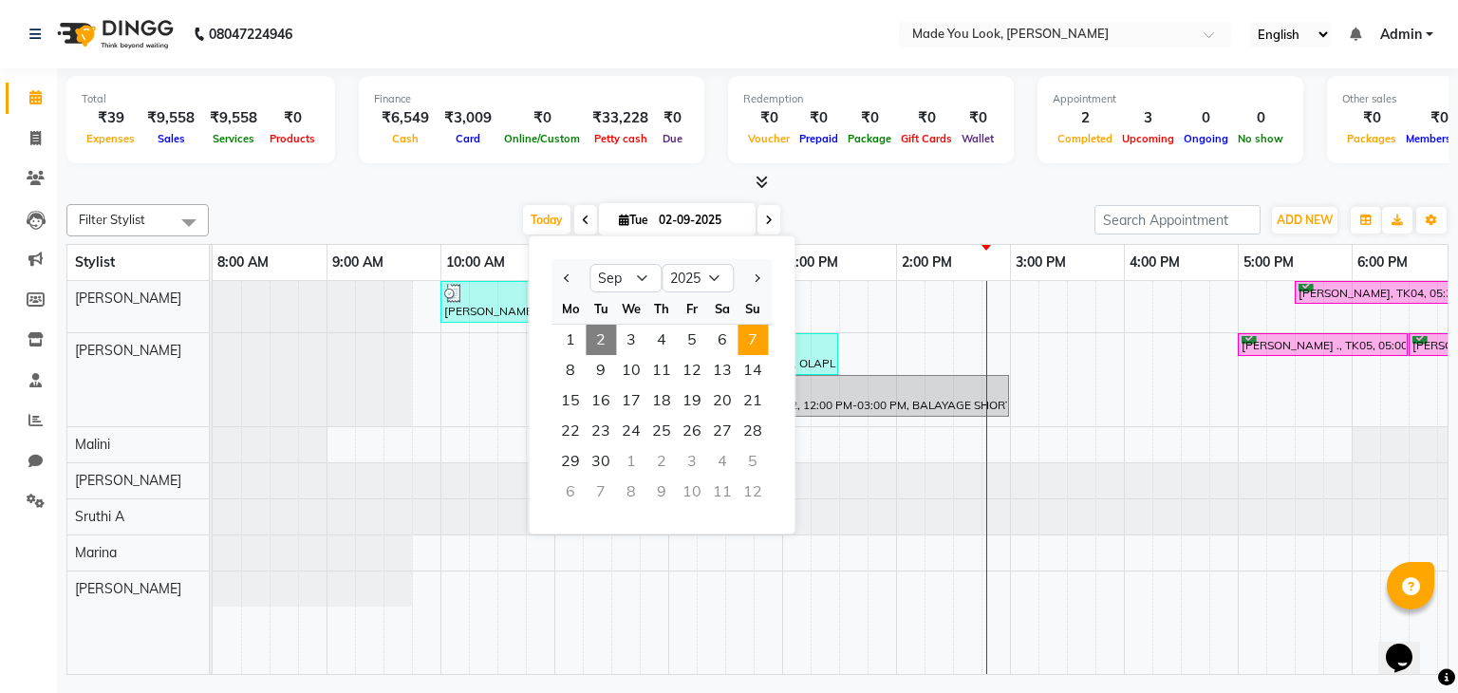
click at [756, 339] on span "7" at bounding box center [753, 340] width 30 height 30
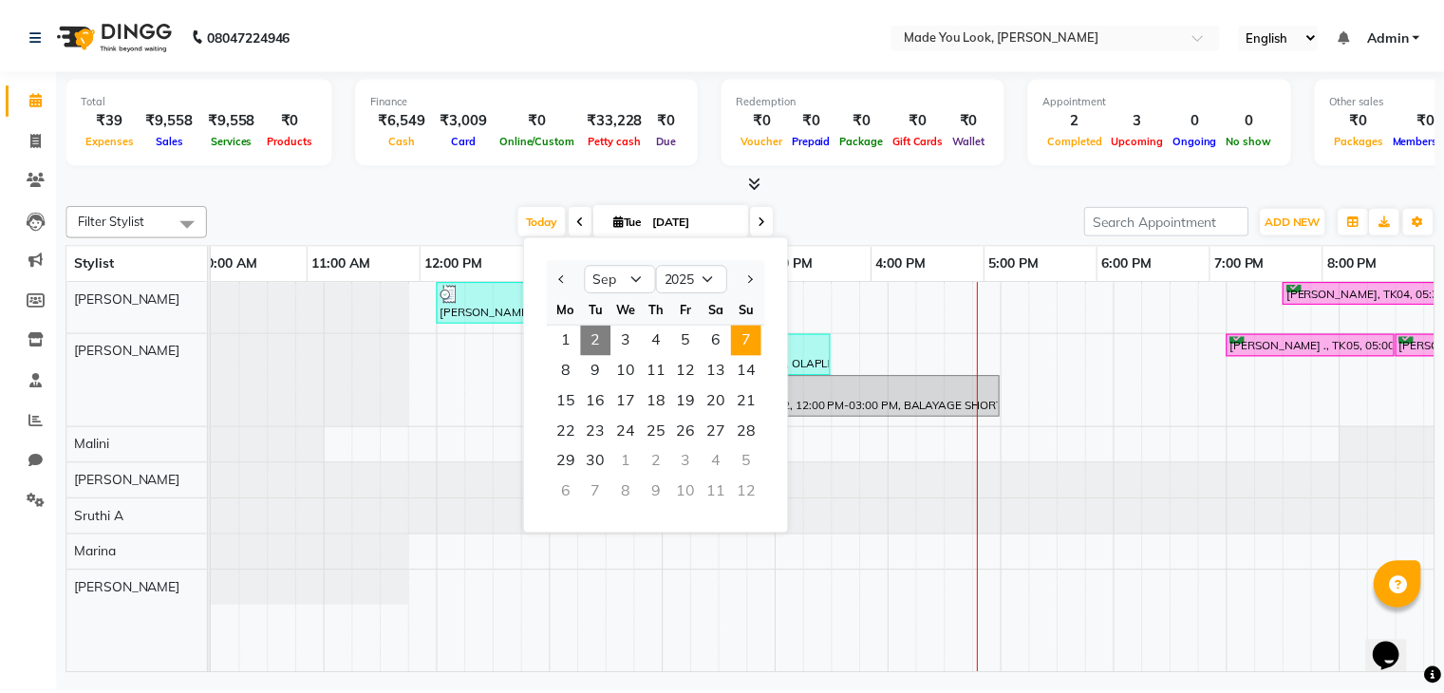
scroll to position [0, 245]
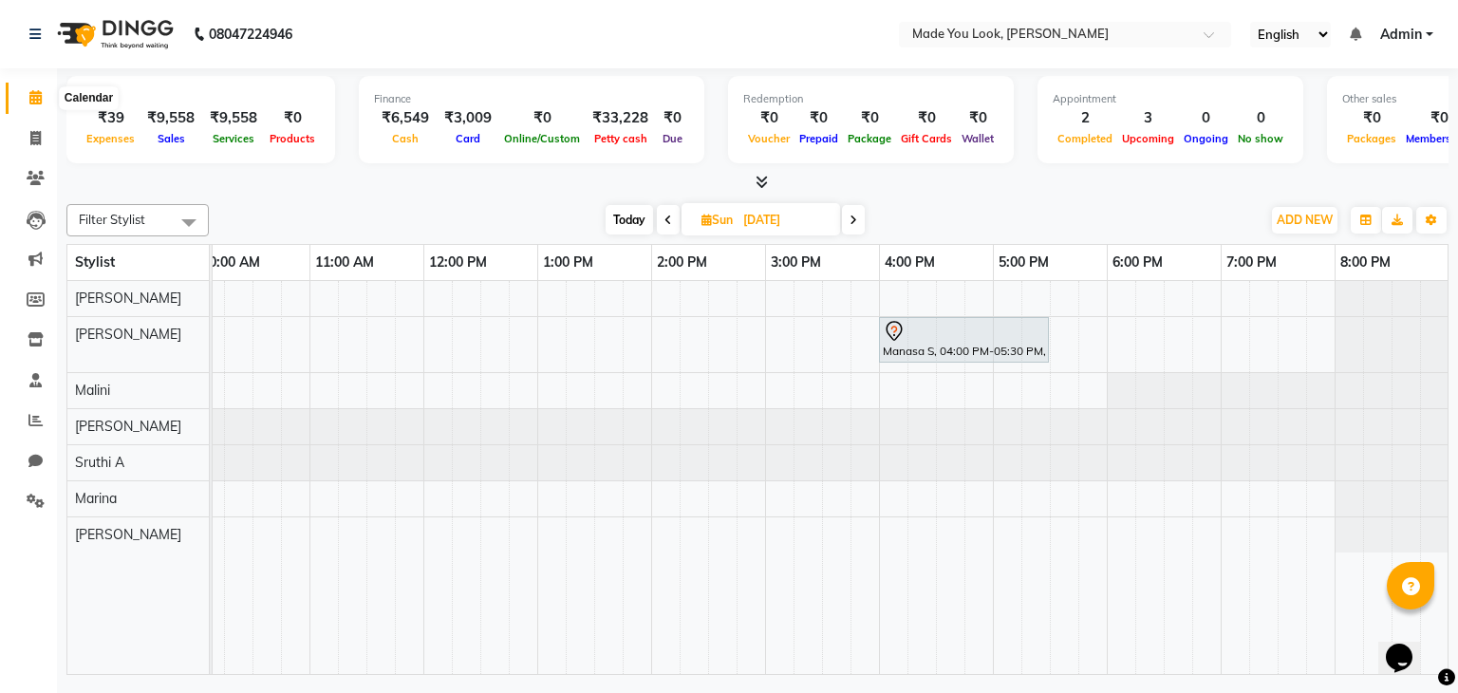
click at [36, 96] on icon at bounding box center [35, 97] width 12 height 14
click at [38, 459] on icon at bounding box center [35, 461] width 14 height 14
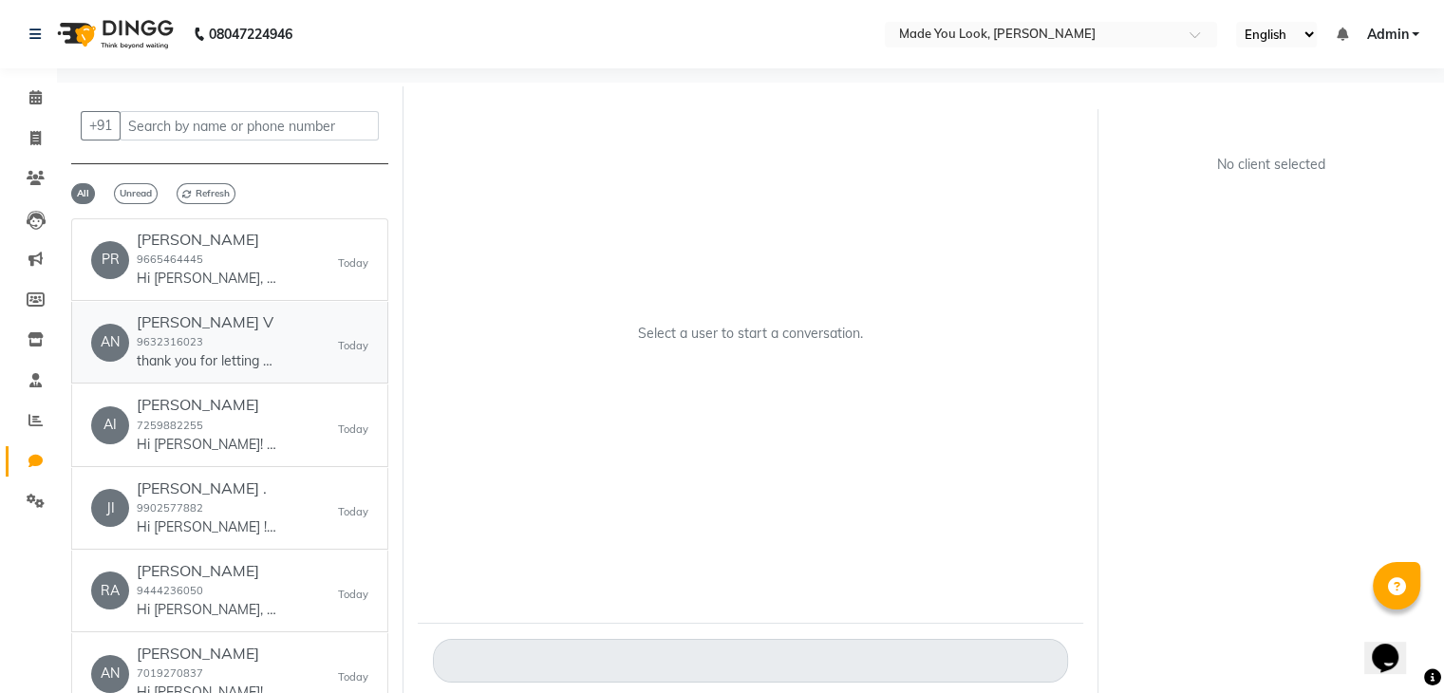
click at [181, 343] on small "9632316023" at bounding box center [170, 341] width 66 height 13
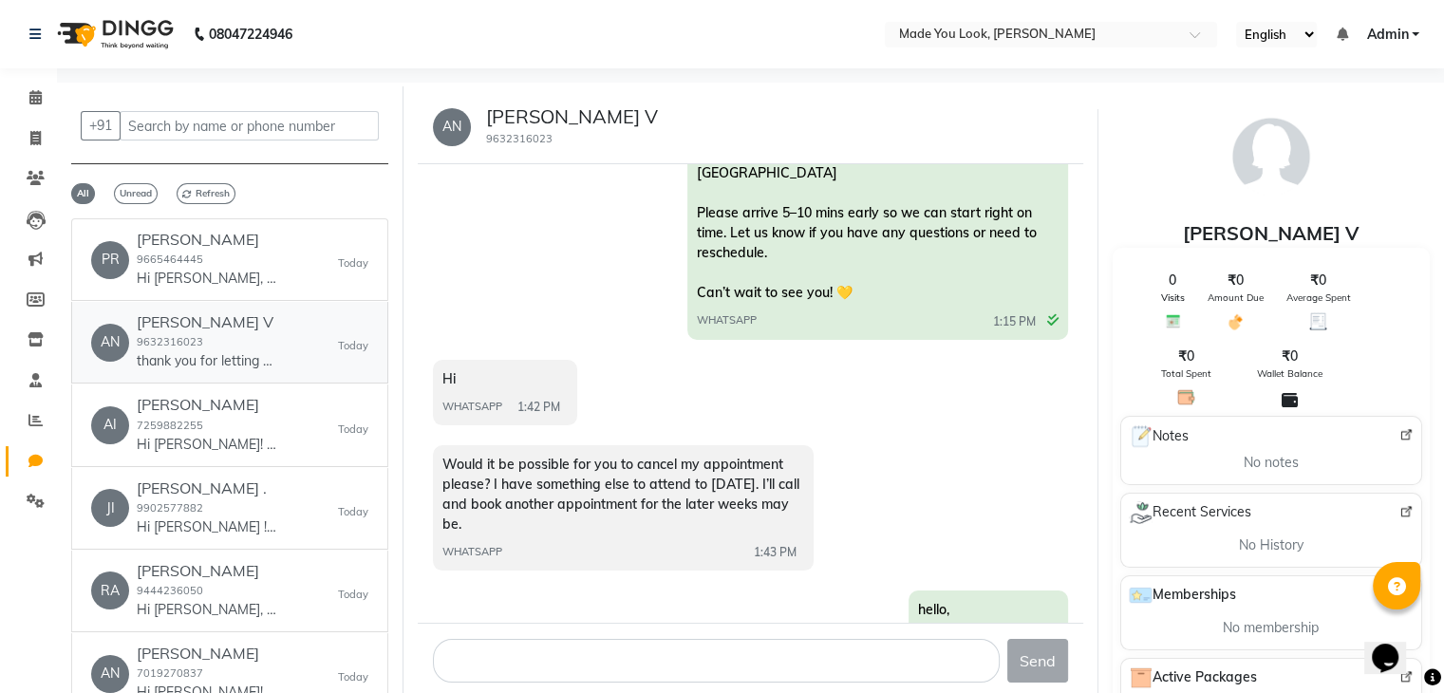
scroll to position [327, 0]
click at [231, 411] on h6 "[PERSON_NAME]" at bounding box center [208, 405] width 142 height 18
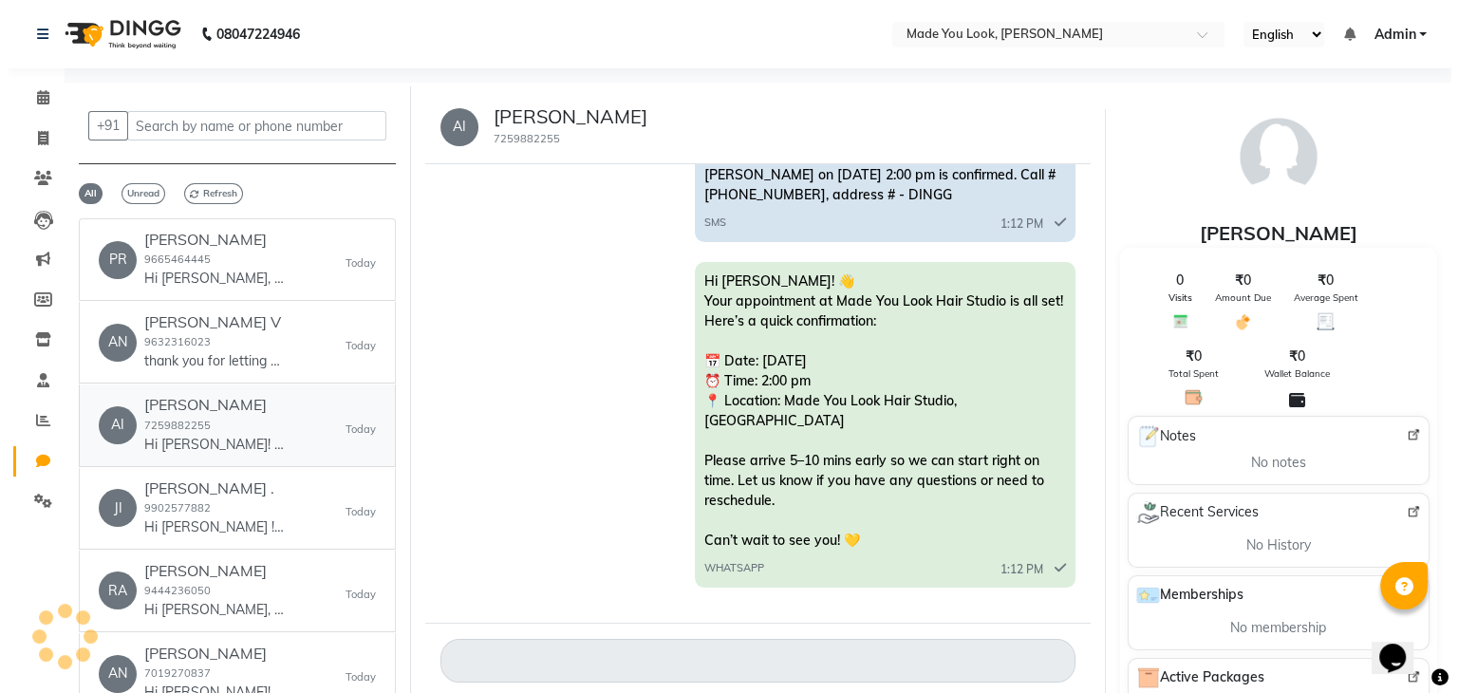
scroll to position [58, 0]
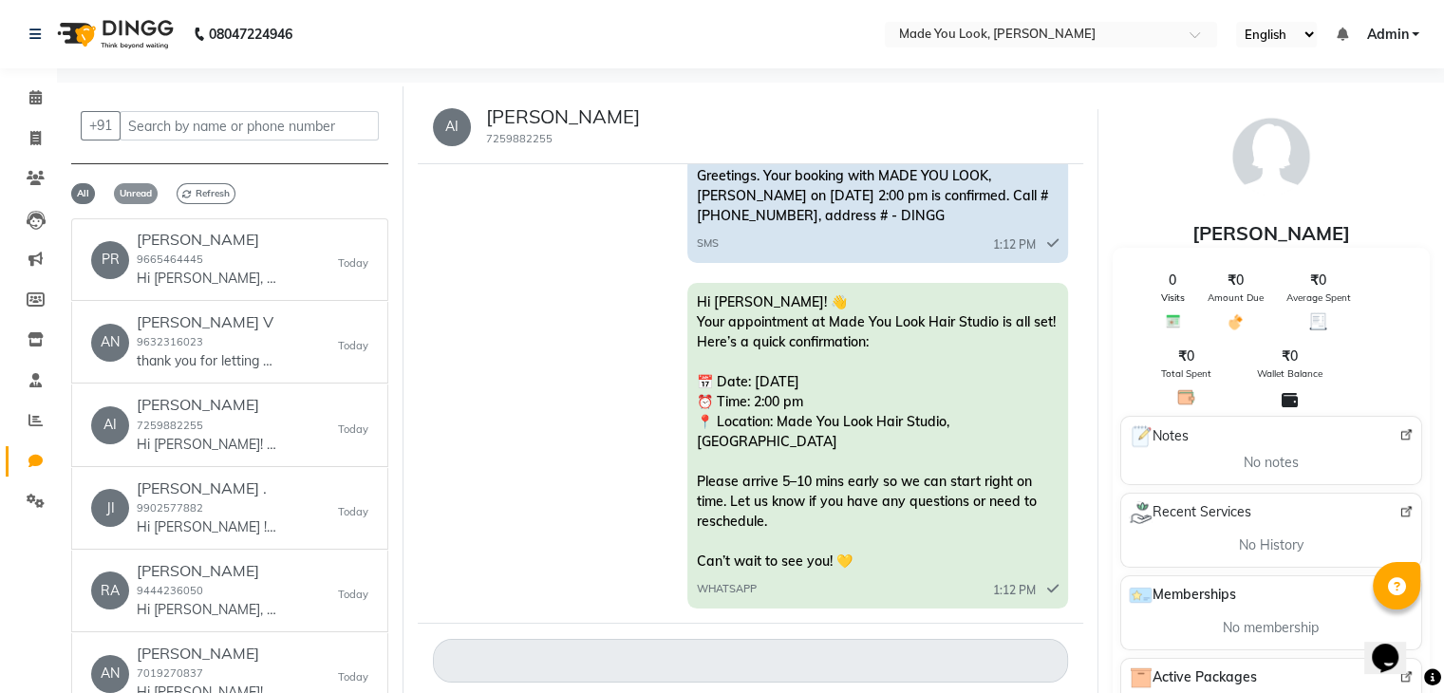
click at [137, 196] on span "Unread" at bounding box center [136, 193] width 44 height 21
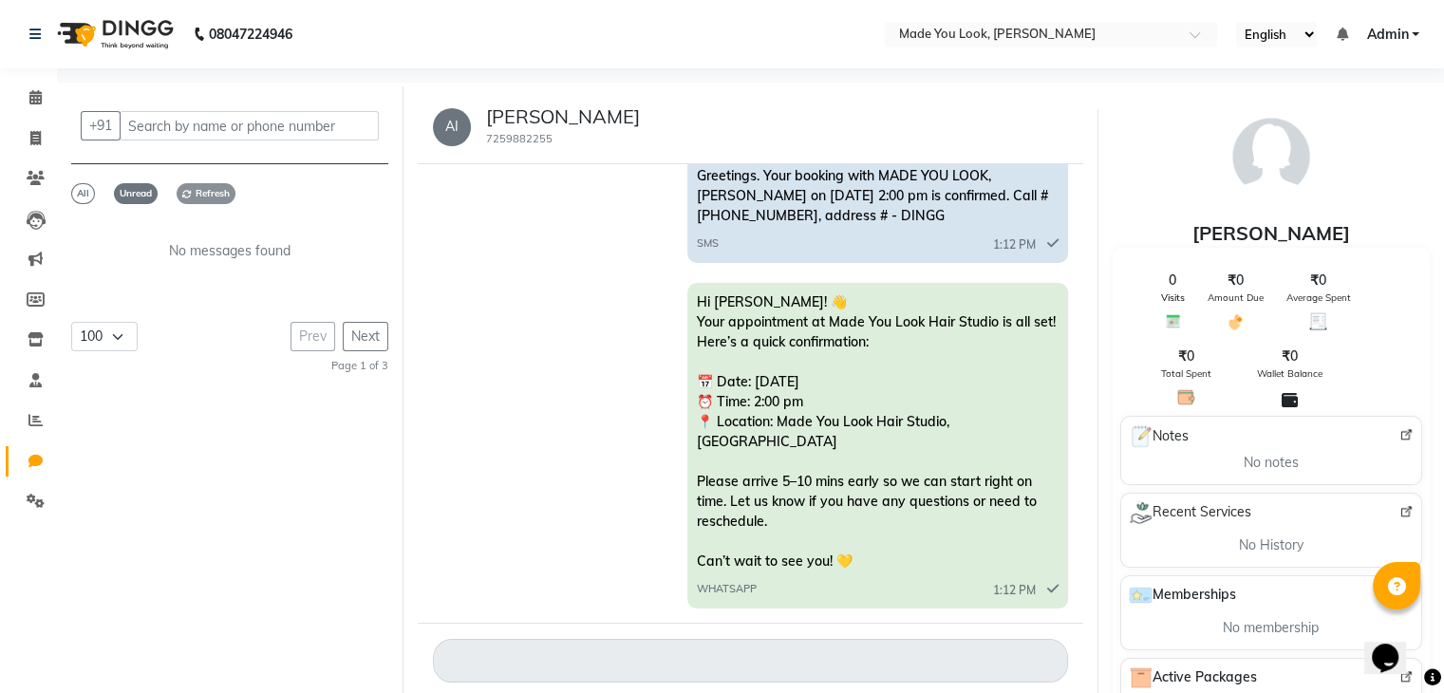
click at [195, 188] on span "Refresh" at bounding box center [206, 193] width 59 height 21
click at [81, 192] on span "All" at bounding box center [83, 193] width 24 height 21
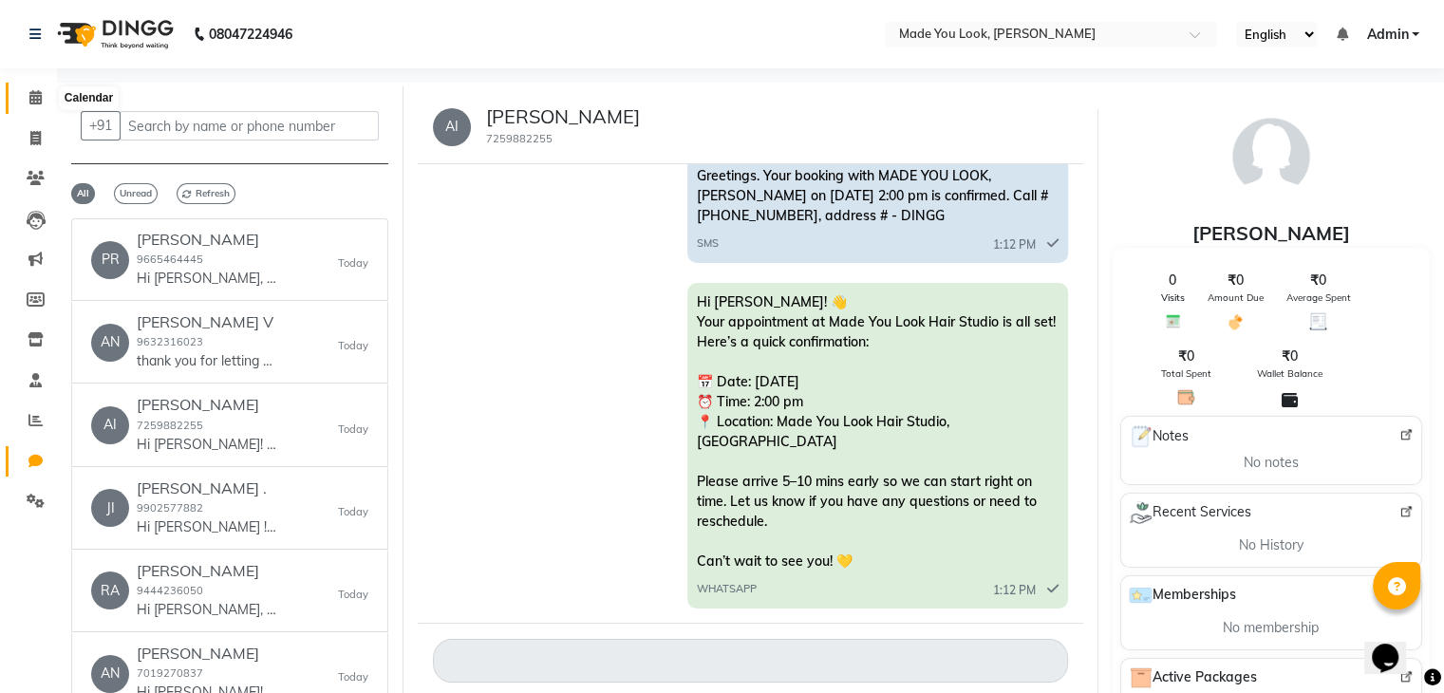
click at [29, 97] on icon at bounding box center [35, 97] width 12 height 14
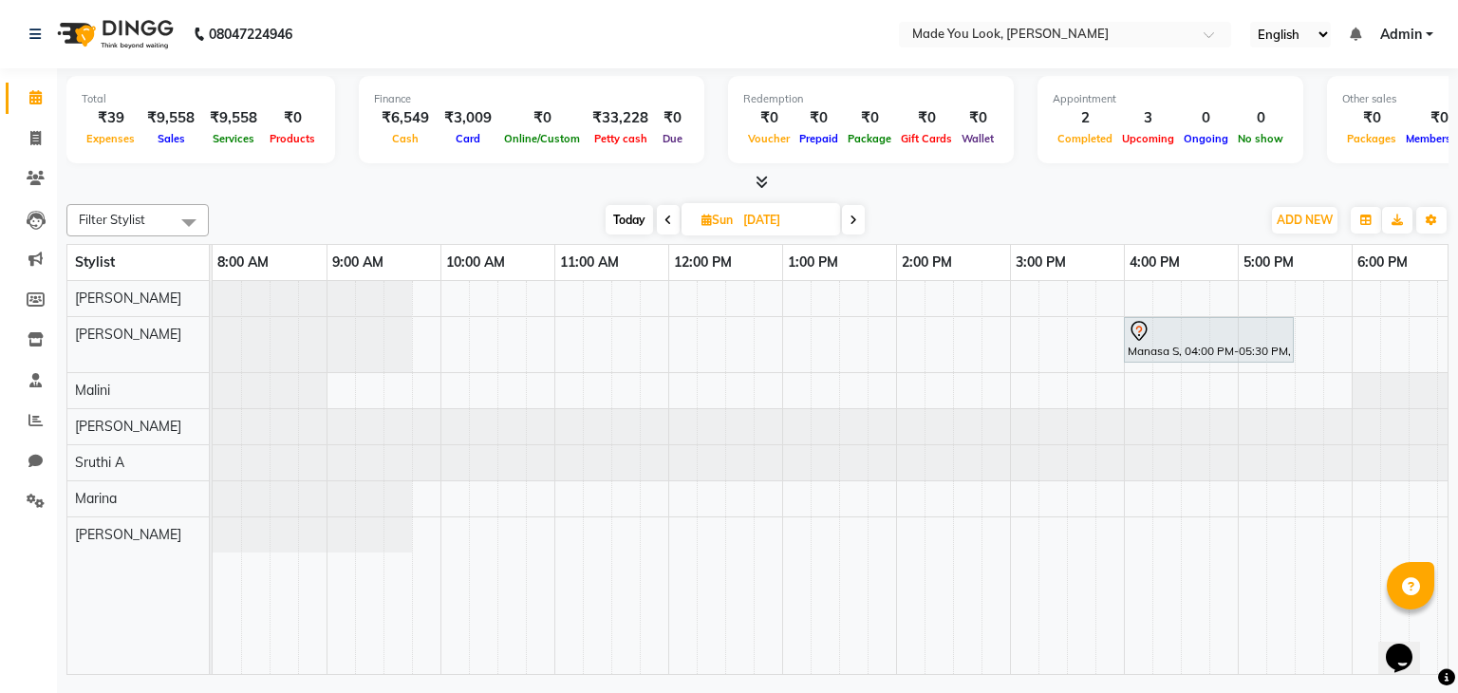
click at [619, 216] on span "Today" at bounding box center [629, 219] width 47 height 29
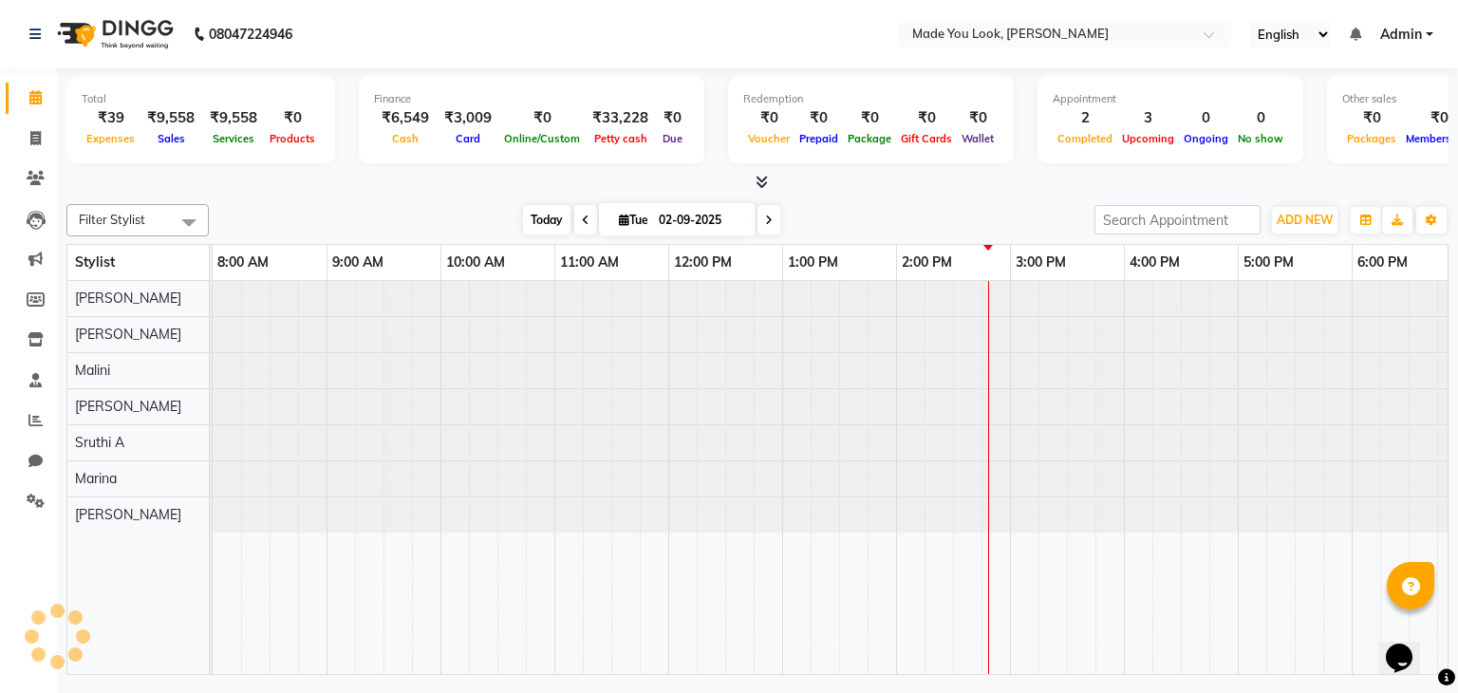
scroll to position [0, 245]
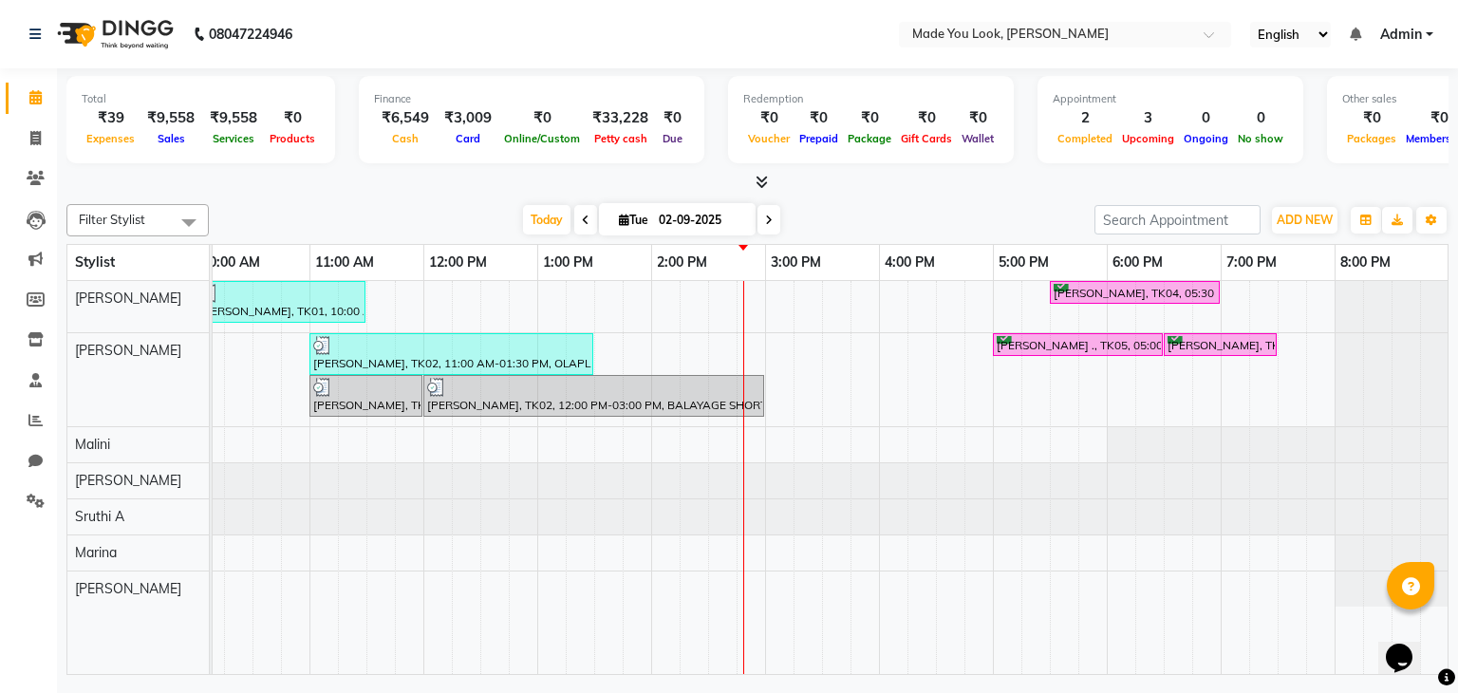
click at [1250, 190] on div at bounding box center [757, 183] width 1382 height 20
drag, startPoint x: 1025, startPoint y: 468, endPoint x: 767, endPoint y: 217, distance: 359.8
click at [767, 217] on icon at bounding box center [769, 220] width 8 height 11
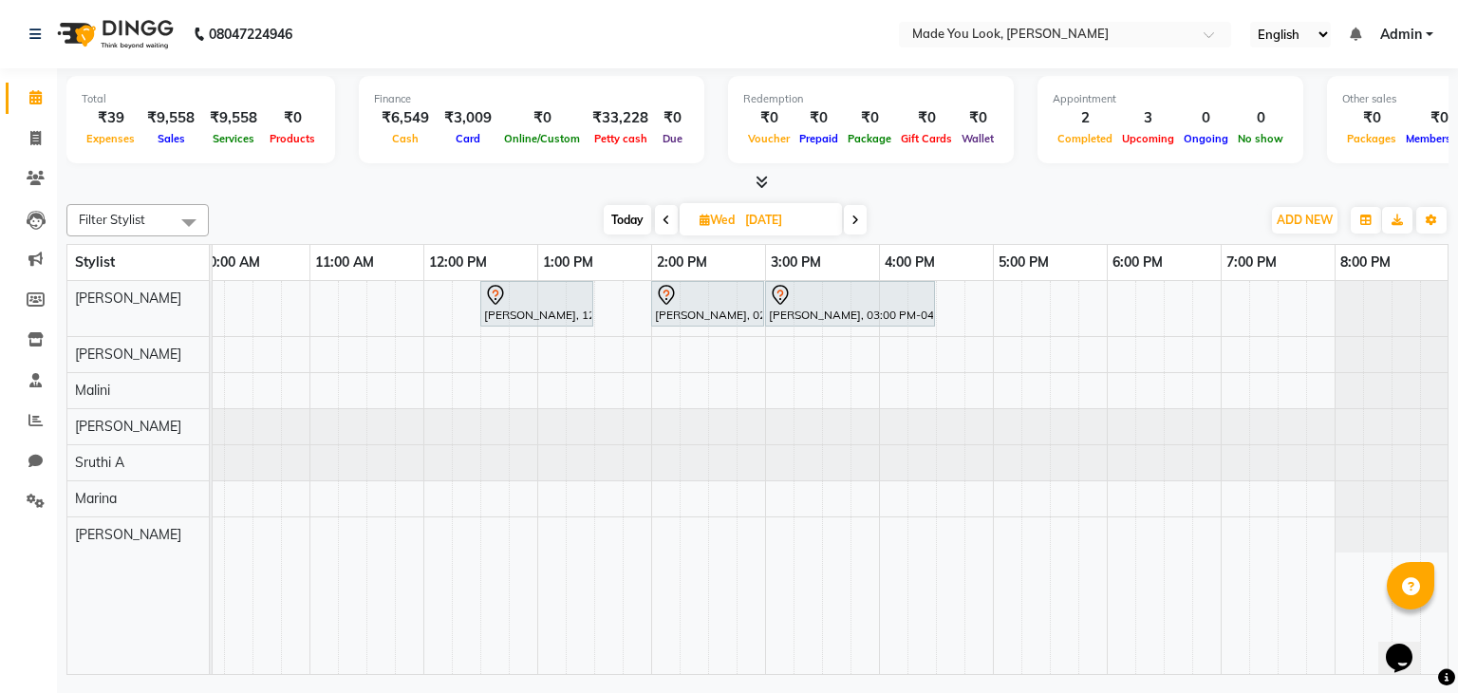
click at [856, 225] on span at bounding box center [855, 219] width 23 height 29
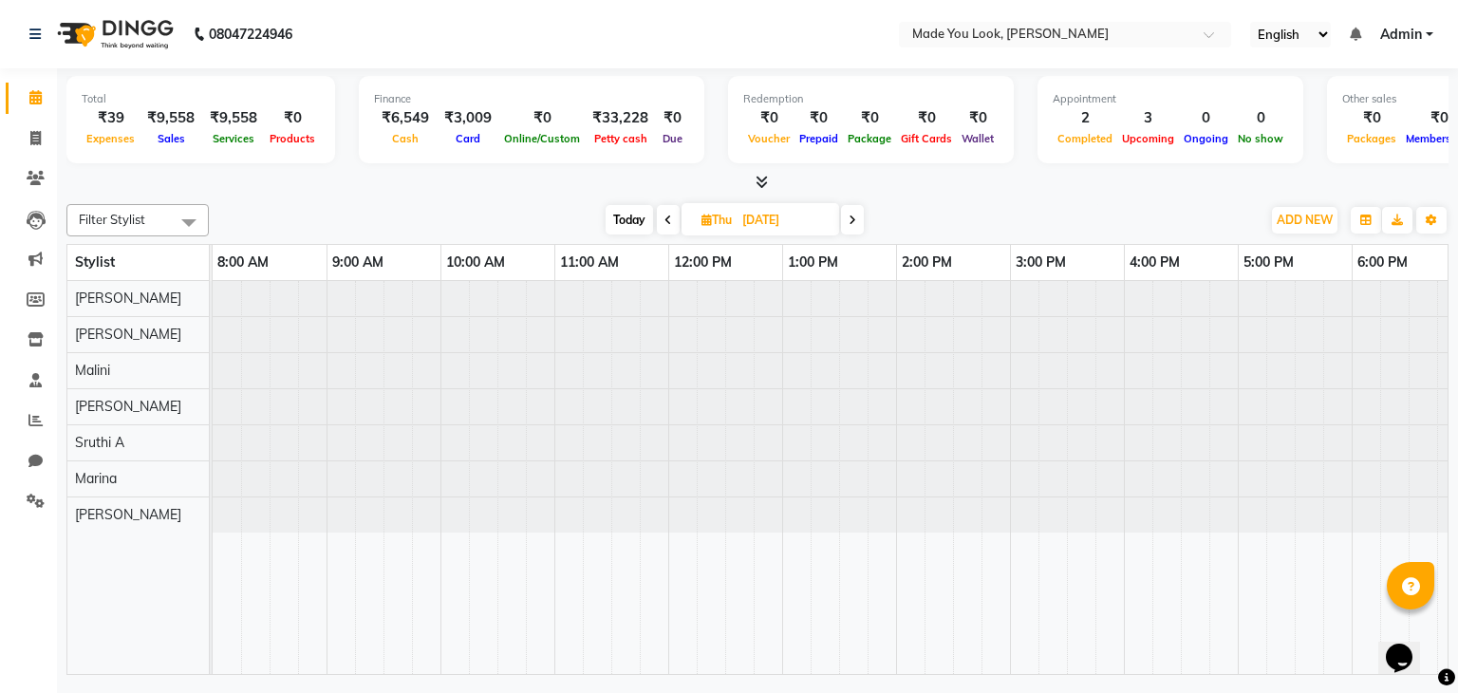
click at [856, 225] on span at bounding box center [852, 219] width 23 height 29
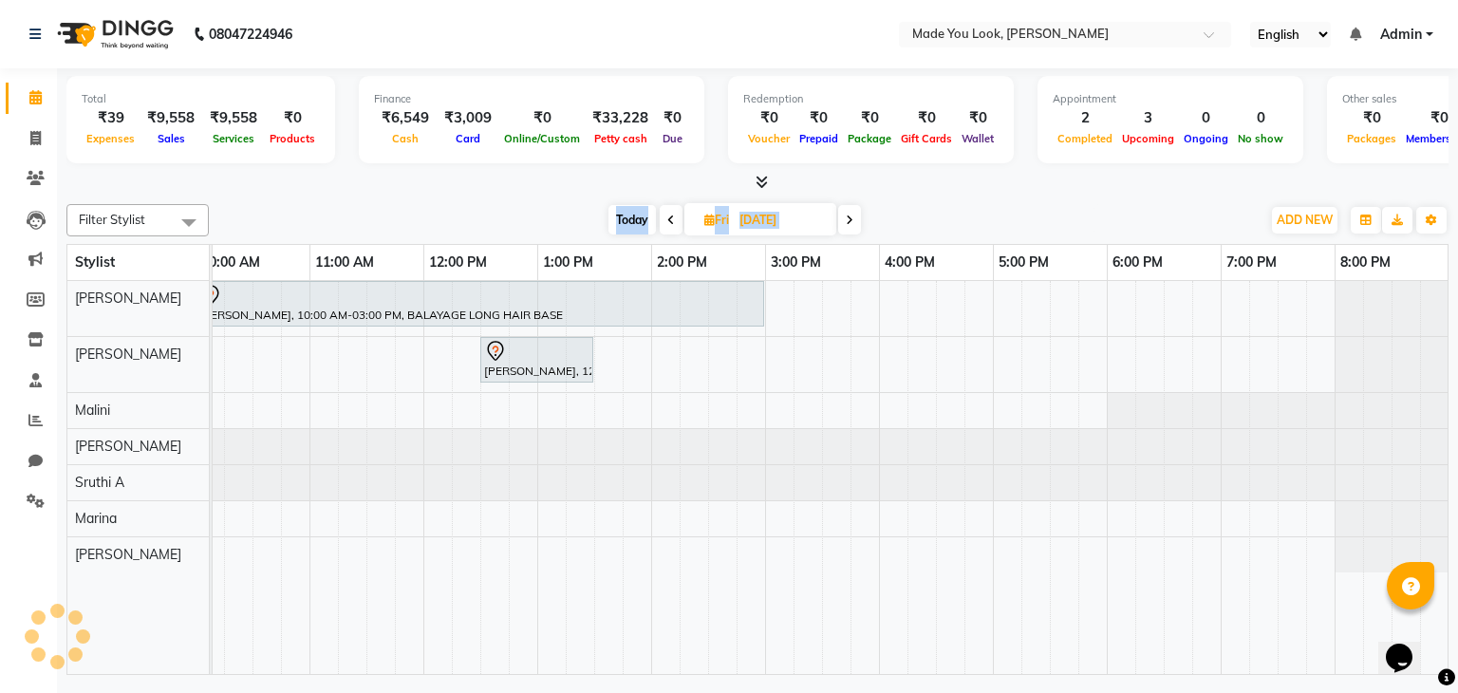
click at [856, 225] on span at bounding box center [849, 219] width 23 height 29
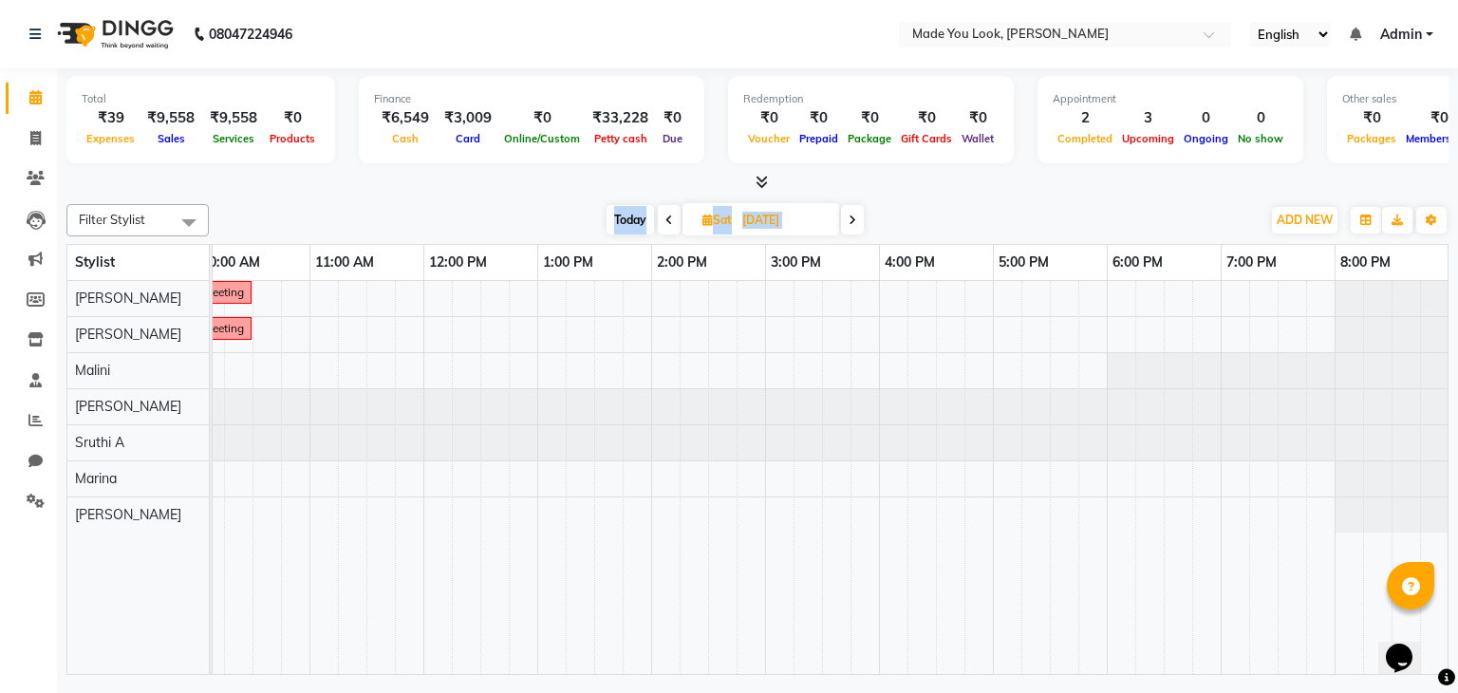
click at [883, 337] on div "meeting meeting" at bounding box center [708, 478] width 1481 height 394
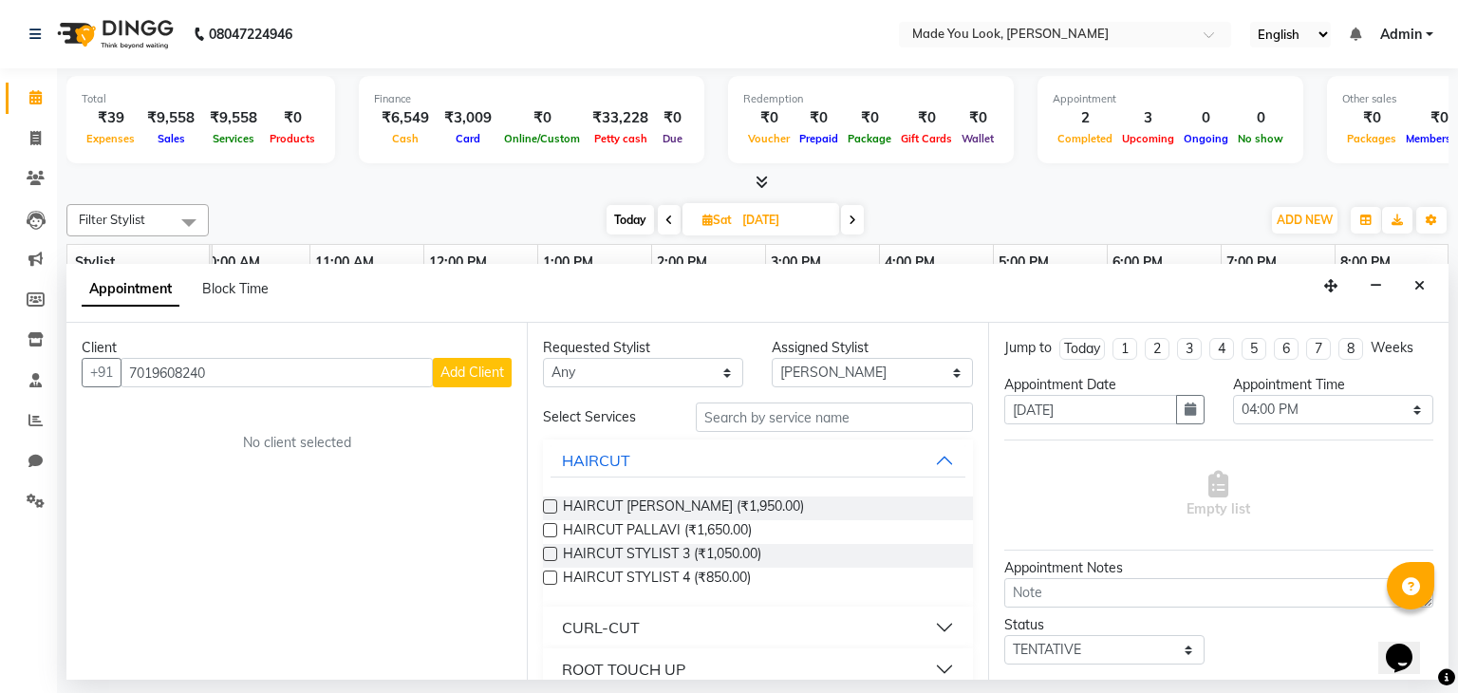
click at [460, 380] on span "Add Client" at bounding box center [472, 372] width 64 height 17
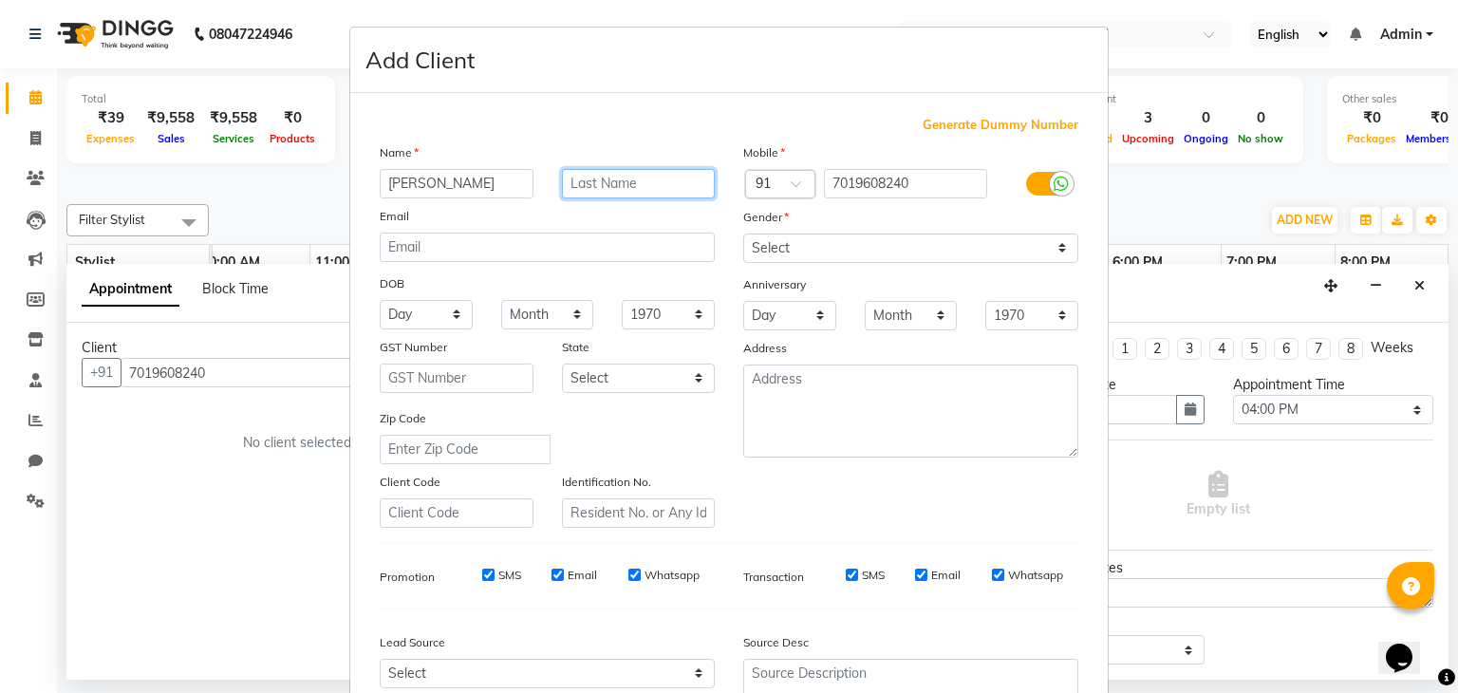
click at [571, 187] on input "text" at bounding box center [639, 183] width 154 height 29
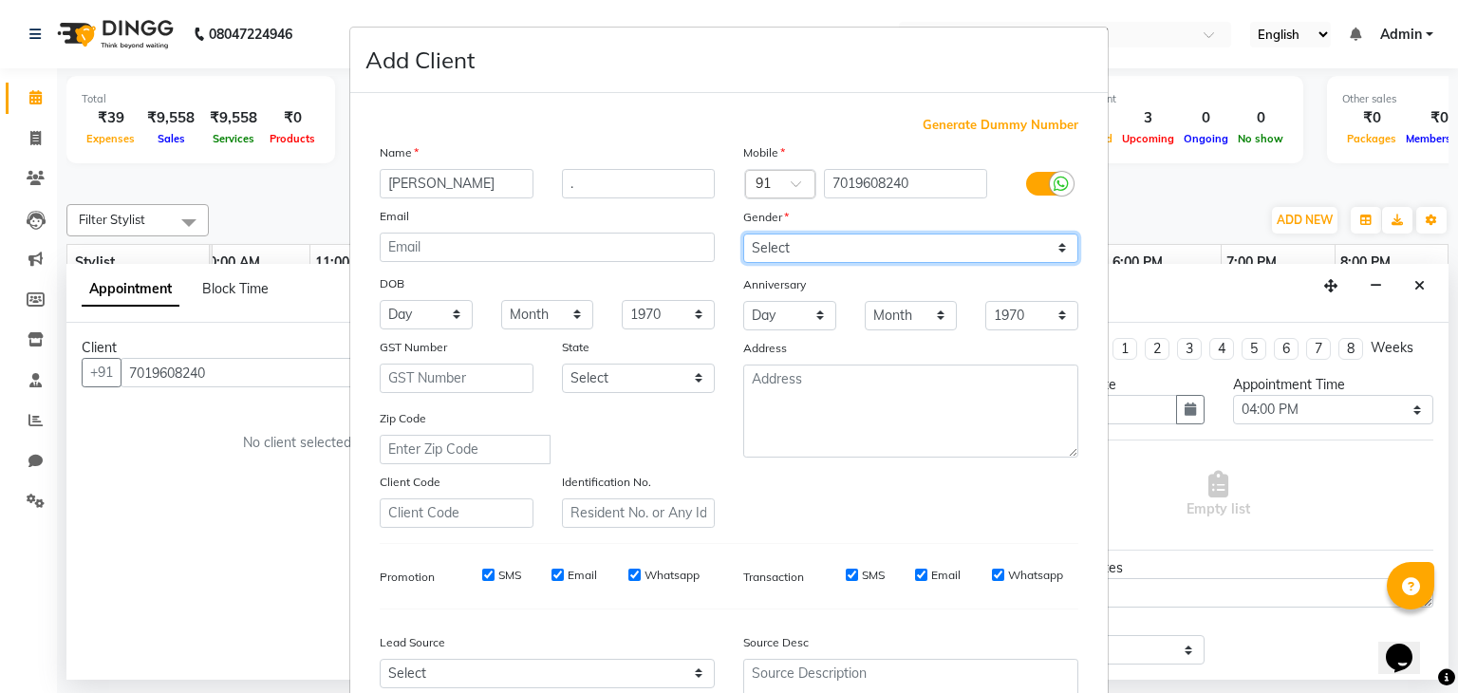
click at [1063, 248] on select "Select [DEMOGRAPHIC_DATA] [DEMOGRAPHIC_DATA] Other Prefer Not To Say" at bounding box center [910, 248] width 335 height 29
click at [743, 234] on select "Select [DEMOGRAPHIC_DATA] [DEMOGRAPHIC_DATA] Other Prefer Not To Say" at bounding box center [910, 248] width 335 height 29
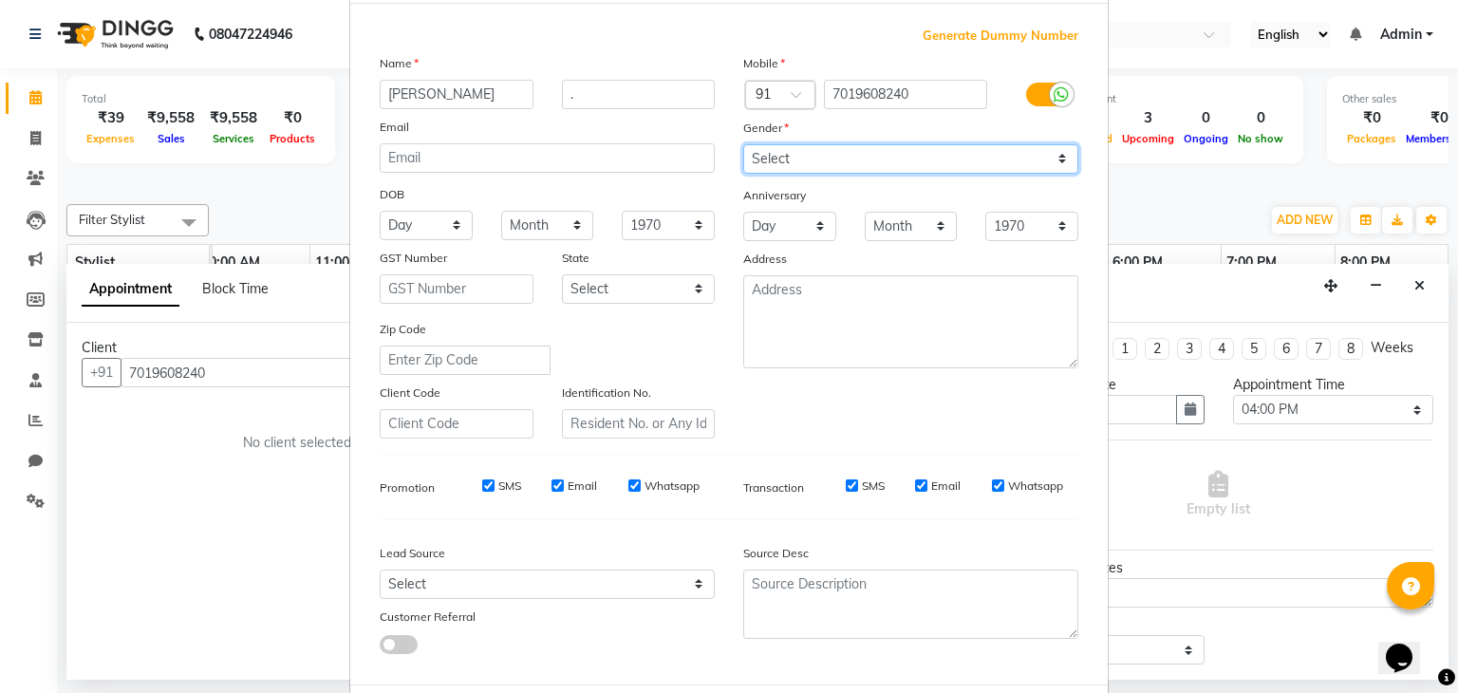
scroll to position [193, 0]
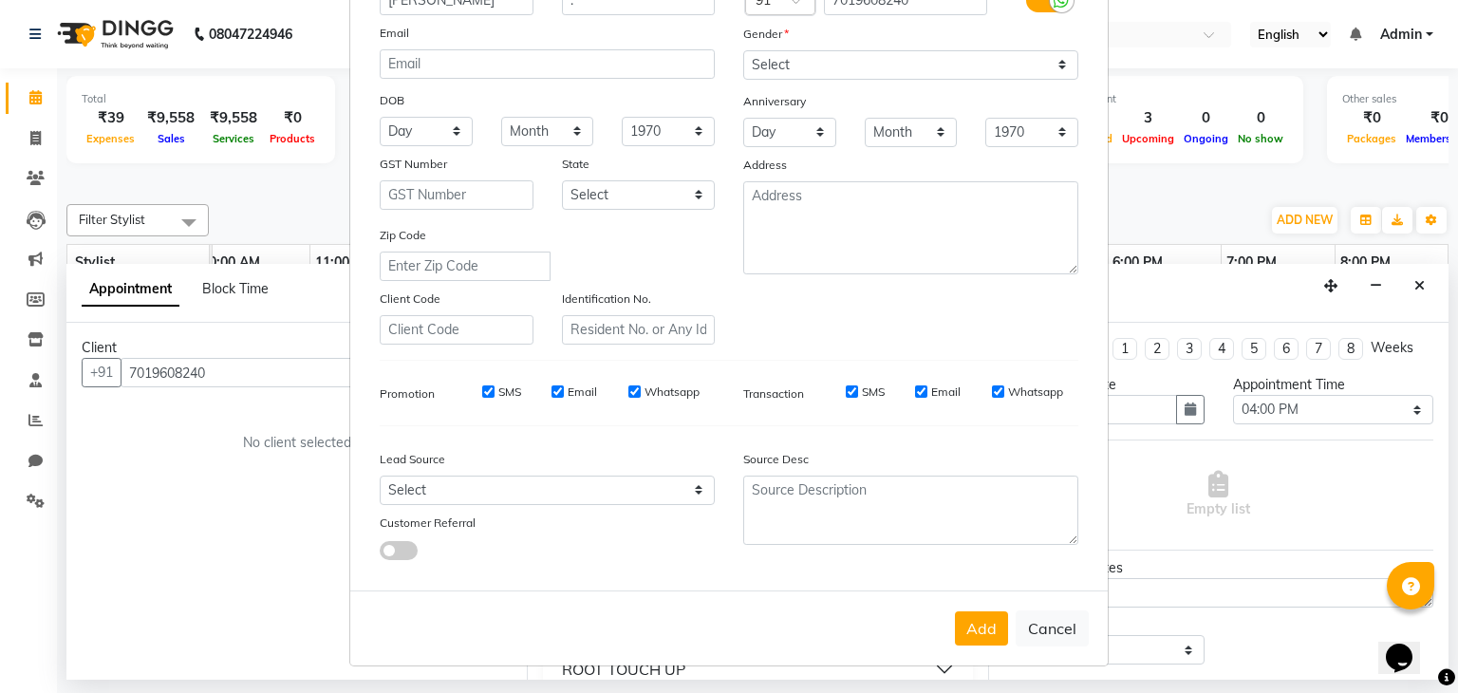
click at [972, 624] on button "Add" at bounding box center [981, 628] width 53 height 34
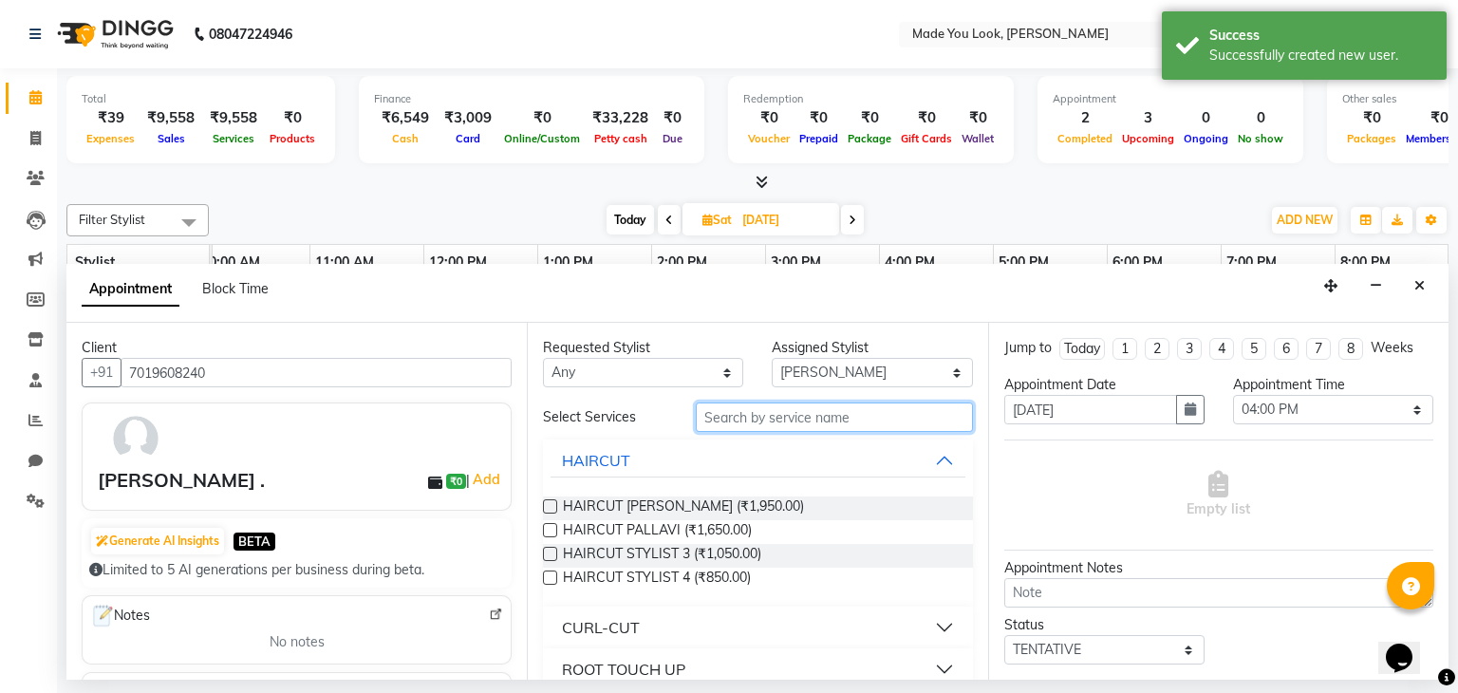
click at [782, 418] on input "text" at bounding box center [834, 416] width 277 height 29
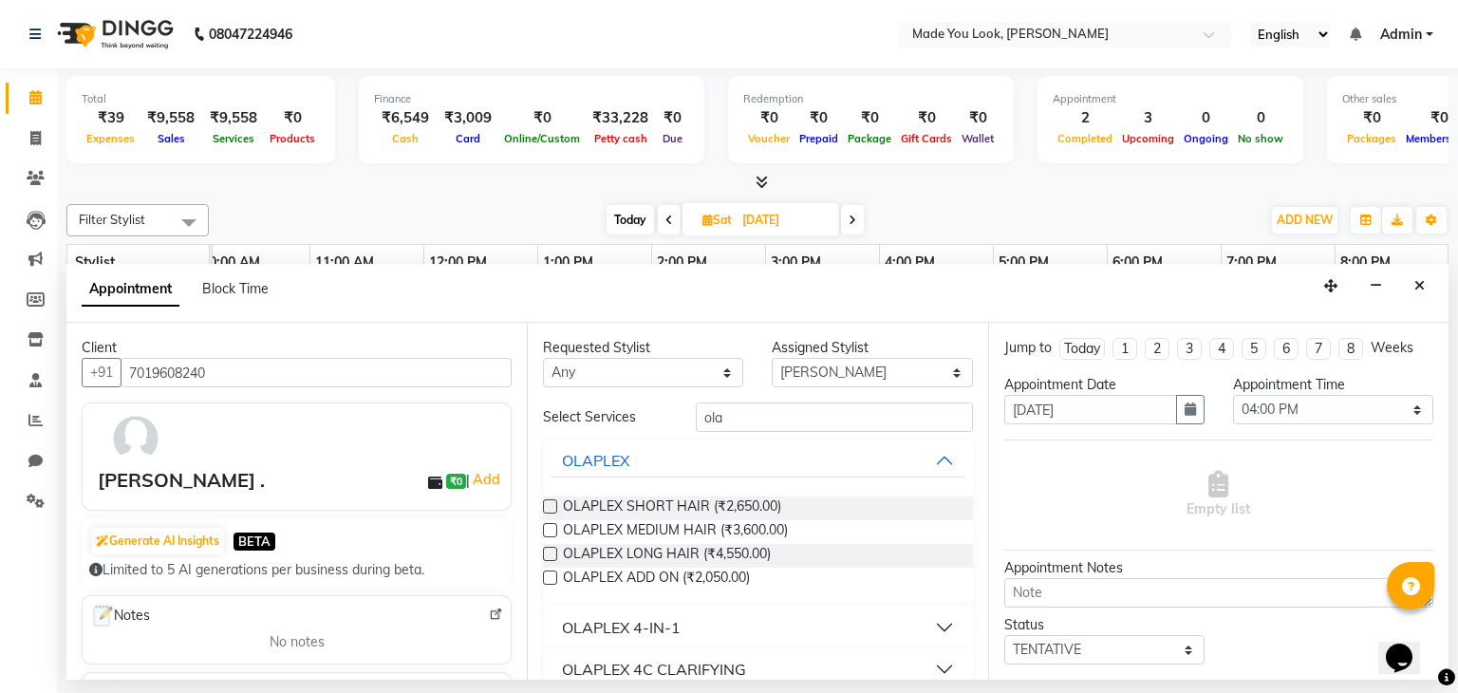
click at [547, 529] on label at bounding box center [550, 530] width 14 height 14
click at [547, 529] on input "checkbox" at bounding box center [549, 532] width 12 height 12
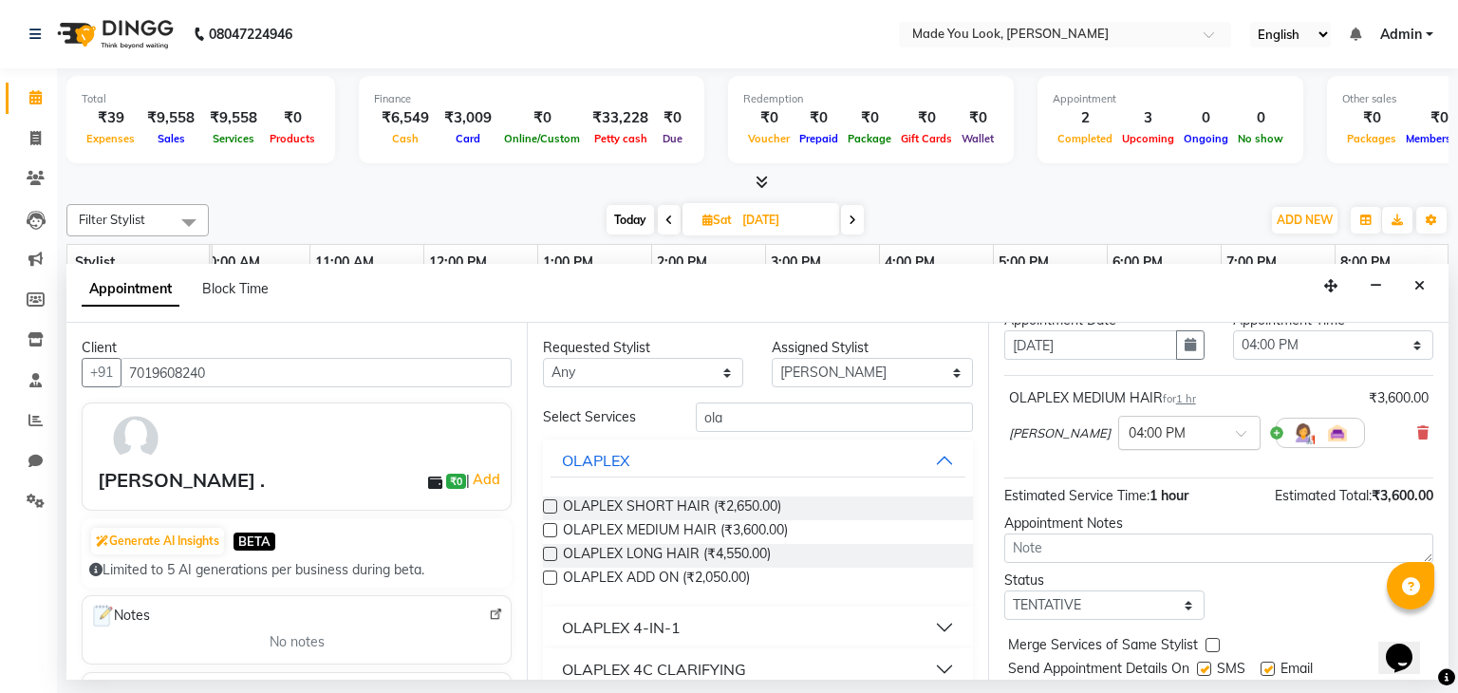
scroll to position [123, 0]
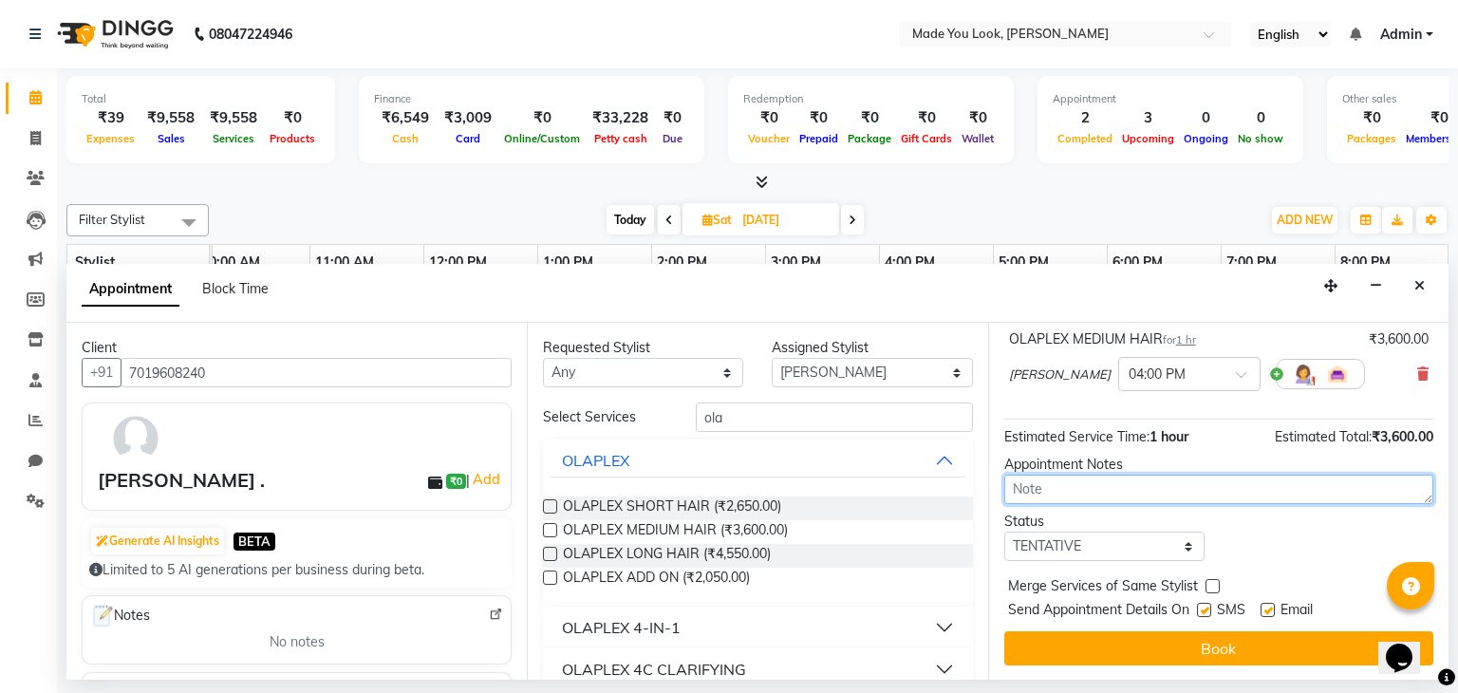
click at [1090, 494] on textarea at bounding box center [1218, 489] width 429 height 29
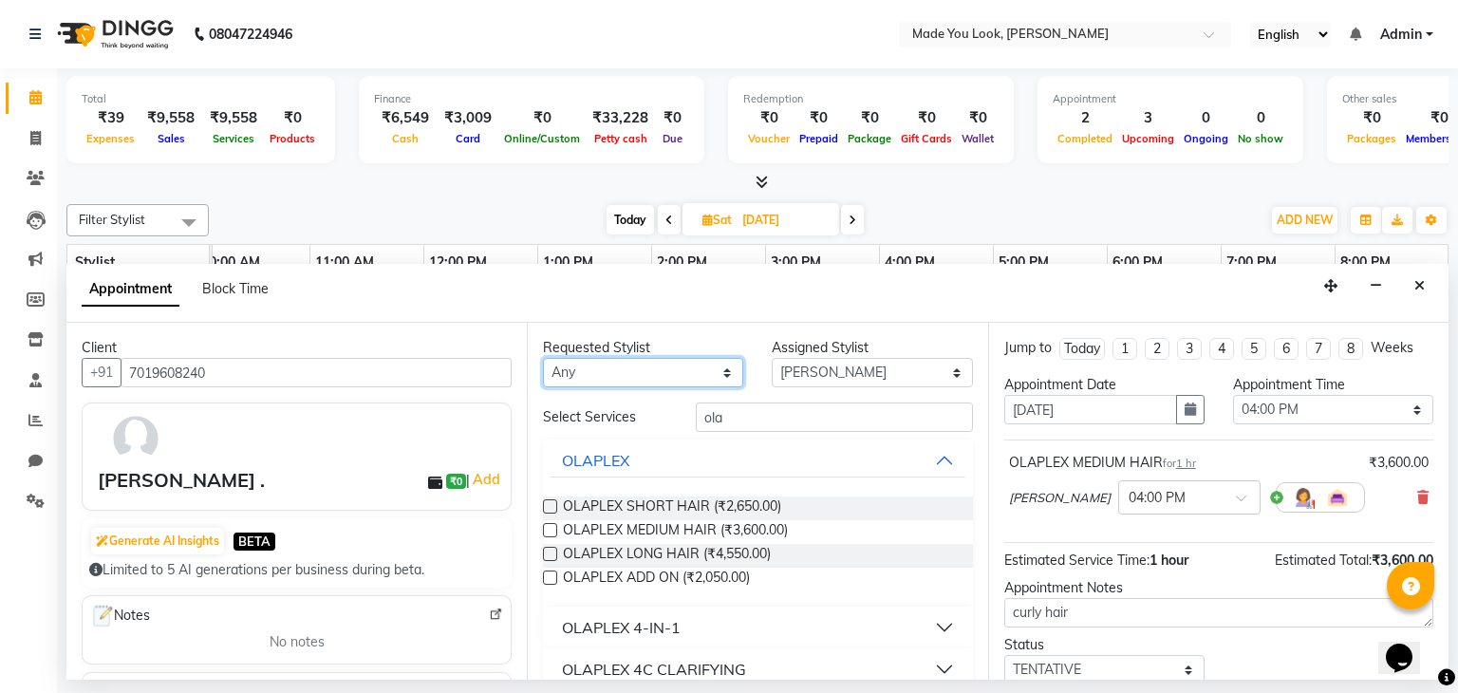
click at [721, 367] on select "Any [PERSON_NAME] [PERSON_NAME] Devi [PERSON_NAME] [PERSON_NAME] A" at bounding box center [643, 372] width 200 height 29
click at [543, 358] on select "Any [PERSON_NAME] [PERSON_NAME] Devi [PERSON_NAME] [PERSON_NAME] A" at bounding box center [643, 372] width 200 height 29
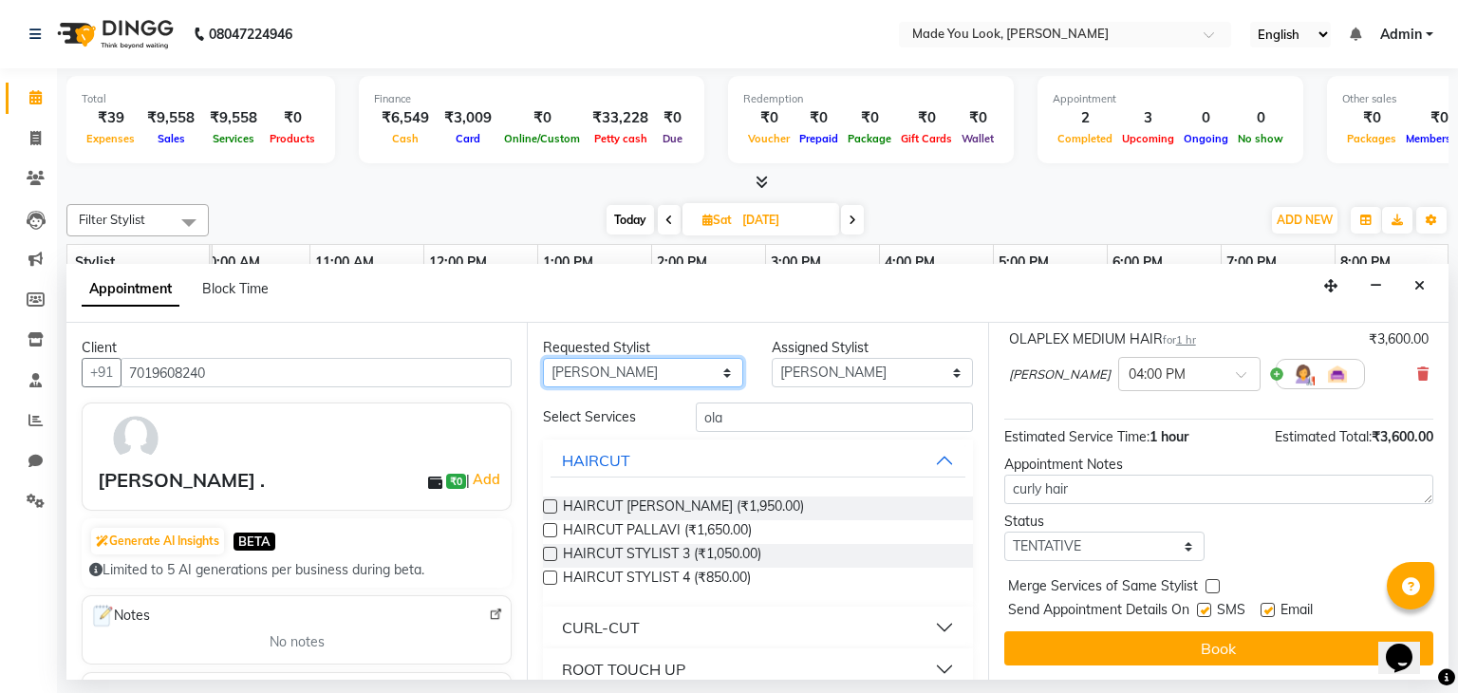
scroll to position [380, 0]
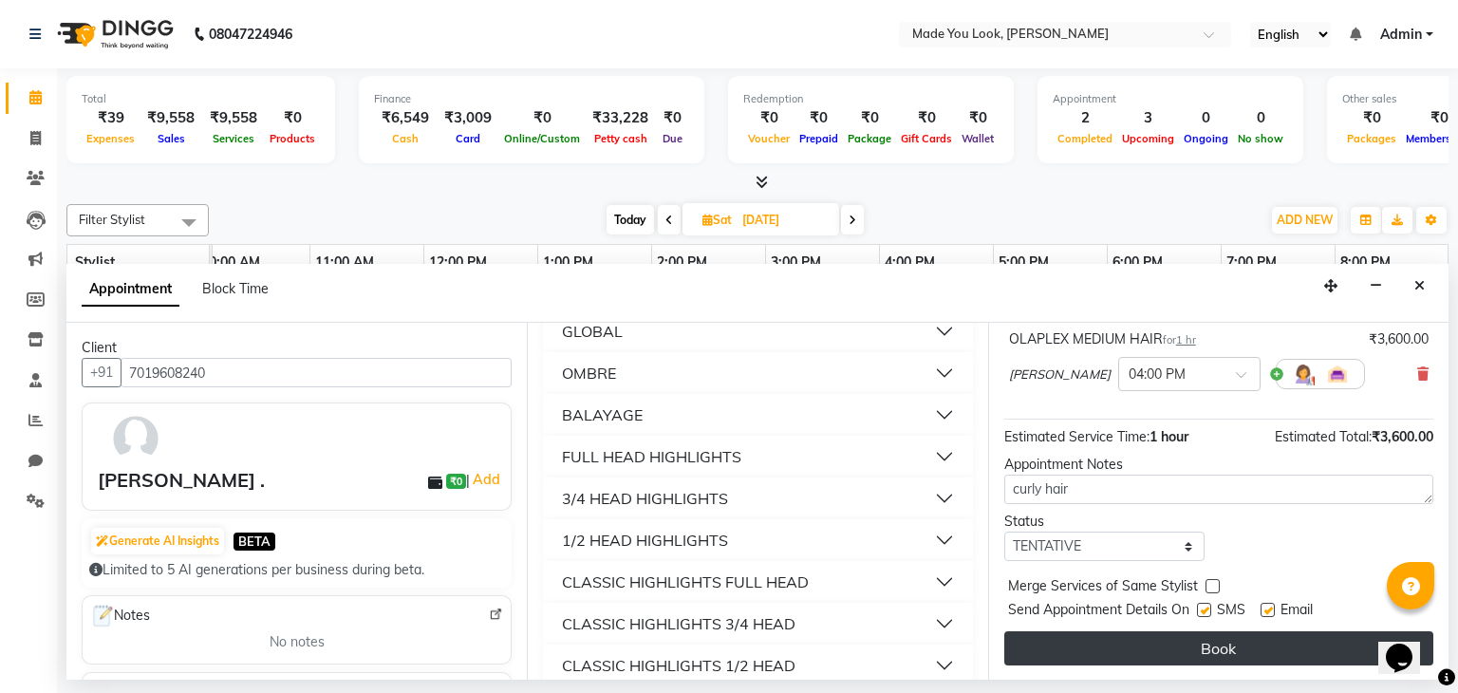
click at [1191, 639] on button "Book" at bounding box center [1218, 648] width 429 height 34
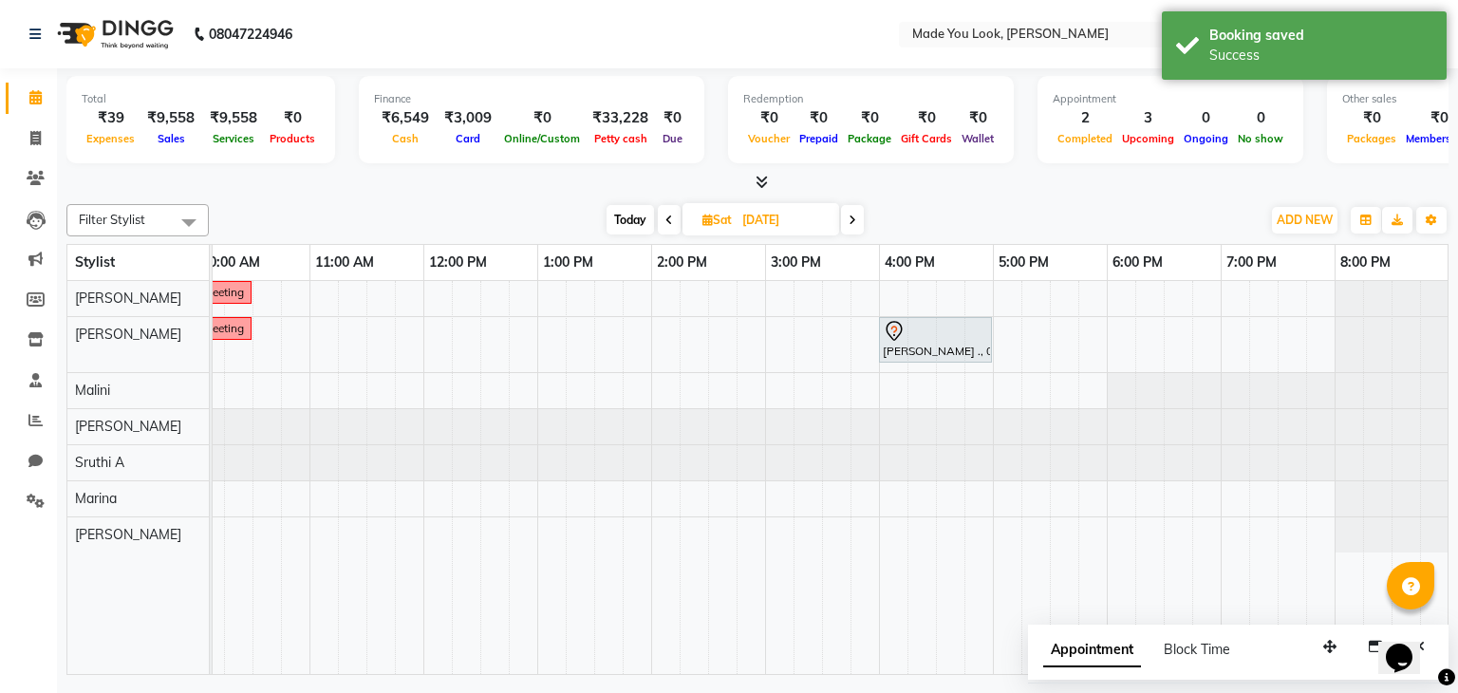
click at [853, 224] on span at bounding box center [852, 219] width 23 height 29
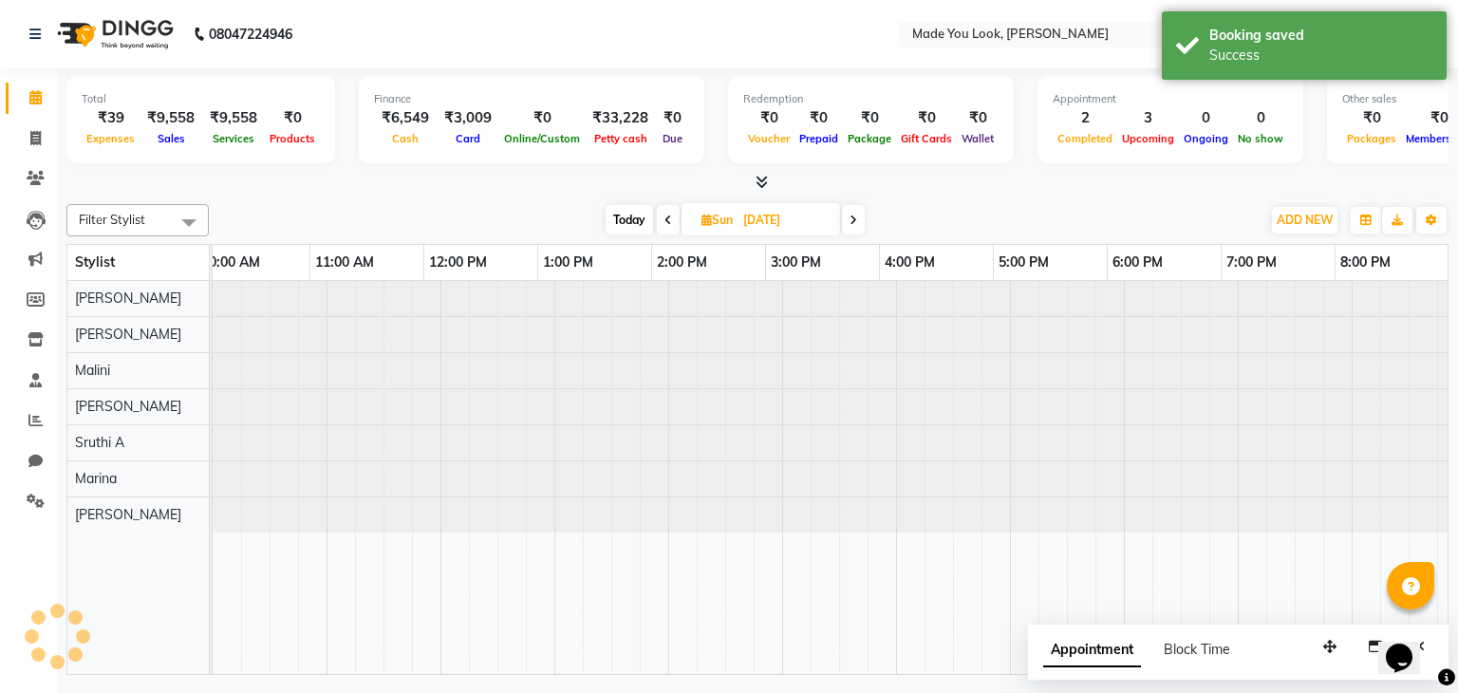
scroll to position [0, 245]
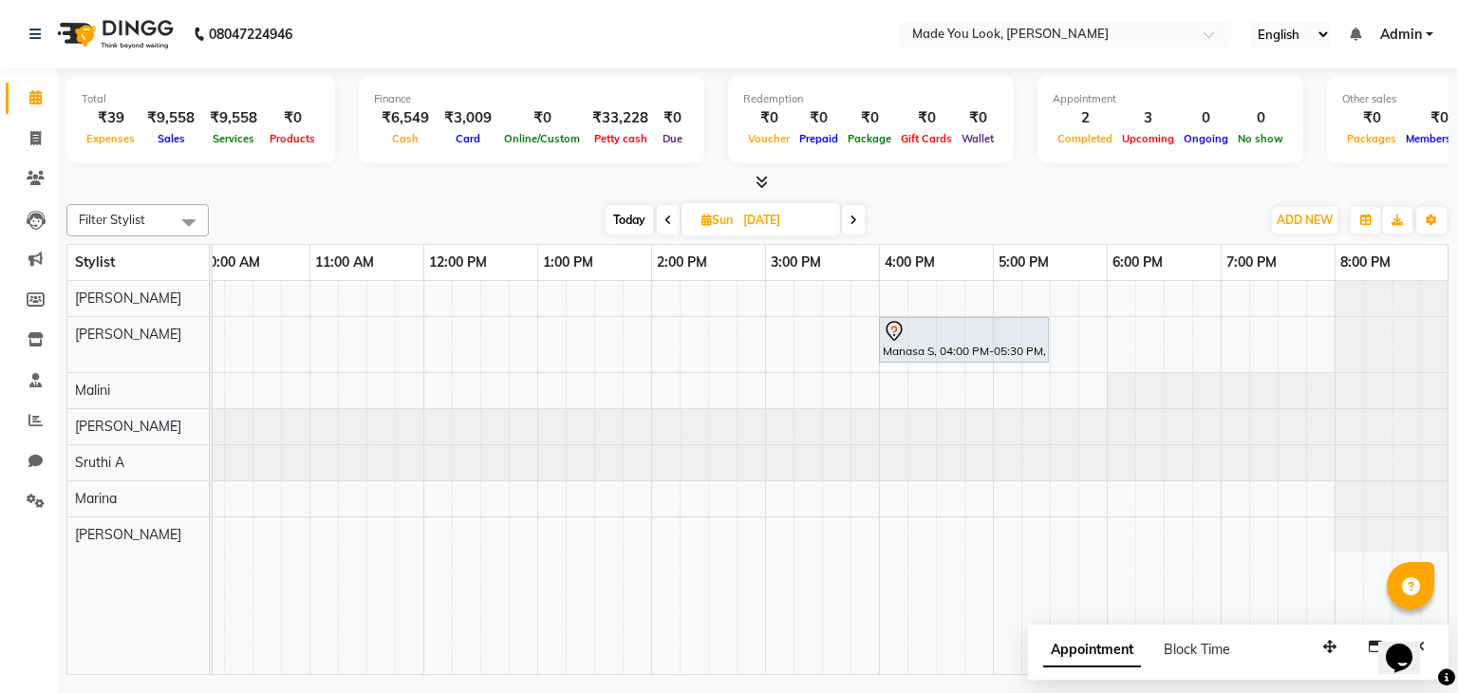
click at [664, 215] on icon at bounding box center [668, 220] width 8 height 11
click at [851, 215] on icon at bounding box center [853, 220] width 8 height 11
click at [763, 173] on span at bounding box center [758, 183] width 20 height 20
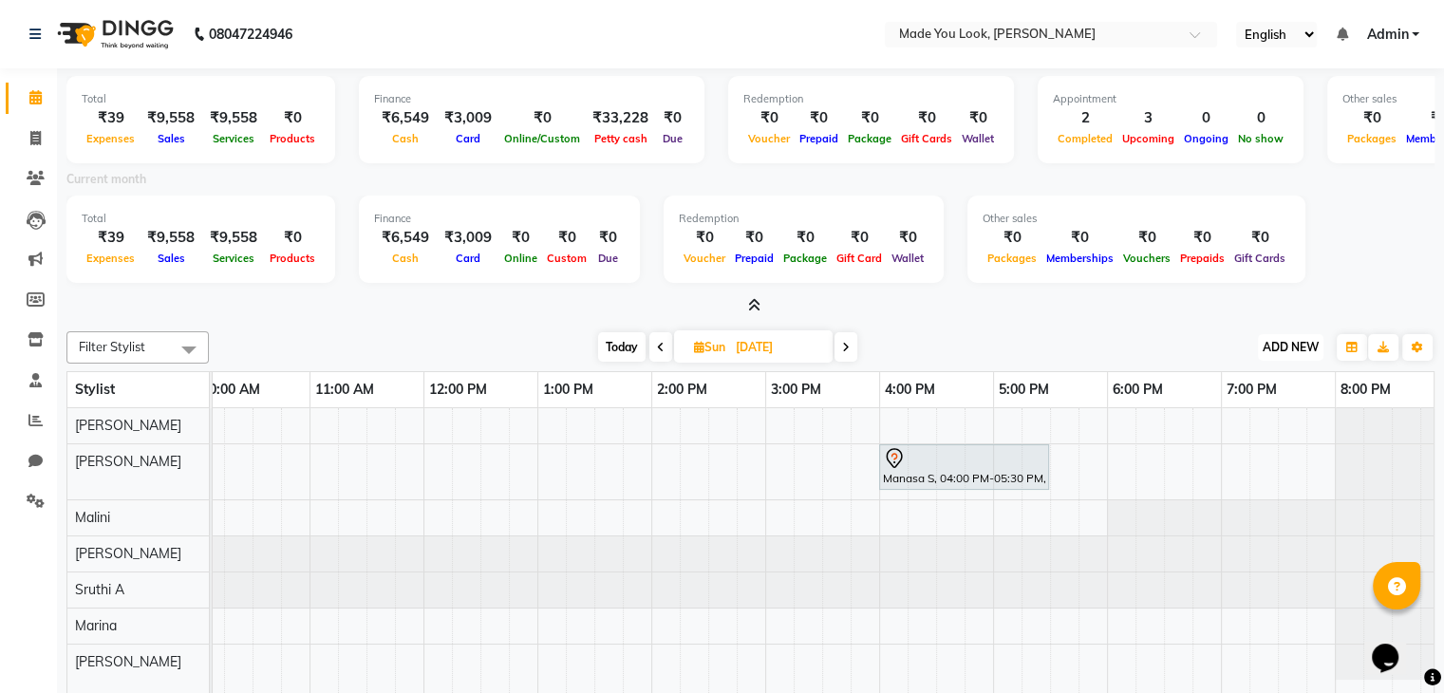
click at [1286, 347] on span "ADD NEW" at bounding box center [1290, 347] width 56 height 14
click at [662, 346] on icon at bounding box center [661, 347] width 8 height 11
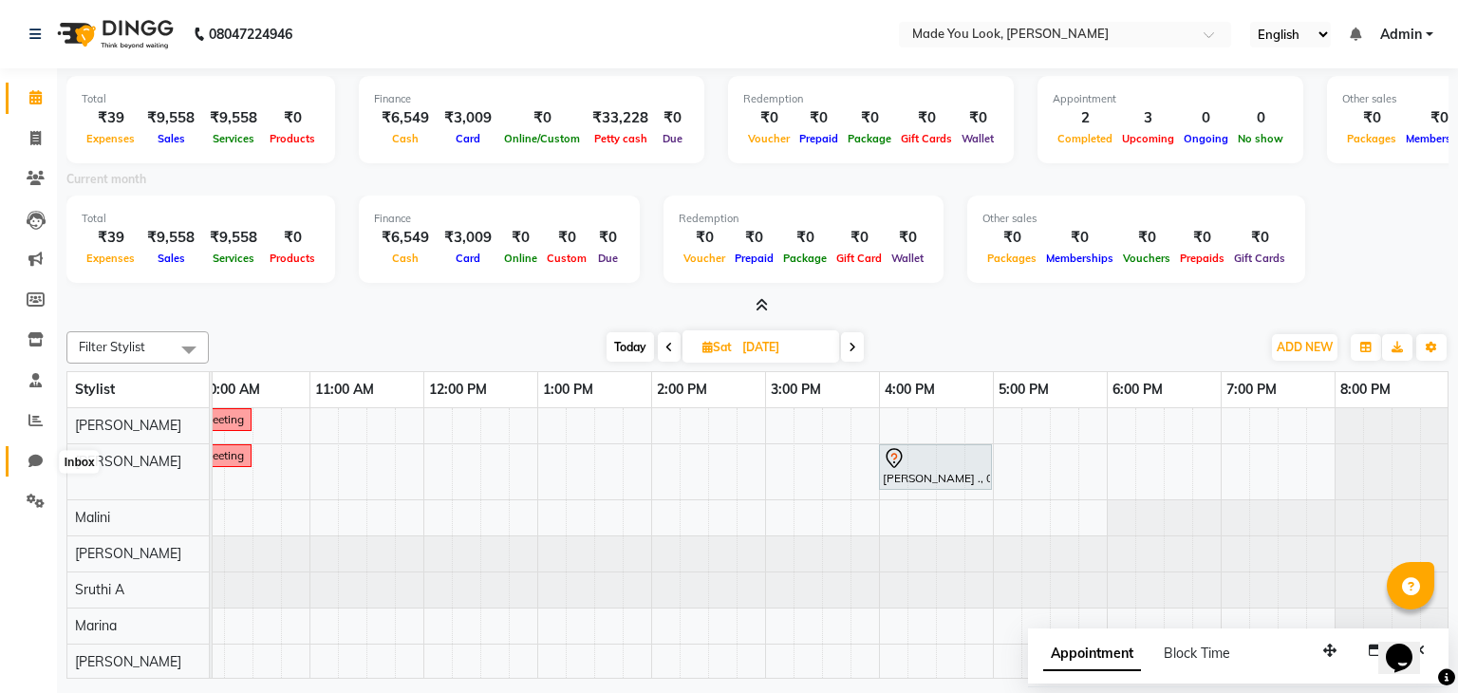
click at [27, 468] on span at bounding box center [35, 462] width 33 height 22
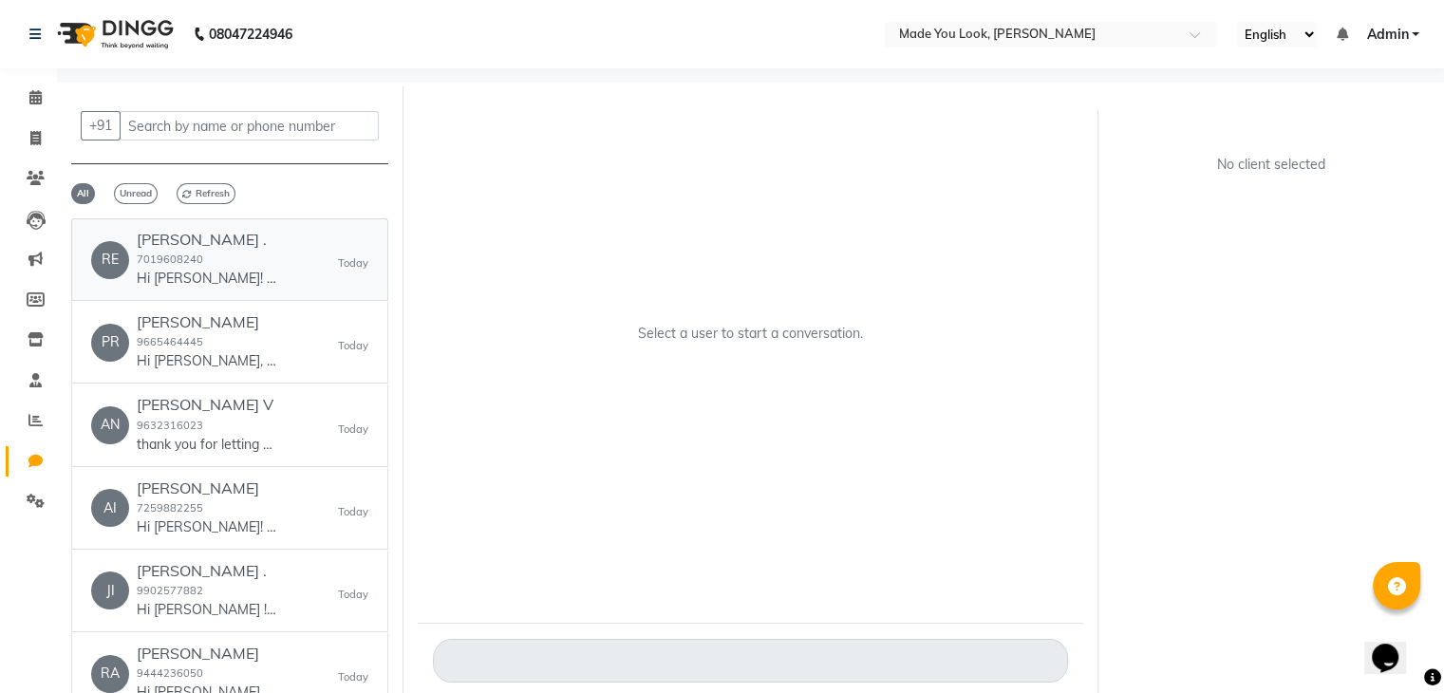
click at [277, 271] on p "Hi [PERSON_NAME]! 👋 Your appointment at Made You Look Hair Studio is all set! H…" at bounding box center [208, 279] width 142 height 20
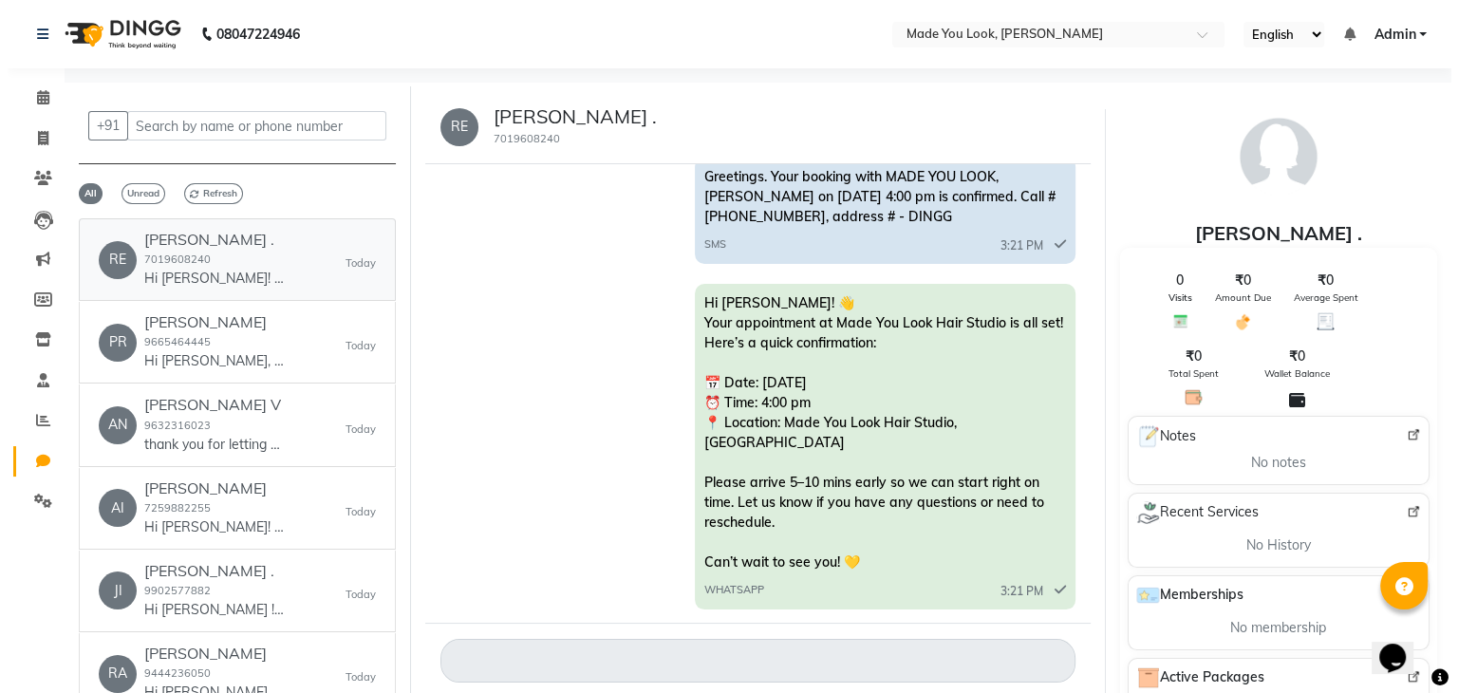
scroll to position [58, 0]
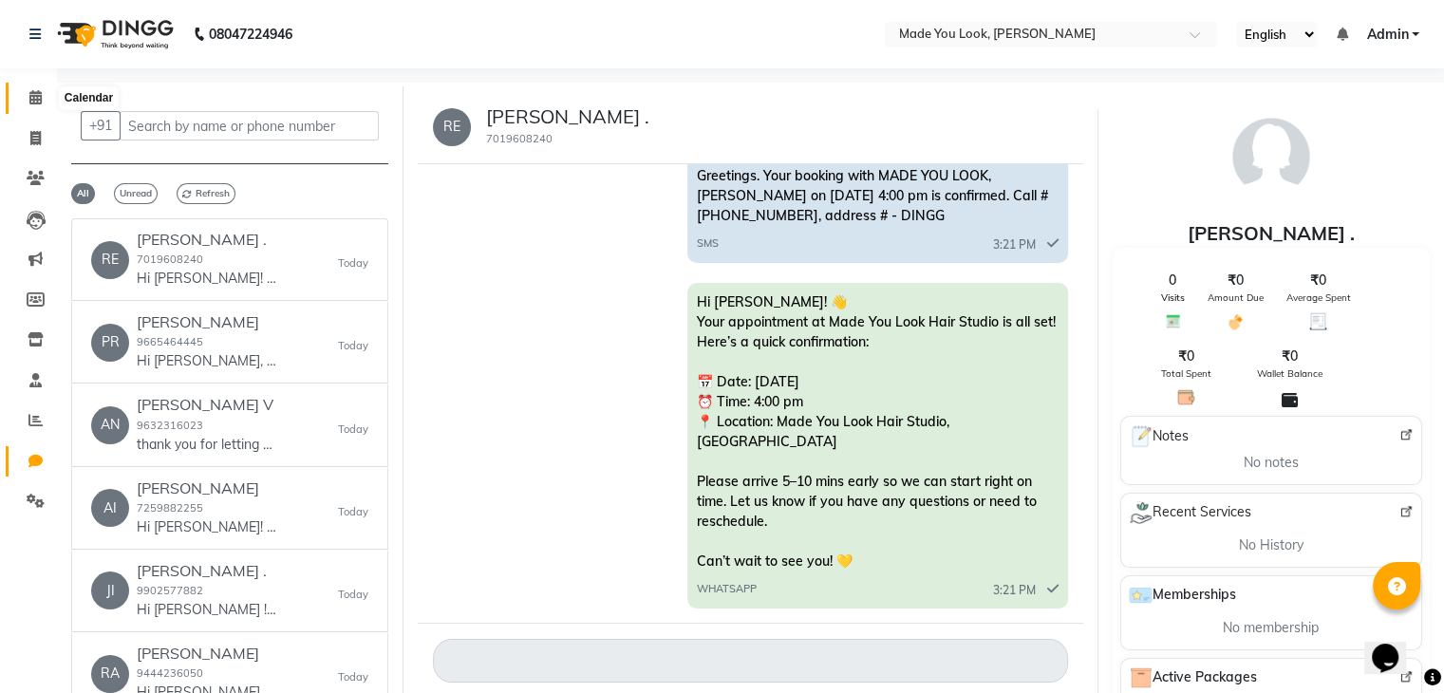
click at [40, 99] on icon at bounding box center [35, 97] width 12 height 14
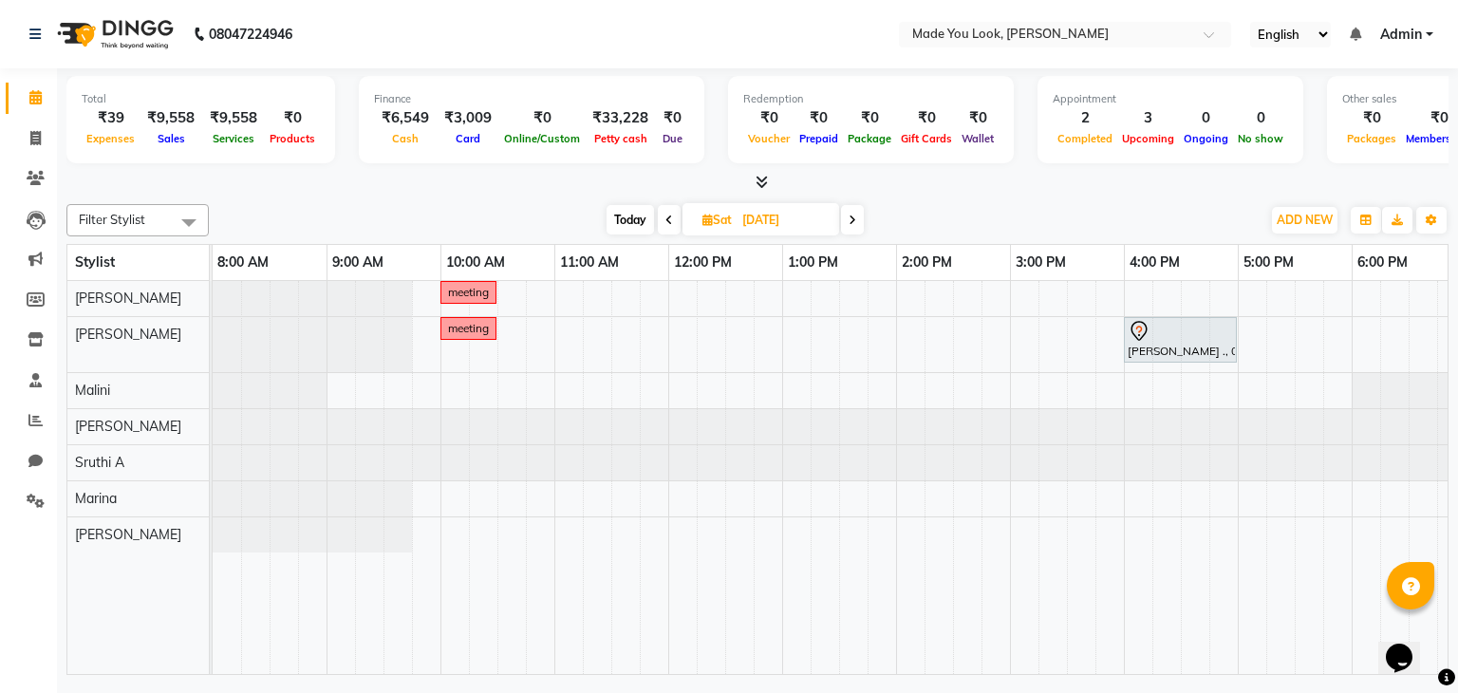
click at [759, 183] on icon at bounding box center [762, 182] width 12 height 14
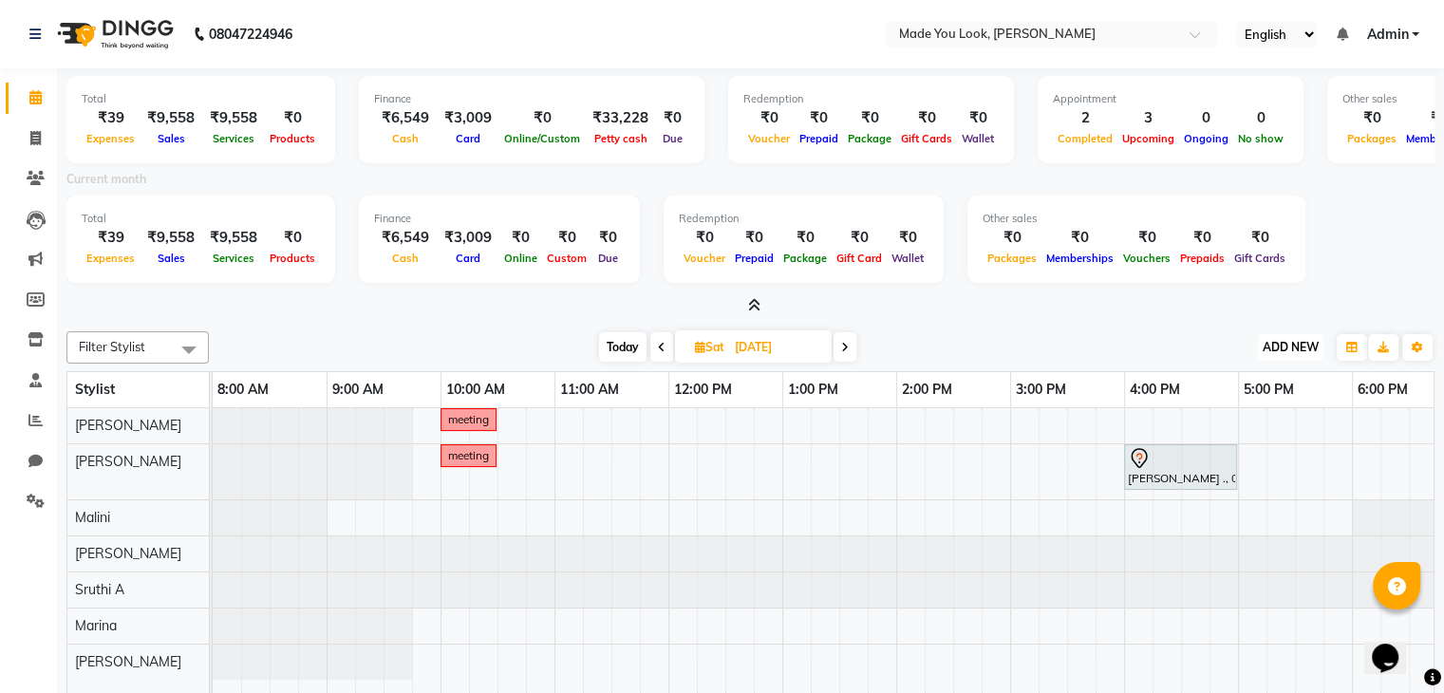
click at [1282, 351] on span "ADD NEW" at bounding box center [1290, 347] width 56 height 14
click at [1261, 437] on link "Add Expense" at bounding box center [1247, 432] width 150 height 25
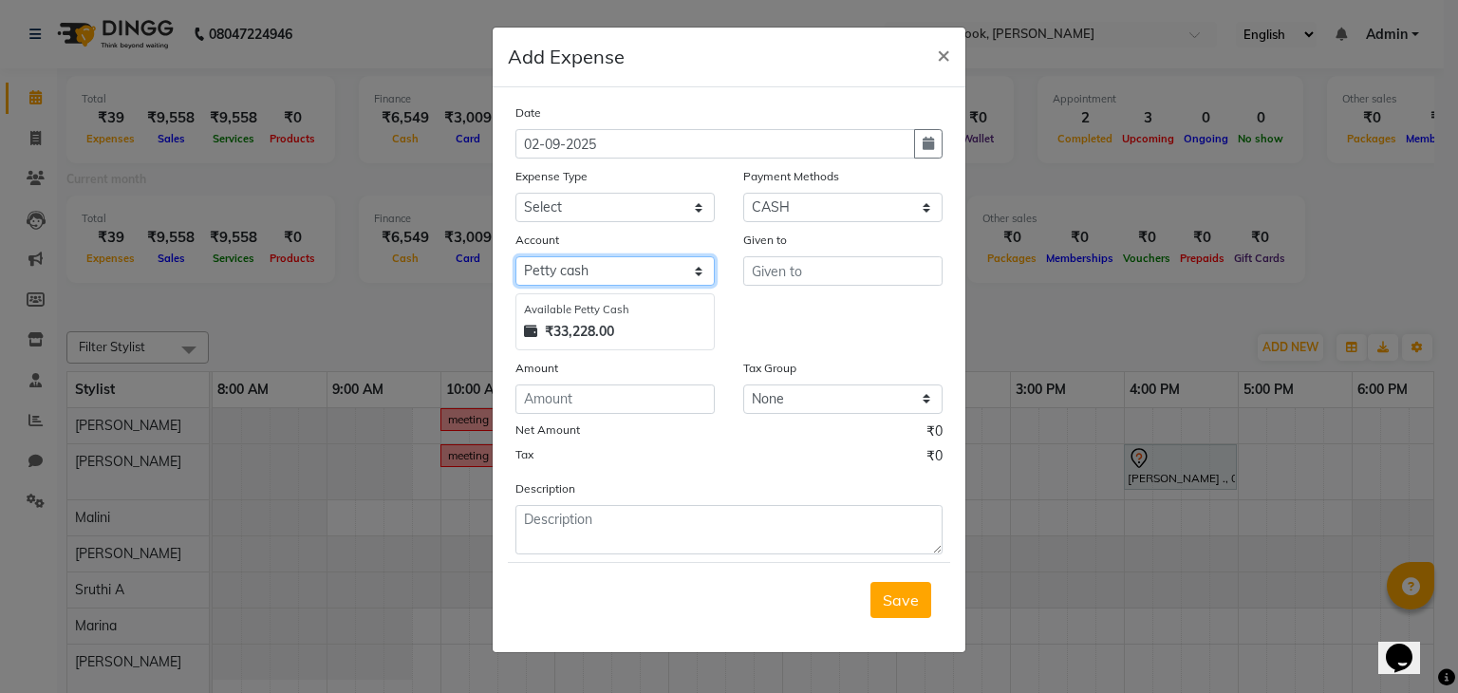
click at [661, 270] on select "Select [PERSON_NAME] cash Default account" at bounding box center [614, 270] width 199 height 29
click at [696, 276] on select "Select [PERSON_NAME] cash Default account" at bounding box center [614, 270] width 199 height 29
click at [790, 335] on div "Given to" at bounding box center [843, 290] width 228 height 121
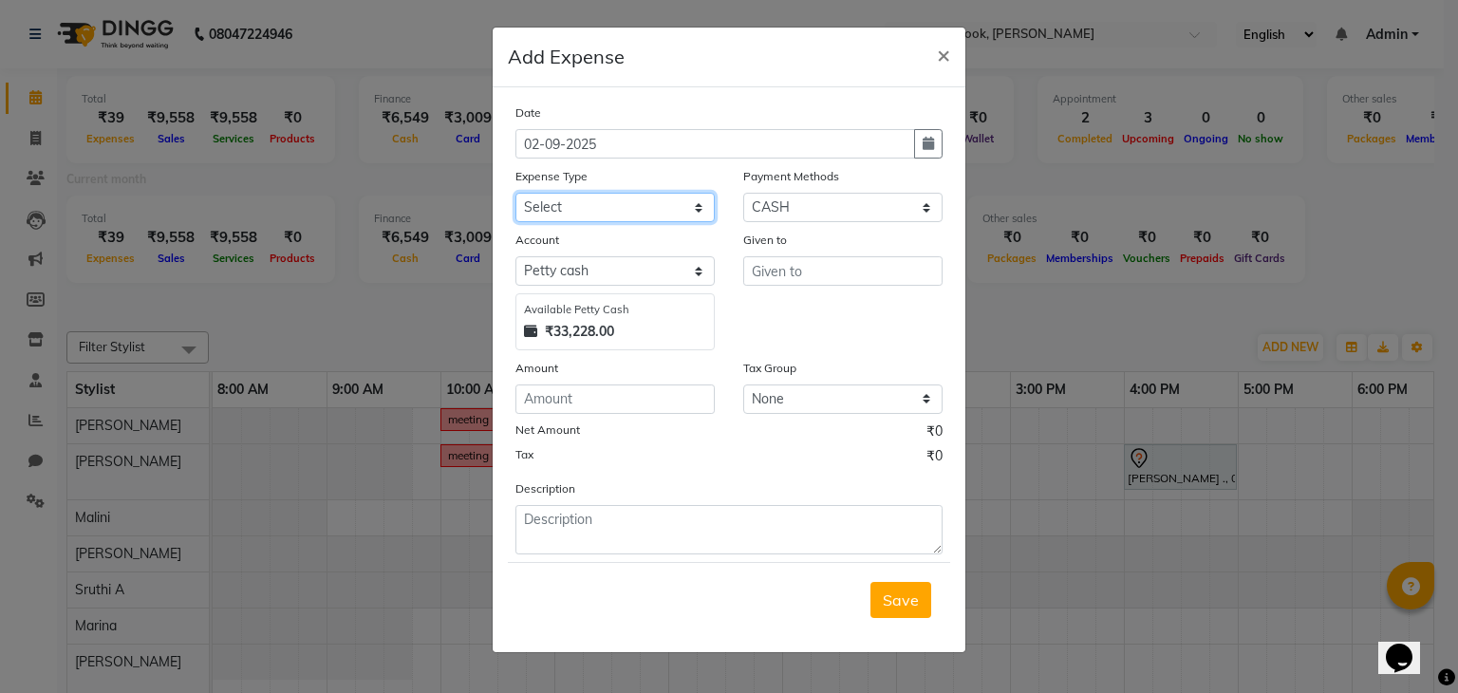
click at [619, 208] on select "Select Advance Salary Bank charges Car maintenance Cash transfer to bank Cash t…" at bounding box center [614, 207] width 199 height 29
click at [515, 195] on select "Select Advance Salary Bank charges Car maintenance Cash transfer to bank Cash t…" at bounding box center [614, 207] width 199 height 29
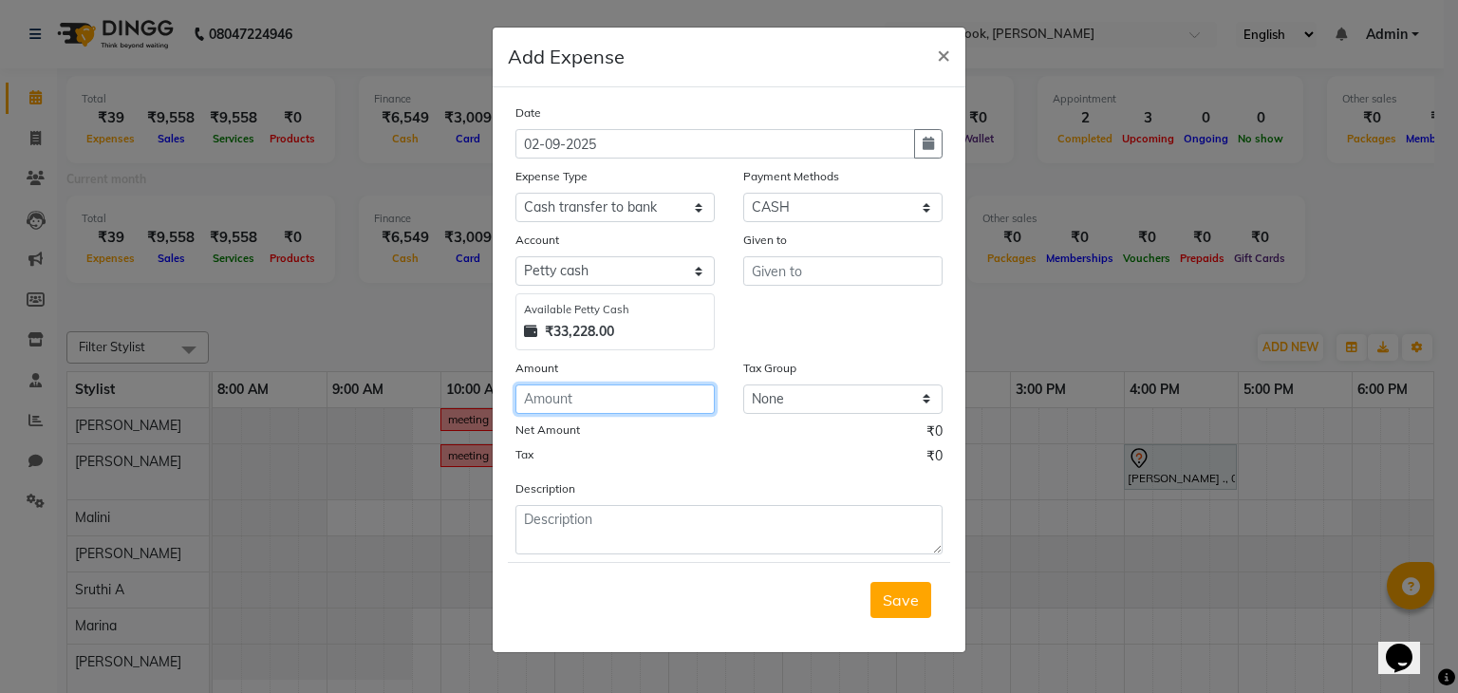
click at [590, 412] on input "number" at bounding box center [614, 398] width 199 height 29
click at [926, 204] on select "Select CASH CARD ONLINE CUSTOM GPay PayTM PhonePe UPI NearBuy Points Wallet Loa…" at bounding box center [842, 207] width 199 height 29
click at [925, 205] on select "Select CASH CARD ONLINE CUSTOM GPay PayTM PhonePe UPI NearBuy Points Wallet Loa…" at bounding box center [842, 207] width 199 height 29
click at [794, 406] on select "None GST" at bounding box center [842, 398] width 199 height 29
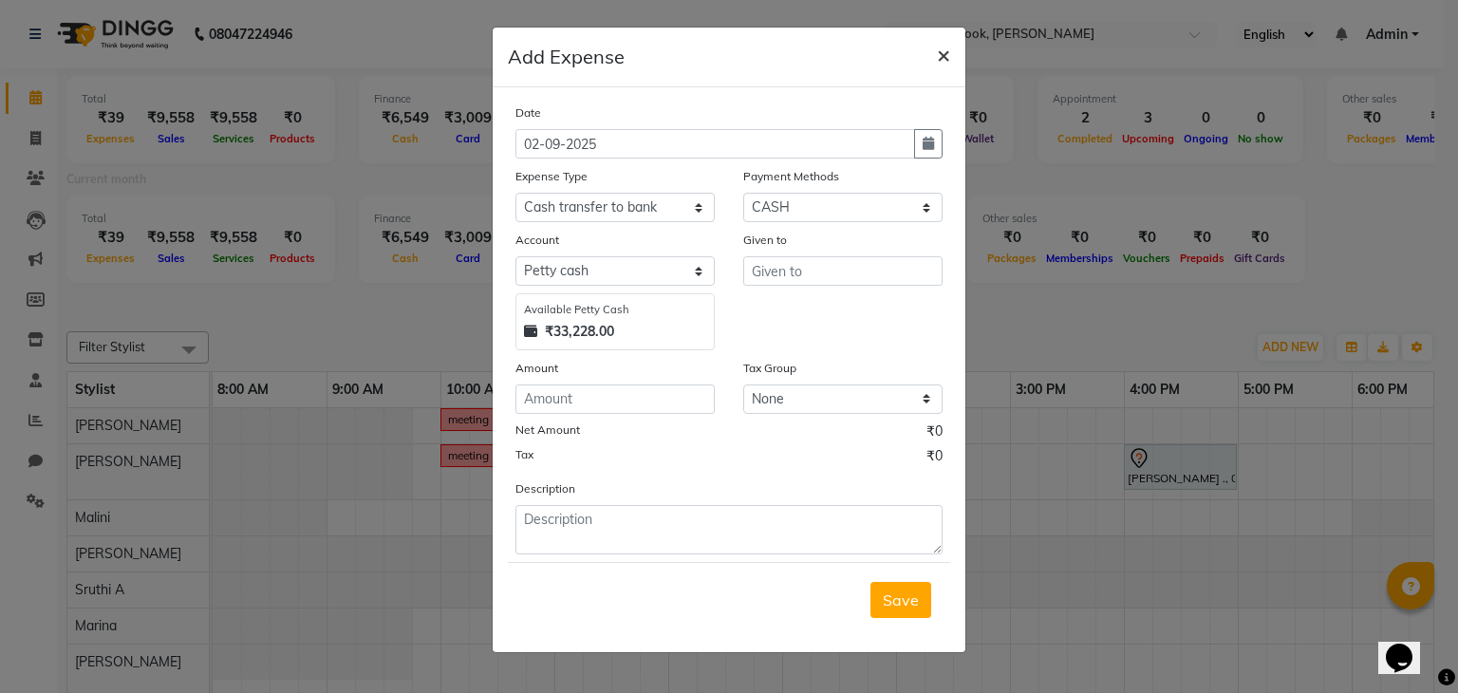
click at [945, 50] on span "×" at bounding box center [943, 54] width 13 height 28
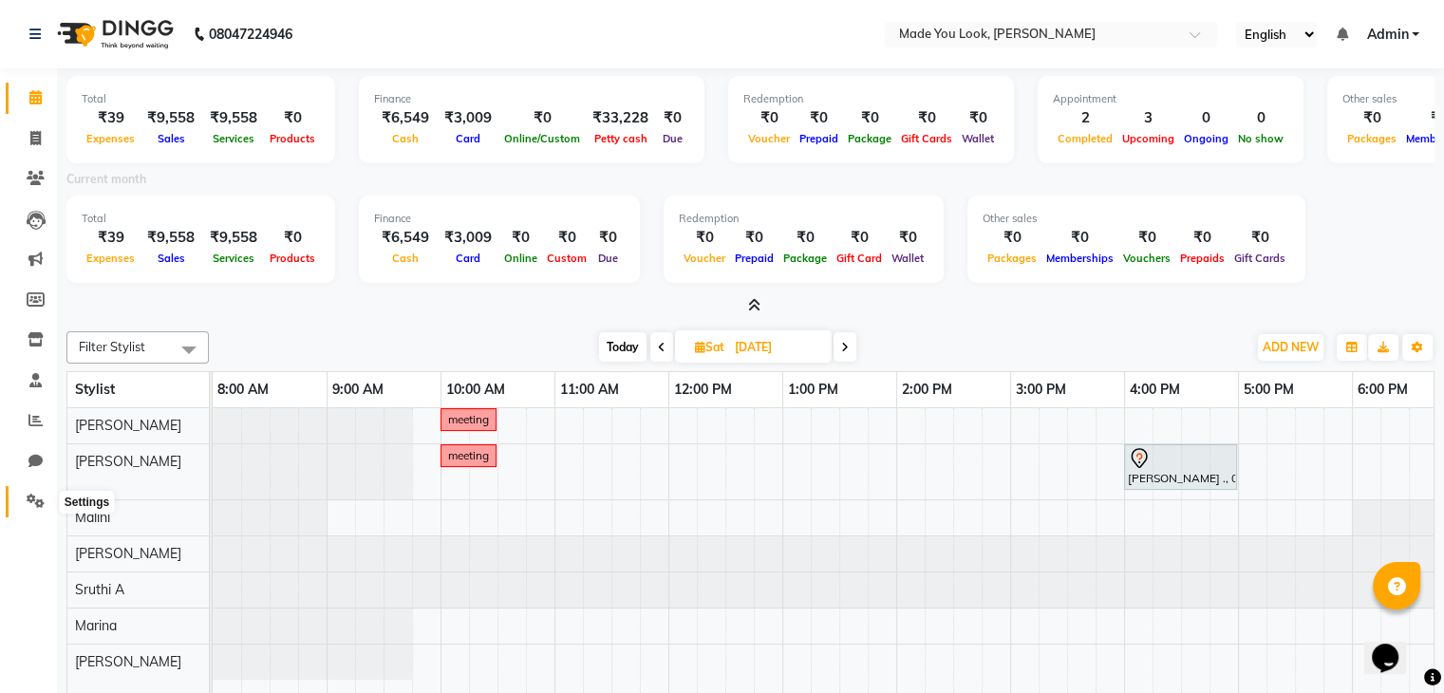
click at [36, 511] on span at bounding box center [35, 502] width 33 height 22
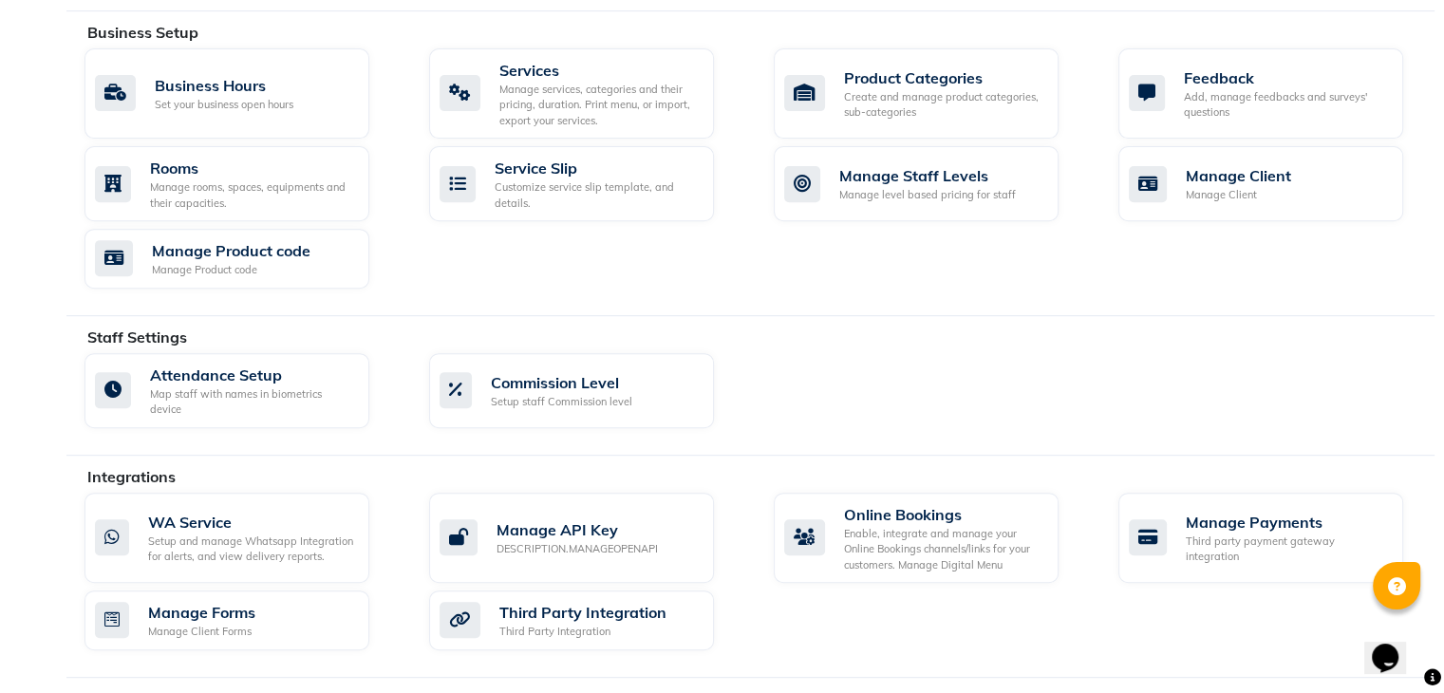
scroll to position [847, 0]
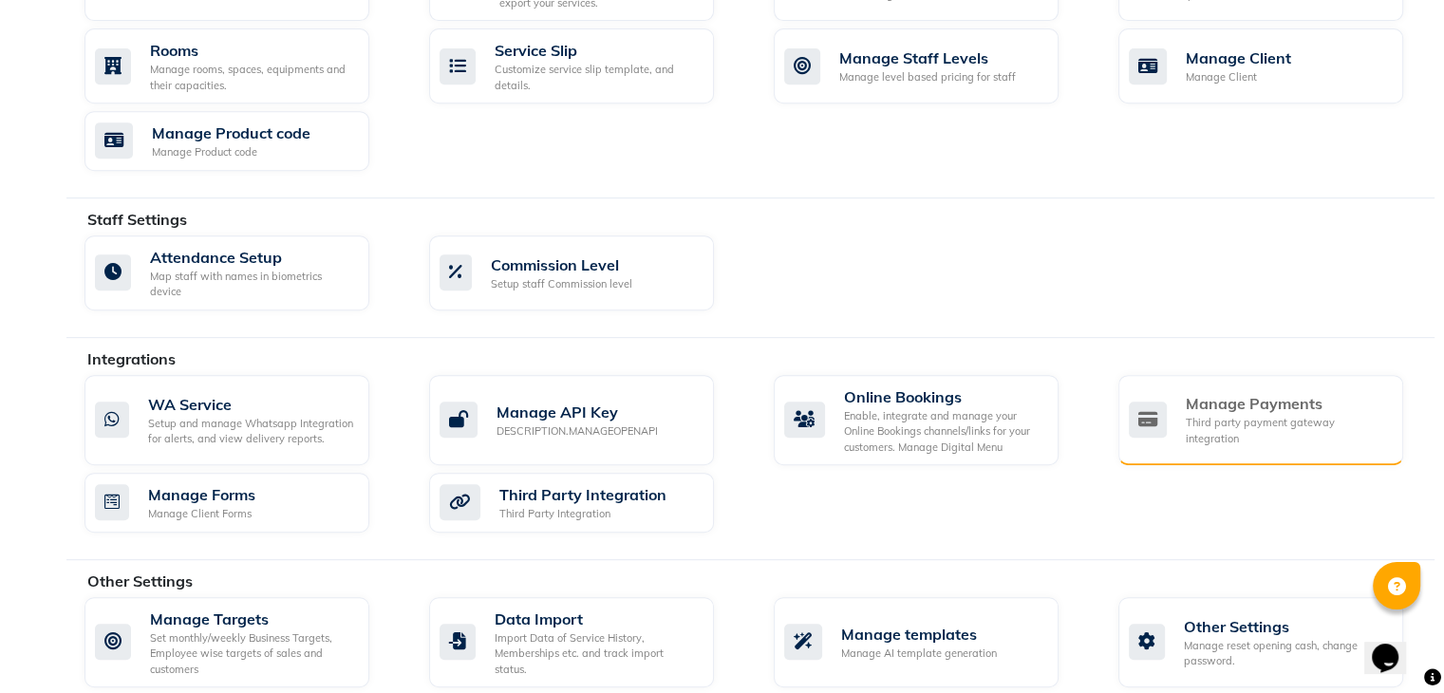
click at [1199, 415] on div "Third party payment gateway integration" at bounding box center [1287, 430] width 202 height 31
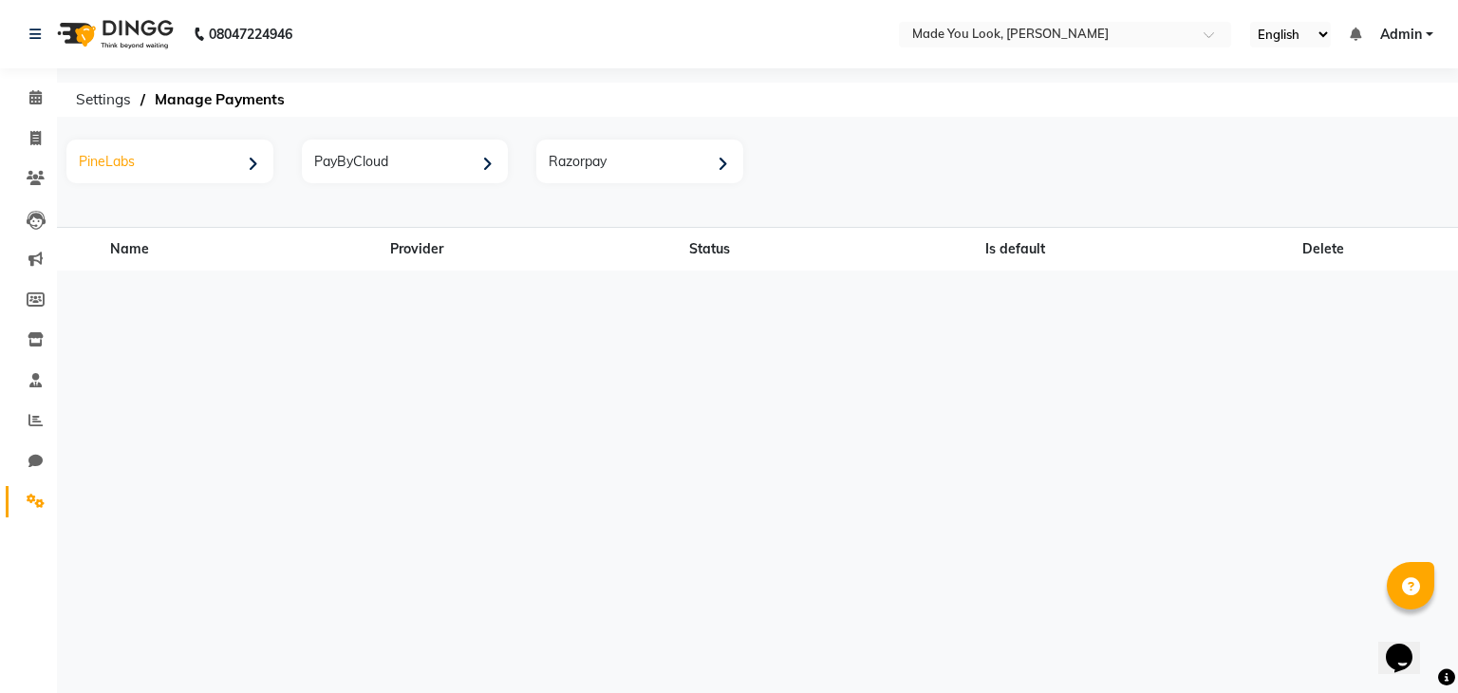
click at [239, 149] on div "PineLabs" at bounding box center [172, 163] width 202 height 39
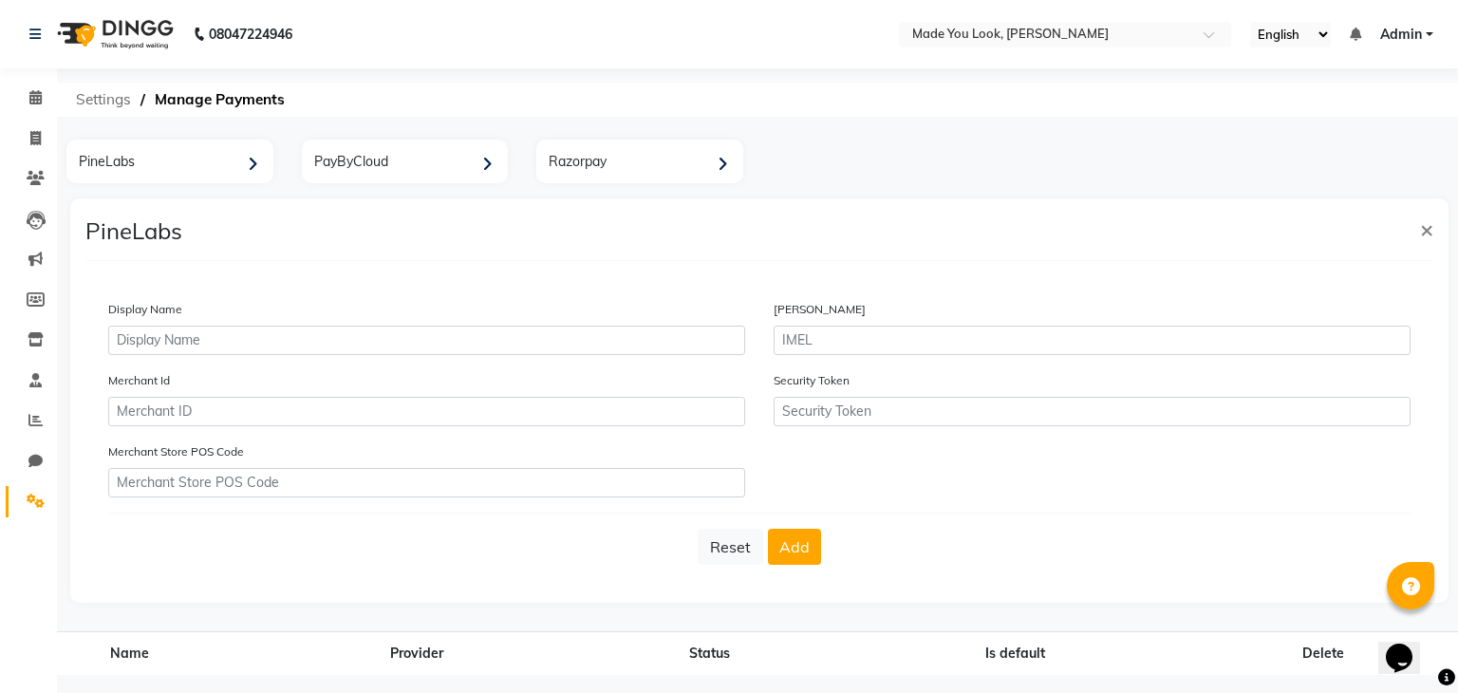
click at [105, 102] on span "Settings" at bounding box center [103, 100] width 74 height 34
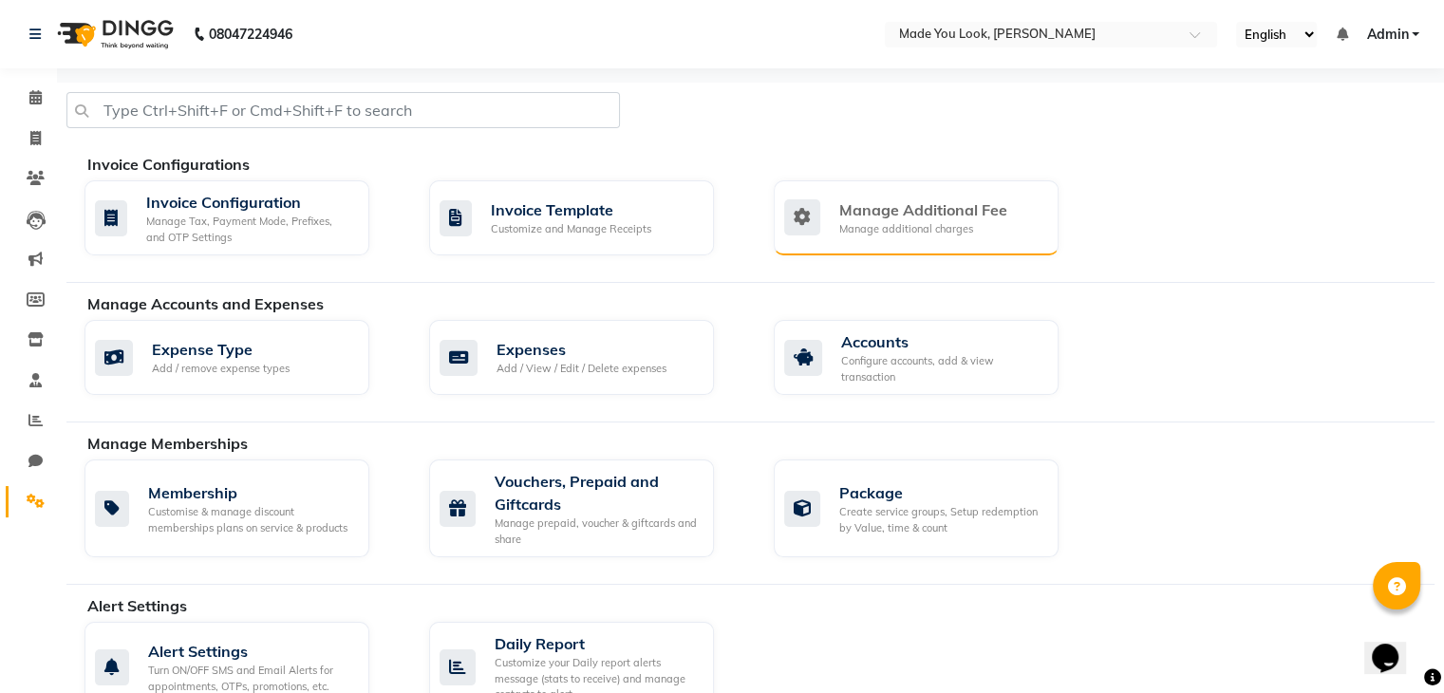
click at [926, 211] on div "Manage Additional Fee" at bounding box center [923, 209] width 168 height 23
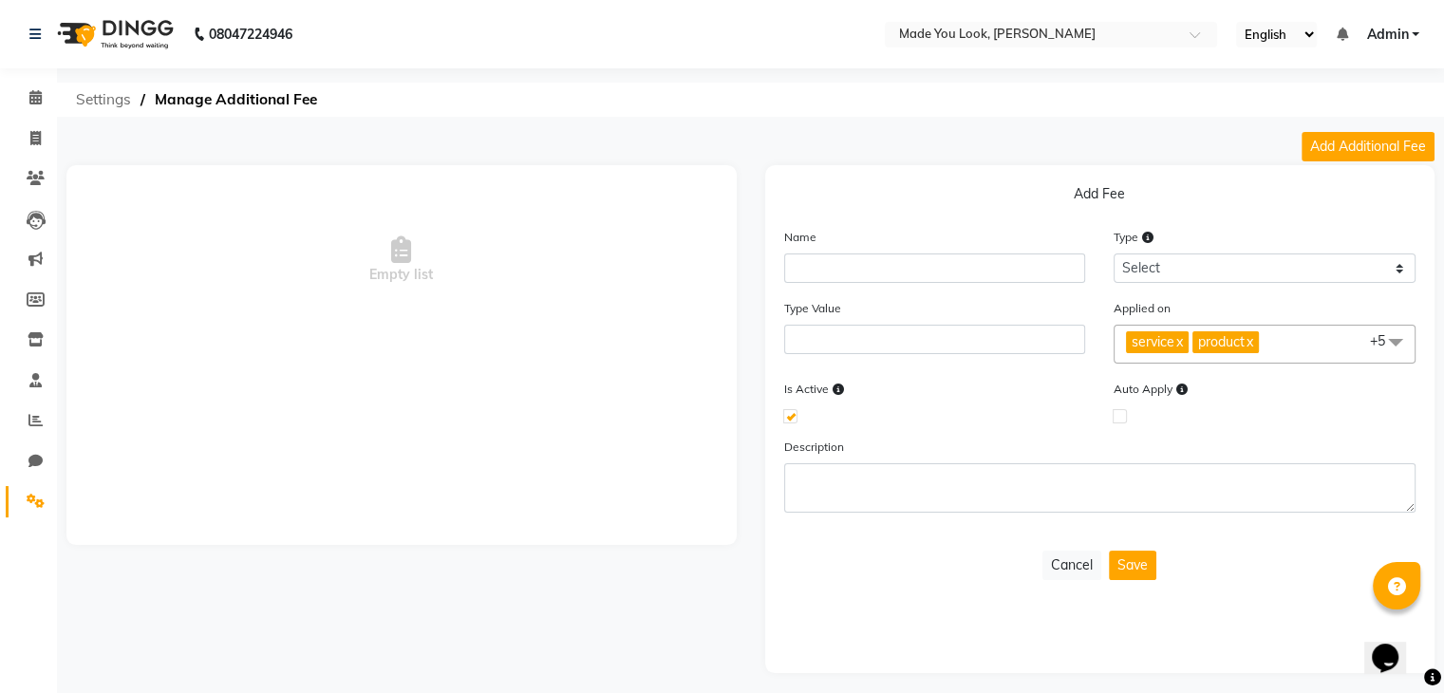
click at [110, 92] on span "Settings" at bounding box center [103, 100] width 74 height 34
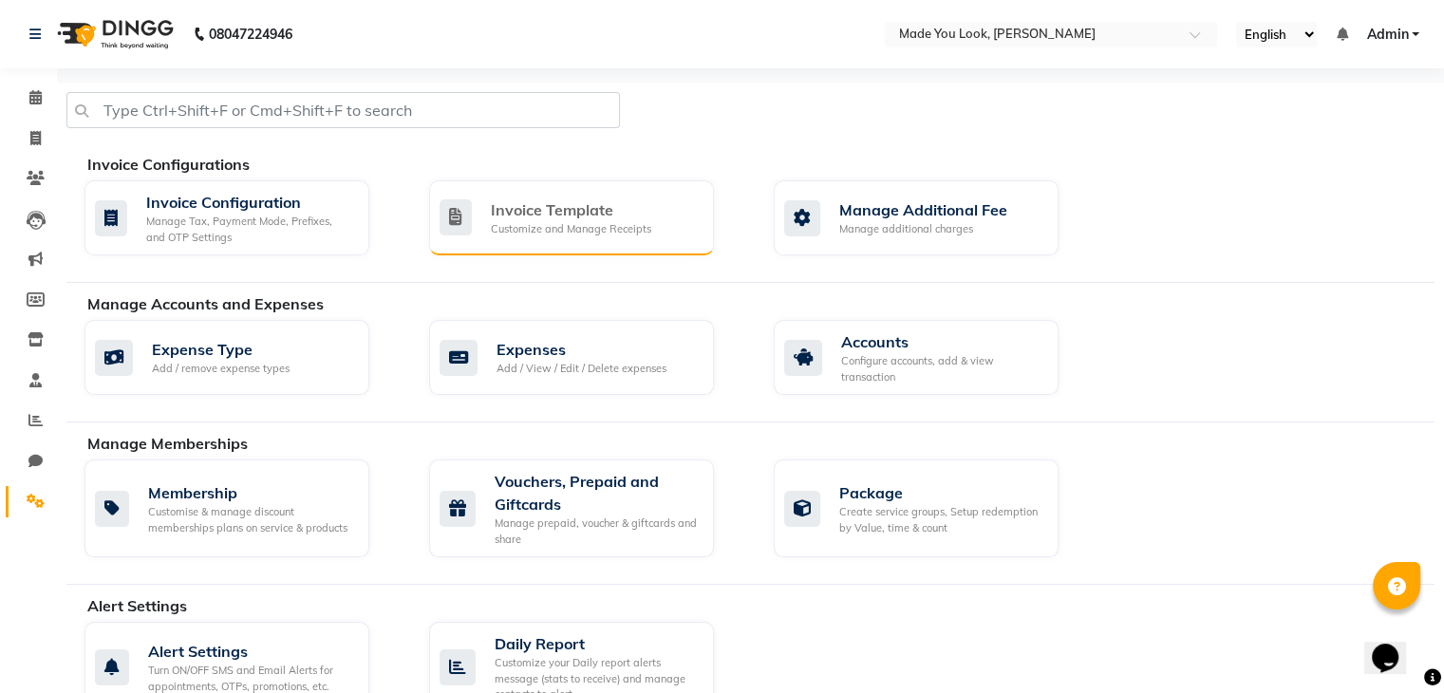
click at [516, 217] on div "Invoice Template" at bounding box center [571, 209] width 160 height 23
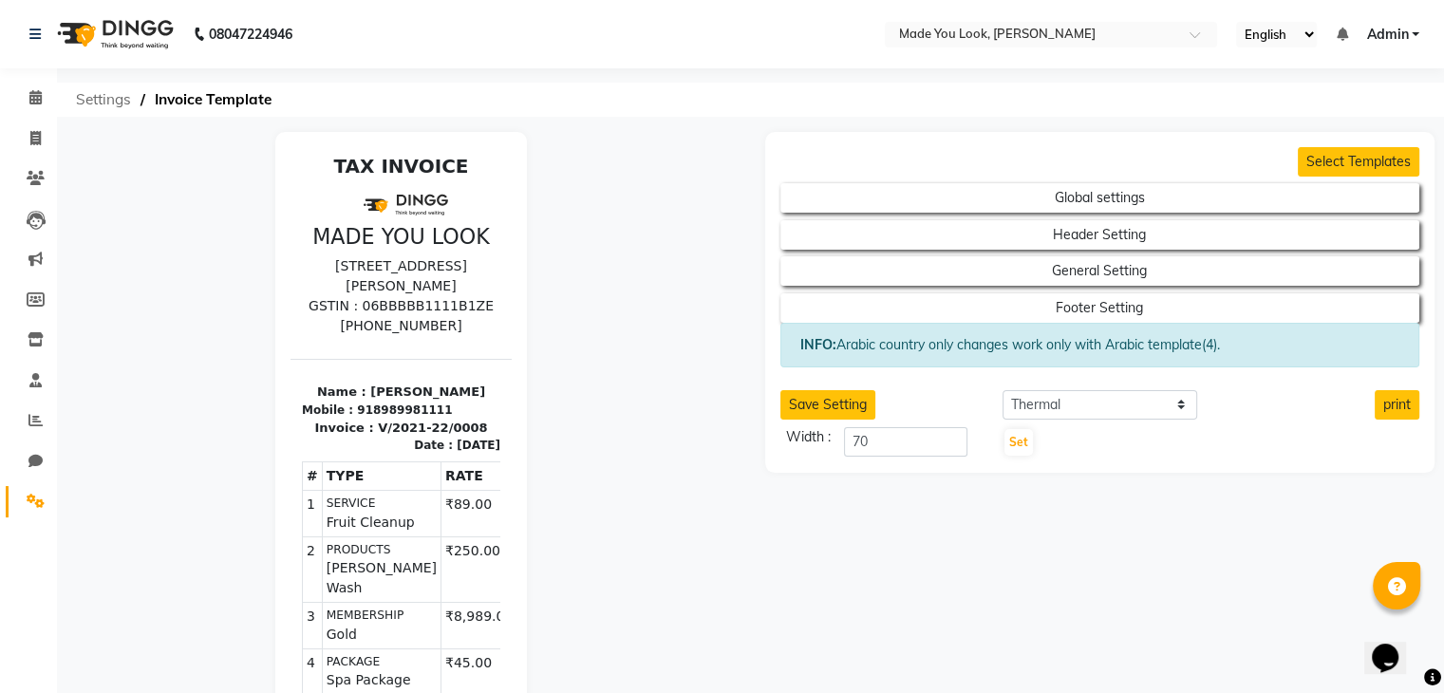
click at [103, 103] on span "Settings" at bounding box center [103, 100] width 74 height 34
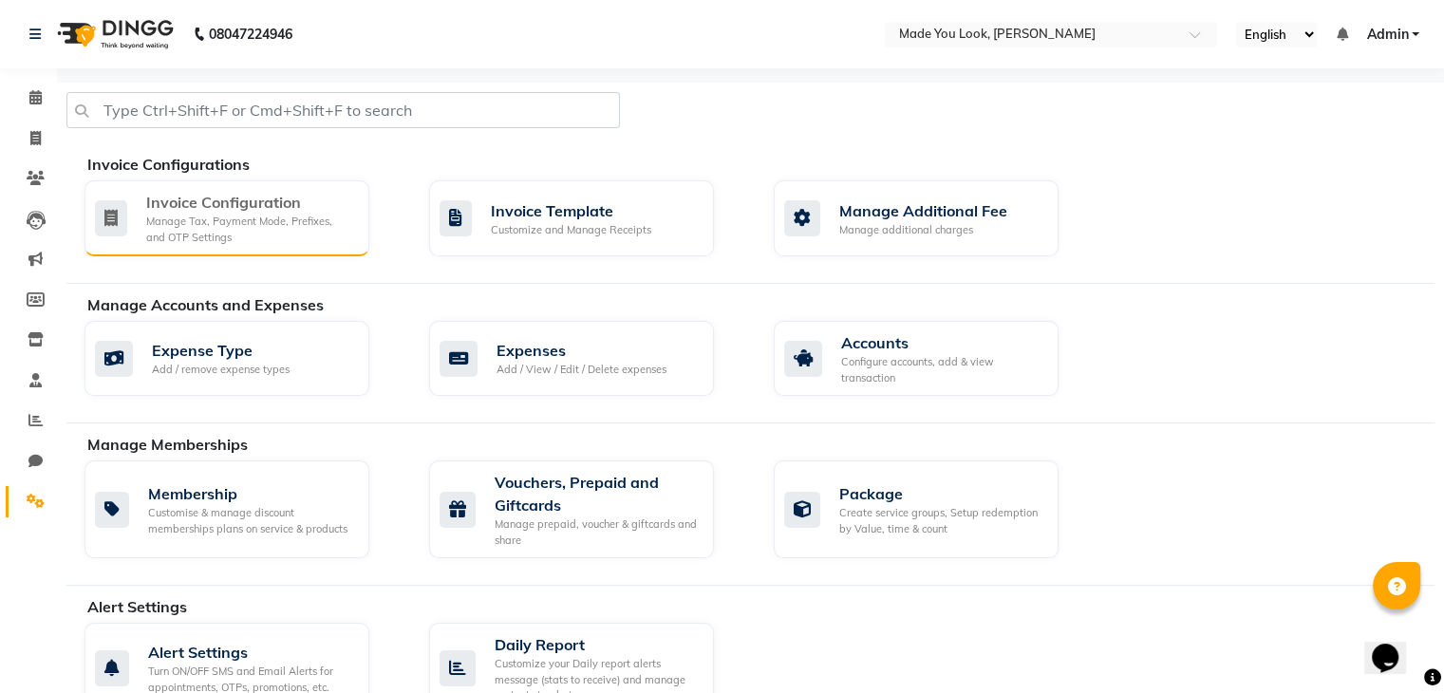
click at [158, 203] on div "Invoice Configuration" at bounding box center [250, 202] width 208 height 23
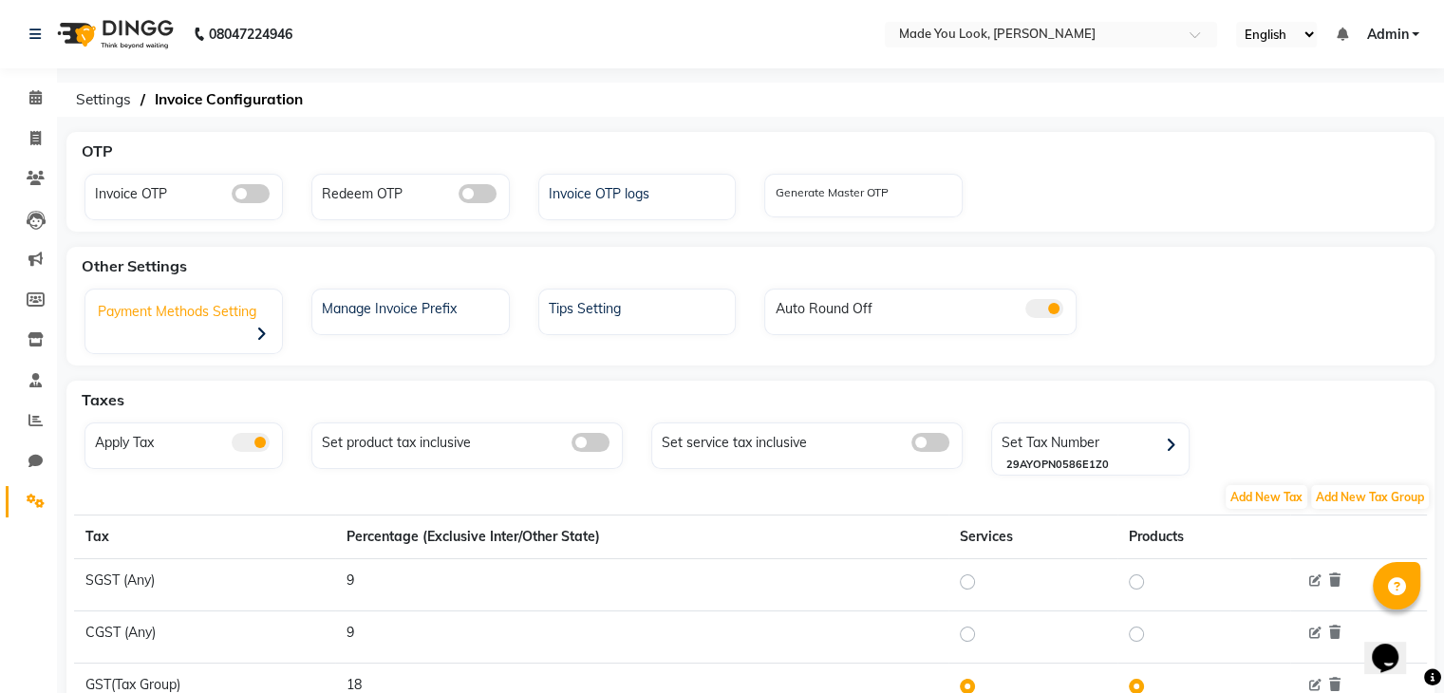
click at [208, 316] on div "Payment Methods Setting" at bounding box center [186, 323] width 192 height 59
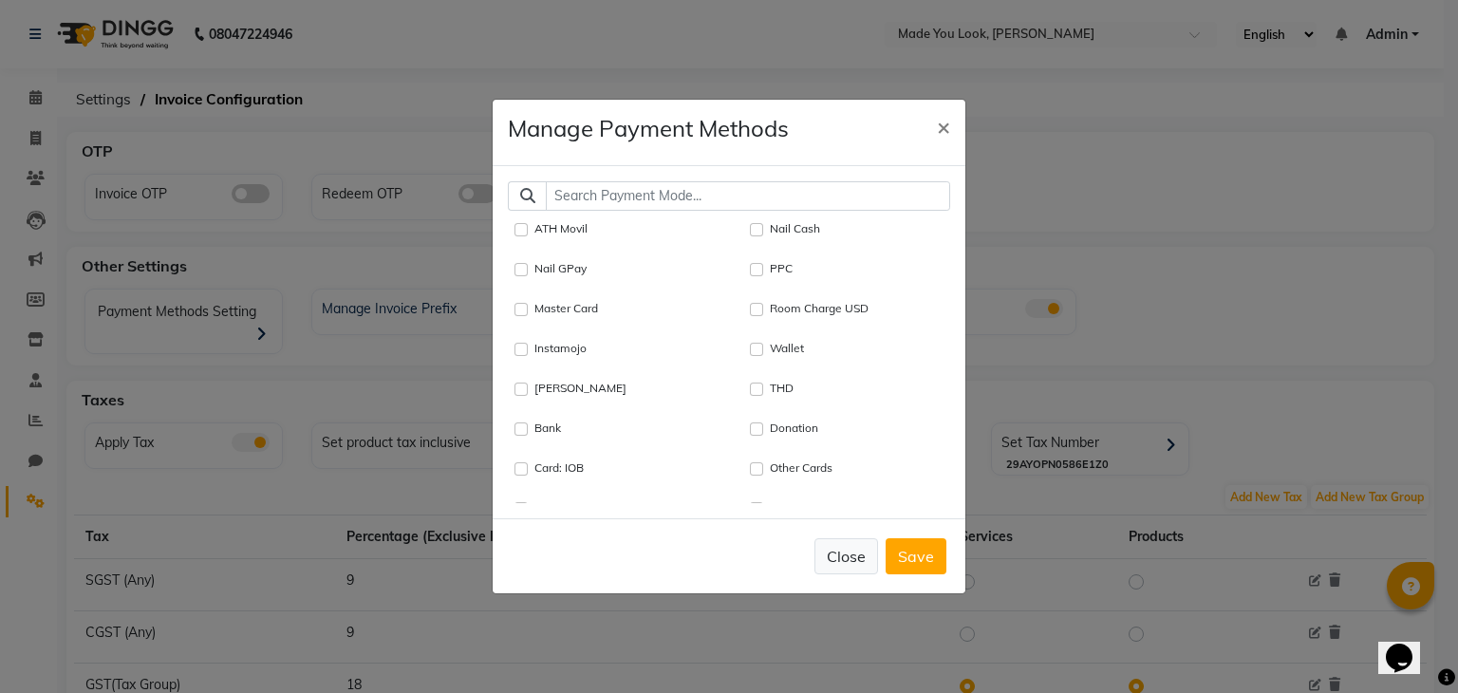
click at [864, 553] on button "Close" at bounding box center [846, 556] width 64 height 36
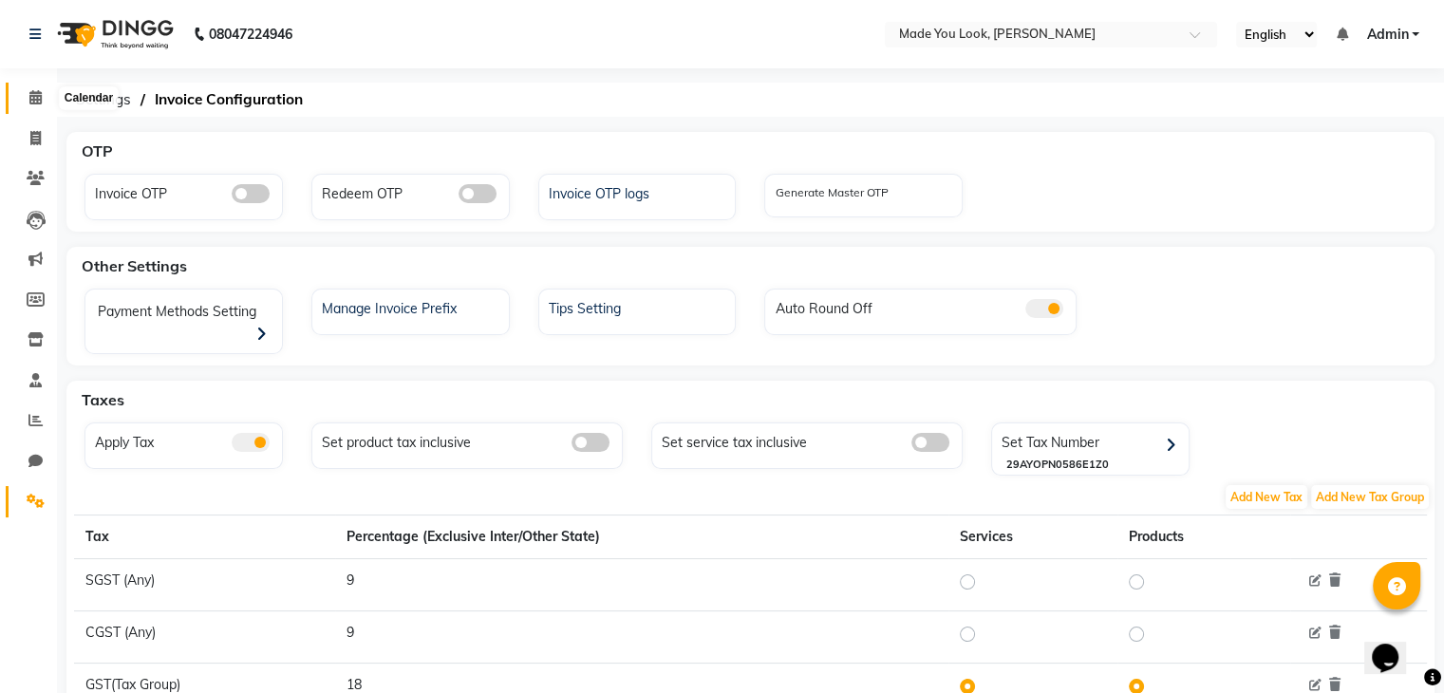
click at [30, 92] on icon at bounding box center [35, 97] width 12 height 14
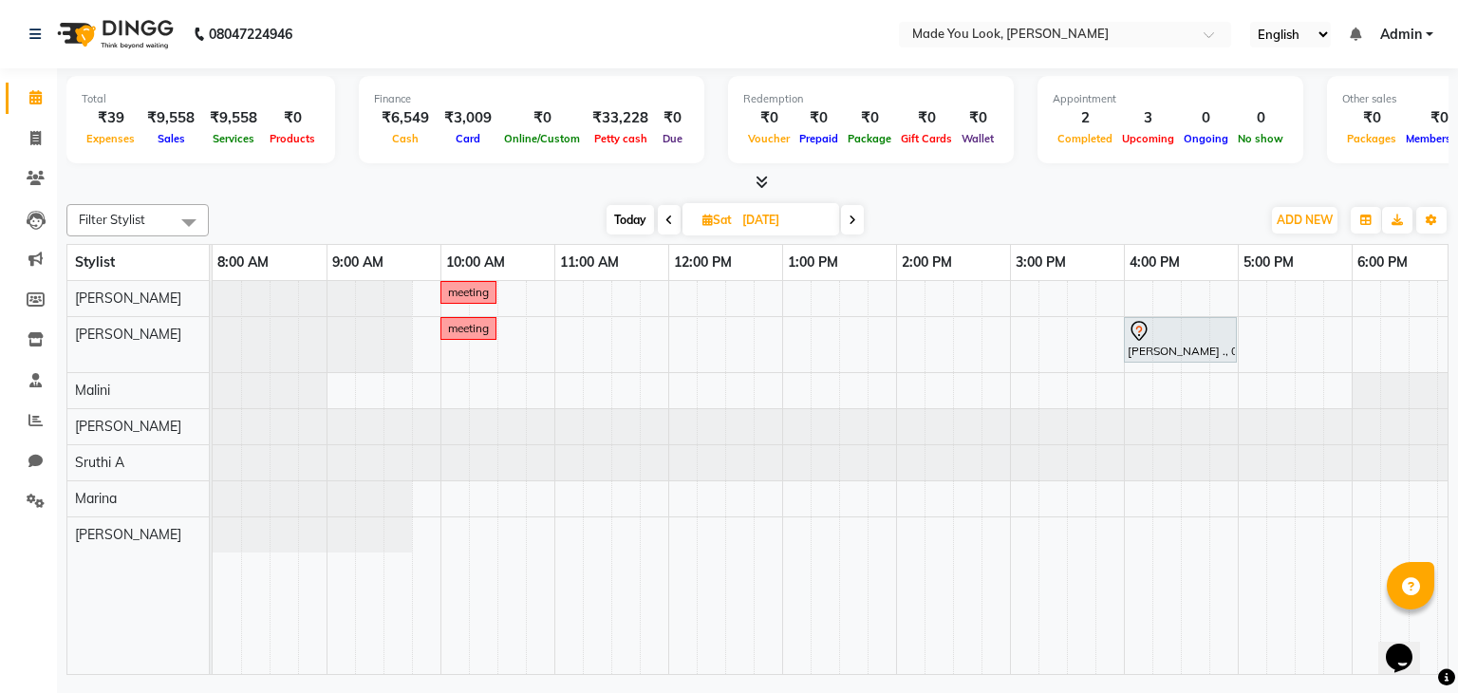
click at [625, 202] on div "Filter Stylist Select All [PERSON_NAME] pallavi [PERSON_NAME] Devi [PERSON_NAME…" at bounding box center [757, 435] width 1382 height 478
click at [627, 219] on span "Today" at bounding box center [630, 219] width 47 height 29
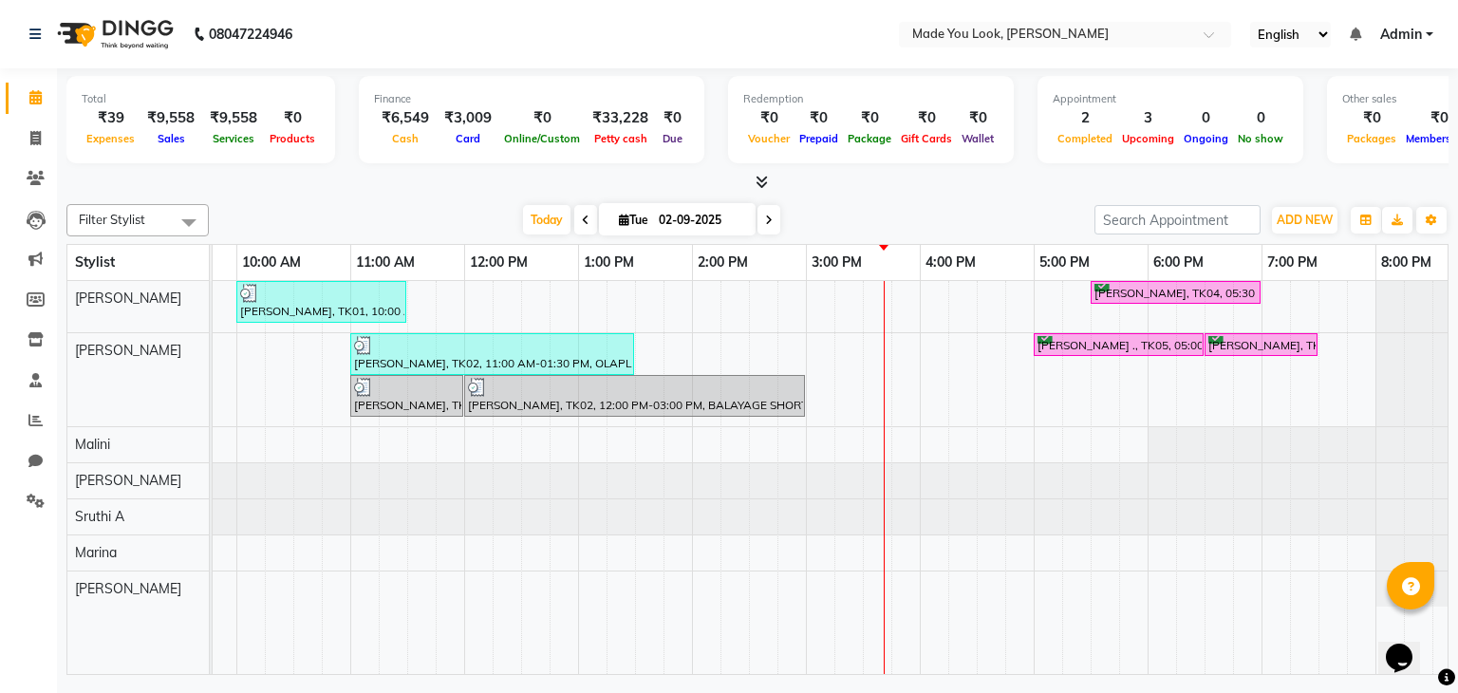
scroll to position [0, 200]
click at [1314, 223] on span "ADD NEW" at bounding box center [1305, 220] width 56 height 14
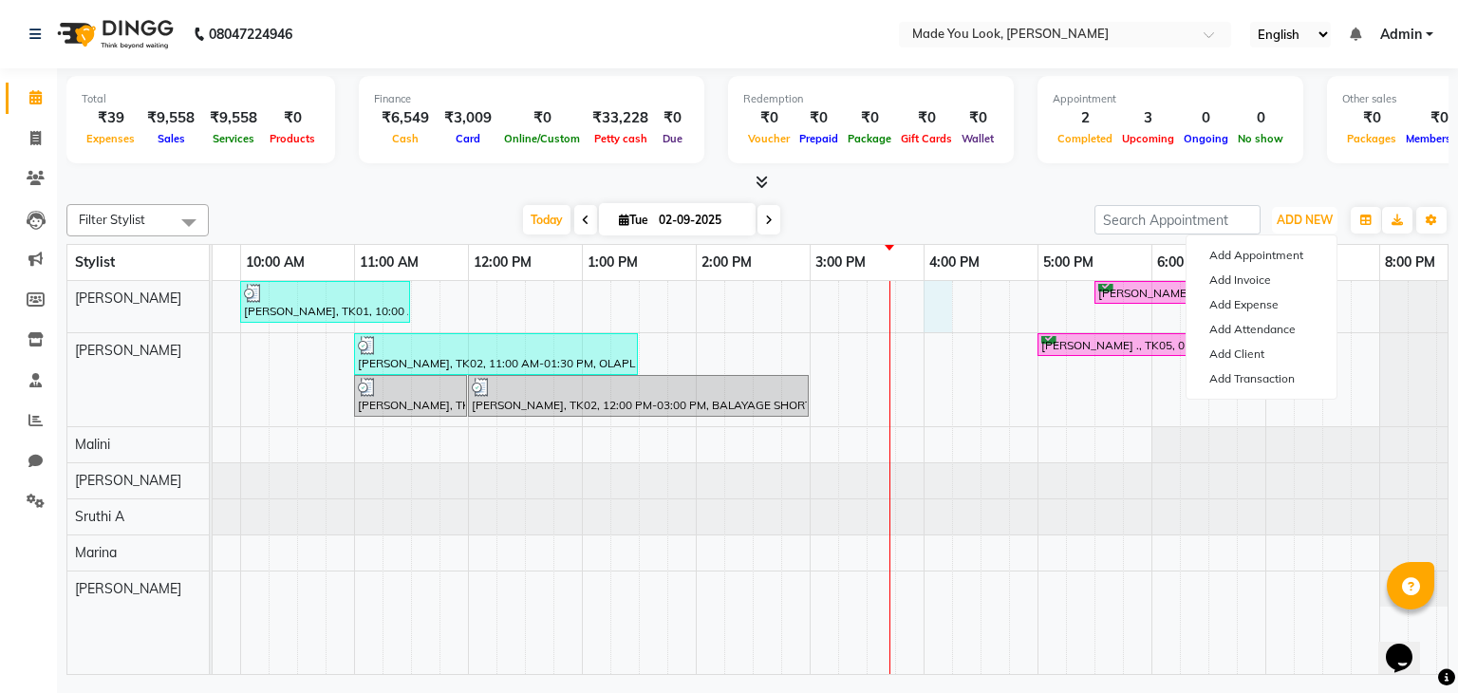
click at [930, 286] on div "[PERSON_NAME], TK01, 10:00 AM-11:30 AM, CURL-CUT BELOW SHOULDER [PERSON_NAME] […" at bounding box center [752, 478] width 1481 height 394
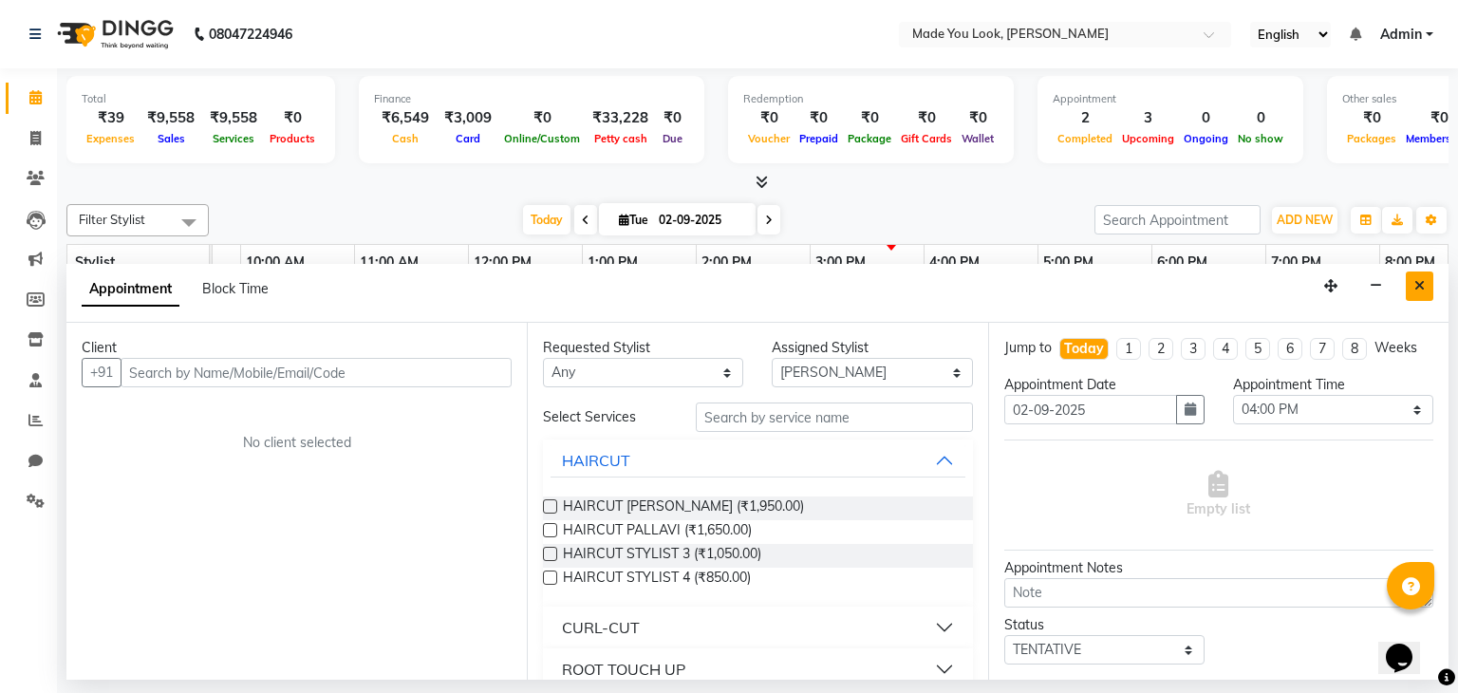
click at [1420, 285] on icon "Close" at bounding box center [1419, 285] width 10 height 13
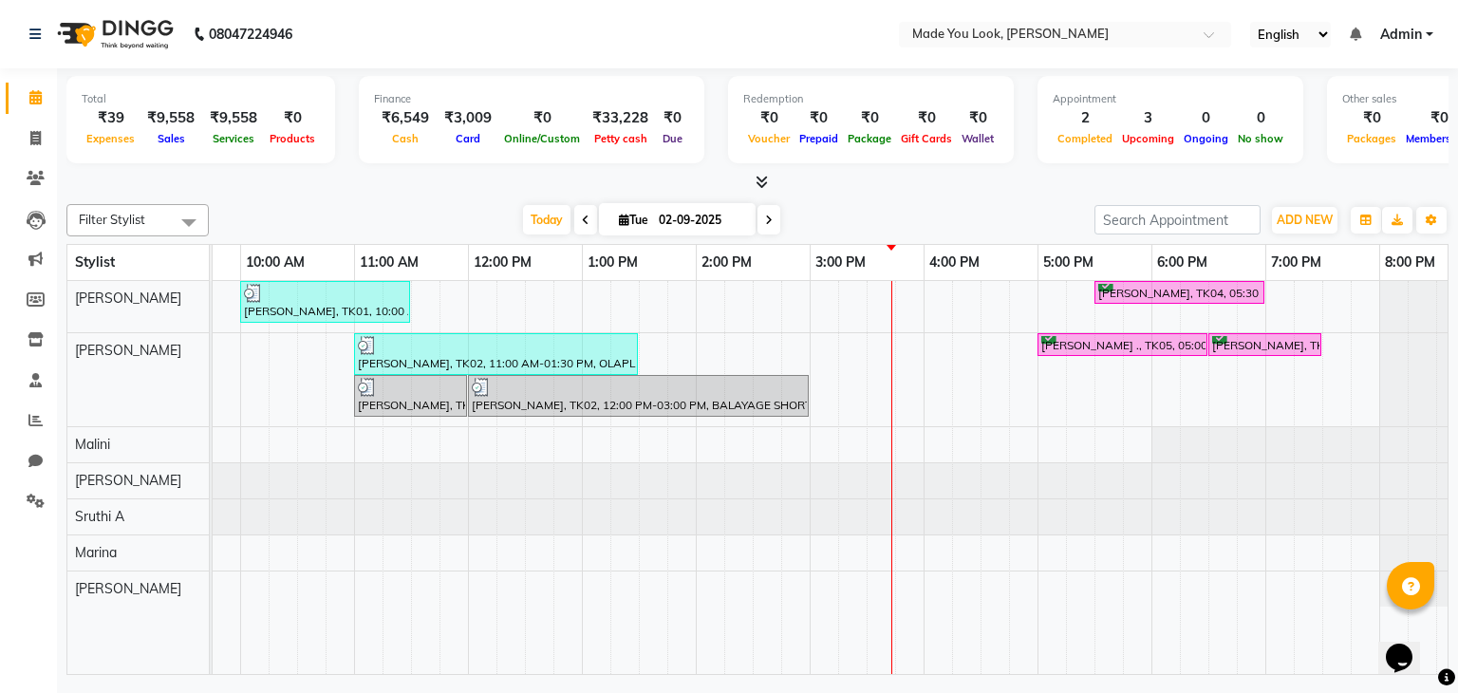
click at [880, 287] on div "[PERSON_NAME], TK01, 10:00 AM-11:30 AM, CURL-CUT BELOW SHOULDER [PERSON_NAME] […" at bounding box center [752, 478] width 1481 height 394
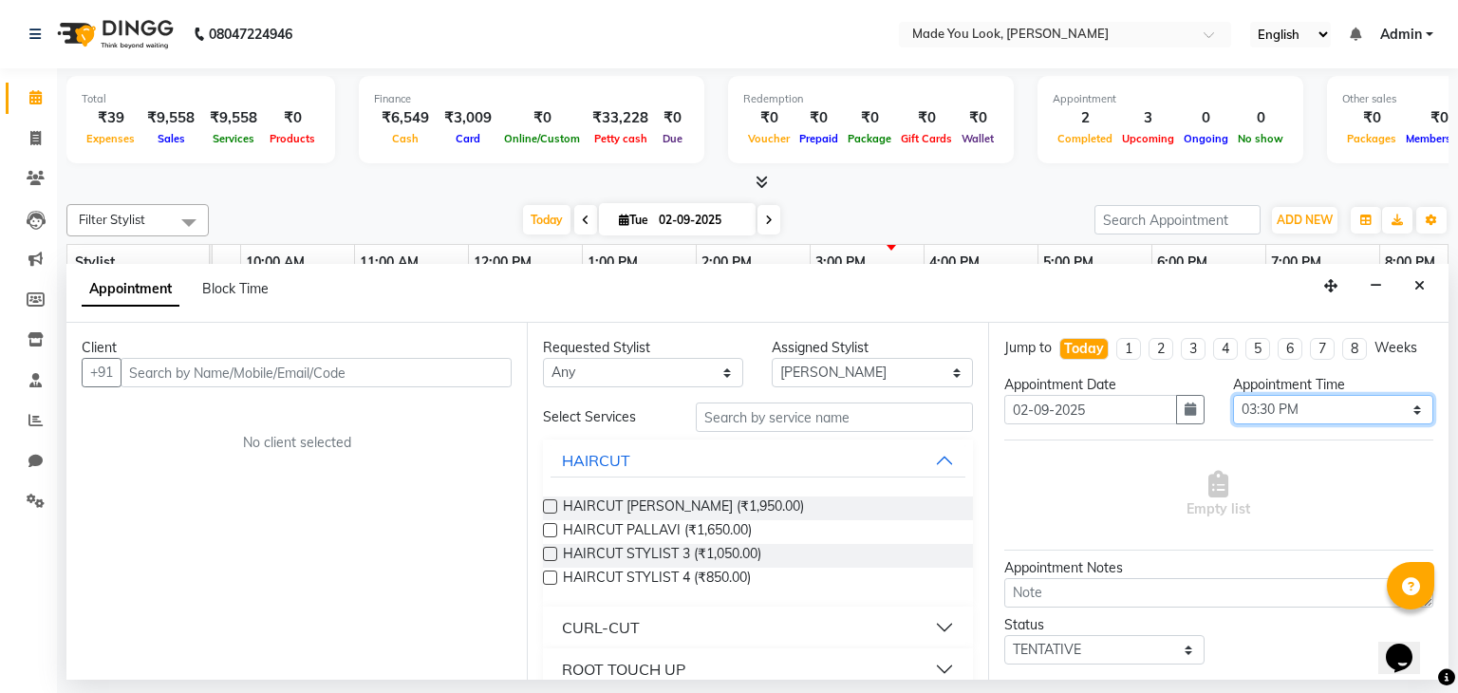
click at [1401, 407] on select "Select 09:00 AM 09:15 AM 09:30 AM 09:45 AM 10:00 AM 10:15 AM 10:30 AM 10:45 AM …" at bounding box center [1333, 409] width 200 height 29
click at [1233, 395] on select "Select 09:00 AM 09:15 AM 09:30 AM 09:45 AM 10:00 AM 10:15 AM 10:30 AM 10:45 AM …" at bounding box center [1333, 409] width 200 height 29
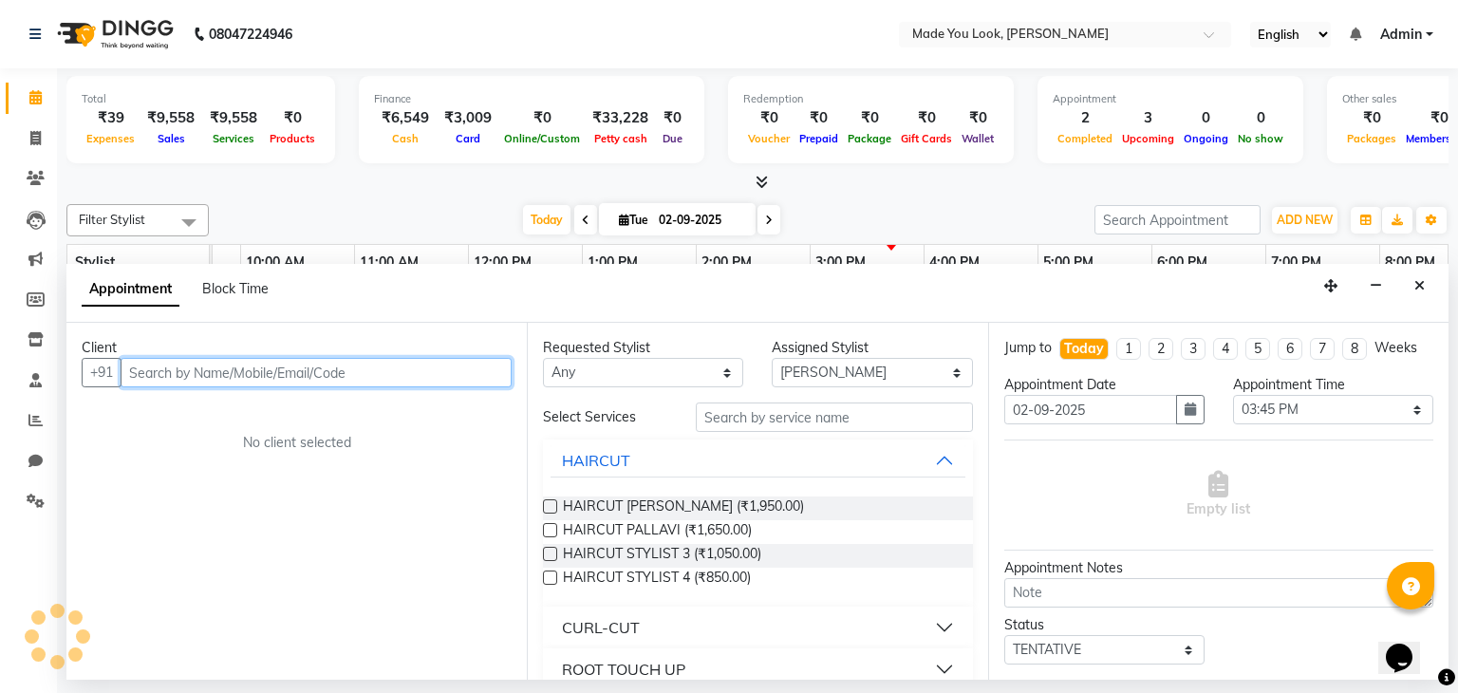
click at [175, 373] on input "text" at bounding box center [316, 372] width 391 height 29
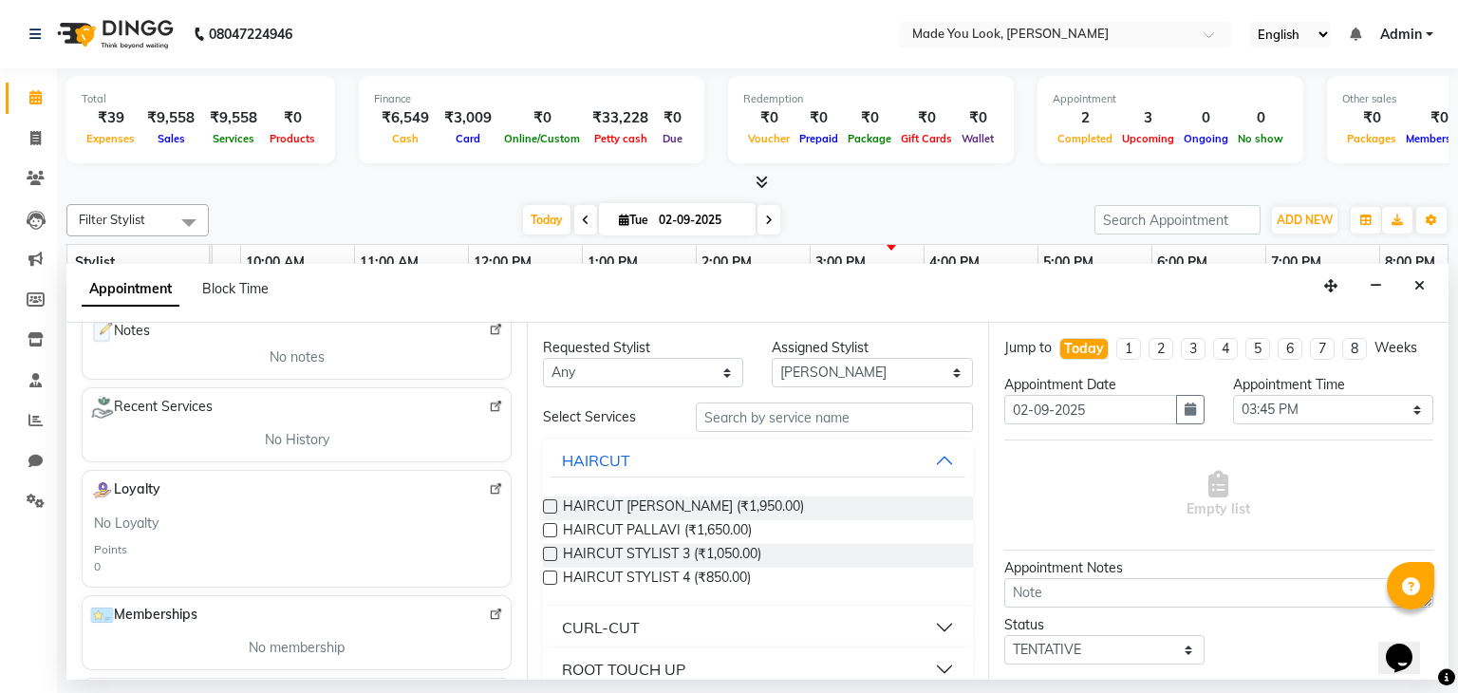
scroll to position [0, 0]
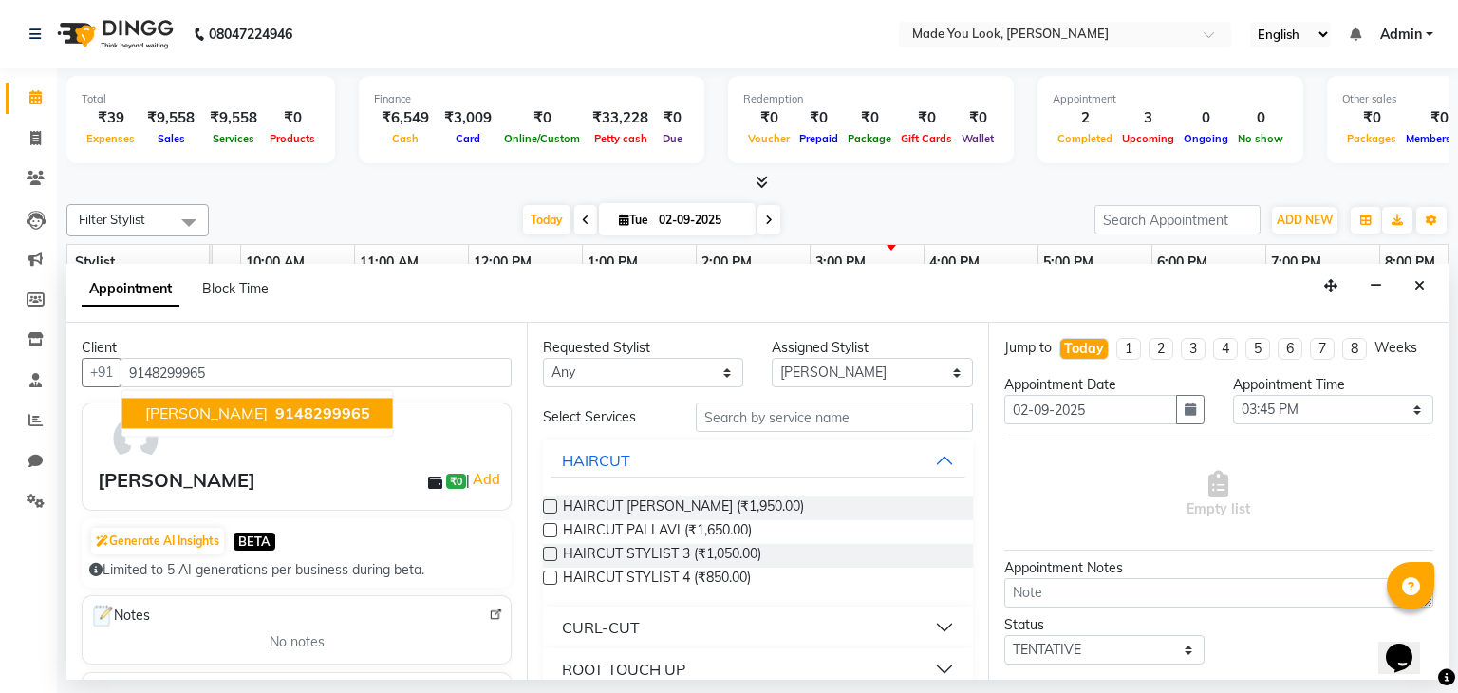
click at [170, 487] on div "[PERSON_NAME]" at bounding box center [177, 480] width 158 height 28
click at [185, 468] on div "[PERSON_NAME]" at bounding box center [177, 480] width 158 height 28
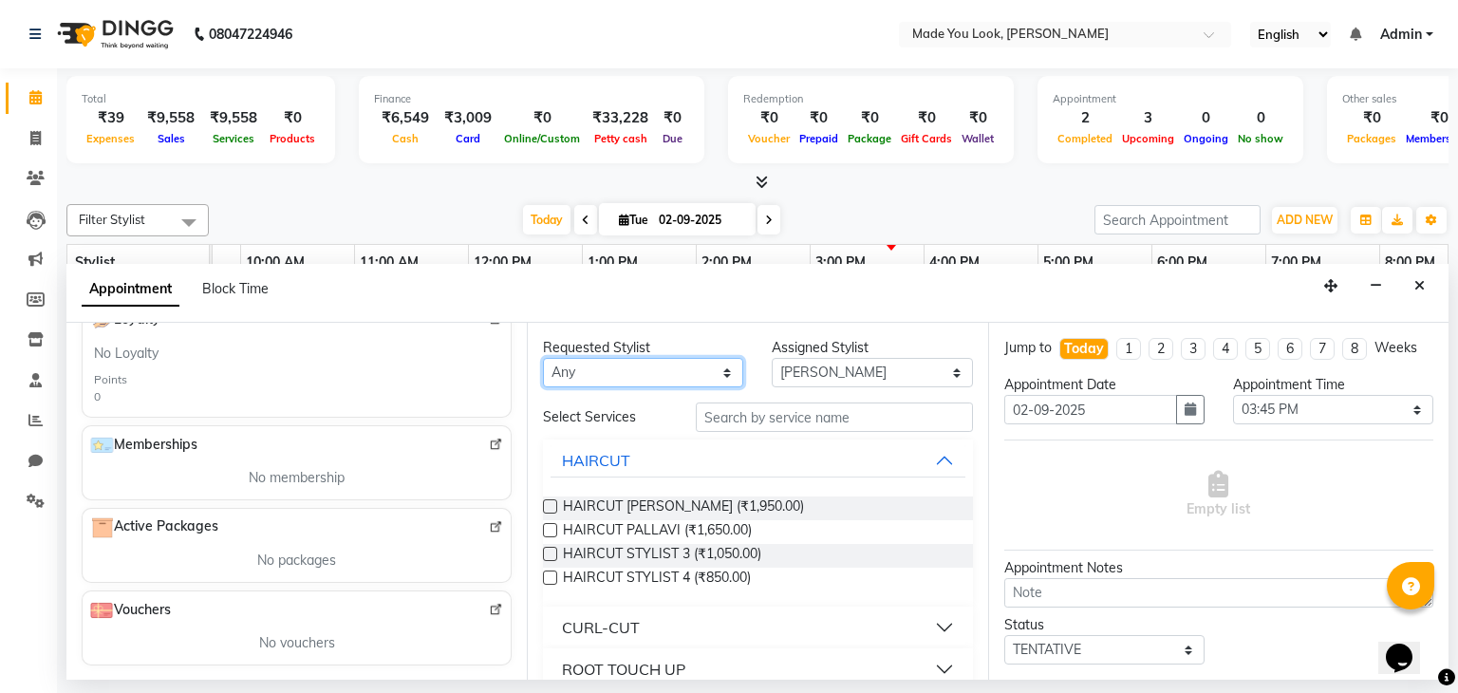
click at [718, 364] on select "Any [PERSON_NAME] [PERSON_NAME] Devi [PERSON_NAME] [PERSON_NAME] A" at bounding box center [643, 372] width 200 height 29
click at [543, 358] on select "Any [PERSON_NAME] [PERSON_NAME] Devi [PERSON_NAME] [PERSON_NAME] A" at bounding box center [643, 372] width 200 height 29
click at [558, 508] on div "HAIRCUT [PERSON_NAME] (₹1,950.00)" at bounding box center [757, 508] width 429 height 24
click at [548, 504] on label at bounding box center [550, 506] width 14 height 14
click at [548, 504] on input "checkbox" at bounding box center [549, 508] width 12 height 12
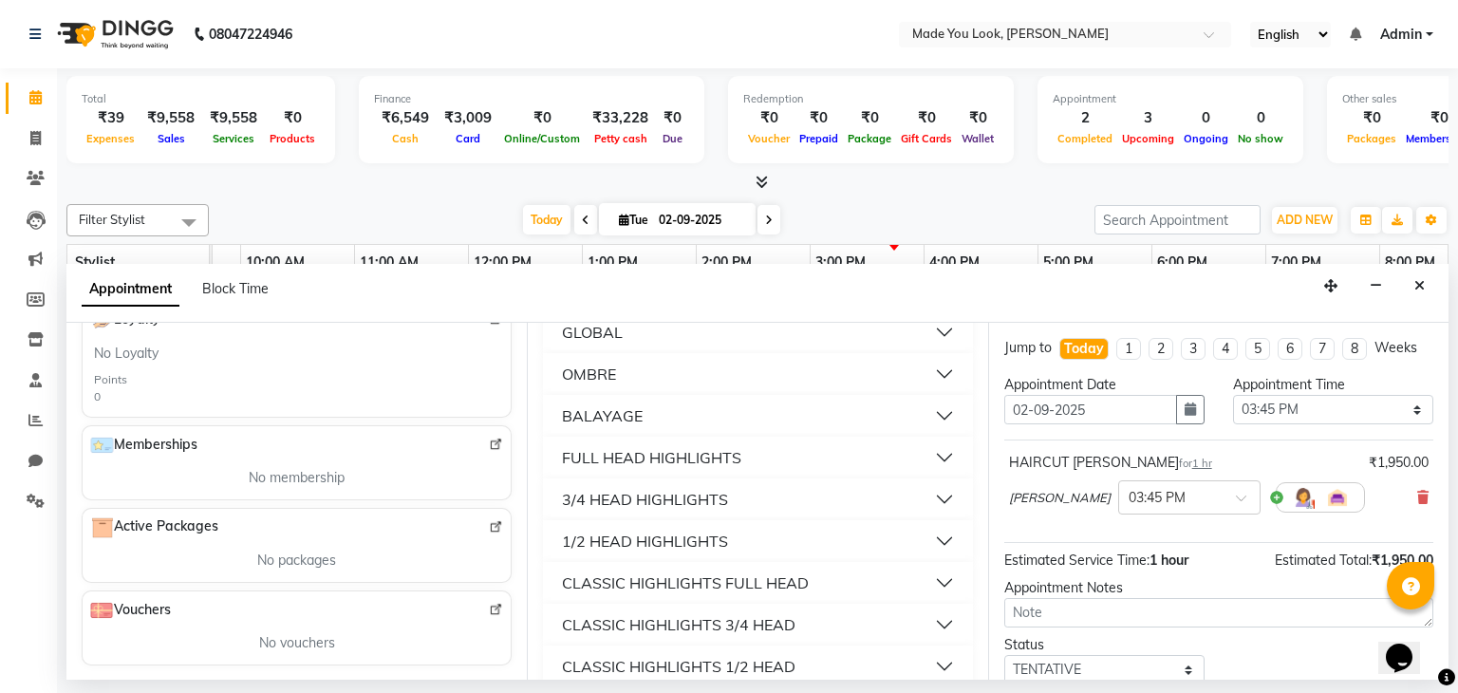
scroll to position [380, 0]
click at [1051, 610] on textarea at bounding box center [1218, 612] width 429 height 29
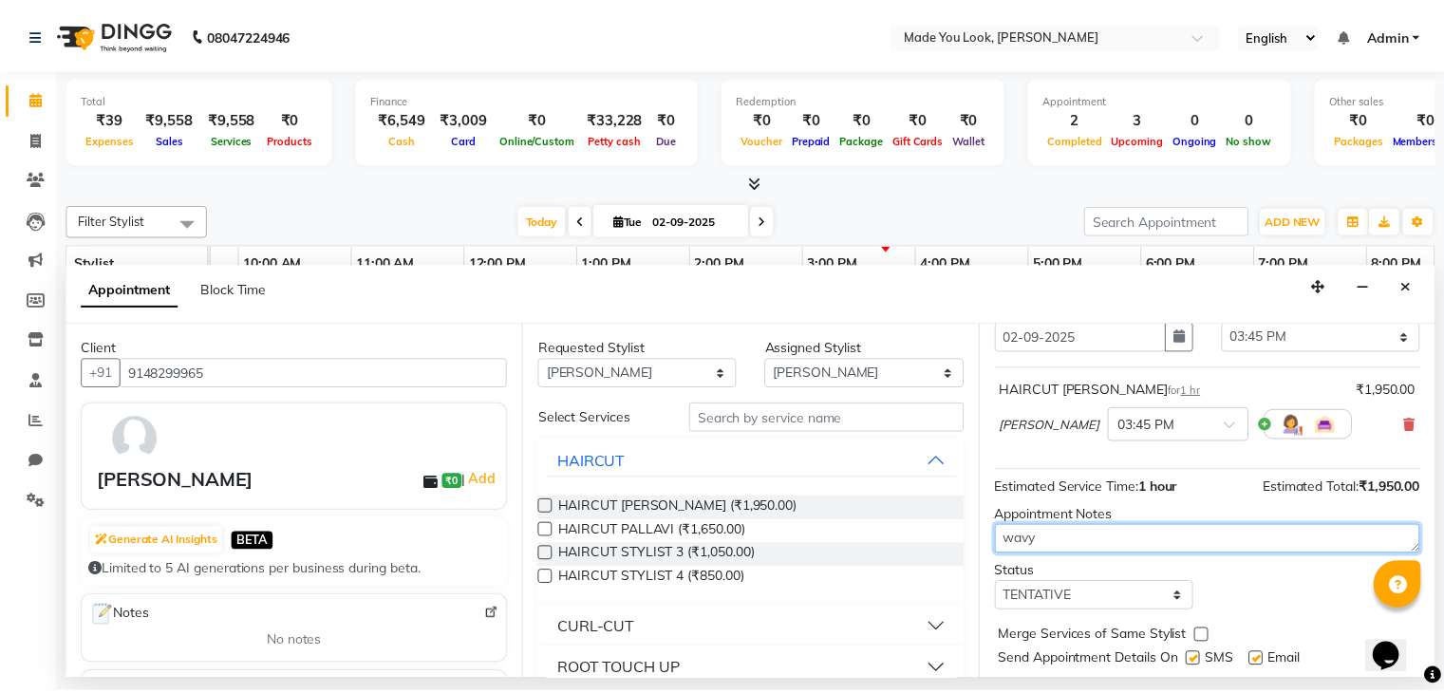
scroll to position [123, 0]
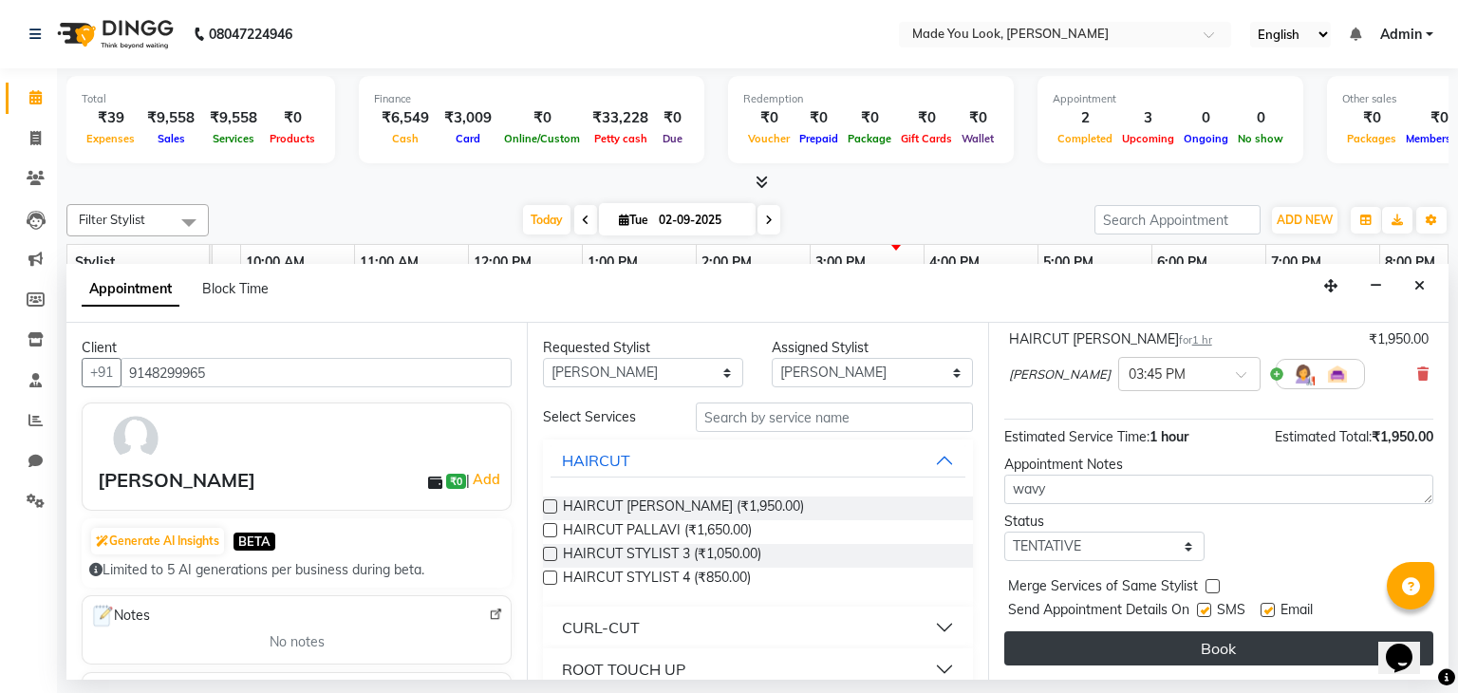
click at [1165, 645] on button "Book" at bounding box center [1218, 648] width 429 height 34
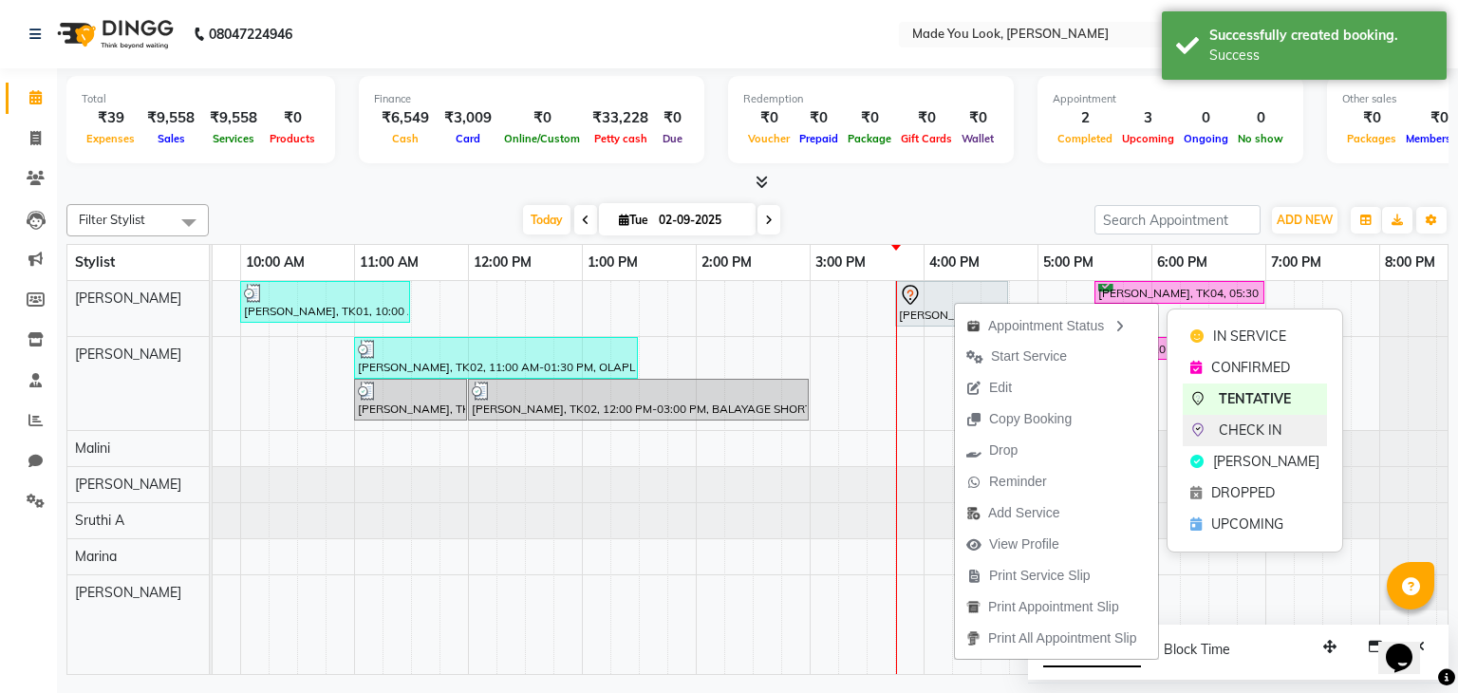
click at [1259, 428] on span "CHECK IN" at bounding box center [1250, 431] width 63 height 20
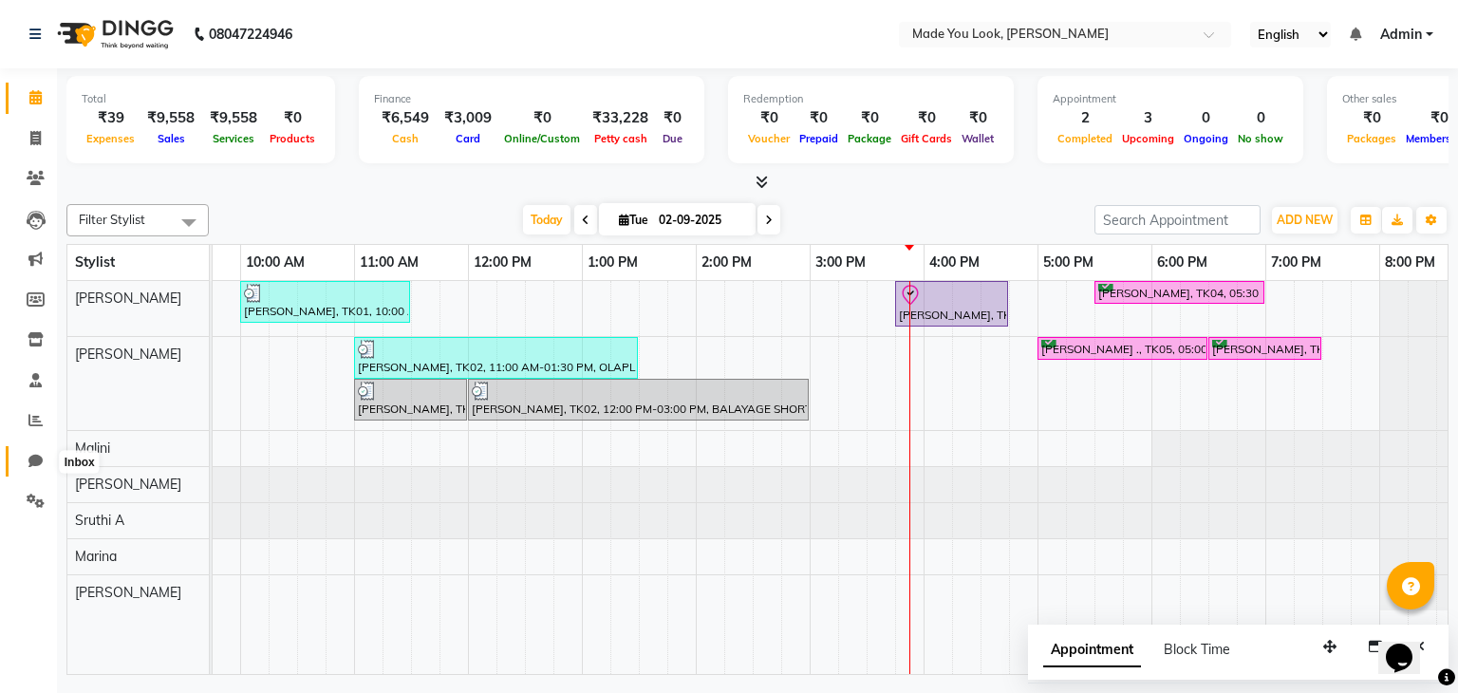
click at [40, 460] on icon at bounding box center [35, 461] width 14 height 14
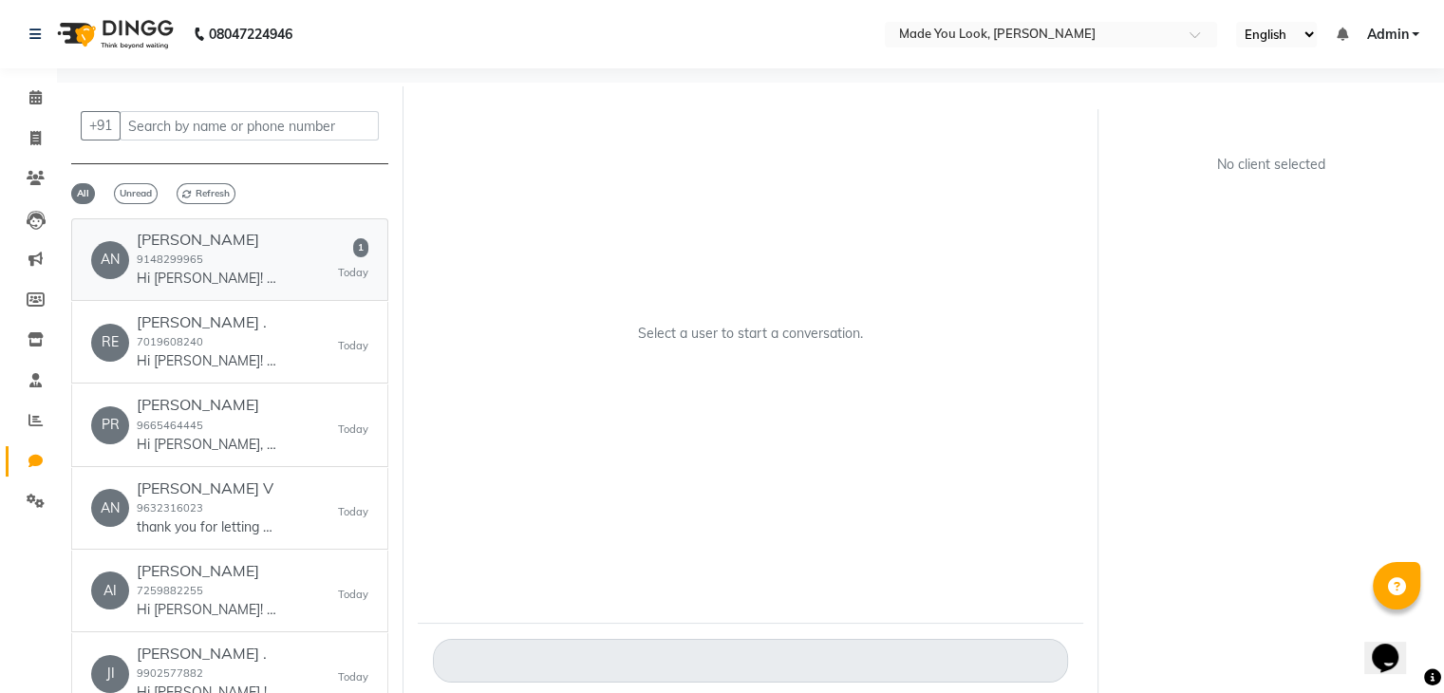
click at [261, 273] on p "Hi [PERSON_NAME]! 👋 Your appointment at Made You Look Hair Studio is all set! H…" at bounding box center [208, 279] width 142 height 20
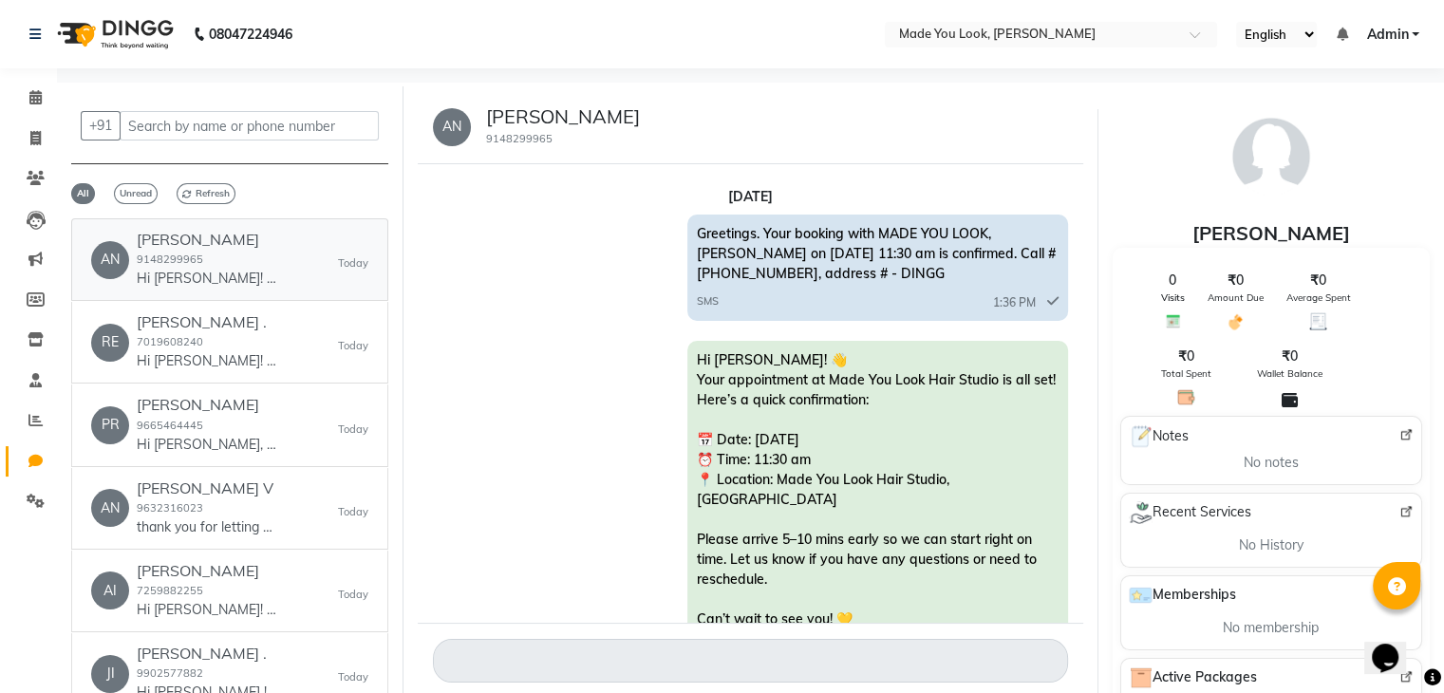
scroll to position [570, 0]
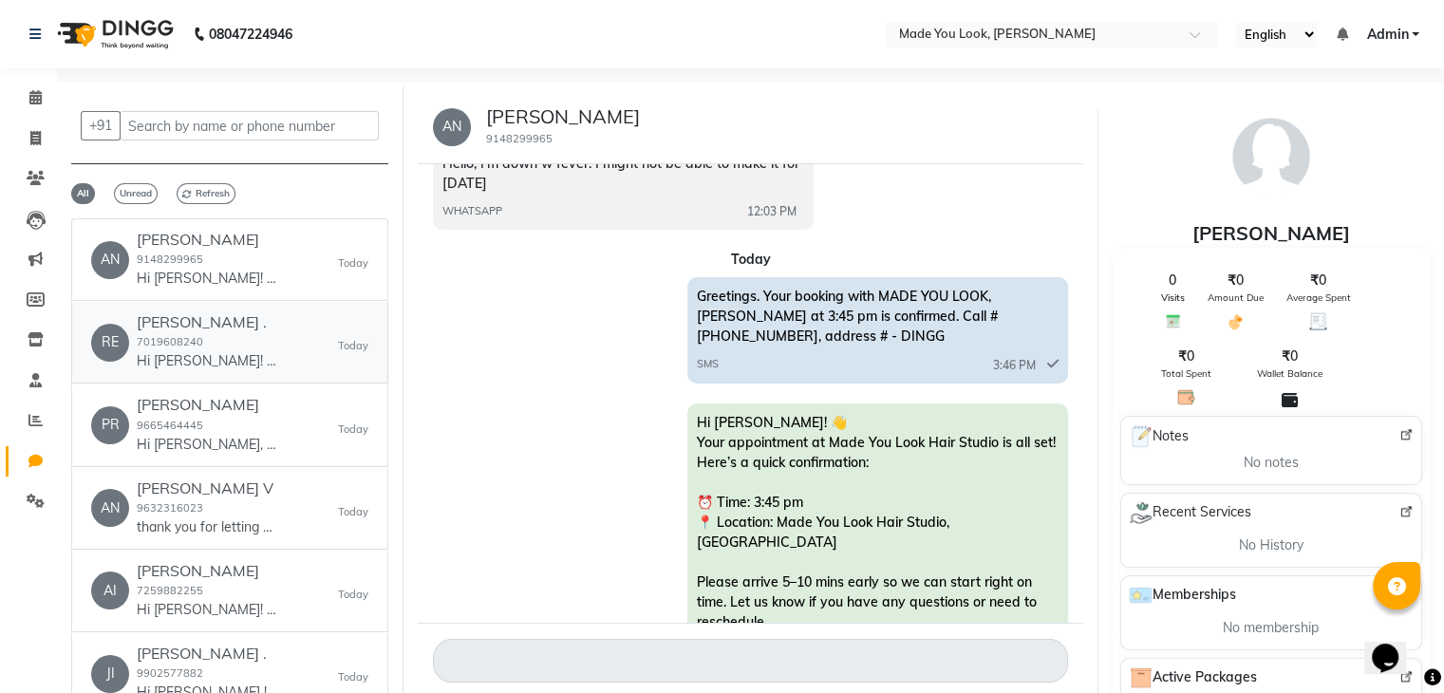
click at [237, 345] on div "[PERSON_NAME] . 7019608240 Hi [PERSON_NAME]! 👋 Your appointment at Made You Loo…" at bounding box center [208, 342] width 142 height 58
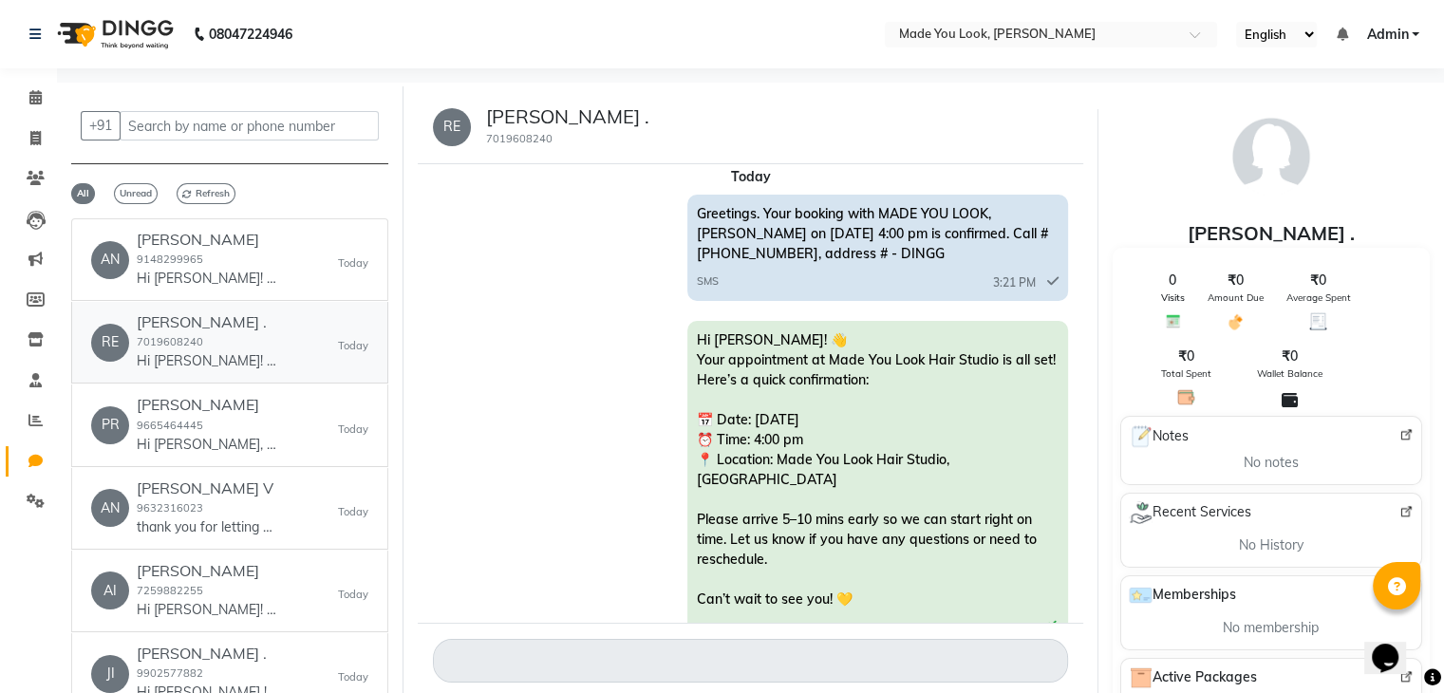
scroll to position [0, 0]
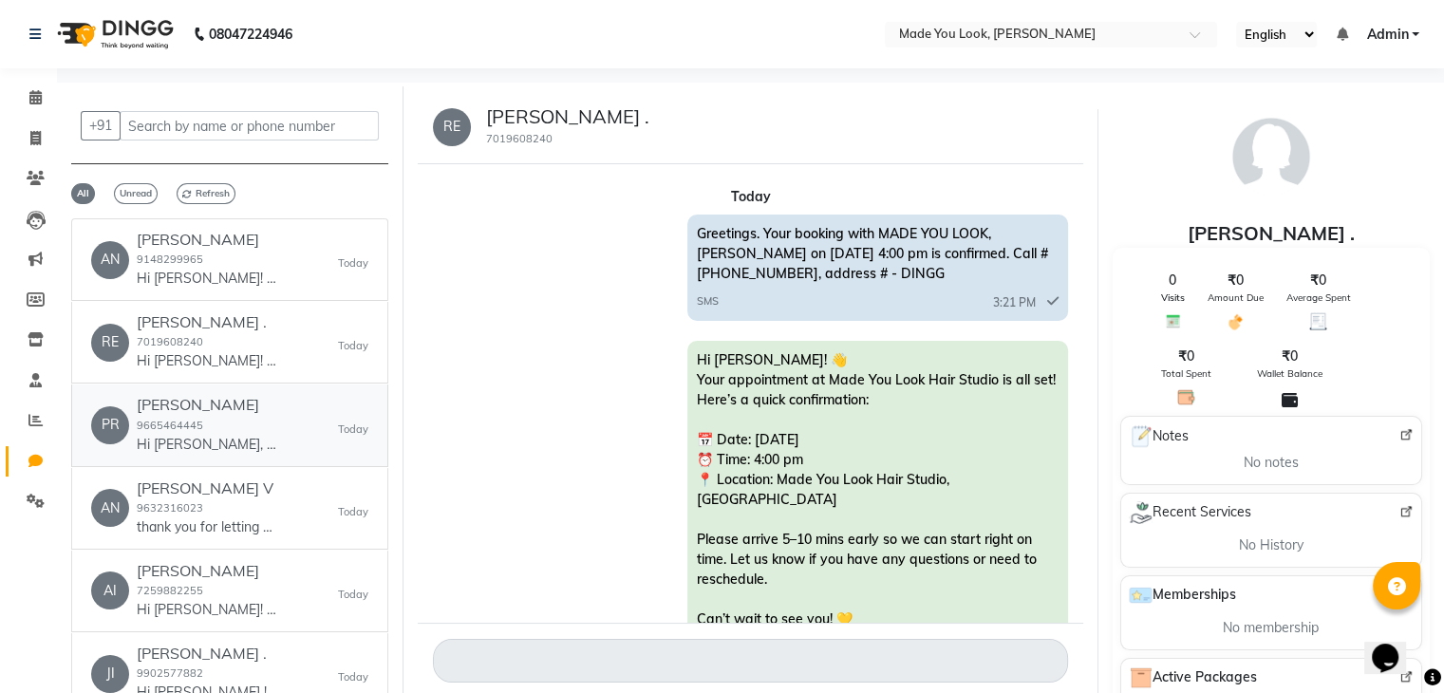
click at [225, 424] on div "[PERSON_NAME] 9665464445 Hi [PERSON_NAME], 👋 Your payment at Made You Look Hair…" at bounding box center [208, 425] width 142 height 58
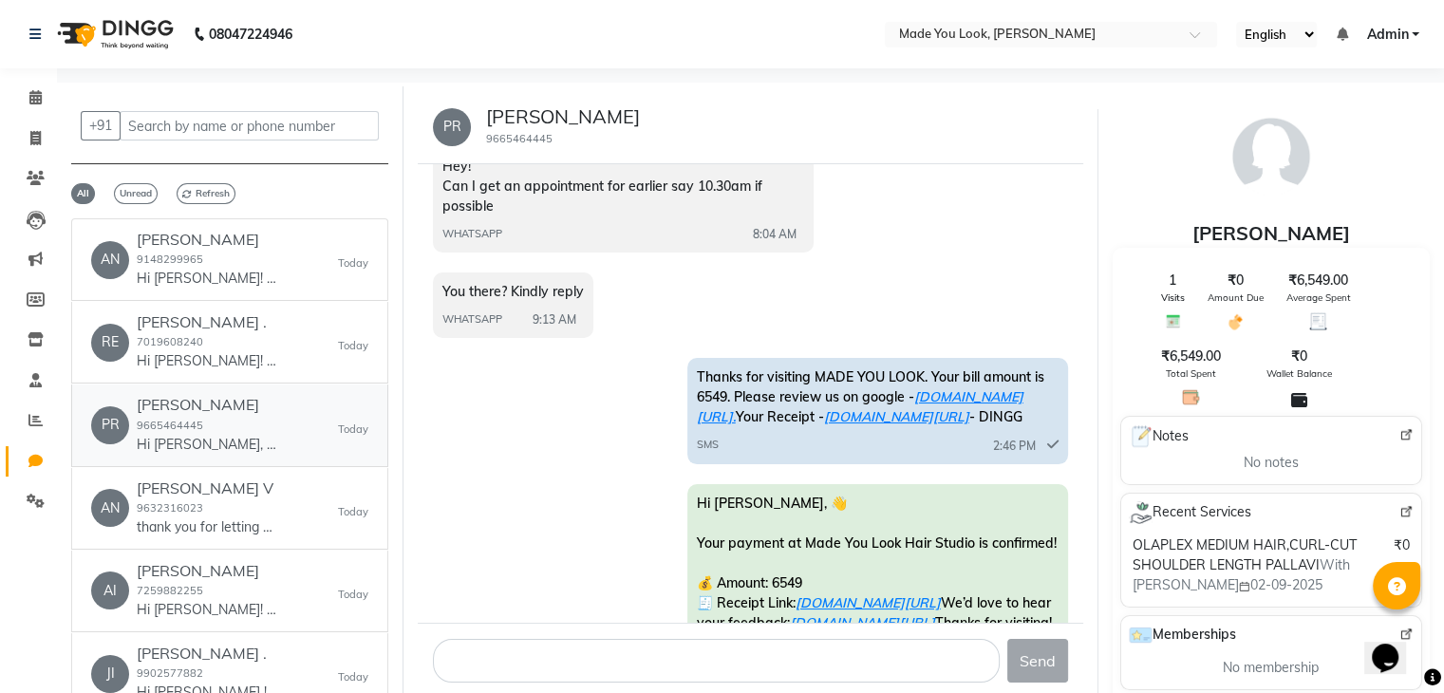
scroll to position [508, 0]
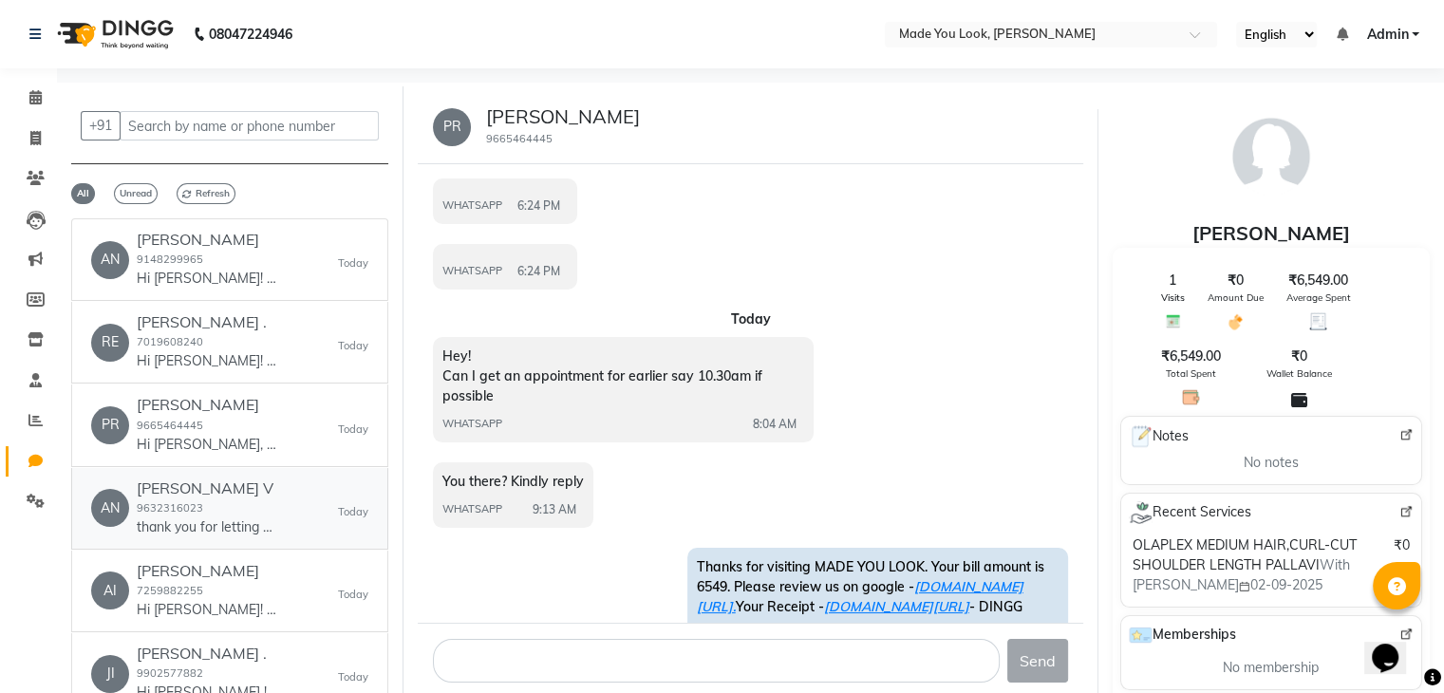
click at [259, 509] on div "[PERSON_NAME] V 9632316023 thank you for letting us know in advance." at bounding box center [208, 508] width 142 height 58
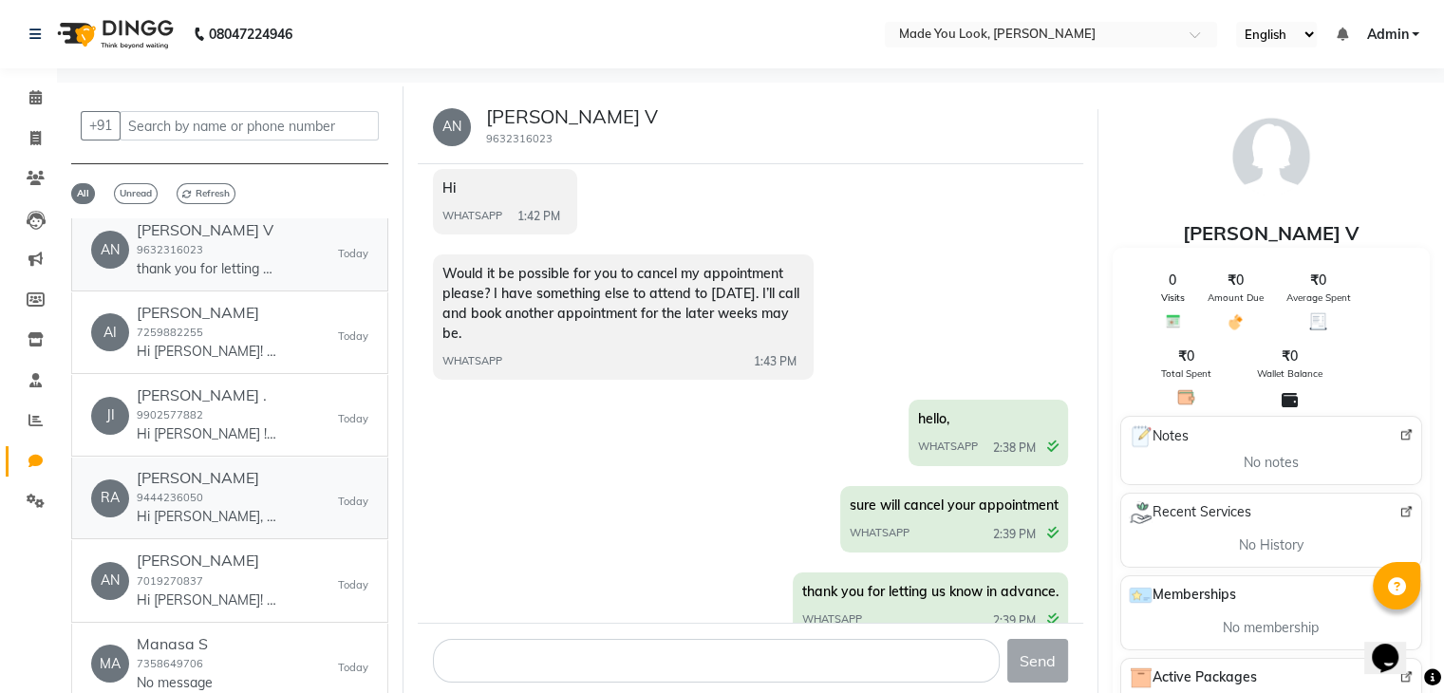
scroll to position [95, 0]
click at [229, 481] on h6 "[PERSON_NAME]" at bounding box center [208, 476] width 142 height 18
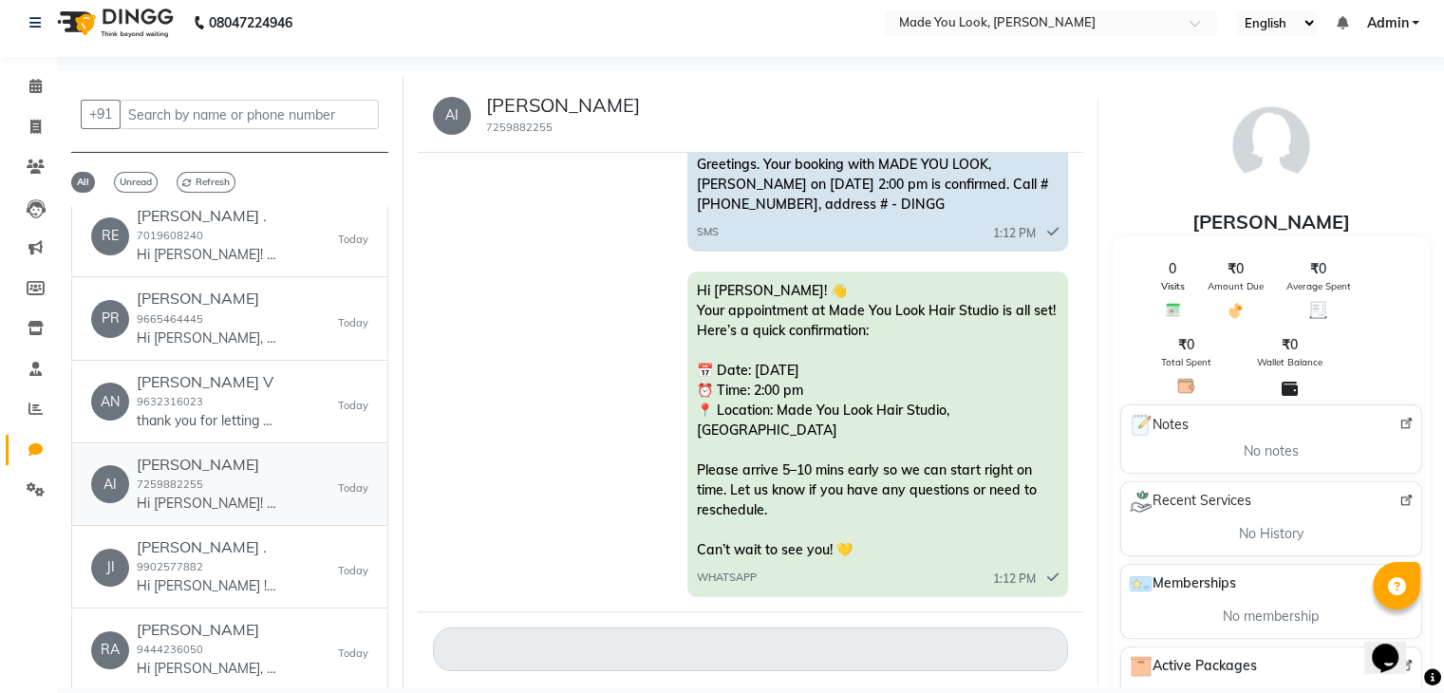
scroll to position [14, 0]
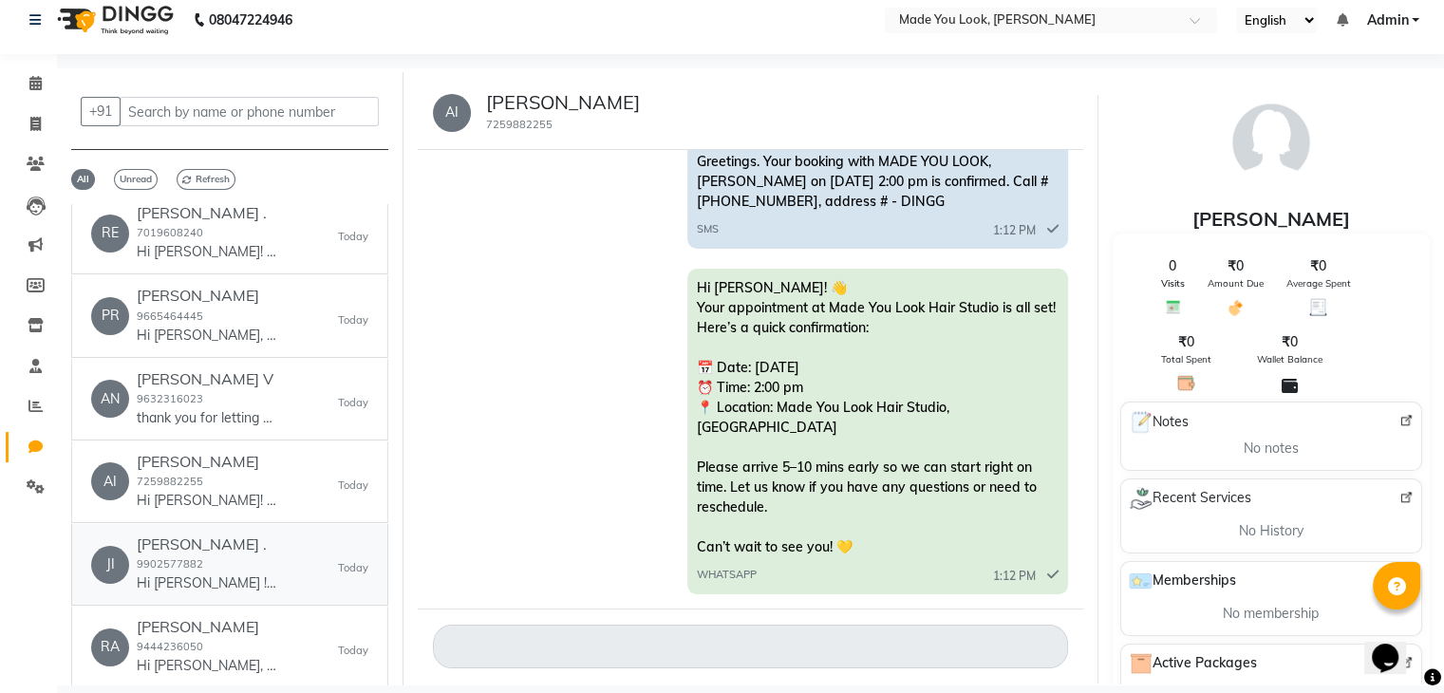
click at [224, 555] on div "[PERSON_NAME] . 9902577882 Hi [PERSON_NAME] ! 👋 Your appointment at Made You Lo…" at bounding box center [208, 564] width 142 height 58
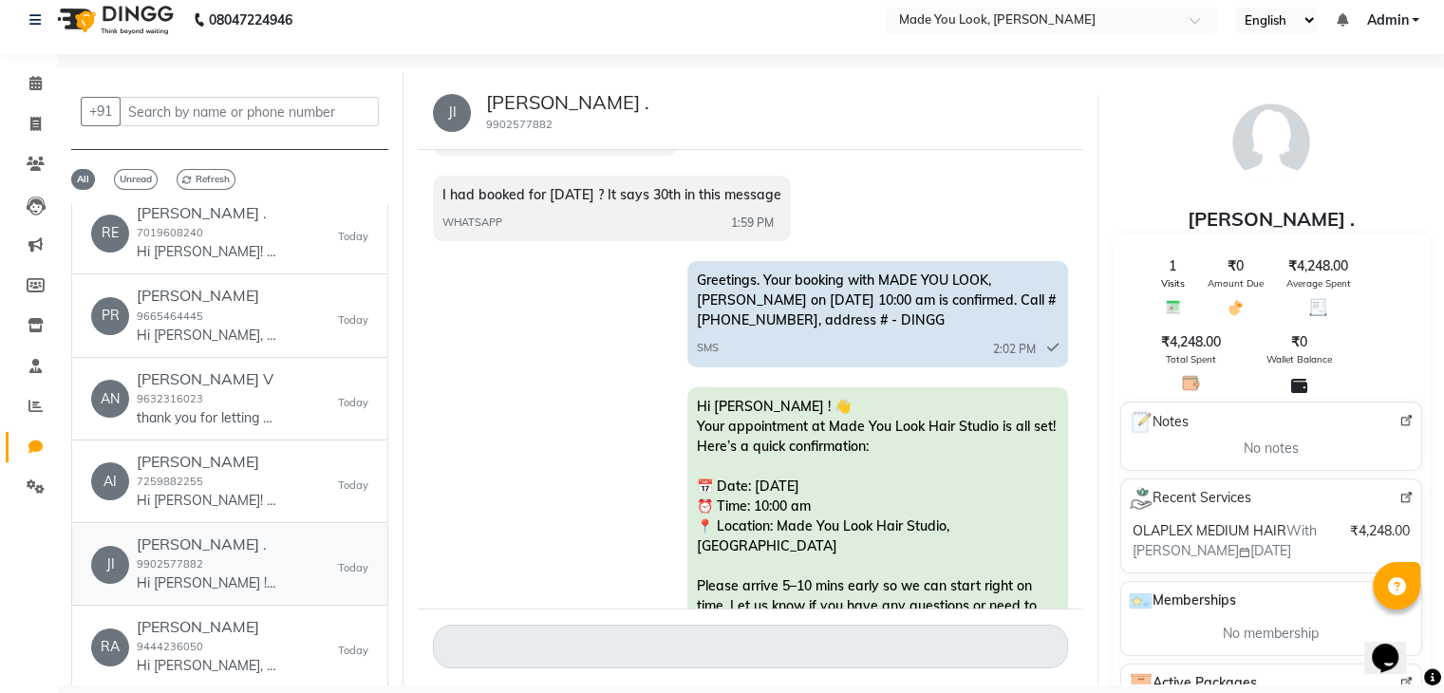
scroll to position [664, 0]
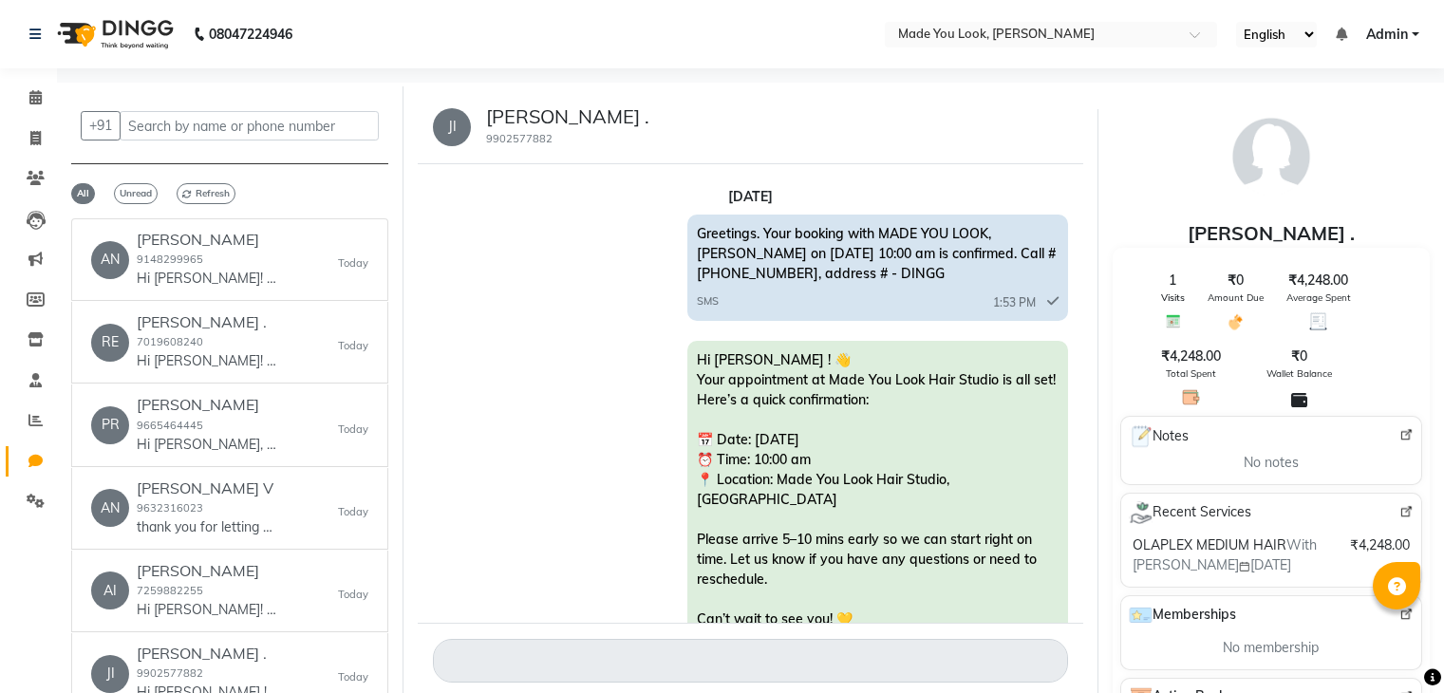
select select "100"
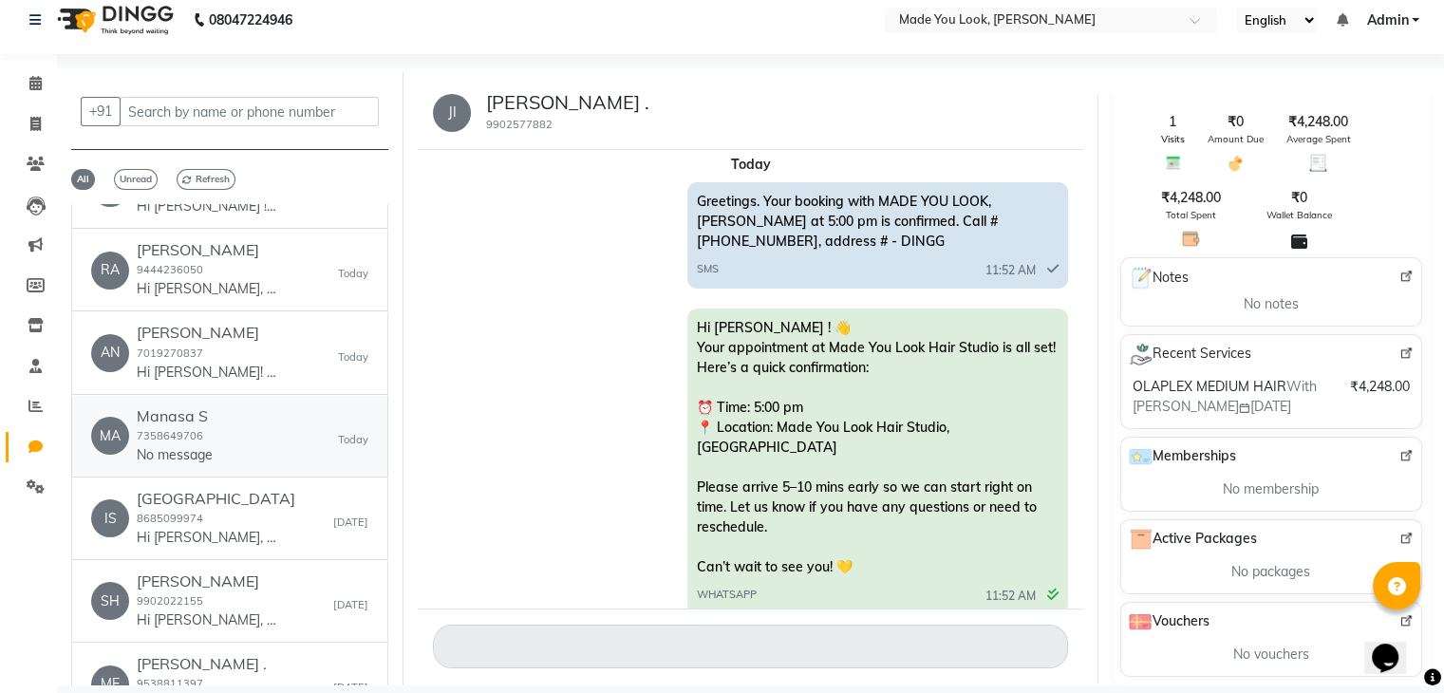
scroll to position [475, 0]
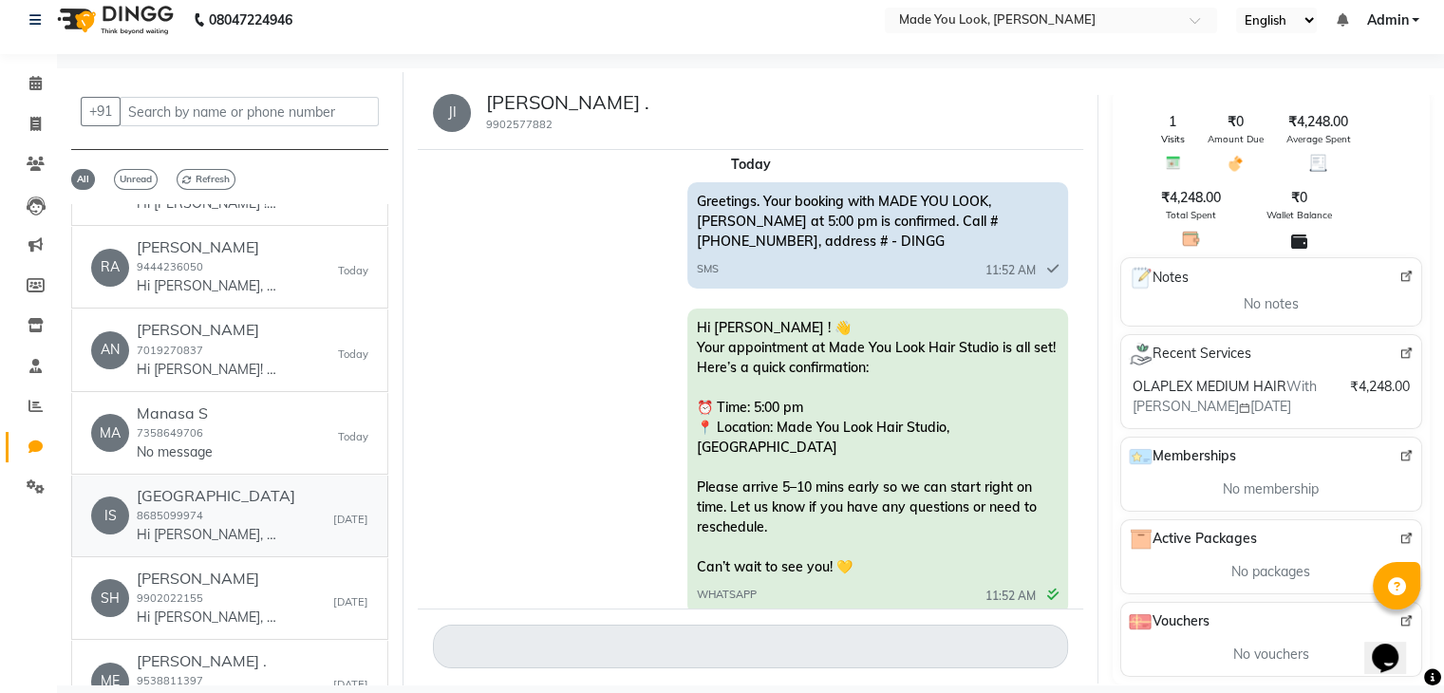
click at [187, 509] on small "8685099974" at bounding box center [170, 515] width 66 height 13
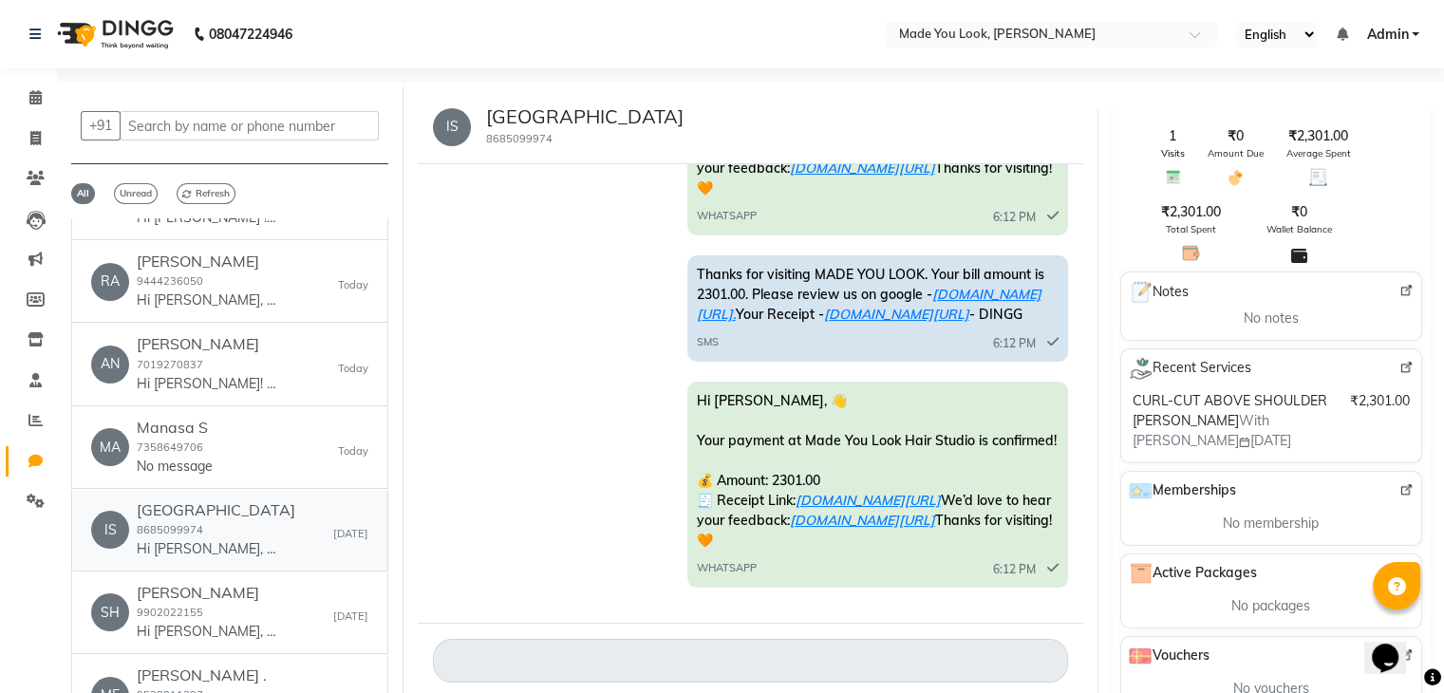
scroll to position [0, 0]
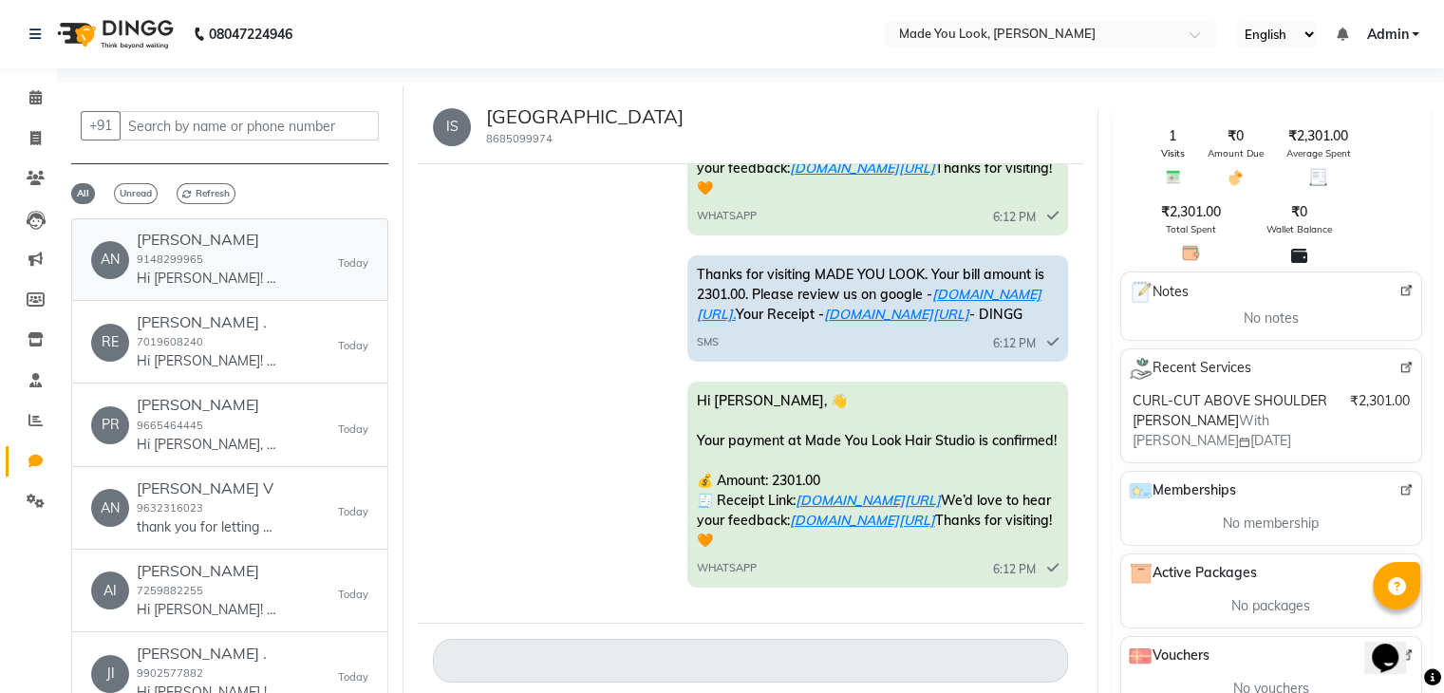
click at [215, 270] on p "Hi [PERSON_NAME]! 👋 Your appointment at Made You Look Hair Studio is all set! H…" at bounding box center [208, 279] width 142 height 20
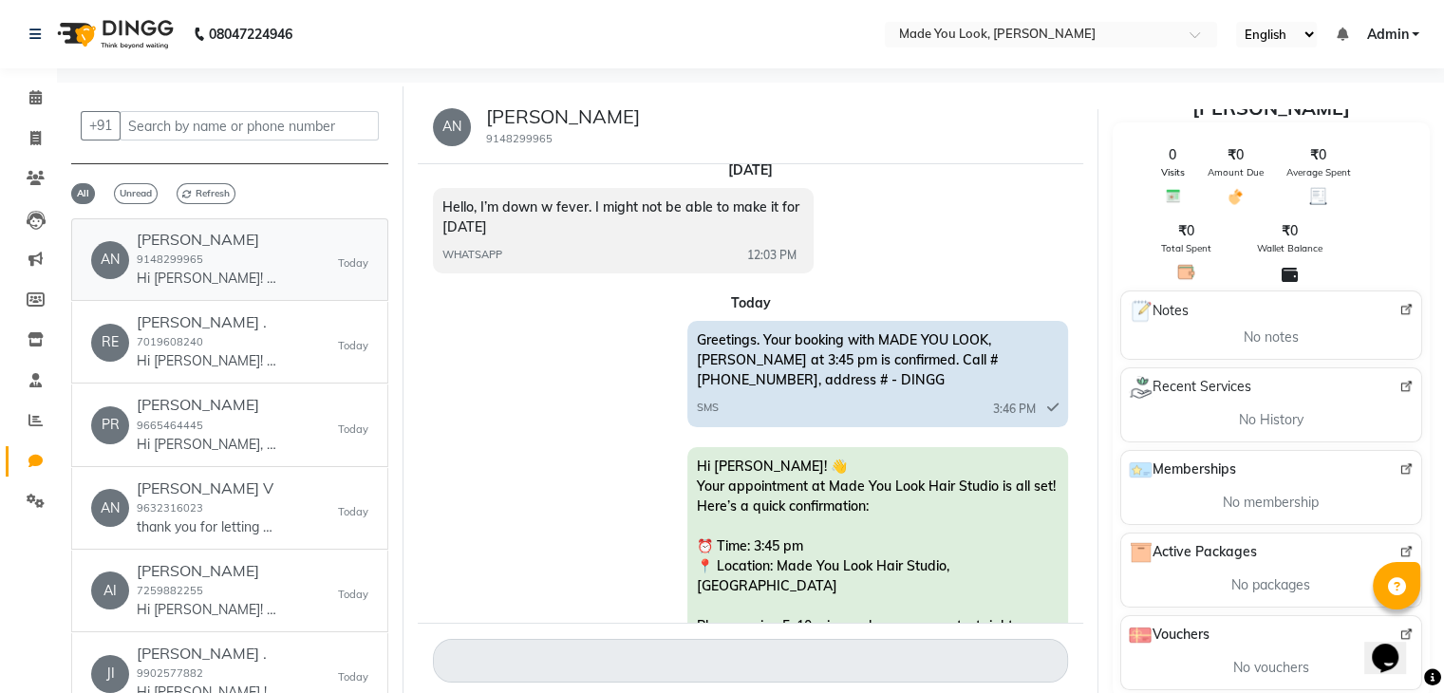
scroll to position [650, 0]
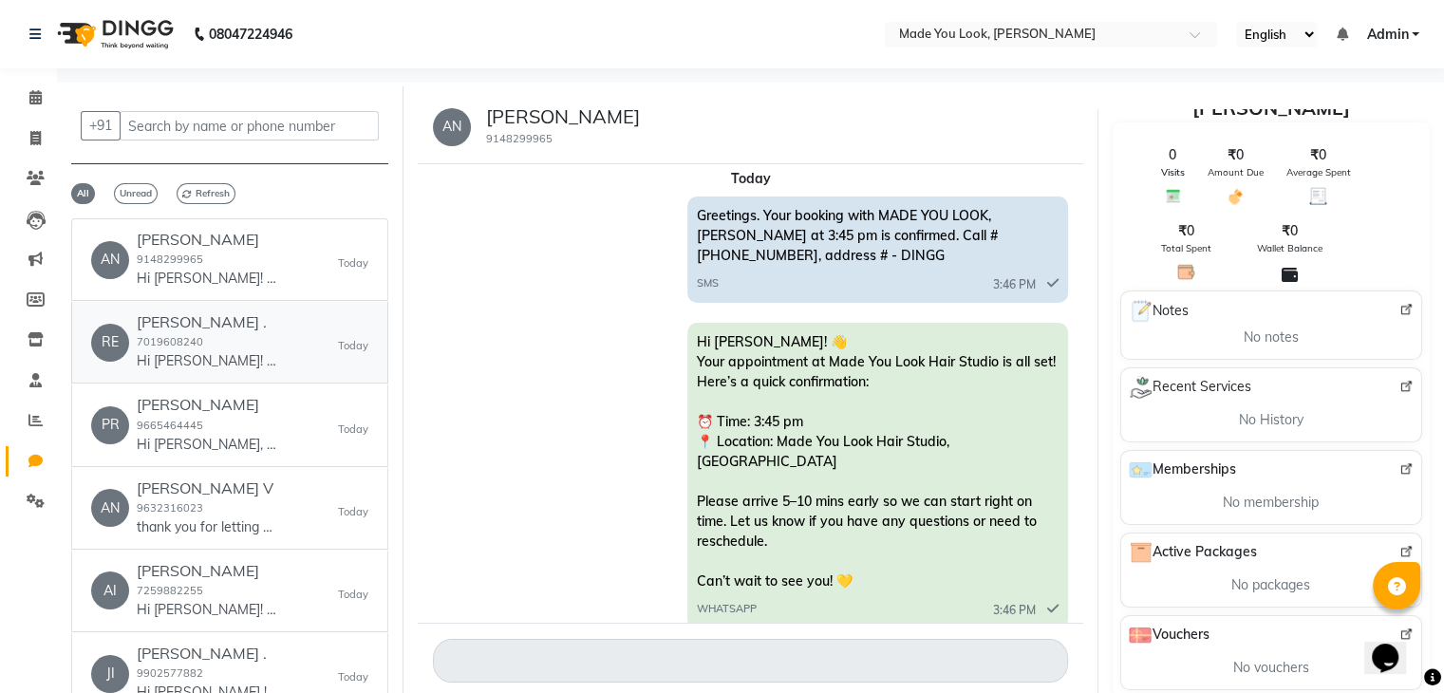
click at [234, 361] on p "Hi [PERSON_NAME]! 👋 Your appointment at Made You Look Hair Studio is all set! H…" at bounding box center [208, 361] width 142 height 20
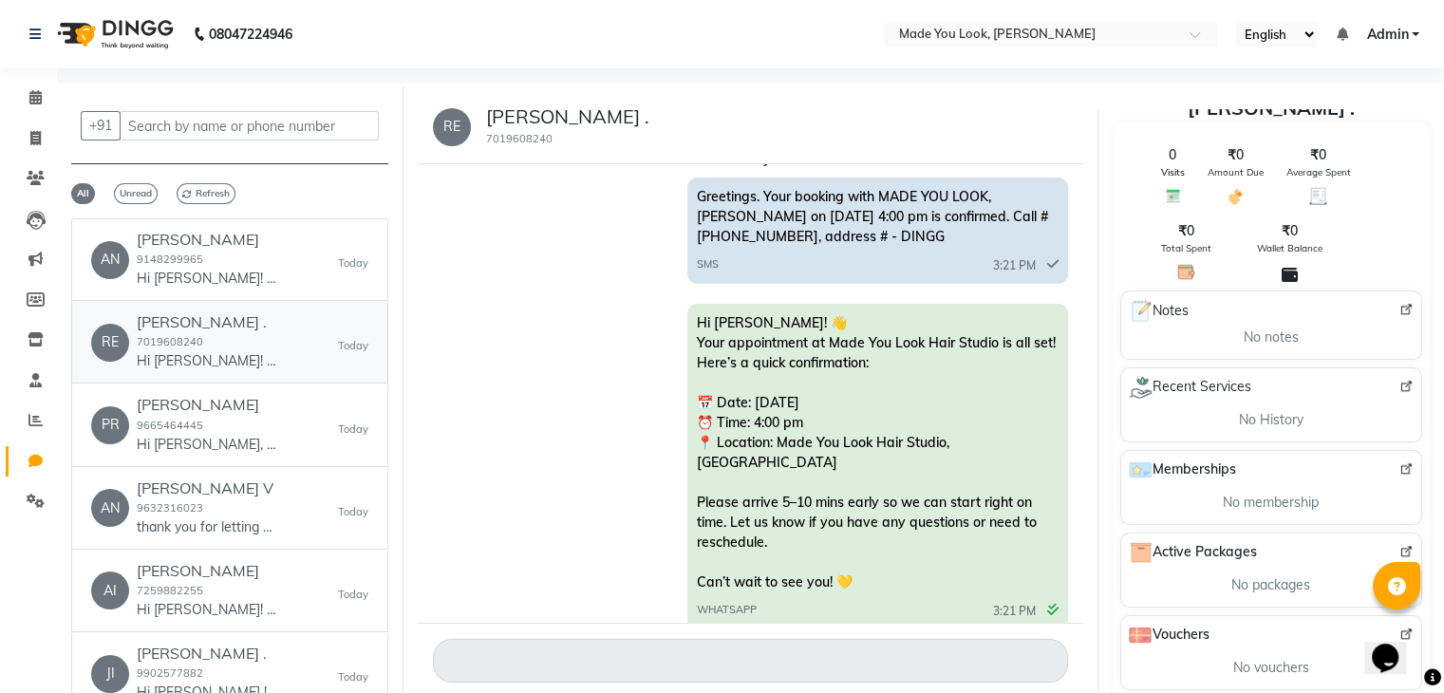
scroll to position [0, 0]
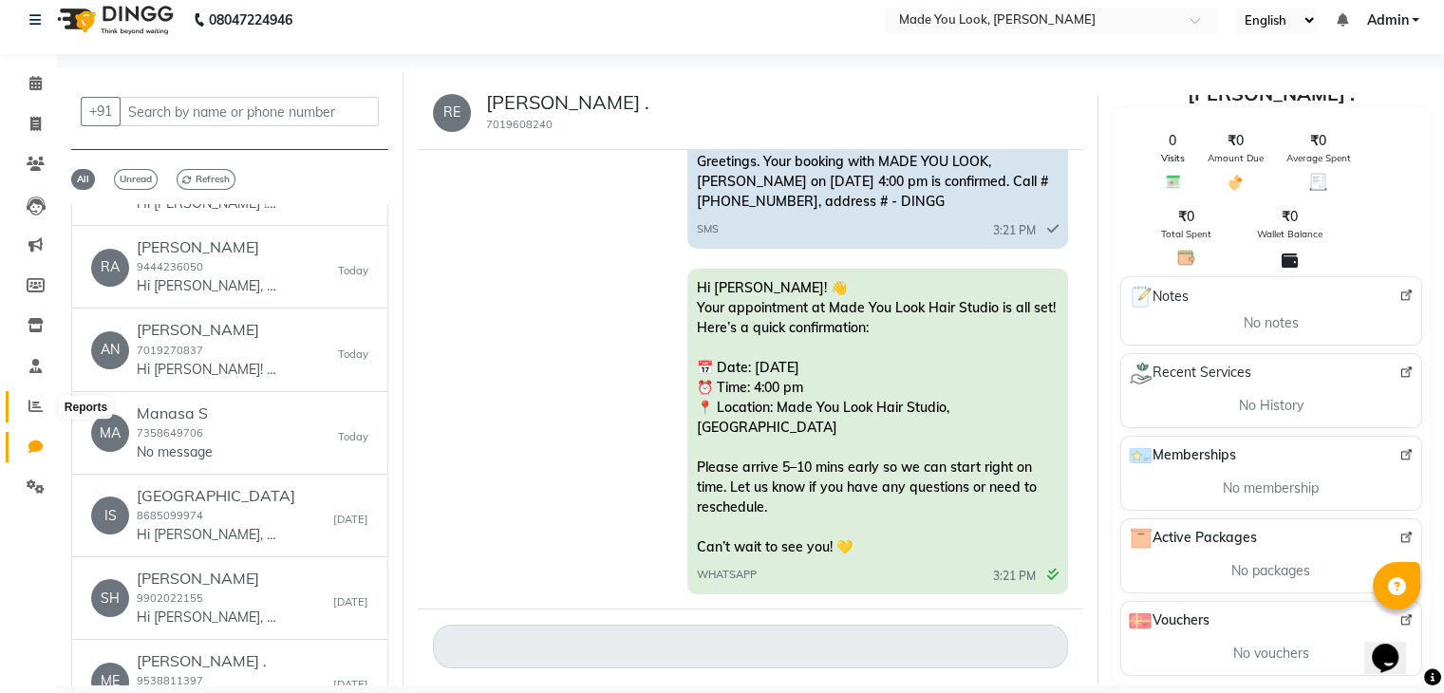
click at [30, 408] on icon at bounding box center [35, 406] width 14 height 14
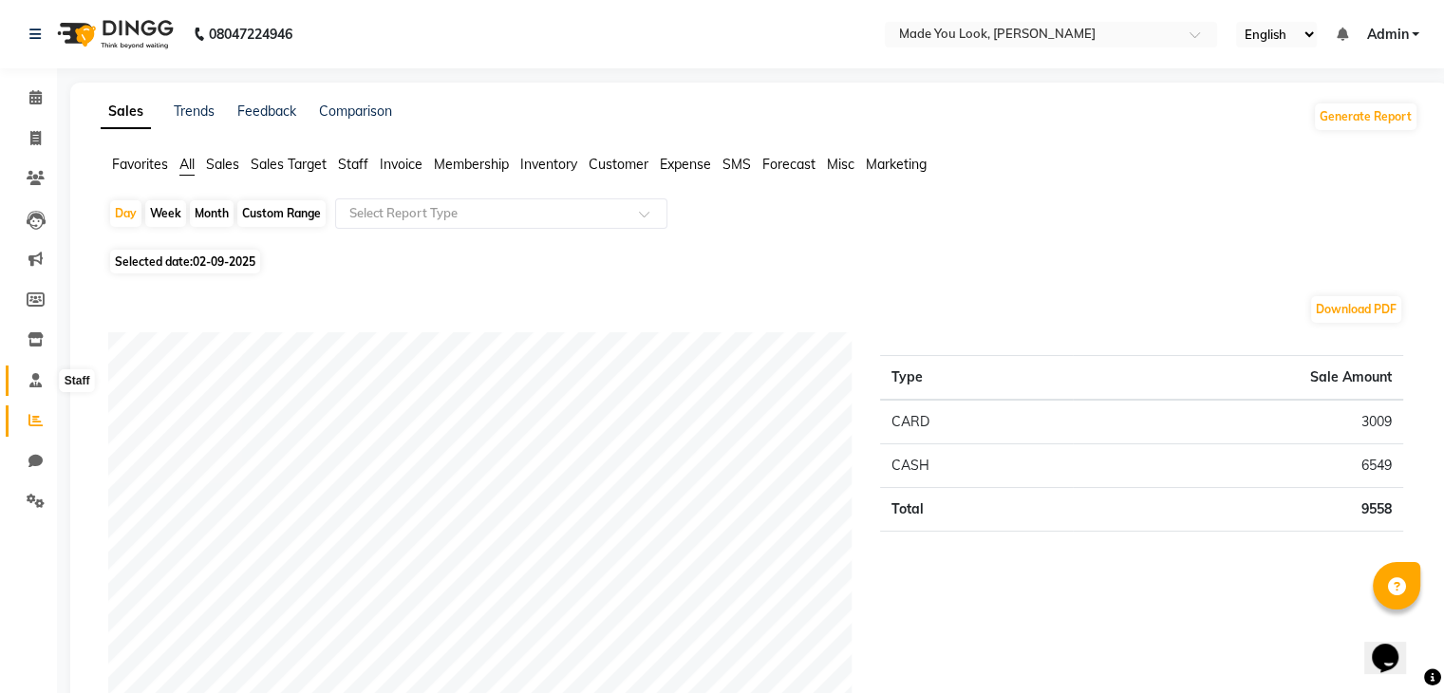
click at [29, 383] on icon at bounding box center [35, 380] width 12 height 14
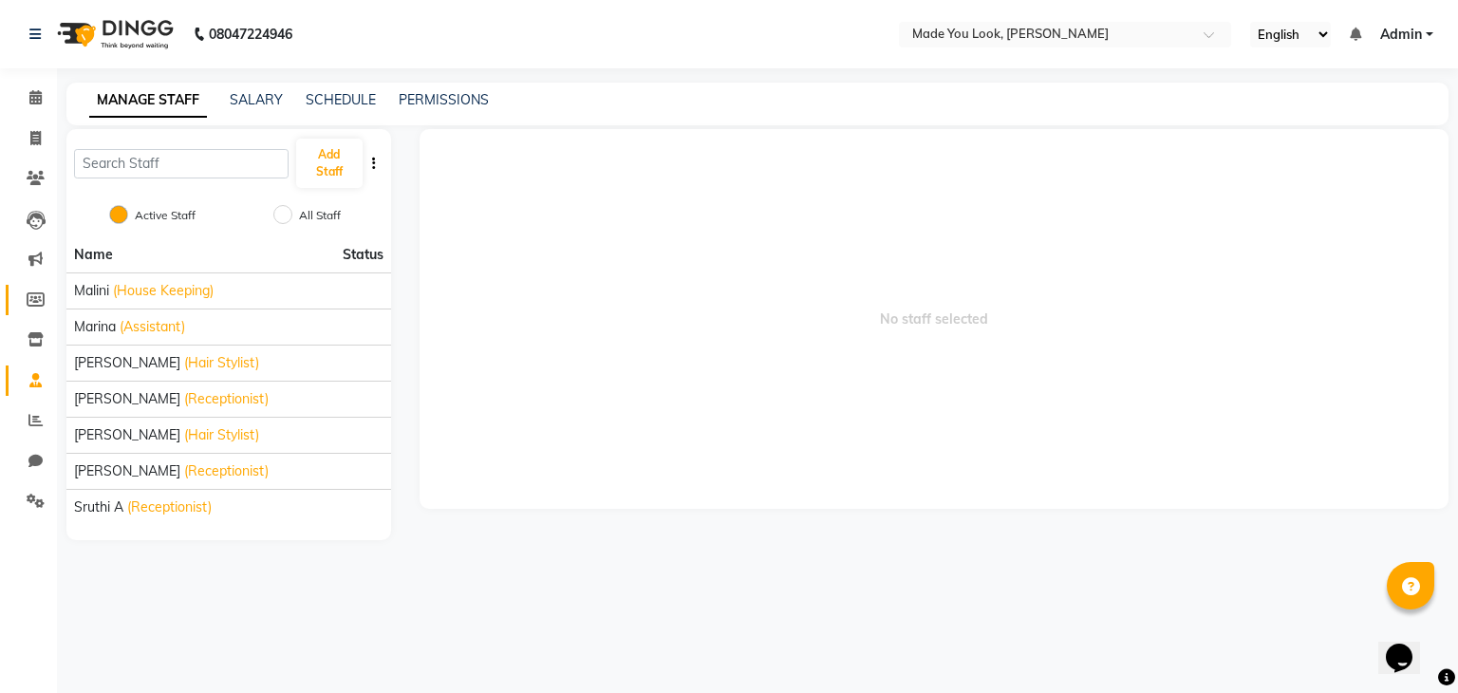
click at [42, 315] on link "Members" at bounding box center [29, 300] width 46 height 31
select select
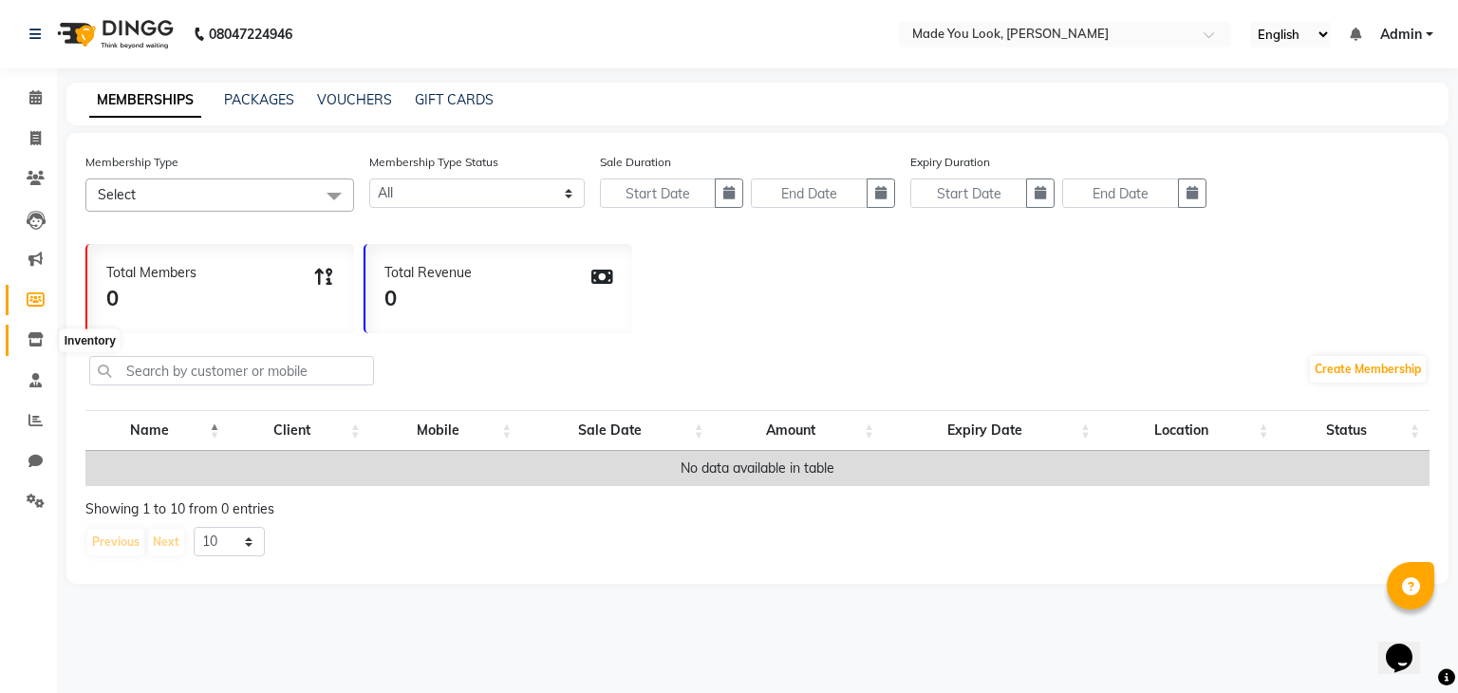
click at [36, 339] on icon at bounding box center [36, 339] width 16 height 14
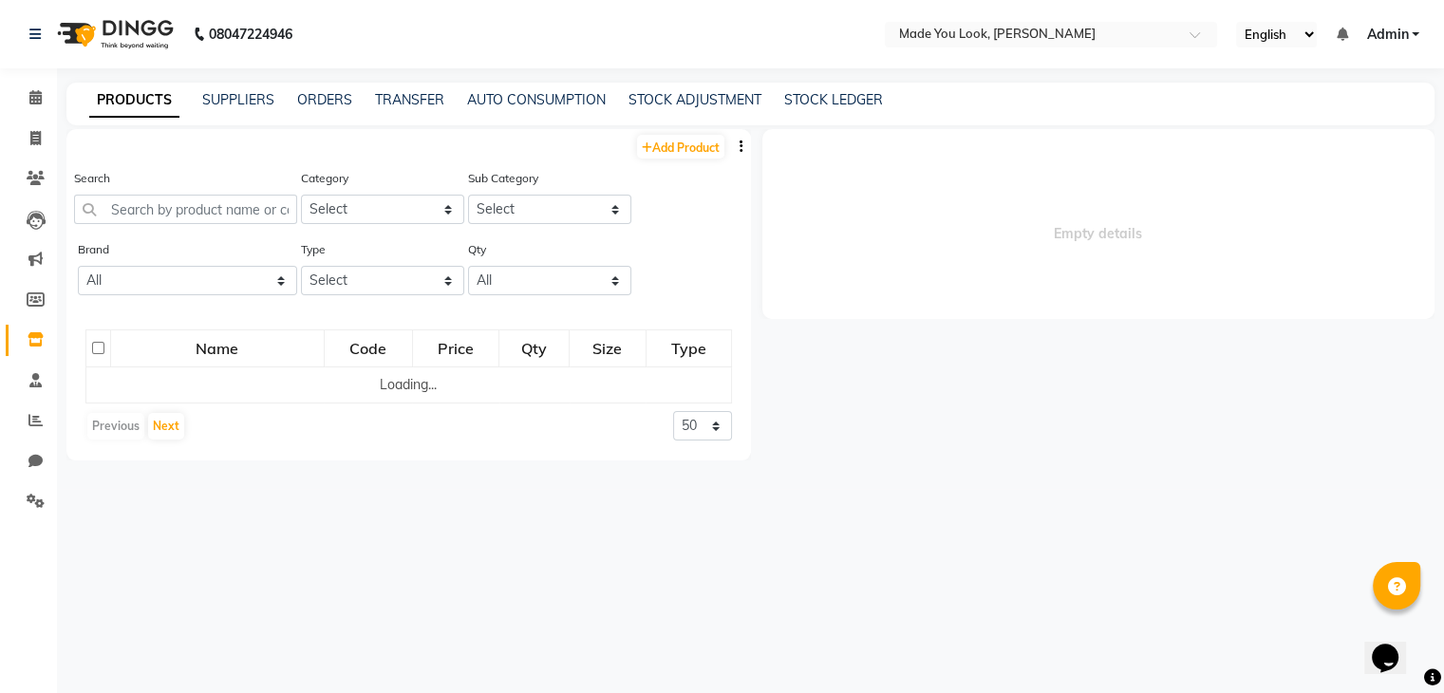
select select
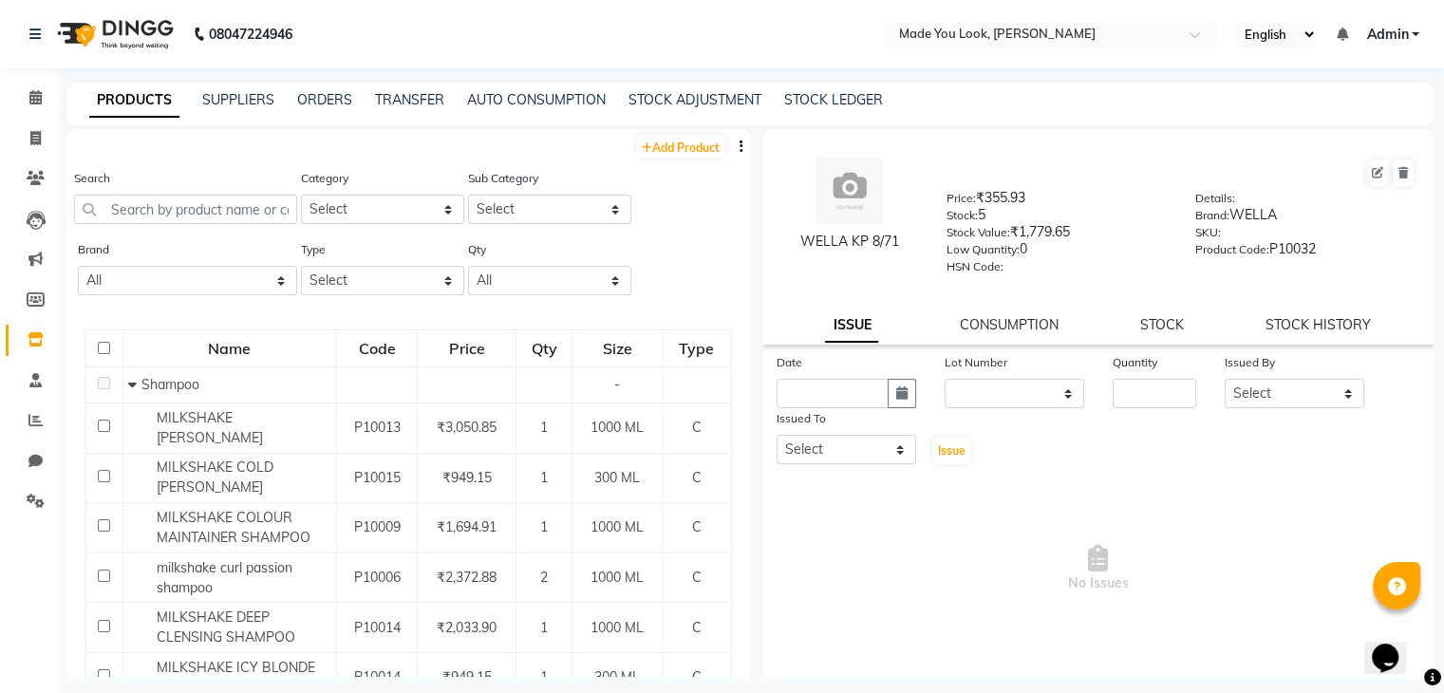
click at [28, 242] on li "Marketing" at bounding box center [28, 259] width 57 height 41
click at [28, 267] on span at bounding box center [35, 260] width 33 height 22
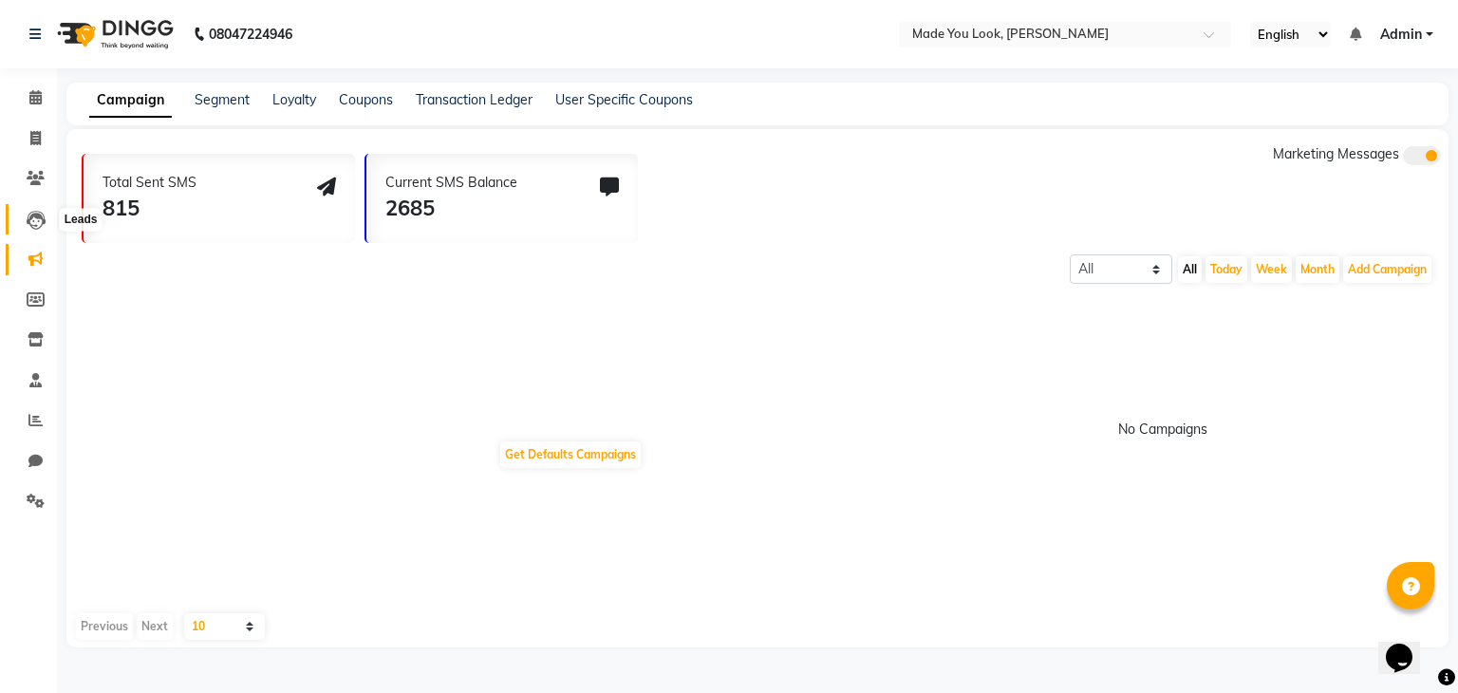
click at [34, 218] on icon at bounding box center [36, 220] width 19 height 19
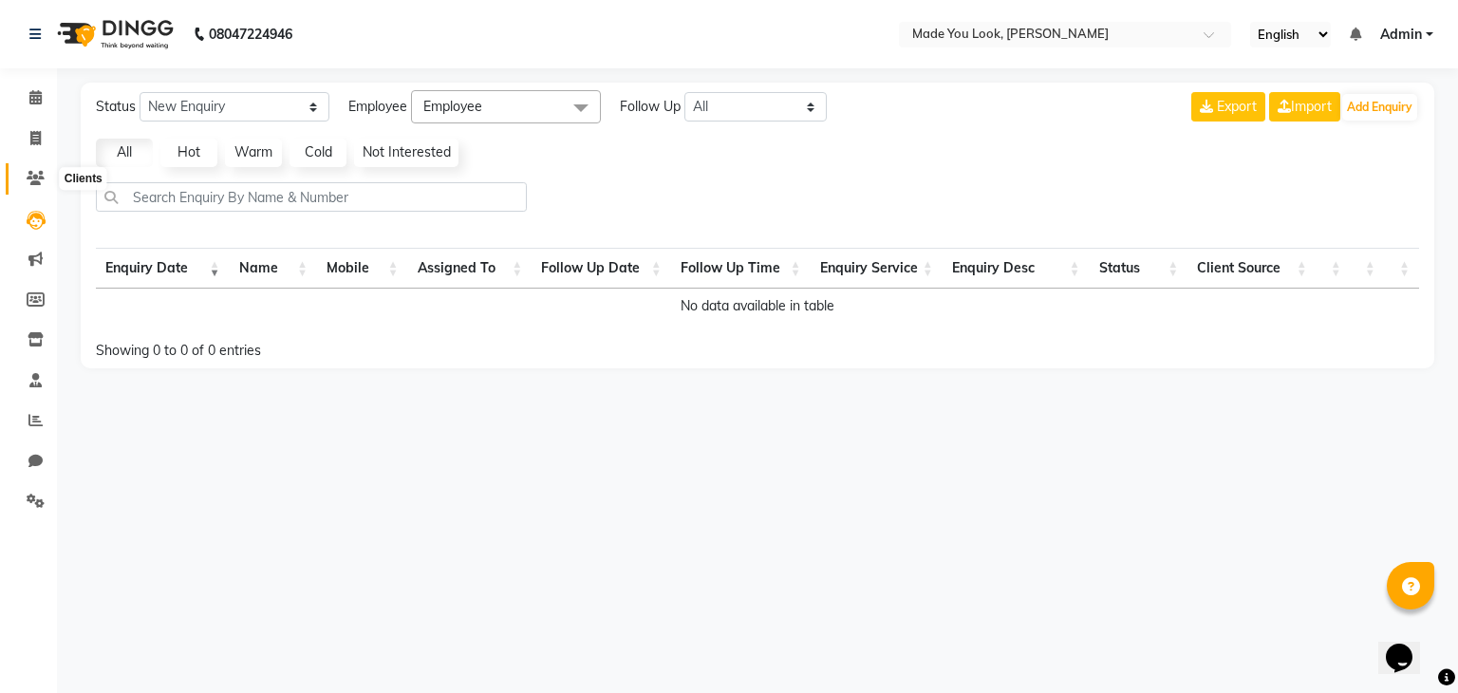
click at [27, 171] on icon at bounding box center [36, 178] width 18 height 14
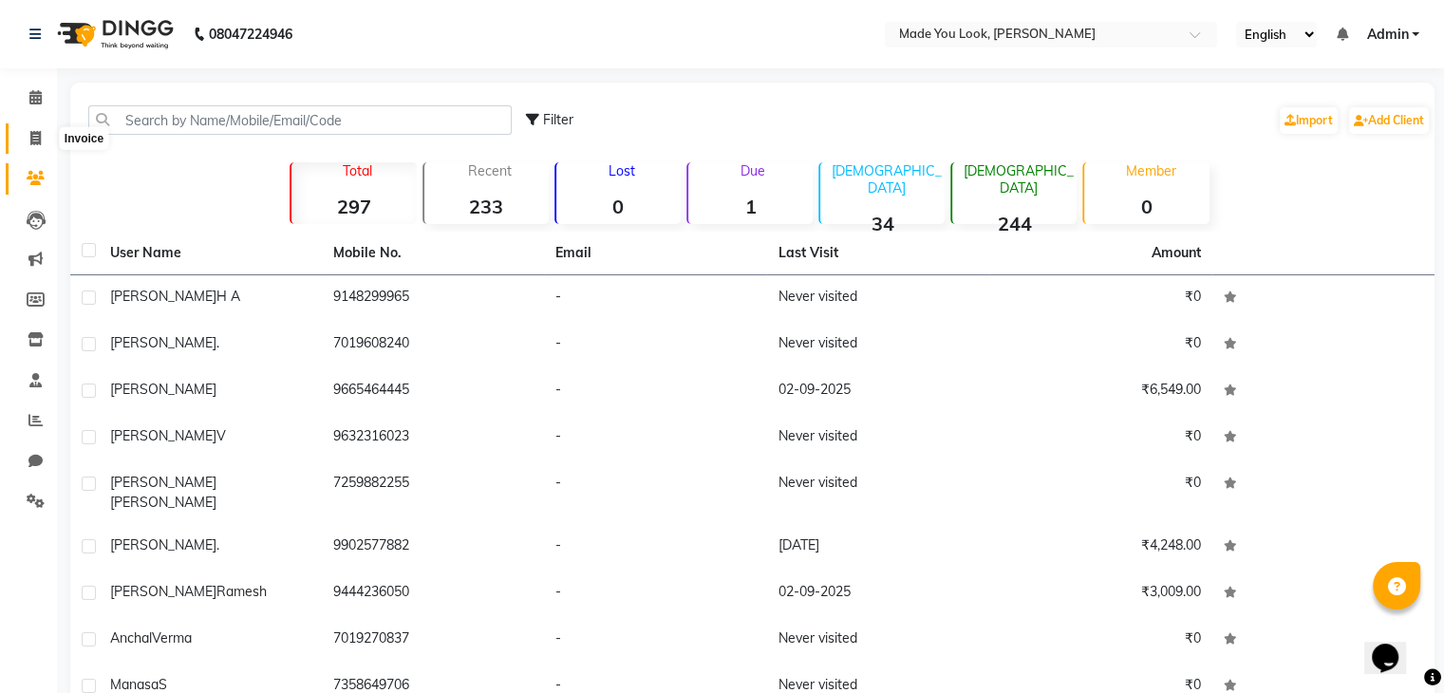
click at [42, 141] on span at bounding box center [35, 139] width 33 height 22
select select "service"
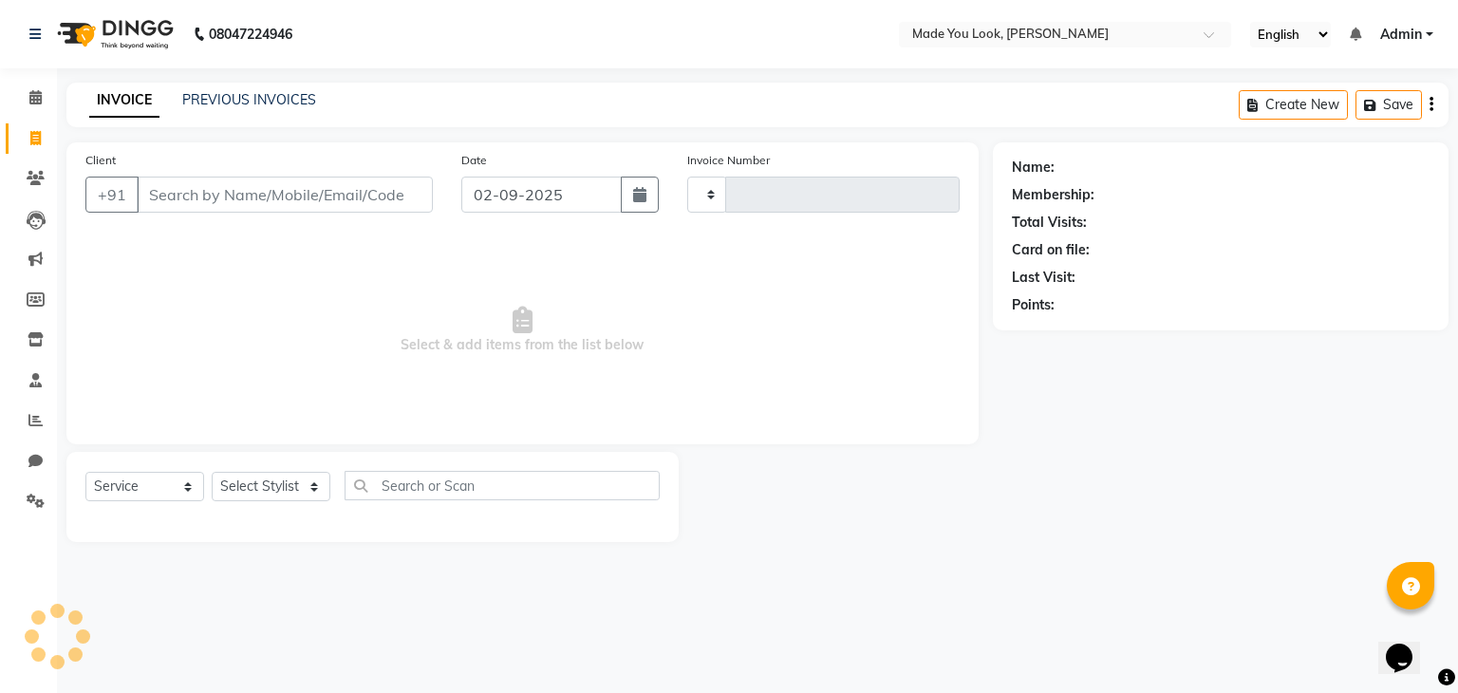
type input "0259"
select select "8181"
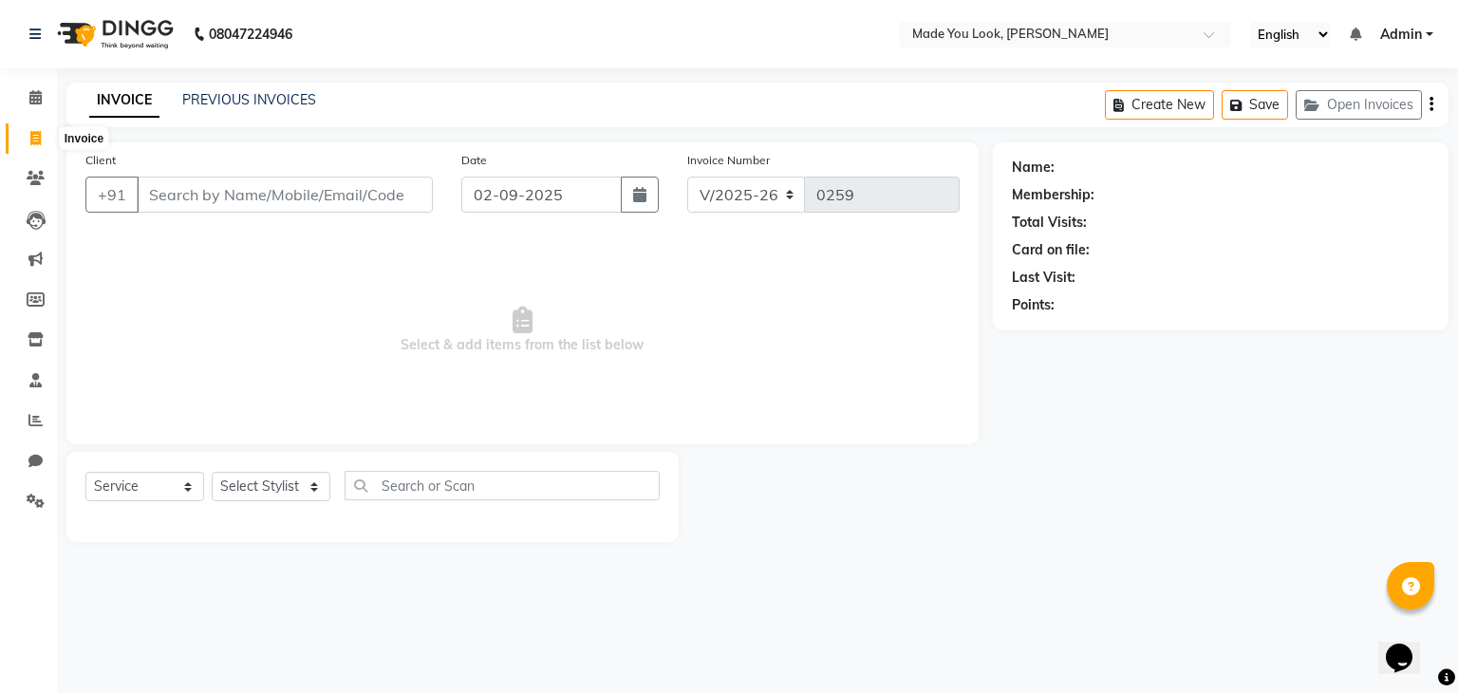
click at [28, 141] on span at bounding box center [35, 139] width 33 height 22
select select "service"
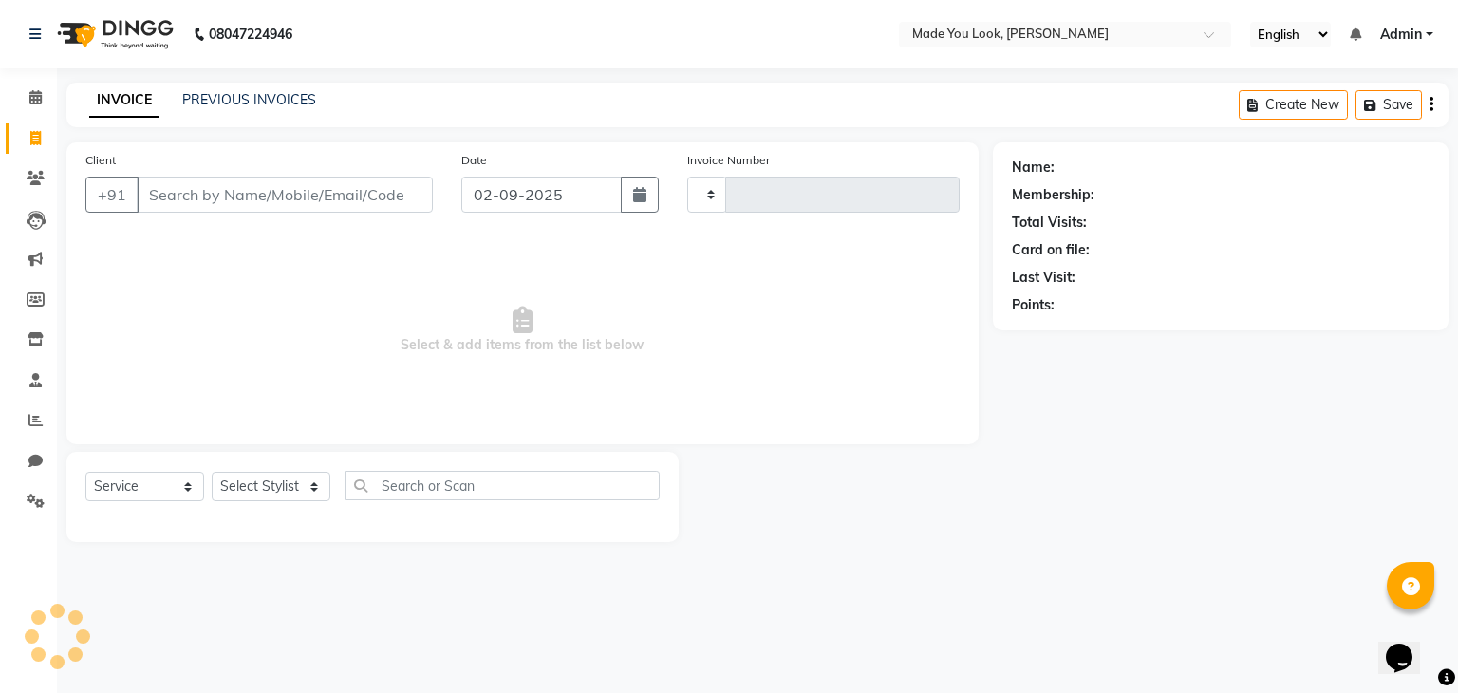
type input "0259"
select select "8181"
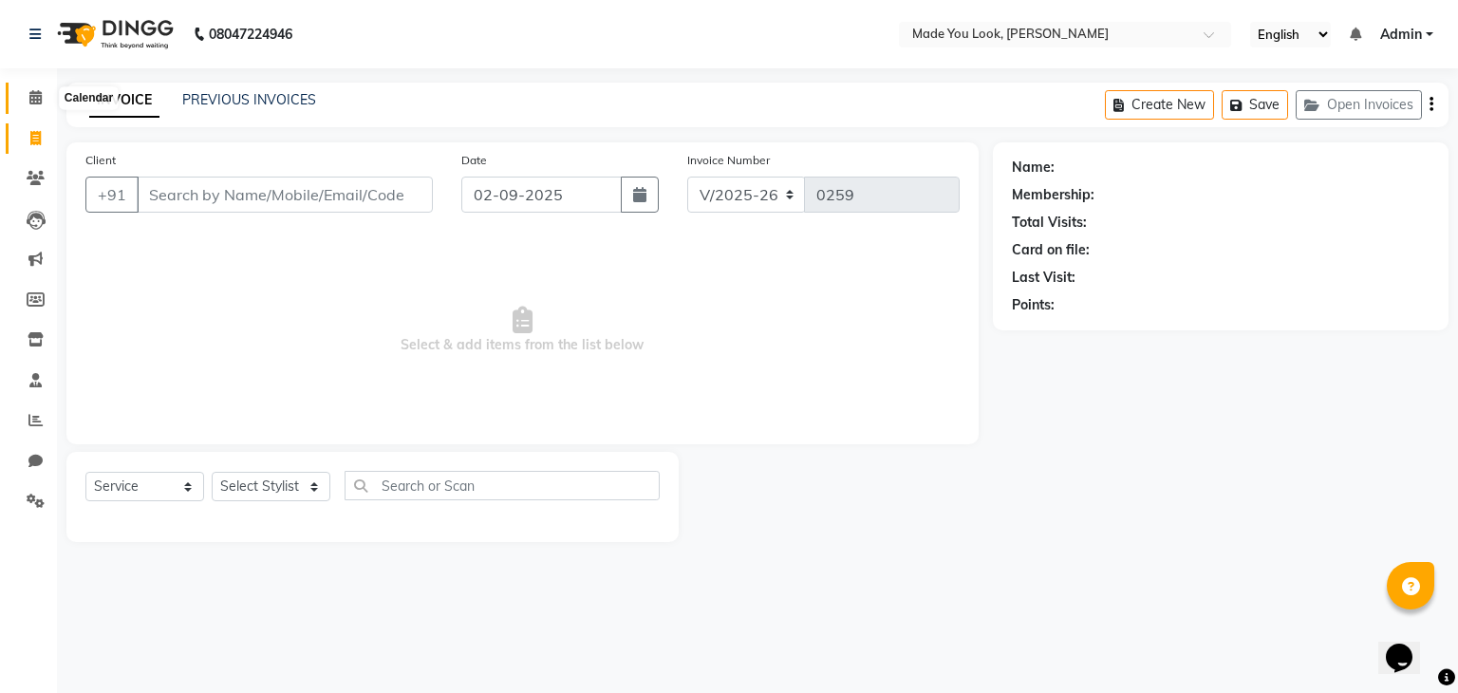
click at [44, 100] on span at bounding box center [35, 98] width 33 height 22
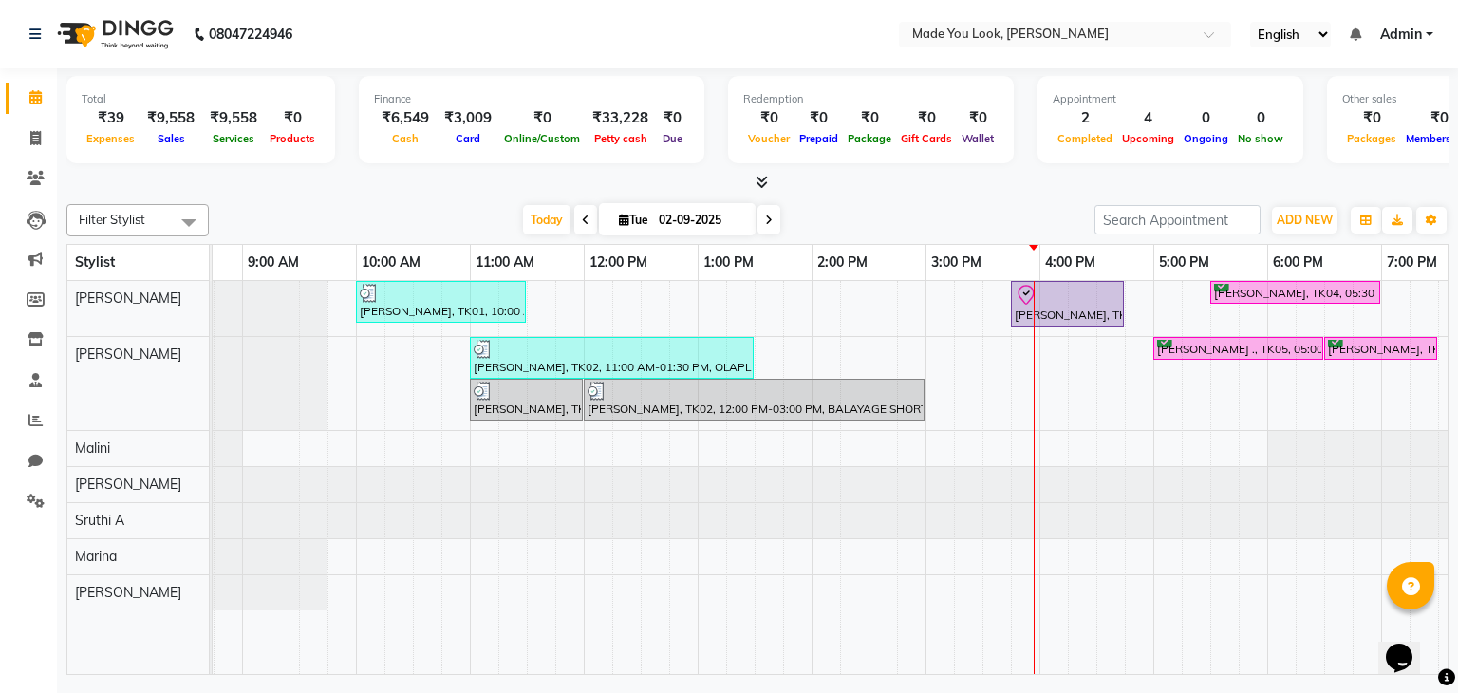
scroll to position [0, 122]
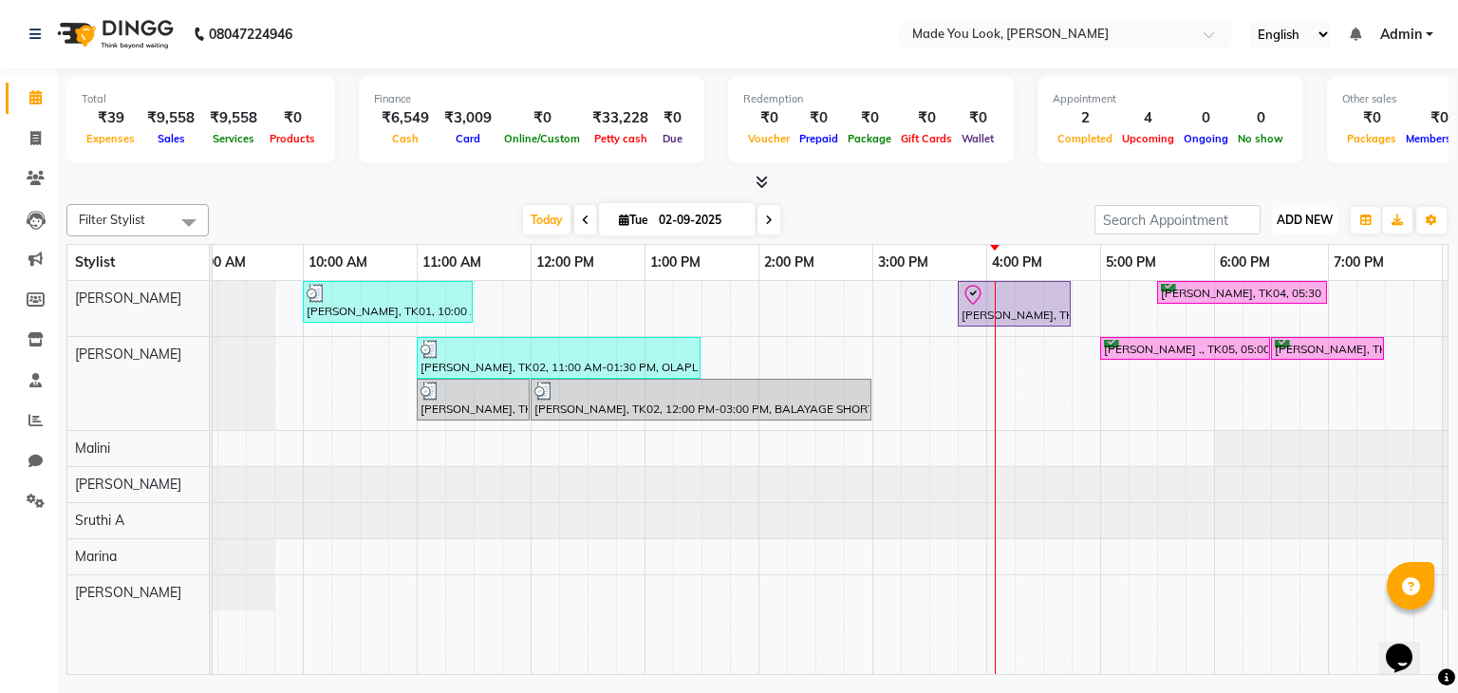
click at [1304, 216] on span "ADD NEW" at bounding box center [1305, 220] width 56 height 14
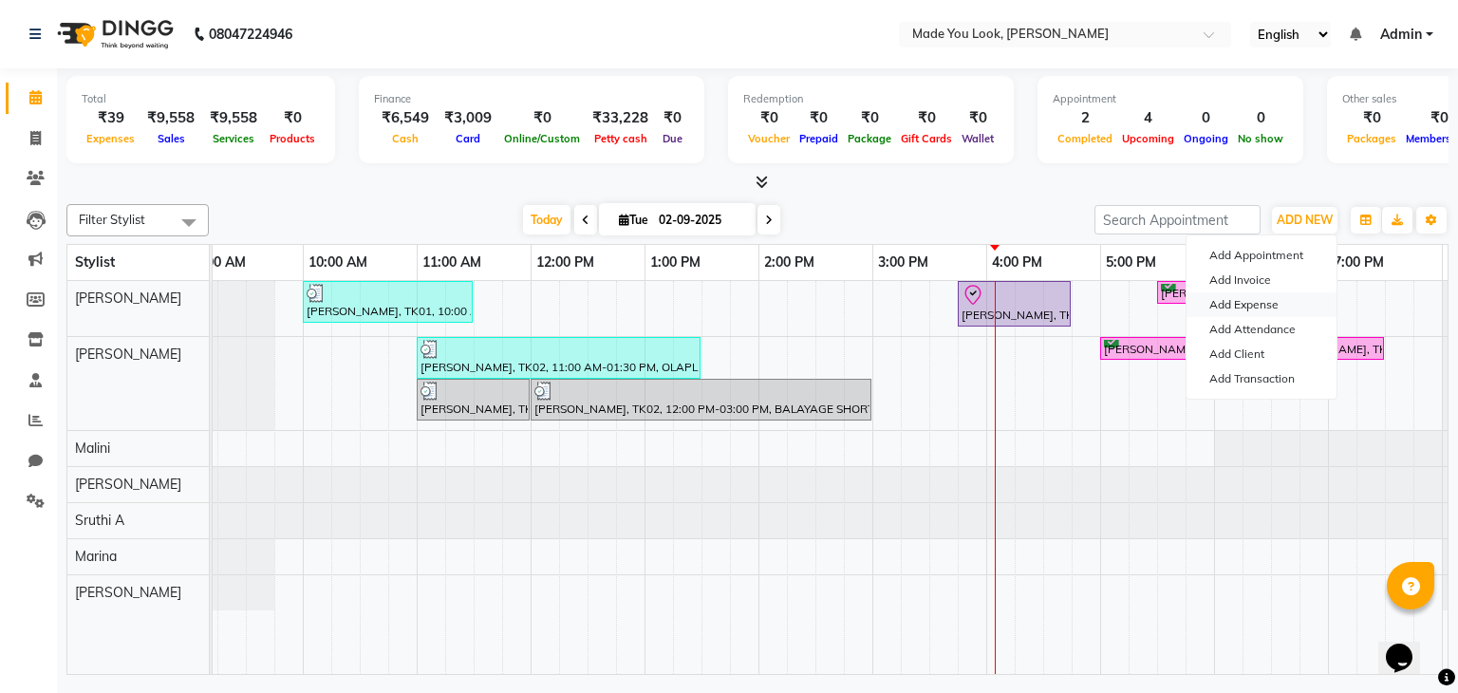
click at [1267, 306] on link "Add Expense" at bounding box center [1262, 304] width 150 height 25
select select "1"
select select "7309"
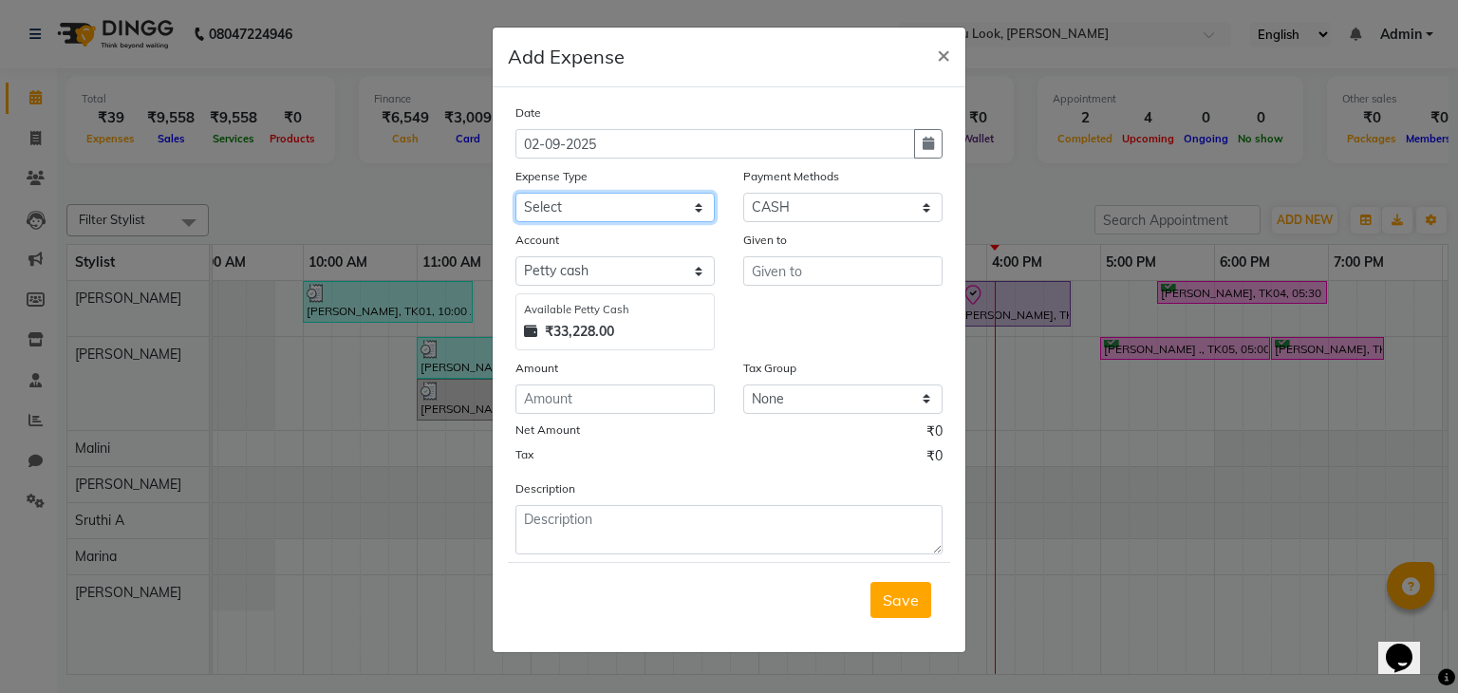
click at [695, 212] on select "Select Advance Salary Bank charges Car maintenance Cash transfer to bank Cash t…" at bounding box center [614, 207] width 199 height 29
select select "10"
click at [515, 195] on select "Select Advance Salary Bank charges Car maintenance Cash transfer to bank Cash t…" at bounding box center [614, 207] width 199 height 29
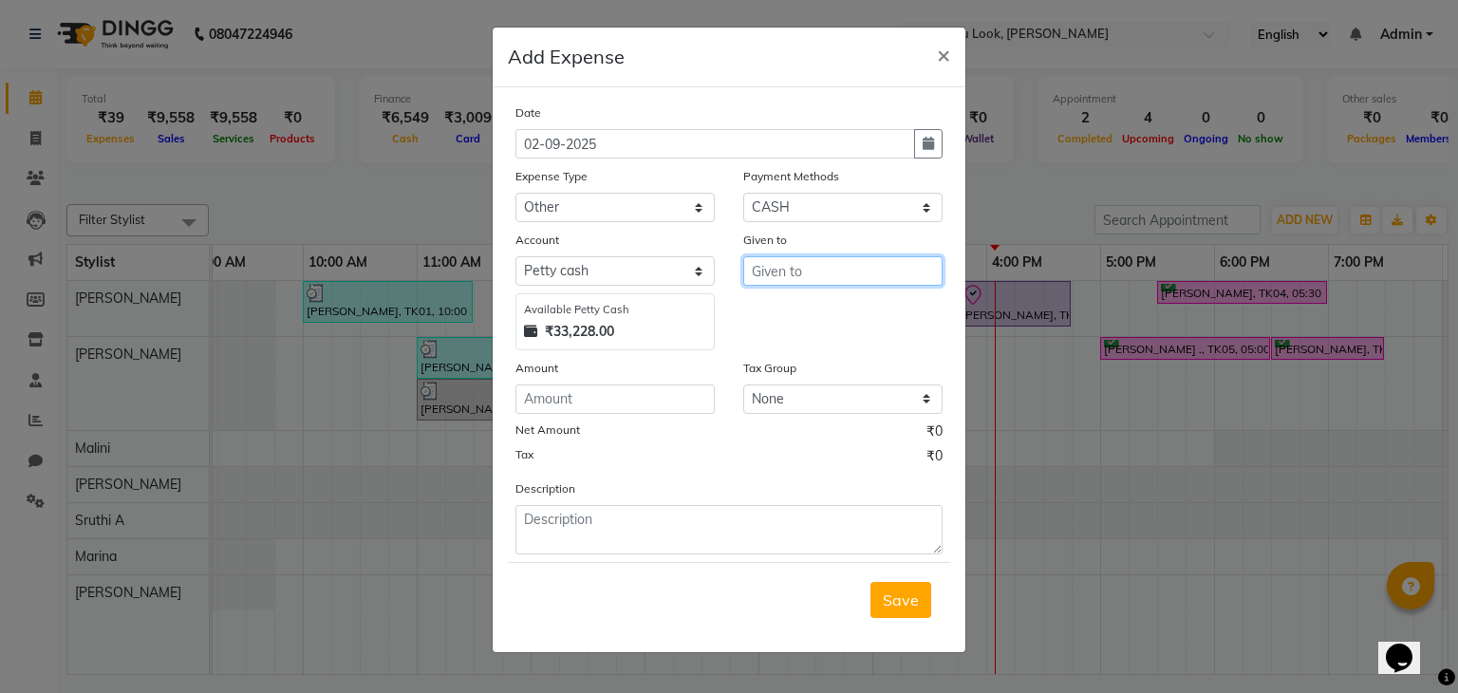
click at [818, 261] on input "text" at bounding box center [842, 270] width 199 height 29
click at [806, 314] on ngb-highlight "S ahana" at bounding box center [833, 312] width 132 height 19
type input "[PERSON_NAME]"
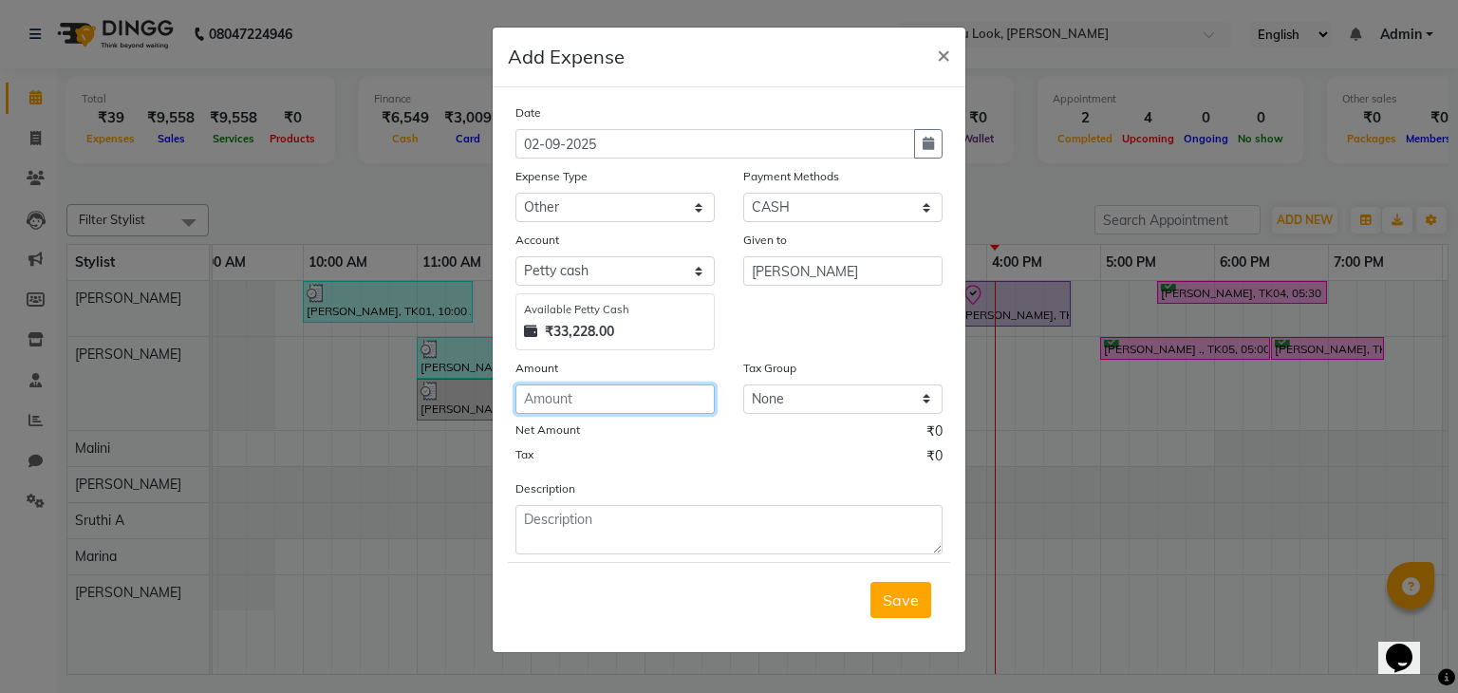
click at [591, 402] on input "number" at bounding box center [614, 398] width 199 height 29
type input "20"
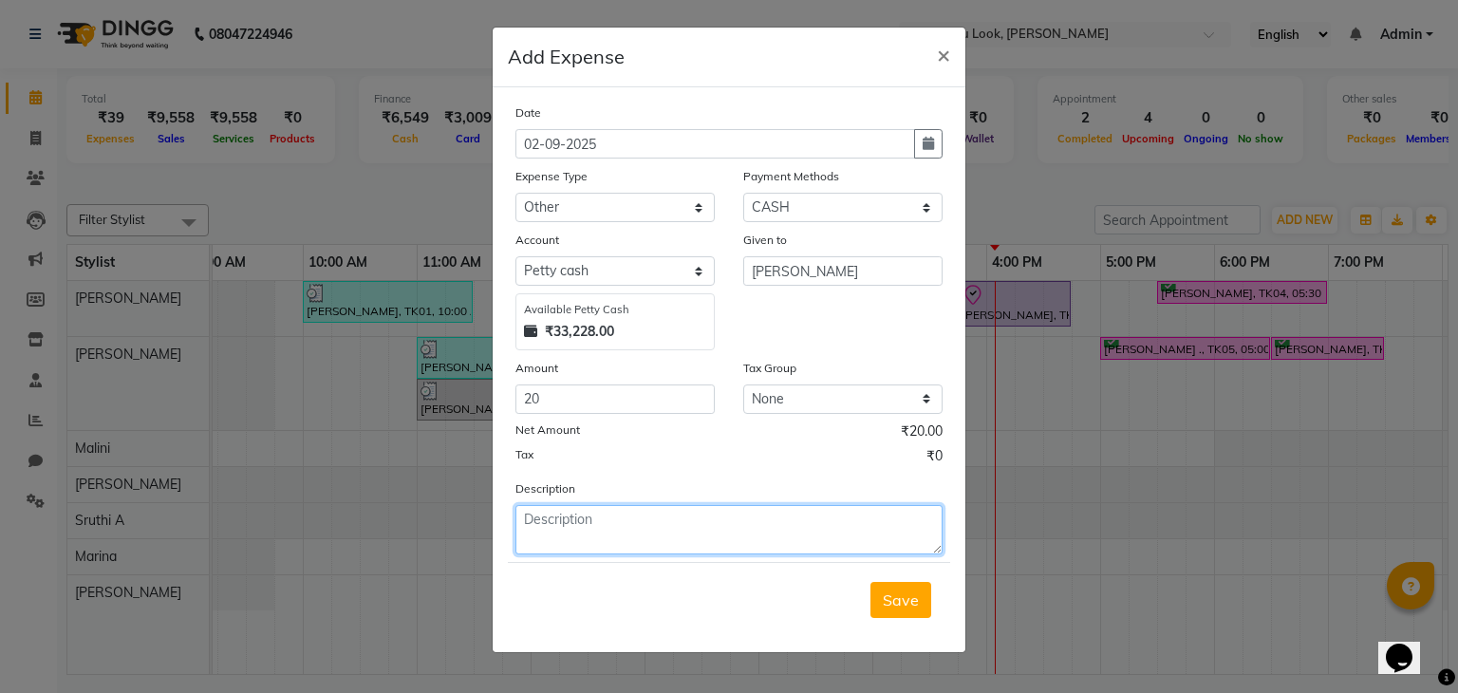
click at [593, 531] on textarea at bounding box center [728, 529] width 427 height 49
type textarea "Transagender"
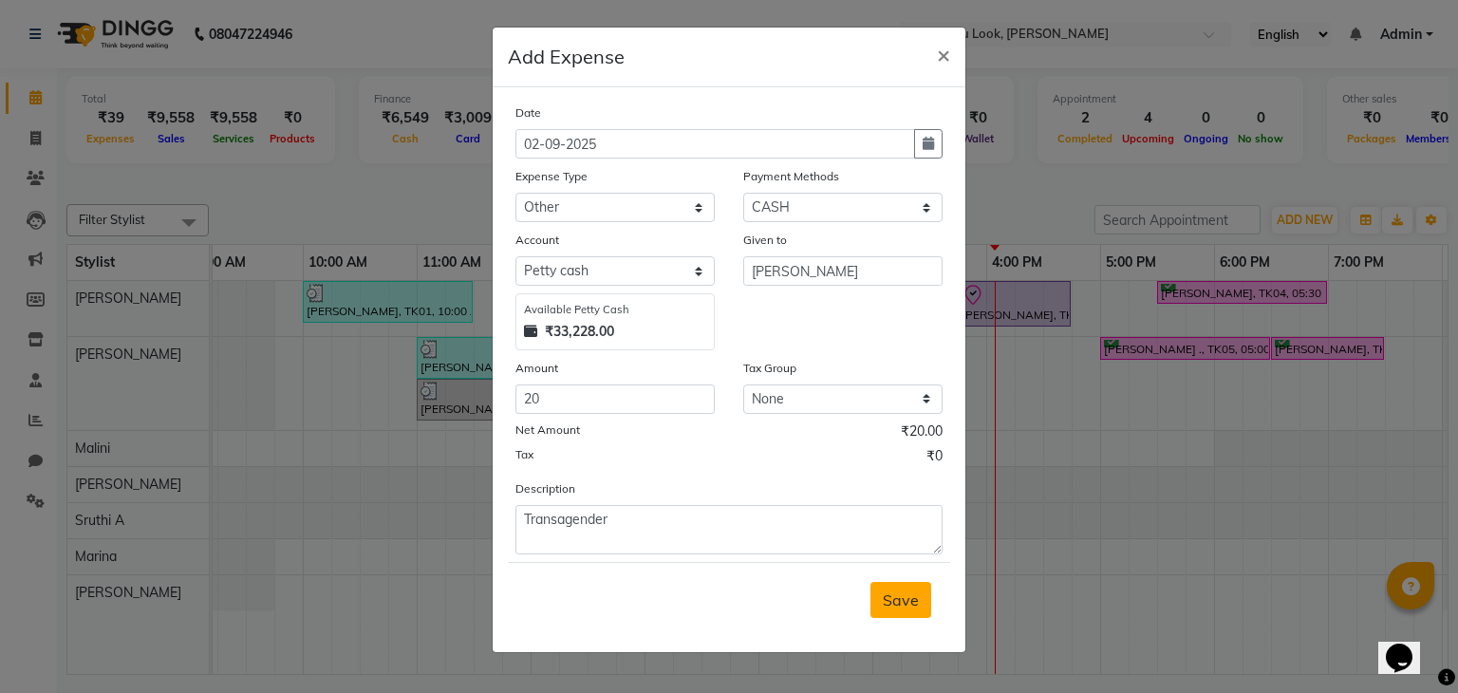
click at [907, 604] on span "Save" at bounding box center [901, 599] width 36 height 19
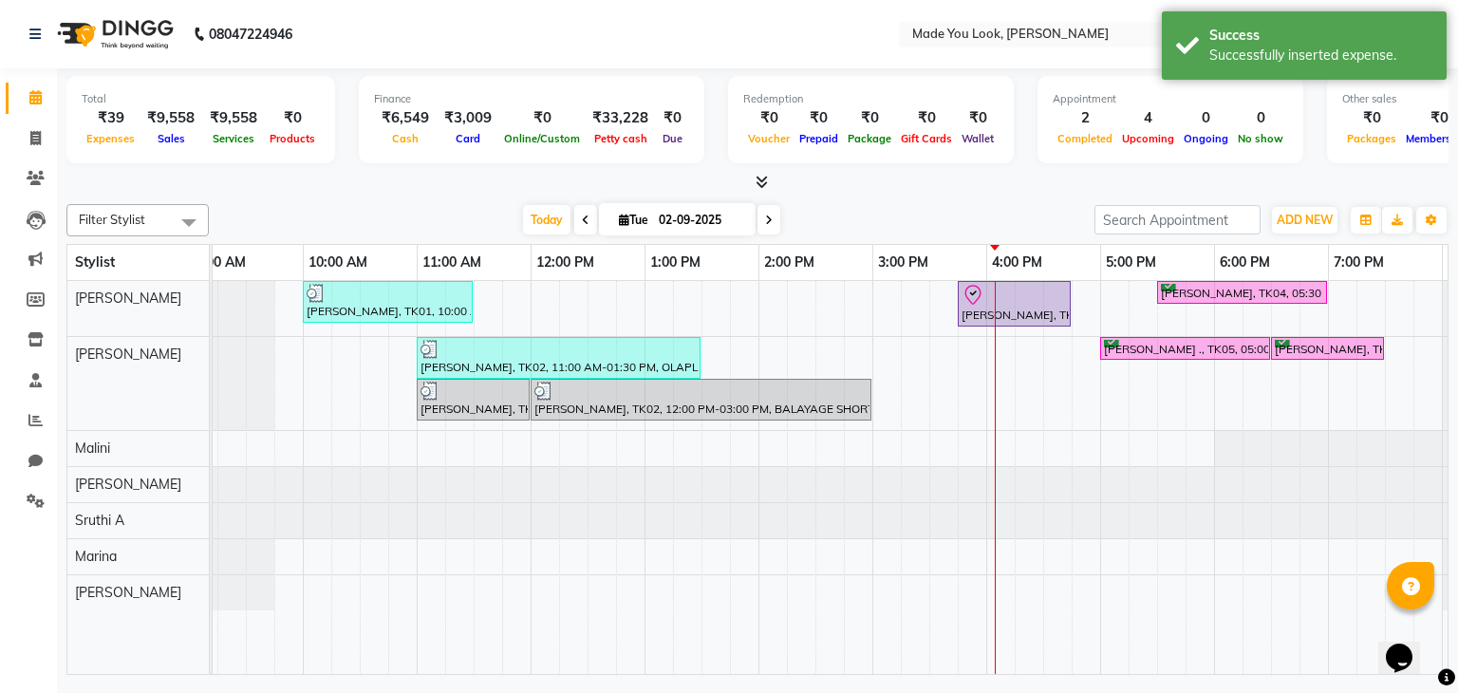
click at [759, 183] on icon at bounding box center [762, 182] width 12 height 14
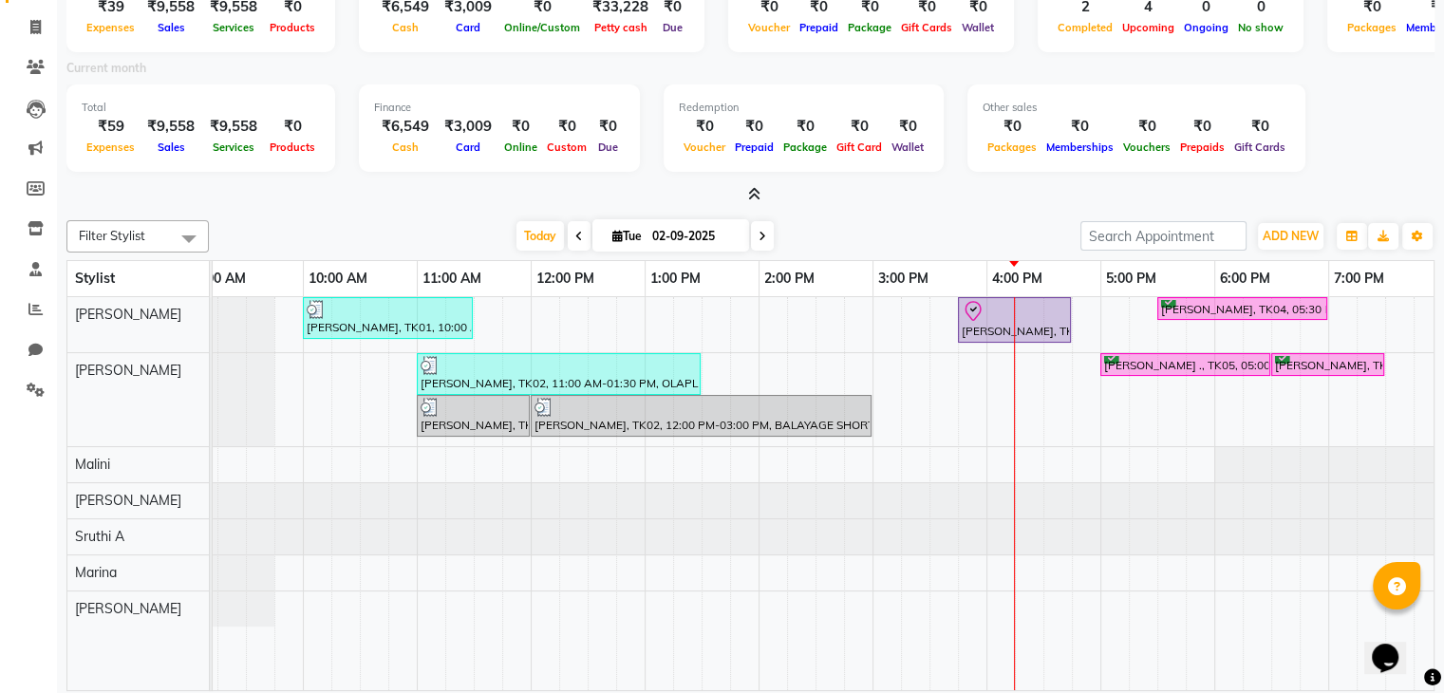
scroll to position [114, 0]
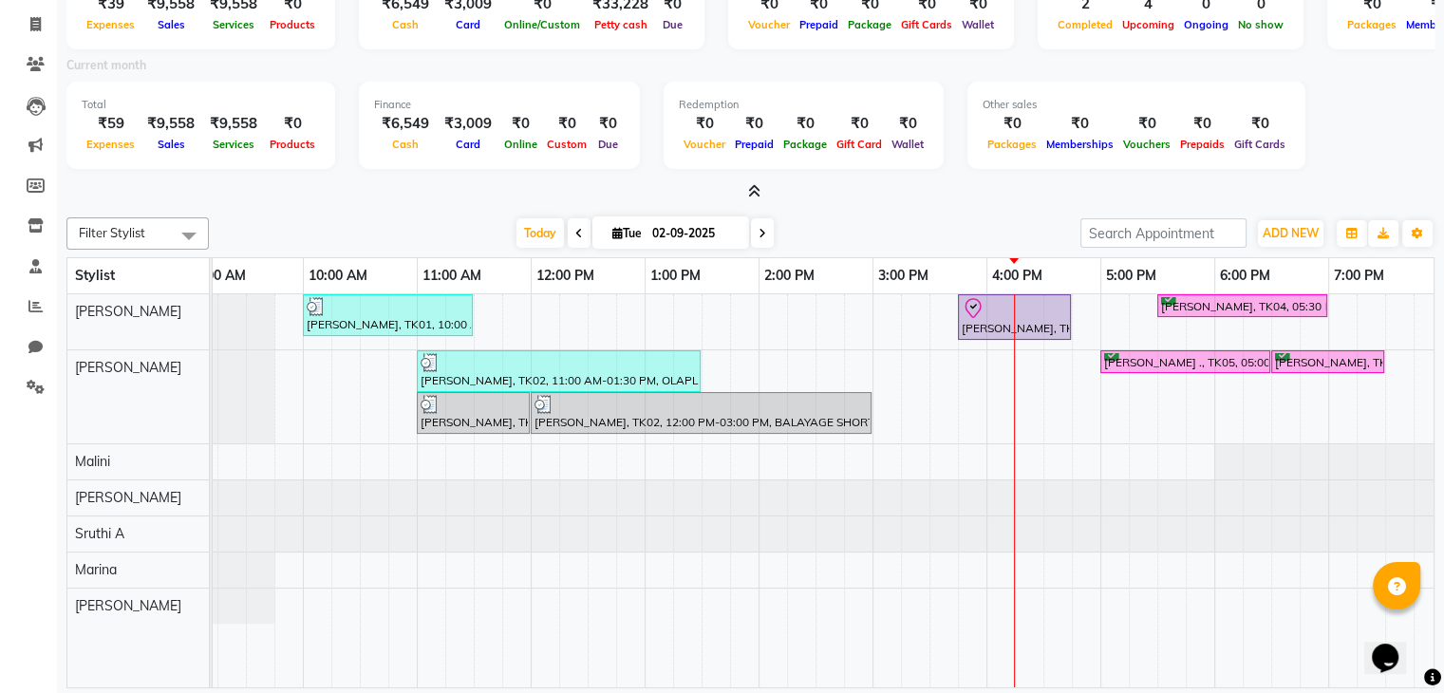
click at [762, 229] on icon at bounding box center [762, 233] width 8 height 11
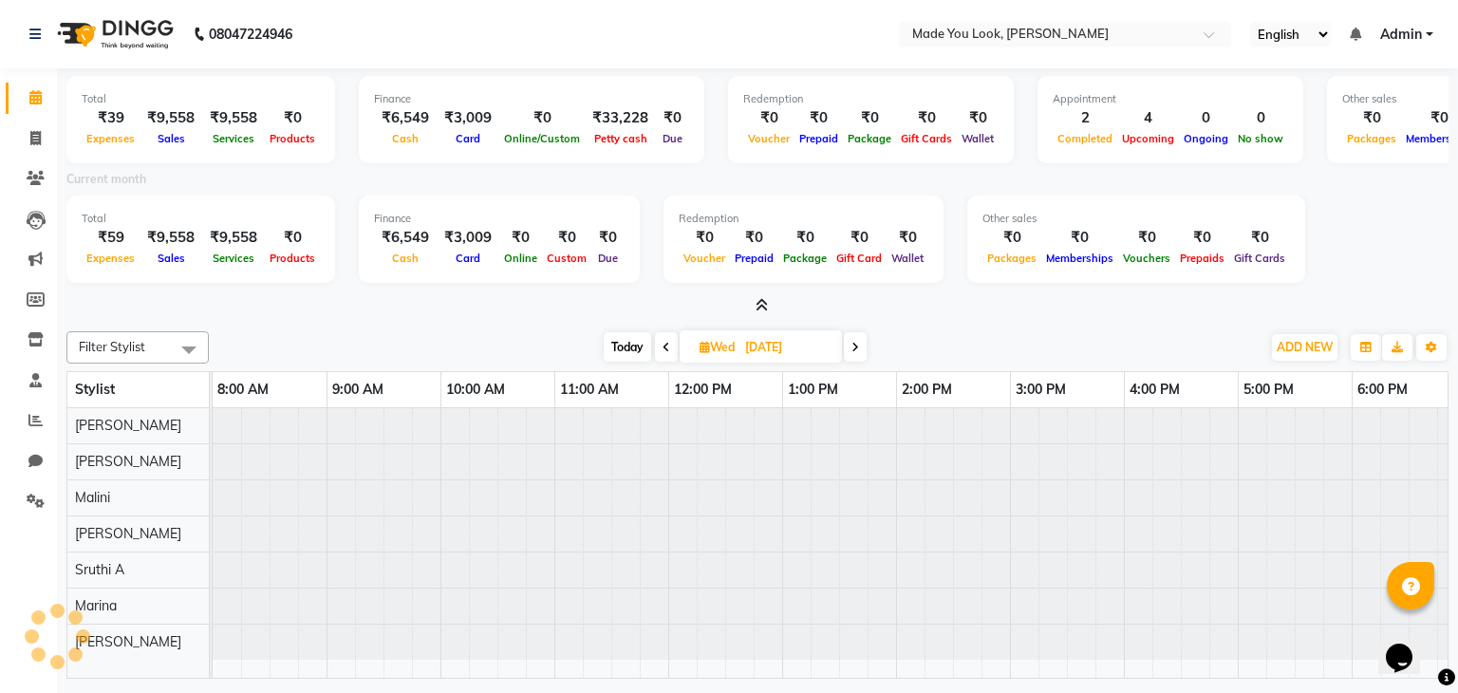
scroll to position [0, 245]
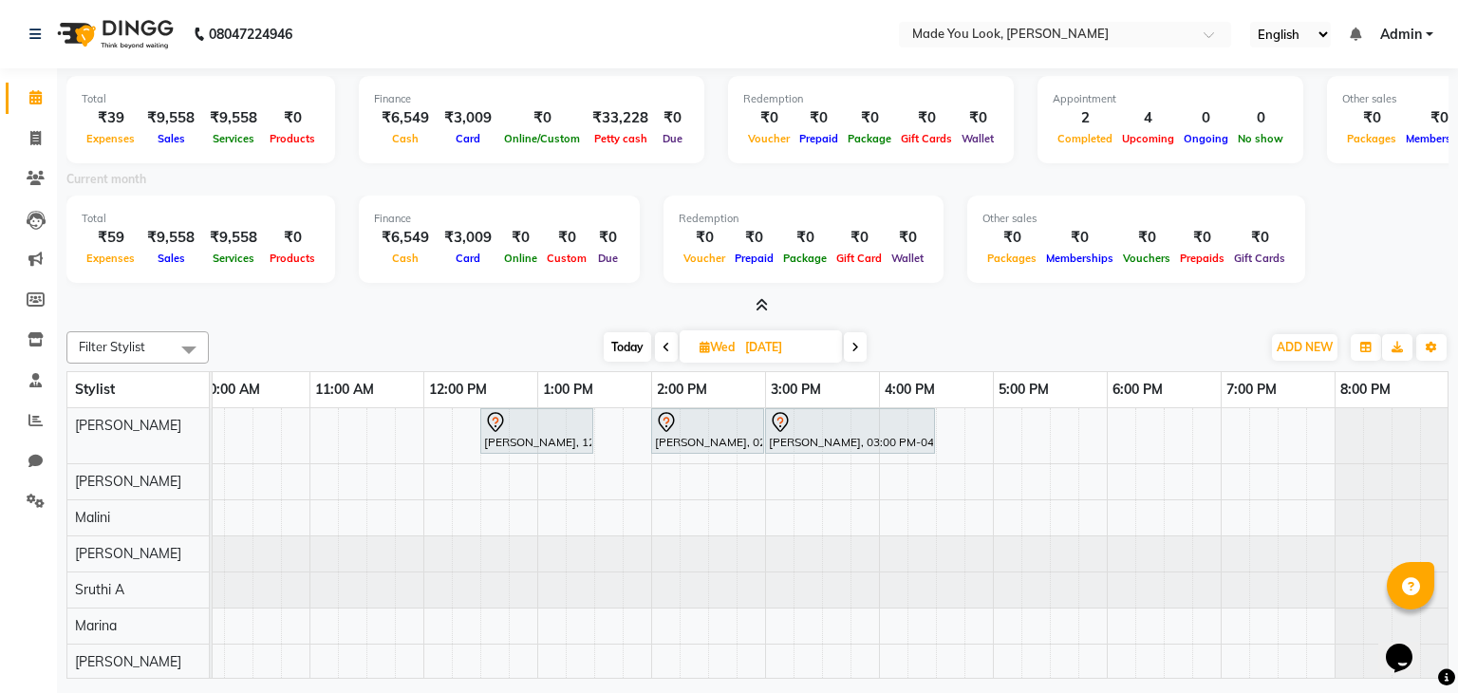
click at [664, 346] on icon at bounding box center [667, 347] width 8 height 11
type input "02-09-2025"
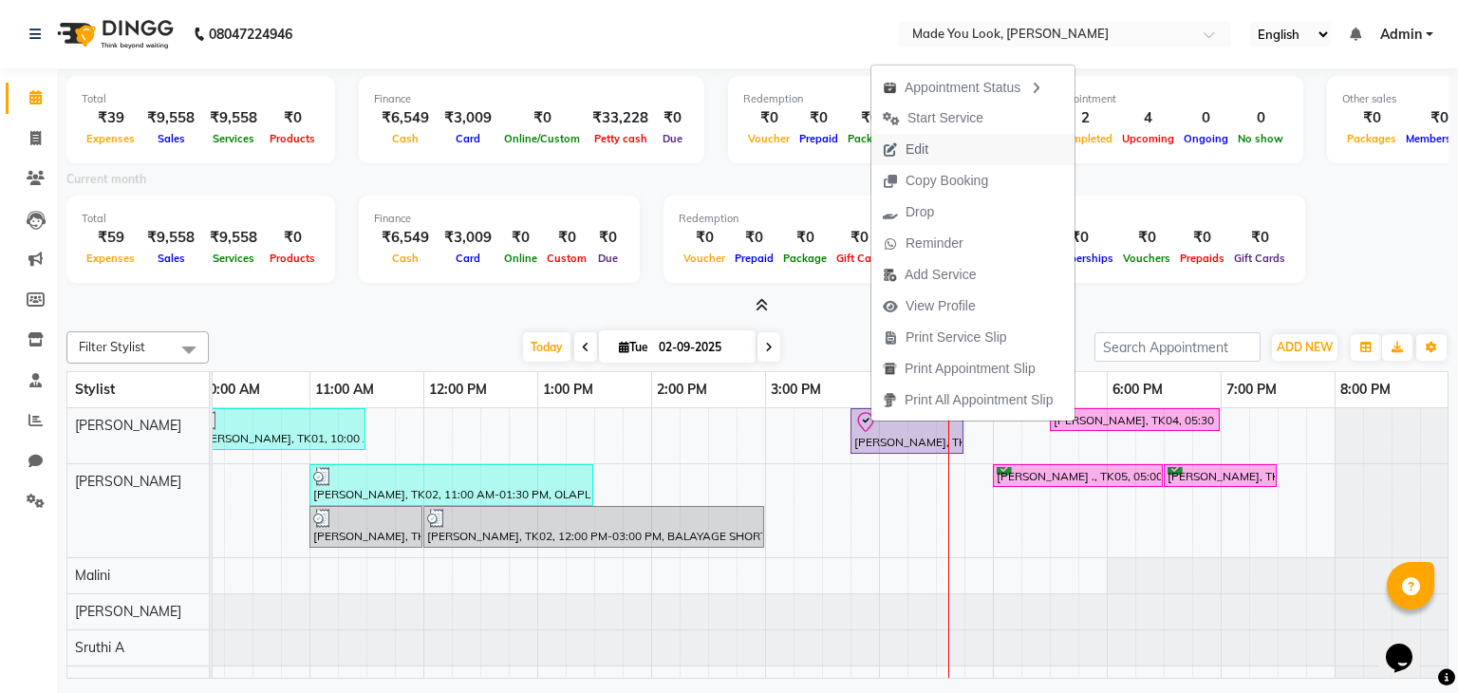
click at [930, 141] on span "Edit" at bounding box center [905, 149] width 68 height 31
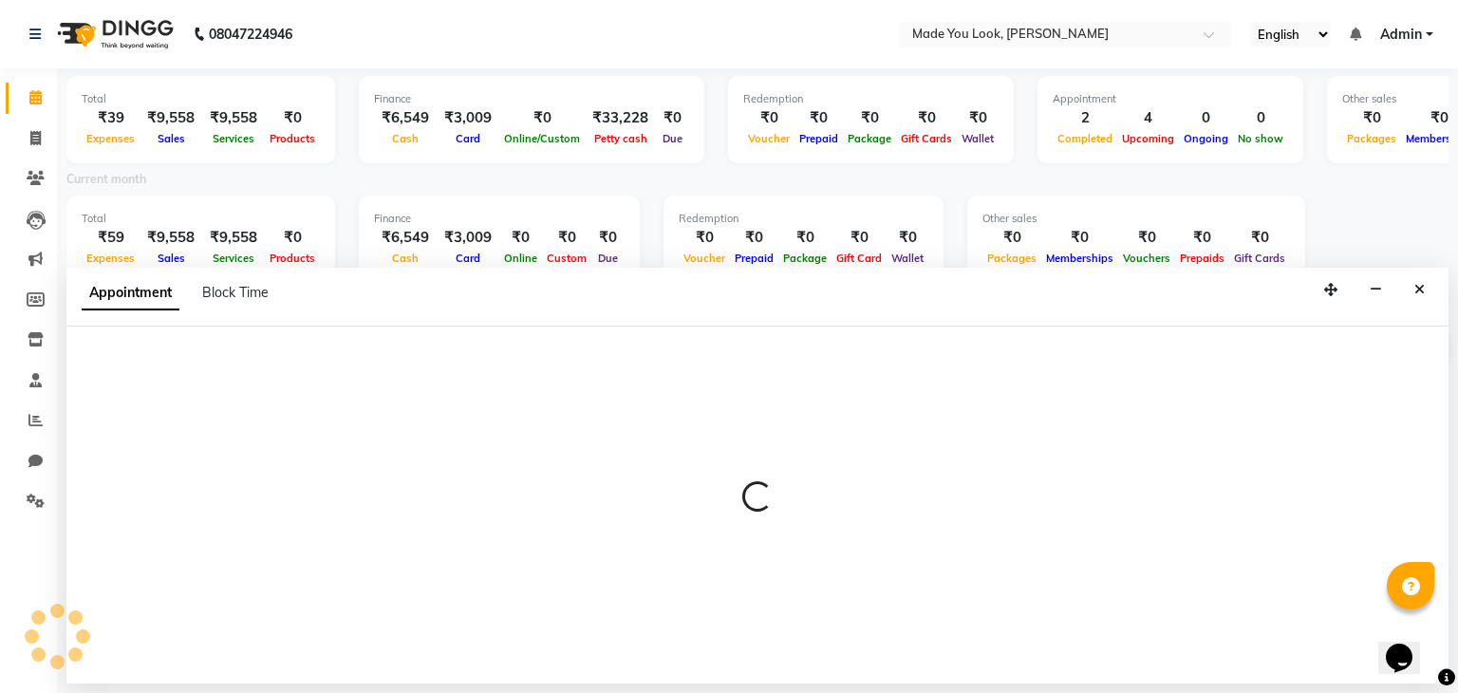
select select "tentative"
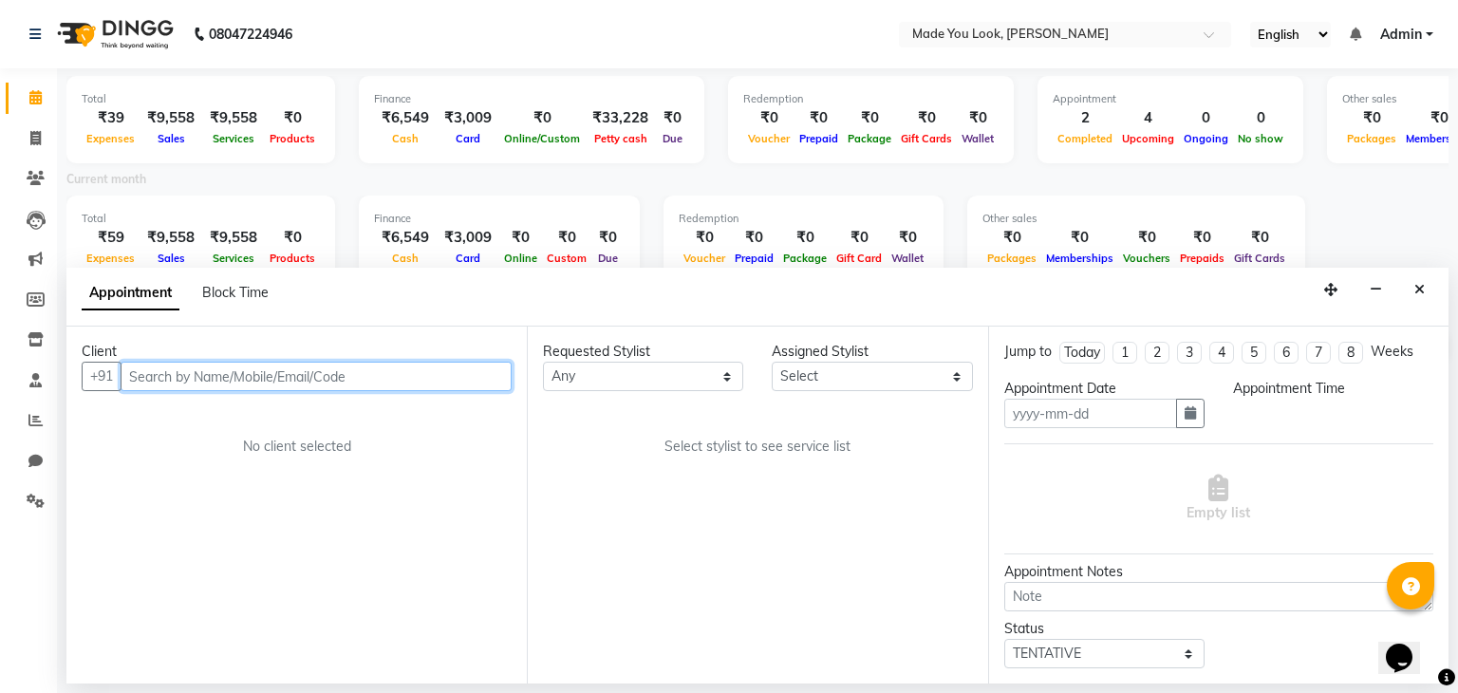
type input "02-09-2025"
type textarea "wavy"
select select "83312"
select select "check-in"
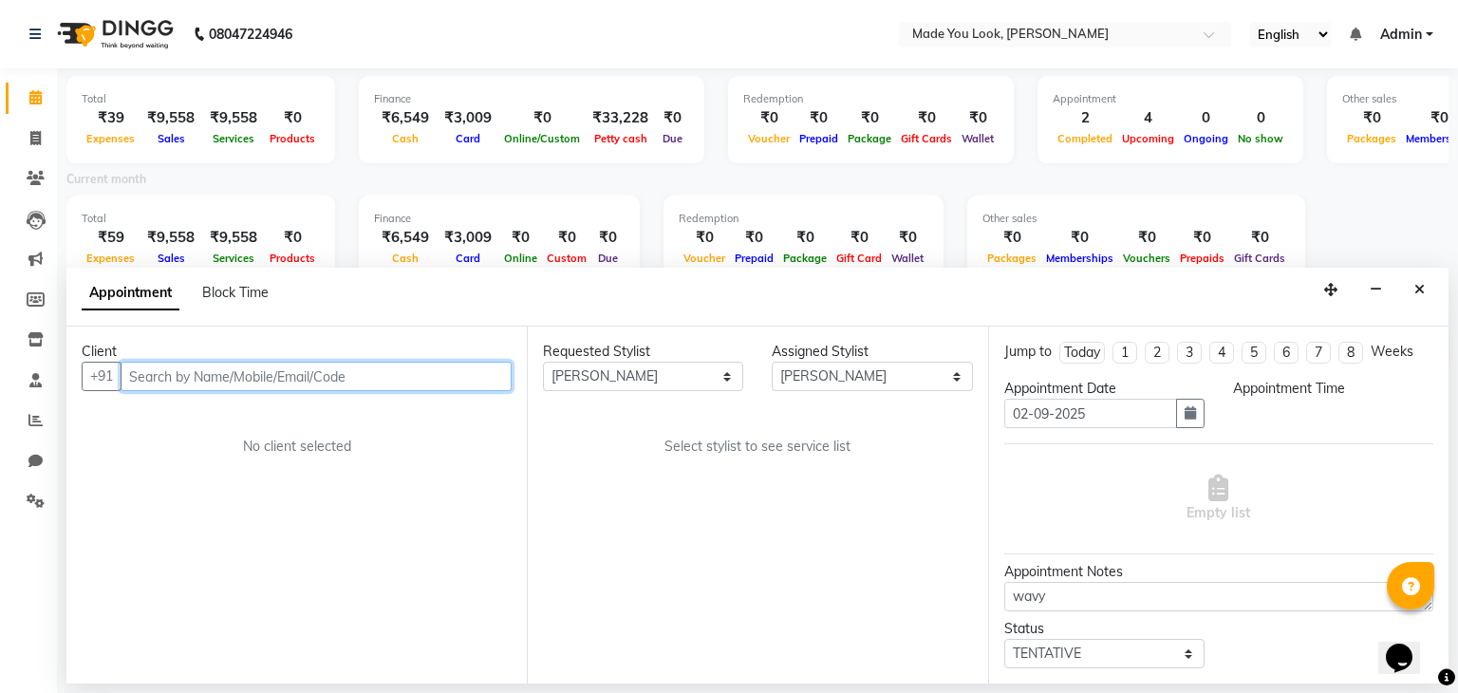
select select "945"
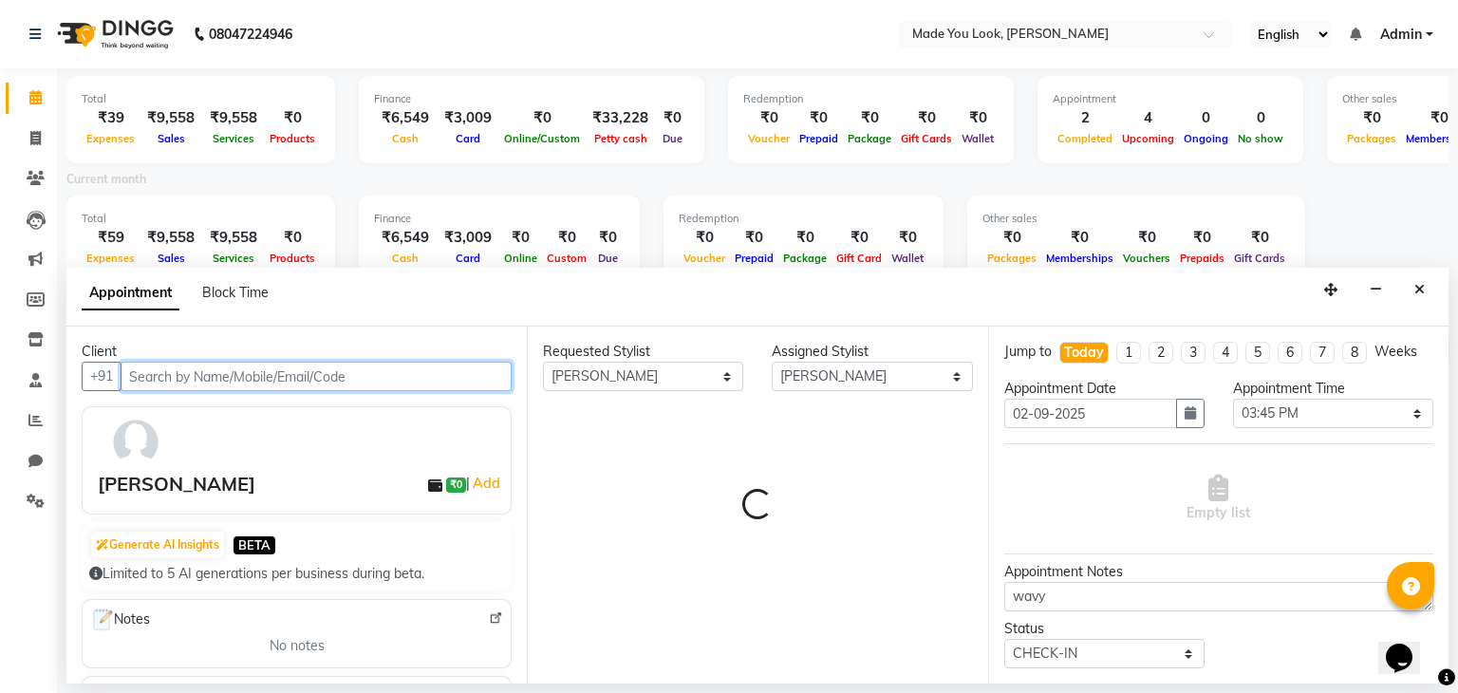
select select "4108"
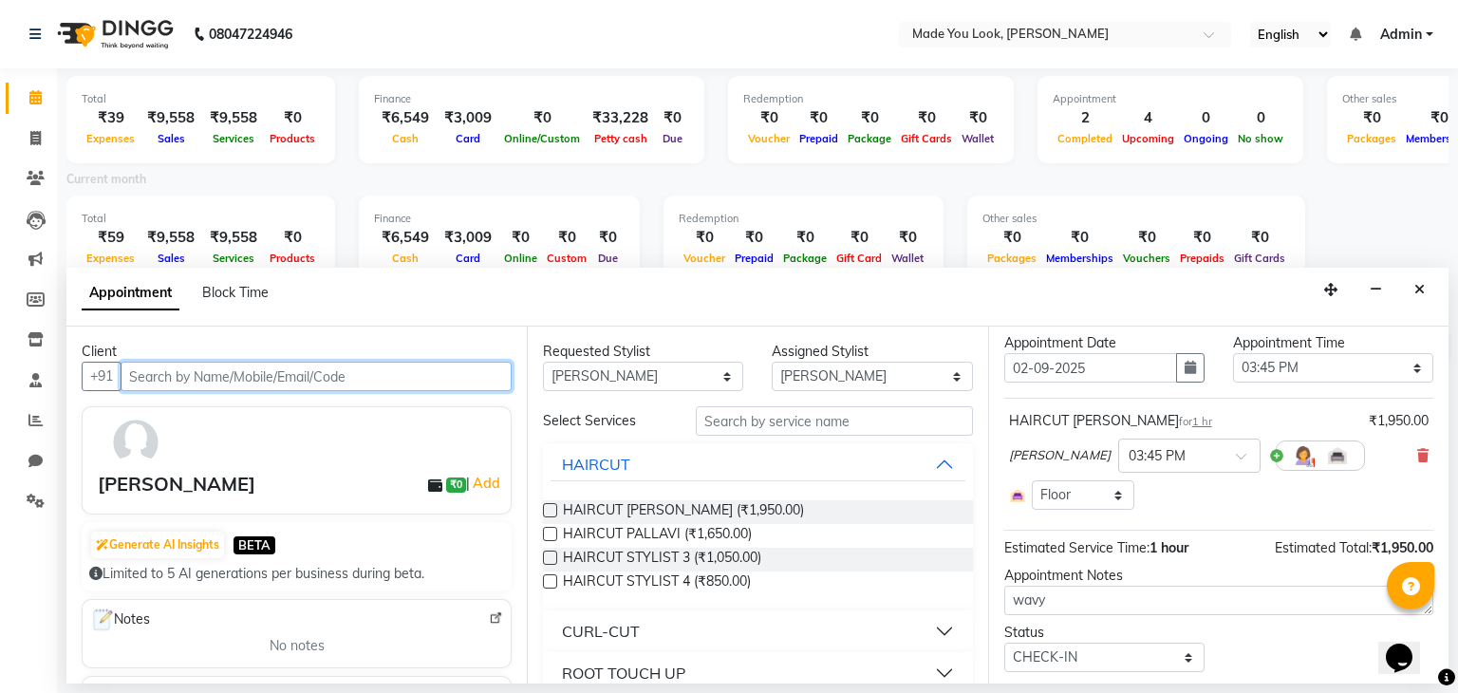
scroll to position [0, 0]
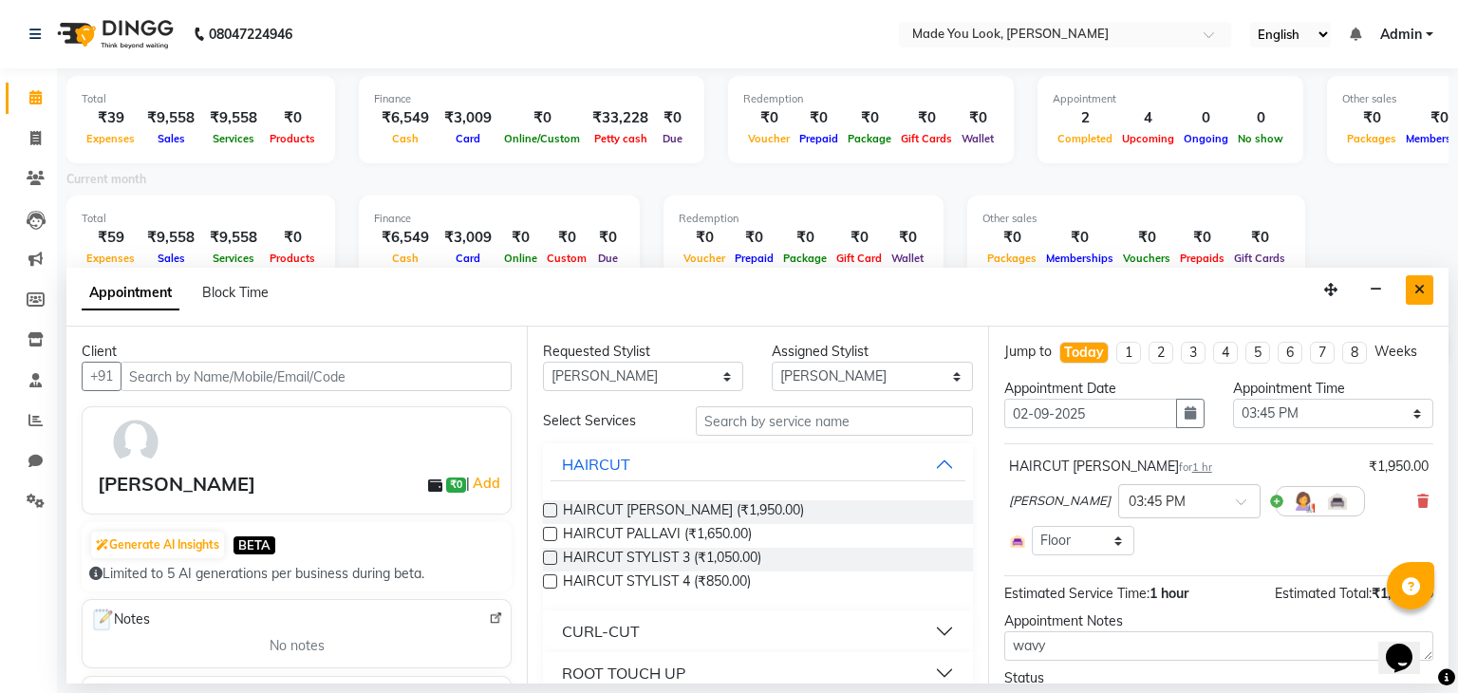
click at [1420, 289] on icon "Close" at bounding box center [1419, 289] width 10 height 13
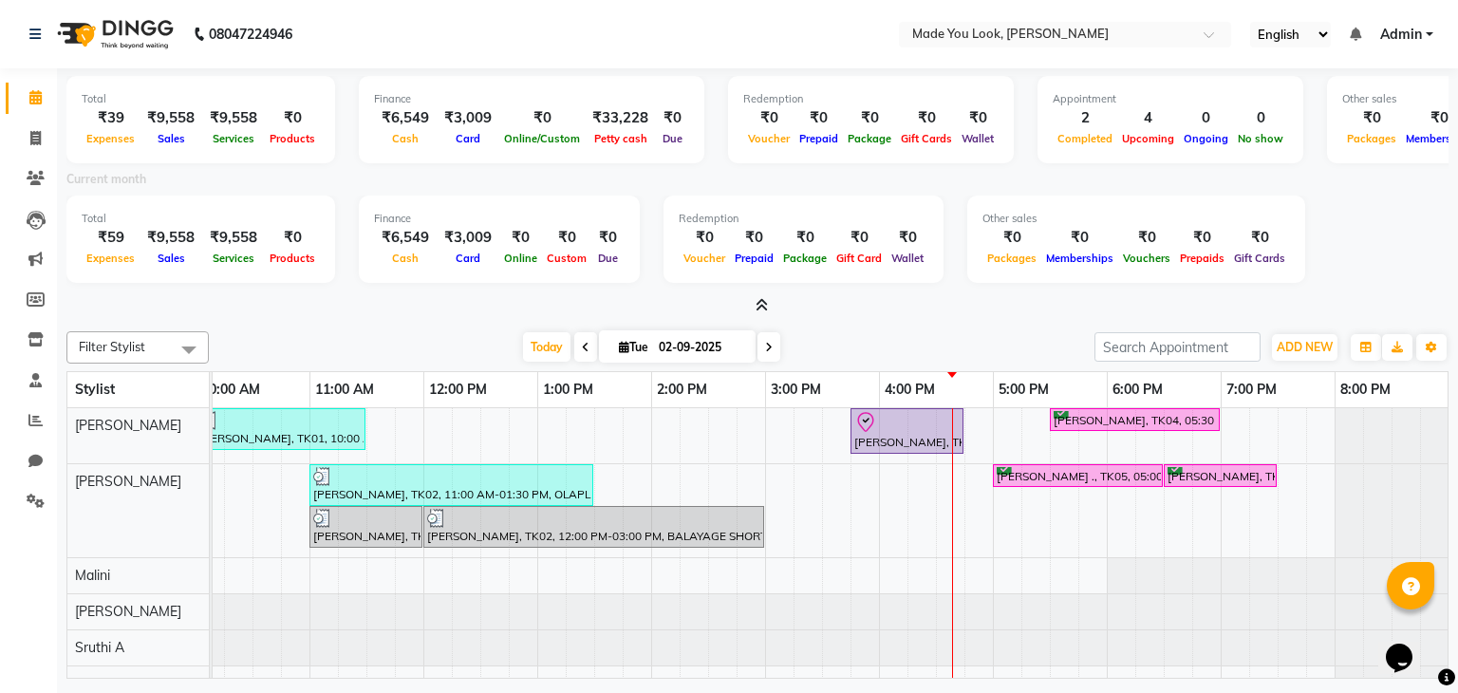
click at [762, 344] on span at bounding box center [768, 346] width 23 height 29
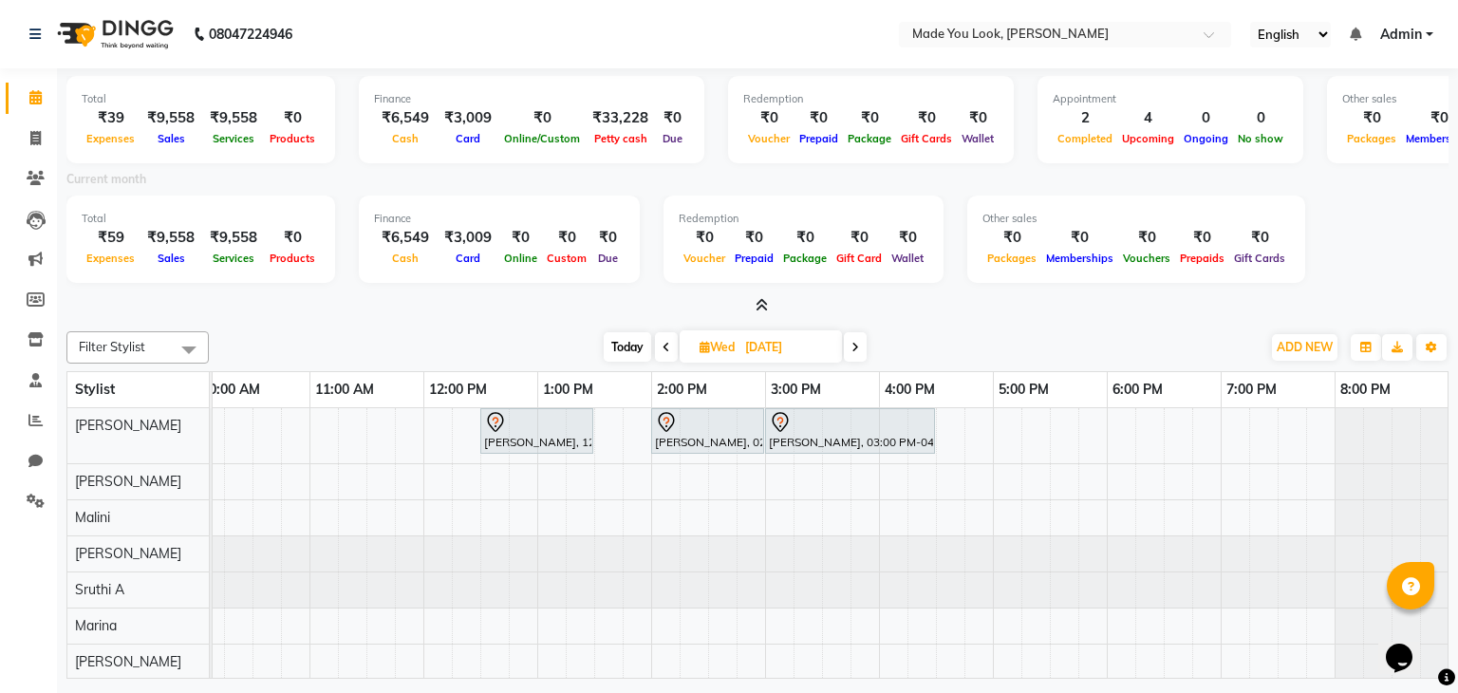
click at [858, 348] on icon at bounding box center [855, 347] width 8 height 11
type input "[DATE]"
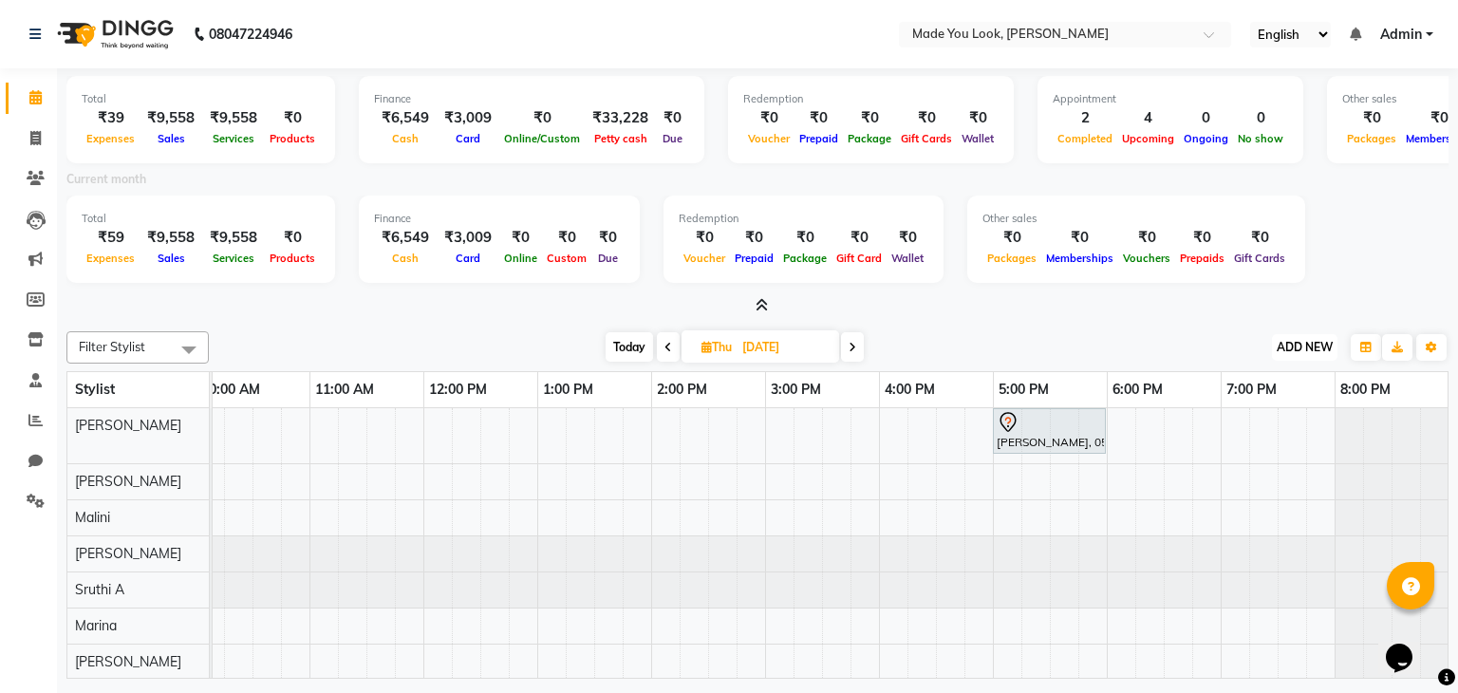
click at [1296, 353] on button "ADD NEW Toggle Dropdown" at bounding box center [1304, 347] width 65 height 27
click at [1277, 375] on button "Add Appointment" at bounding box center [1262, 382] width 150 height 25
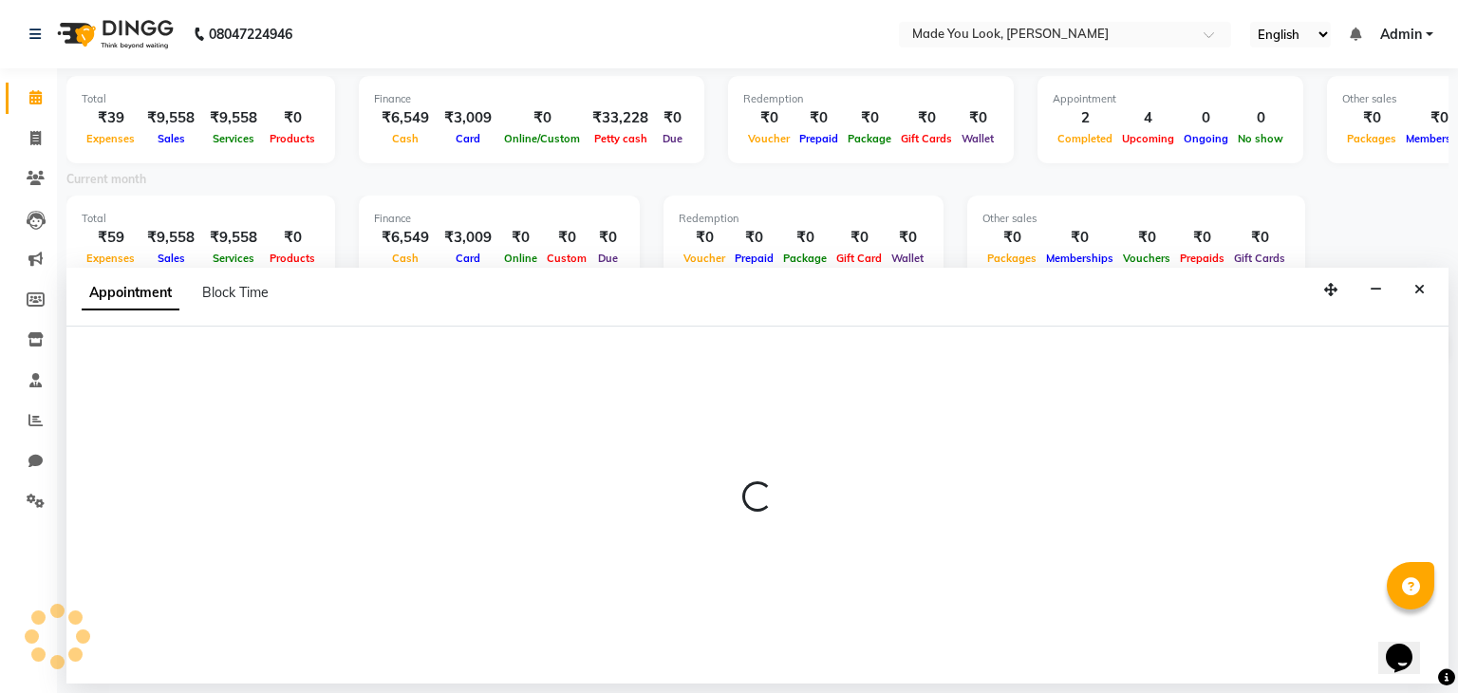
select select "540"
select select "tentative"
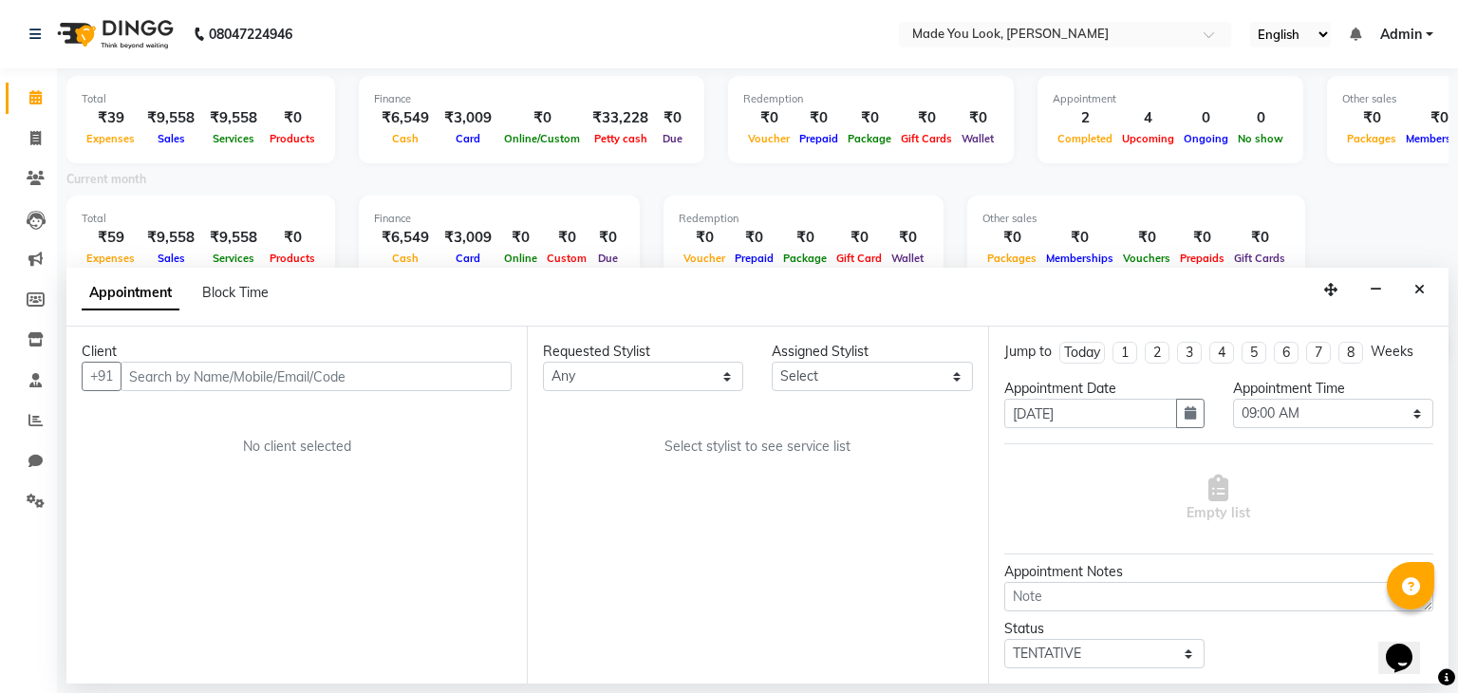
click at [189, 381] on input "text" at bounding box center [316, 376] width 391 height 29
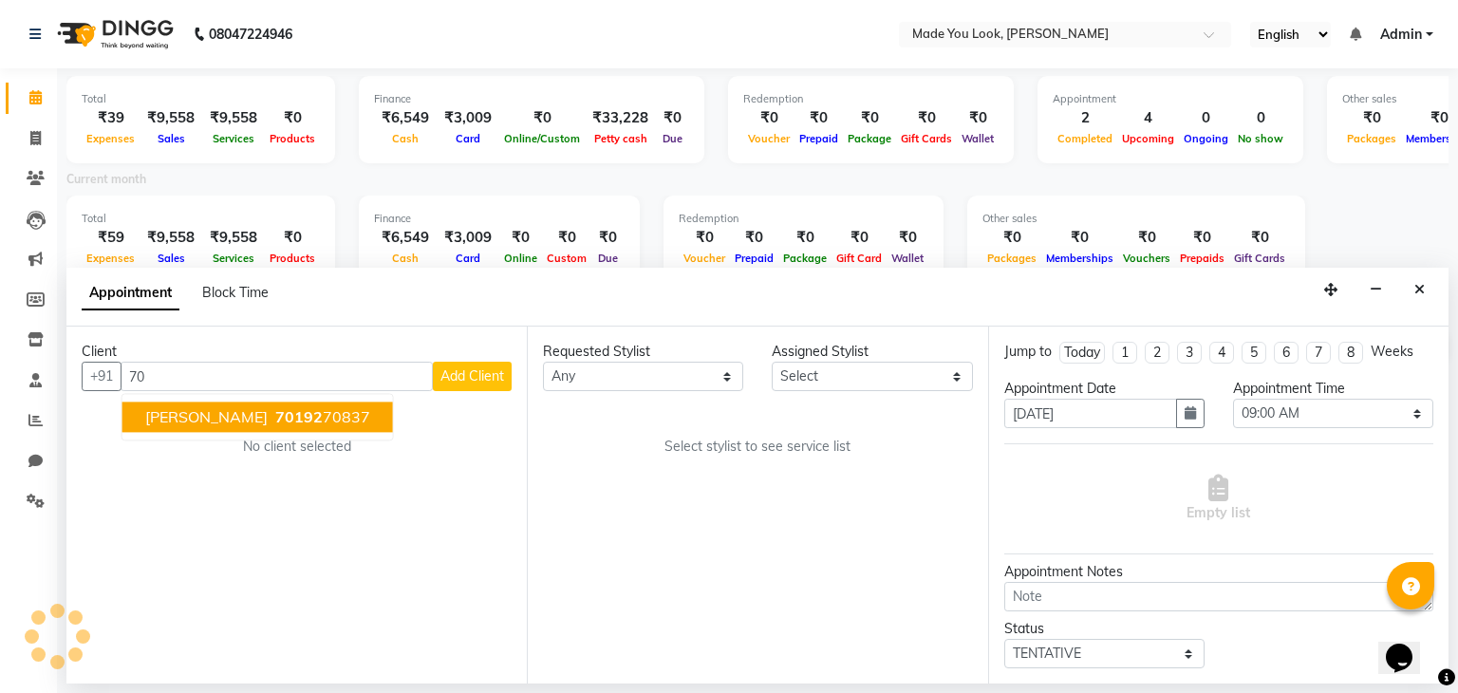
type input "7"
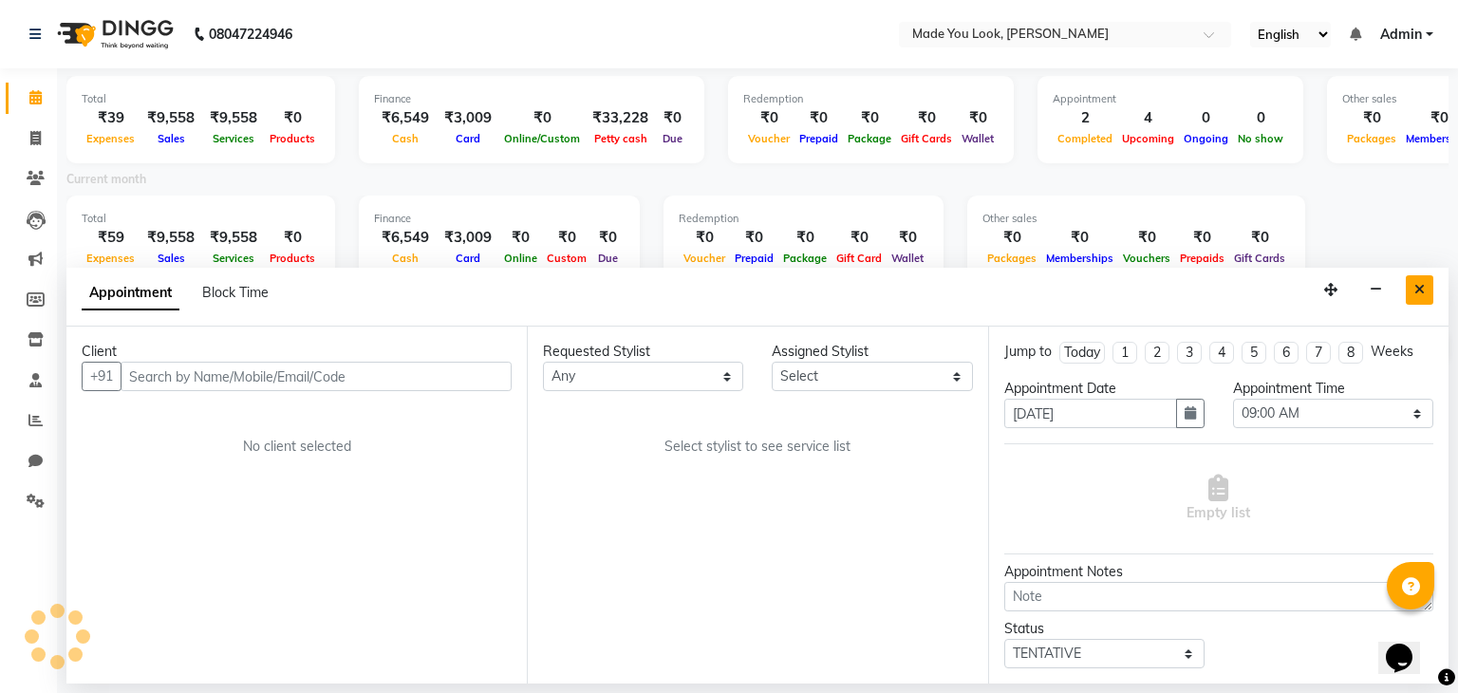
click at [1415, 292] on icon "Close" at bounding box center [1419, 289] width 10 height 13
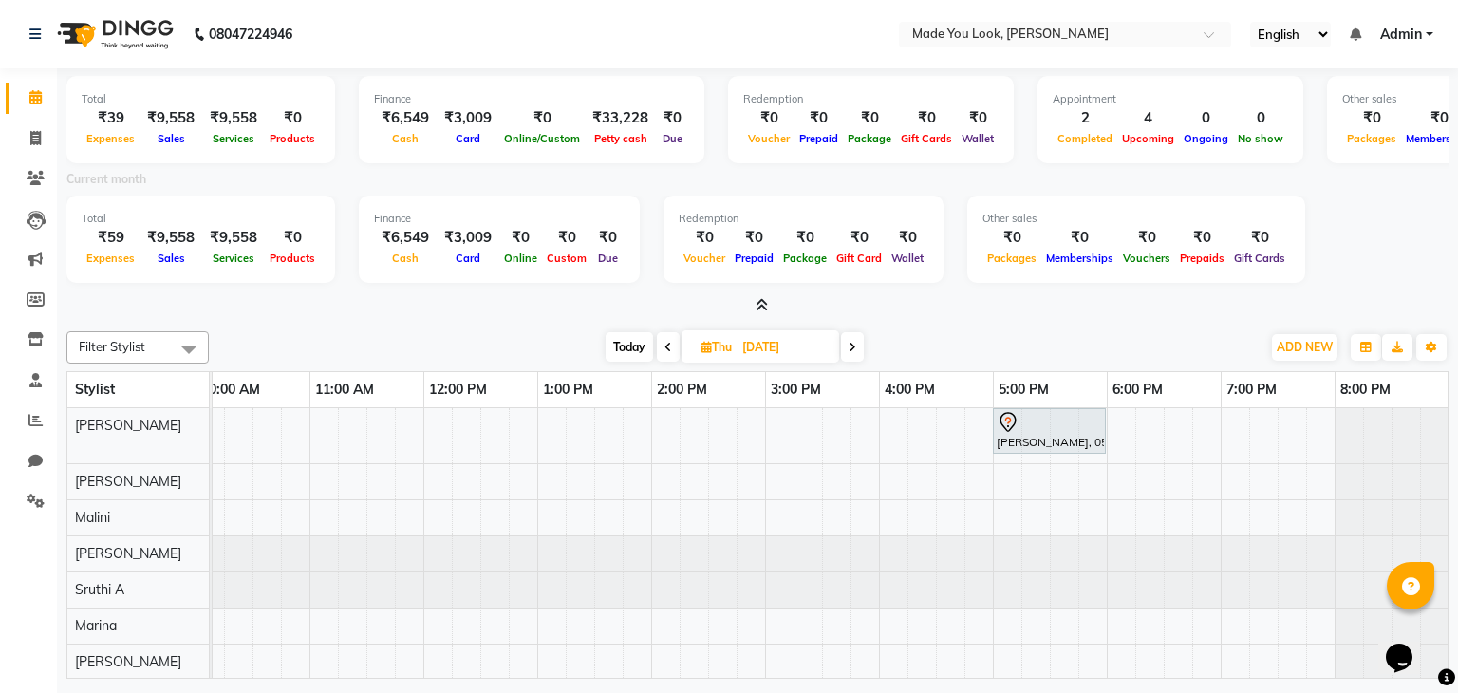
click at [866, 349] on div "[DATE] [DATE]" at bounding box center [735, 347] width 262 height 28
click at [852, 342] on icon at bounding box center [853, 347] width 8 height 11
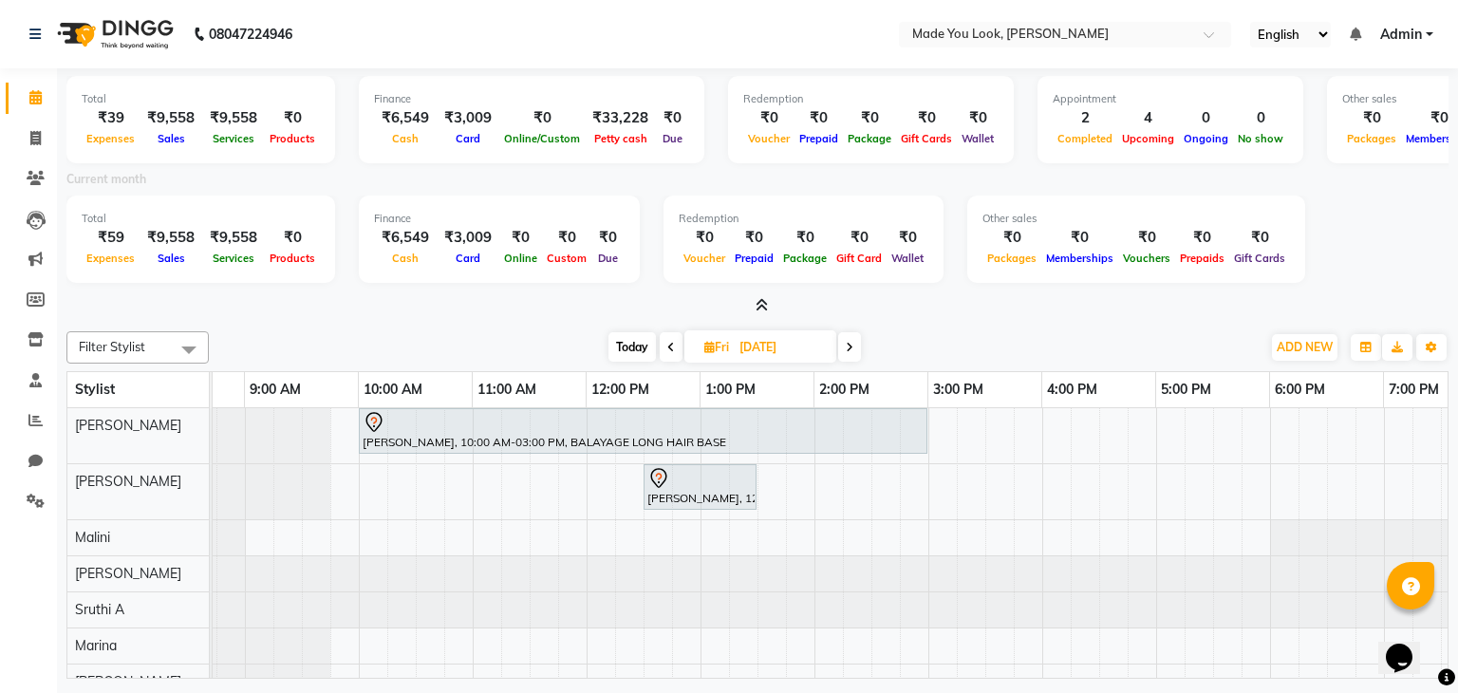
scroll to position [0, 82]
click at [671, 342] on icon at bounding box center [671, 347] width 8 height 11
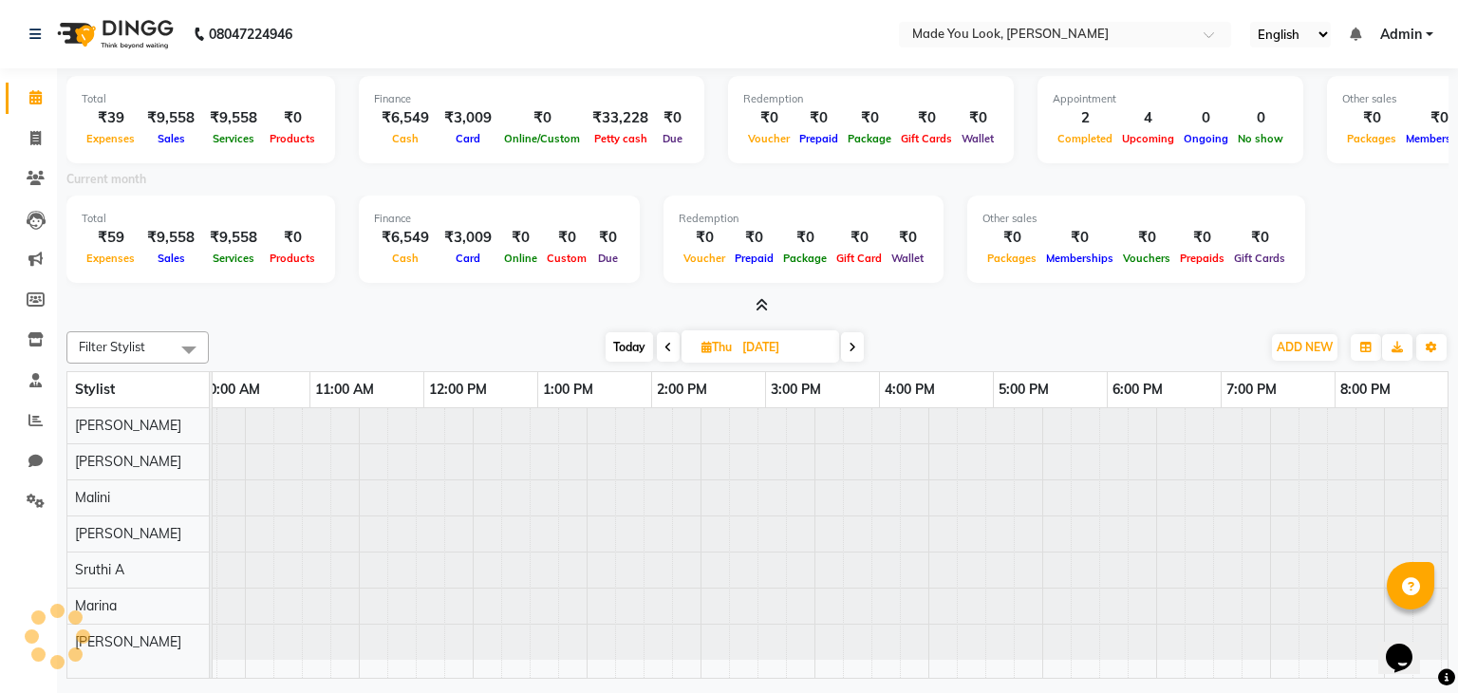
scroll to position [0, 245]
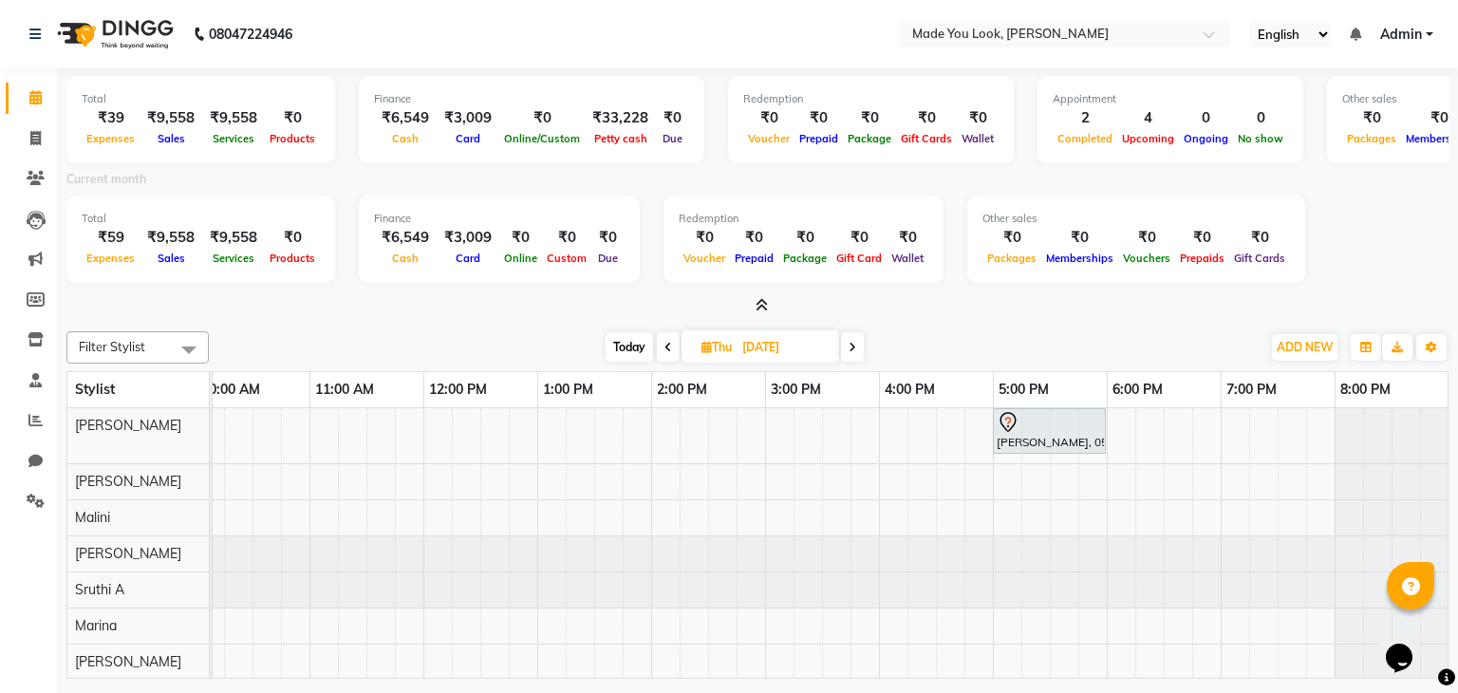
click at [669, 342] on icon at bounding box center [668, 347] width 8 height 11
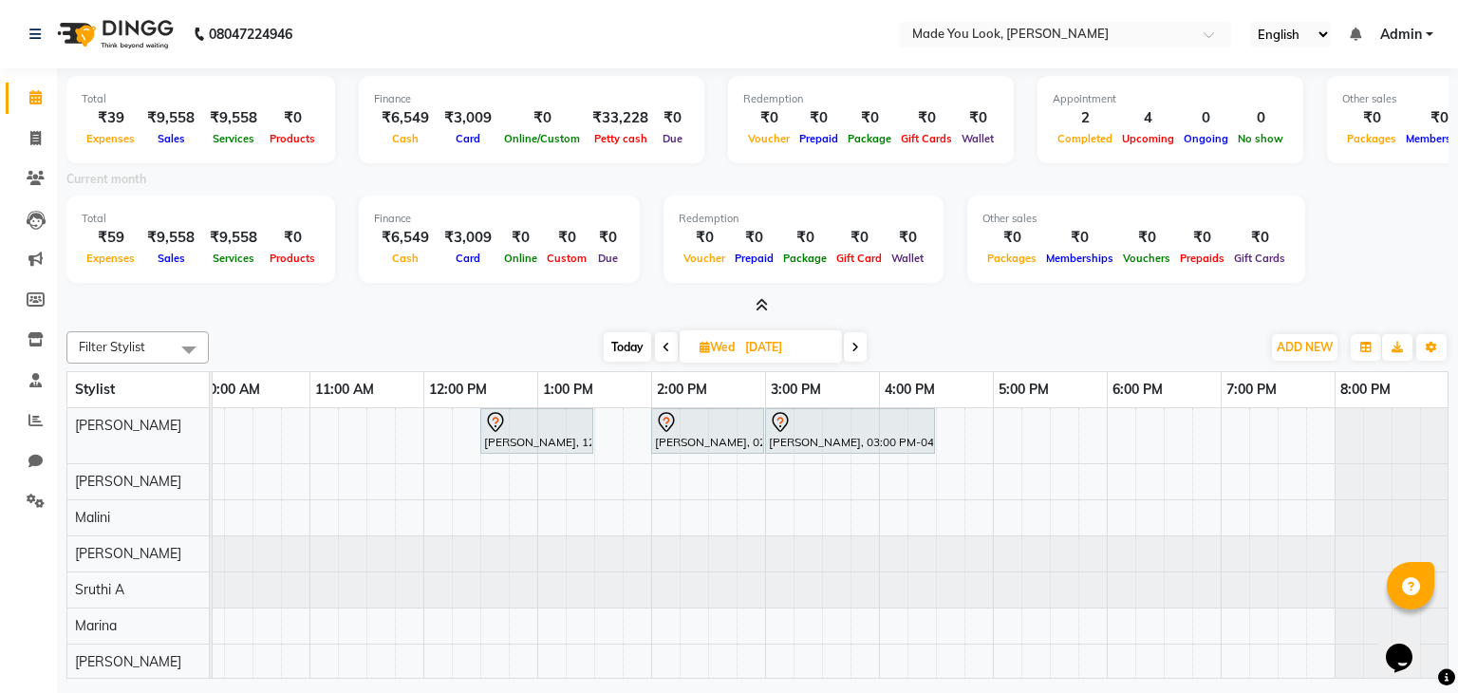
click at [853, 343] on icon at bounding box center [855, 347] width 8 height 11
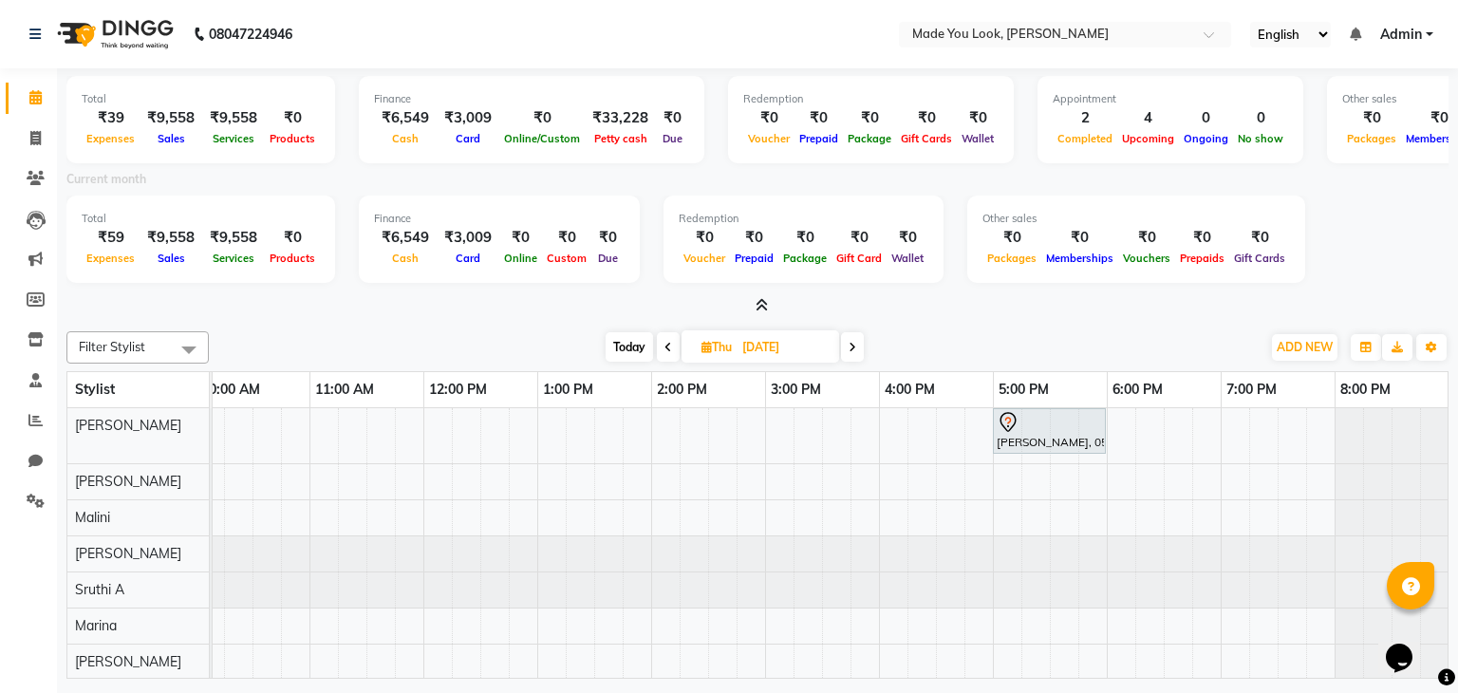
click at [661, 350] on span at bounding box center [668, 346] width 23 height 29
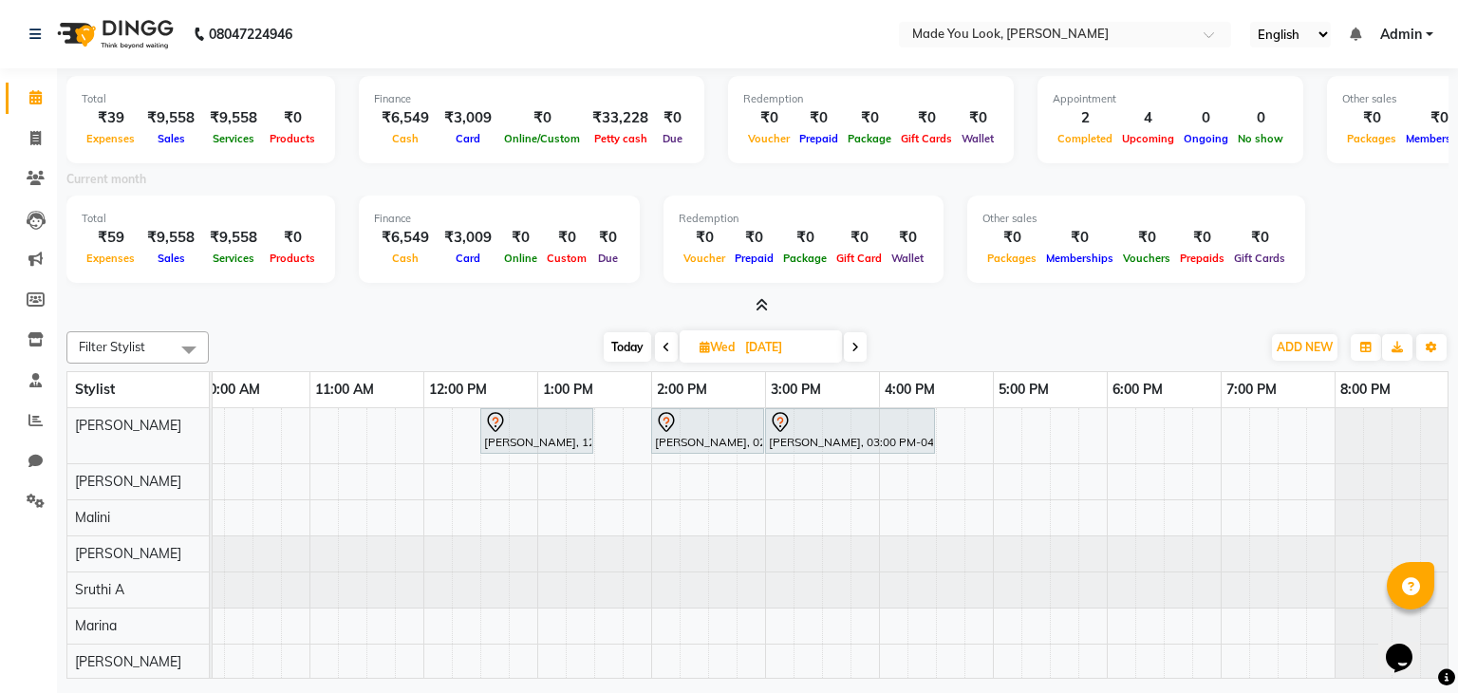
click at [664, 351] on span at bounding box center [666, 346] width 23 height 29
type input "02-09-2025"
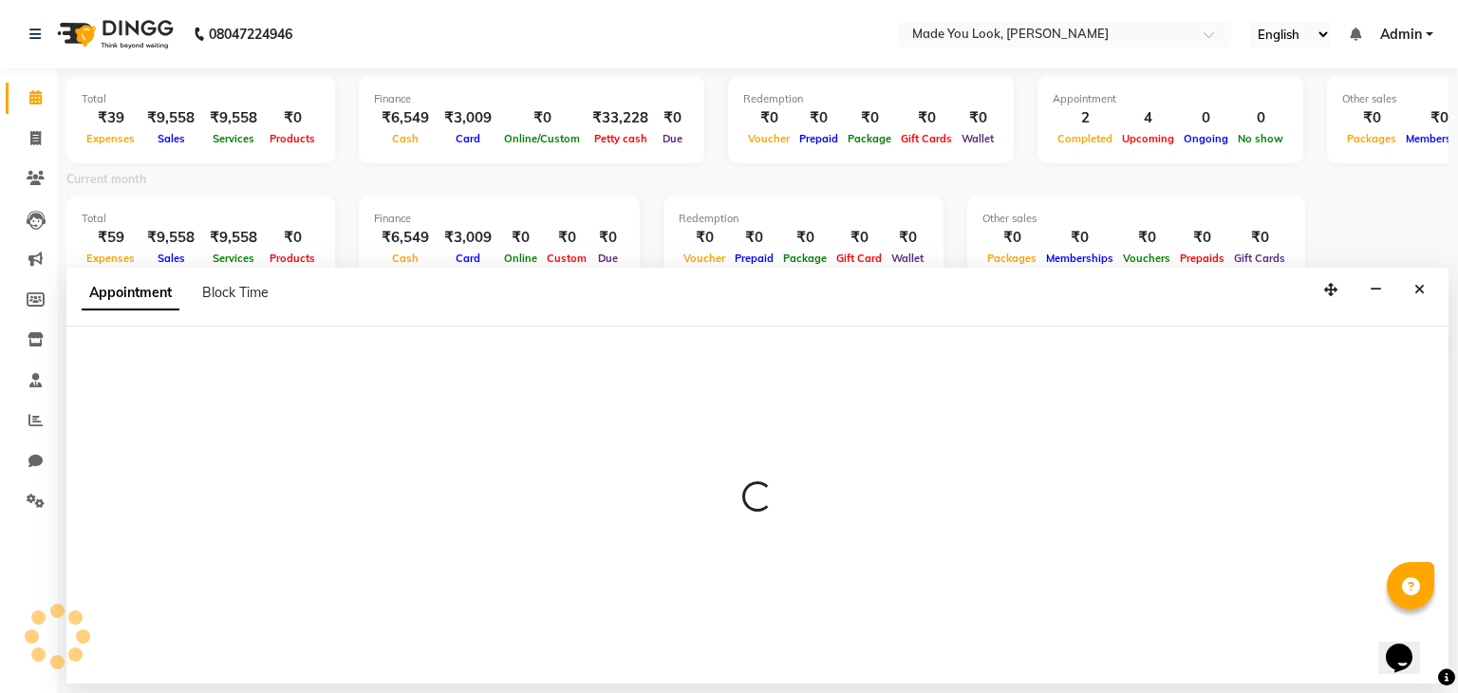
select select "84244"
select select "1050"
select select "tentative"
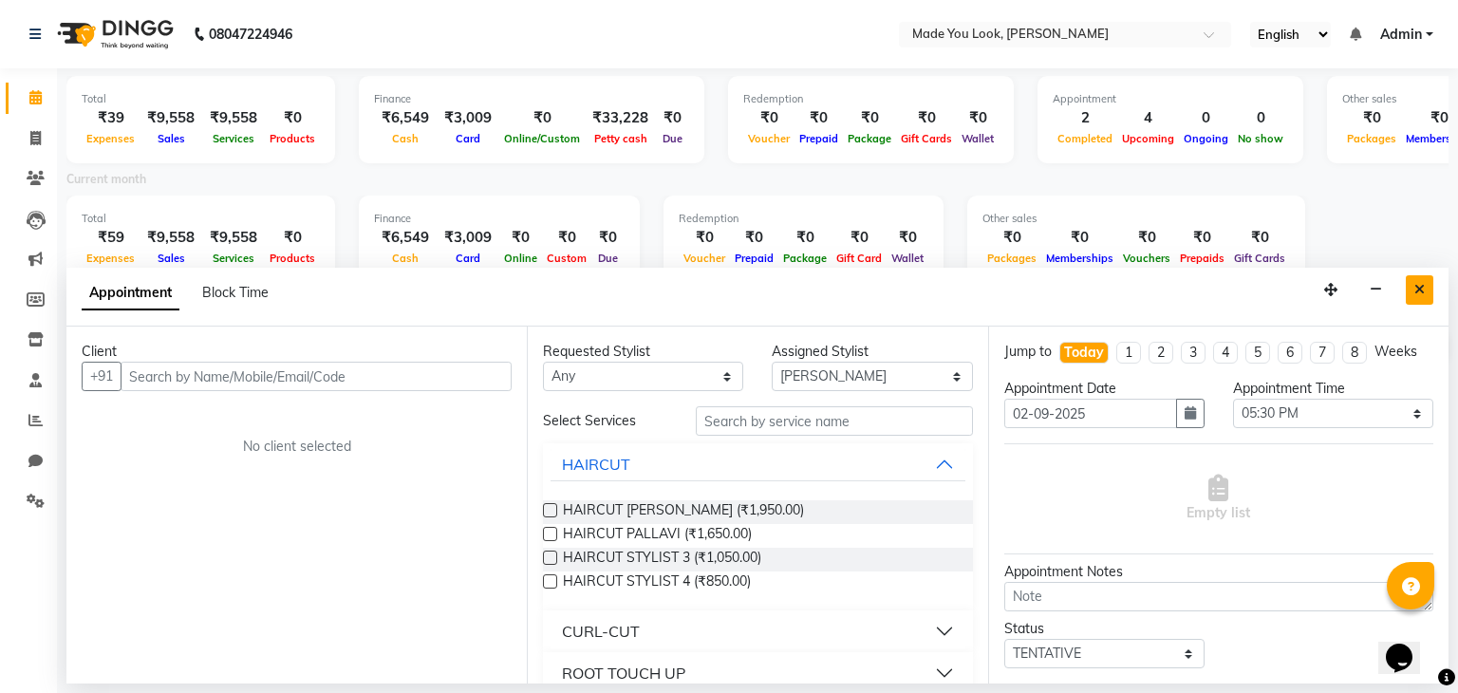
click at [1424, 288] on icon "Close" at bounding box center [1419, 289] width 10 height 13
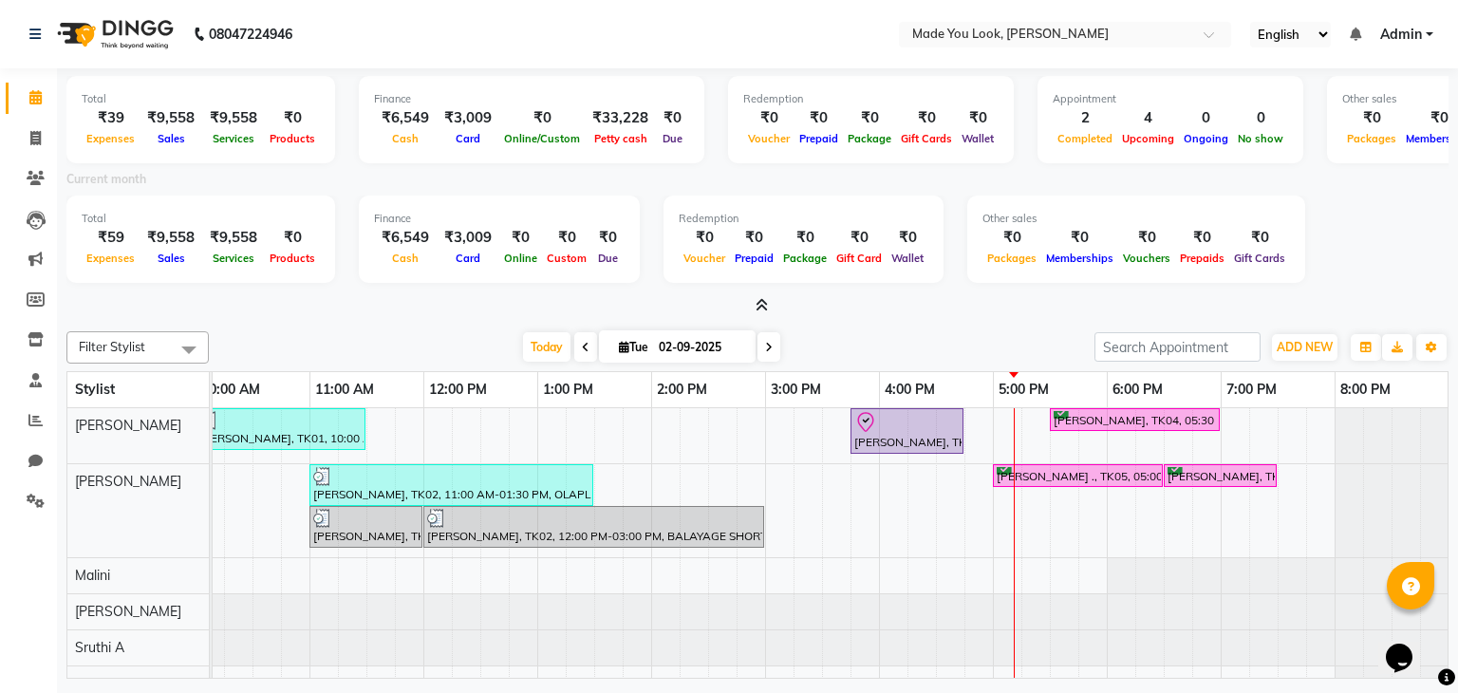
click at [768, 346] on icon at bounding box center [769, 347] width 8 height 11
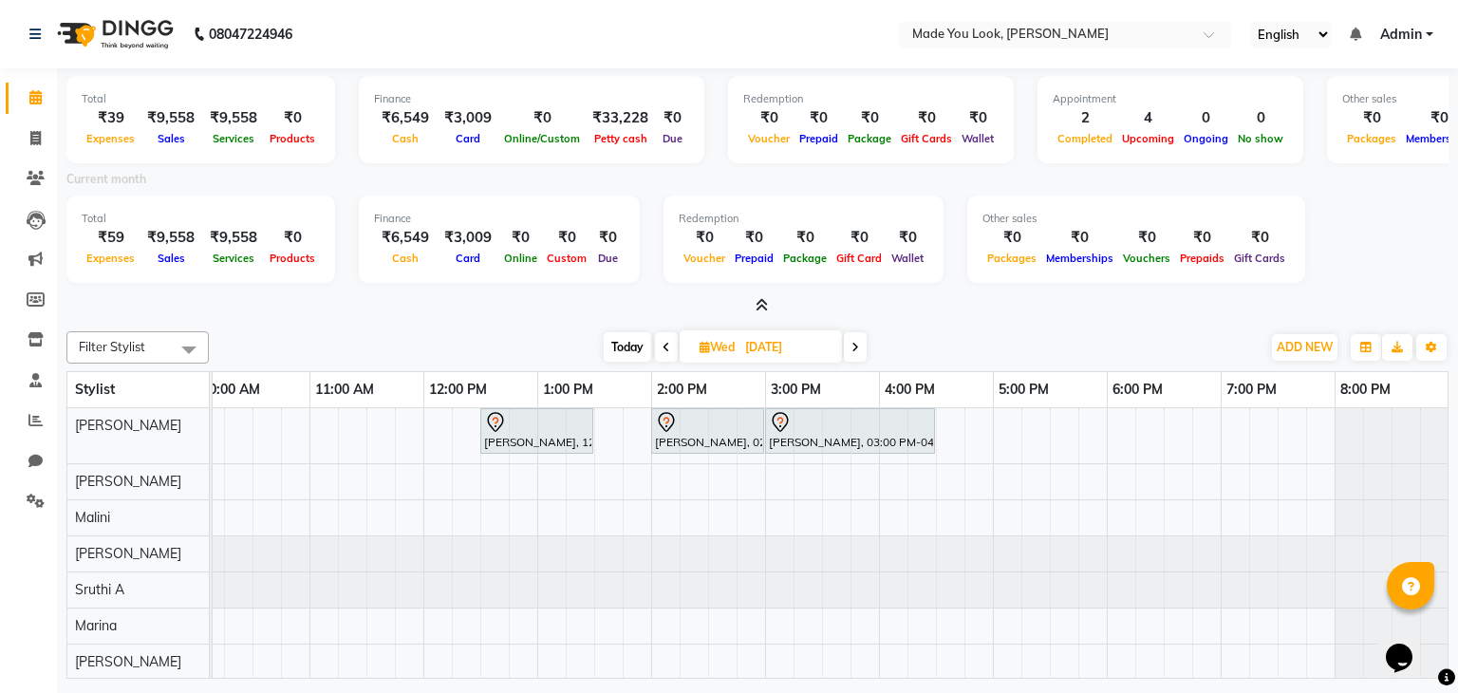
click at [660, 351] on span at bounding box center [666, 346] width 23 height 29
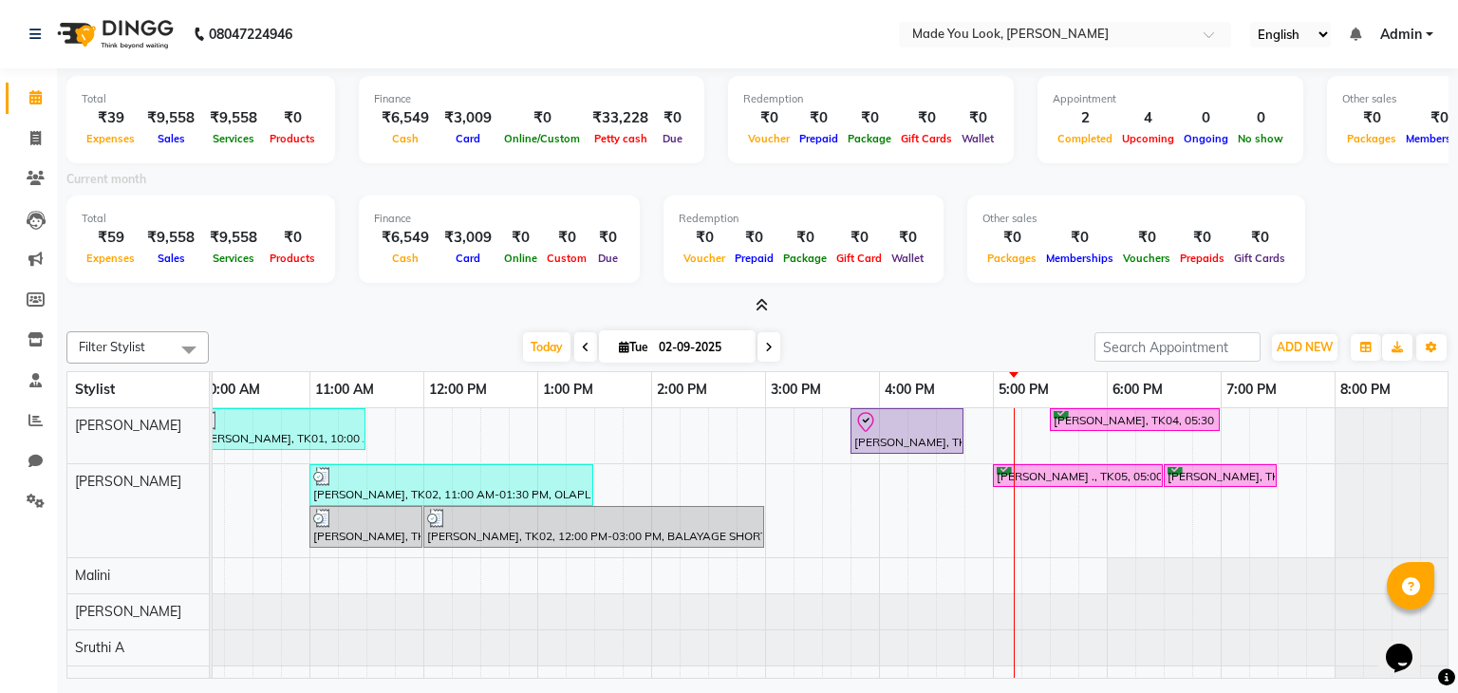
click at [768, 358] on span at bounding box center [768, 346] width 23 height 29
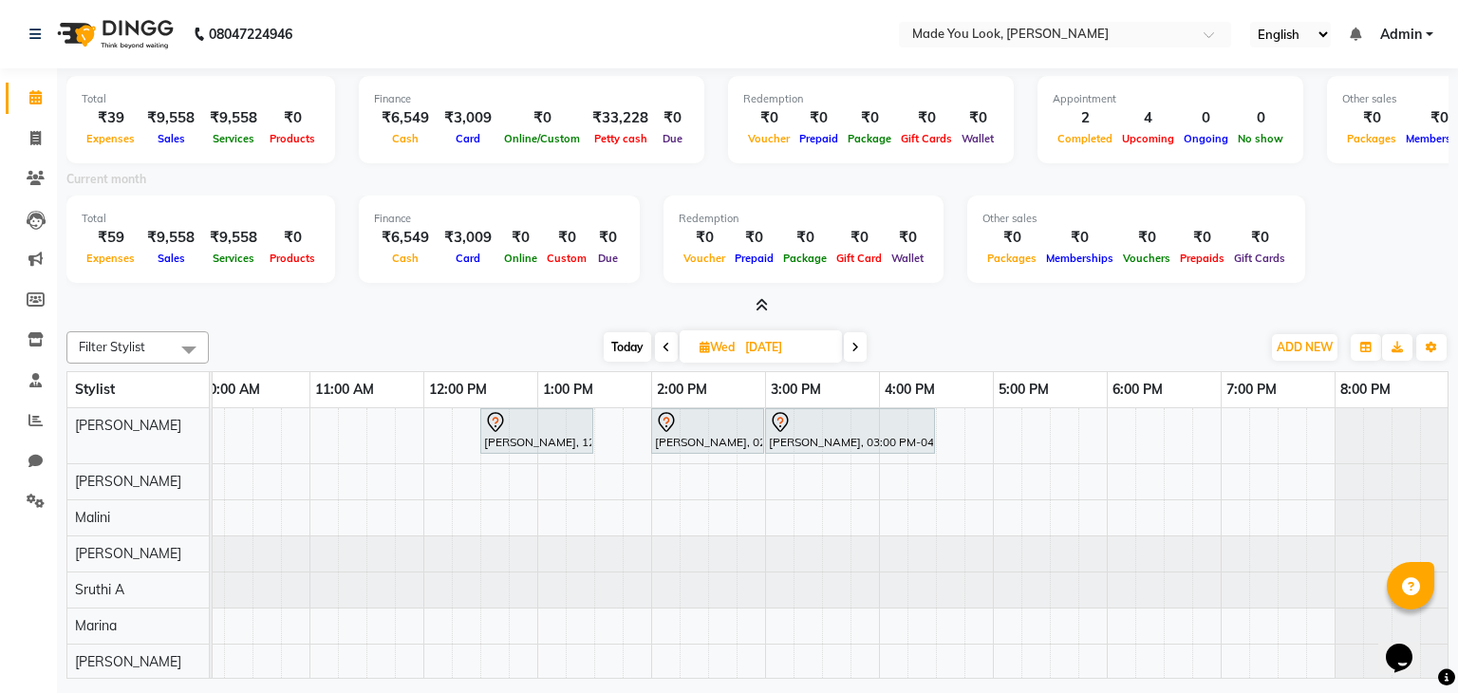
click at [663, 350] on icon at bounding box center [667, 347] width 8 height 11
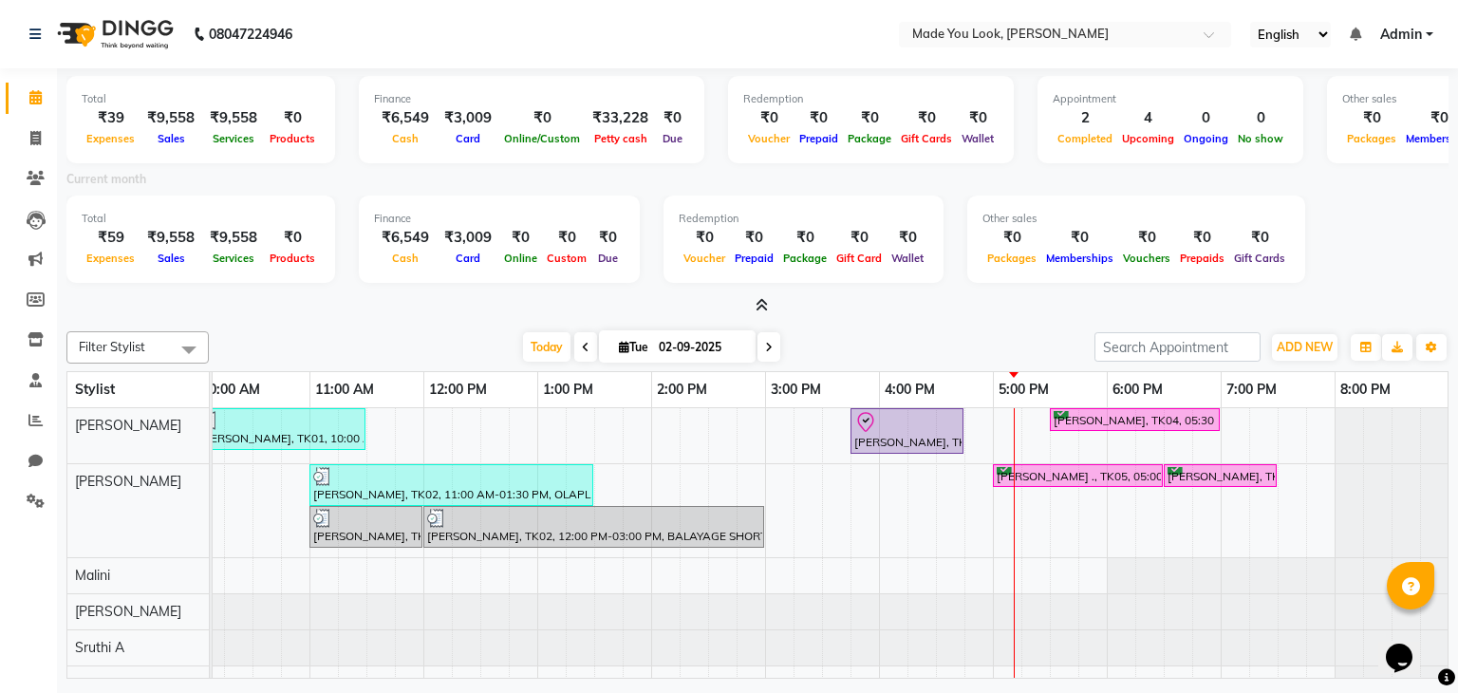
click at [765, 346] on icon at bounding box center [769, 347] width 8 height 11
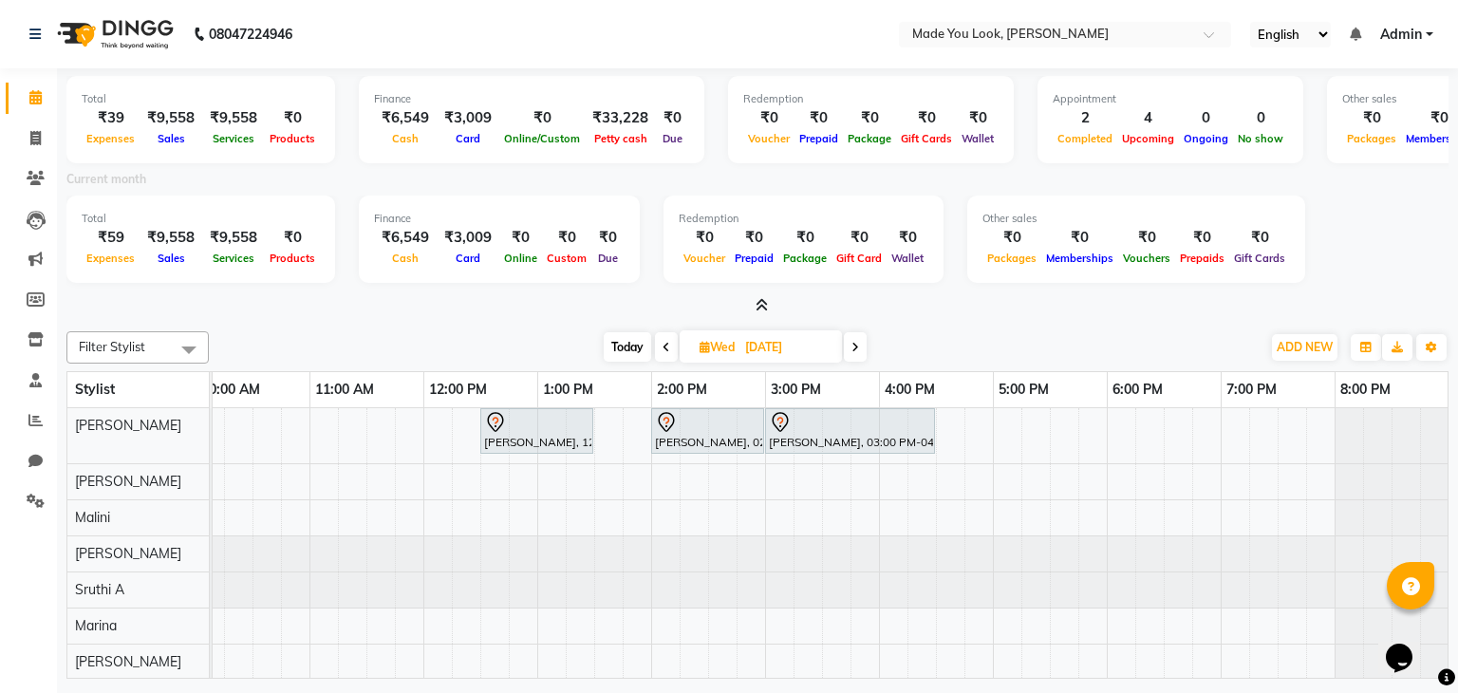
click at [854, 346] on icon at bounding box center [855, 347] width 8 height 11
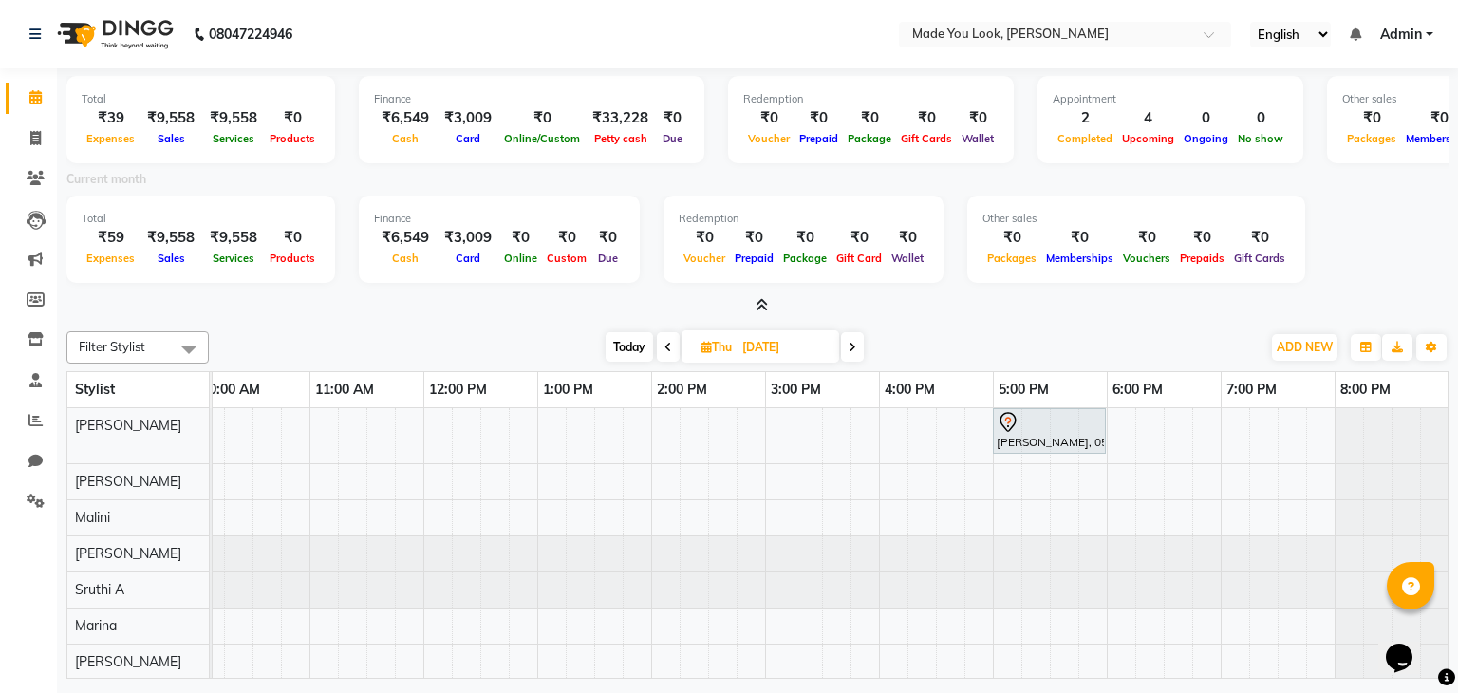
click at [668, 349] on icon at bounding box center [668, 347] width 8 height 11
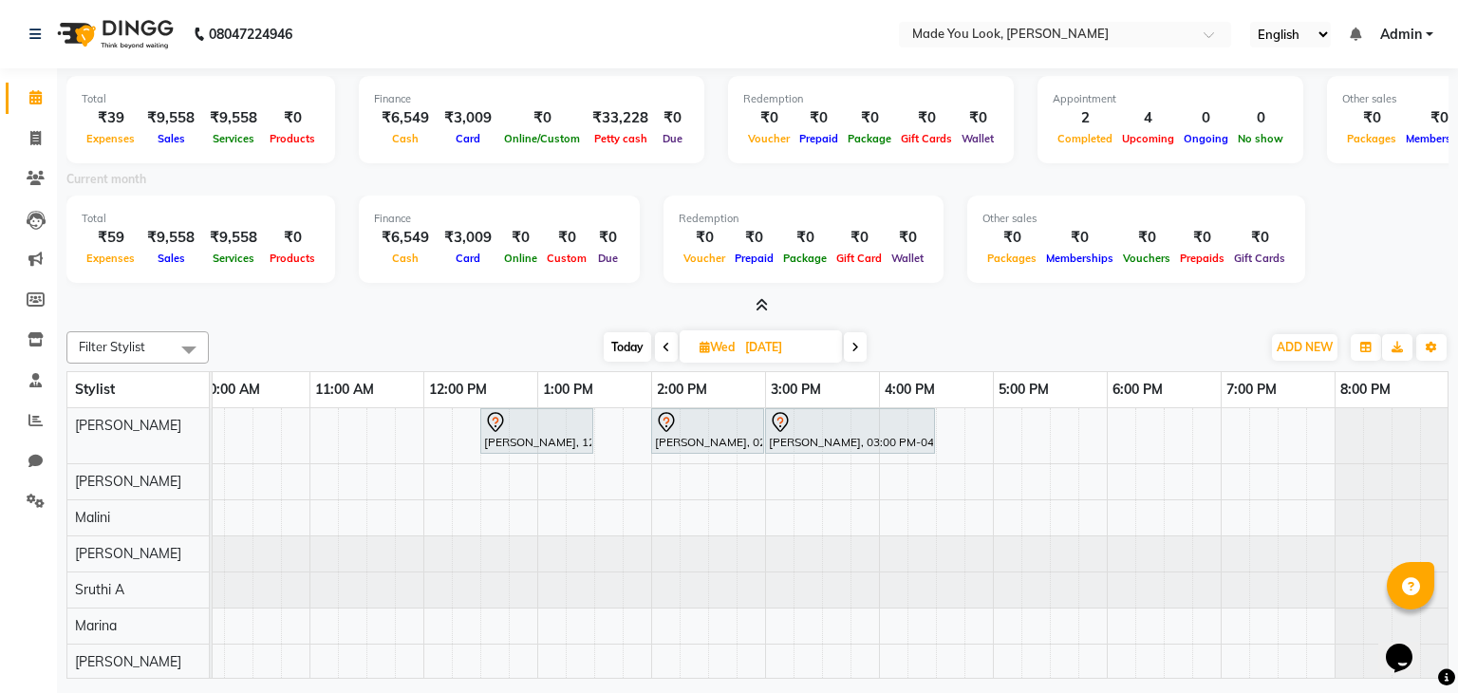
click at [663, 347] on icon at bounding box center [667, 347] width 8 height 11
type input "02-09-2025"
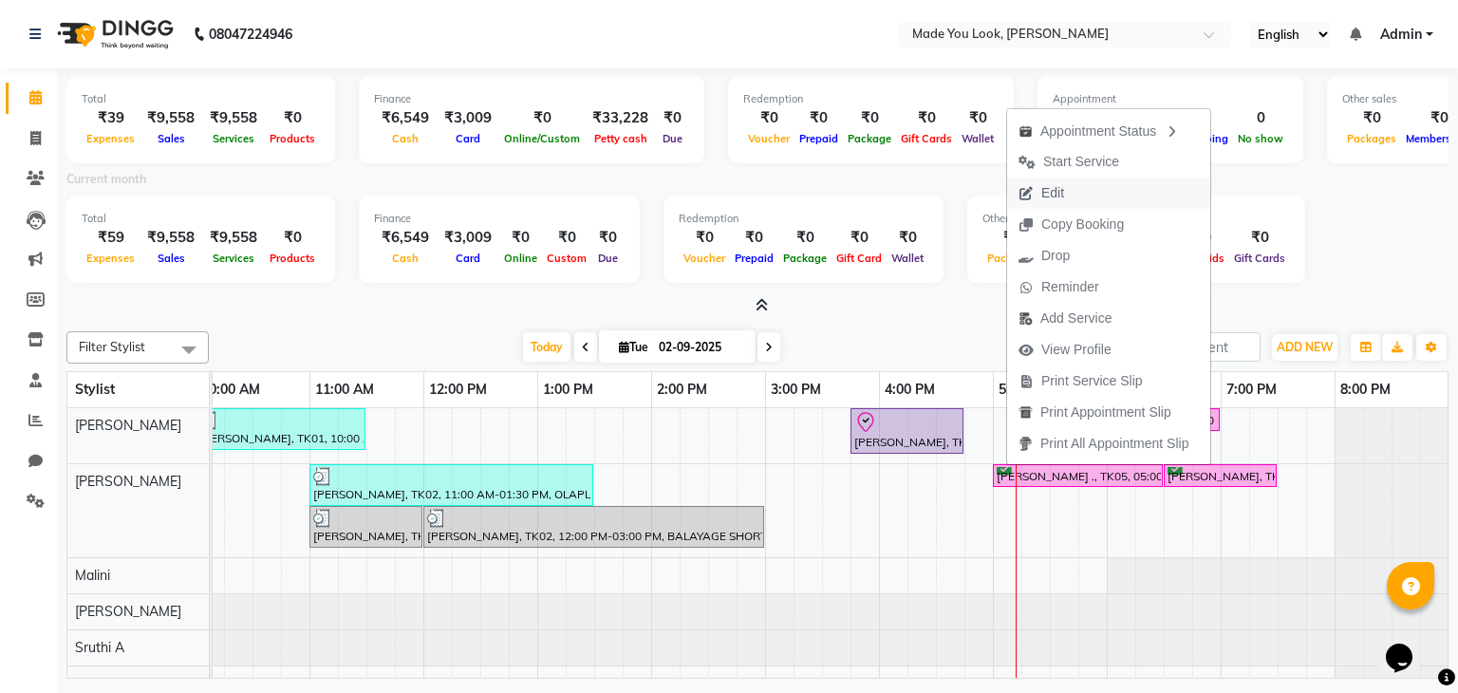
click at [1086, 195] on button "Edit" at bounding box center [1108, 193] width 203 height 31
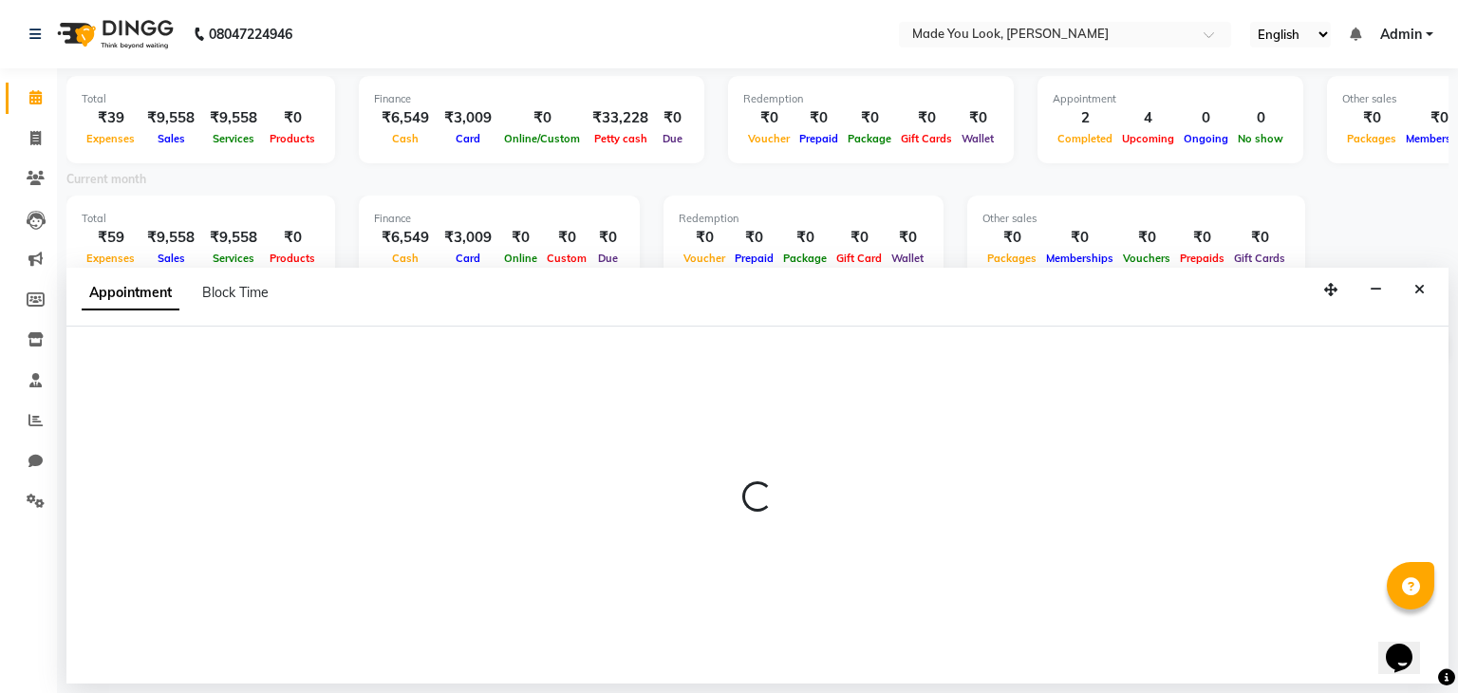
select select "tentative"
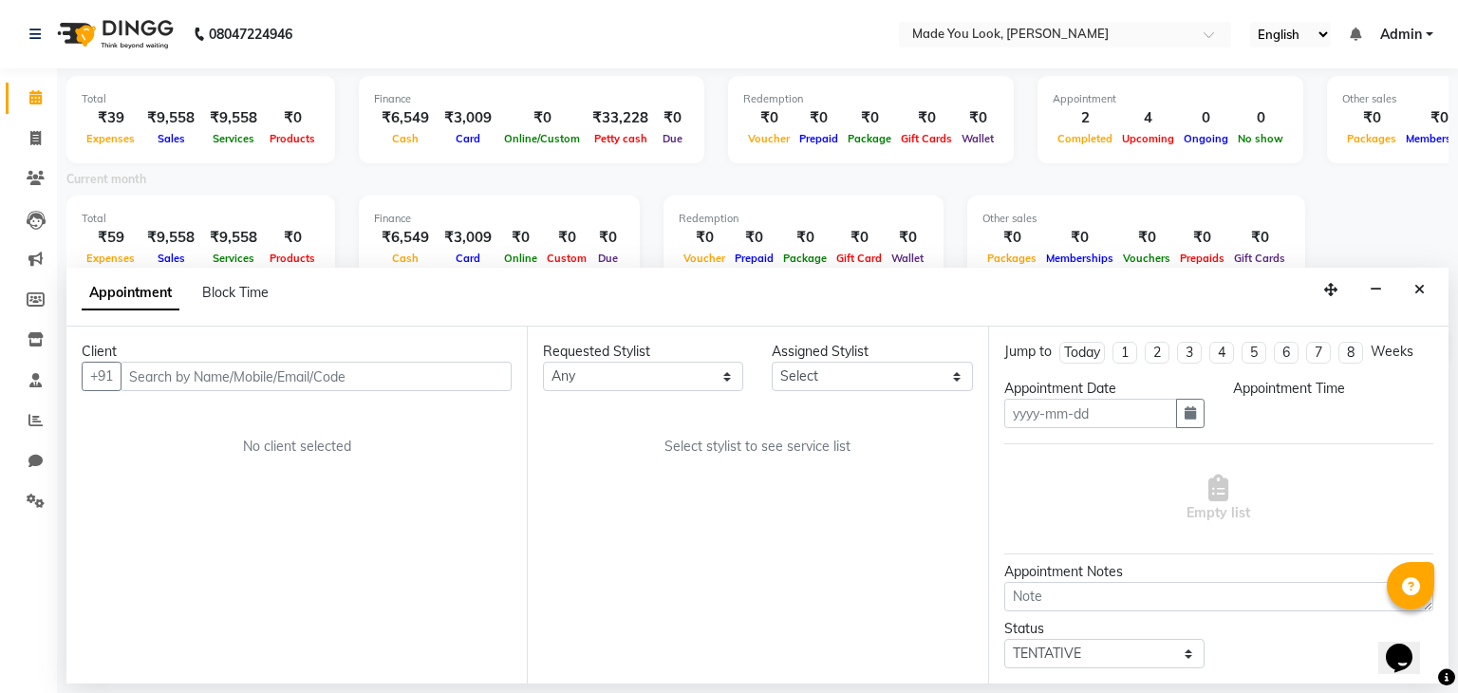
type input "02-09-2025"
type textarea "curly"
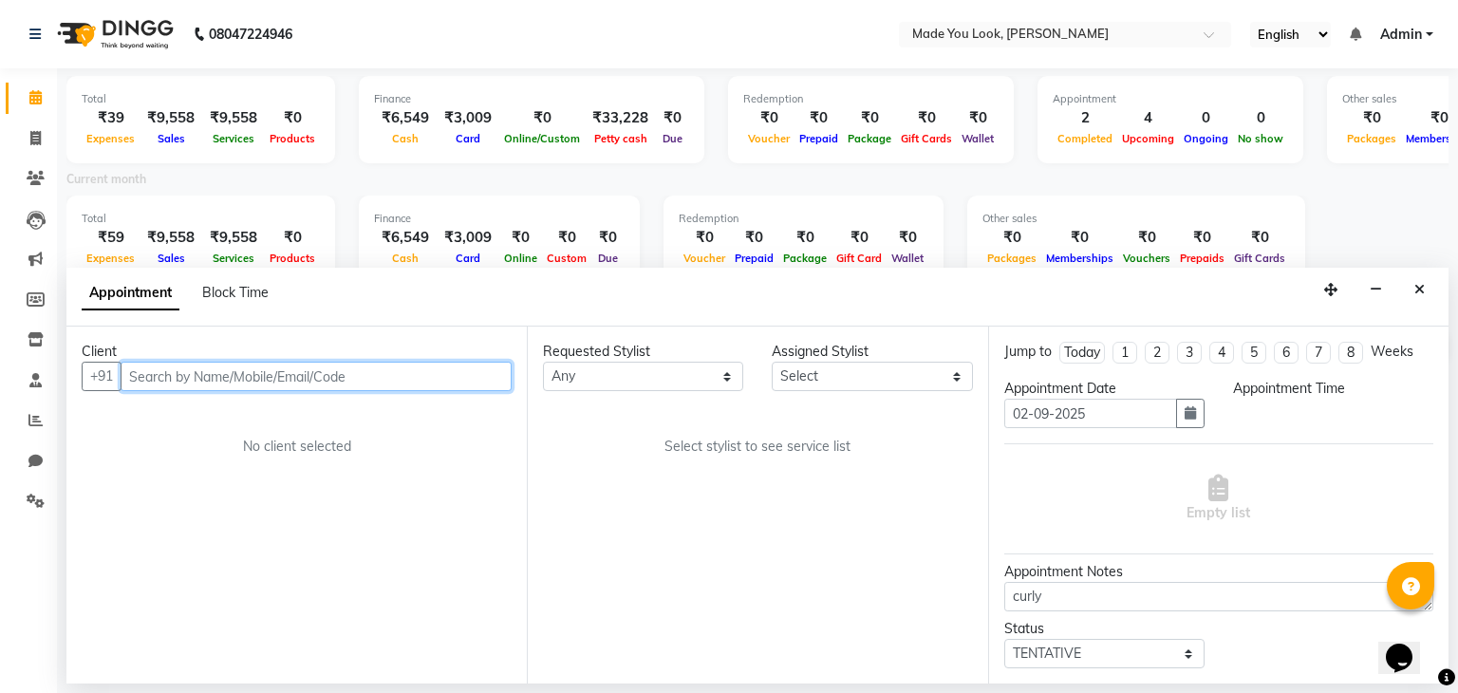
select select "83313"
select select "confirm booking"
select select "1020"
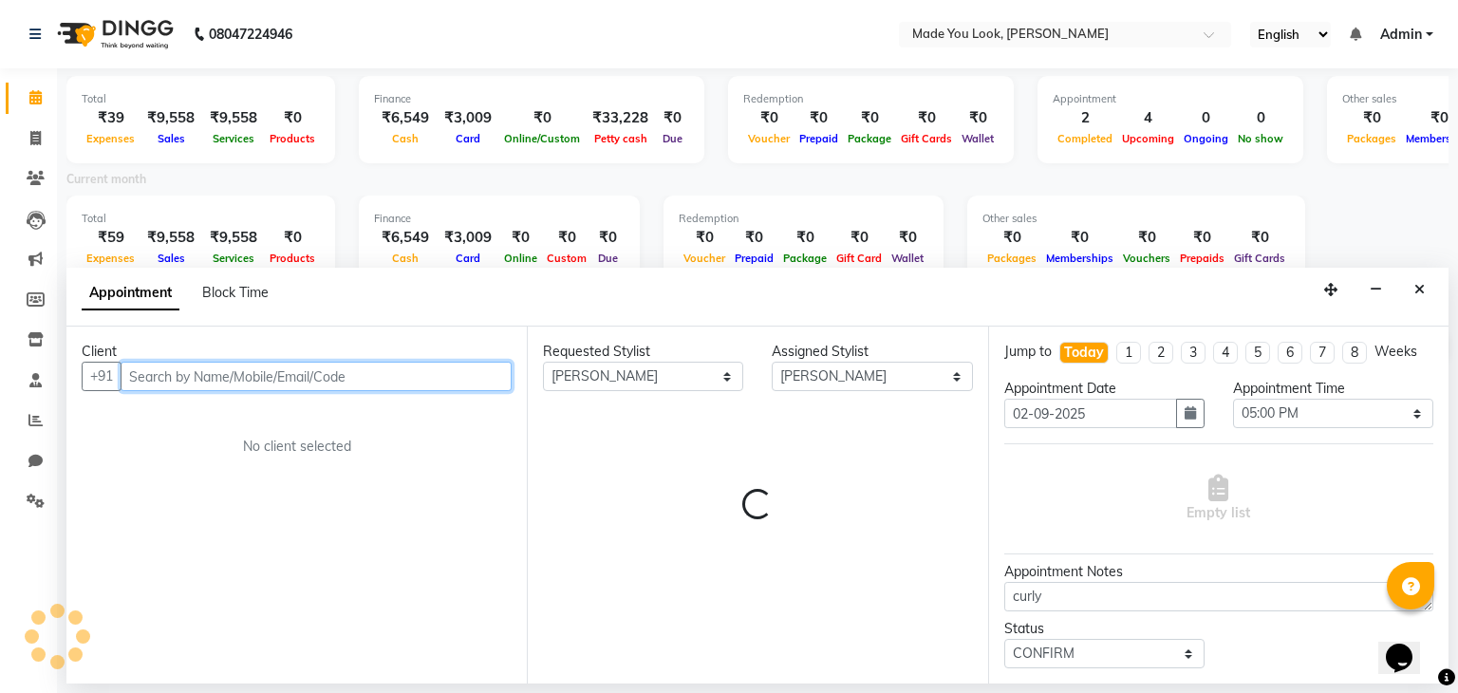
select select "4108"
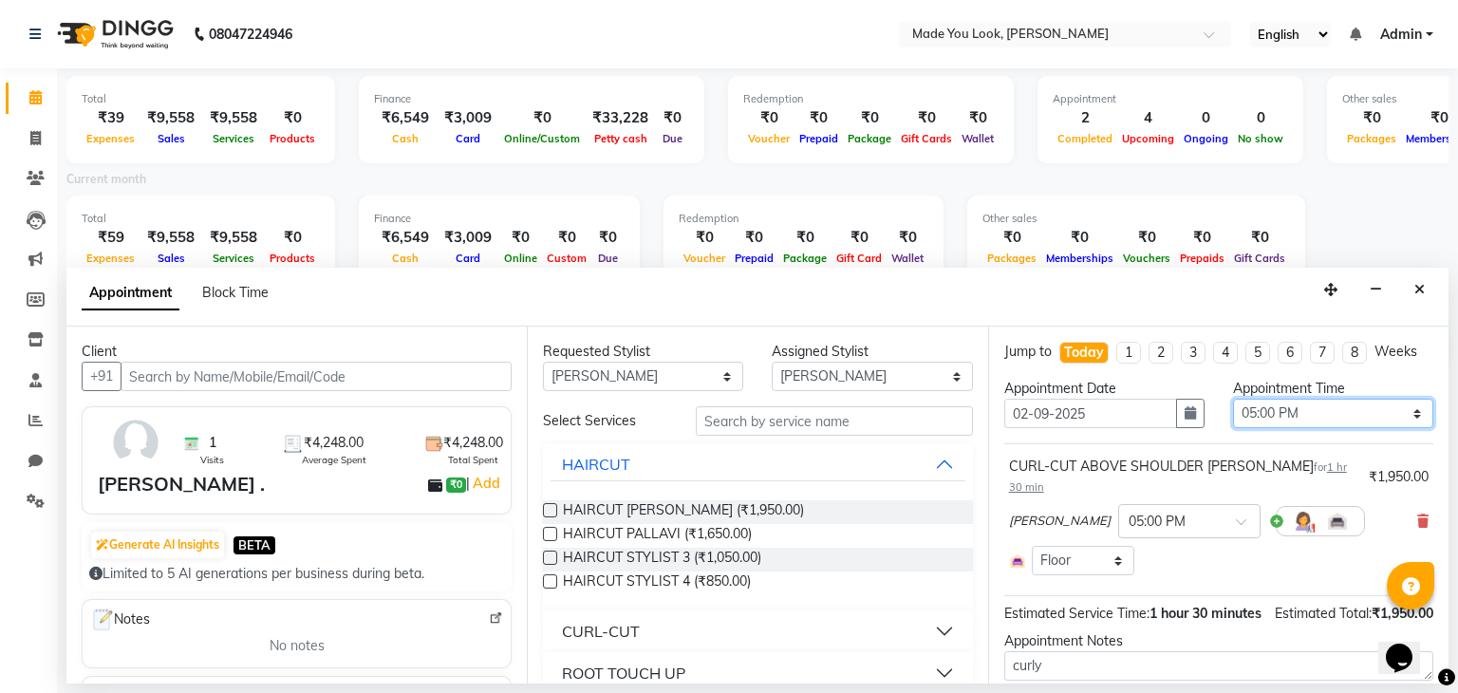
click at [1397, 406] on select "Select 09:00 AM 09:15 AM 09:30 AM 09:45 AM 10:00 AM 10:15 AM 10:30 AM 10:45 AM …" at bounding box center [1333, 413] width 200 height 29
select select "1065"
click at [1233, 399] on select "Select 09:00 AM 09:15 AM 09:30 AM 09:45 AM 10:00 AM 10:15 AM 10:30 AM 10:45 AM …" at bounding box center [1333, 413] width 200 height 29
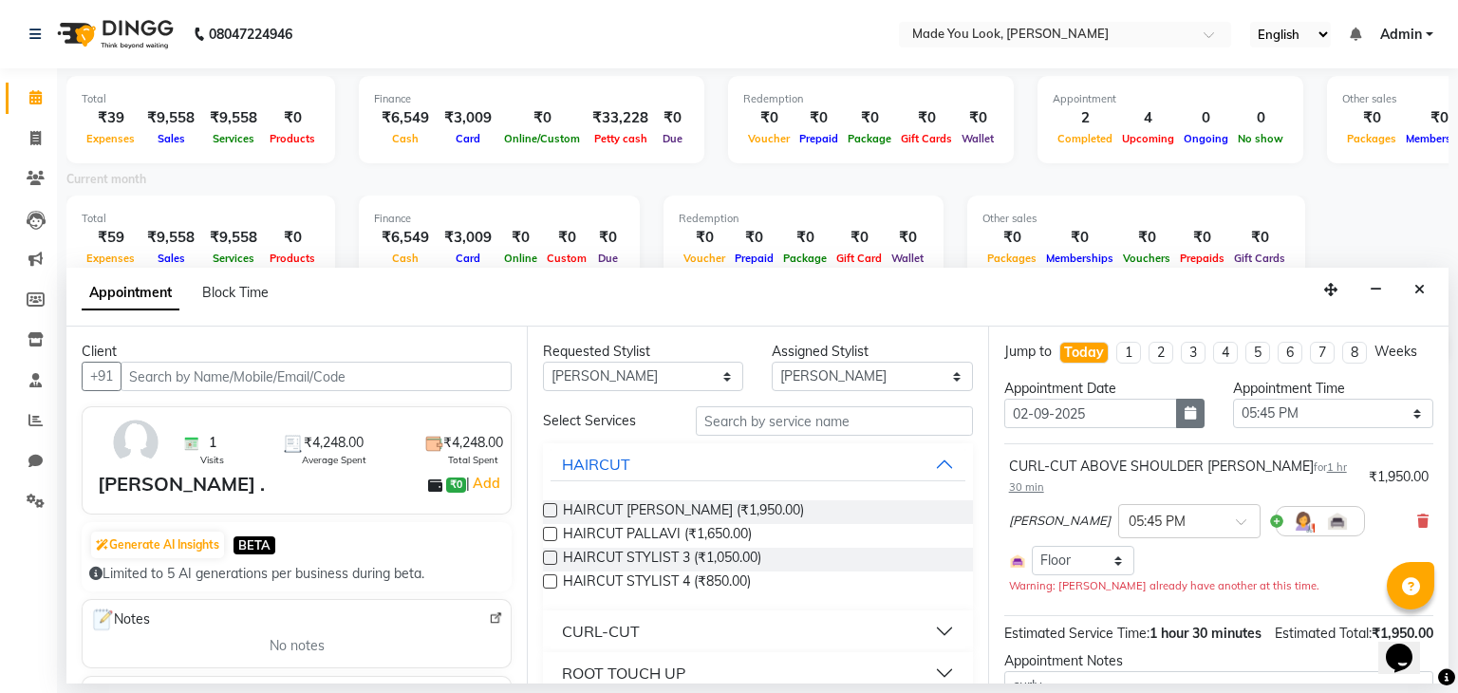
click at [1185, 410] on icon "button" at bounding box center [1190, 412] width 11 height 13
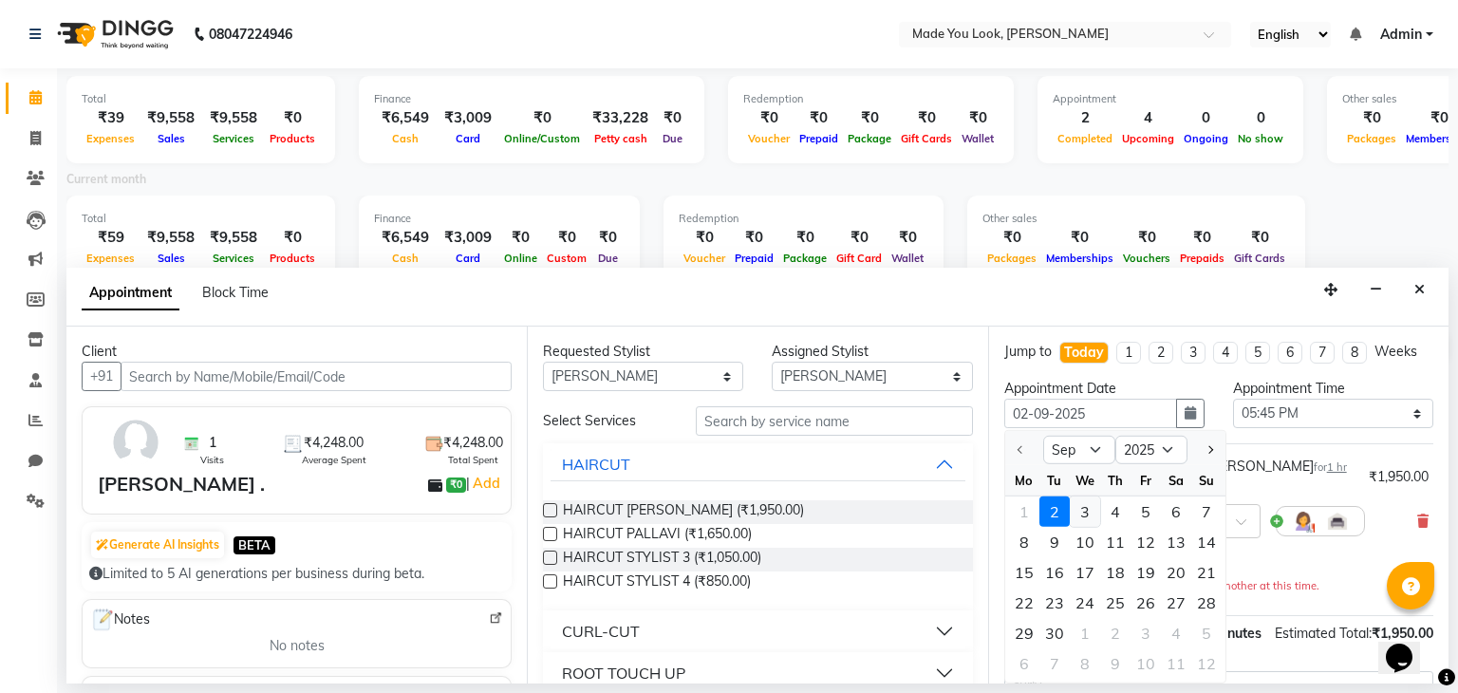
click at [1084, 503] on div "3" at bounding box center [1085, 511] width 30 height 30
type input "[DATE]"
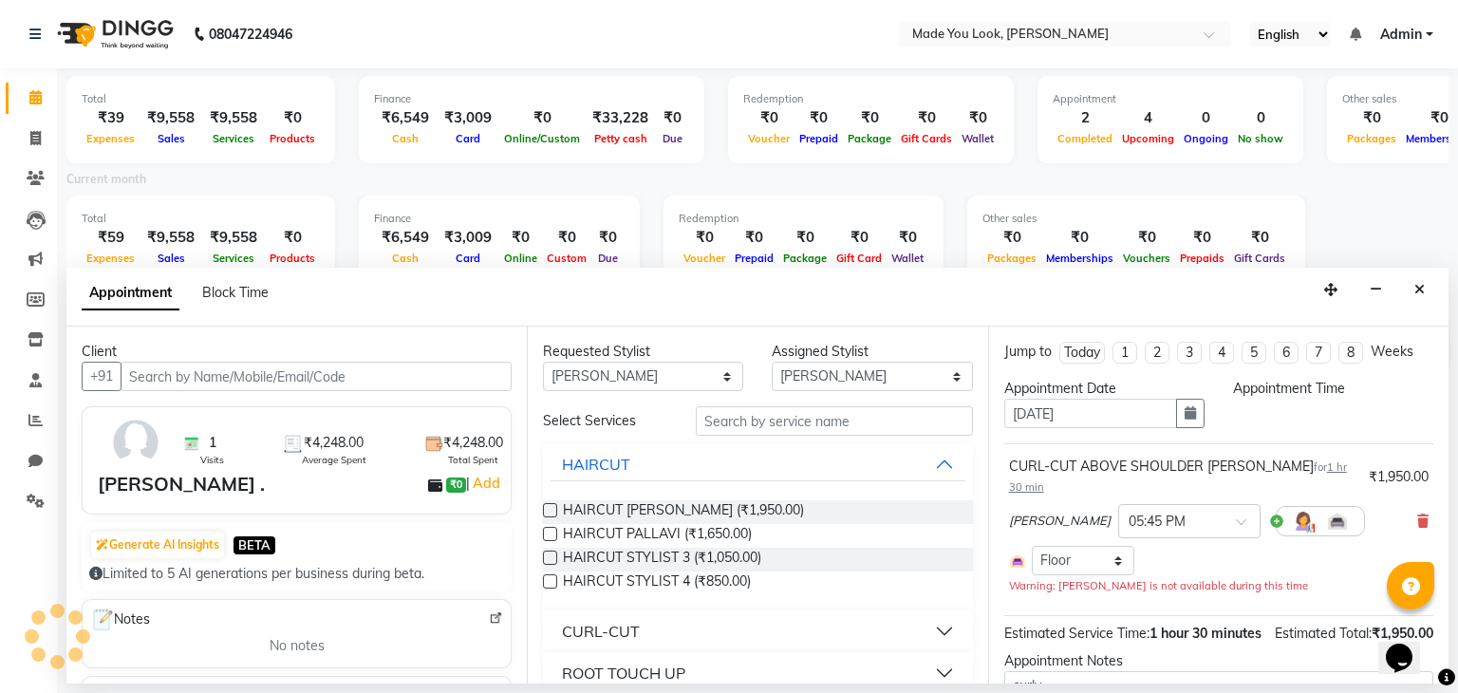
select select "1065"
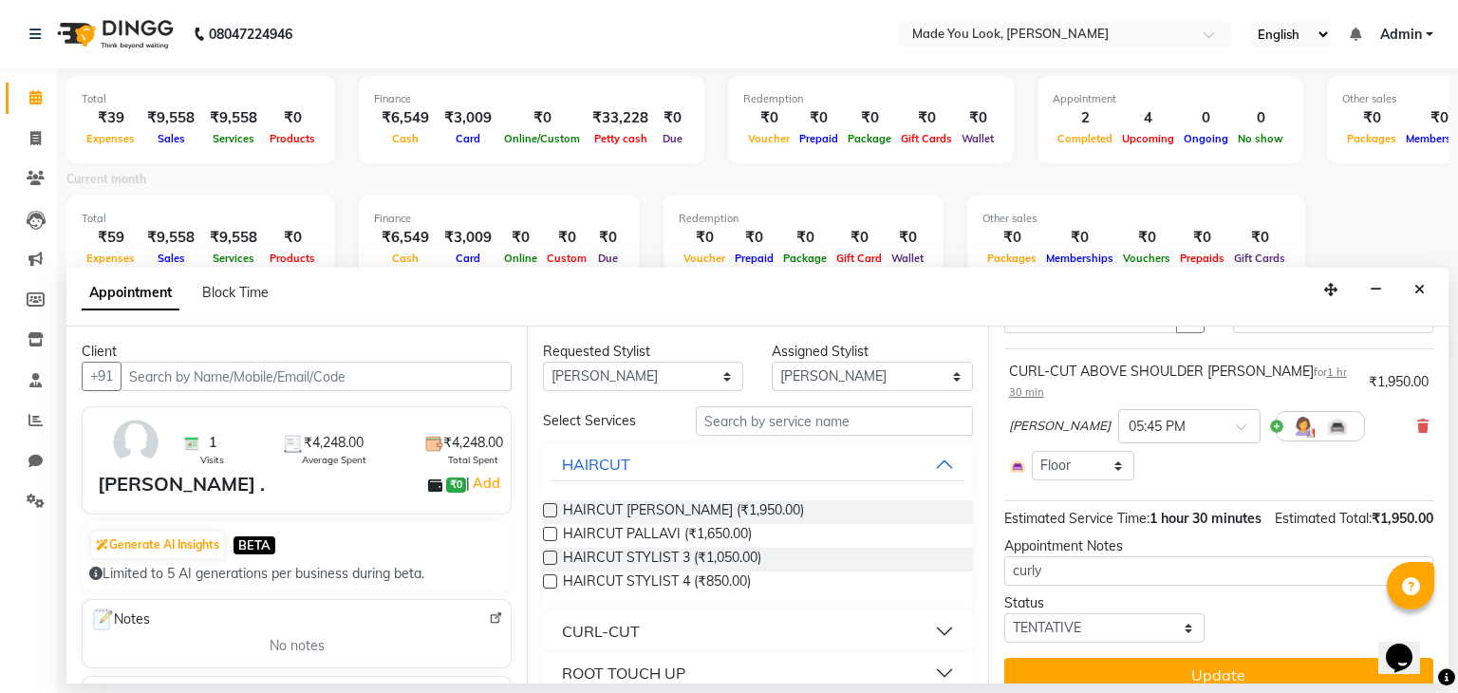
scroll to position [0, 0]
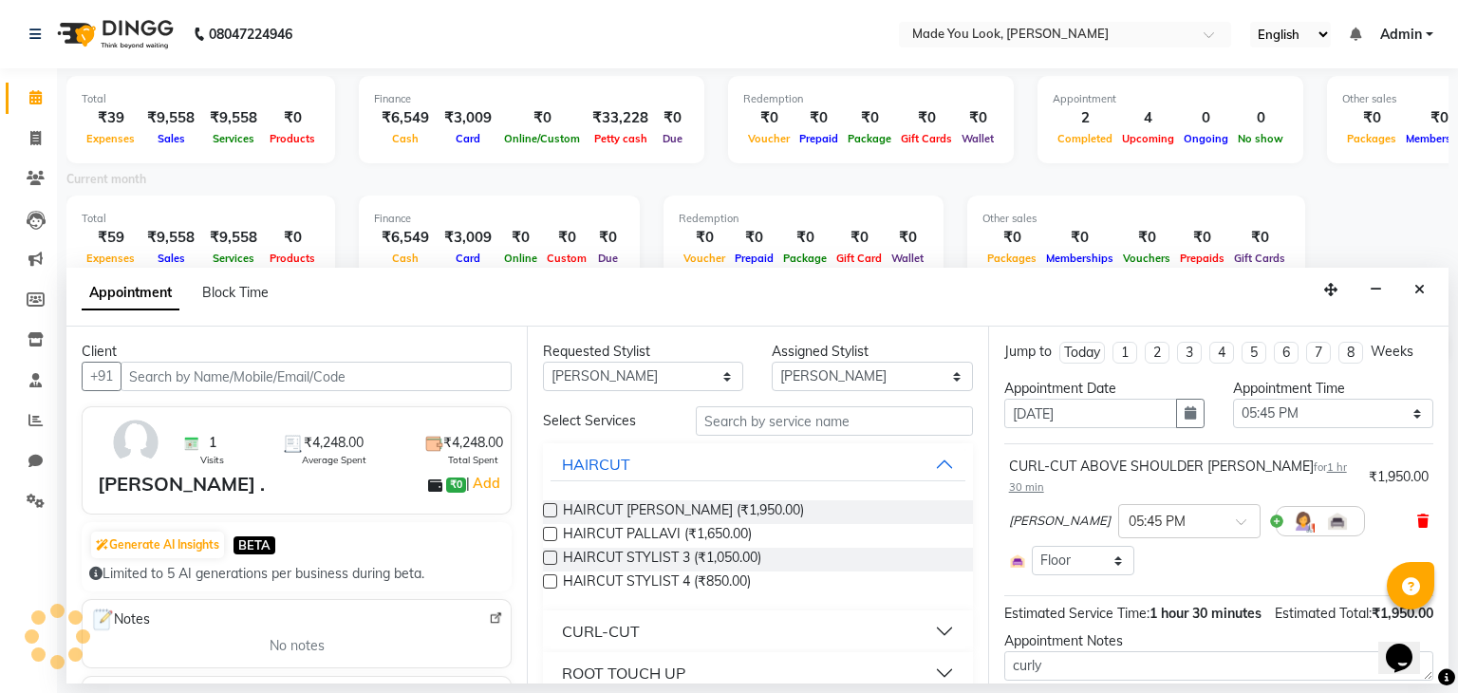
click at [1417, 514] on icon at bounding box center [1422, 520] width 11 height 13
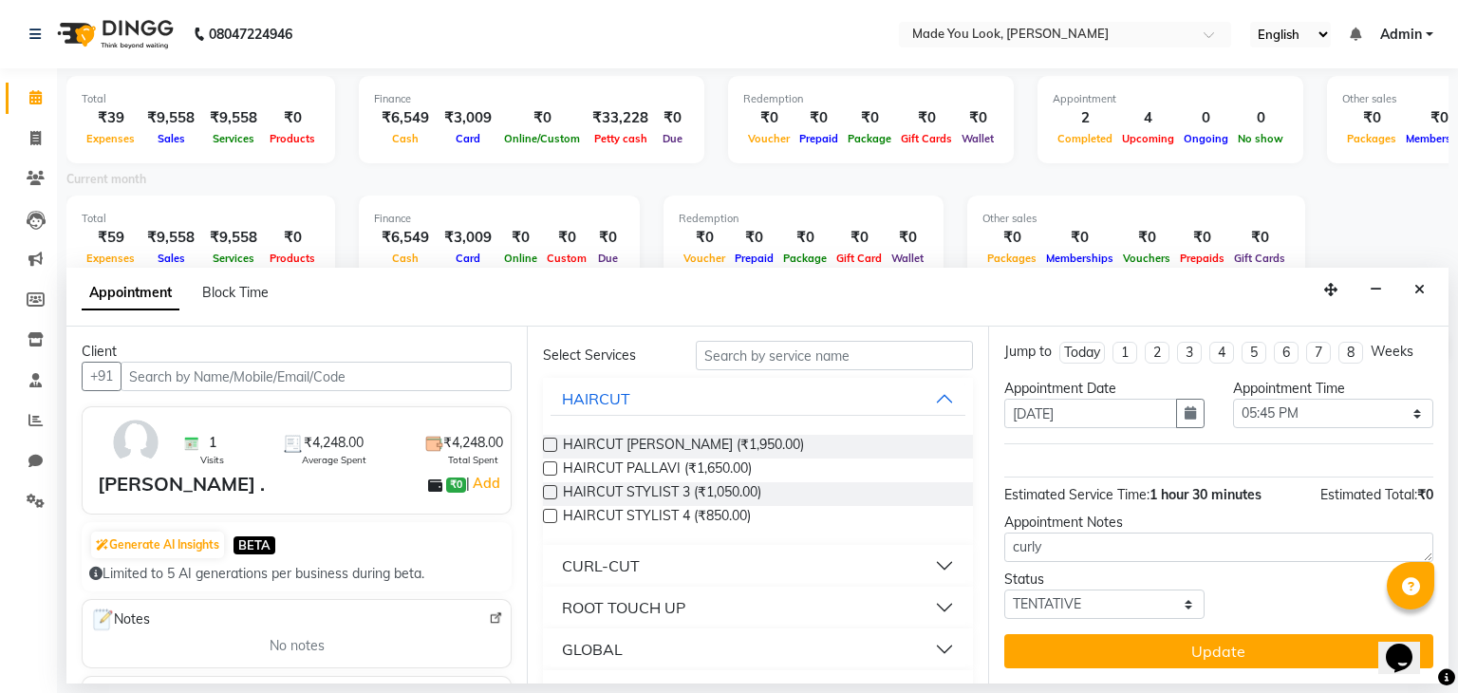
scroll to position [95, 0]
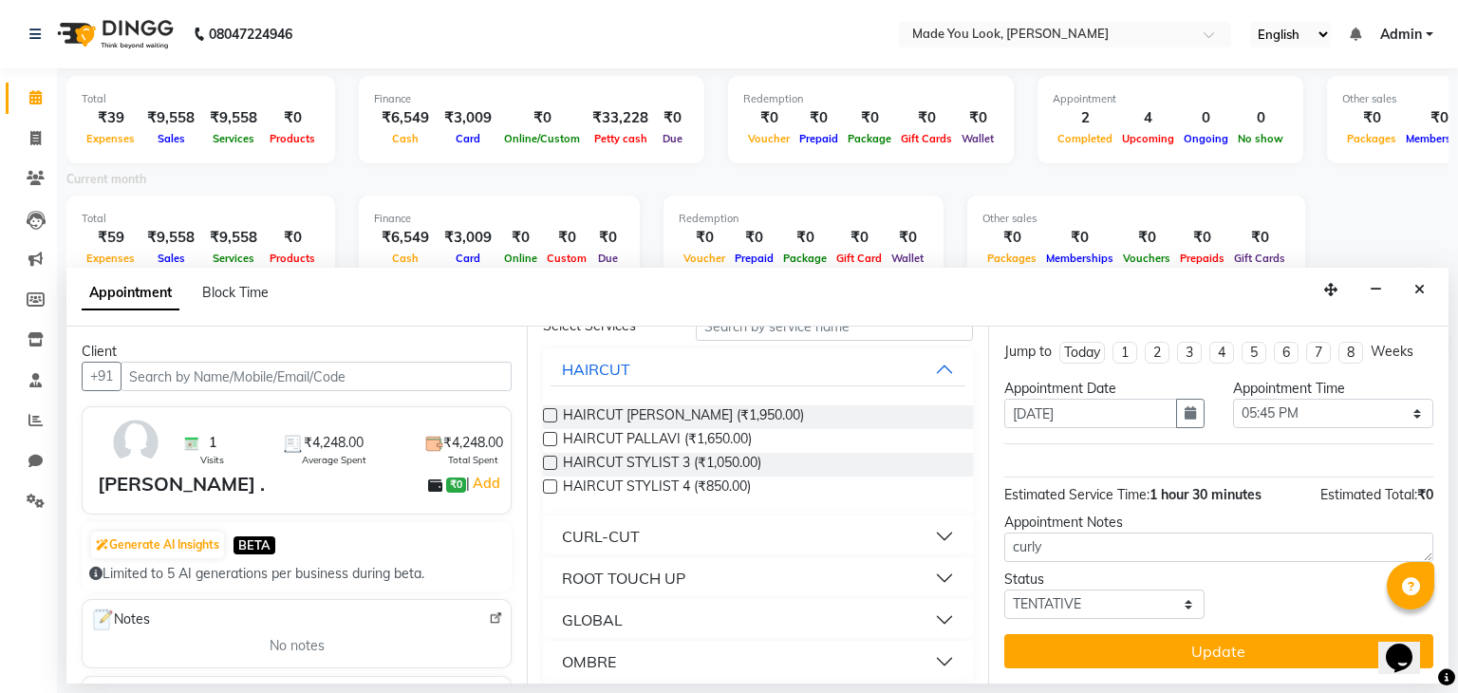
click at [928, 532] on button "CURL-CUT" at bounding box center [758, 536] width 414 height 34
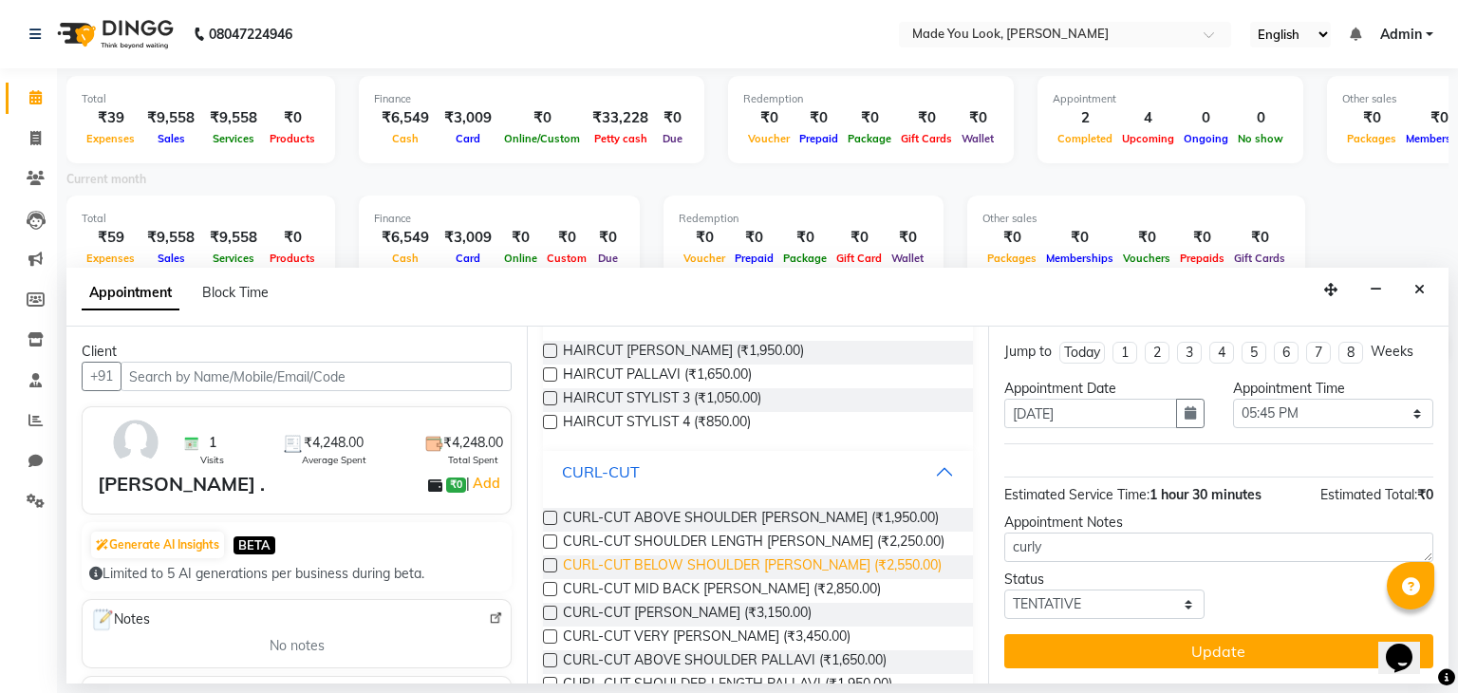
scroll to position [190, 0]
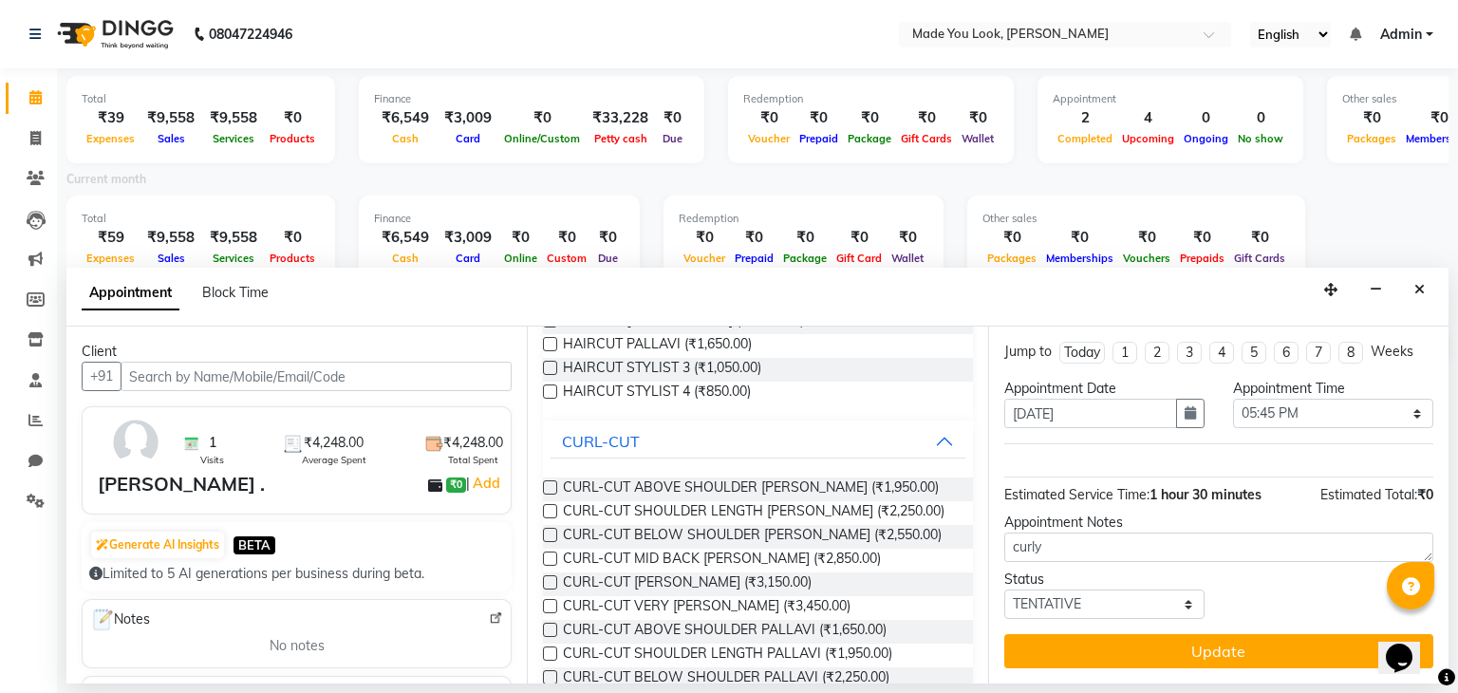
click at [547, 631] on label at bounding box center [550, 630] width 14 height 14
click at [547, 631] on input "checkbox" at bounding box center [549, 632] width 12 height 12
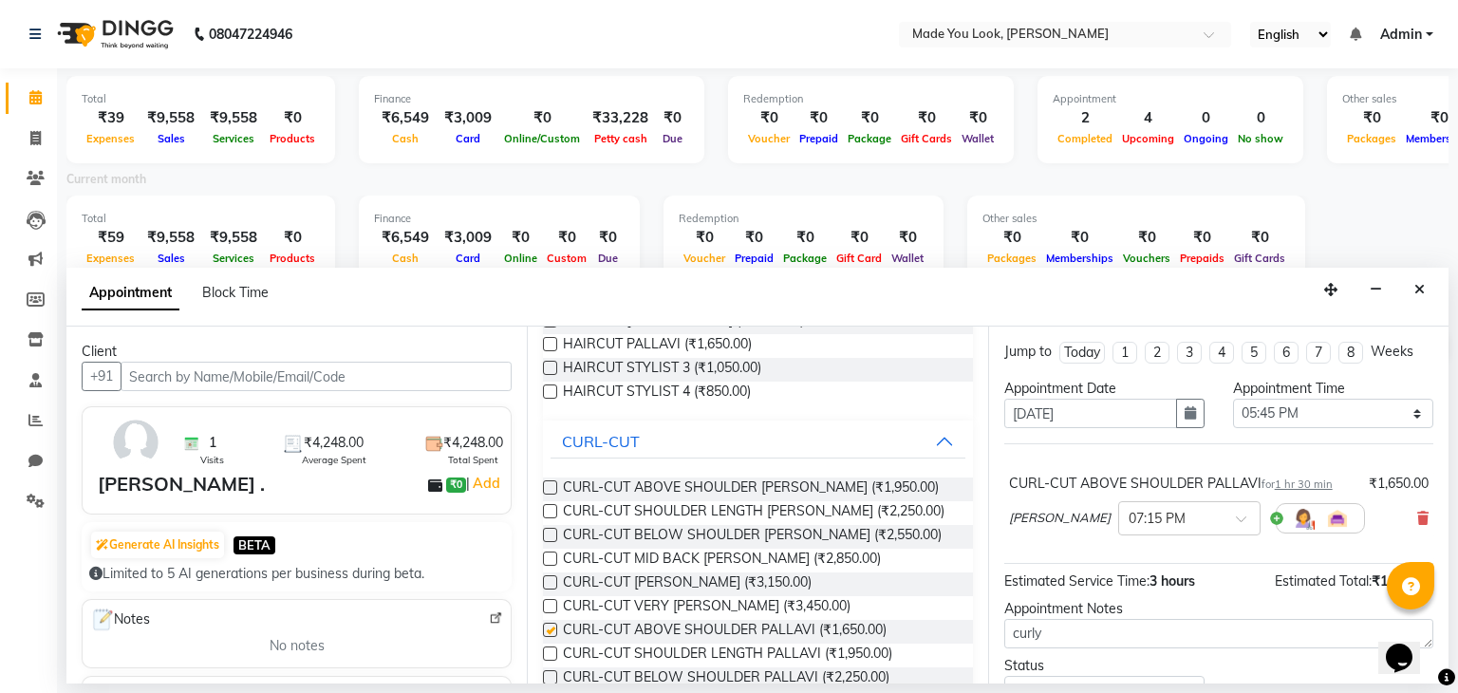
checkbox input "false"
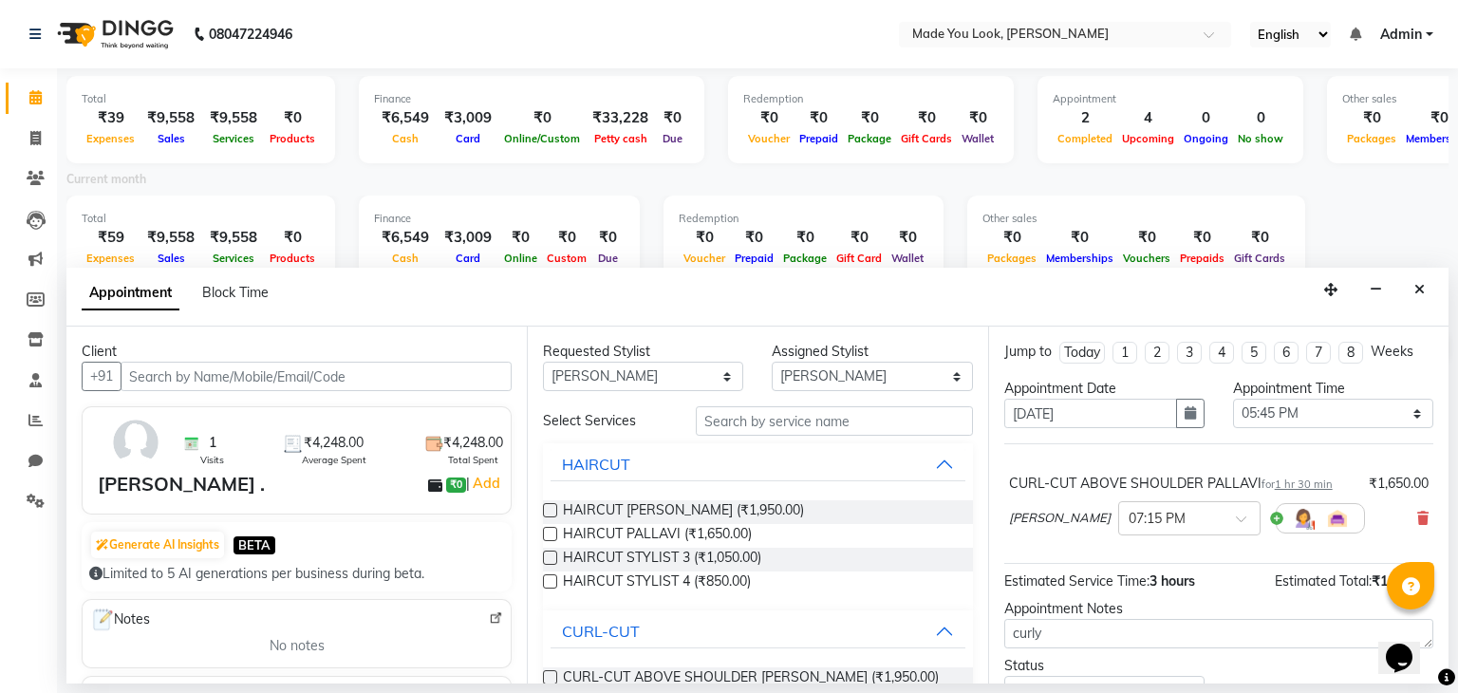
scroll to position [85, 0]
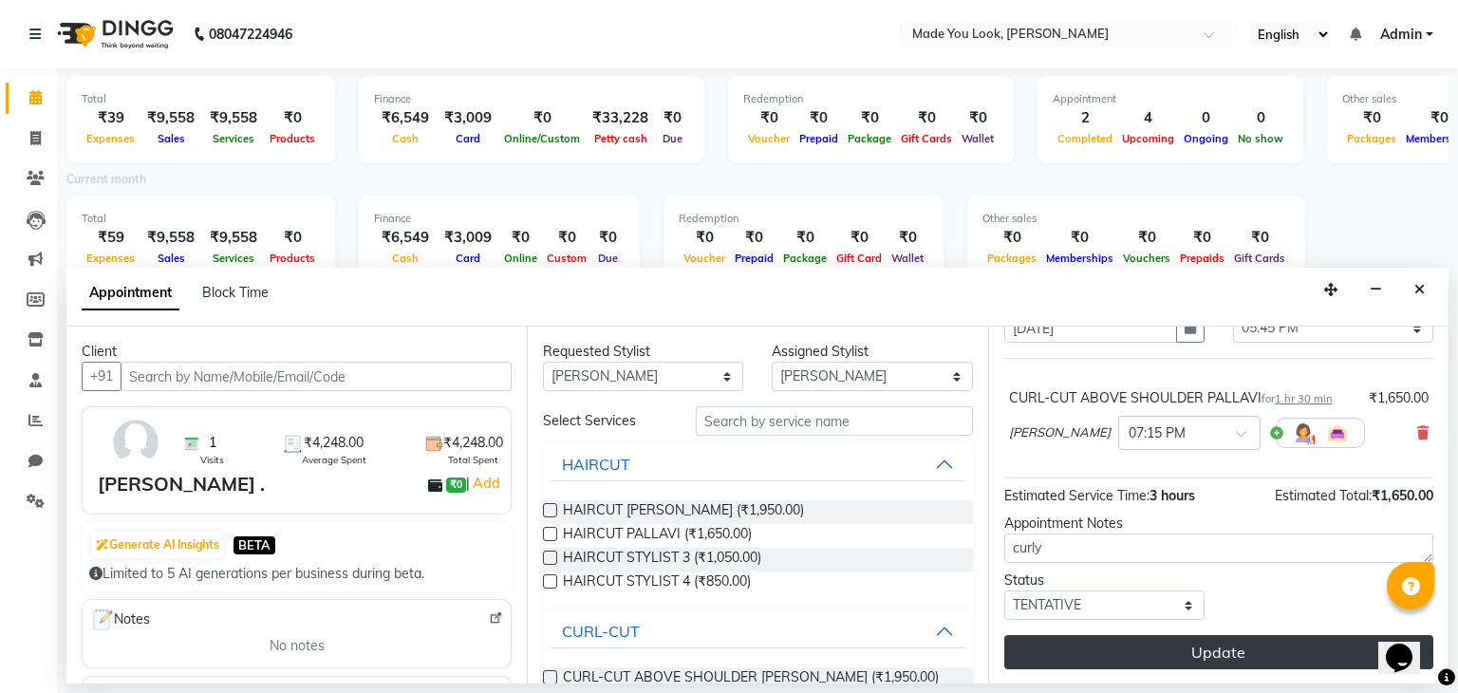
click at [1174, 645] on button "Update" at bounding box center [1218, 652] width 429 height 34
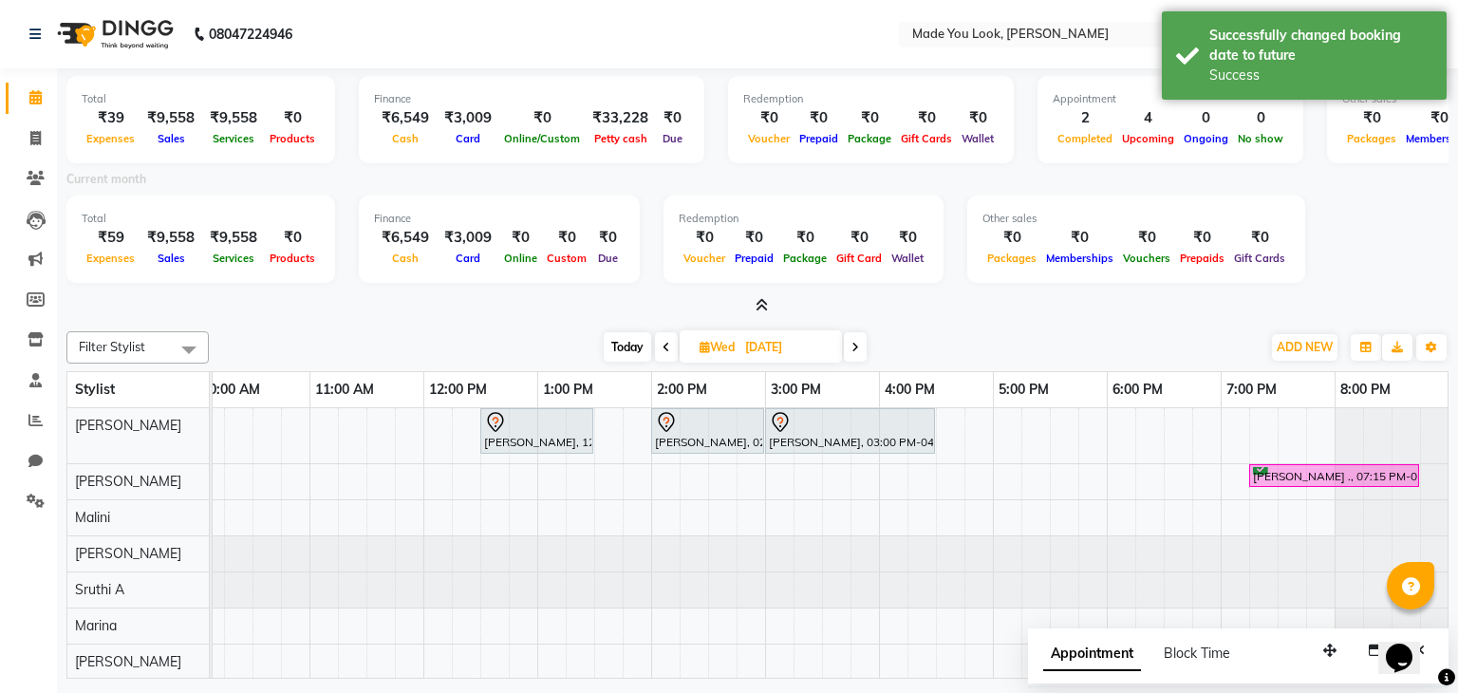
scroll to position [0, 259]
click at [657, 346] on span at bounding box center [666, 346] width 23 height 29
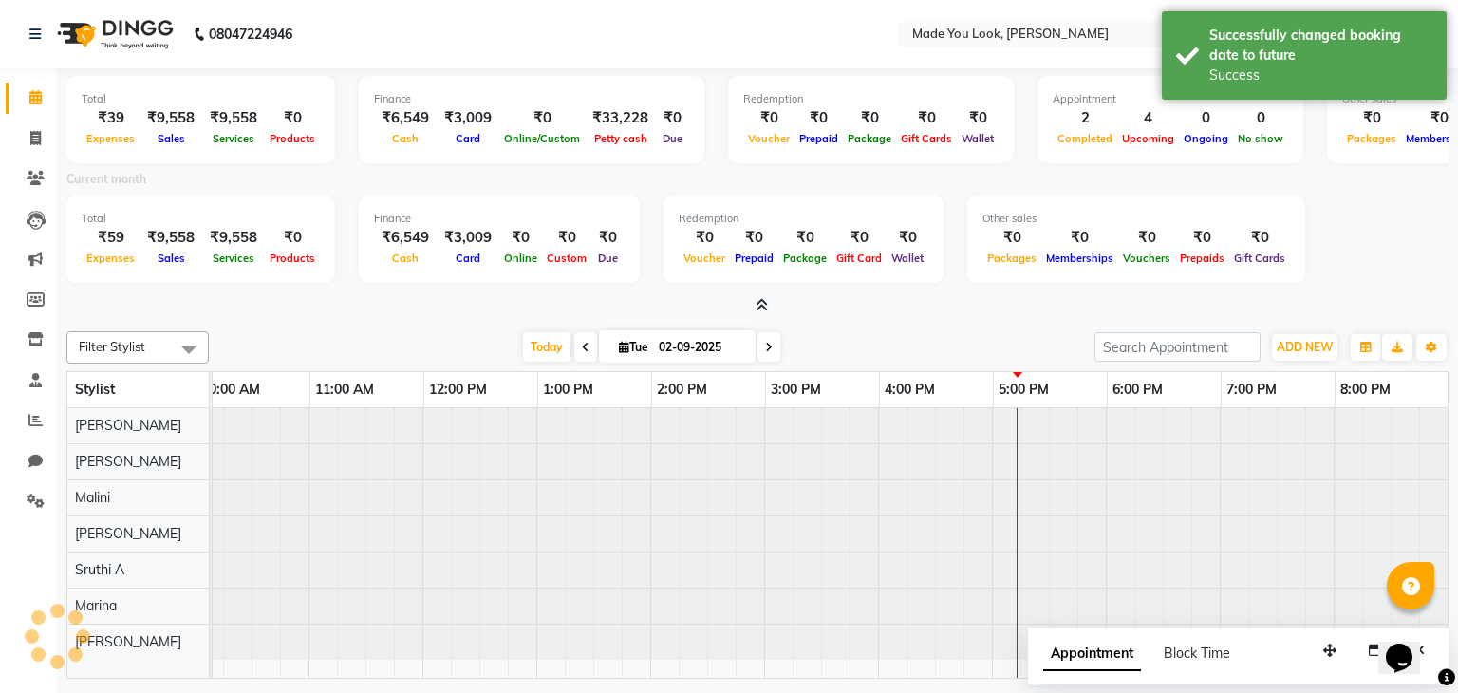
scroll to position [0, 245]
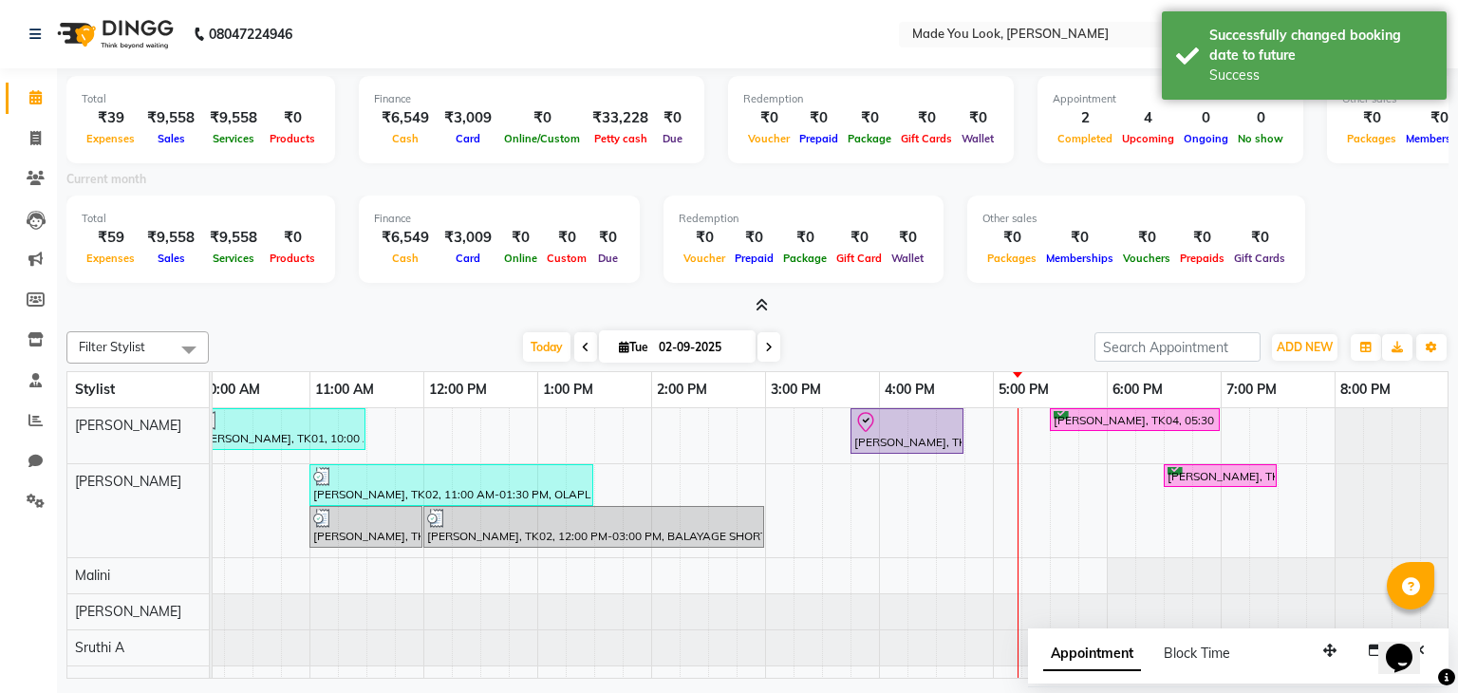
click at [766, 346] on icon at bounding box center [769, 347] width 8 height 11
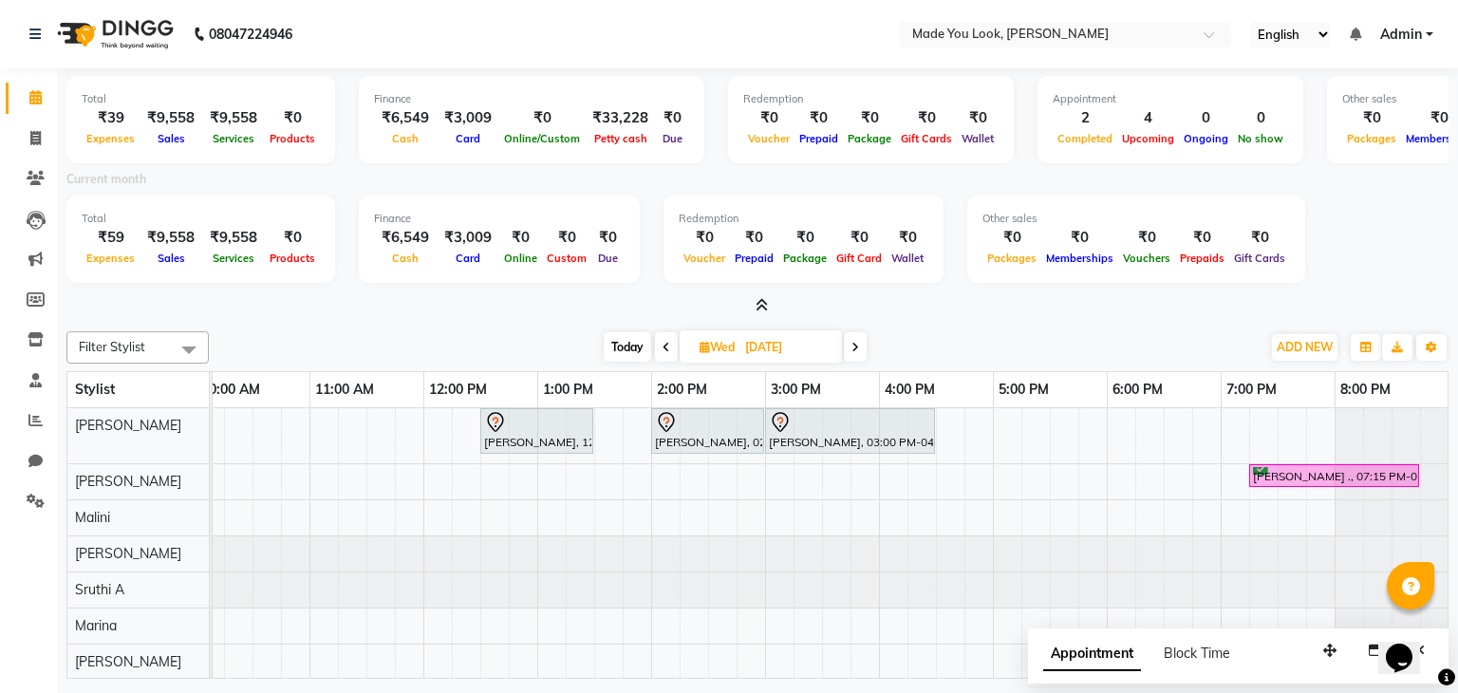
scroll to position [0, 259]
click at [664, 343] on icon at bounding box center [667, 347] width 8 height 11
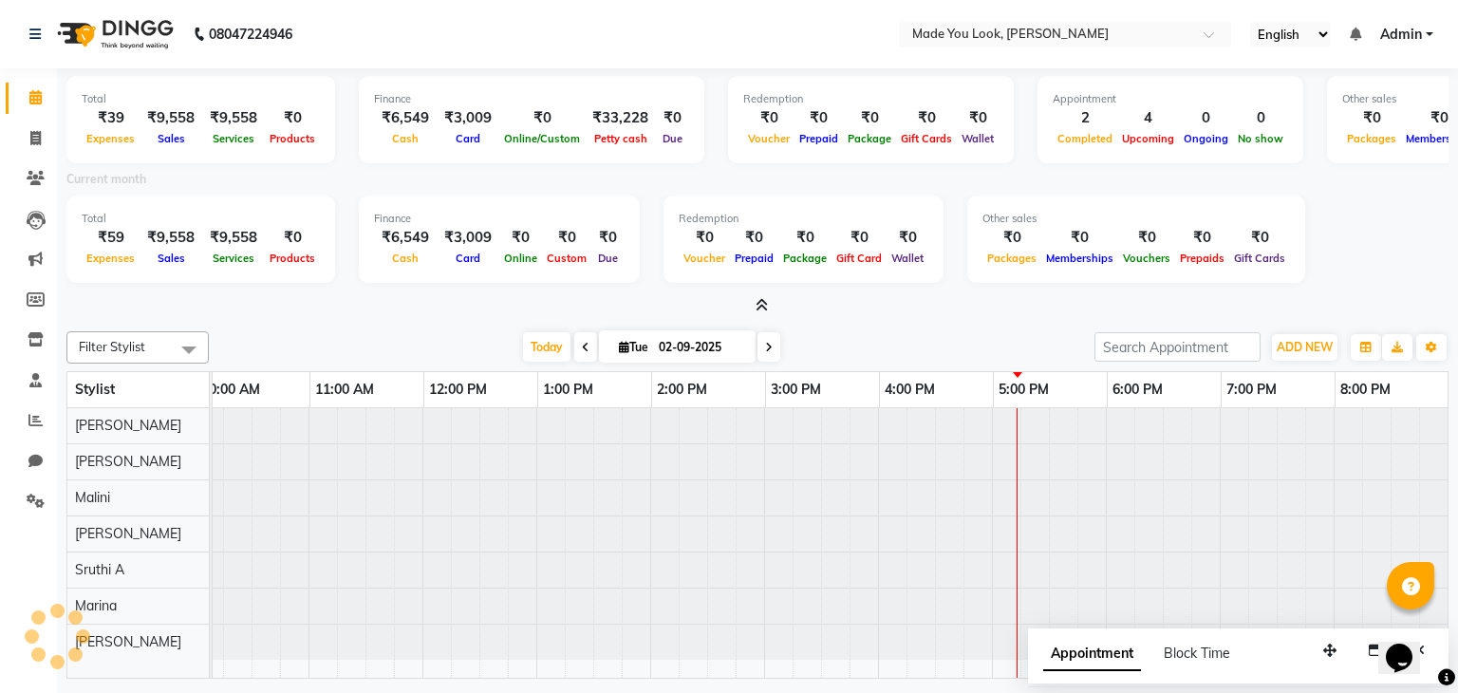
scroll to position [0, 245]
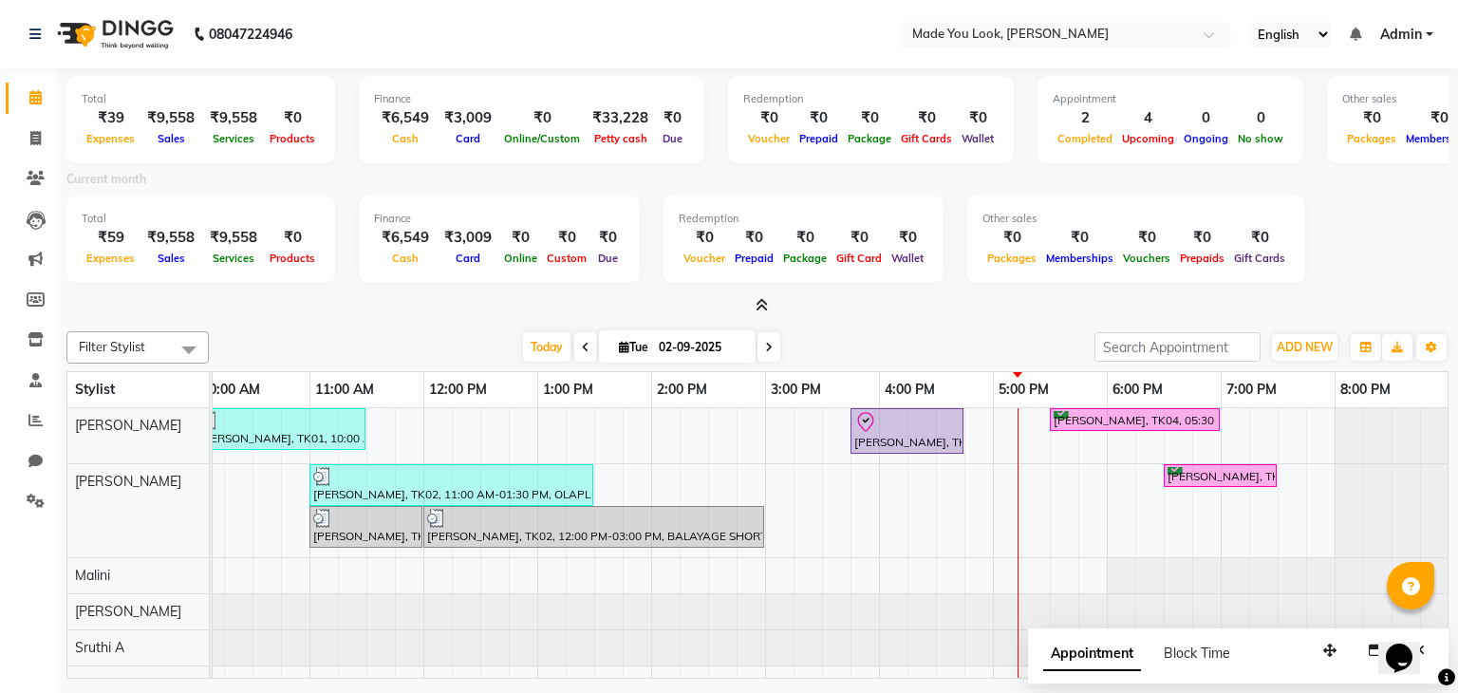
click at [775, 349] on span at bounding box center [768, 346] width 23 height 29
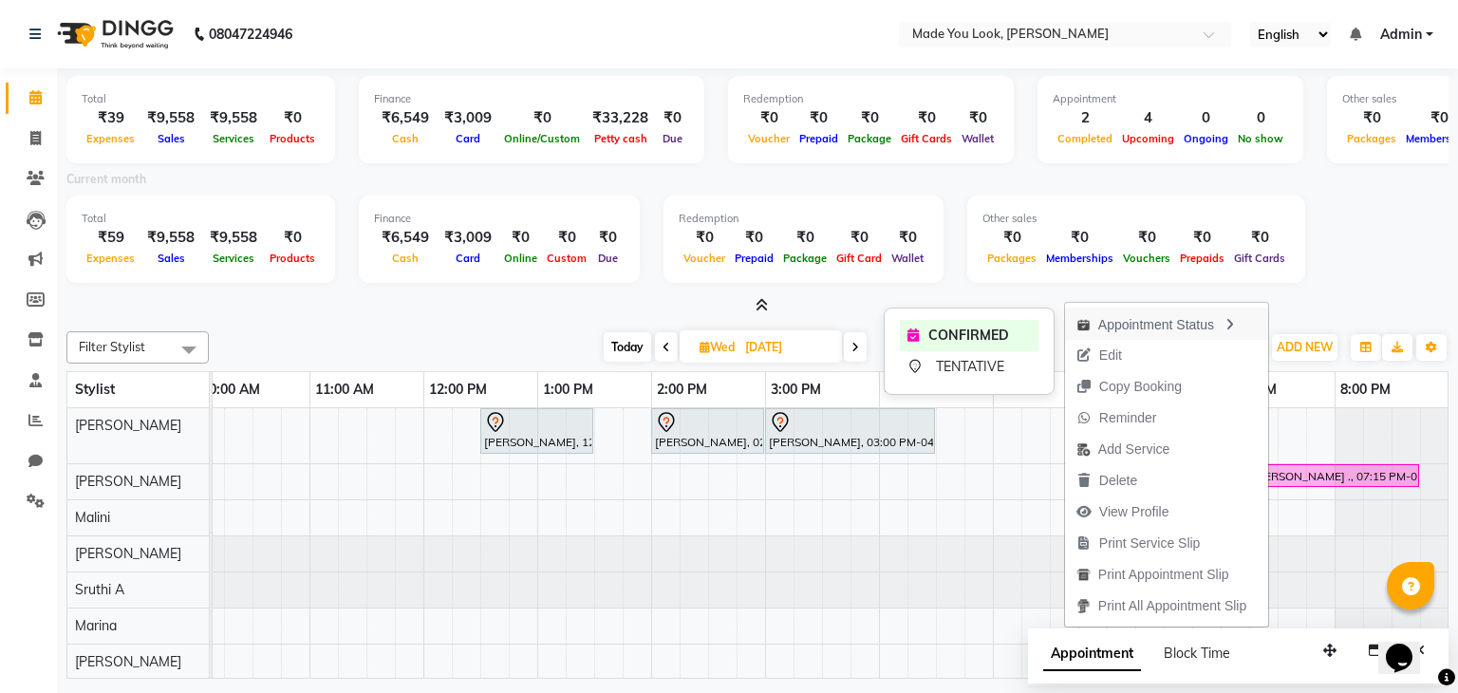
click at [1210, 314] on div "Appointment Status" at bounding box center [1166, 324] width 203 height 32
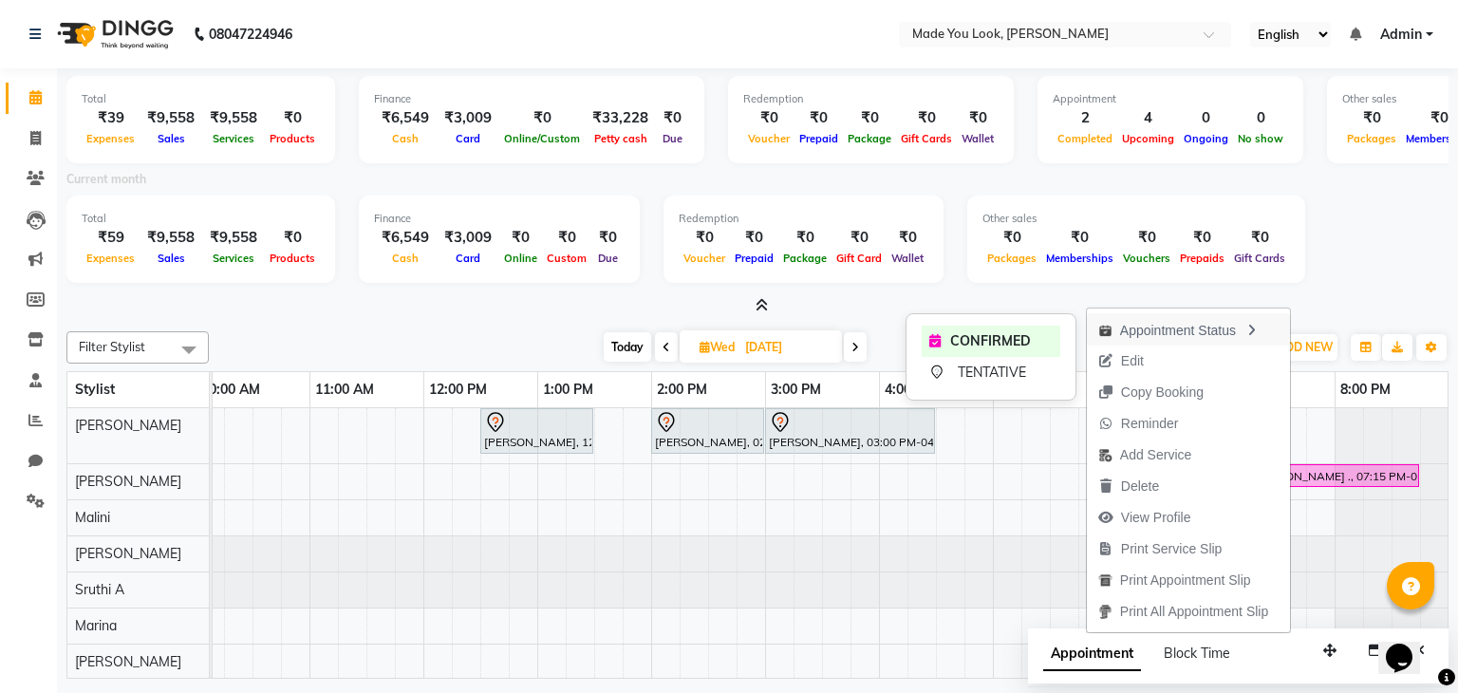
click at [1245, 331] on icon "button" at bounding box center [1251, 330] width 15 height 13
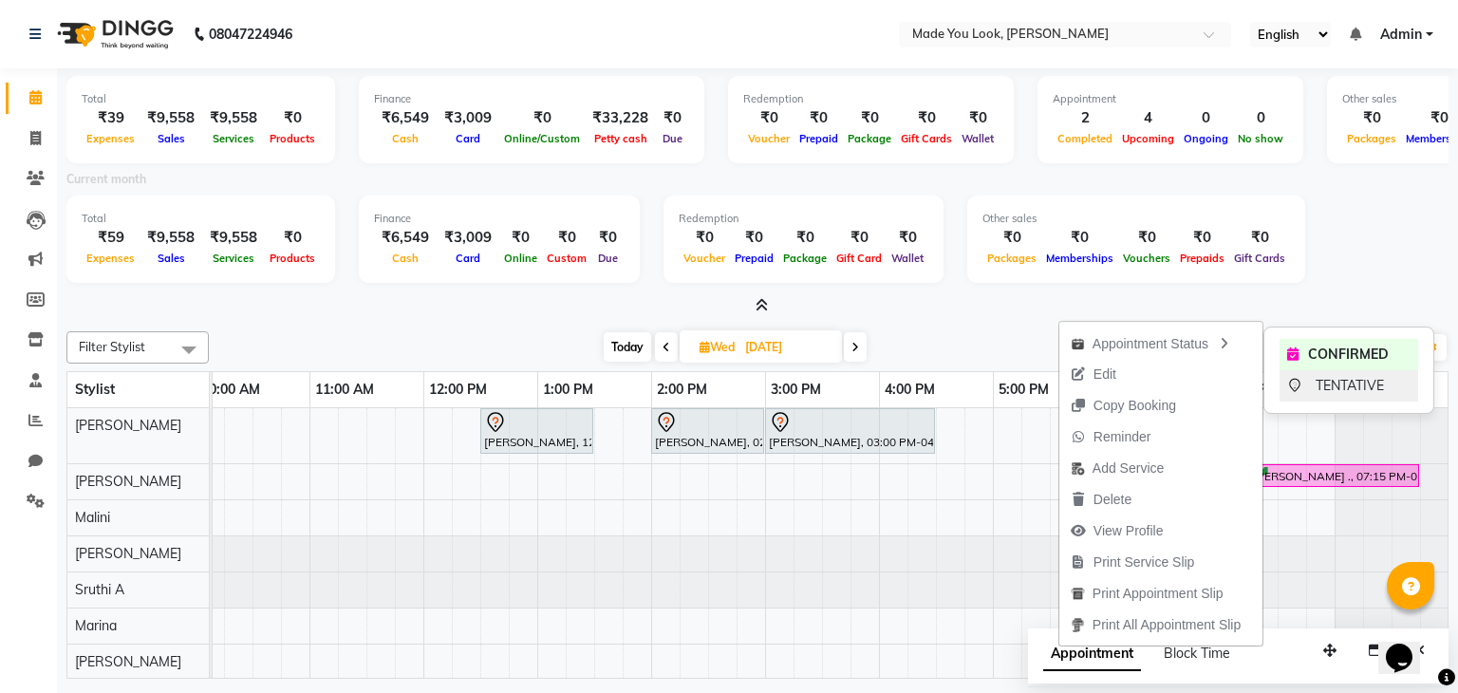
click at [1312, 394] on div "TENTATIVE" at bounding box center [1349, 385] width 139 height 31
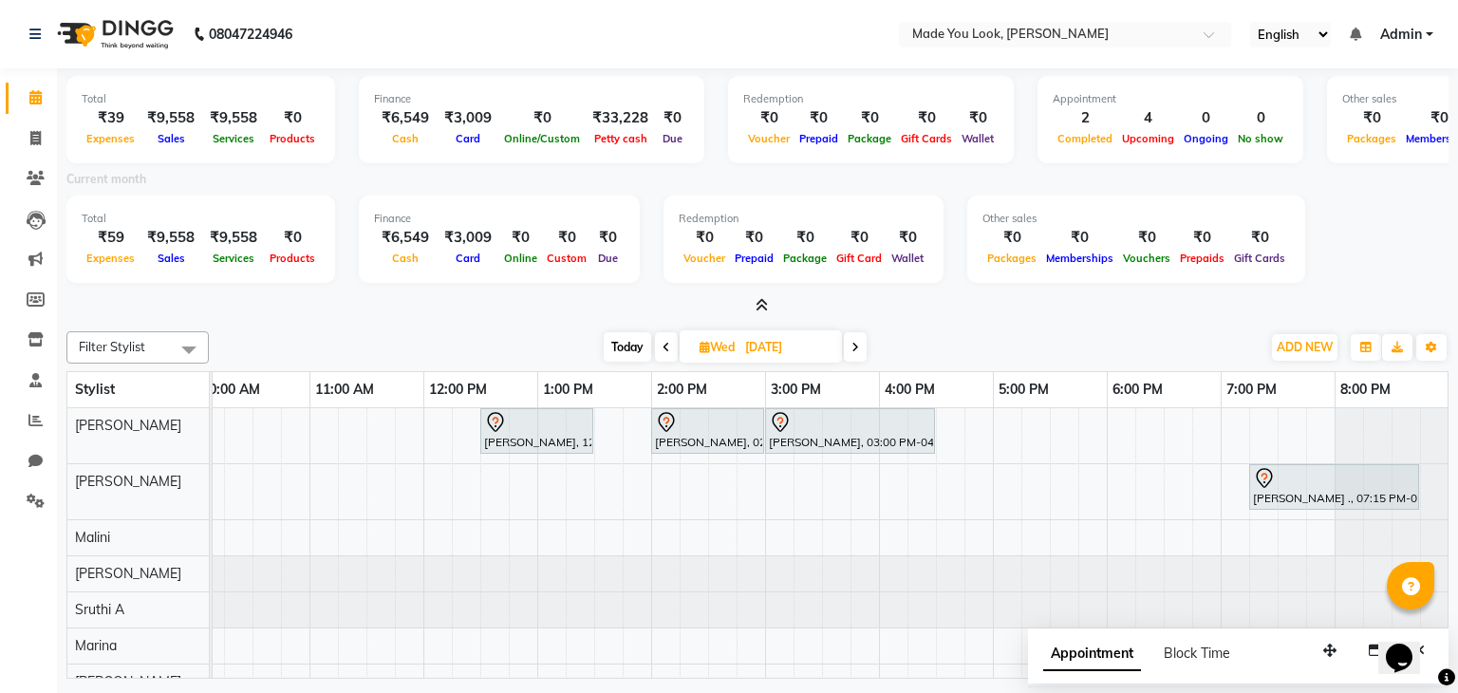
click at [659, 341] on span at bounding box center [666, 346] width 23 height 29
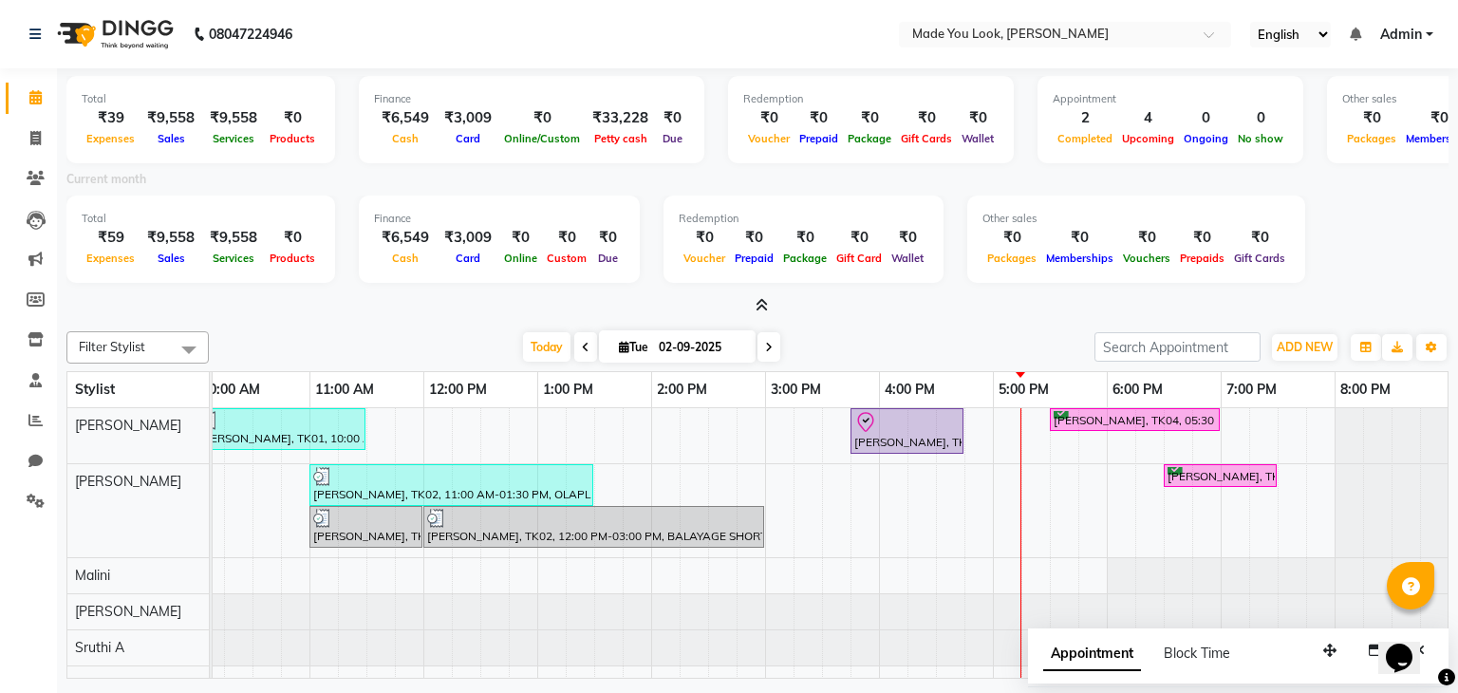
click at [771, 353] on span at bounding box center [768, 346] width 23 height 29
type input "[DATE]"
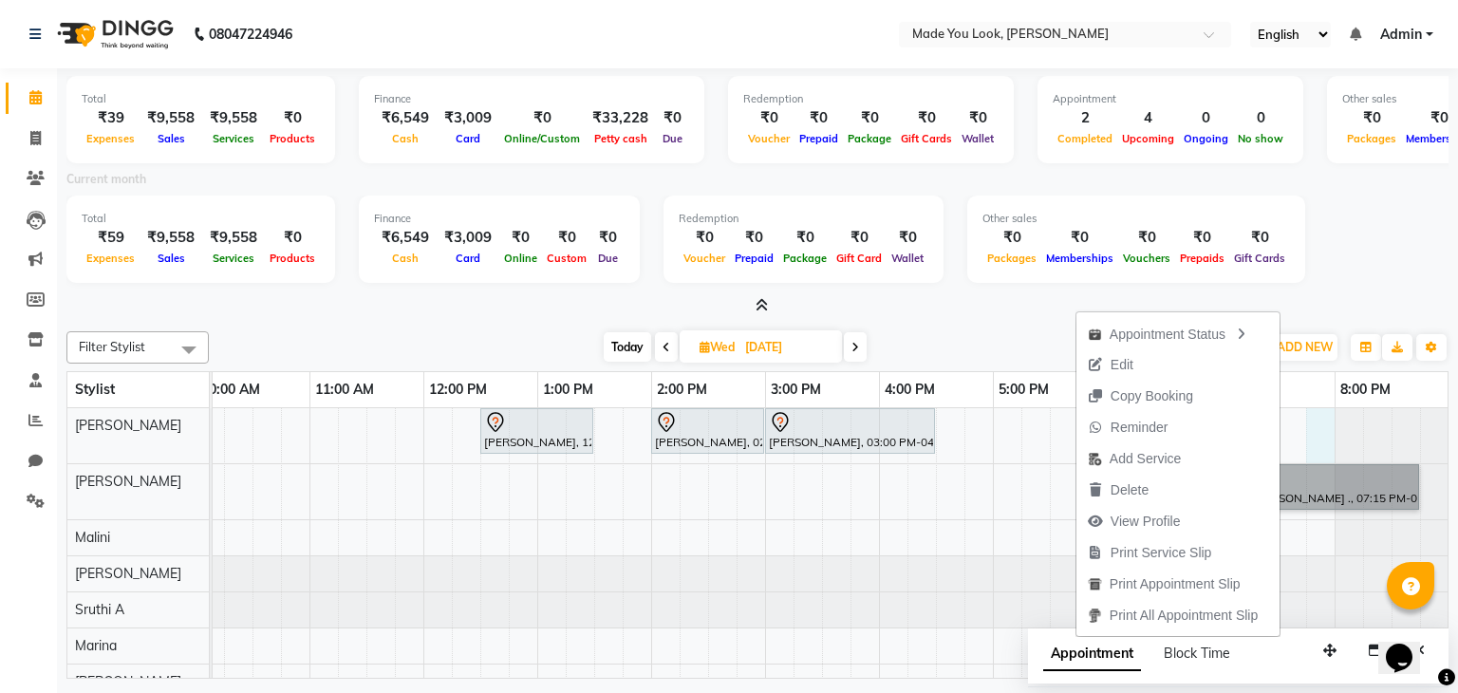
click at [1323, 421] on div "Rachana narayanan, 12:30 PM-01:30 PM, HAIRCUT PRANAV Aishwarya Kumar, 02:00 PM-…" at bounding box center [708, 553] width 1481 height 291
select select "83312"
select select "tentative"
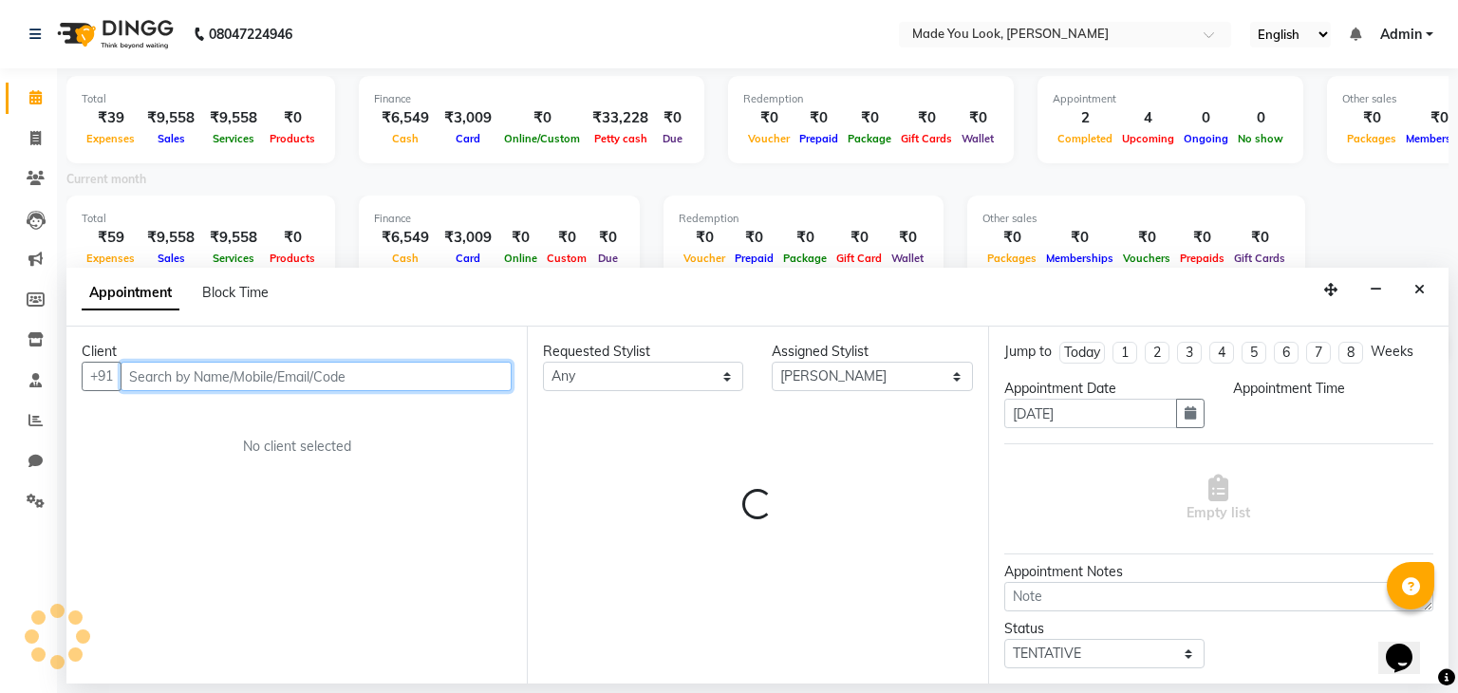
select select "1185"
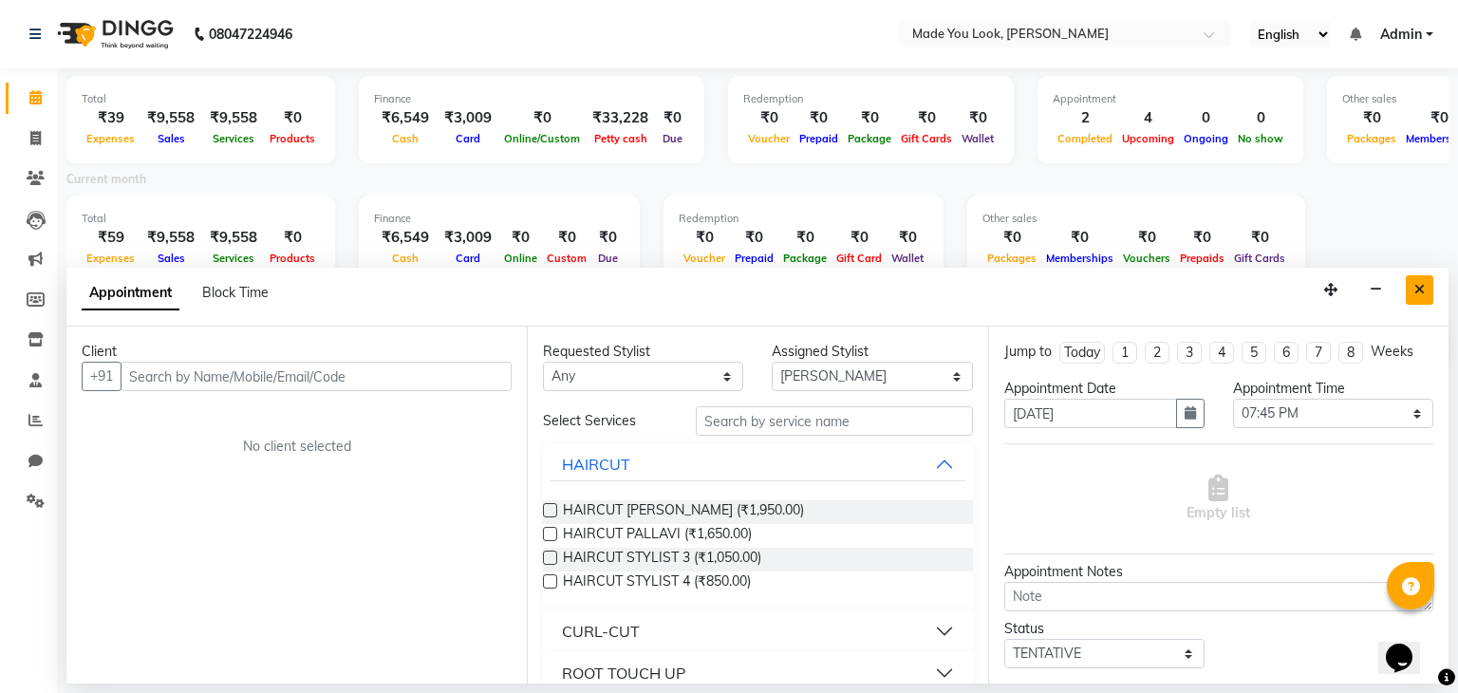
click at [1411, 287] on button "Close" at bounding box center [1420, 289] width 28 height 29
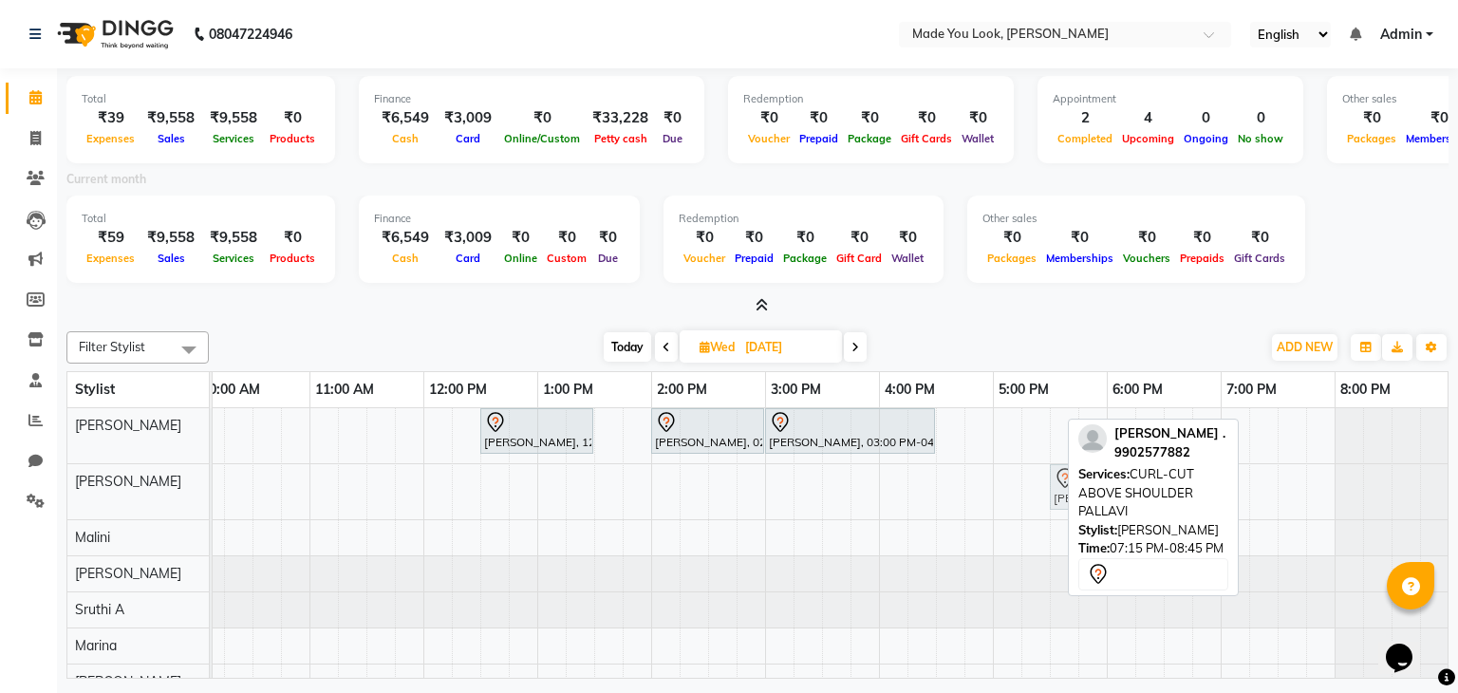
drag, startPoint x: 1261, startPoint y: 492, endPoint x: 1055, endPoint y: 510, distance: 206.8
click at [1055, 510] on div "Rachana narayanan, 12:30 PM-01:30 PM, HAIRCUT PRANAV Aishwarya Kumar, 02:00 PM-…" at bounding box center [708, 553] width 1481 height 291
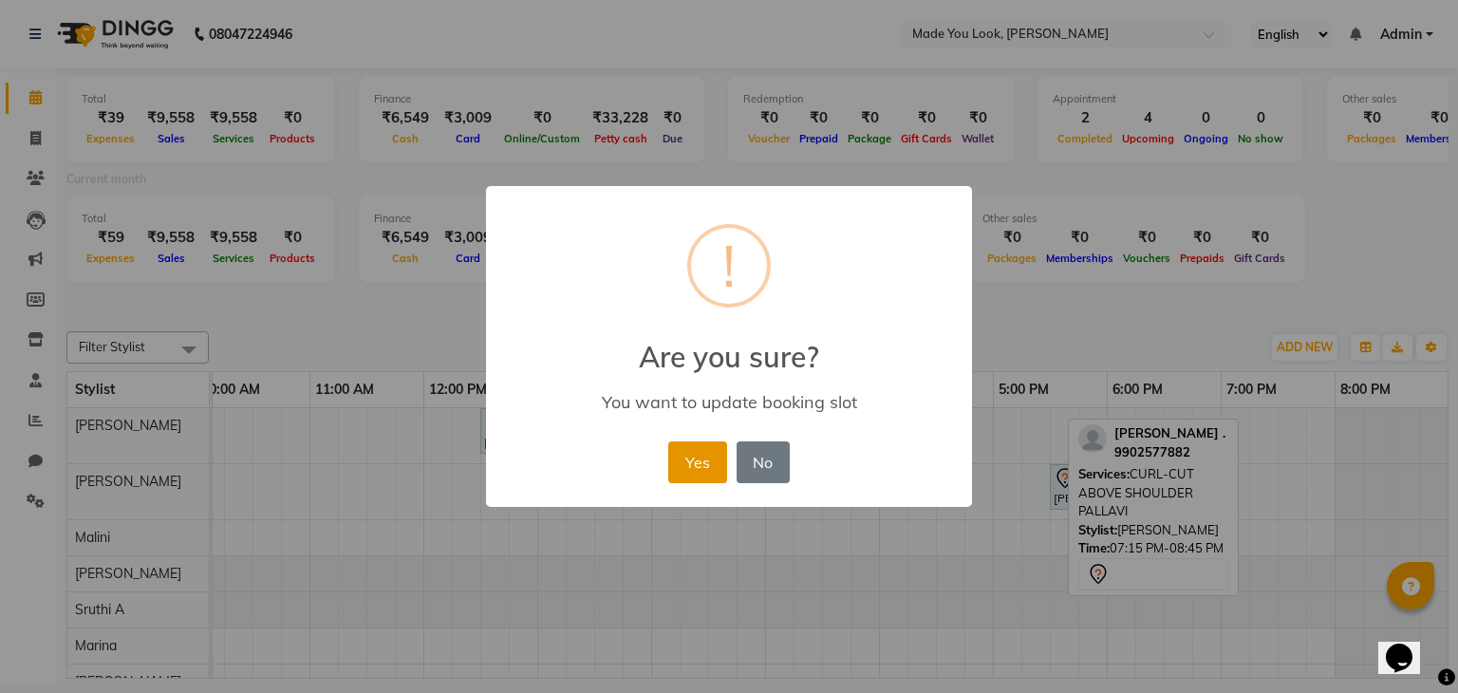
click at [701, 468] on button "Yes" at bounding box center [697, 462] width 58 height 42
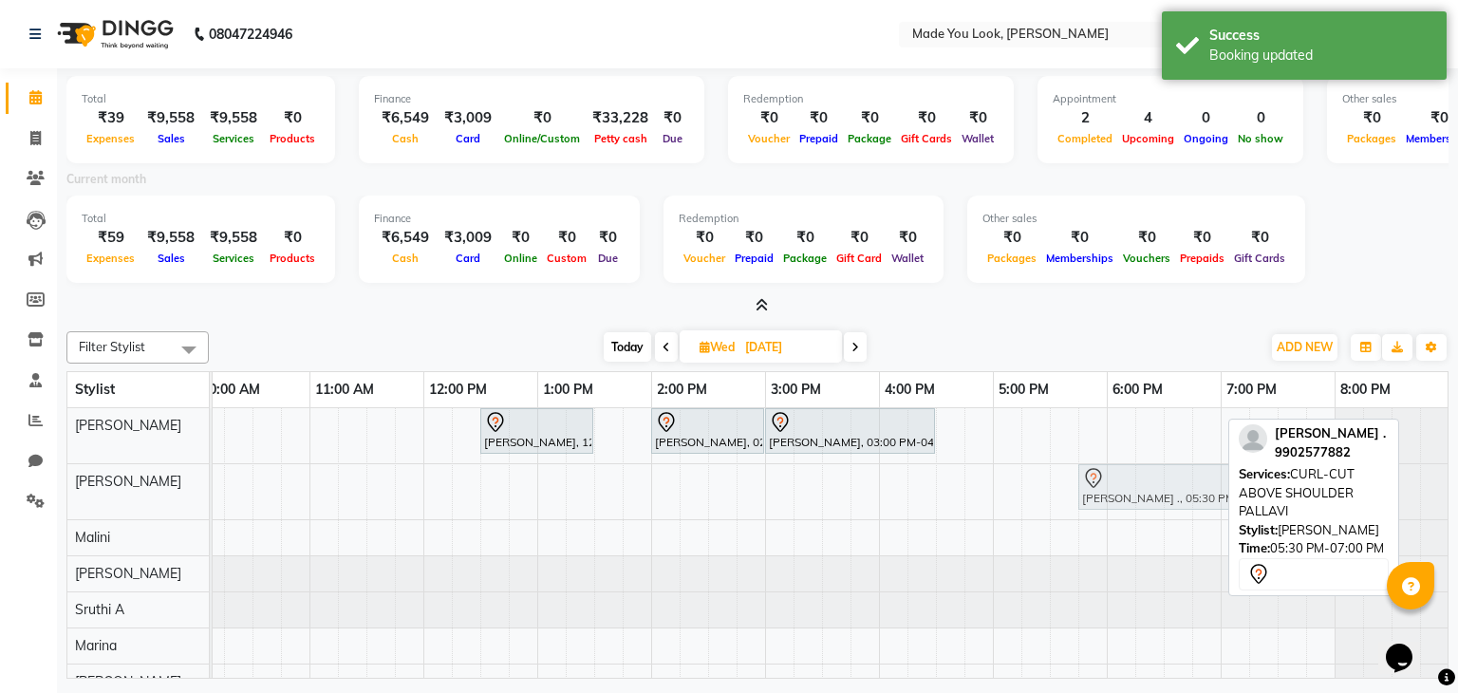
drag, startPoint x: 1070, startPoint y: 491, endPoint x: 1091, endPoint y: 491, distance: 20.9
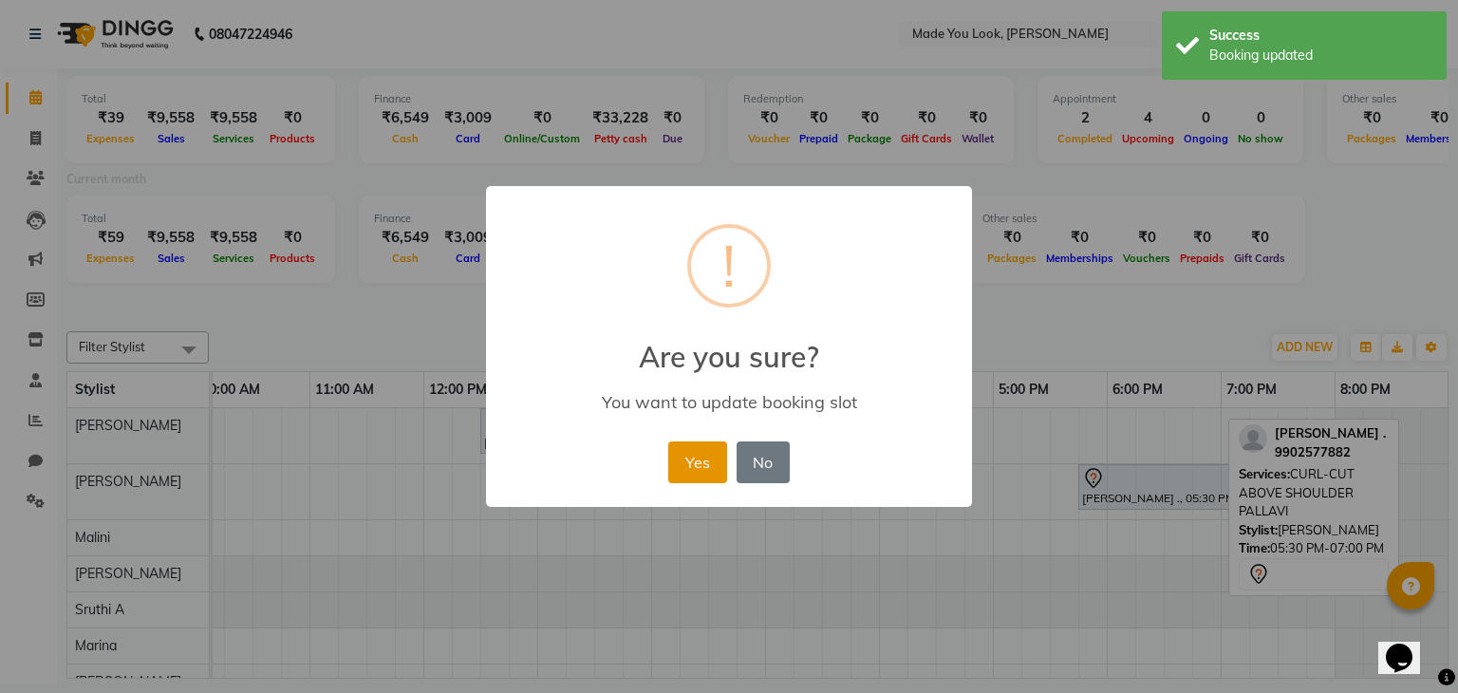
click at [692, 462] on button "Yes" at bounding box center [697, 462] width 58 height 42
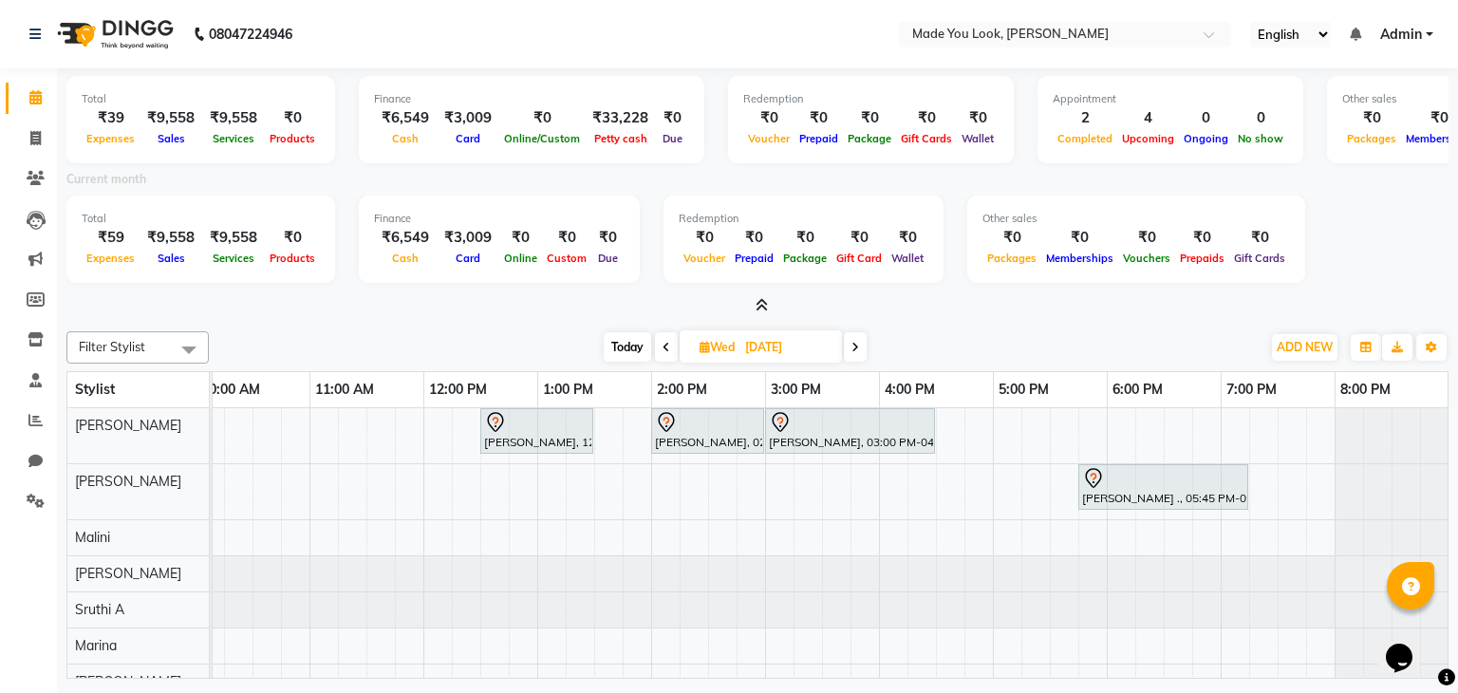
click at [664, 346] on icon at bounding box center [667, 347] width 8 height 11
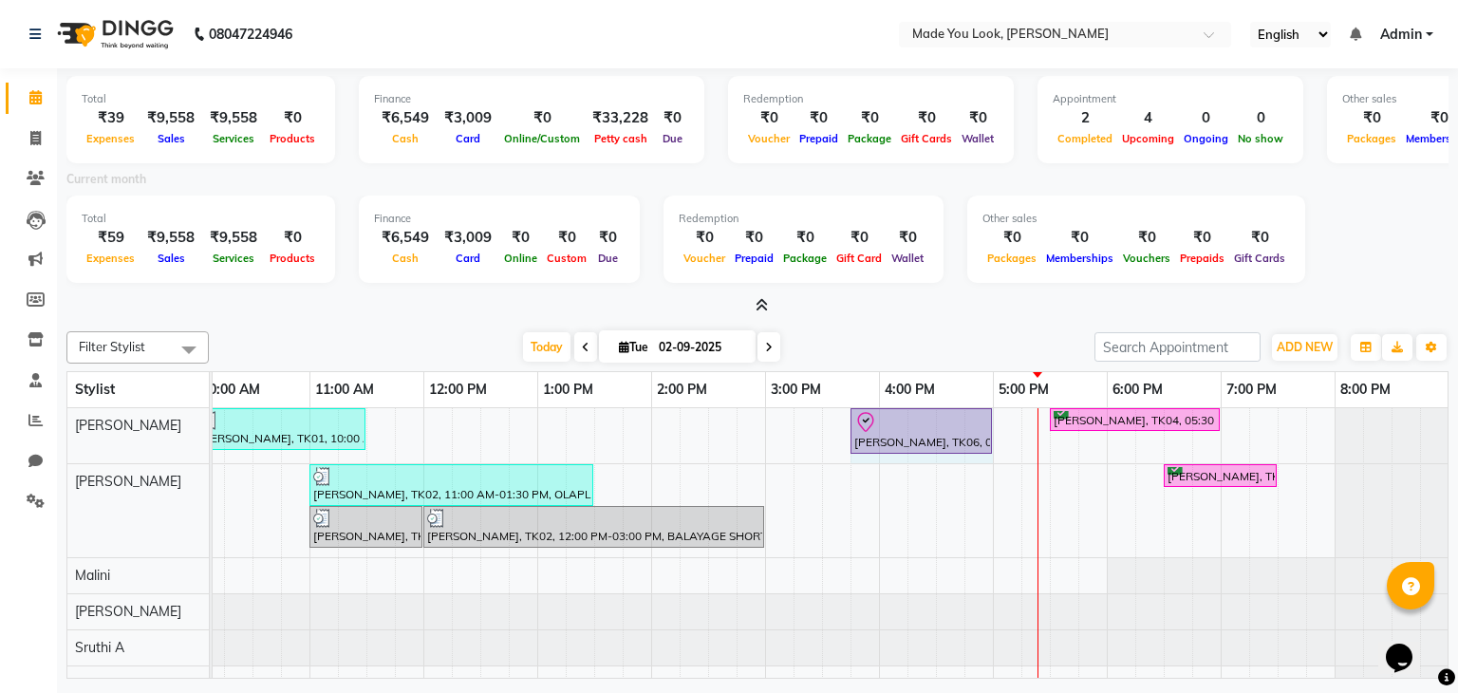
drag, startPoint x: 961, startPoint y: 429, endPoint x: 985, endPoint y: 431, distance: 24.8
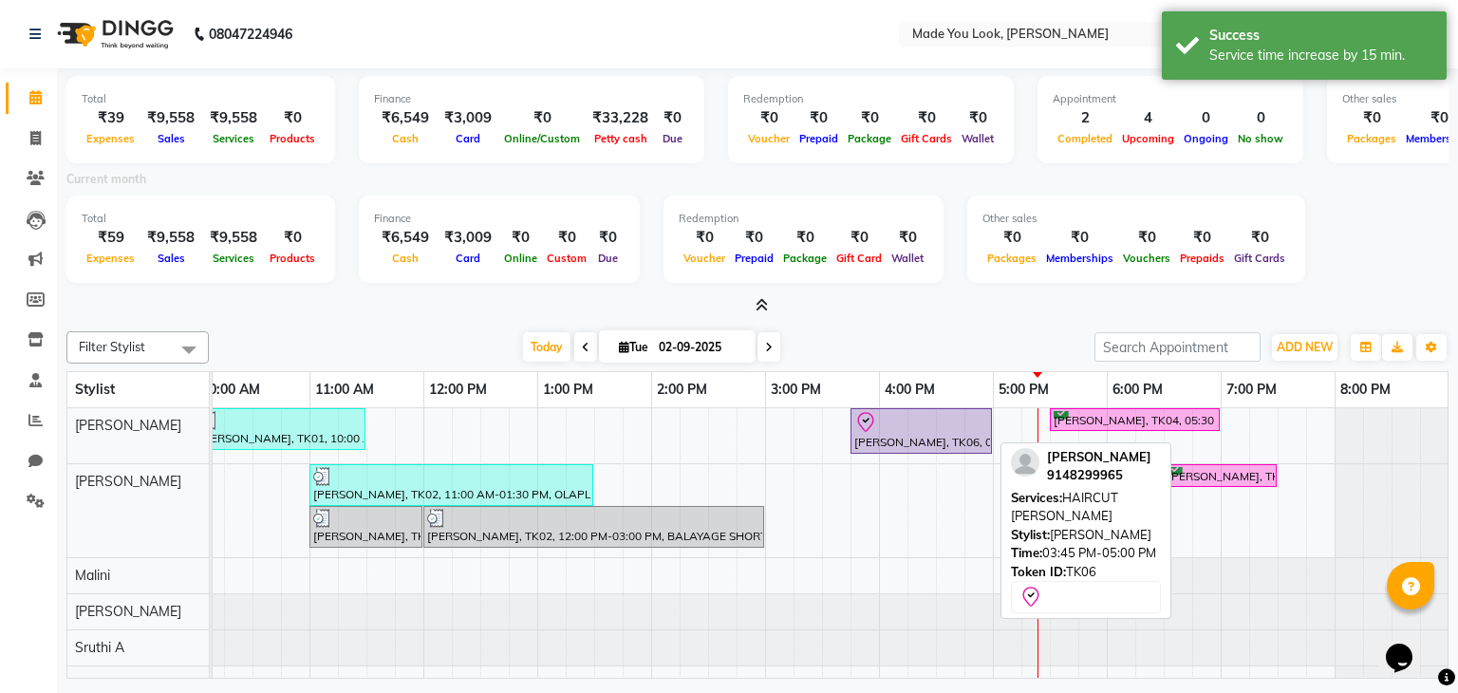
click at [989, 426] on div at bounding box center [991, 431] width 8 height 44
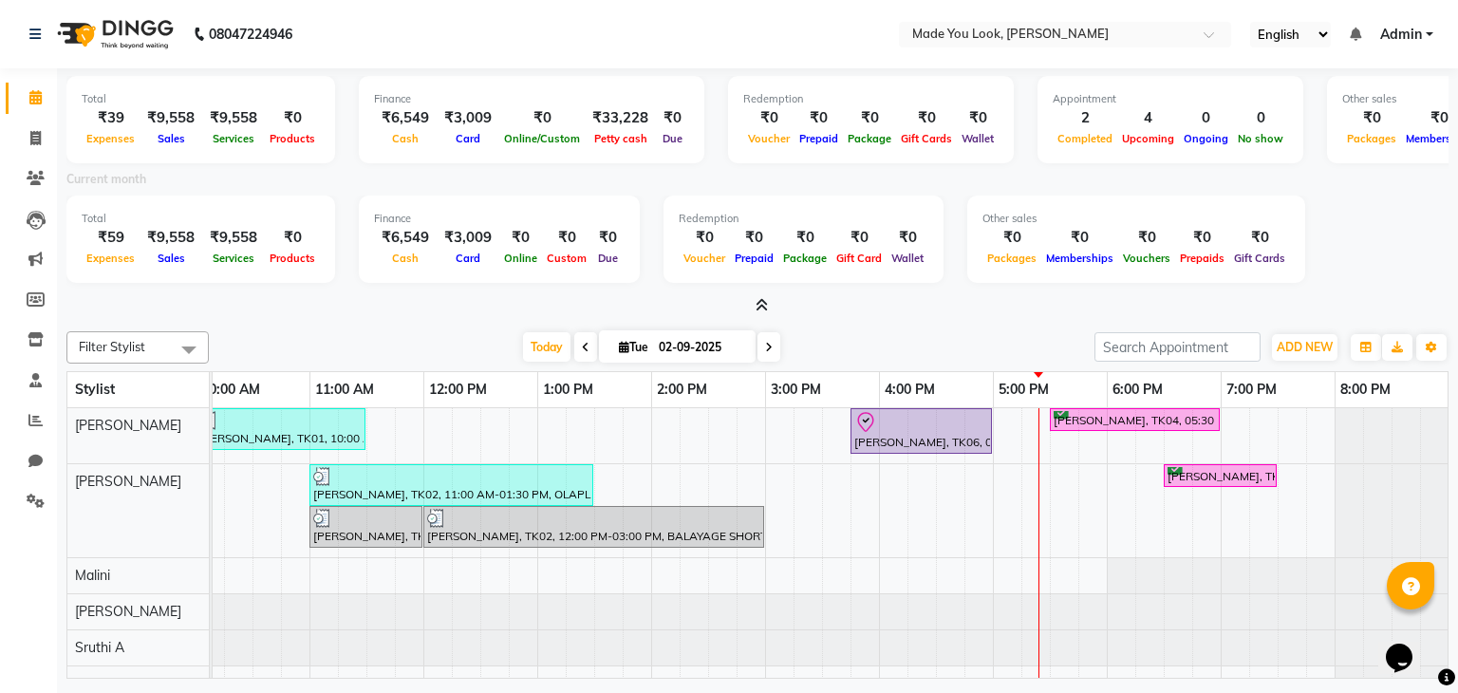
click at [767, 350] on icon at bounding box center [769, 347] width 8 height 11
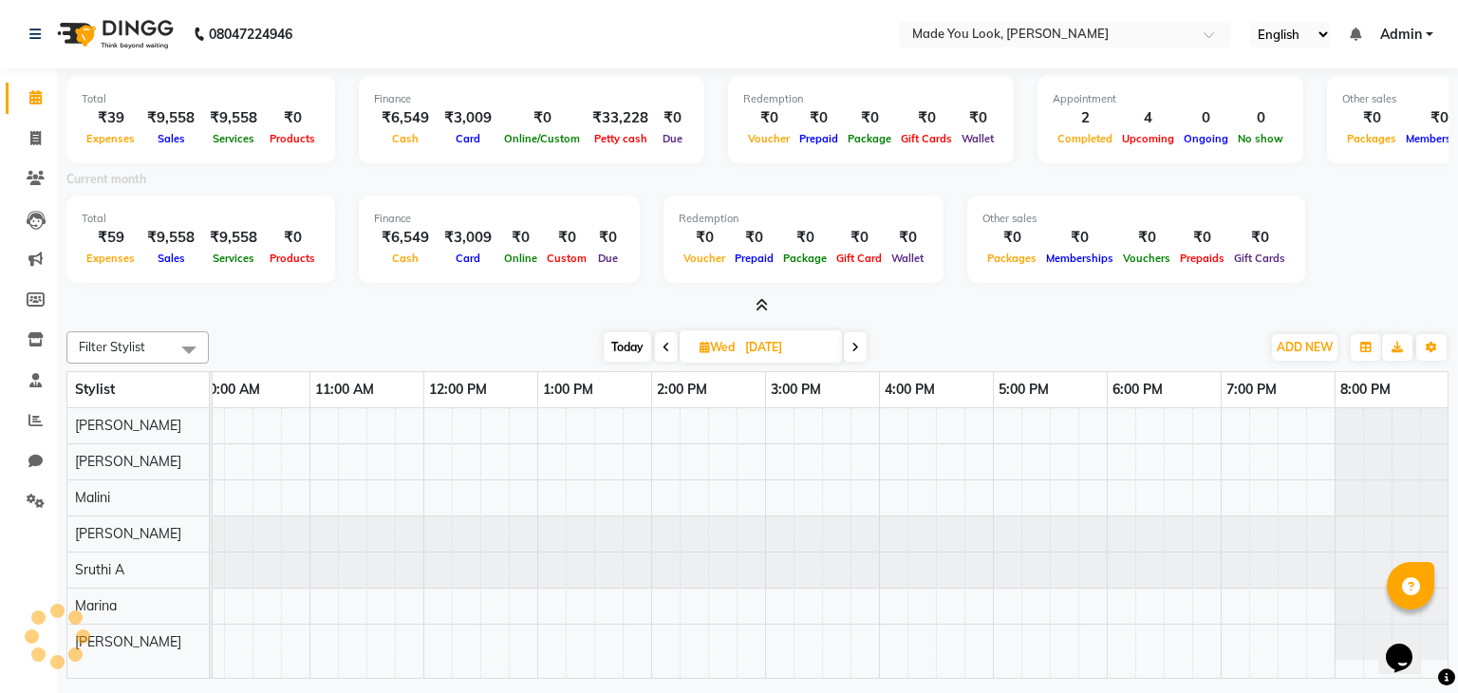
click at [767, 350] on input "[DATE]" at bounding box center [786, 347] width 95 height 28
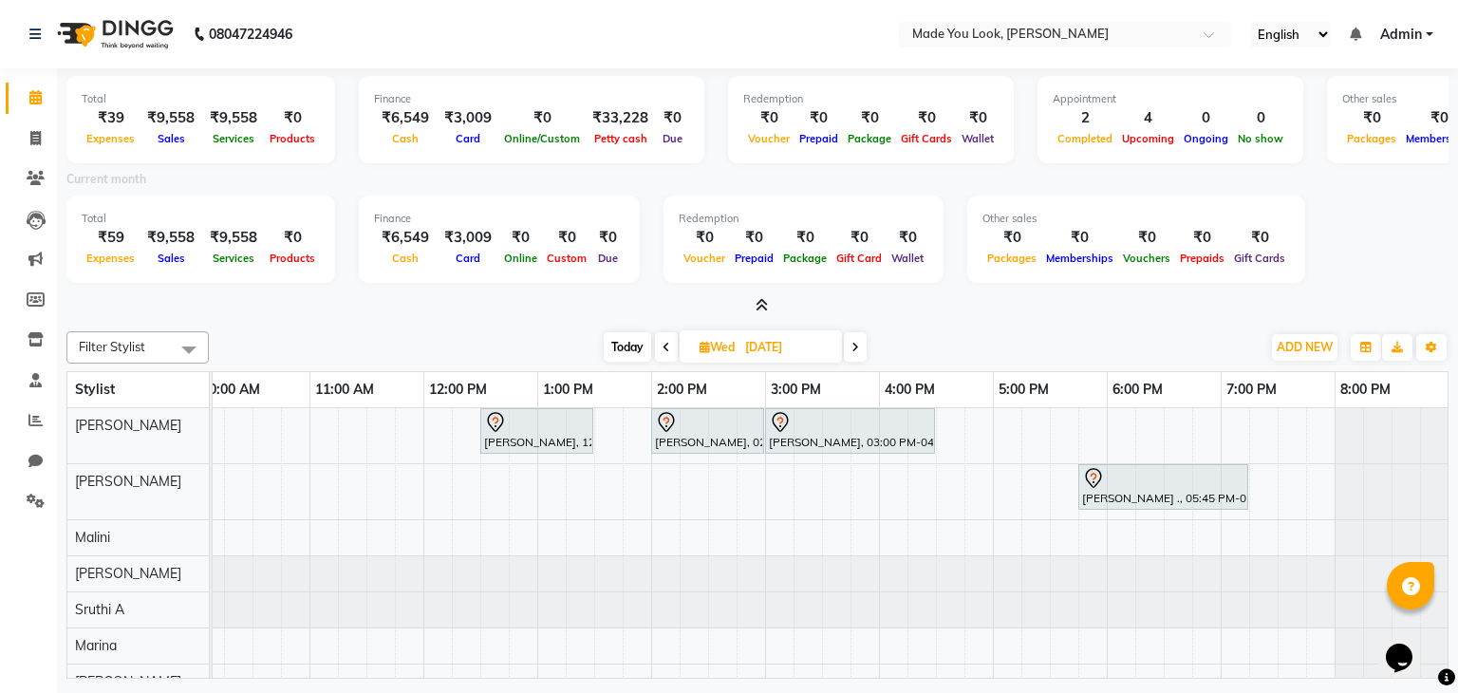
click at [851, 346] on span at bounding box center [855, 346] width 23 height 29
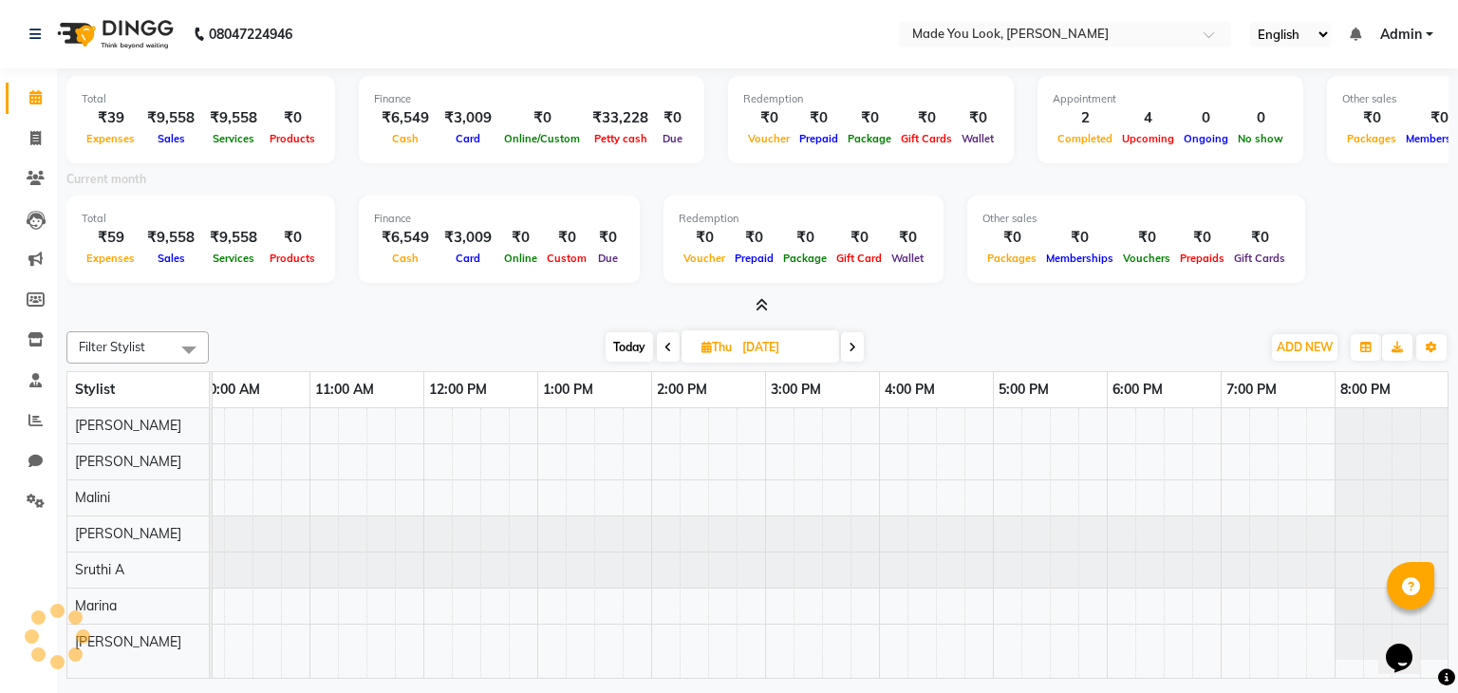
click at [851, 346] on icon at bounding box center [853, 347] width 8 height 11
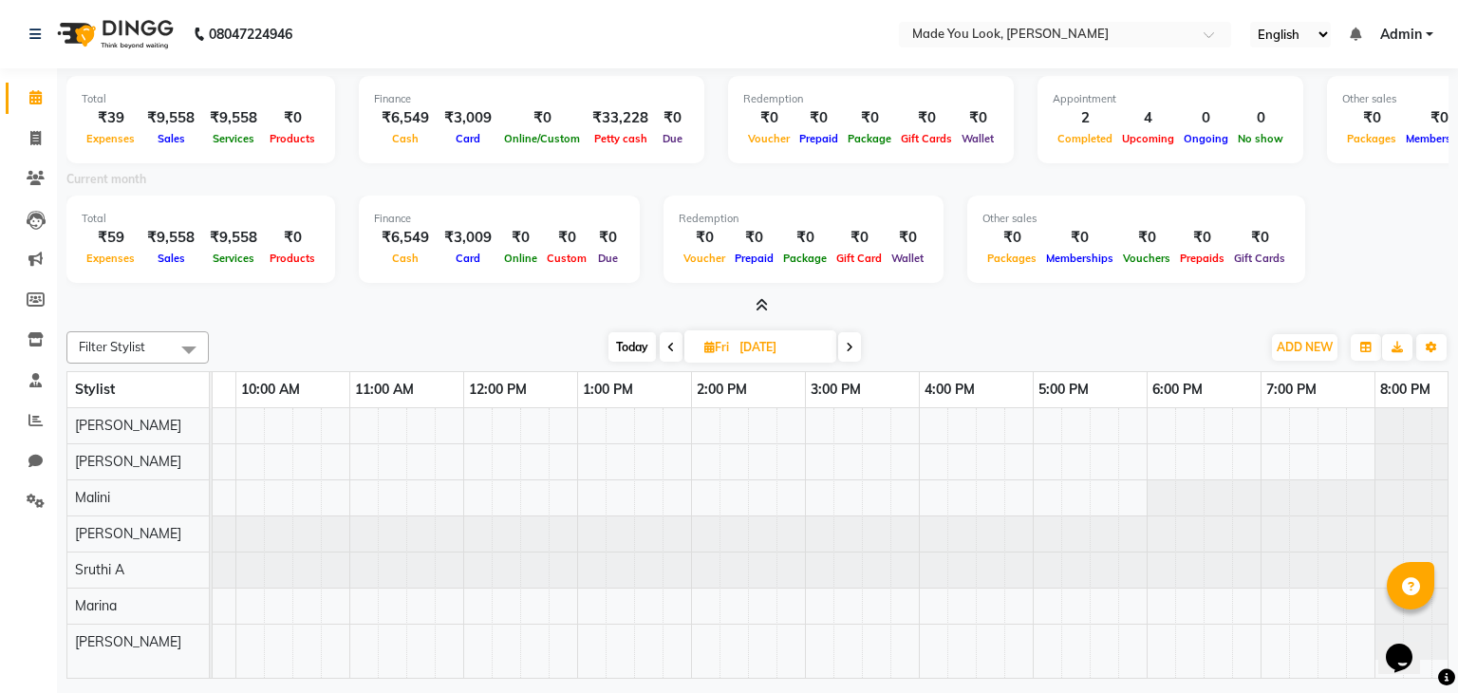
scroll to position [0, 197]
click at [622, 340] on span "Today" at bounding box center [631, 346] width 47 height 29
type input "02-09-2025"
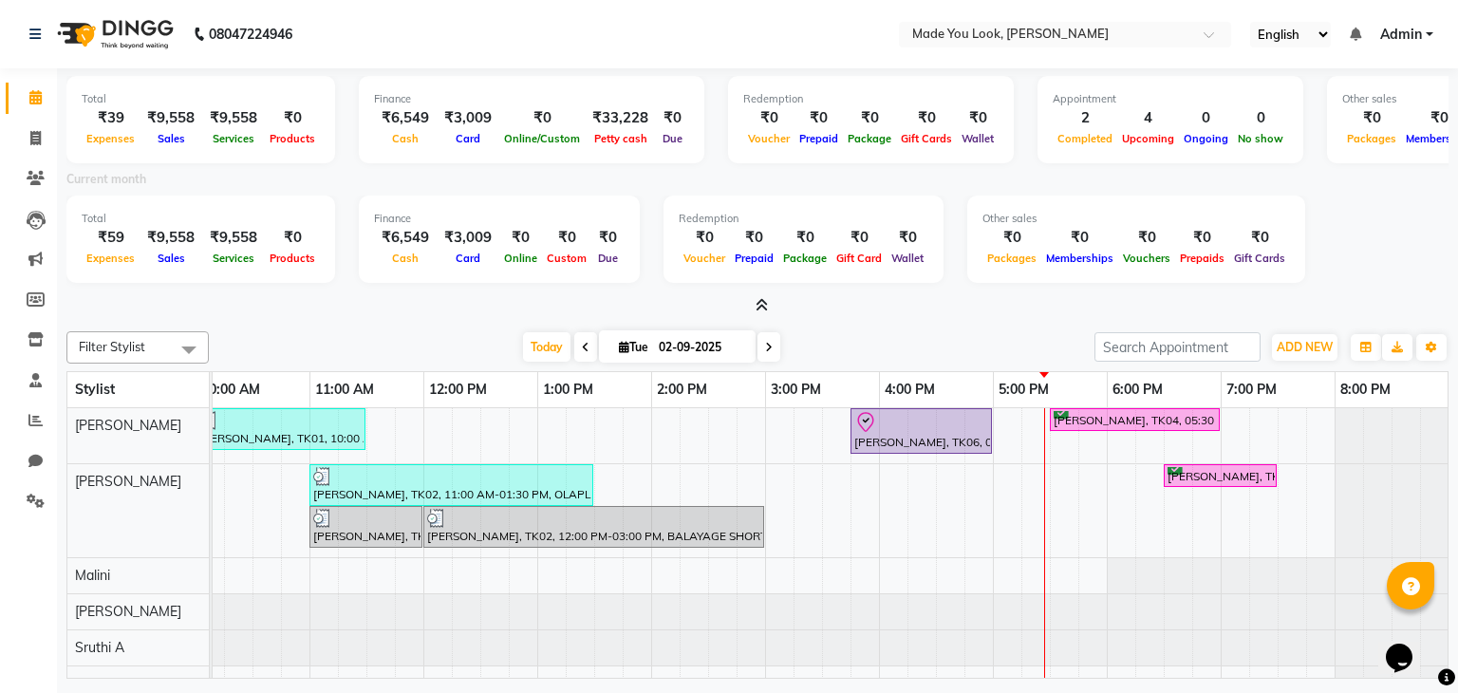
scroll to position [0, 259]
click at [548, 346] on span "Today" at bounding box center [546, 346] width 47 height 29
click at [699, 348] on input "02-09-2025" at bounding box center [700, 347] width 95 height 28
select select "9"
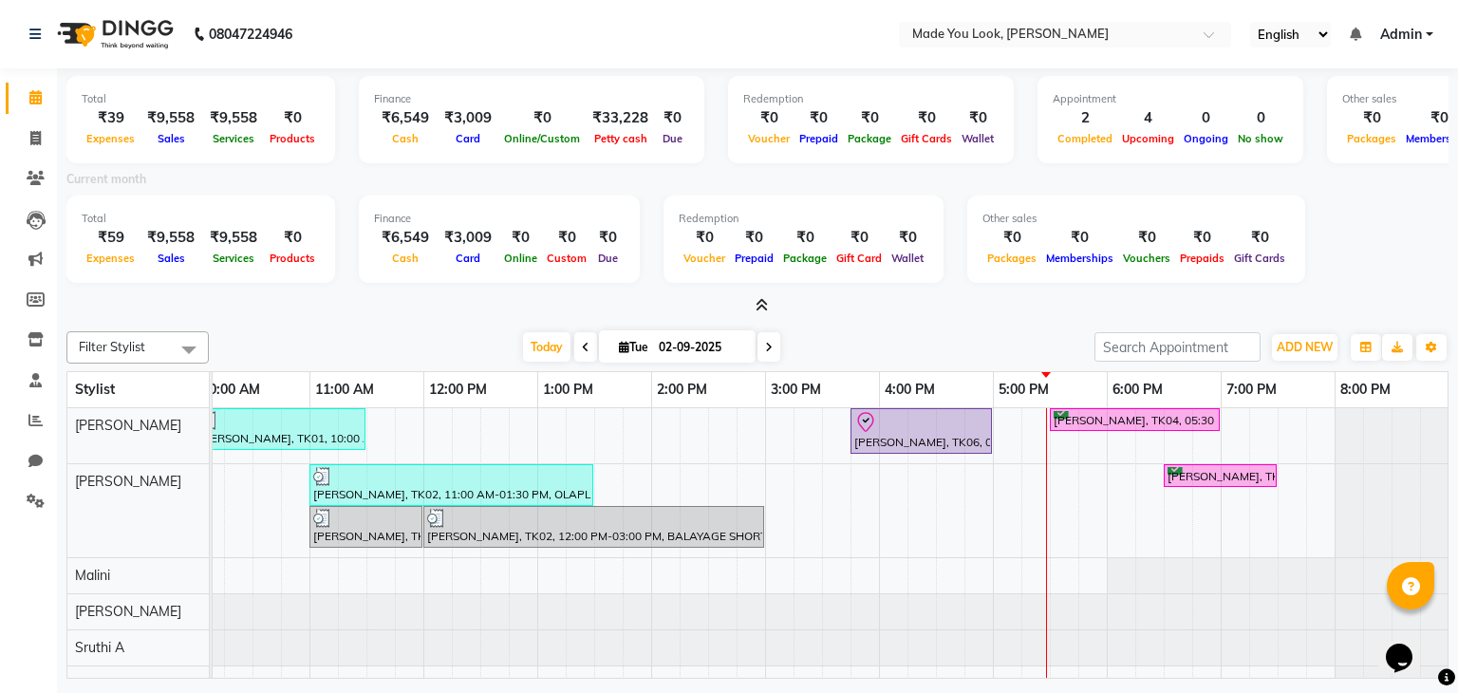
select select "2025"
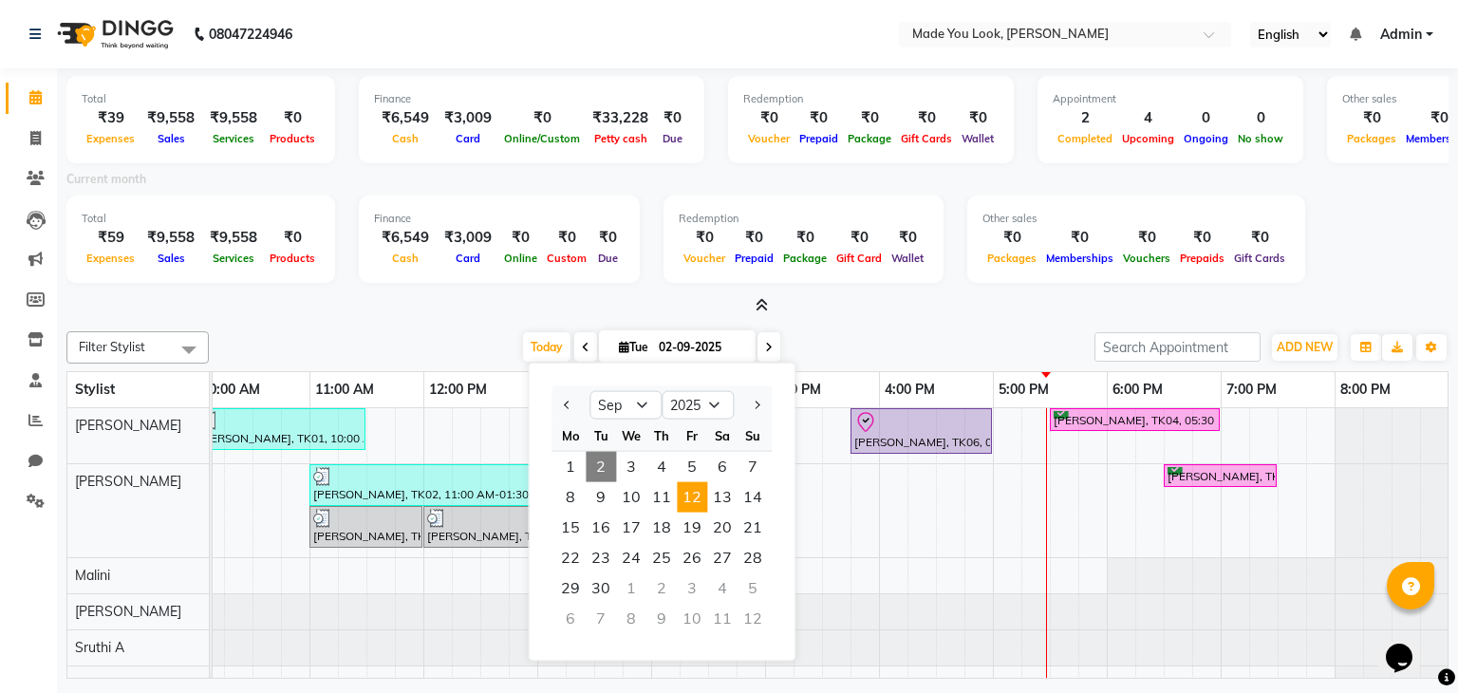
click at [699, 496] on span "12" at bounding box center [692, 497] width 30 height 30
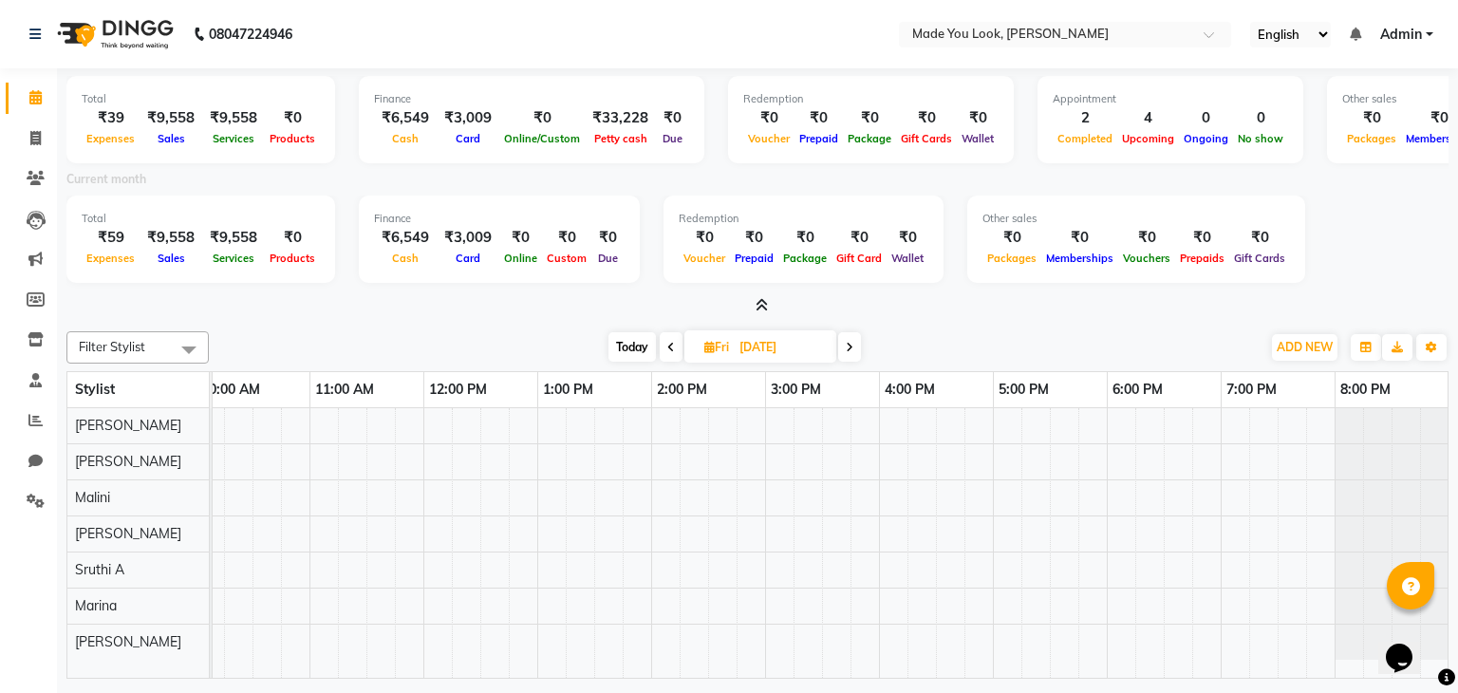
click at [667, 349] on icon at bounding box center [671, 347] width 8 height 11
click at [666, 349] on icon at bounding box center [668, 347] width 8 height 11
click at [666, 349] on icon at bounding box center [667, 347] width 8 height 11
click at [666, 349] on icon at bounding box center [669, 347] width 8 height 11
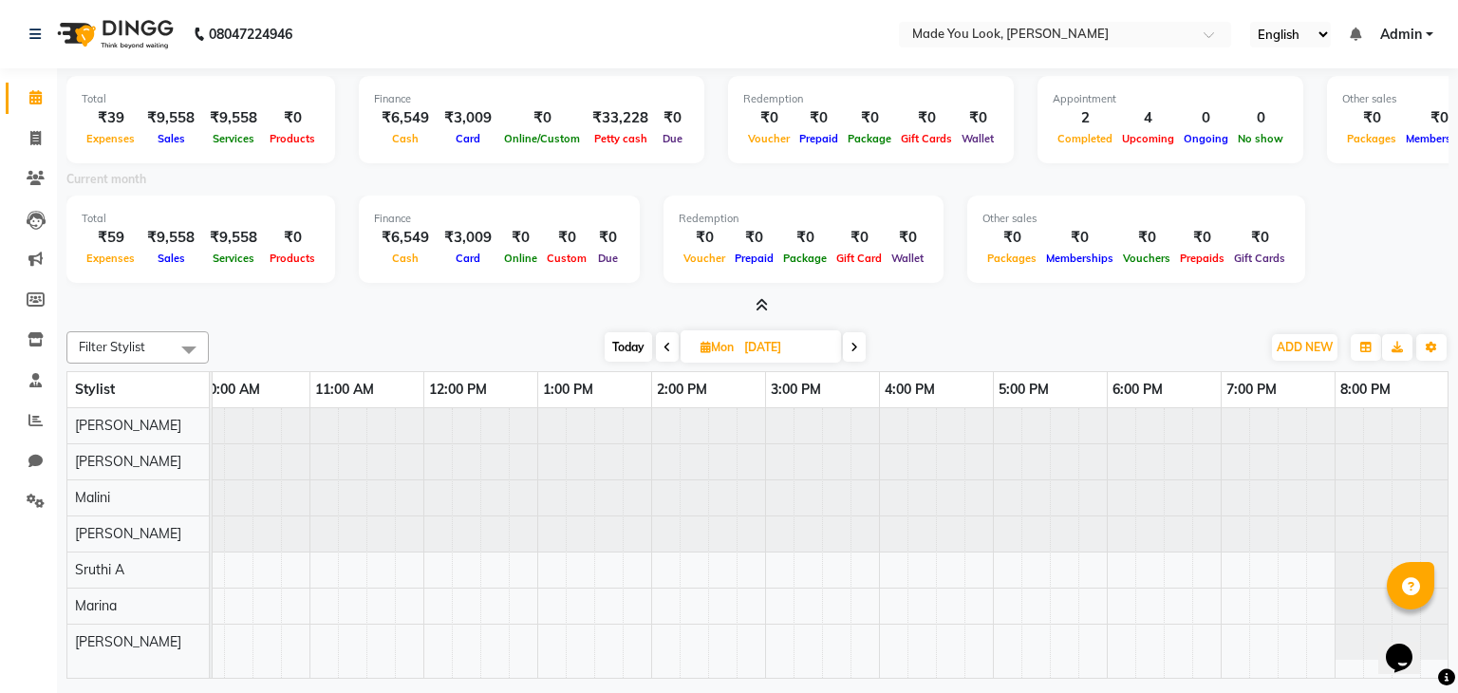
click at [620, 347] on span "Today" at bounding box center [628, 346] width 47 height 29
type input "02-09-2025"
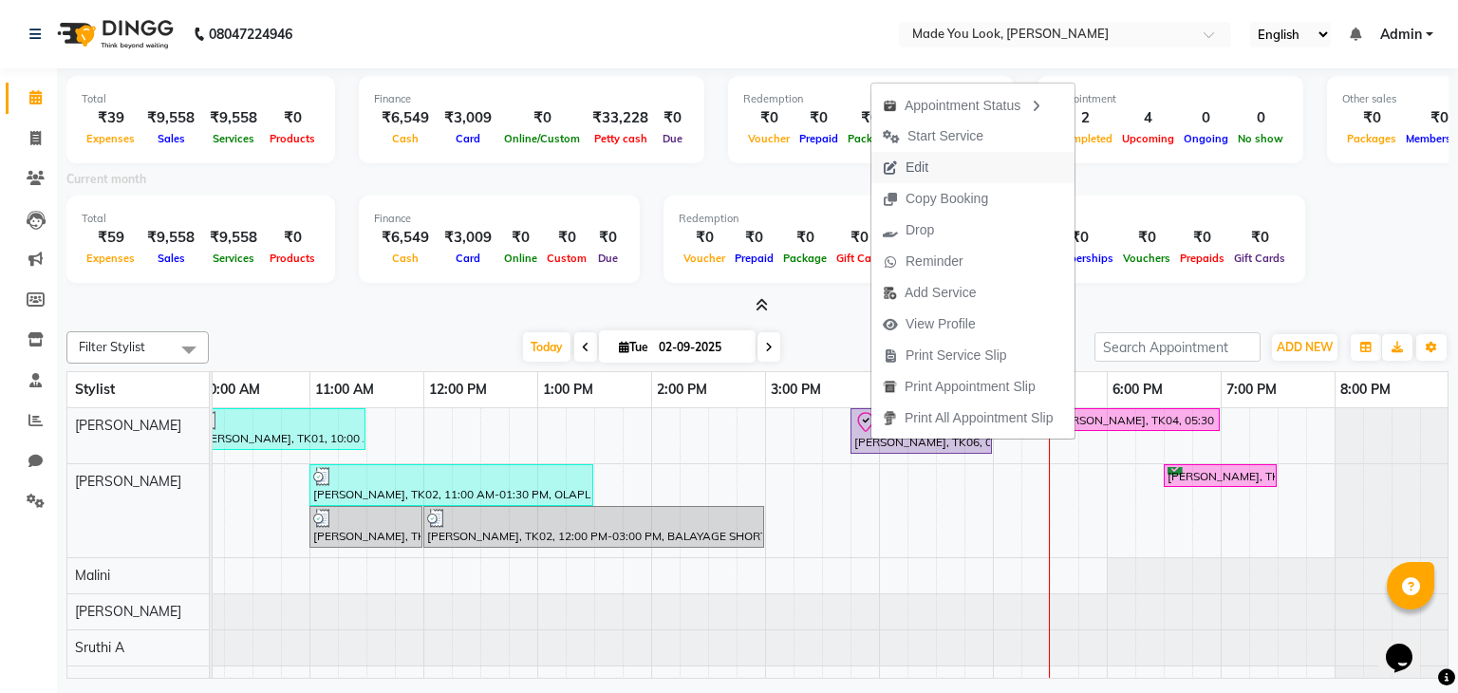
click at [940, 162] on button "Edit" at bounding box center [972, 167] width 203 height 31
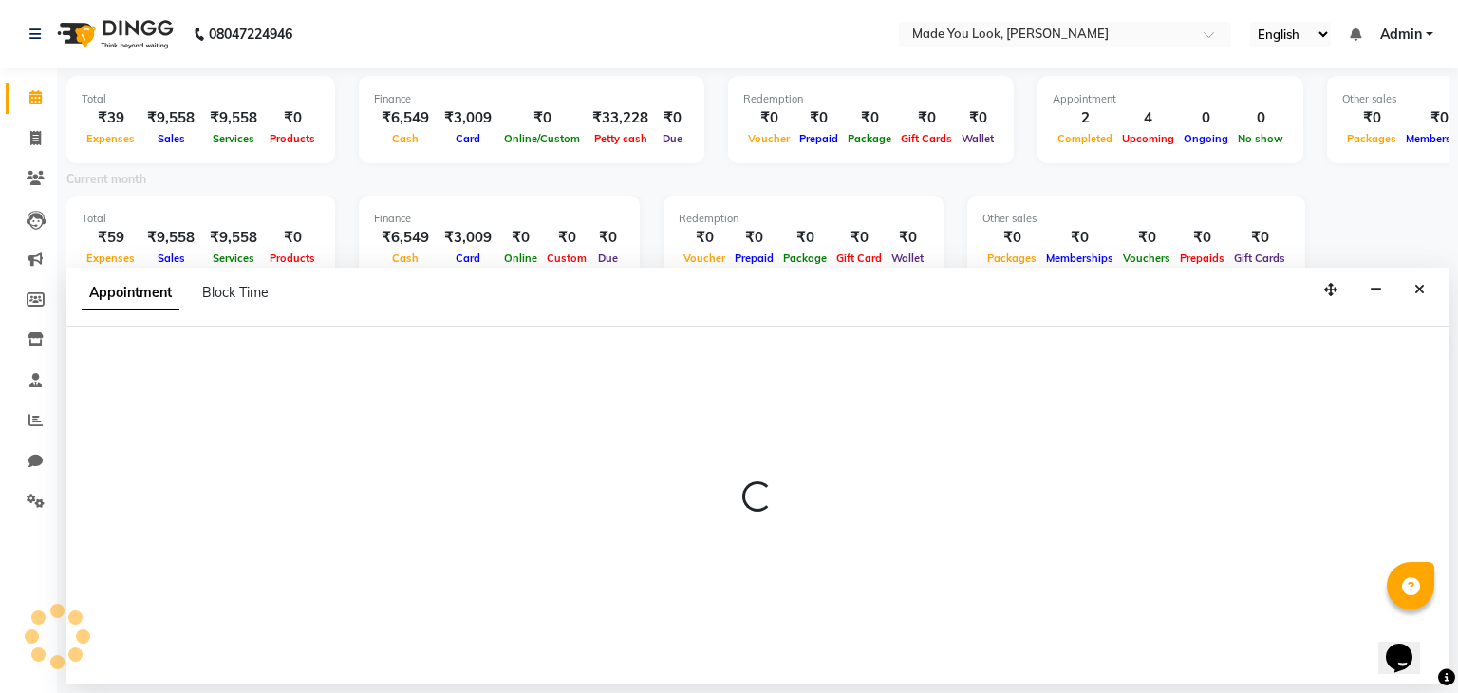
select select "tentative"
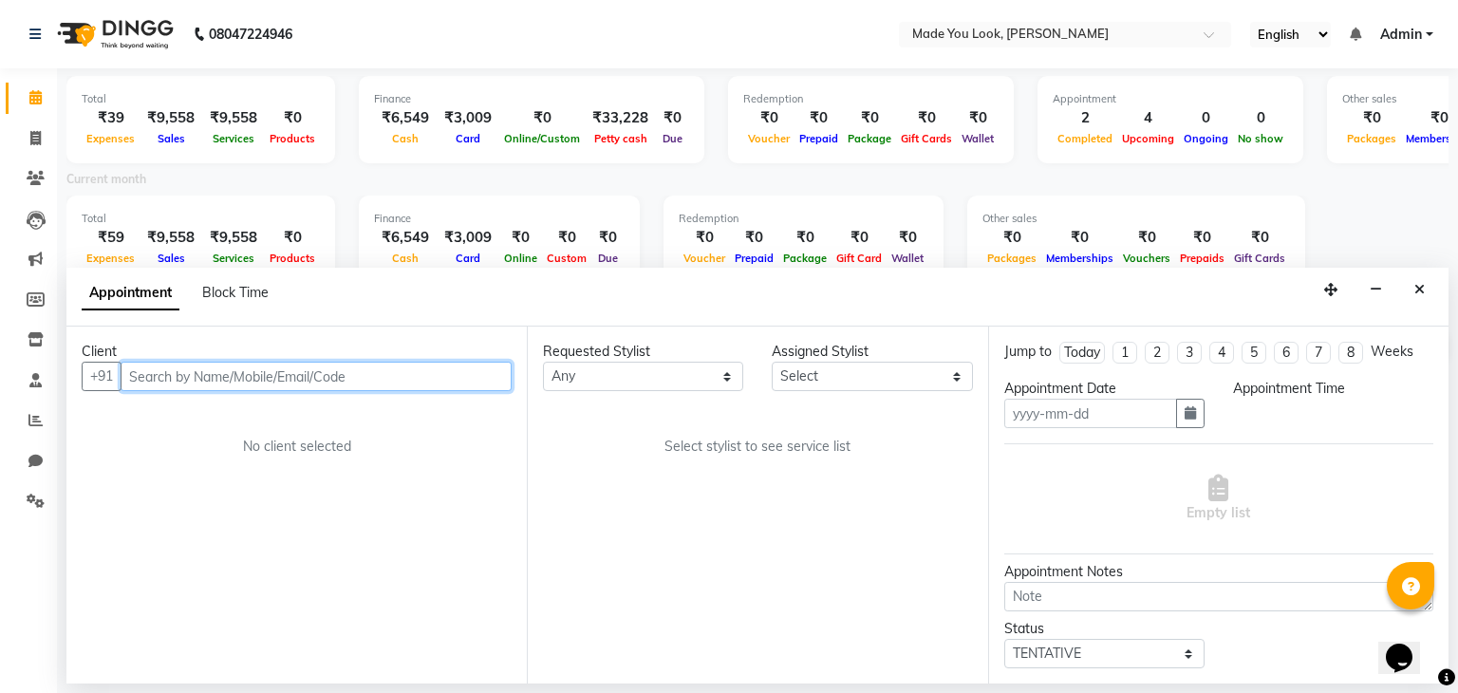
type input "02-09-2025"
type textarea "wavy"
select select "check-in"
select select "945"
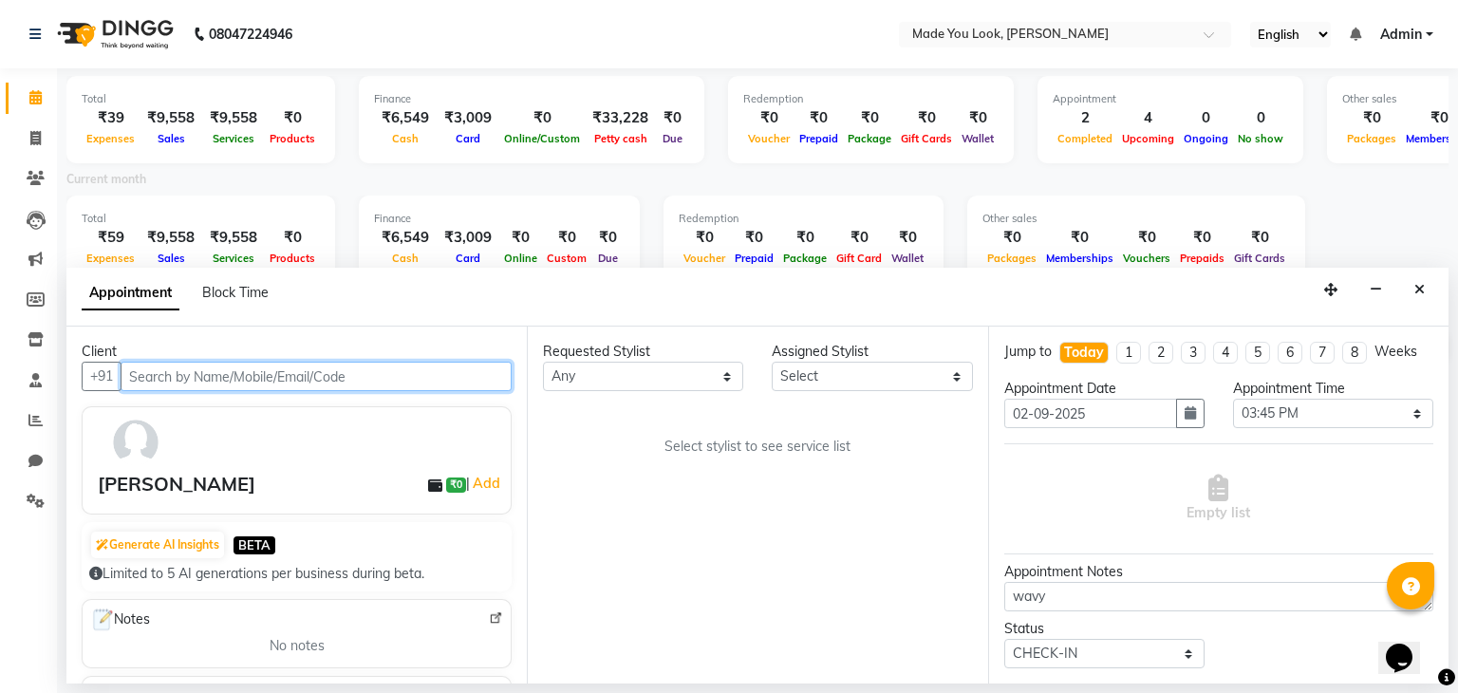
select select "83312"
select select "4108"
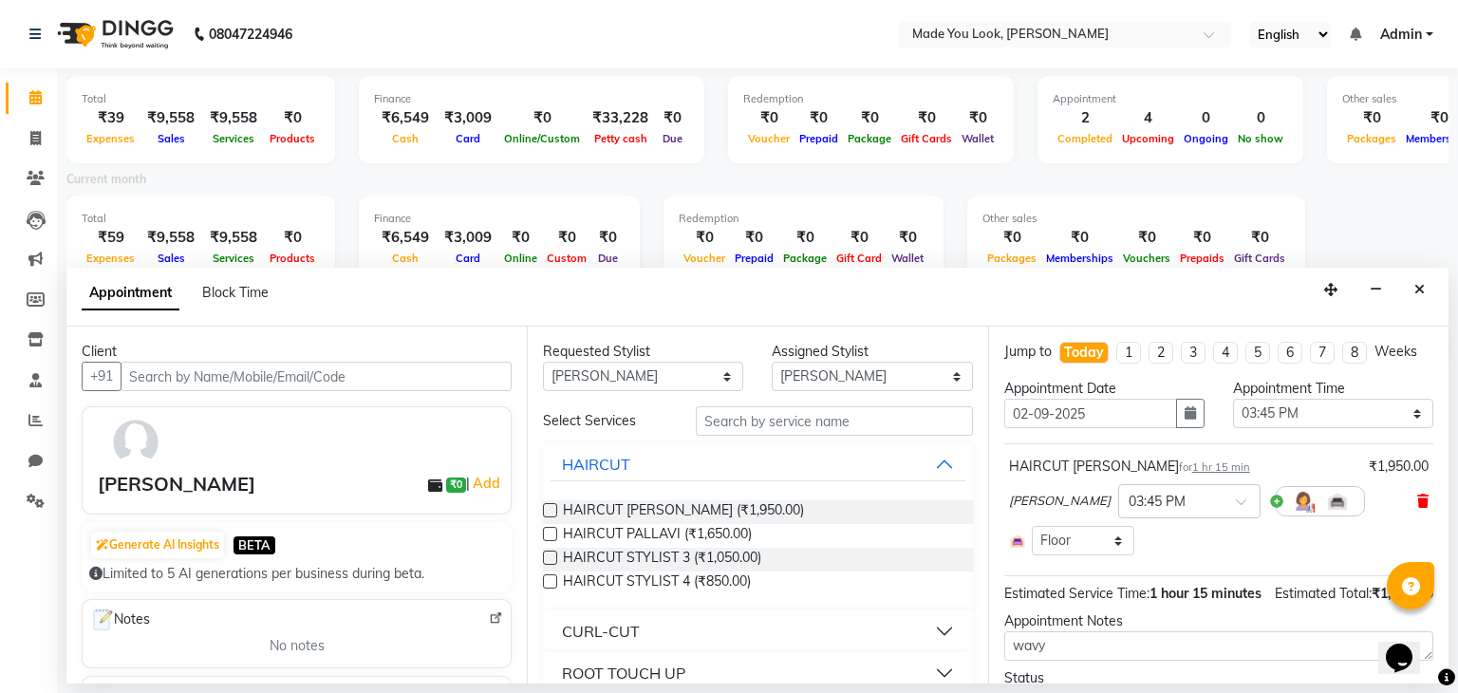
click at [1417, 497] on icon at bounding box center [1422, 501] width 11 height 13
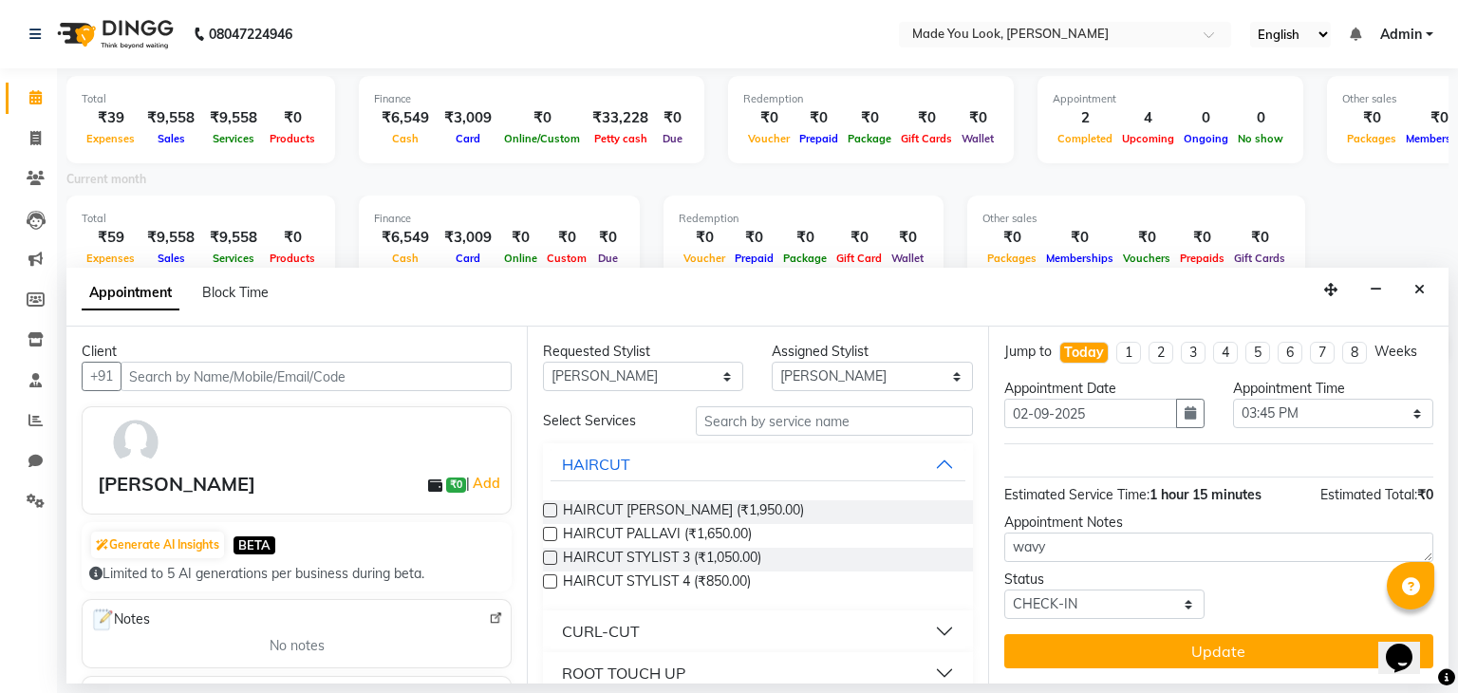
click at [930, 631] on button "CURL-CUT" at bounding box center [758, 631] width 414 height 34
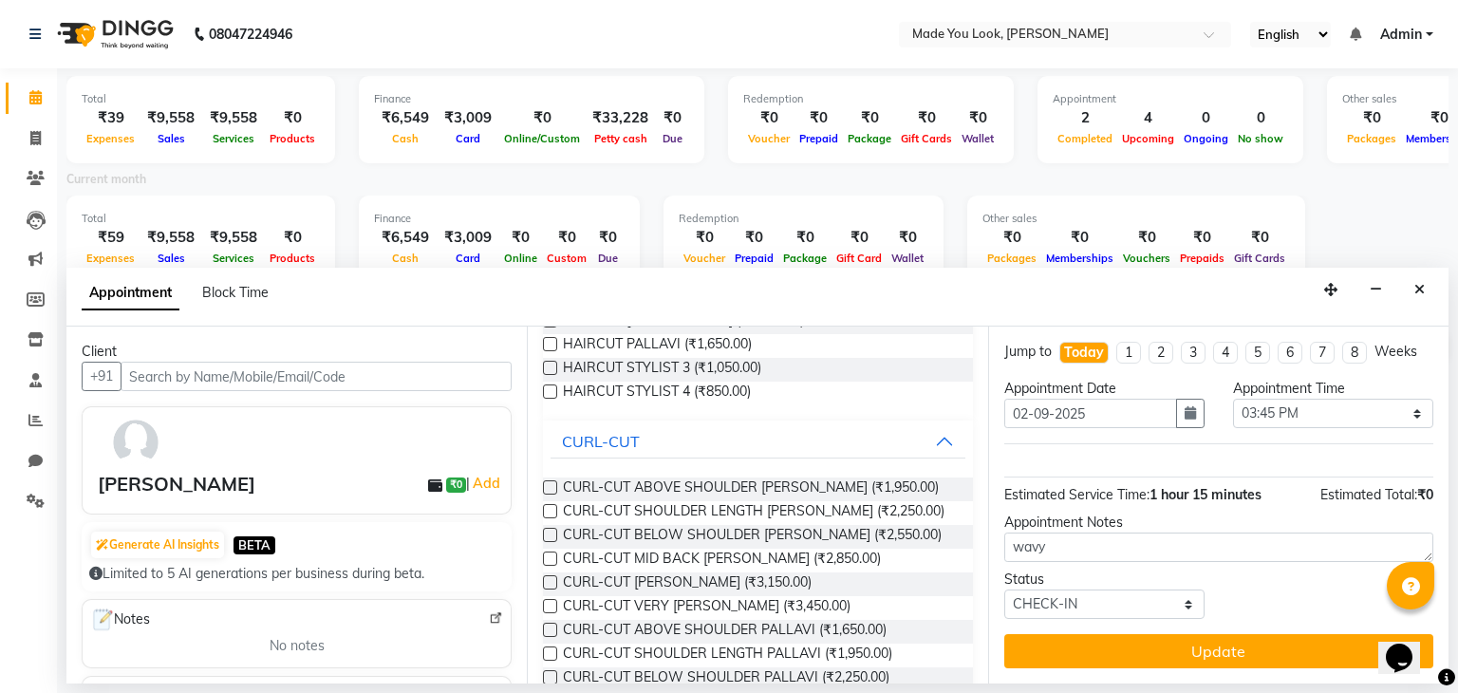
click at [552, 482] on label at bounding box center [550, 487] width 14 height 14
click at [552, 483] on input "checkbox" at bounding box center [549, 489] width 12 height 12
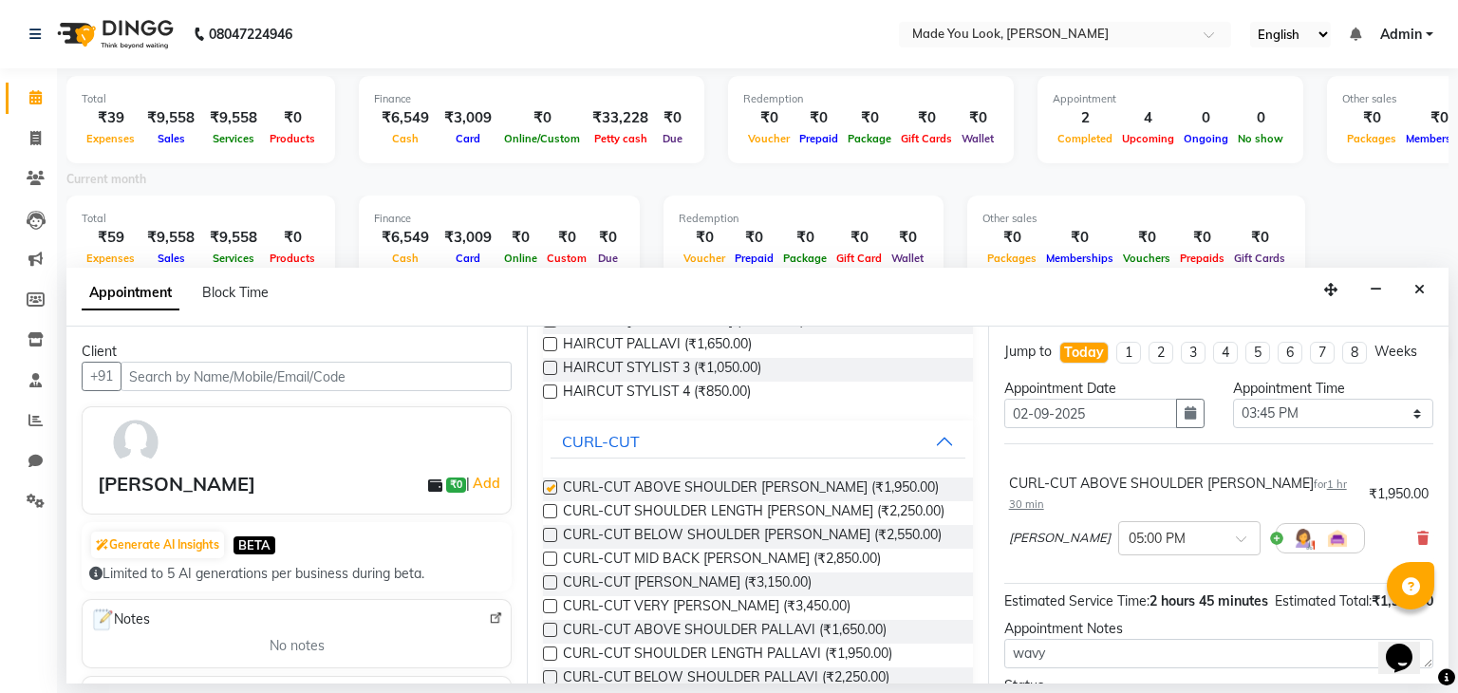
checkbox input "false"
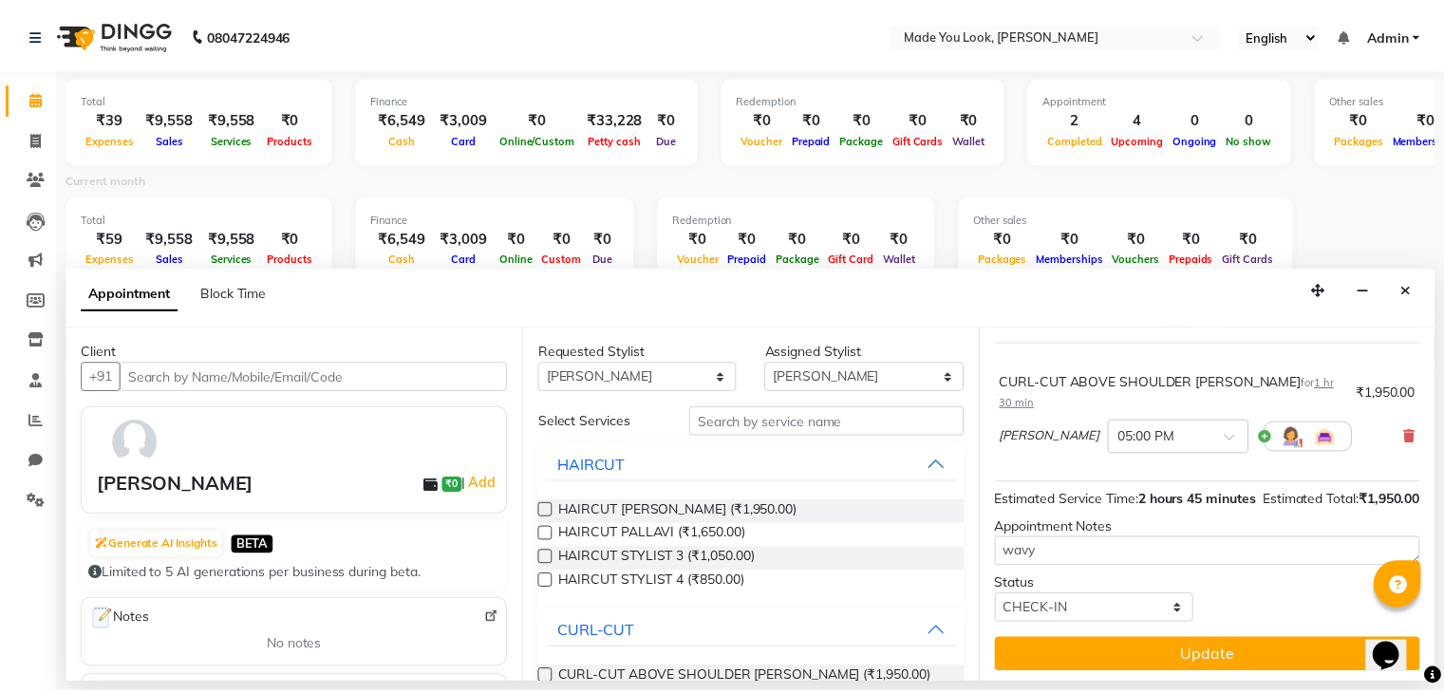
scroll to position [105, 0]
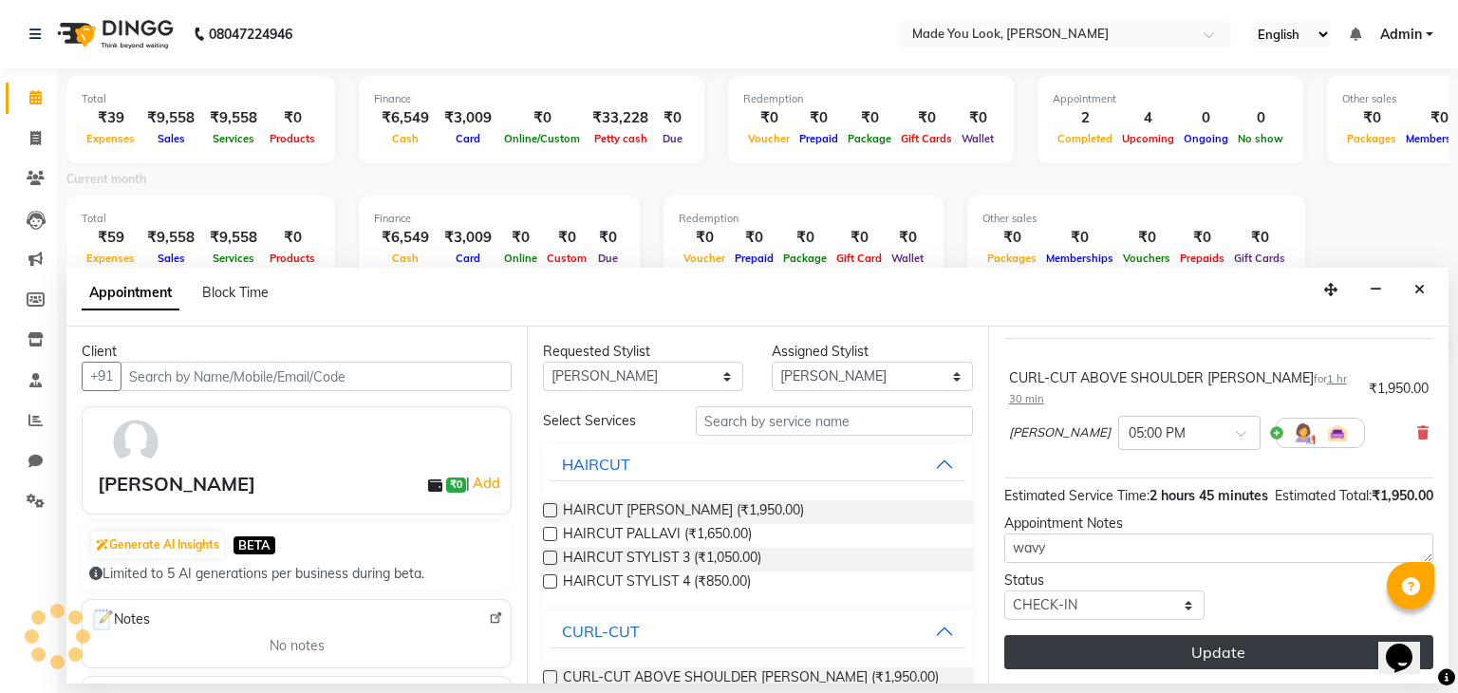
click at [1169, 651] on button "Update" at bounding box center [1218, 652] width 429 height 34
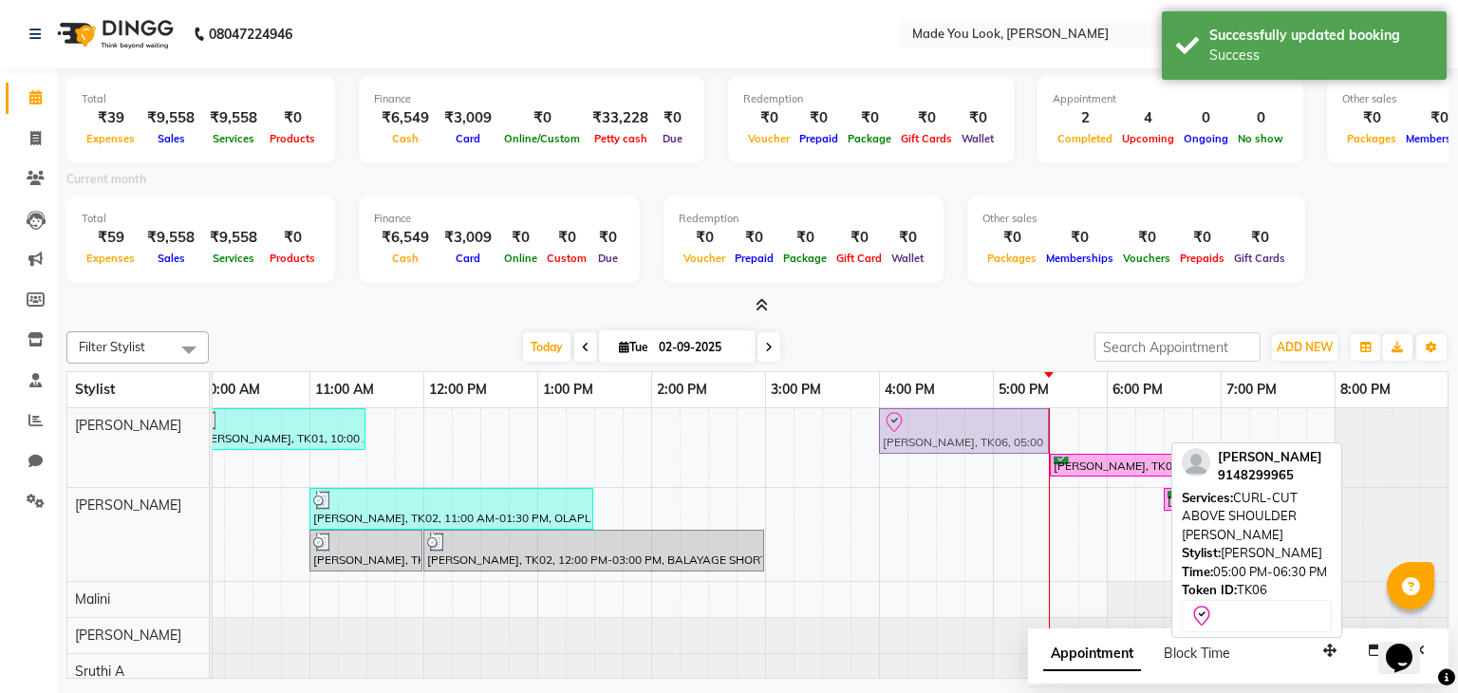
drag, startPoint x: 1099, startPoint y: 406, endPoint x: 996, endPoint y: 416, distance: 103.9
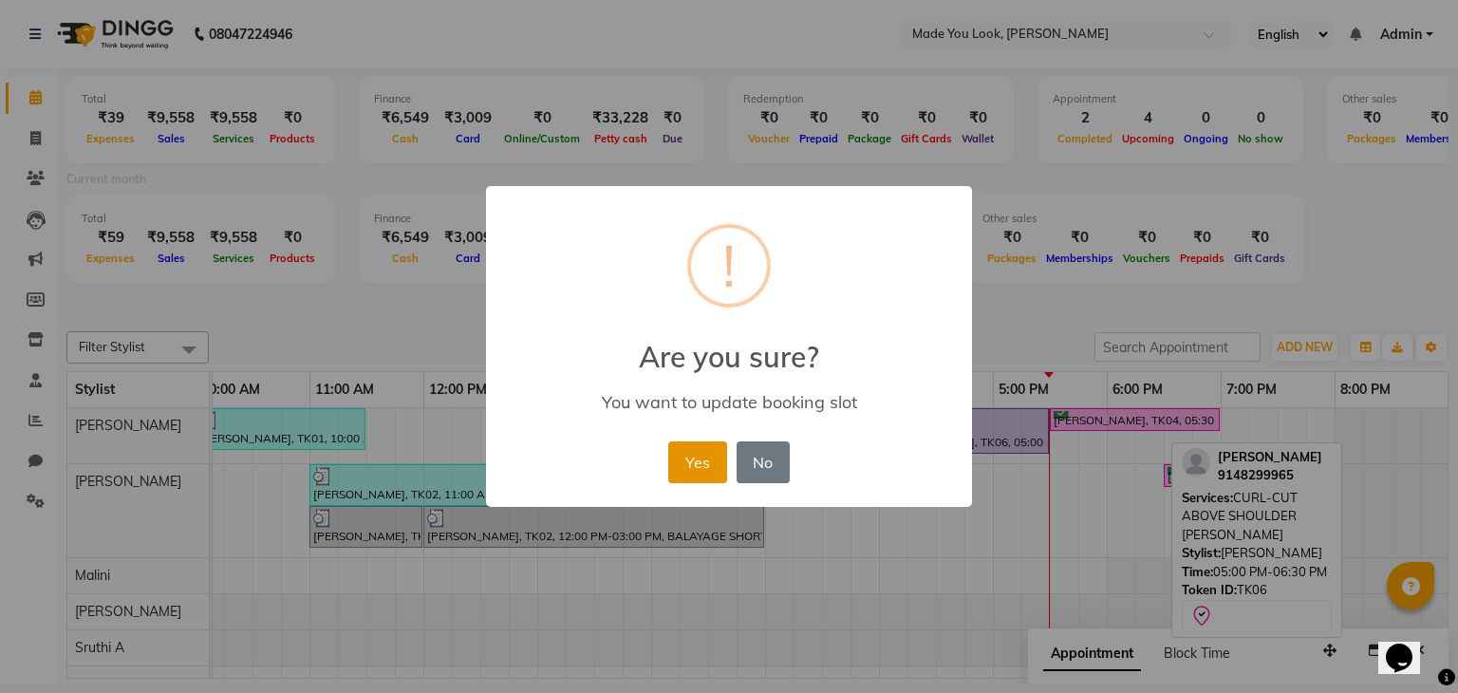
click at [698, 457] on button "Yes" at bounding box center [697, 462] width 58 height 42
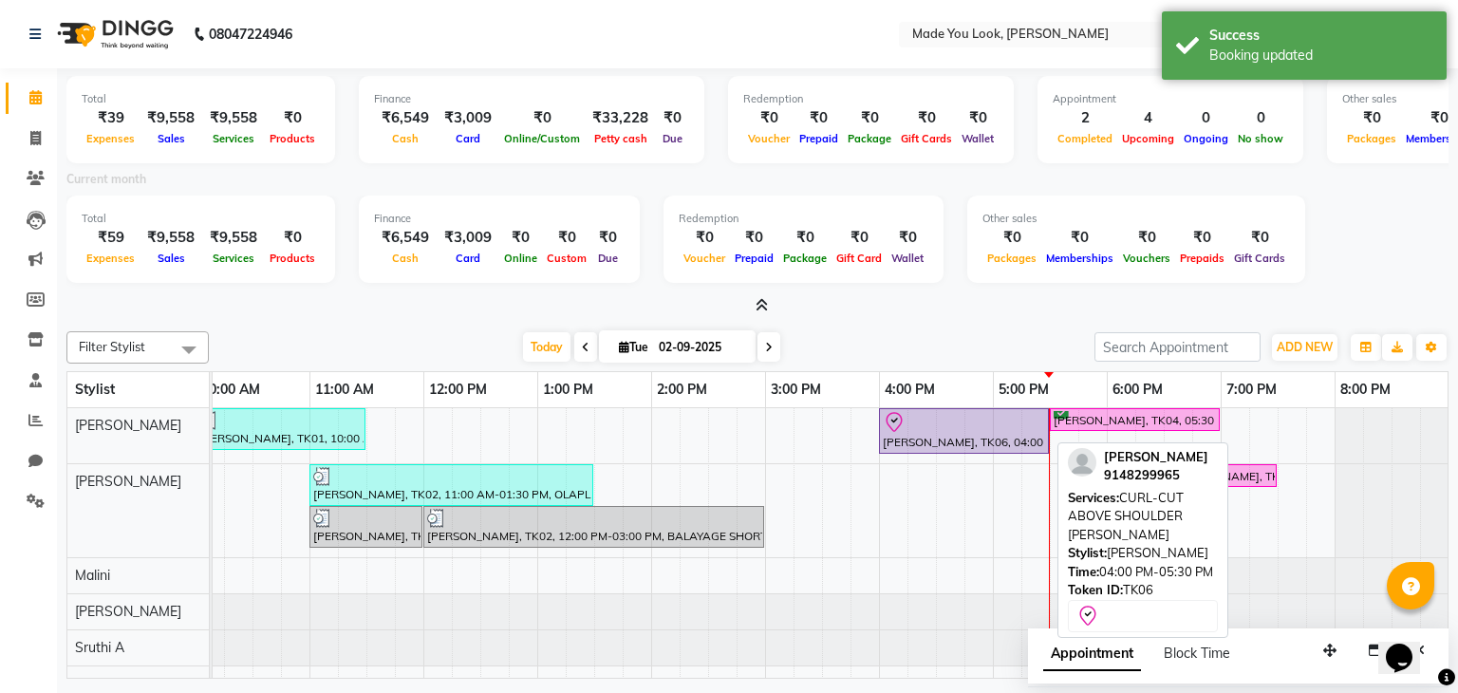
click at [959, 422] on div at bounding box center [964, 422] width 162 height 23
select select "8"
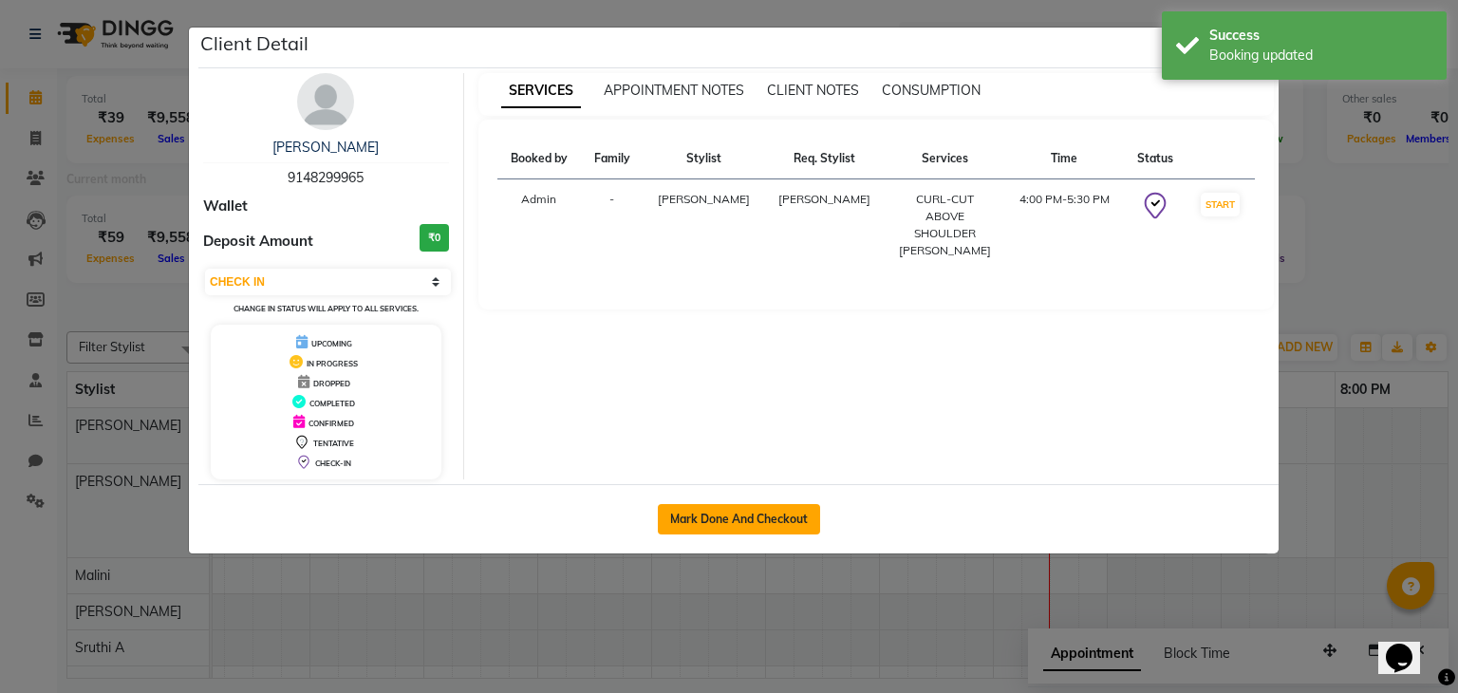
click at [796, 520] on button "Mark Done And Checkout" at bounding box center [739, 519] width 162 height 30
select select "service"
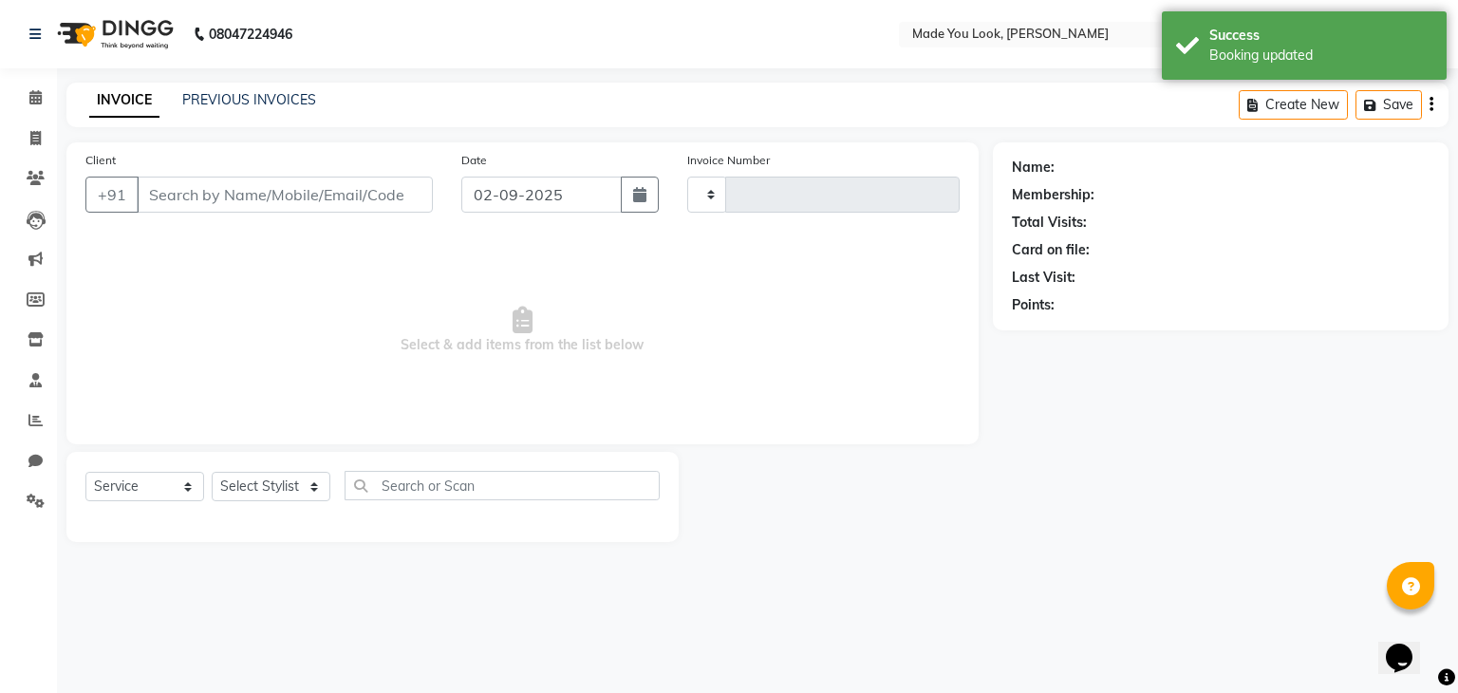
type input "0259"
select select "8181"
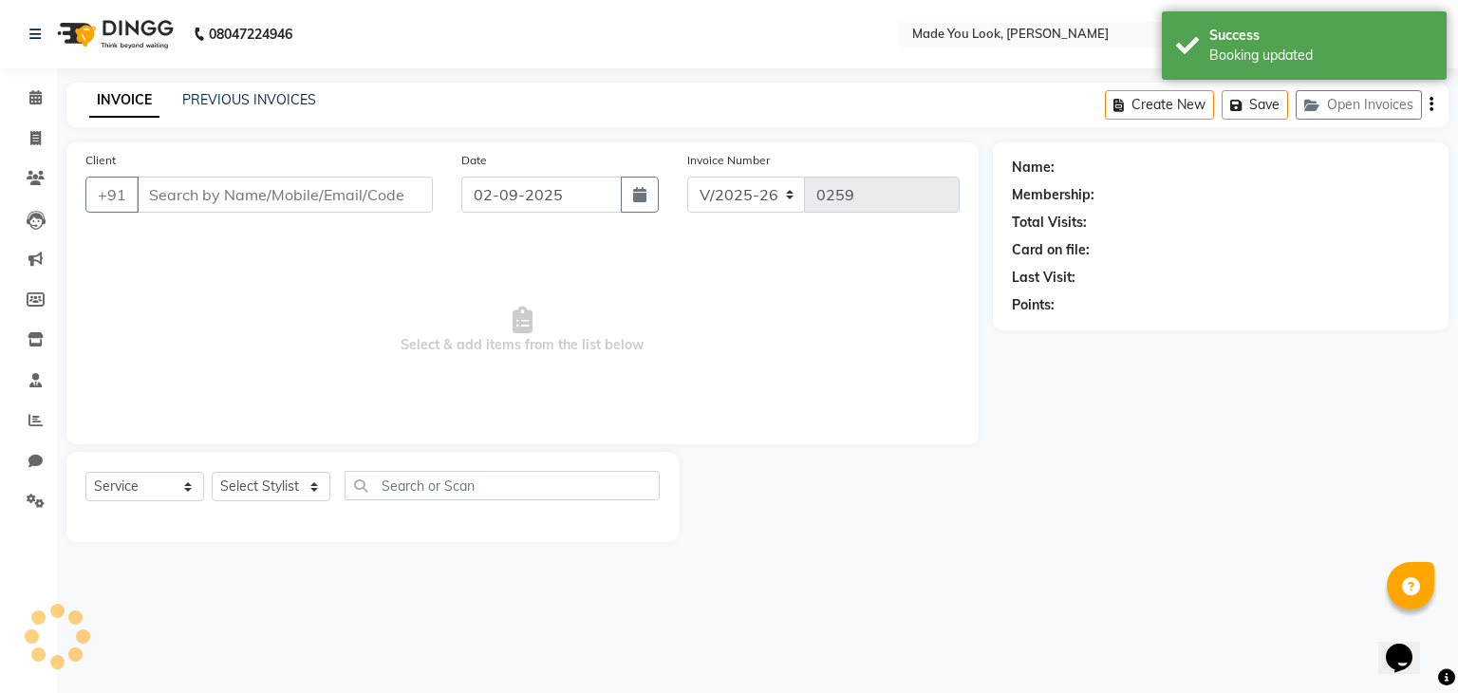
type input "9148299965"
select select "83312"
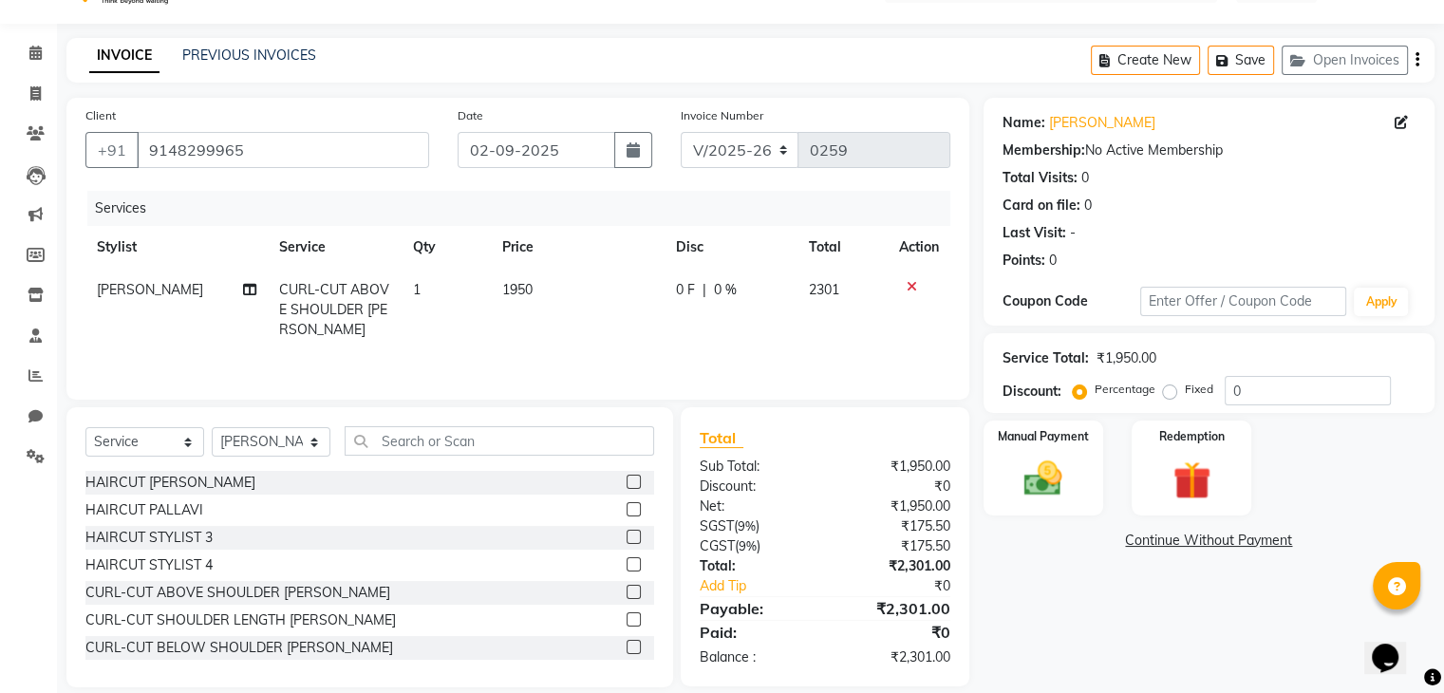
scroll to position [68, 0]
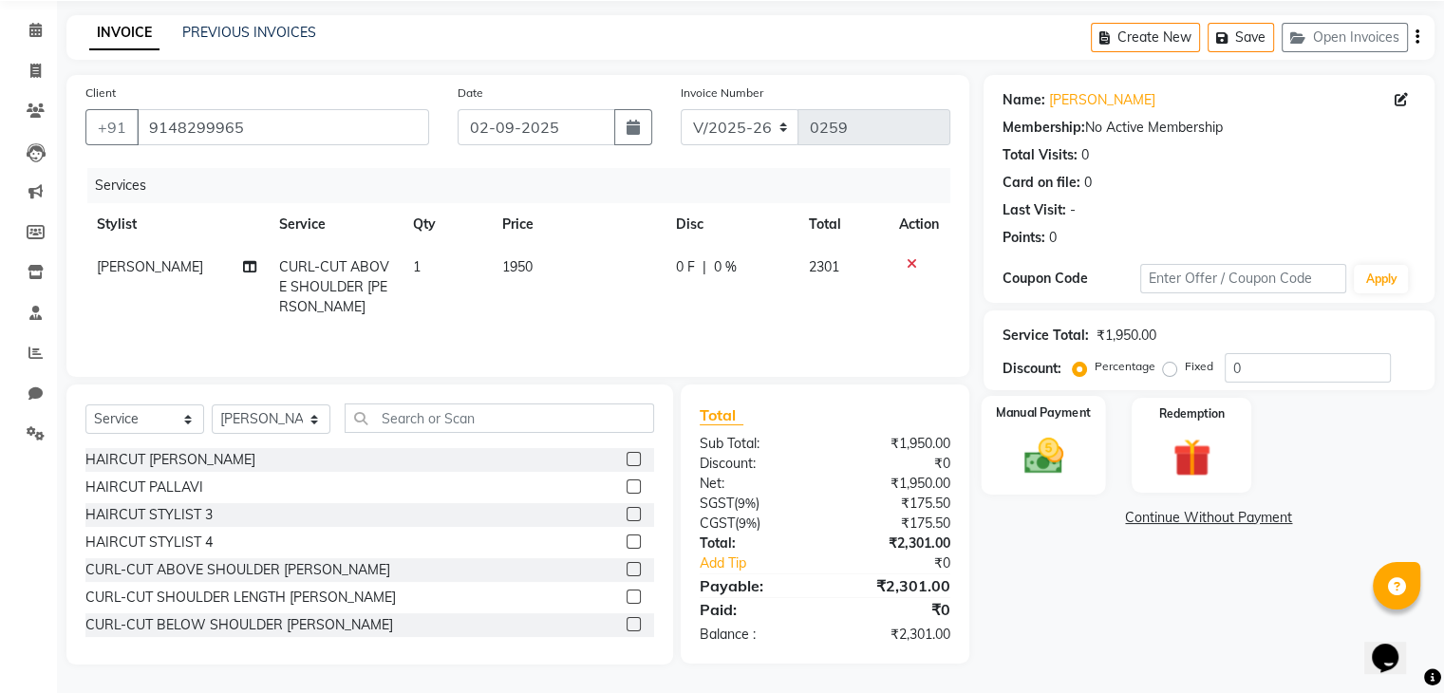
click at [1054, 447] on img at bounding box center [1043, 457] width 64 height 46
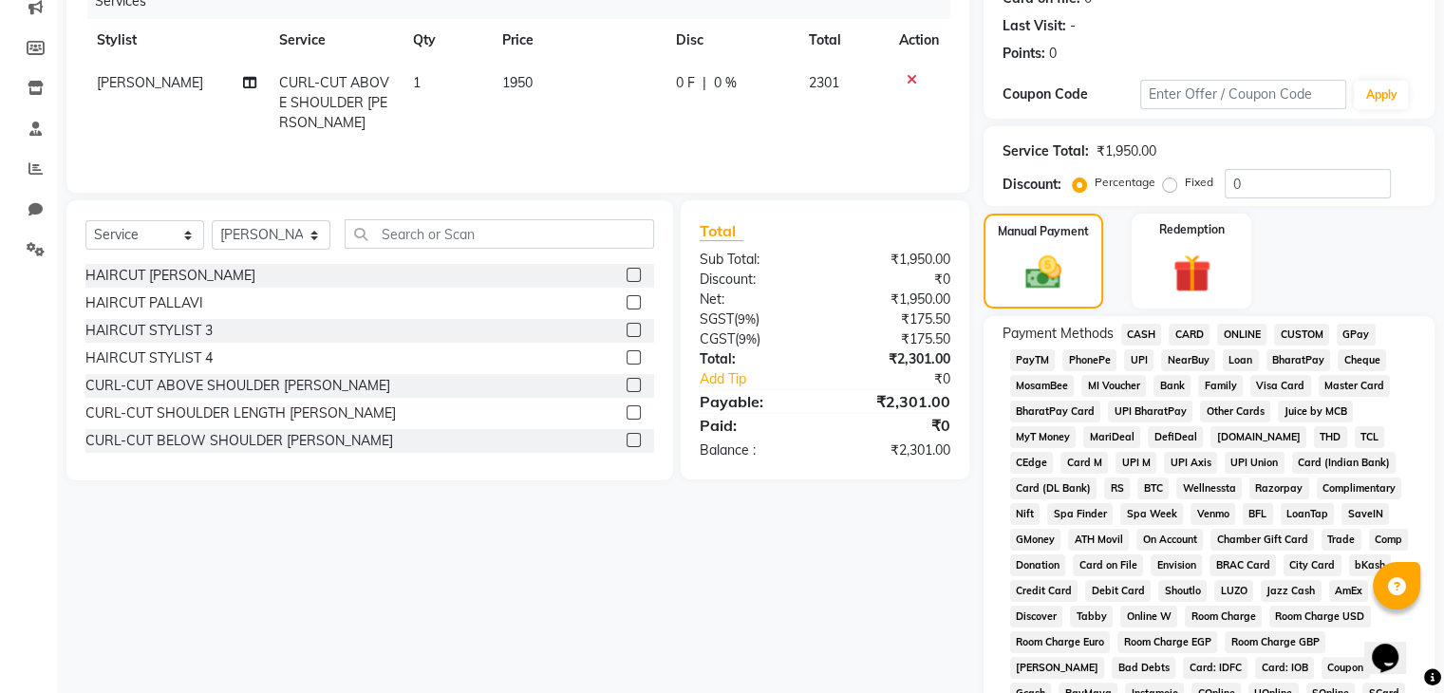
scroll to position [258, 0]
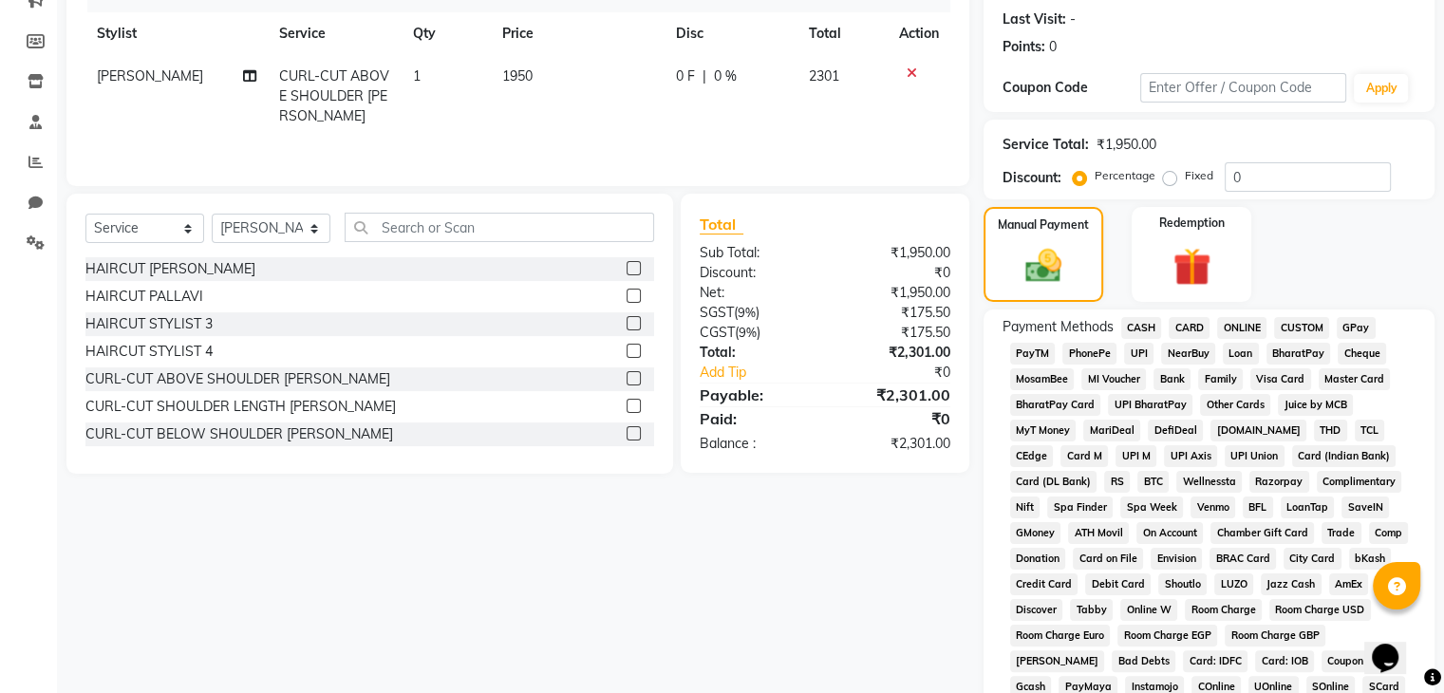
click at [1138, 324] on span "CASH" at bounding box center [1141, 328] width 41 height 22
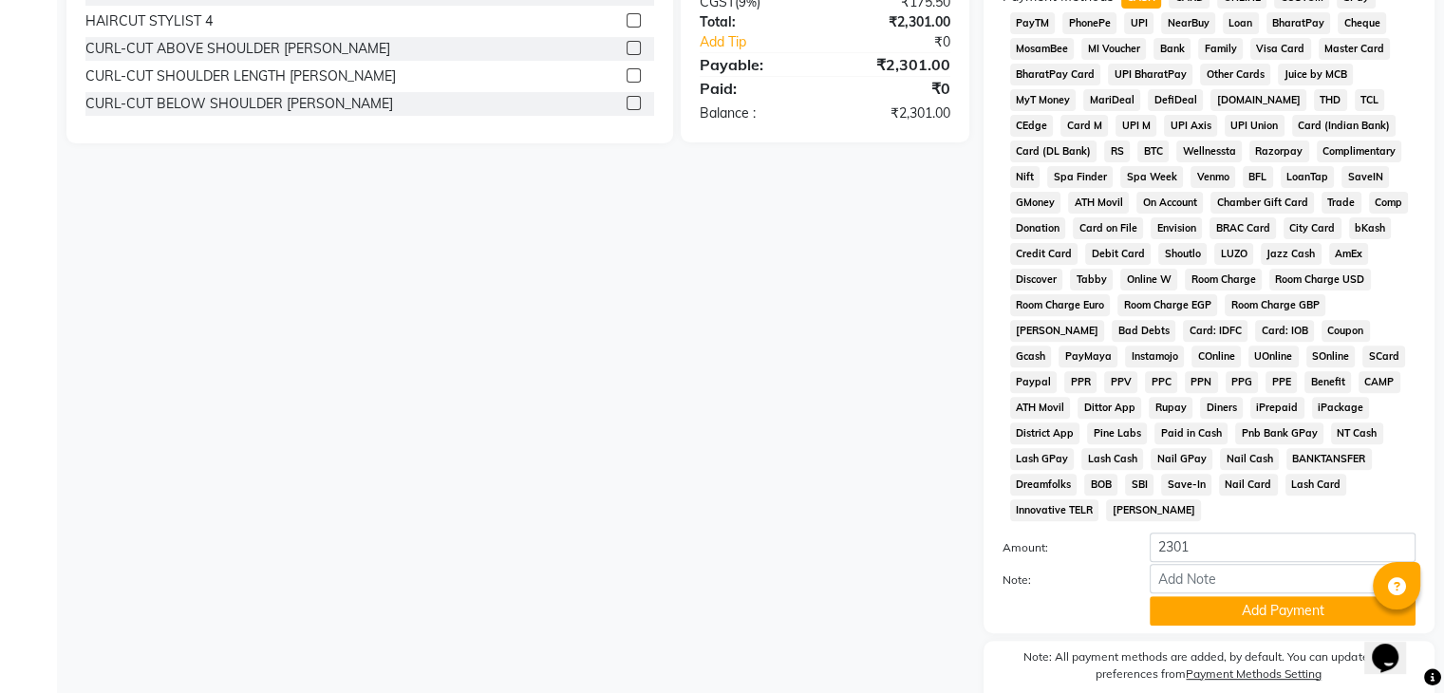
scroll to position [638, 0]
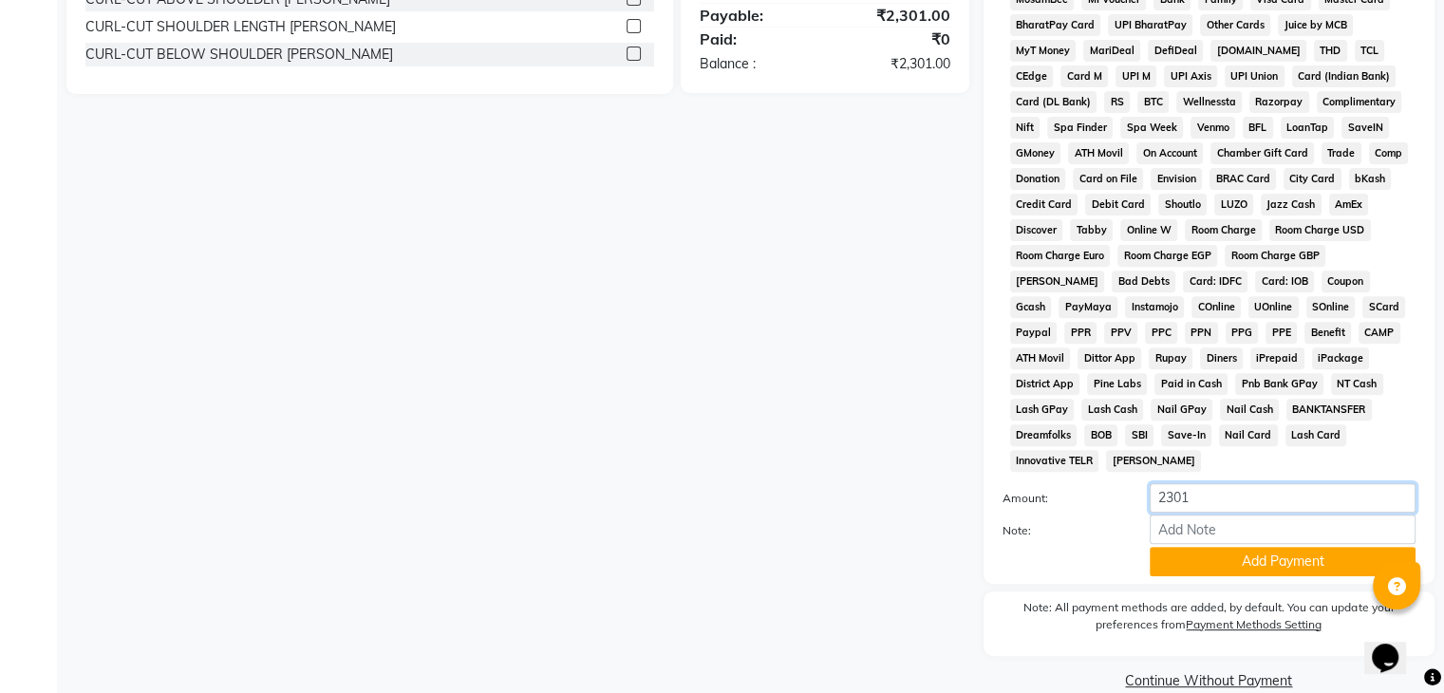
click at [1198, 483] on input "2301" at bounding box center [1283, 497] width 266 height 29
type input "2000"
click at [1252, 556] on button "Add Payment" at bounding box center [1283, 561] width 266 height 29
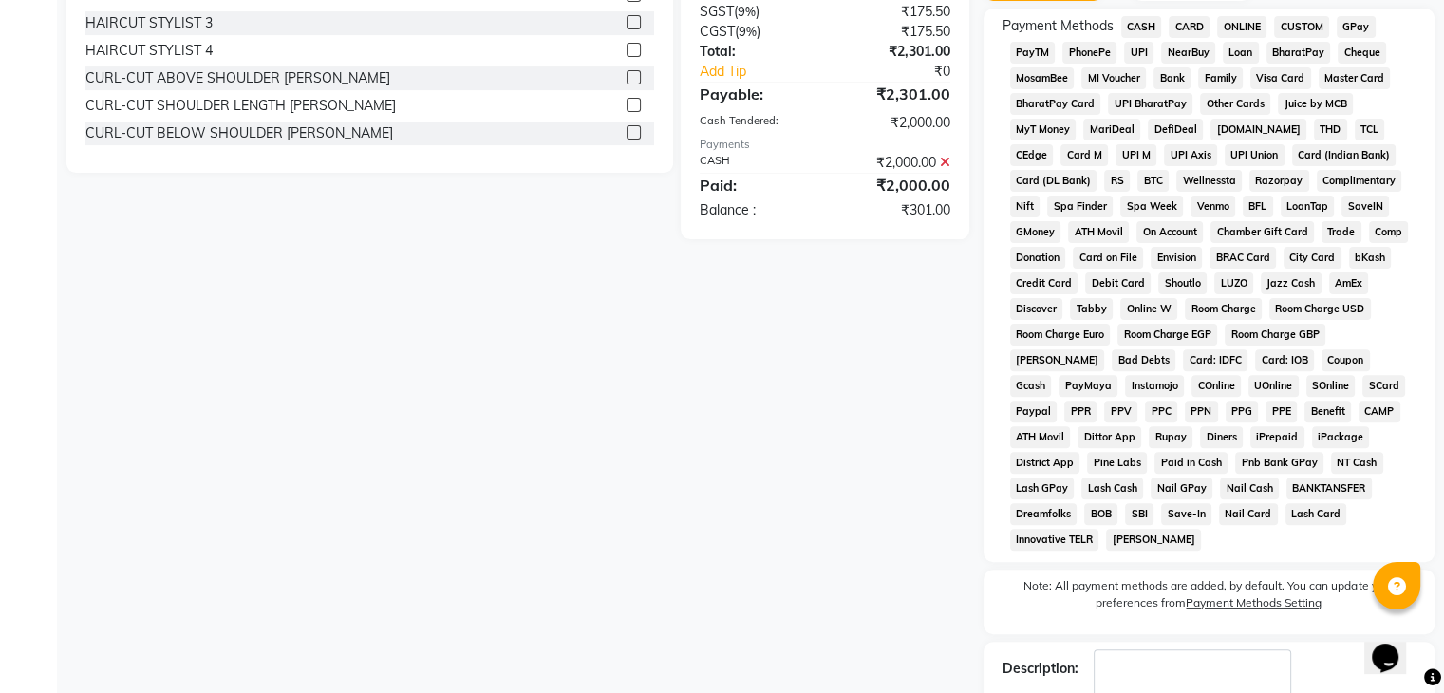
scroll to position [448, 0]
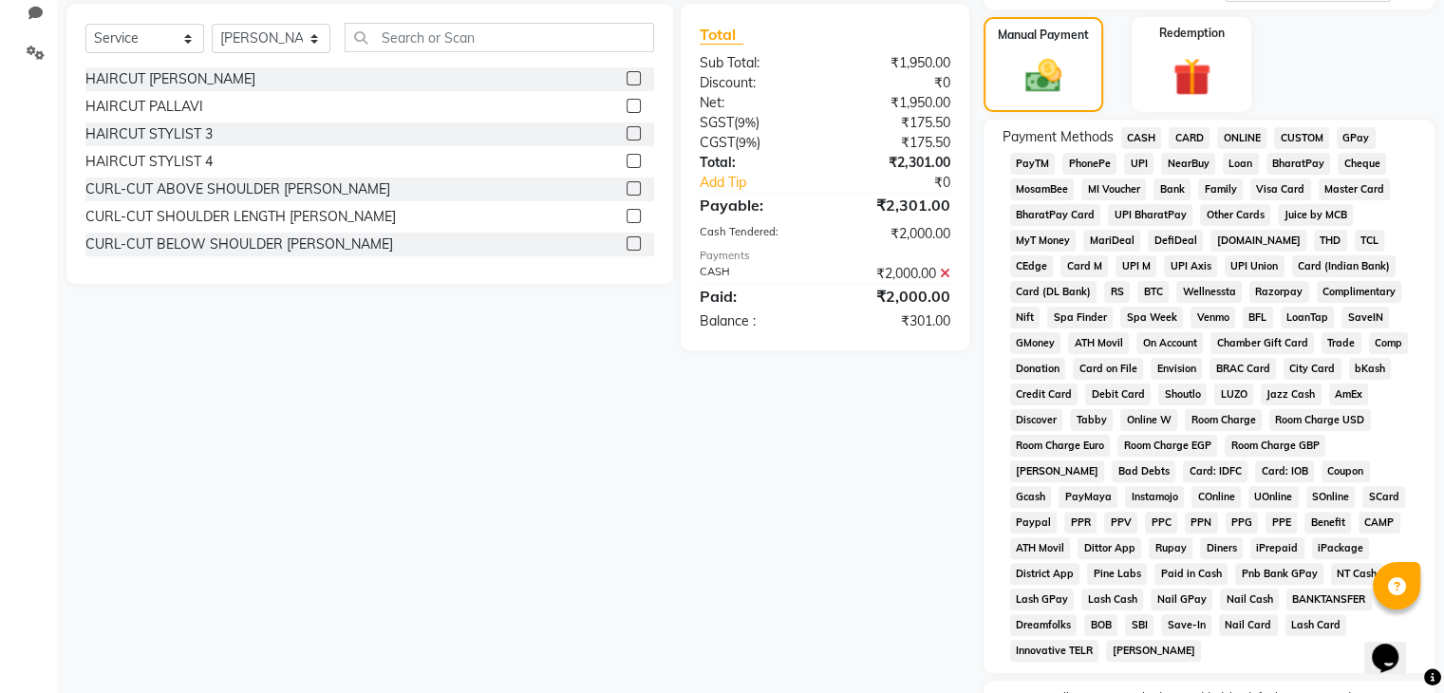
click at [1138, 167] on span "UPI" at bounding box center [1138, 164] width 29 height 22
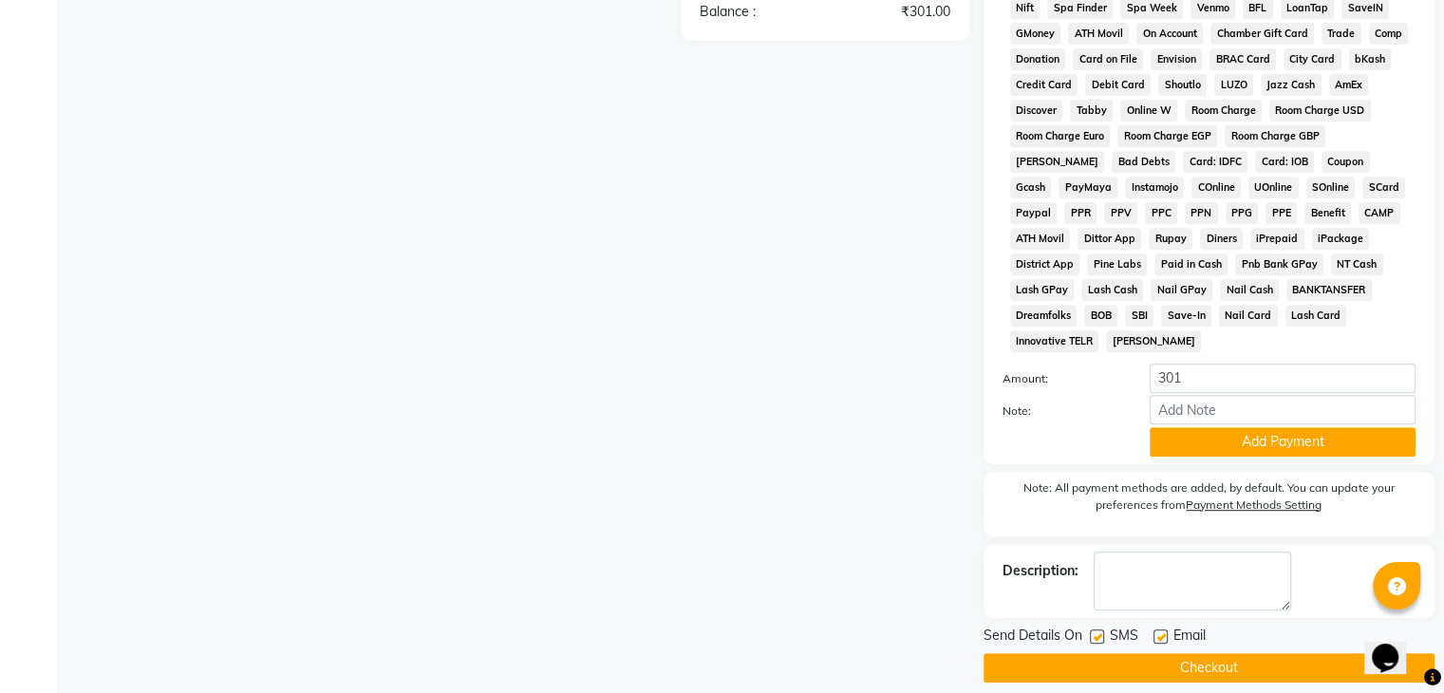
scroll to position [765, 0]
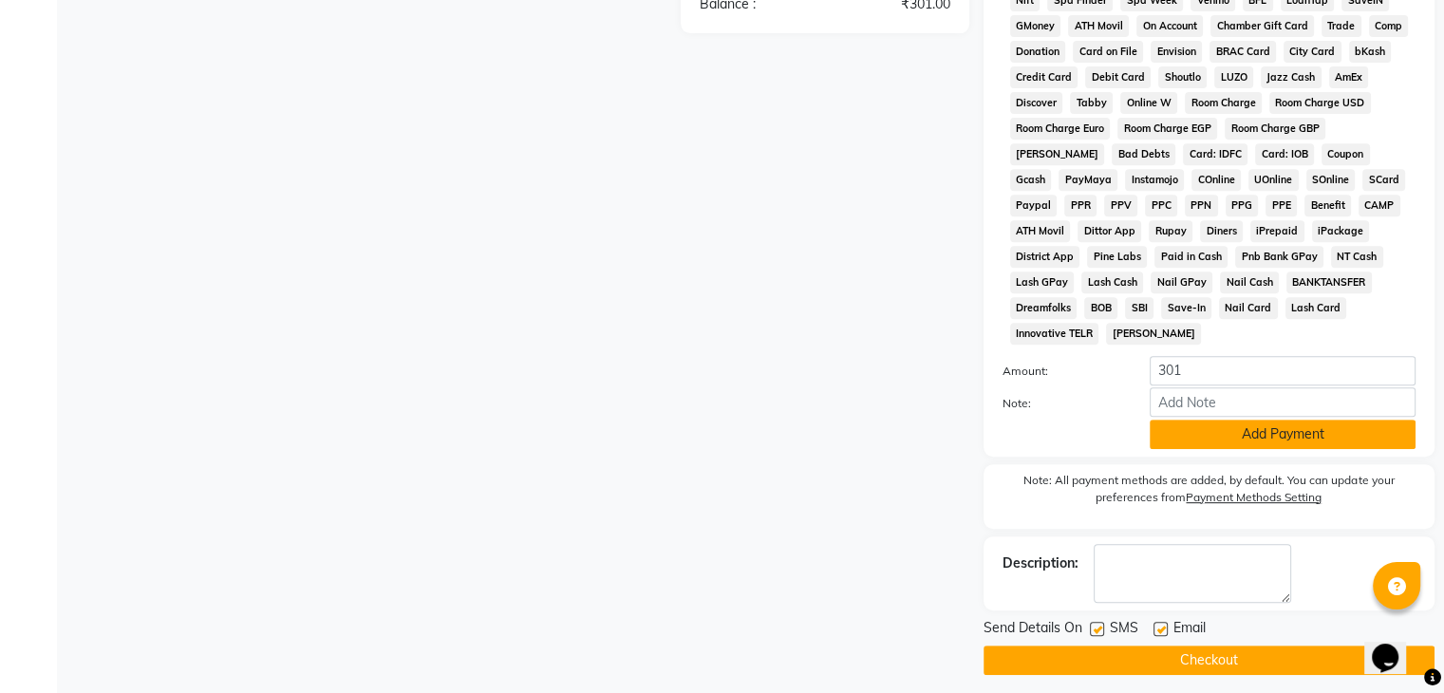
click at [1211, 422] on button "Add Payment" at bounding box center [1283, 434] width 266 height 29
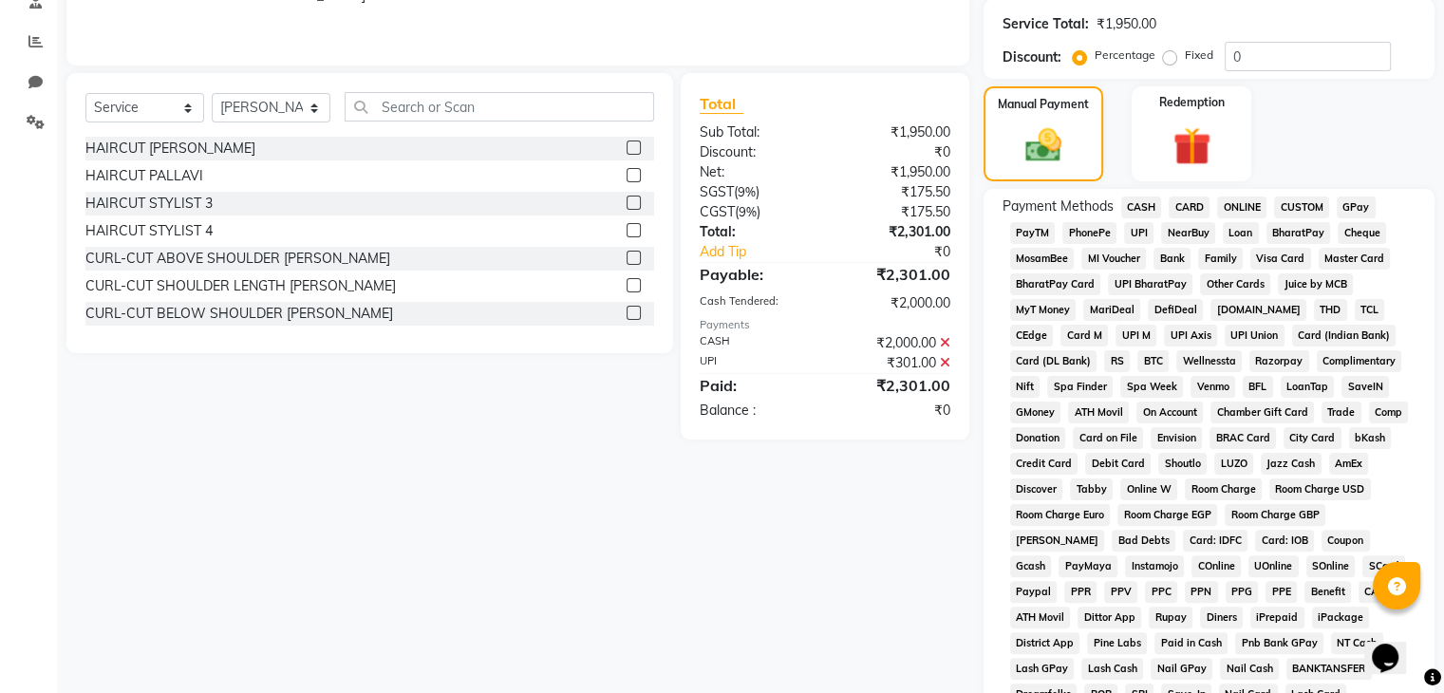
scroll to position [664, 0]
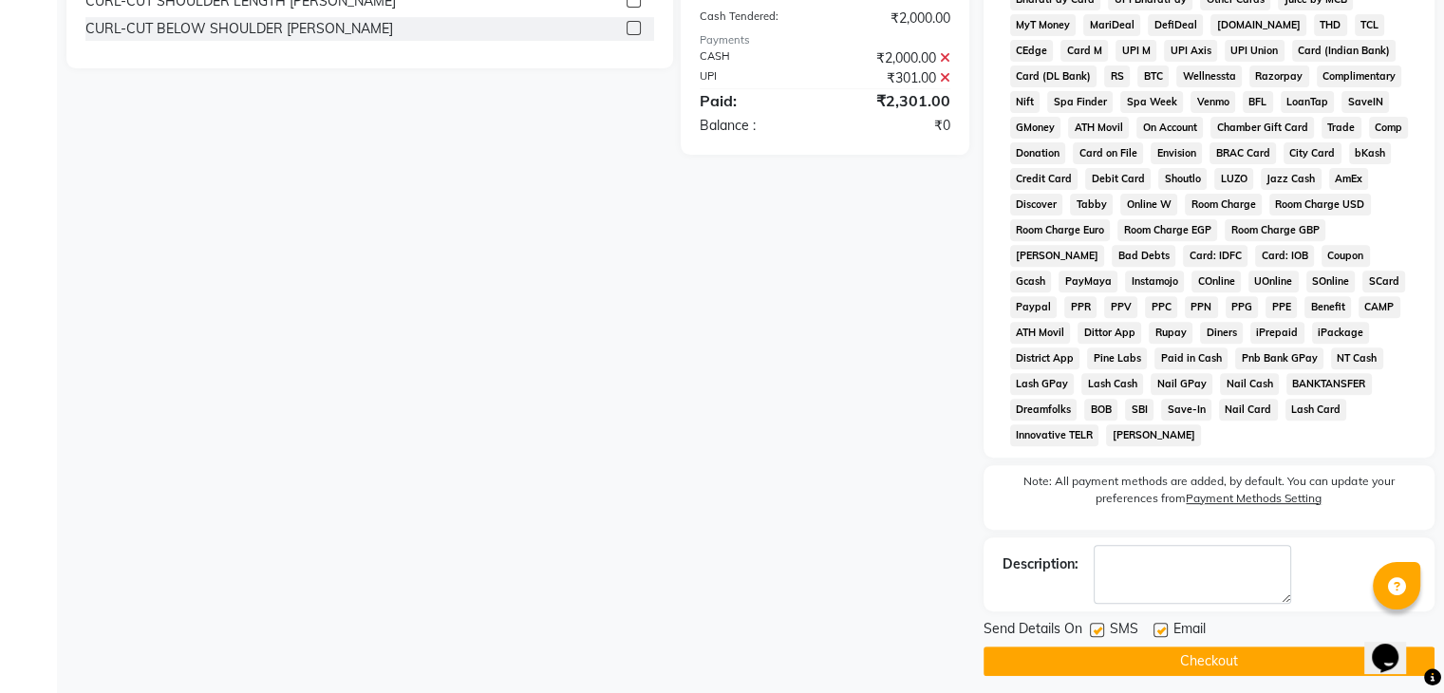
click at [1131, 652] on button "Checkout" at bounding box center [1208, 660] width 451 height 29
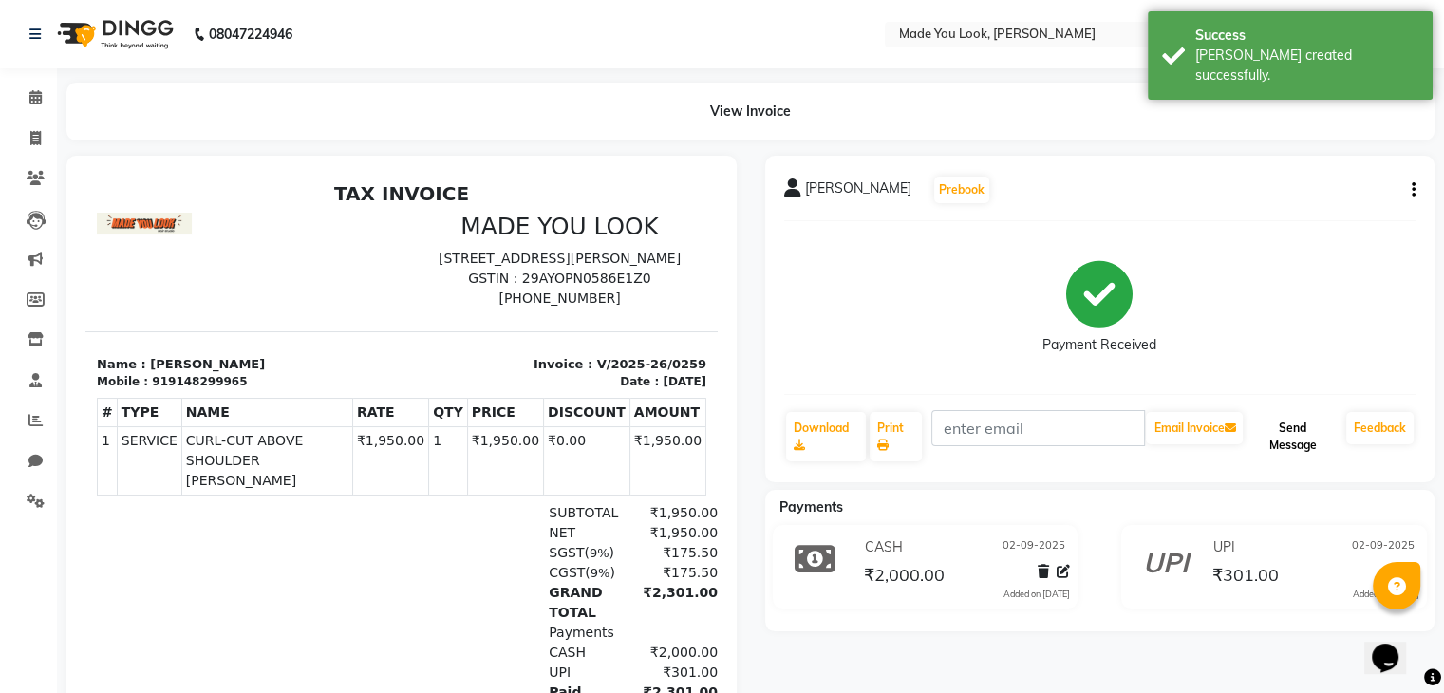
click at [1276, 431] on button "Send Message" at bounding box center [1292, 436] width 92 height 49
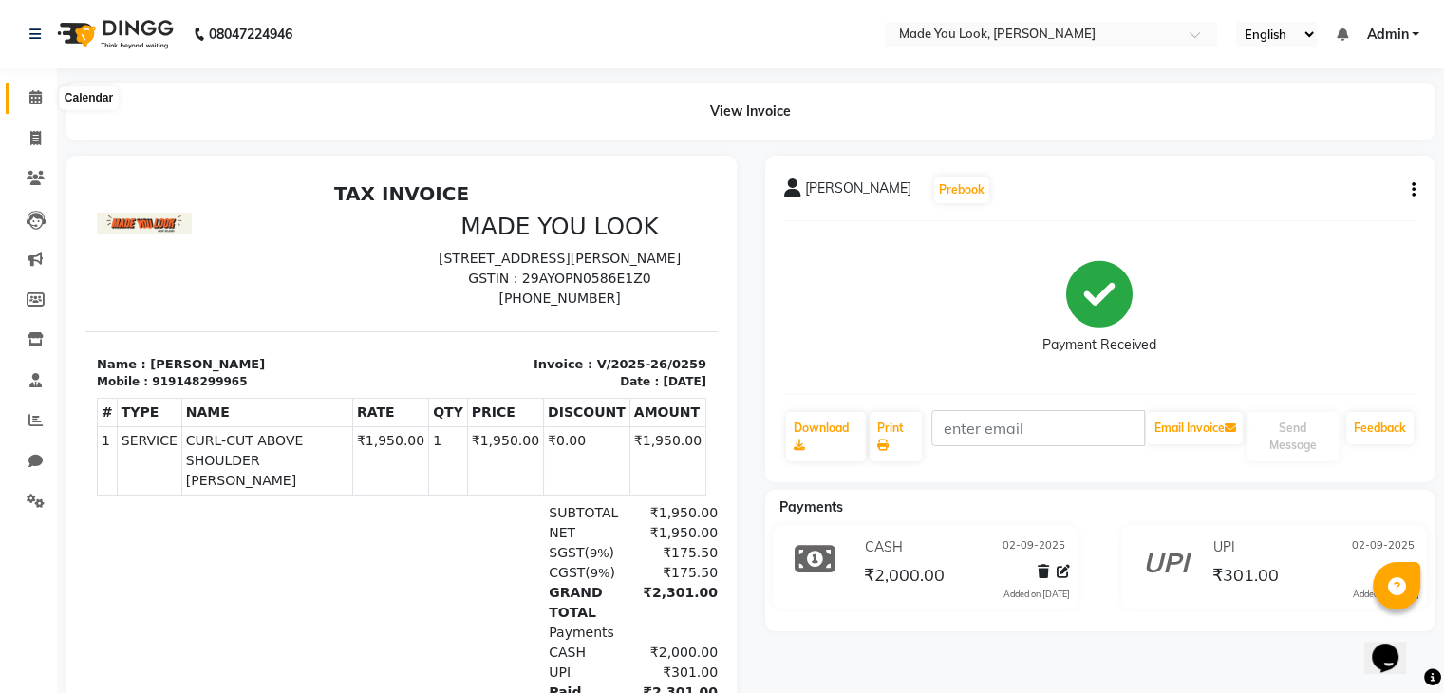
drag, startPoint x: 32, startPoint y: 97, endPoint x: 45, endPoint y: 99, distance: 12.5
click at [32, 97] on icon at bounding box center [35, 97] width 12 height 14
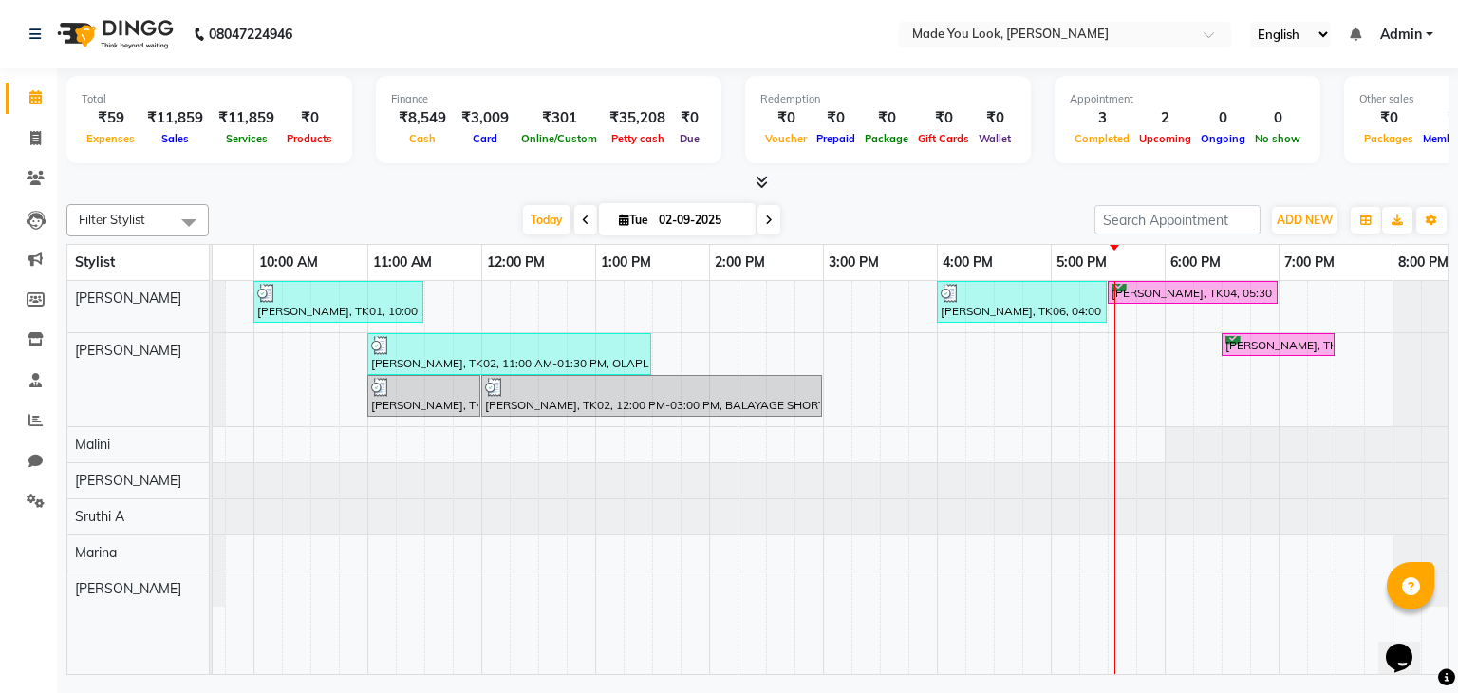
scroll to position [0, 208]
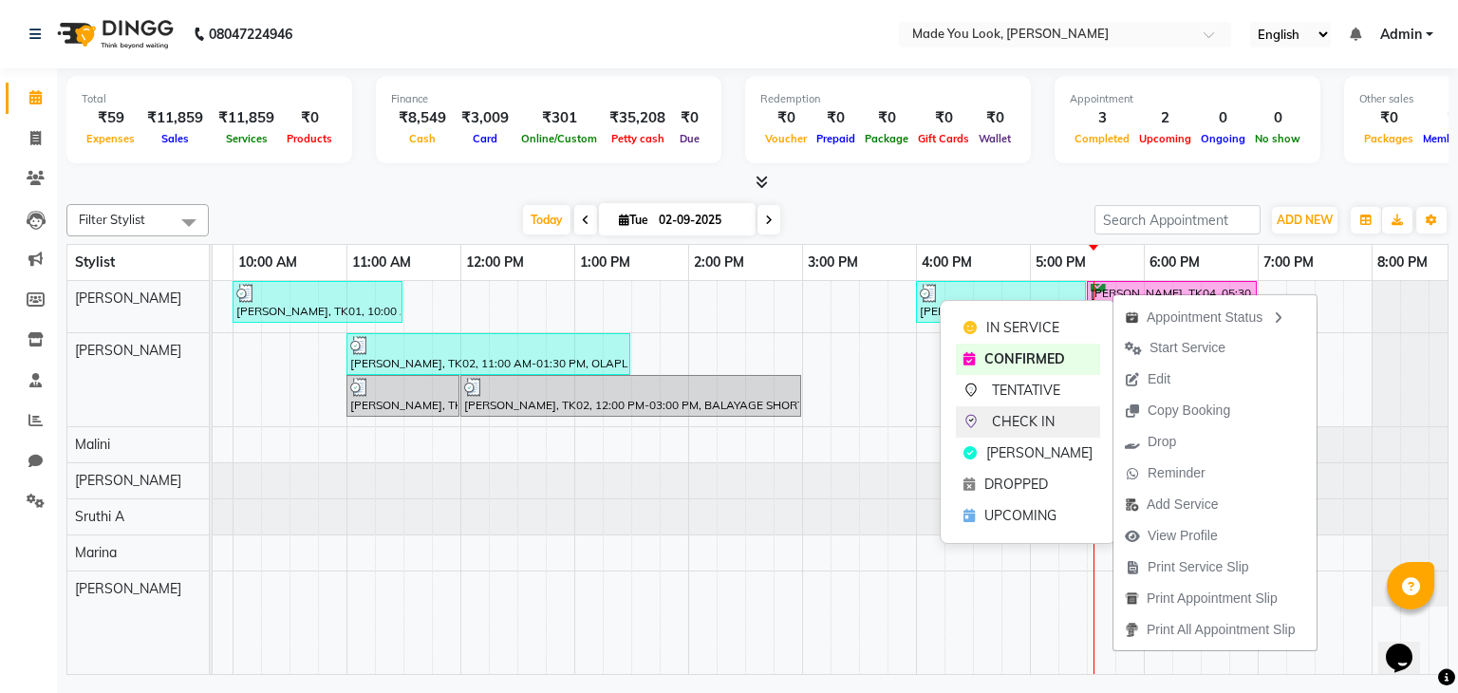
click at [1056, 421] on div "CHECK IN" at bounding box center [1028, 421] width 144 height 31
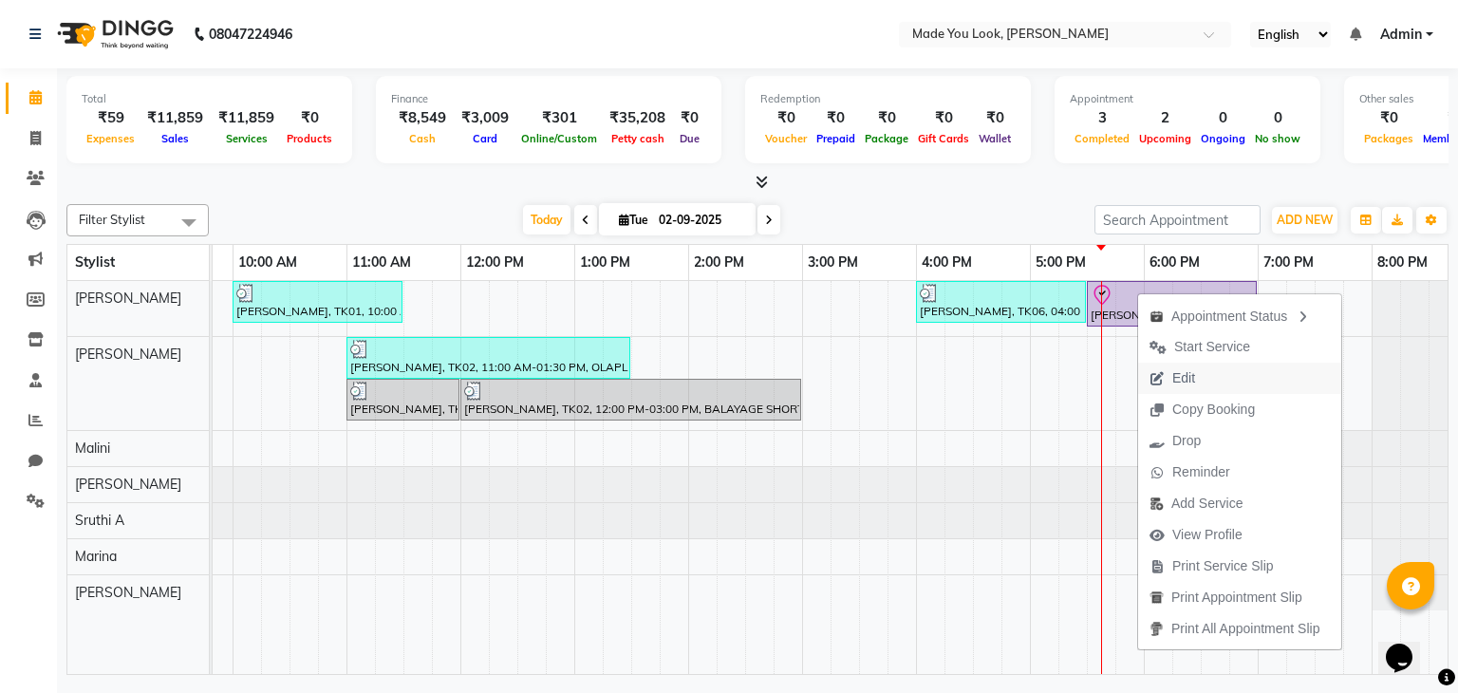
click at [1188, 380] on span "Edit" at bounding box center [1183, 378] width 23 height 20
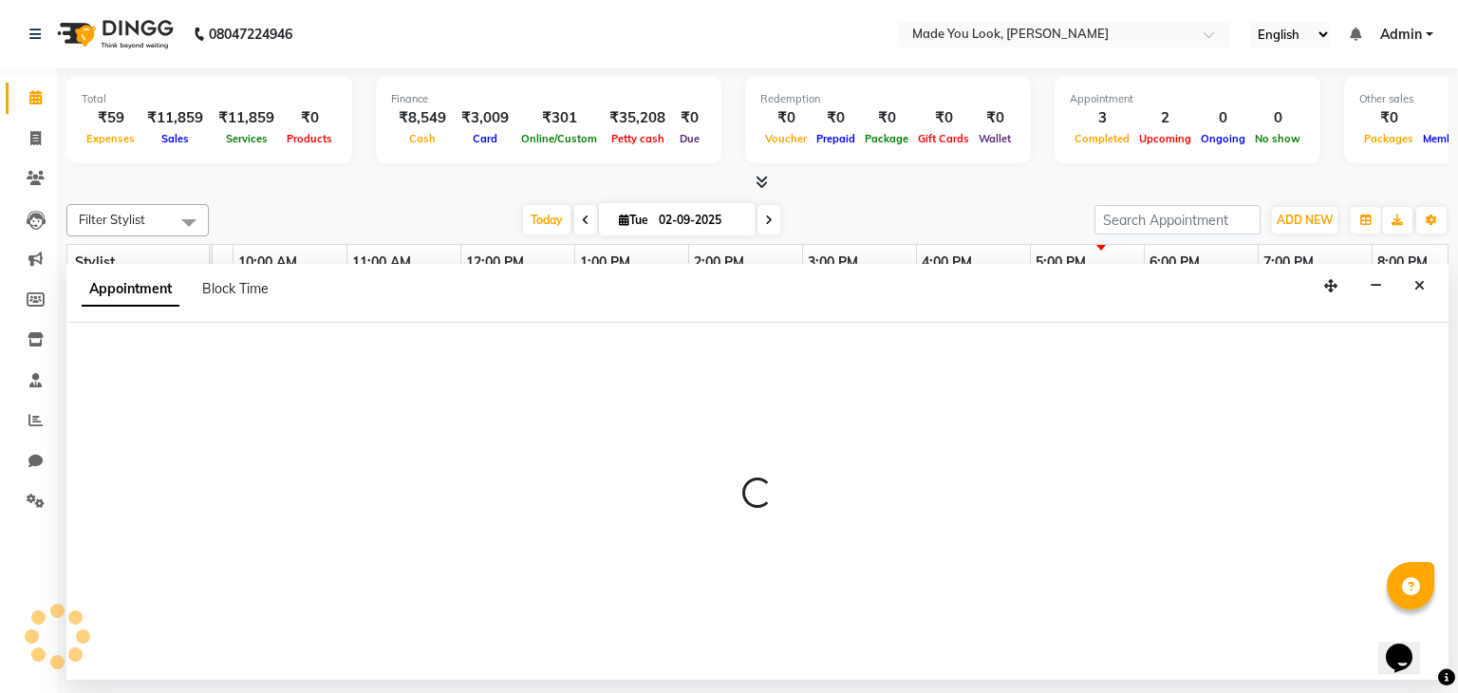
select select "1050"
select select "check-in"
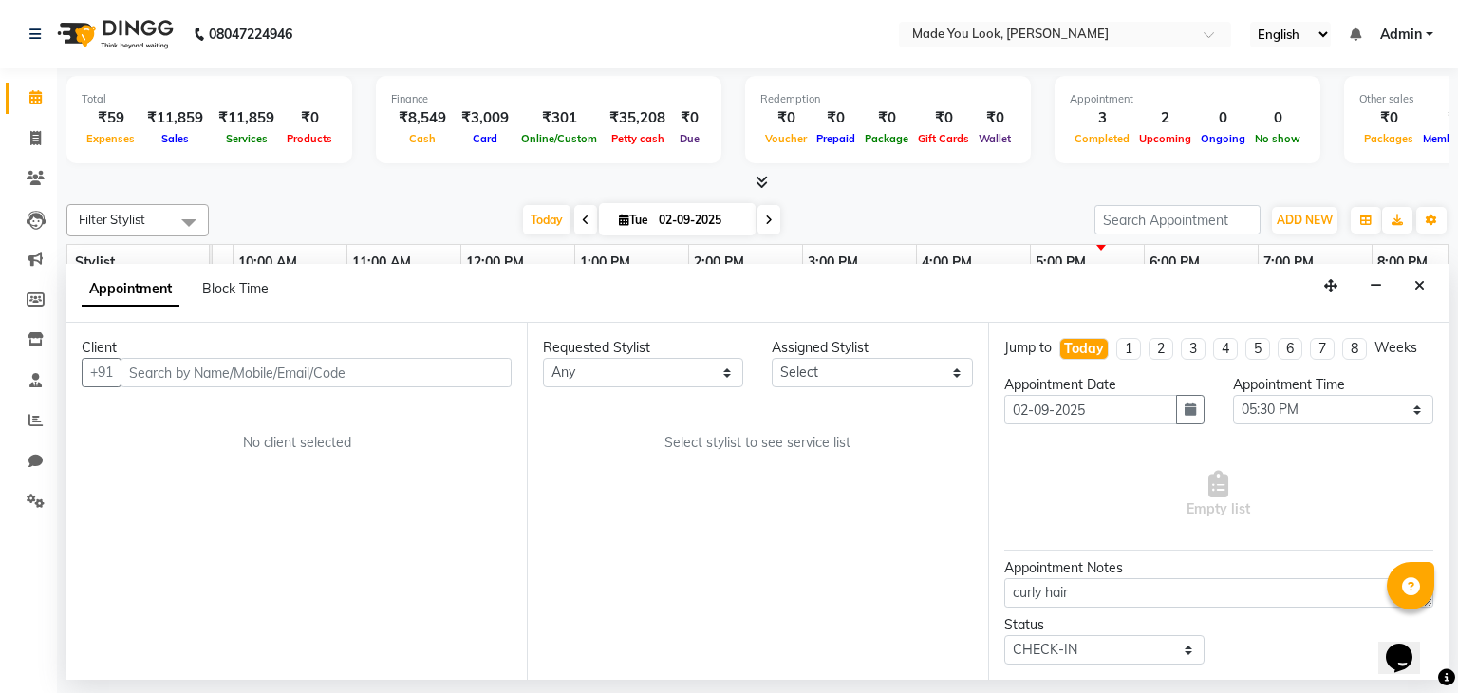
select select "83312"
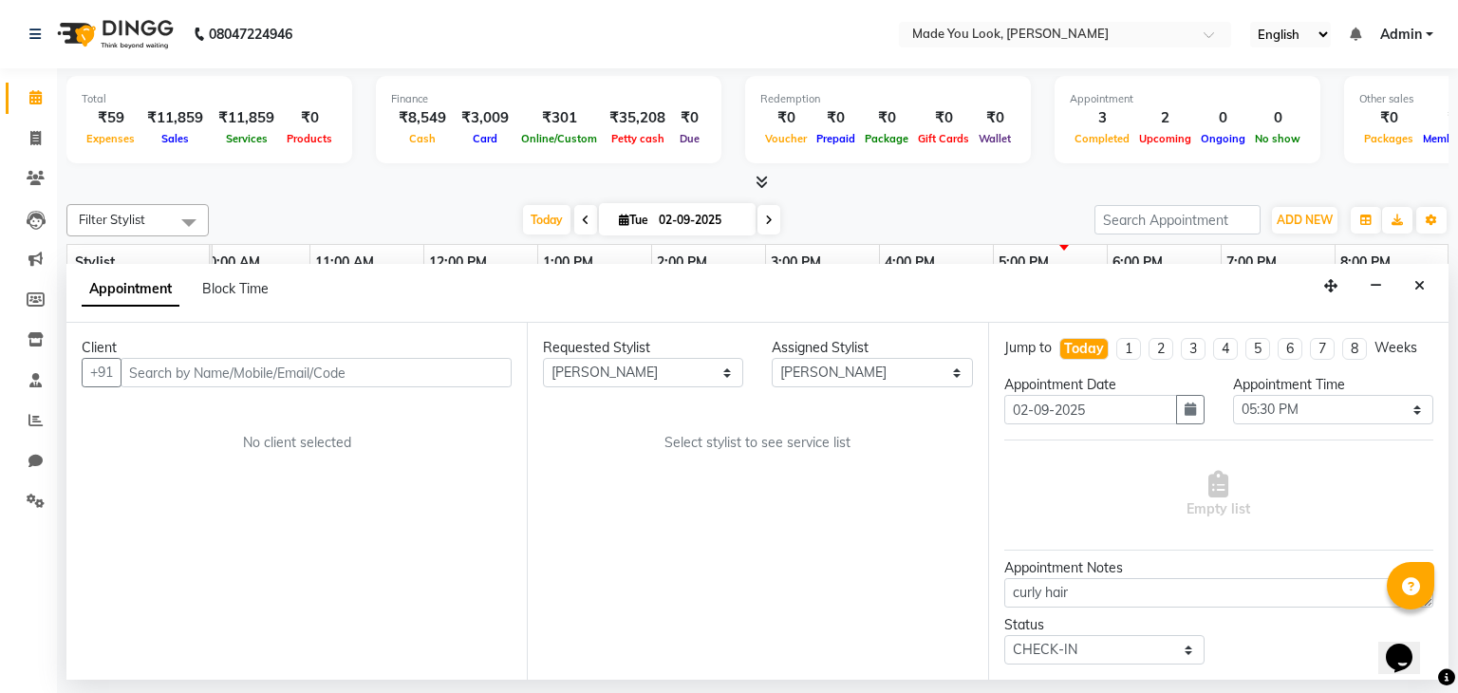
scroll to position [0, 245]
select select "4108"
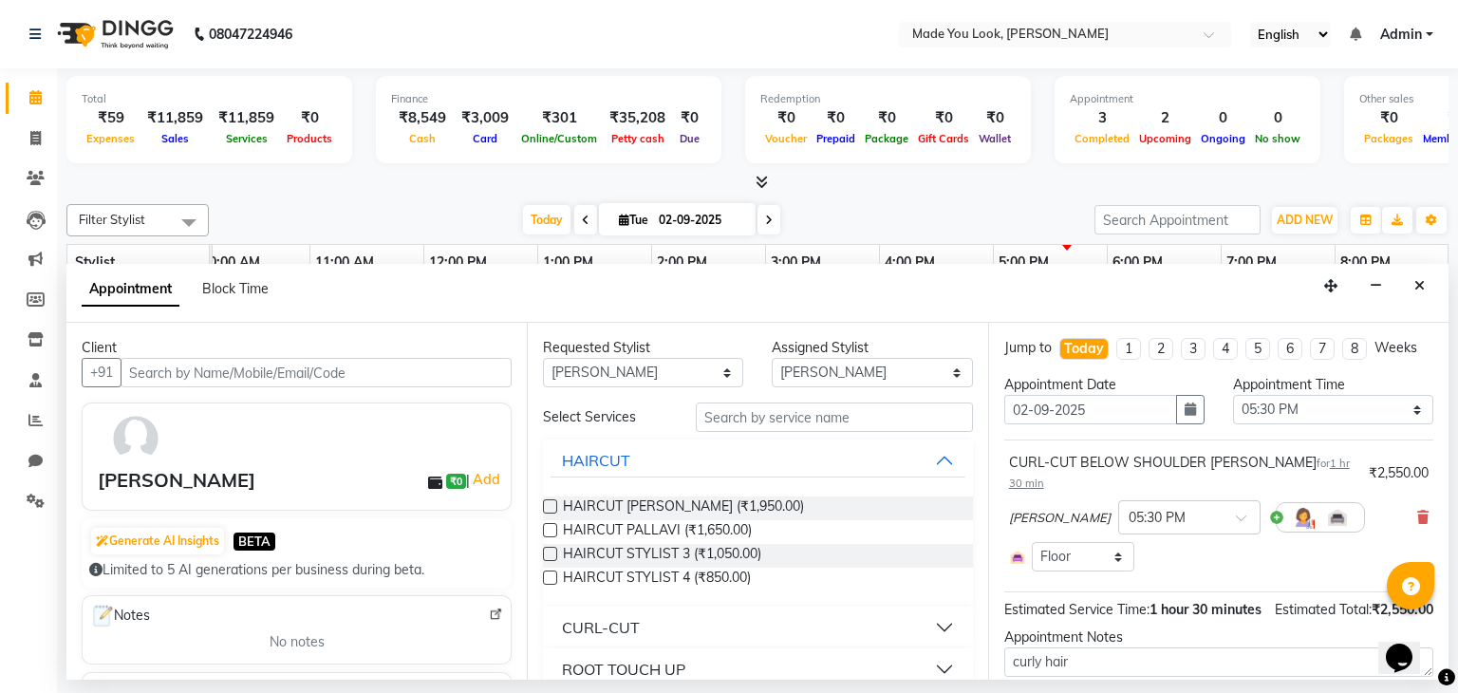
click at [995, 190] on div at bounding box center [757, 183] width 1382 height 20
click at [1416, 282] on icon "Close" at bounding box center [1419, 285] width 10 height 13
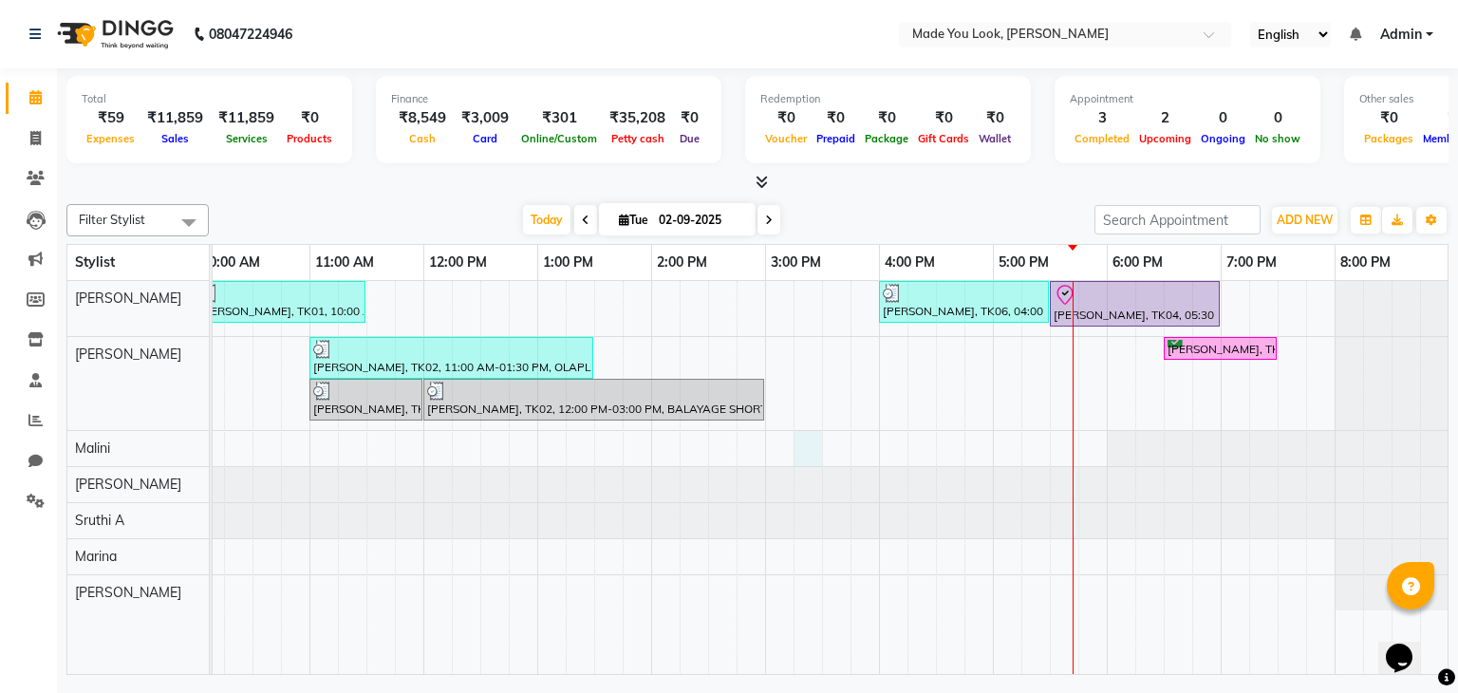
click at [794, 452] on div "Ranjani Ramesh, TK01, 10:00 AM-11:30 AM, CURL-CUT BELOW SHOULDER PRANAV Ananya …" at bounding box center [708, 478] width 1481 height 394
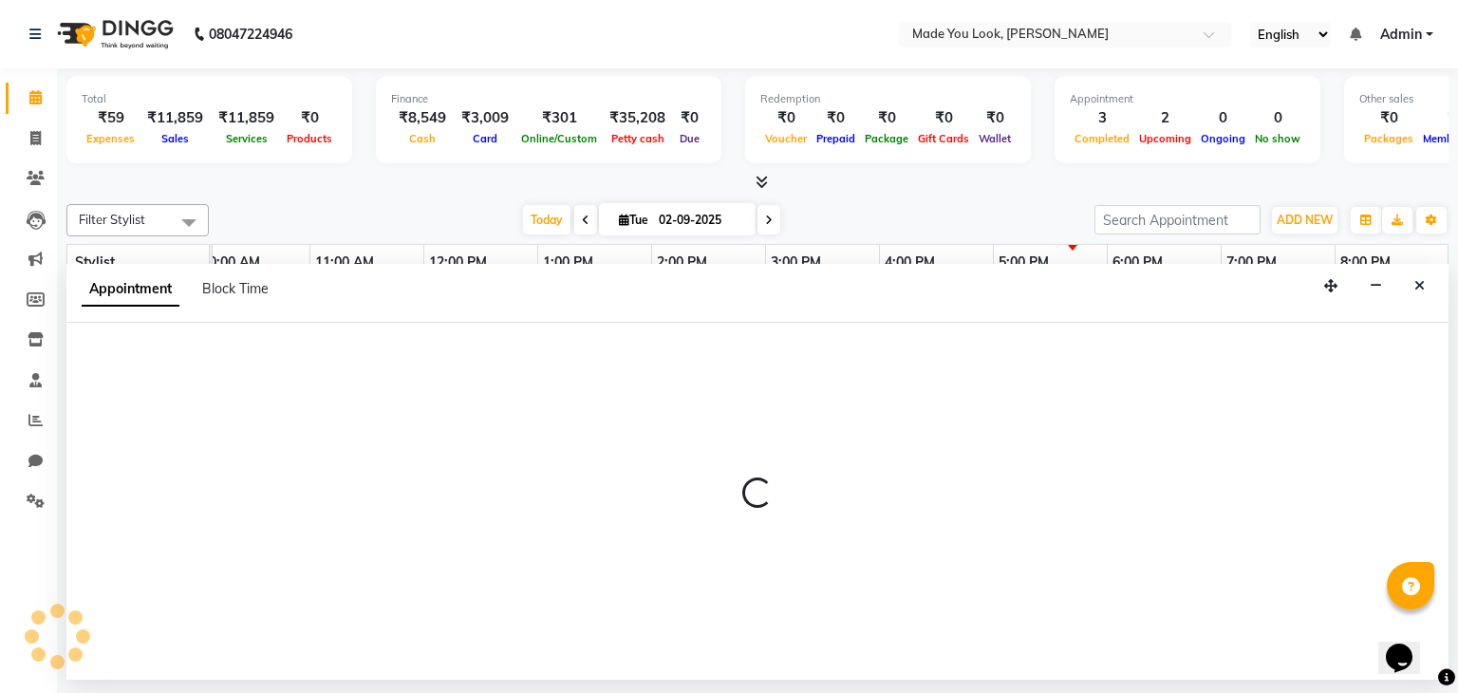
select select "84242"
select select "tentative"
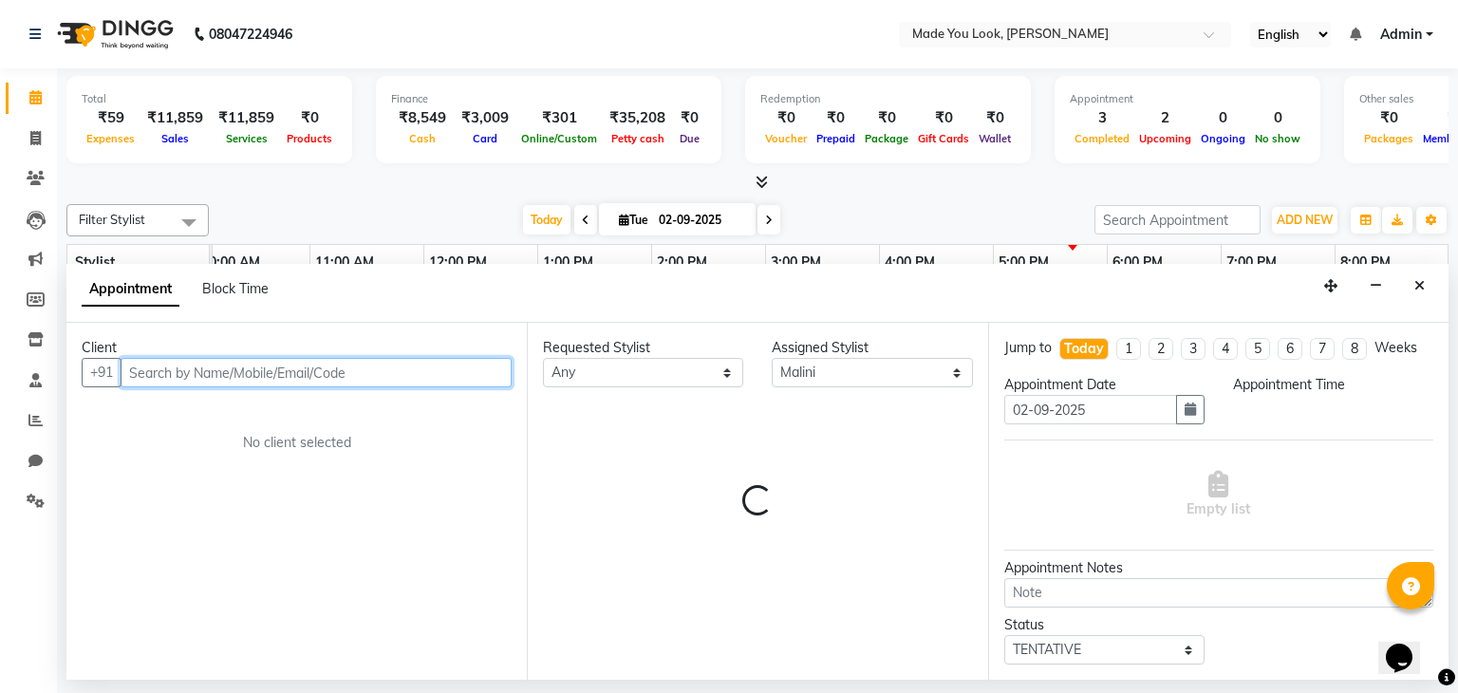
select select "915"
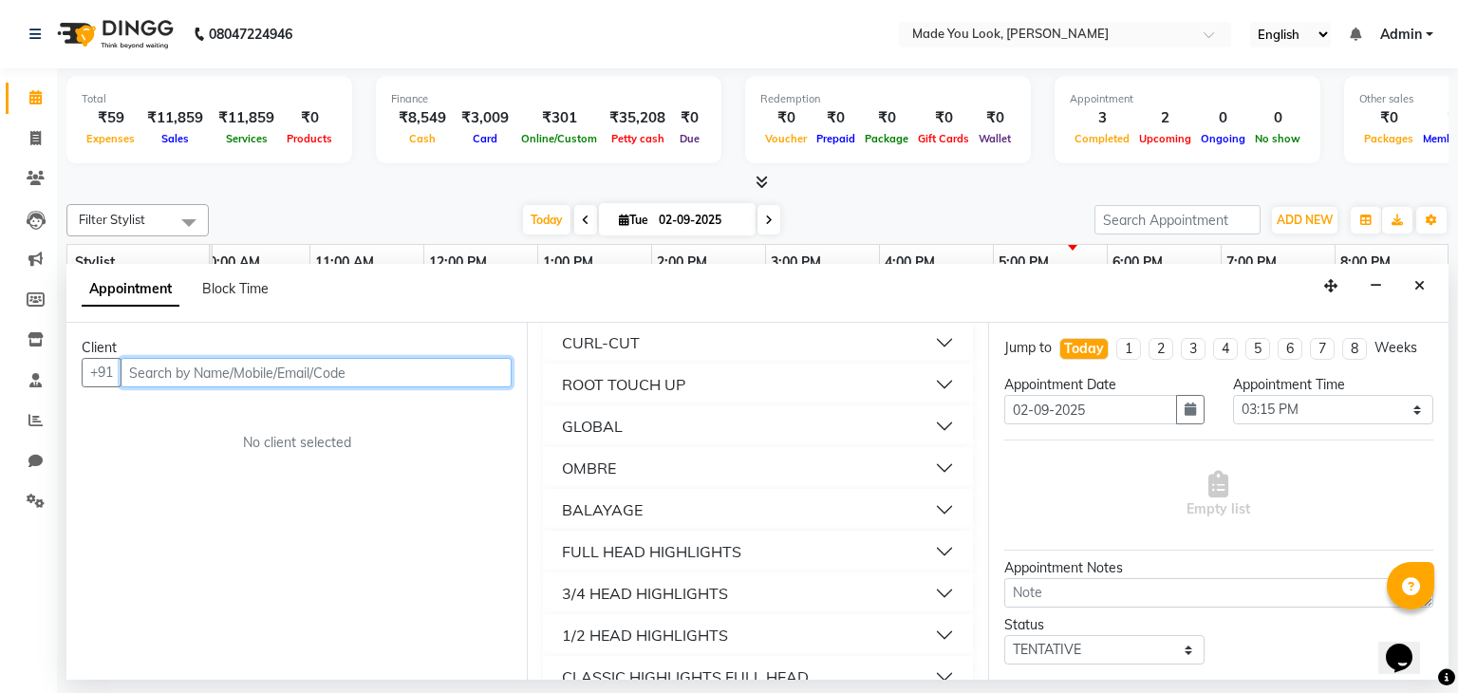
scroll to position [0, 0]
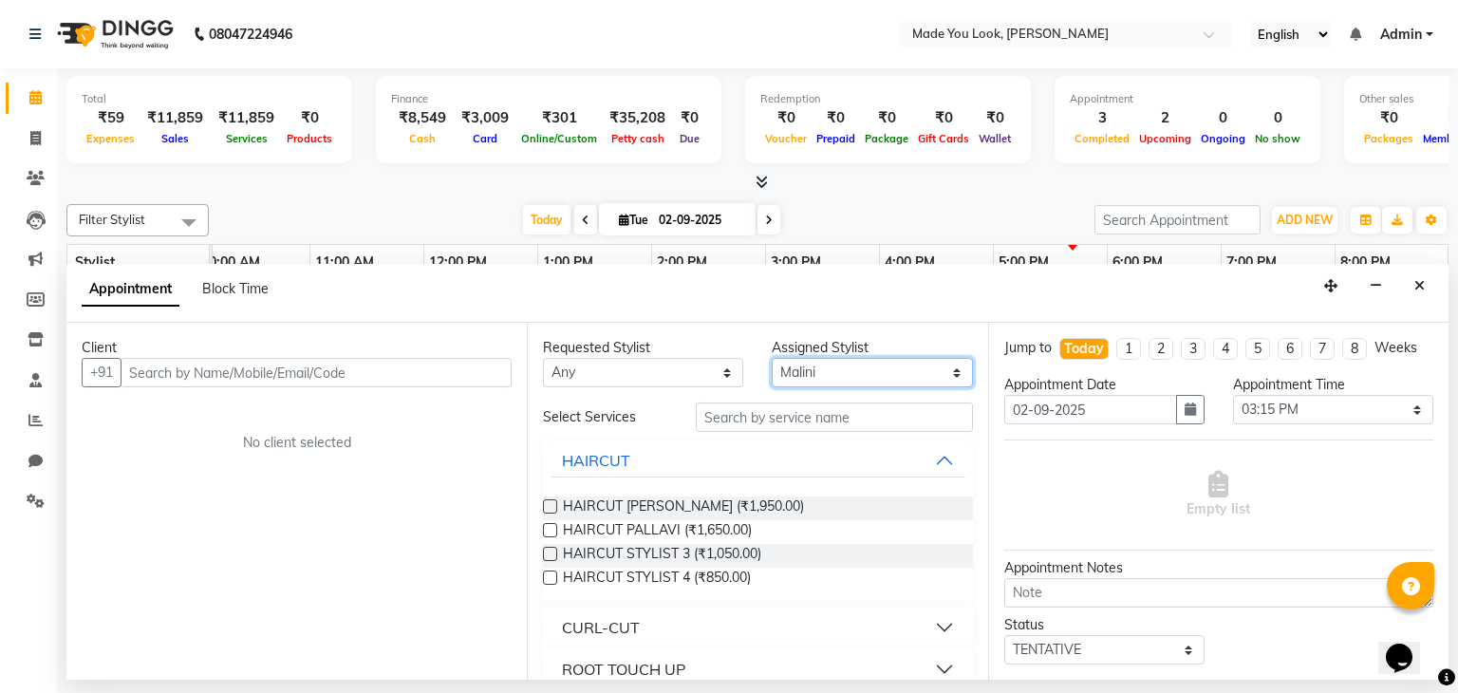
click at [795, 367] on select "Select Malini Marina pallavi Doijode Pavithra Devi Pranav Nataraju Sahana Sruth…" at bounding box center [872, 372] width 200 height 29
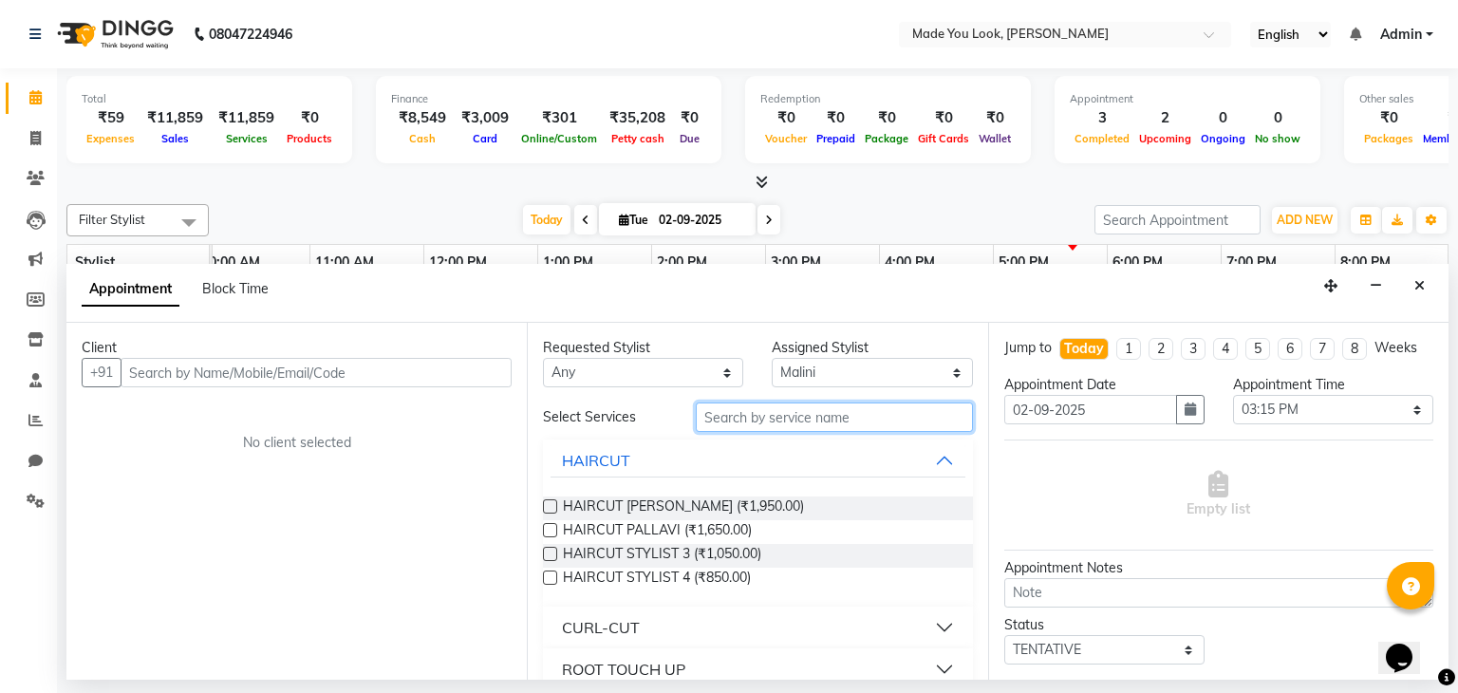
click at [727, 422] on input "text" at bounding box center [834, 416] width 277 height 29
type input "olaple"
